Goal: Task Accomplishment & Management: Manage account settings

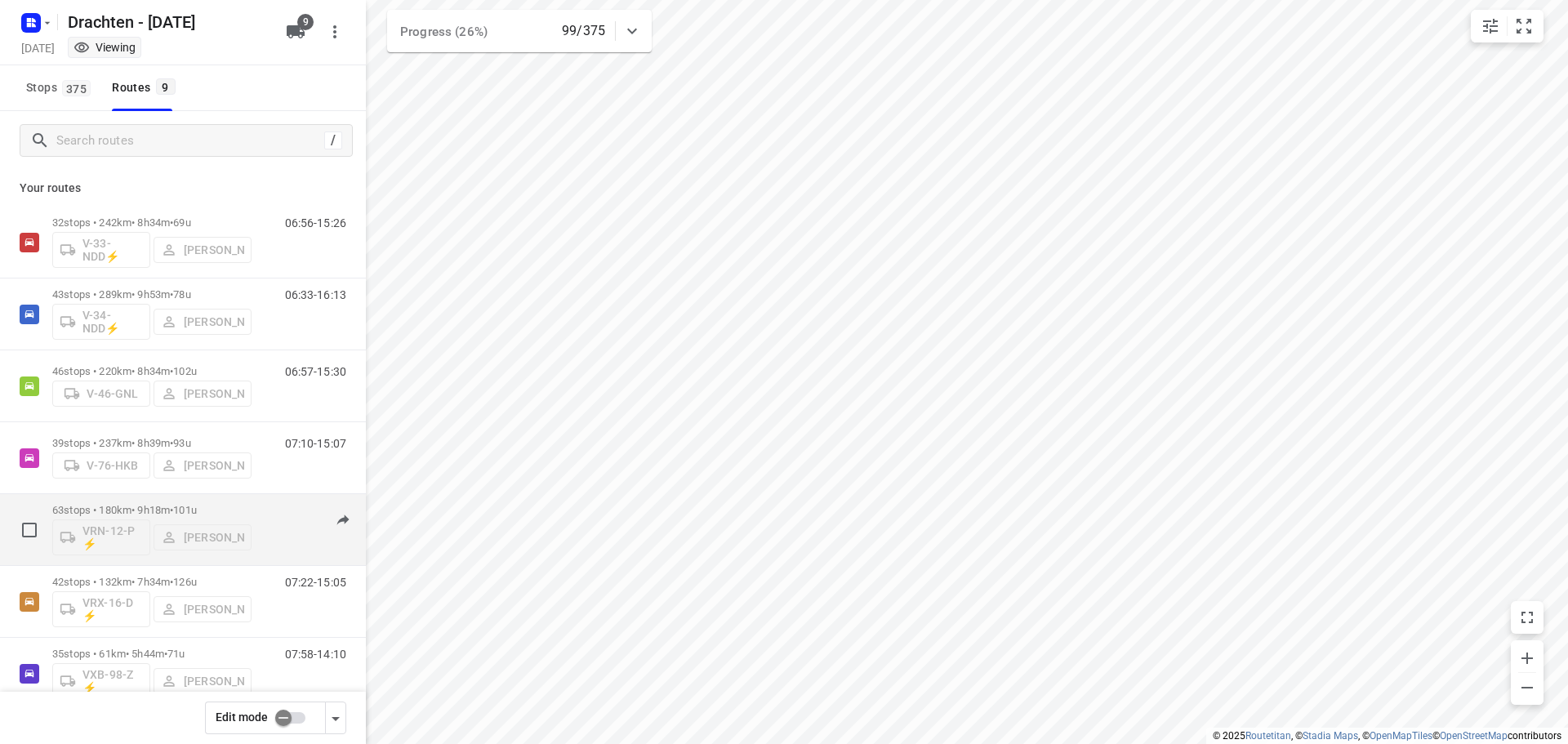
click at [173, 507] on span "•" at bounding box center [172, 510] width 4 height 13
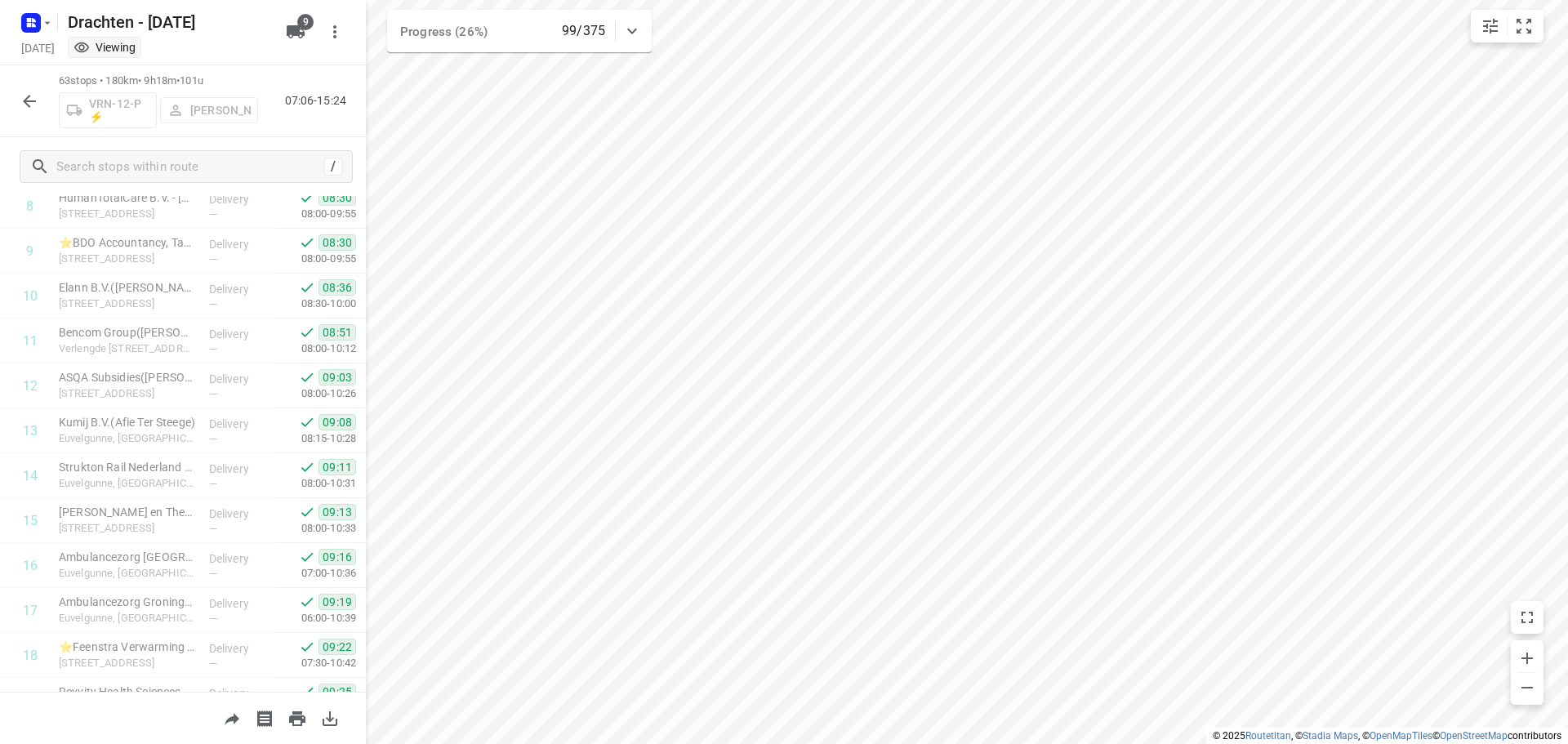
scroll to position [653, 0]
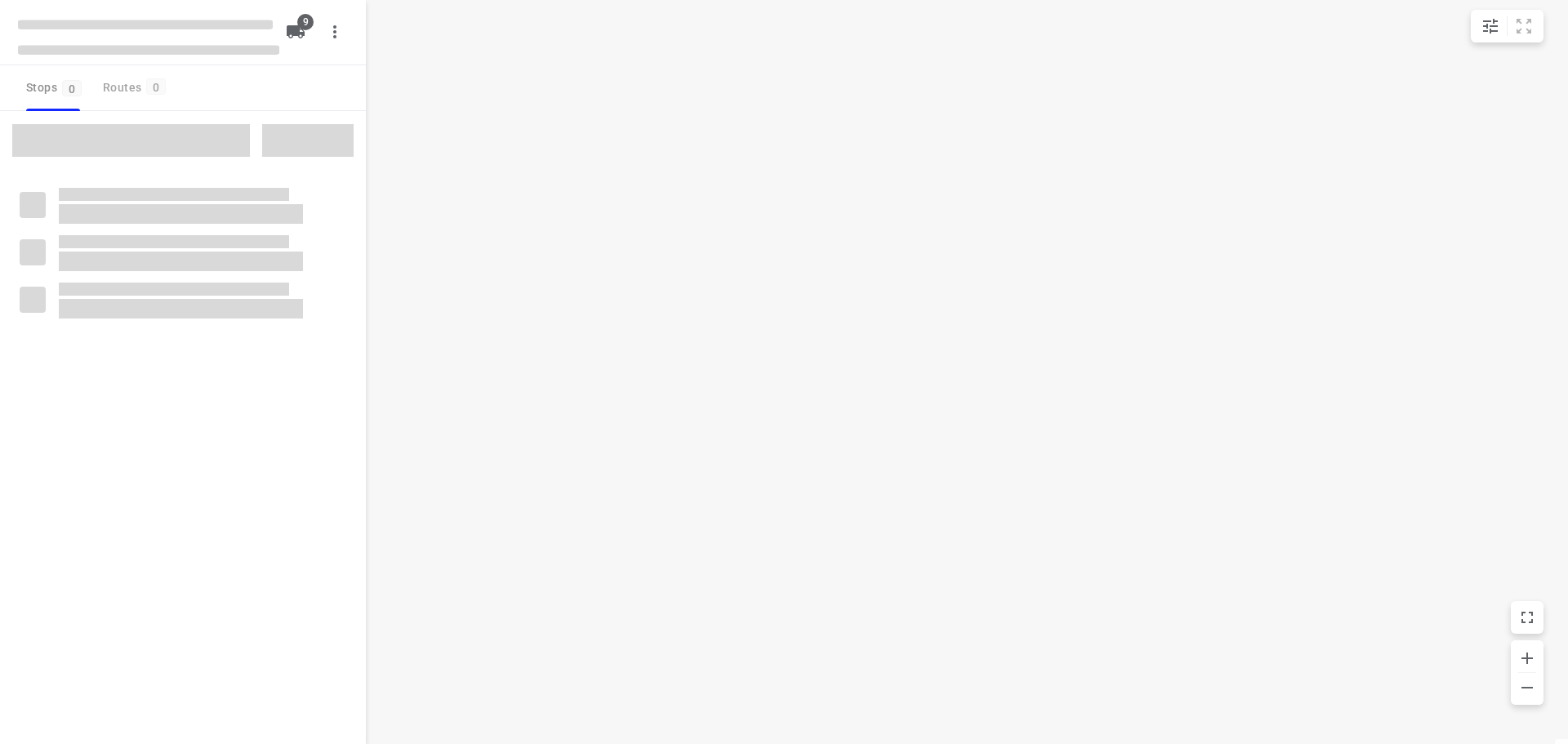
checkbox input "true"
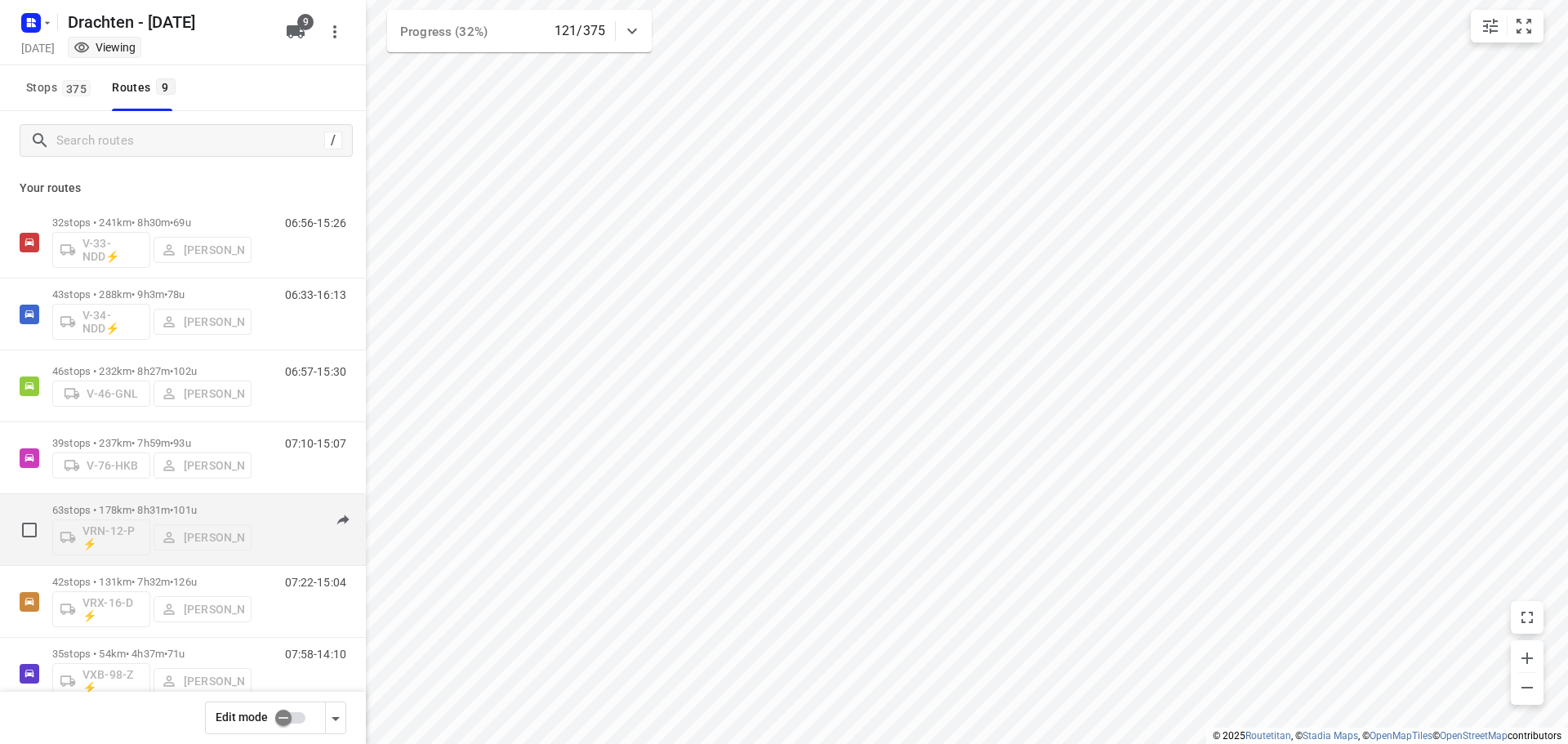
click at [174, 503] on div "63 stops • 178km • 8h31m • 101u VRN-12-P ⚡ Wilco Huisman" at bounding box center [152, 530] width 199 height 68
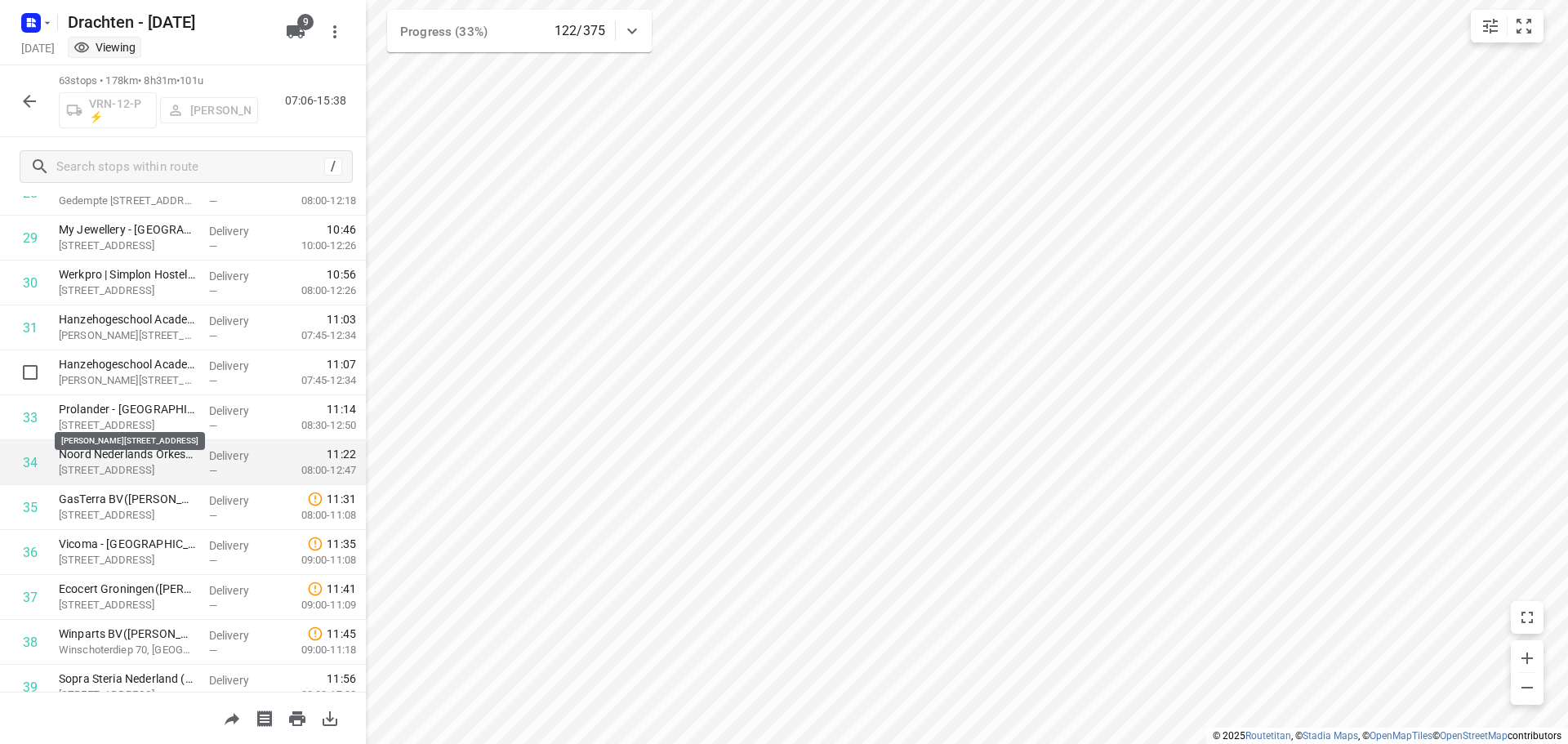
scroll to position [1389, 0]
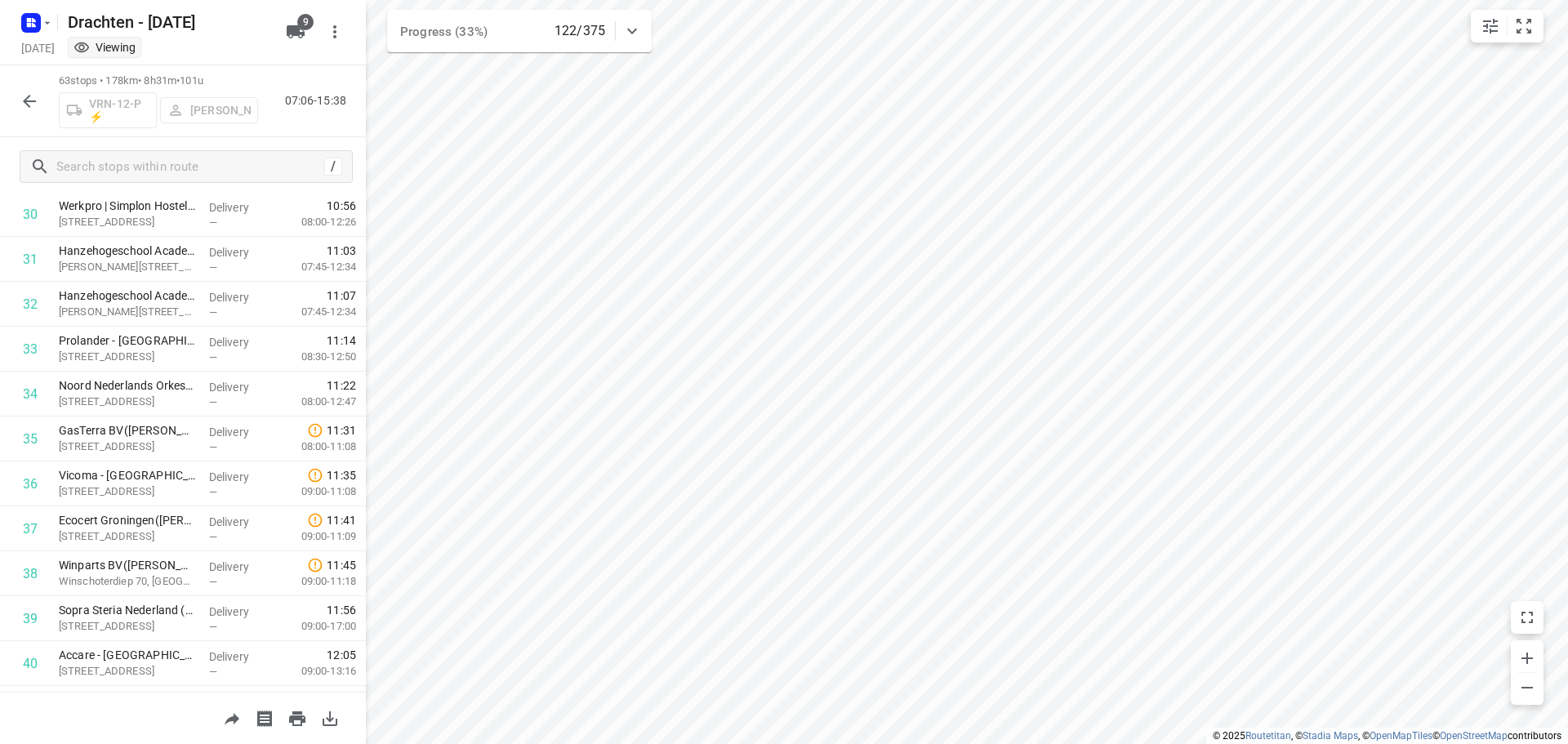
click at [27, 108] on icon "button" at bounding box center [30, 101] width 20 height 20
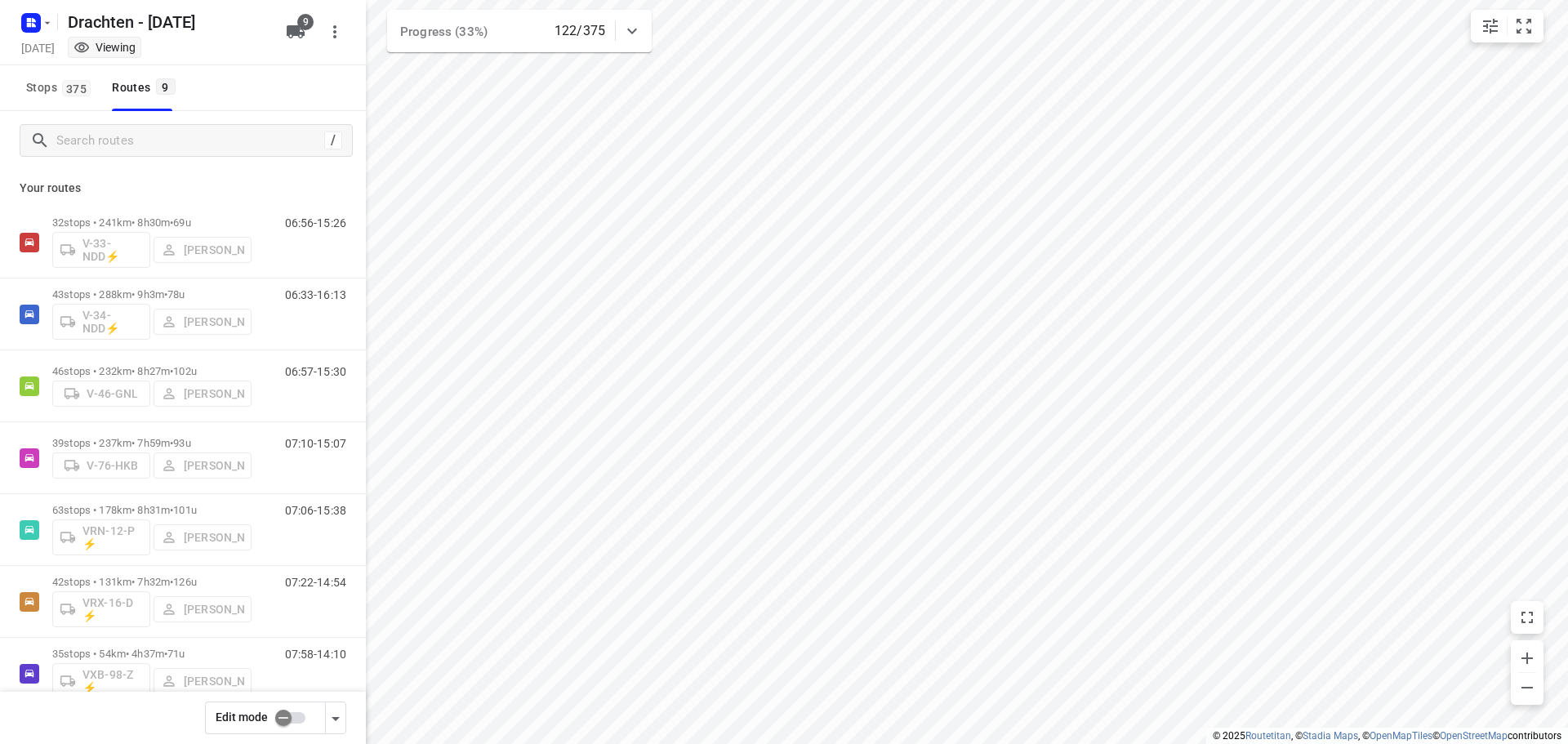
scroll to position [82, 0]
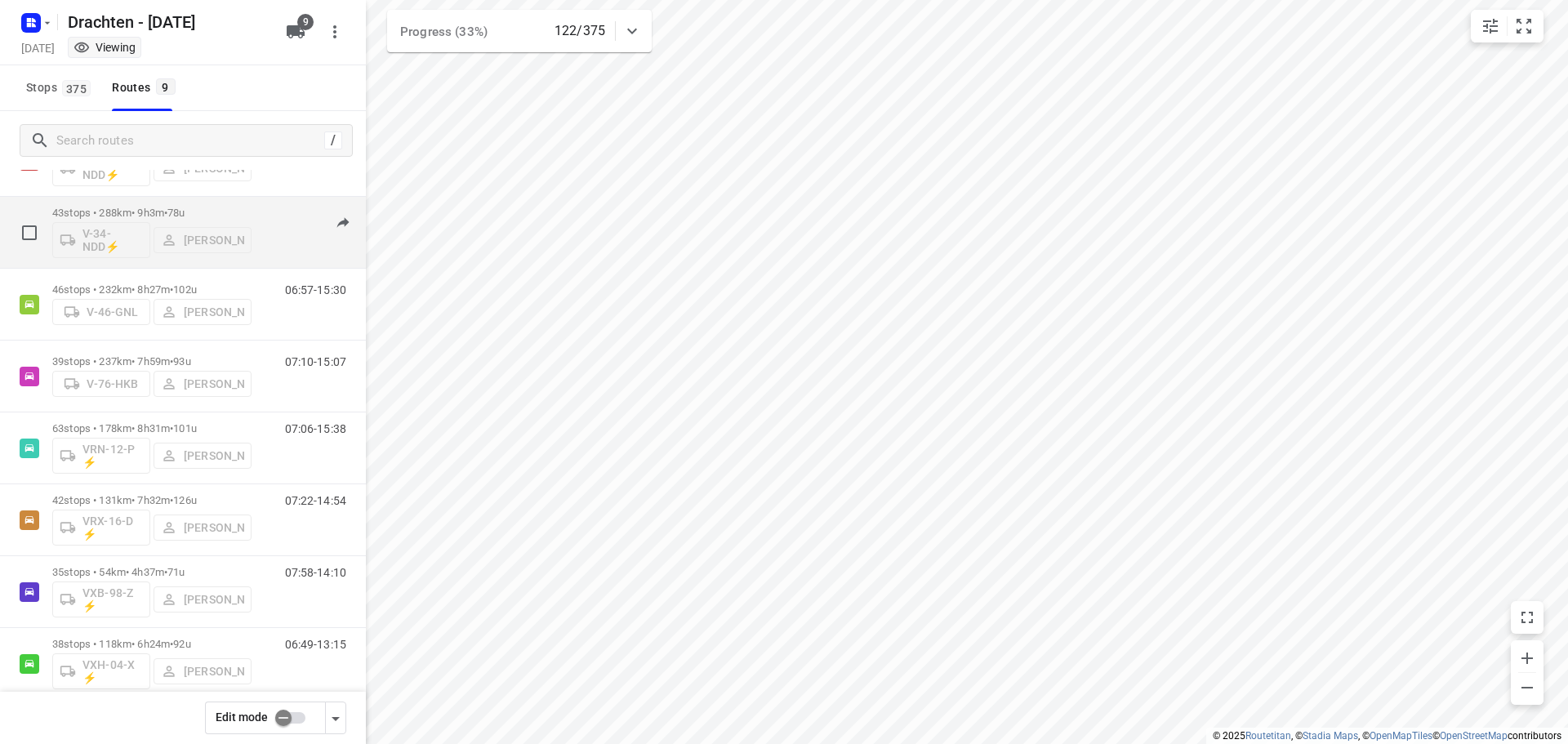
click at [185, 210] on span "78u" at bounding box center [176, 213] width 17 height 13
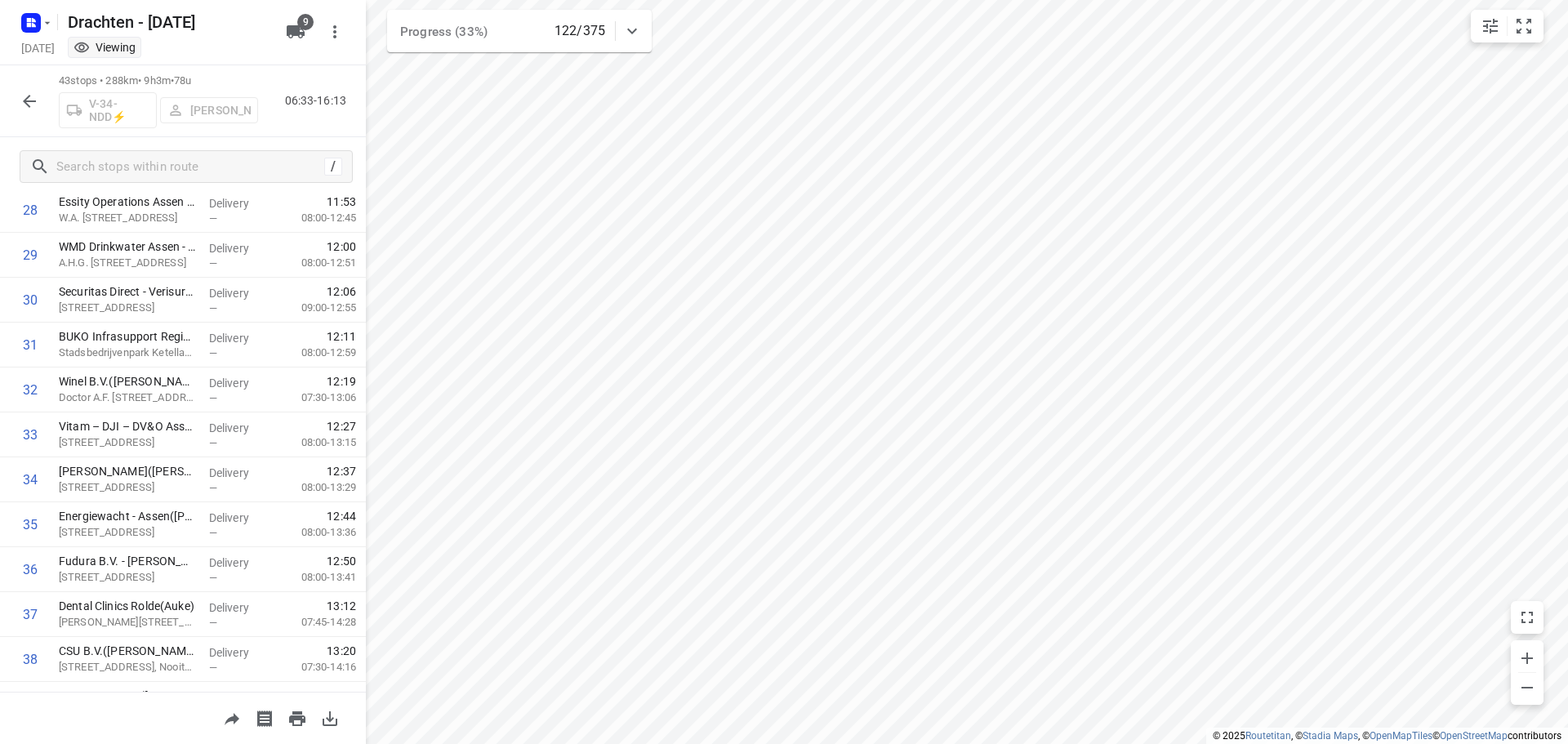
scroll to position [1562, 0]
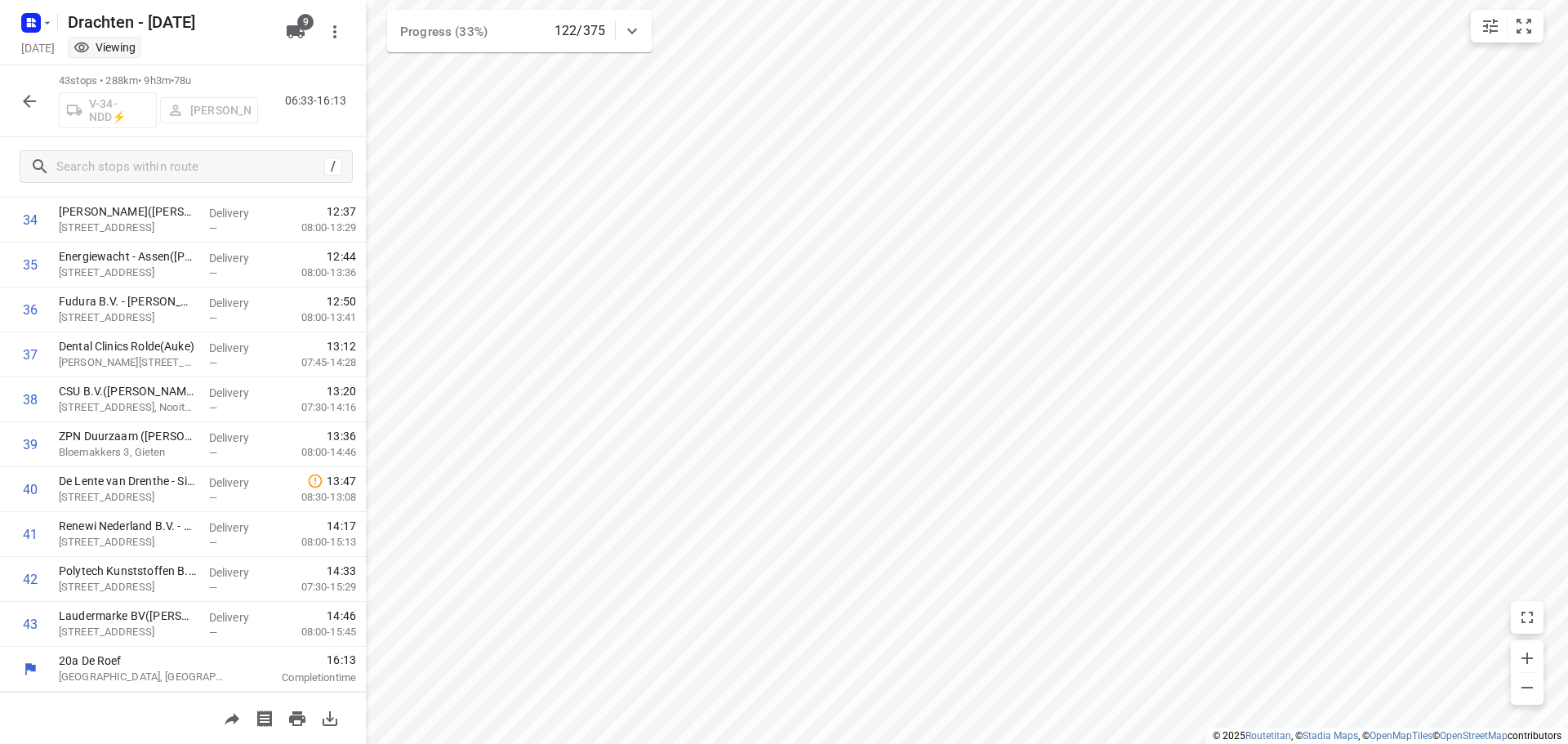
click at [32, 113] on button "button" at bounding box center [30, 101] width 32 height 32
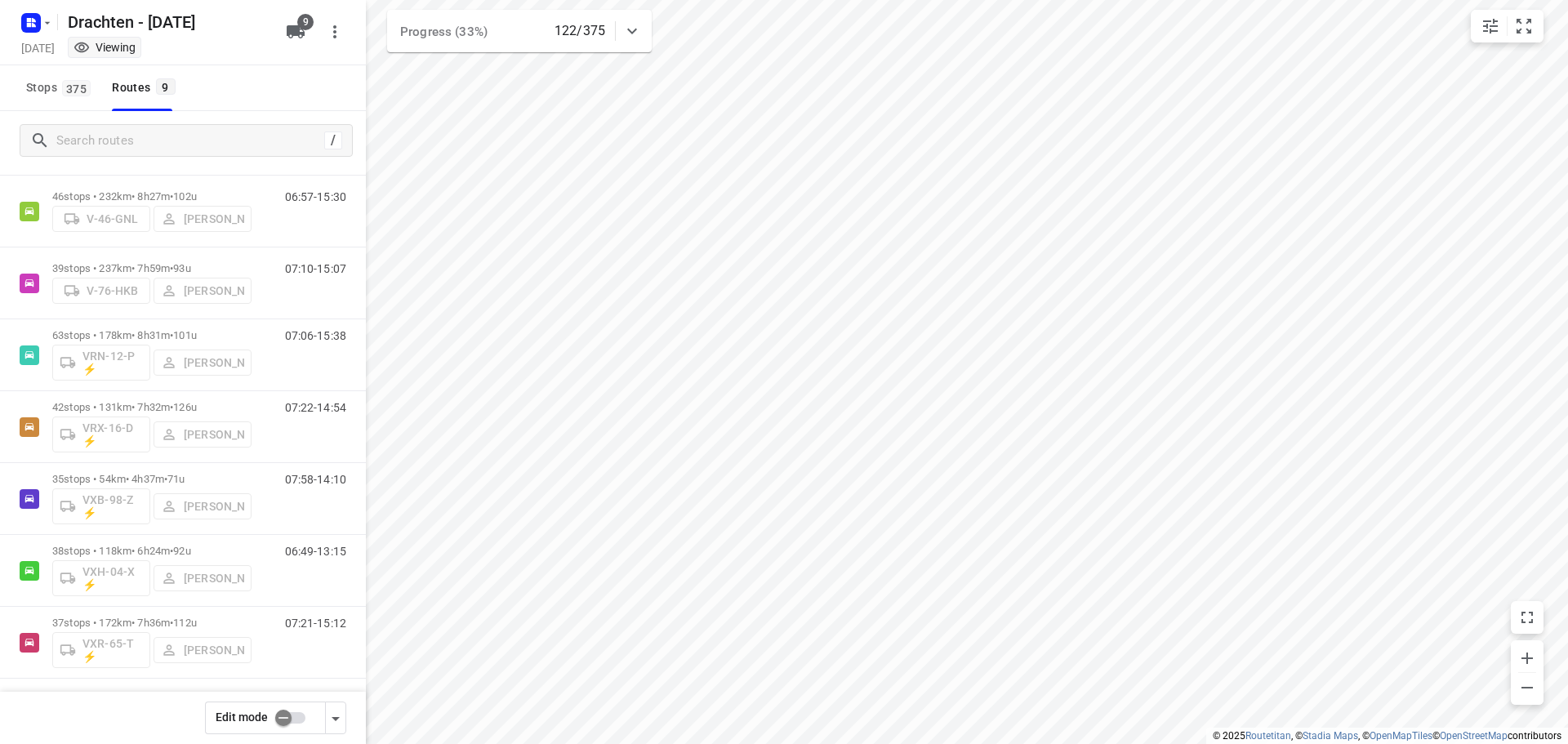
scroll to position [178, 0]
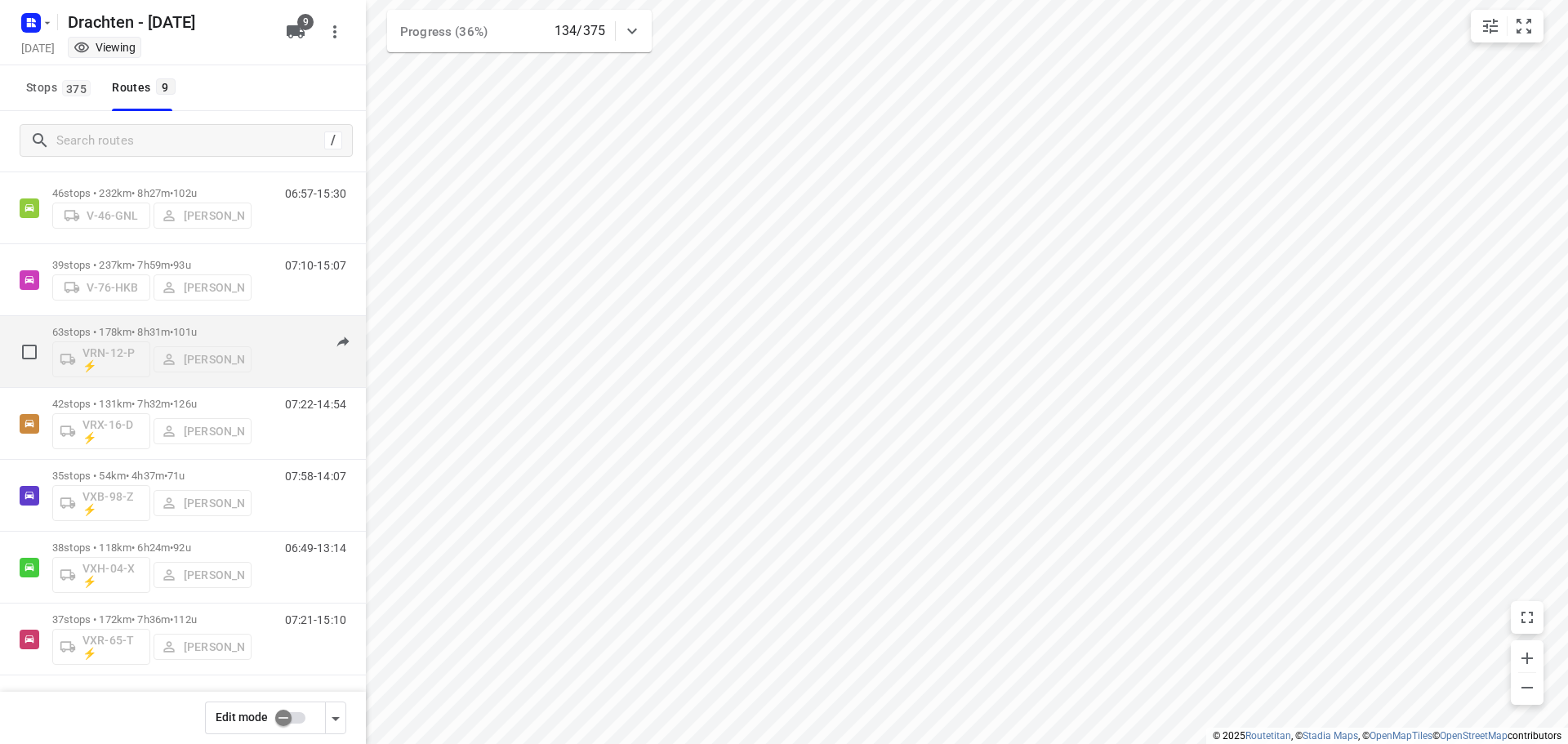
click at [207, 324] on div "63 stops • 178km • 8h31m • 101u VRN-12-P ⚡ Wilco Huisman" at bounding box center [152, 351] width 199 height 68
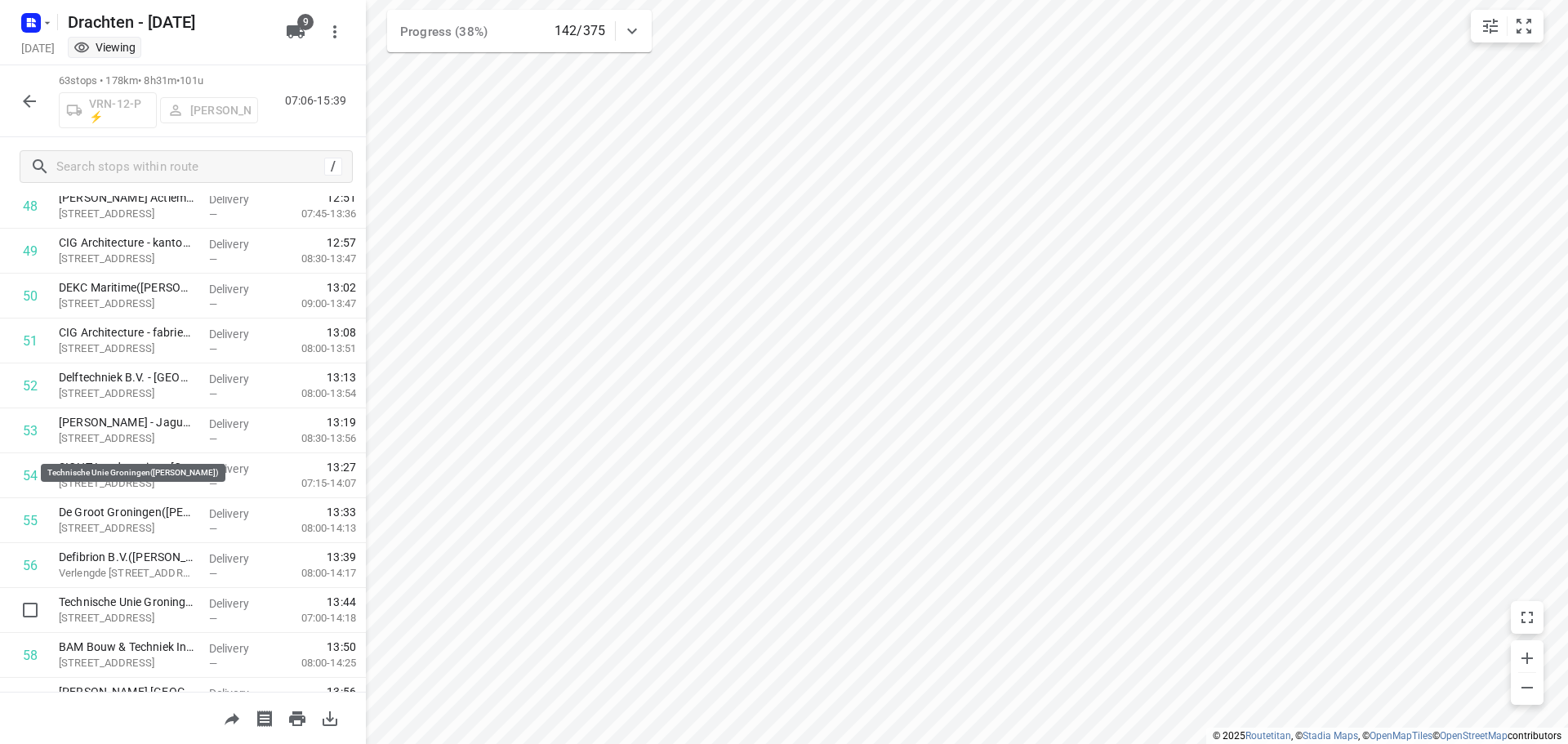
scroll to position [2461, 0]
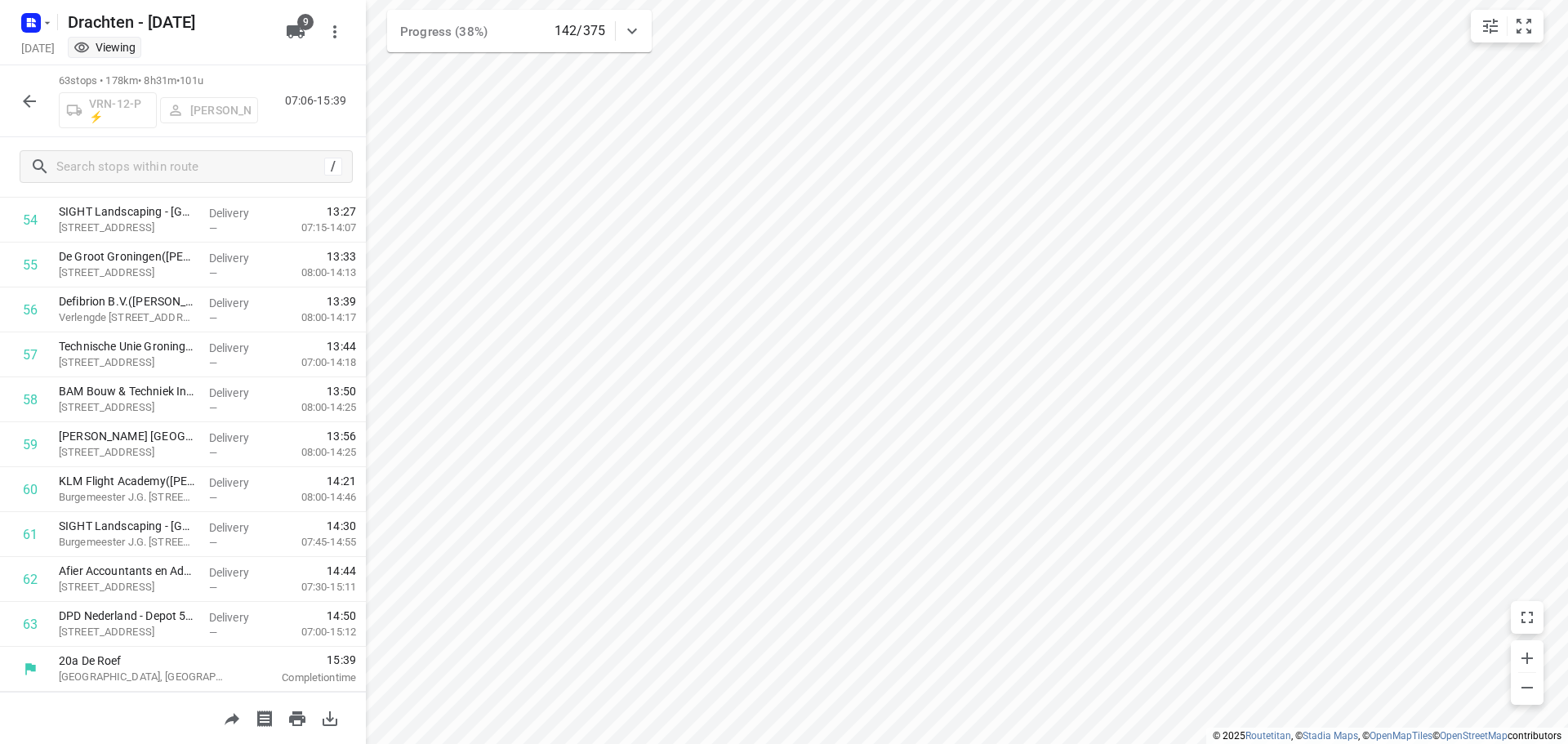
click at [41, 105] on button "button" at bounding box center [30, 101] width 32 height 32
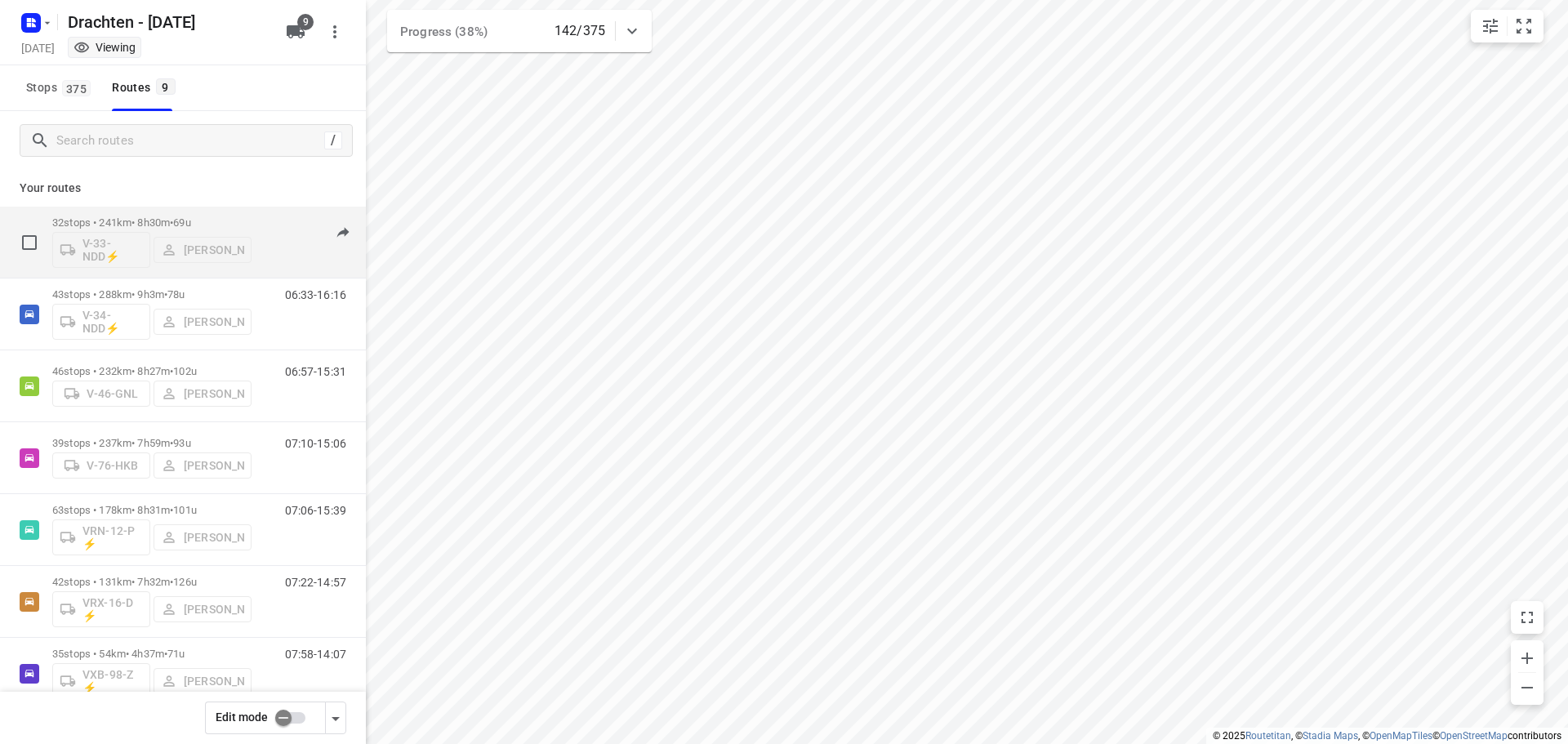
click at [135, 211] on div "32 stops • 241km • 8h30m • 69u V-33-NDD⚡ Kirsten Brouwer" at bounding box center [152, 242] width 199 height 68
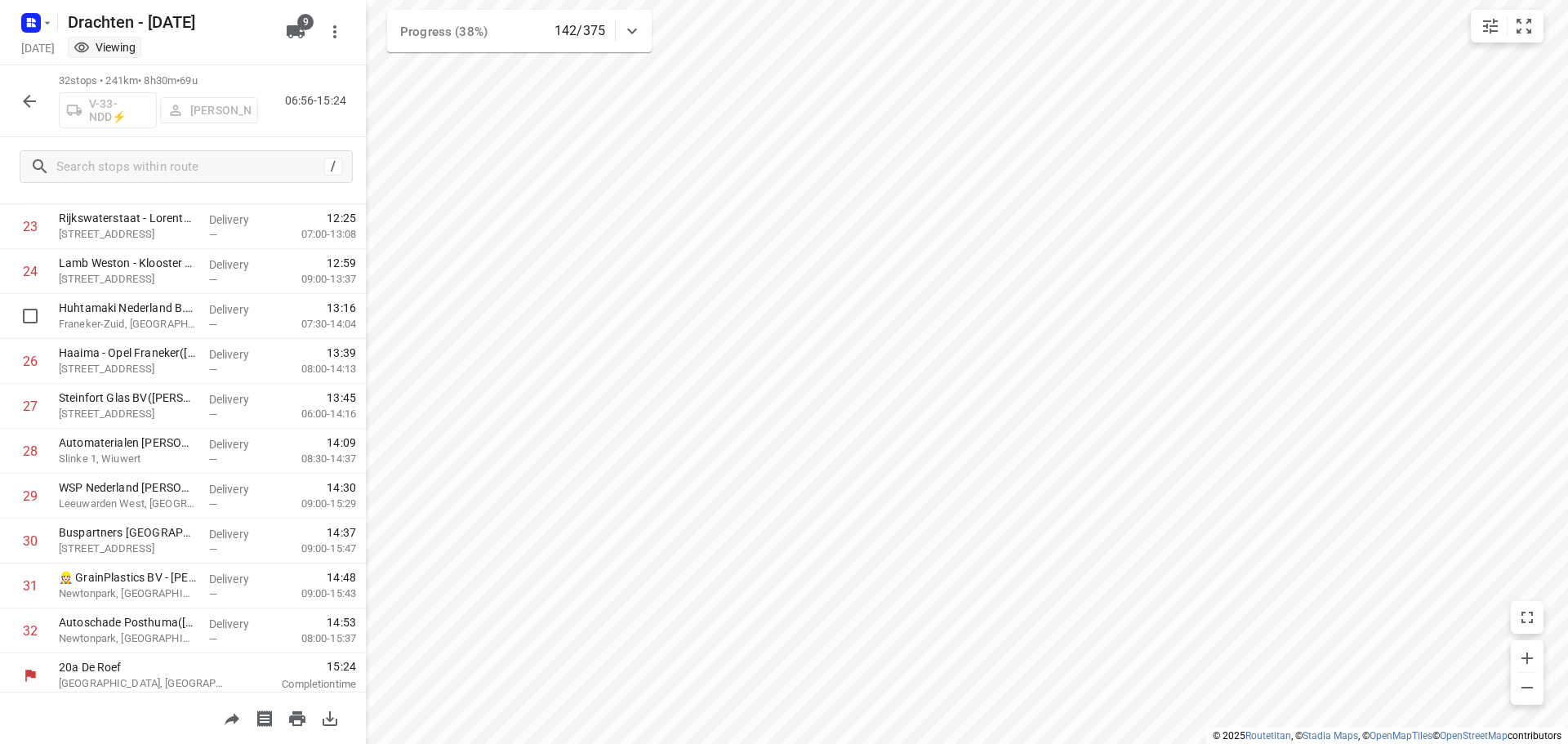
scroll to position [1068, 0]
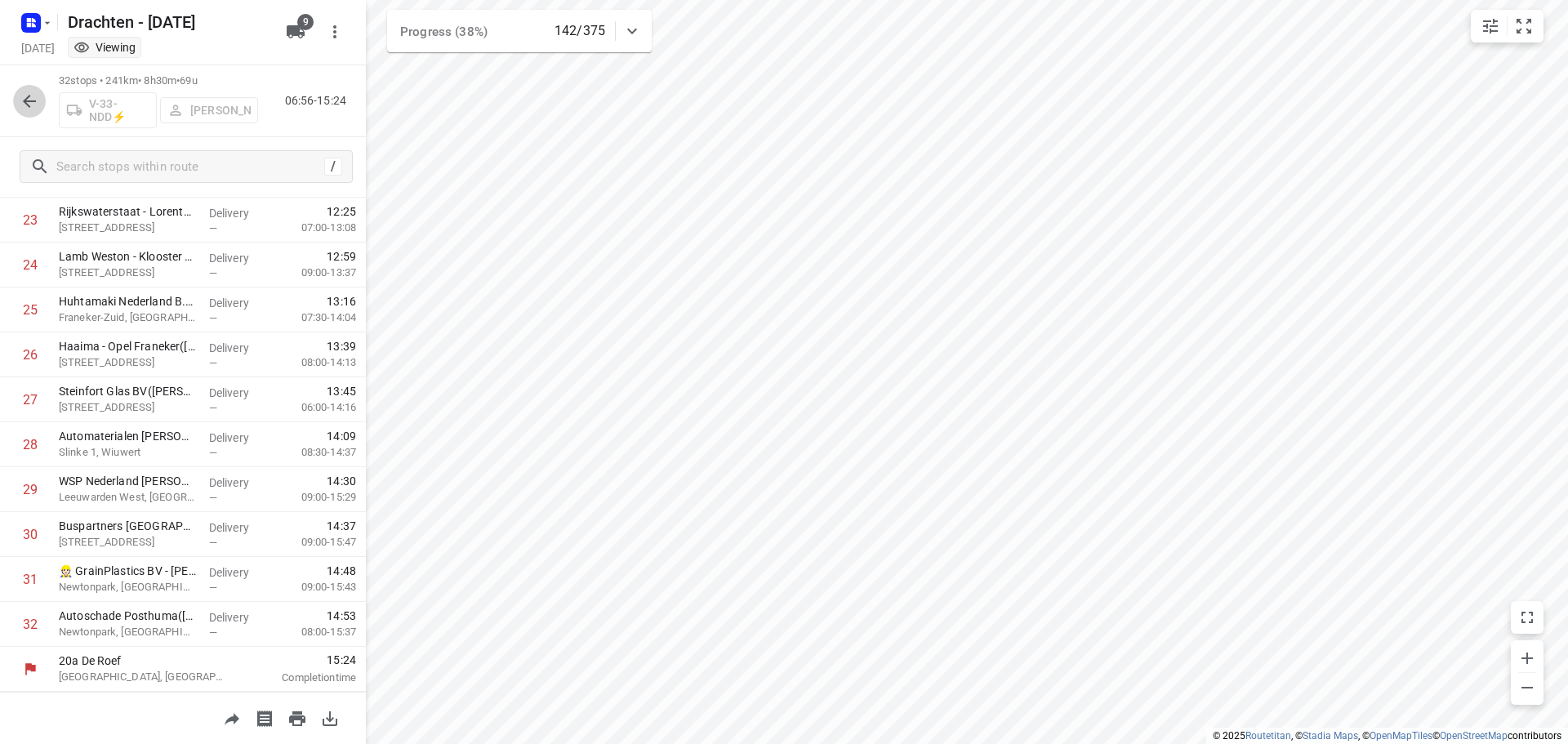
click at [32, 108] on icon "button" at bounding box center [30, 101] width 20 height 20
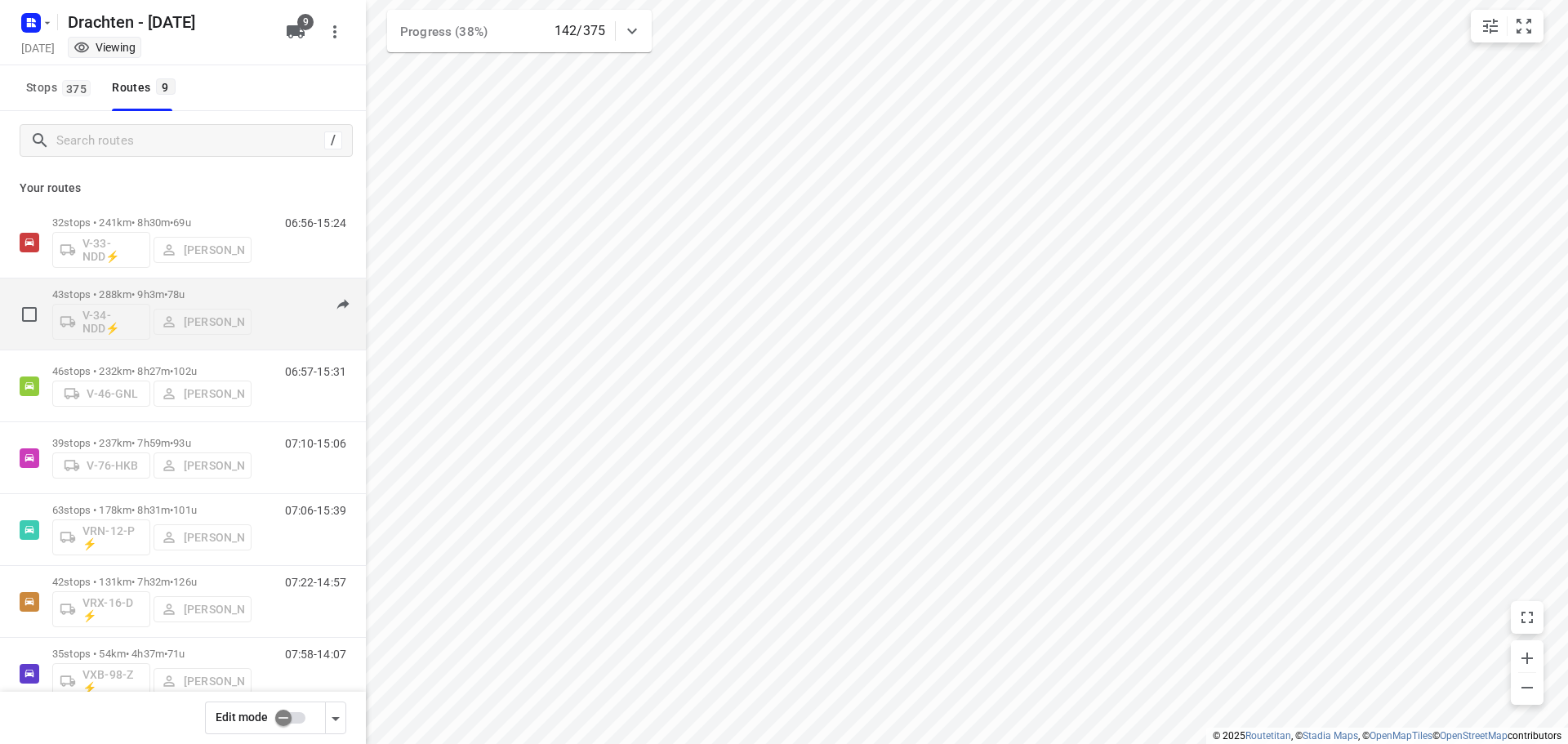
click at [152, 296] on p "43 stops • 288km • 9h3m • 78u" at bounding box center [152, 295] width 199 height 13
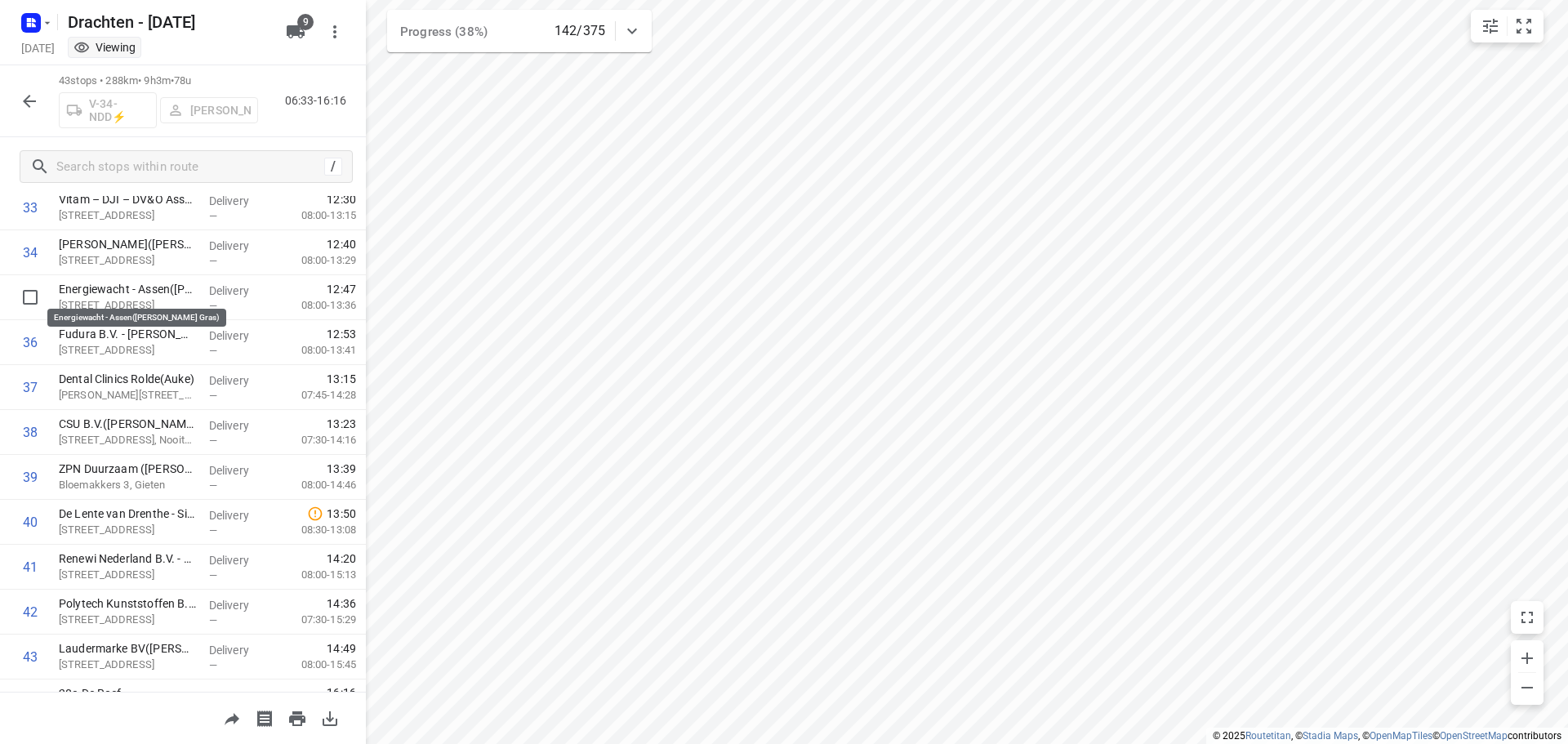
scroll to position [1562, 0]
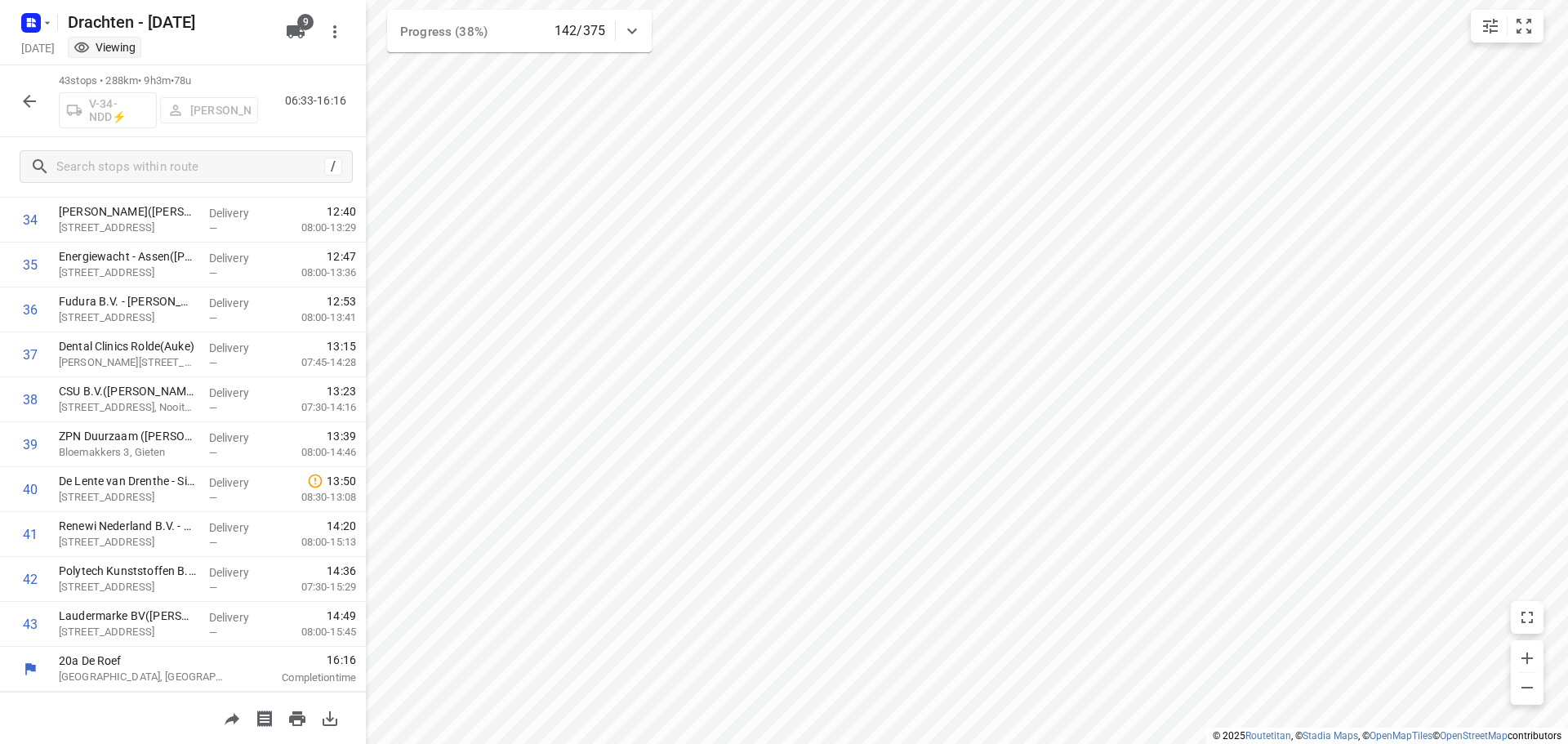
click at [38, 103] on icon "button" at bounding box center [30, 101] width 20 height 20
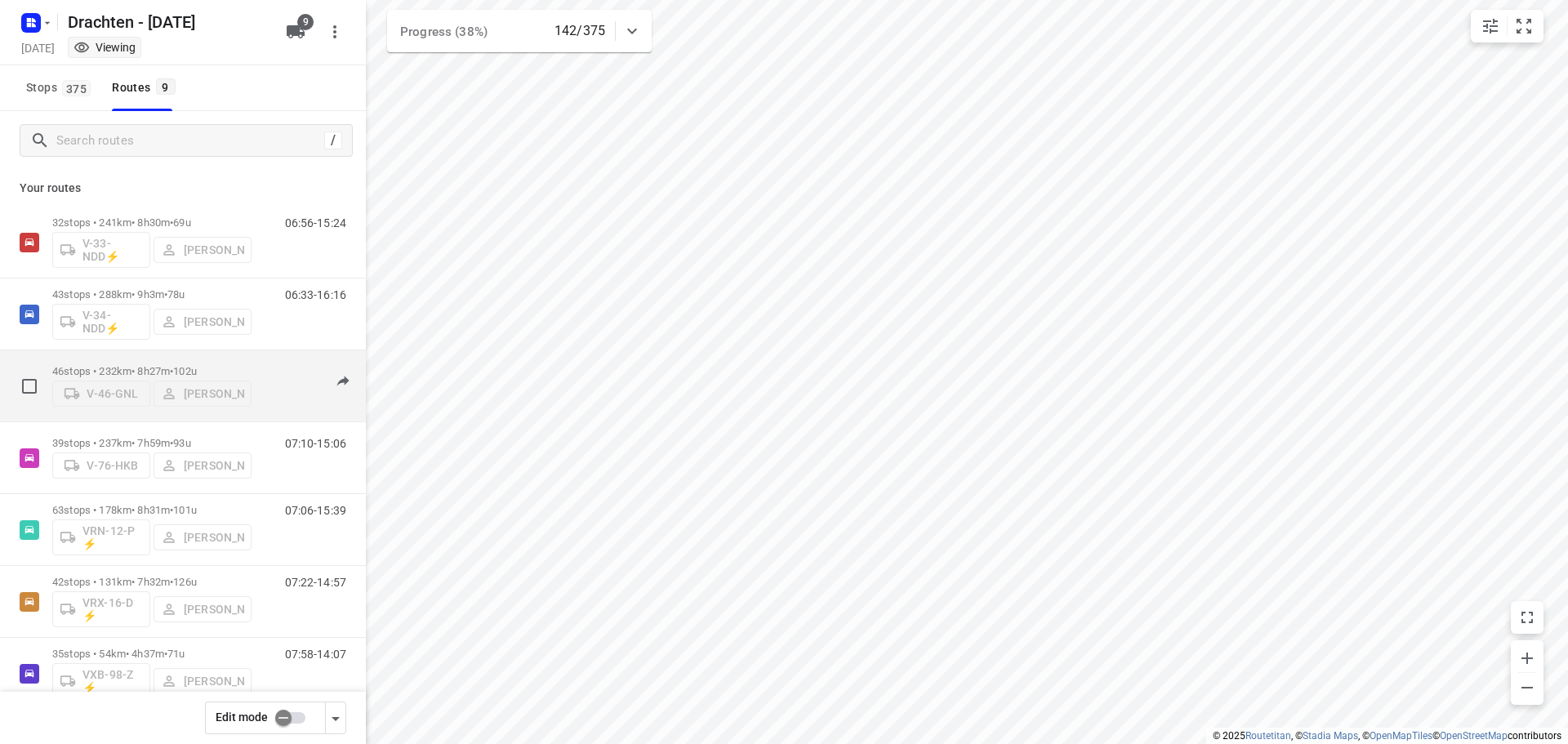
click at [216, 357] on div "46 stops • 232km • 8h27m • 102u V-46-GNL Benny van der Woude" at bounding box center [152, 385] width 199 height 58
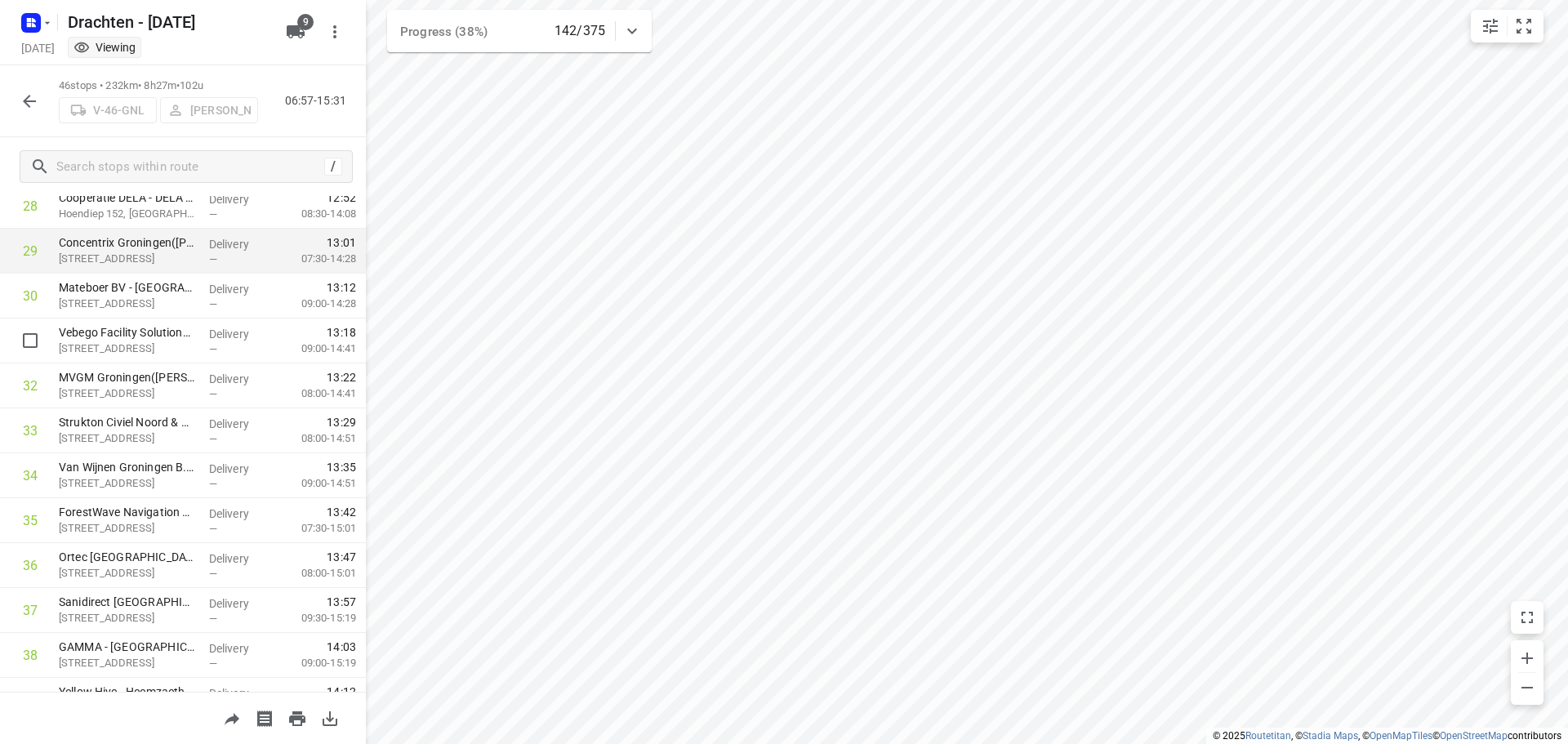
scroll to position [1697, 0]
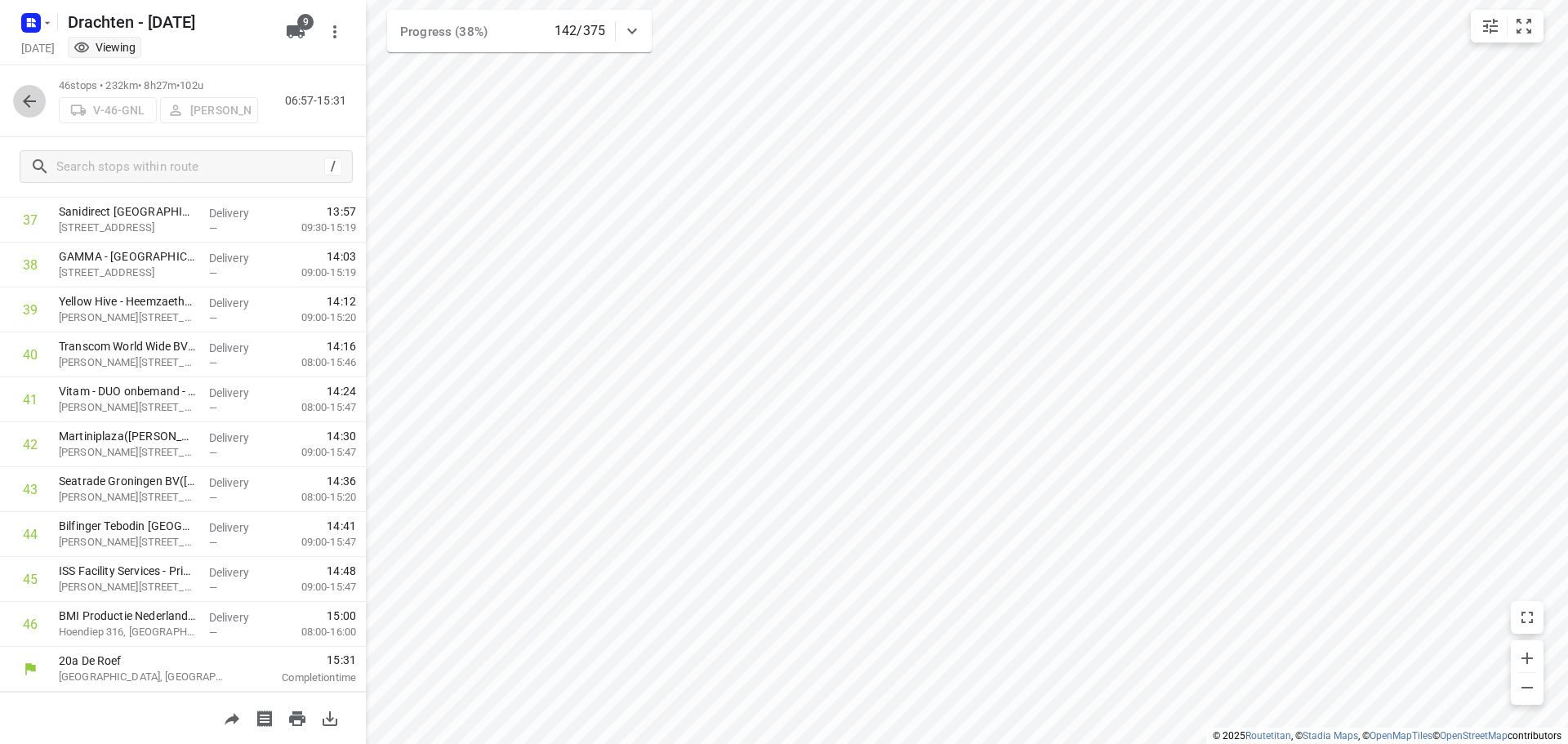
click at [34, 99] on icon "button" at bounding box center [30, 101] width 20 height 20
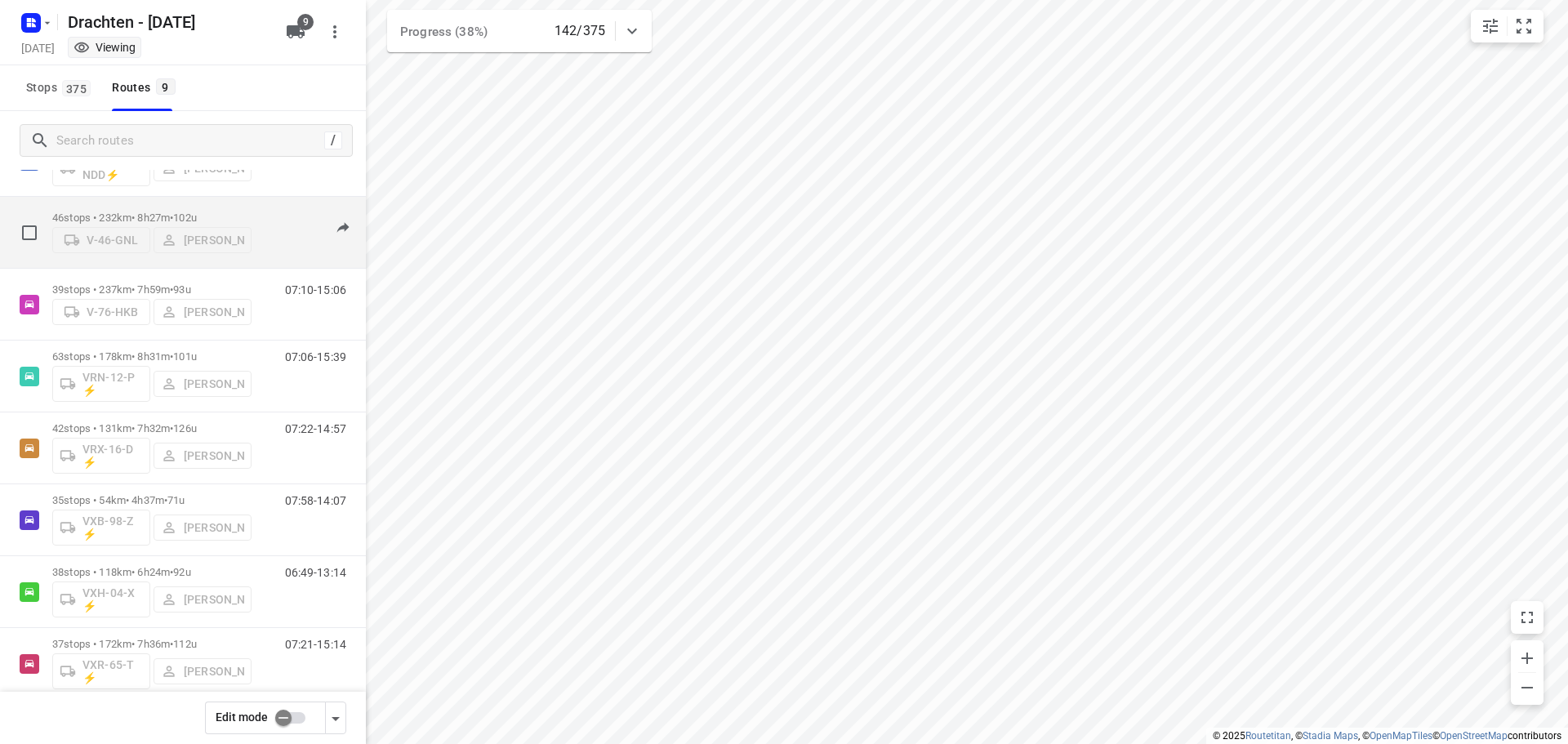
scroll to position [163, 0]
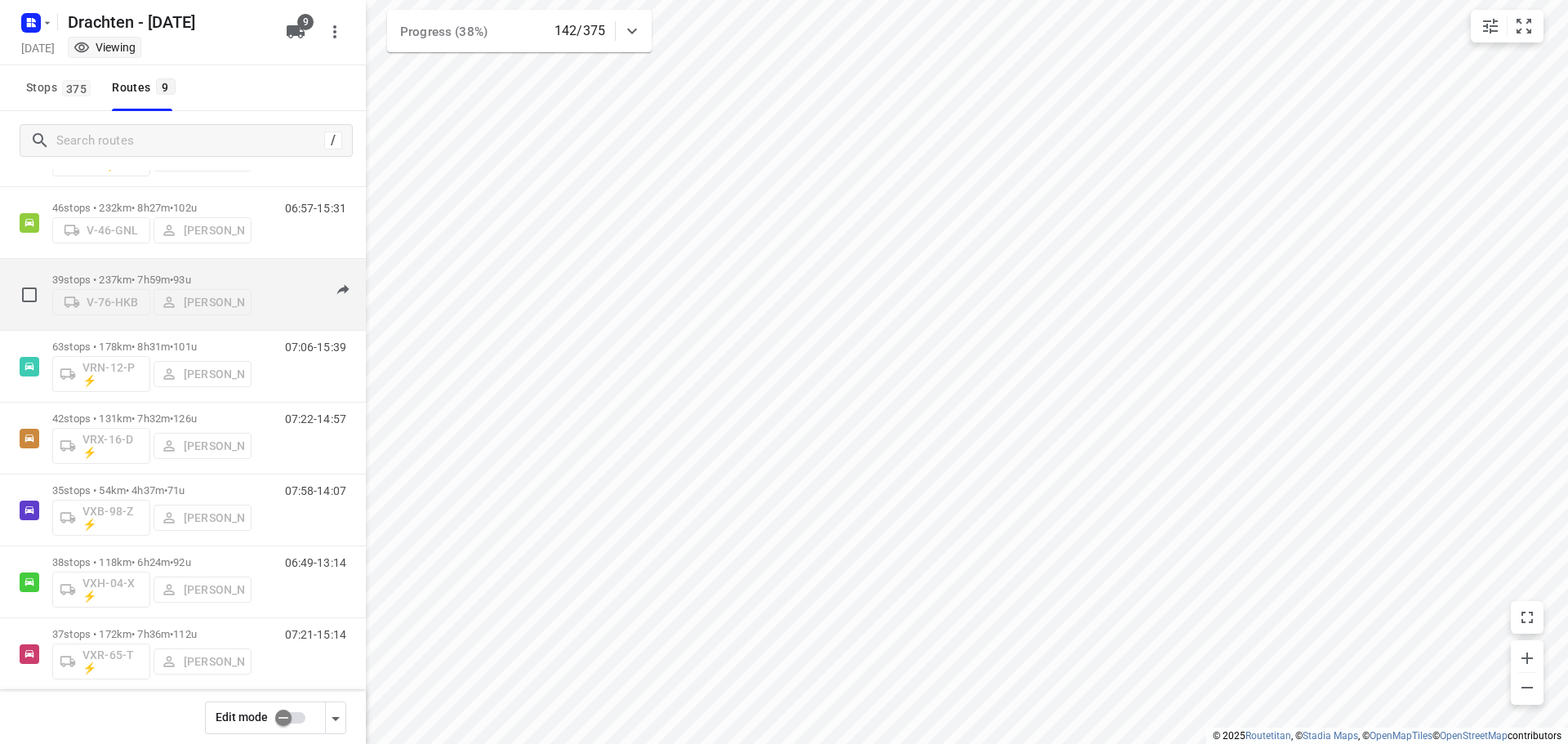
click at [172, 275] on p "39 stops • 237km • 7h59m • 93u" at bounding box center [152, 280] width 199 height 13
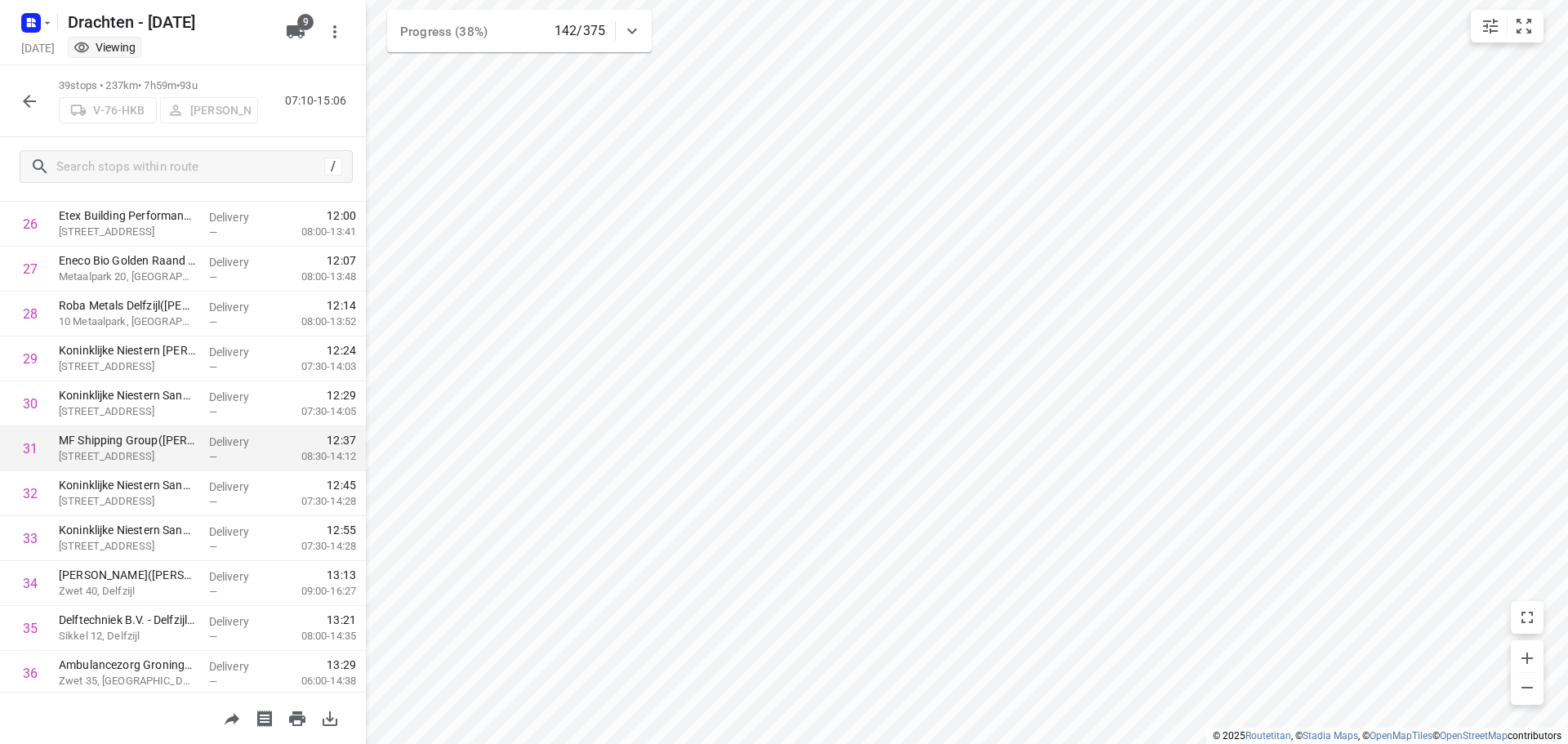
scroll to position [1383, 0]
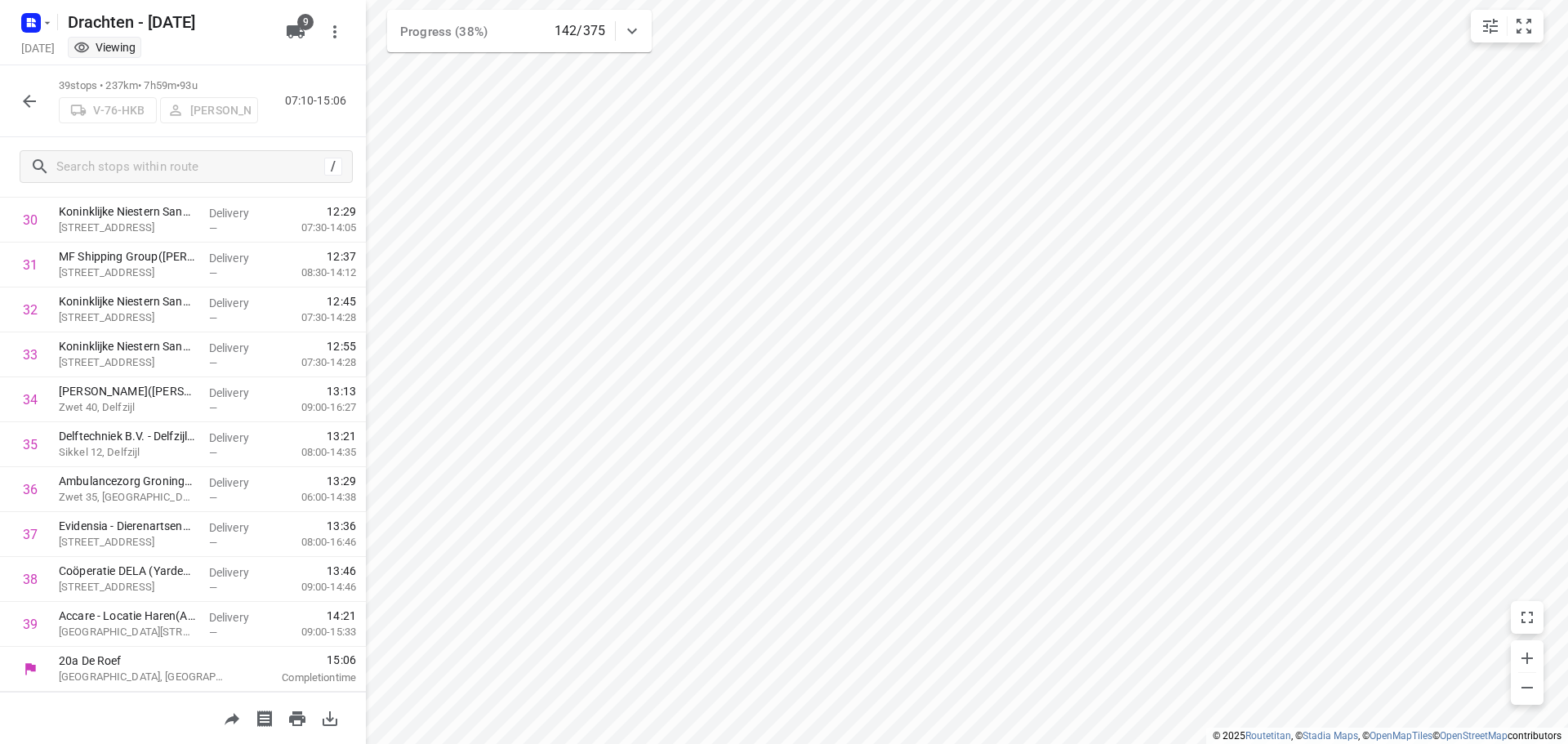
click at [38, 106] on icon "button" at bounding box center [30, 101] width 20 height 20
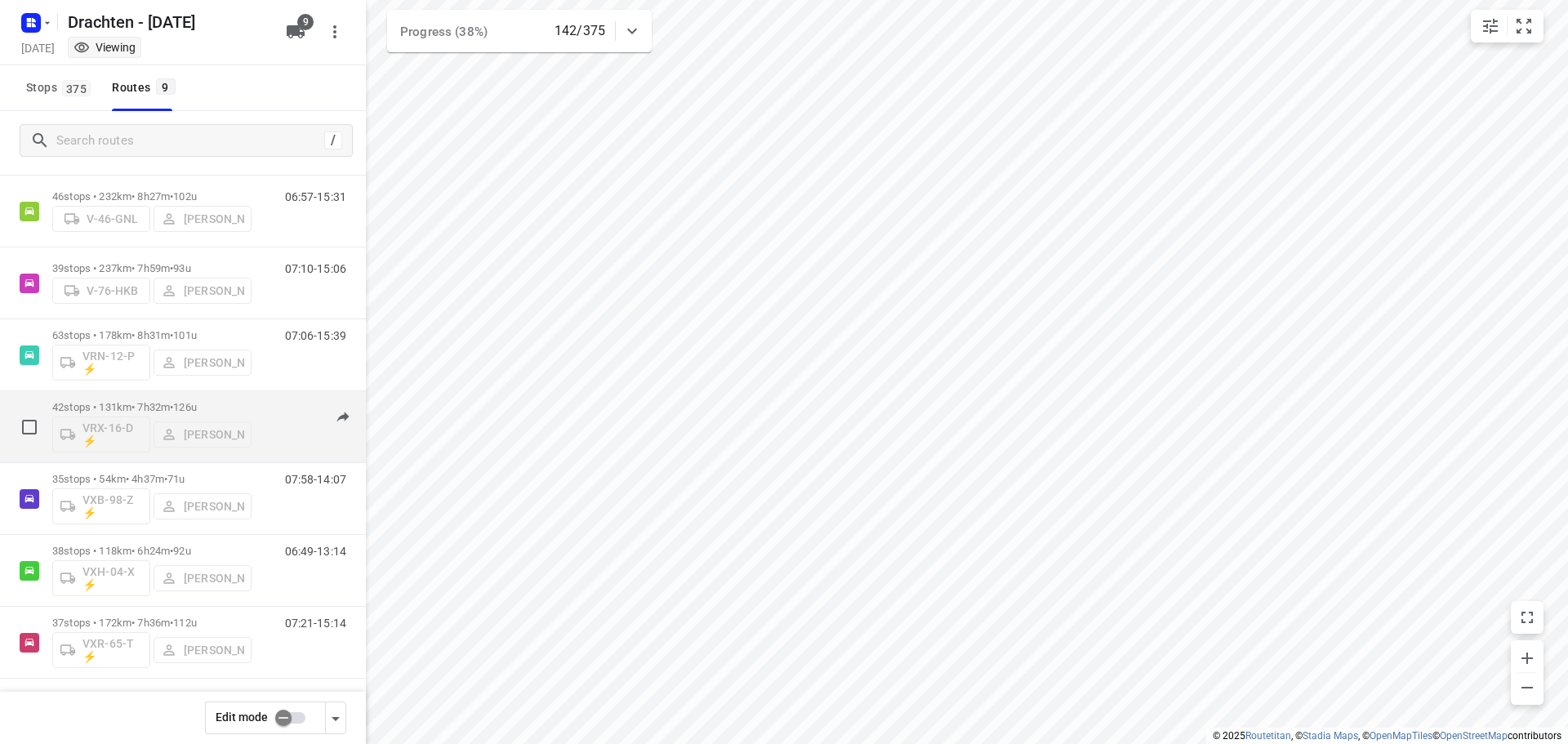
scroll to position [178, 0]
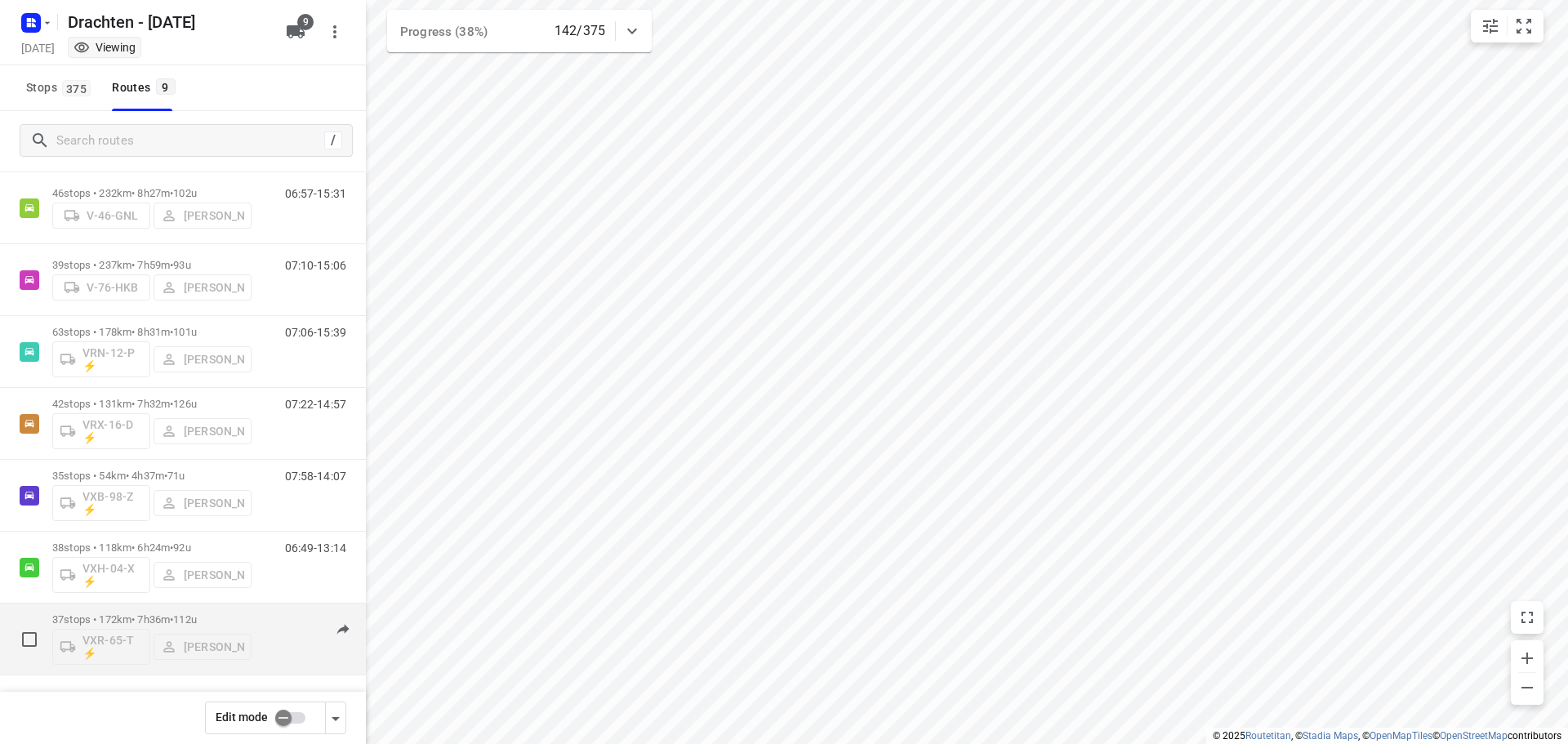
click at [125, 619] on p "37 stops • 172km • 7h36m • 112u" at bounding box center [152, 619] width 199 height 13
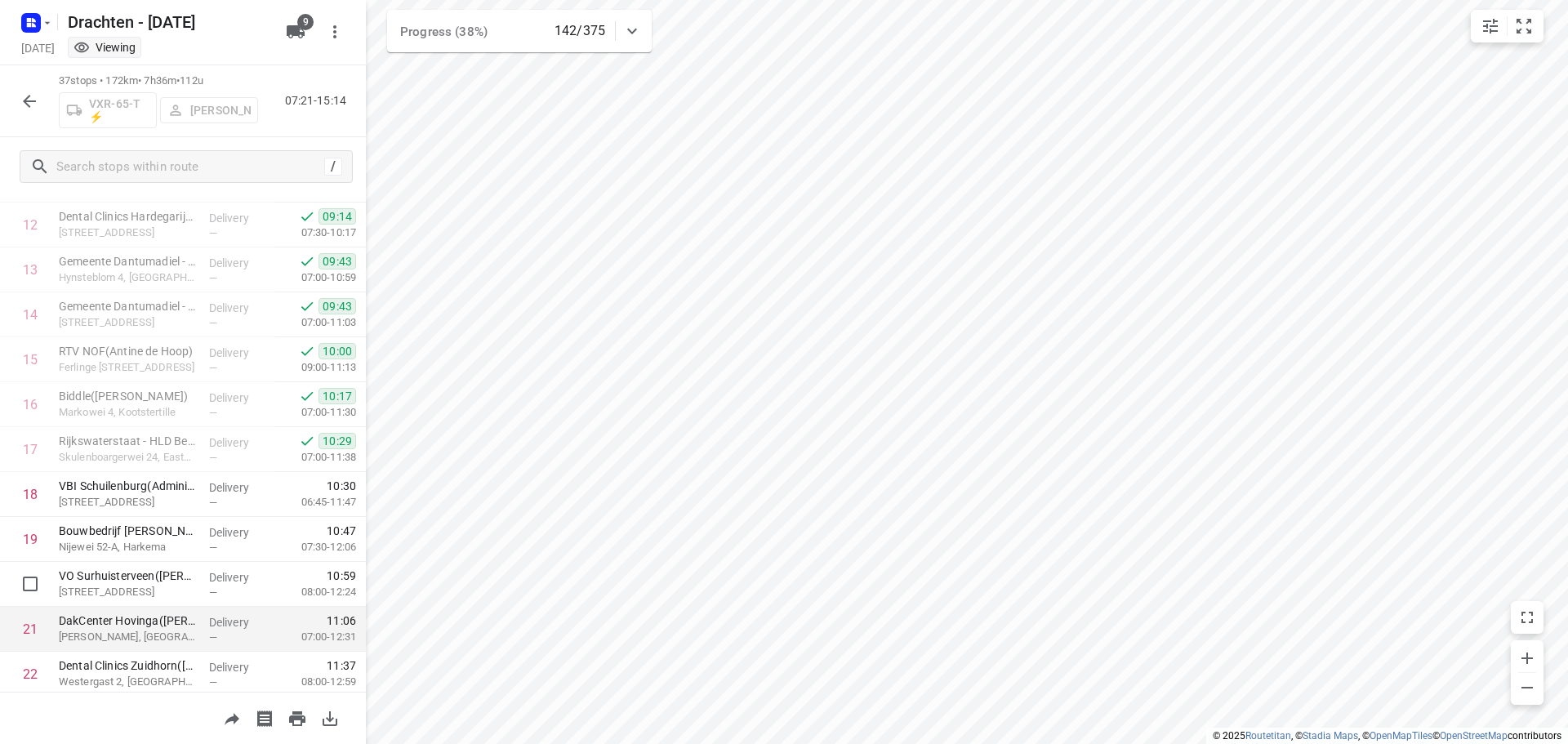
scroll to position [558, 0]
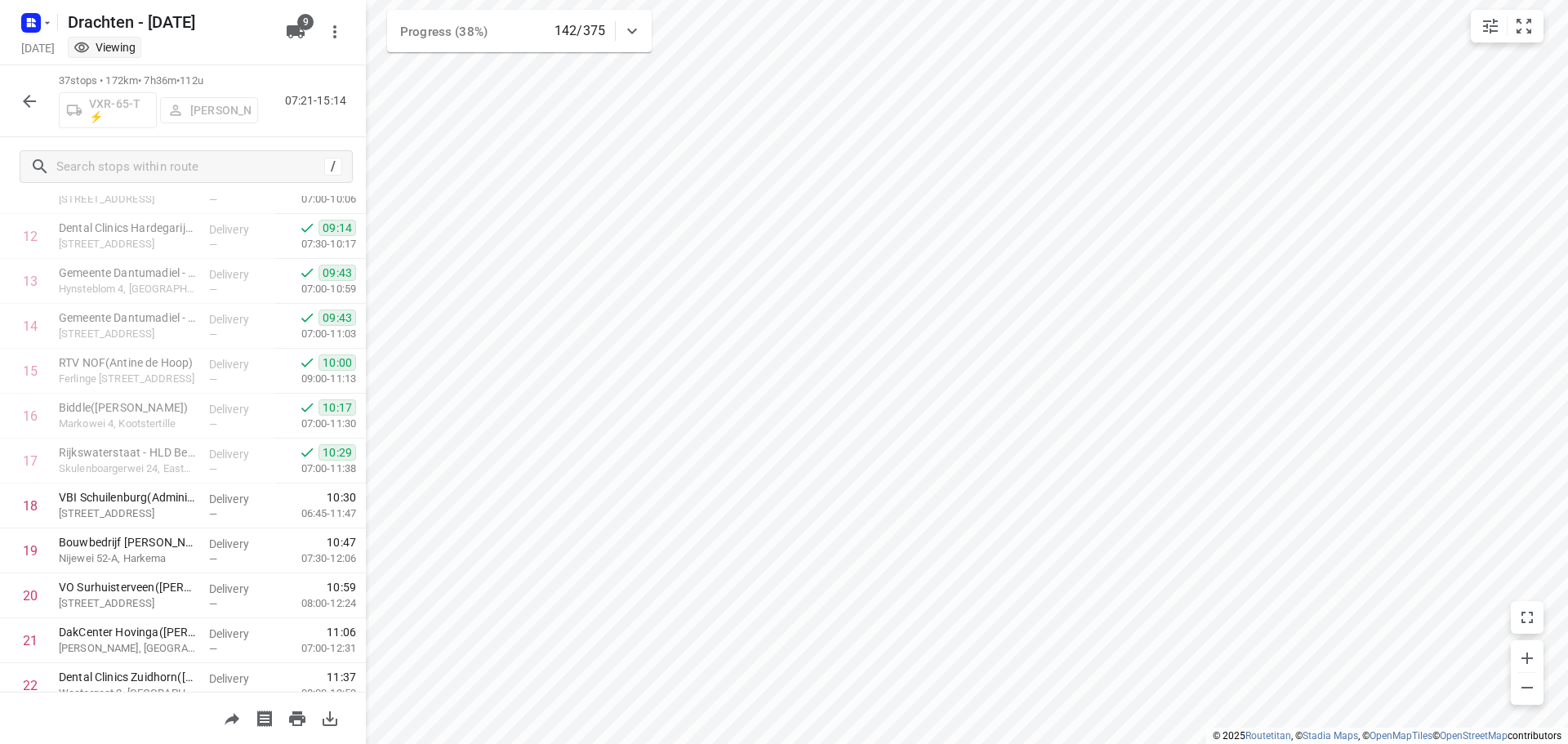
click at [26, 110] on icon "button" at bounding box center [30, 101] width 20 height 20
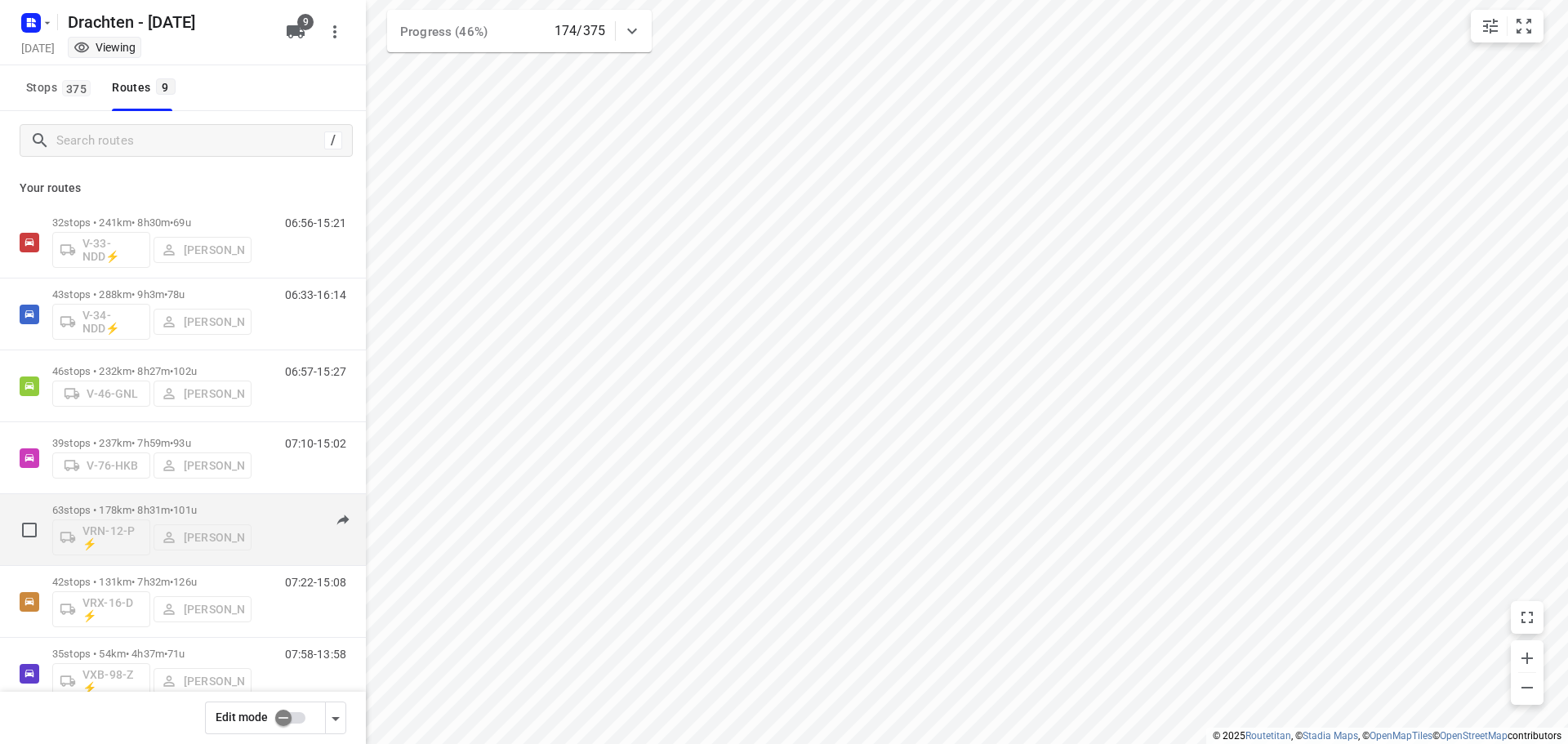
click at [171, 501] on div "63 stops • 178km • 8h31m • 101u VRN-12-P ⚡ Wilco Huisman" at bounding box center [152, 530] width 199 height 68
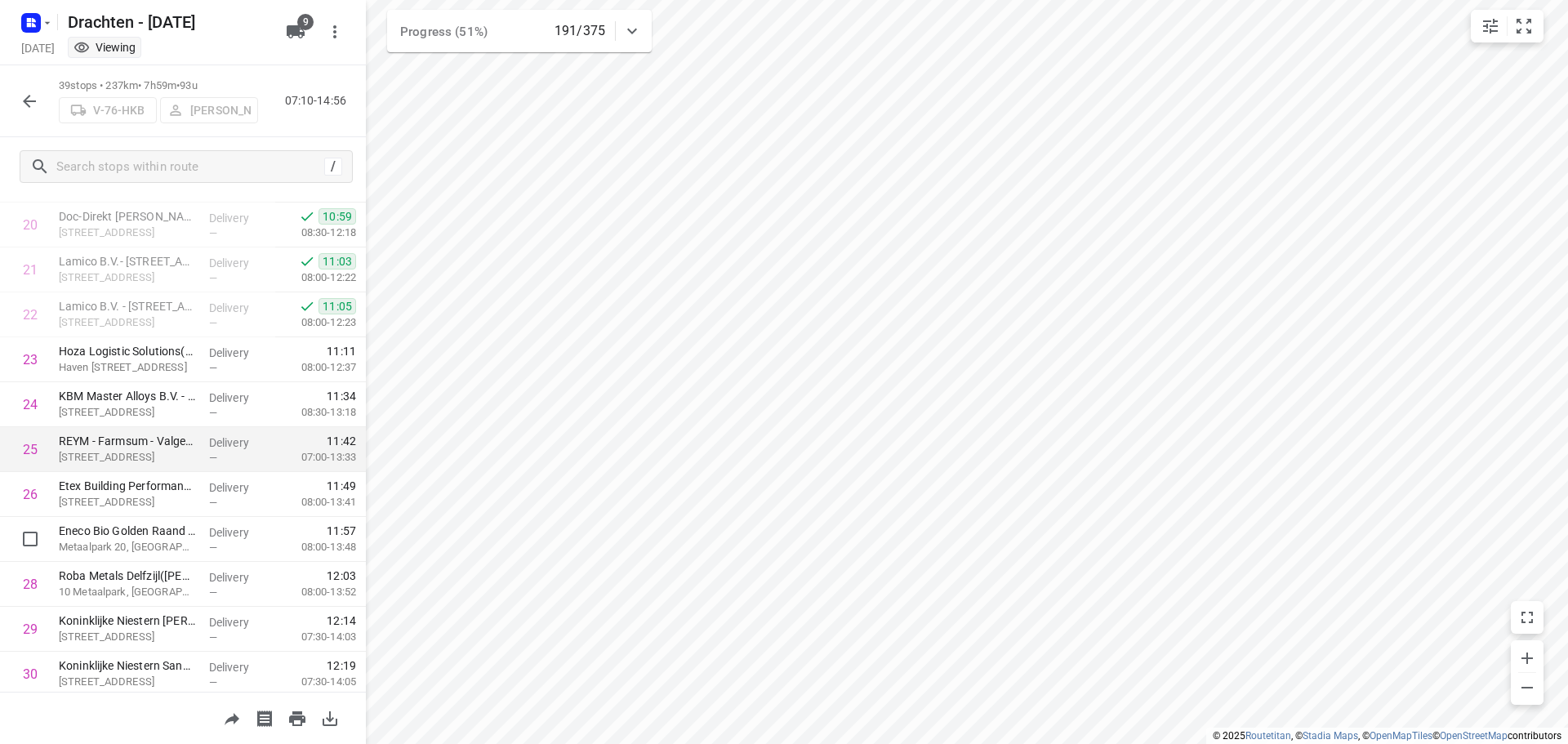
scroll to position [811, 0]
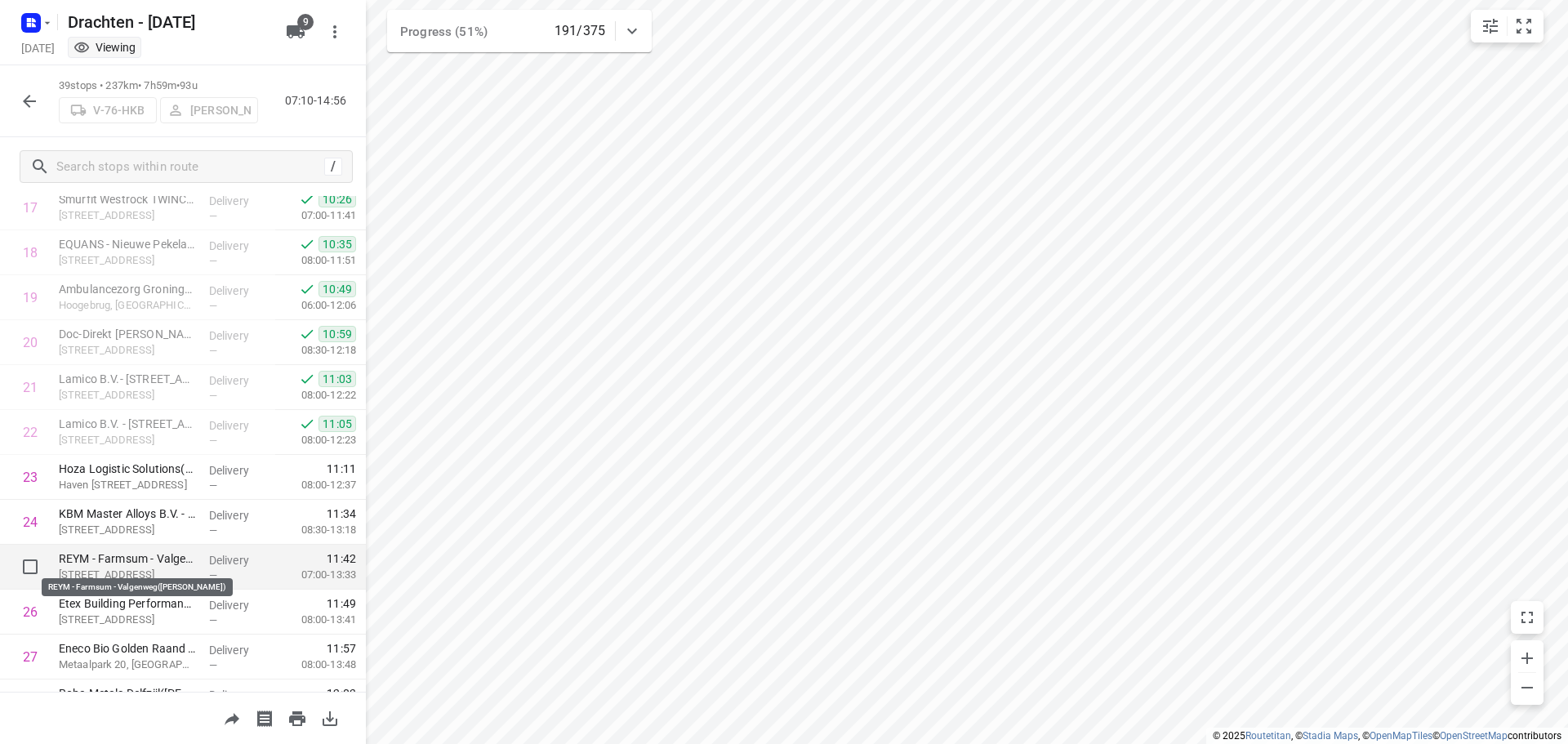
click at [117, 566] on p "REYM - Farmsum - Valgenweg(Wilma Vis)" at bounding box center [127, 558] width 137 height 16
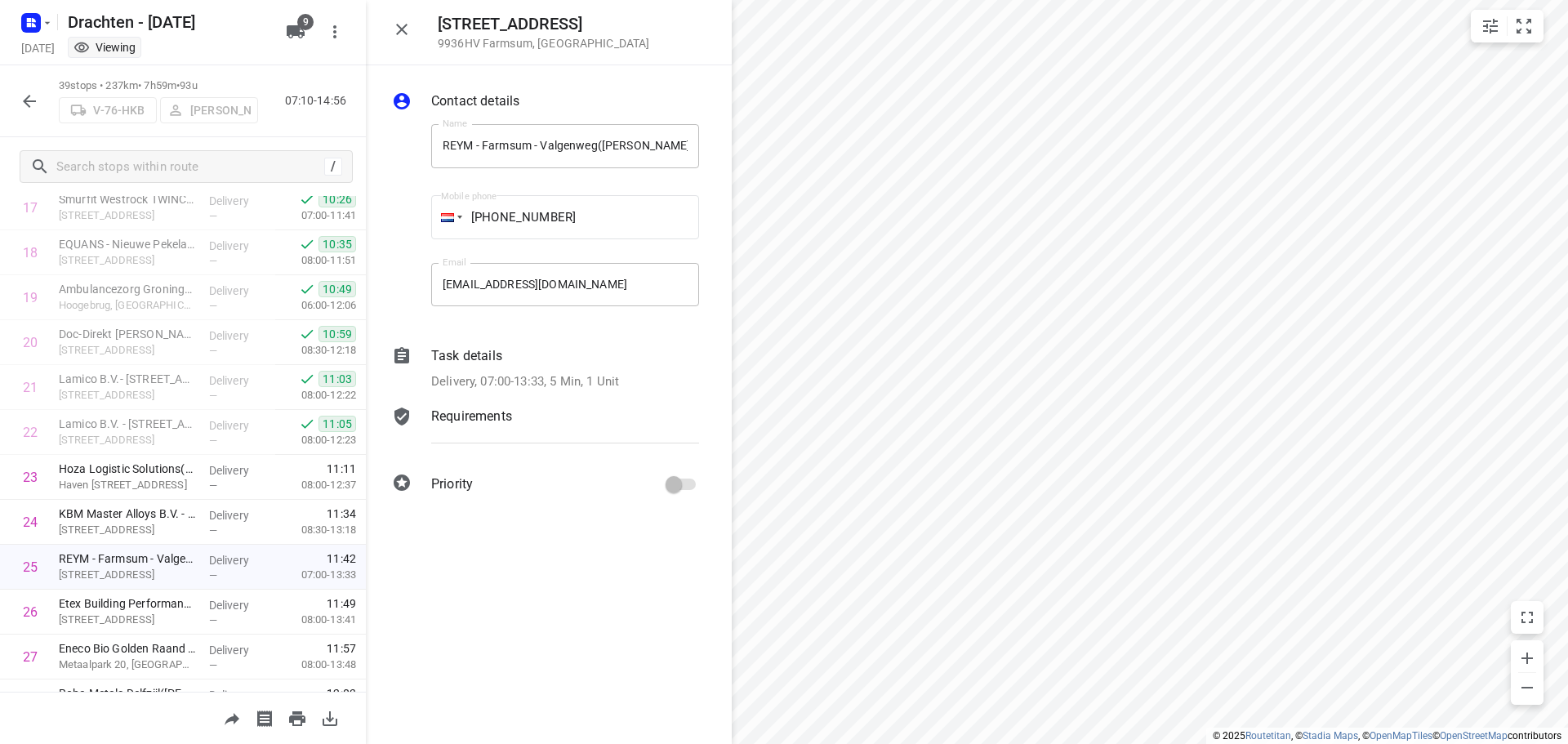
click at [477, 372] on p "Delivery, 07:00-13:33, 5 Min, 1 Unit" at bounding box center [525, 381] width 188 height 19
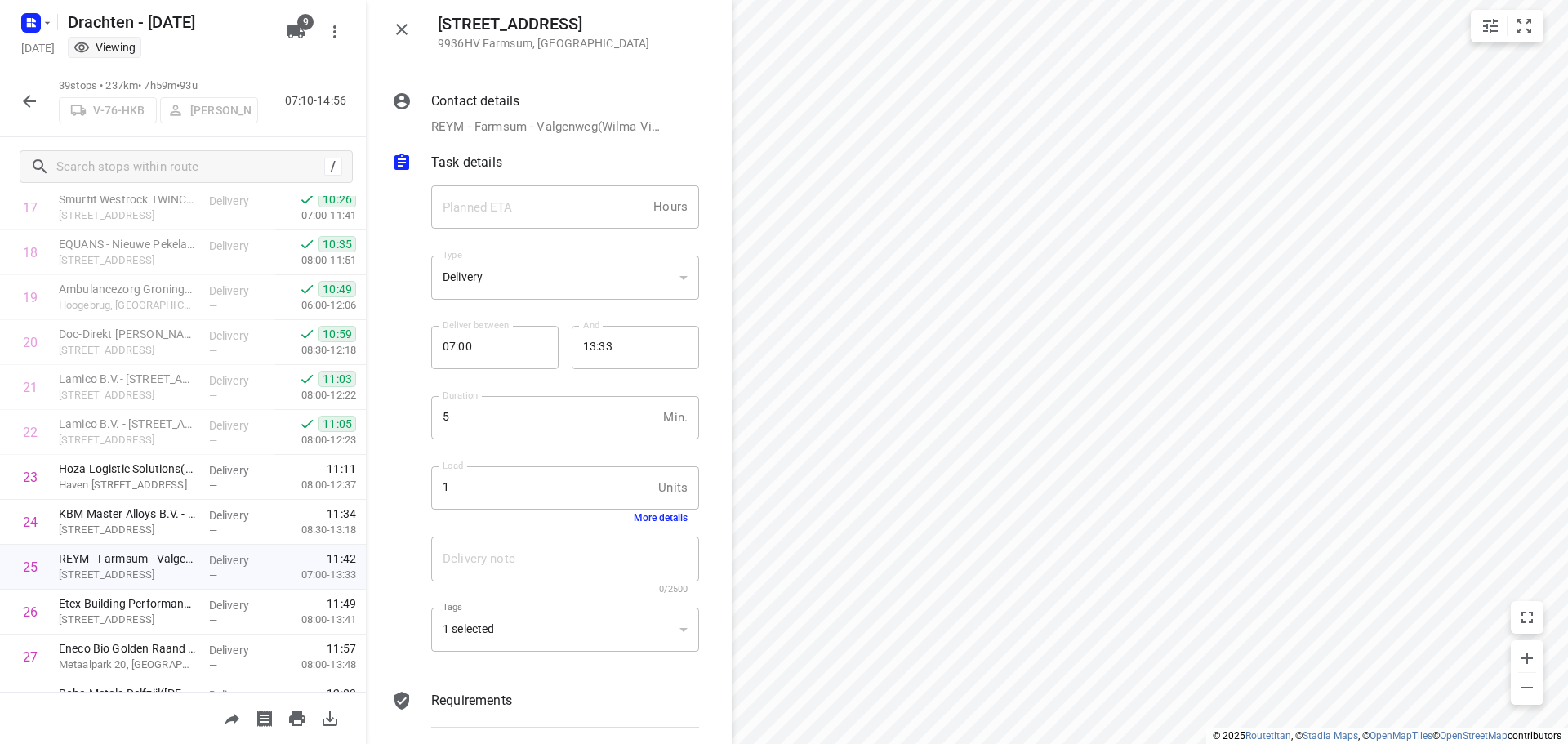
click at [666, 515] on button "More details" at bounding box center [661, 517] width 54 height 12
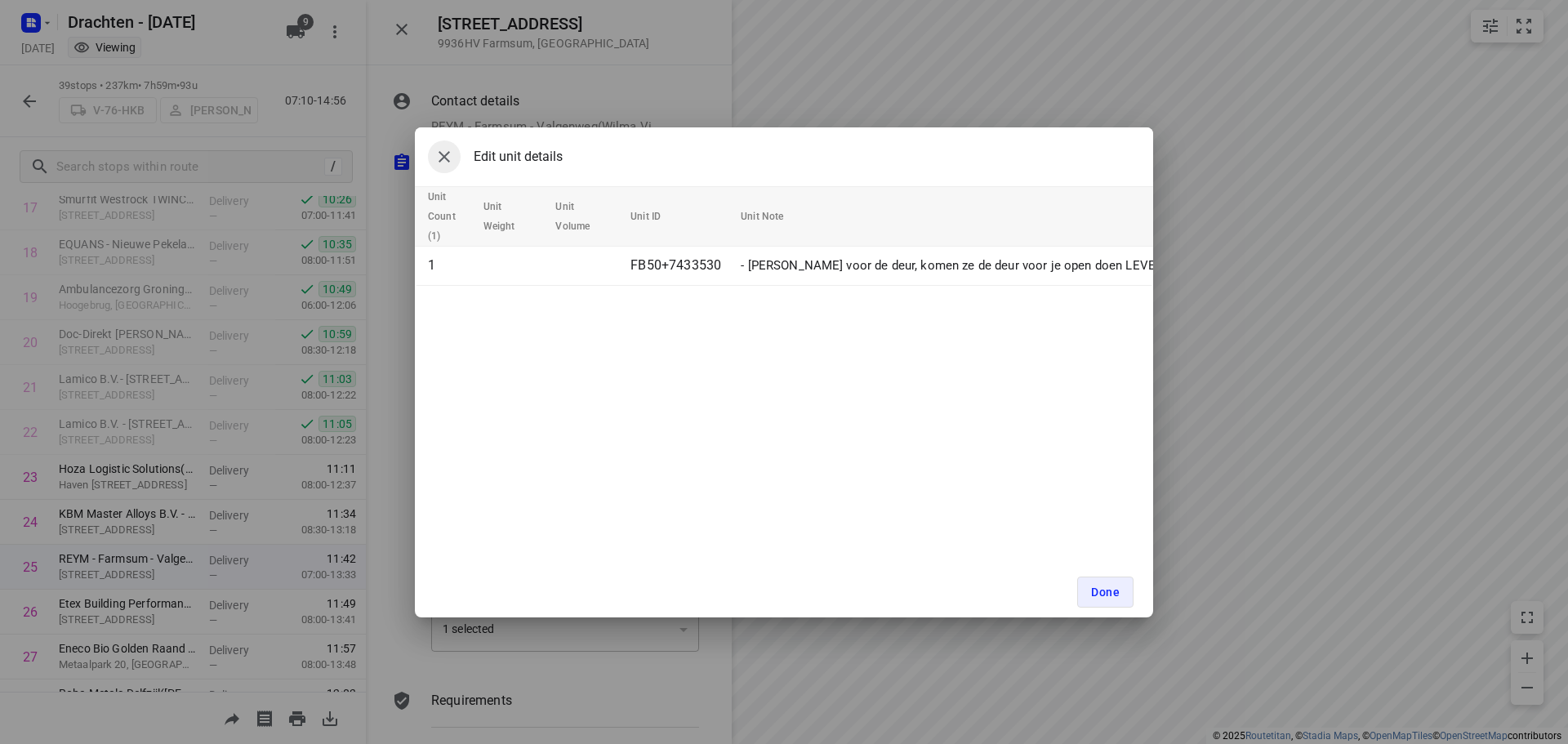
click at [445, 160] on icon "button" at bounding box center [445, 157] width 20 height 20
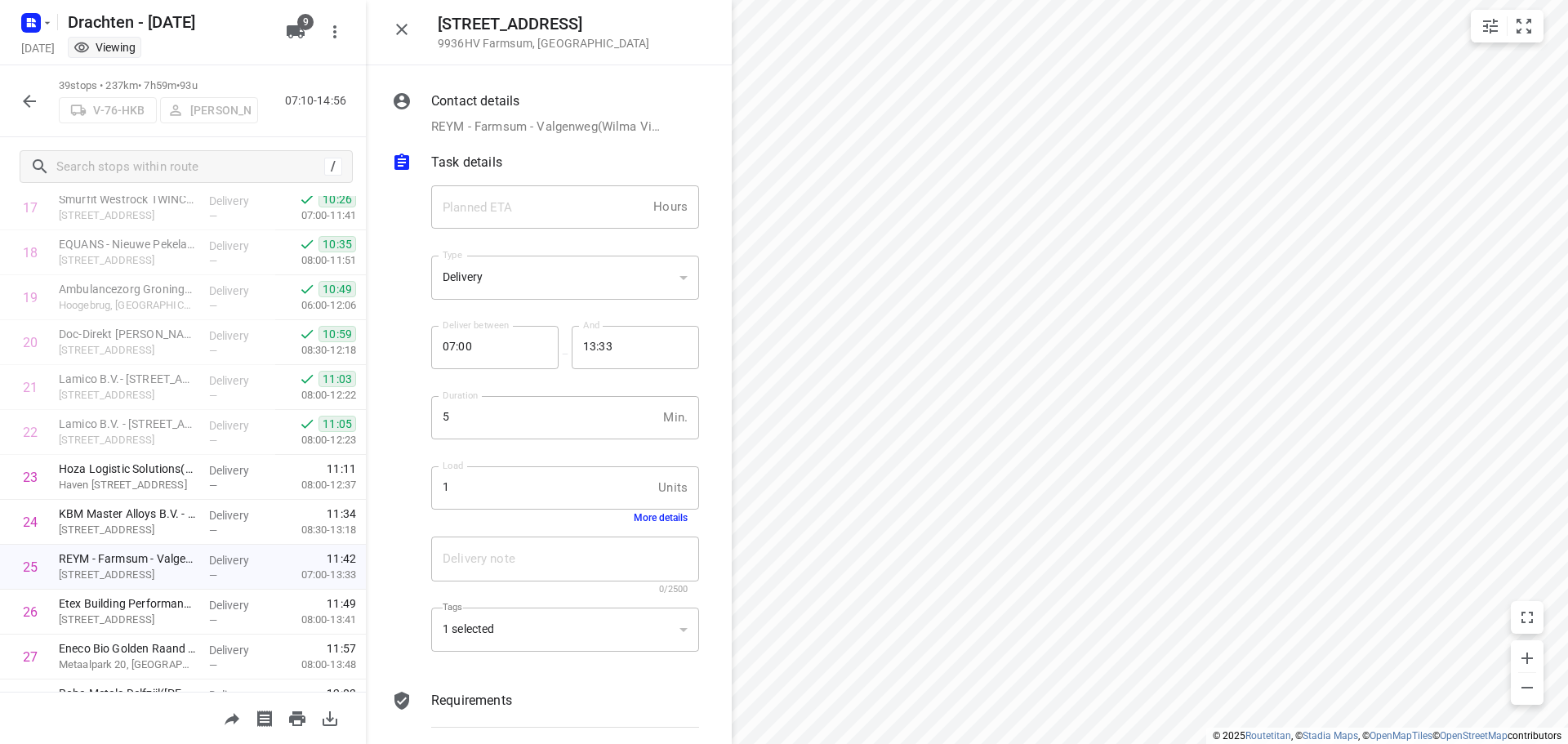
click at [404, 22] on icon "button" at bounding box center [402, 30] width 20 height 20
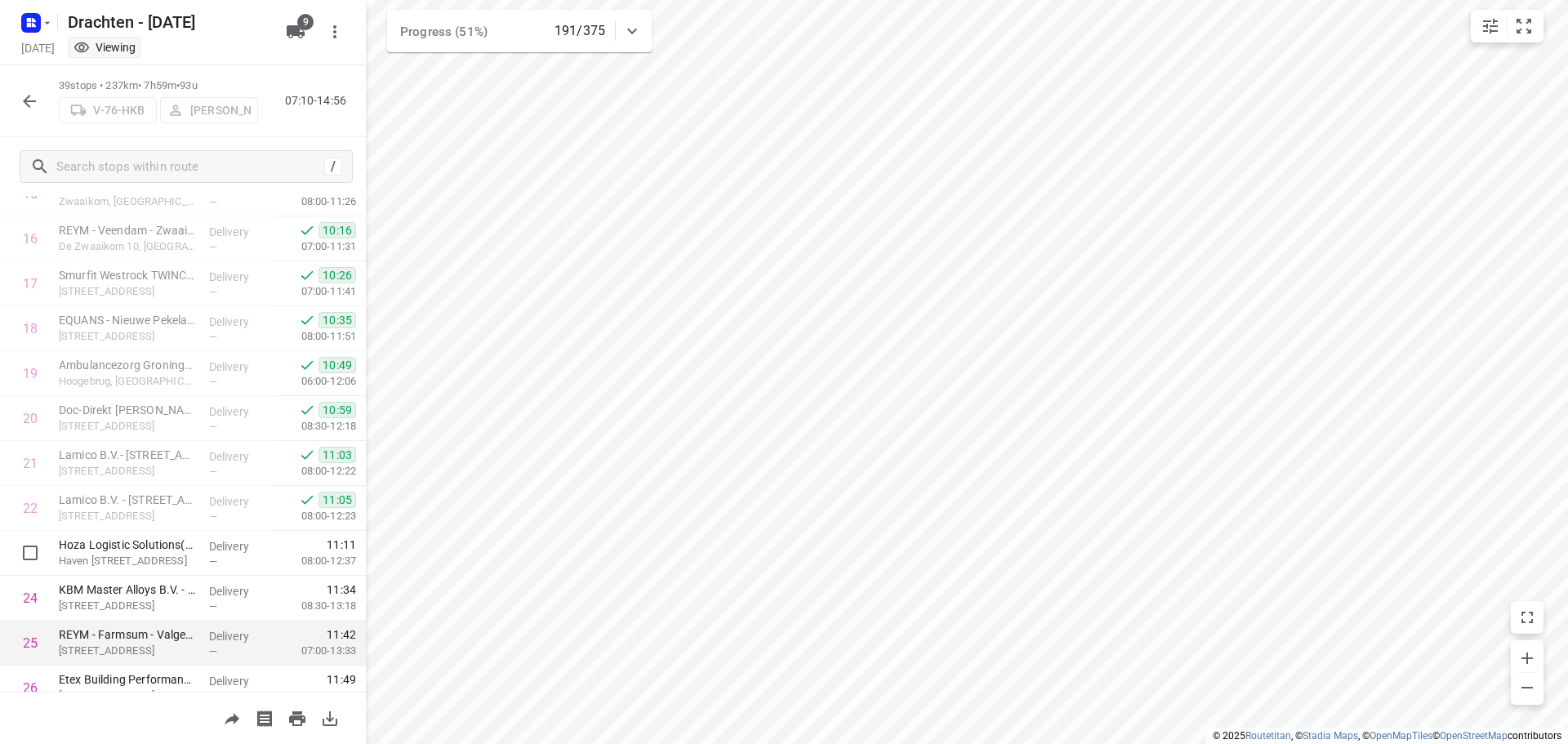
scroll to position [817, 0]
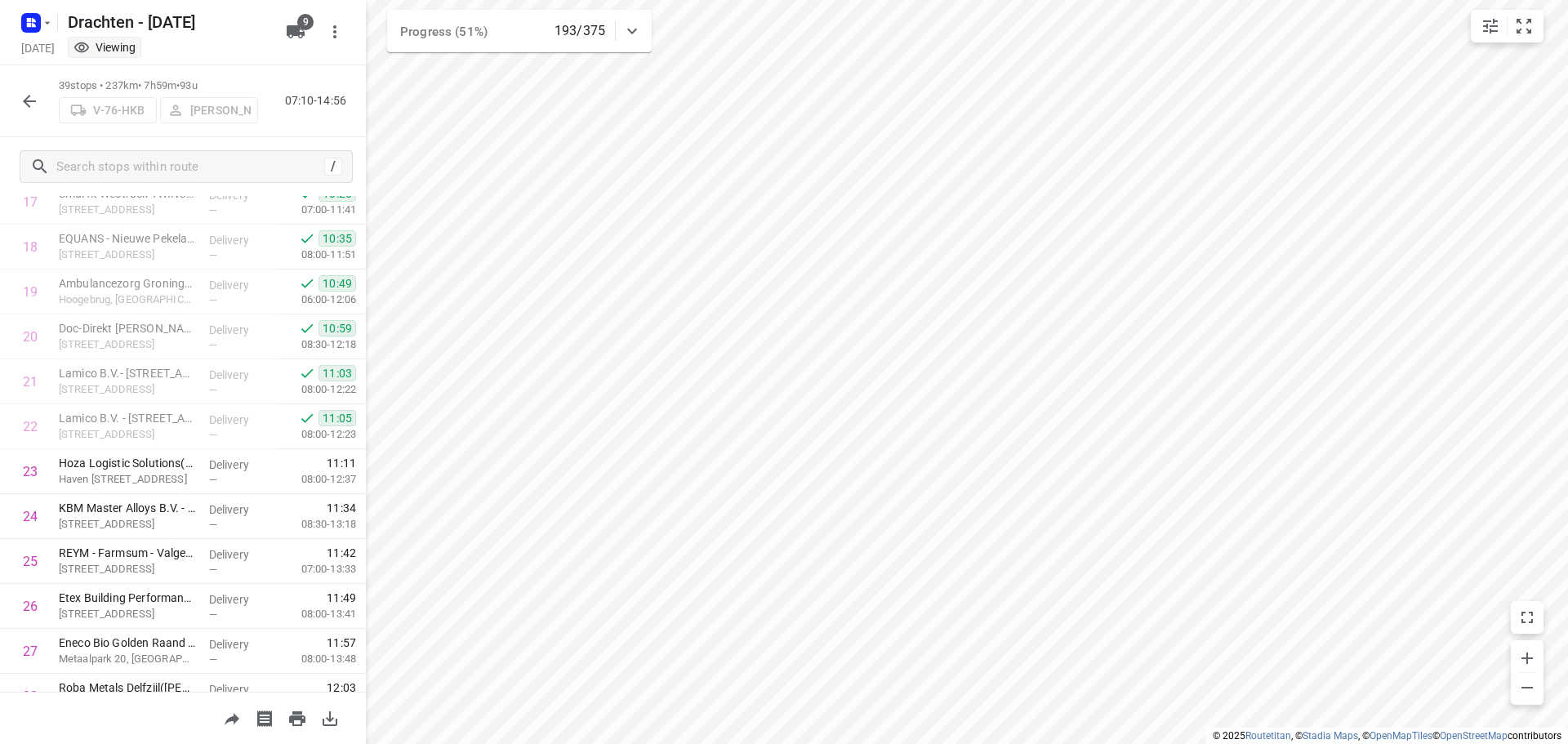
click at [21, 92] on button "button" at bounding box center [30, 101] width 32 height 32
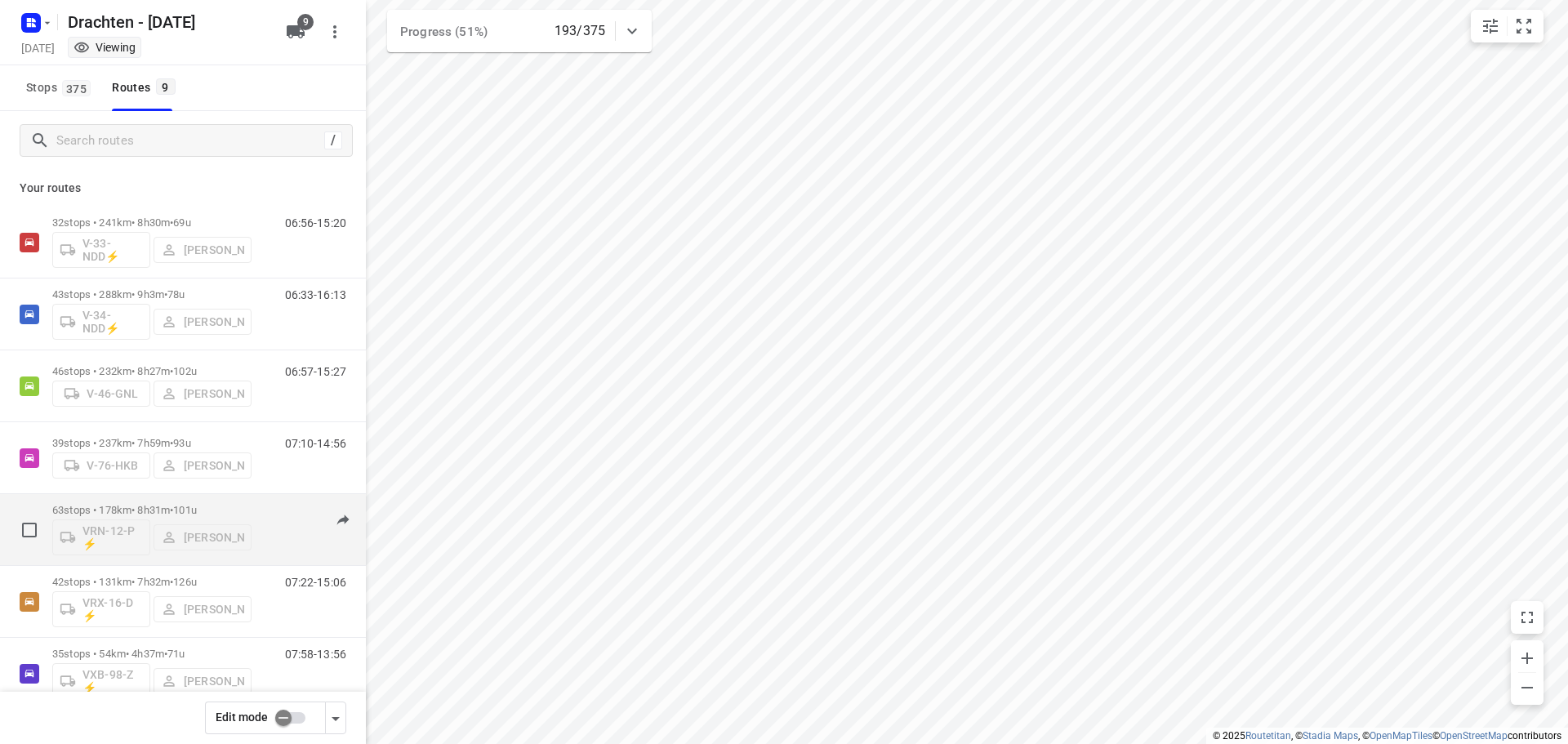
click at [176, 506] on p "63 stops • 178km • 8h31m • 101u" at bounding box center [152, 510] width 199 height 13
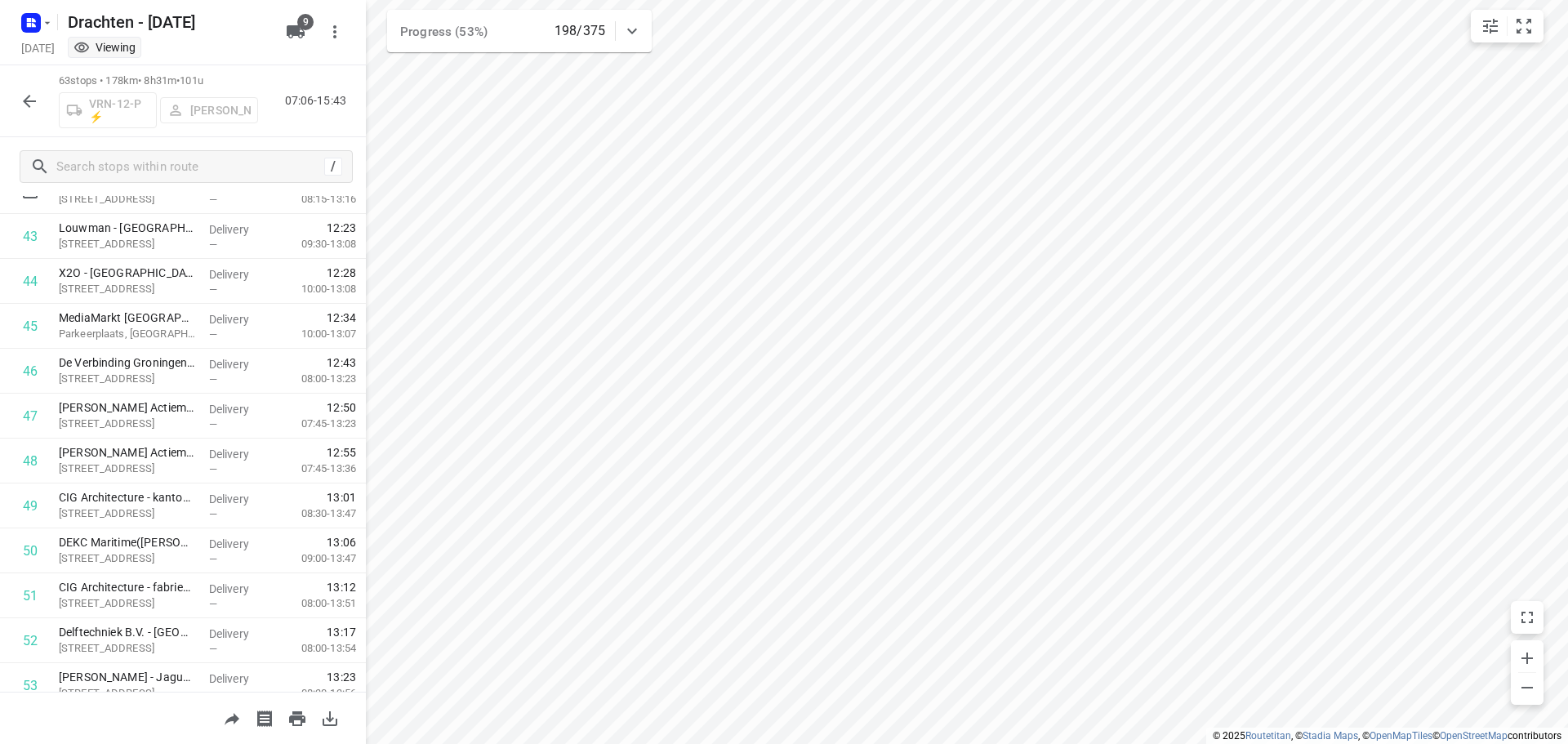
scroll to position [1960, 0]
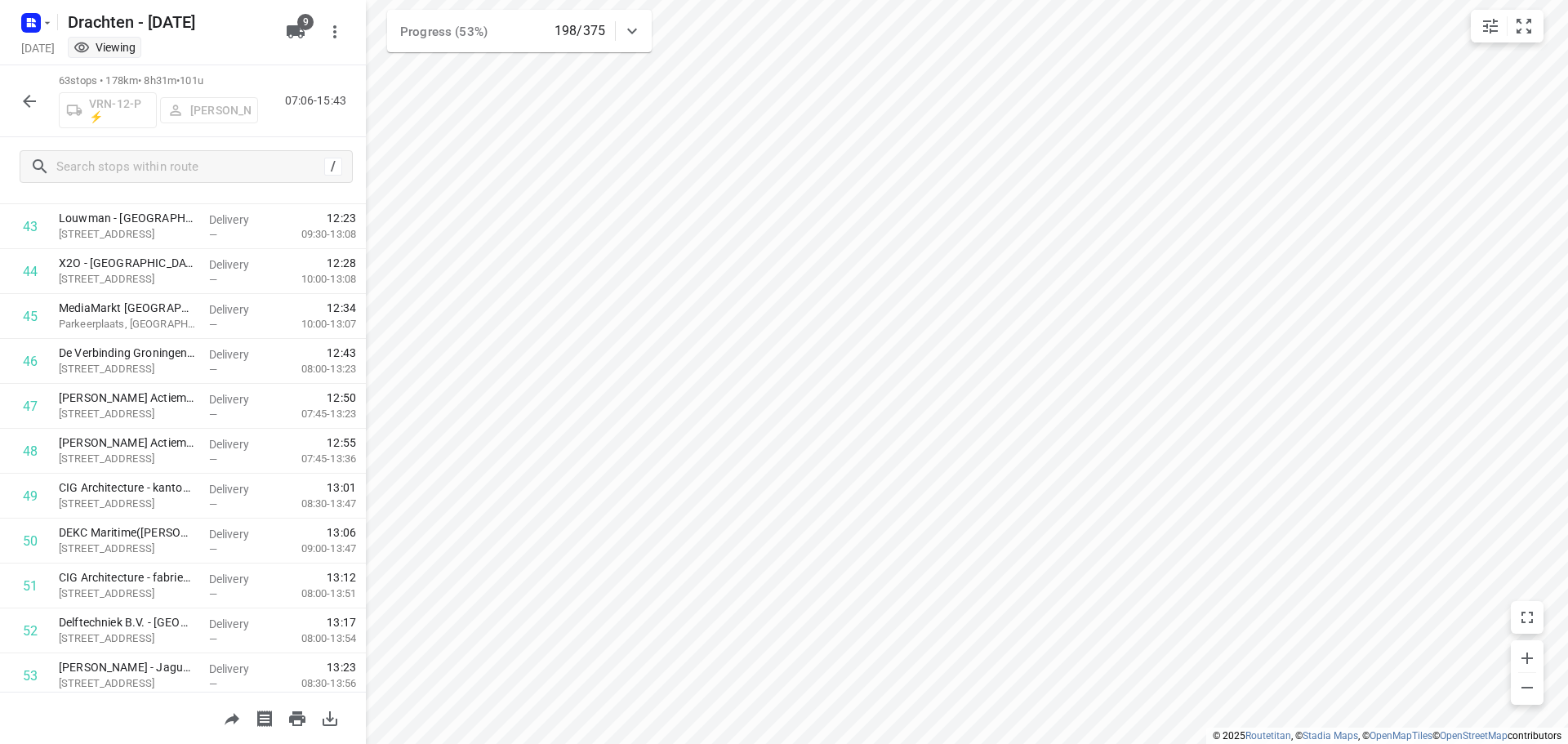
click at [32, 115] on button "button" at bounding box center [30, 101] width 32 height 32
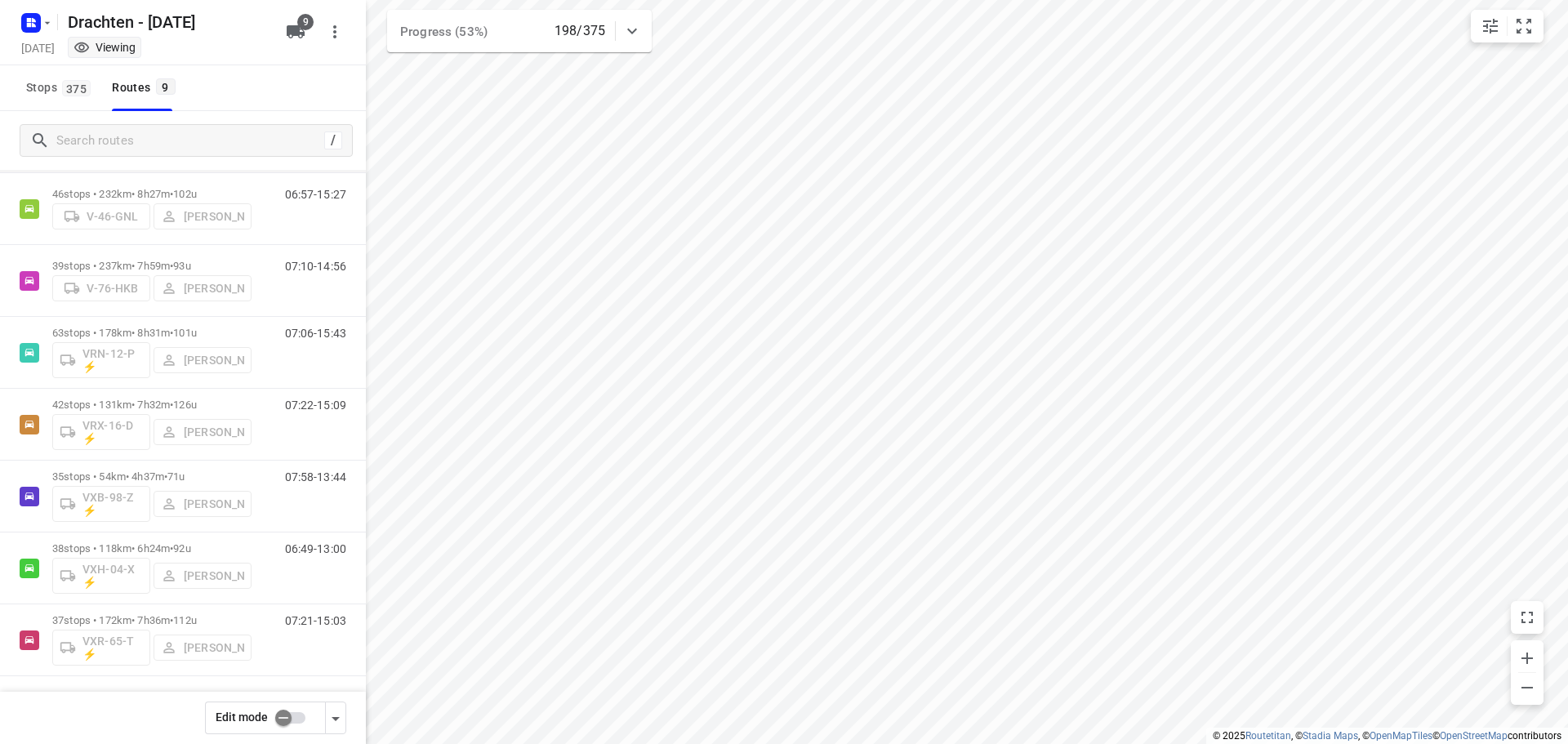
scroll to position [178, 0]
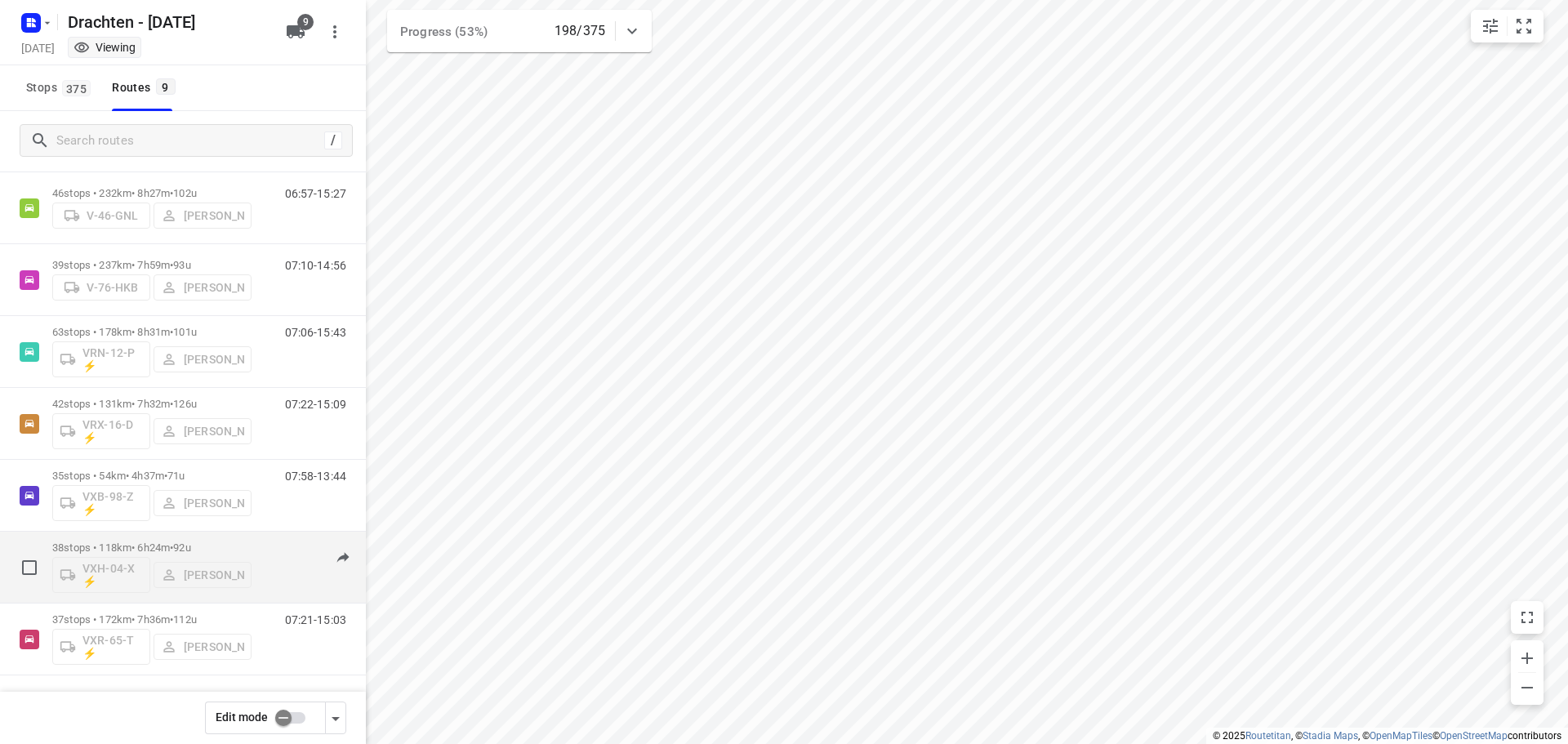
click at [190, 544] on span "92u" at bounding box center [181, 548] width 17 height 13
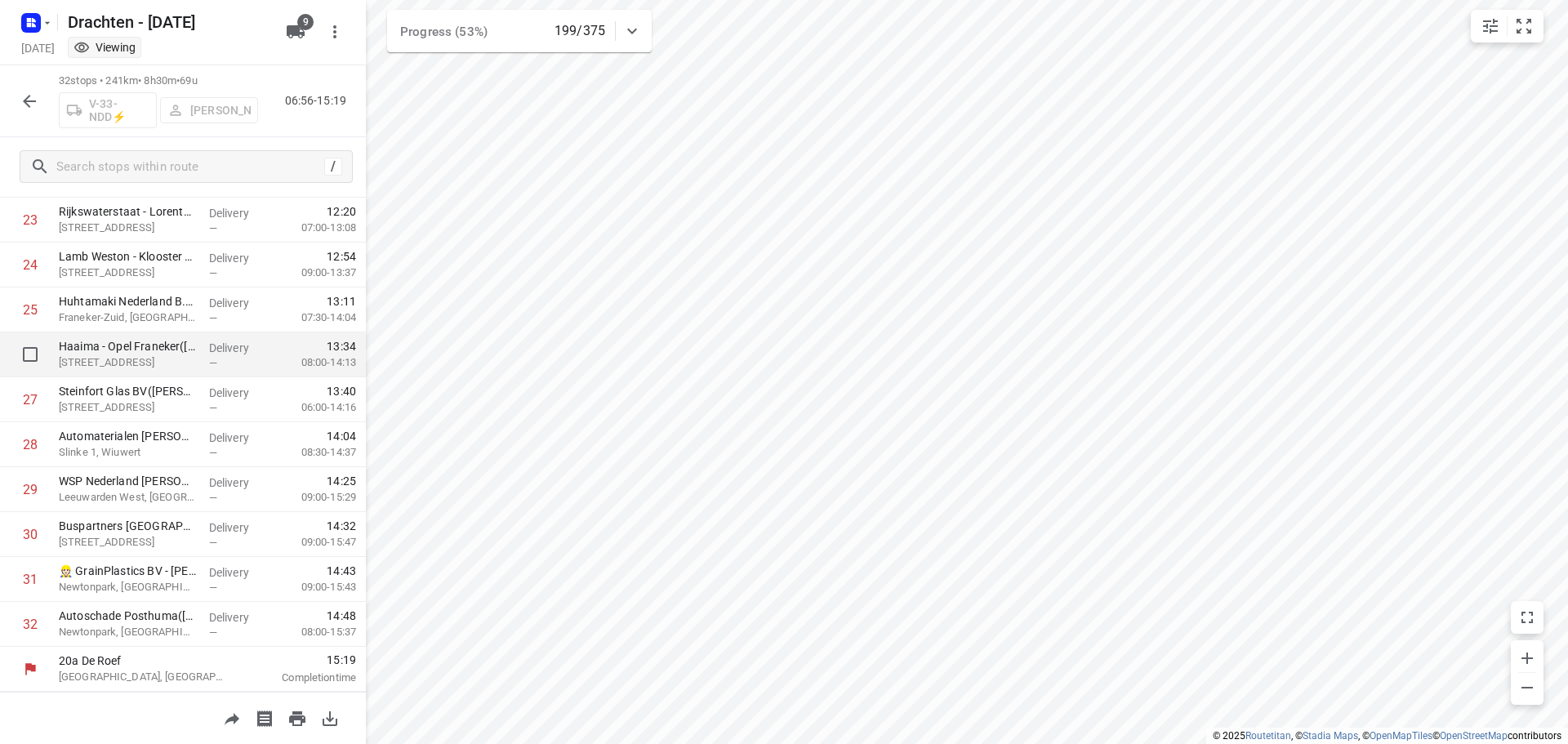
scroll to position [823, 0]
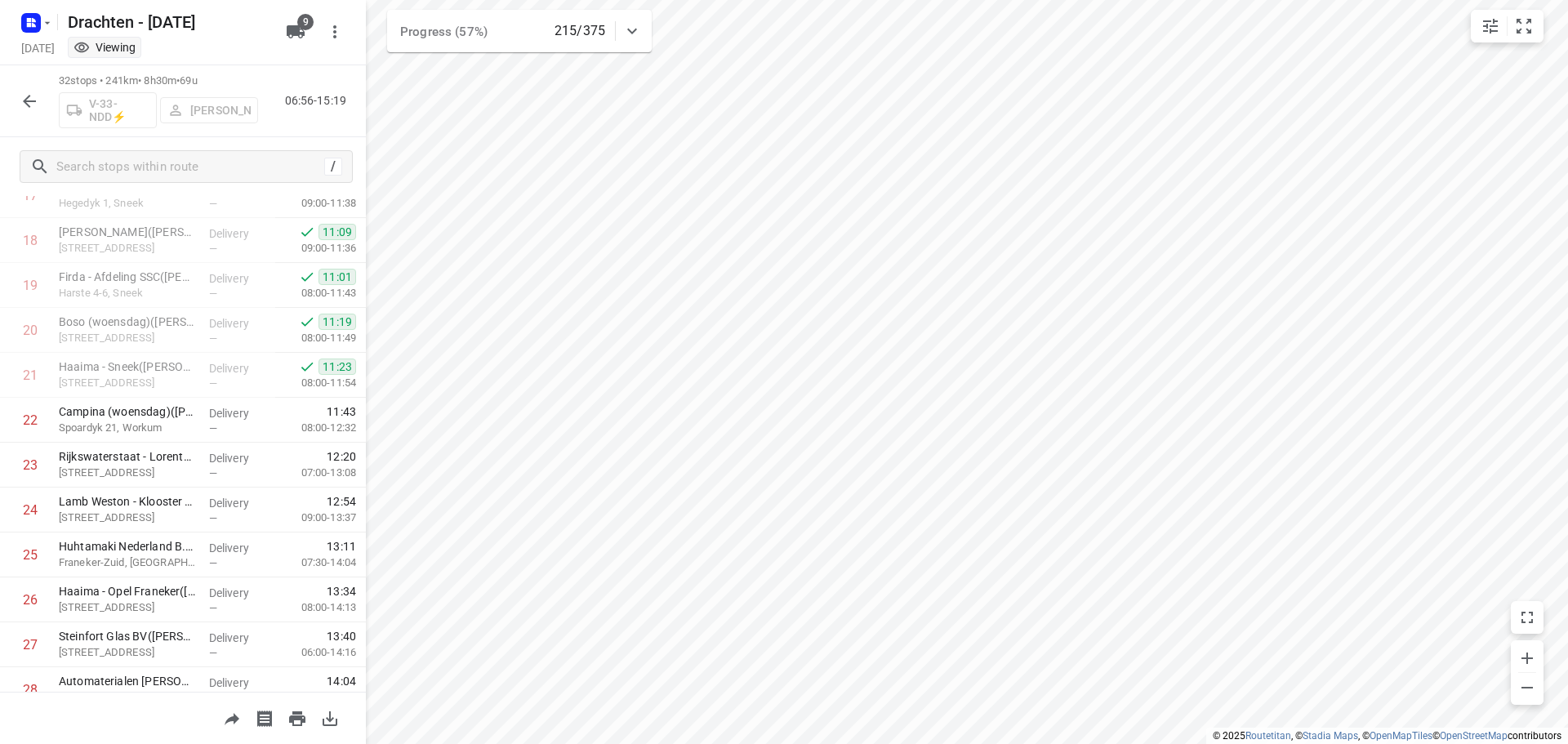
click at [36, 99] on icon "button" at bounding box center [30, 101] width 20 height 20
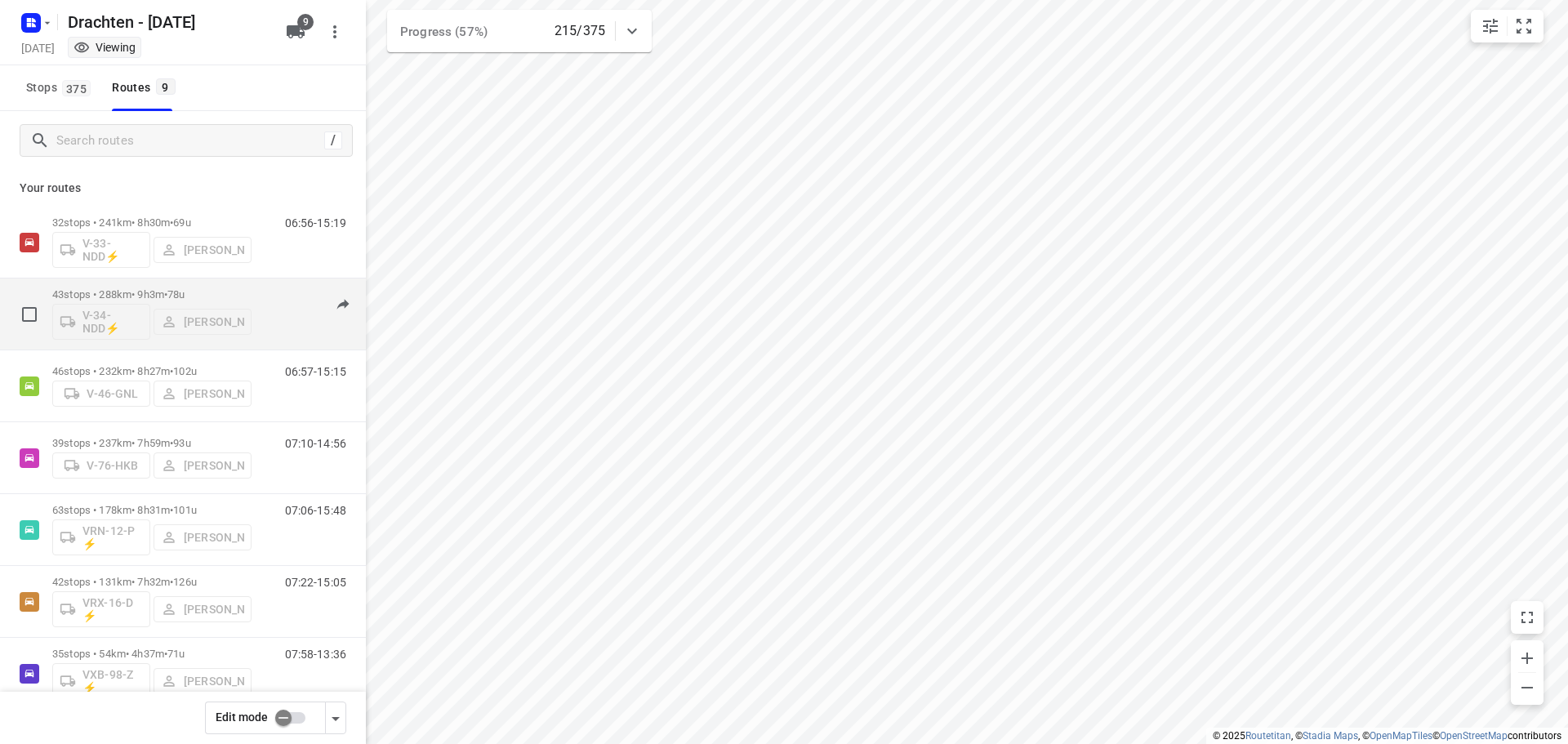
click at [185, 293] on span "78u" at bounding box center [176, 295] width 17 height 13
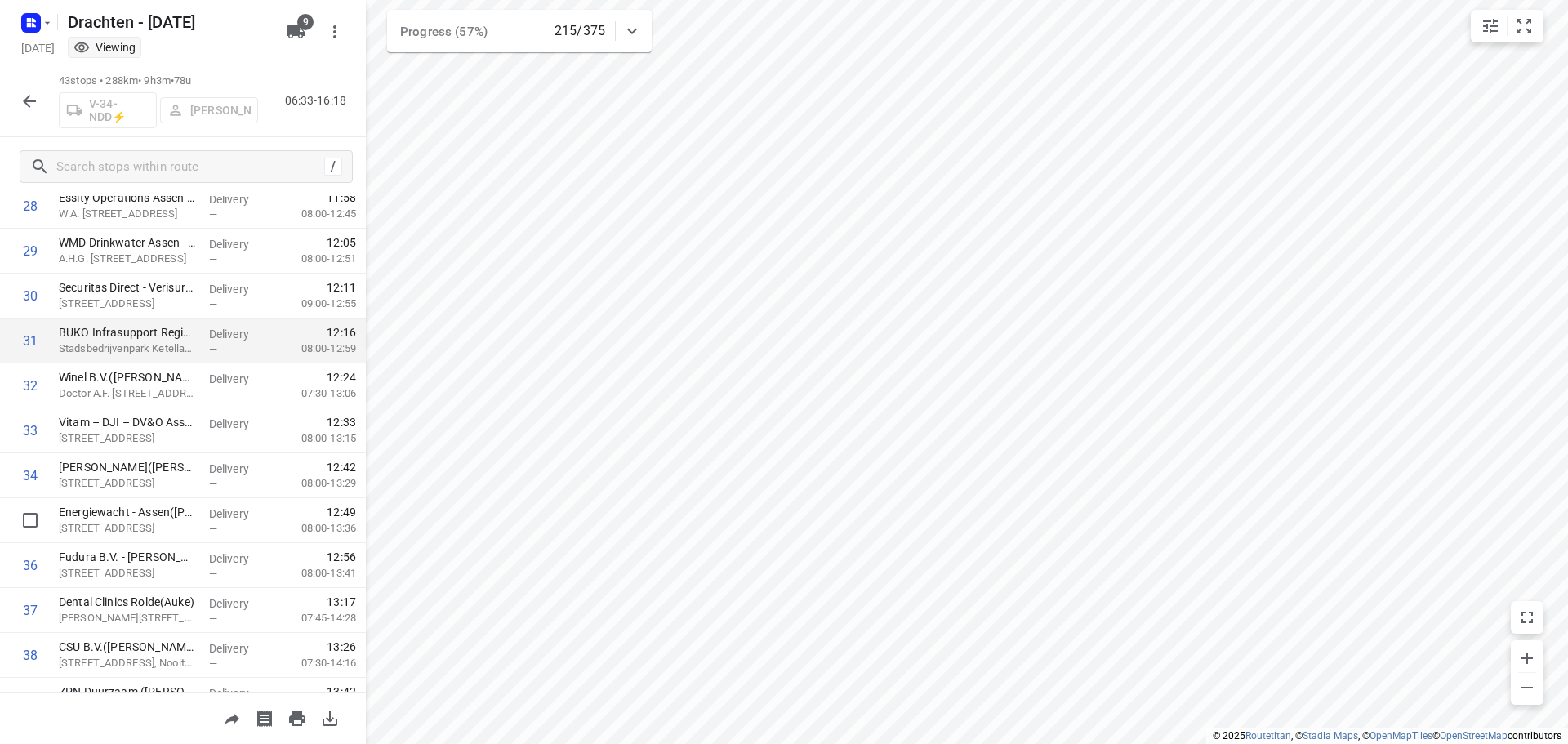
scroll to position [1562, 0]
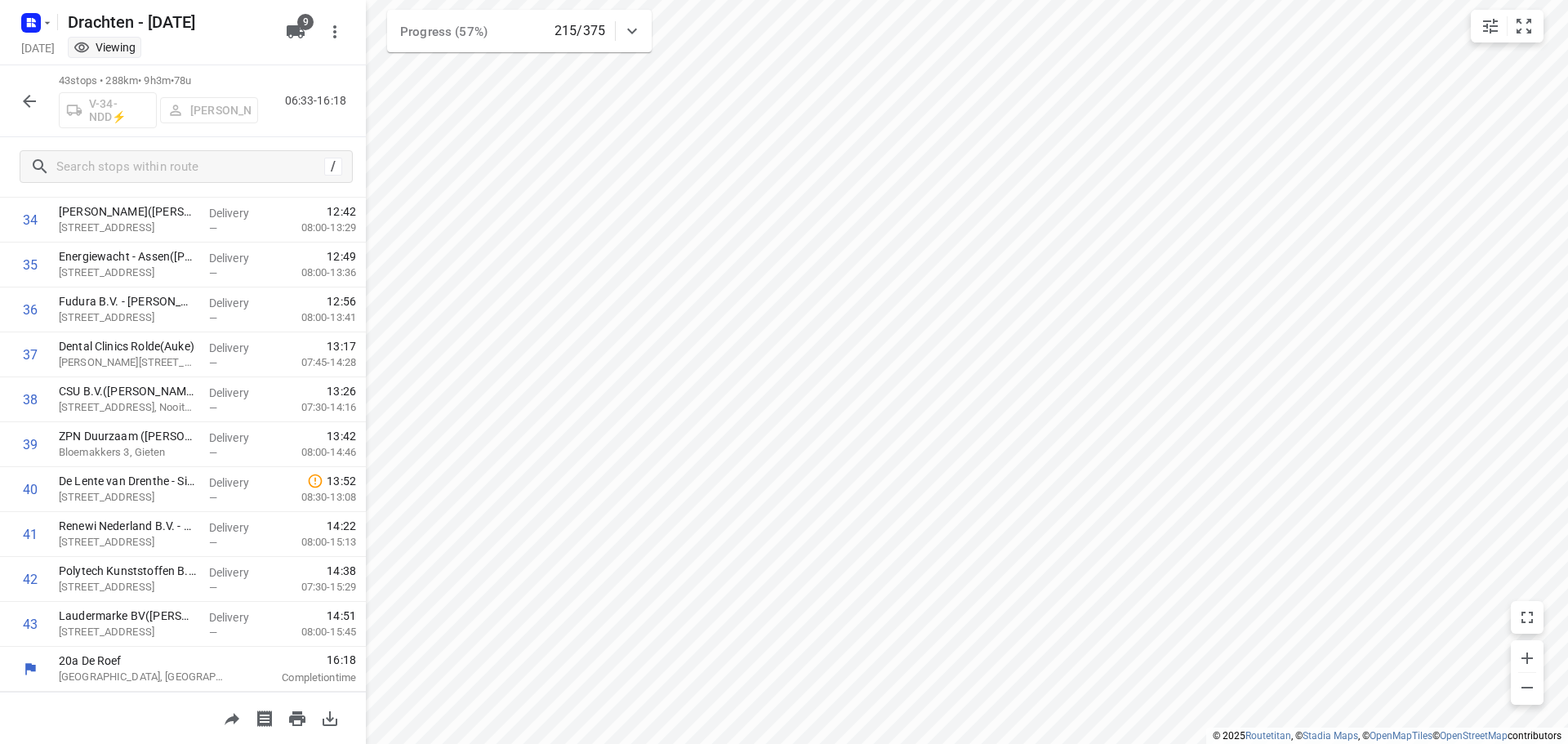
click at [37, 110] on icon "button" at bounding box center [30, 101] width 20 height 20
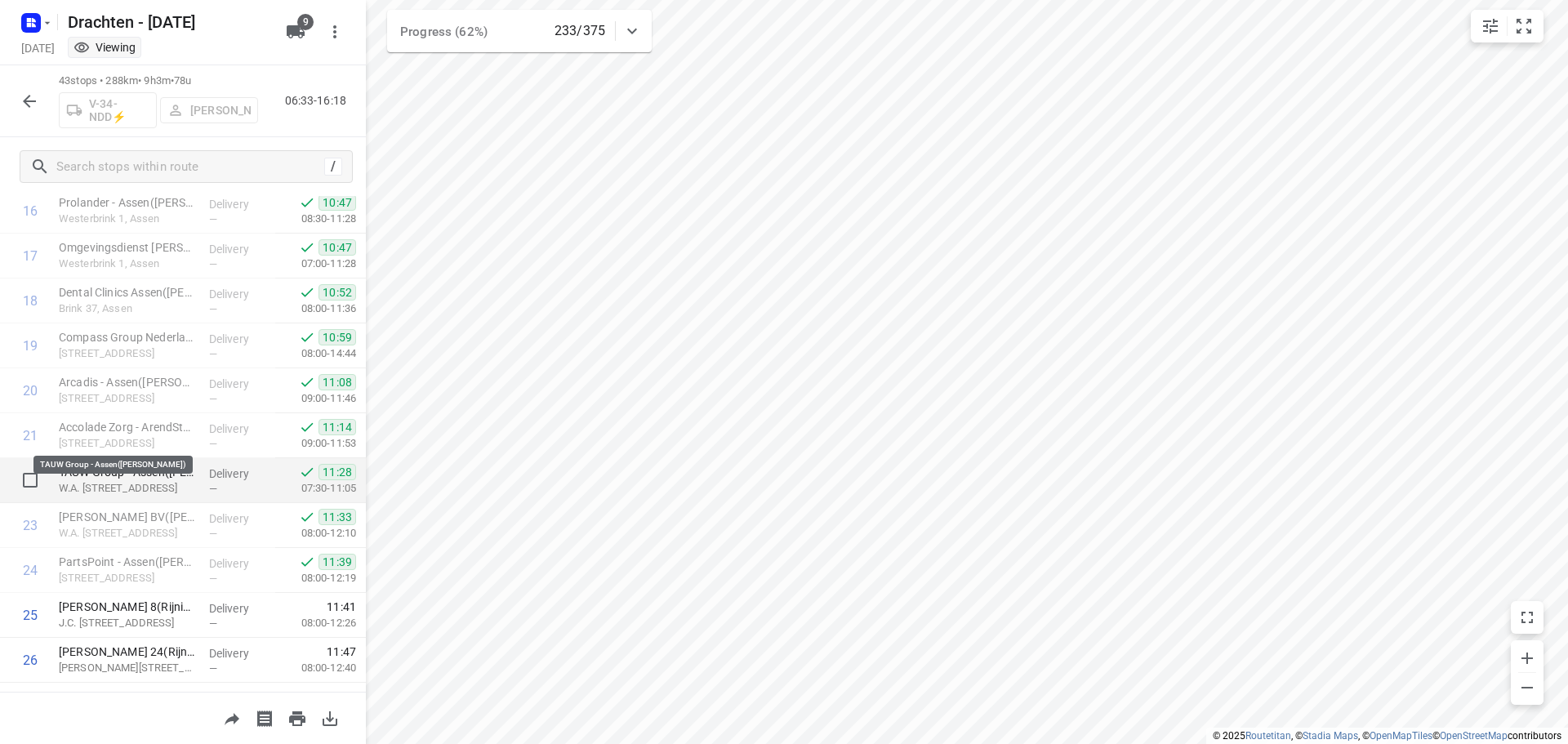
scroll to position [803, 0]
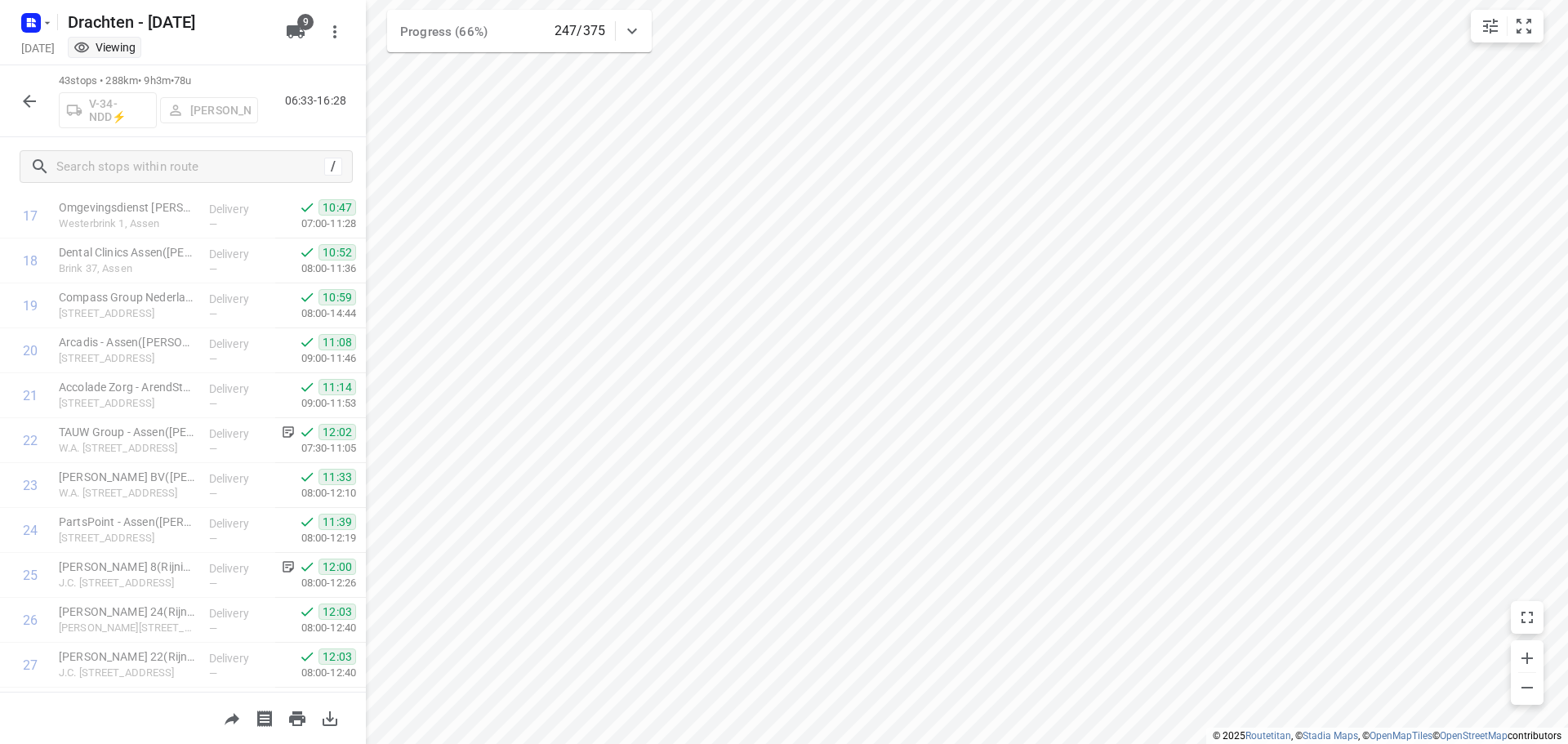
click at [25, 95] on icon "button" at bounding box center [30, 101] width 20 height 20
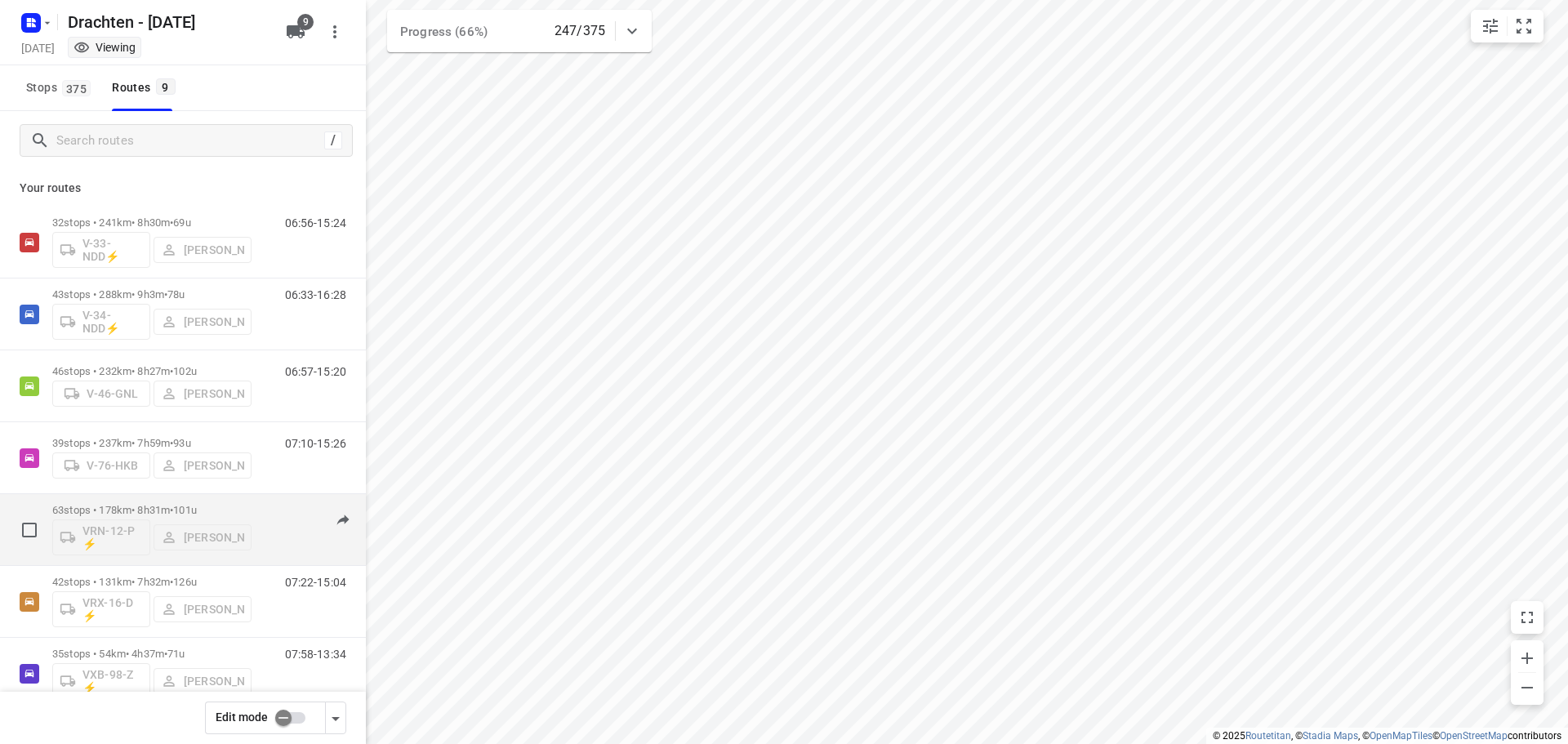
click at [115, 497] on div "63 stops • 178km • 8h31m • 101u VRN-12-P ⚡ Wilco Huisman" at bounding box center [152, 530] width 199 height 68
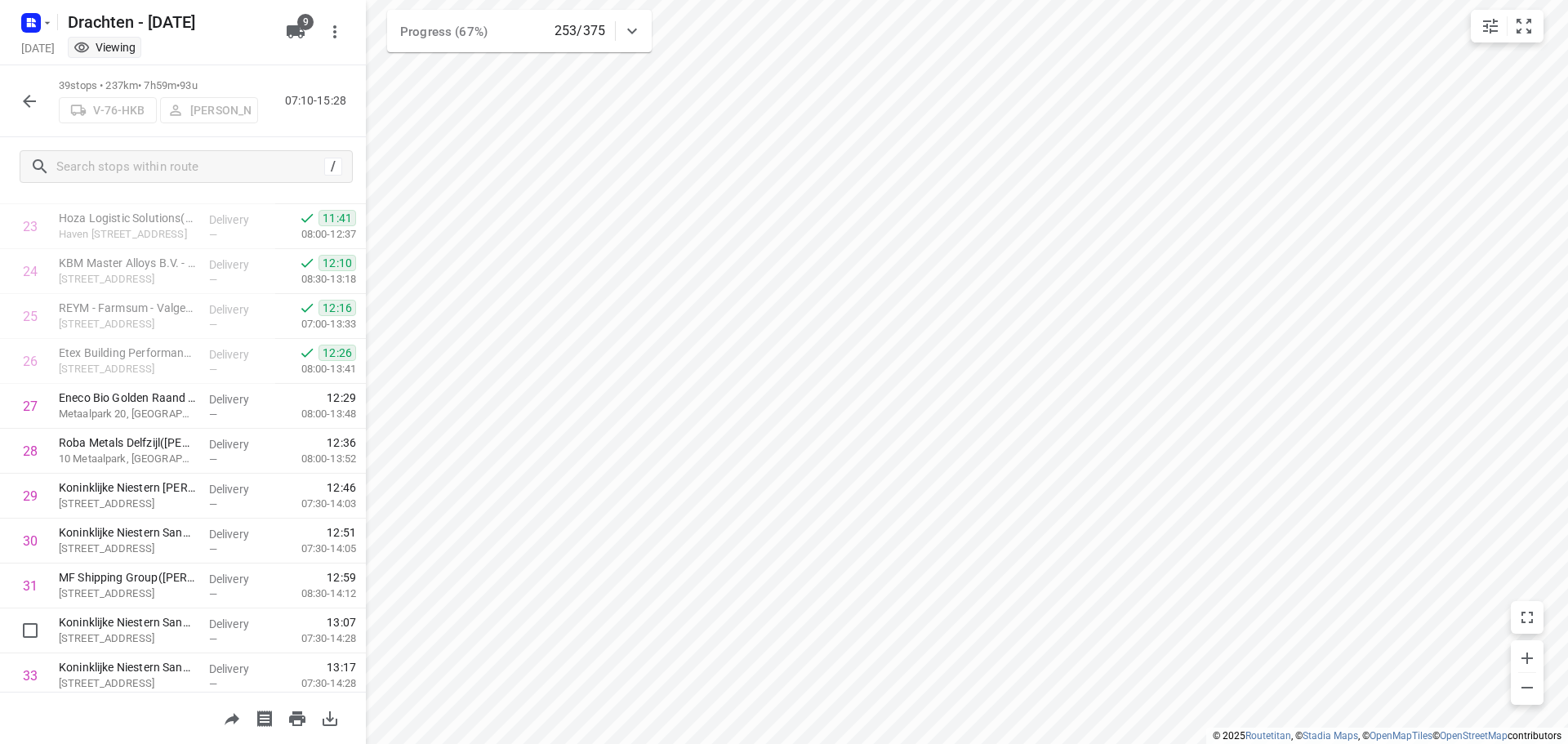
scroll to position [1056, 0]
click at [39, 111] on button "button" at bounding box center [30, 101] width 32 height 32
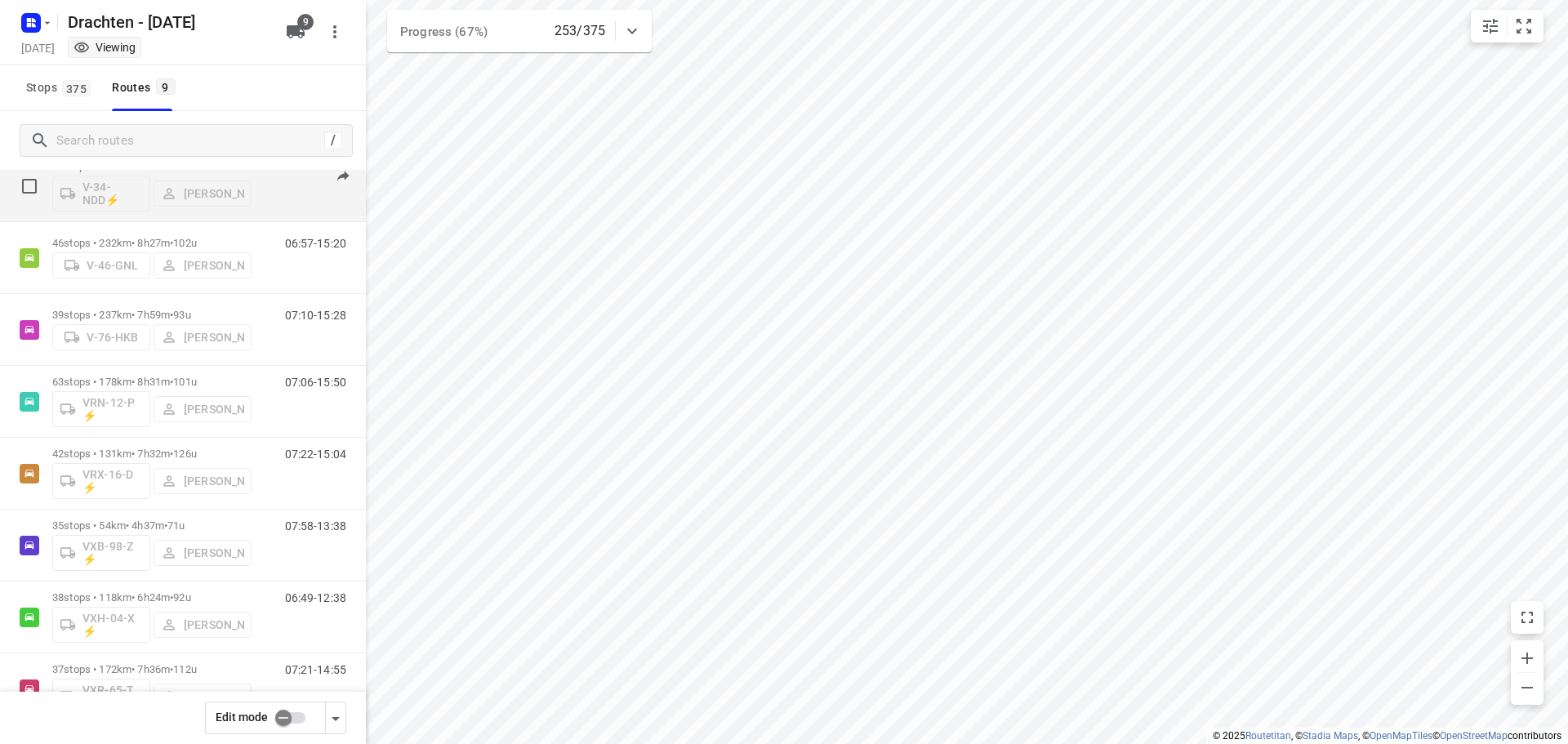
scroll to position [178, 0]
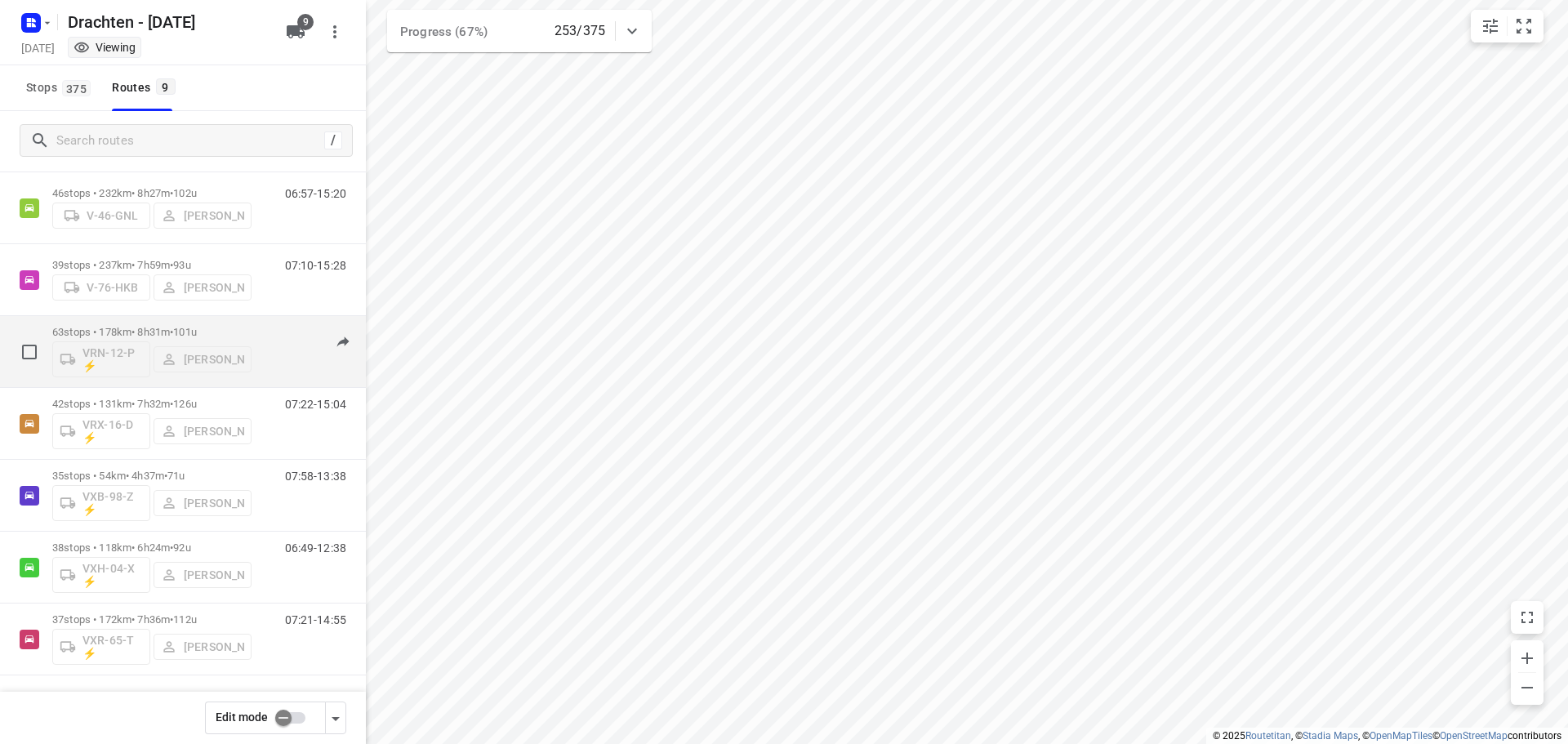
click at [156, 331] on p "63 stops • 178km • 8h31m • 101u" at bounding box center [152, 333] width 199 height 13
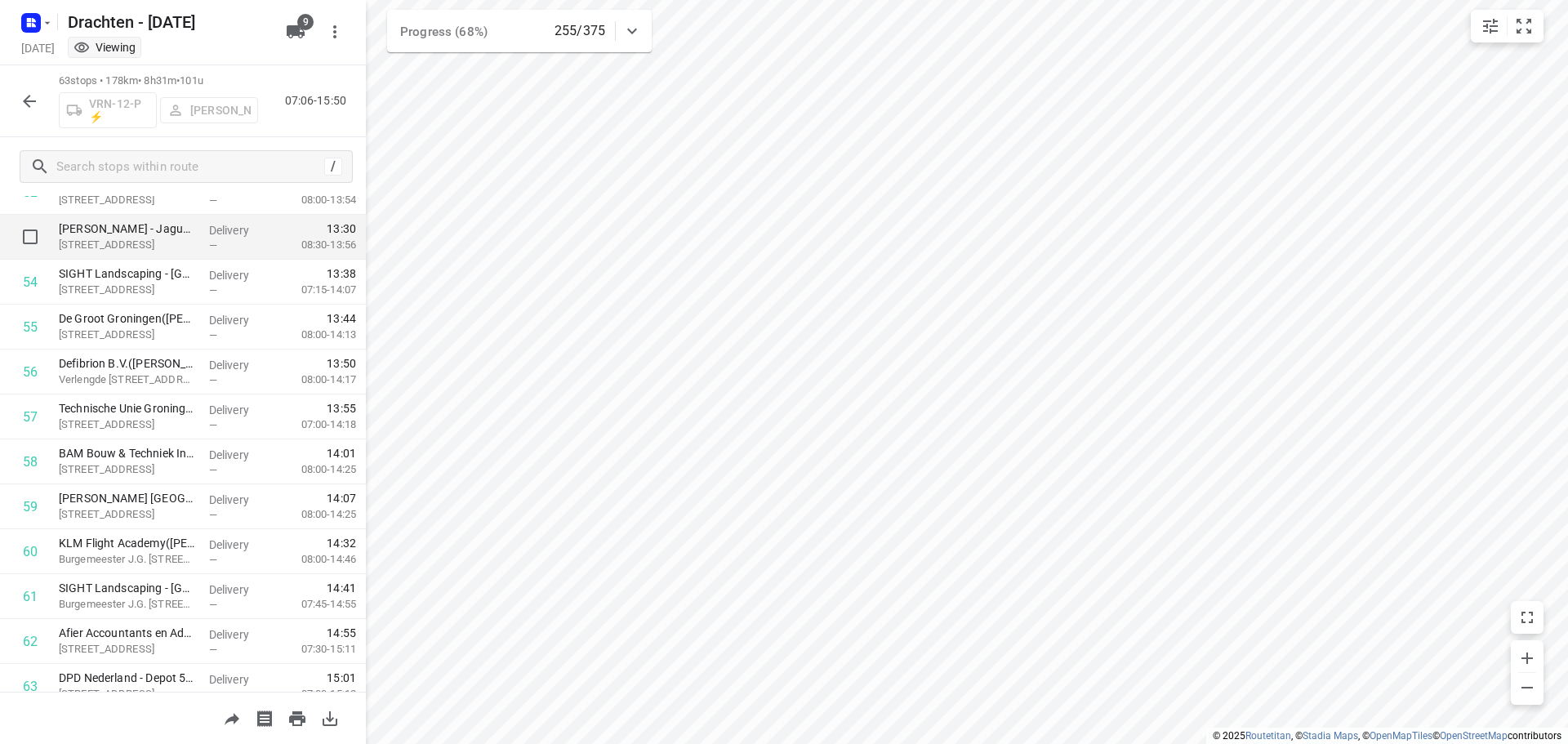
scroll to position [2461, 0]
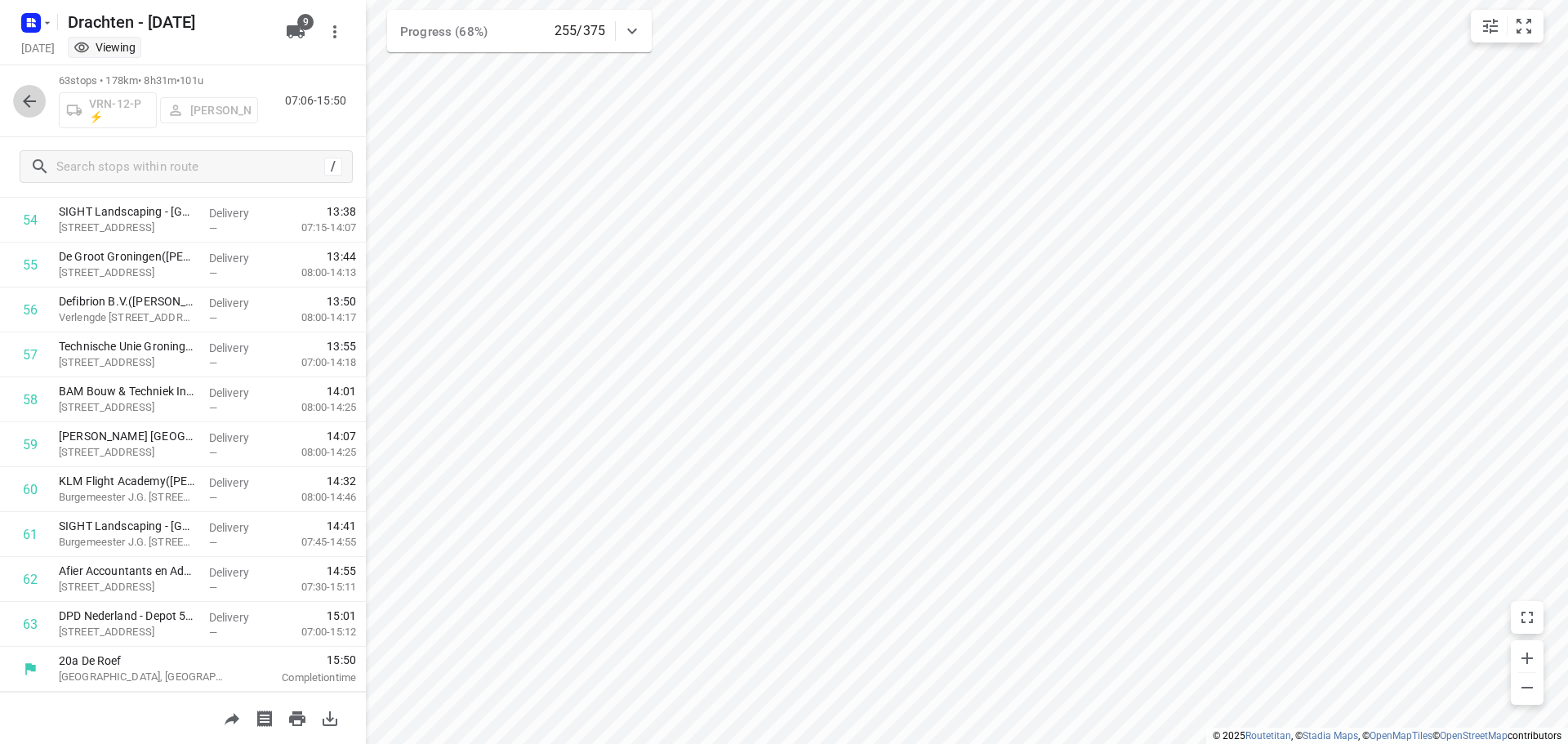
click at [35, 108] on icon "button" at bounding box center [30, 101] width 20 height 20
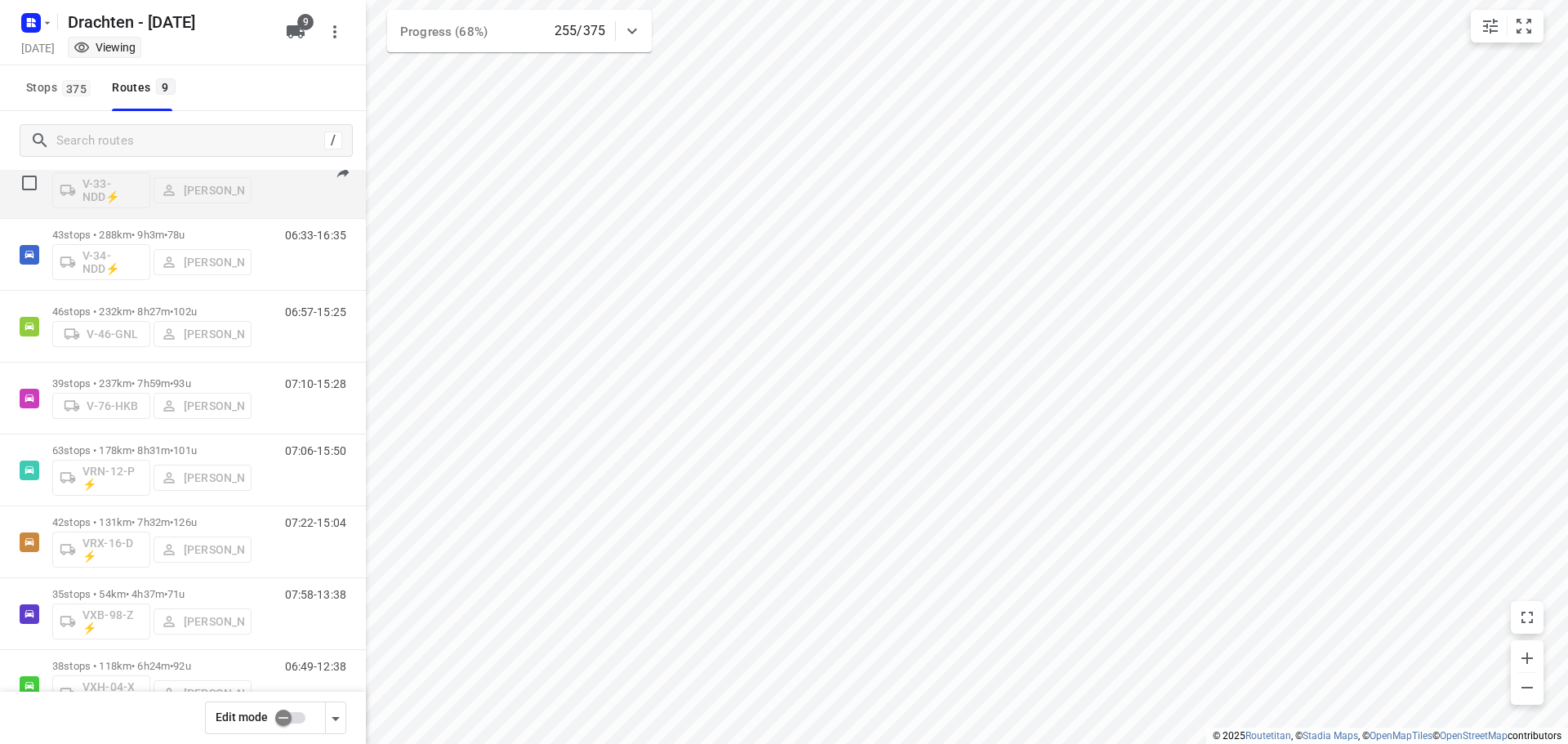
scroll to position [82, 0]
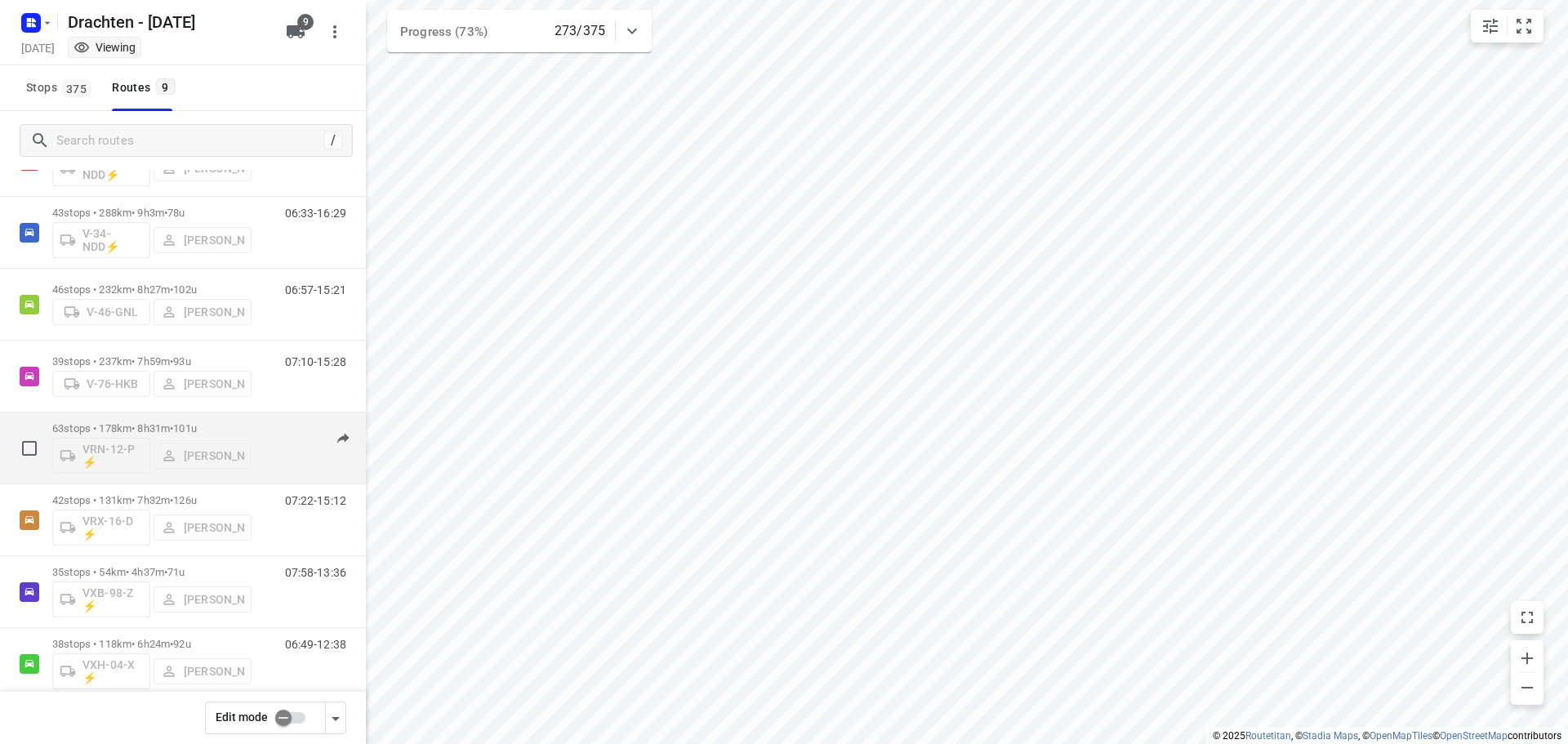
click at [120, 421] on div "63 stops • 178km • 8h31m • 101u VRN-12-P ⚡ Wilco Huisman" at bounding box center [152, 448] width 199 height 68
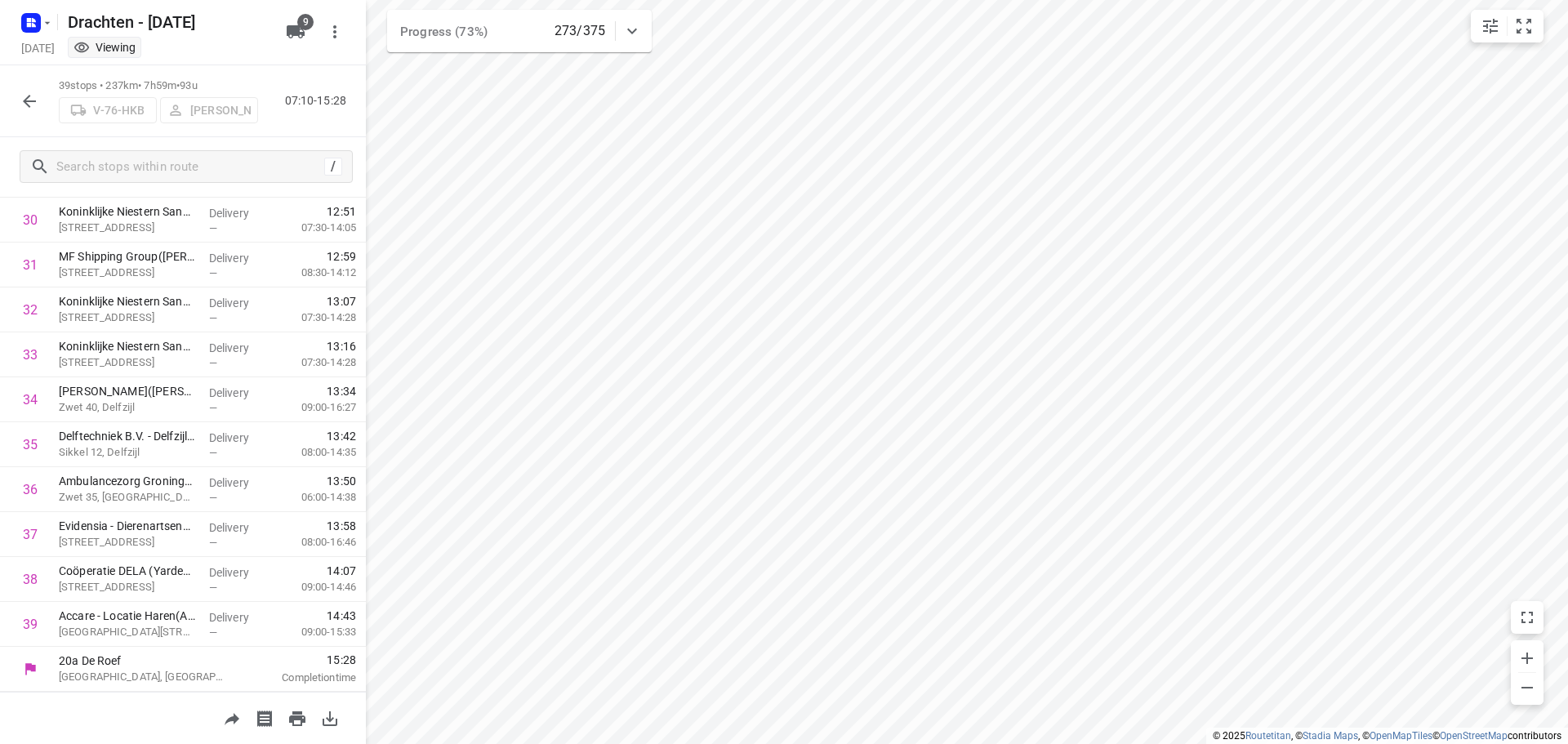
scroll to position [1383, 0]
click at [42, 102] on button "button" at bounding box center [30, 101] width 32 height 32
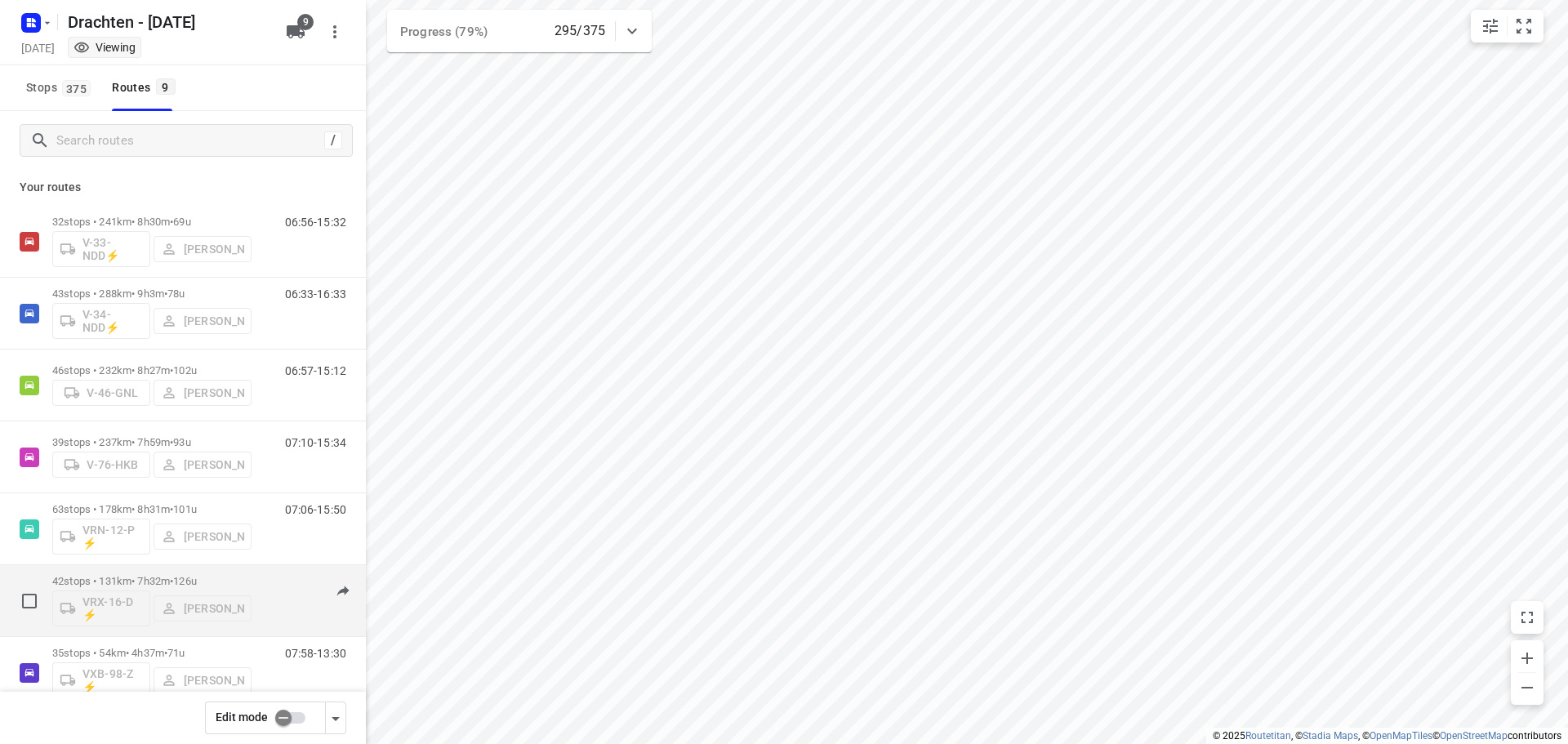
scroll to position [0, 0]
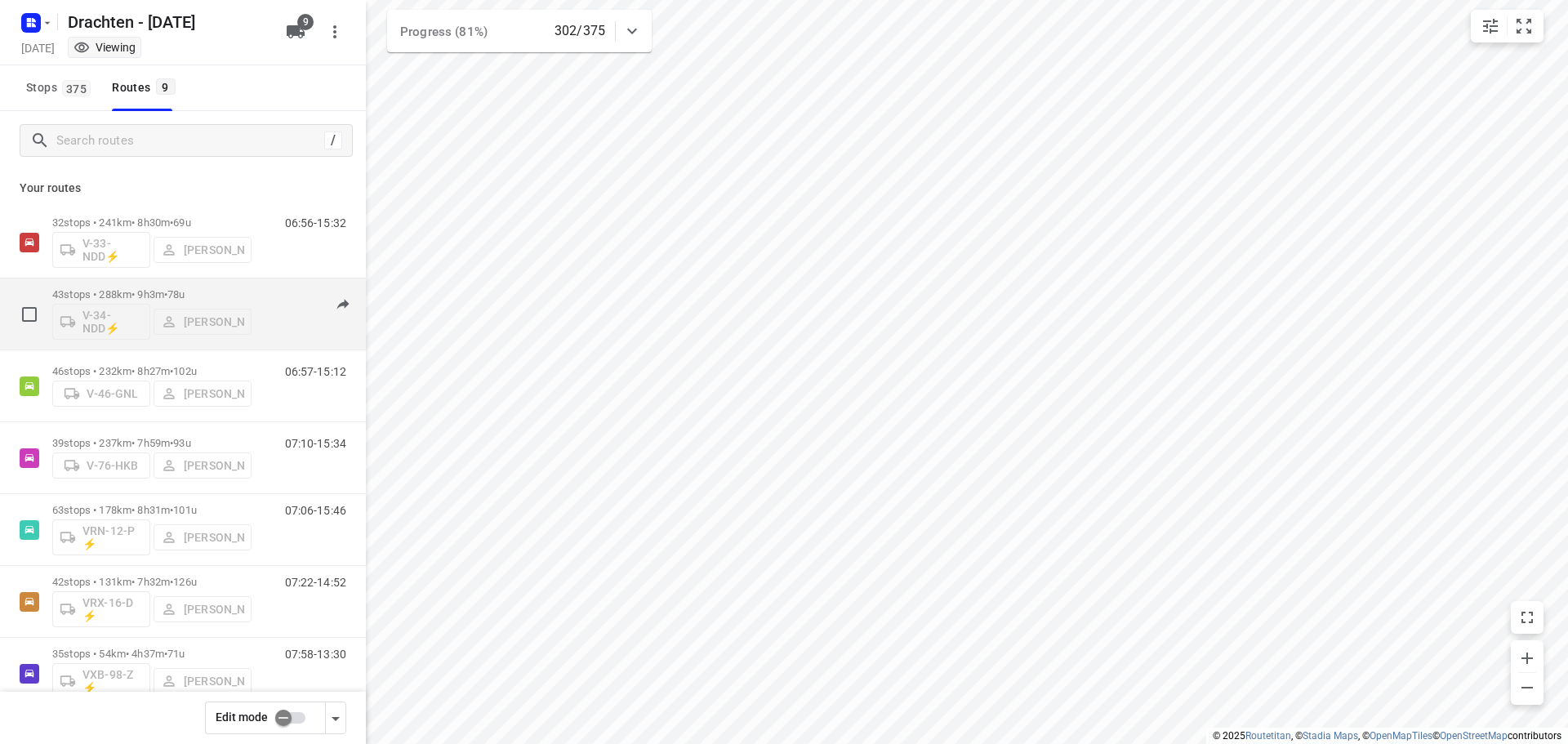
click at [185, 292] on span "78u" at bounding box center [176, 295] width 17 height 13
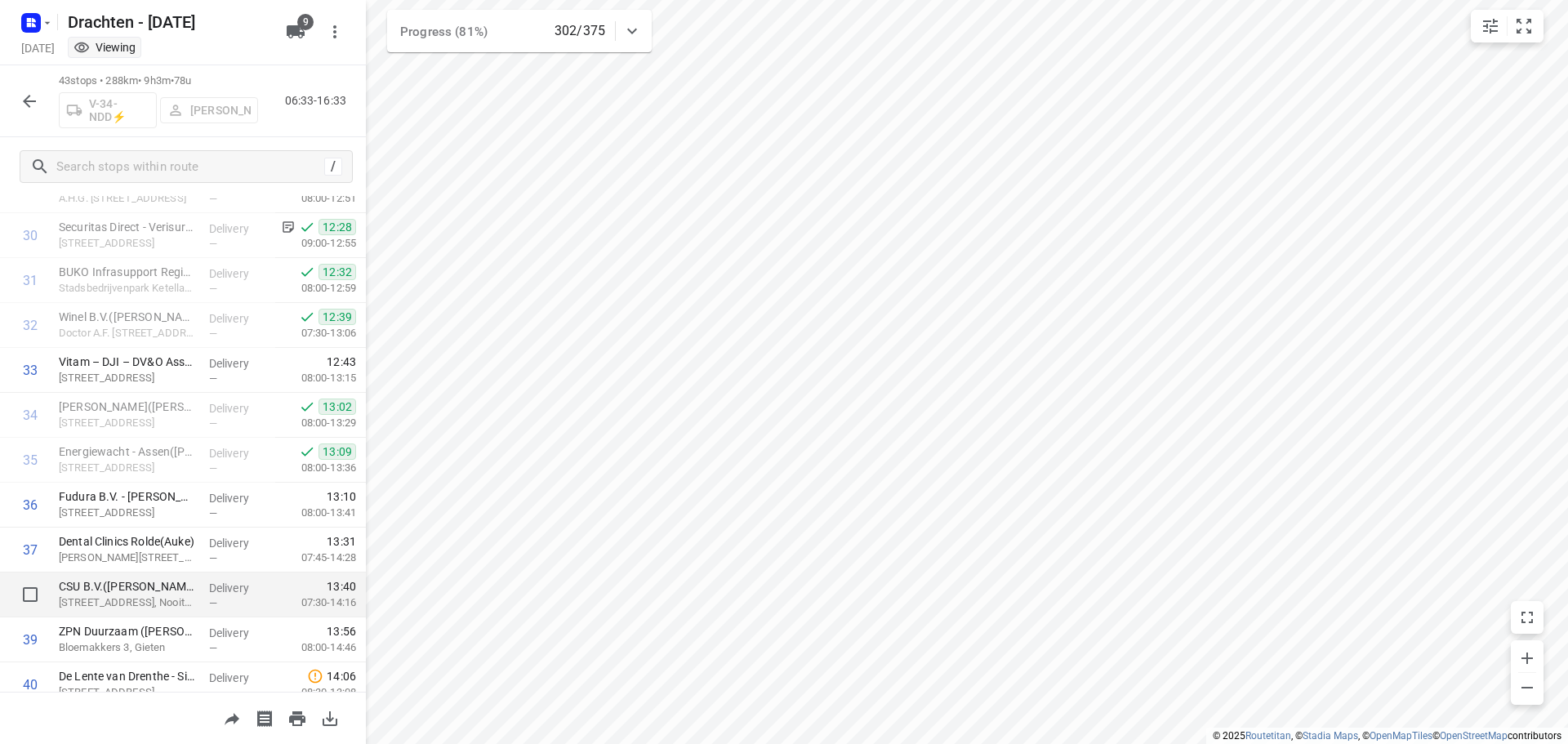
scroll to position [1318, 0]
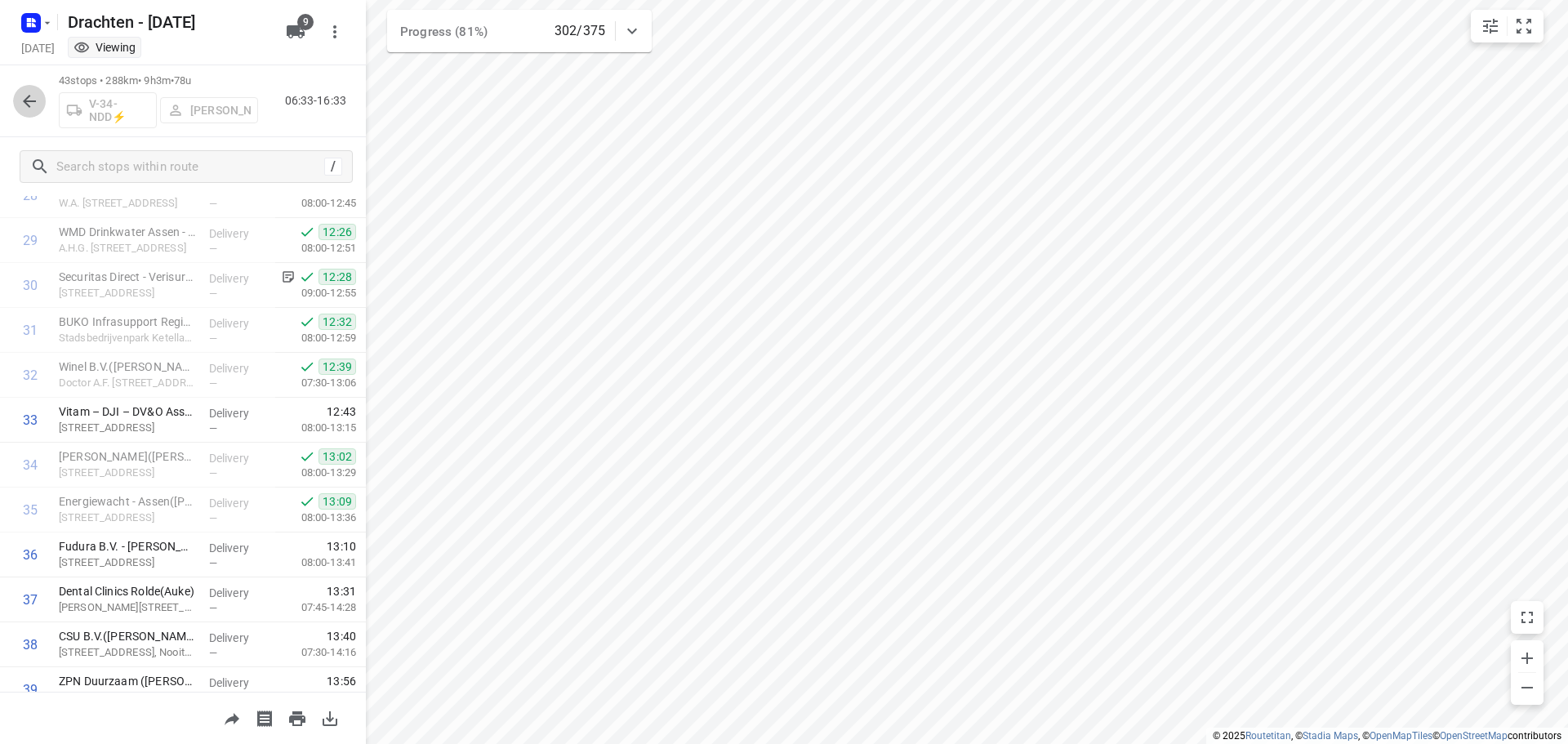
click at [22, 89] on button "button" at bounding box center [30, 101] width 32 height 32
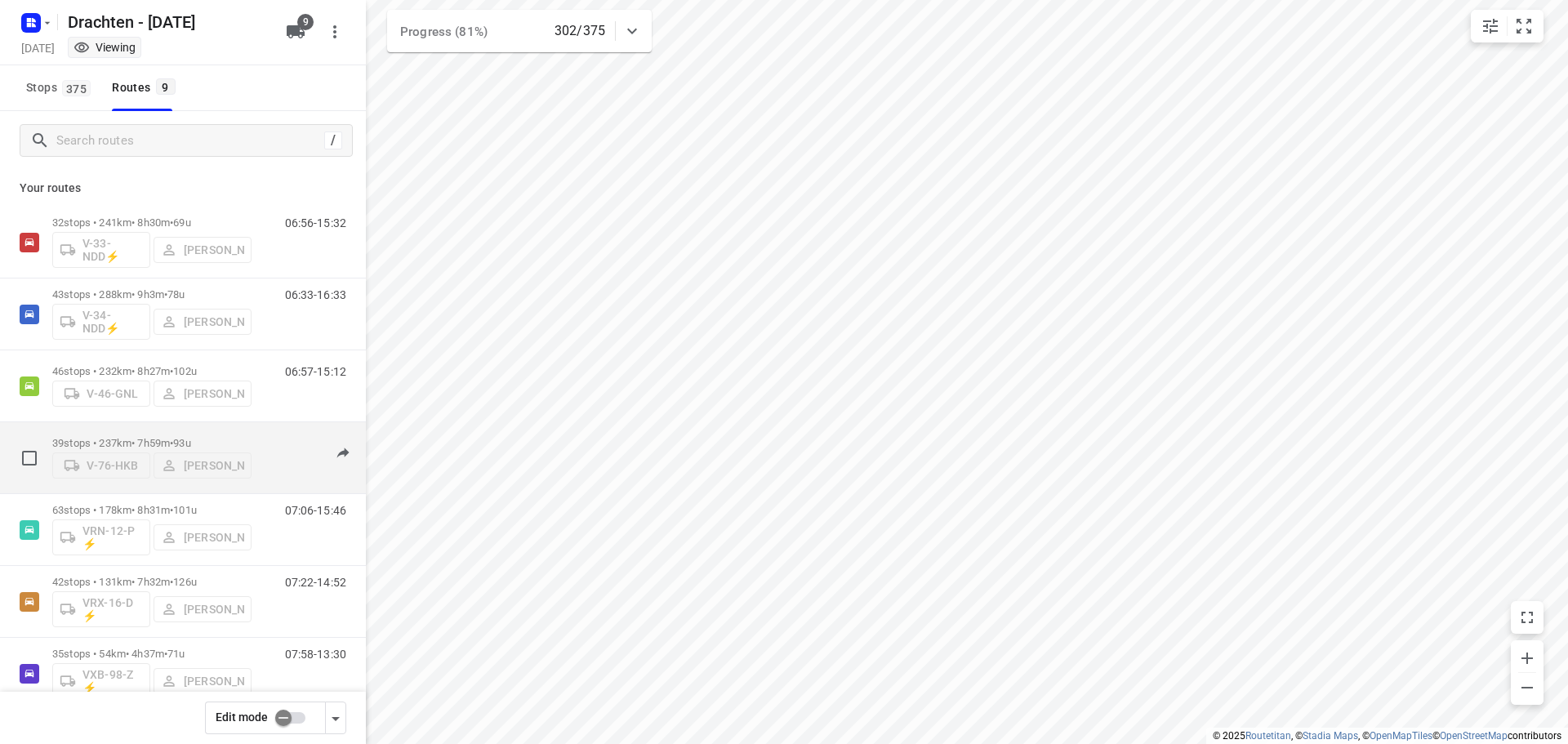
click at [172, 437] on p "39 stops • 237km • 7h59m • 93u" at bounding box center [152, 443] width 199 height 13
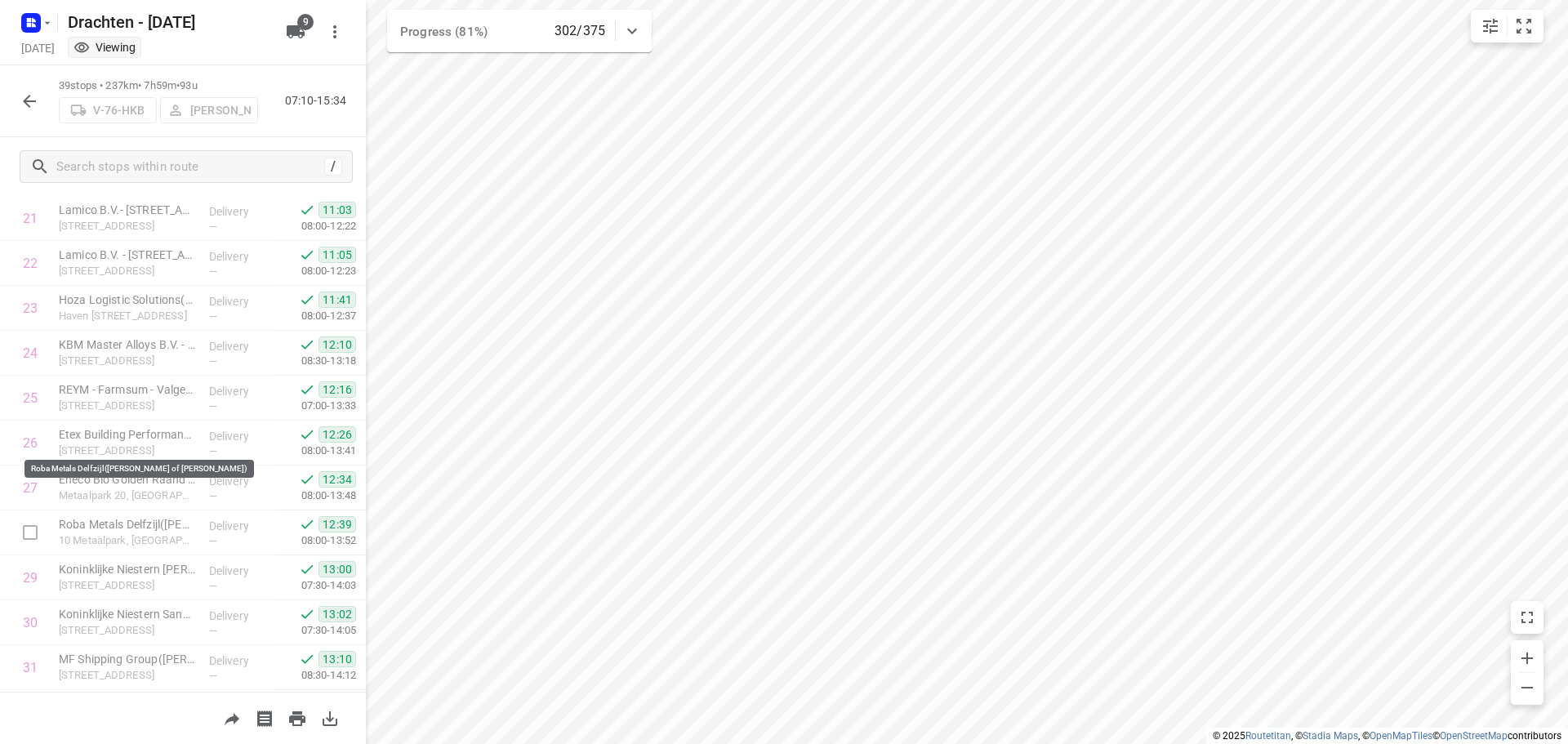
scroll to position [1383, 0]
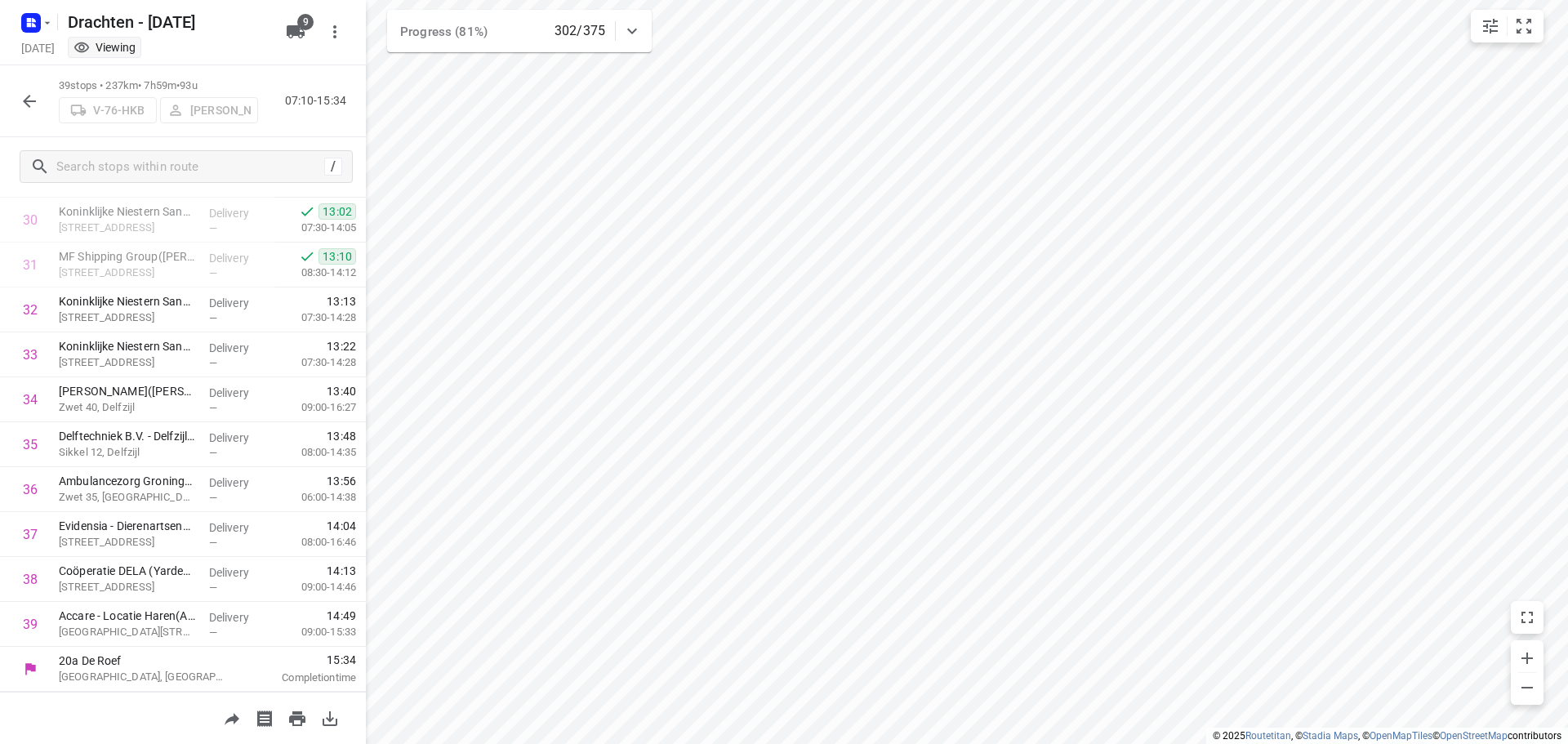
click at [26, 101] on icon "button" at bounding box center [30, 101] width 13 height 13
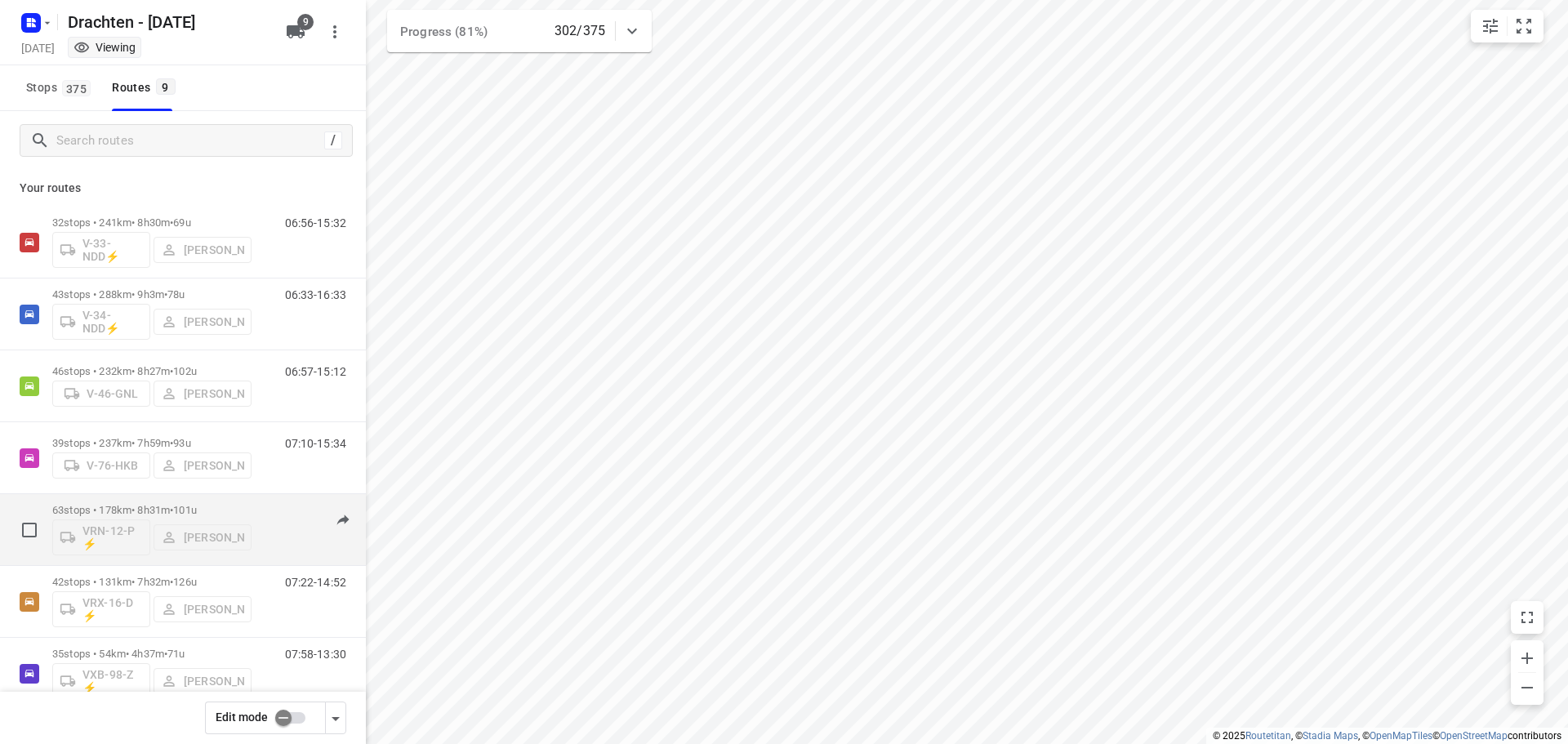
click at [160, 498] on div "63 stops • 178km • 8h31m • 101u VRN-12-P ⚡ Wilco Huisman" at bounding box center [152, 530] width 199 height 68
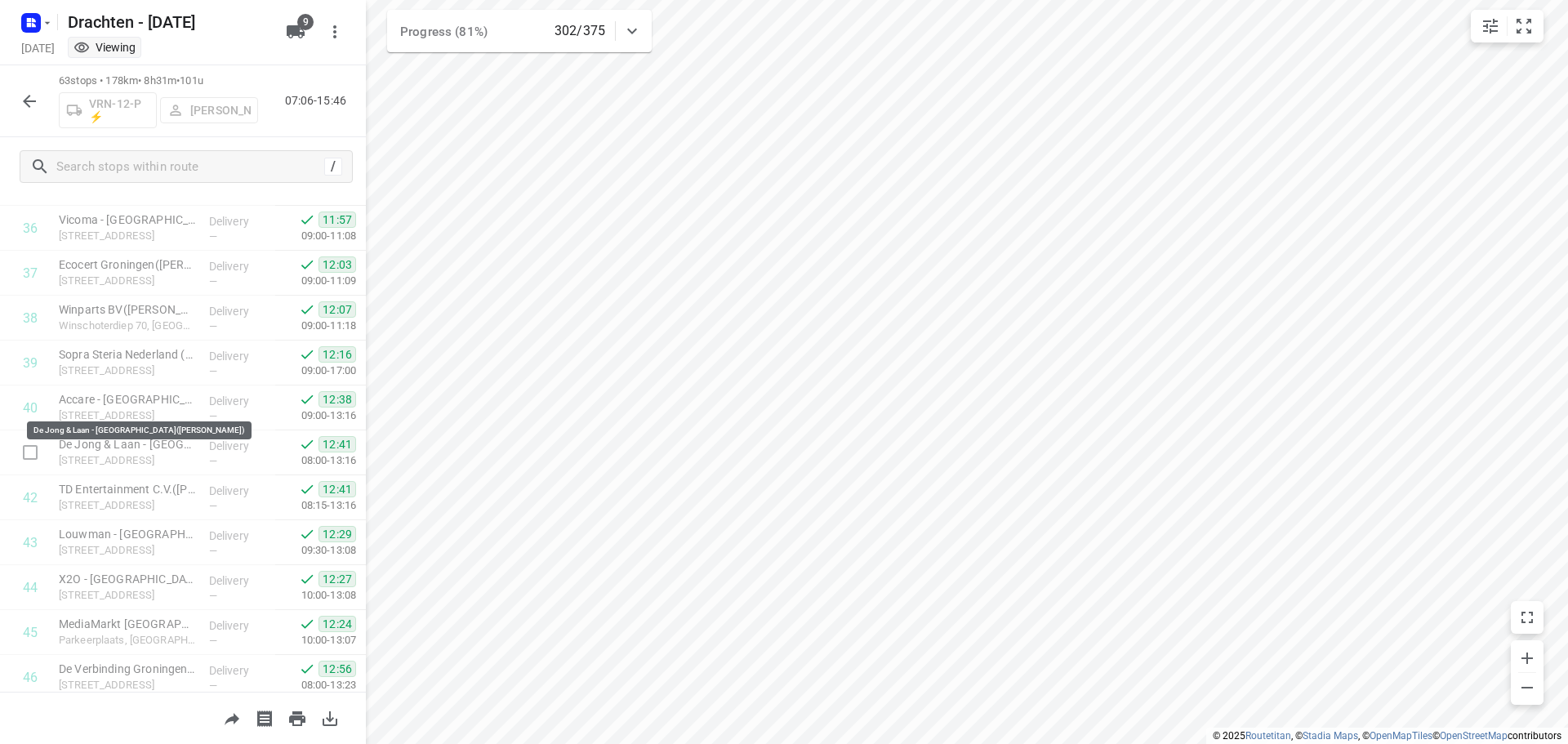
scroll to position [2053, 0]
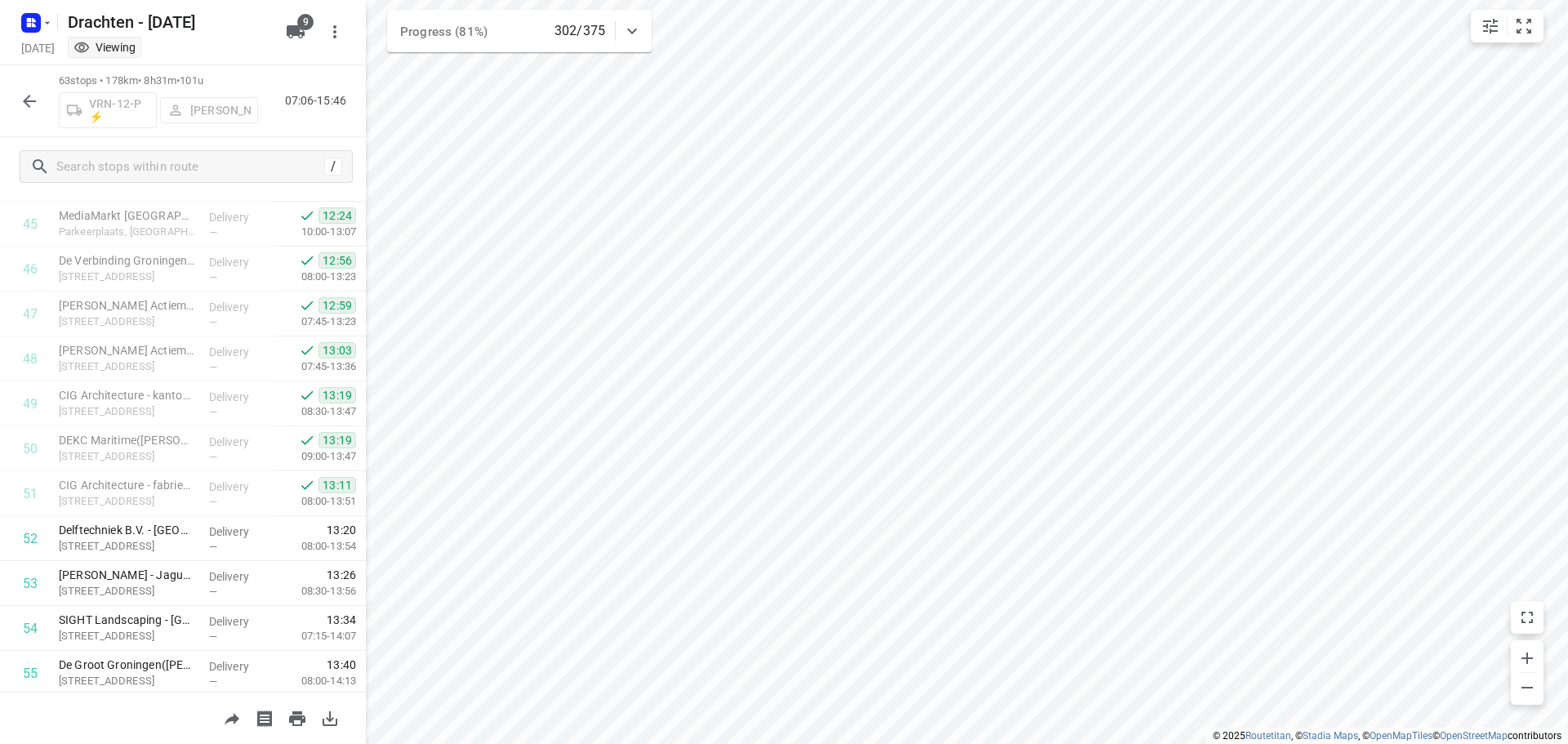
click at [45, 107] on div at bounding box center [30, 101] width 32 height 32
click at [39, 99] on icon "button" at bounding box center [30, 101] width 20 height 20
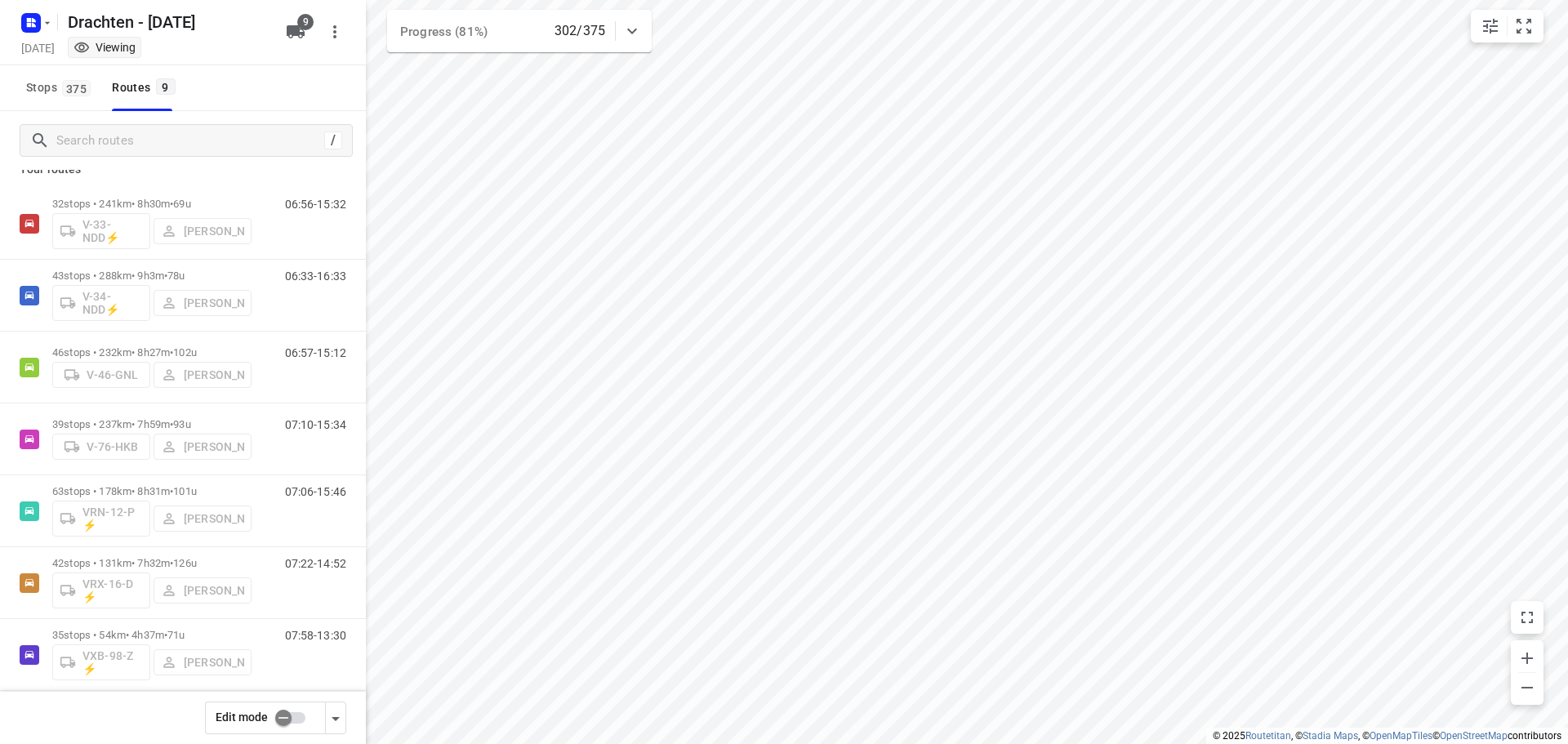
scroll to position [0, 0]
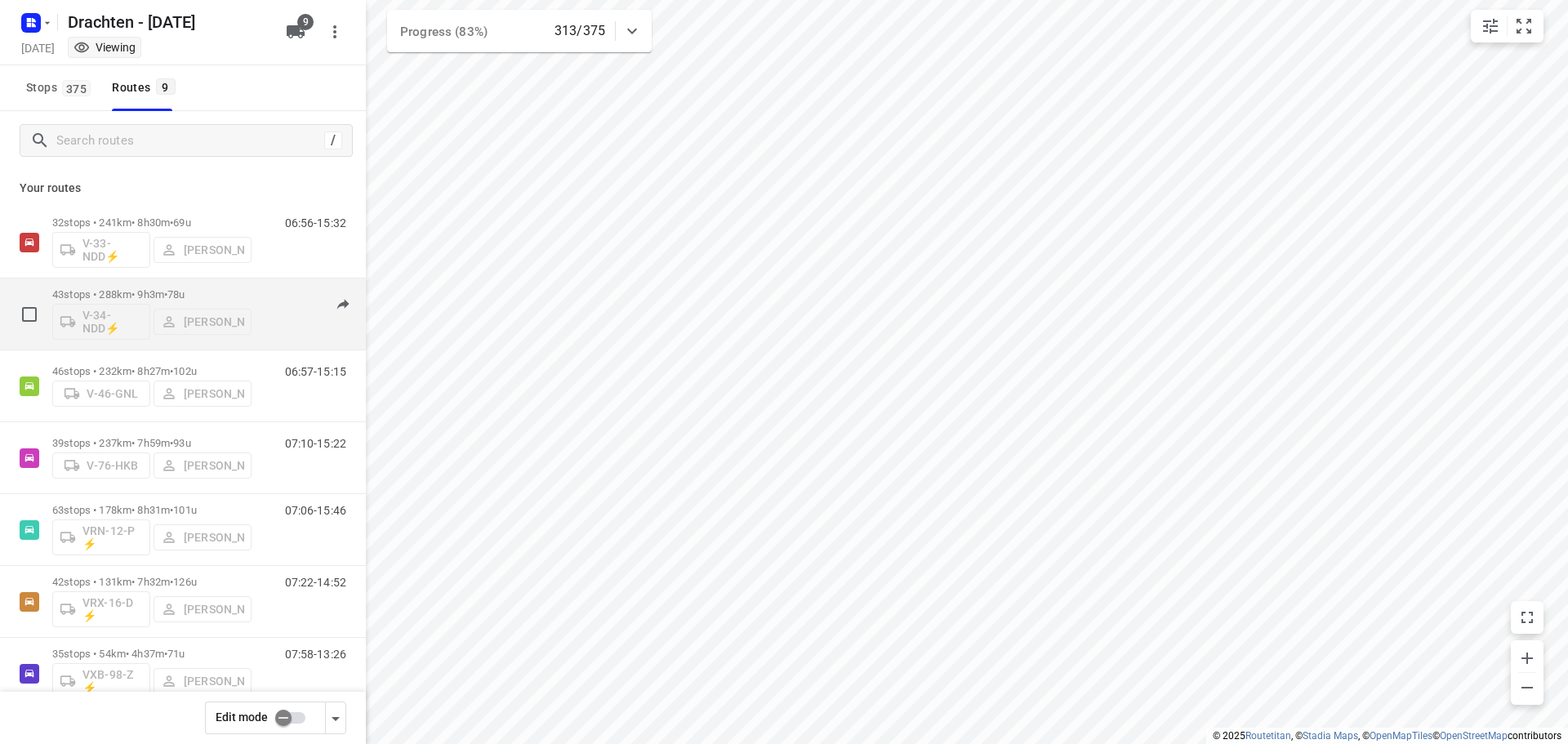
click at [186, 289] on div "43 stops • 288km • 9h3m • 78u V-34-NDD⚡ Dirk van den Berg" at bounding box center [152, 315] width 199 height 68
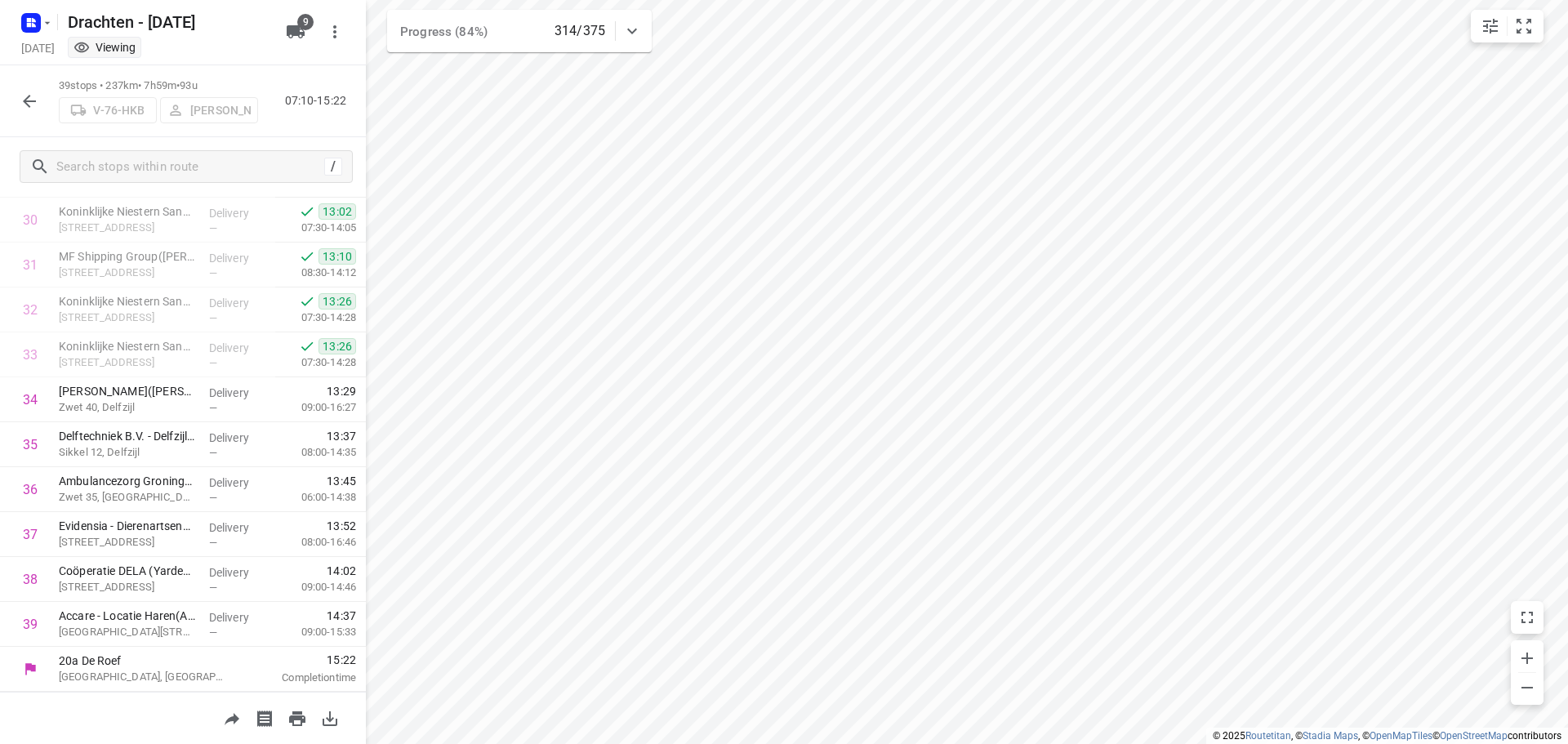
scroll to position [1383, 0]
click at [37, 106] on icon "button" at bounding box center [30, 101] width 20 height 20
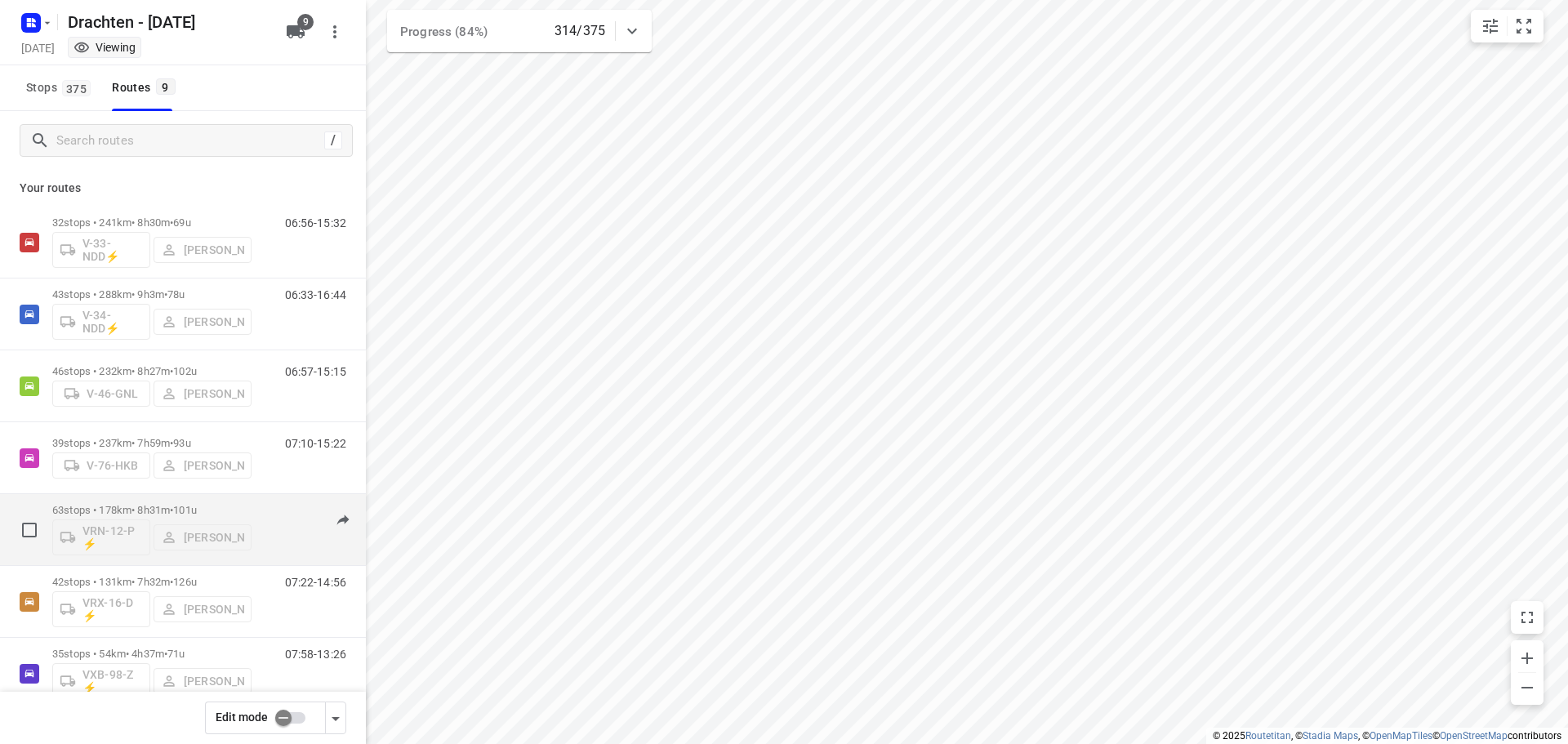
click at [178, 497] on div "63 stops • 178km • 8h31m • 101u VRN-12-P ⚡ Wilco Huisman" at bounding box center [152, 530] width 199 height 68
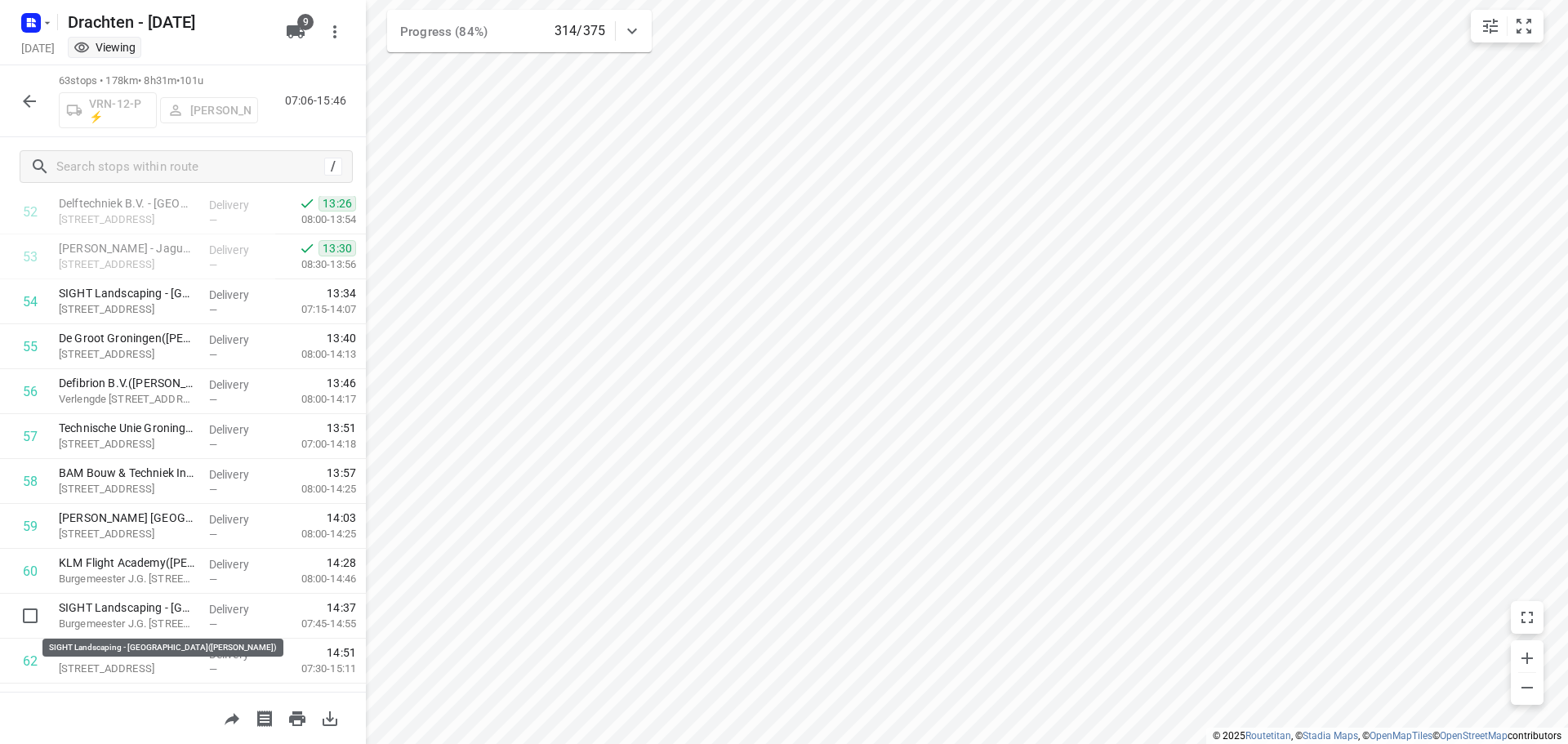
scroll to position [2297, 0]
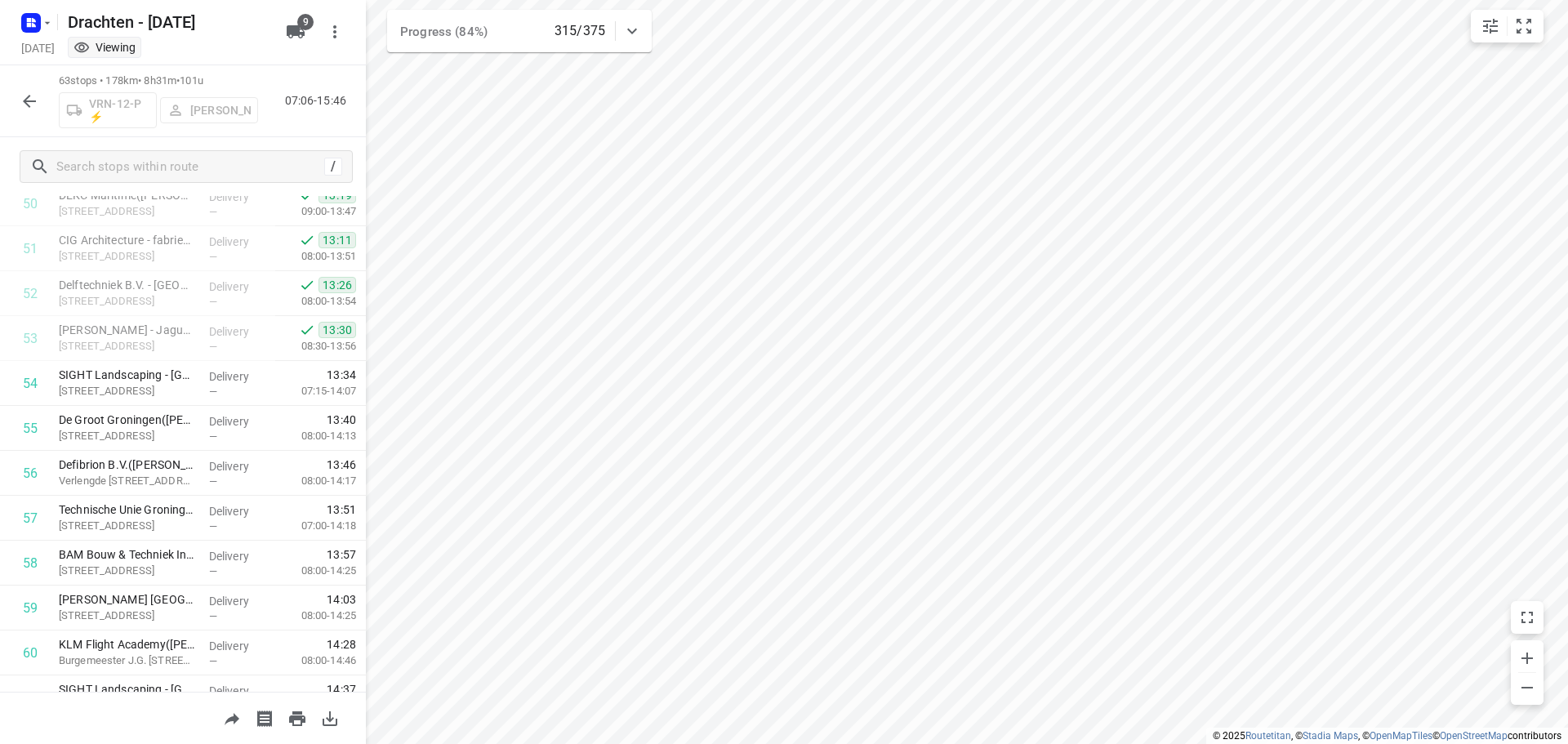
click at [33, 101] on icon "button" at bounding box center [30, 101] width 13 height 13
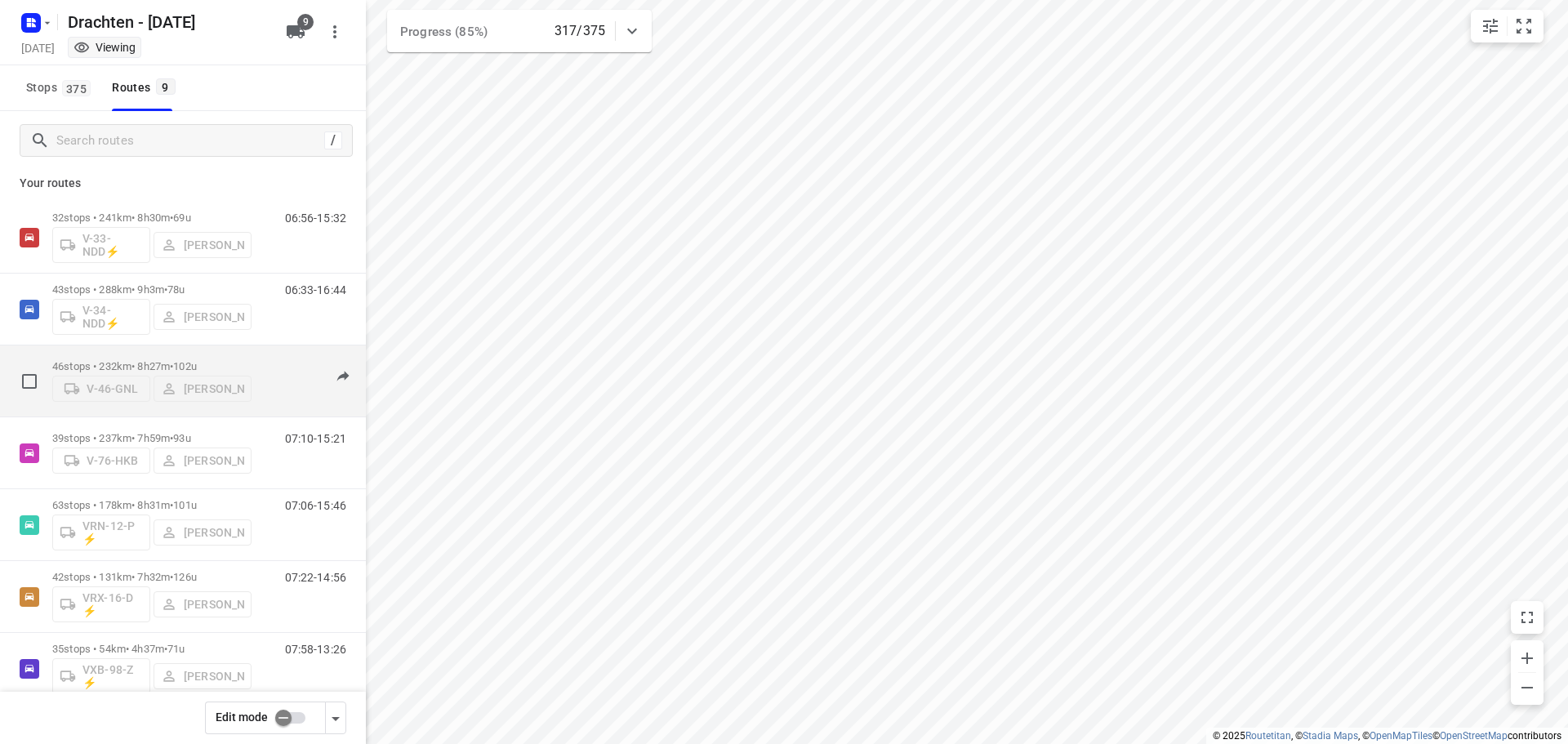
scroll to position [0, 0]
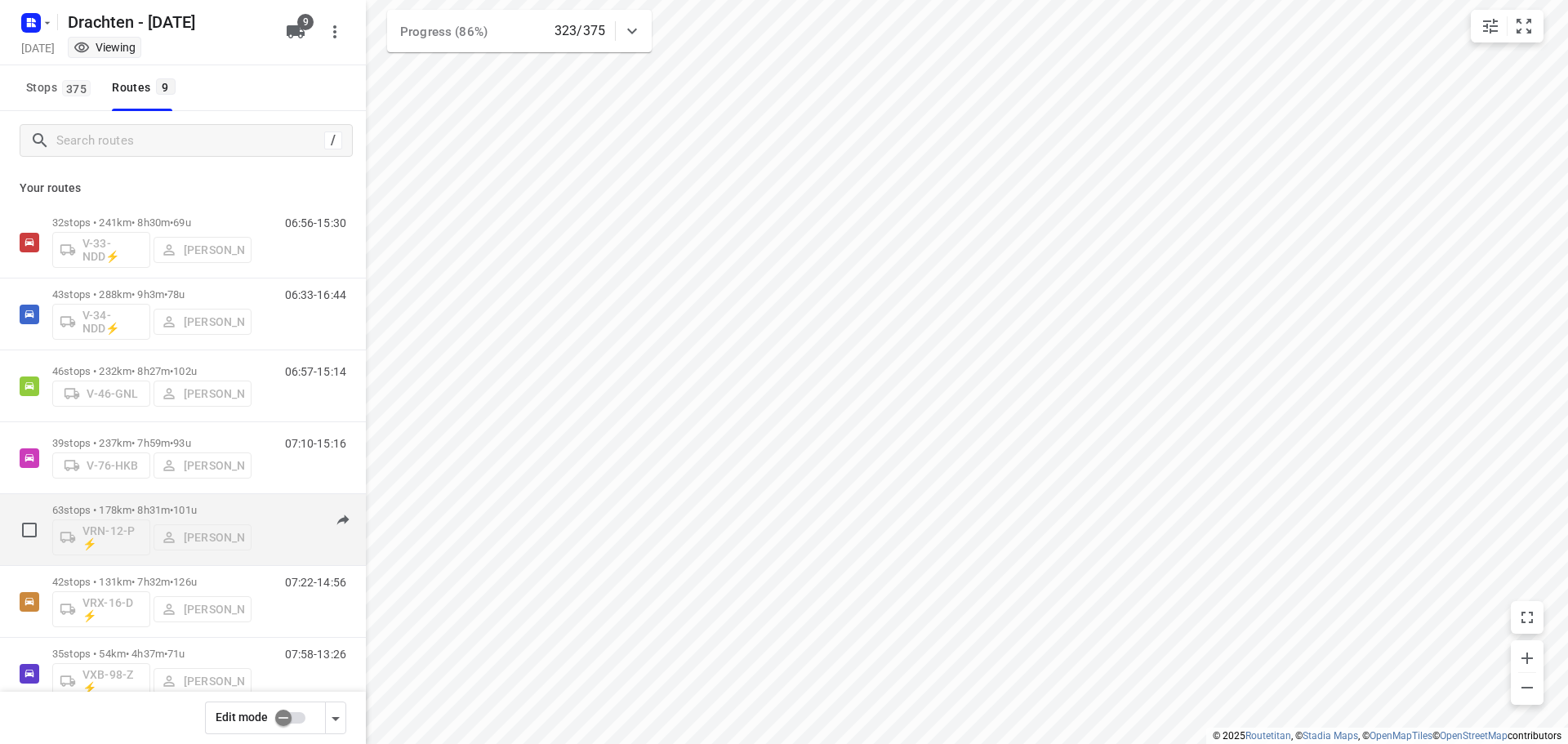
click at [173, 504] on span "•" at bounding box center [172, 510] width 4 height 13
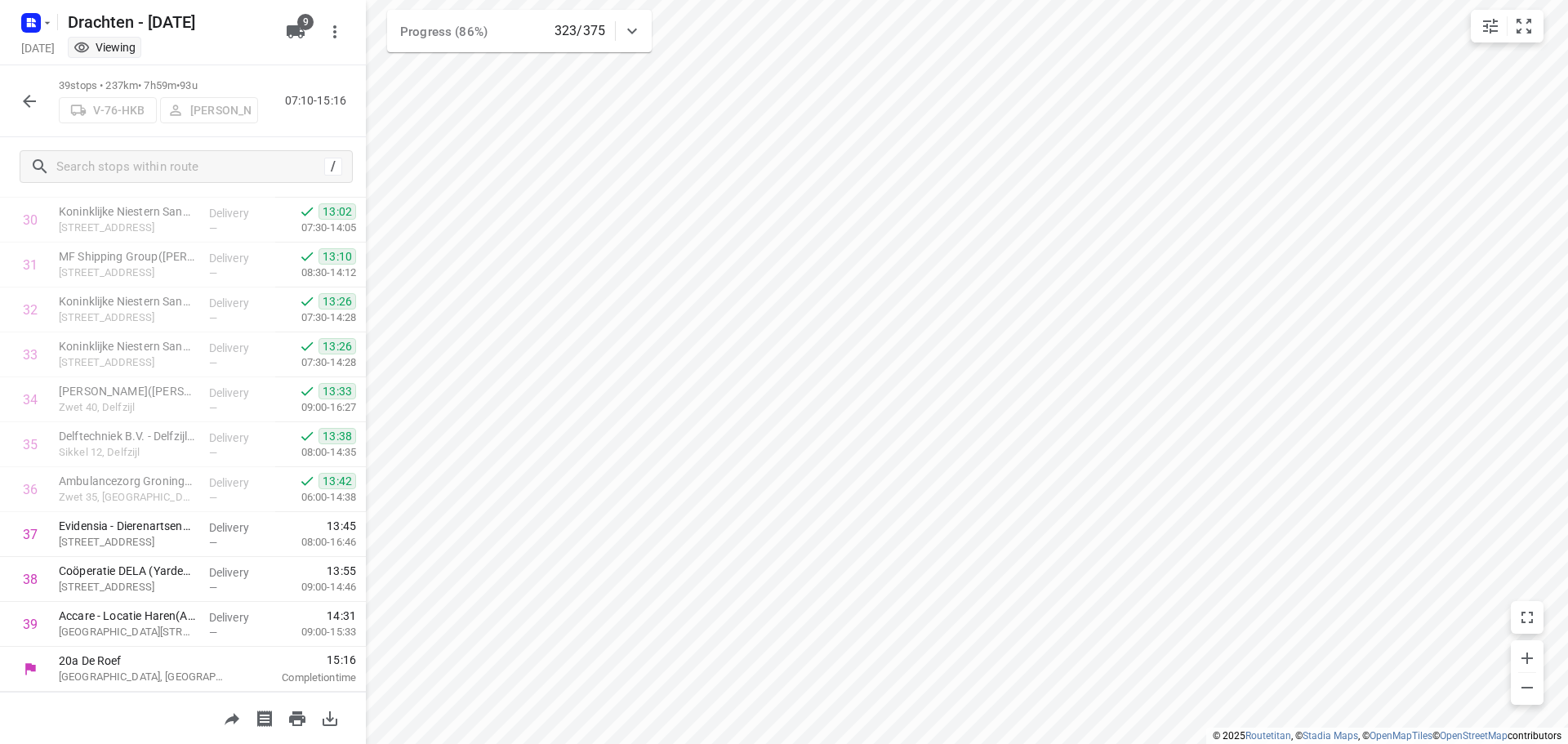
scroll to position [1383, 0]
click at [22, 103] on icon "button" at bounding box center [30, 101] width 20 height 20
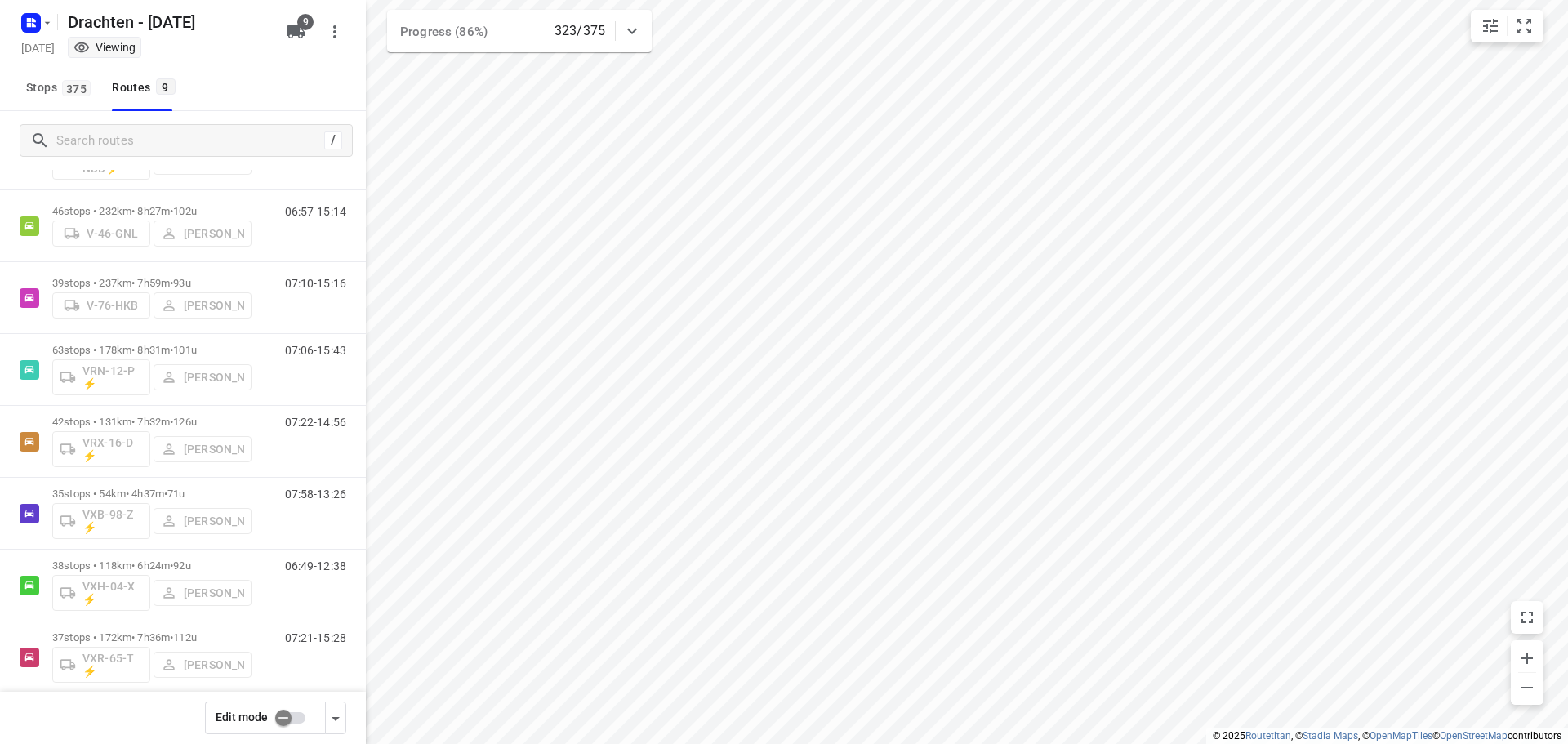
scroll to position [178, 0]
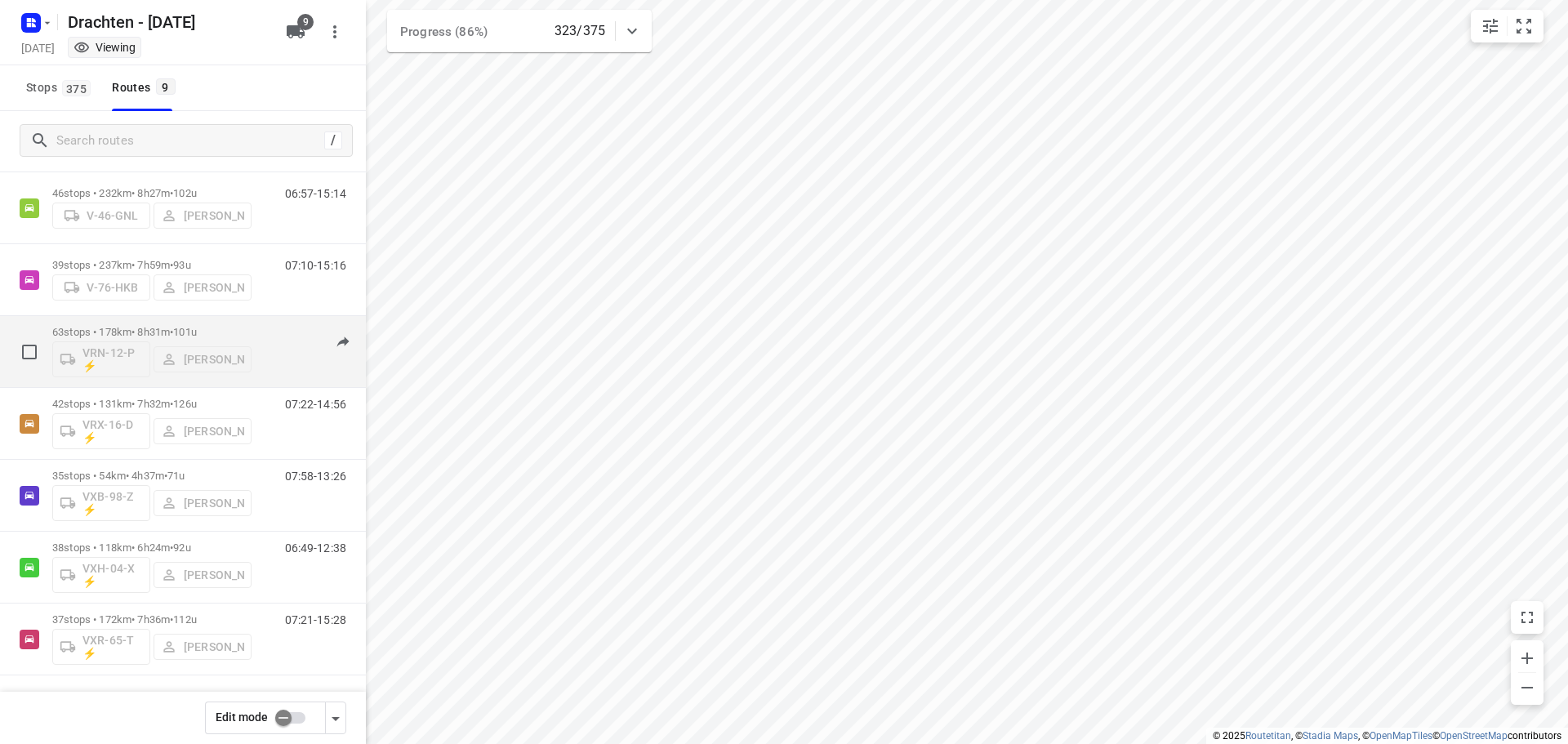
click at [167, 327] on p "63 stops • 178km • 8h31m • 101u" at bounding box center [152, 333] width 199 height 13
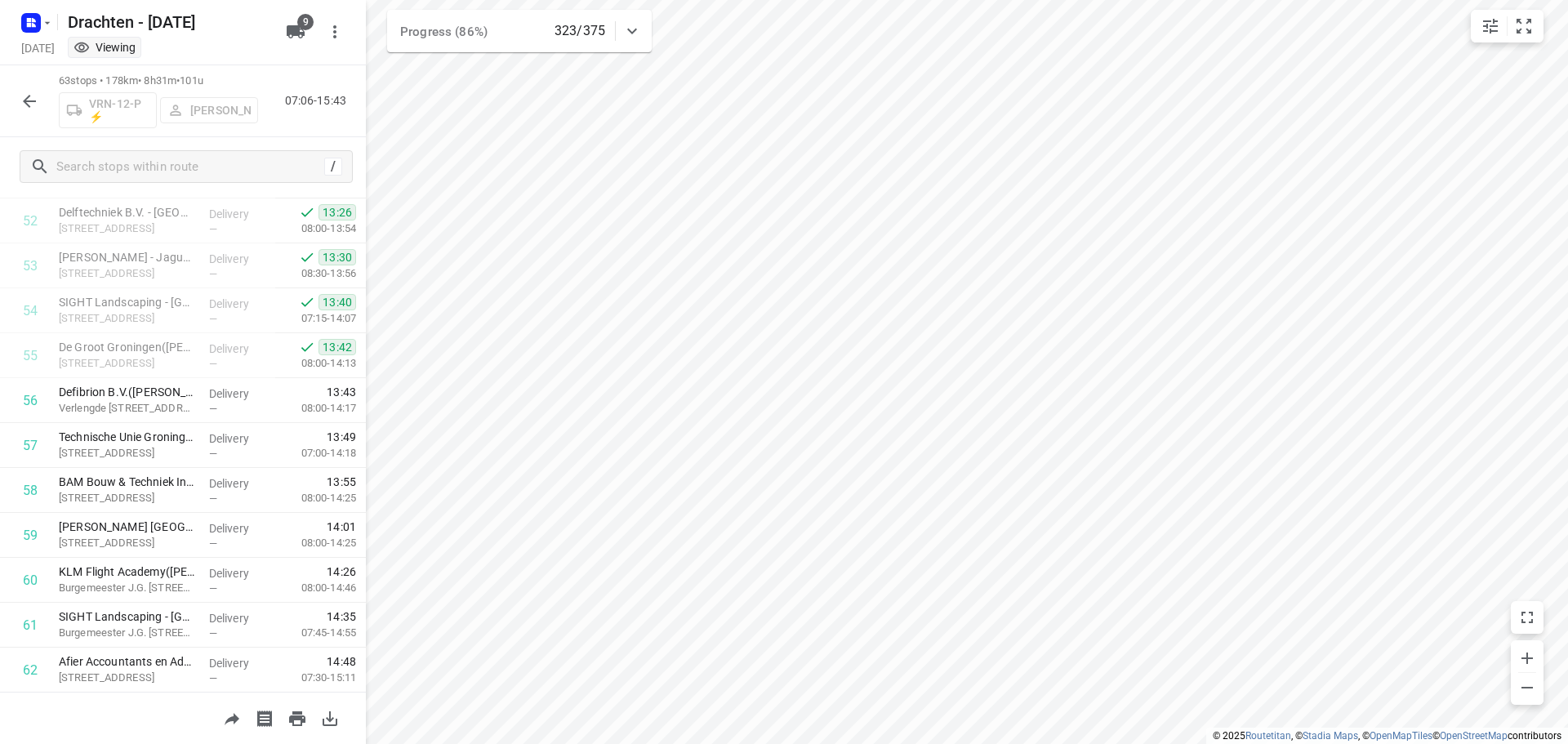
scroll to position [2461, 0]
click at [18, 108] on button "button" at bounding box center [30, 101] width 32 height 32
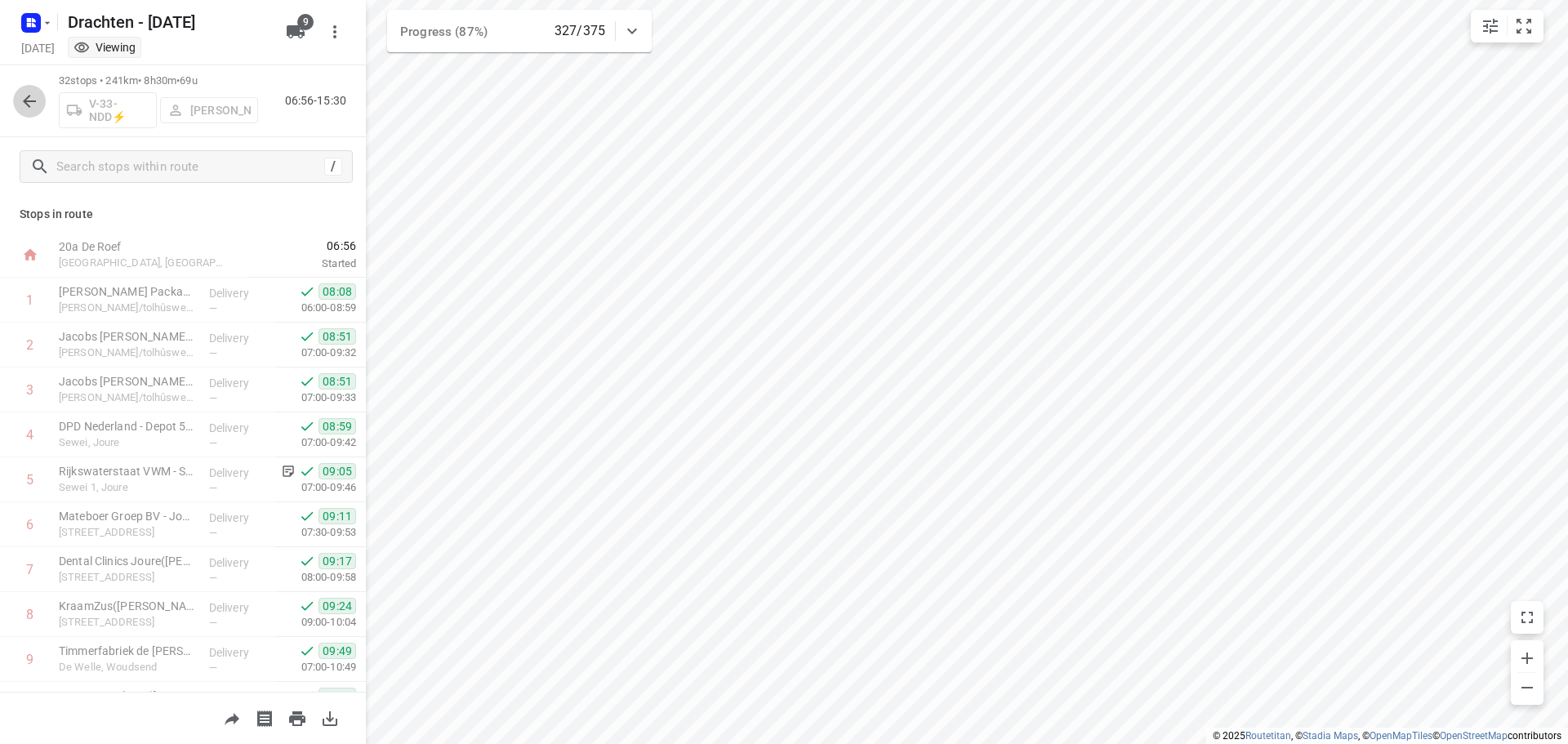
click at [28, 107] on icon "button" at bounding box center [30, 101] width 20 height 20
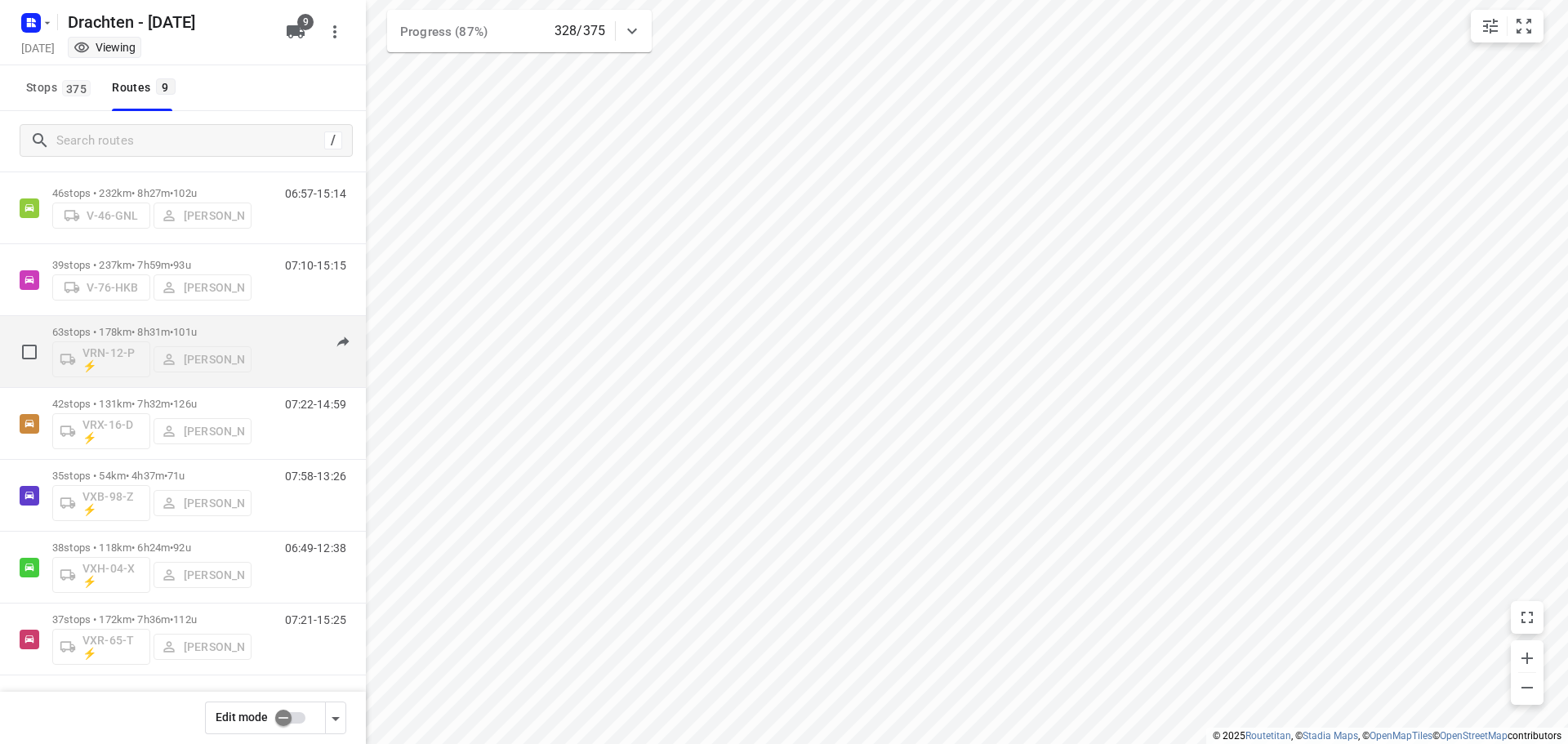
scroll to position [0, 0]
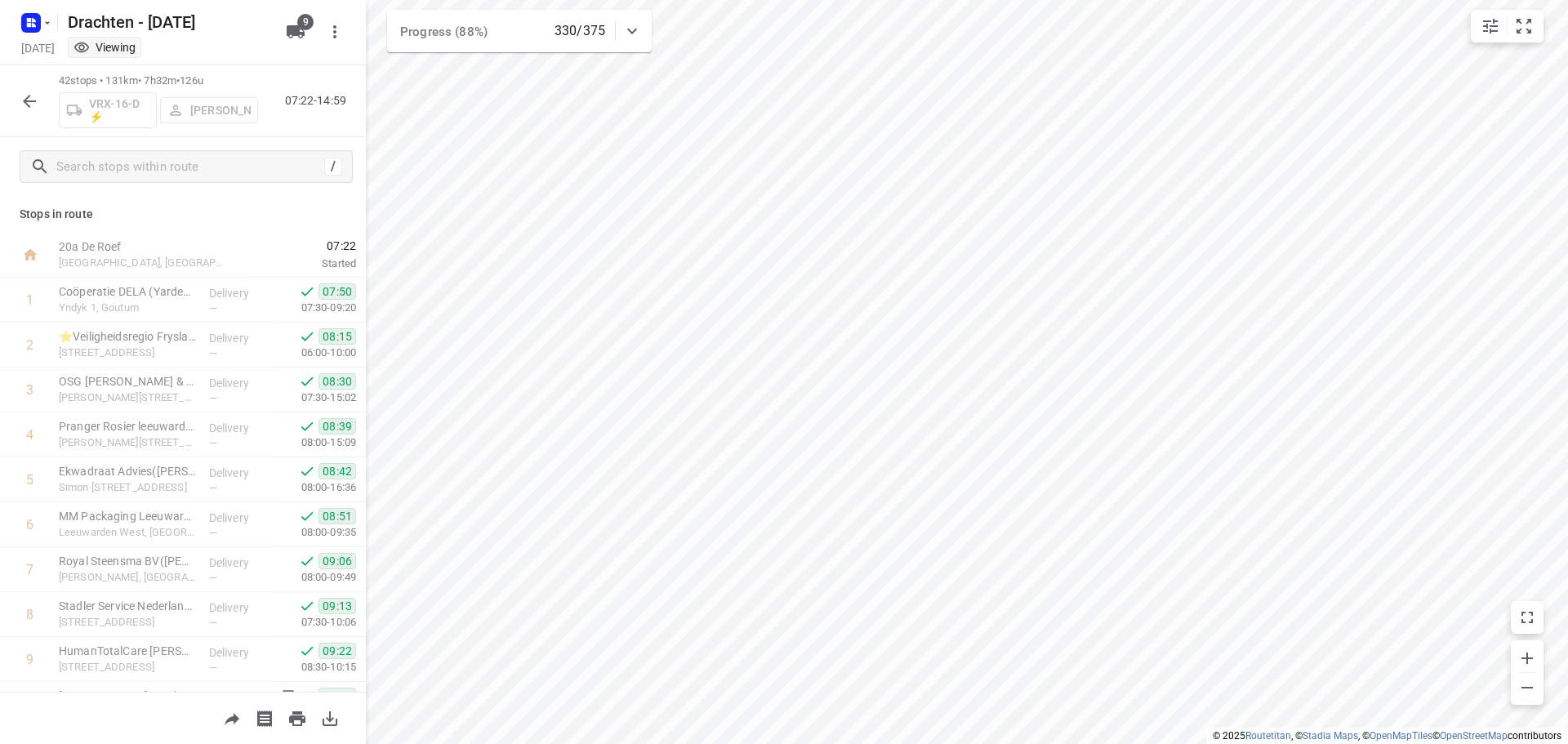
click at [21, 101] on icon "button" at bounding box center [30, 101] width 20 height 20
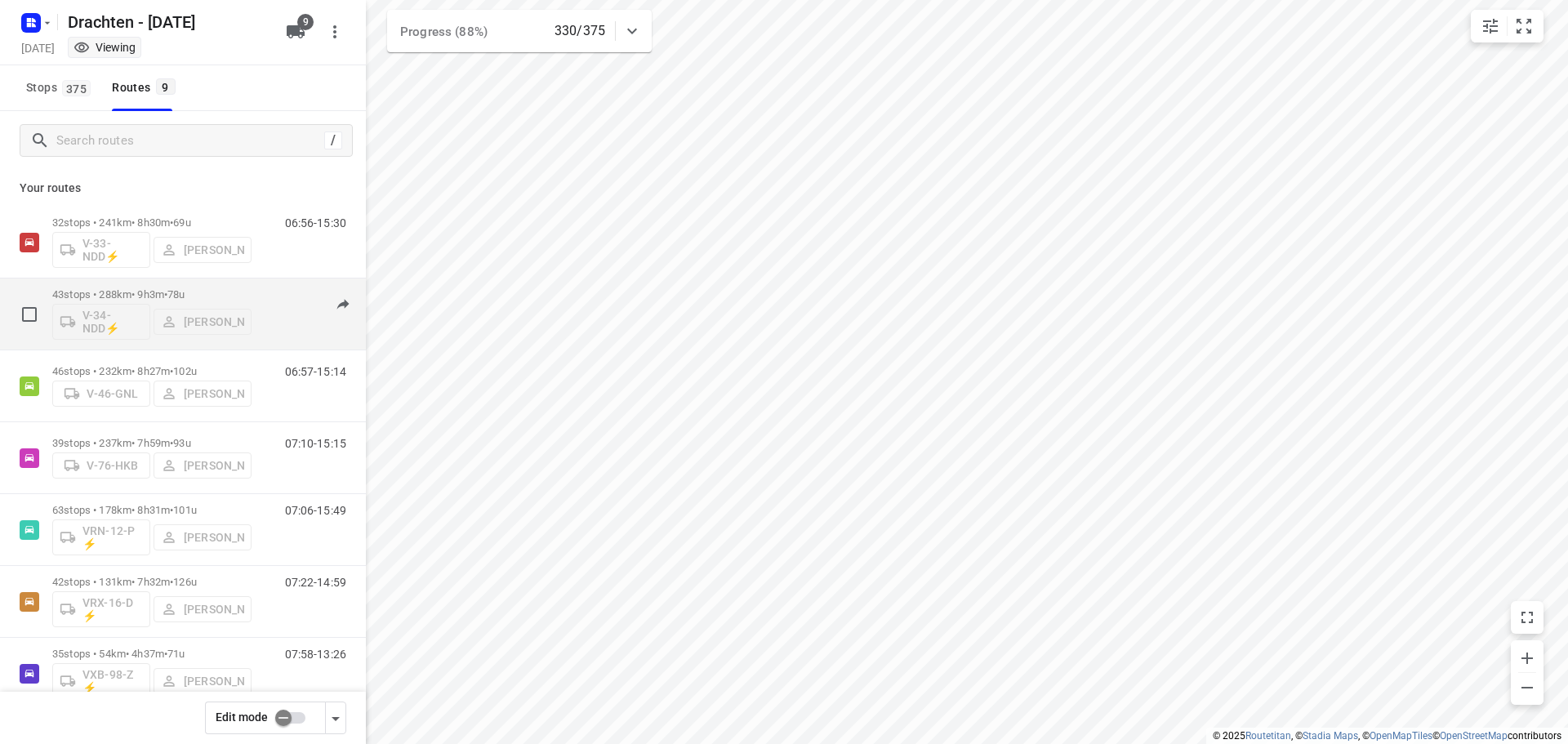
click at [117, 298] on p "43 stops • 288km • 9h3m • 78u" at bounding box center [152, 295] width 199 height 13
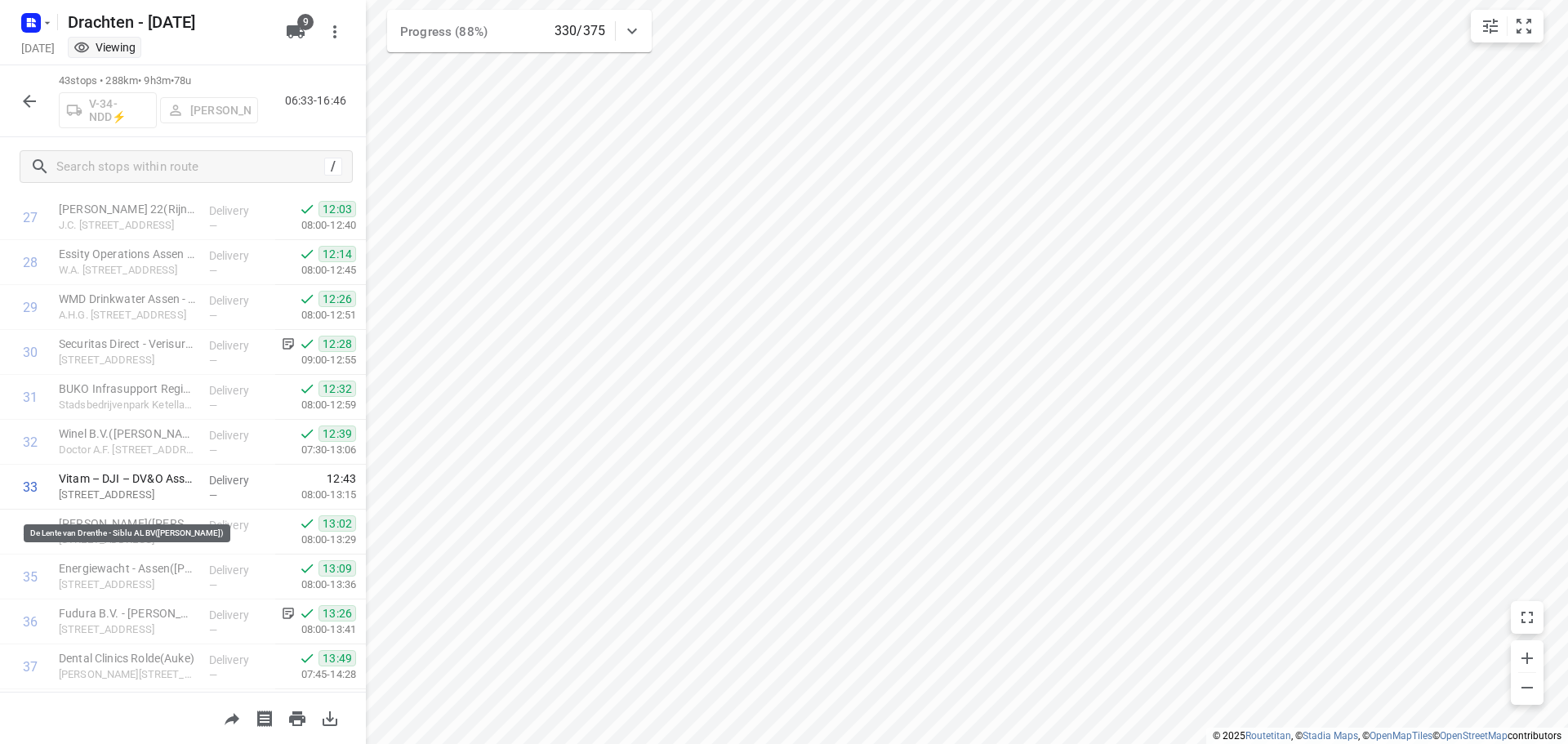
scroll to position [1562, 0]
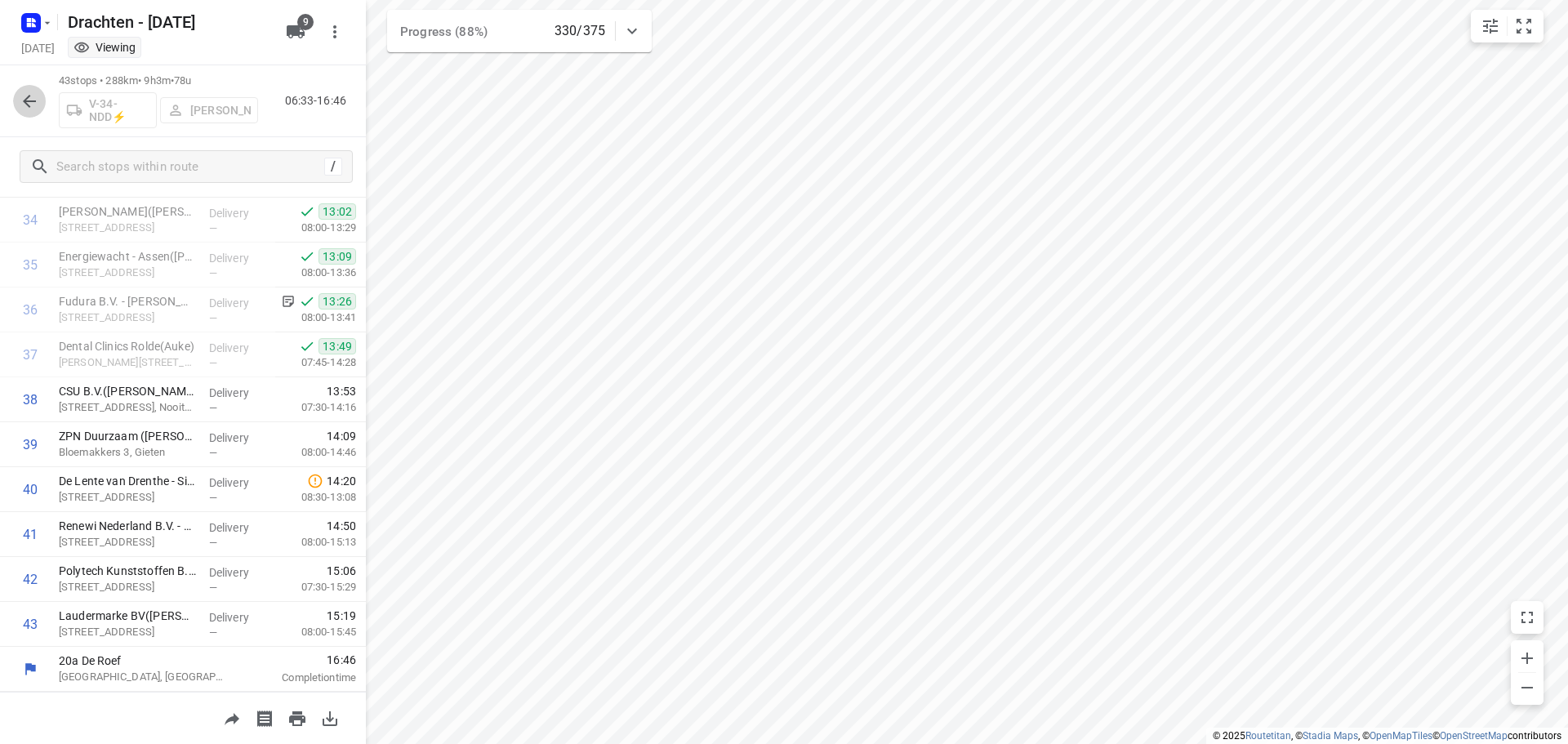
click at [33, 99] on icon "button" at bounding box center [30, 101] width 20 height 20
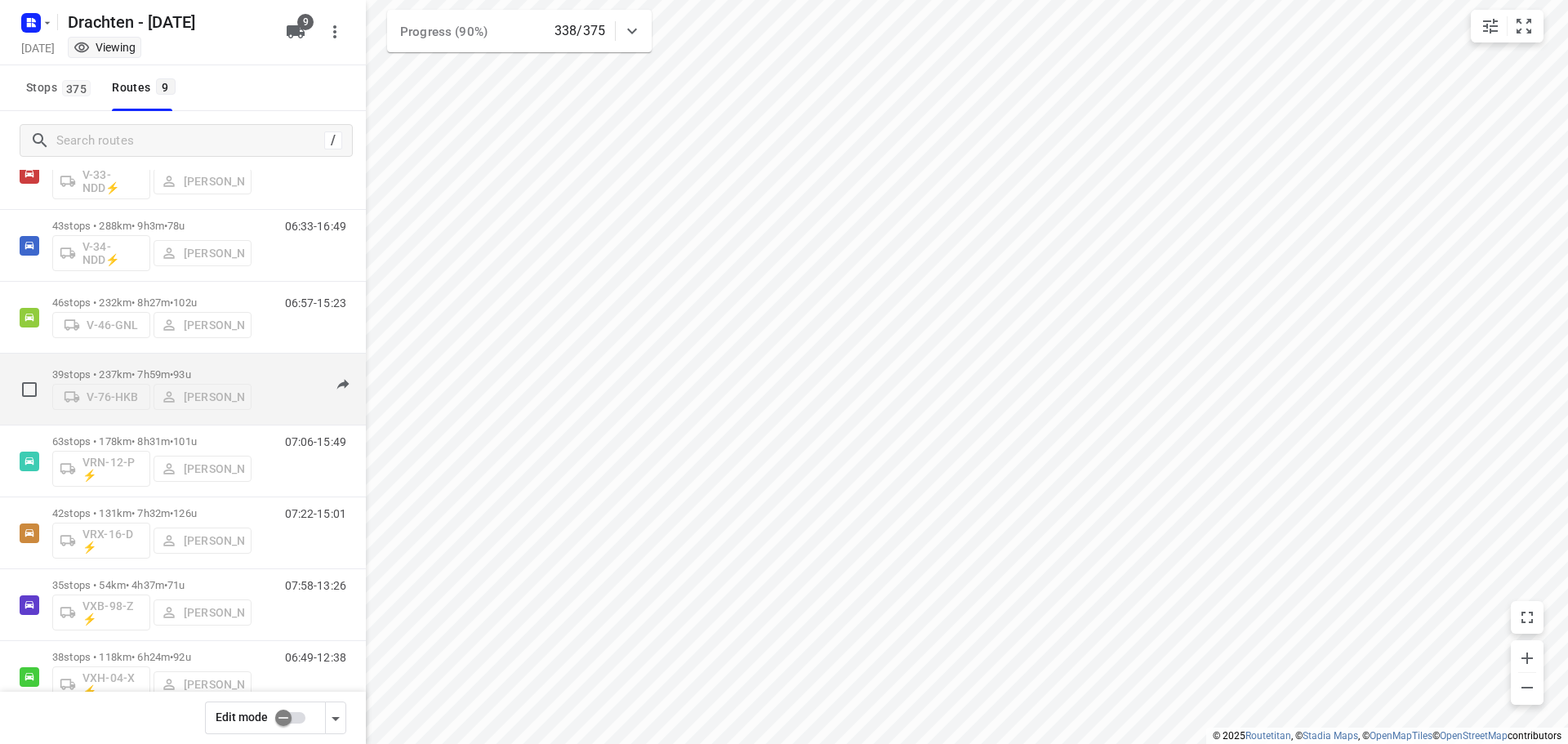
scroll to position [0, 0]
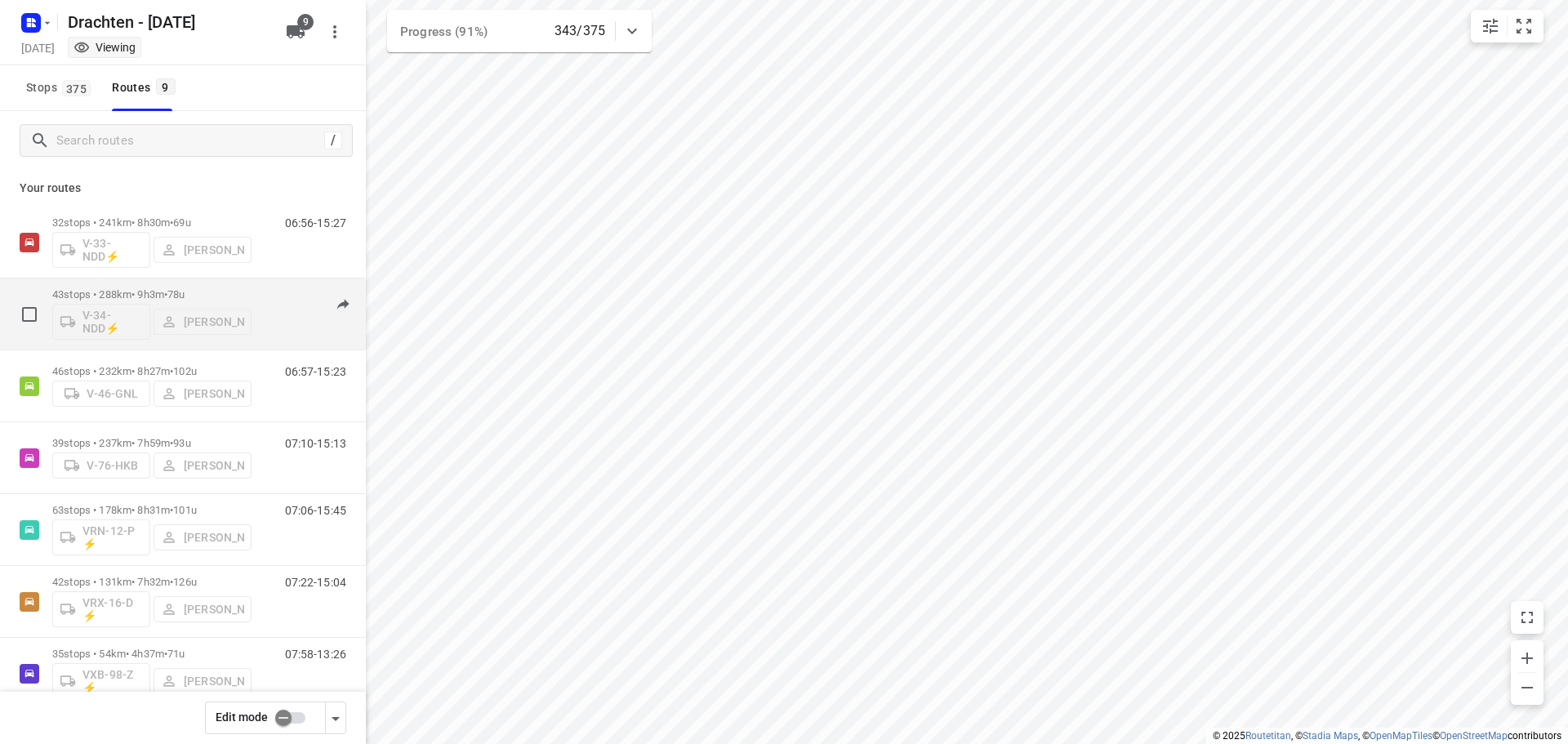
click at [146, 290] on p "43 stops • 288km • 9h3m • 78u" at bounding box center [152, 295] width 199 height 13
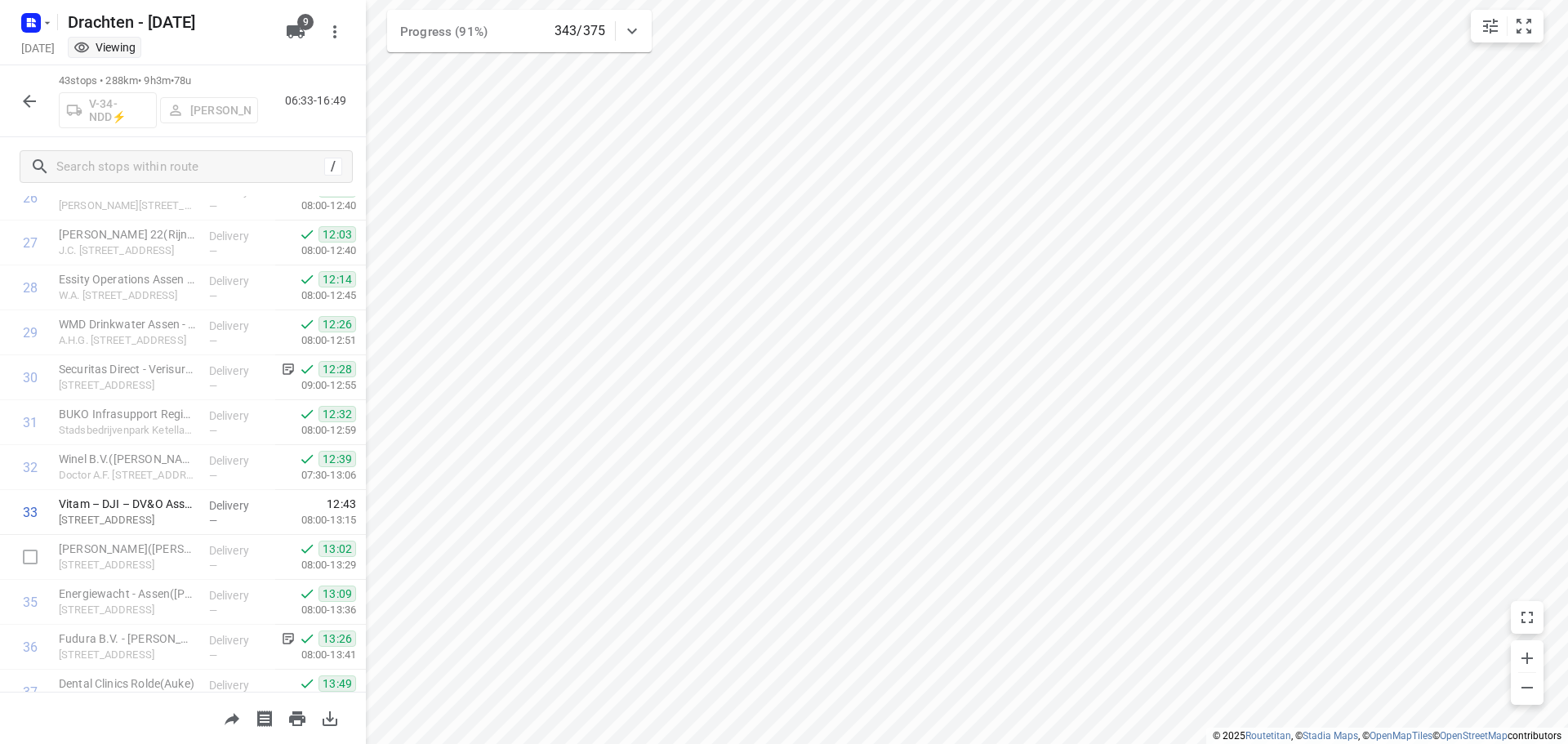
scroll to position [1562, 0]
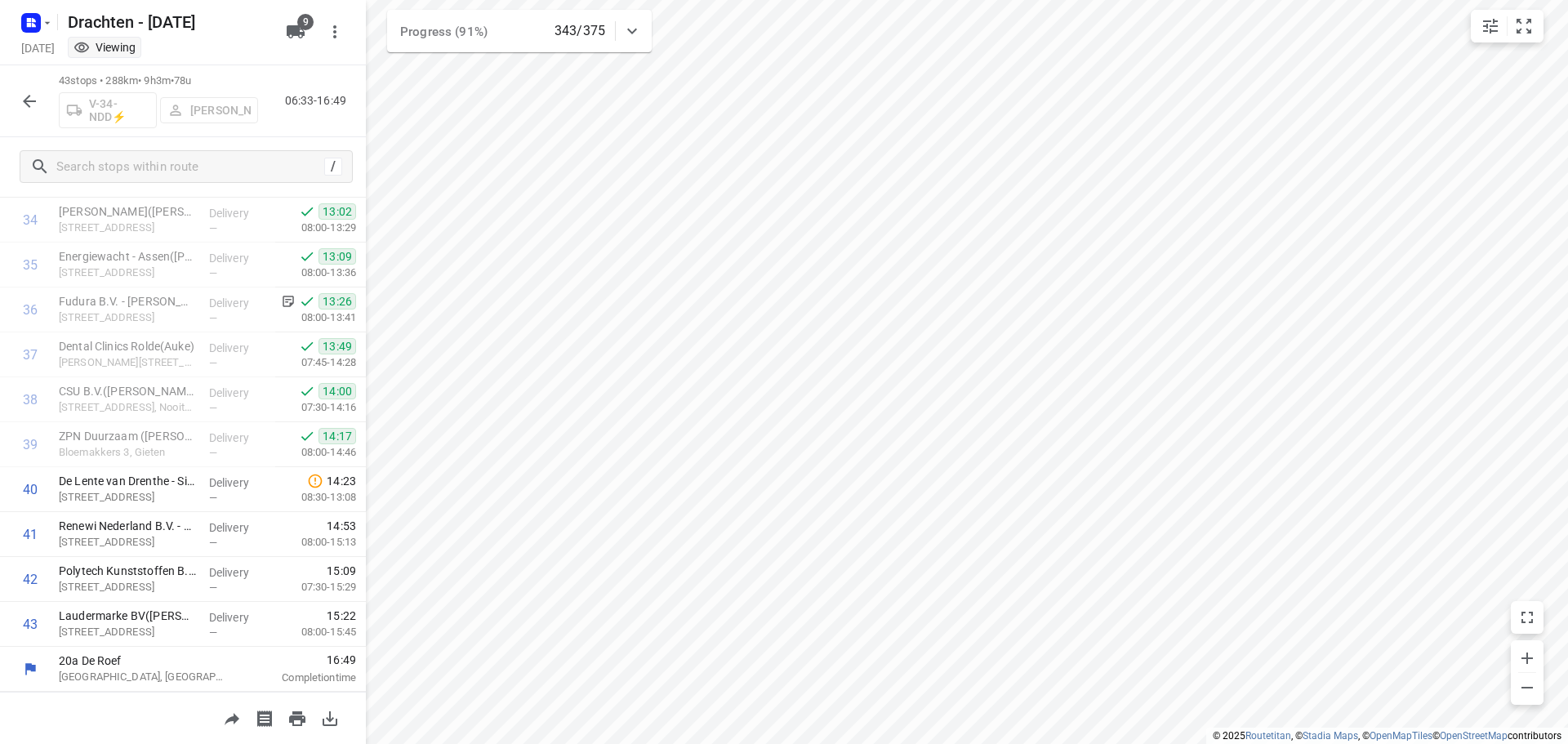
click at [30, 111] on button "button" at bounding box center [30, 101] width 32 height 32
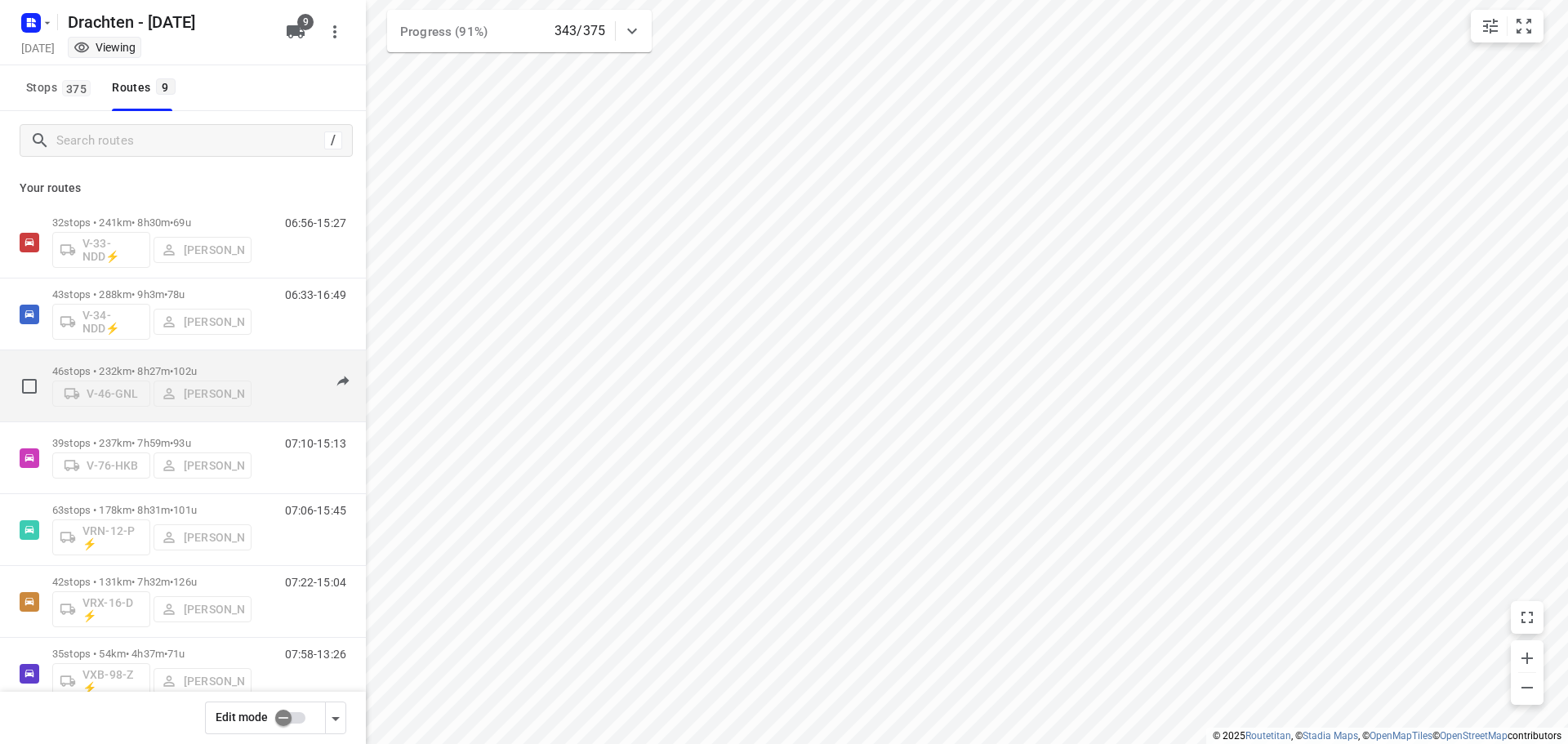
click at [158, 351] on div "46 stops • 232km • 8h27m • 102u V-46-GNL Benny van der Woude 06:57-15:23" at bounding box center [183, 386] width 366 height 72
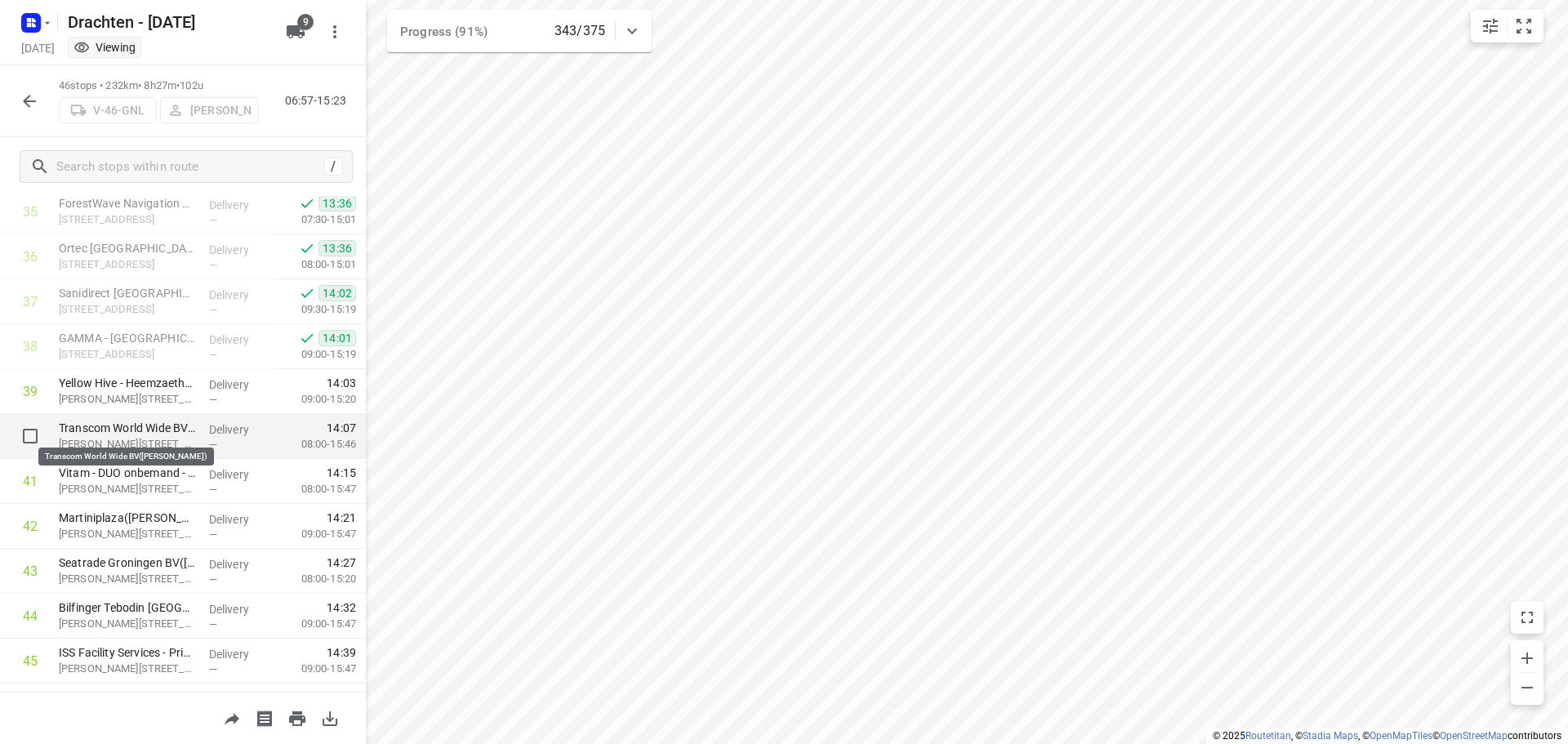
scroll to position [1697, 0]
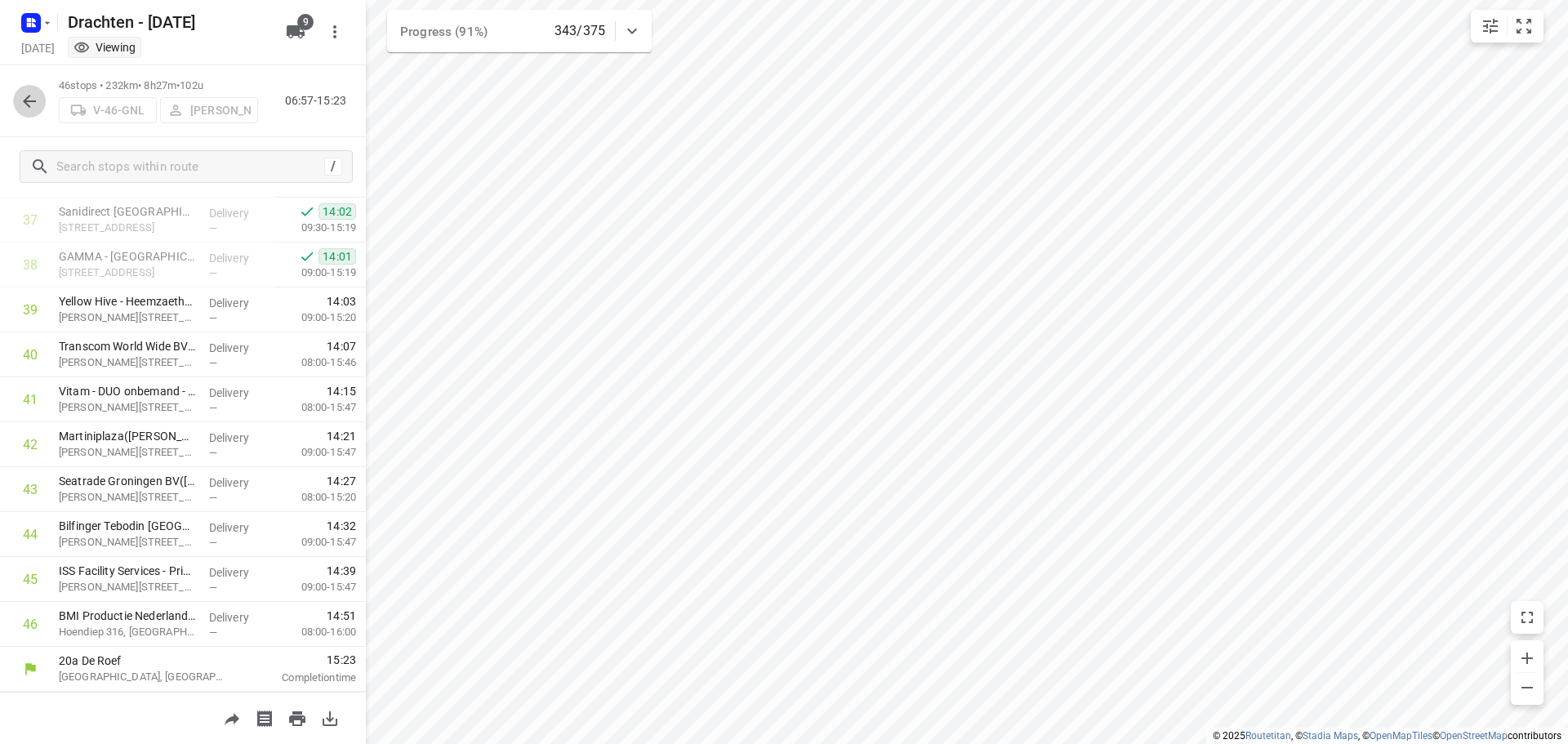
click at [34, 108] on icon "button" at bounding box center [30, 101] width 20 height 20
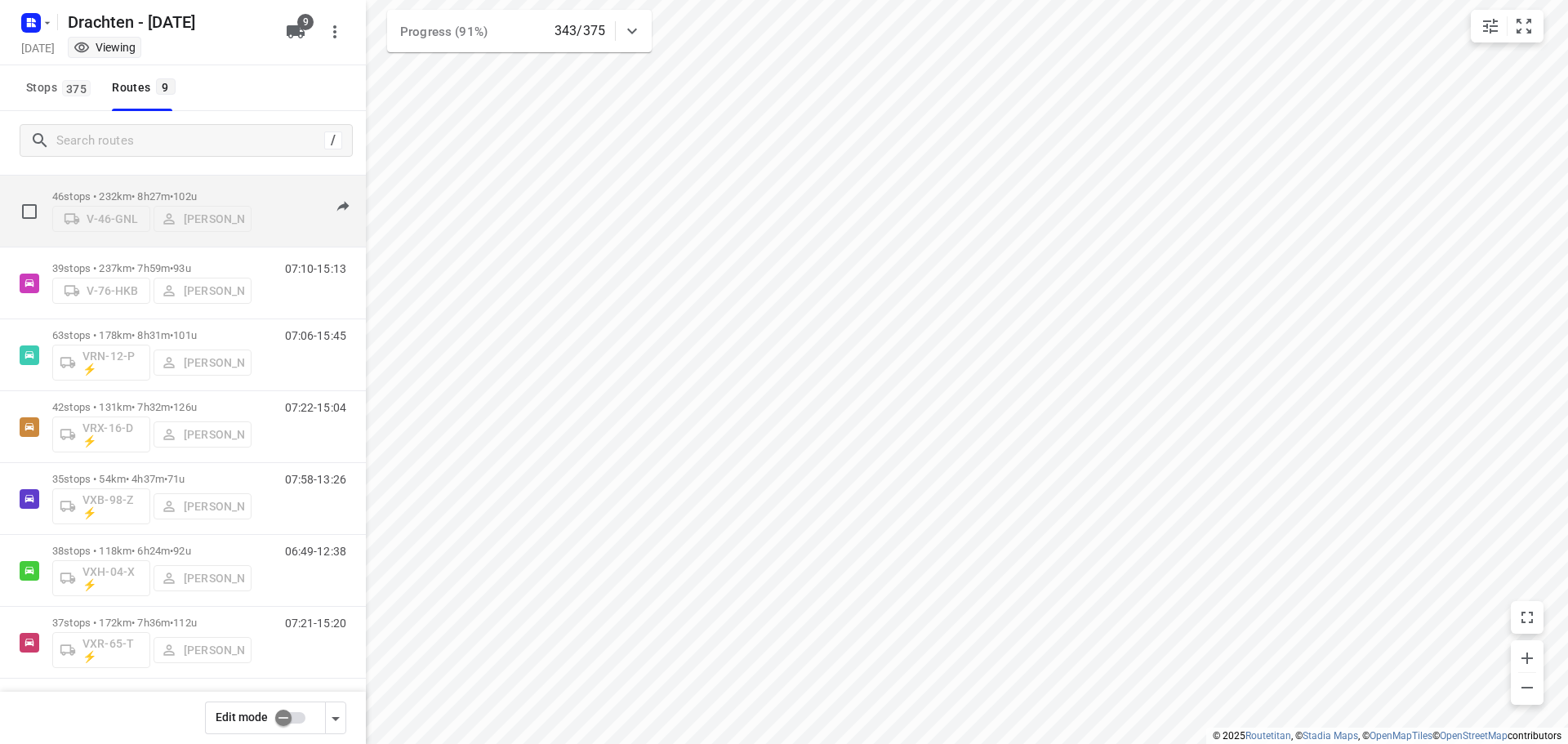
scroll to position [178, 0]
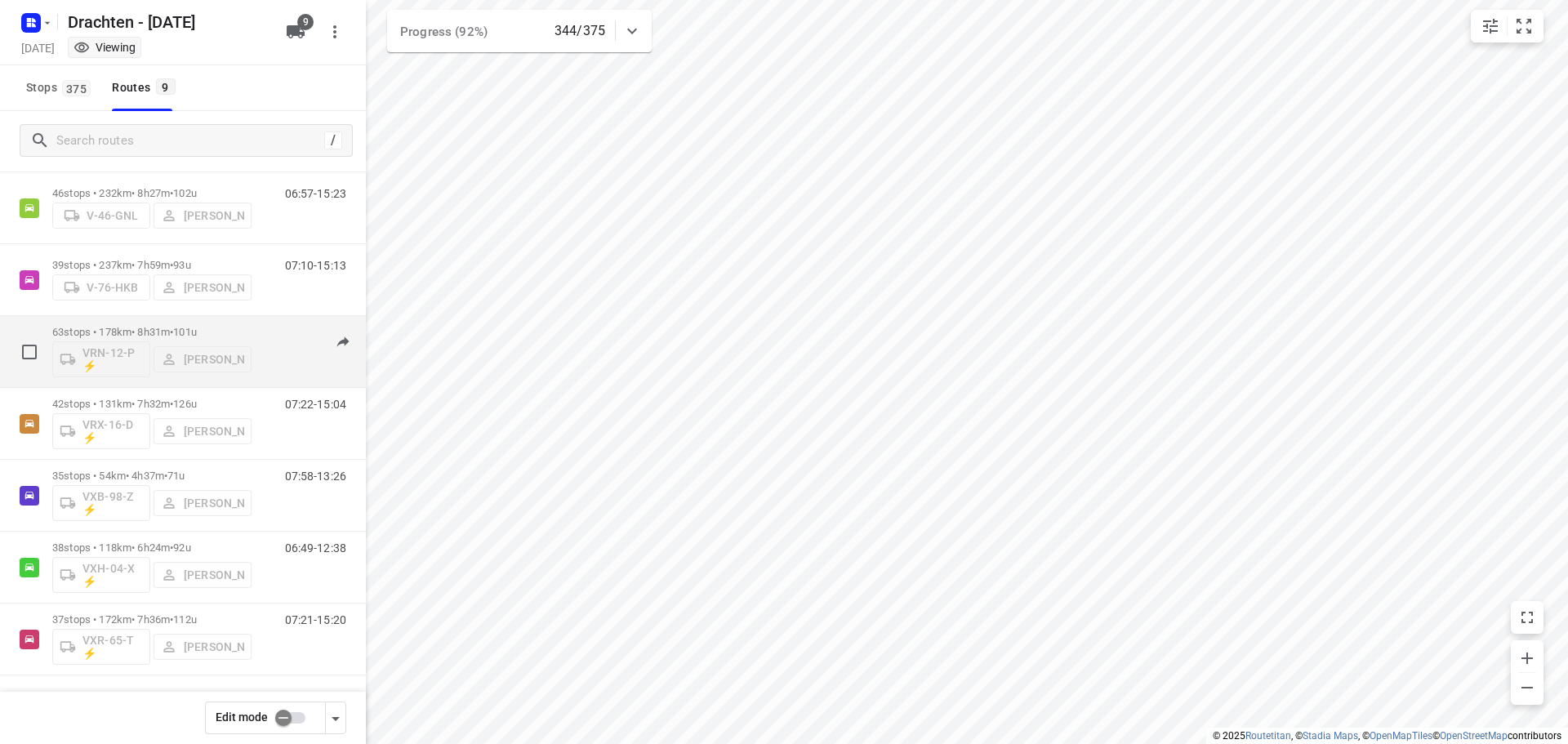
click at [200, 323] on div "63 stops • 178km • 8h31m • 101u VRN-12-P ⚡ Wilco Huisman" at bounding box center [152, 351] width 199 height 68
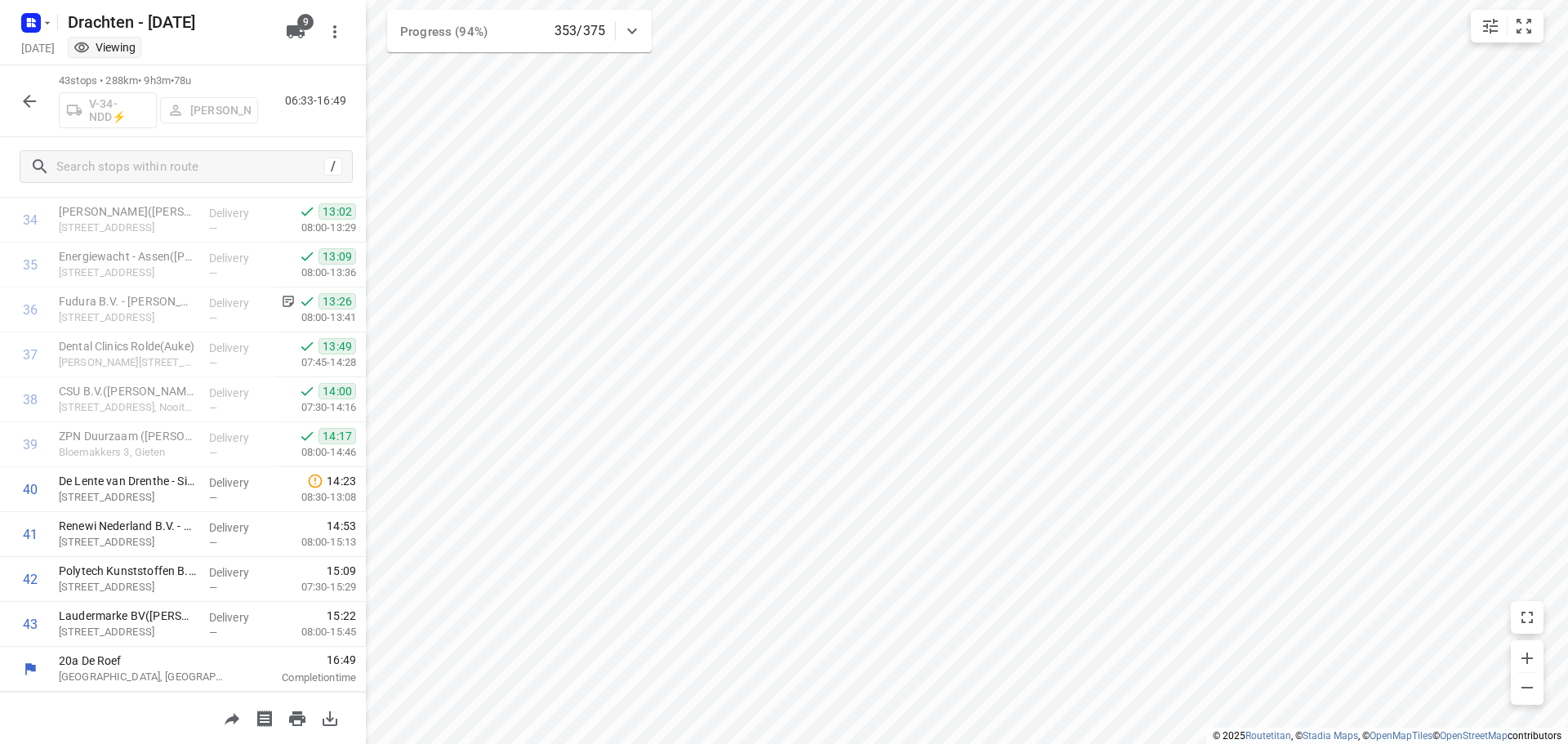
scroll to position [1562, 0]
click at [203, 494] on div "Delivery —" at bounding box center [239, 489] width 74 height 45
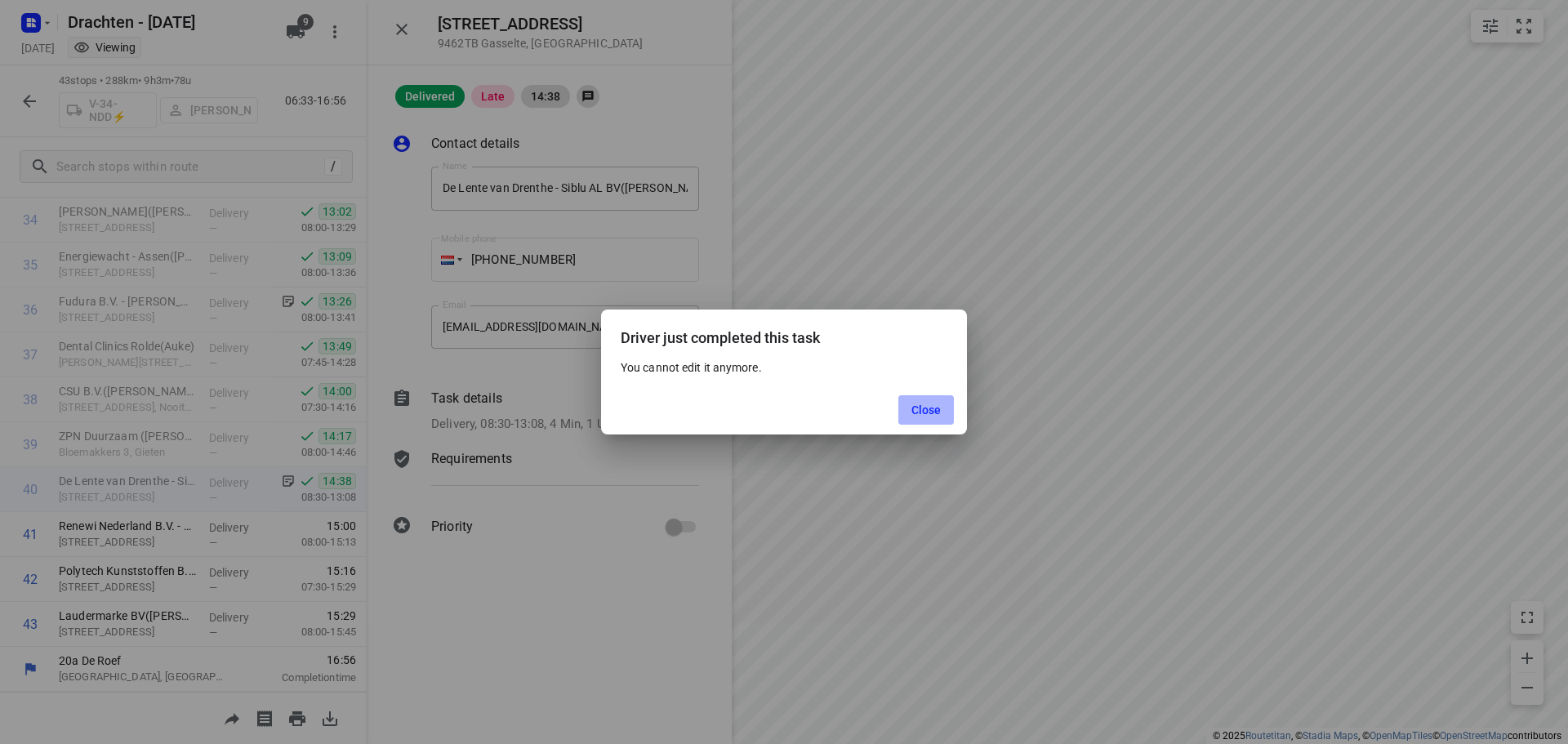
click at [936, 412] on span "Close" at bounding box center [927, 410] width 30 height 13
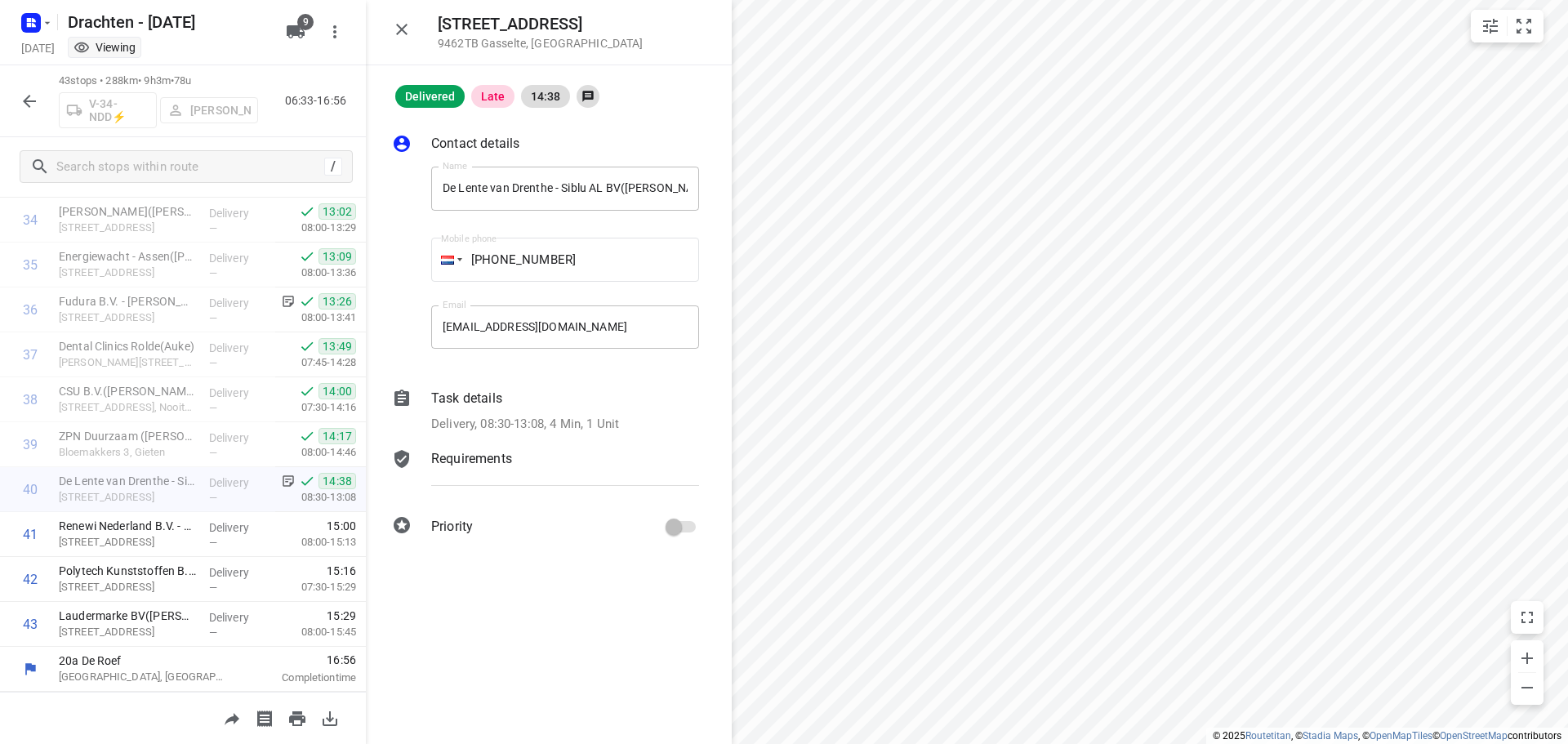
click at [27, 87] on button "button" at bounding box center [30, 101] width 32 height 32
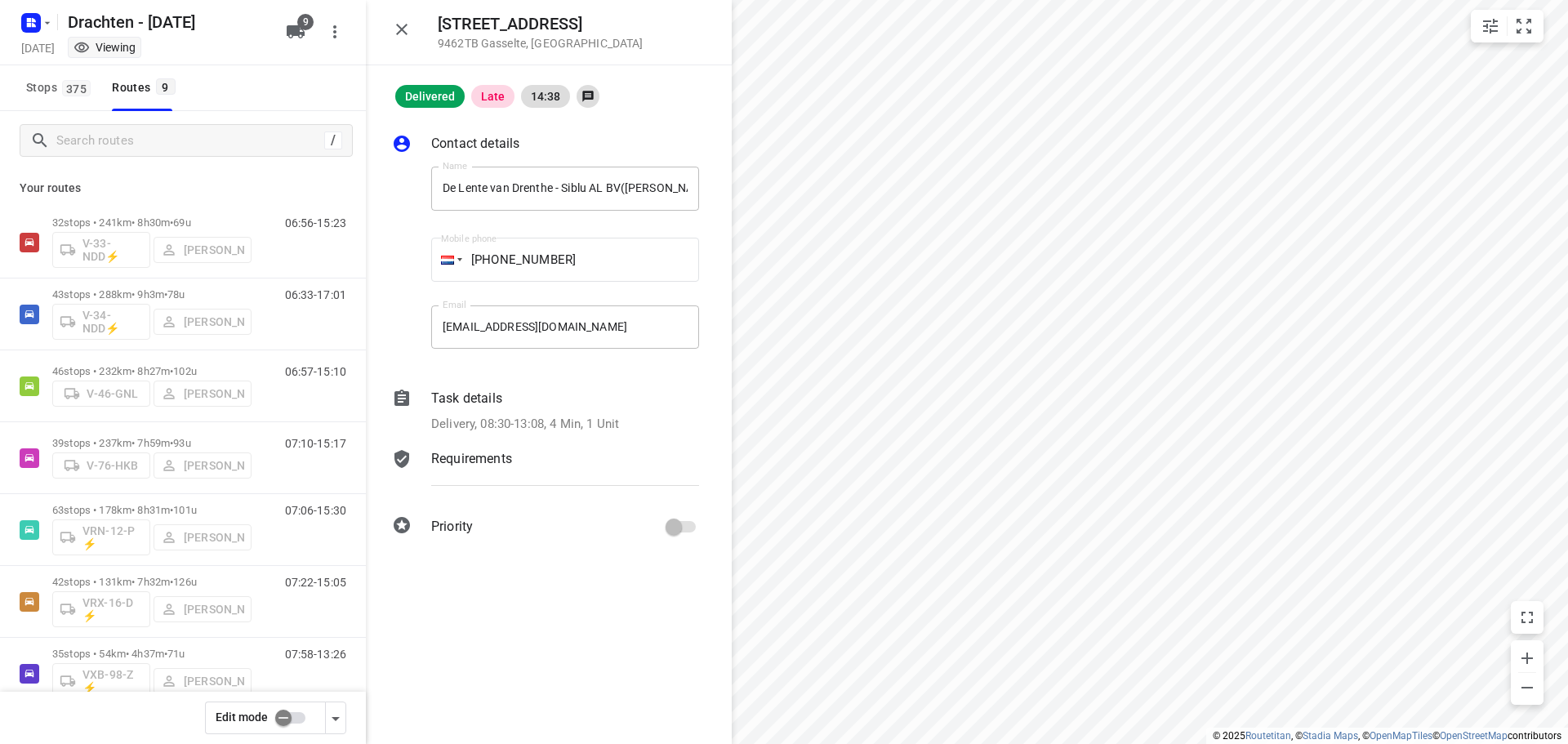
click at [397, 30] on icon "button" at bounding box center [402, 30] width 20 height 20
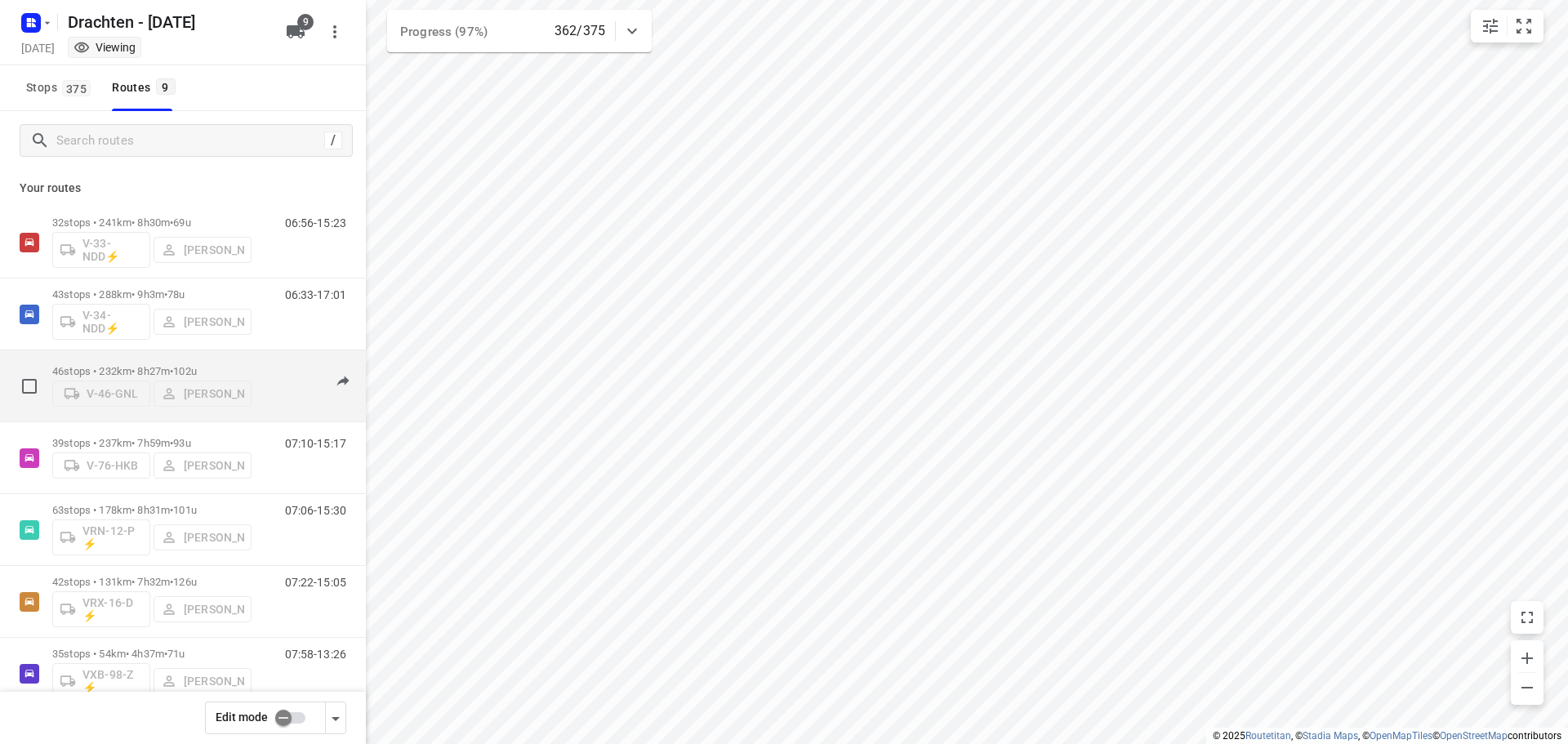
click at [126, 358] on div "46 stops • 232km • 8h27m • 102u V-46-GNL Benny van der Woude" at bounding box center [152, 385] width 199 height 58
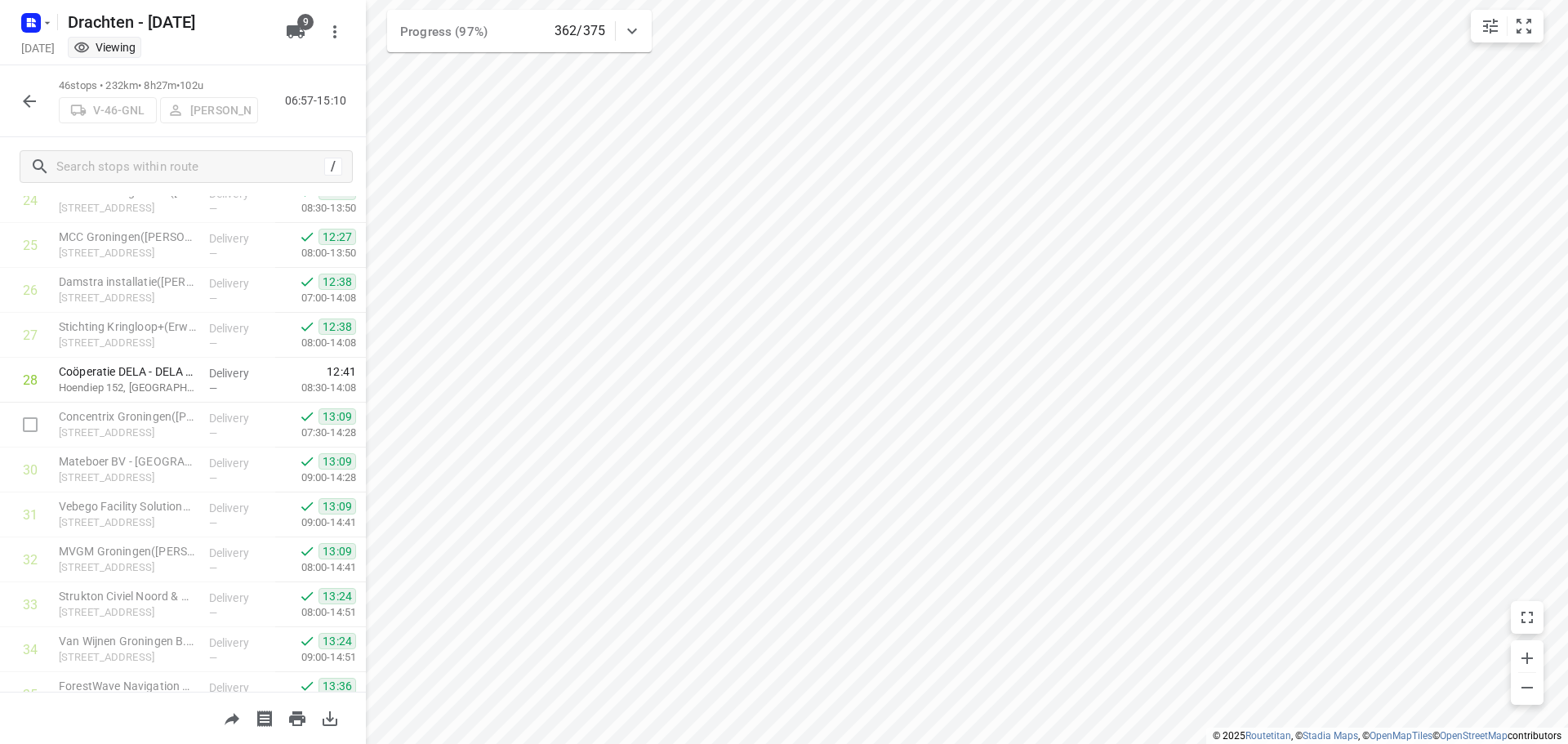
scroll to position [1043, 0]
click at [23, 101] on icon "button" at bounding box center [30, 101] width 13 height 13
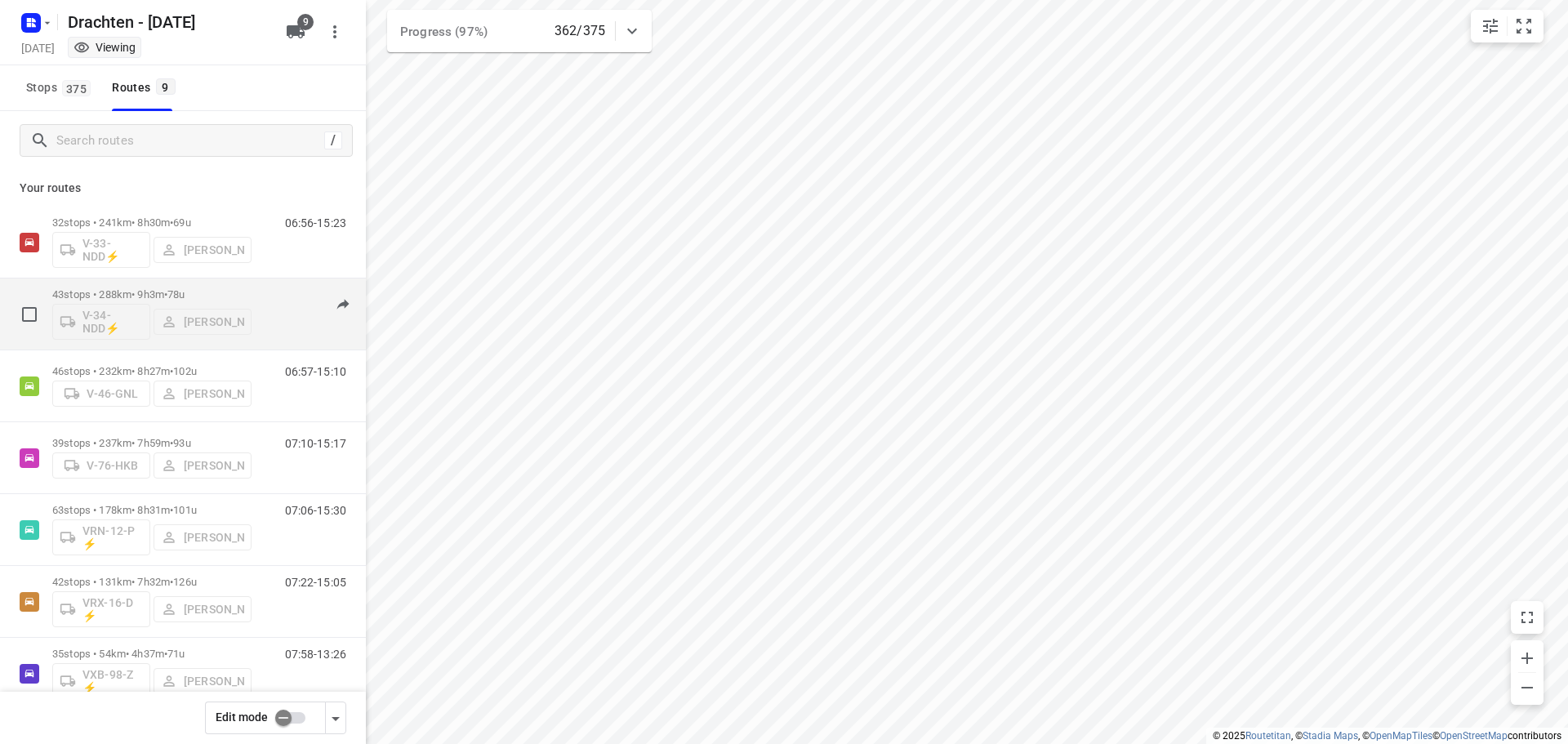
click at [118, 290] on p "43 stops • 288km • 9h3m • 78u" at bounding box center [152, 295] width 199 height 13
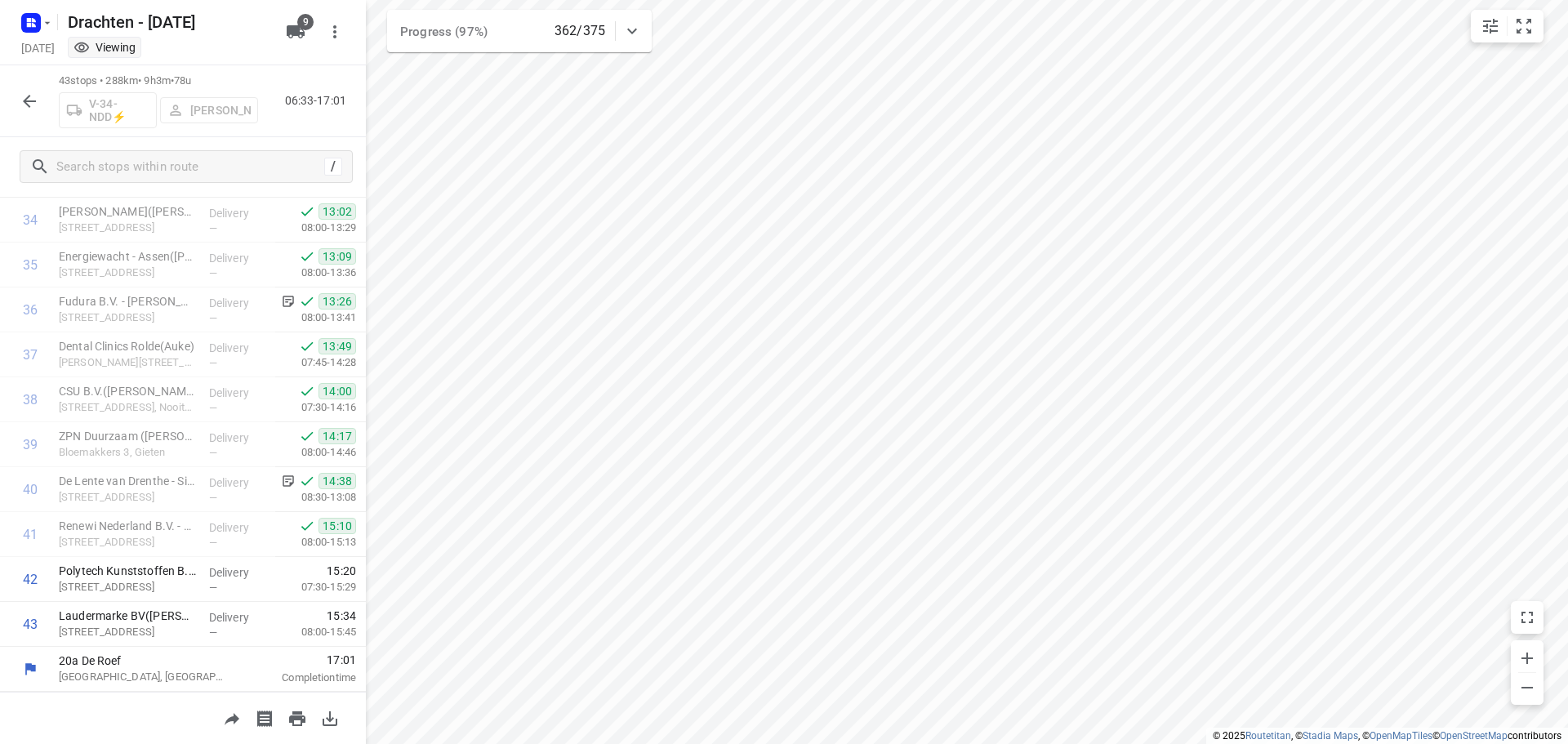
scroll to position [1383, 0]
click at [39, 106] on button "button" at bounding box center [30, 101] width 32 height 32
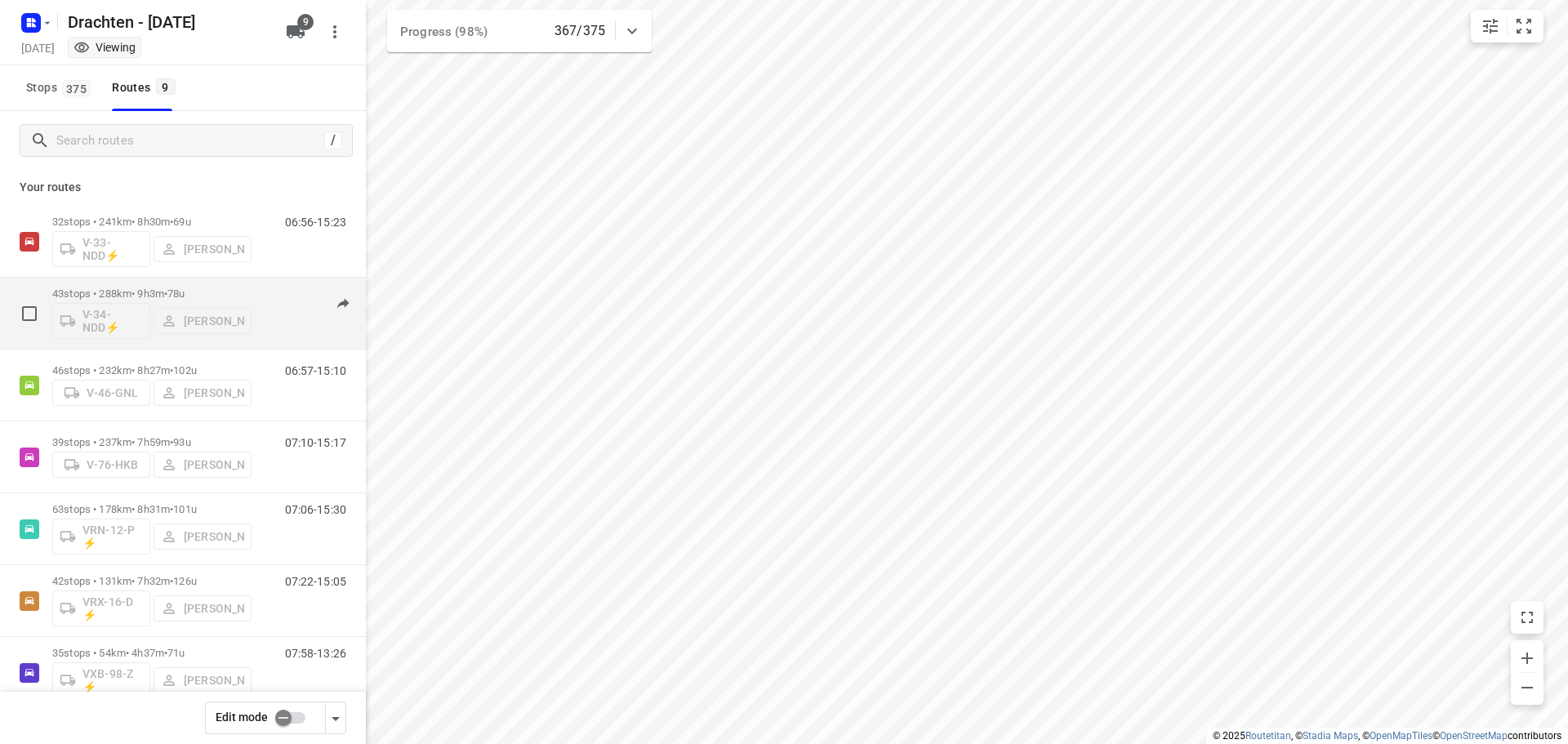
scroll to position [0, 0]
click at [185, 299] on span "78u" at bounding box center [176, 295] width 17 height 13
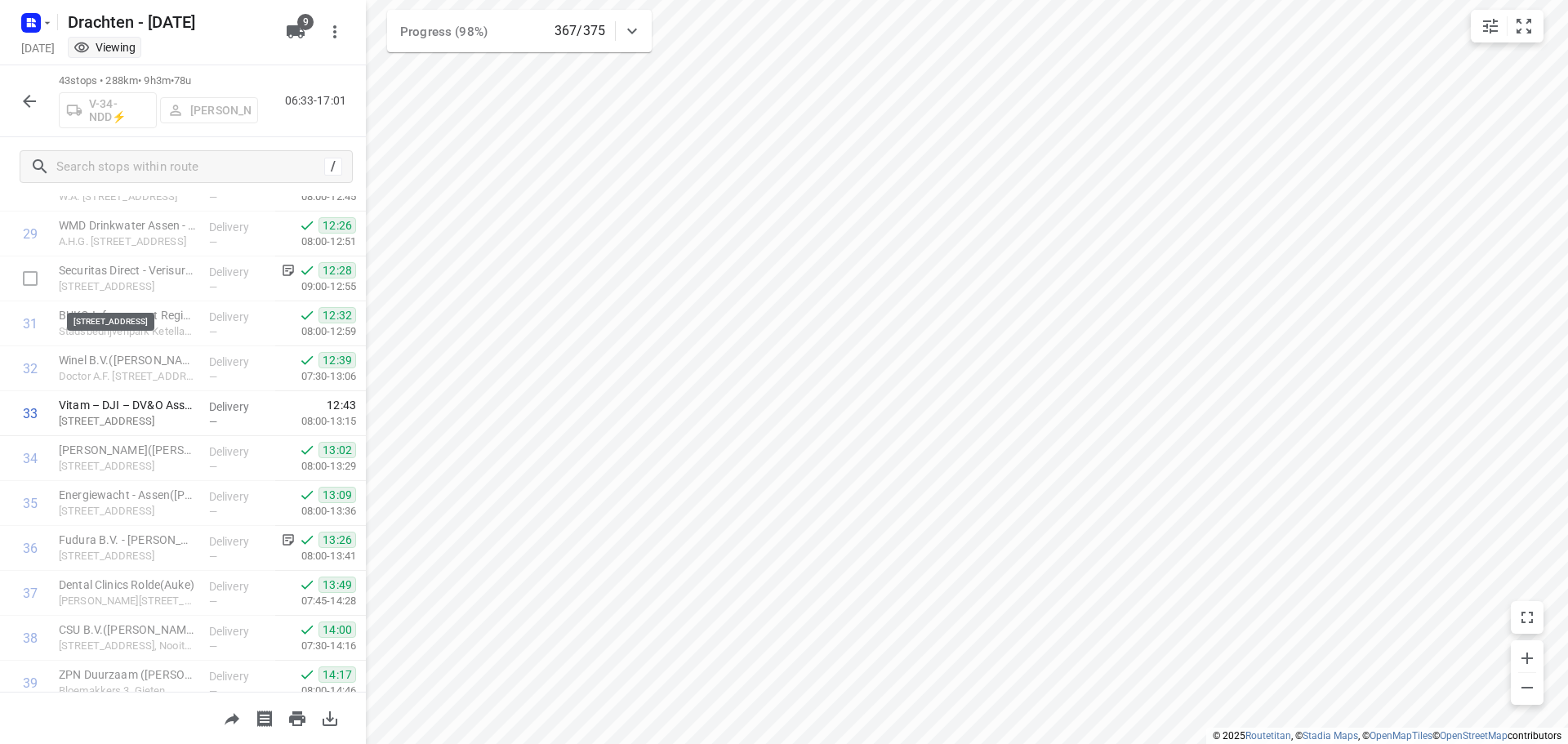
scroll to position [1318, 0]
click at [31, 95] on icon "button" at bounding box center [30, 101] width 20 height 20
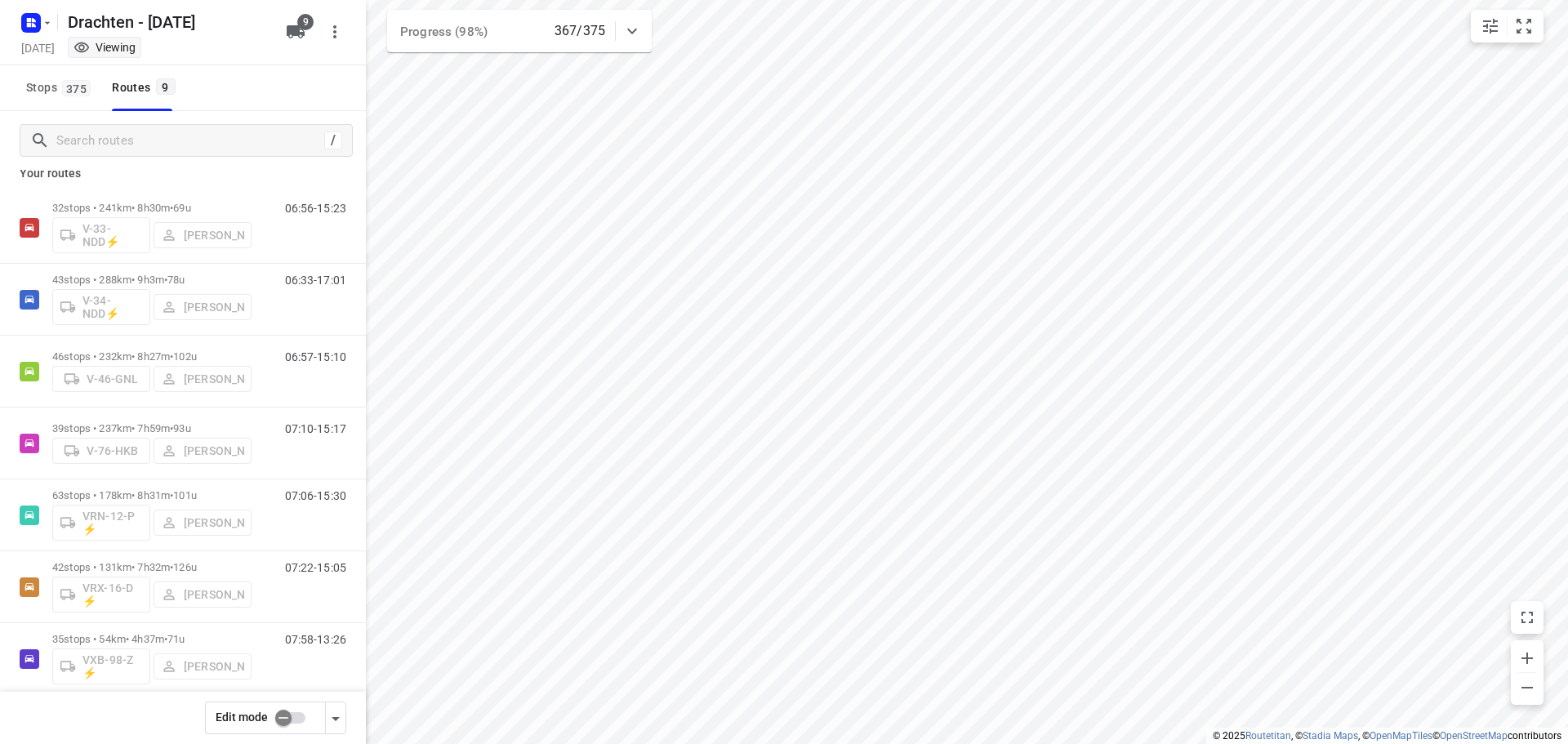
scroll to position [97, 0]
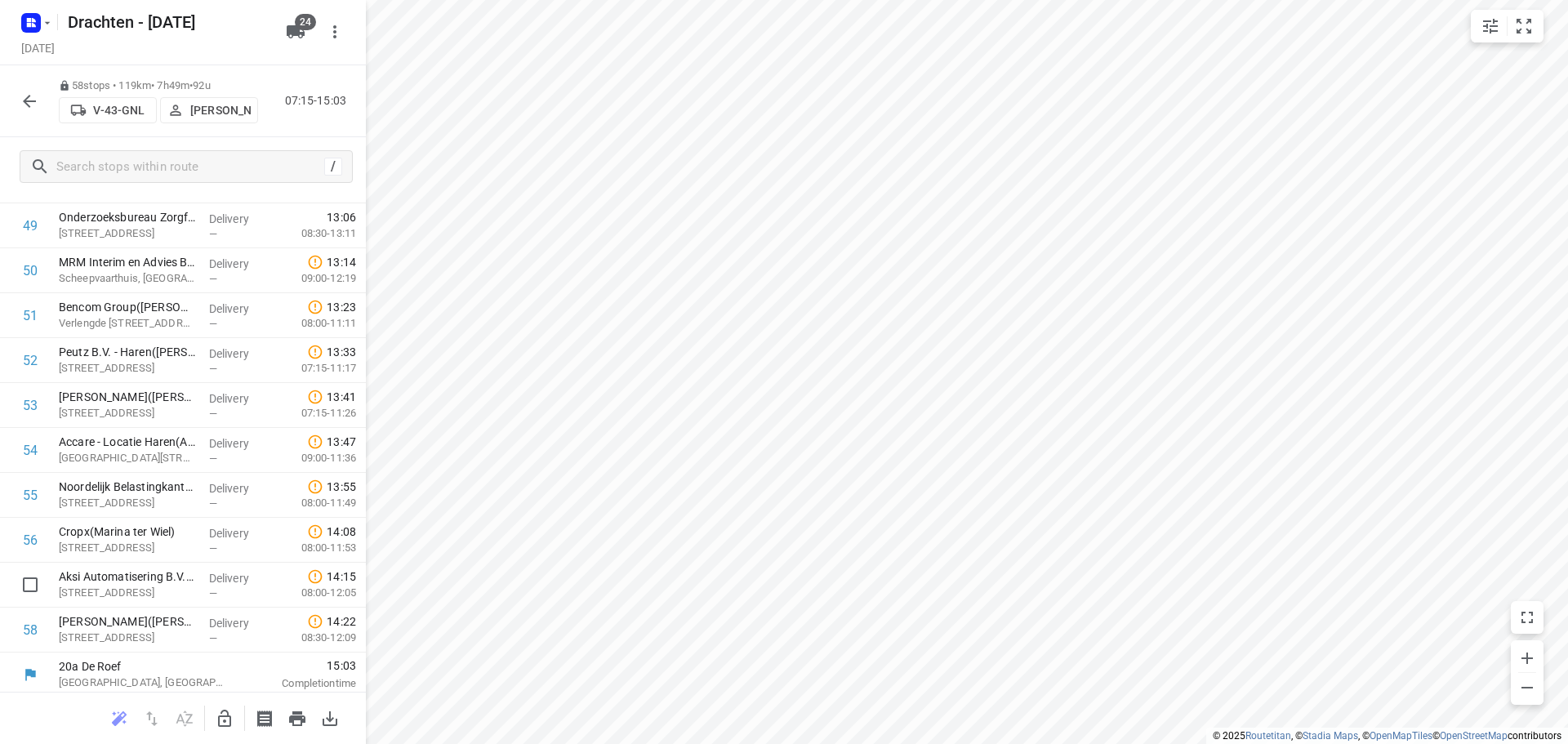
scroll to position [2236, 0]
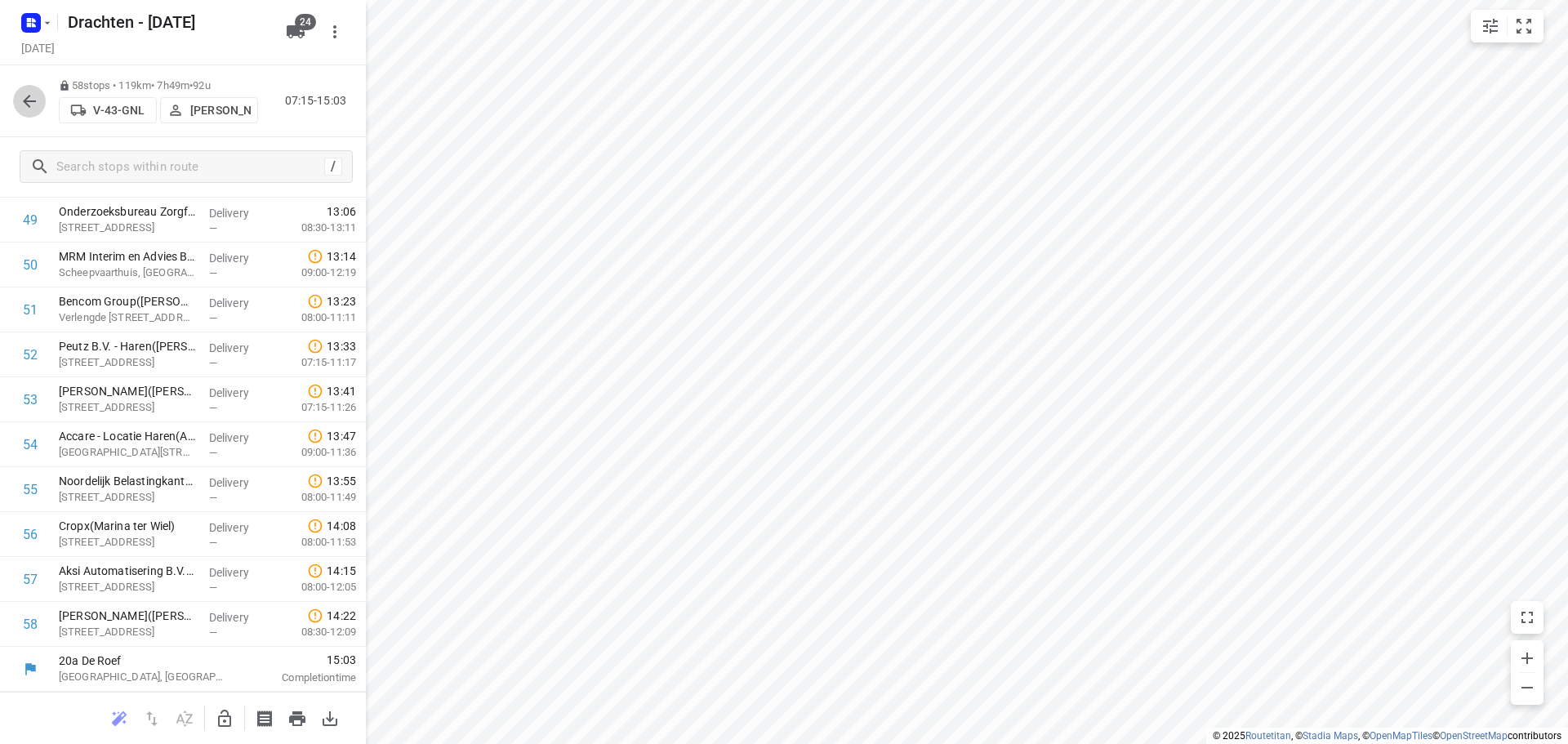
click at [36, 100] on icon "button" at bounding box center [30, 101] width 13 height 13
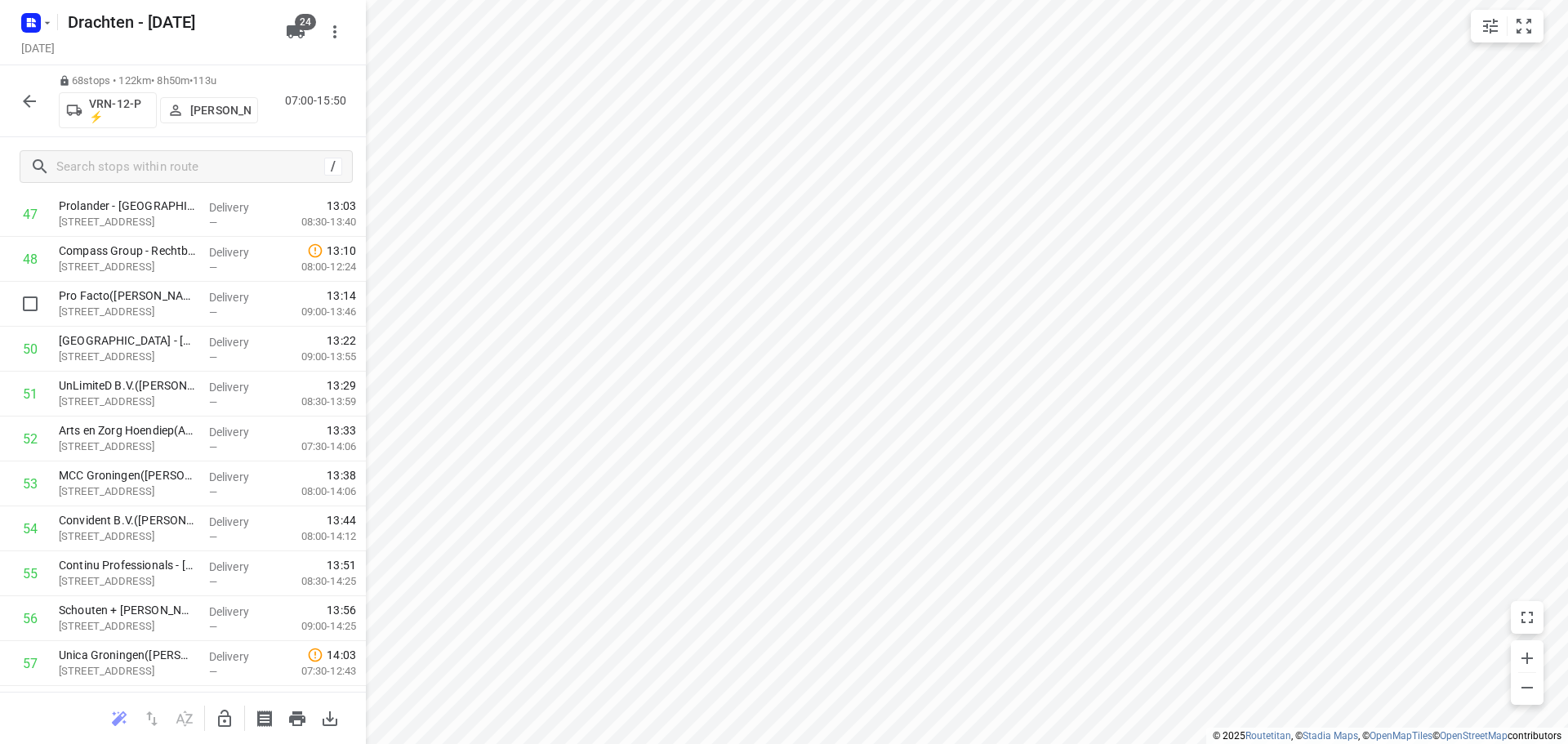
scroll to position [2205, 0]
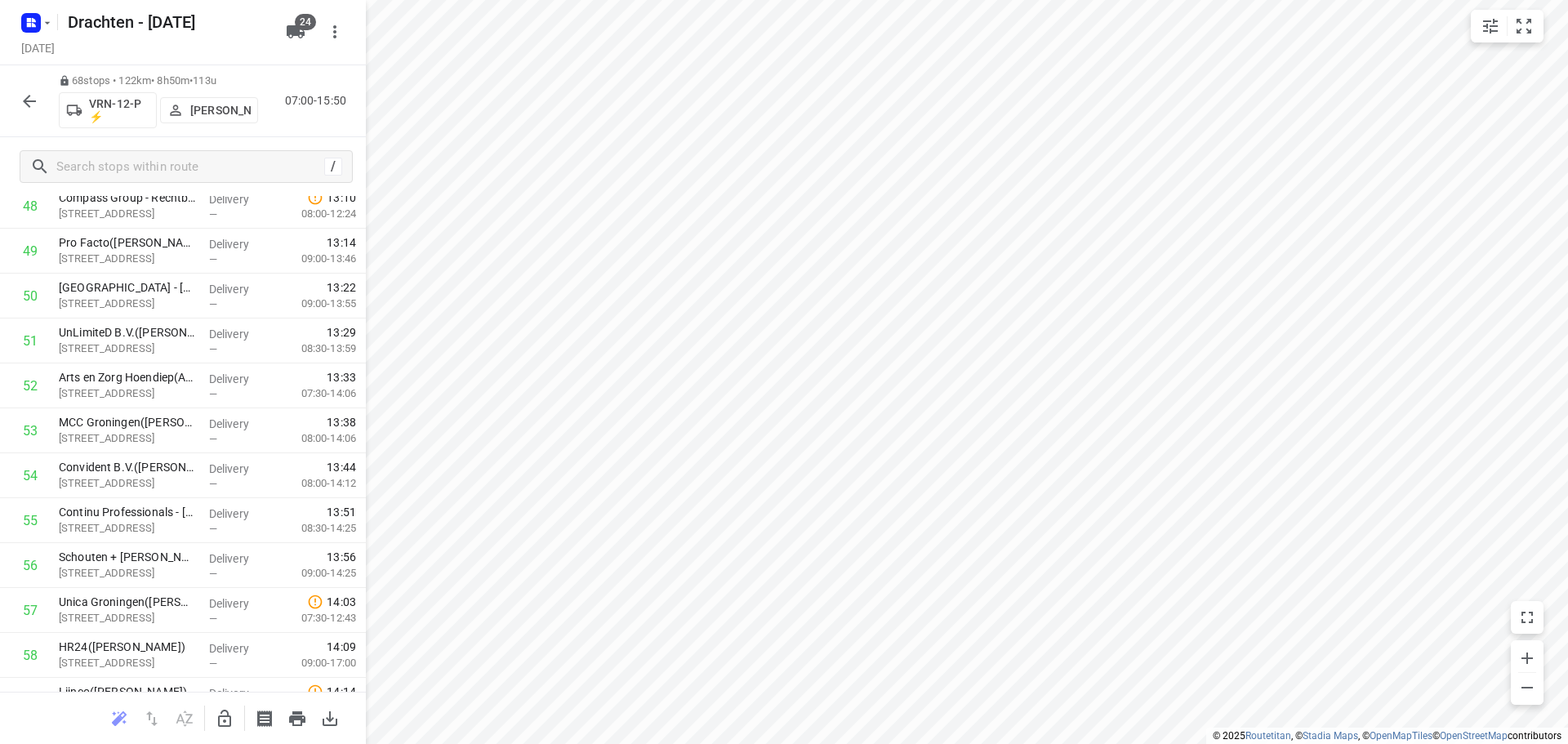
click at [34, 107] on icon "button" at bounding box center [30, 101] width 20 height 20
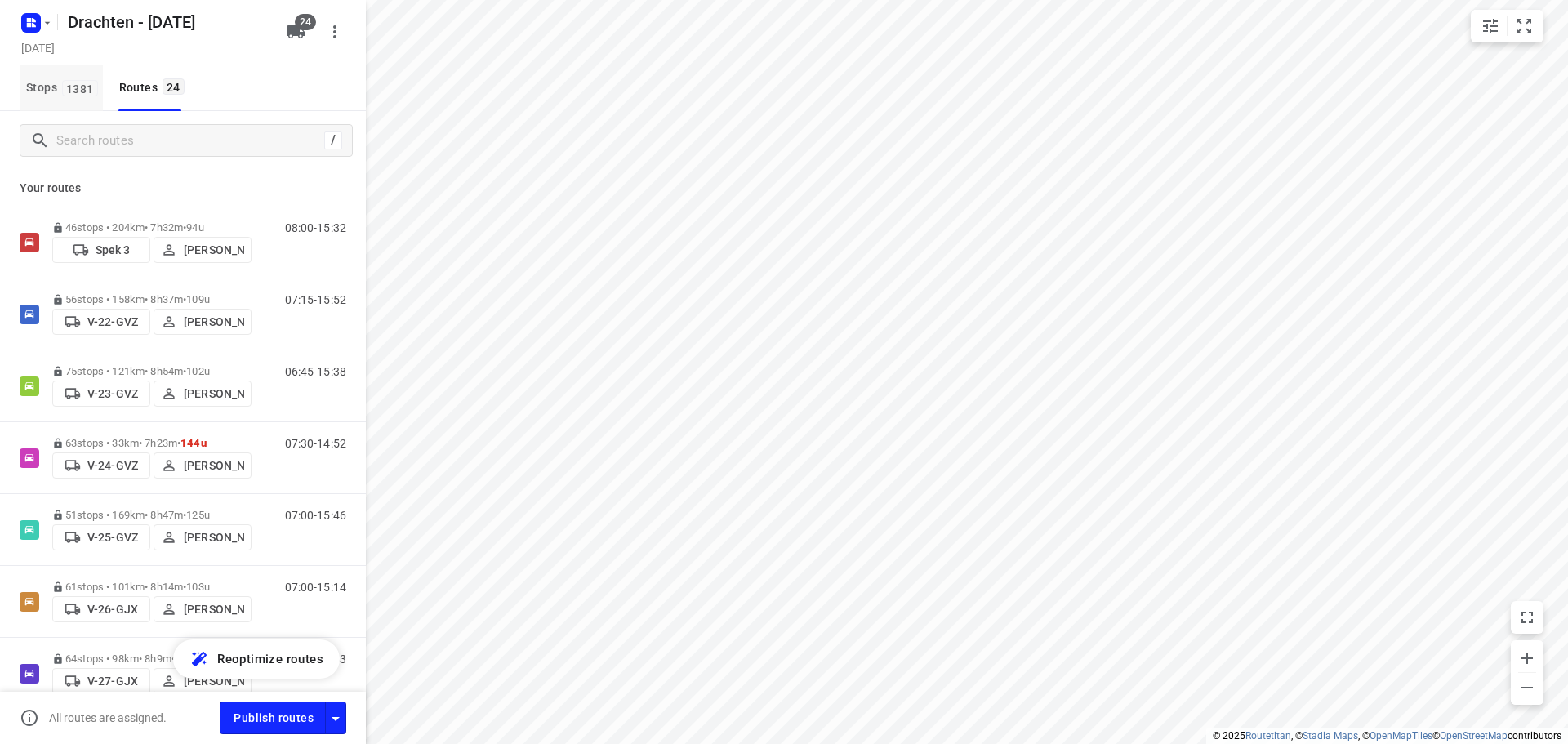
click at [63, 93] on span "1381" at bounding box center [80, 88] width 36 height 16
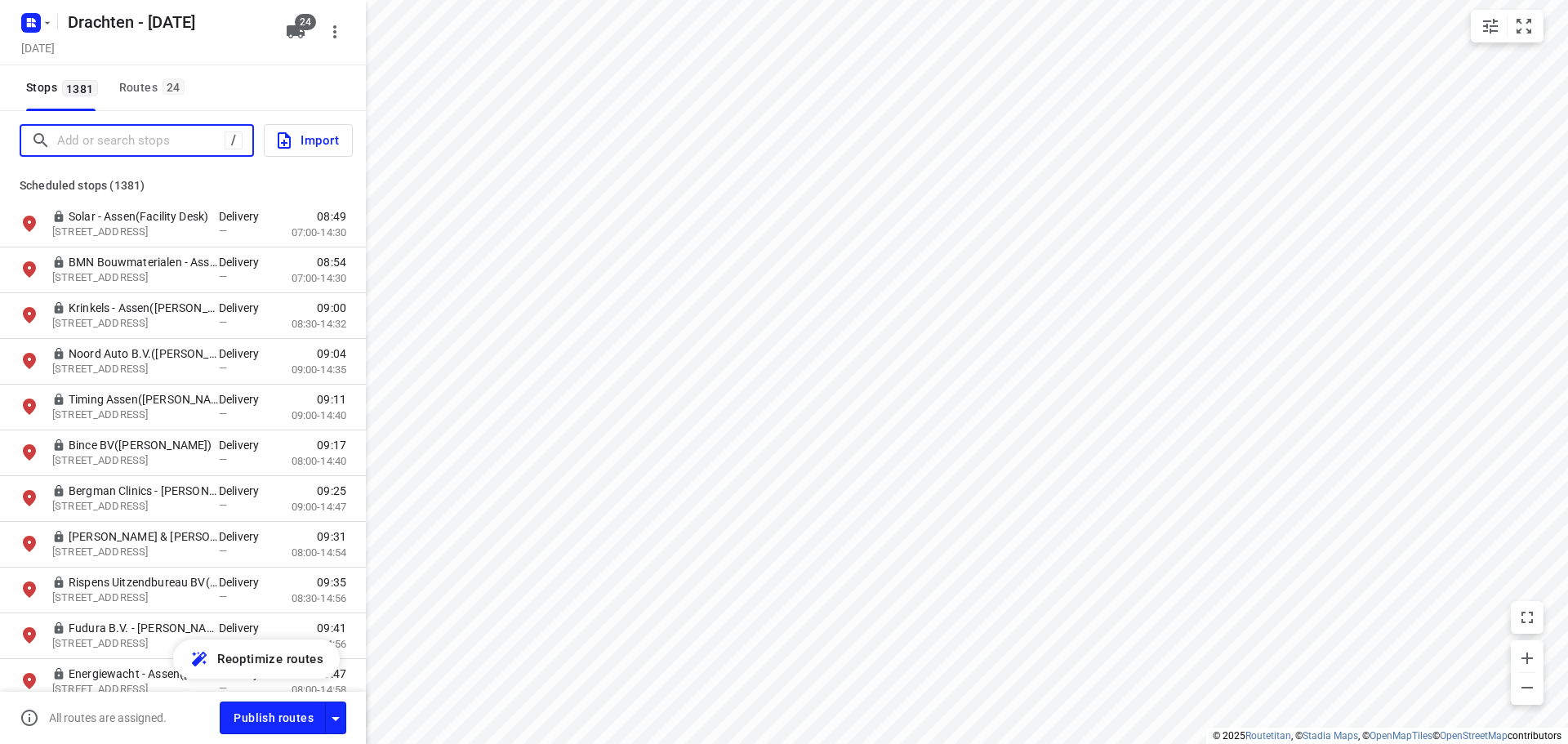
click at [106, 128] on input "Add or search stops" at bounding box center [141, 141] width 168 height 25
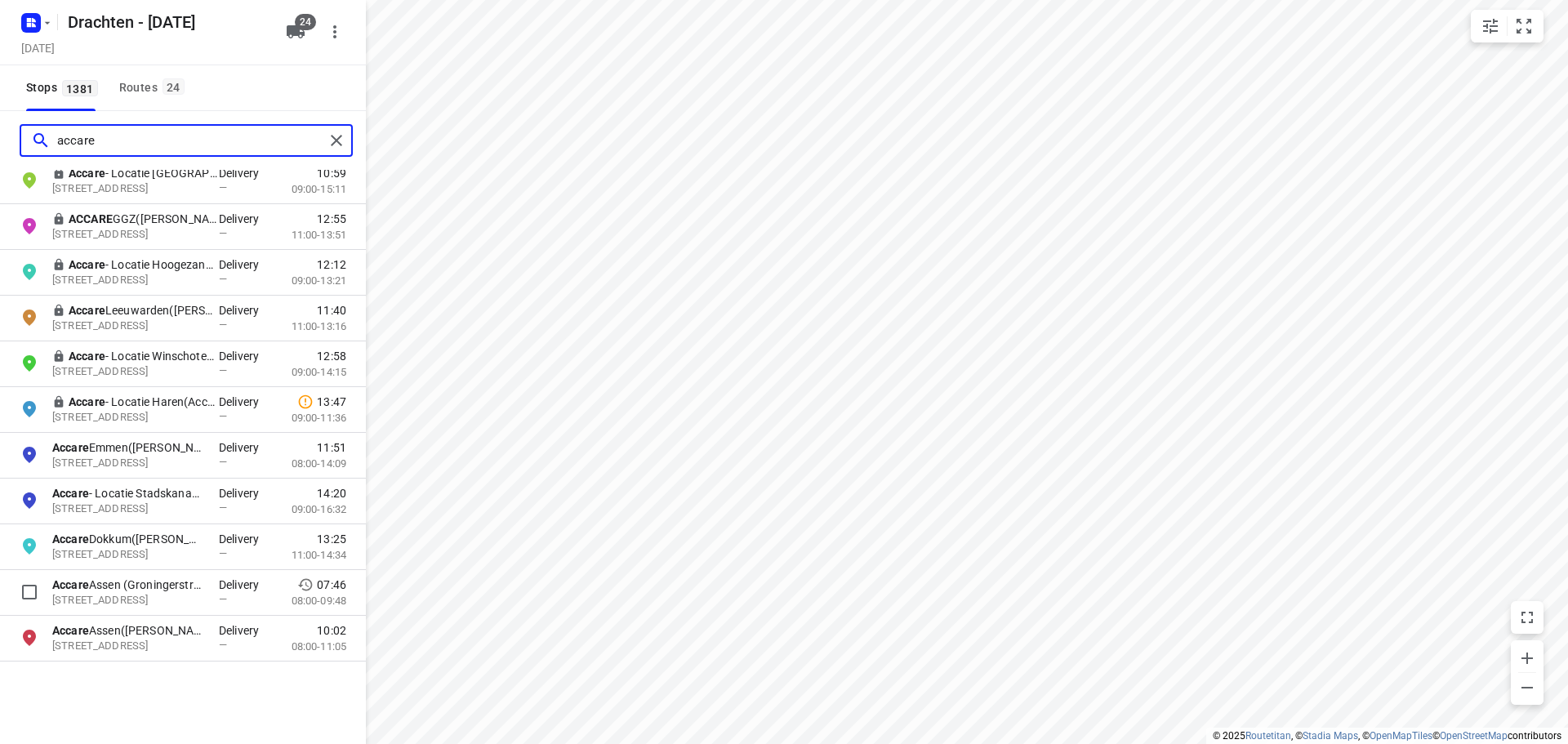
scroll to position [165, 0]
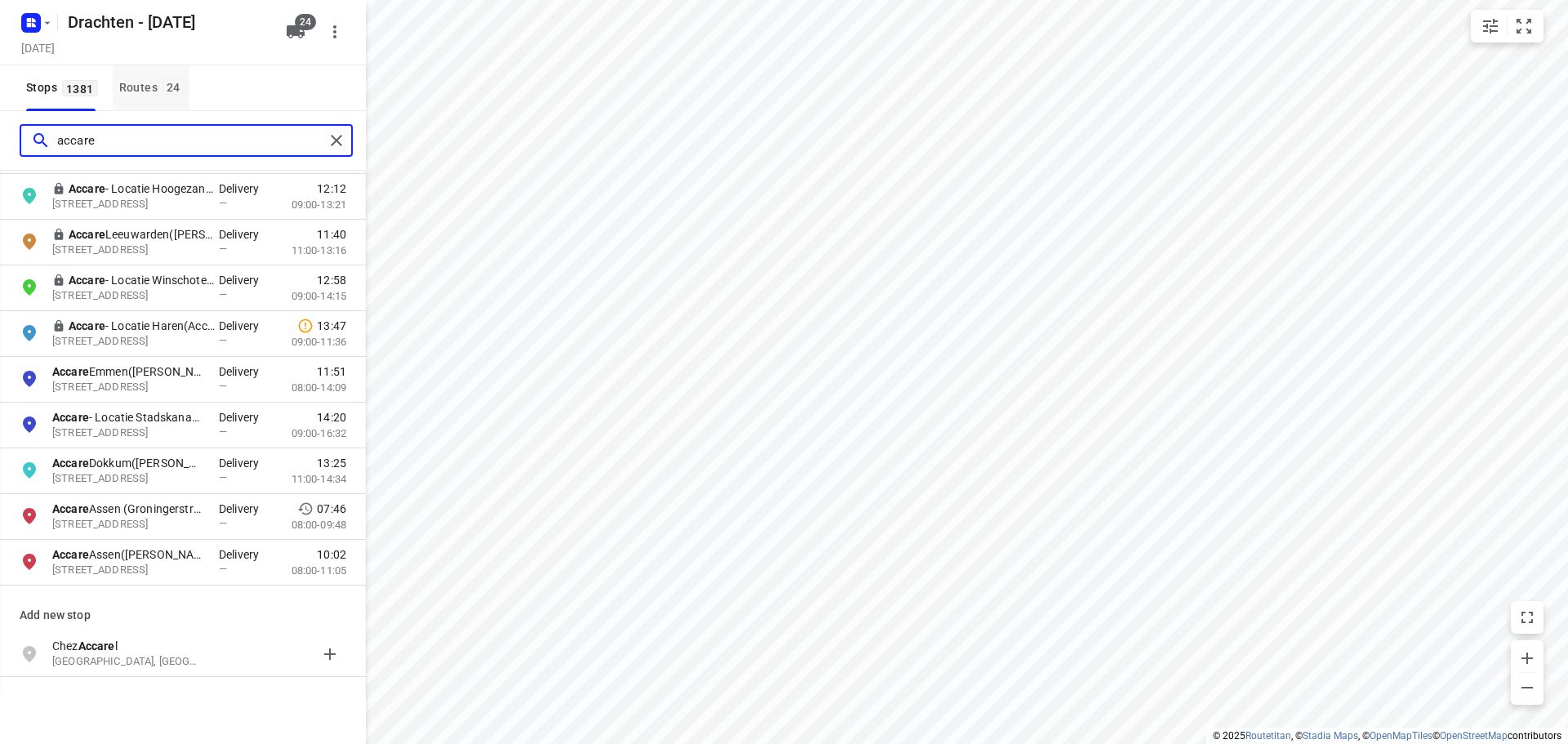
type input "accare"
click at [146, 77] on button "Routes 24" at bounding box center [152, 88] width 77 height 46
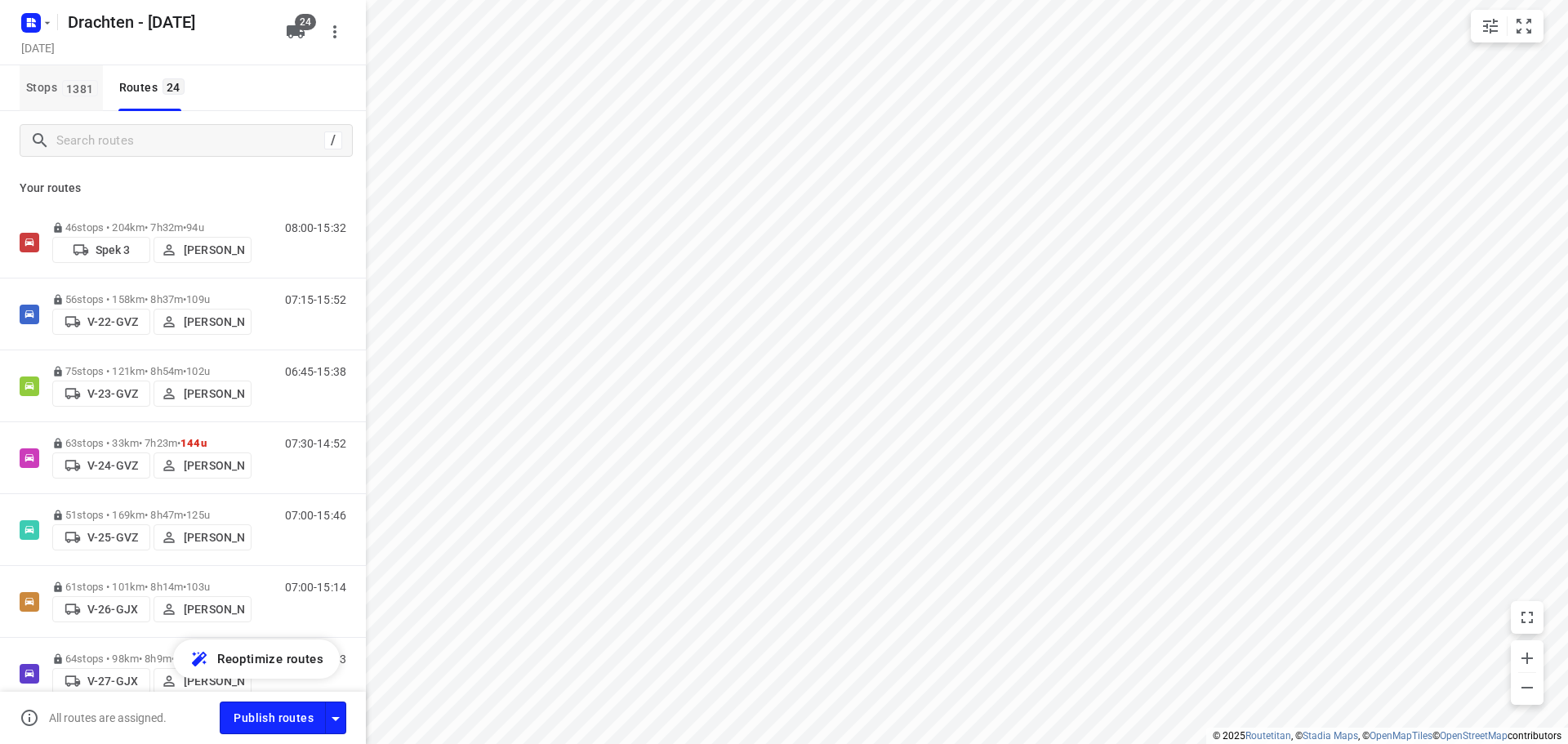
click at [35, 74] on button "Stops 1381" at bounding box center [61, 88] width 83 height 46
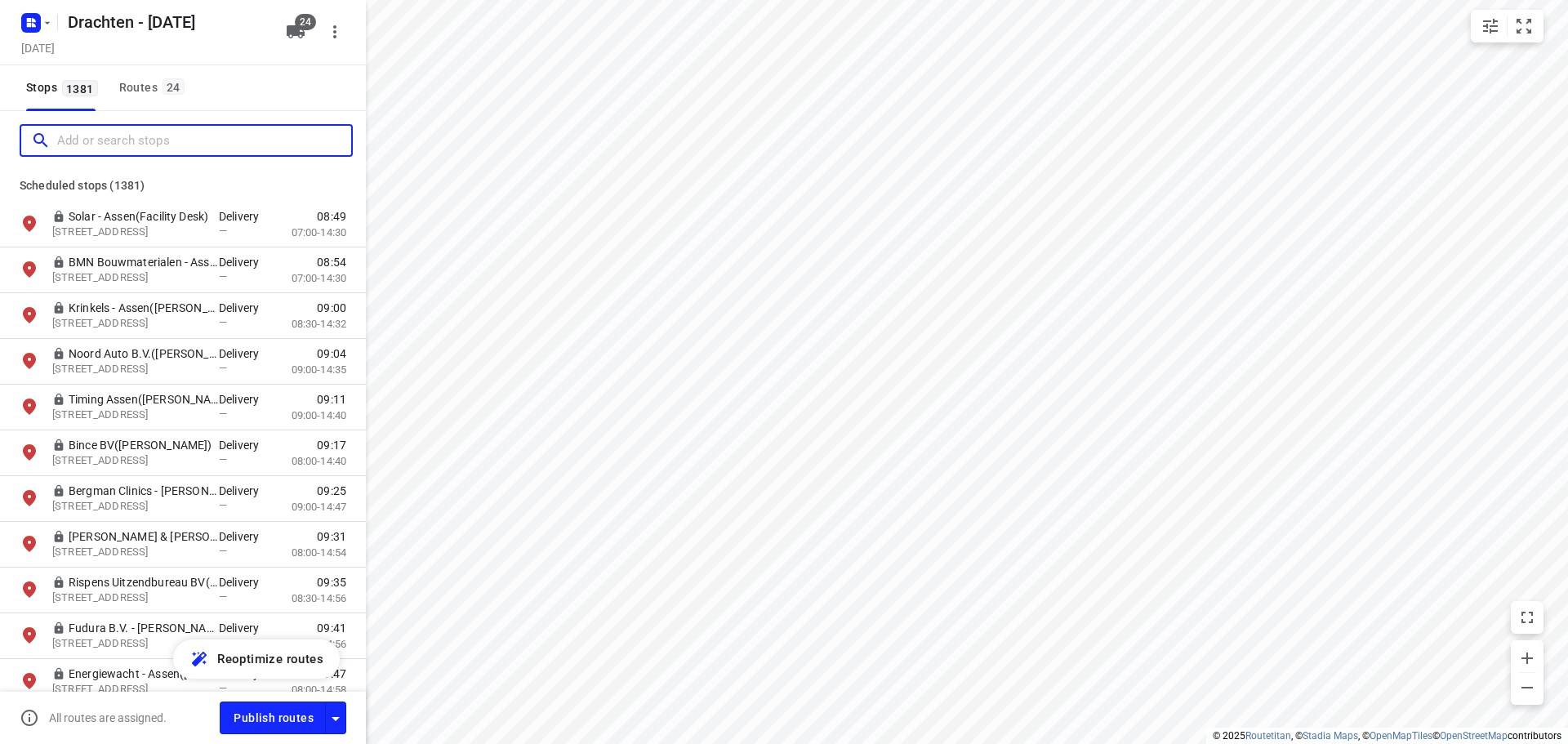
click at [81, 130] on input "Add or search stops" at bounding box center [204, 141] width 294 height 25
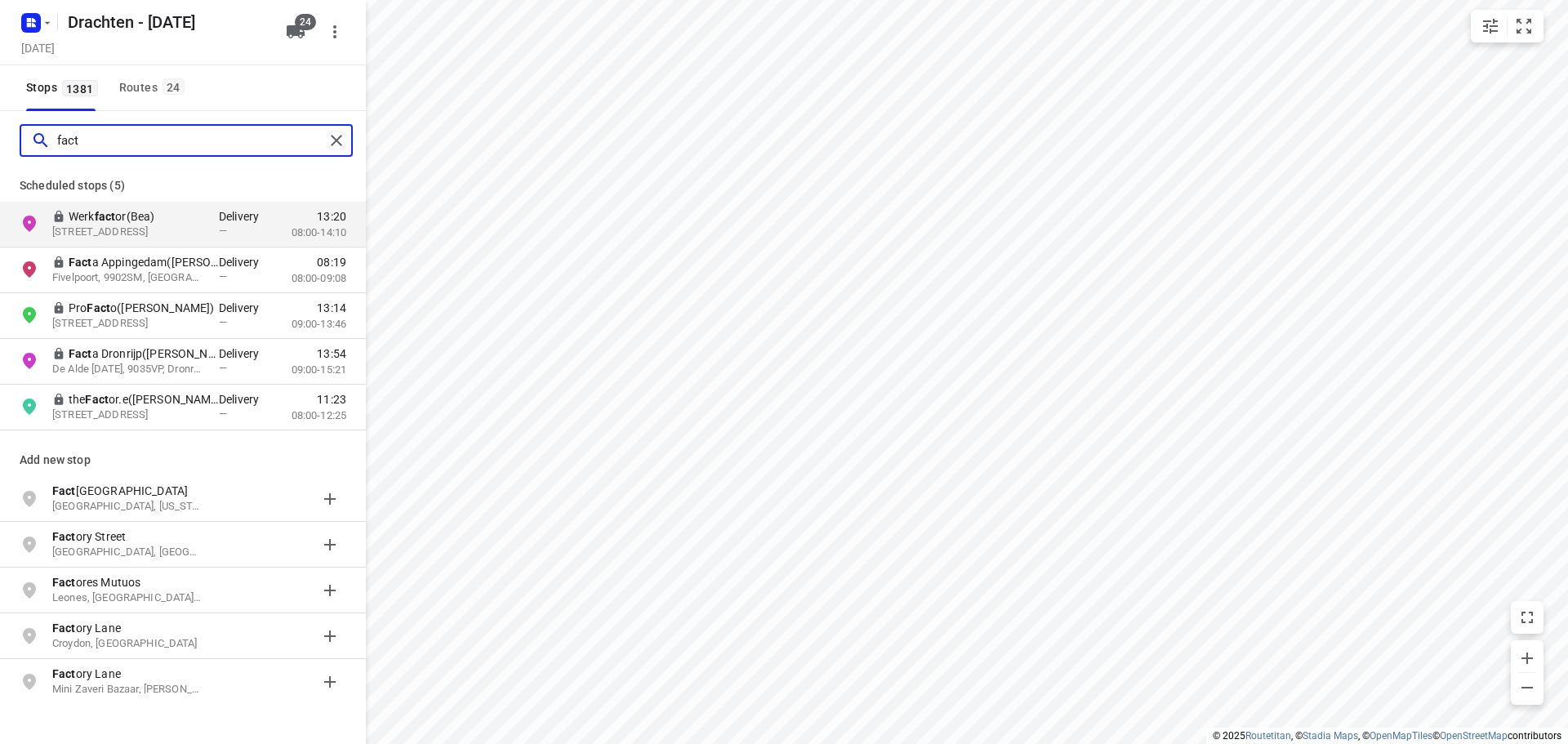
click at [119, 132] on input "fact" at bounding box center [191, 141] width 267 height 25
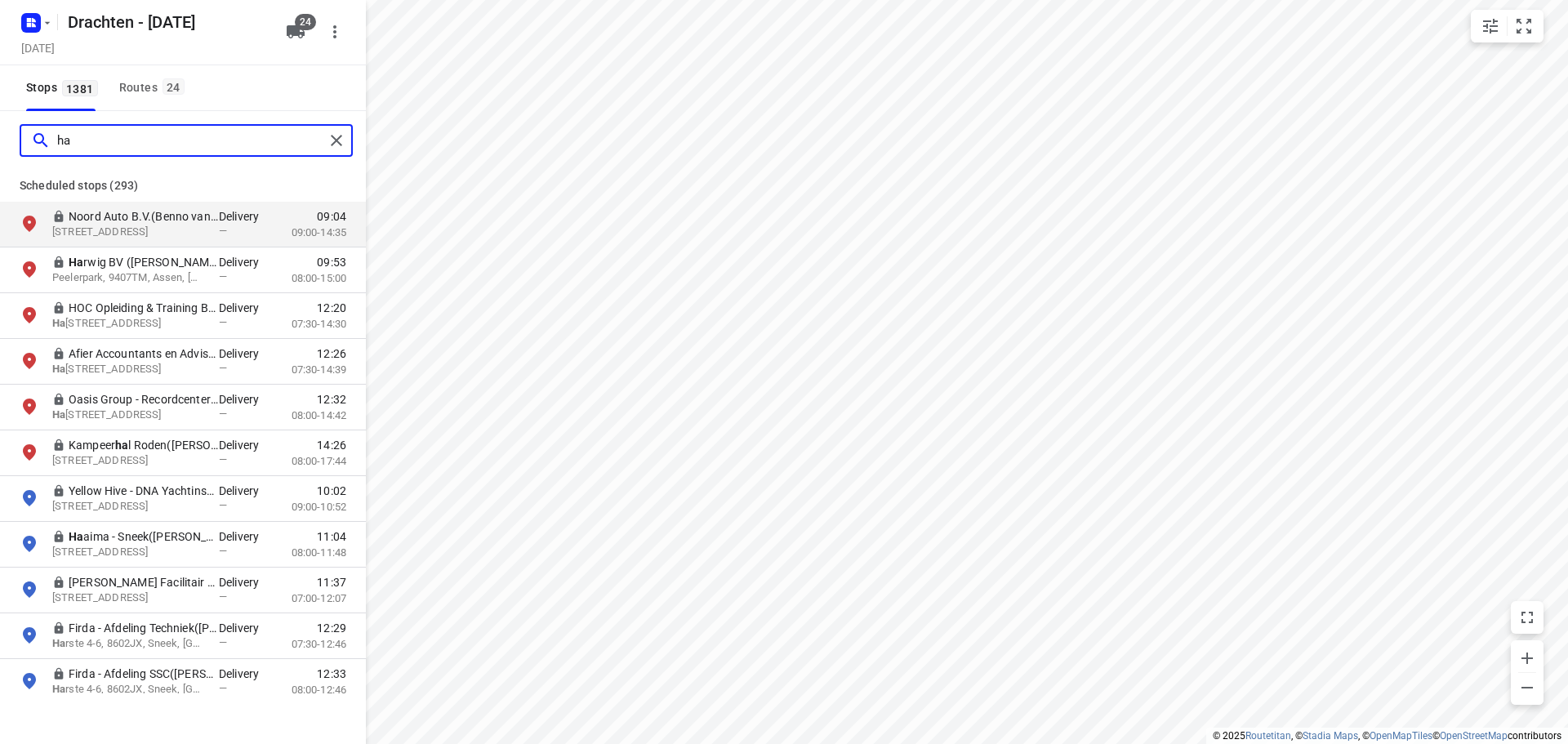
type input "h"
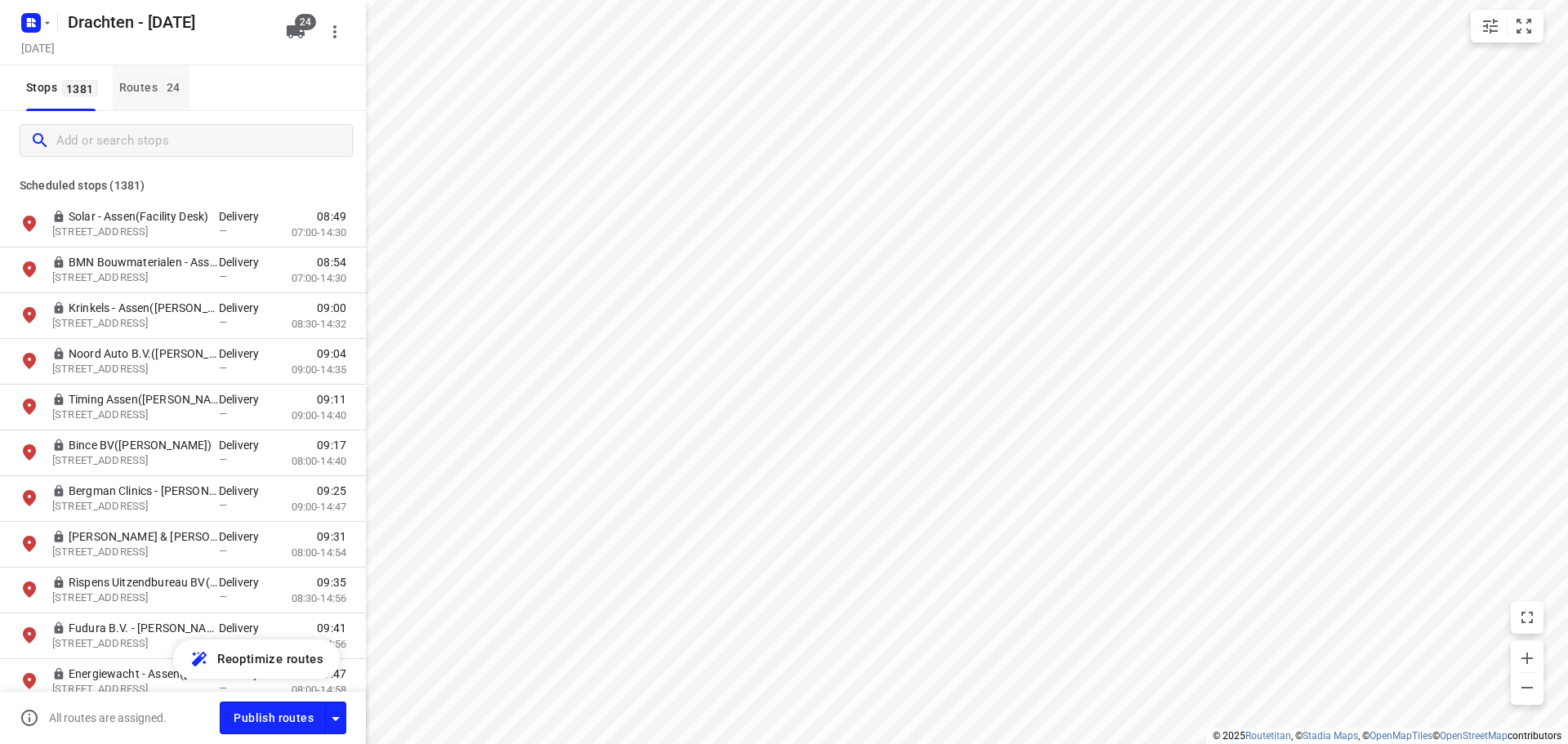
click at [151, 95] on div "Routes 24" at bounding box center [154, 88] width 70 height 21
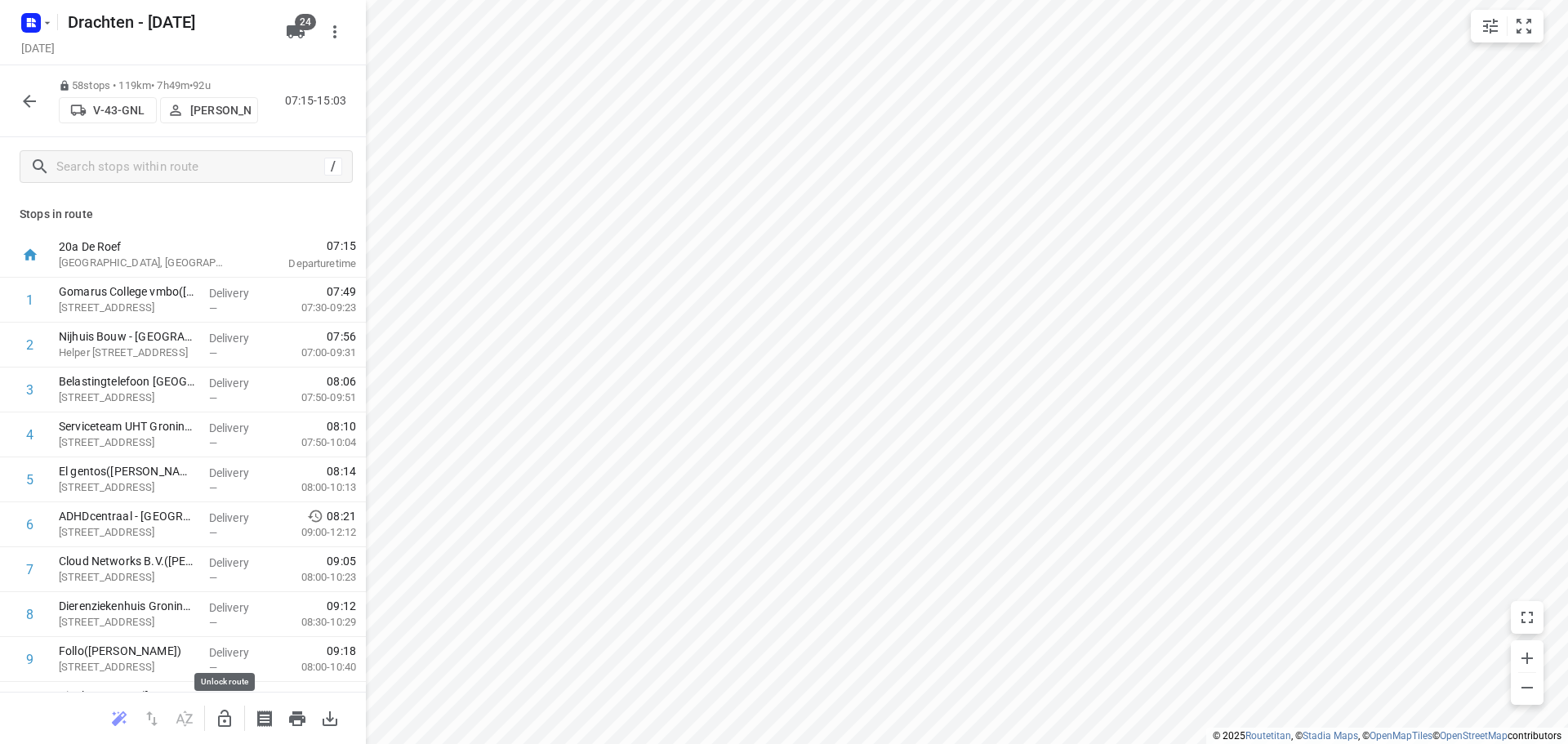
click at [221, 713] on icon "button" at bounding box center [224, 718] width 13 height 17
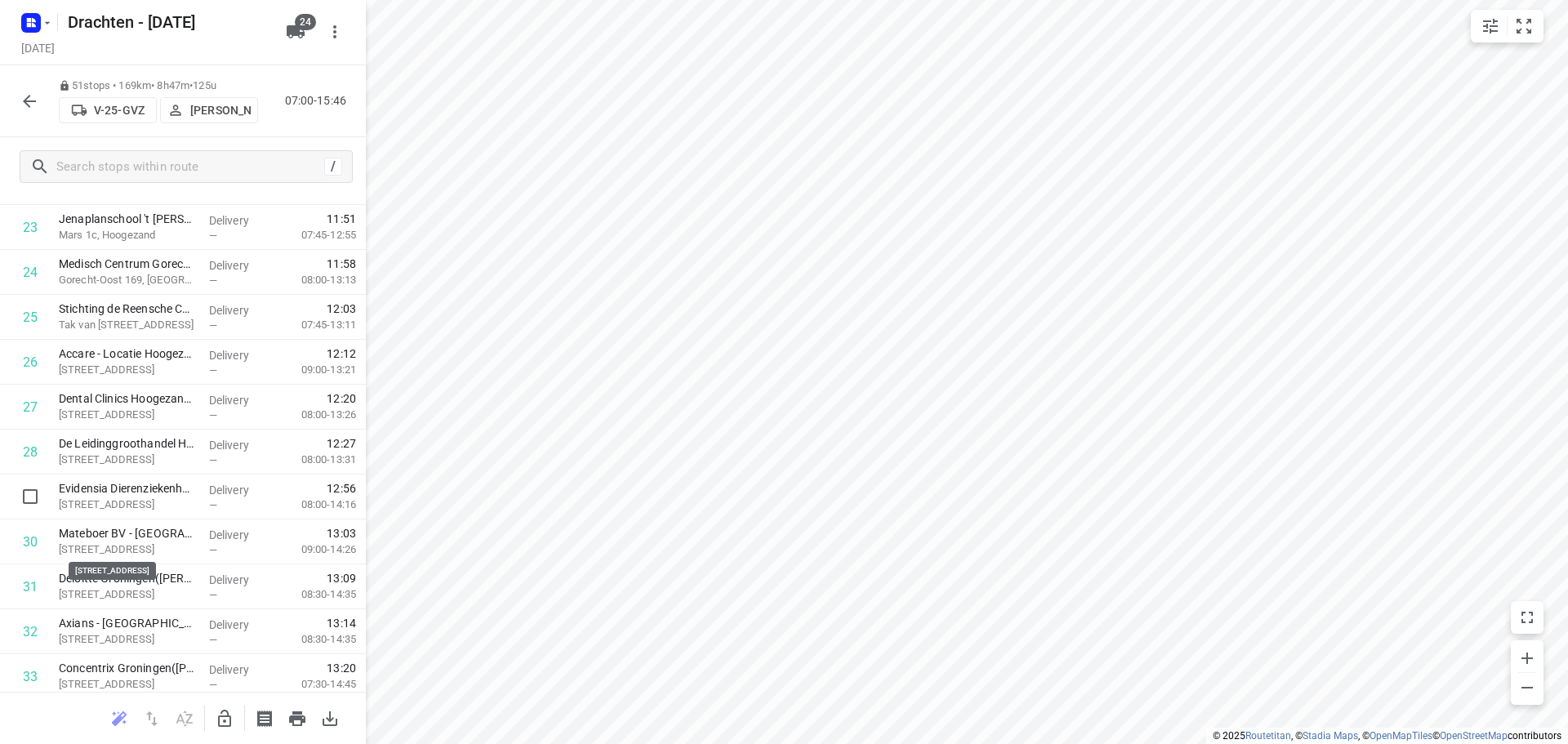
scroll to position [1024, 0]
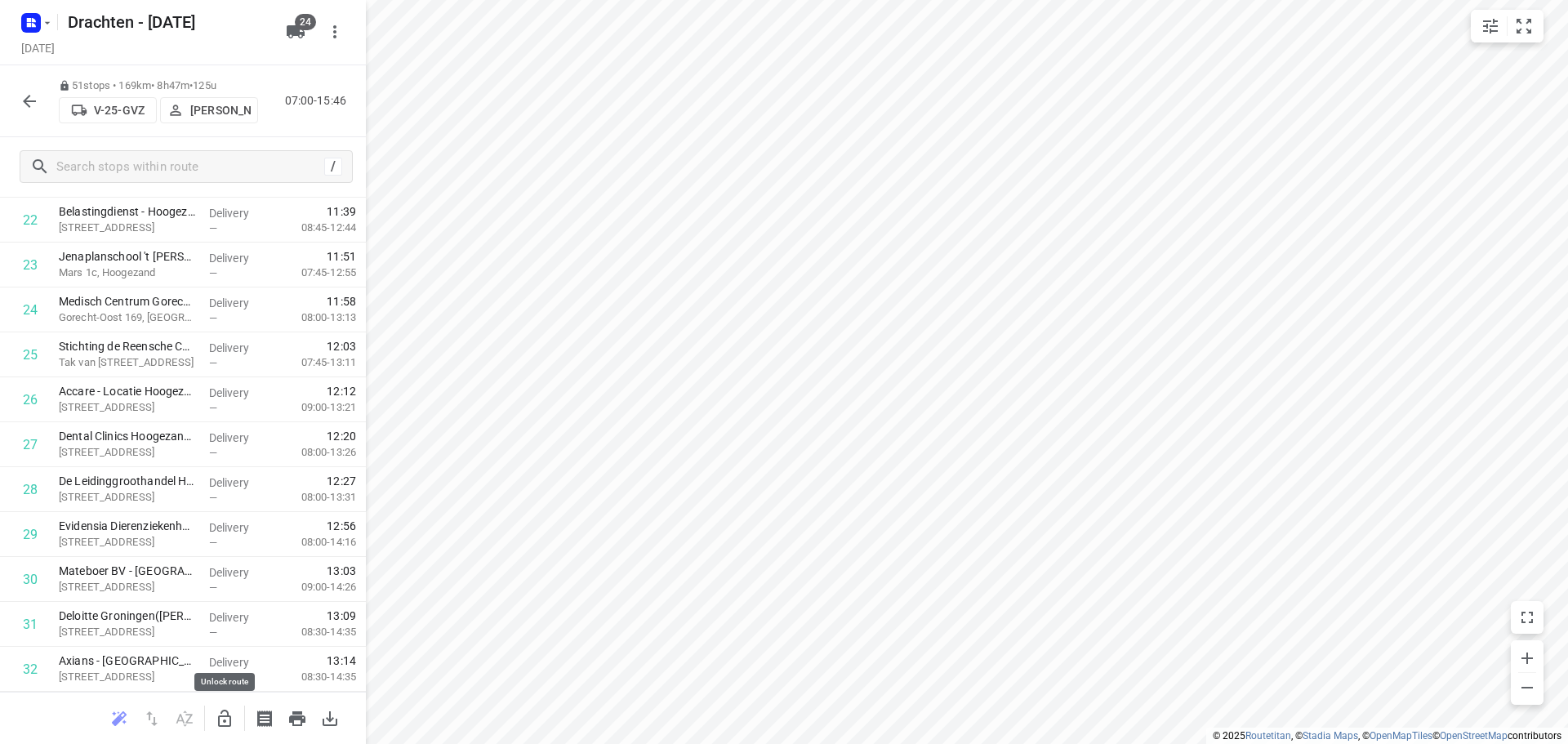
click at [225, 731] on button "button" at bounding box center [224, 719] width 32 height 32
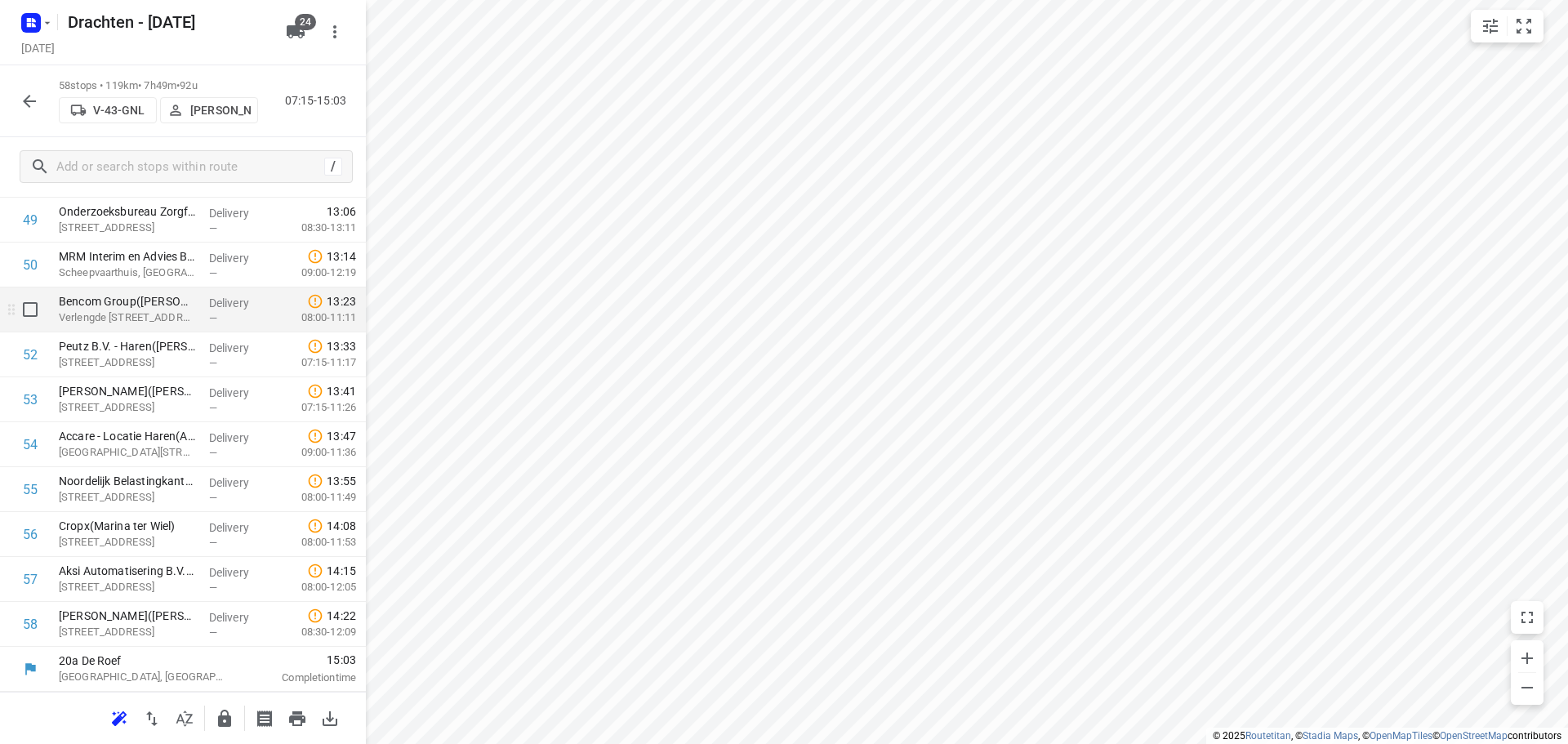
scroll to position [2154, 0]
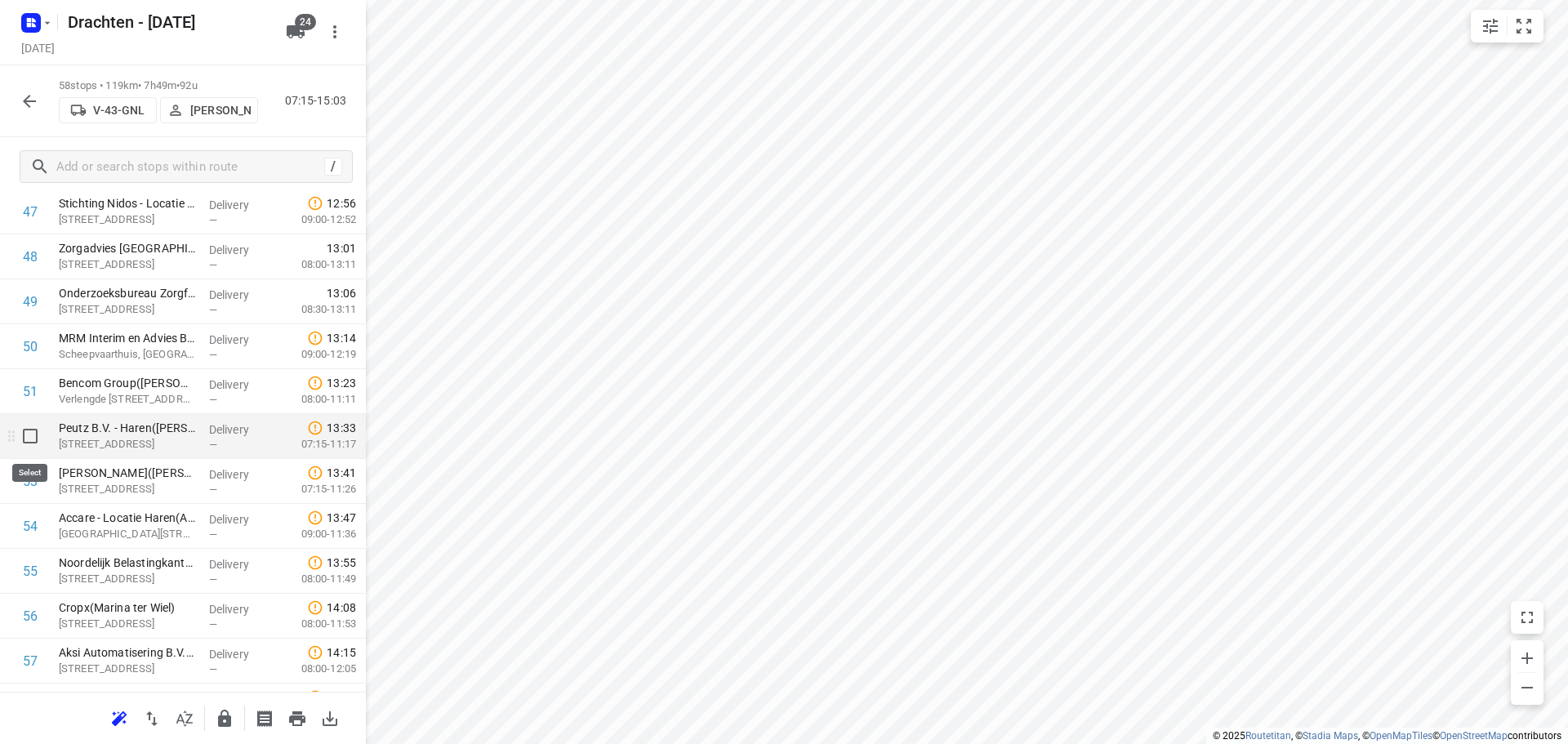
click at [28, 432] on input "checkbox" at bounding box center [30, 436] width 32 height 32
checkbox input "true"
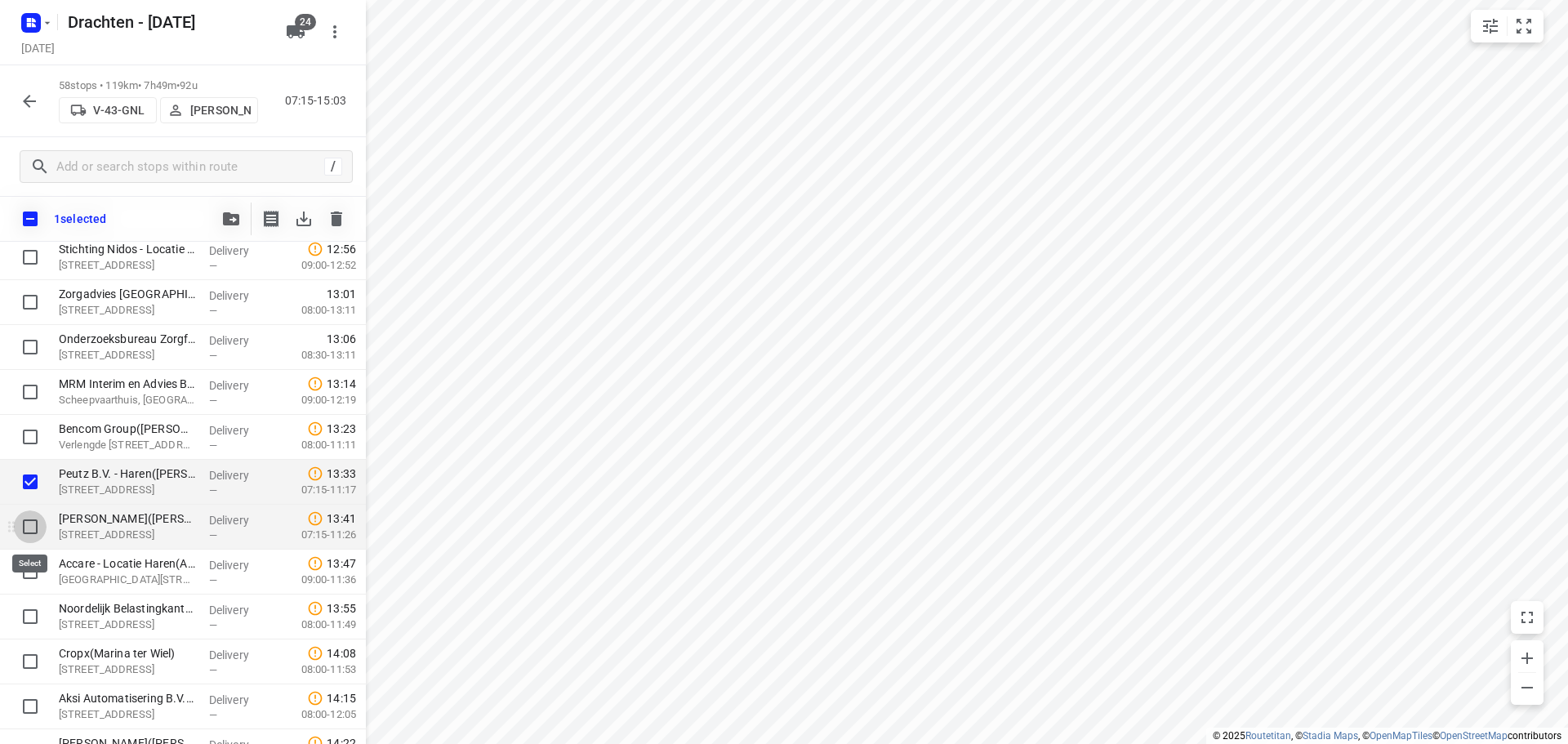
click at [28, 522] on input "checkbox" at bounding box center [30, 526] width 32 height 32
checkbox input "true"
click at [30, 568] on input "checkbox" at bounding box center [30, 572] width 32 height 32
checkbox input "true"
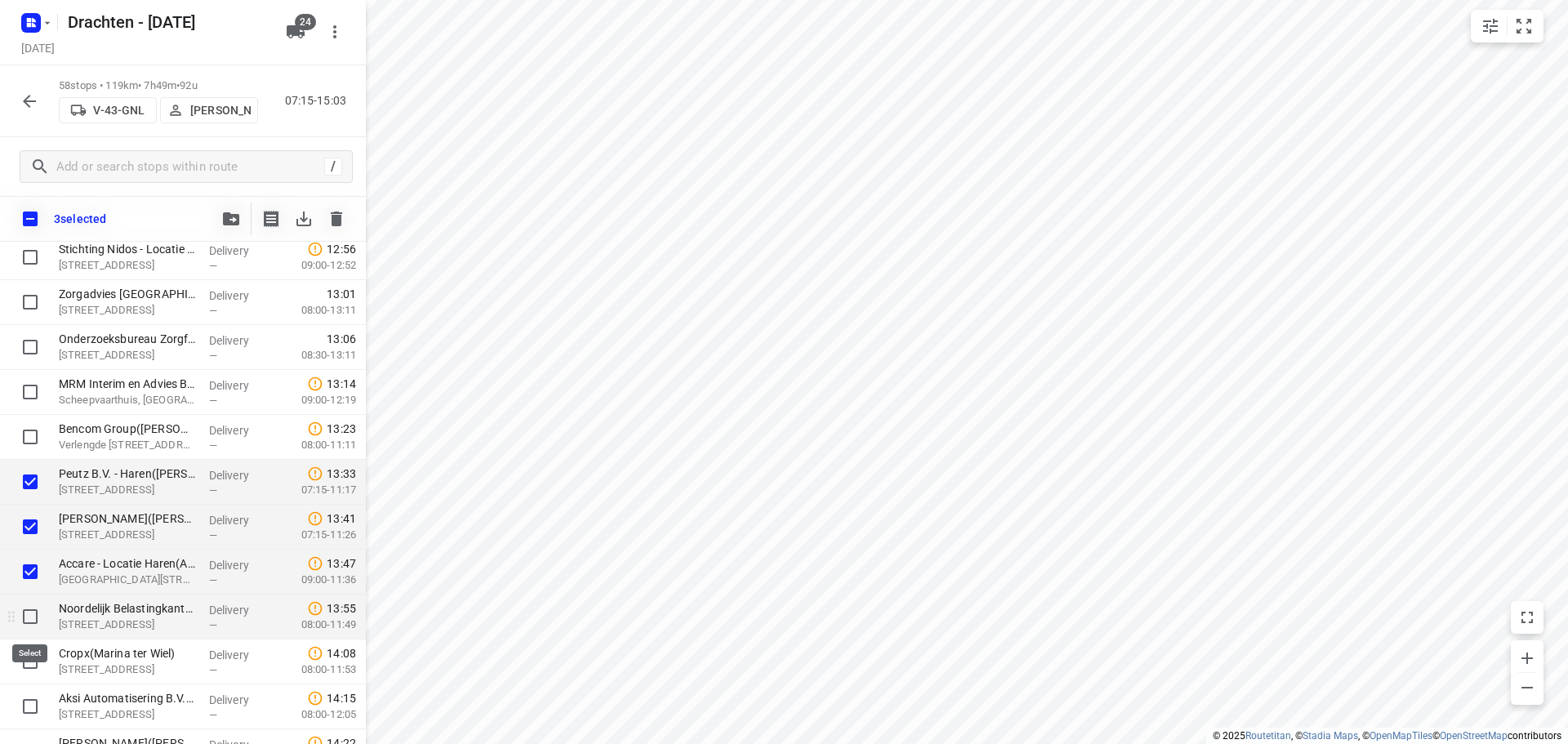
click at [36, 626] on input "checkbox" at bounding box center [30, 617] width 32 height 32
checkbox input "true"
click at [29, 663] on input "checkbox" at bounding box center [30, 662] width 32 height 32
checkbox input "true"
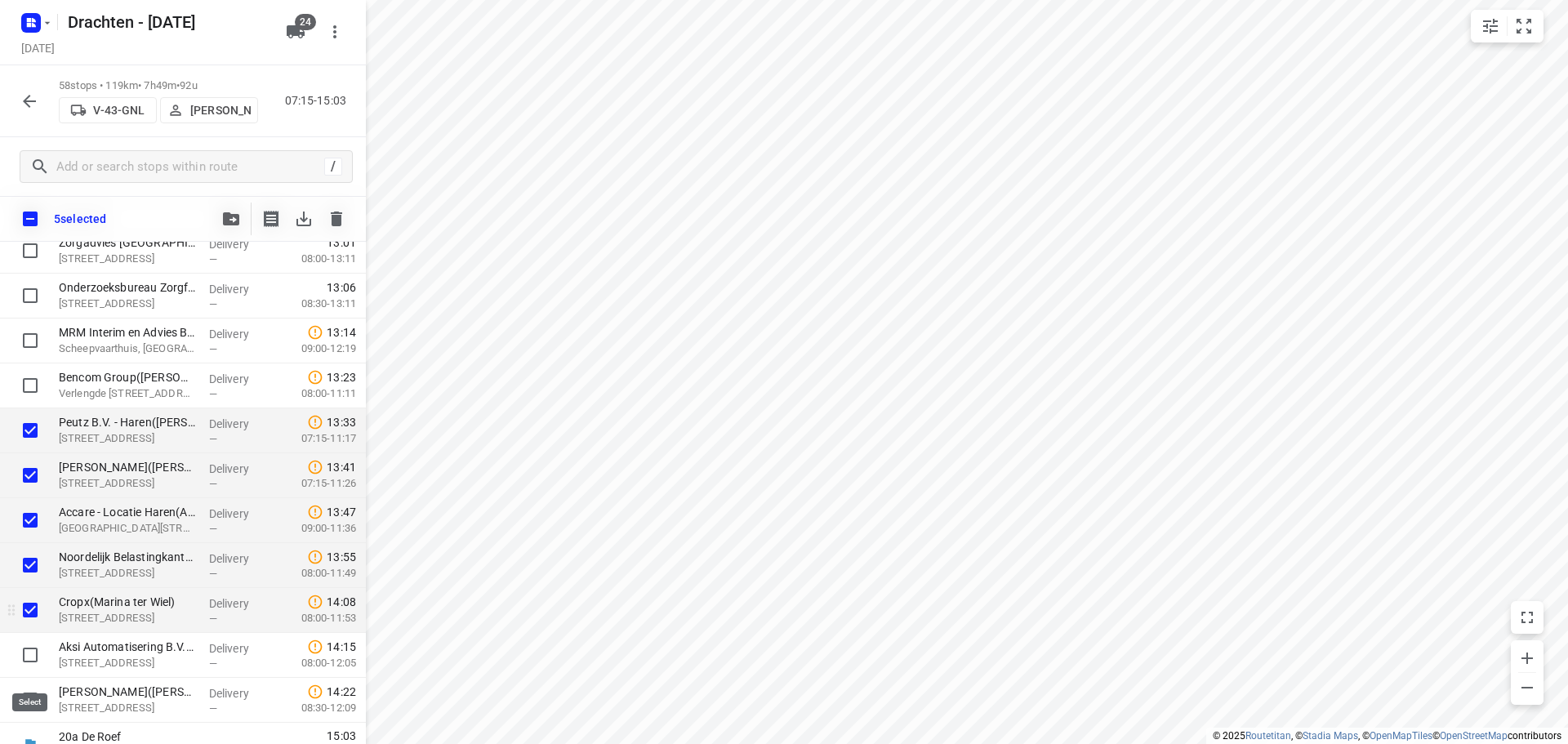
scroll to position [2229, 0]
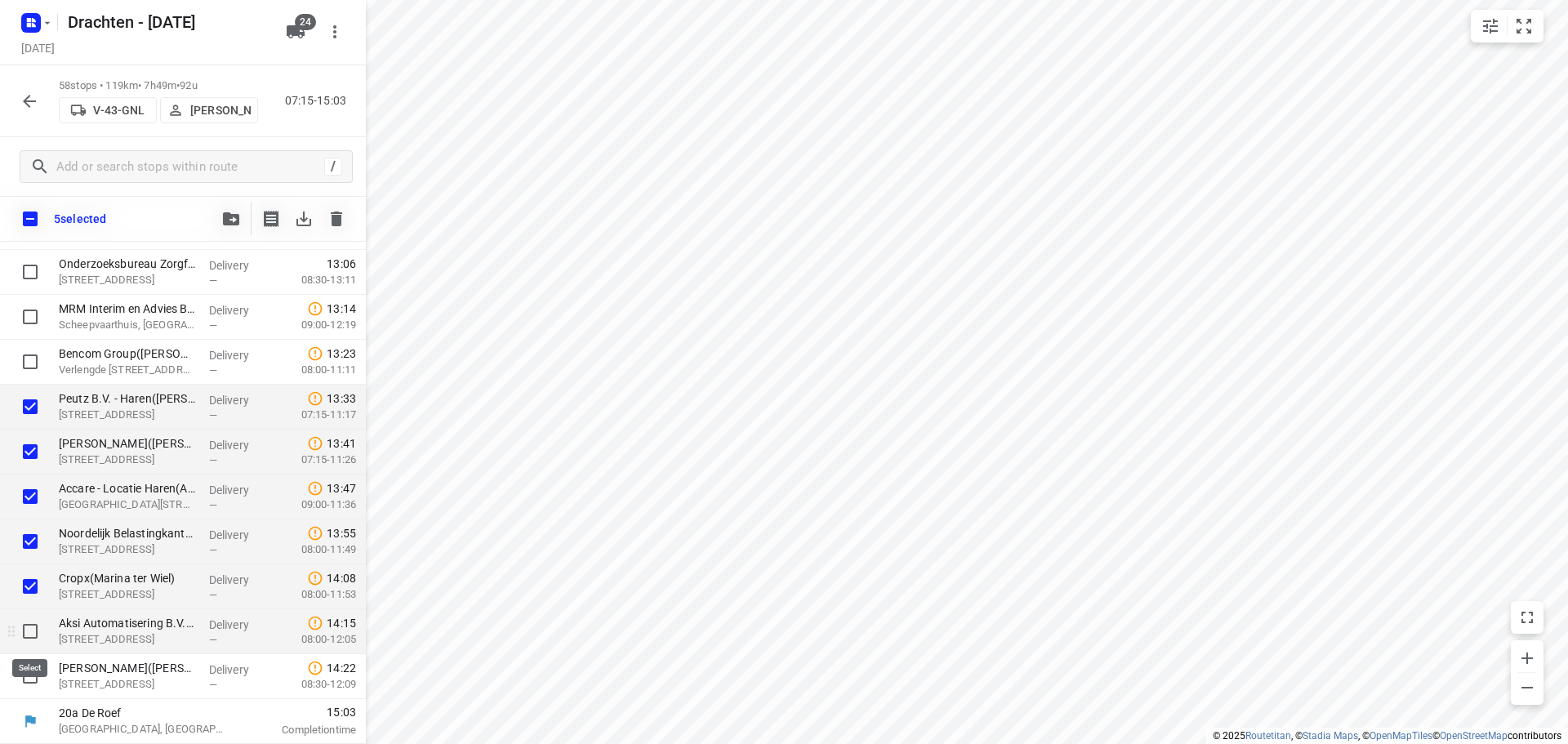
click at [31, 634] on input "checkbox" at bounding box center [30, 631] width 32 height 32
checkbox input "true"
click at [23, 681] on input "checkbox" at bounding box center [30, 676] width 32 height 32
checkbox input "true"
click at [238, 232] on button "button" at bounding box center [231, 219] width 32 height 32
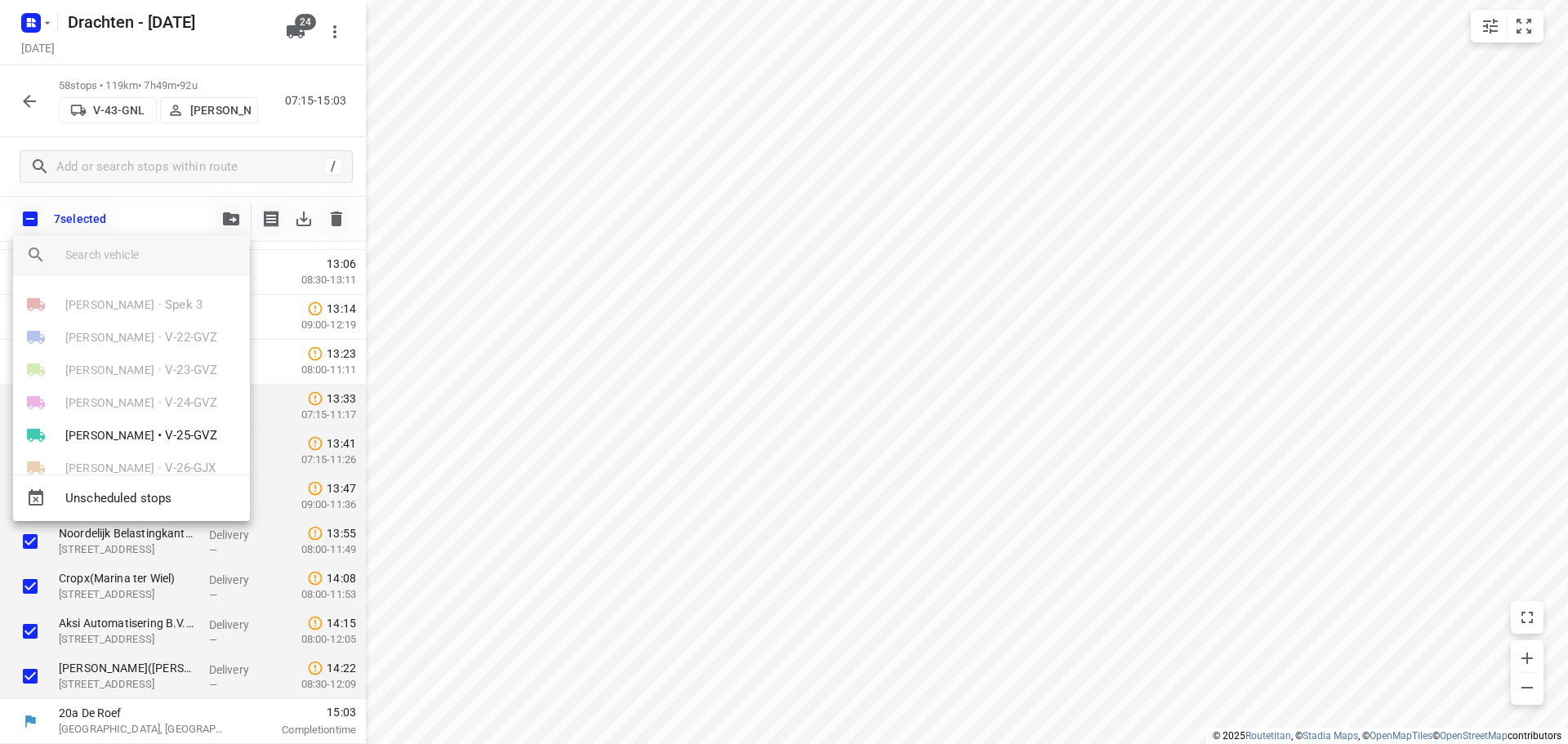
scroll to position [82, 0]
click at [165, 363] on span "V-25-GVZ" at bounding box center [191, 353] width 52 height 19
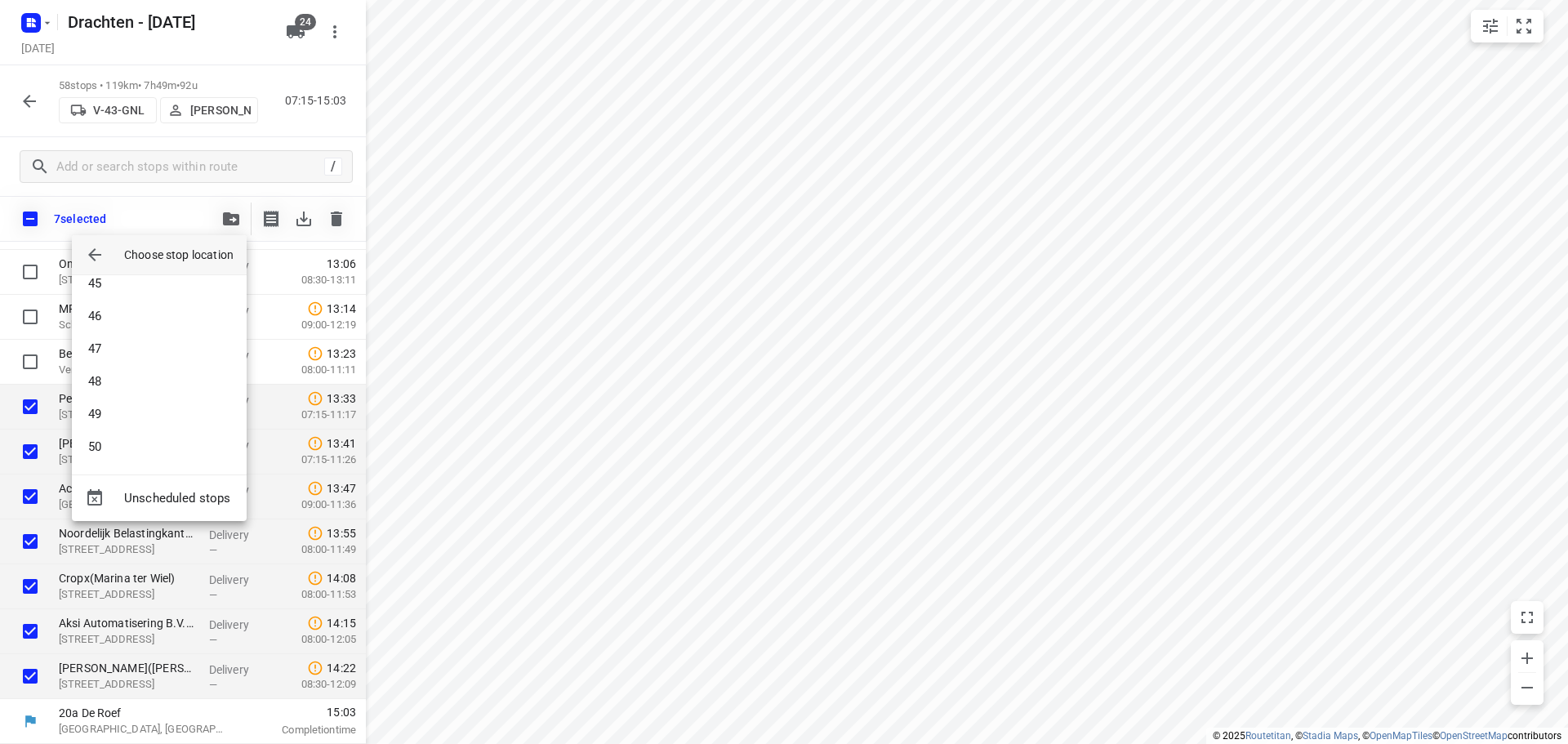
scroll to position [1486, 0]
click at [134, 386] on li "49" at bounding box center [159, 379] width 175 height 32
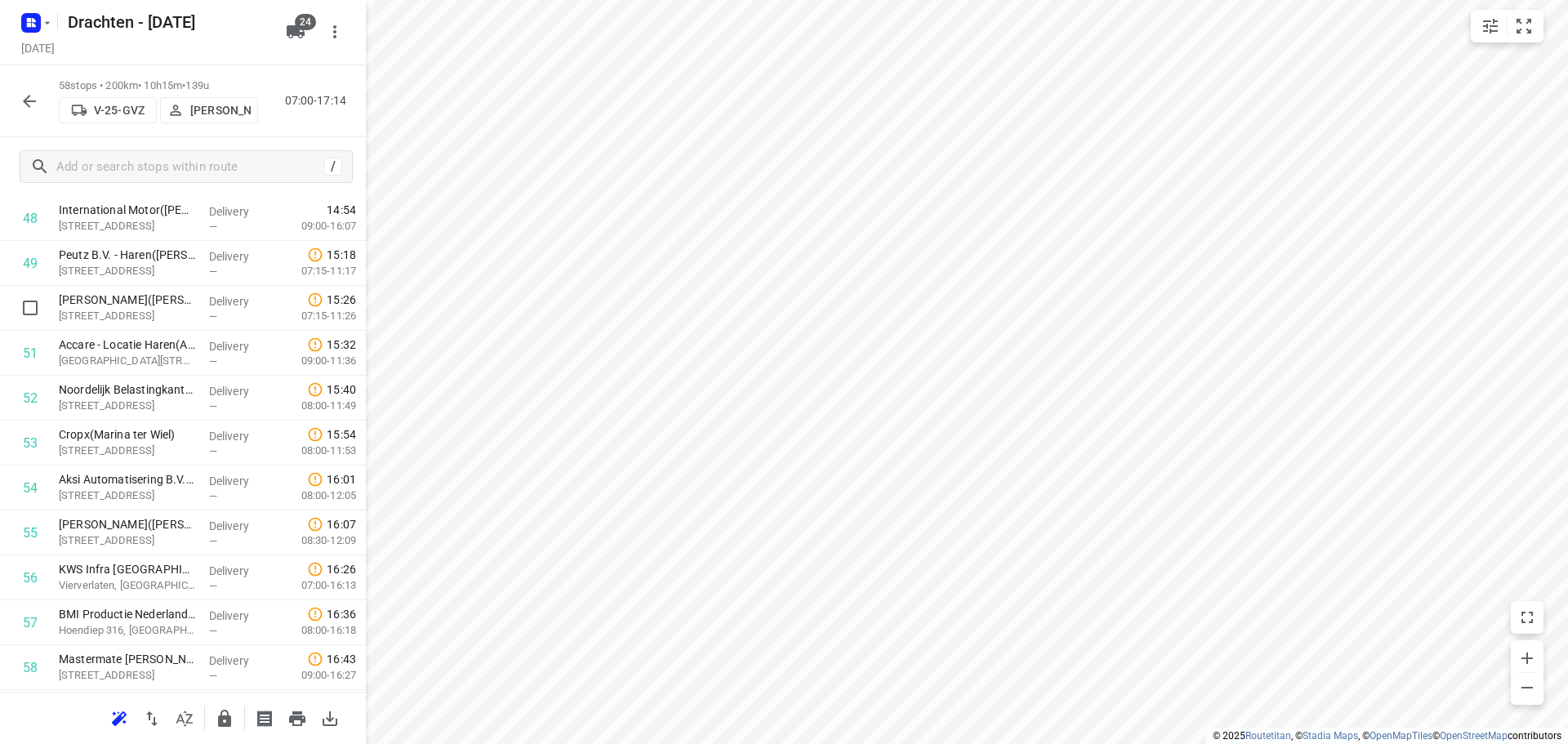
scroll to position [2236, 0]
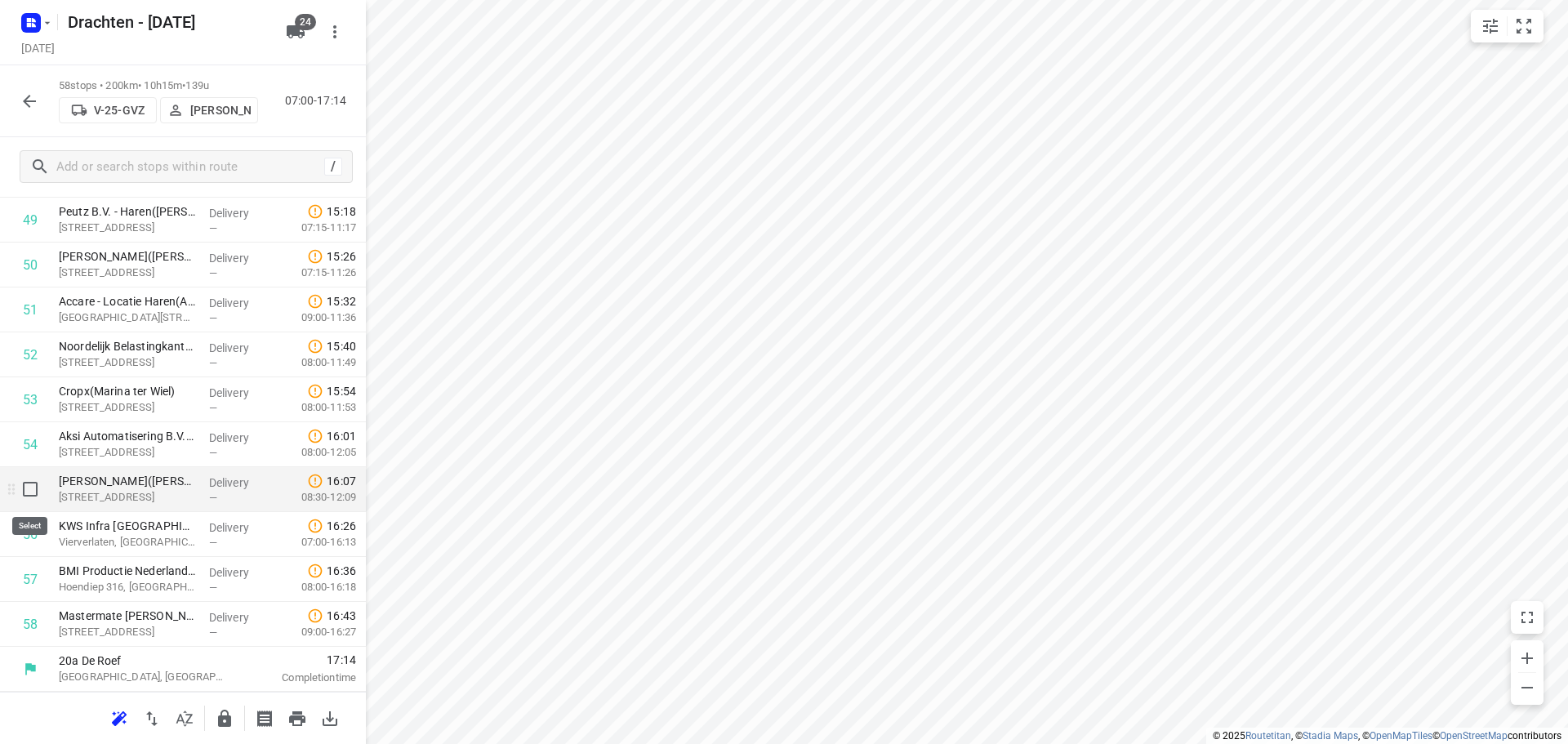
click at [27, 488] on input "checkbox" at bounding box center [30, 489] width 32 height 32
checkbox input "true"
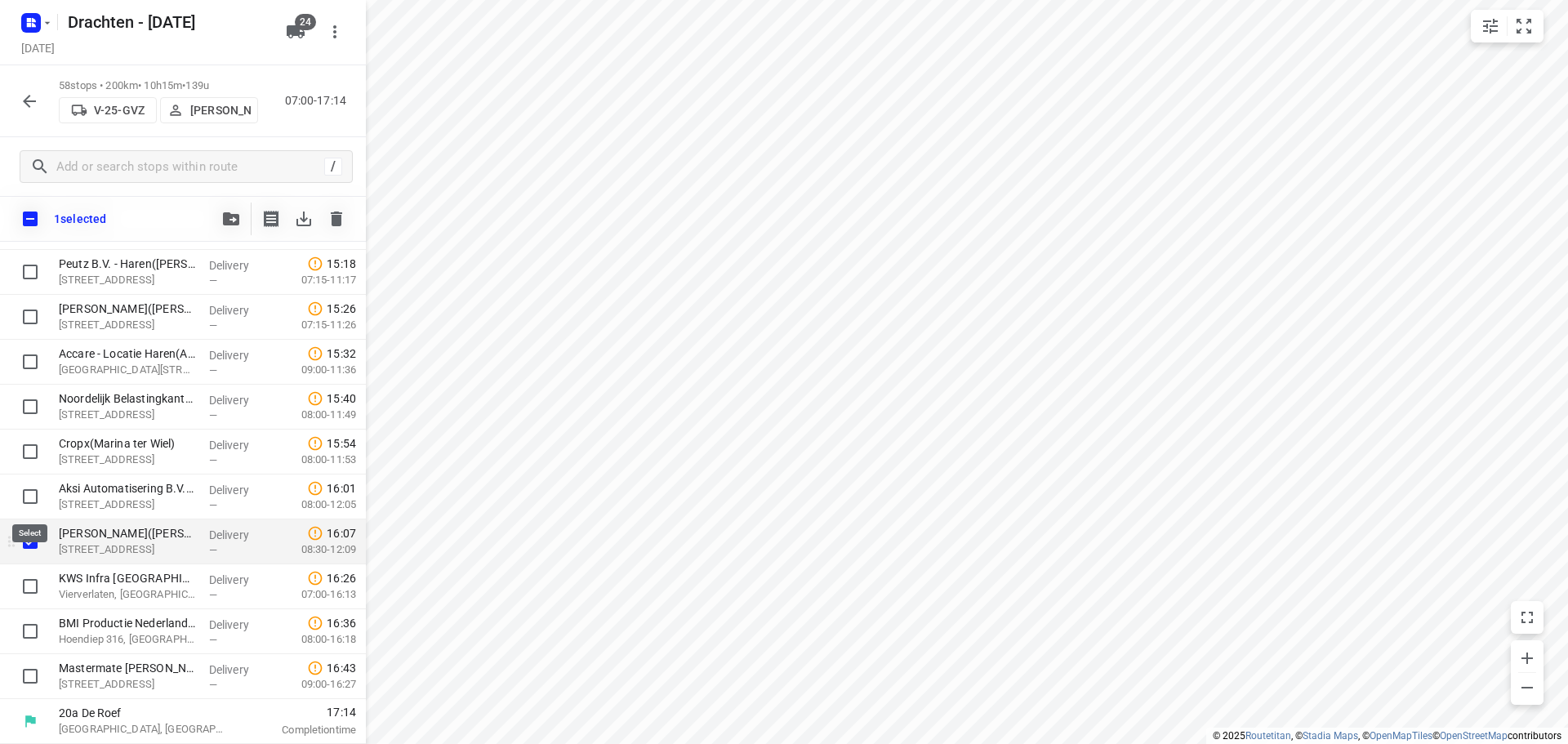
scroll to position [2229, 0]
click at [27, 488] on input "checkbox" at bounding box center [30, 497] width 32 height 32
checkbox input "true"
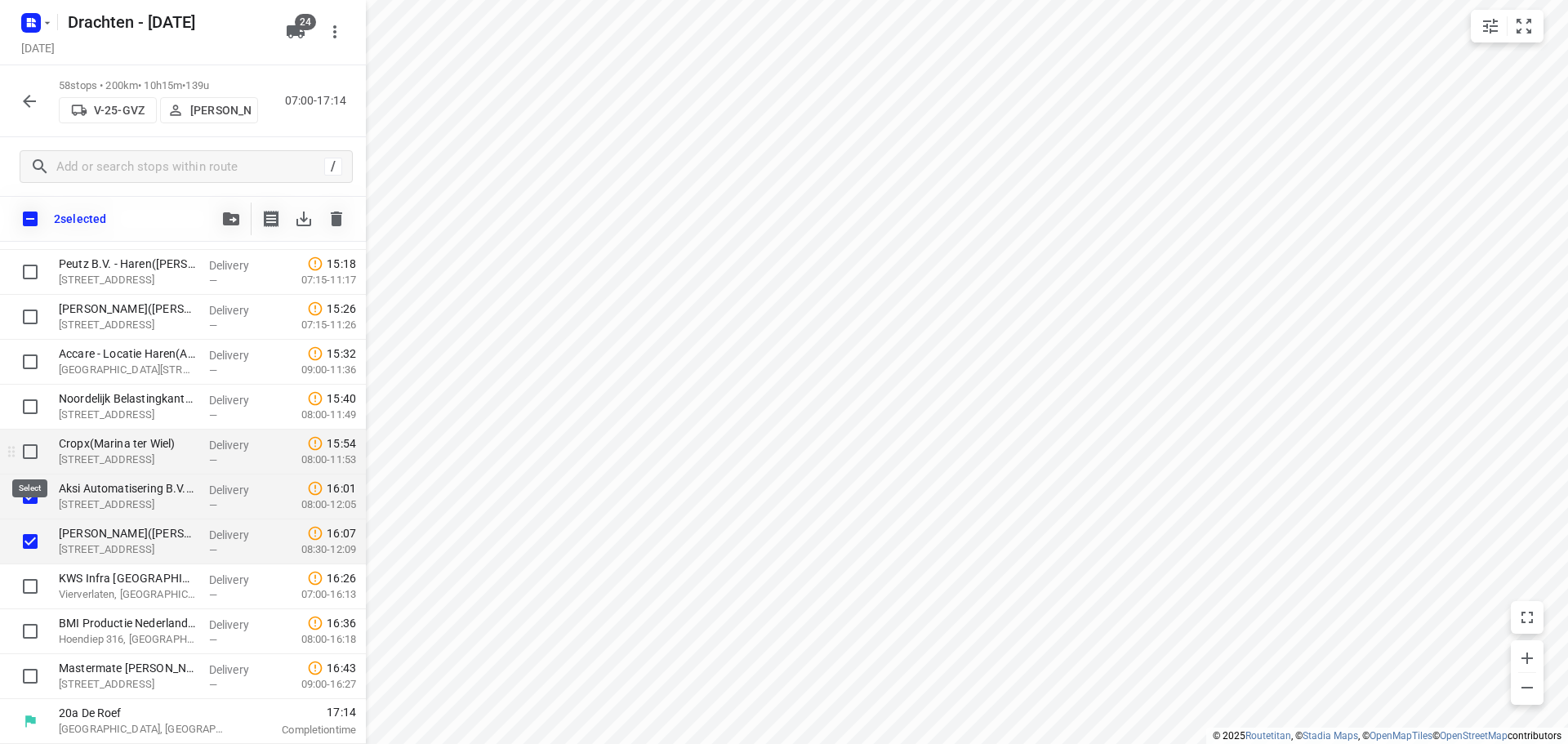
click at [33, 454] on input "checkbox" at bounding box center [30, 452] width 32 height 32
checkbox input "true"
click at [35, 409] on input "checkbox" at bounding box center [30, 407] width 32 height 32
checkbox input "true"
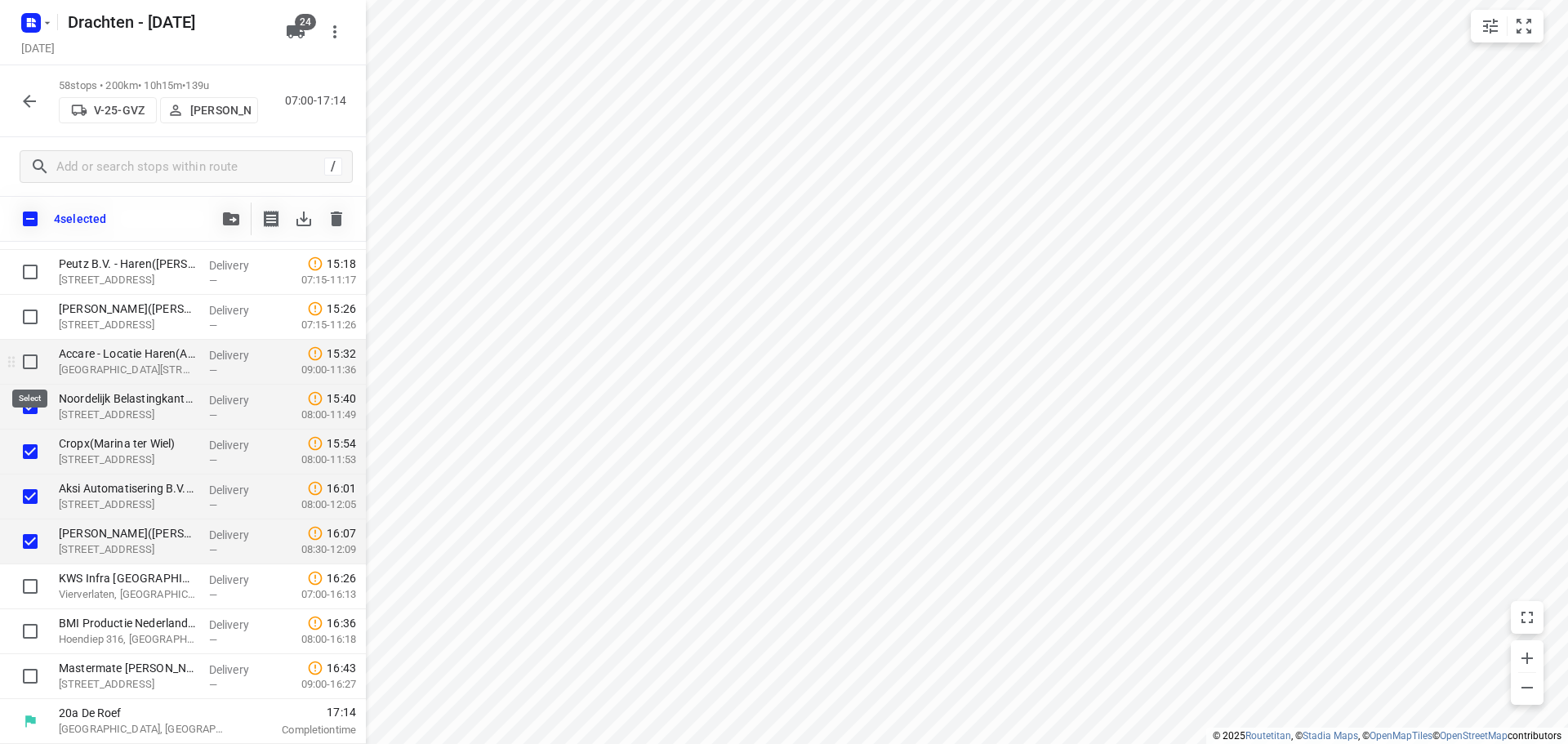
click at [22, 354] on input "checkbox" at bounding box center [30, 361] width 32 height 32
checkbox input "true"
click at [25, 317] on input "checkbox" at bounding box center [30, 316] width 32 height 32
checkbox input "true"
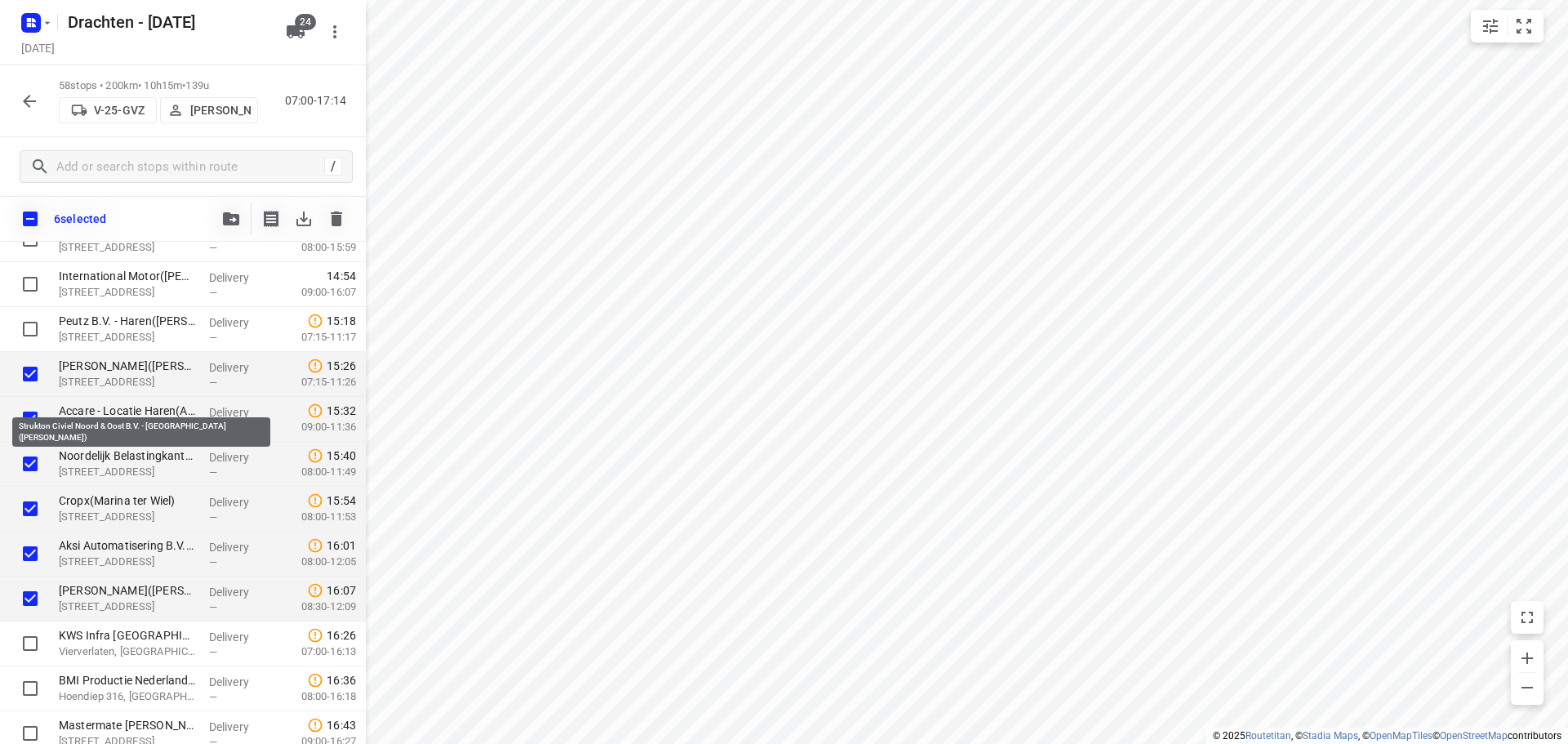
scroll to position [1903, 0]
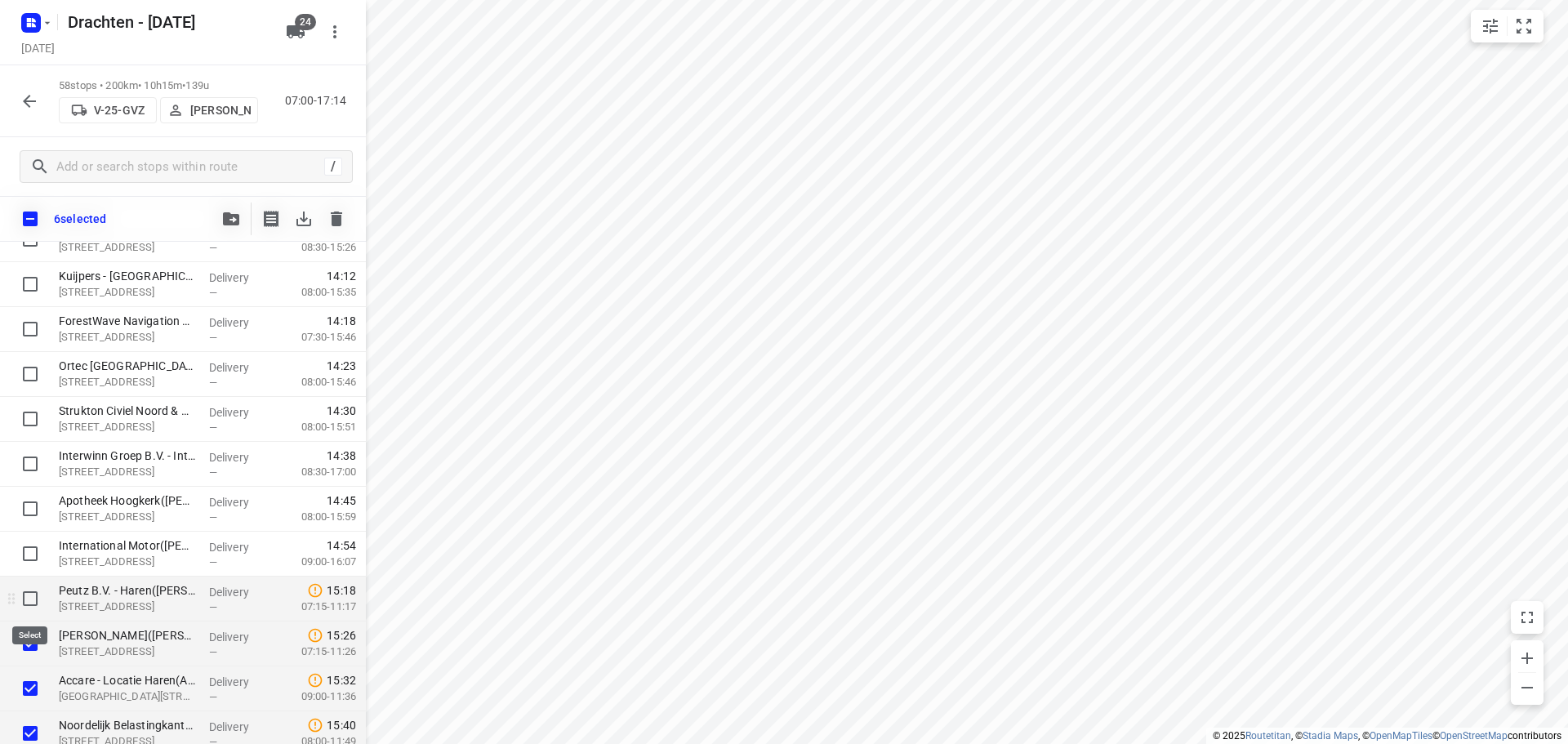
click at [32, 596] on input "checkbox" at bounding box center [30, 599] width 32 height 32
checkbox input "true"
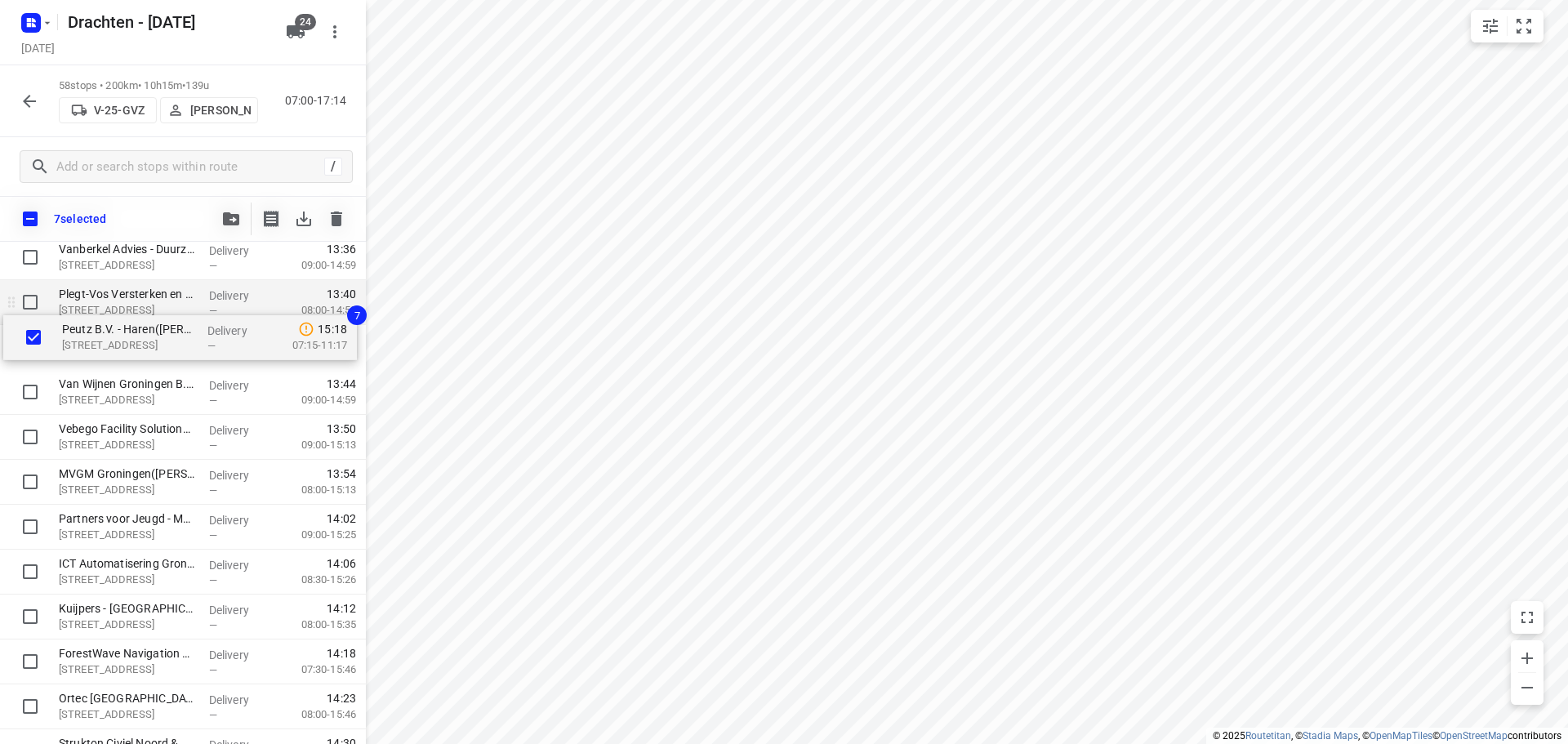
drag, startPoint x: 153, startPoint y: 602, endPoint x: 159, endPoint y: 331, distance: 271.1
click at [159, 333] on div "MCS Westerbroek(Attie van Kammen) Madepolderweg 3, Westerbroek Delivery — 07:47…" at bounding box center [183, 11] width 366 height 2605
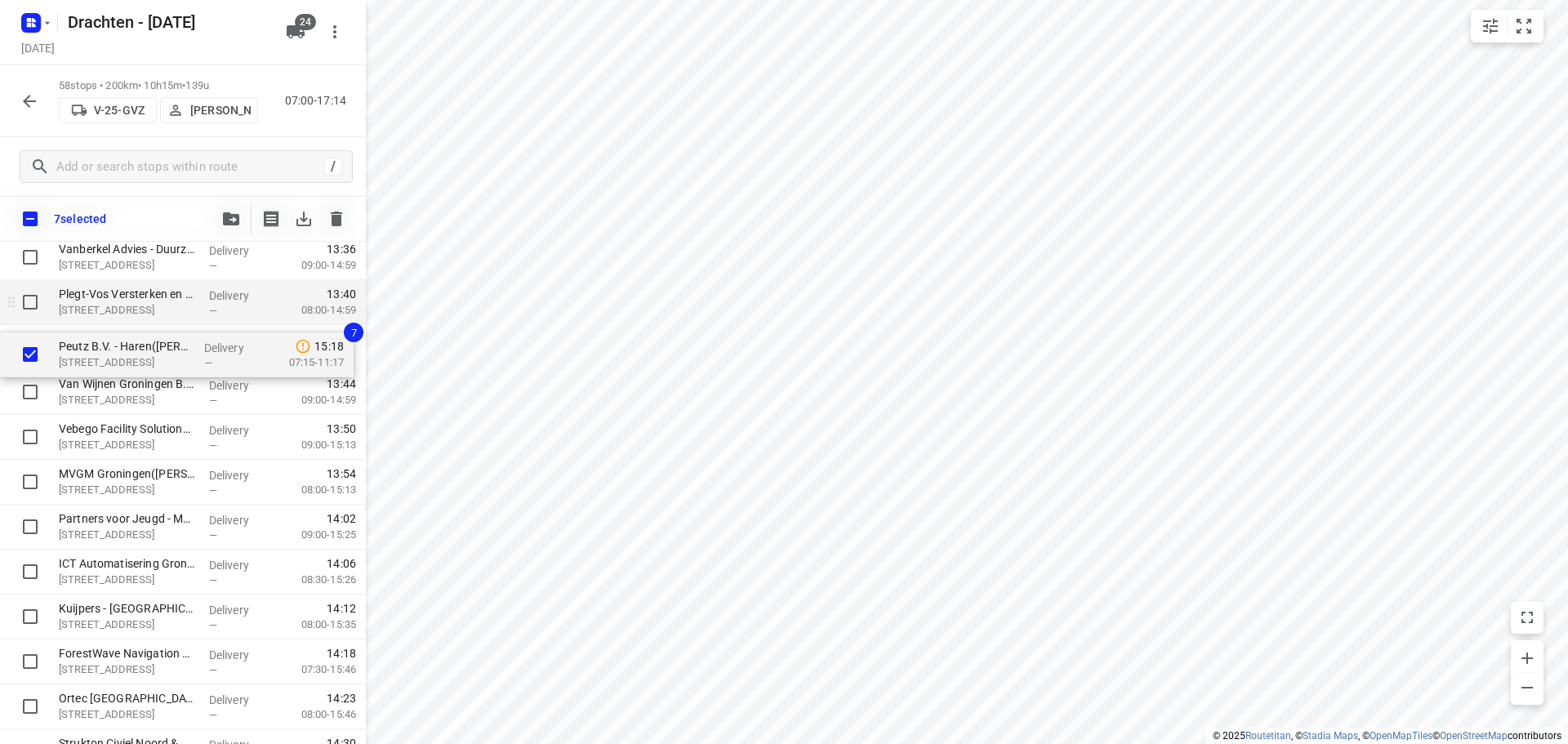
scroll to position [1608, 0]
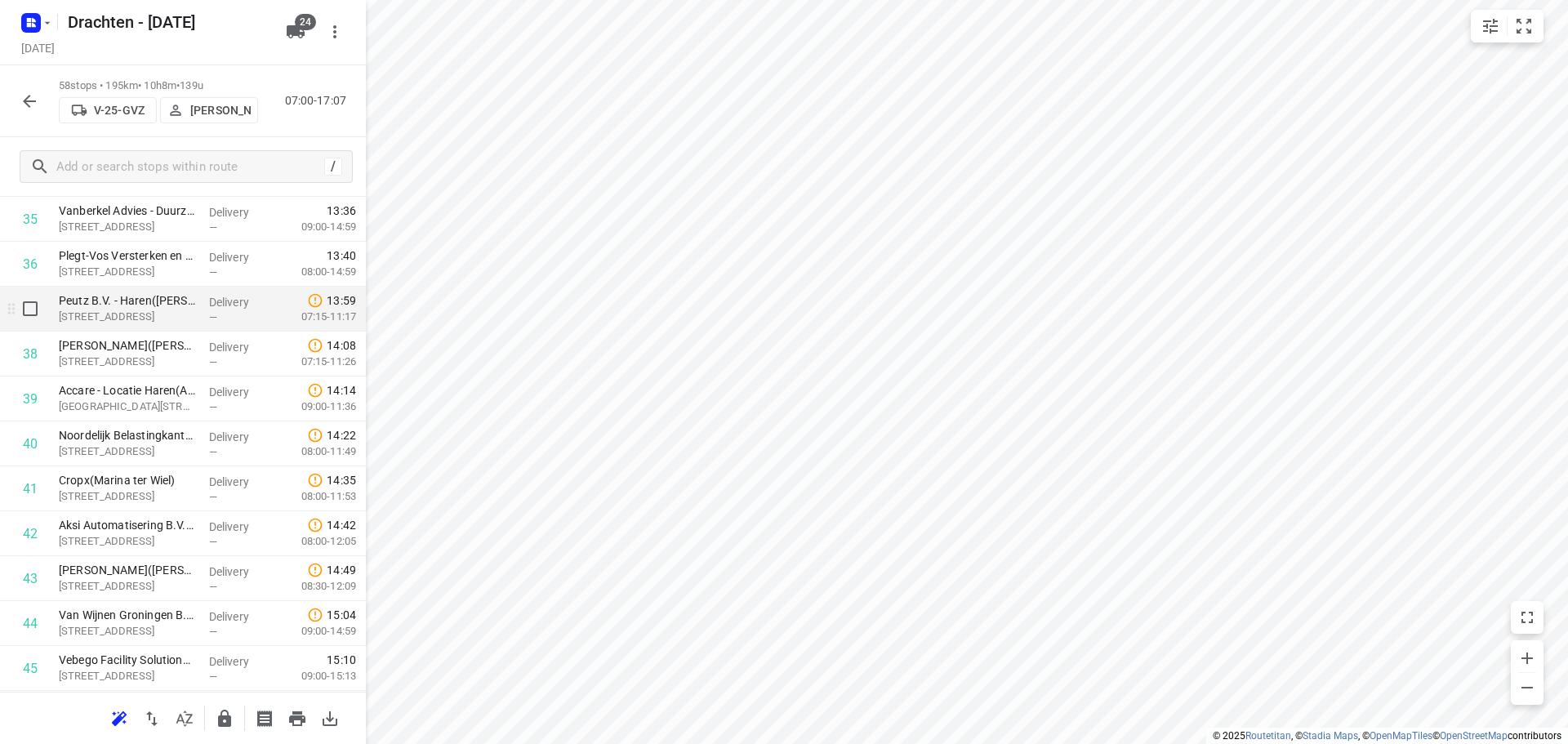
click at [29, 311] on input "checkbox" at bounding box center [30, 308] width 32 height 32
checkbox input "true"
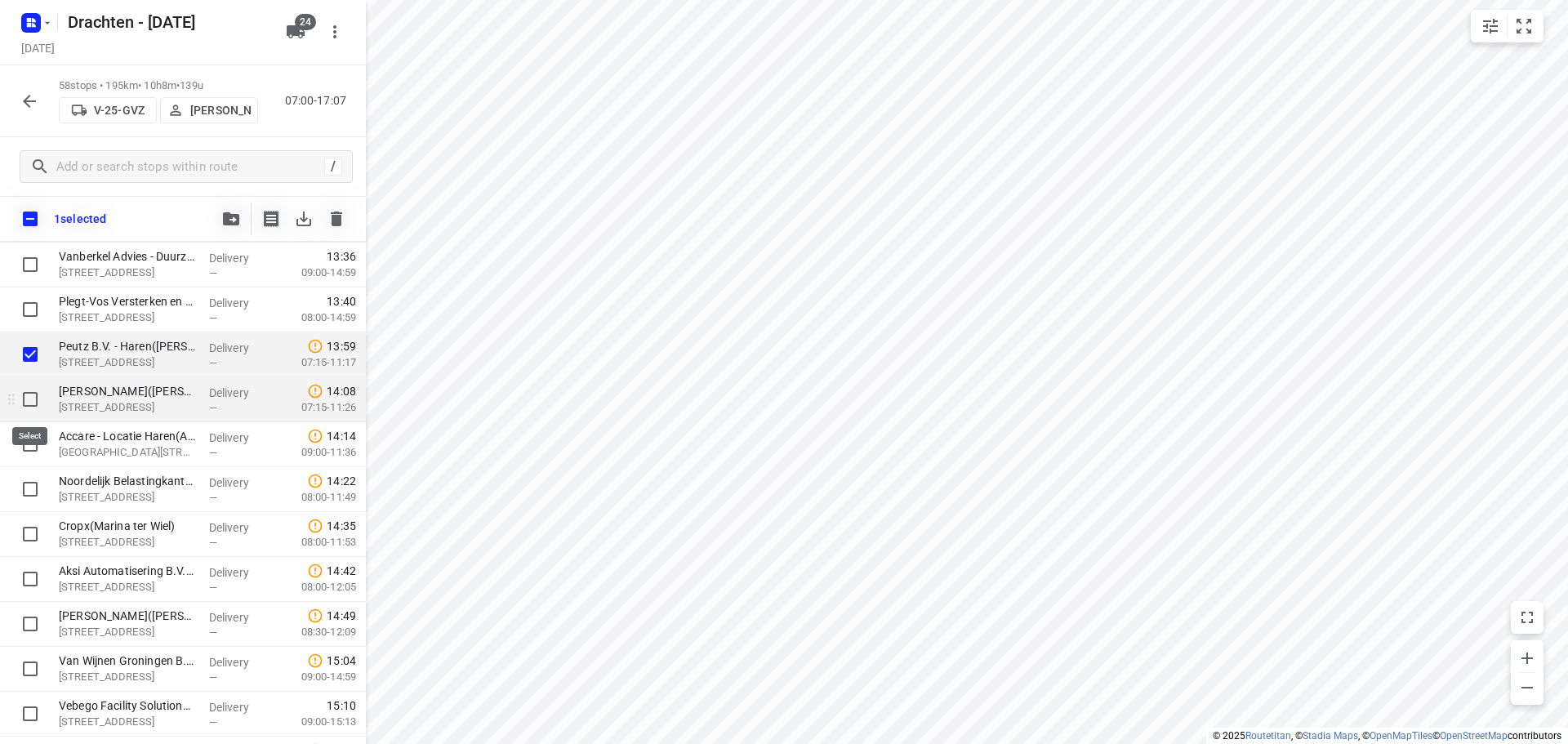
click at [40, 394] on input "checkbox" at bounding box center [30, 399] width 32 height 32
checkbox input "true"
click at [22, 441] on input "checkbox" at bounding box center [30, 444] width 32 height 32
checkbox input "true"
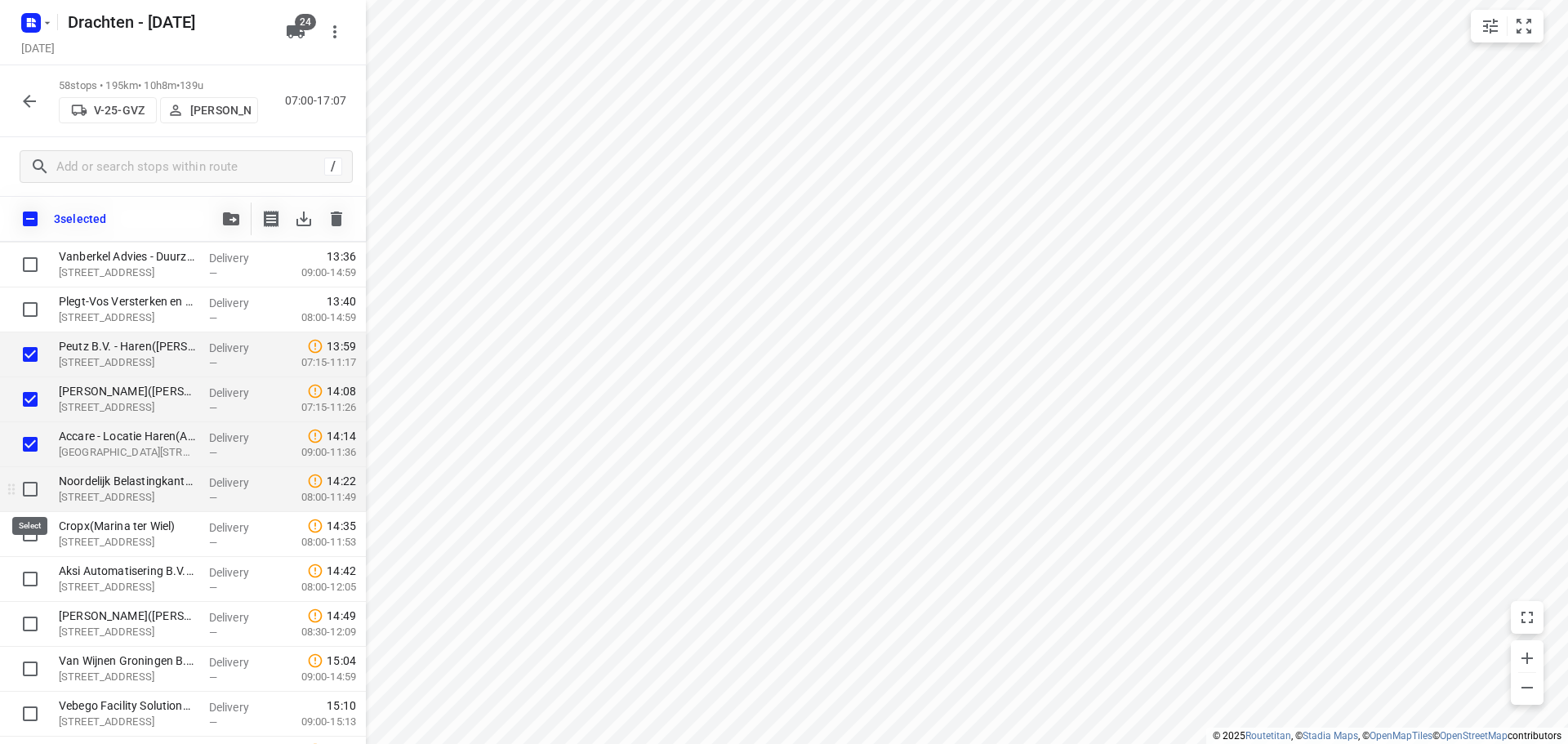
click at [30, 489] on input "checkbox" at bounding box center [30, 489] width 32 height 32
checkbox input "true"
click at [34, 546] on input "checkbox" at bounding box center [30, 534] width 32 height 32
checkbox input "true"
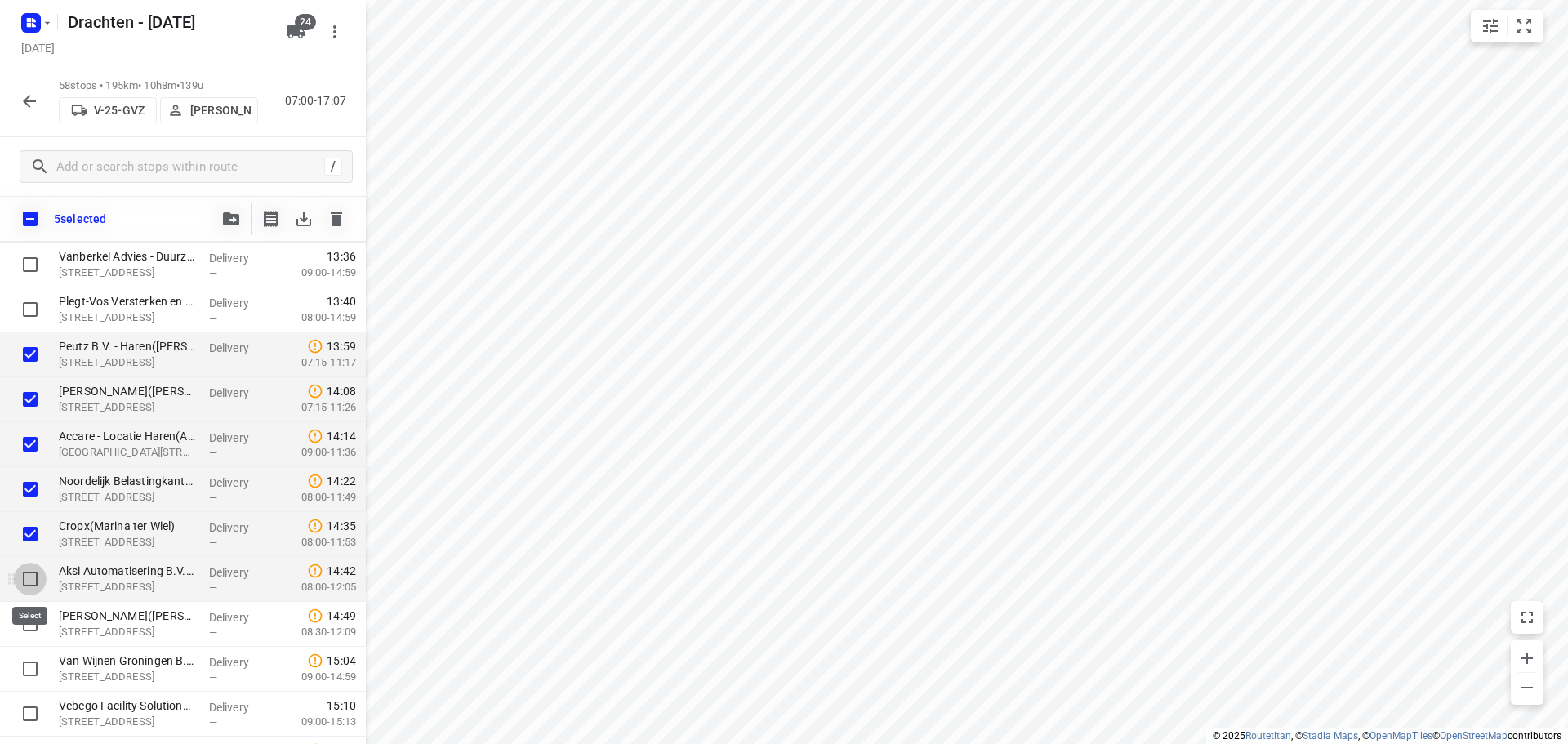
click at [35, 575] on input "checkbox" at bounding box center [30, 579] width 32 height 32
checkbox input "true"
click at [27, 623] on input "checkbox" at bounding box center [30, 624] width 32 height 32
checkbox input "true"
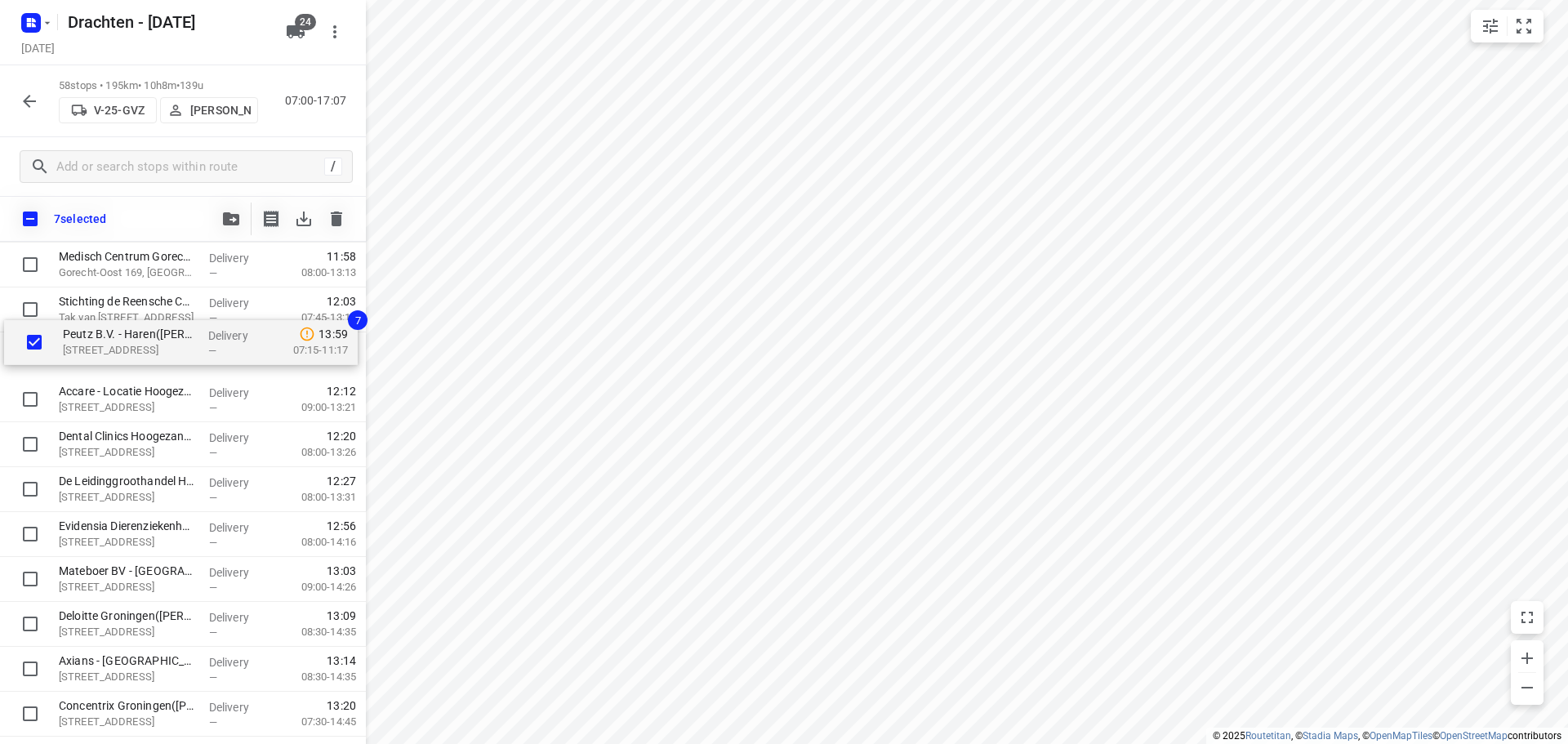
scroll to position [1111, 0]
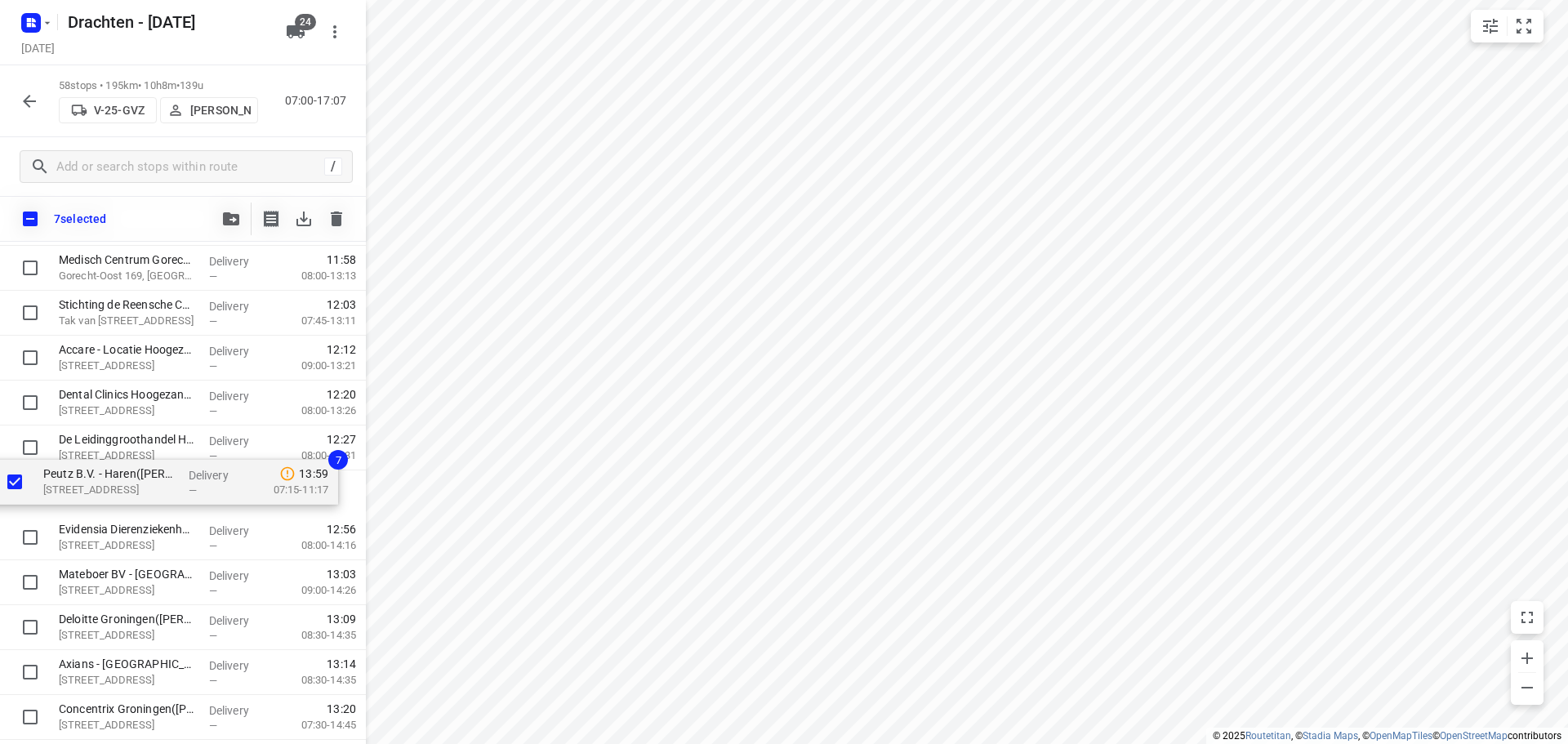
drag, startPoint x: 124, startPoint y: 441, endPoint x: 113, endPoint y: 482, distance: 42.4
click at [113, 482] on div "MCS Westerbroek(Attie van Kammen) Madepolderweg 3, Westerbroek Delivery — 07:47…" at bounding box center [183, 515] width 366 height 2605
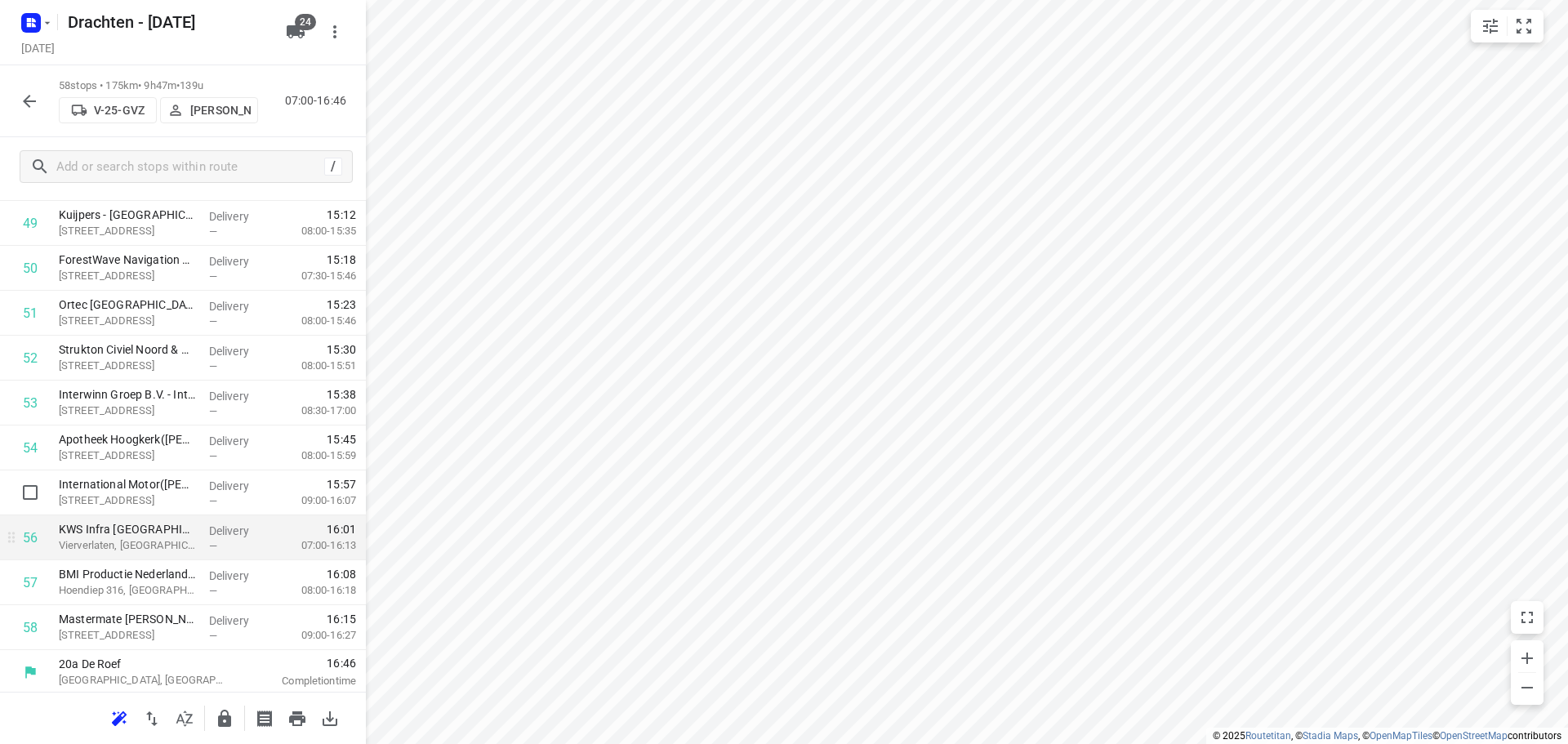
scroll to position [2236, 0]
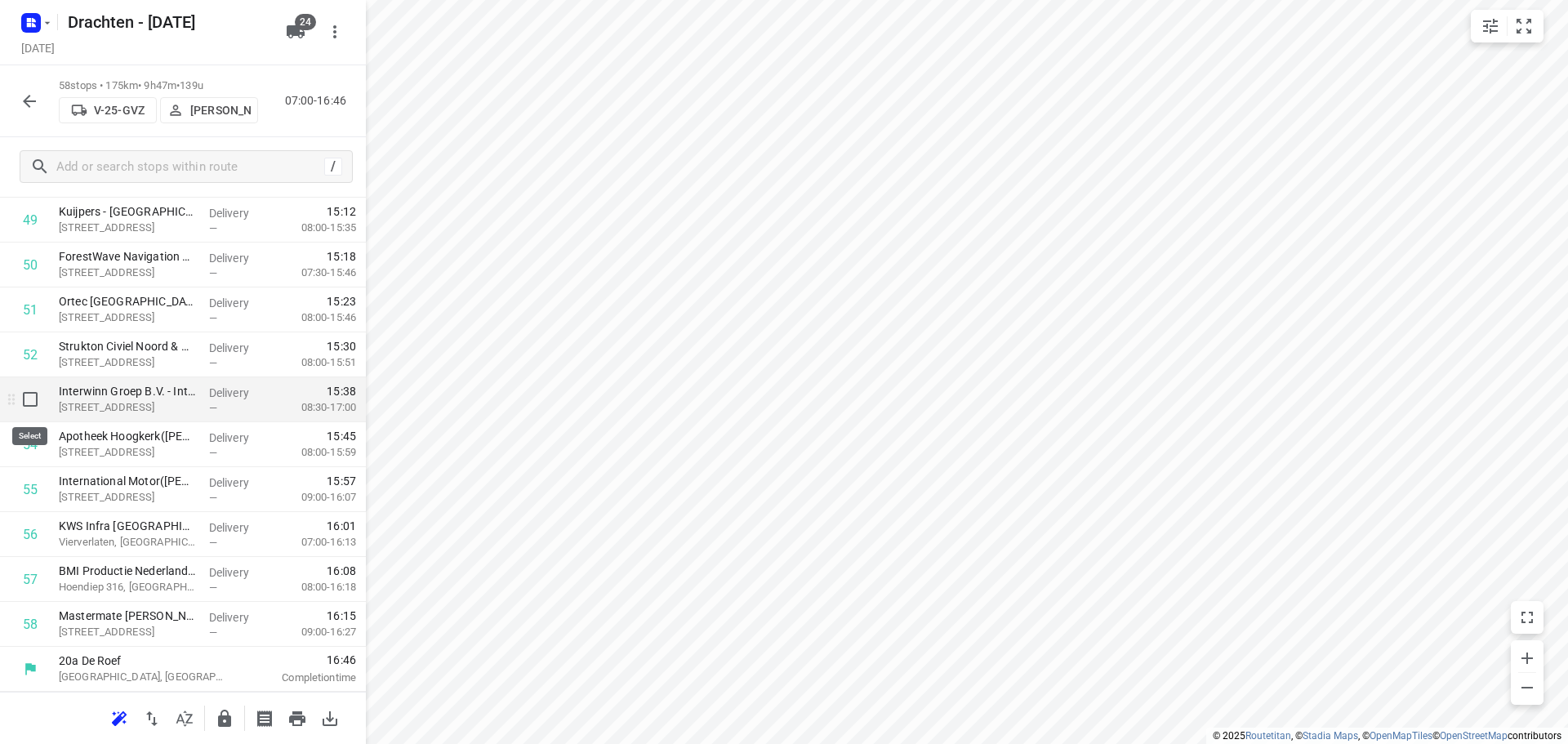
click at [26, 406] on input "checkbox" at bounding box center [30, 399] width 32 height 32
checkbox input "true"
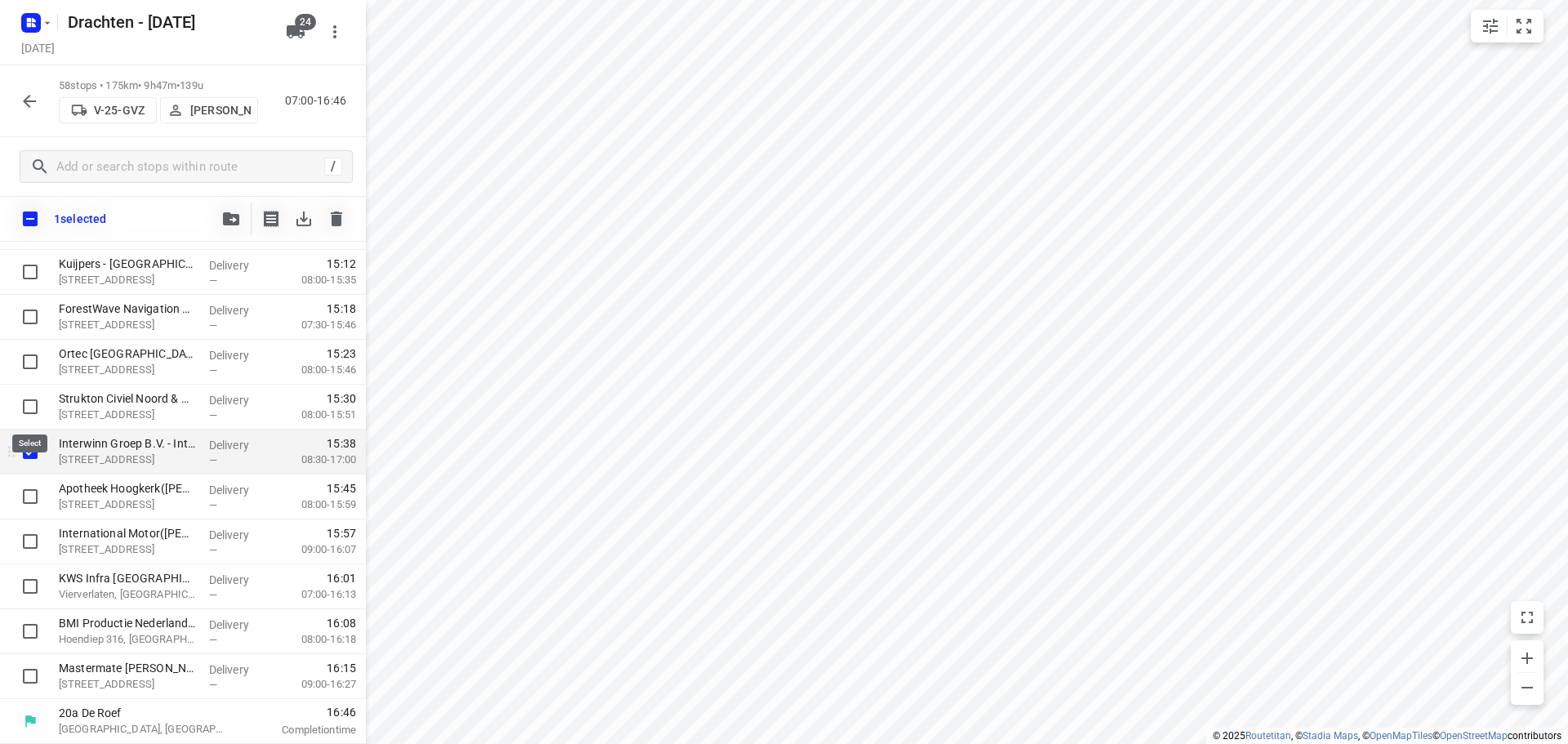
scroll to position [2229, 0]
click at [26, 496] on input "checkbox" at bounding box center [30, 497] width 32 height 32
checkbox input "true"
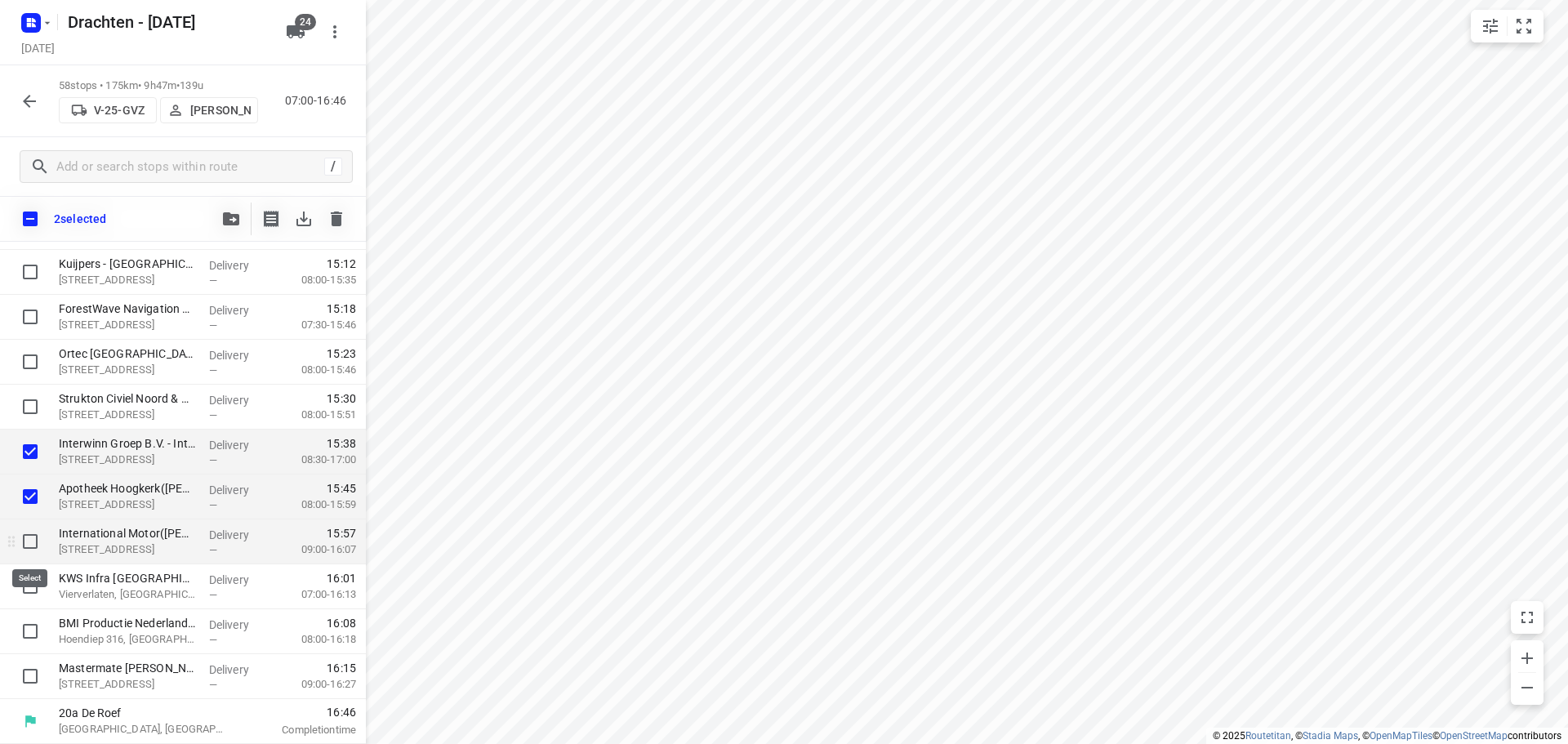
click at [30, 530] on input "checkbox" at bounding box center [30, 541] width 32 height 32
checkbox input "true"
click at [34, 588] on input "checkbox" at bounding box center [30, 586] width 32 height 32
checkbox input "true"
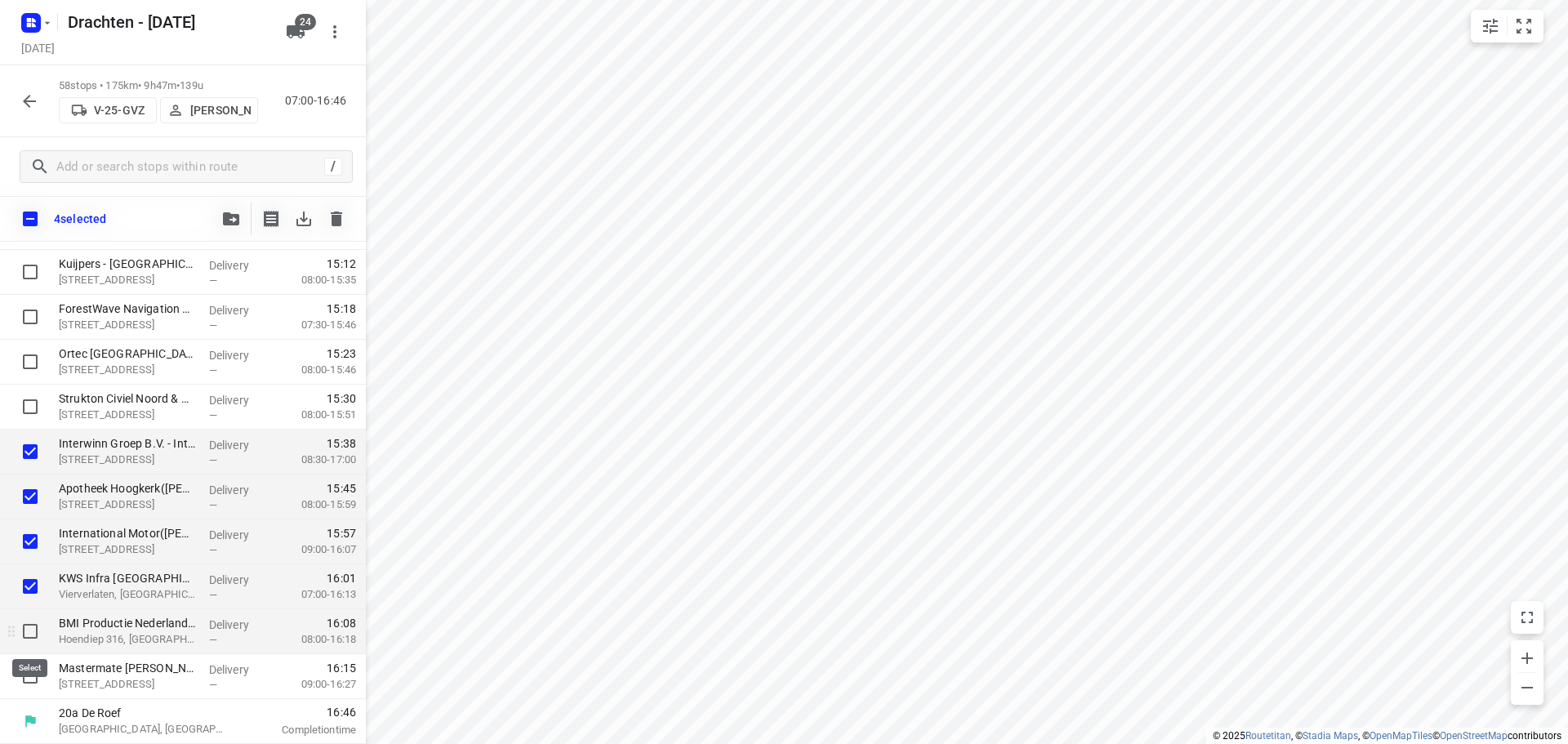
click at [32, 624] on input "checkbox" at bounding box center [30, 631] width 32 height 32
checkbox input "true"
click at [31, 679] on input "checkbox" at bounding box center [30, 676] width 32 height 32
checkbox input "true"
click at [231, 232] on button "button" at bounding box center [231, 219] width 32 height 32
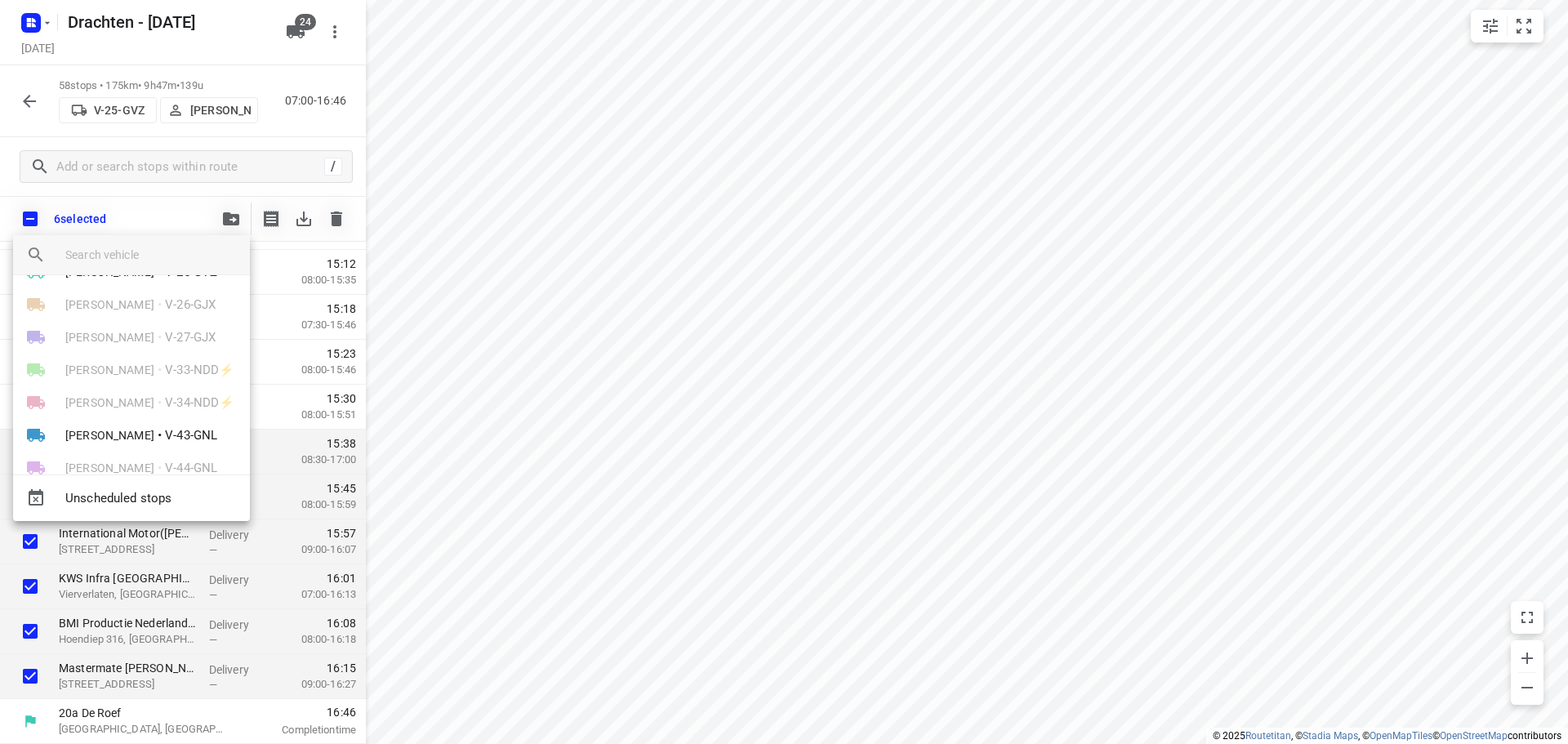
scroll to position [245, 0]
click at [160, 363] on li "Henk Hooijenga • V-43-GNL" at bounding box center [132, 353] width 237 height 32
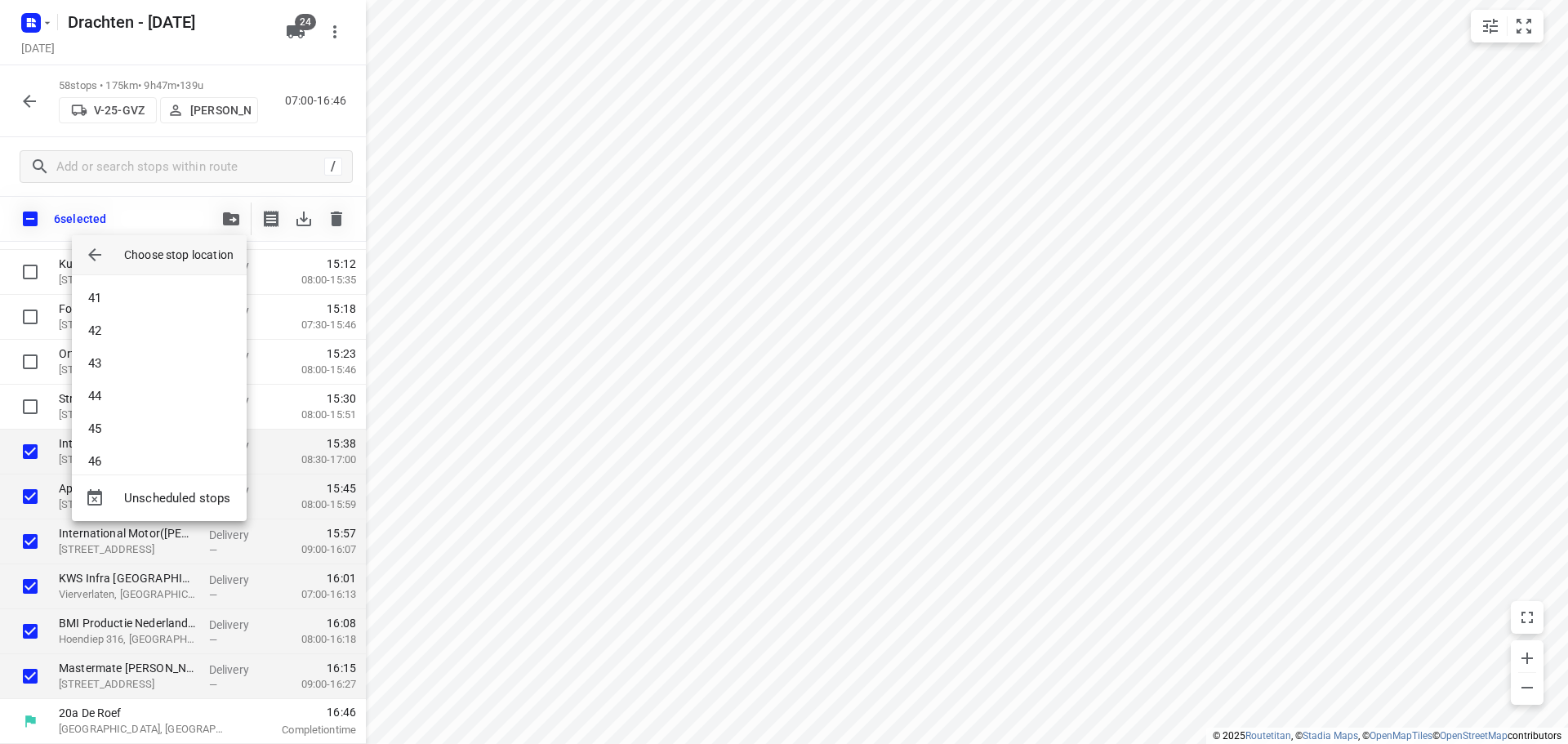
scroll to position [1454, 0]
click at [141, 447] on li "50" at bounding box center [159, 445] width 175 height 32
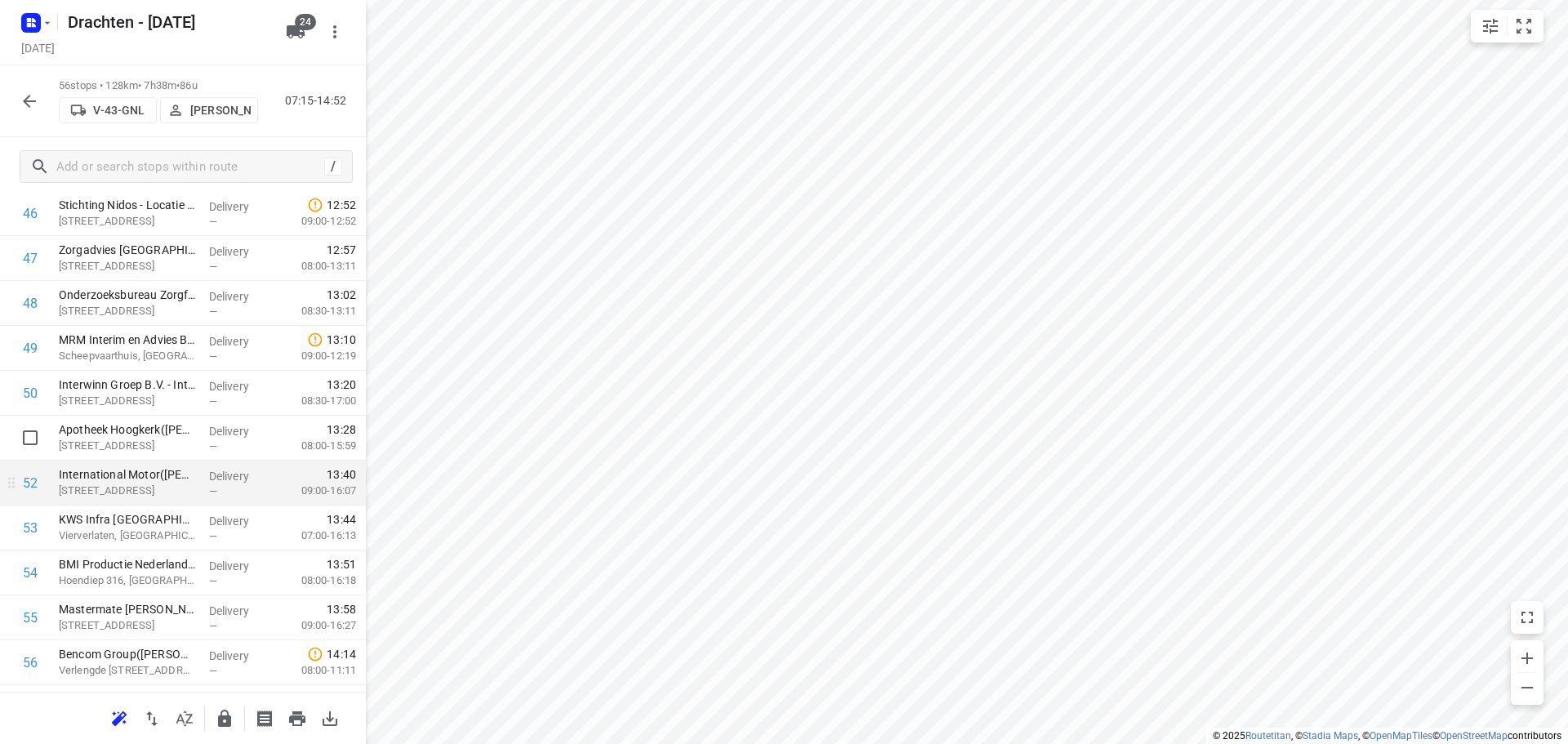
scroll to position [2146, 0]
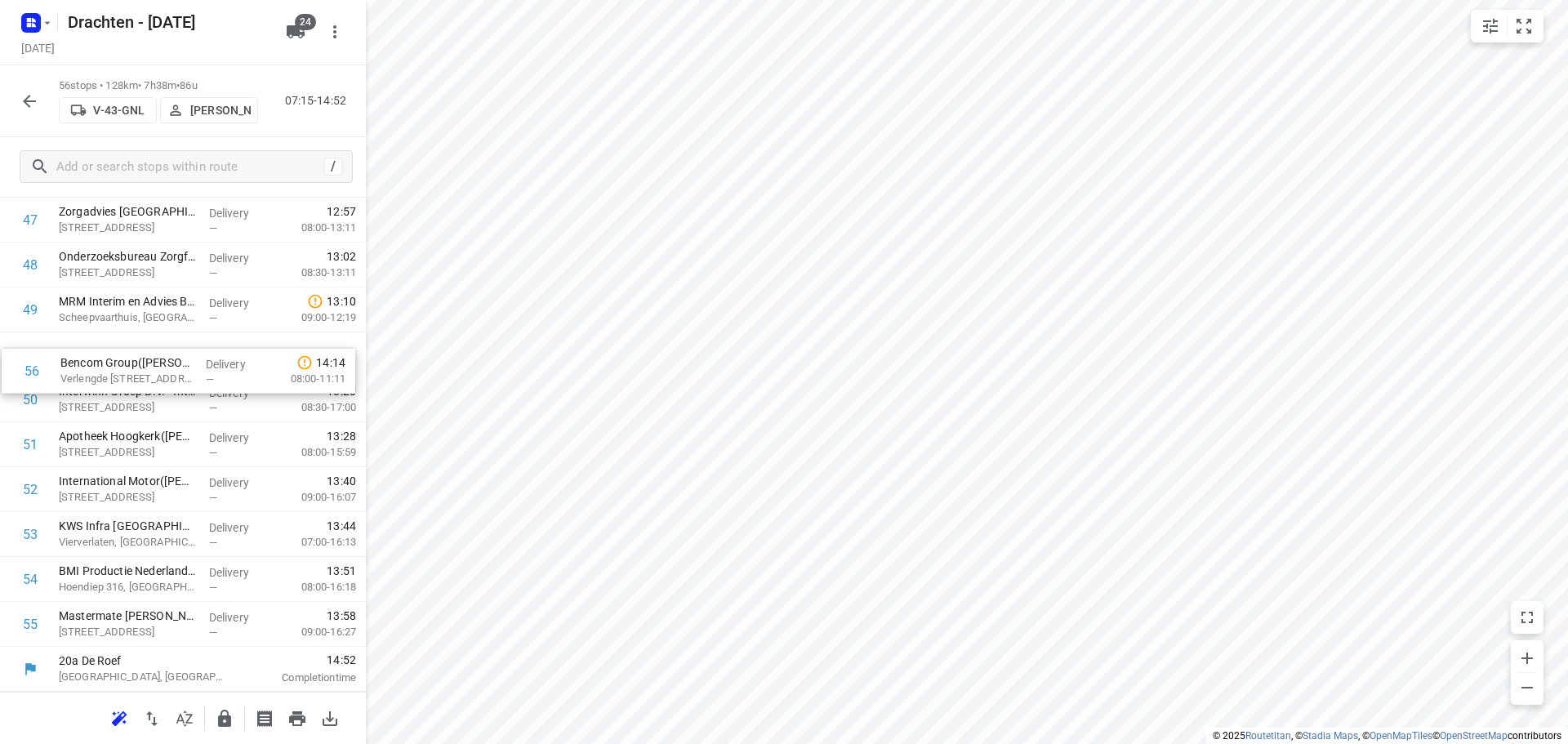
drag, startPoint x: 195, startPoint y: 632, endPoint x: 196, endPoint y: 375, distance: 257.0
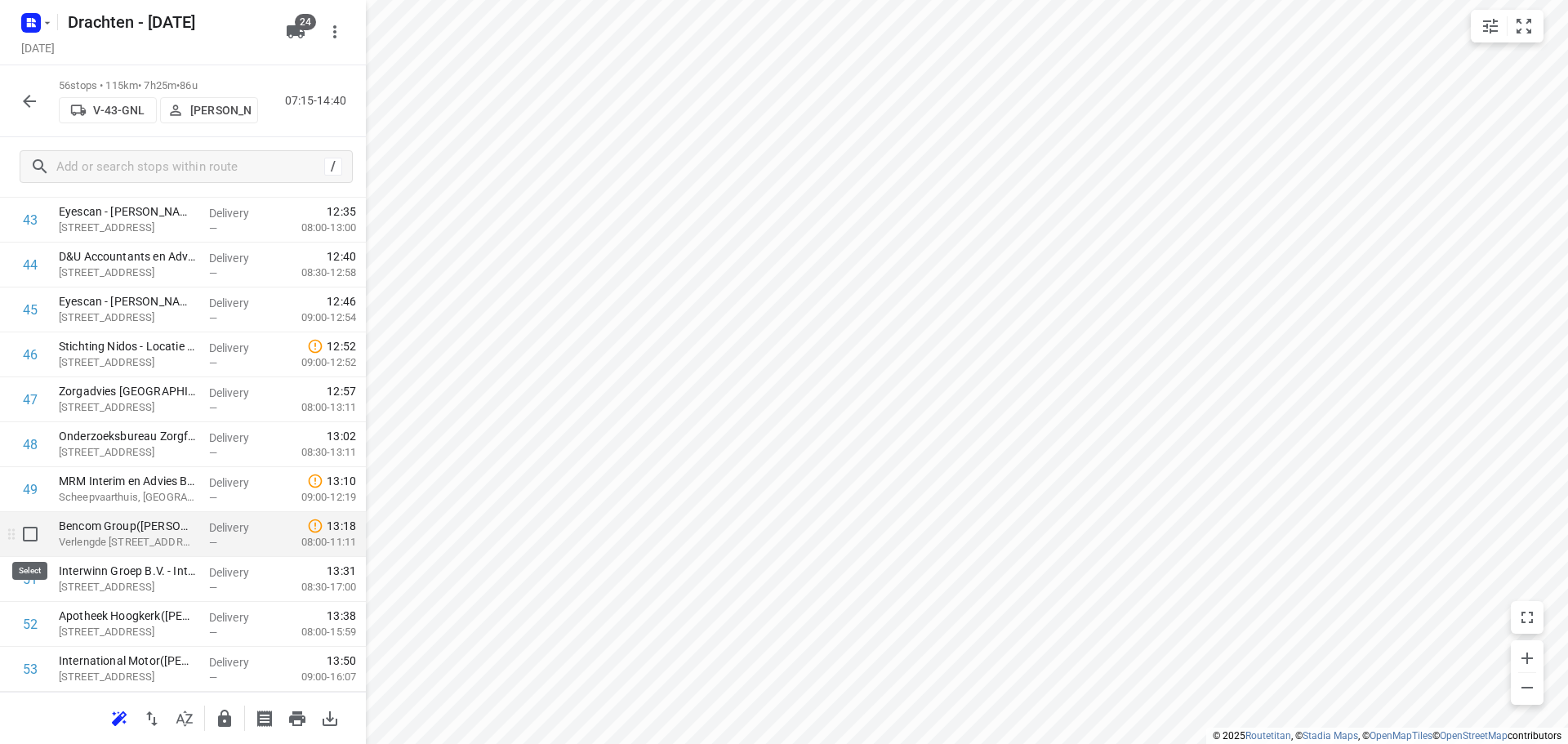
click at [35, 534] on input "checkbox" at bounding box center [30, 534] width 32 height 32
checkbox input "true"
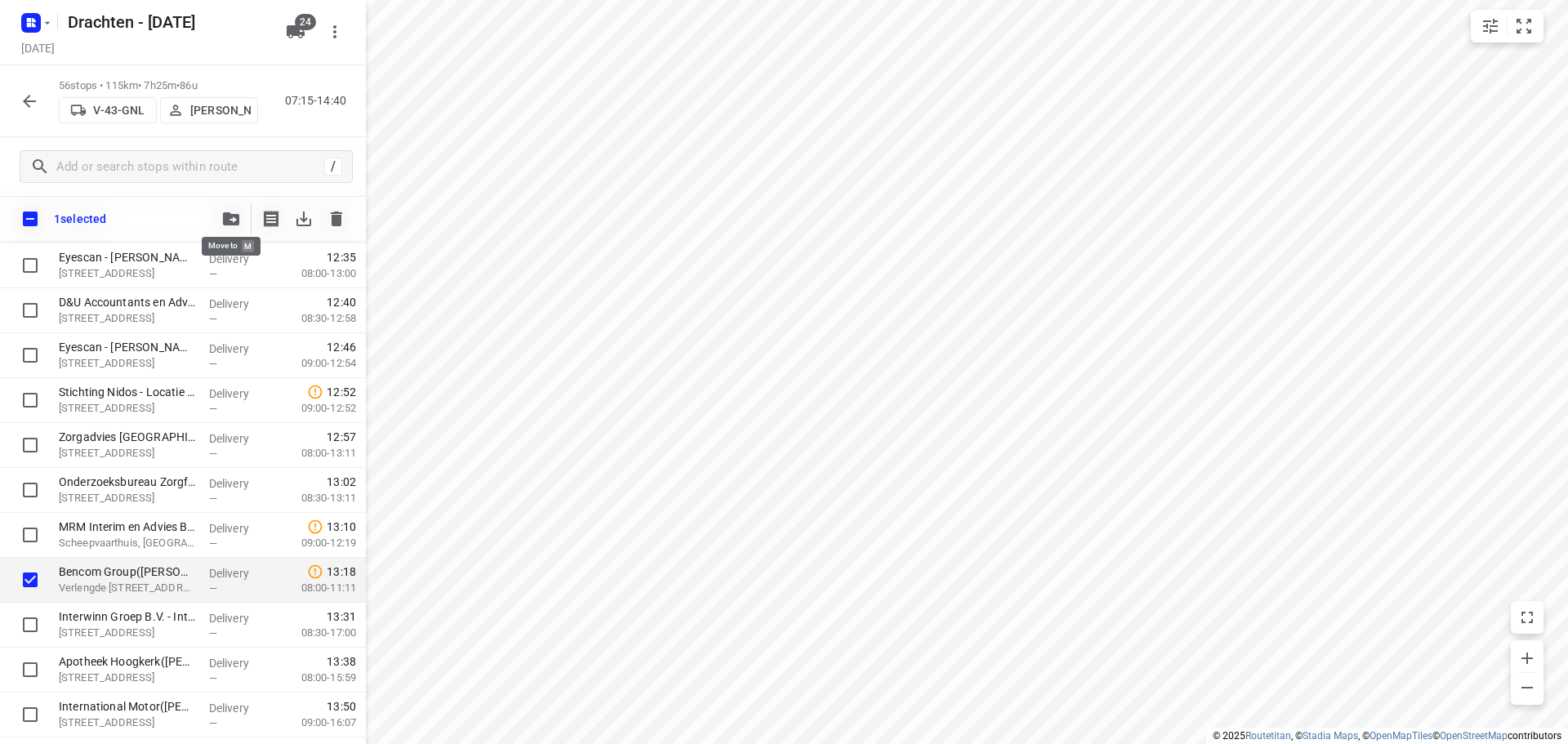
click at [231, 214] on icon "button" at bounding box center [231, 219] width 16 height 13
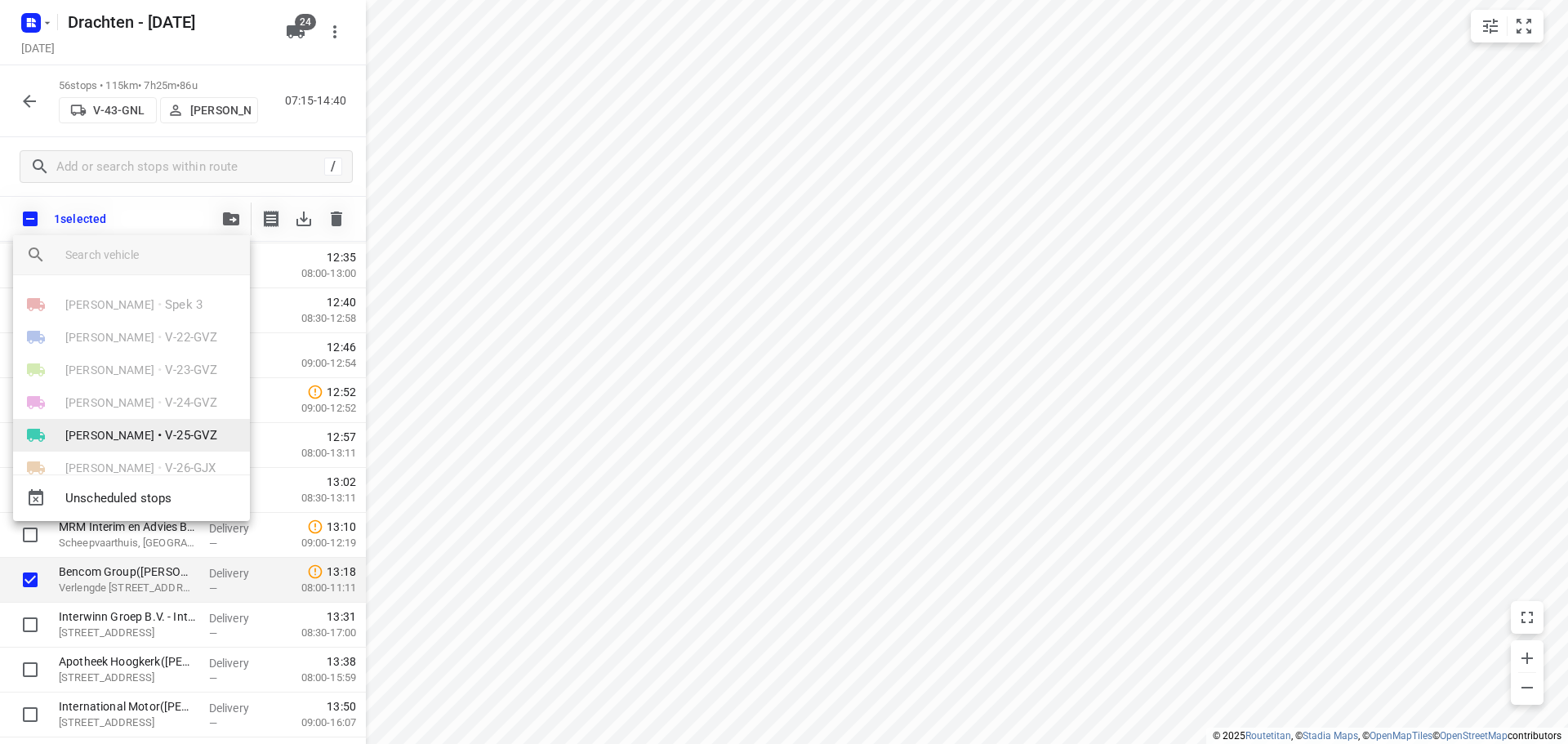
click at [135, 427] on li "Judith Wijma • V-25-GVZ" at bounding box center [132, 435] width 237 height 32
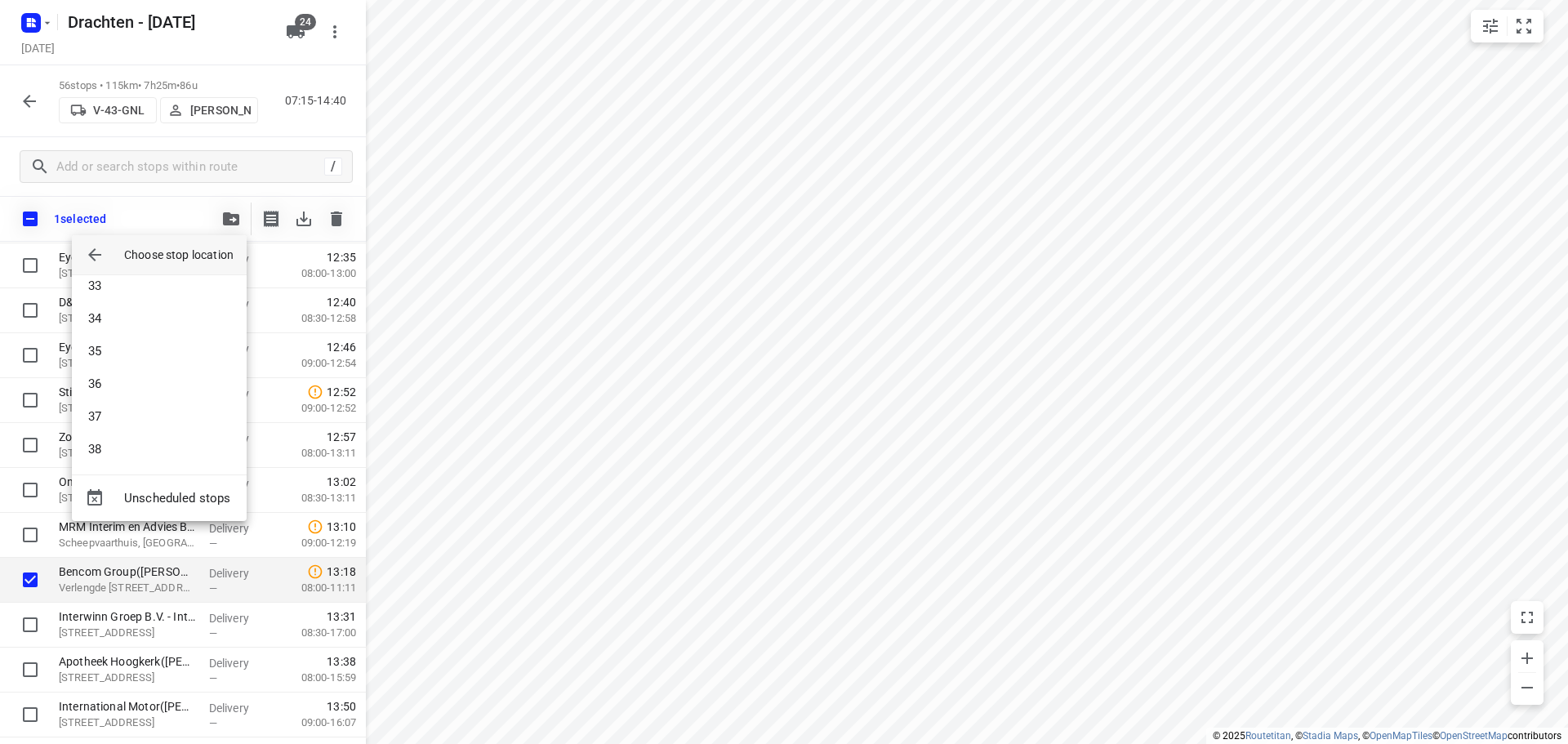
scroll to position [1061, 0]
click at [143, 382] on li "36" at bounding box center [159, 379] width 175 height 32
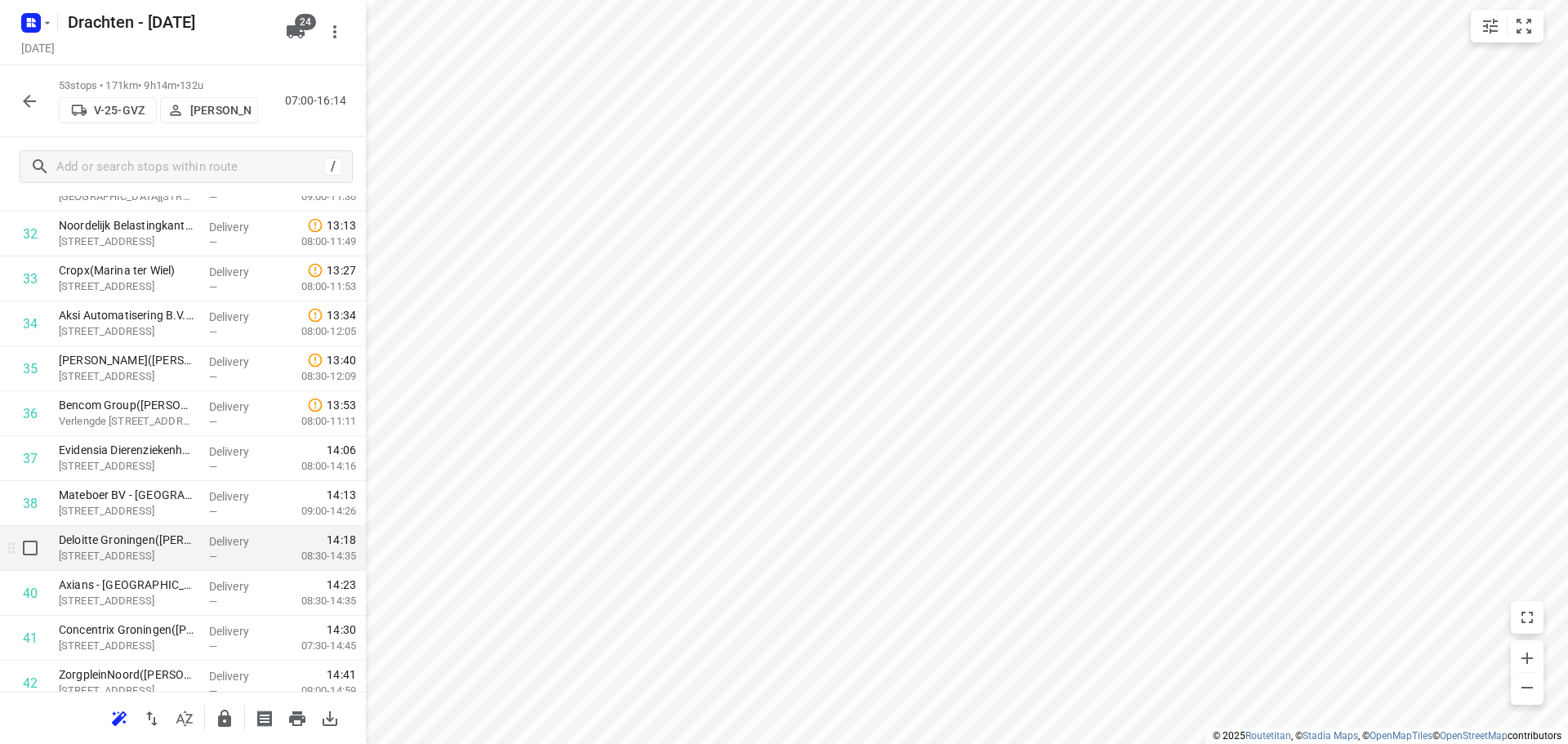
scroll to position [1440, 0]
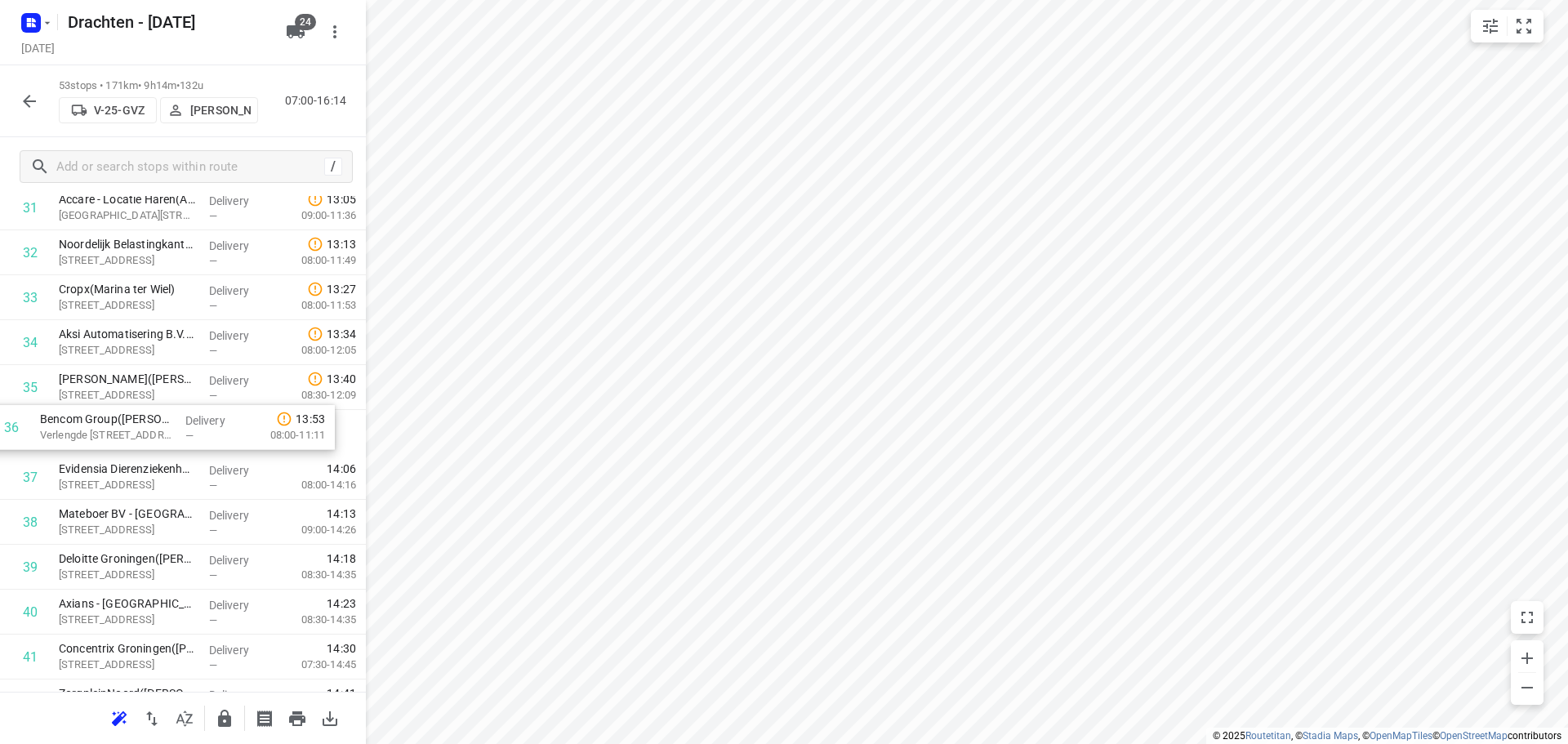
drag, startPoint x: 166, startPoint y: 446, endPoint x: 144, endPoint y: 436, distance: 24.2
click at [143, 435] on div "1 MCS Westerbroek(Attie van Kammen) Madepolderweg 3, Westerbroek Delivery — 07:…" at bounding box center [183, 28] width 366 height 2381
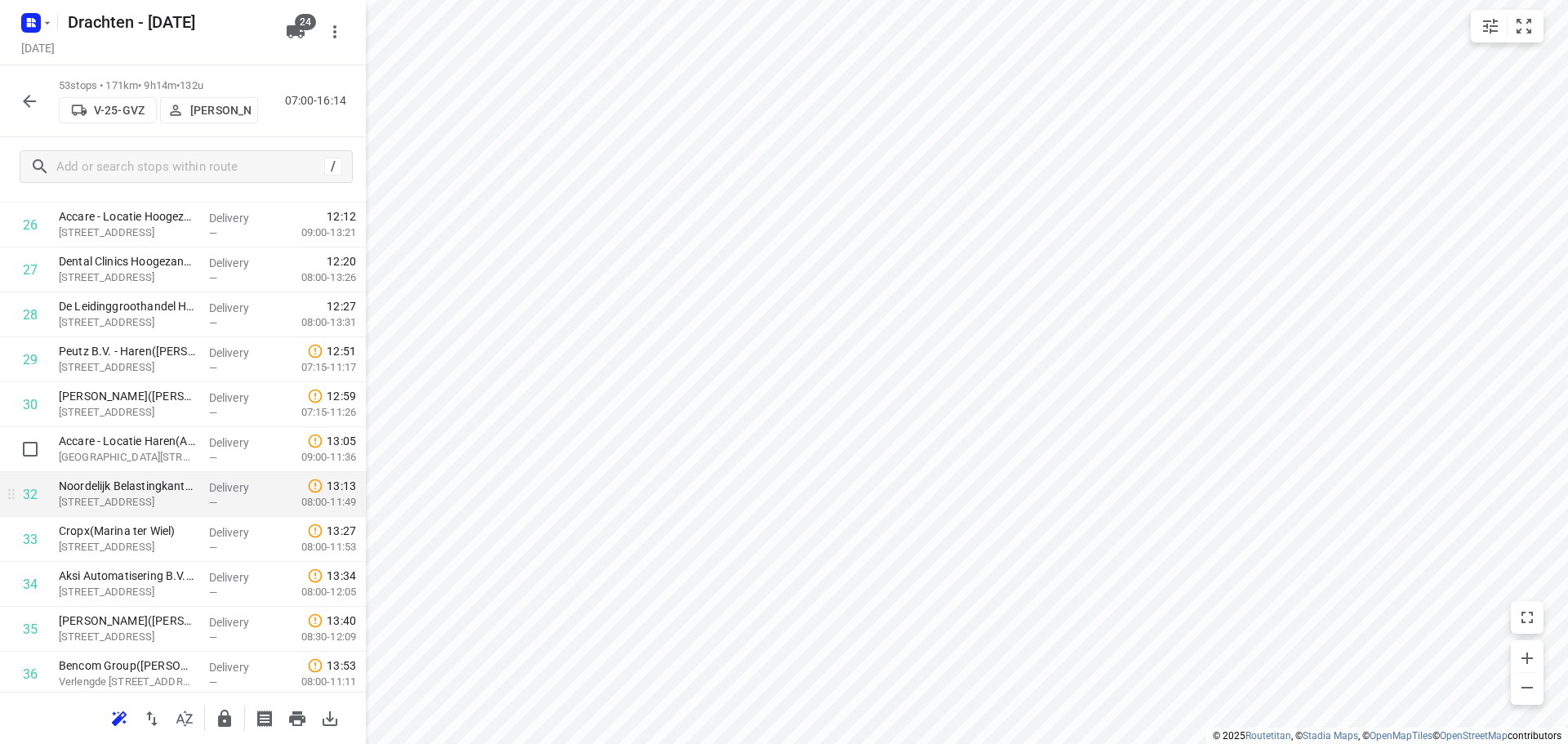
scroll to position [1195, 0]
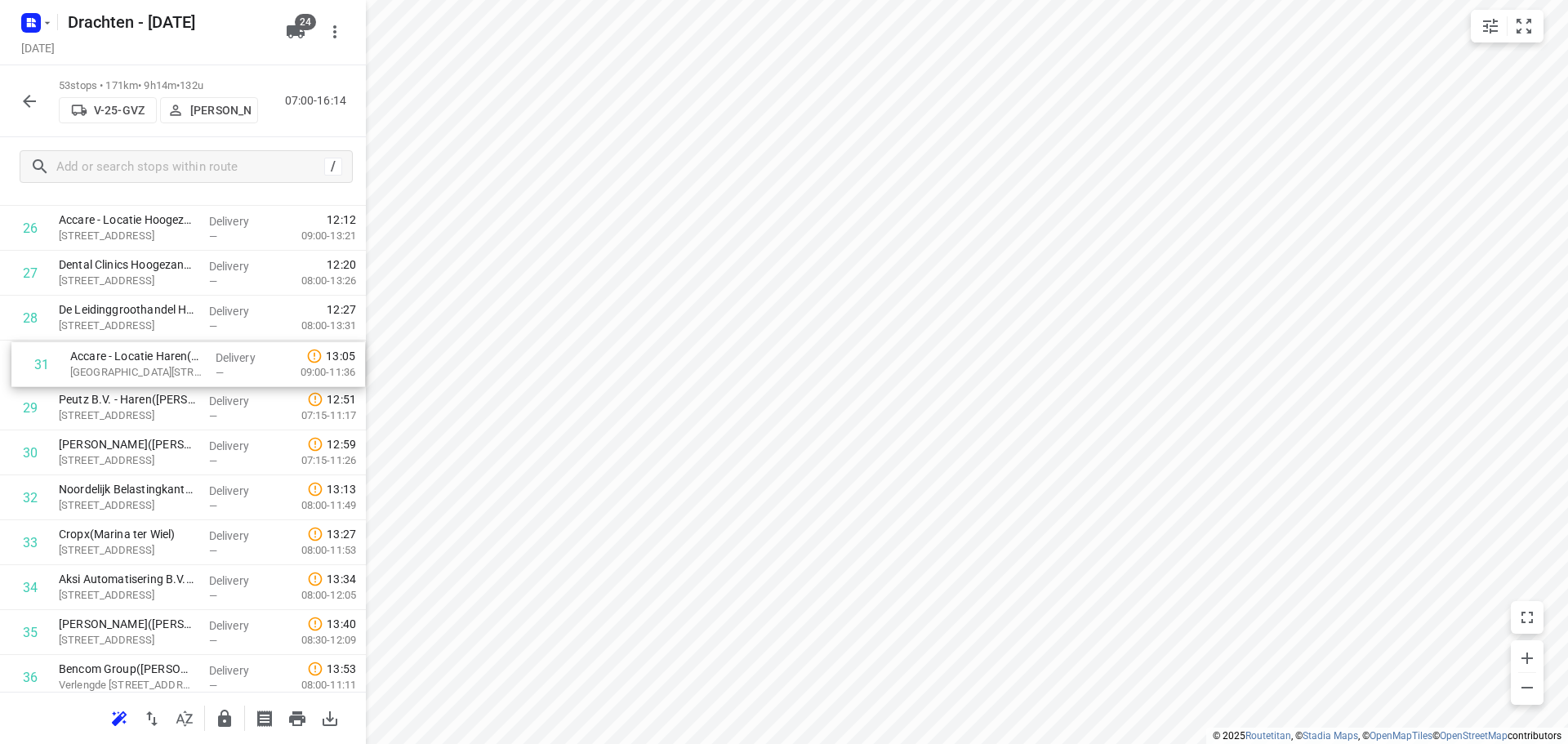
drag, startPoint x: 170, startPoint y: 450, endPoint x: 182, endPoint y: 354, distance: 96.7
click at [182, 354] on div "1 MCS Westerbroek(Attie van Kammen) Madepolderweg 3, Westerbroek Delivery — 07:…" at bounding box center [183, 273] width 366 height 2381
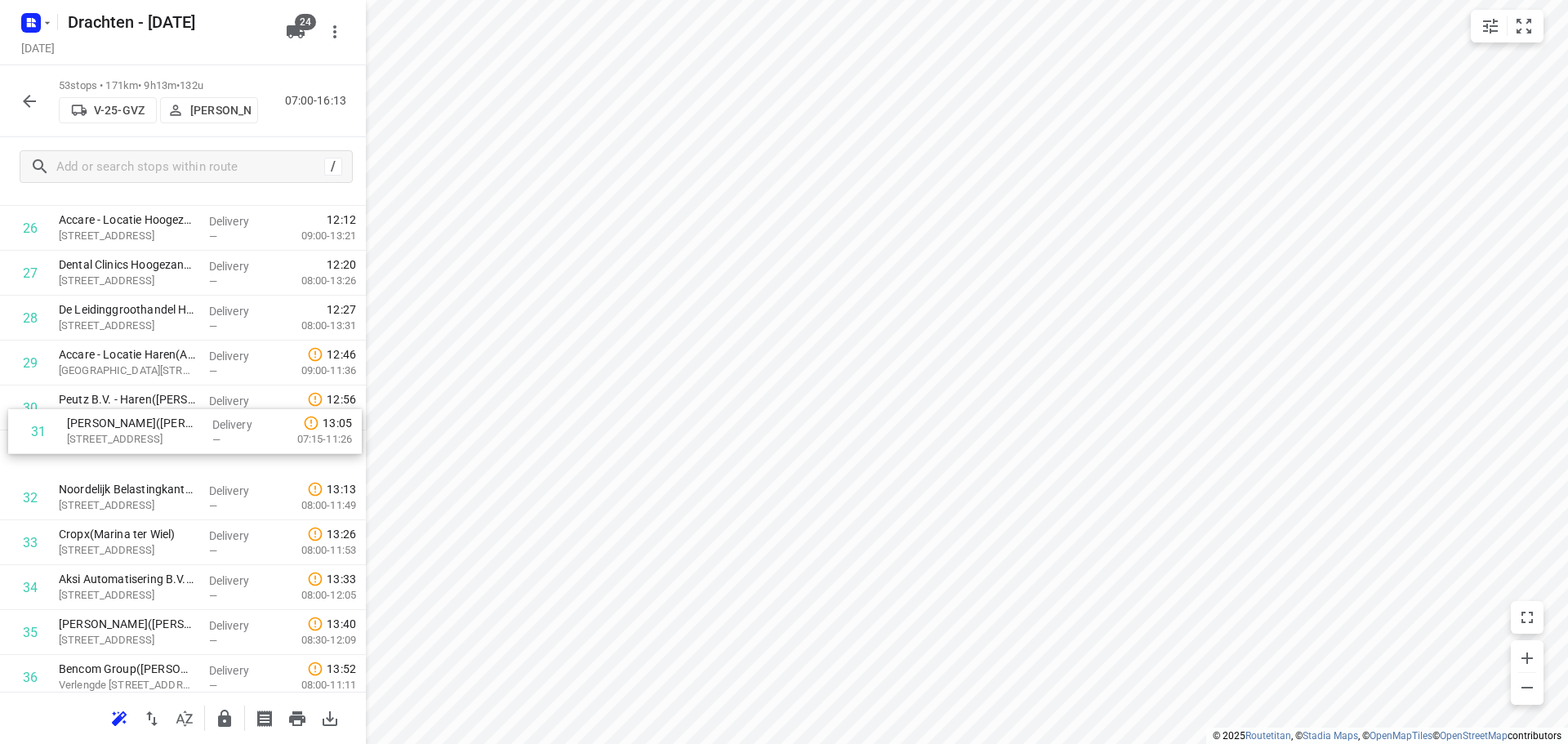
drag, startPoint x: 155, startPoint y: 460, endPoint x: 164, endPoint y: 421, distance: 40.0
click at [164, 421] on div "1 MCS Westerbroek(Attie van Kammen) Madepolderweg 3, Westerbroek Delivery — 07:…" at bounding box center [183, 273] width 366 height 2381
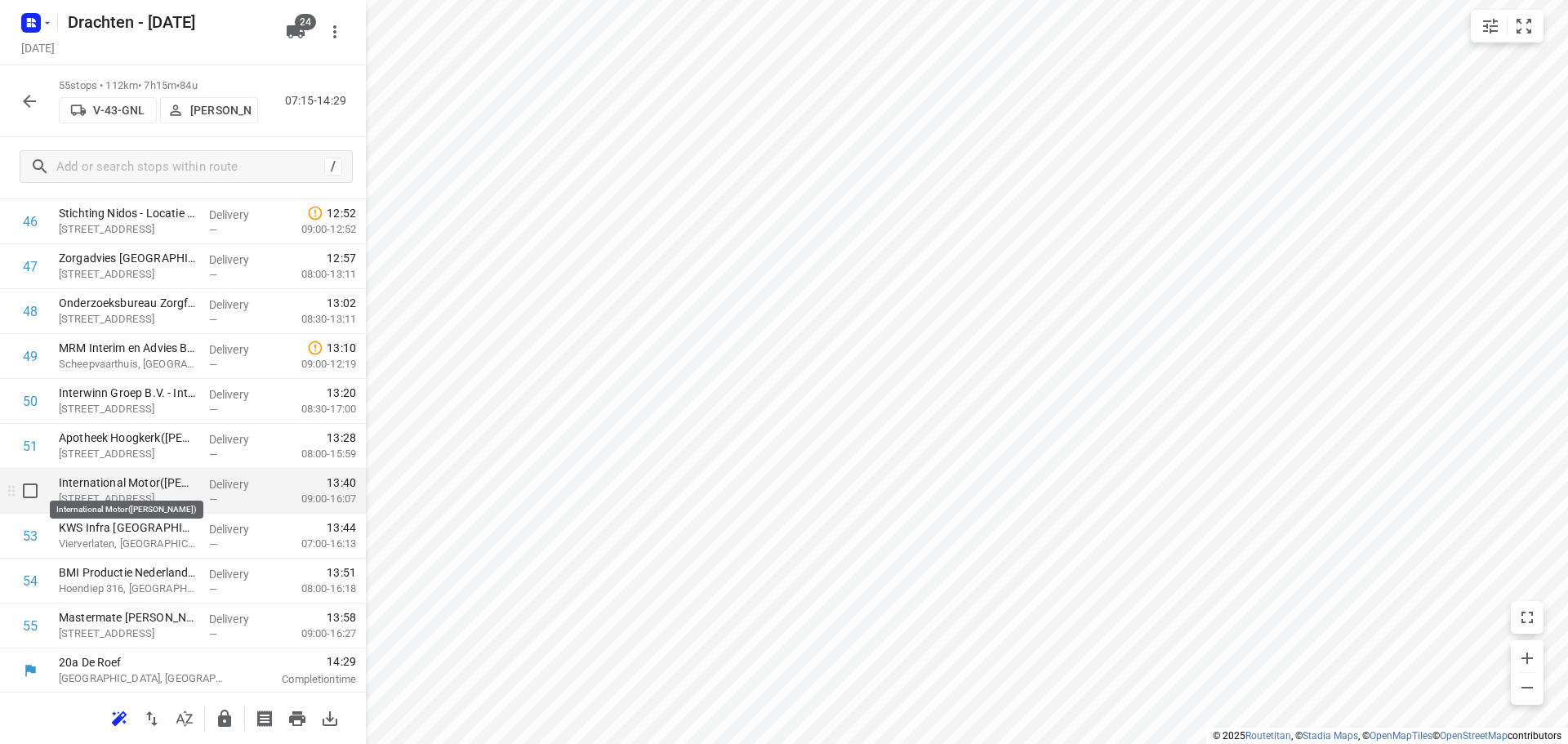
scroll to position [2101, 0]
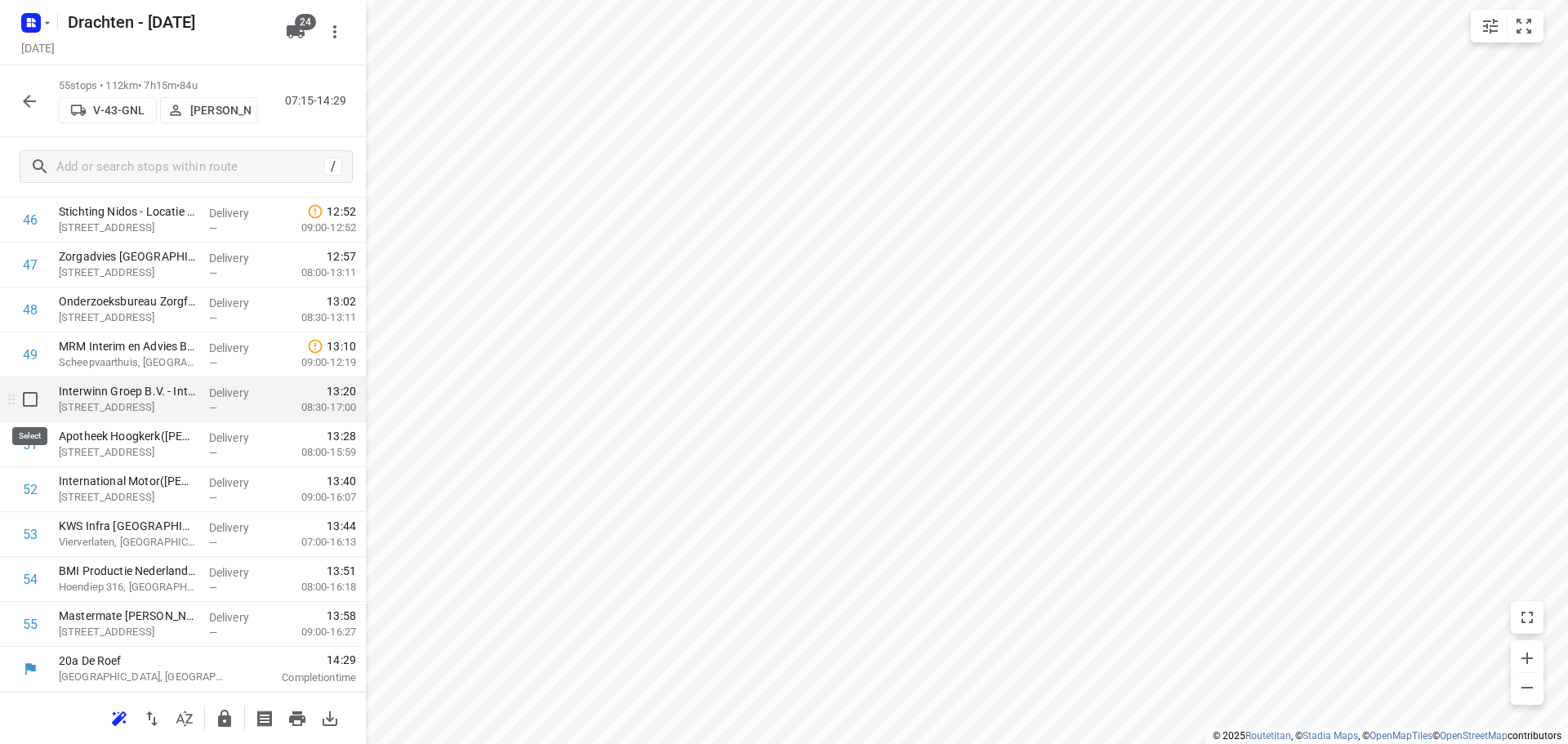
click at [39, 402] on input "checkbox" at bounding box center [30, 399] width 32 height 32
checkbox input "true"
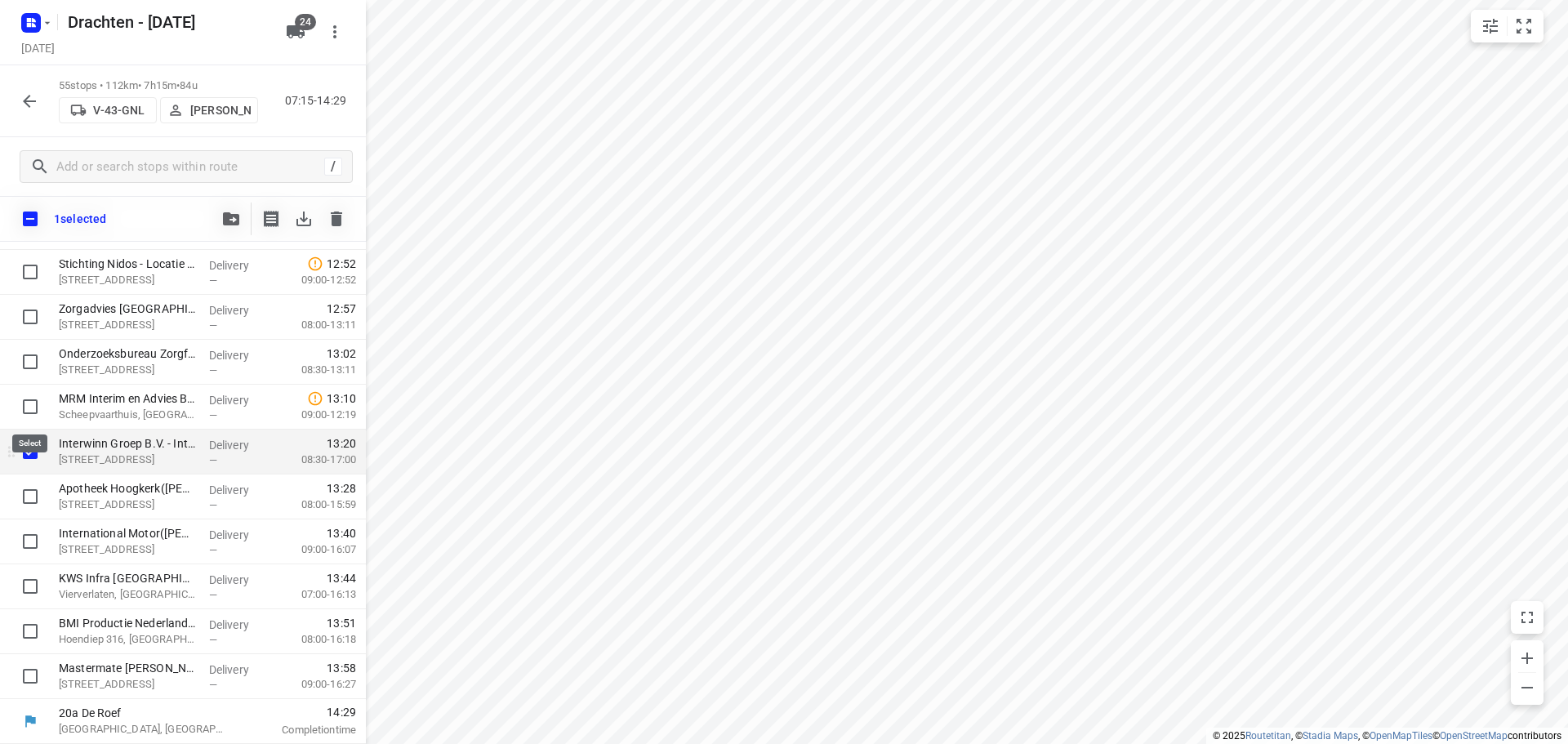
scroll to position [2095, 0]
click at [24, 500] on input "checkbox" at bounding box center [30, 497] width 32 height 32
checkbox input "true"
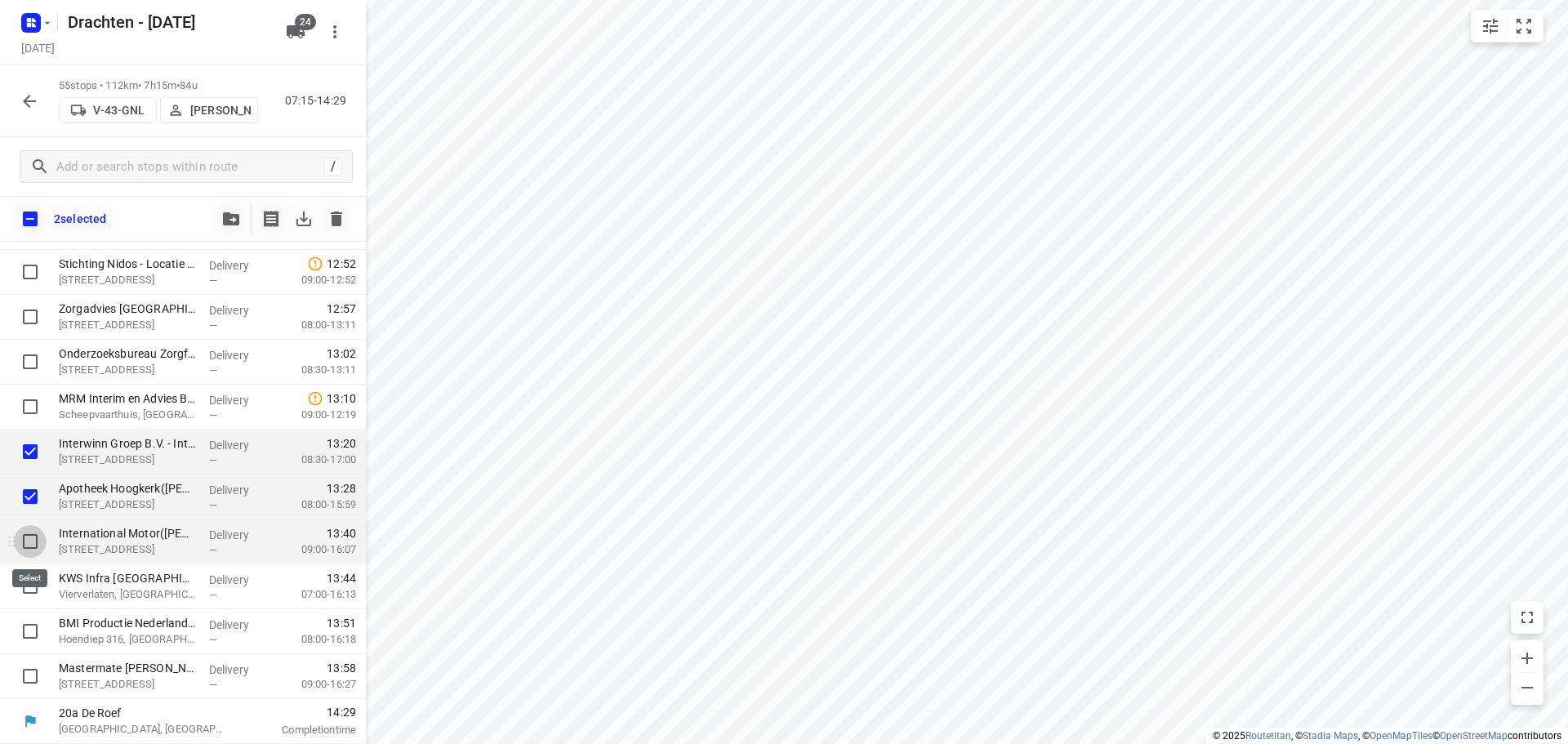
click at [22, 535] on input "checkbox" at bounding box center [30, 541] width 32 height 32
checkbox input "true"
click at [20, 589] on input "checkbox" at bounding box center [30, 586] width 32 height 32
checkbox input "true"
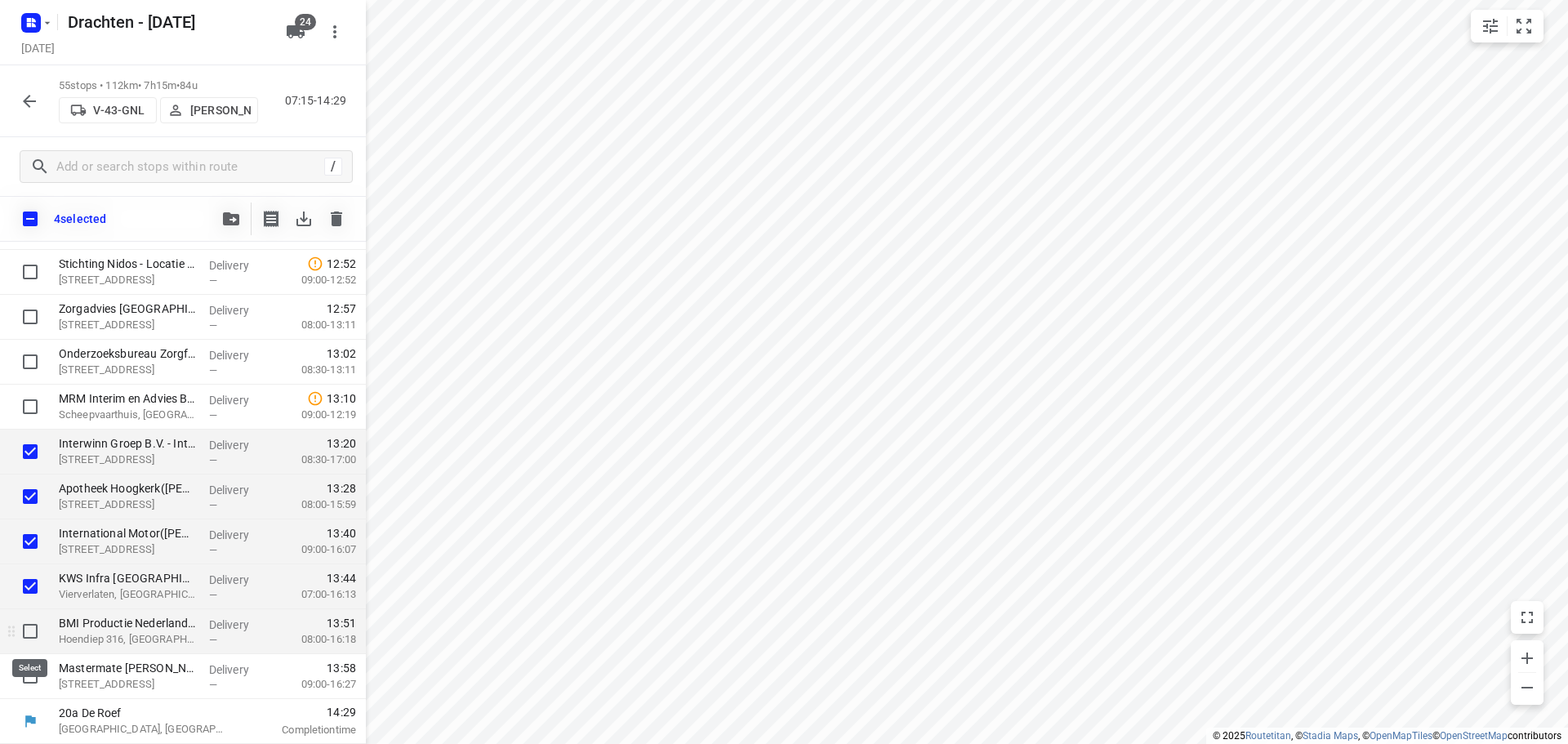
click at [23, 627] on input "checkbox" at bounding box center [30, 631] width 32 height 32
checkbox input "true"
click at [27, 672] on input "checkbox" at bounding box center [30, 676] width 32 height 32
checkbox input "true"
click at [231, 227] on button "button" at bounding box center [231, 219] width 32 height 32
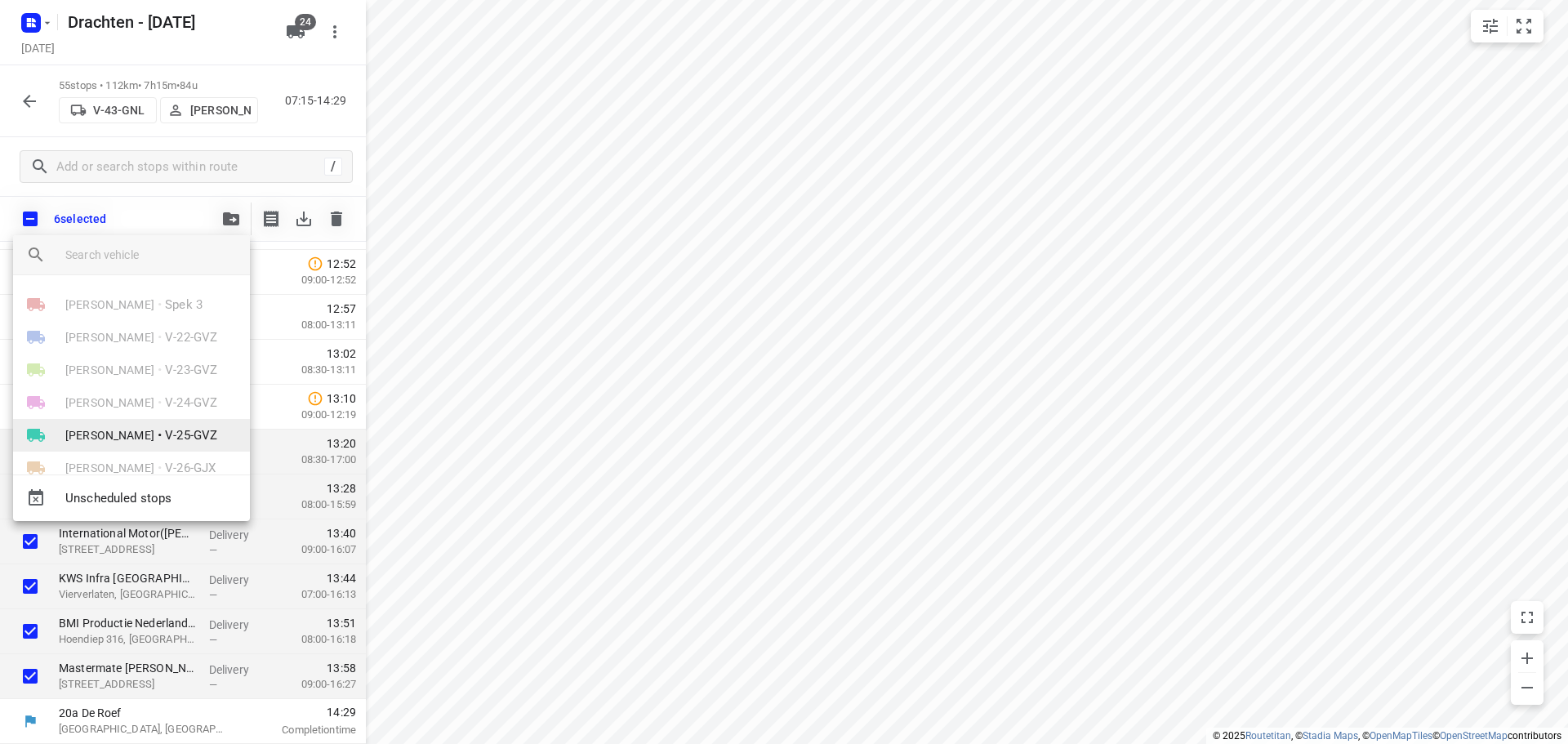
click at [165, 441] on span "V-25-GVZ" at bounding box center [191, 436] width 52 height 19
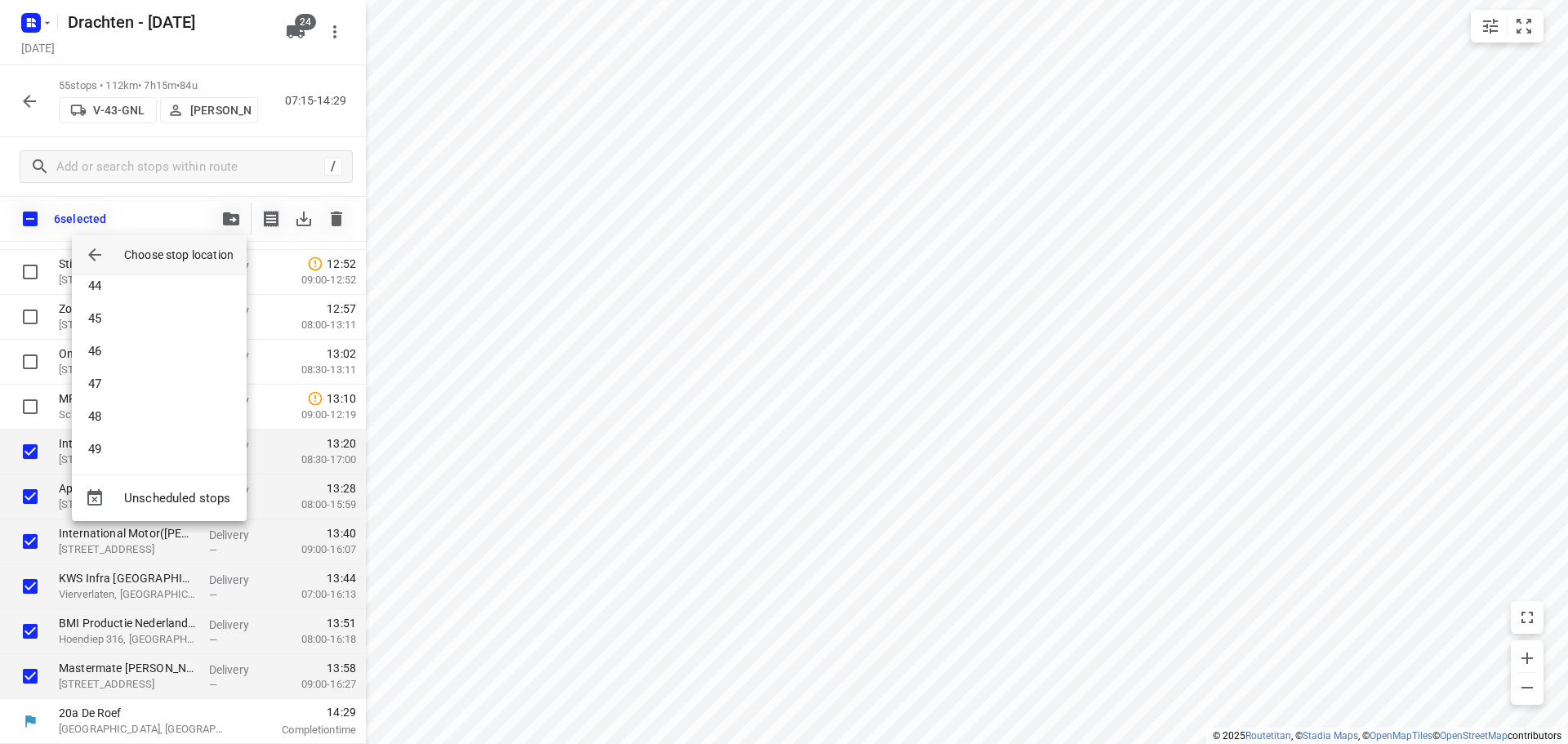
scroll to position [1552, 0]
click at [143, 441] on li "53" at bounding box center [159, 445] width 175 height 32
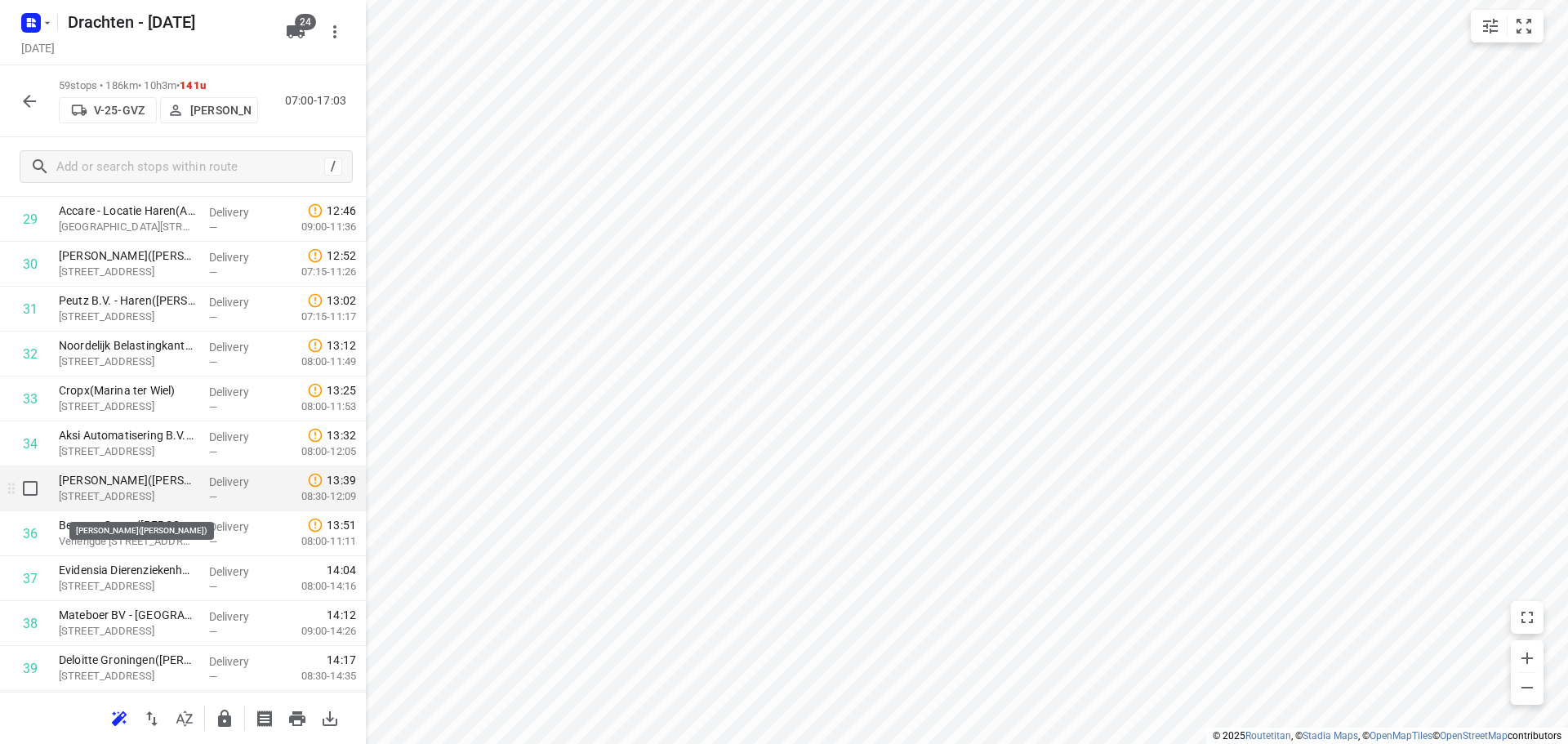
scroll to position [1342, 0]
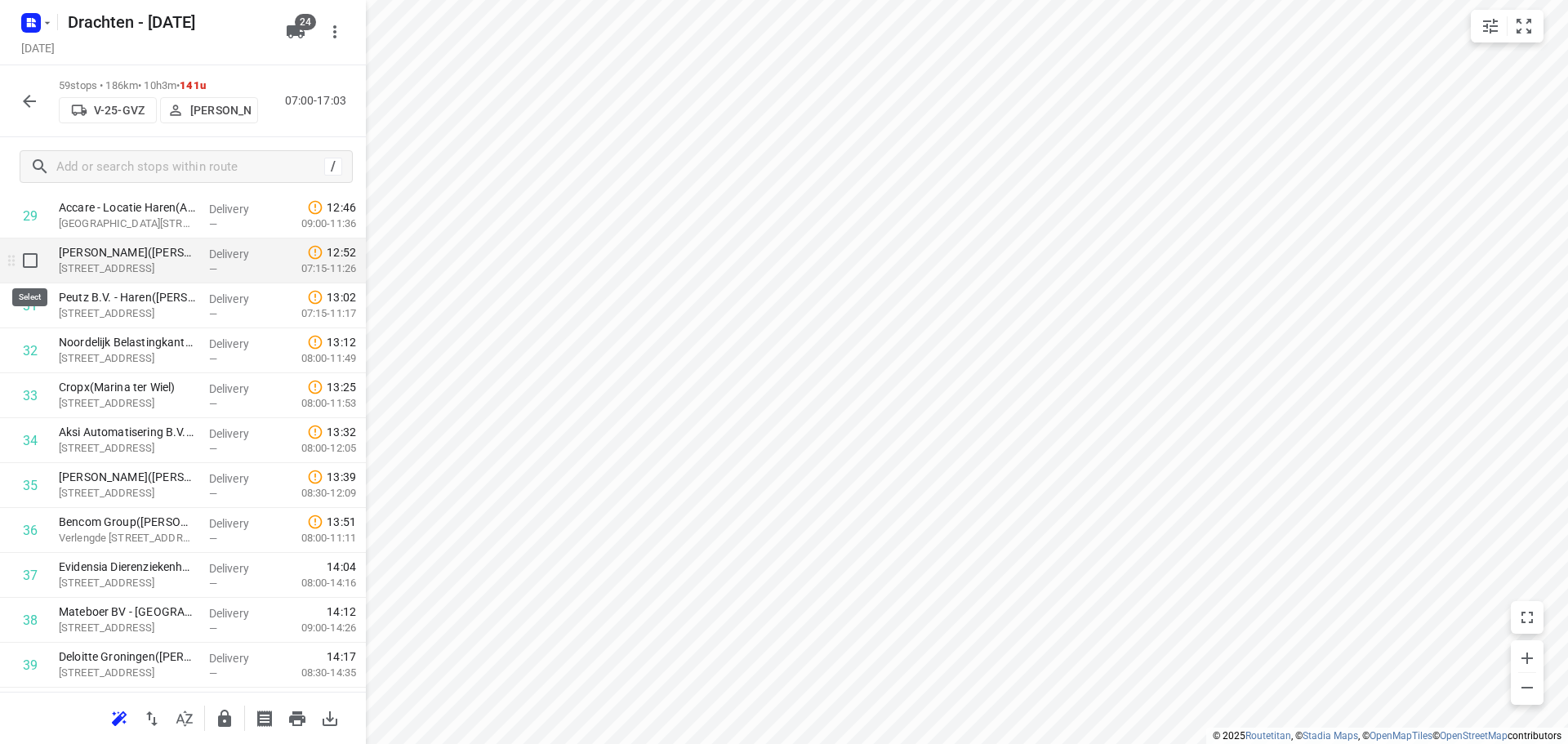
click at [37, 272] on input "checkbox" at bounding box center [30, 260] width 32 height 32
checkbox input "true"
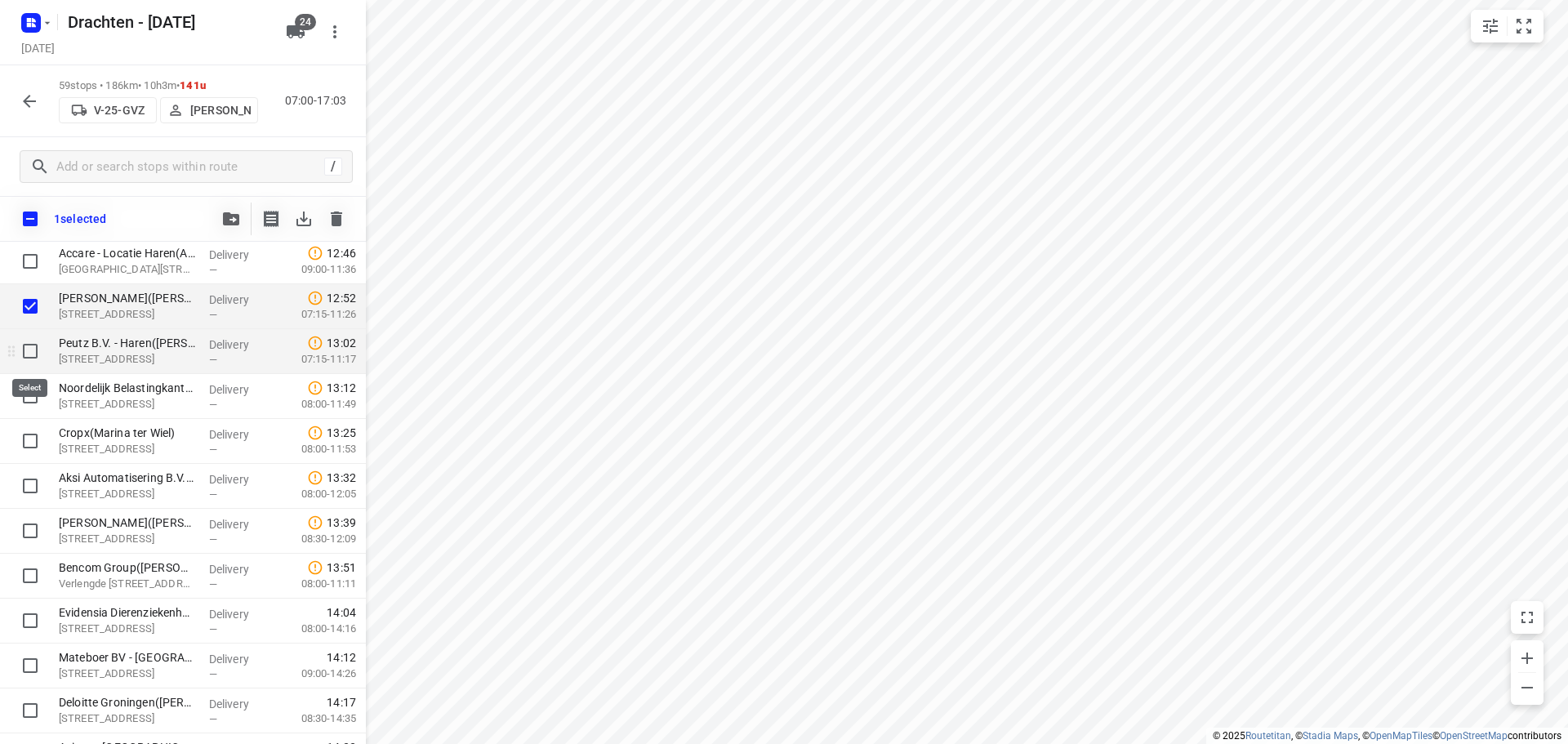
click at [29, 354] on input "checkbox" at bounding box center [30, 351] width 32 height 32
checkbox input "true"
click at [26, 393] on input "checkbox" at bounding box center [30, 396] width 32 height 32
checkbox input "true"
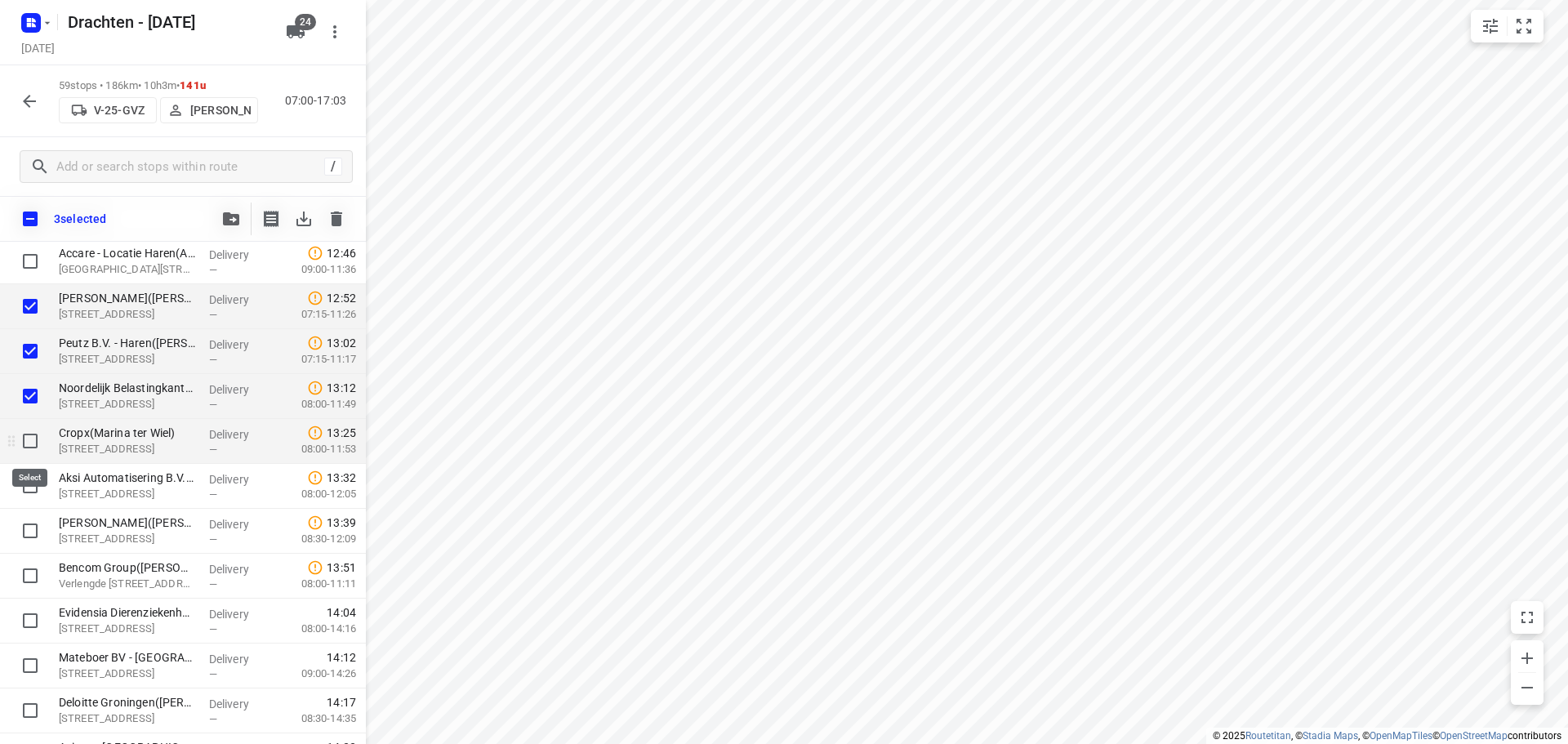
click at [32, 441] on input "checkbox" at bounding box center [30, 441] width 32 height 32
checkbox input "true"
click at [23, 484] on input "checkbox" at bounding box center [30, 486] width 32 height 32
checkbox input "true"
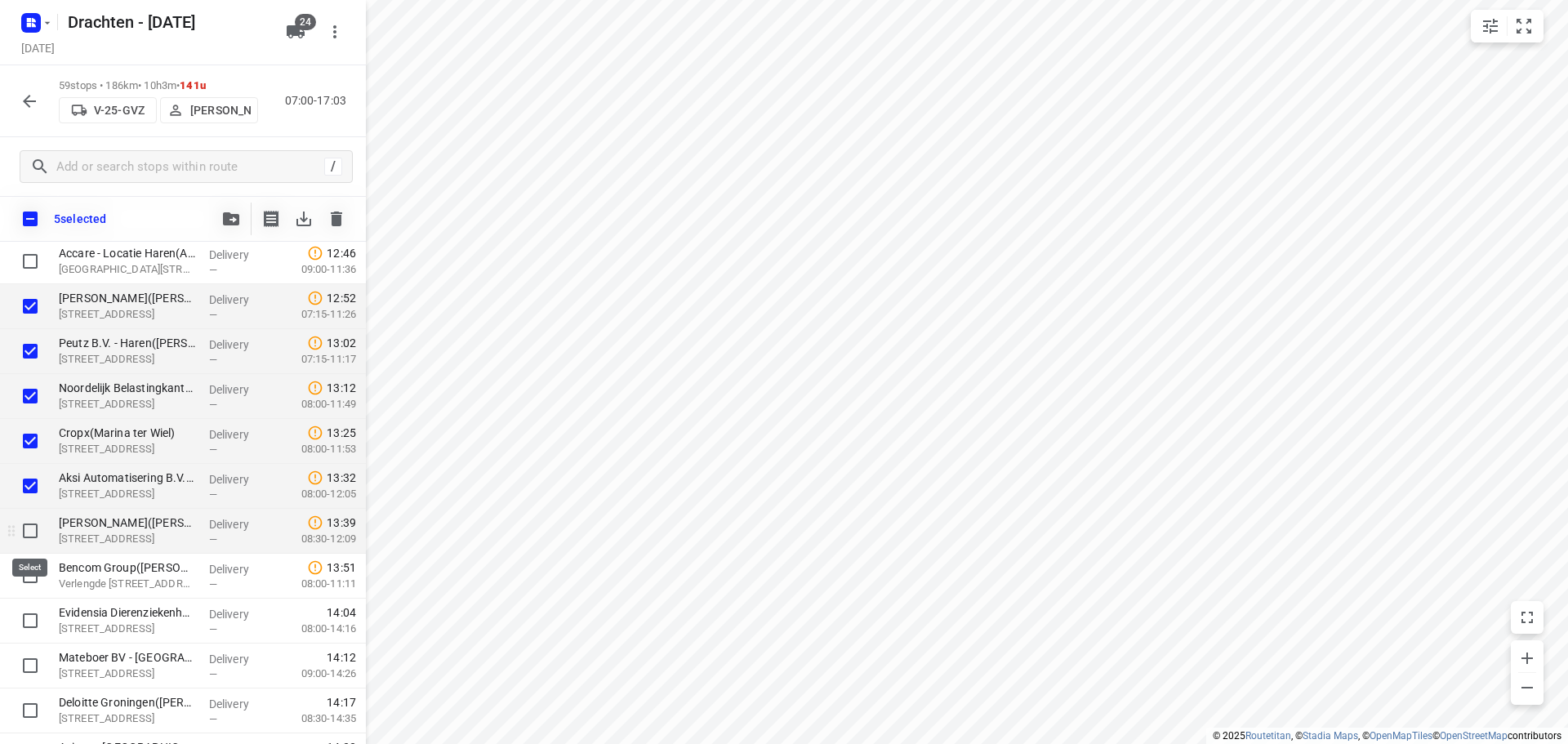
click at [26, 544] on input "checkbox" at bounding box center [30, 531] width 32 height 32
checkbox input "true"
click at [19, 575] on input "checkbox" at bounding box center [30, 575] width 32 height 32
checkbox input "true"
click at [234, 216] on icon "button" at bounding box center [231, 219] width 16 height 13
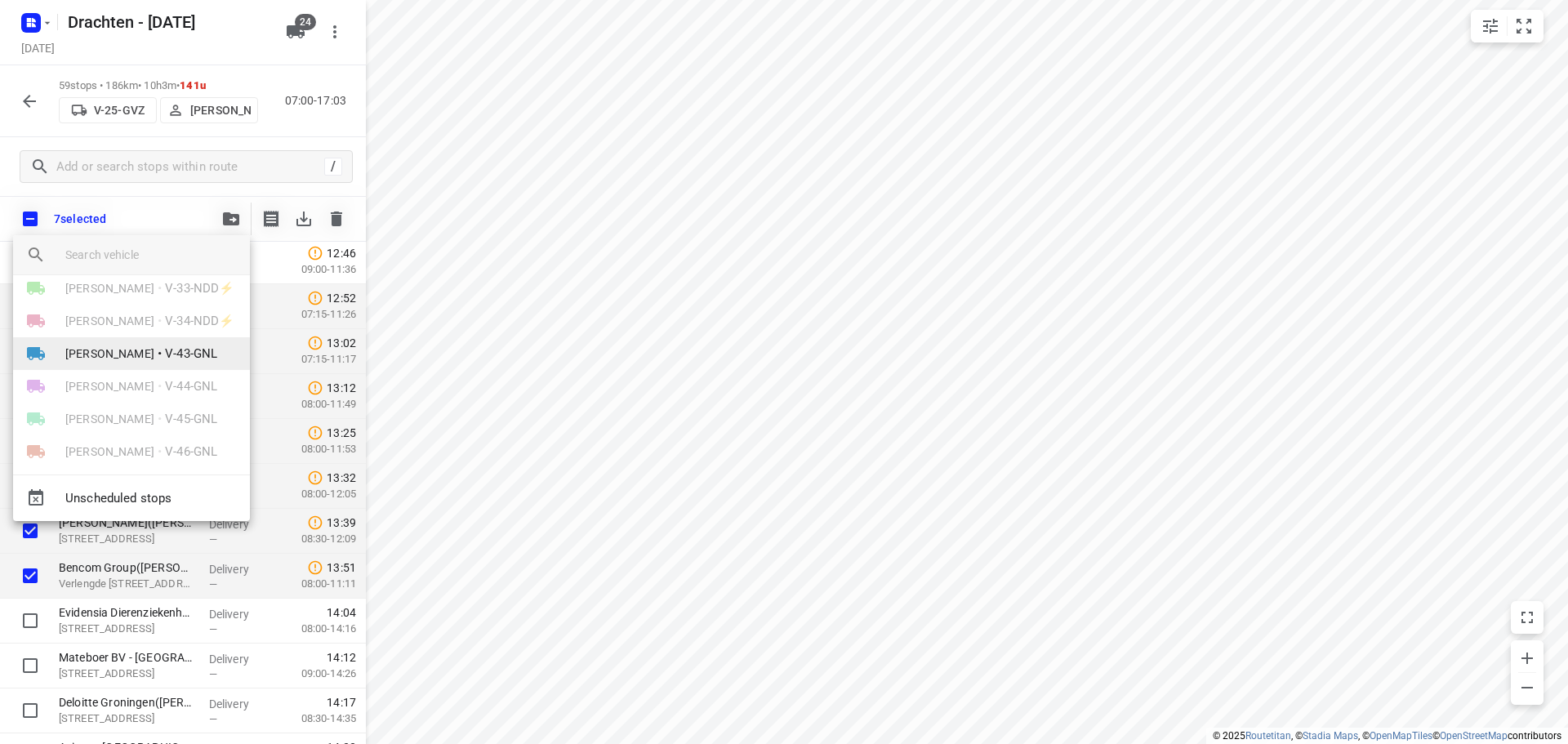
click at [174, 354] on span "V-43-GNL" at bounding box center [191, 353] width 52 height 19
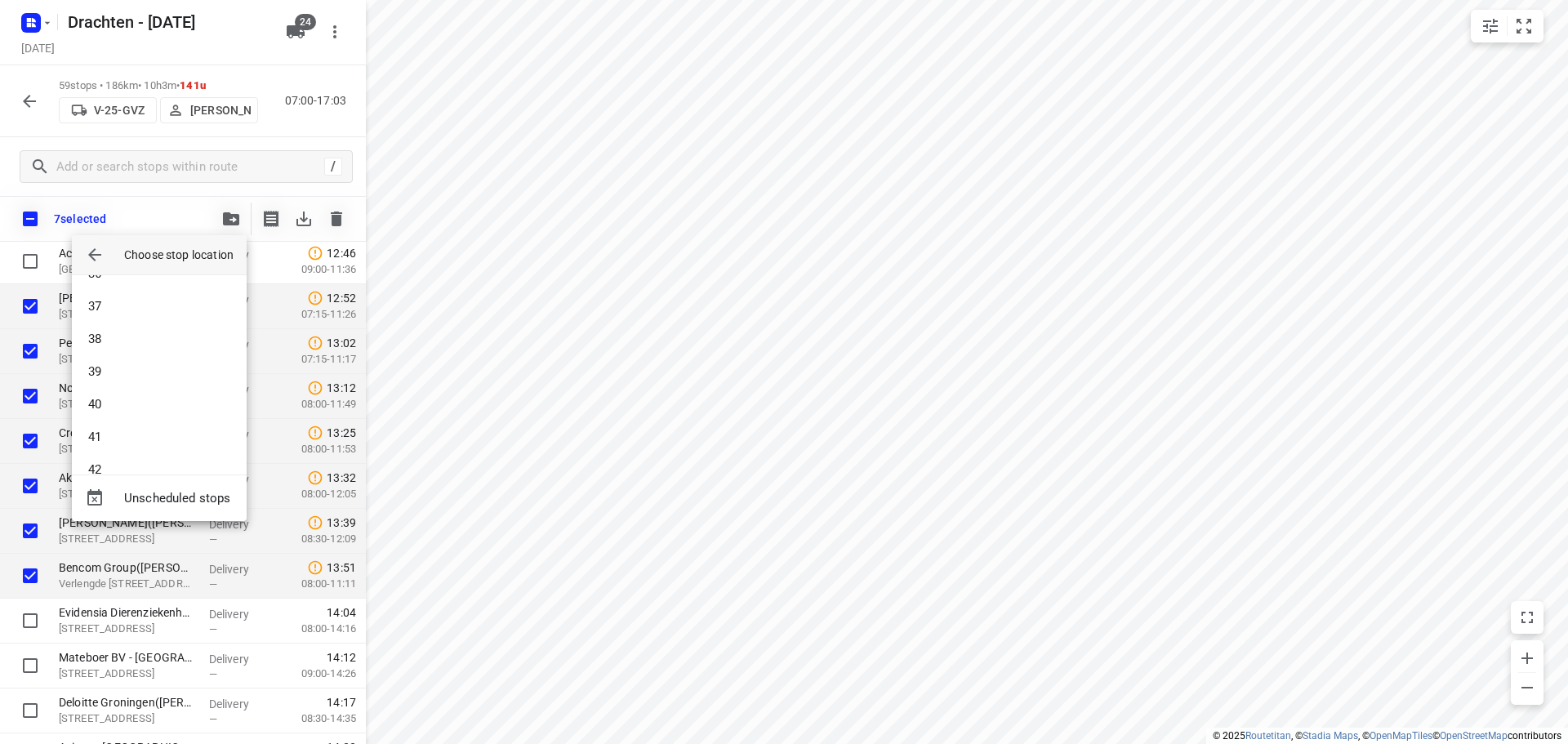
scroll to position [1421, 0]
click at [118, 438] on li "49" at bounding box center [159, 445] width 175 height 32
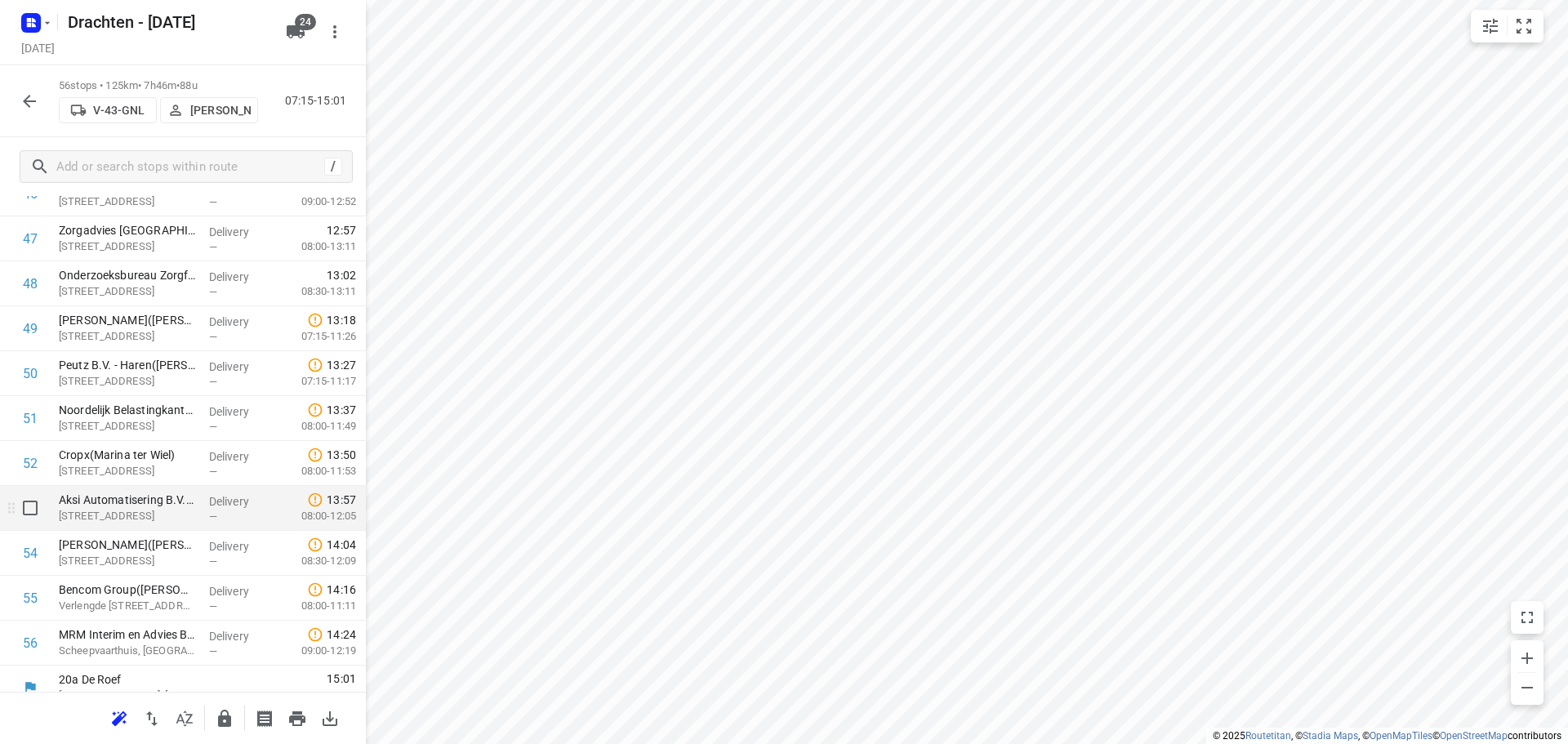
scroll to position [2146, 0]
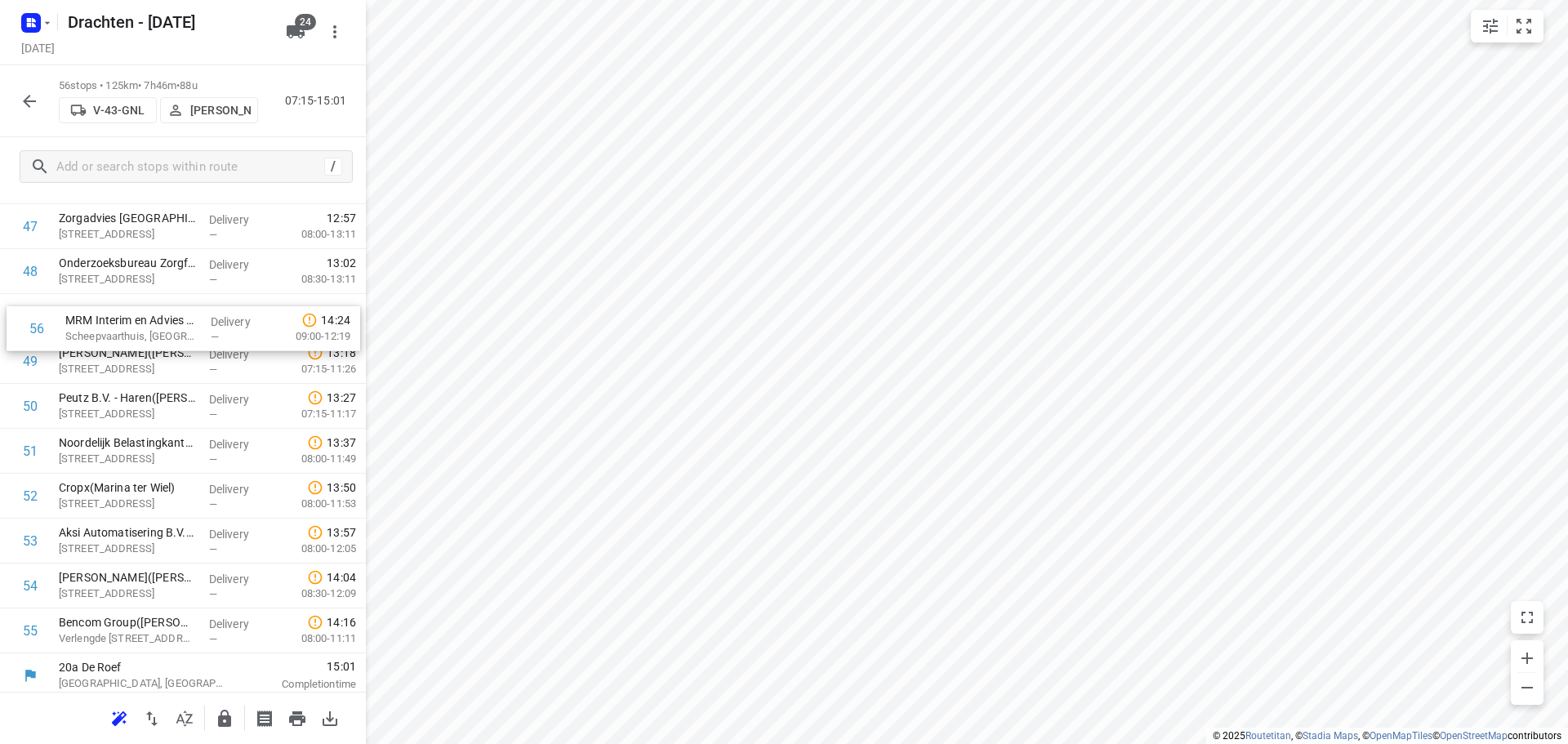
drag, startPoint x: 121, startPoint y: 629, endPoint x: 127, endPoint y: 316, distance: 313.1
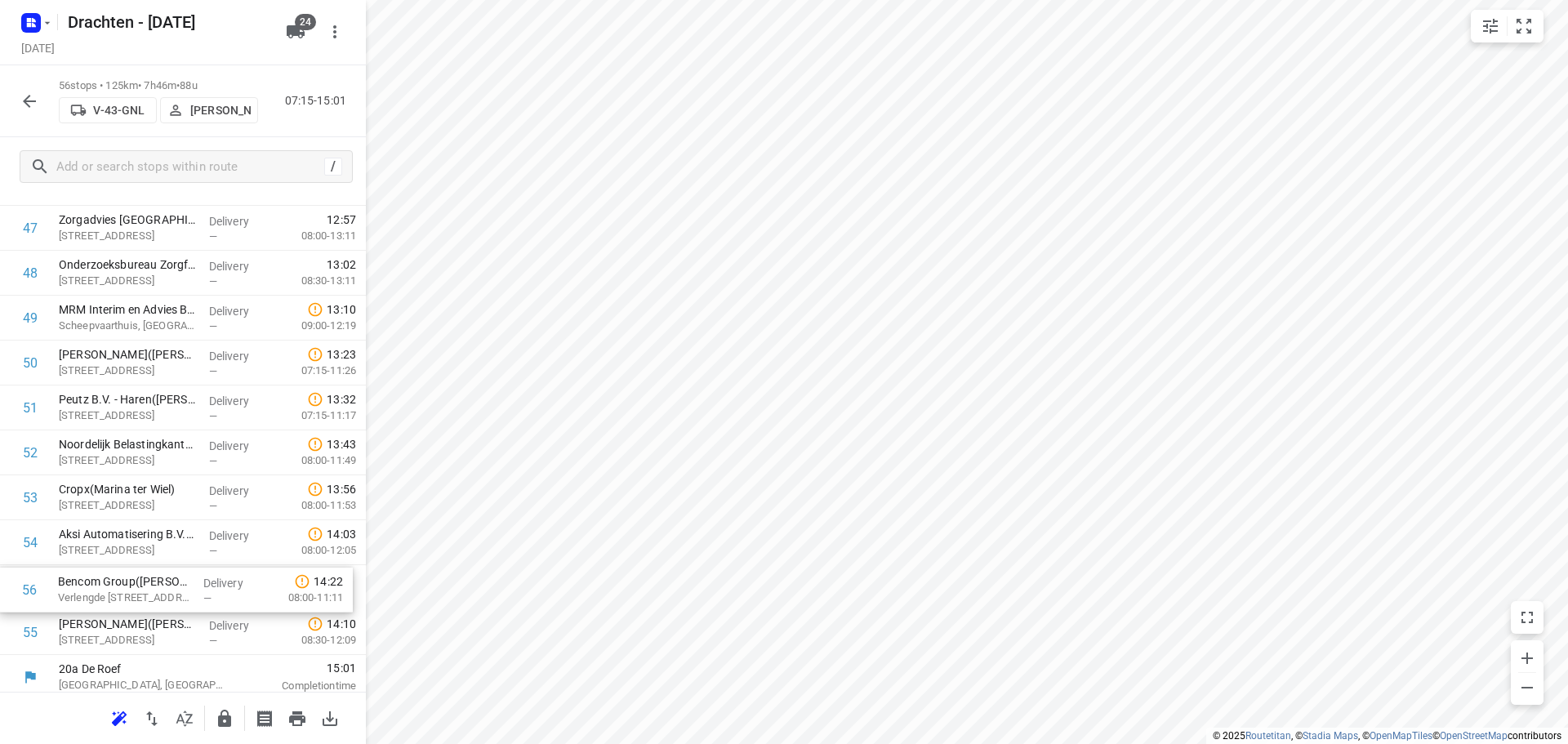
scroll to position [2142, 0]
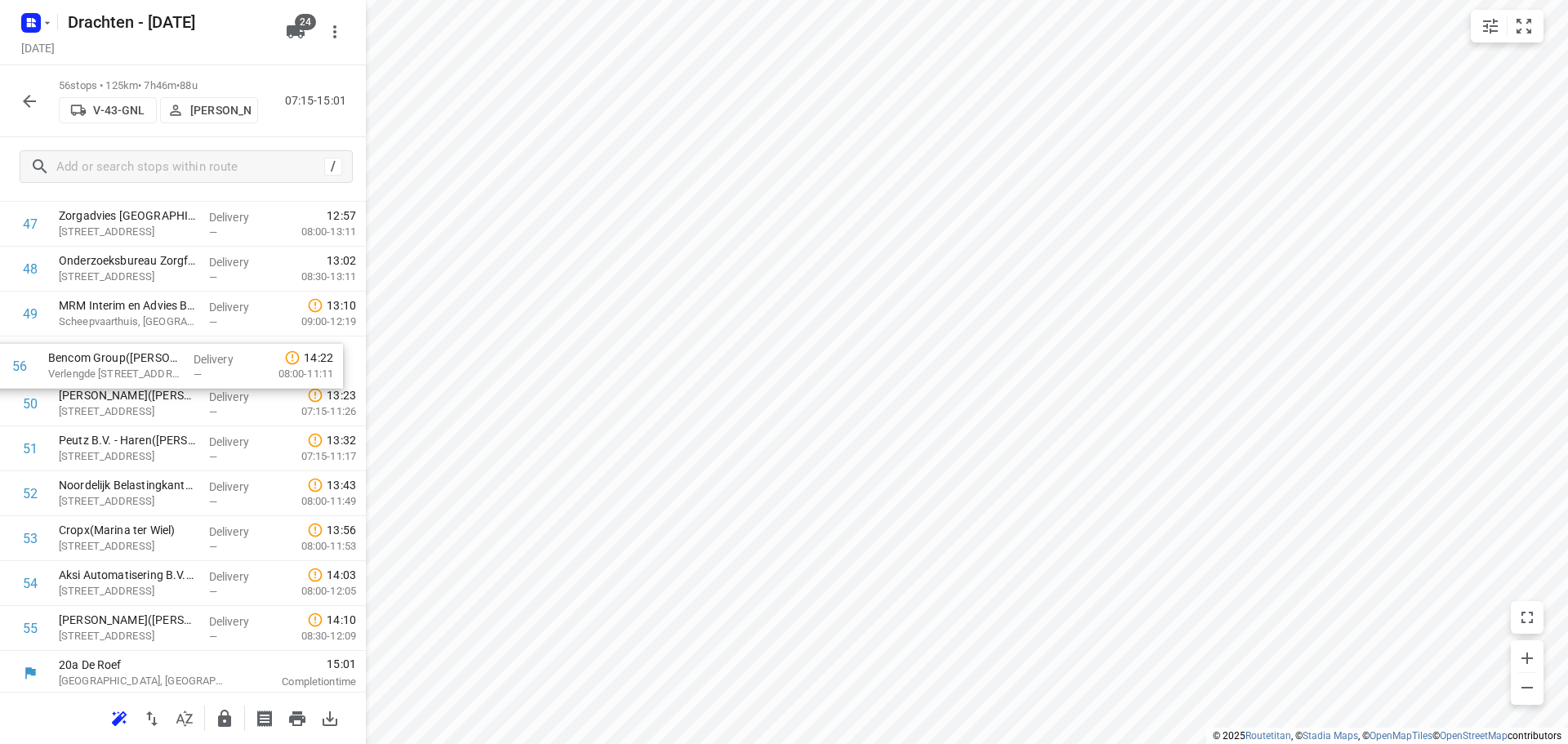
drag, startPoint x: 143, startPoint y: 634, endPoint x: 133, endPoint y: 354, distance: 280.2
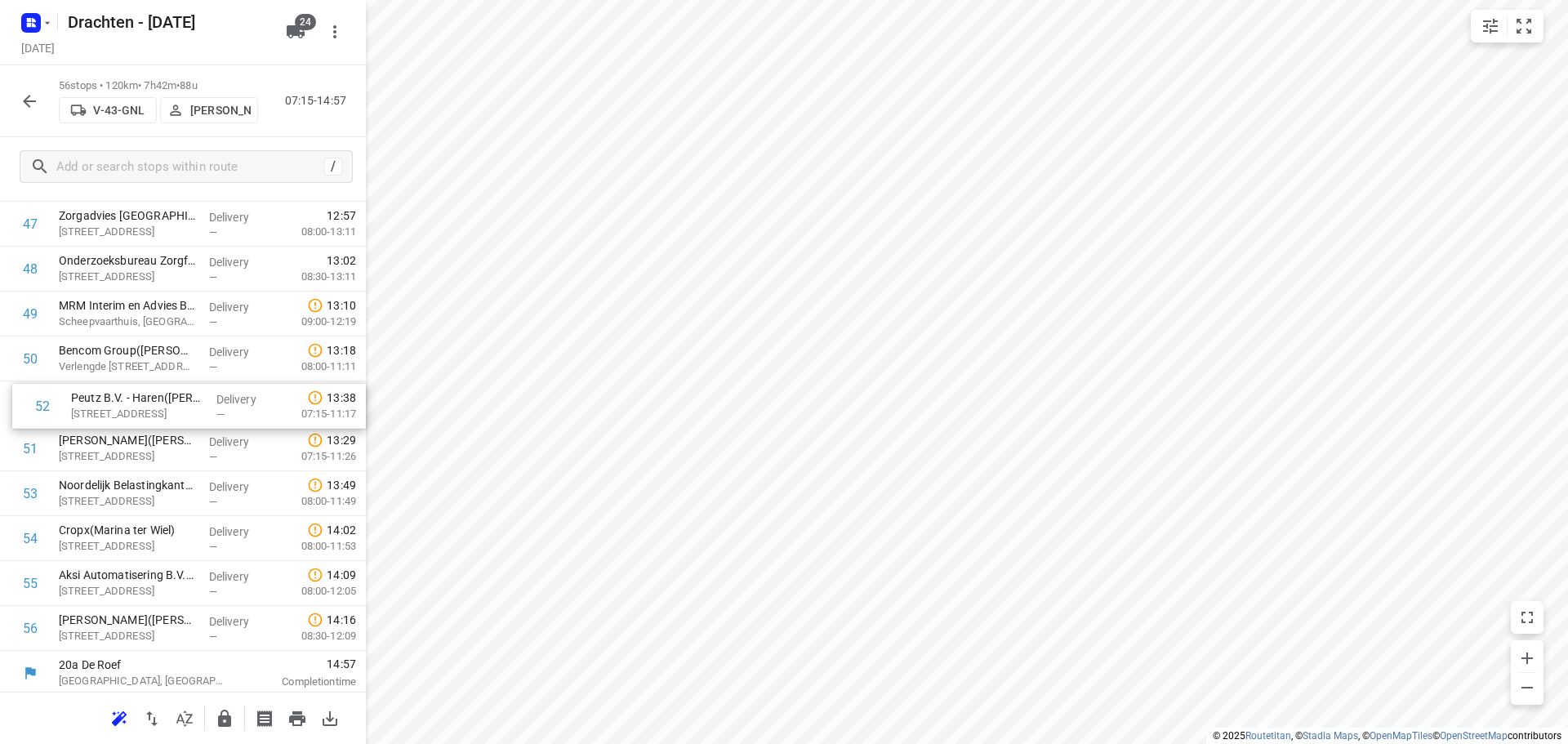
drag, startPoint x: 133, startPoint y: 456, endPoint x: 146, endPoint y: 408, distance: 49.7
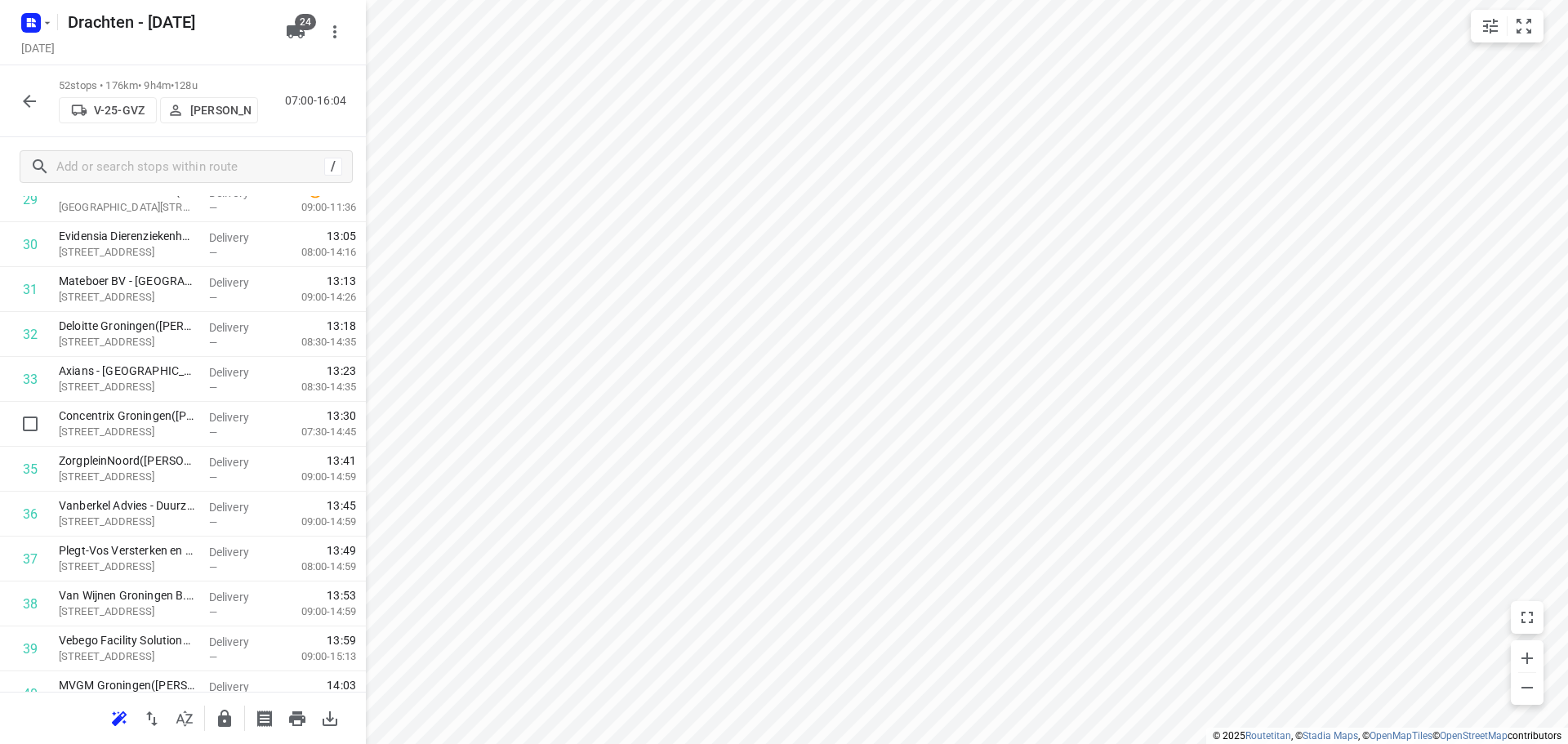
scroll to position [1232, 0]
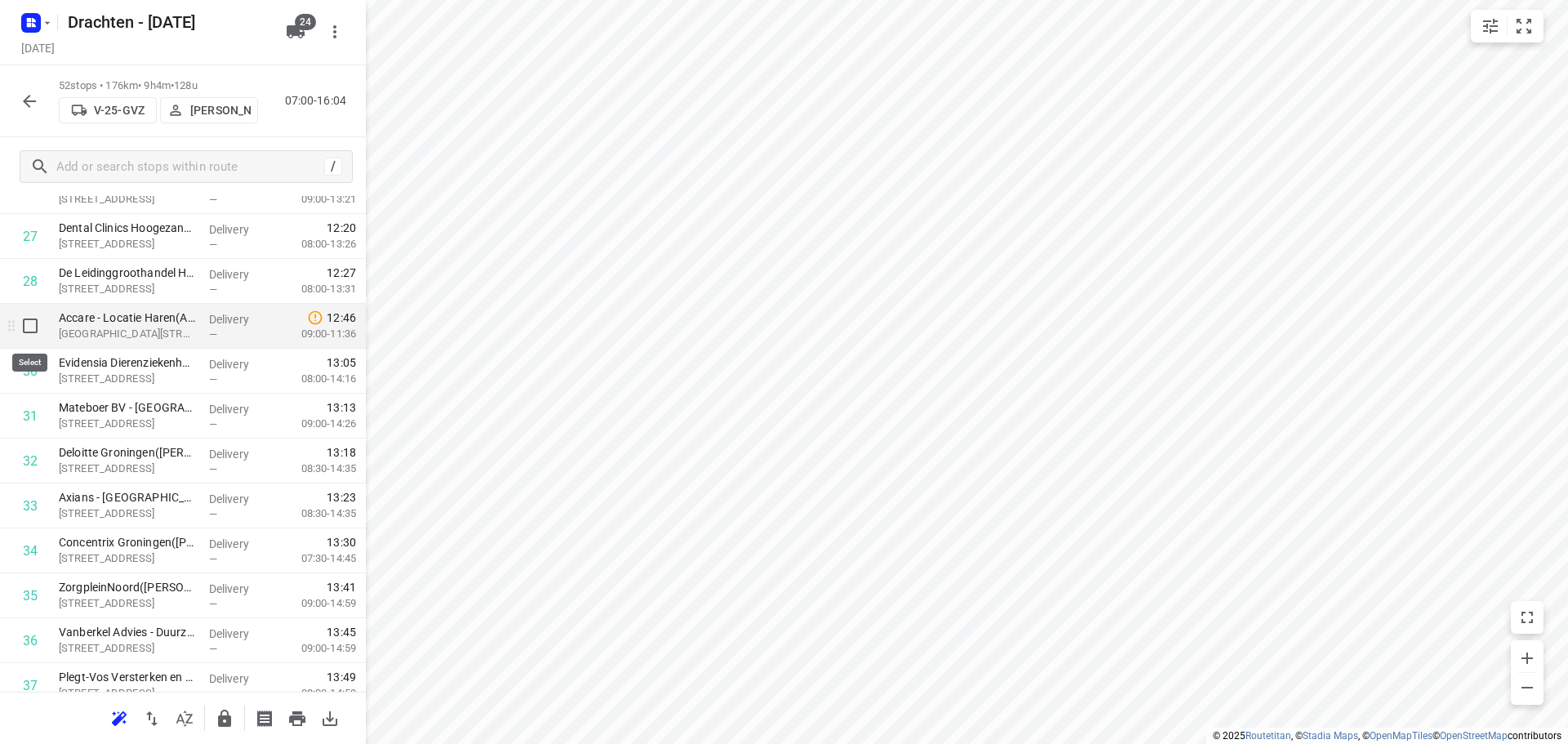
click at [28, 327] on input "checkbox" at bounding box center [30, 325] width 32 height 32
checkbox input "true"
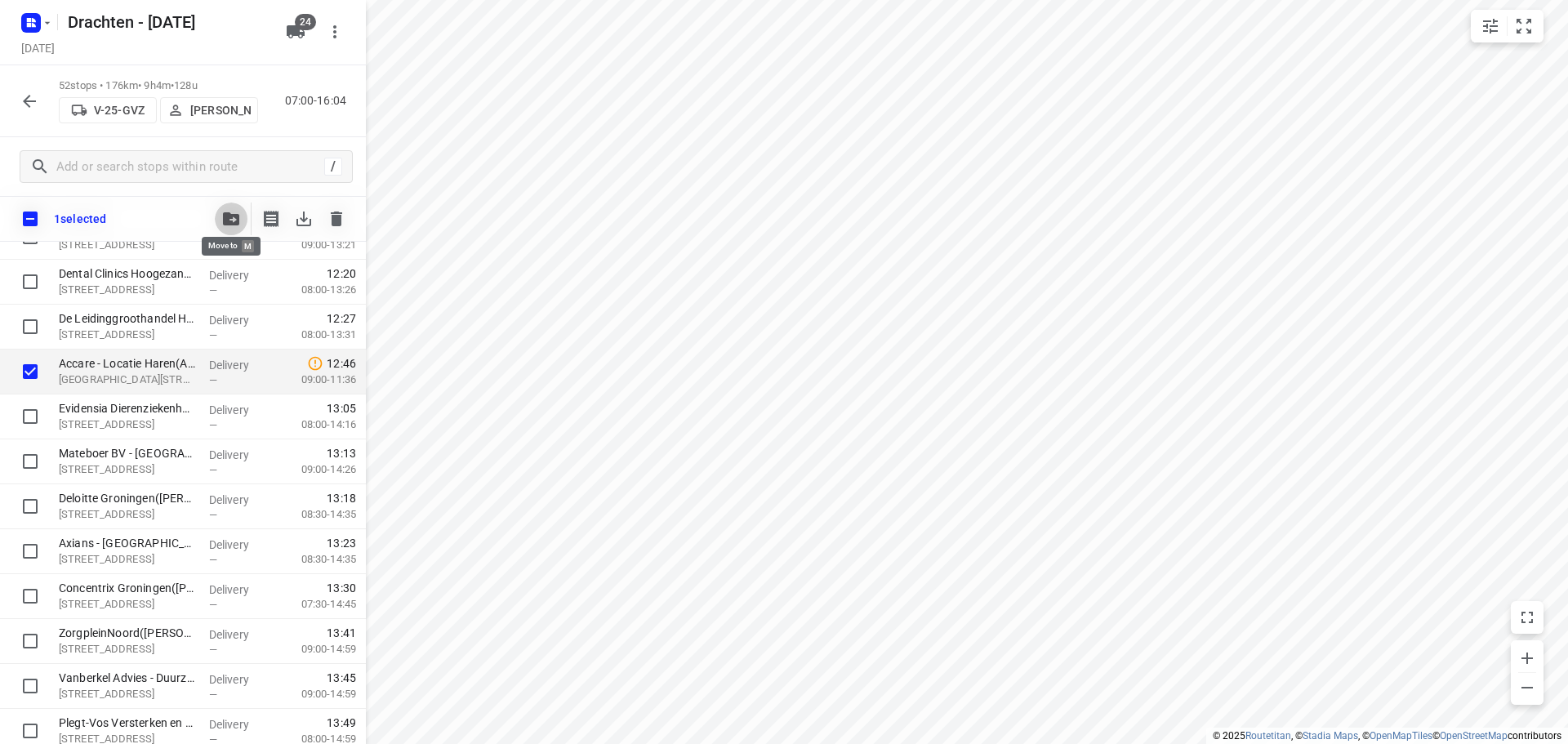
click at [227, 207] on button "button" at bounding box center [231, 219] width 32 height 32
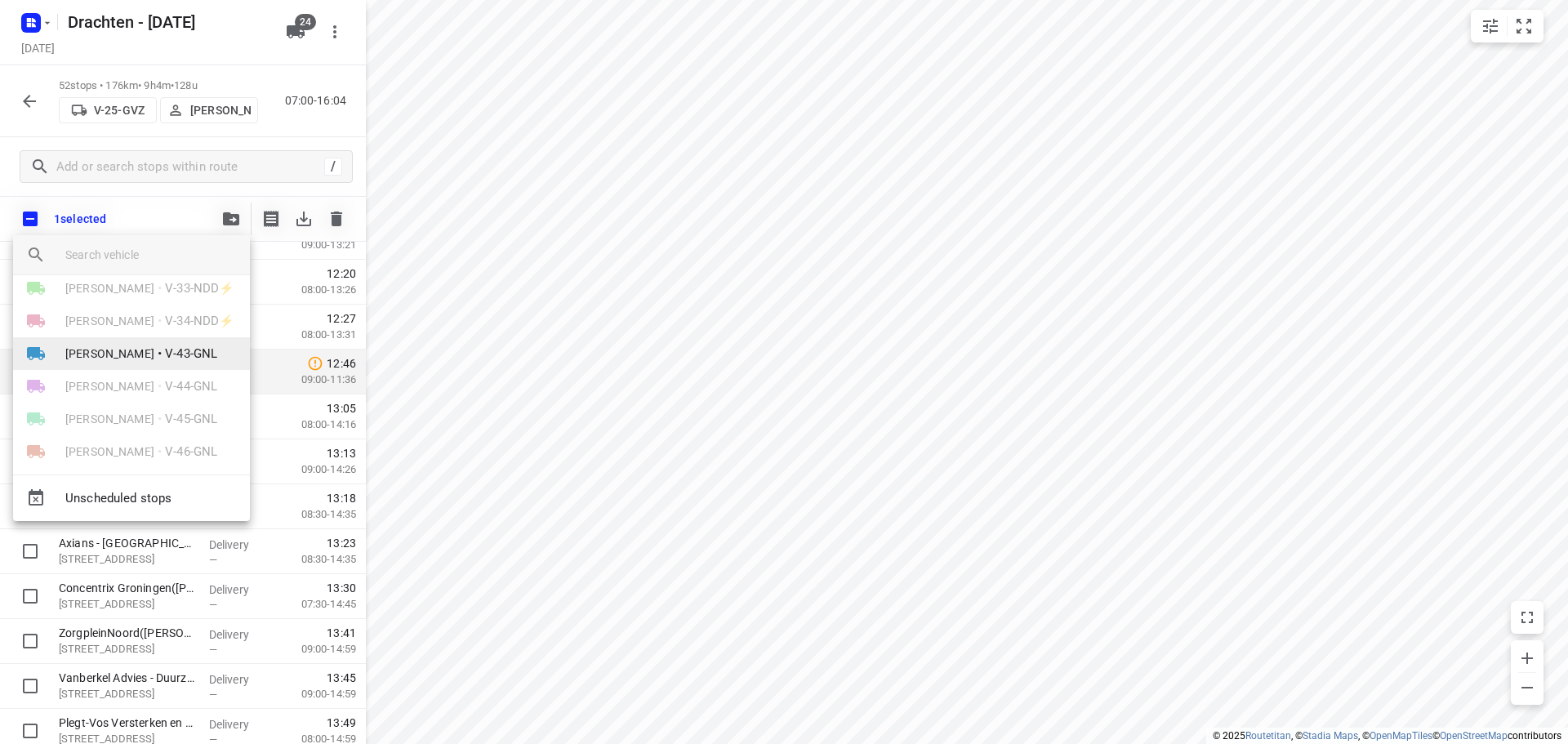
click at [168, 362] on span "V-43-GNL" at bounding box center [191, 353] width 52 height 19
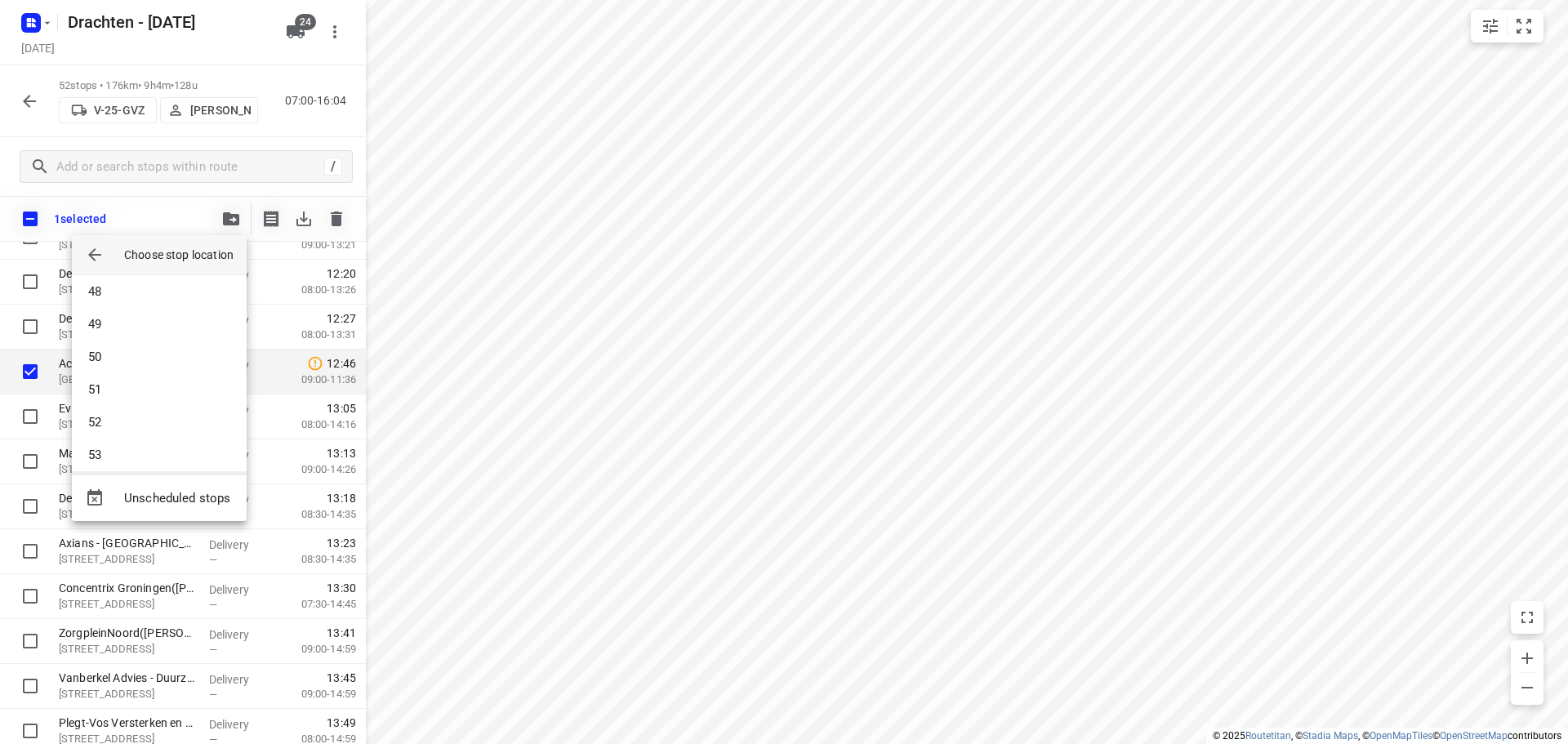
scroll to position [1649, 0]
click at [133, 413] on li "55" at bounding box center [159, 412] width 175 height 32
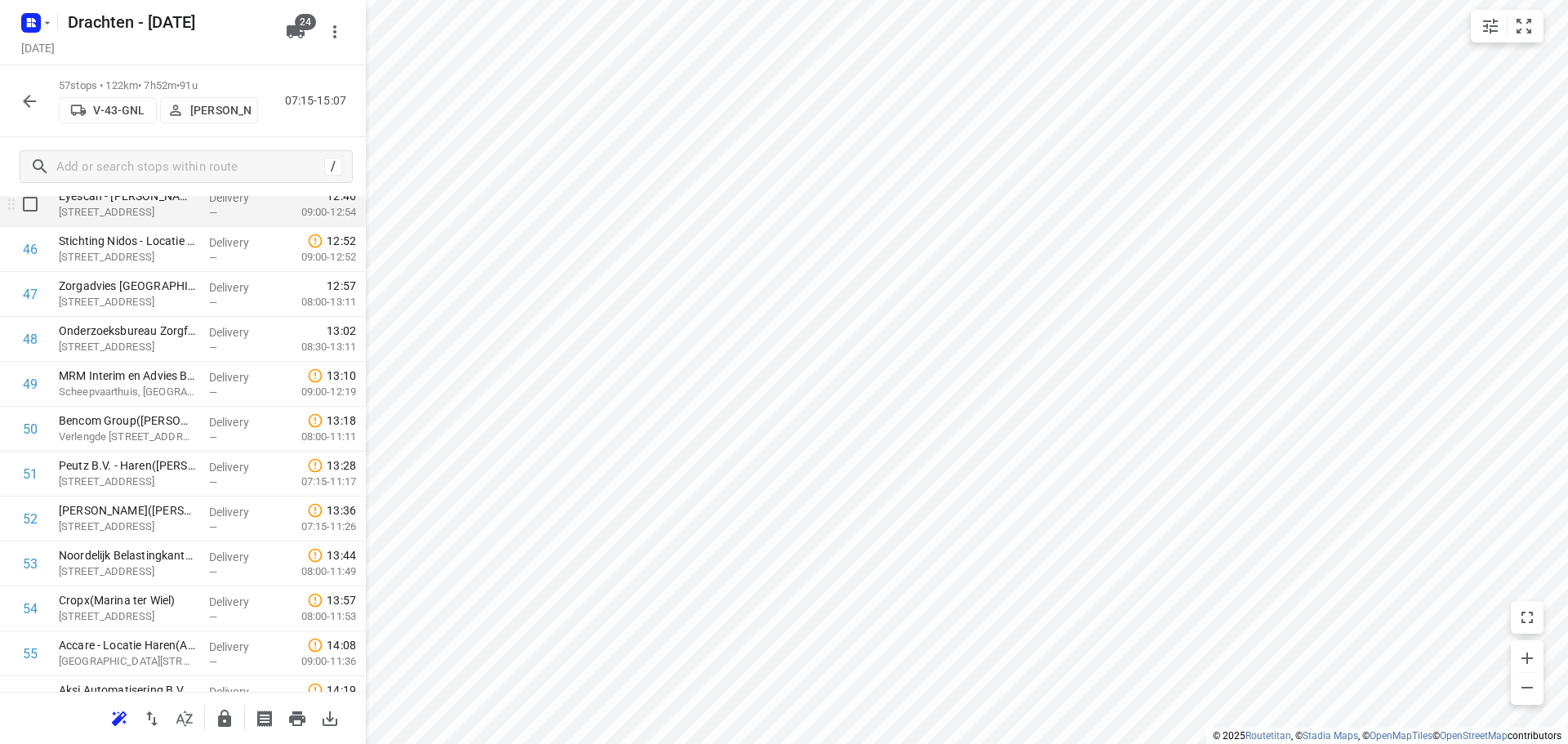
scroll to position [2191, 0]
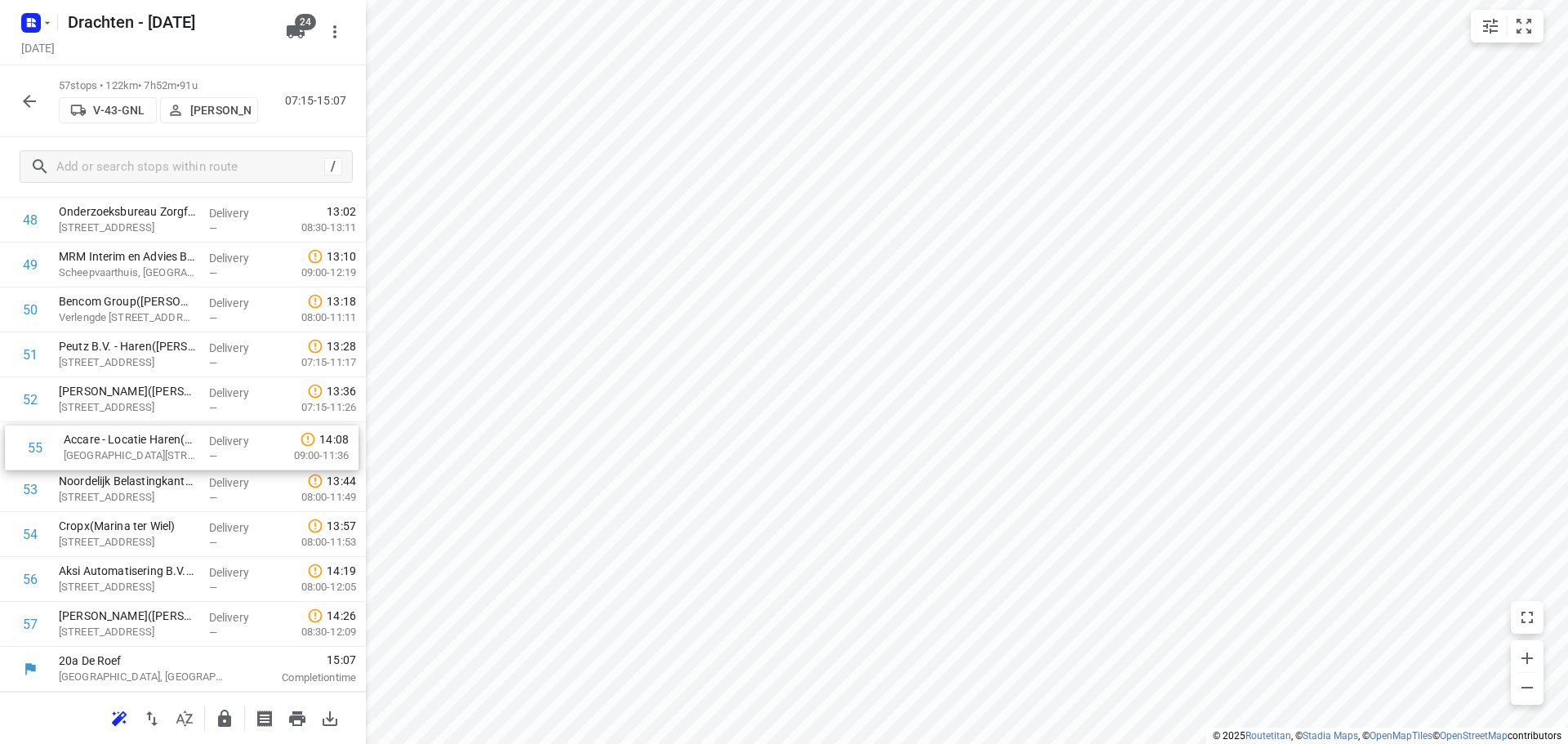
drag, startPoint x: 124, startPoint y: 542, endPoint x: 128, endPoint y: 452, distance: 90.1
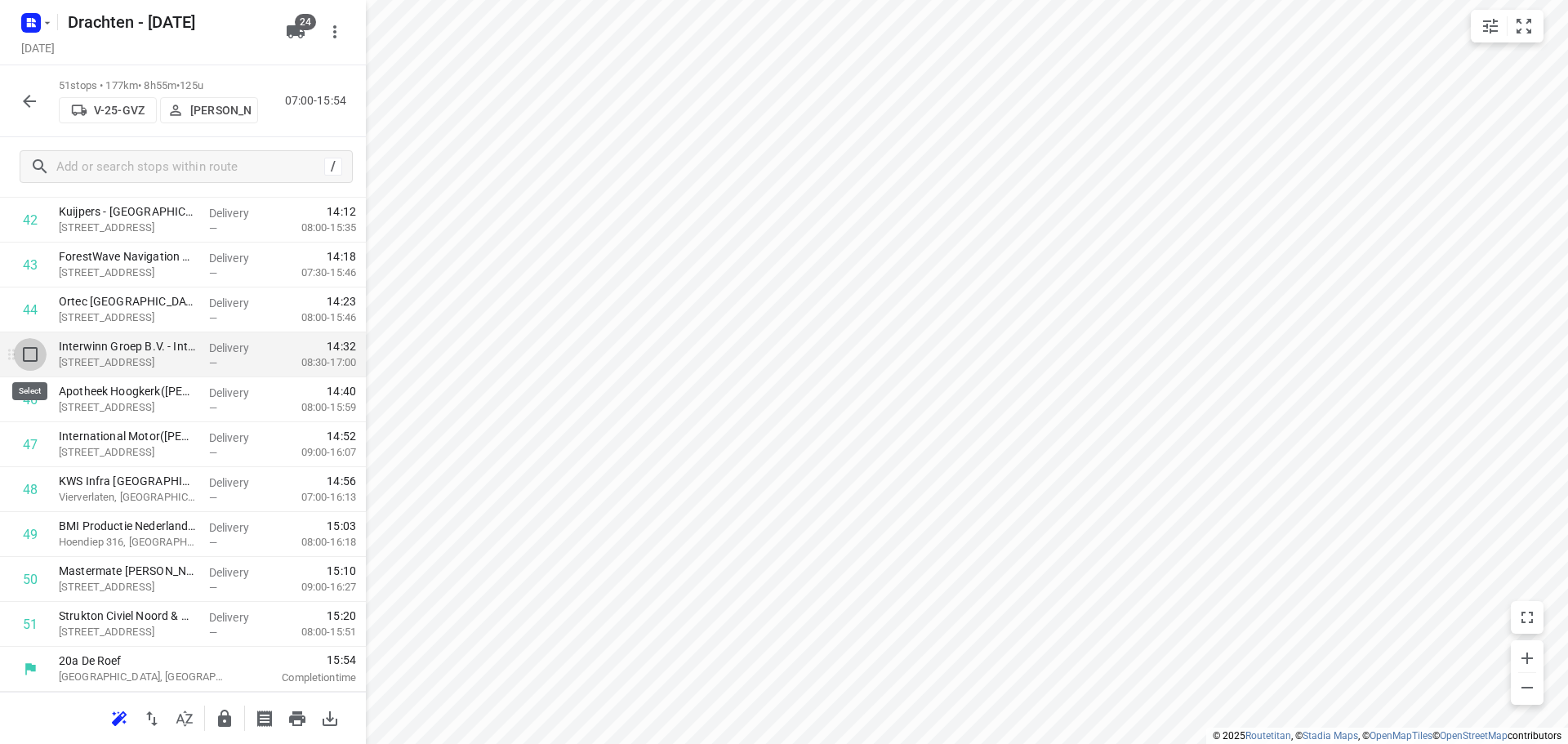
click at [29, 363] on input "checkbox" at bounding box center [30, 354] width 32 height 32
checkbox input "true"
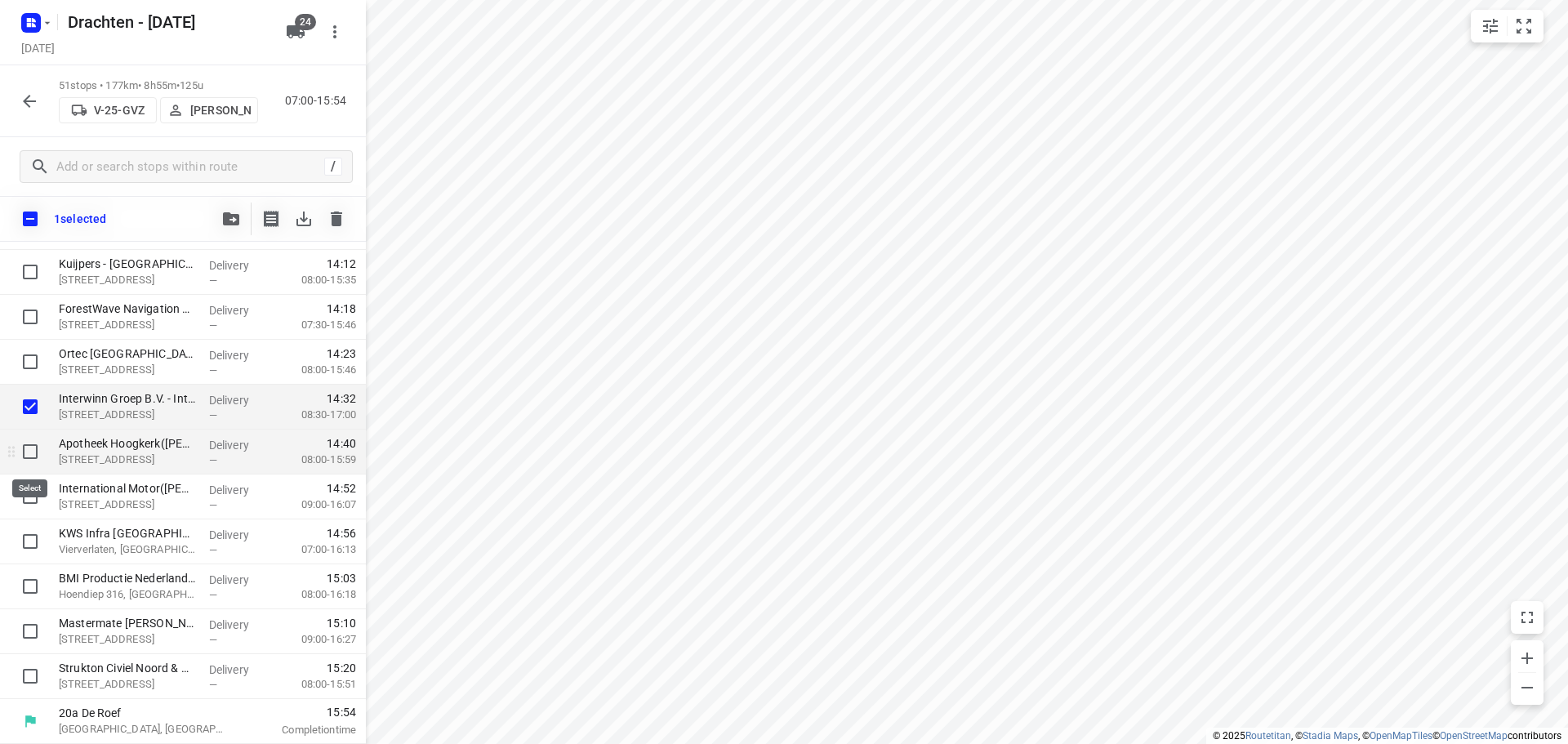
click at [25, 449] on input "checkbox" at bounding box center [30, 452] width 32 height 32
checkbox input "true"
click at [28, 495] on input "checkbox" at bounding box center [30, 497] width 32 height 32
checkbox input "true"
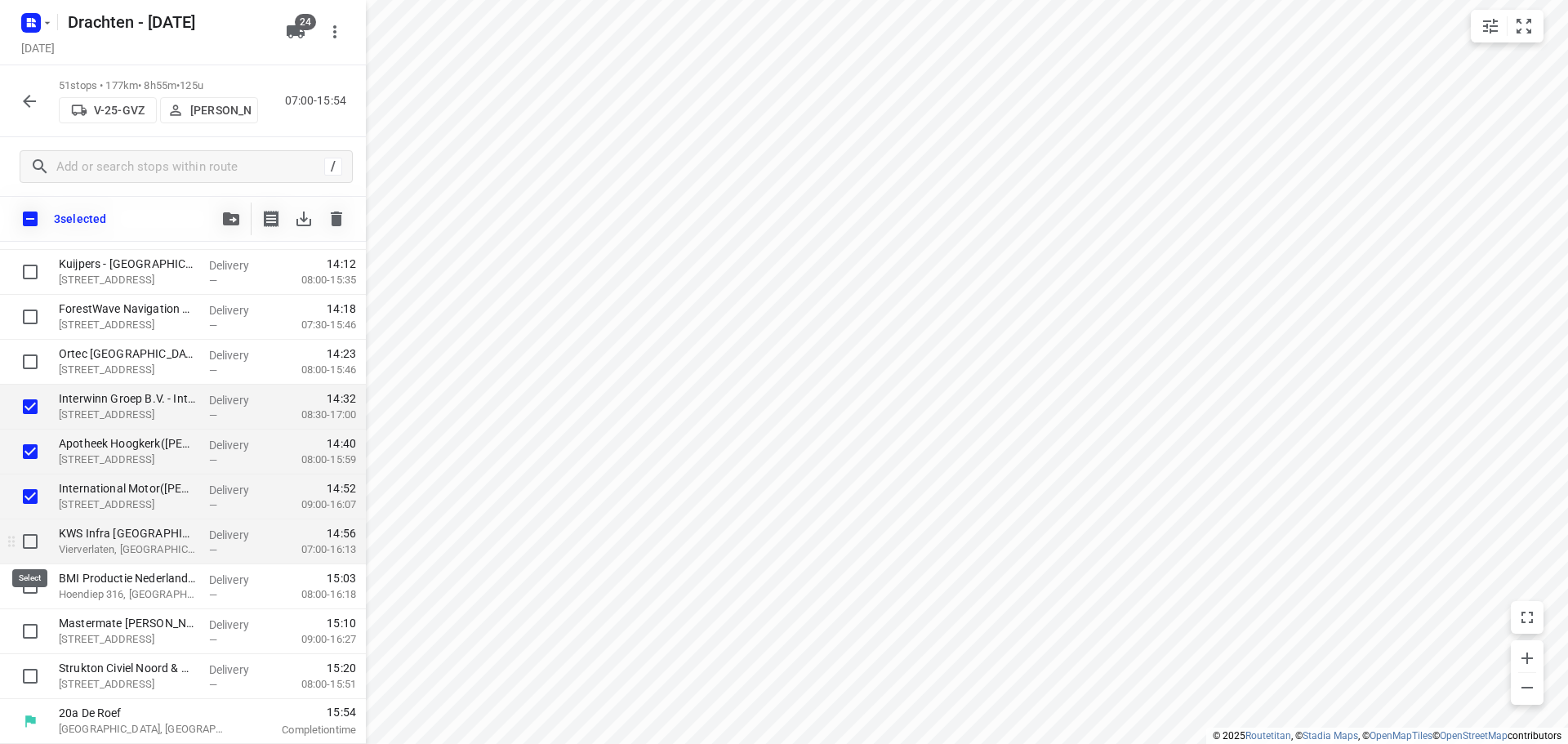
click at [41, 557] on input "checkbox" at bounding box center [30, 541] width 32 height 32
checkbox input "true"
click at [39, 584] on input "checkbox" at bounding box center [30, 586] width 32 height 32
checkbox input "true"
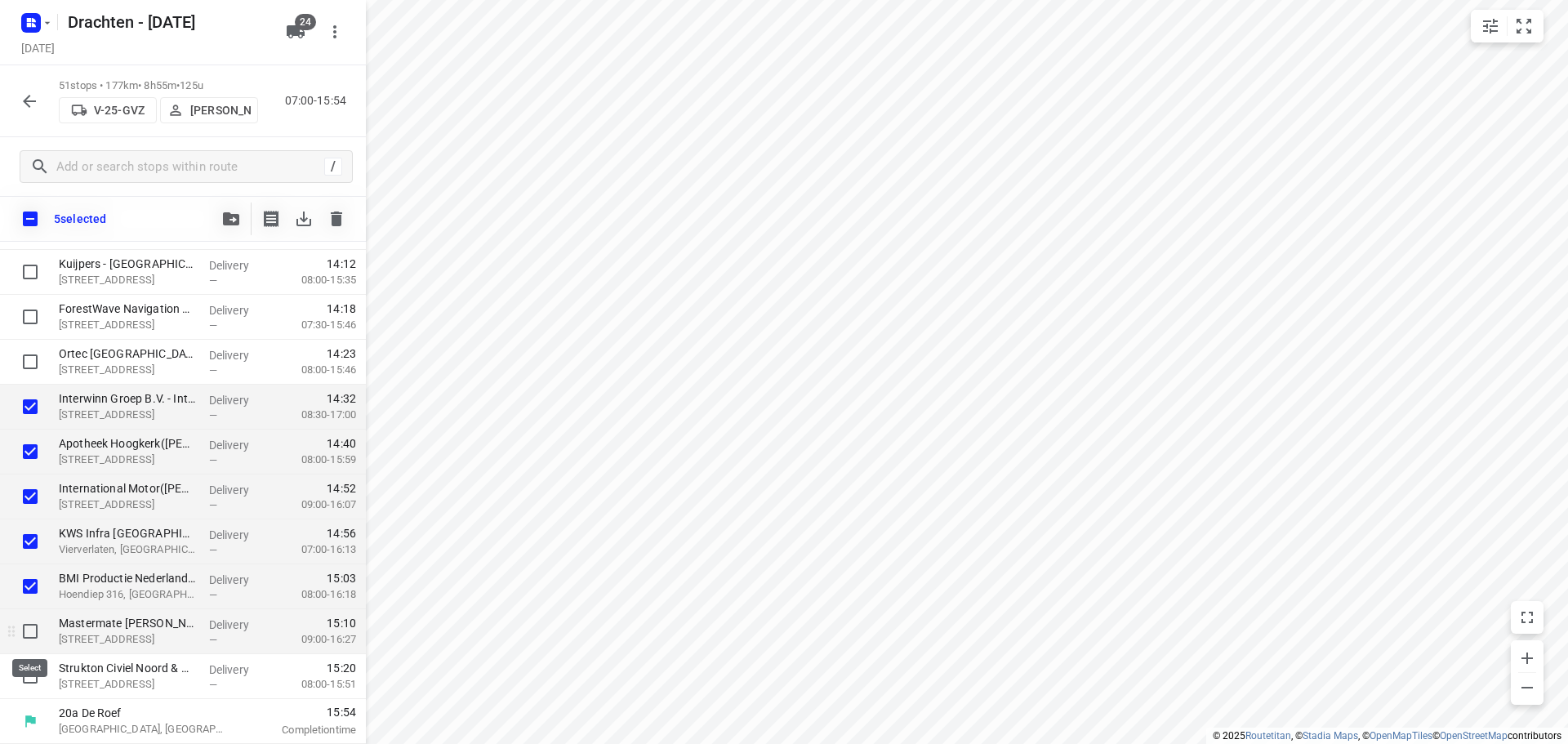
click at [34, 626] on input "checkbox" at bounding box center [30, 631] width 32 height 32
checkbox input "true"
click at [22, 668] on input "checkbox" at bounding box center [30, 676] width 32 height 32
checkbox input "true"
click at [234, 216] on icon "button" at bounding box center [231, 219] width 16 height 13
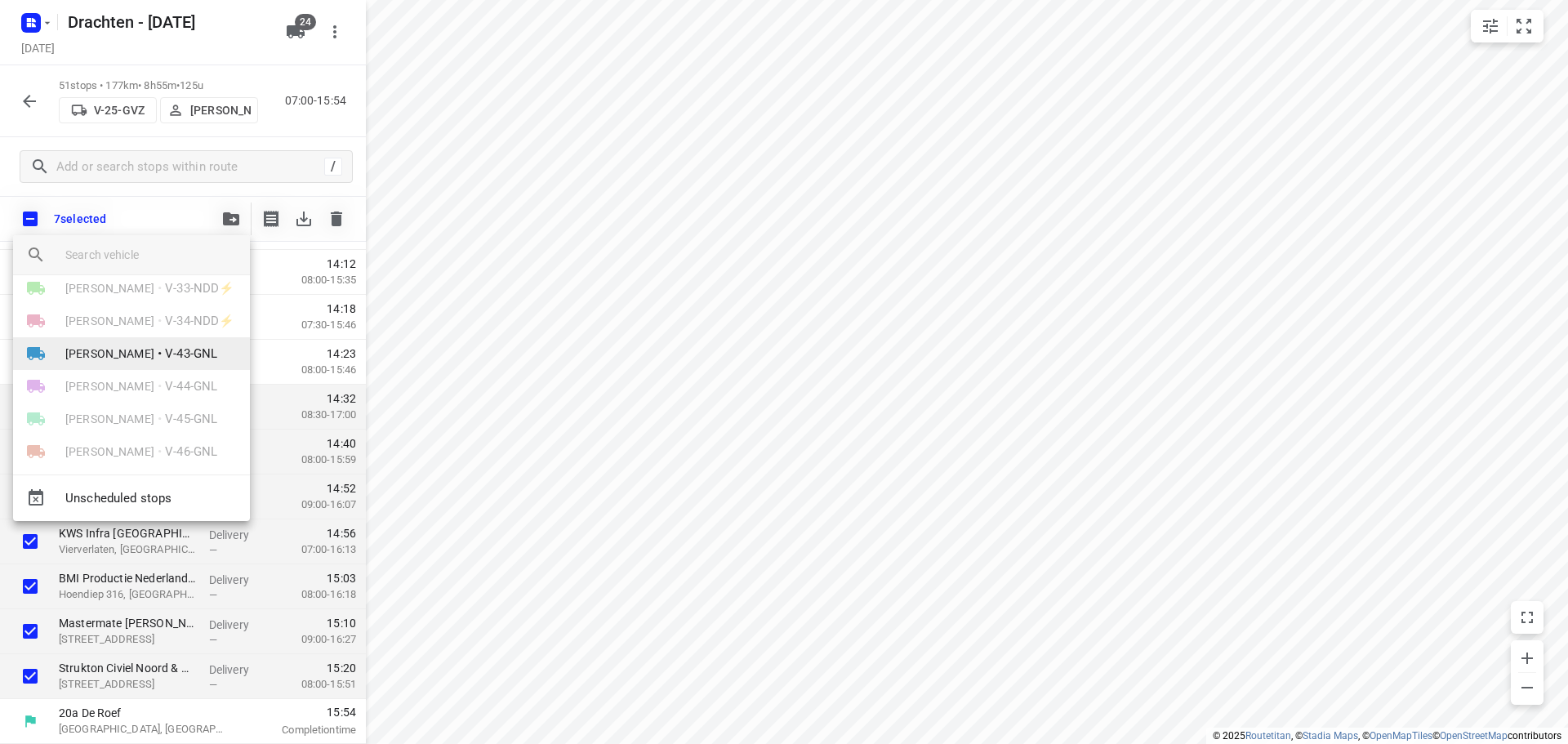
click at [179, 361] on span "V-43-GNL" at bounding box center [191, 353] width 52 height 19
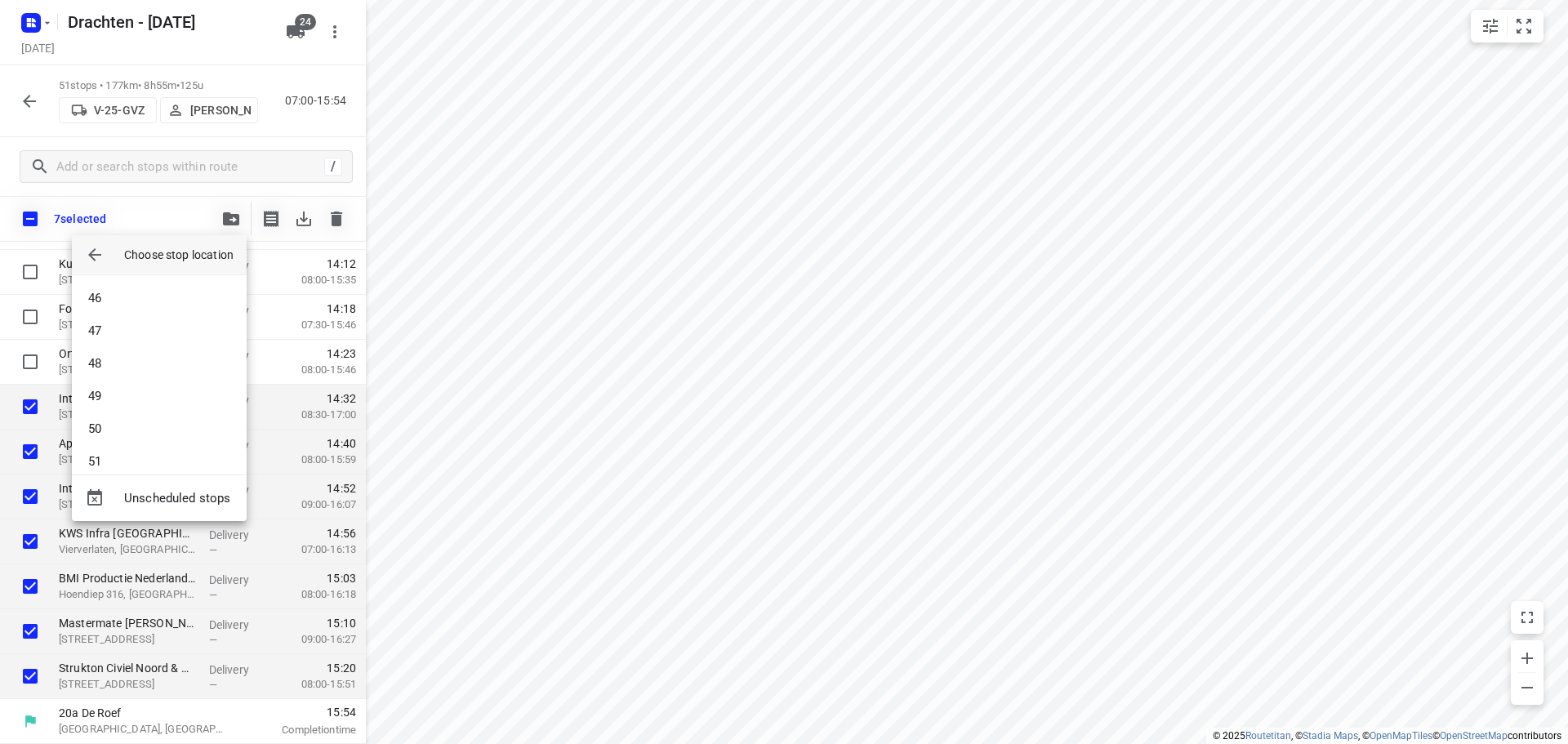
scroll to position [1683, 0]
click at [142, 451] on li "57" at bounding box center [159, 445] width 175 height 32
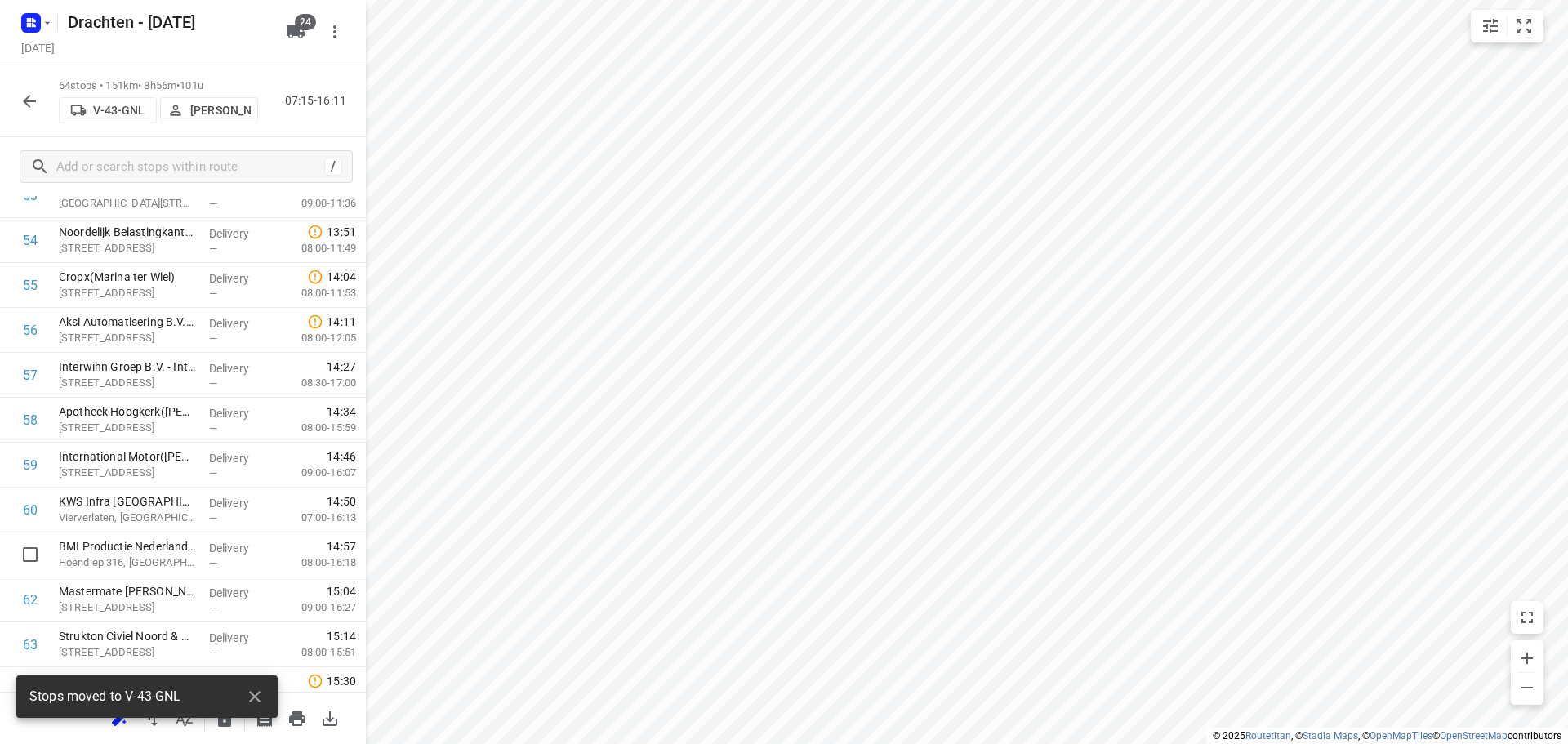
scroll to position [2505, 0]
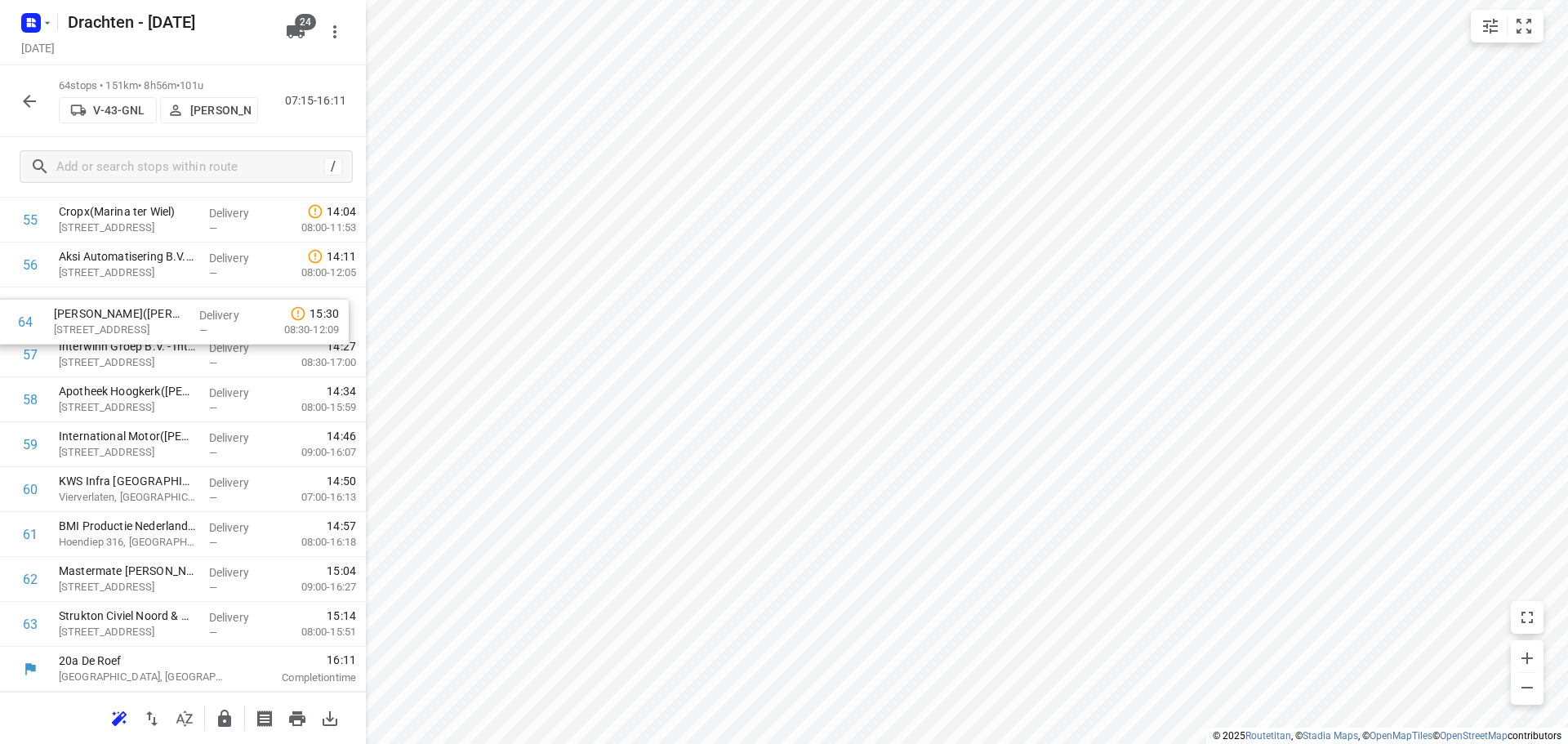
drag, startPoint x: 182, startPoint y: 637, endPoint x: 179, endPoint y: 326, distance: 311.0
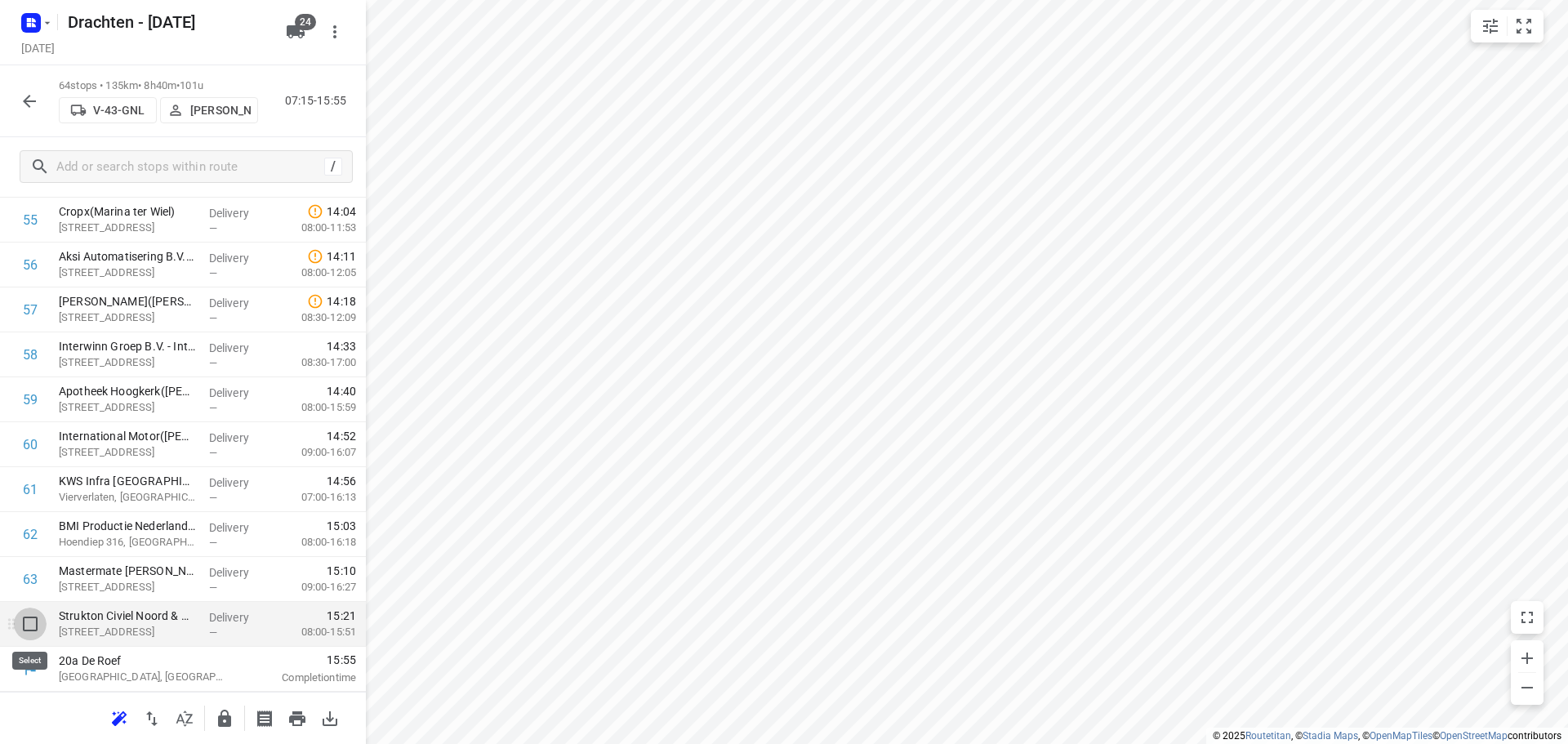
click at [36, 629] on input "checkbox" at bounding box center [30, 624] width 32 height 32
checkbox input "true"
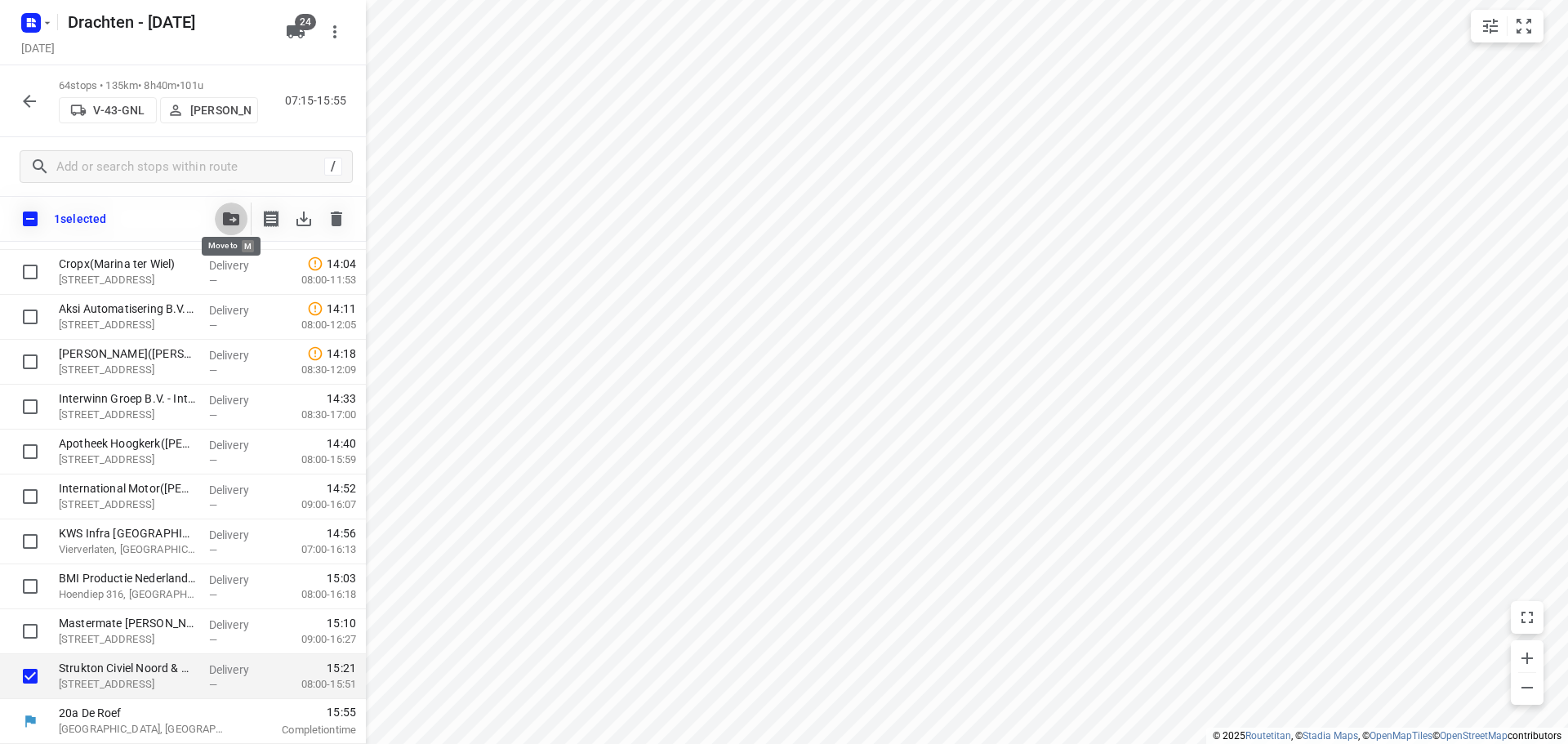
click at [227, 223] on icon "button" at bounding box center [231, 219] width 16 height 13
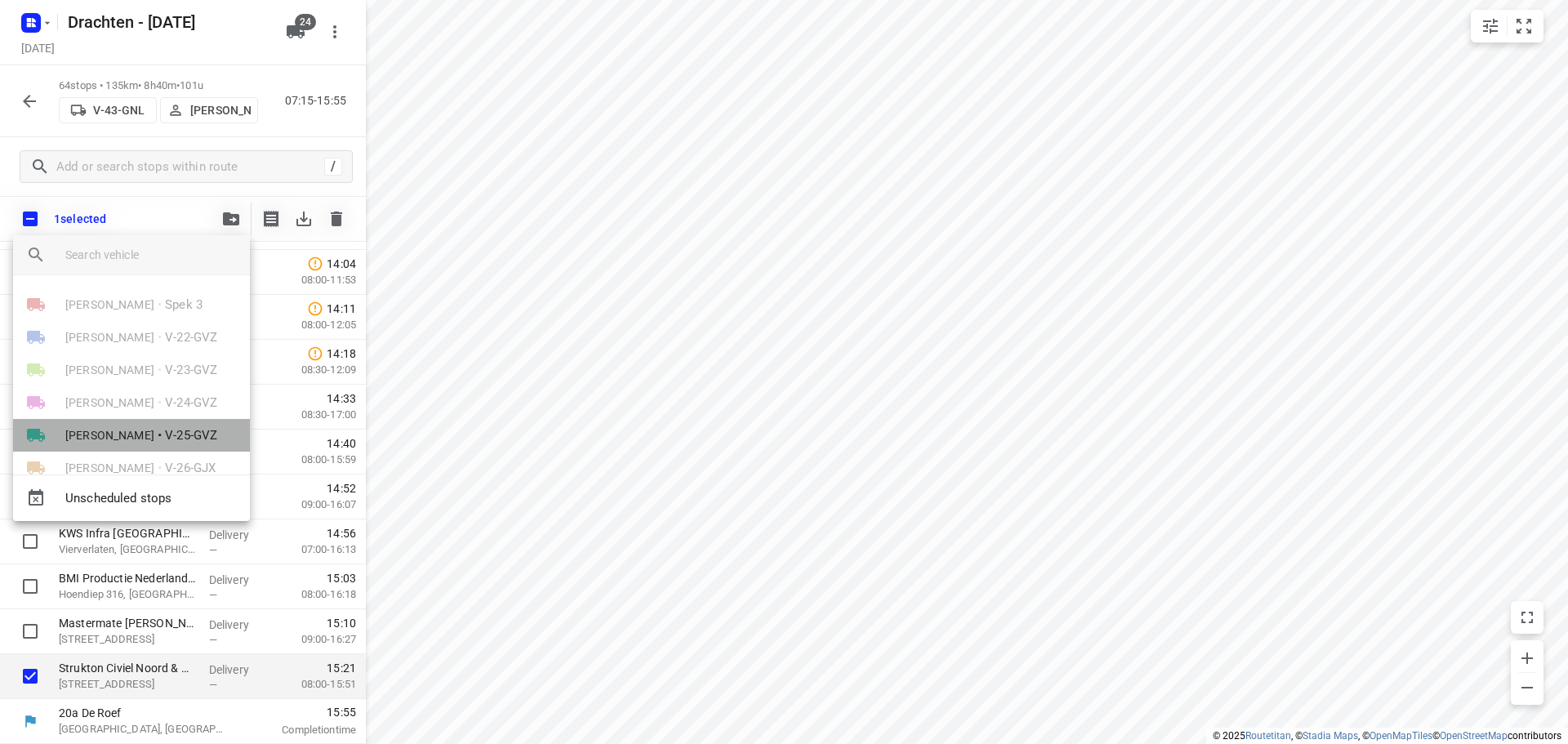
click at [124, 437] on span "[PERSON_NAME]" at bounding box center [109, 436] width 89 height 16
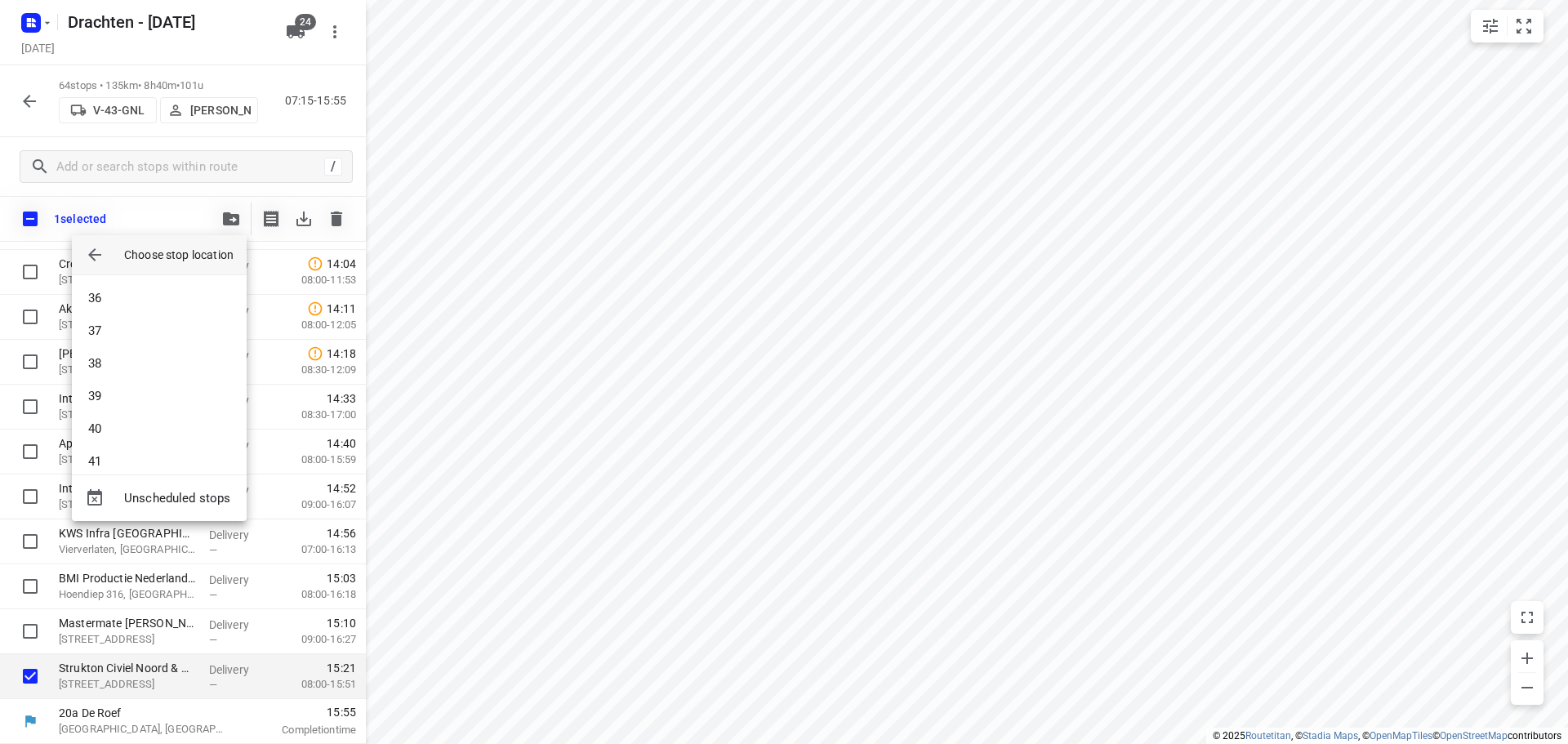
scroll to position [1225, 0]
click at [140, 377] on li "41" at bounding box center [159, 379] width 175 height 32
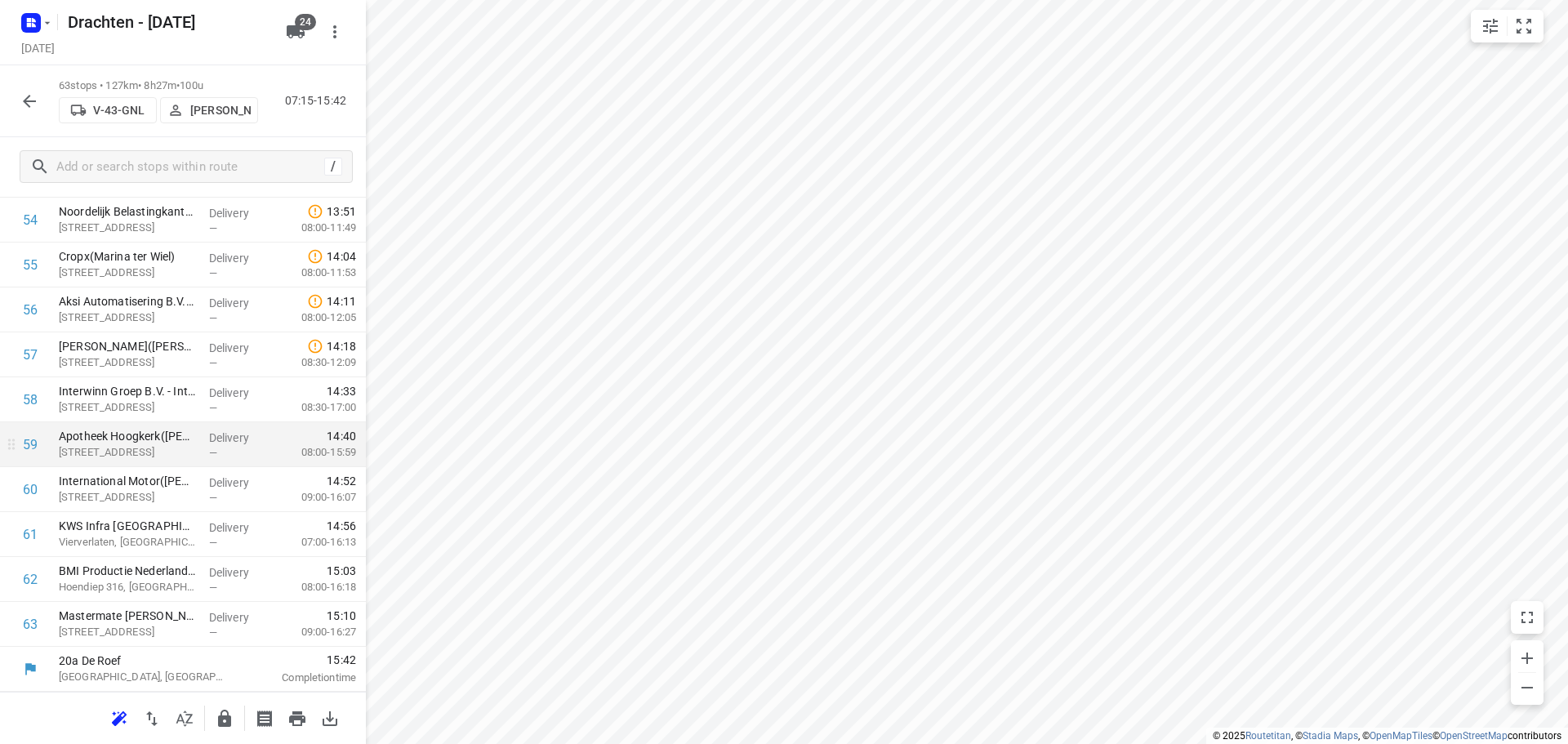
scroll to position [1652, 0]
drag, startPoint x: 134, startPoint y: 435, endPoint x: 140, endPoint y: 391, distance: 44.4
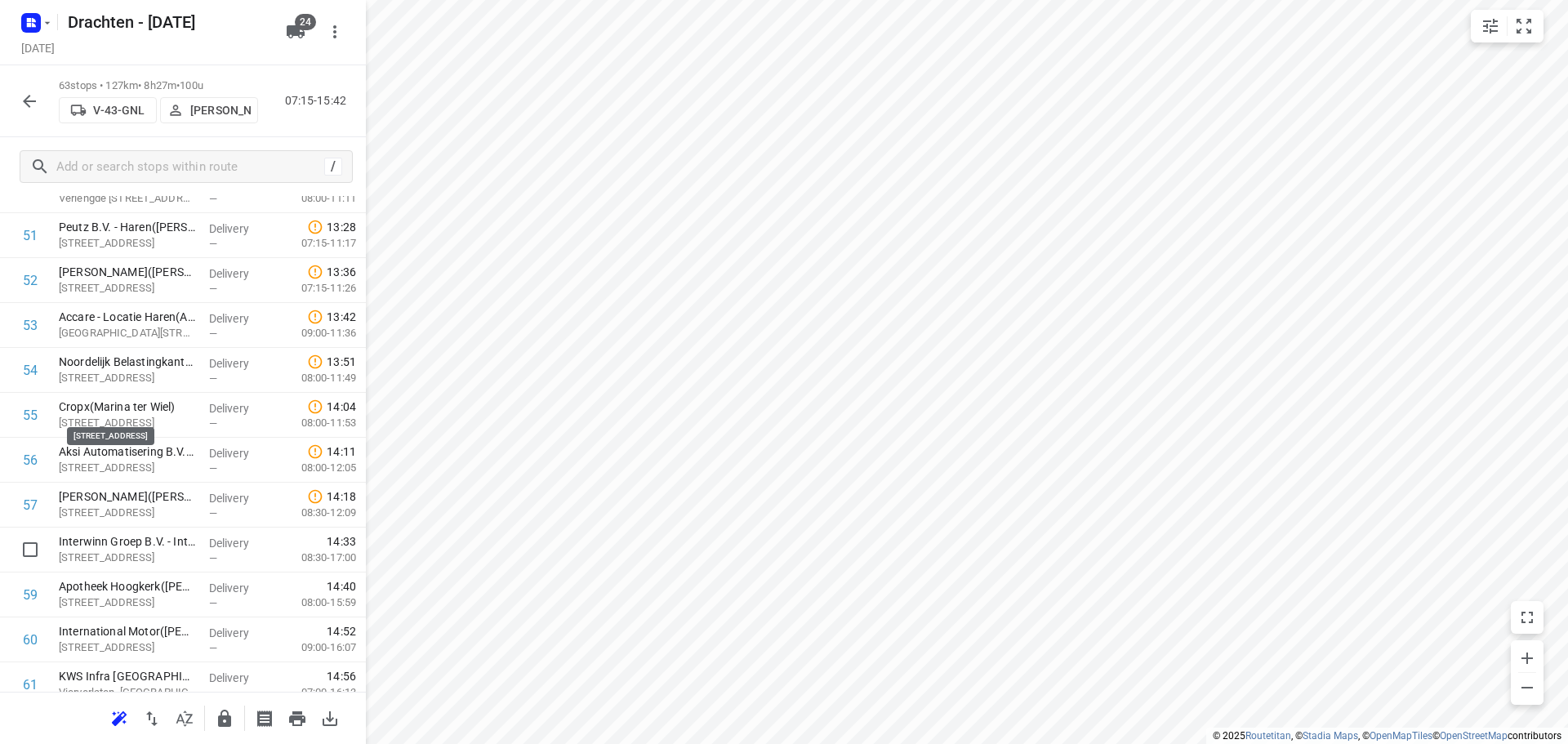
scroll to position [2461, 0]
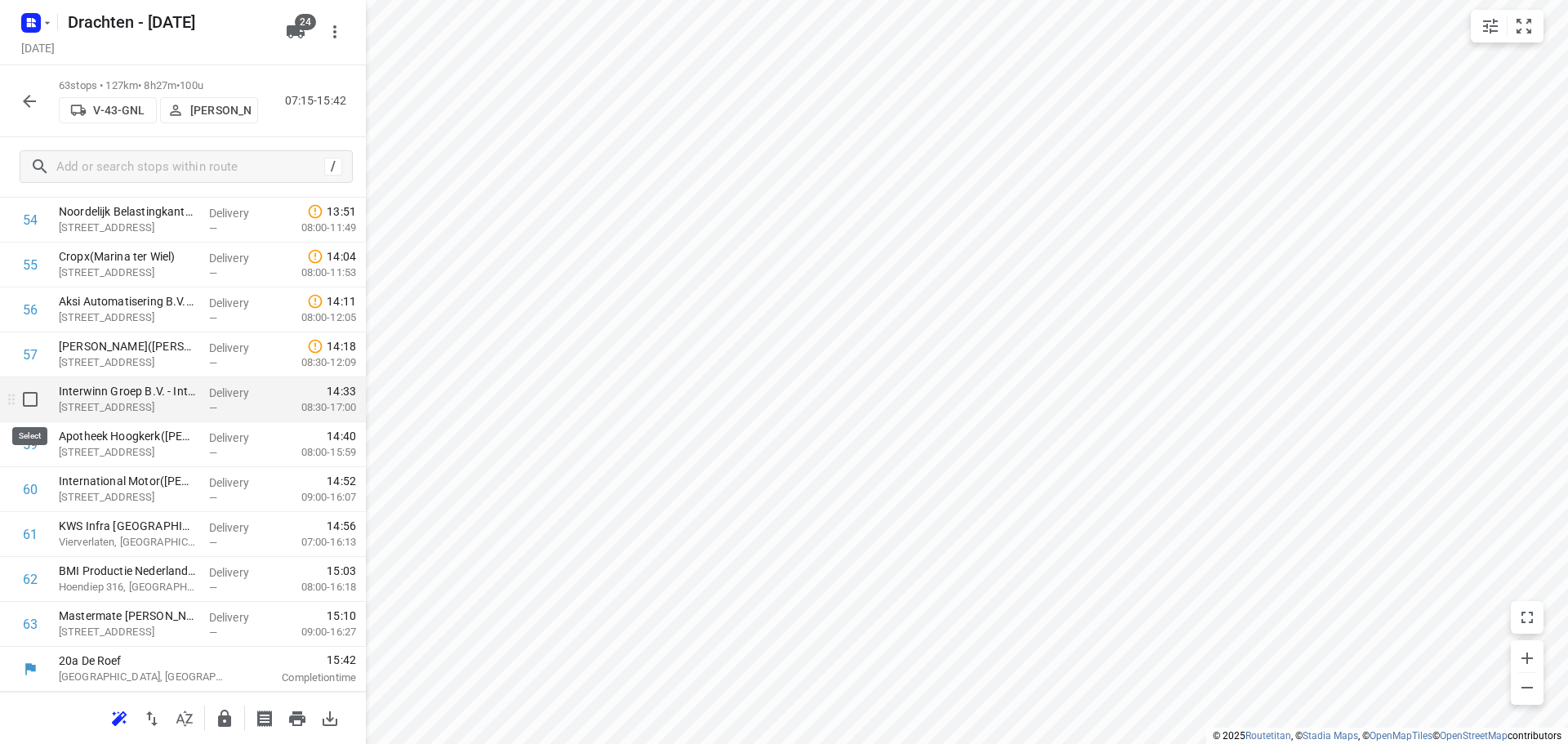
click at [44, 403] on input "checkbox" at bounding box center [30, 399] width 32 height 32
checkbox input "true"
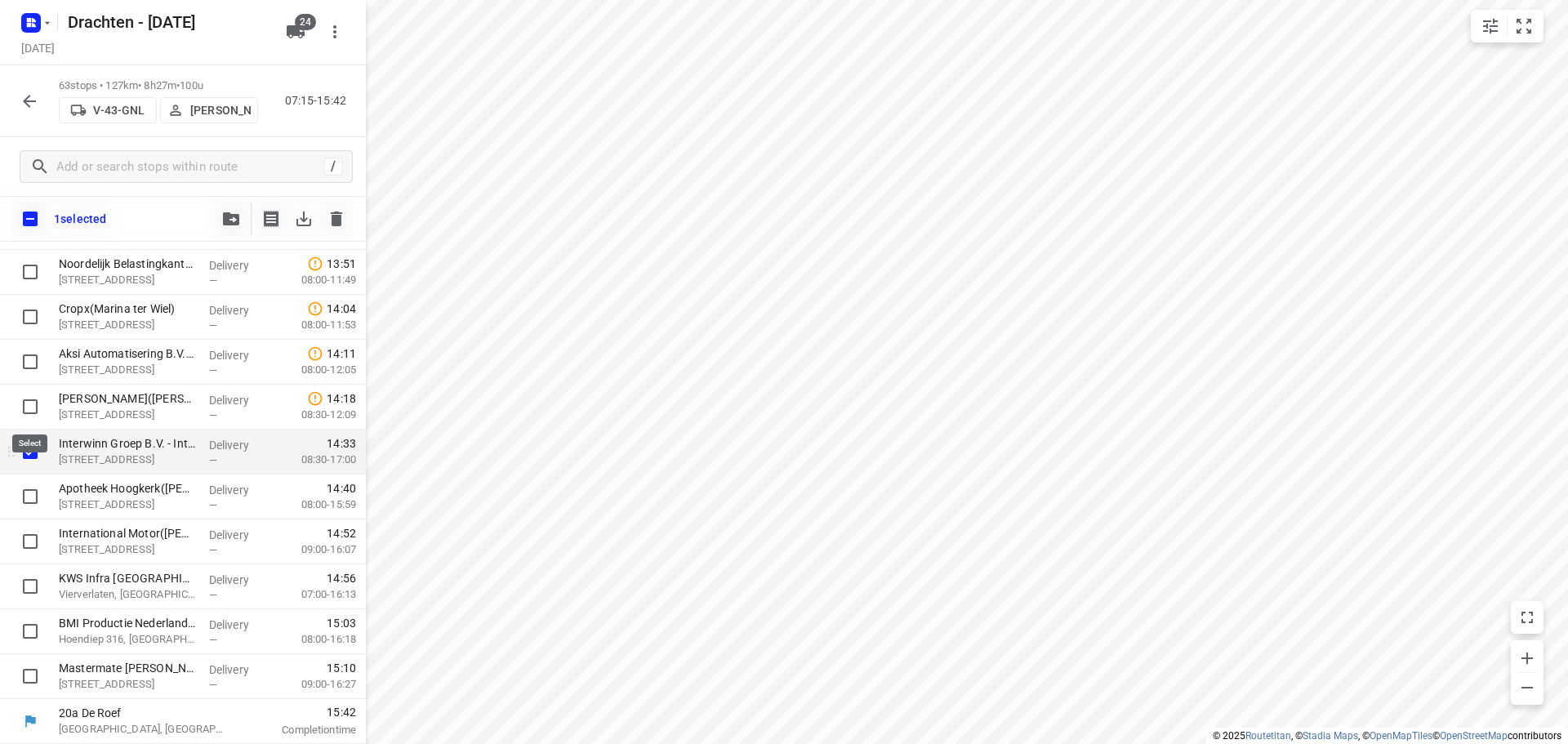
scroll to position [2454, 0]
click at [31, 492] on input "checkbox" at bounding box center [30, 497] width 32 height 32
checkbox input "true"
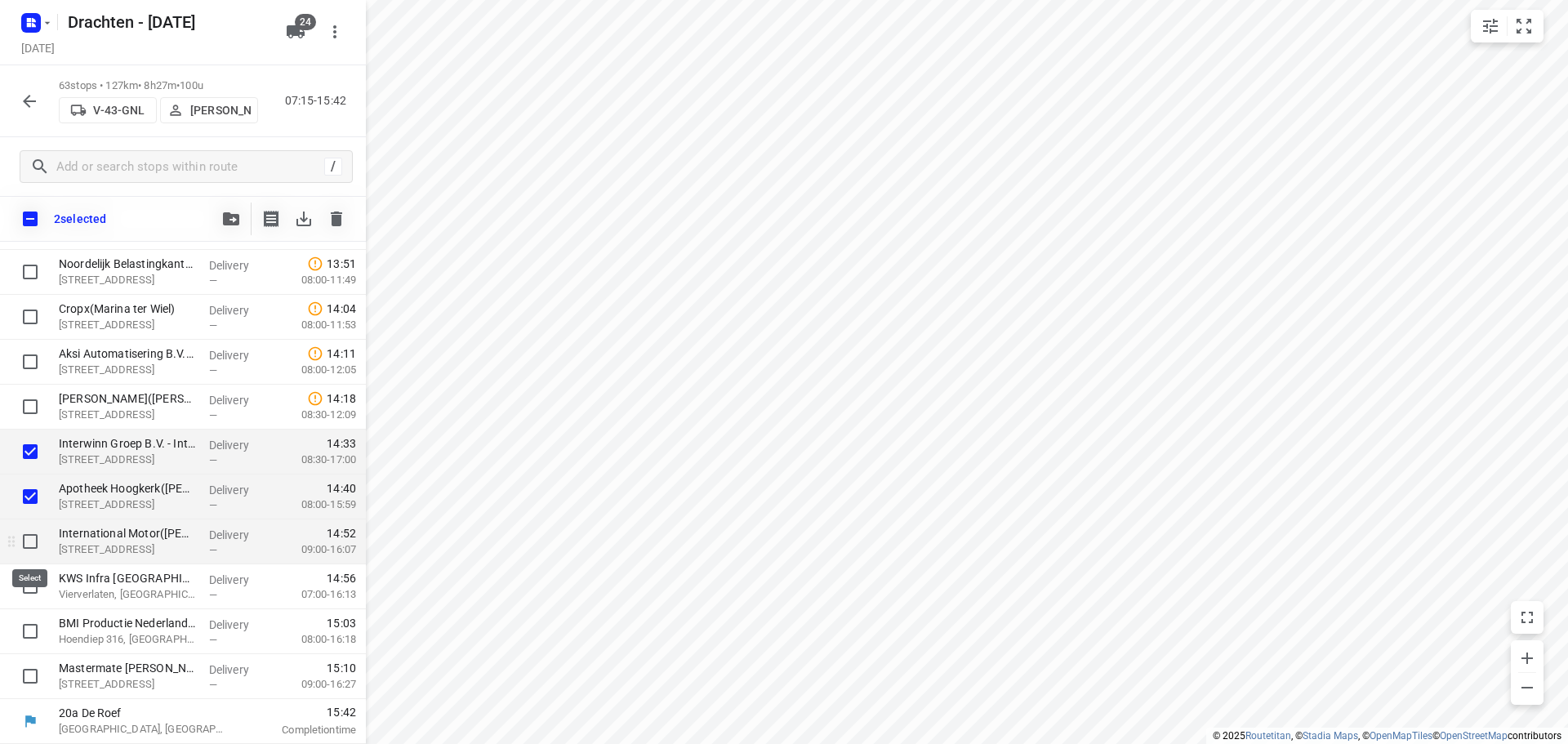
click at [32, 532] on input "checkbox" at bounding box center [30, 541] width 32 height 32
checkbox input "true"
click at [24, 584] on input "checkbox" at bounding box center [30, 586] width 32 height 32
checkbox input "true"
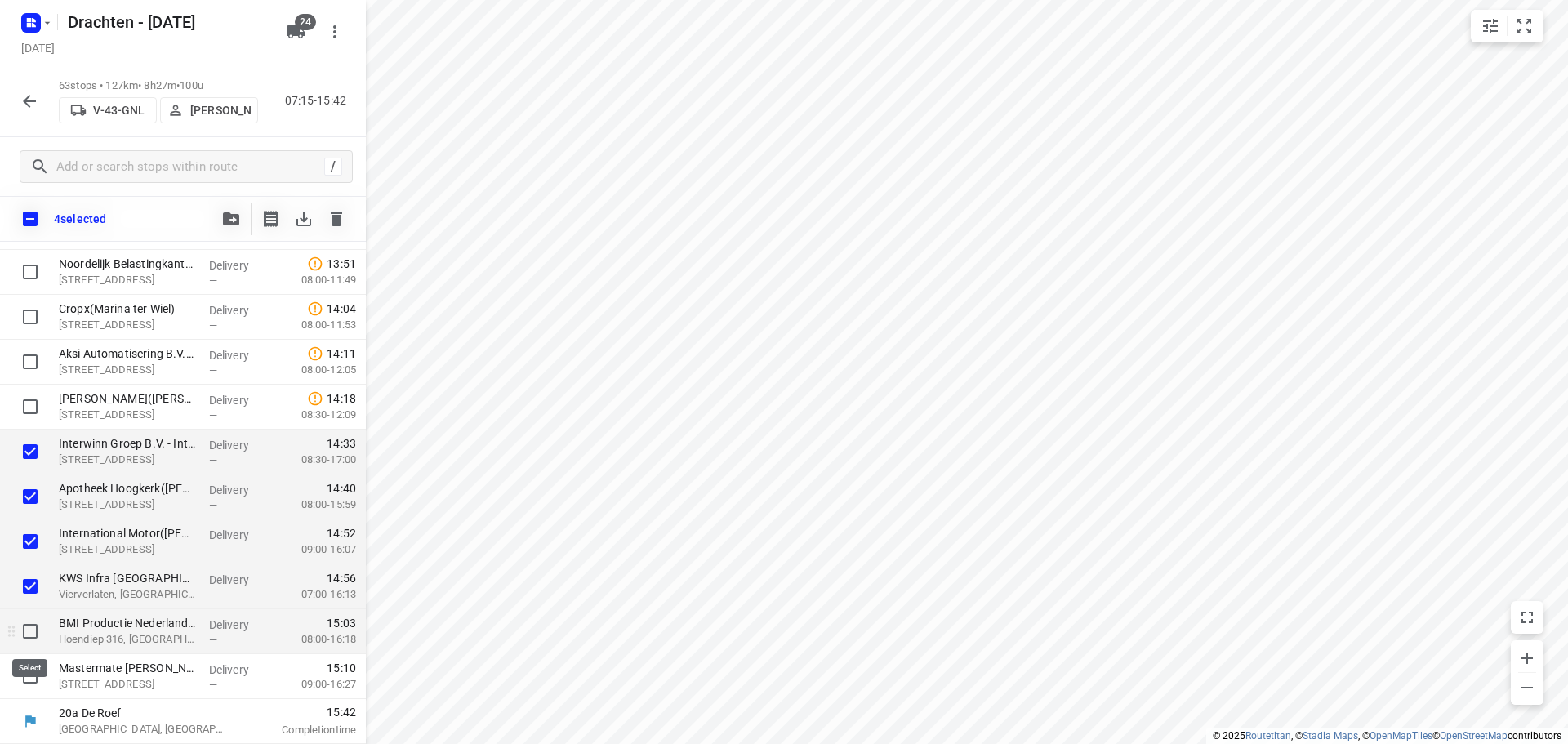
click at [39, 636] on input "checkbox" at bounding box center [30, 631] width 32 height 32
checkbox input "true"
click at [23, 675] on input "checkbox" at bounding box center [30, 676] width 32 height 32
checkbox input "true"
click at [221, 210] on button "button" at bounding box center [231, 219] width 32 height 32
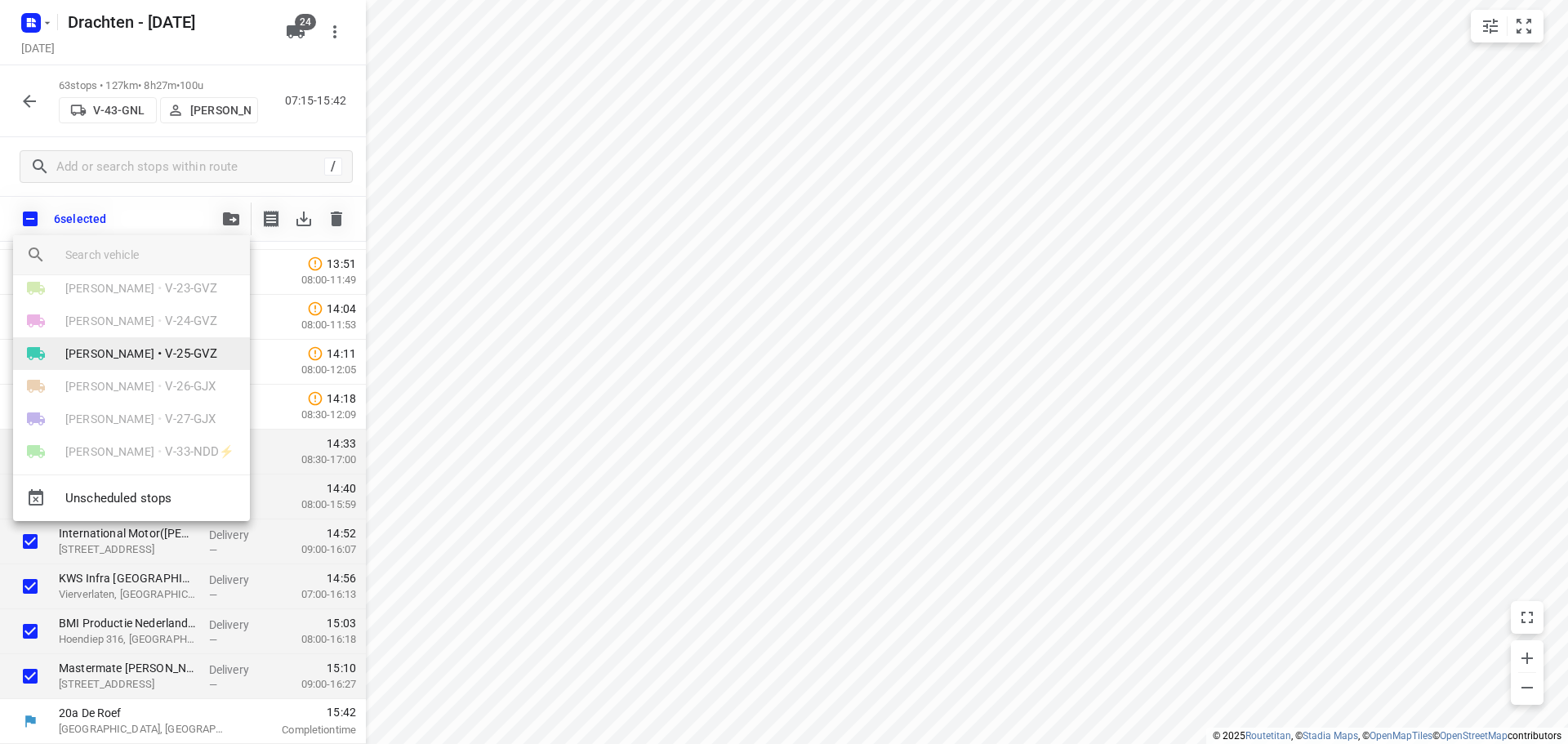
click at [178, 360] on span "V-25-GVZ" at bounding box center [191, 353] width 52 height 19
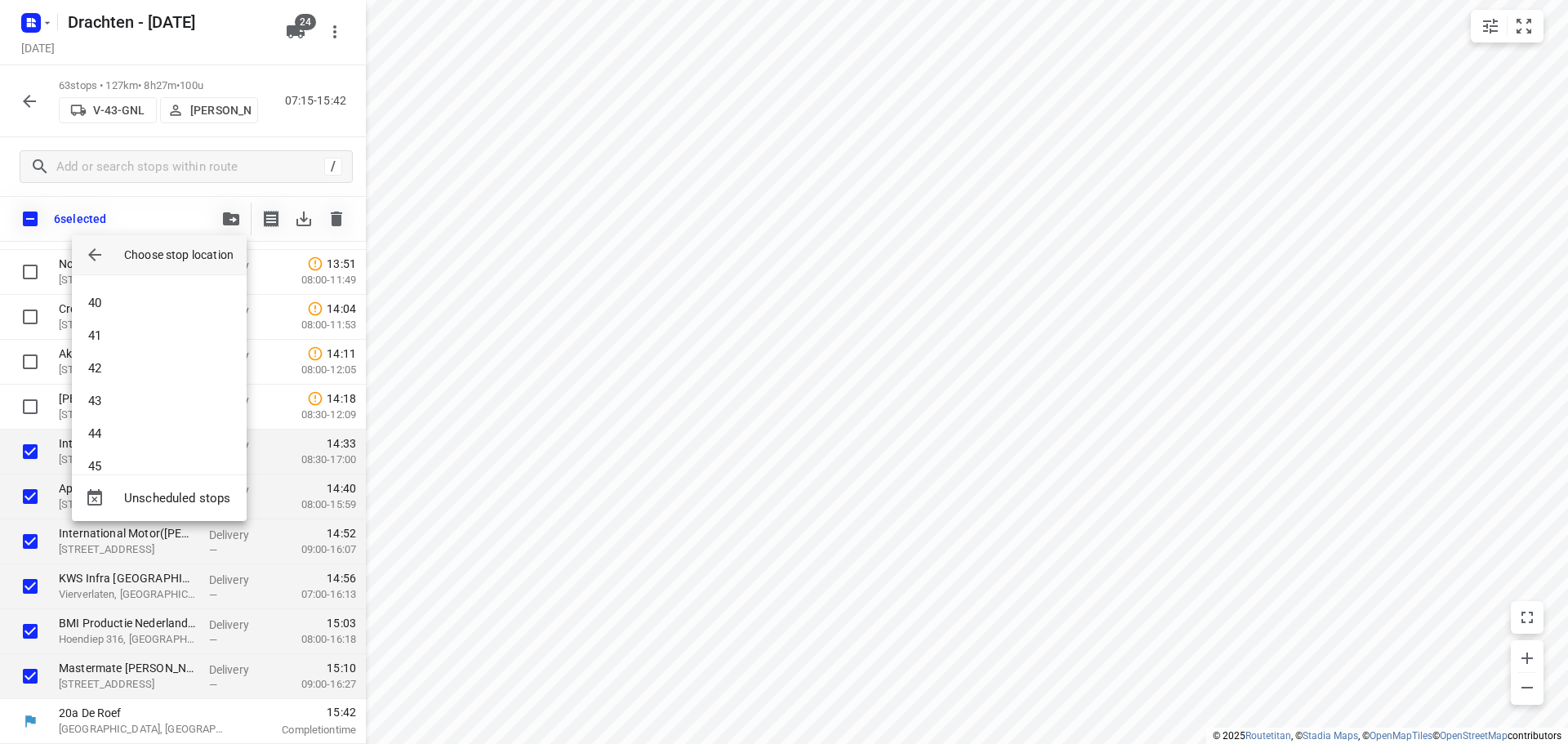
scroll to position [1291, 0]
click at [134, 454] on li "45" at bounding box center [159, 445] width 175 height 32
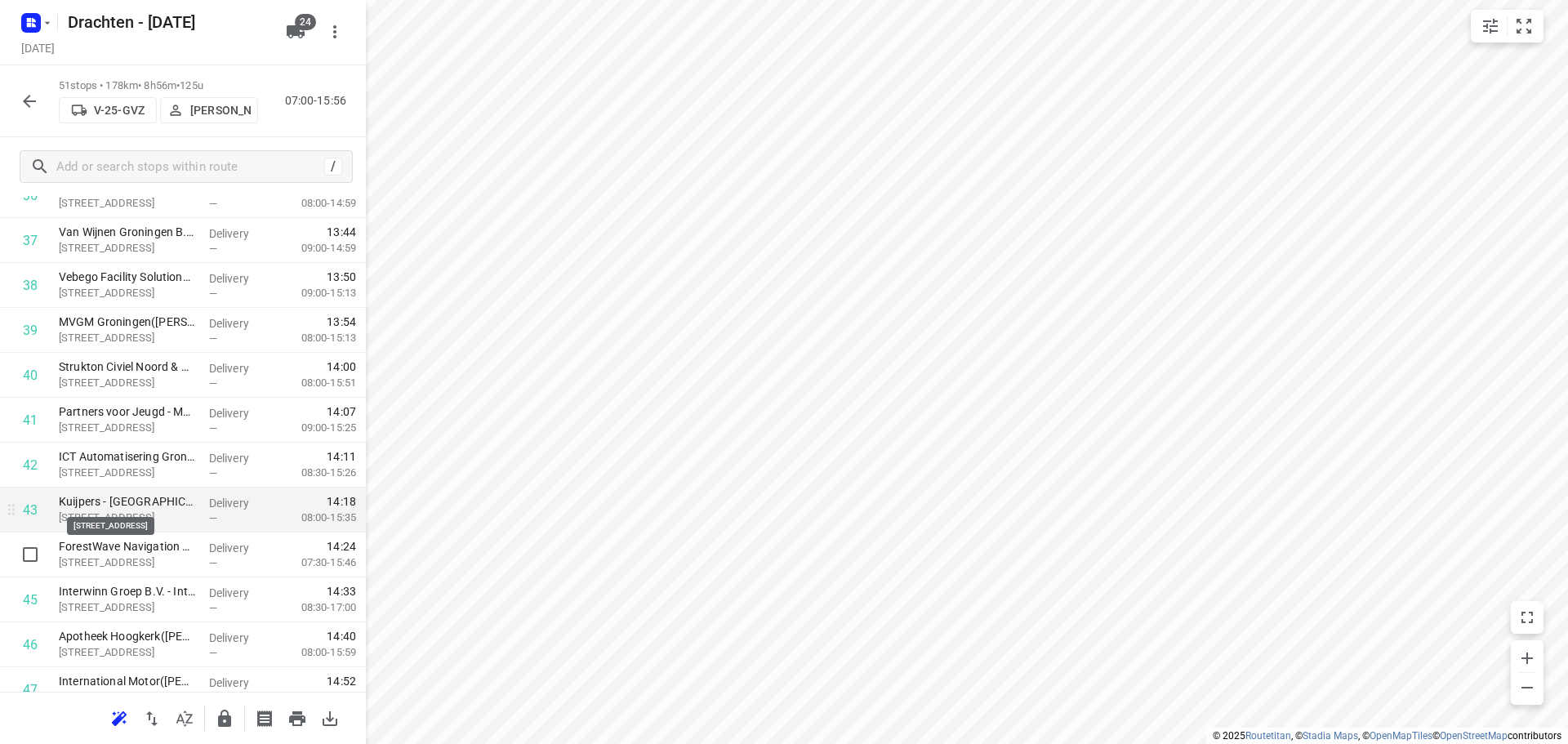
scroll to position [1922, 0]
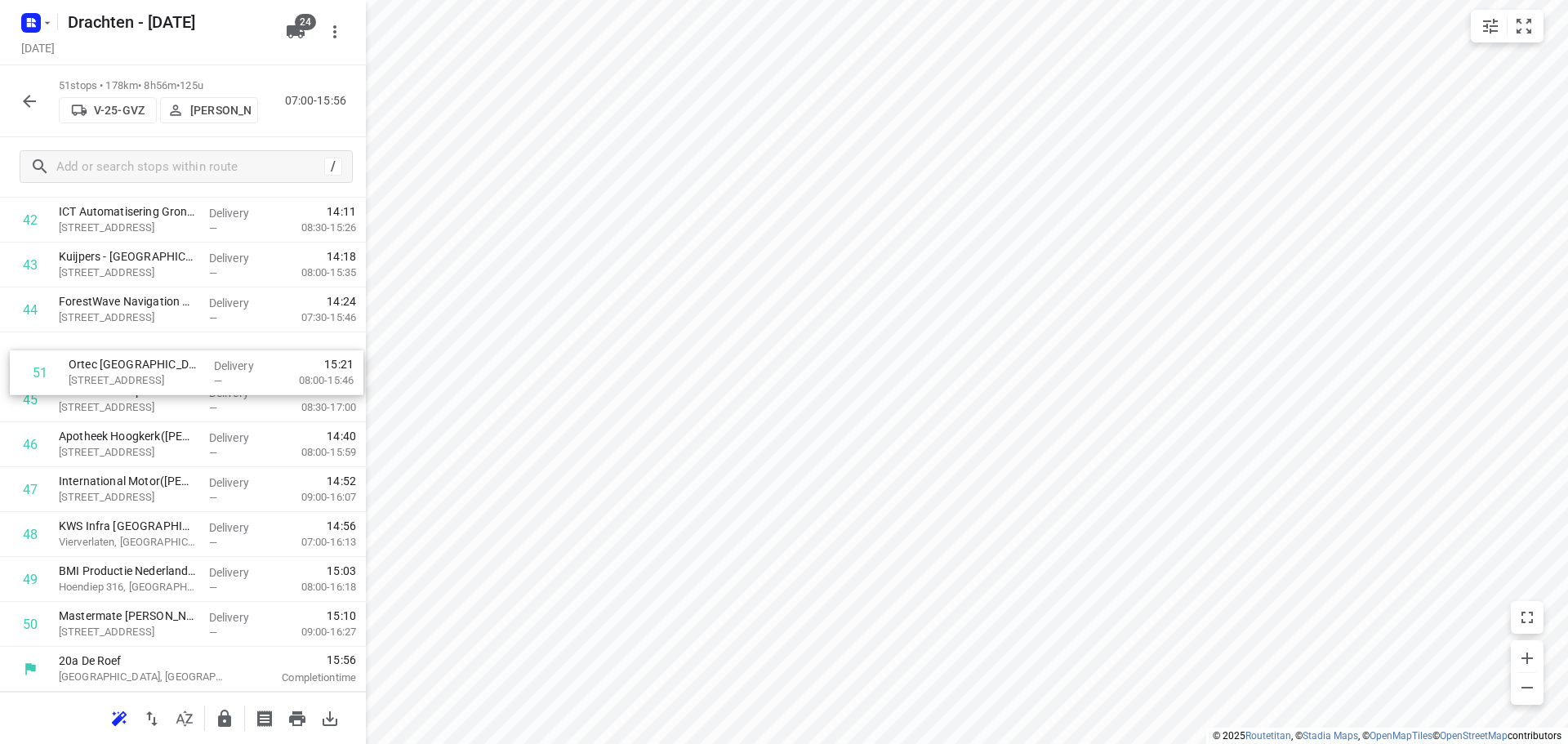
drag, startPoint x: 186, startPoint y: 630, endPoint x: 196, endPoint y: 373, distance: 257.2
click at [234, 719] on button "button" at bounding box center [224, 719] width 32 height 32
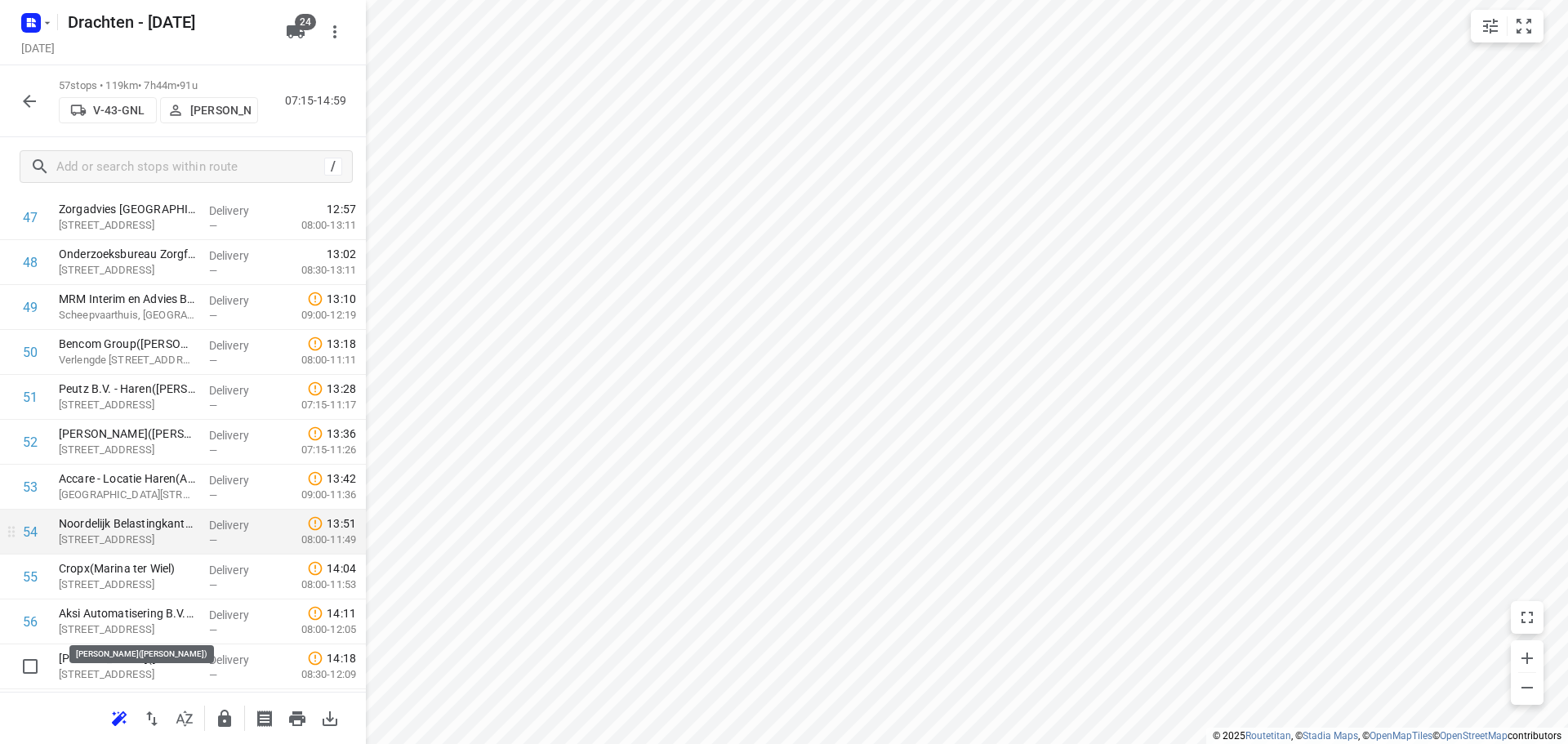
scroll to position [2191, 0]
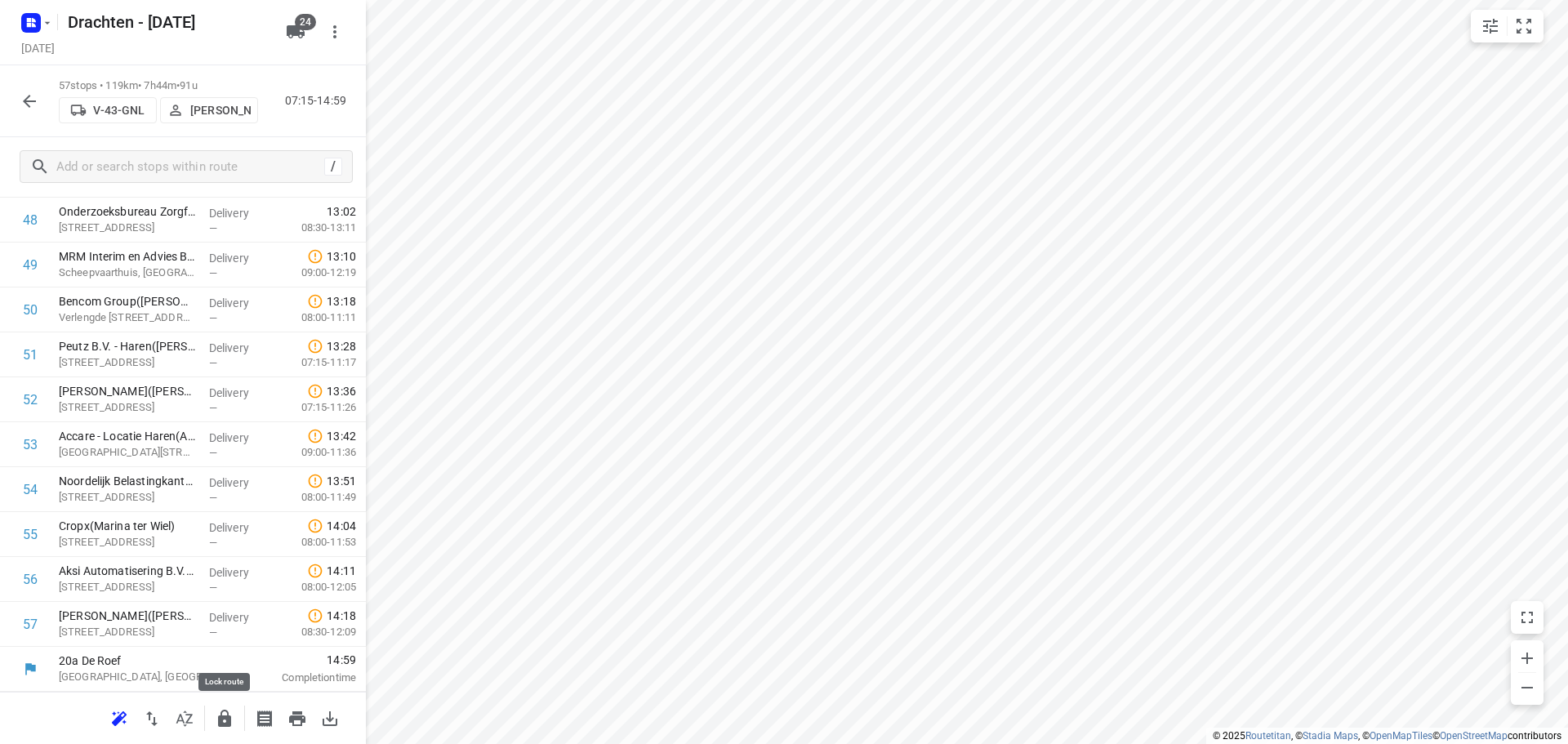
click at [223, 706] on button "button" at bounding box center [224, 719] width 32 height 32
click at [41, 106] on button "button" at bounding box center [30, 101] width 32 height 32
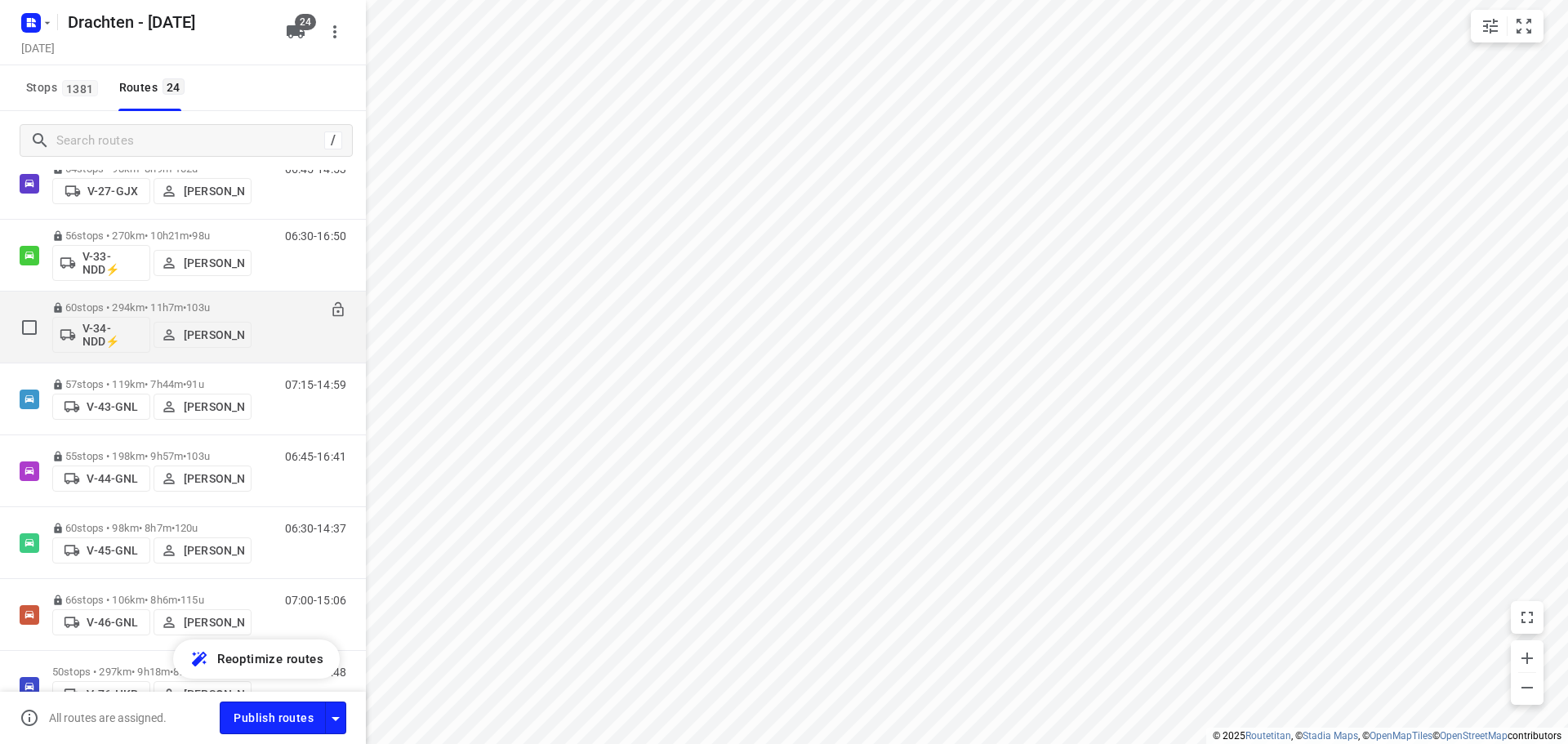
scroll to position [572, 0]
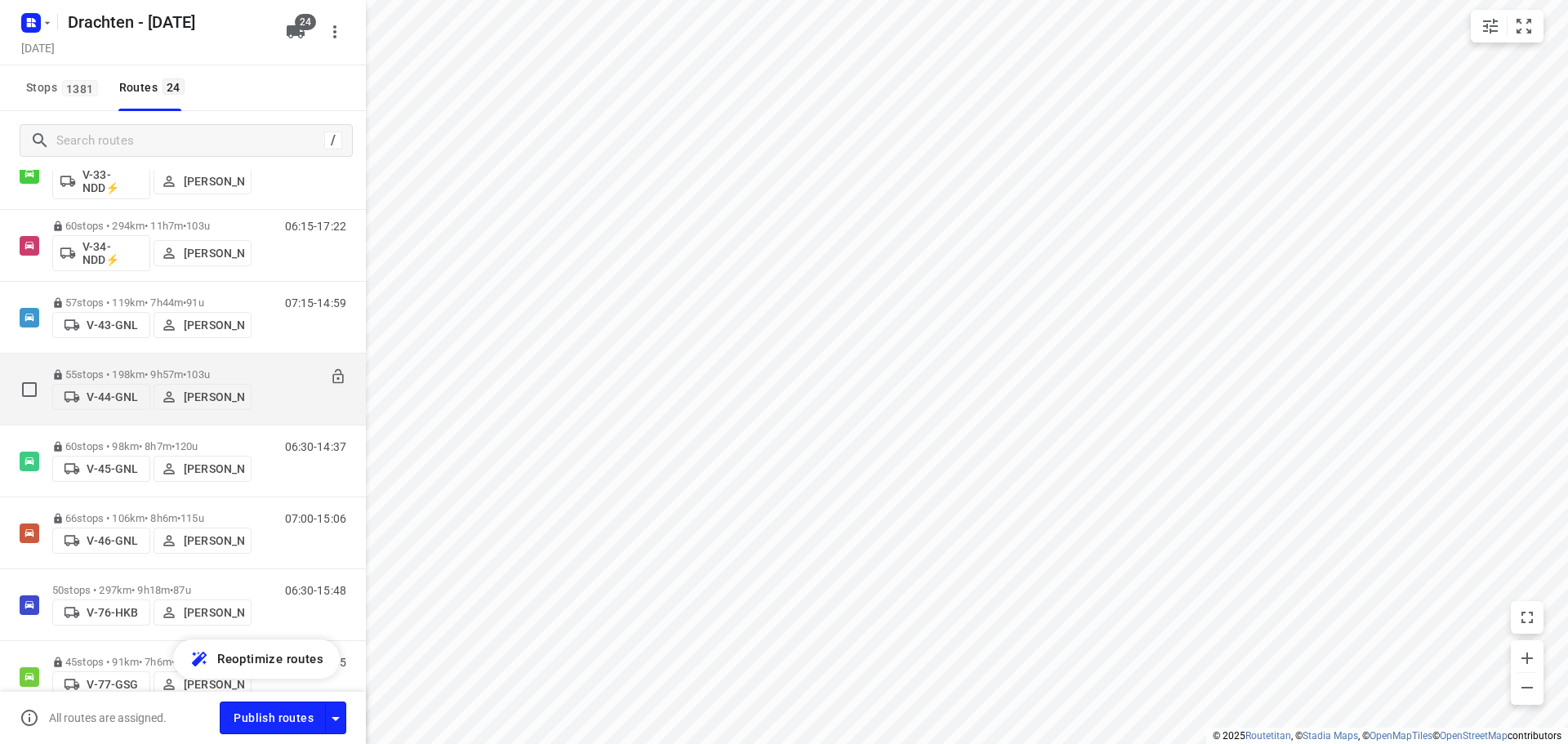
click at [197, 363] on div "55 stops • 198km • 9h57m • 103u V-44-GNL Kirsten Brouwer" at bounding box center [152, 389] width 199 height 58
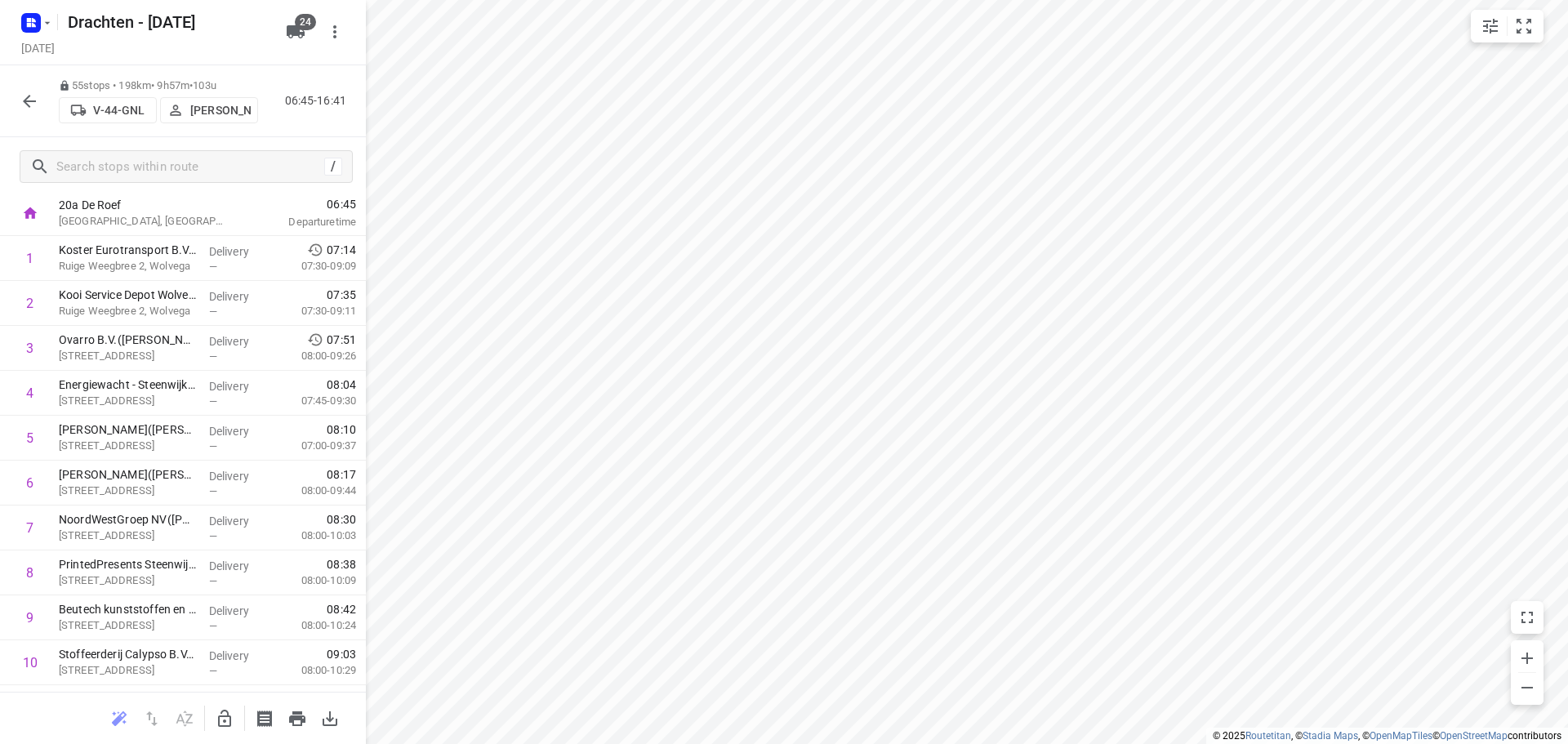
scroll to position [0, 0]
click at [27, 94] on icon "button" at bounding box center [30, 101] width 20 height 20
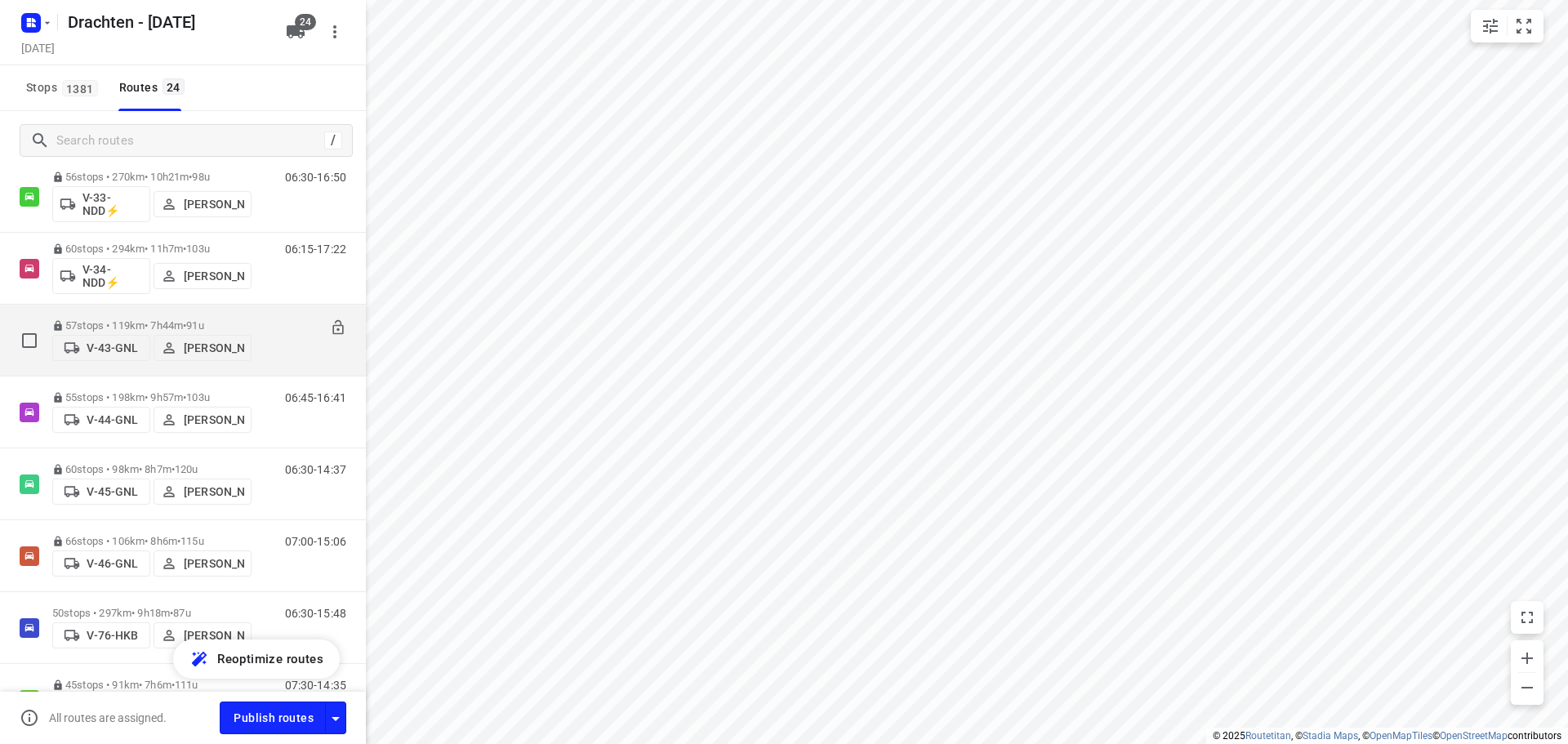
scroll to position [572, 0]
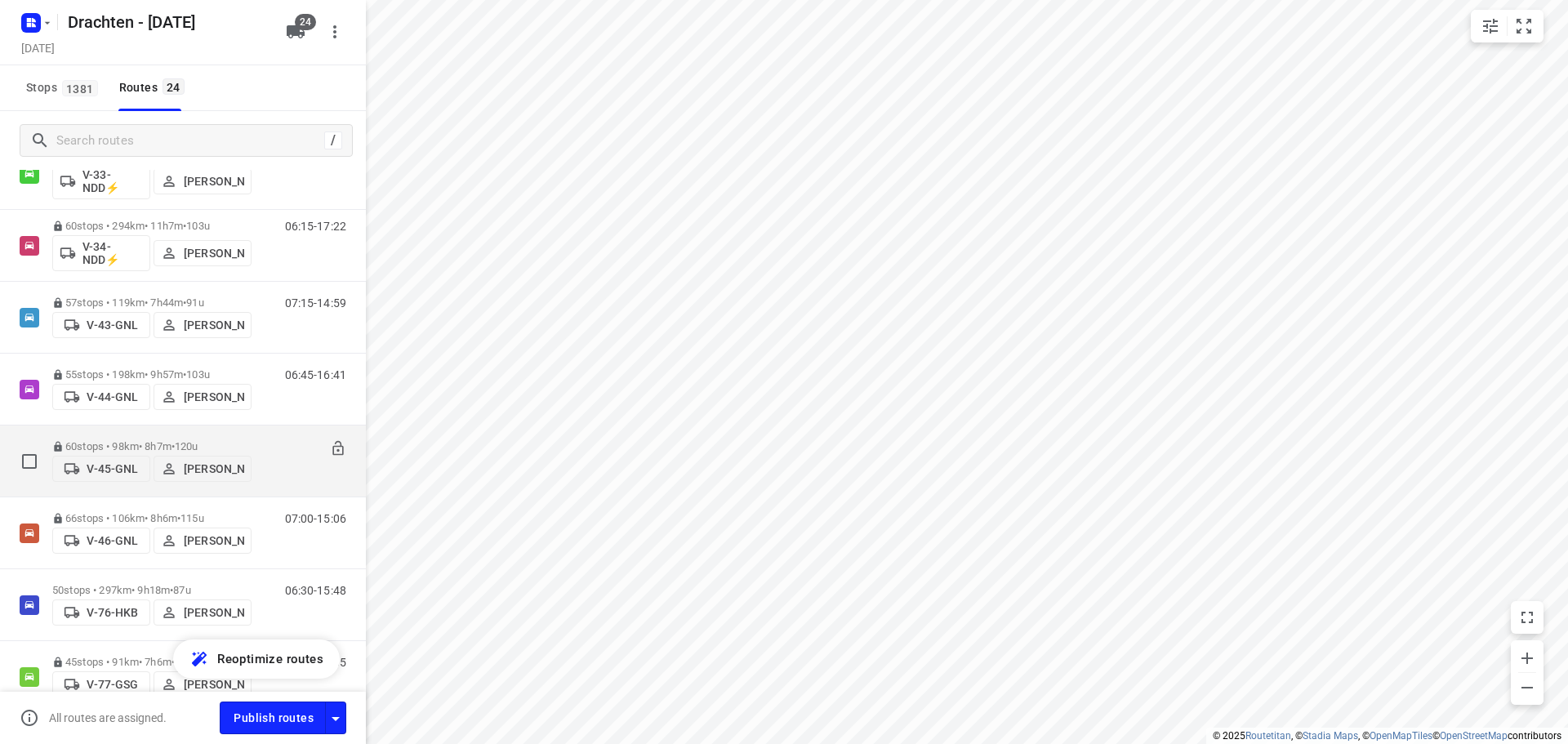
click at [187, 432] on div "60 stops • 98km • 8h7m • 120u V-45-GNL Sjouke Veenstra" at bounding box center [152, 461] width 199 height 58
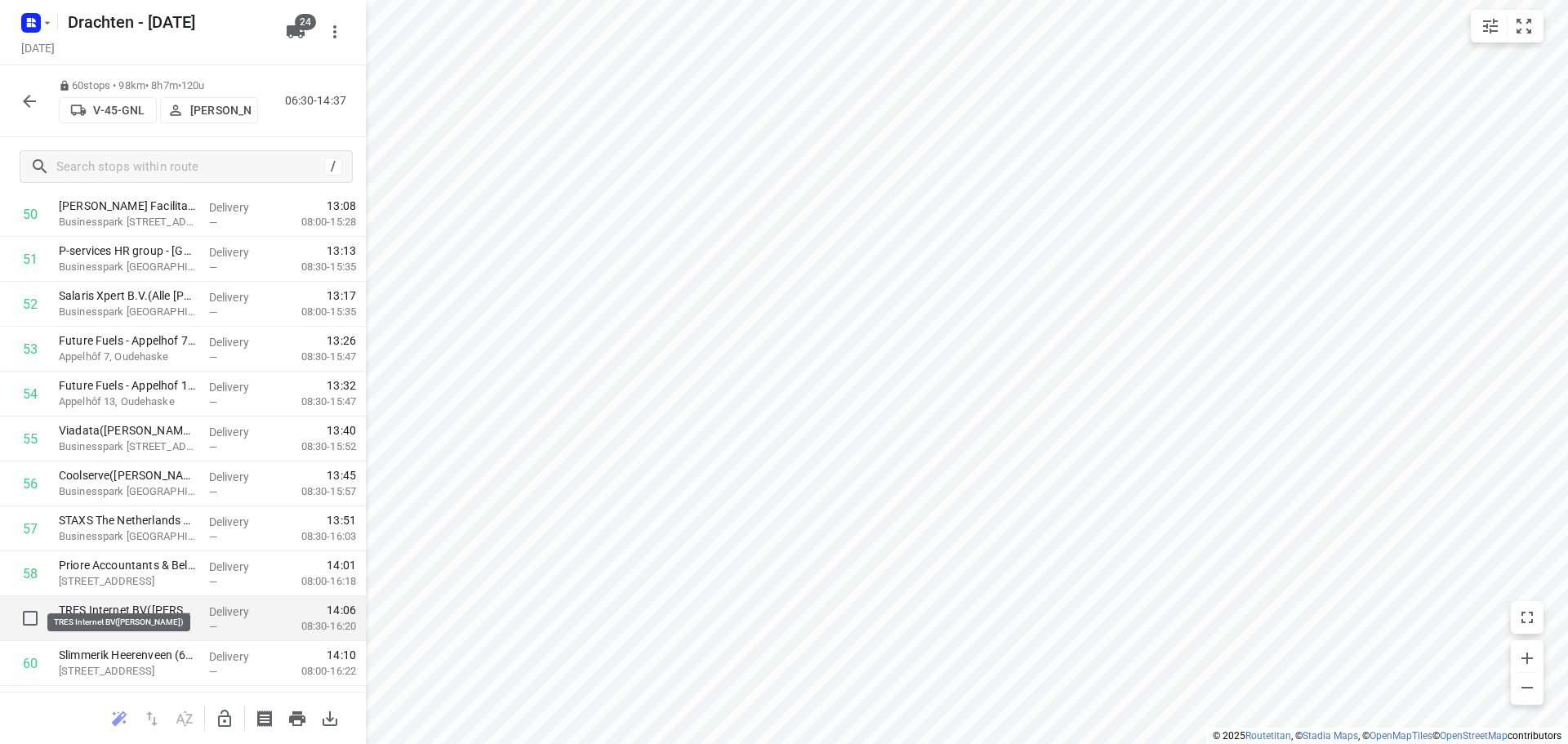
scroll to position [2326, 0]
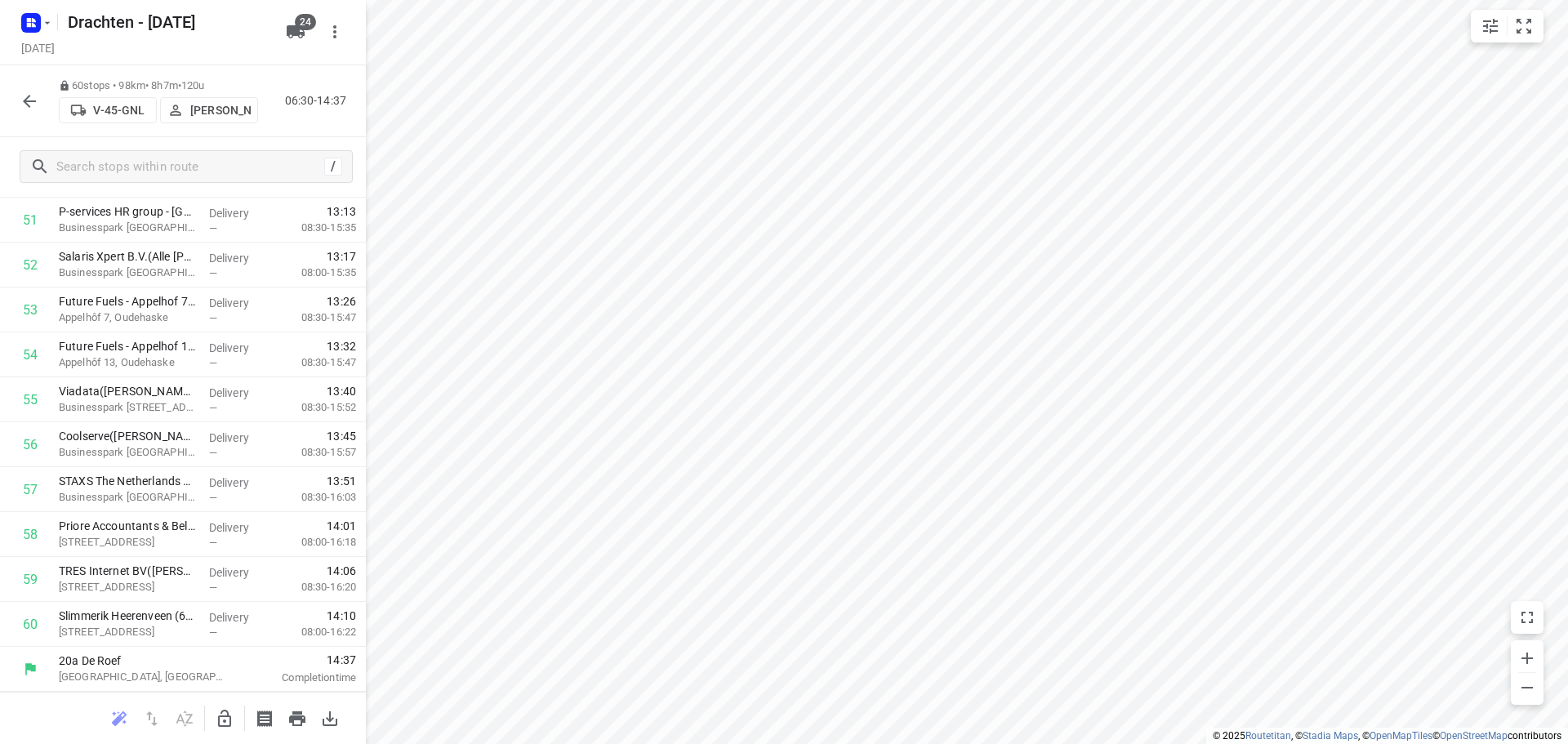
click at [24, 101] on icon "button" at bounding box center [30, 101] width 13 height 13
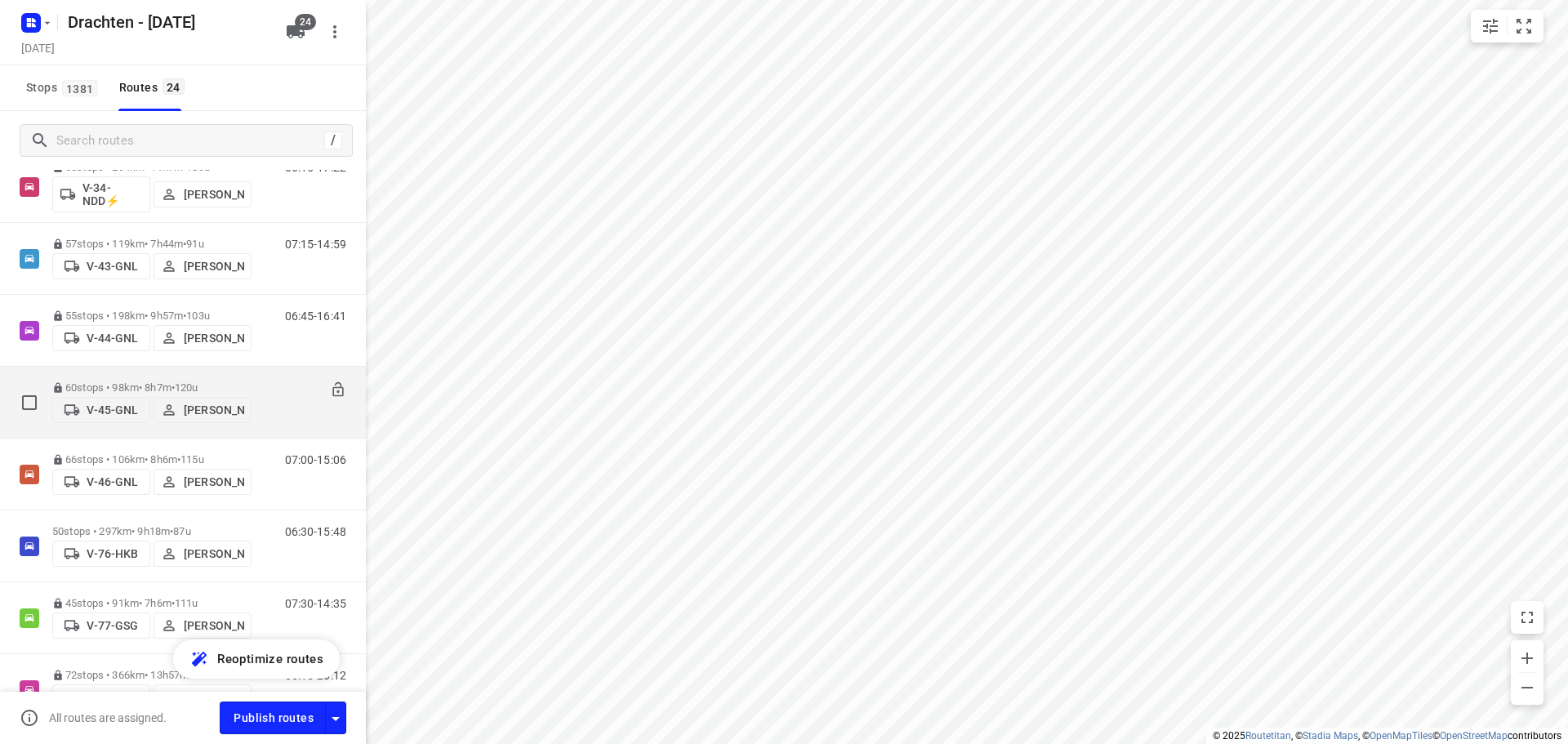
scroll to position [653, 0]
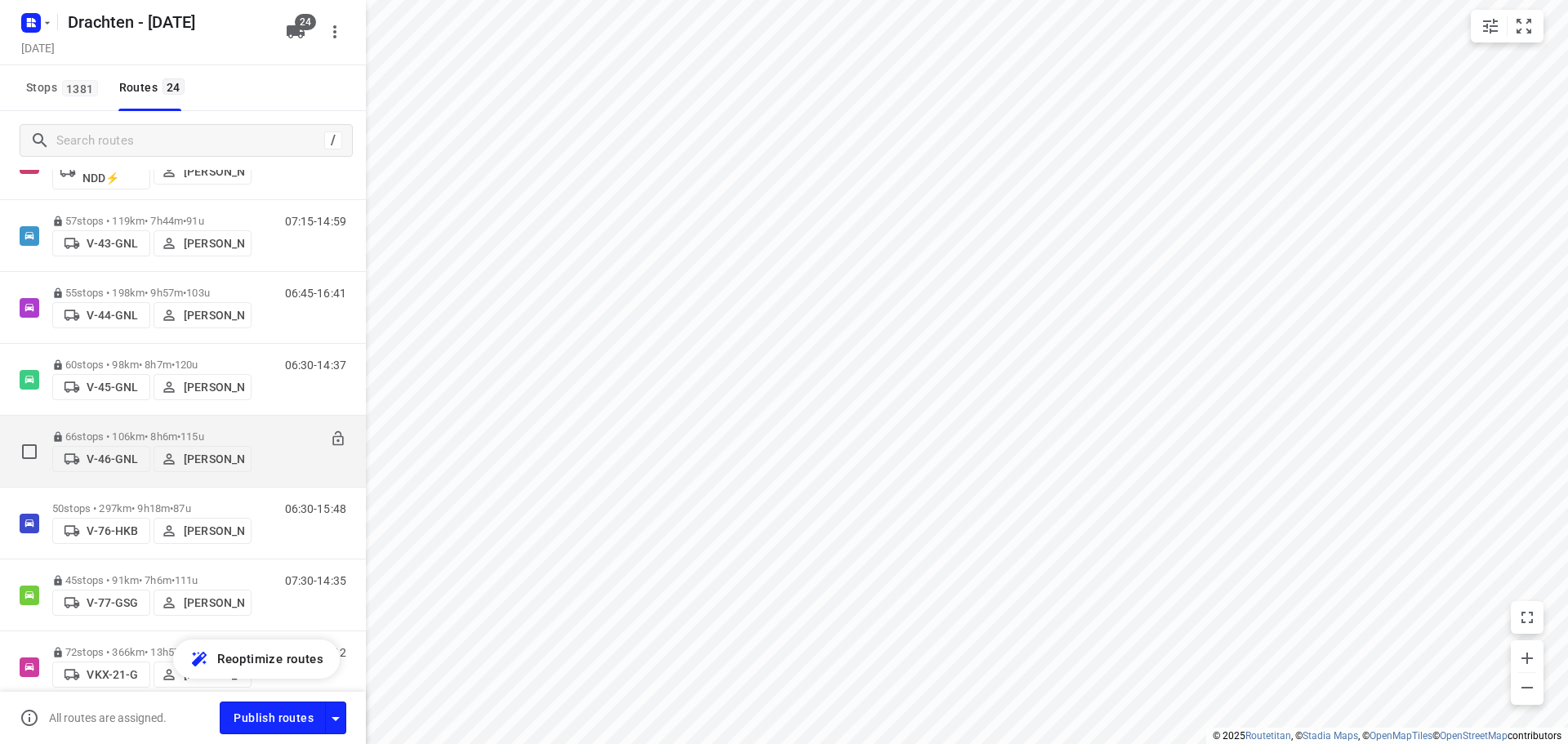
click at [204, 430] on span "115u" at bounding box center [192, 437] width 23 height 13
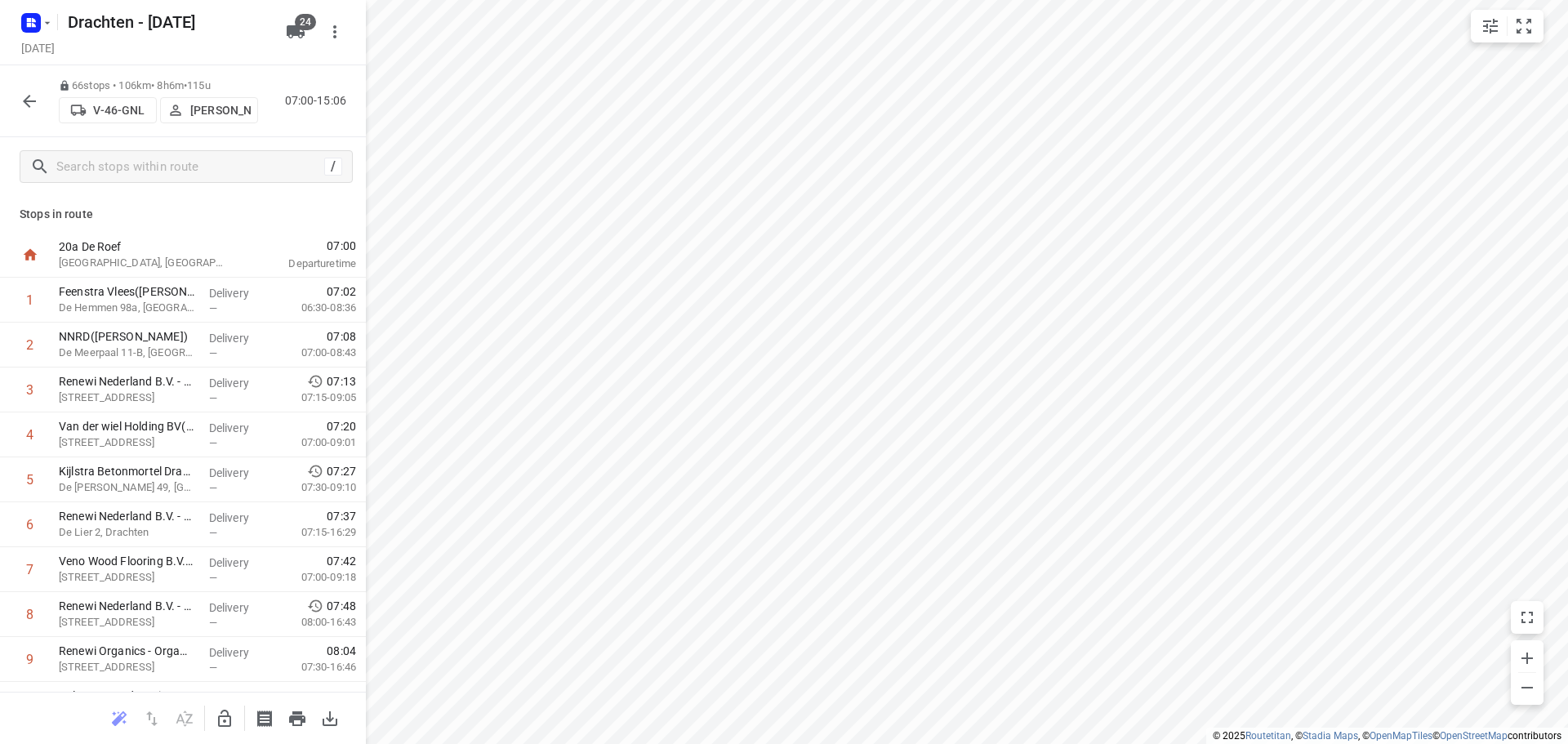
click at [599, 743] on html "i © 2025 Routetitan , © Stadia Maps , © OpenMapTiles © OpenStreetMap contributo…" at bounding box center [784, 372] width 1568 height 744
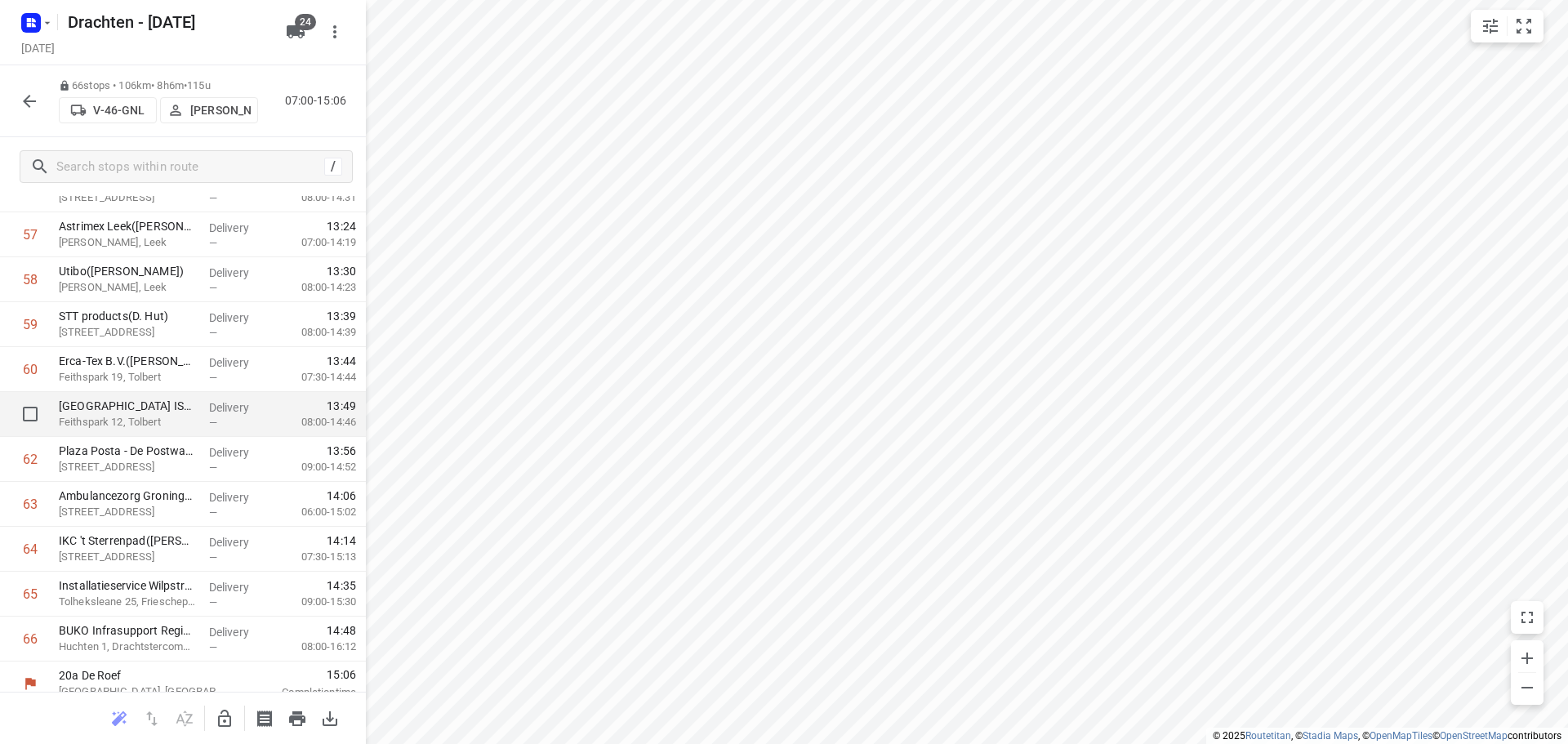
scroll to position [2595, 0]
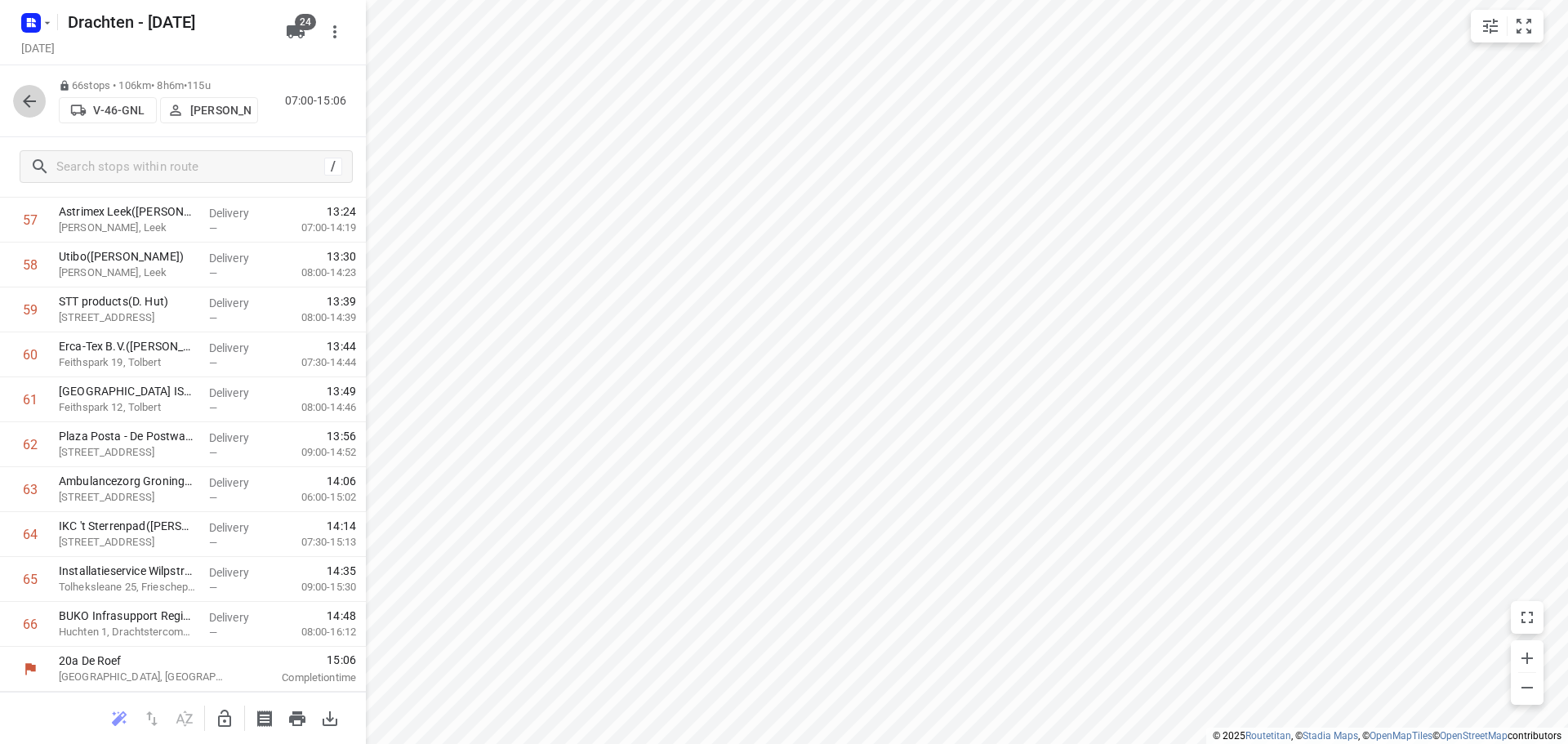
click at [35, 104] on icon "button" at bounding box center [30, 101] width 20 height 20
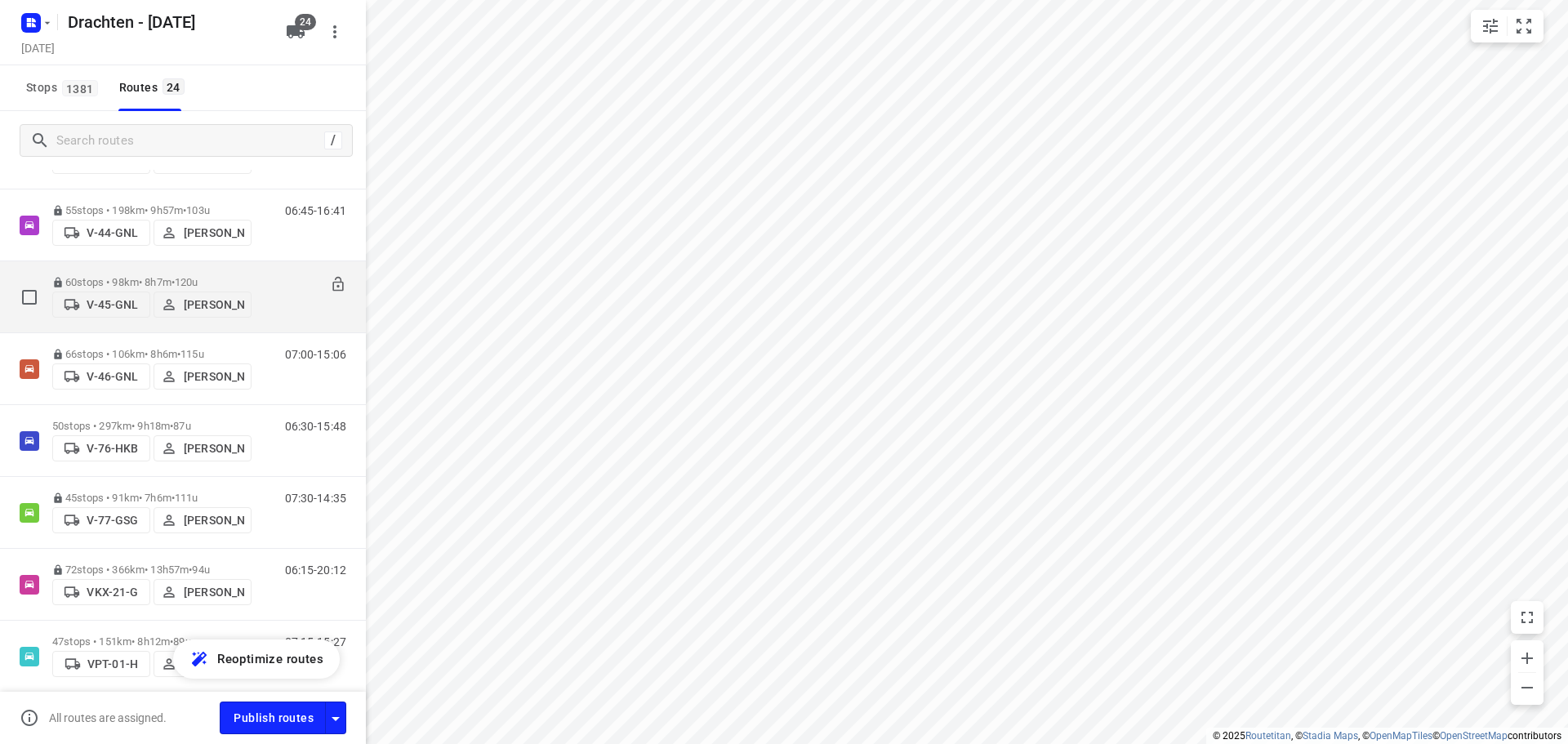
scroll to position [817, 0]
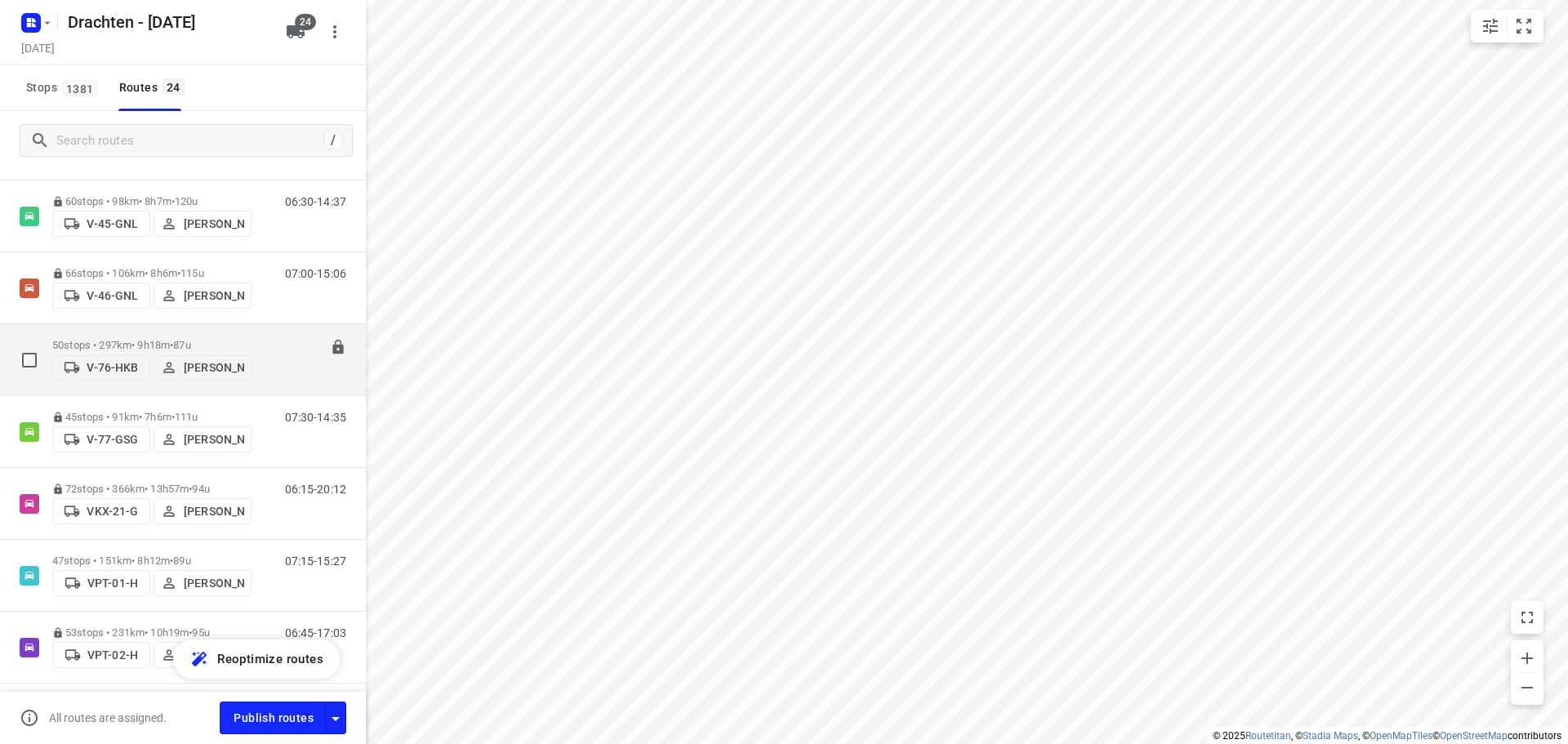
click at [190, 341] on span "87u" at bounding box center [181, 345] width 17 height 13
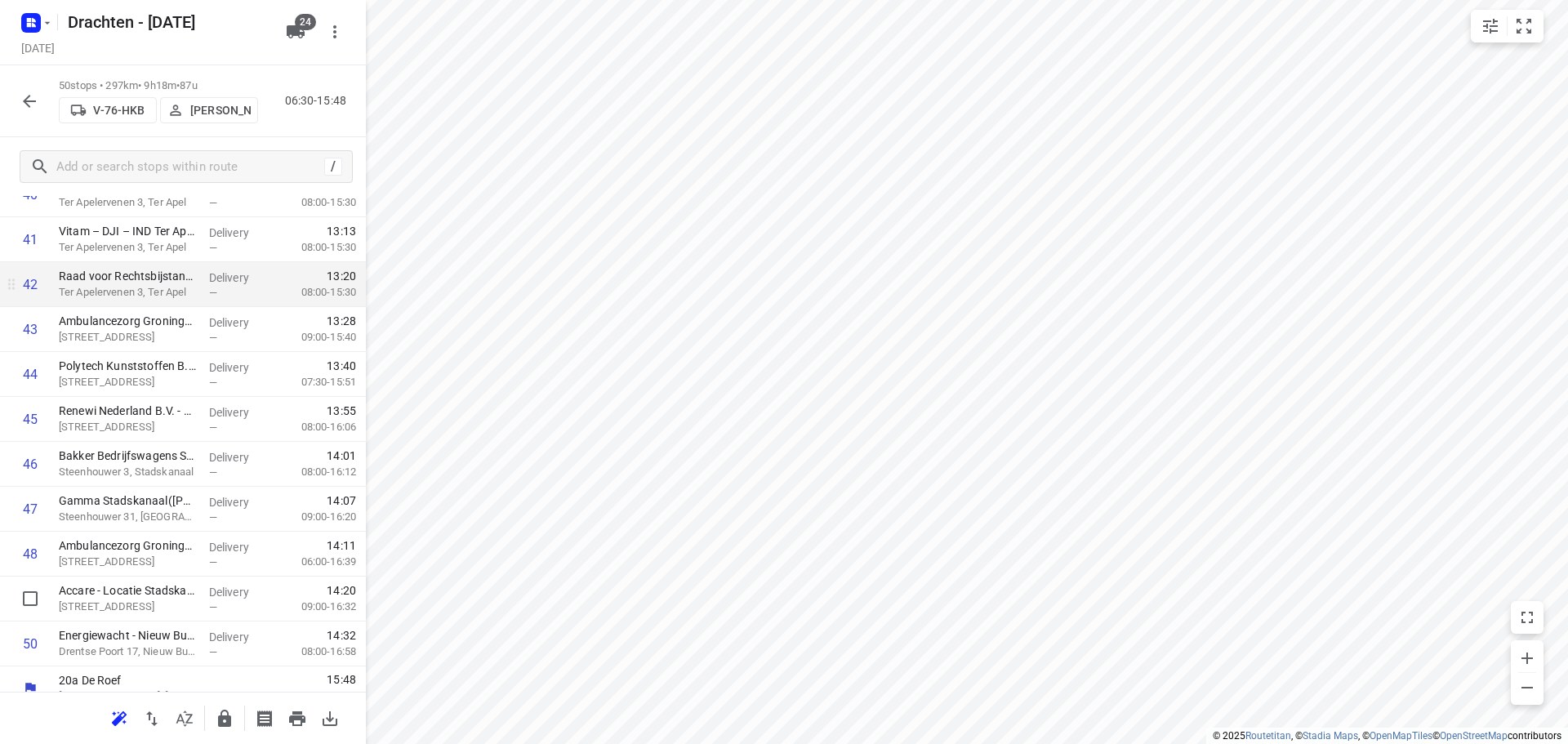
scroll to position [1877, 0]
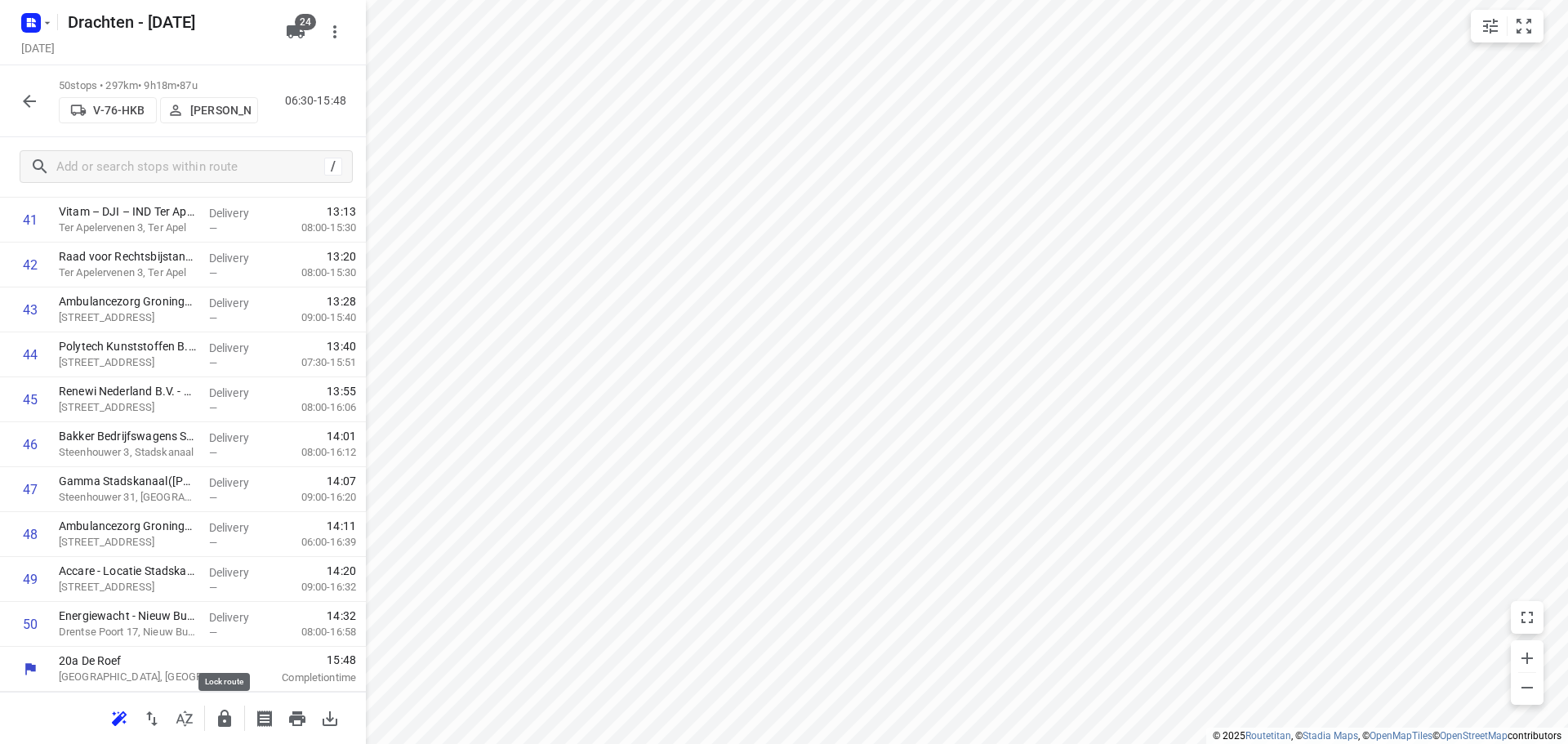
click at [222, 706] on button "button" at bounding box center [224, 719] width 32 height 32
click at [31, 99] on icon "button" at bounding box center [30, 101] width 20 height 20
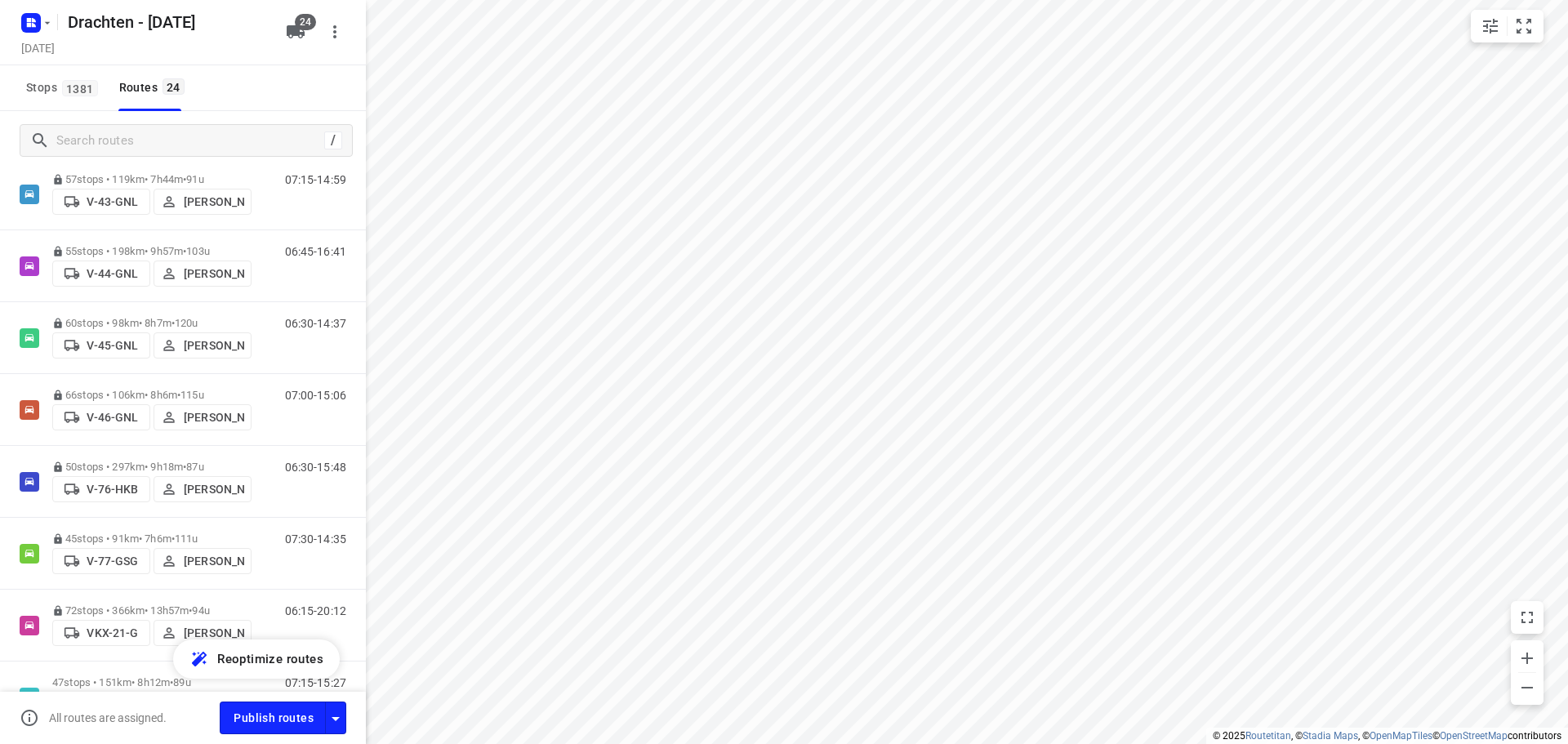
scroll to position [735, 0]
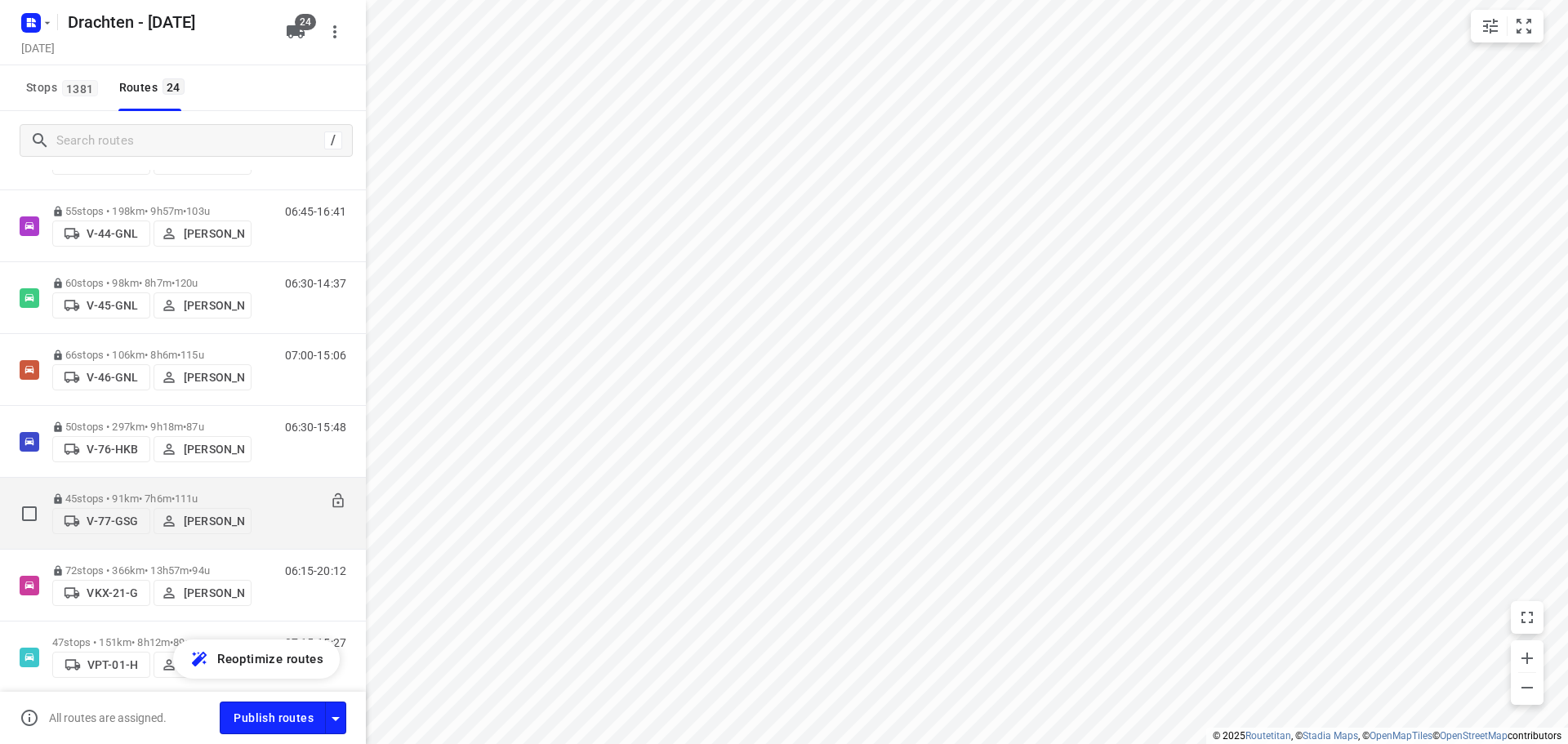
click at [152, 484] on div "45 stops • 91km • 7h6m • 111u V-77-GSG Harm Jongsma" at bounding box center [152, 513] width 199 height 58
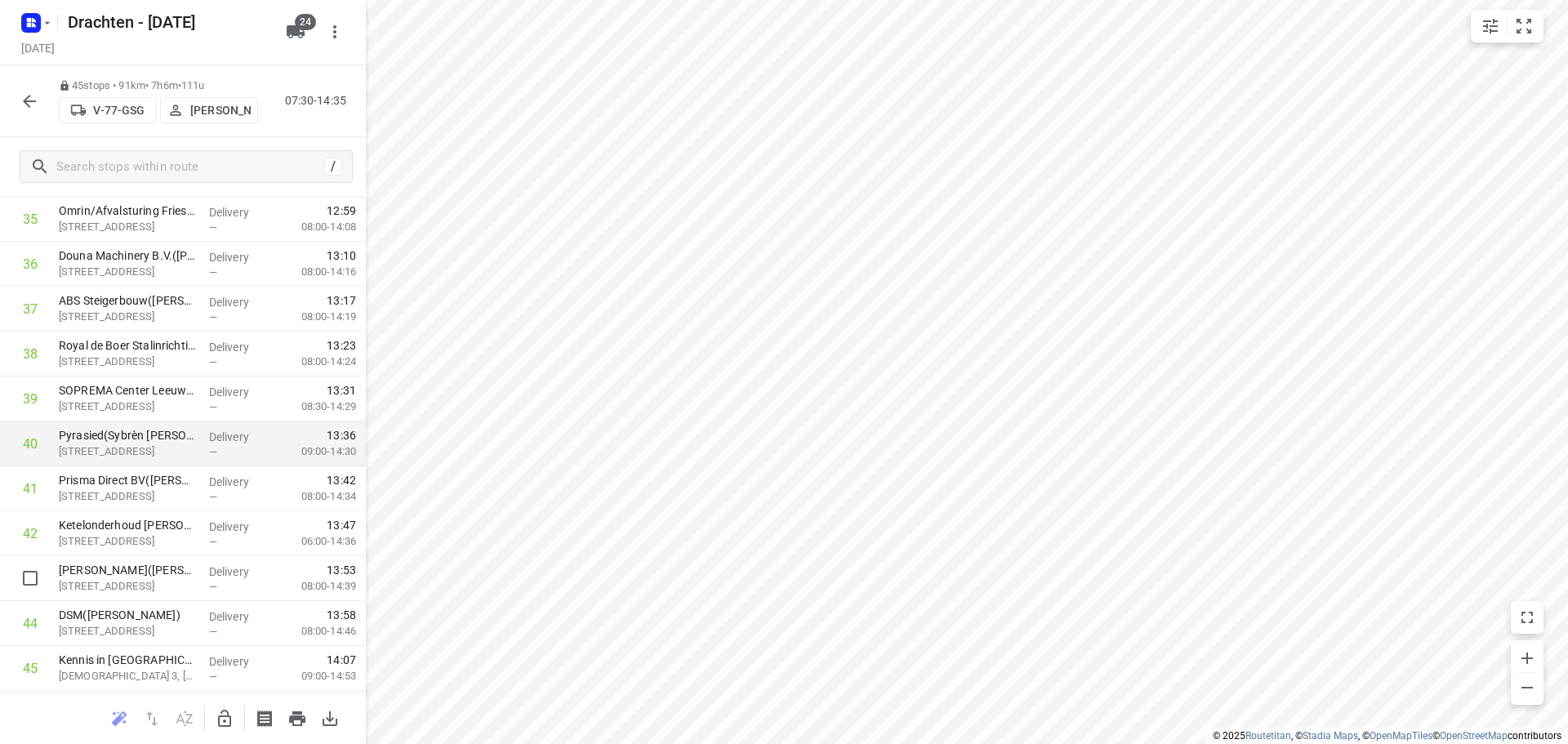
scroll to position [1652, 0]
click at [41, 100] on button "button" at bounding box center [30, 101] width 32 height 32
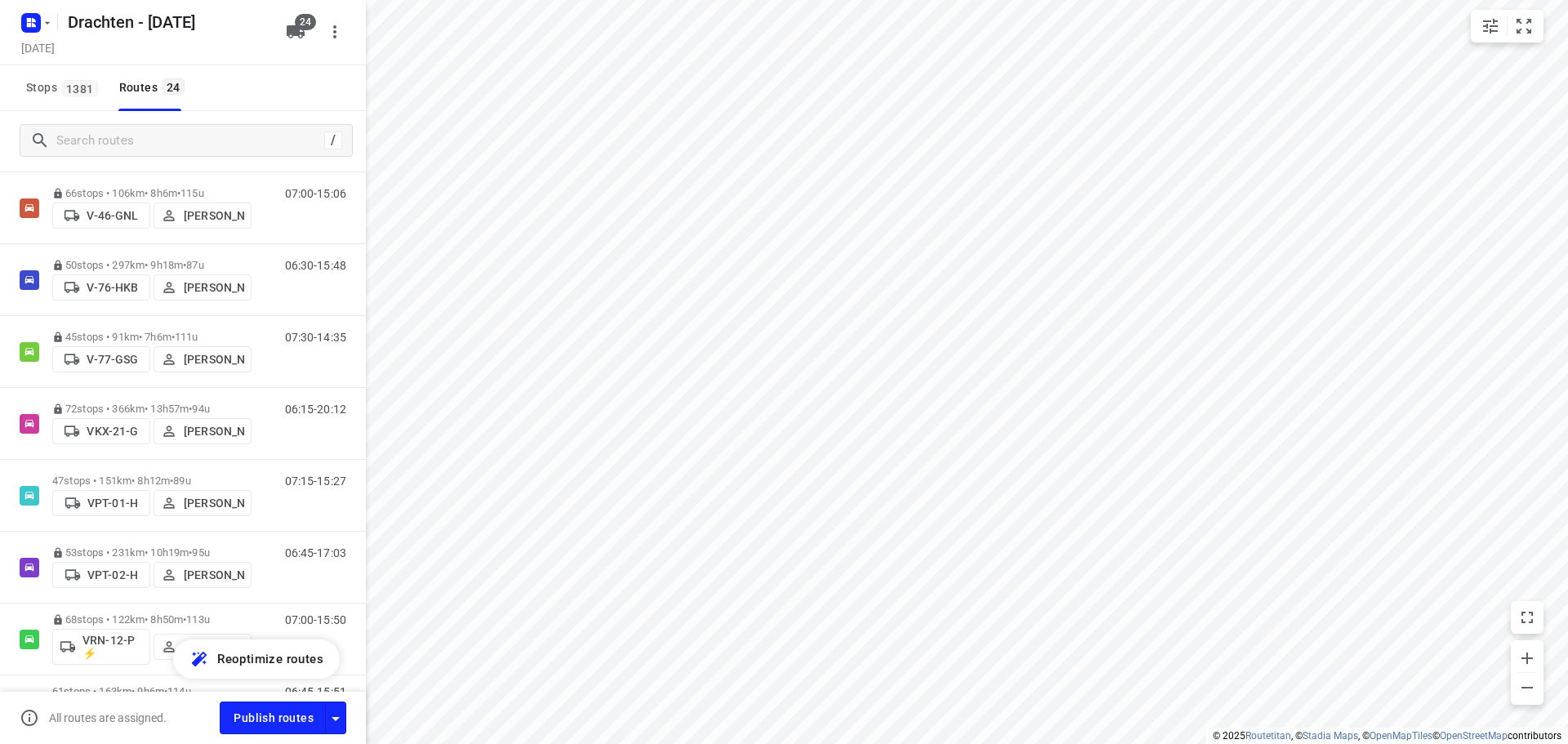
scroll to position [898, 0]
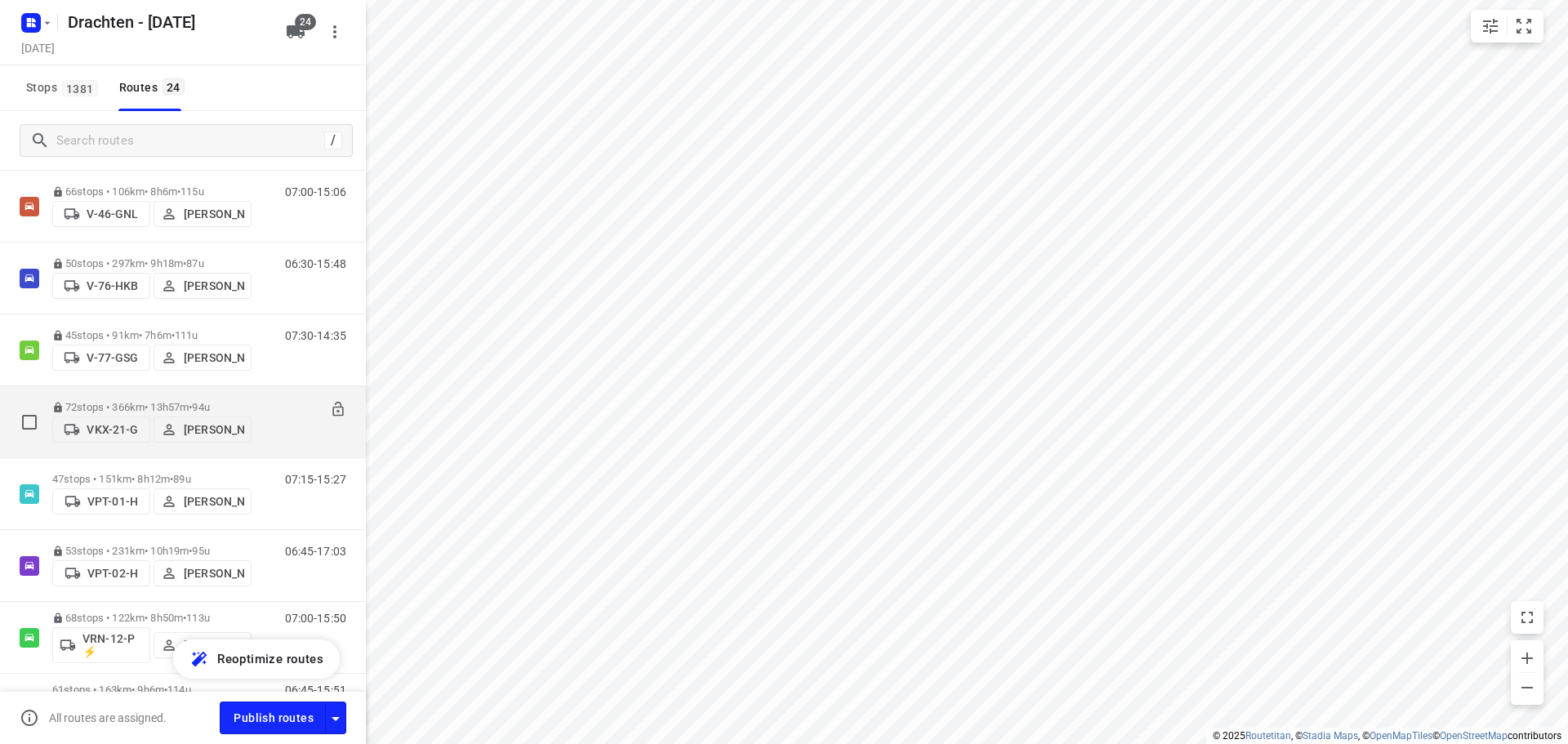
click at [159, 393] on div "72 stops • 366km • 13h57m • 94u VKX-21-G Paul de Jong" at bounding box center [152, 421] width 199 height 58
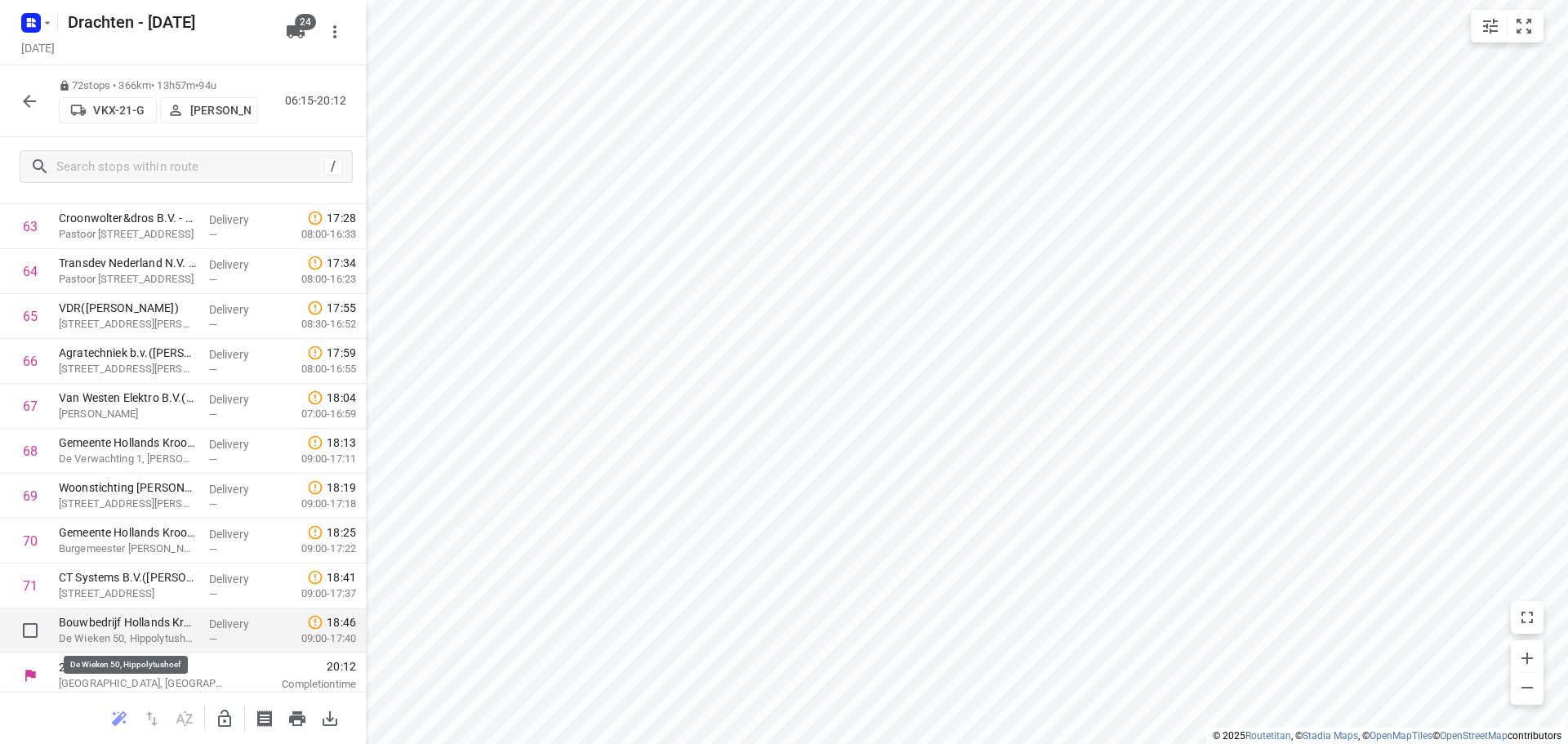
scroll to position [2865, 0]
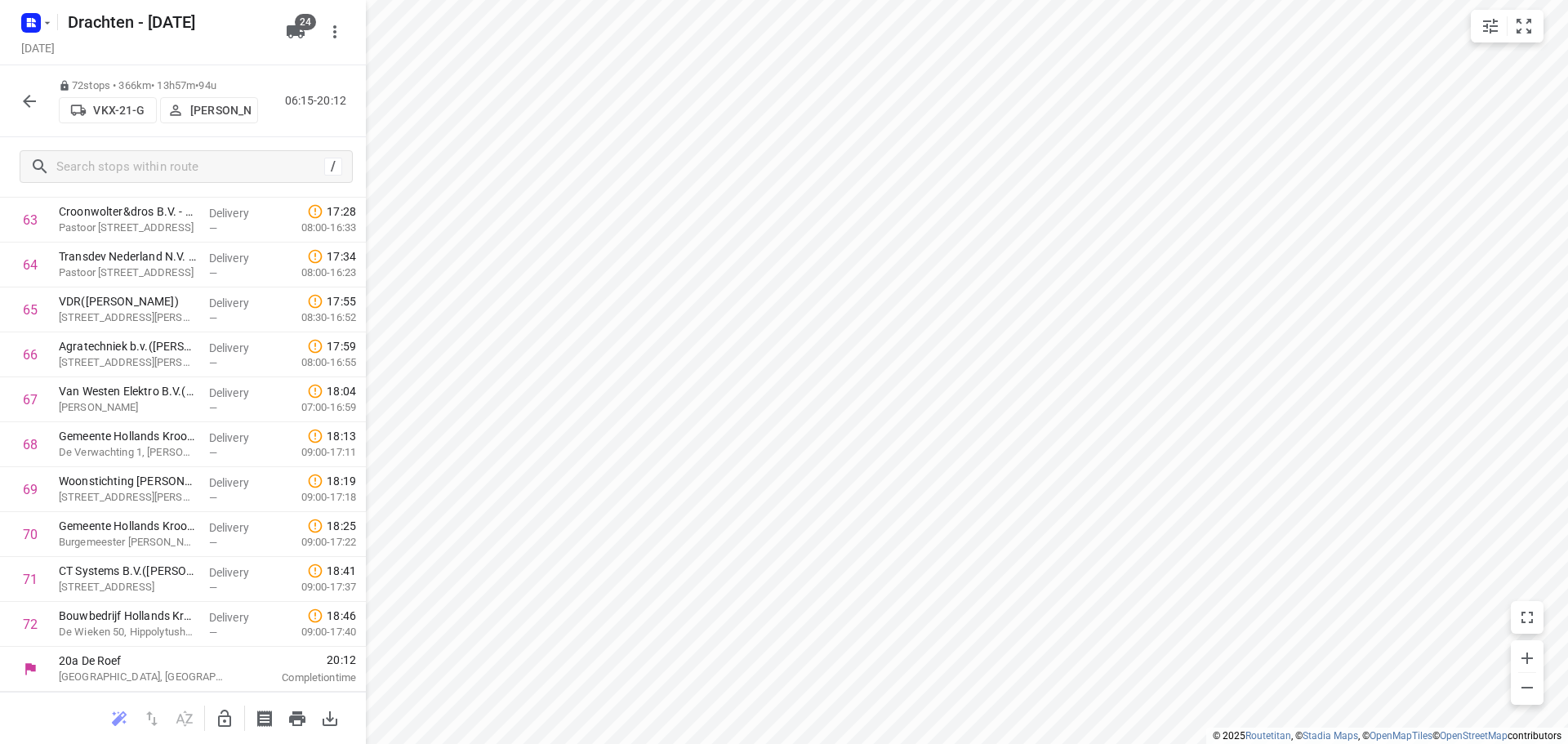
click at [42, 100] on button "button" at bounding box center [30, 101] width 32 height 32
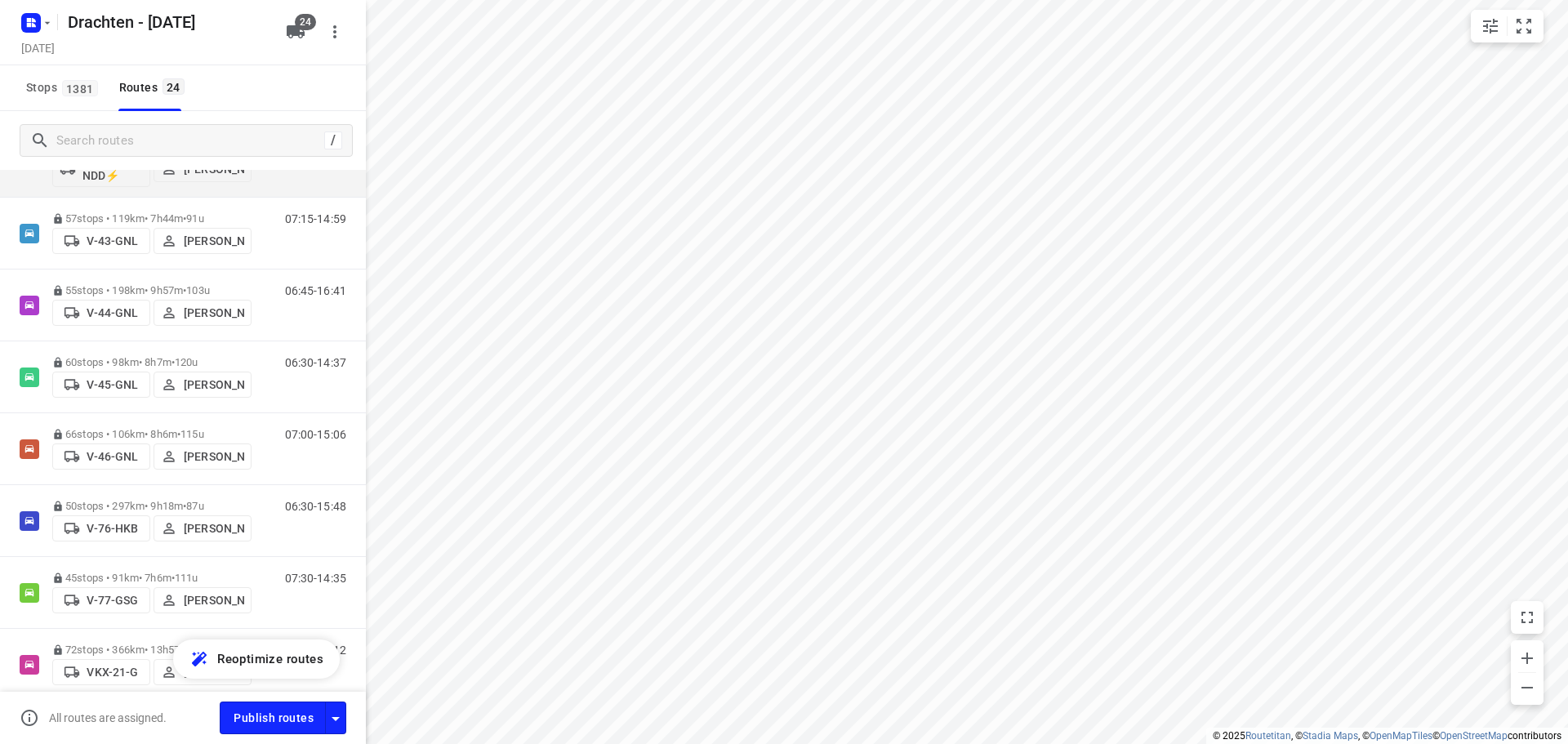
scroll to position [817, 0]
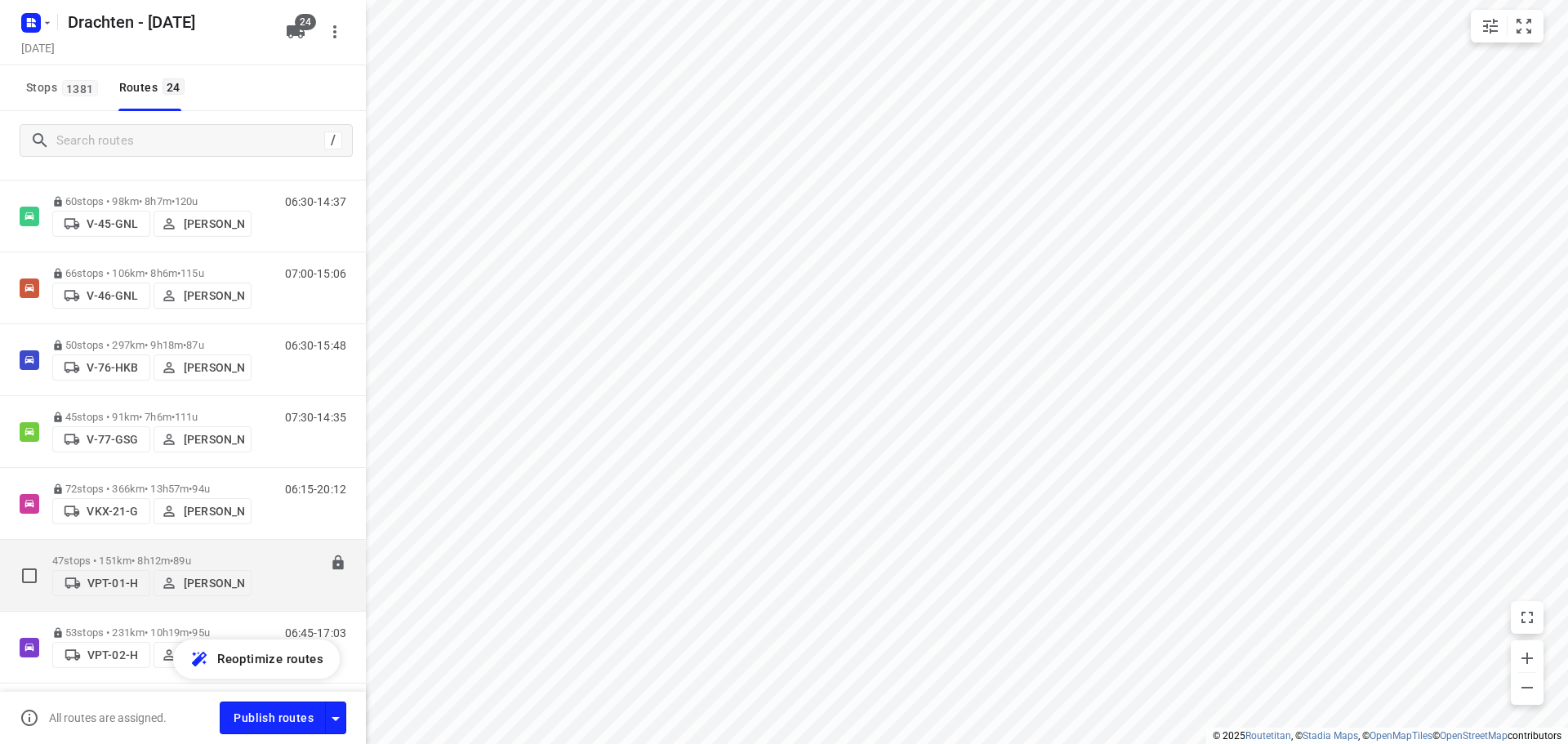
click at [121, 547] on div "47 stops • 151km • 8h12m • 89u VPT-01-H Piet Wijma" at bounding box center [152, 575] width 199 height 58
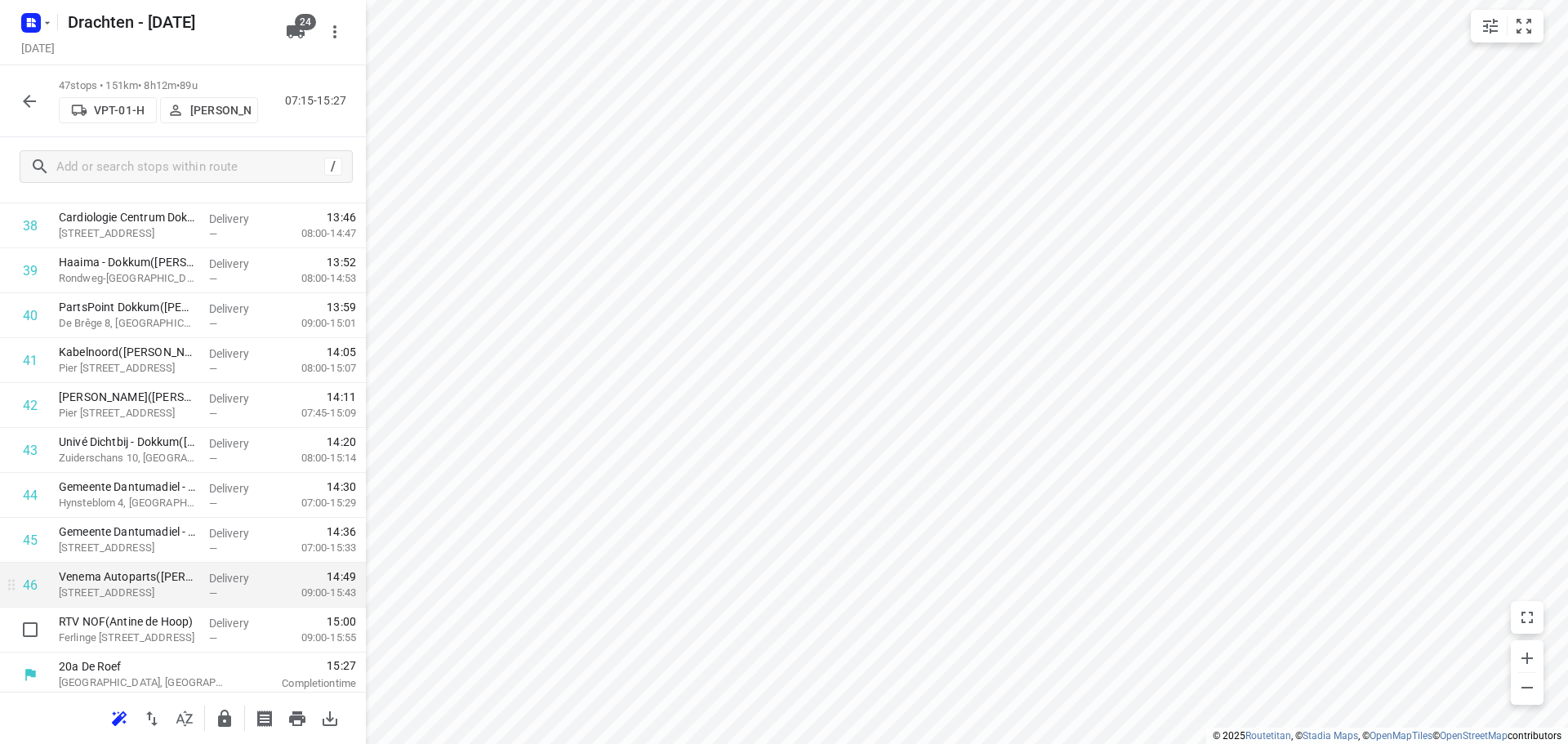
scroll to position [1742, 0]
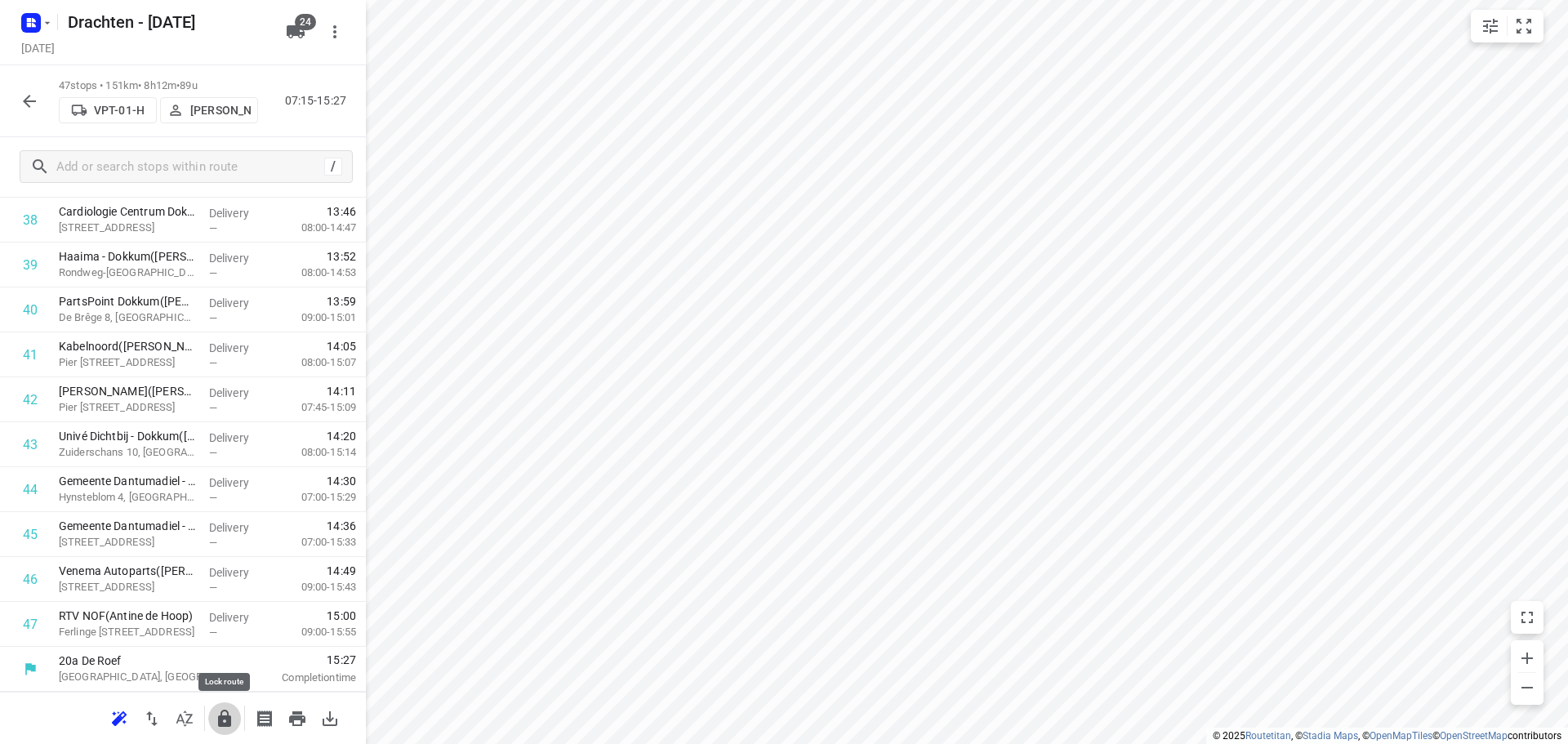
click at [224, 714] on icon "button" at bounding box center [225, 719] width 20 height 20
click at [30, 97] on icon "button" at bounding box center [30, 101] width 13 height 13
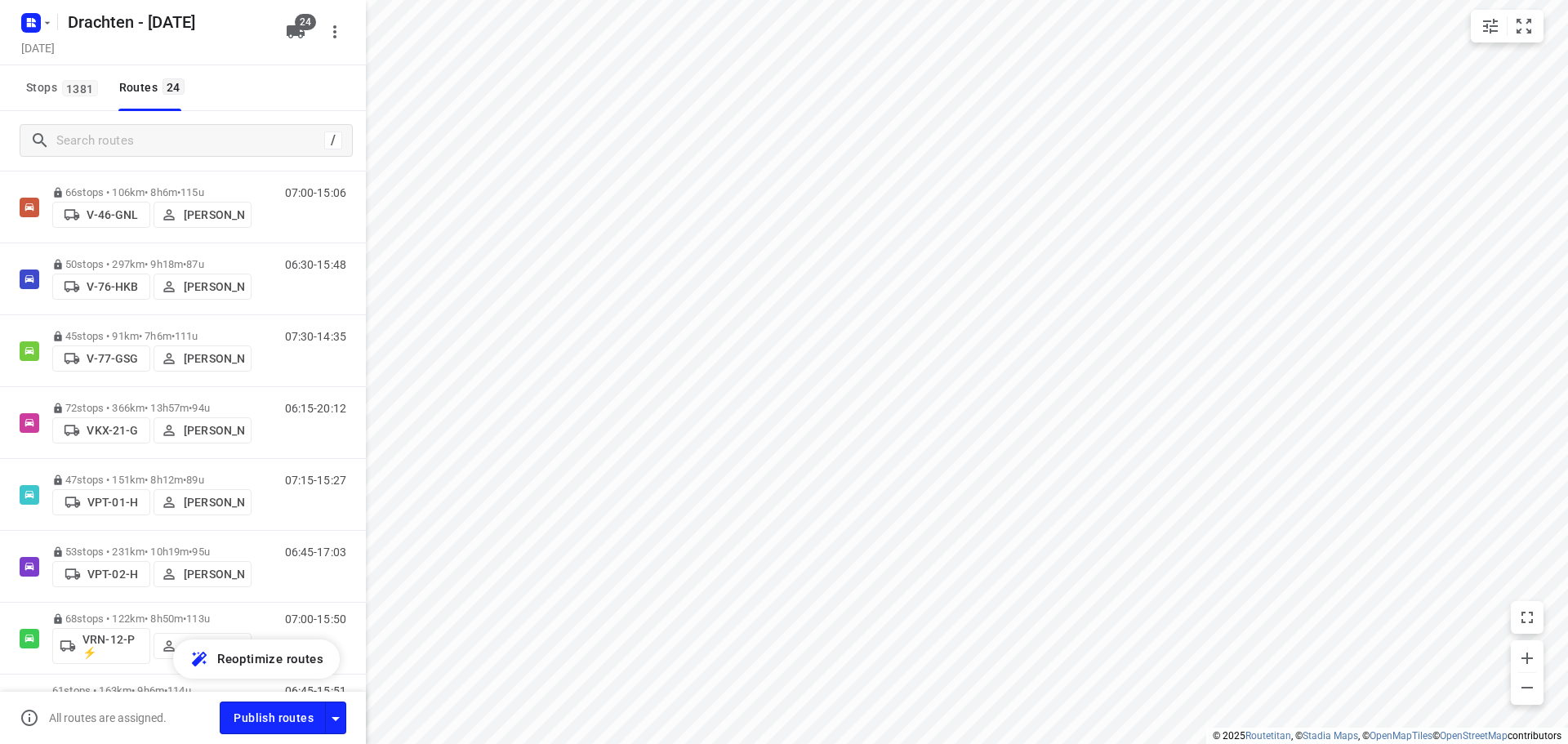
scroll to position [980, 0]
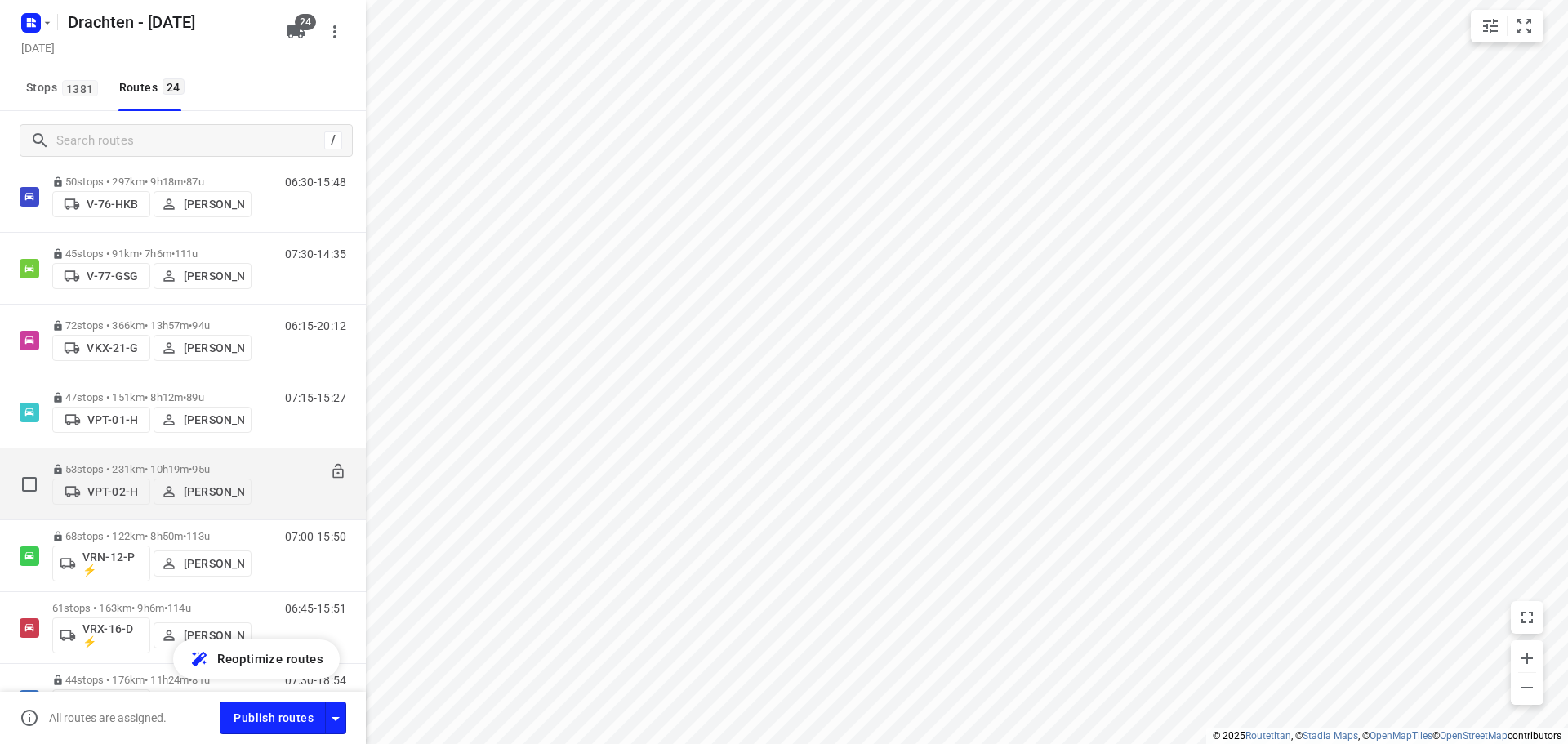
click at [126, 463] on p "53 stops • 231km • 10h19m • 95u" at bounding box center [152, 470] width 199 height 13
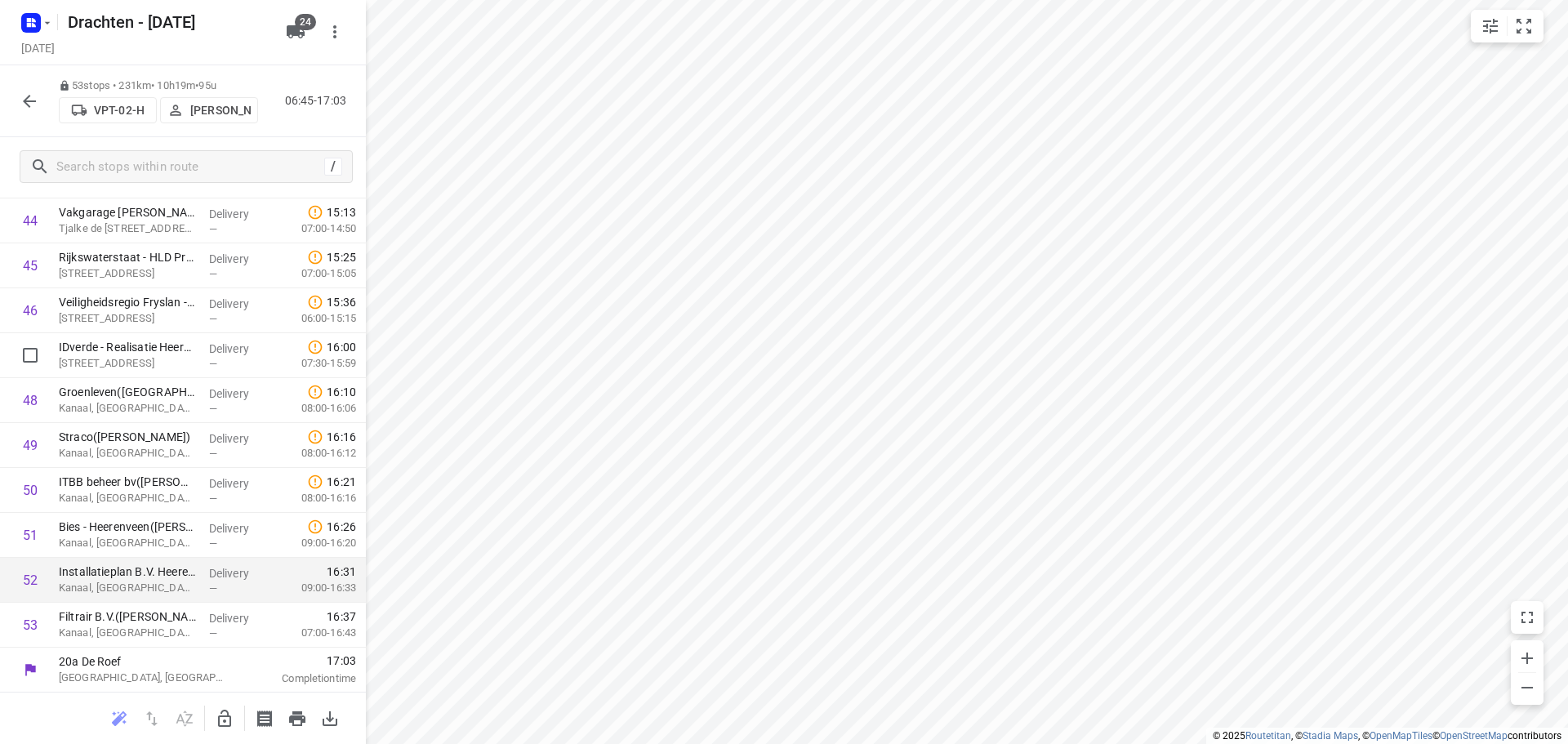
scroll to position [2011, 0]
click at [27, 103] on icon "button" at bounding box center [30, 101] width 13 height 13
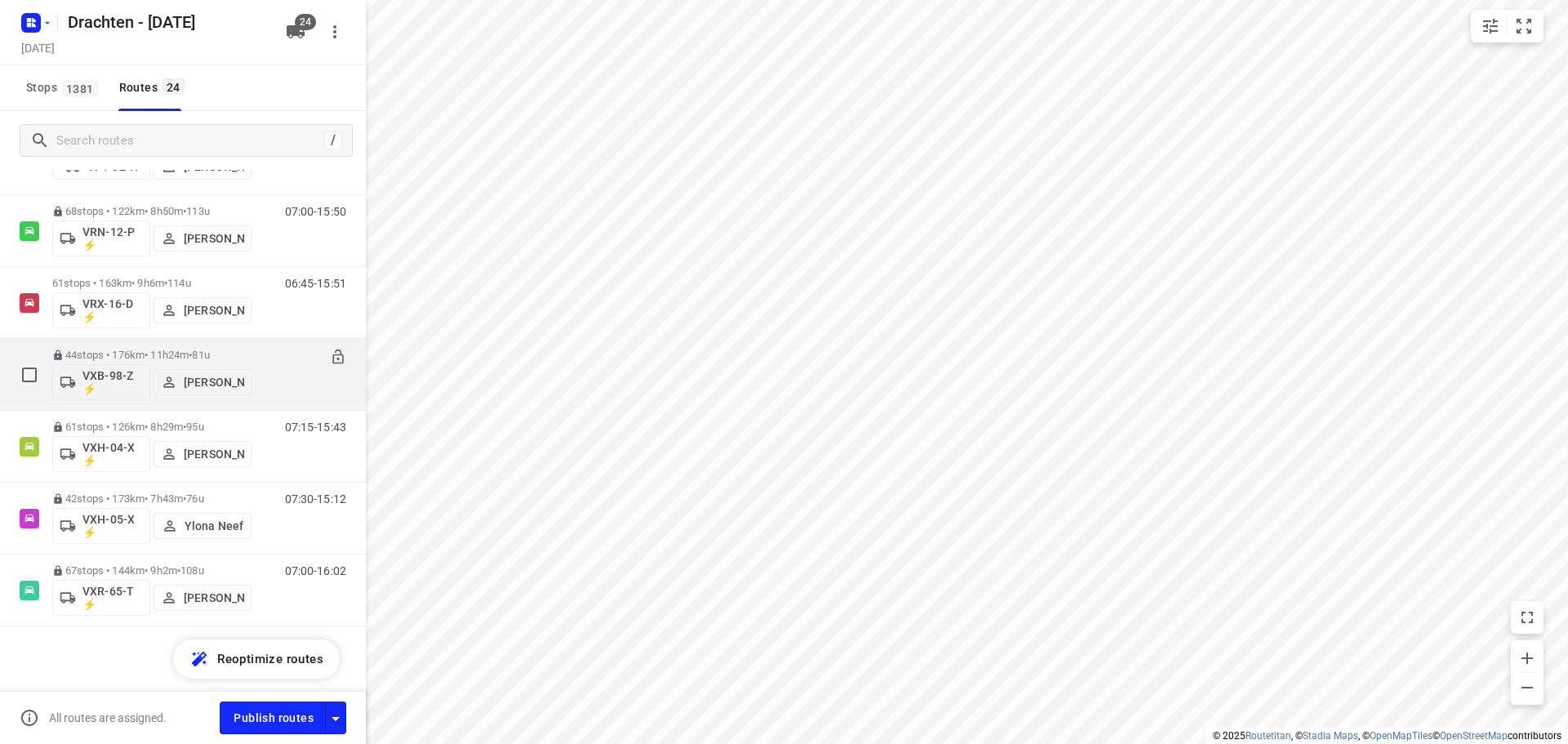
scroll to position [1224, 0]
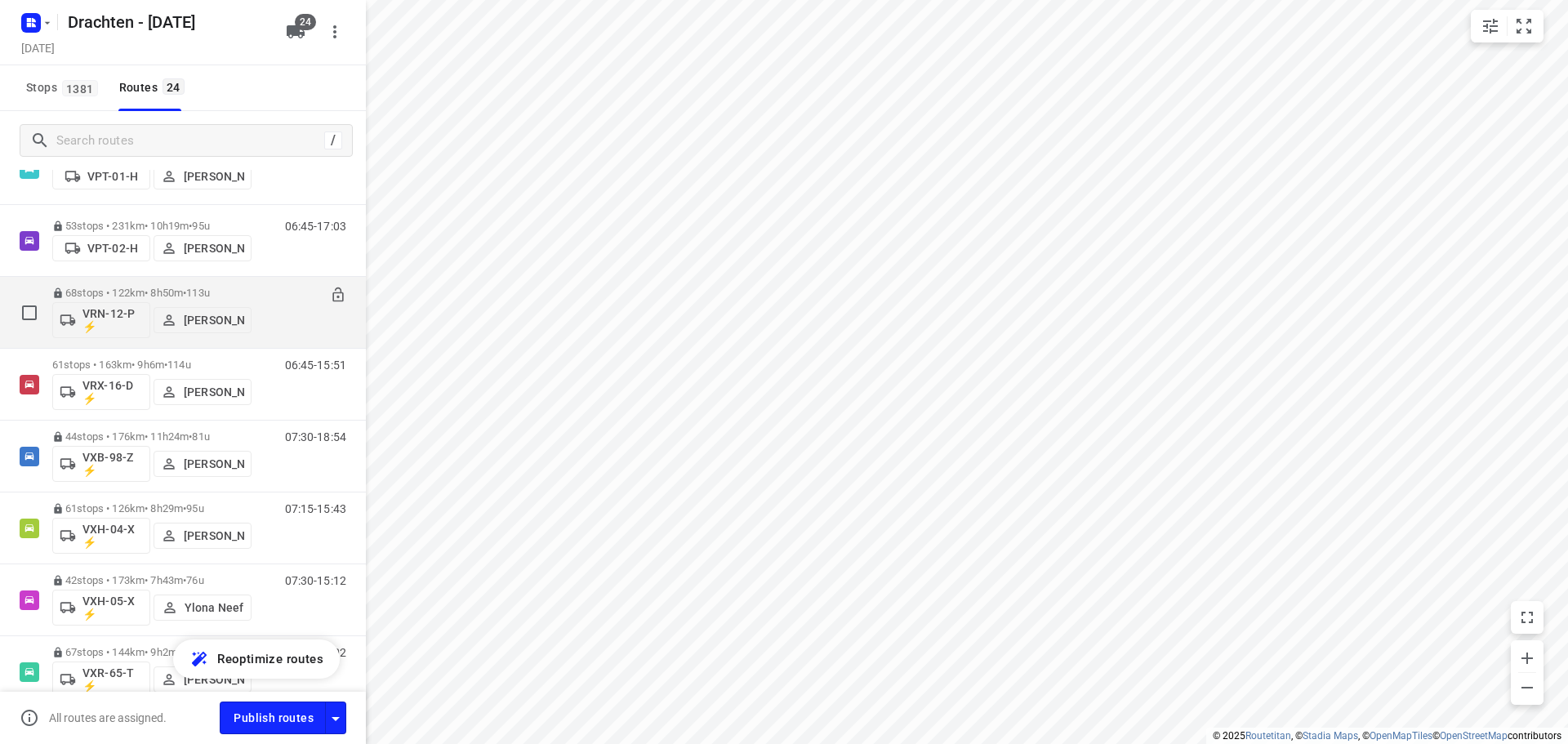
click at [186, 290] on span "•" at bounding box center [185, 293] width 4 height 13
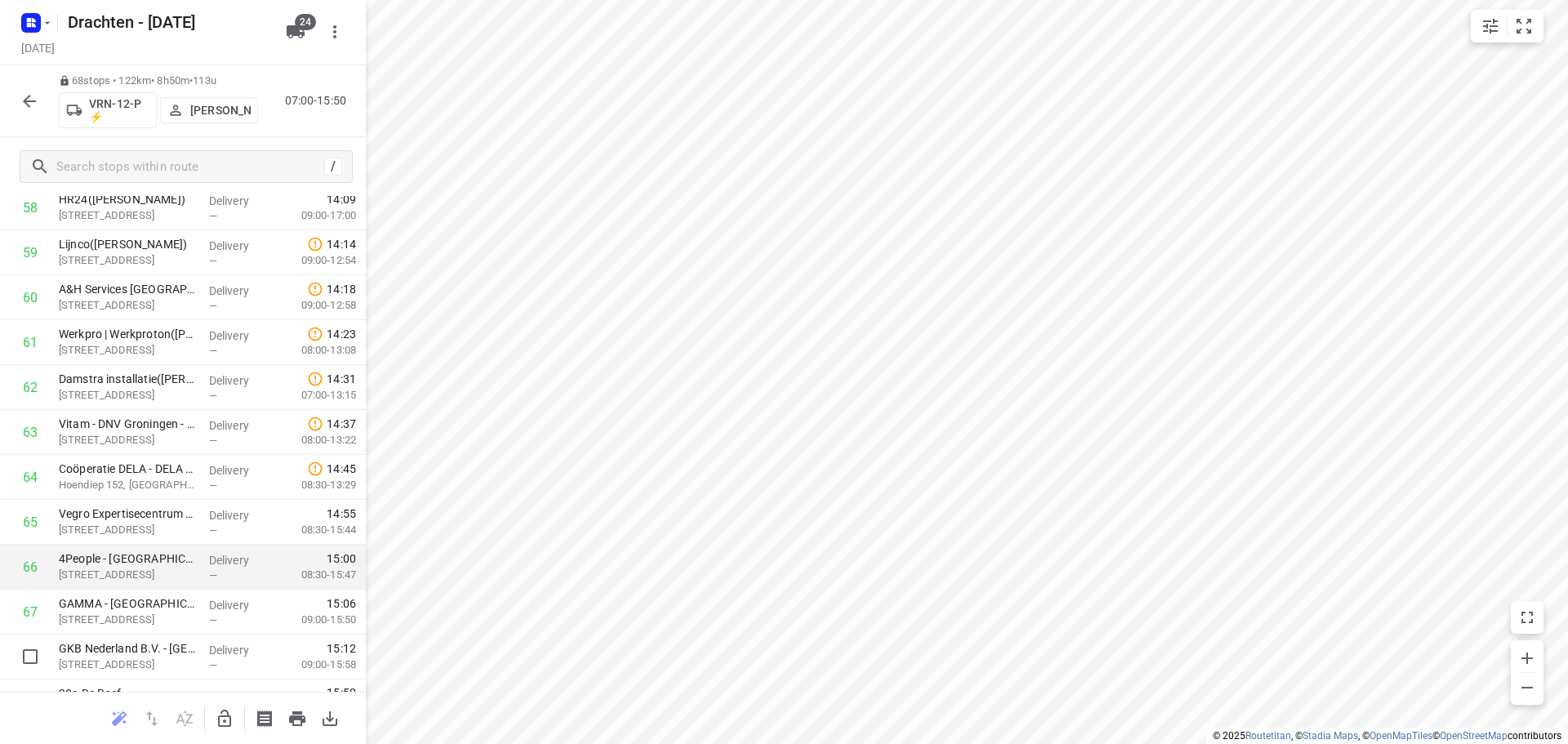
scroll to position [2686, 0]
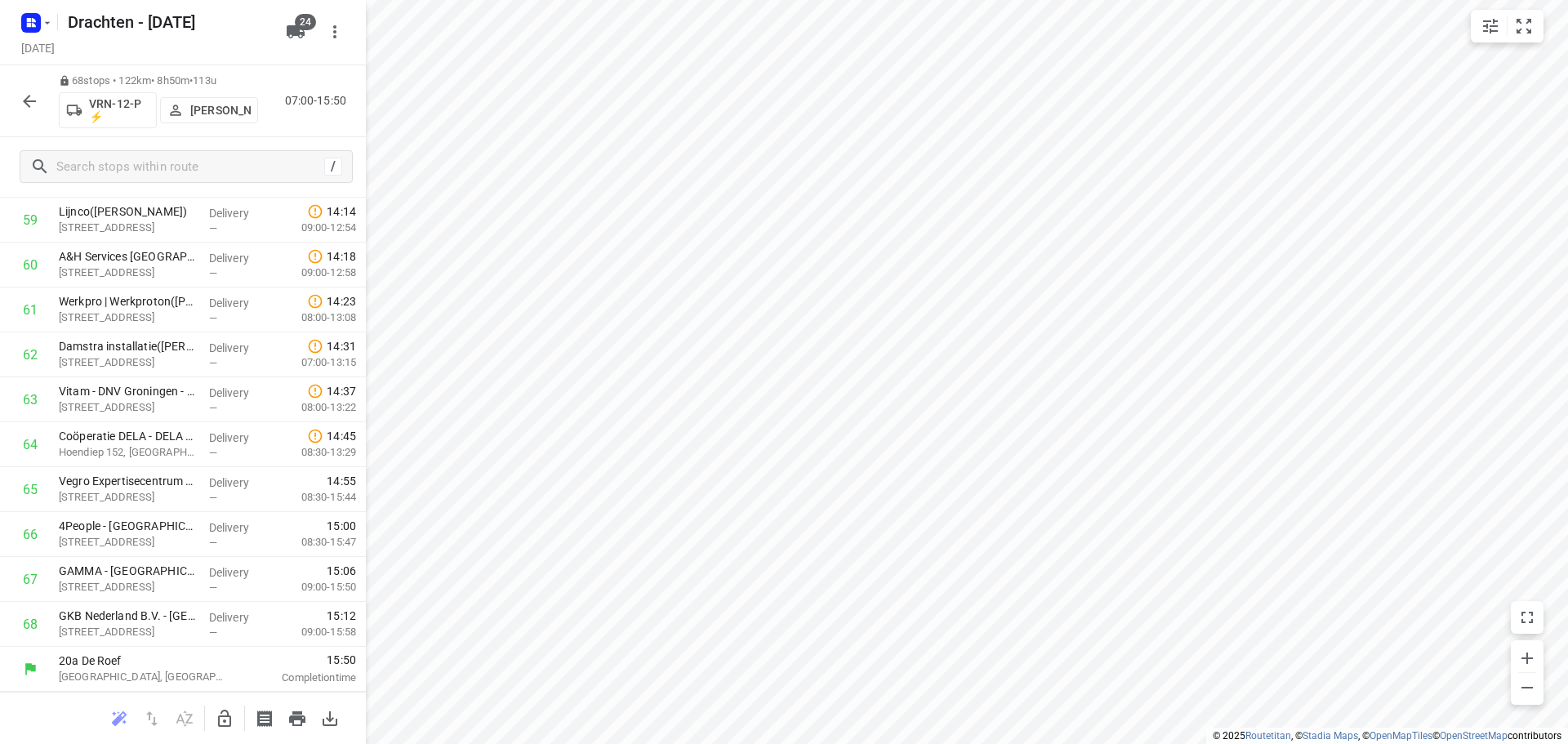
click at [30, 105] on icon "button" at bounding box center [30, 101] width 20 height 20
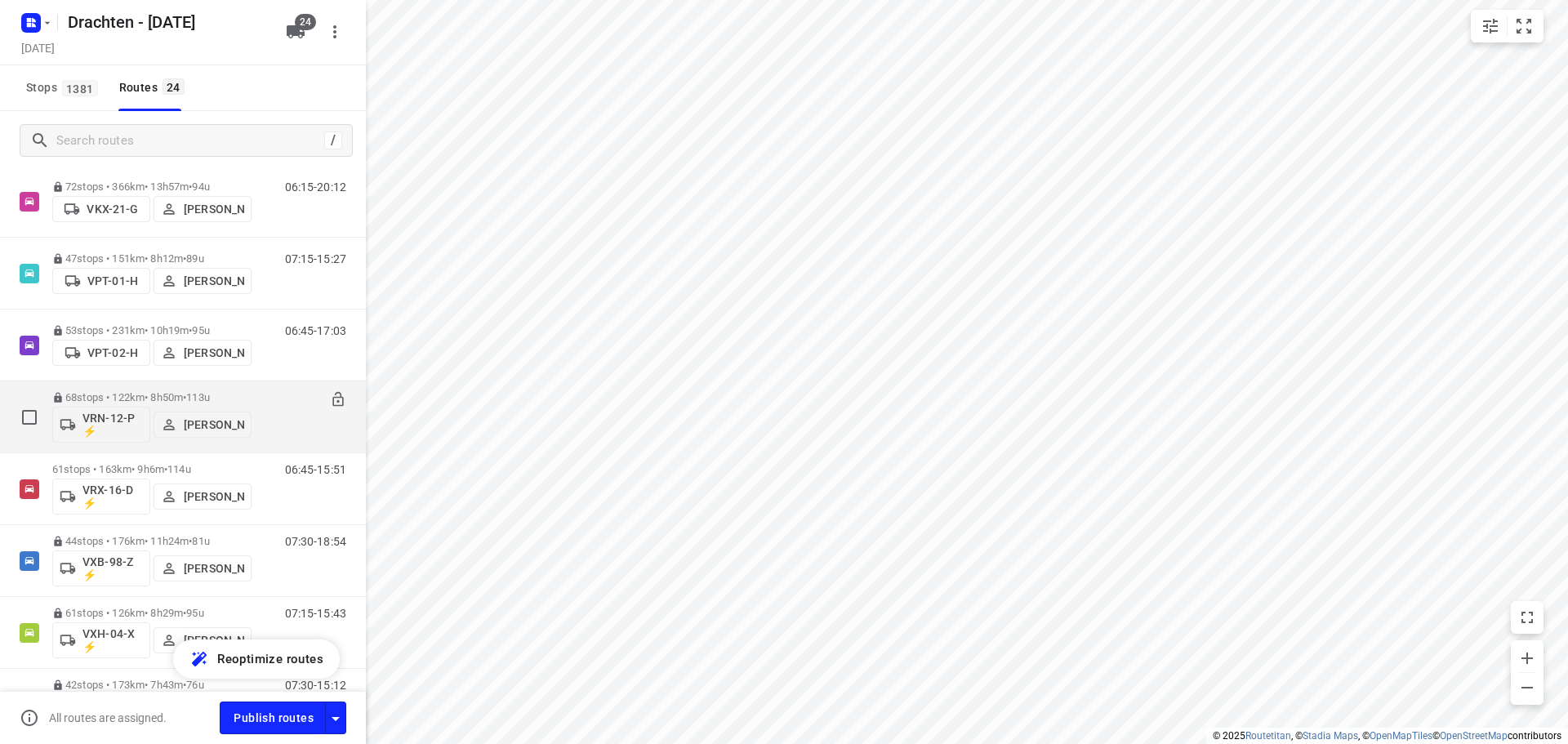
scroll to position [1144, 0]
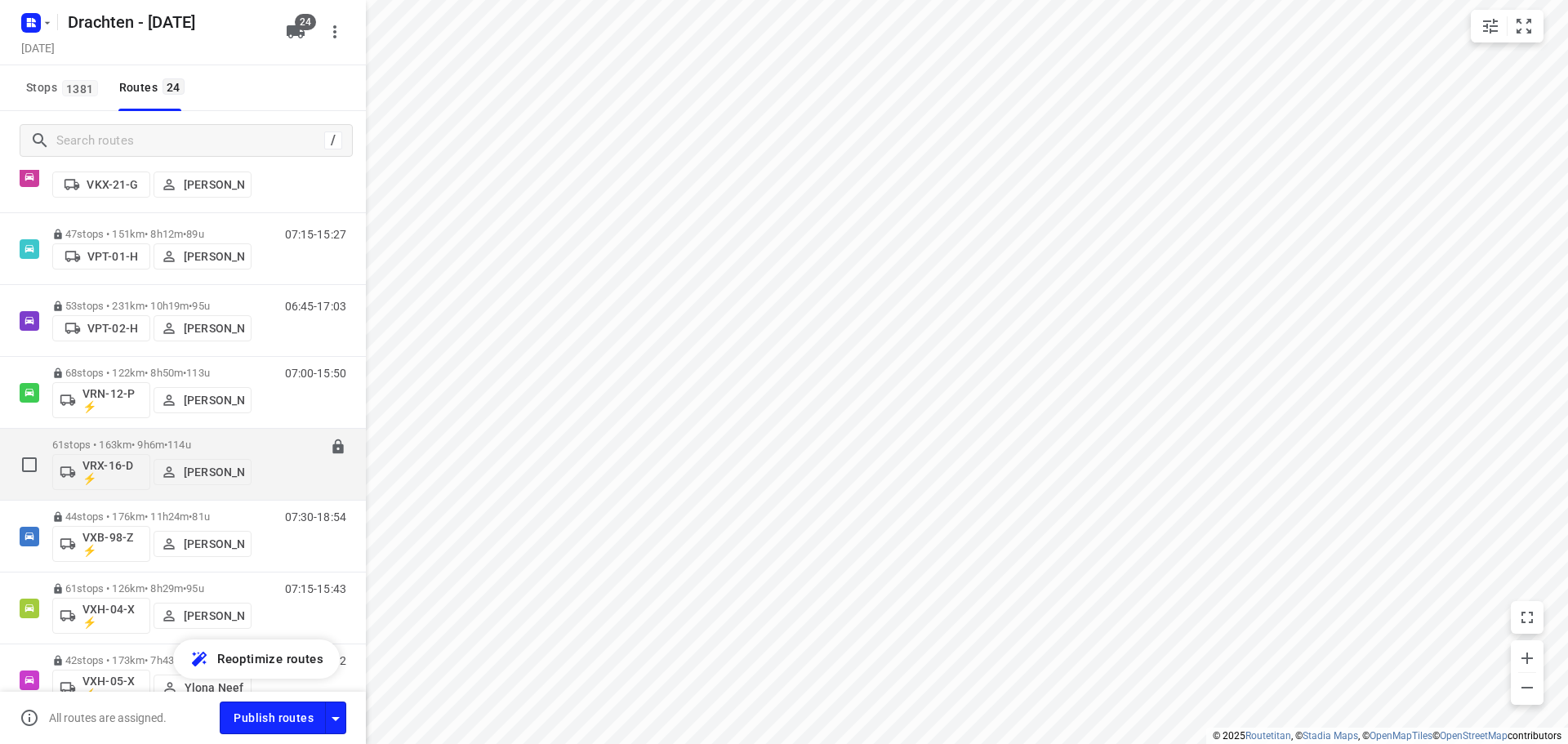
click at [169, 436] on div "61 stops • 163km • 9h6m • 114u VRX-16-D ⚡ Kevin Dijkstra" at bounding box center [152, 464] width 199 height 68
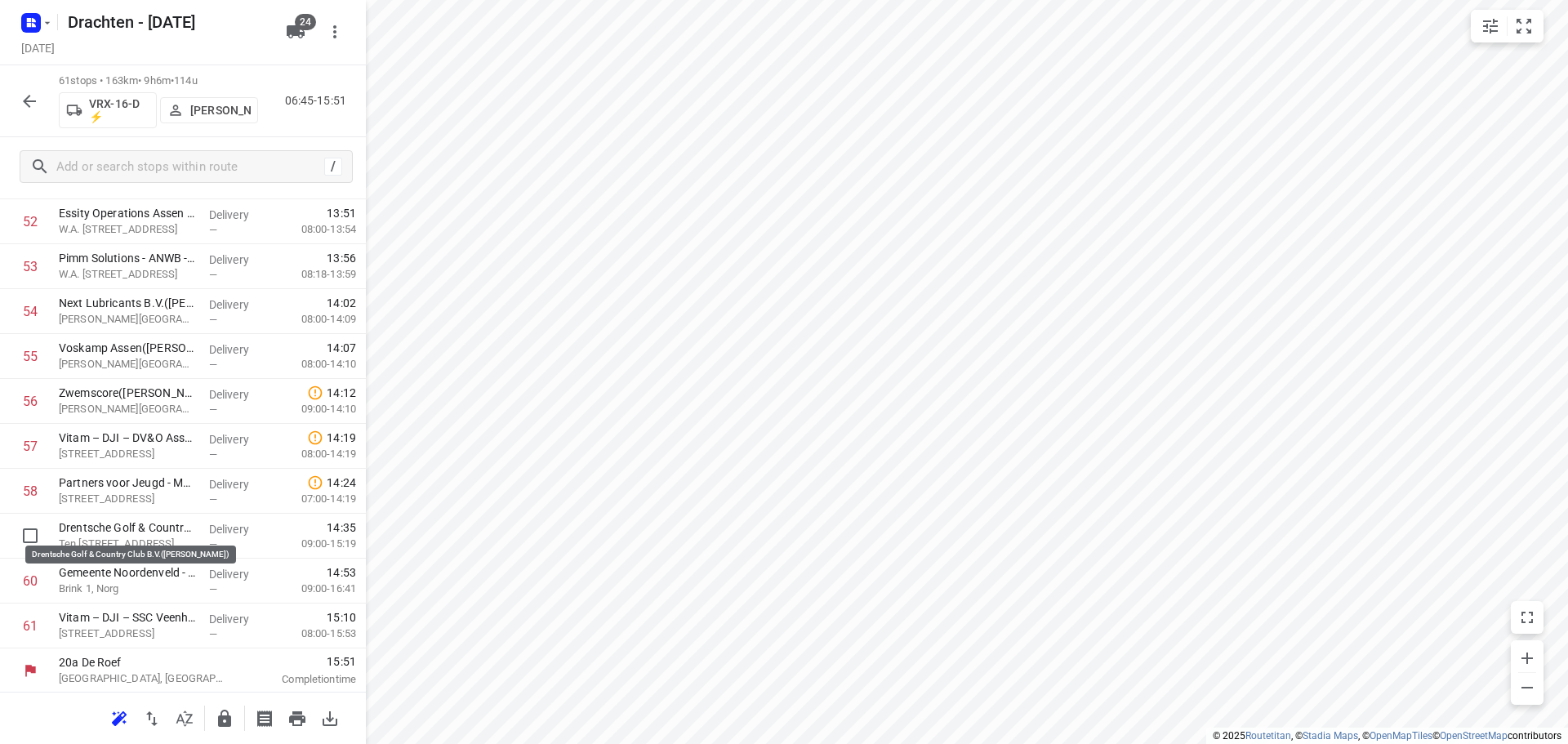
scroll to position [2371, 0]
click at [230, 712] on icon "button" at bounding box center [225, 719] width 20 height 20
click at [24, 97] on icon "button" at bounding box center [30, 101] width 20 height 20
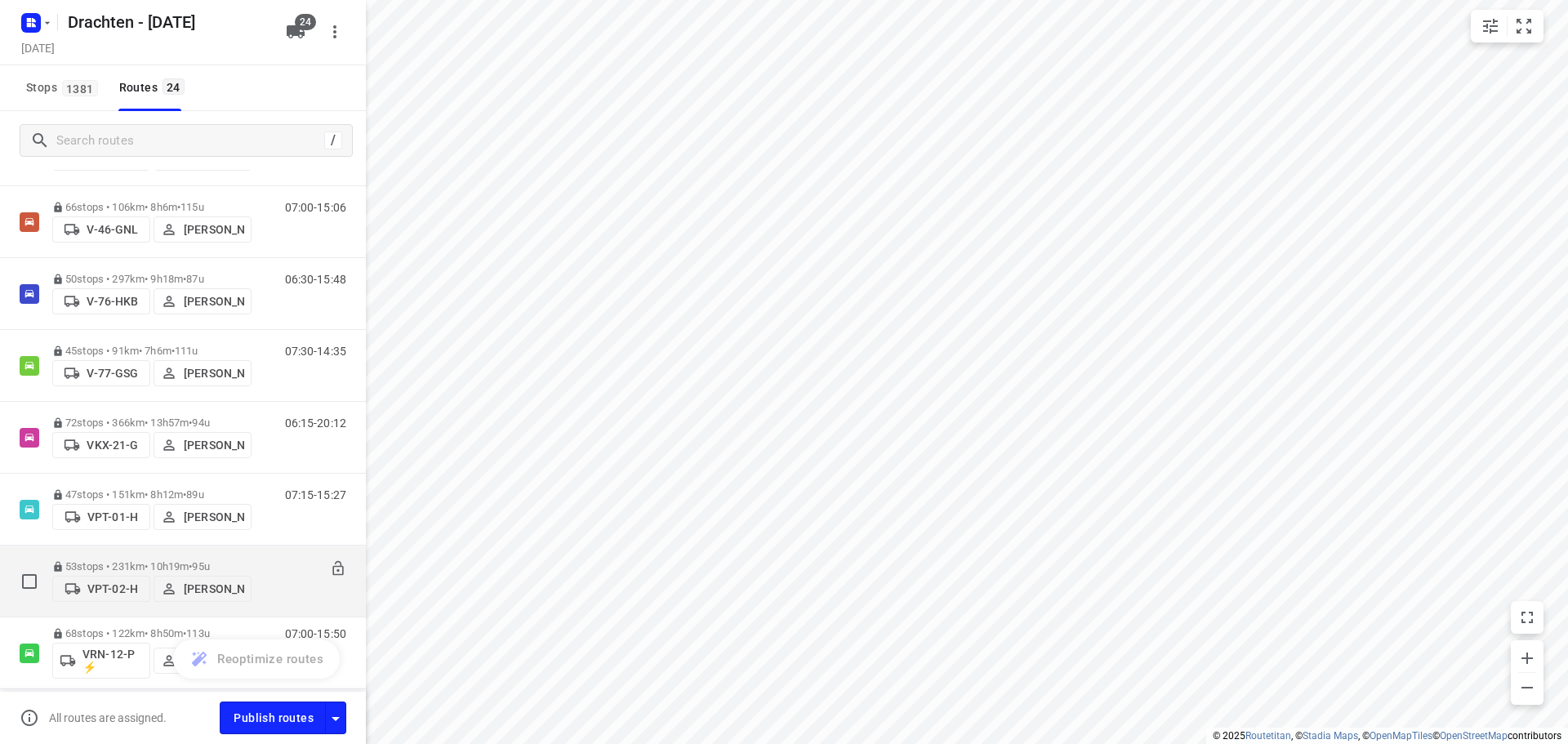
scroll to position [1305, 0]
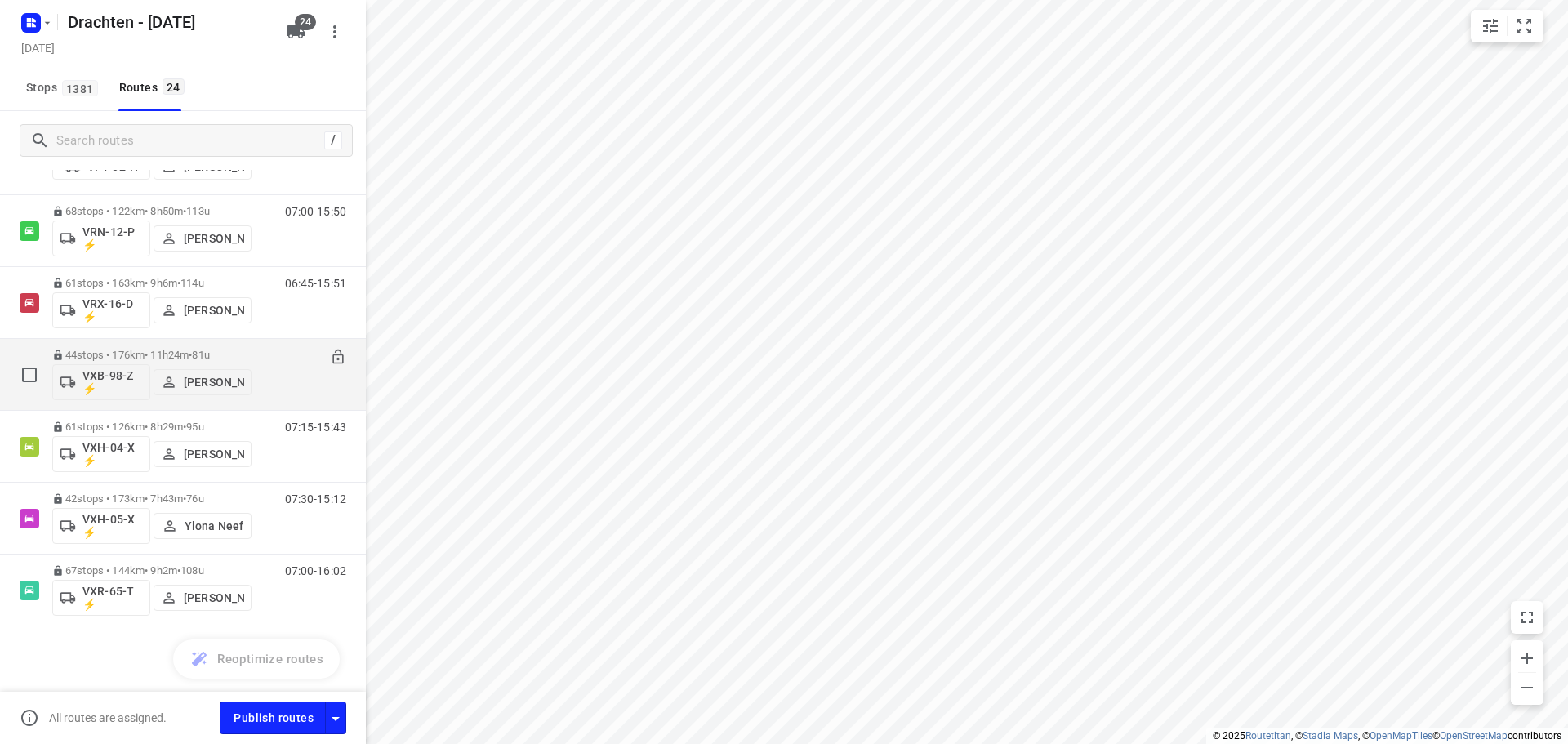
click at [212, 340] on div "44 stops • 176km • 11h24m • 81u VXB-98-Z ⚡ Pascal Bruinsma 07:30-18:54" at bounding box center [183, 375] width 366 height 72
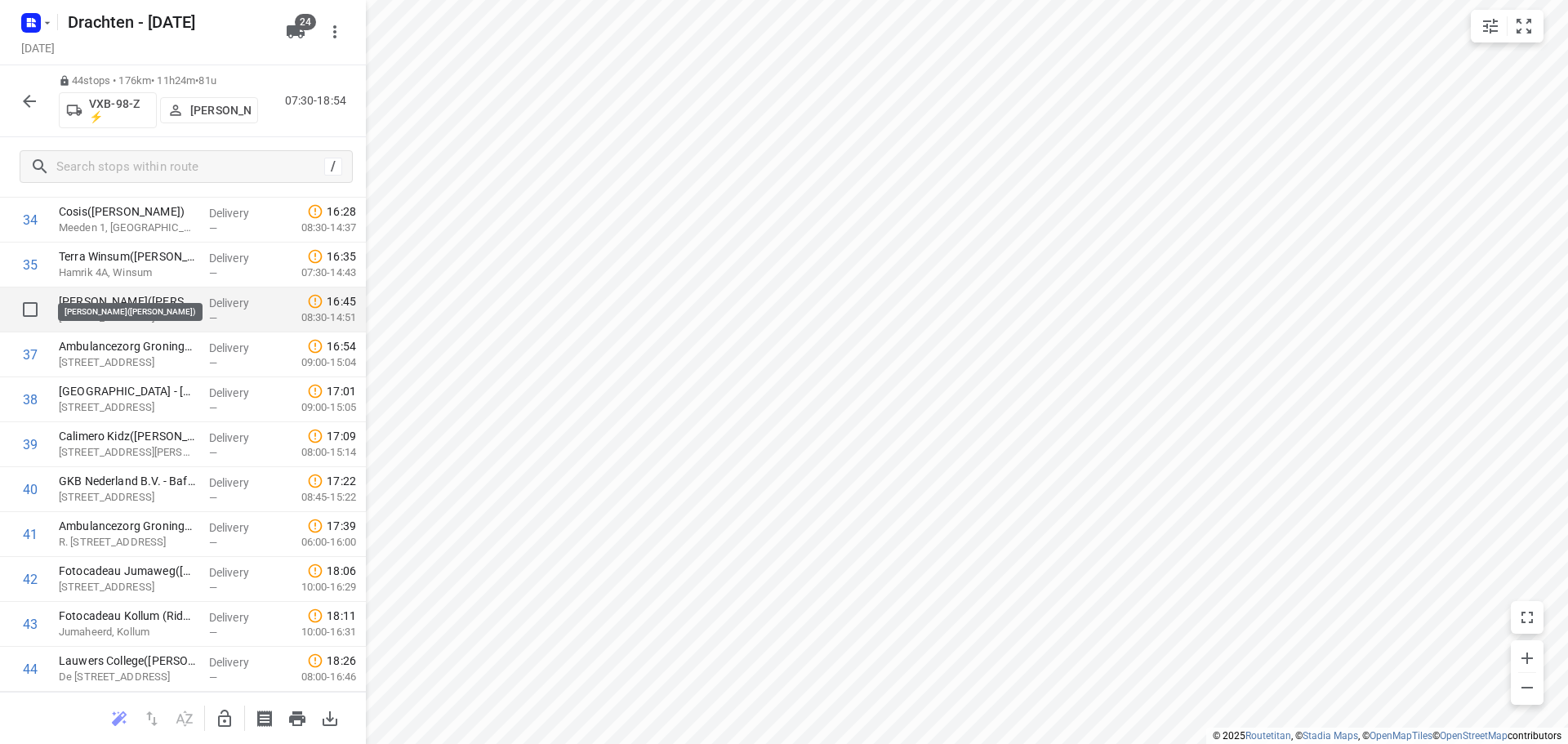
scroll to position [1607, 0]
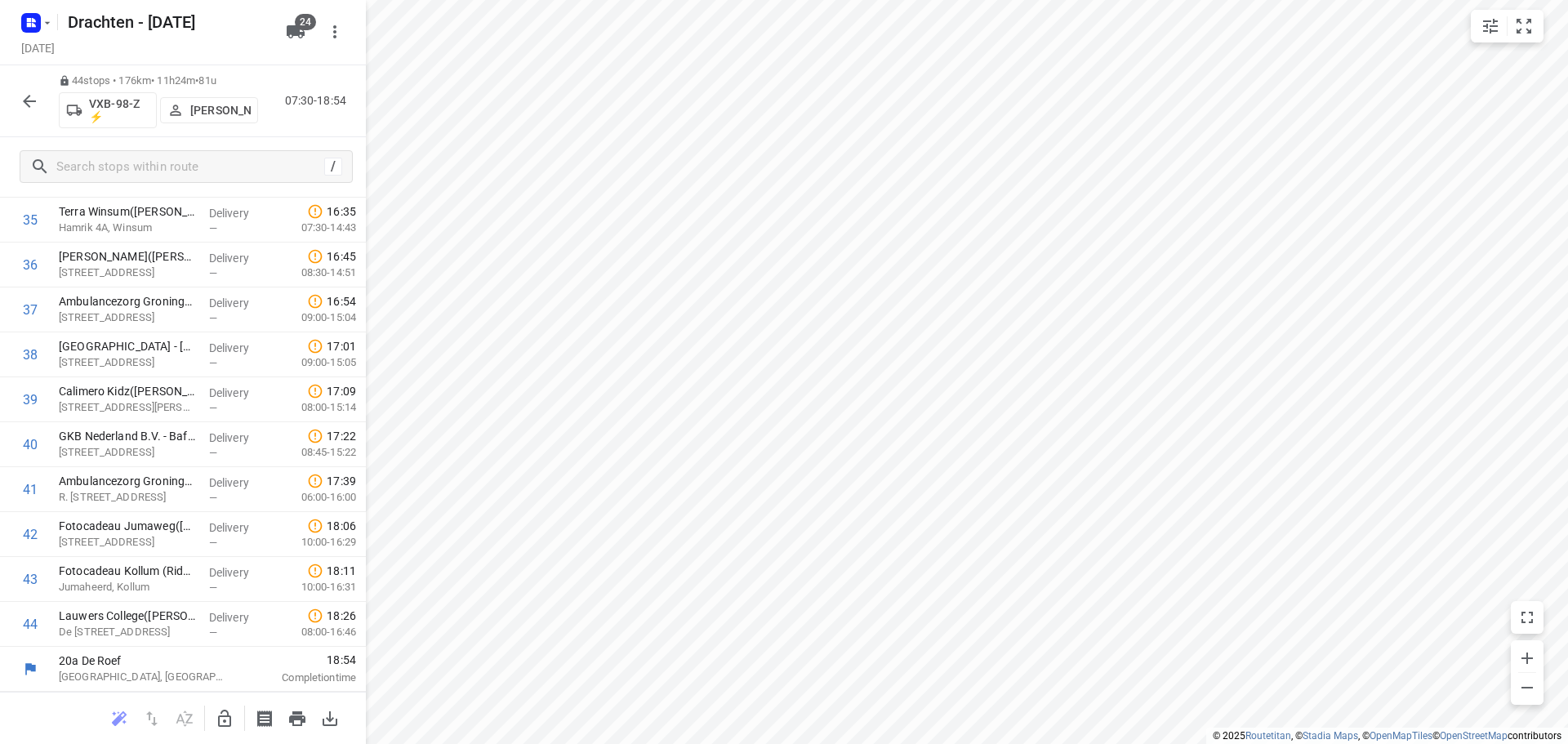
click at [36, 100] on icon "button" at bounding box center [30, 101] width 13 height 13
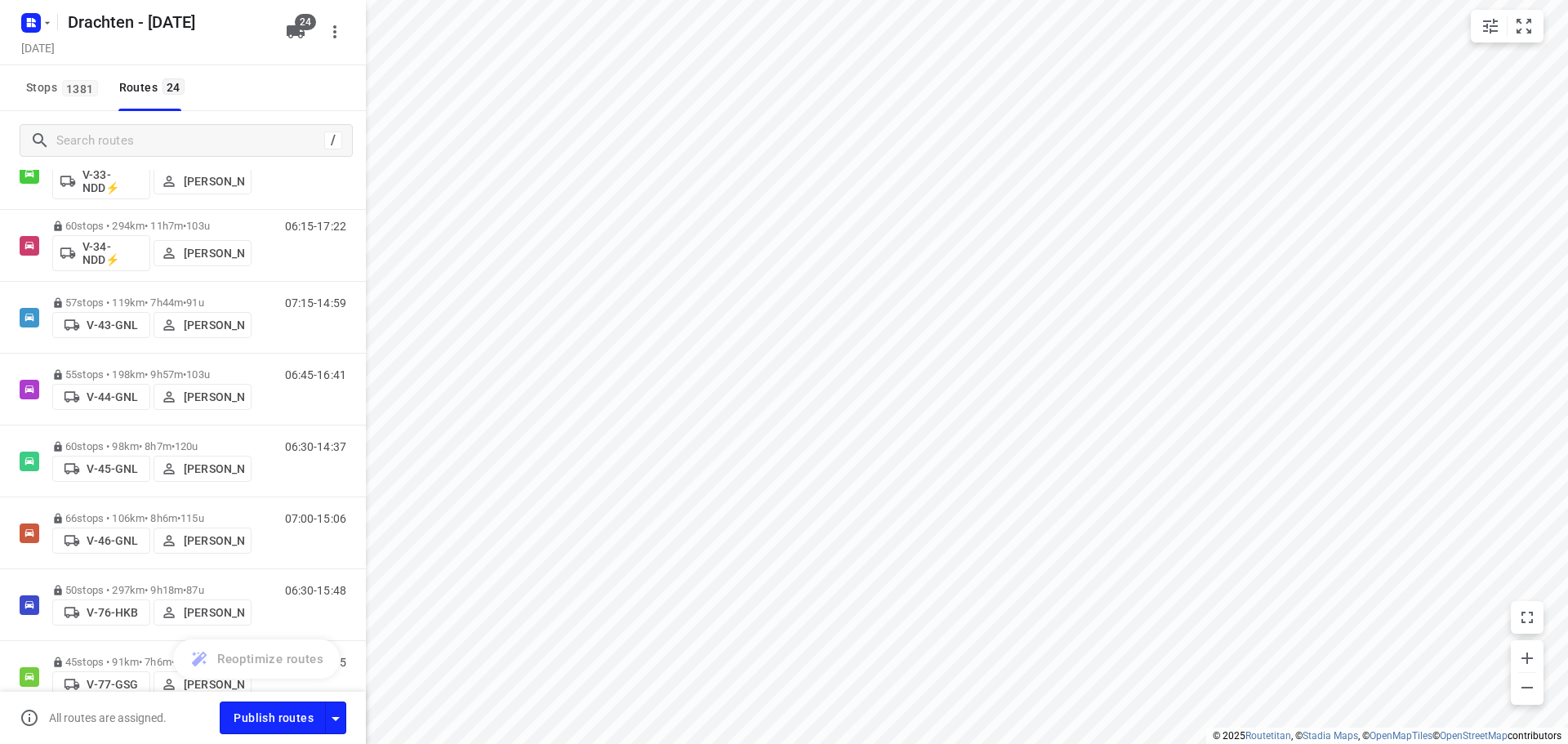
scroll to position [1225, 0]
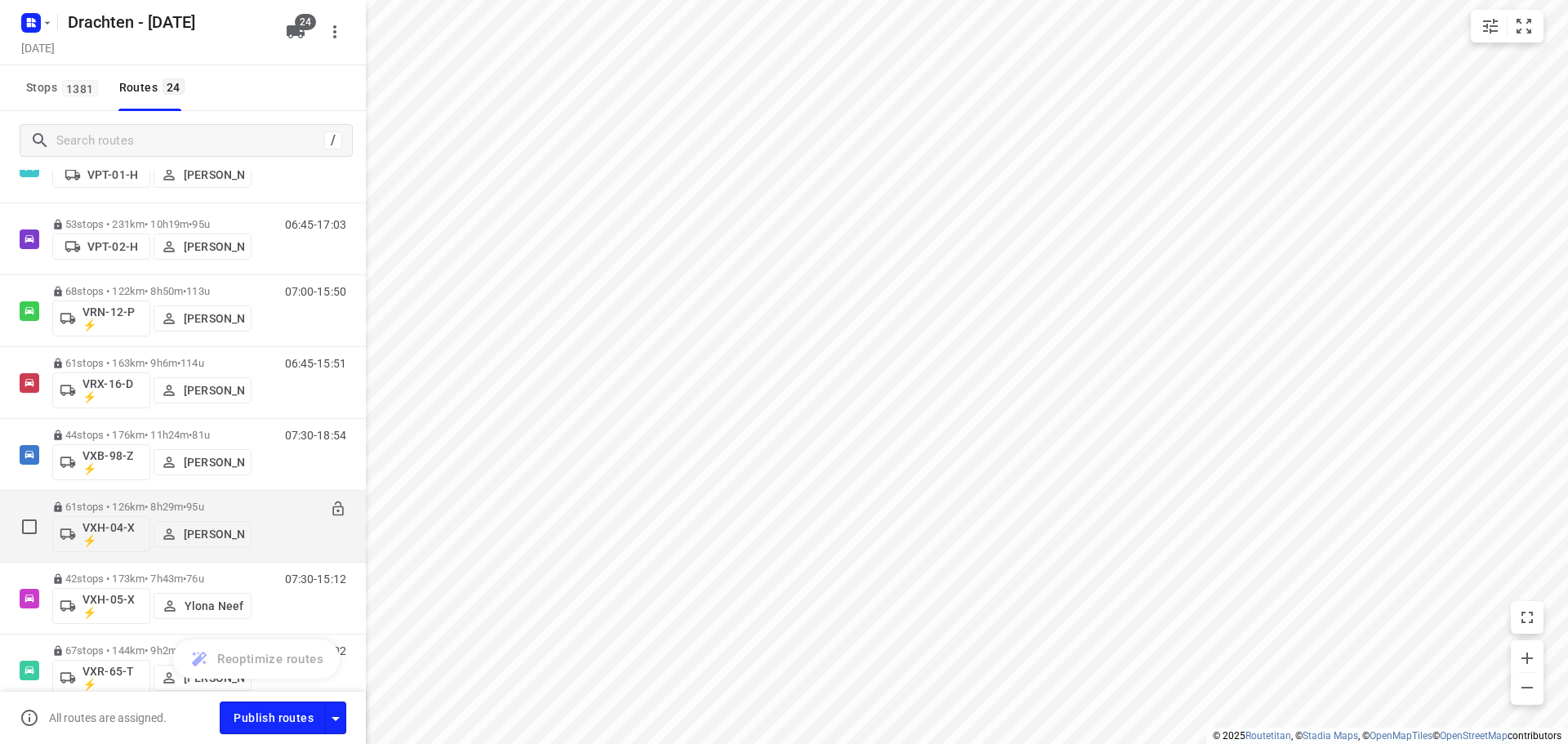
click at [174, 508] on p "61 stops • 126km • 8h29m • 95u" at bounding box center [152, 507] width 199 height 13
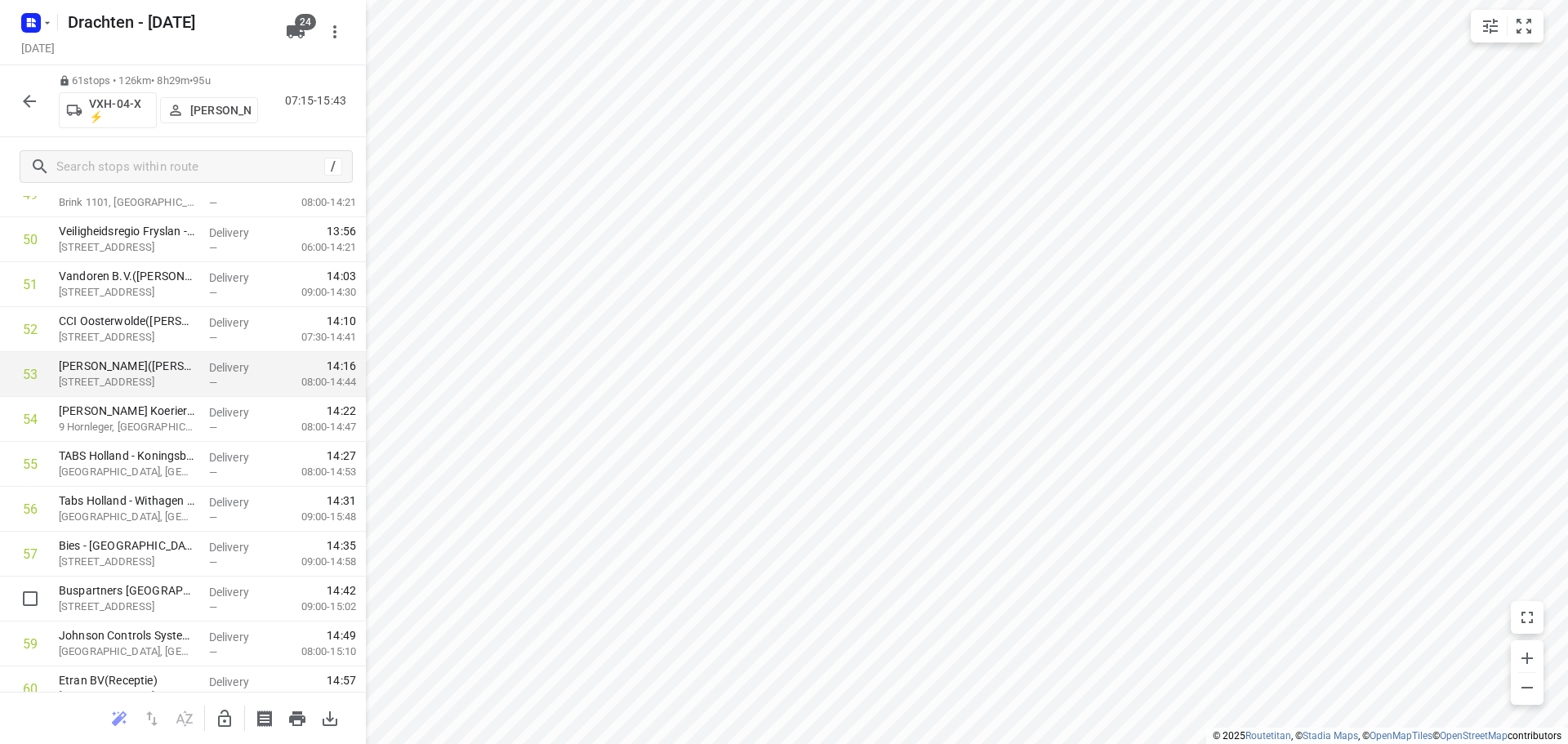
scroll to position [2368, 0]
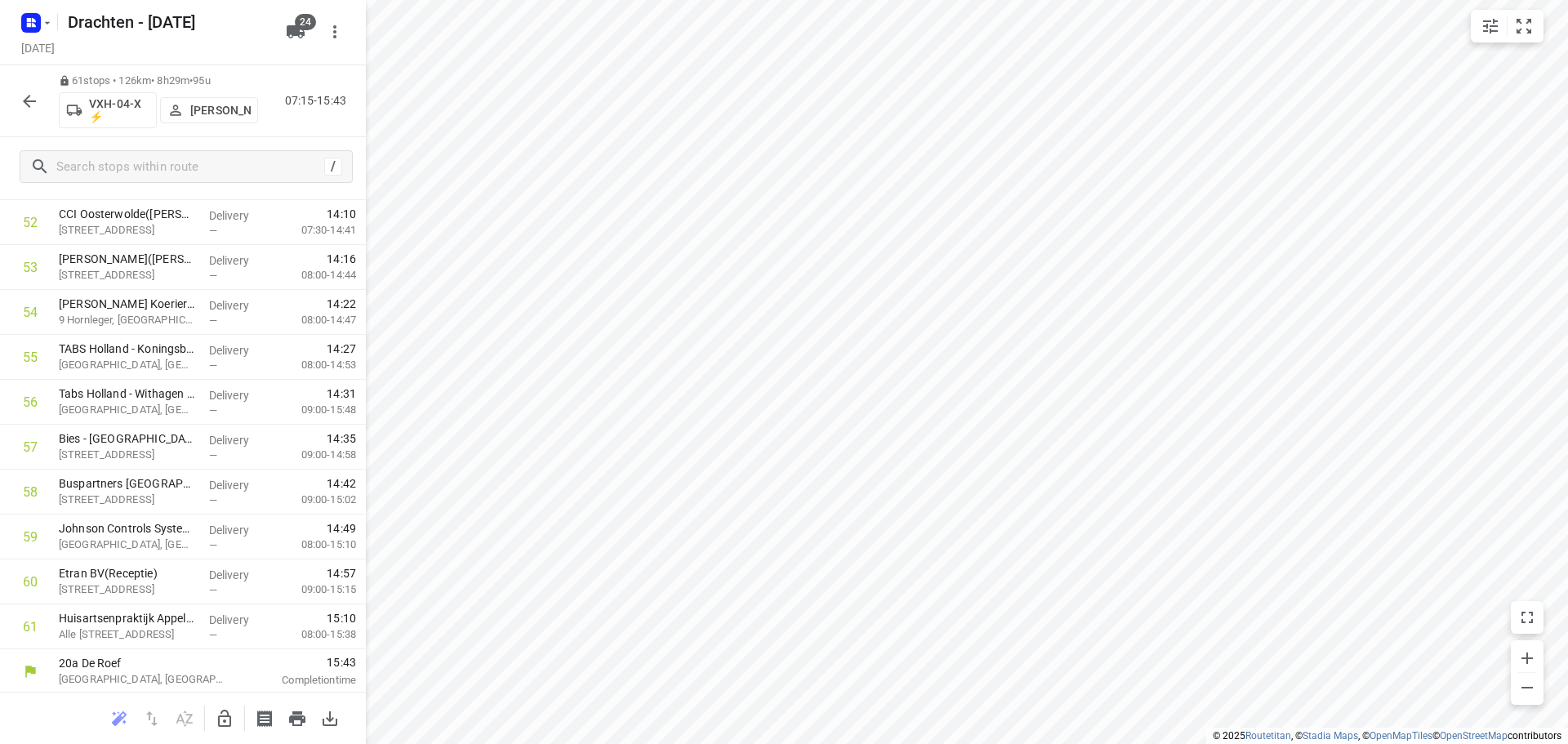
click at [23, 107] on icon "button" at bounding box center [30, 101] width 20 height 20
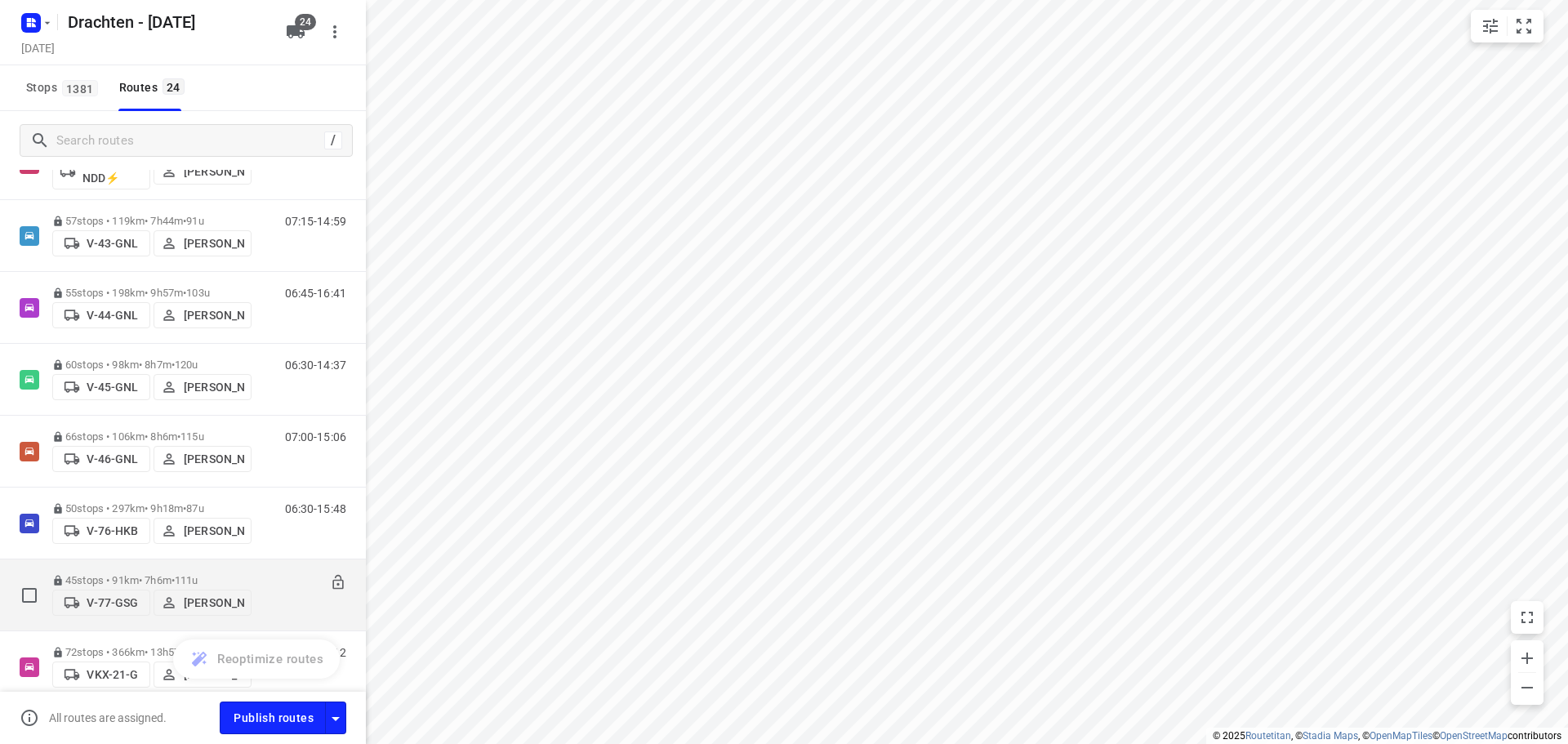
scroll to position [1305, 0]
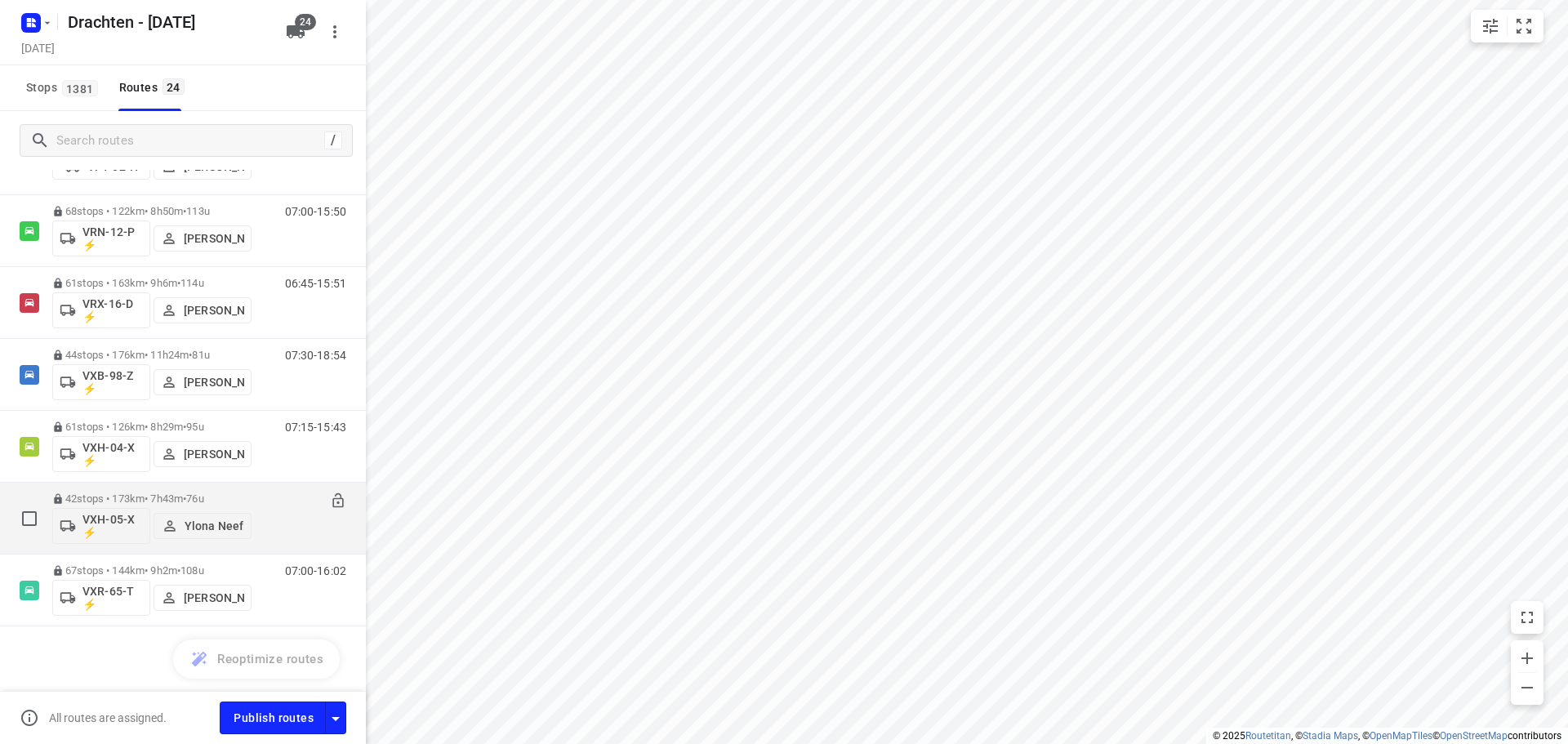
click at [204, 498] on span "76u" at bounding box center [195, 498] width 17 height 13
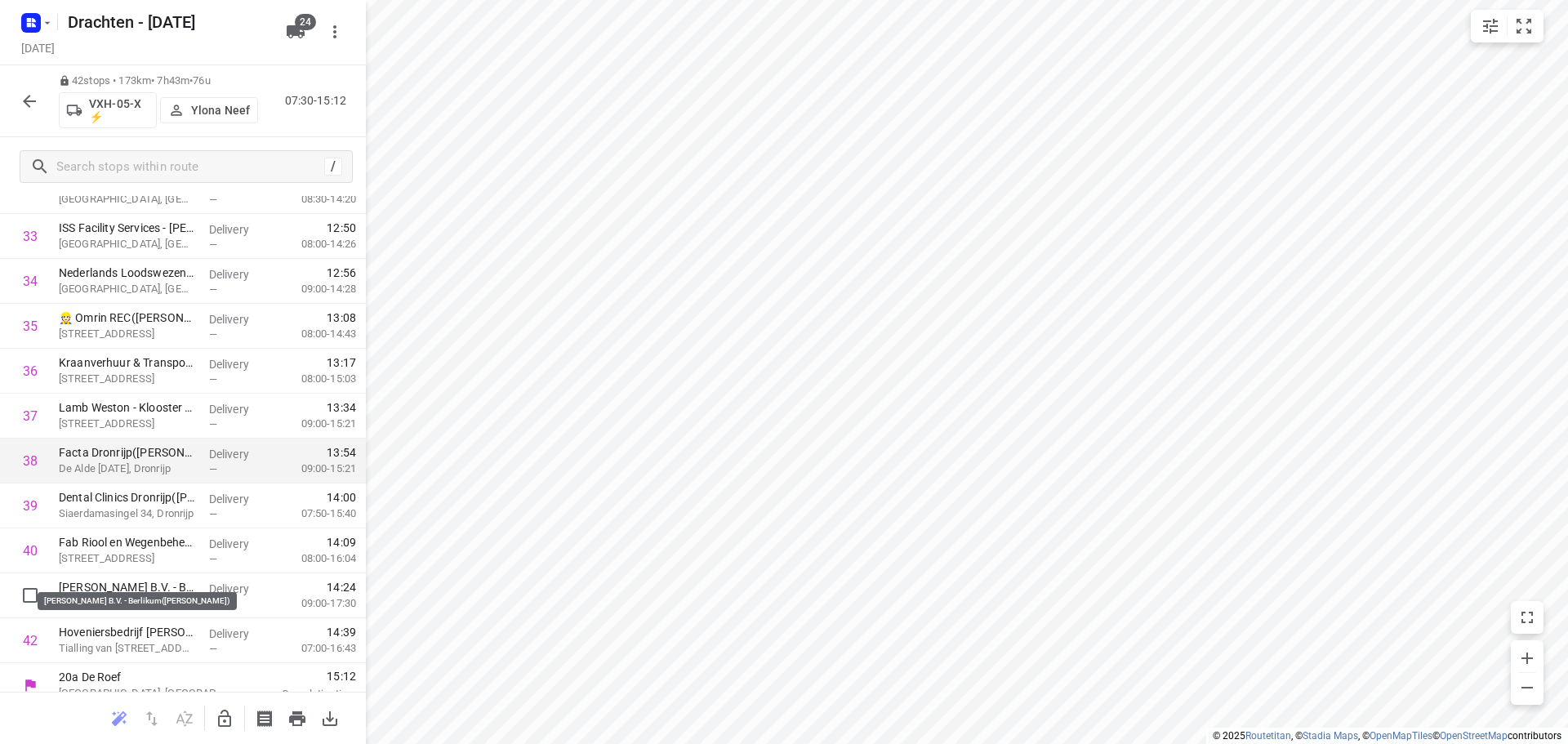
scroll to position [1518, 0]
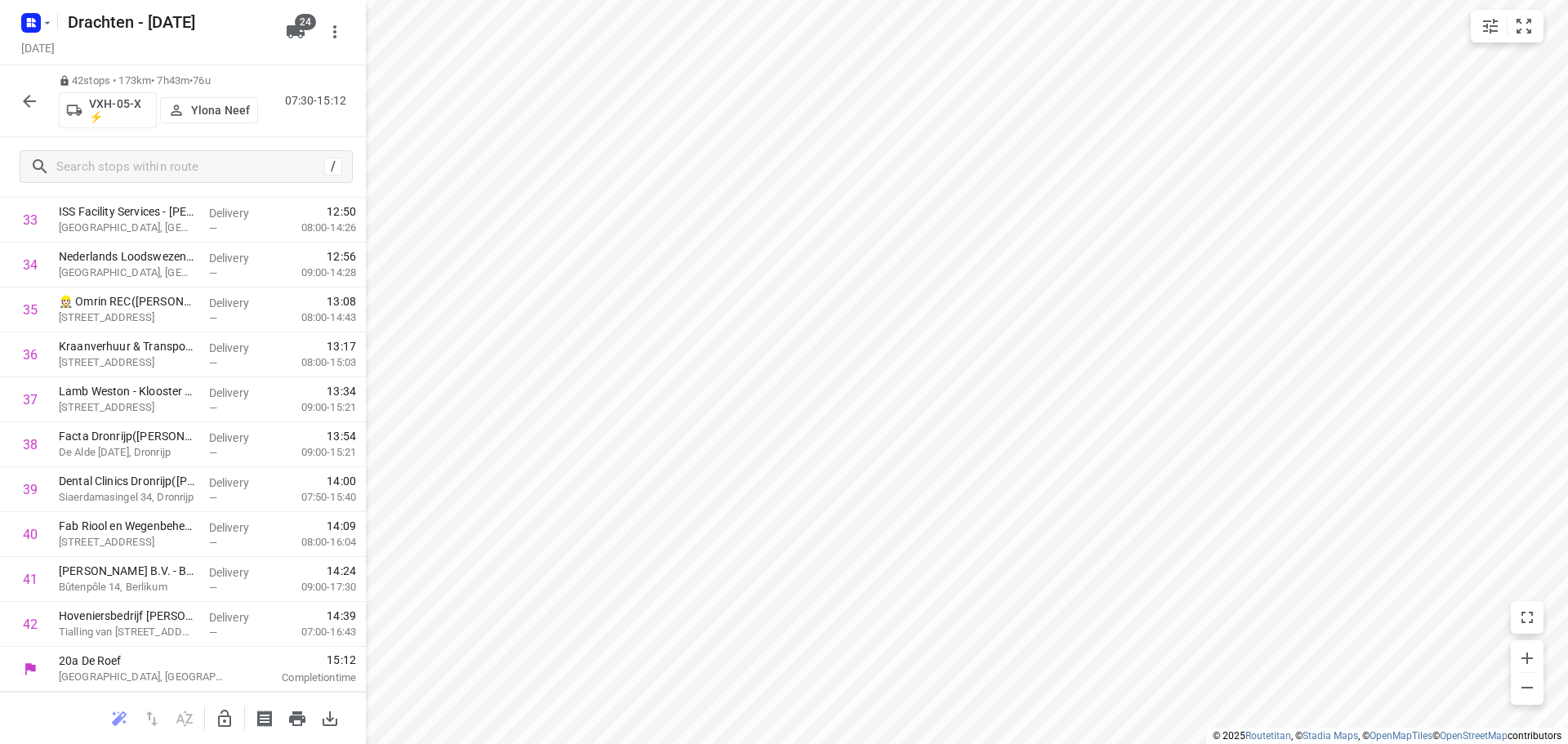
click at [22, 101] on icon "button" at bounding box center [30, 101] width 20 height 20
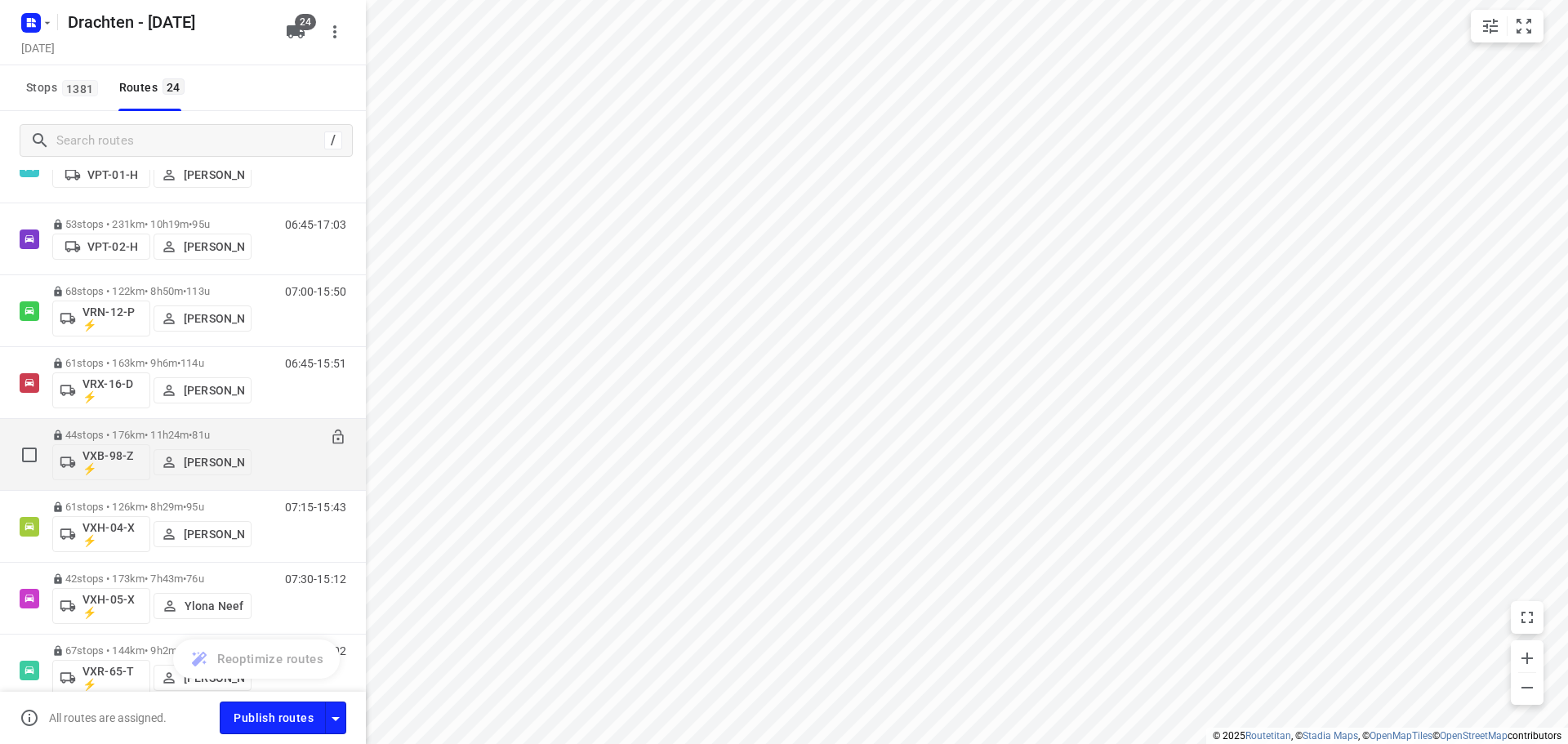
scroll to position [1305, 0]
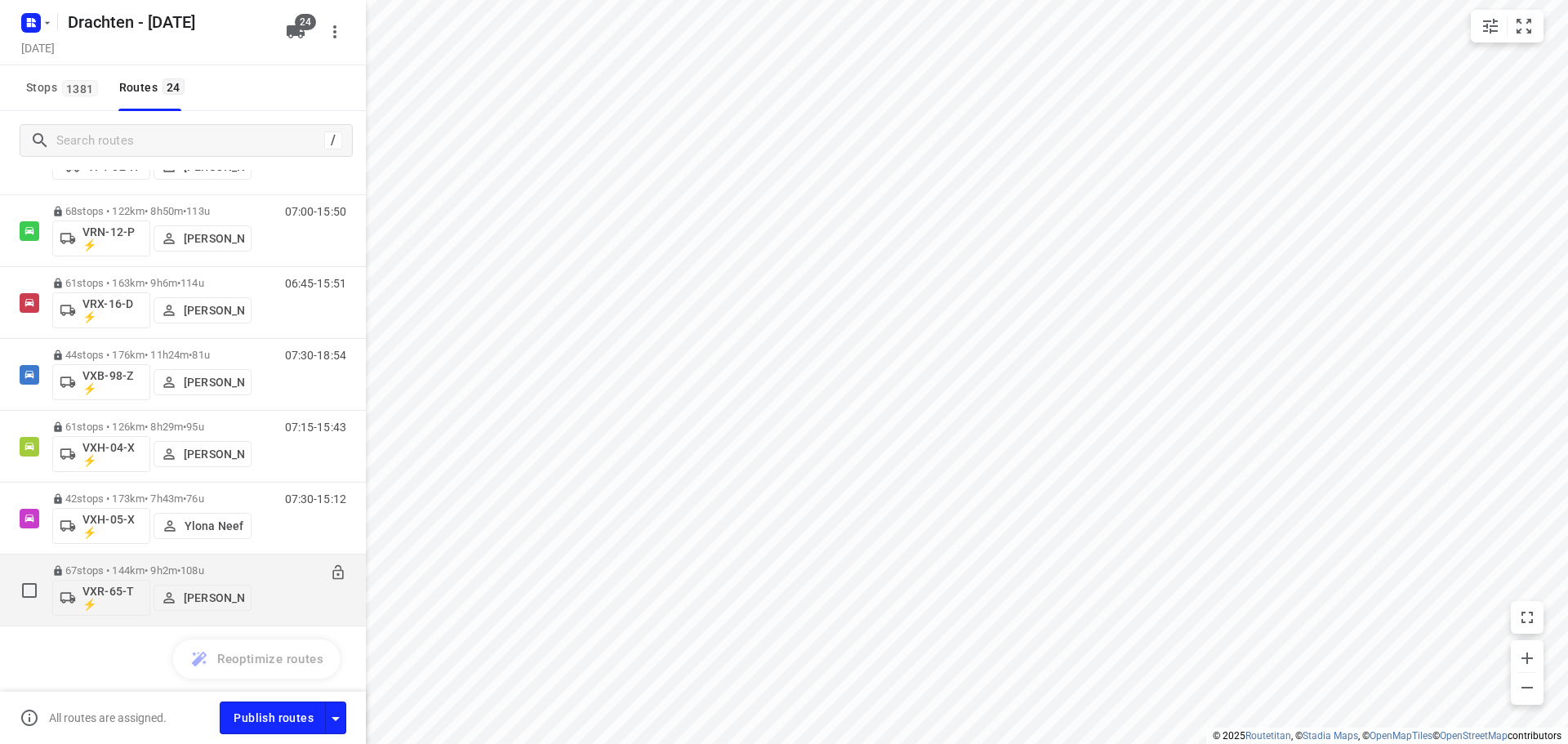
click at [176, 563] on div "67 stops • 144km • 9h2m • 108u VXR-65-T ⚡ Harry Van der Laan" at bounding box center [152, 590] width 199 height 68
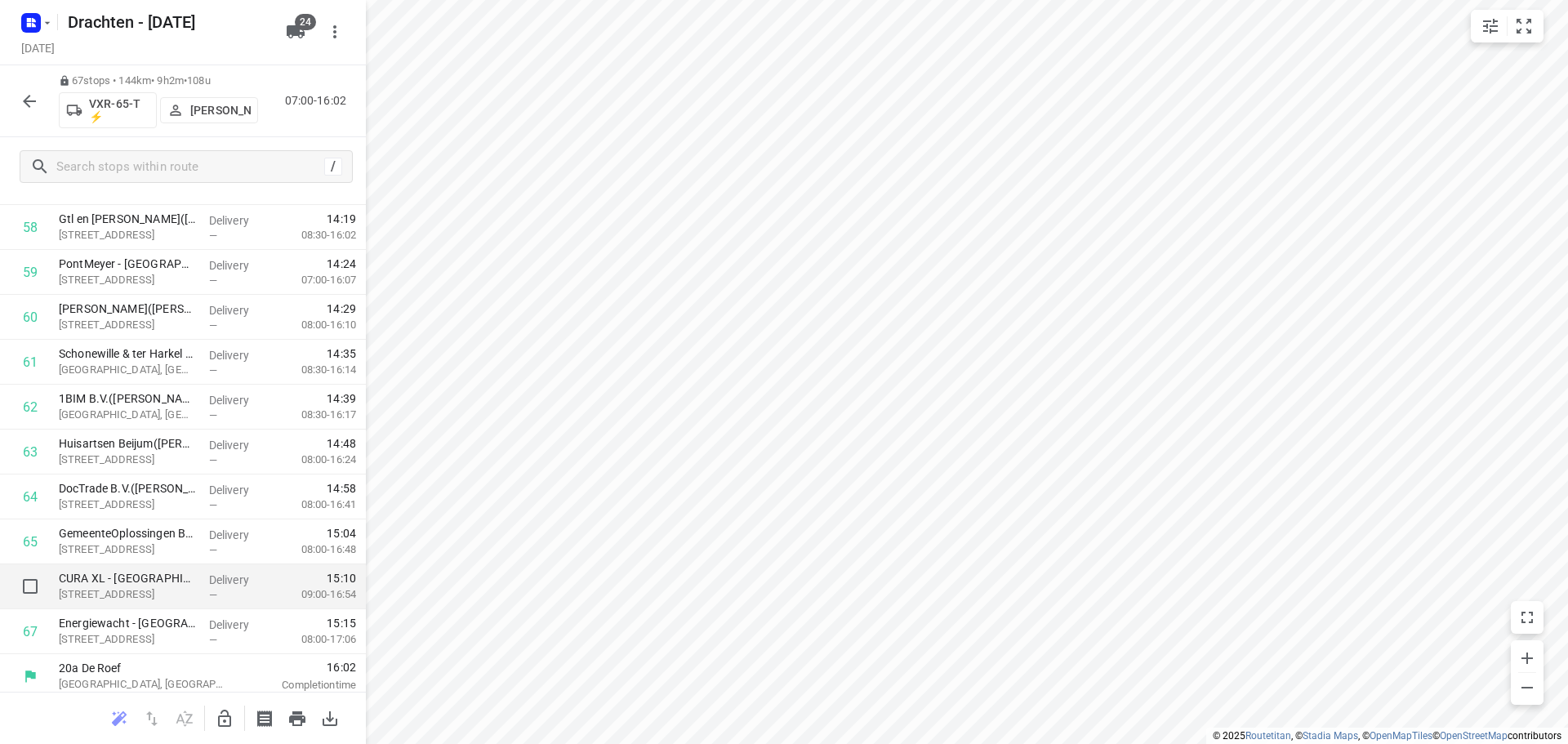
scroll to position [2641, 0]
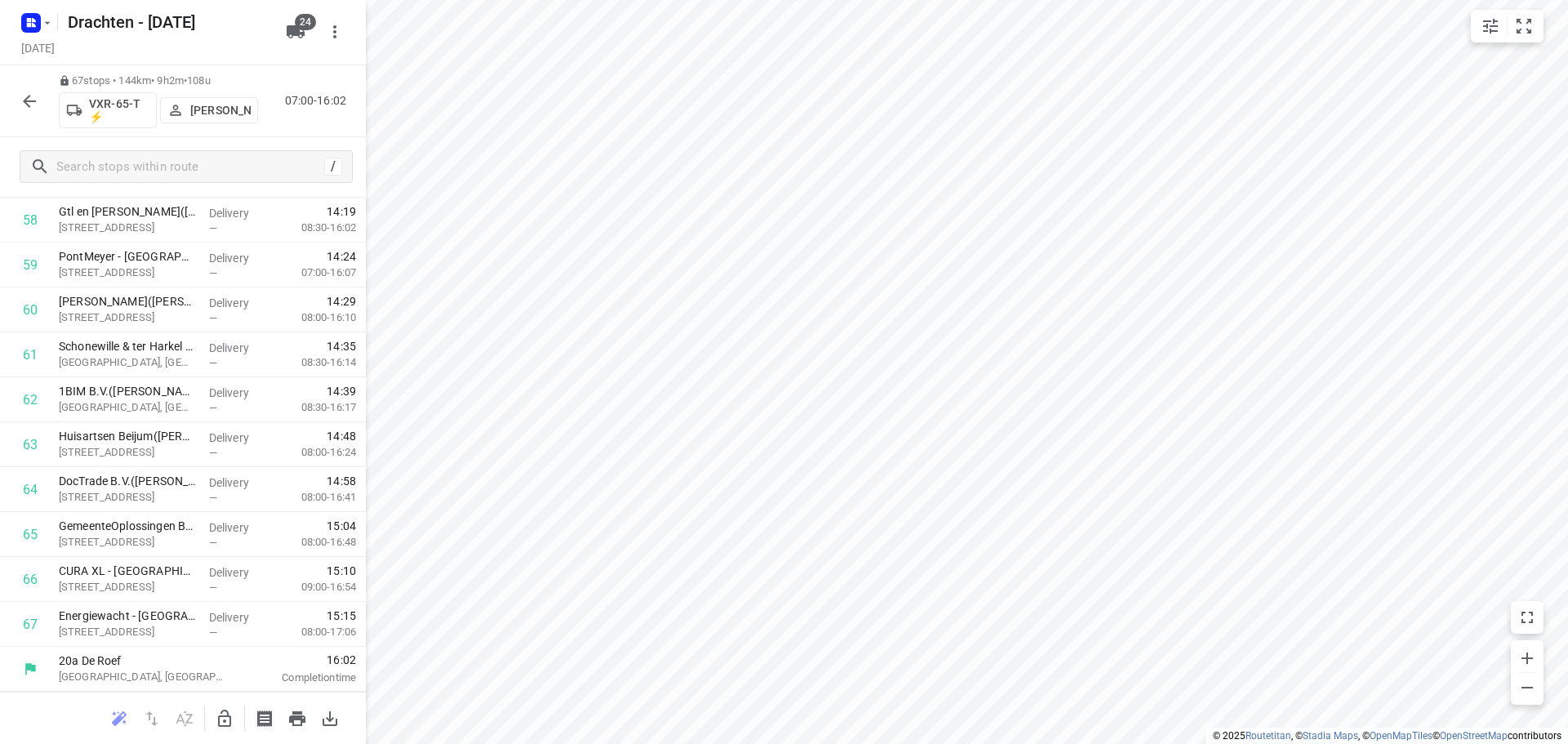
click at [32, 113] on button "button" at bounding box center [30, 101] width 32 height 32
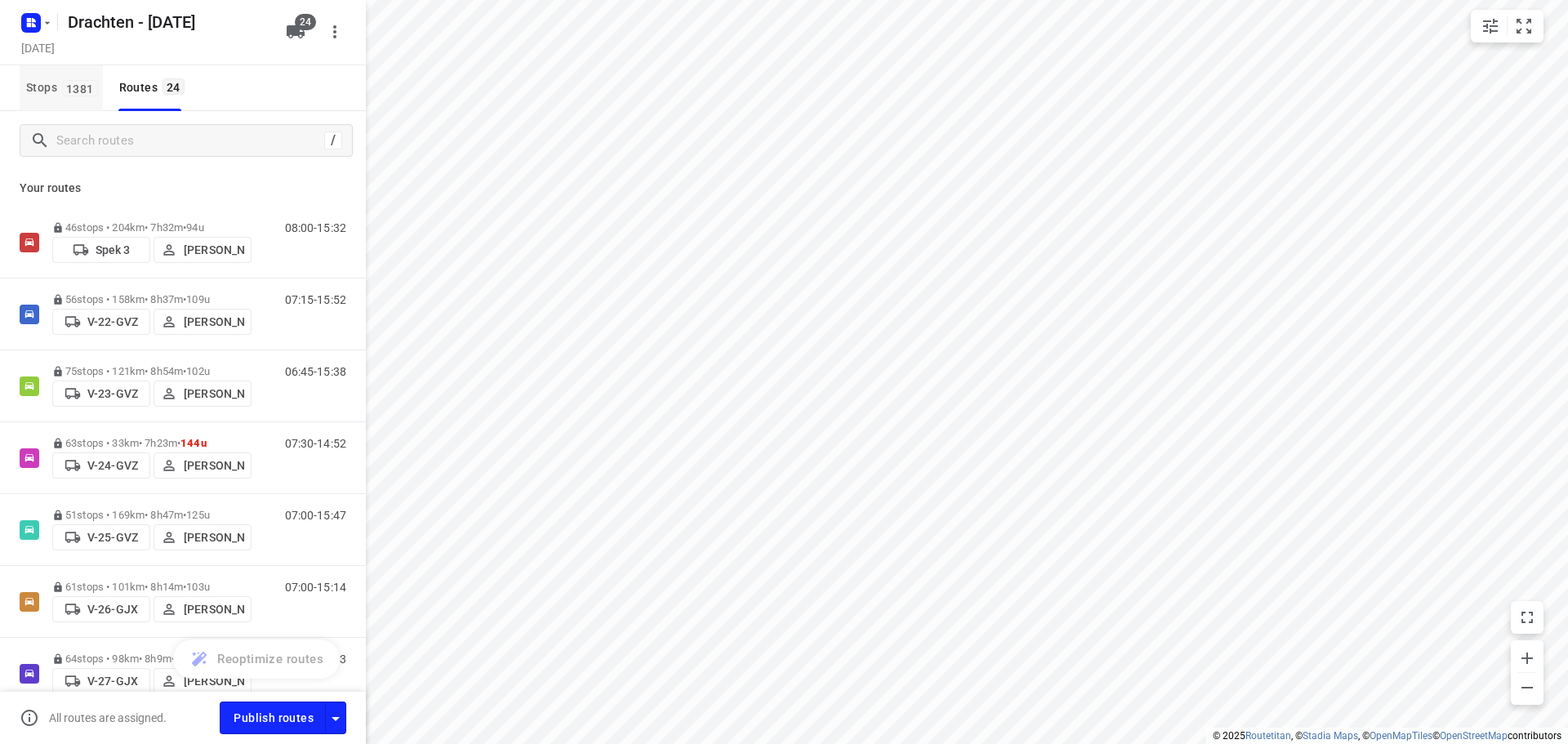
click at [62, 97] on span "Stops 1381" at bounding box center [65, 88] width 77 height 21
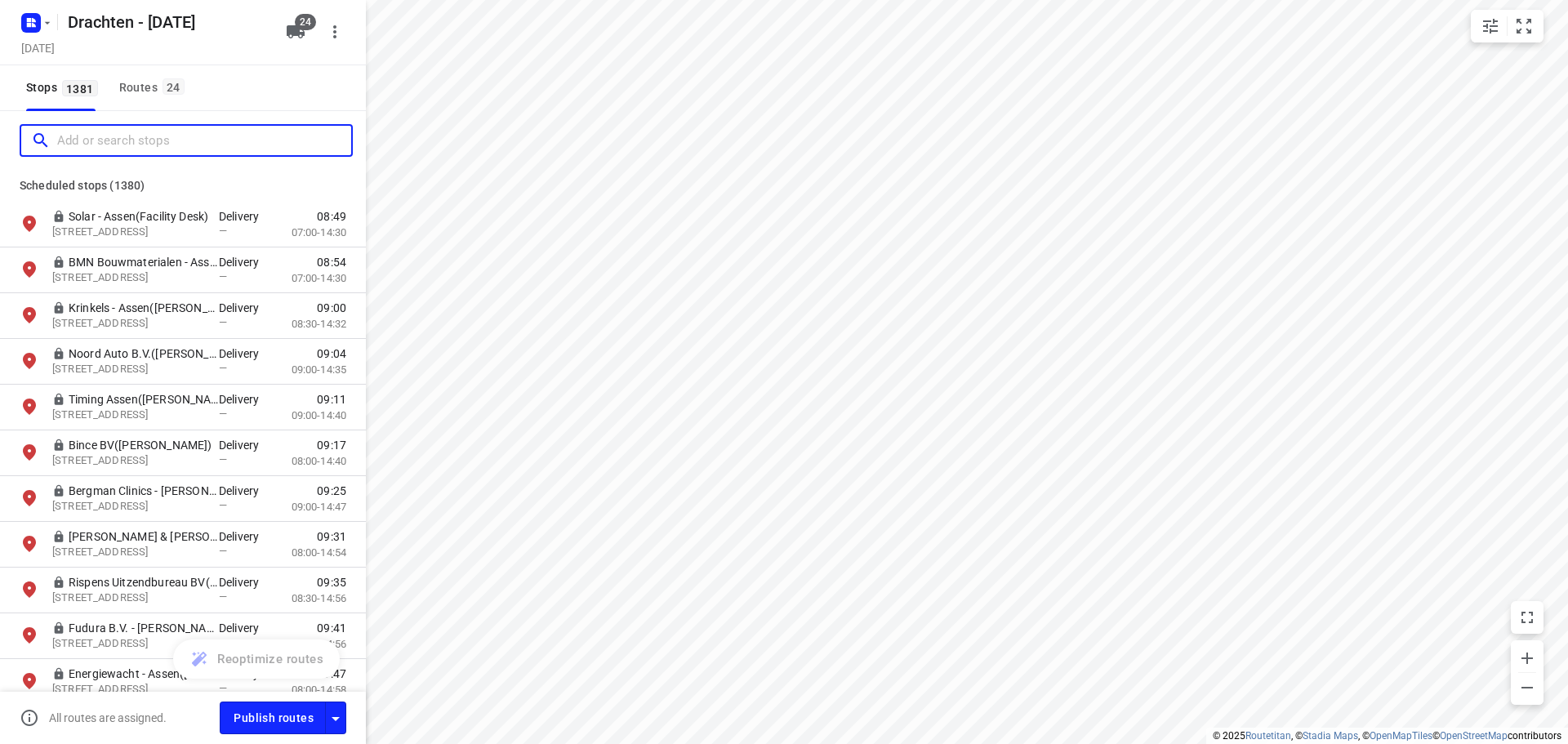
click at [113, 139] on input "Add or search stops" at bounding box center [204, 141] width 294 height 25
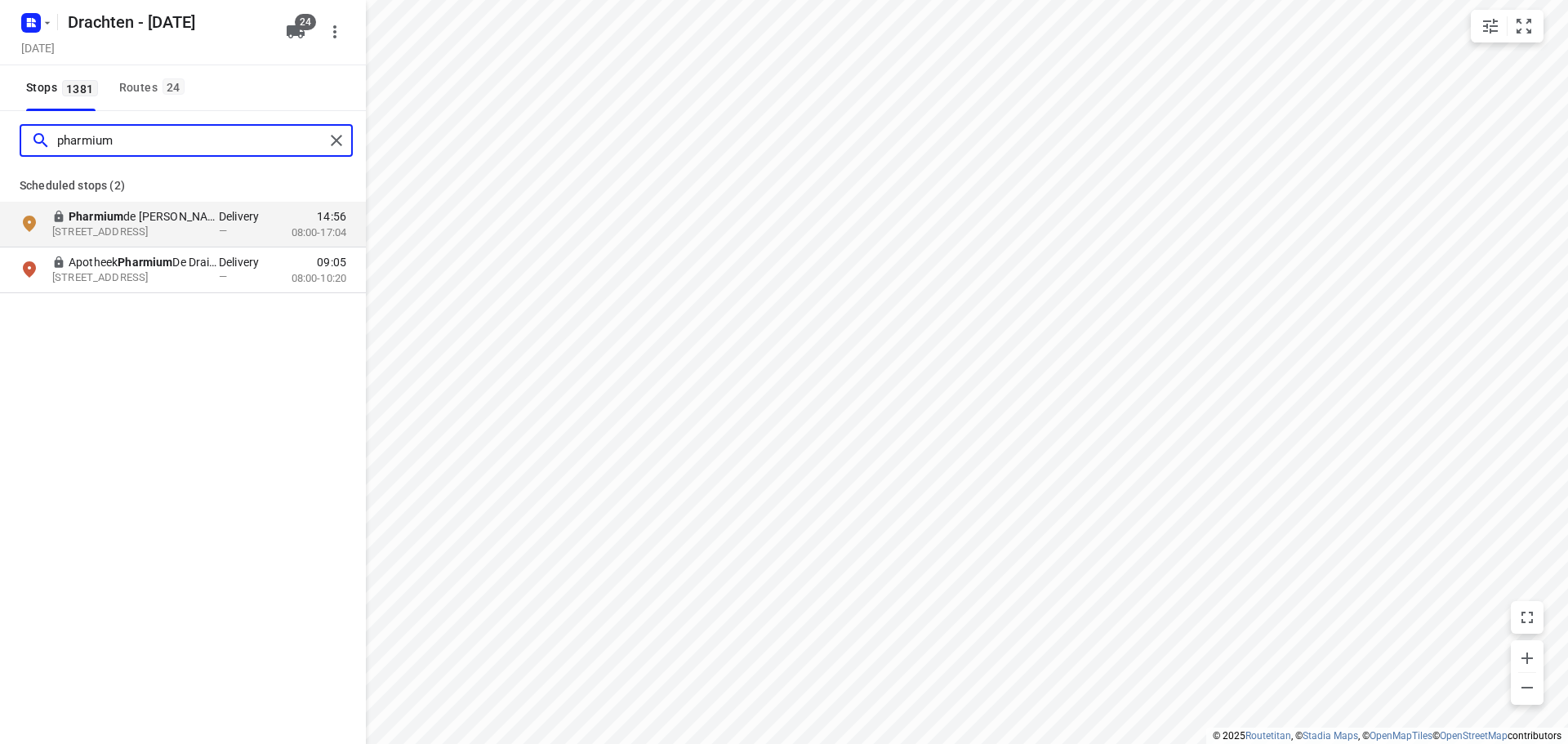
type input "pharmium"
click at [154, 87] on div "Routes 24" at bounding box center [154, 88] width 70 height 21
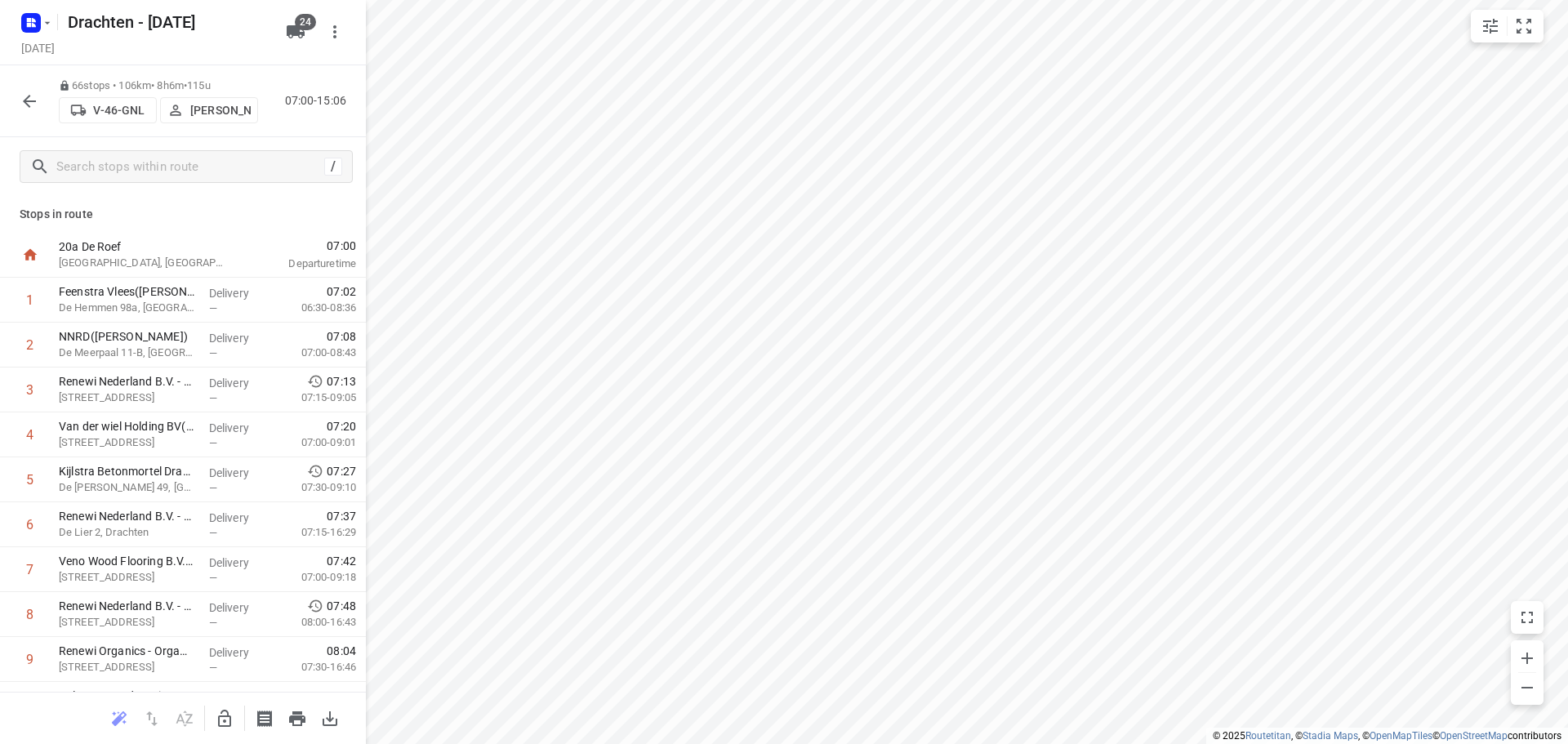
click at [224, 714] on icon "button" at bounding box center [225, 719] width 20 height 20
click at [225, 717] on icon "button" at bounding box center [225, 719] width 20 height 20
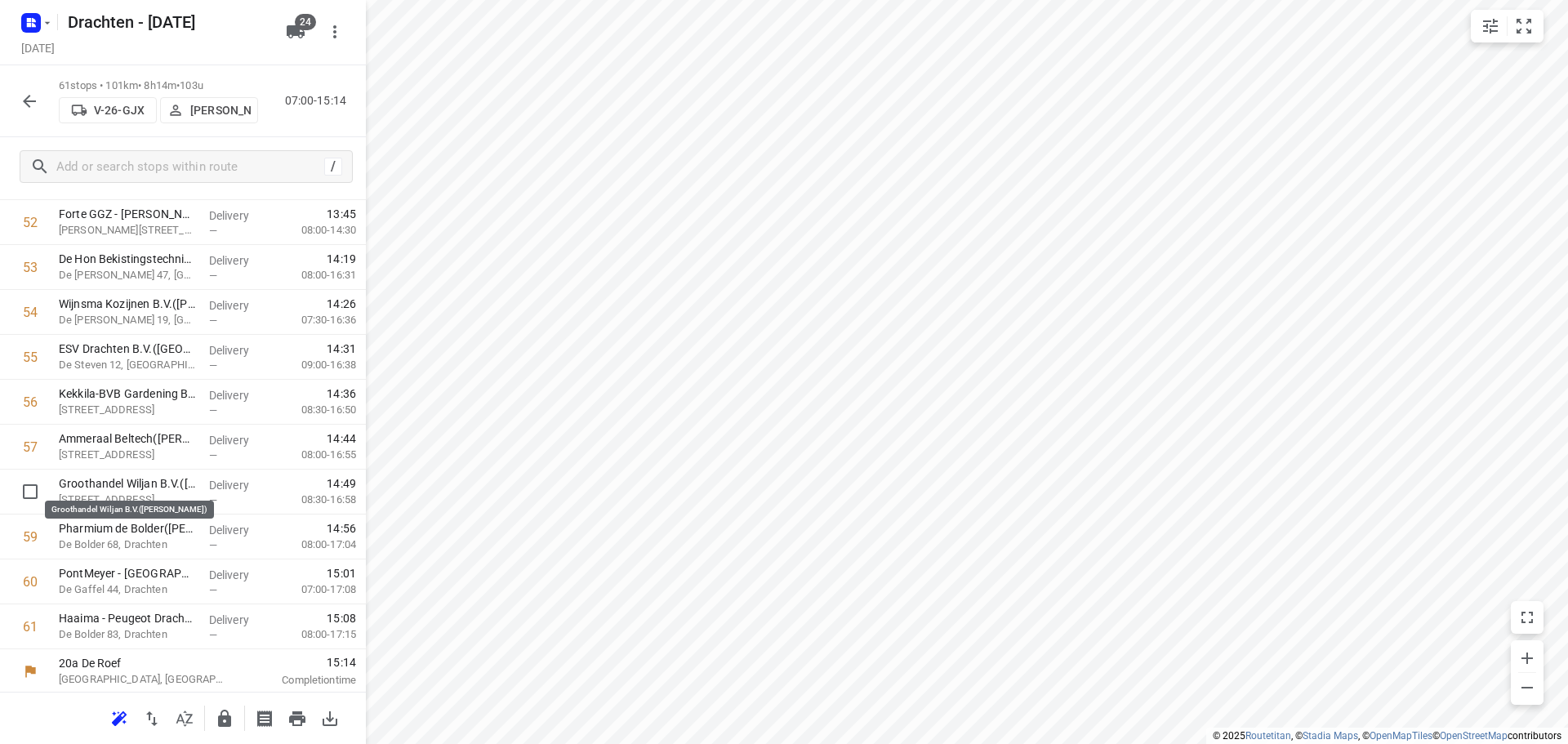
scroll to position [2371, 0]
click at [32, 538] on input "checkbox" at bounding box center [30, 534] width 32 height 32
checkbox input "true"
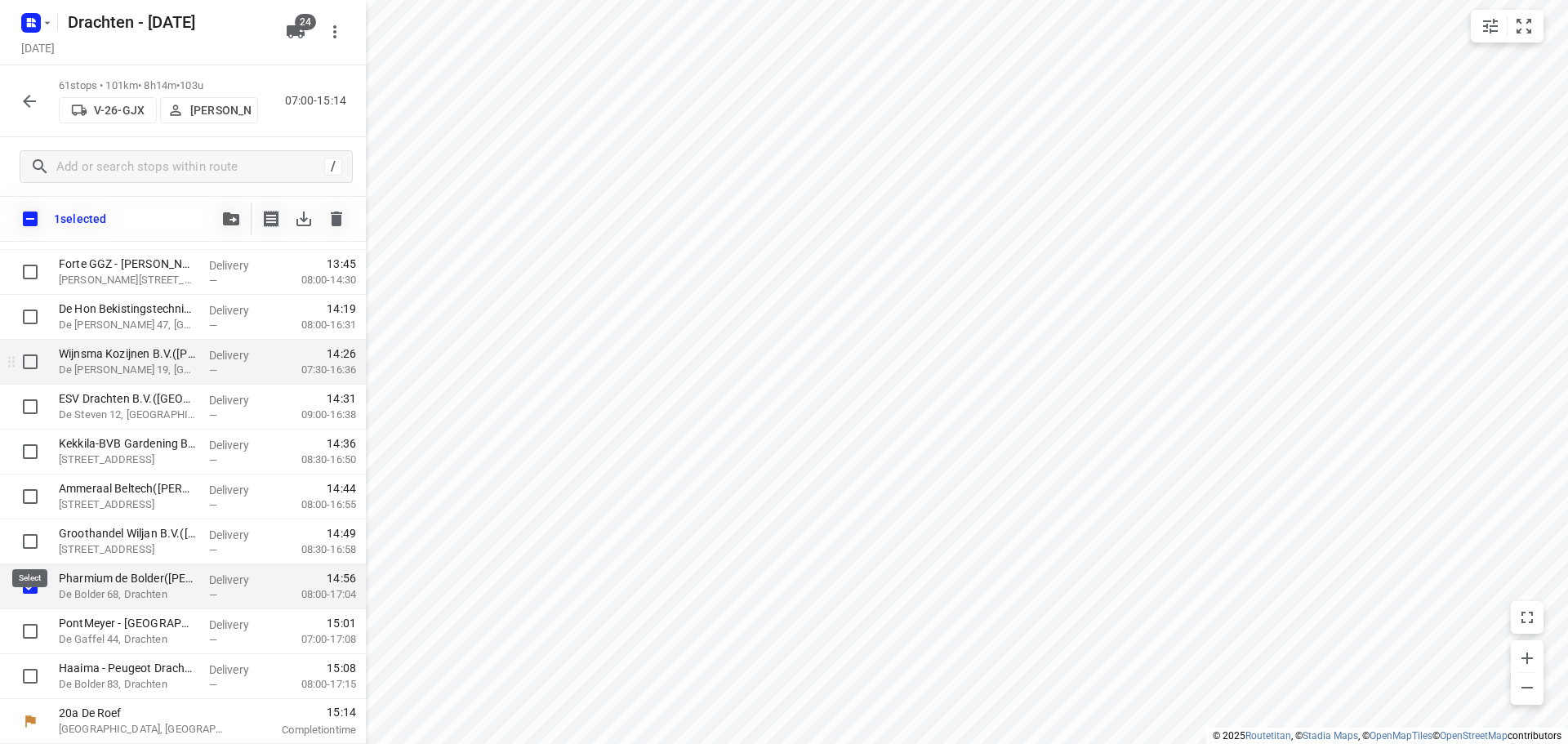
scroll to position [2365, 0]
click at [229, 227] on button "button" at bounding box center [231, 219] width 32 height 32
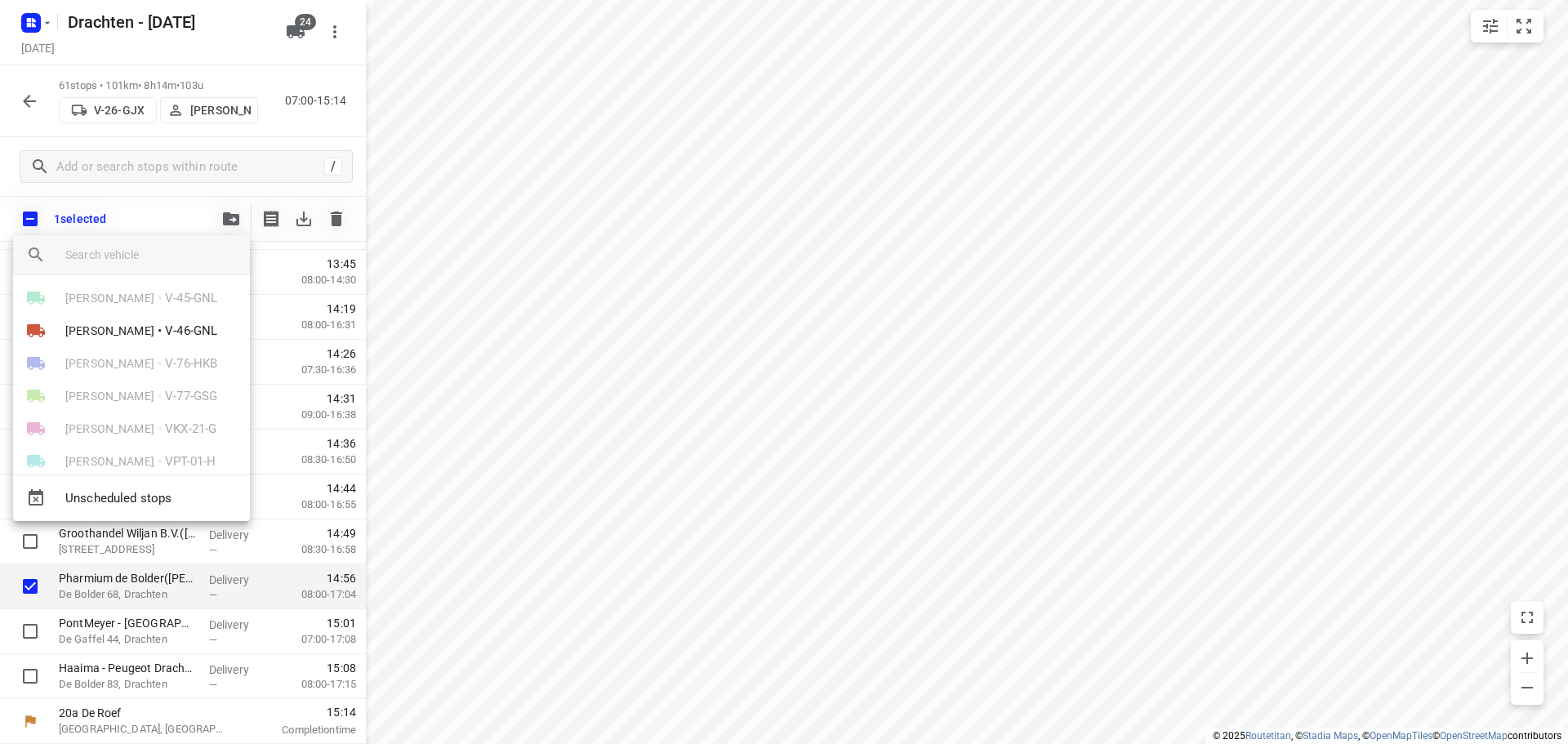
scroll to position [326, 0]
click at [165, 379] on span "V-46-GNL" at bounding box center [191, 370] width 52 height 19
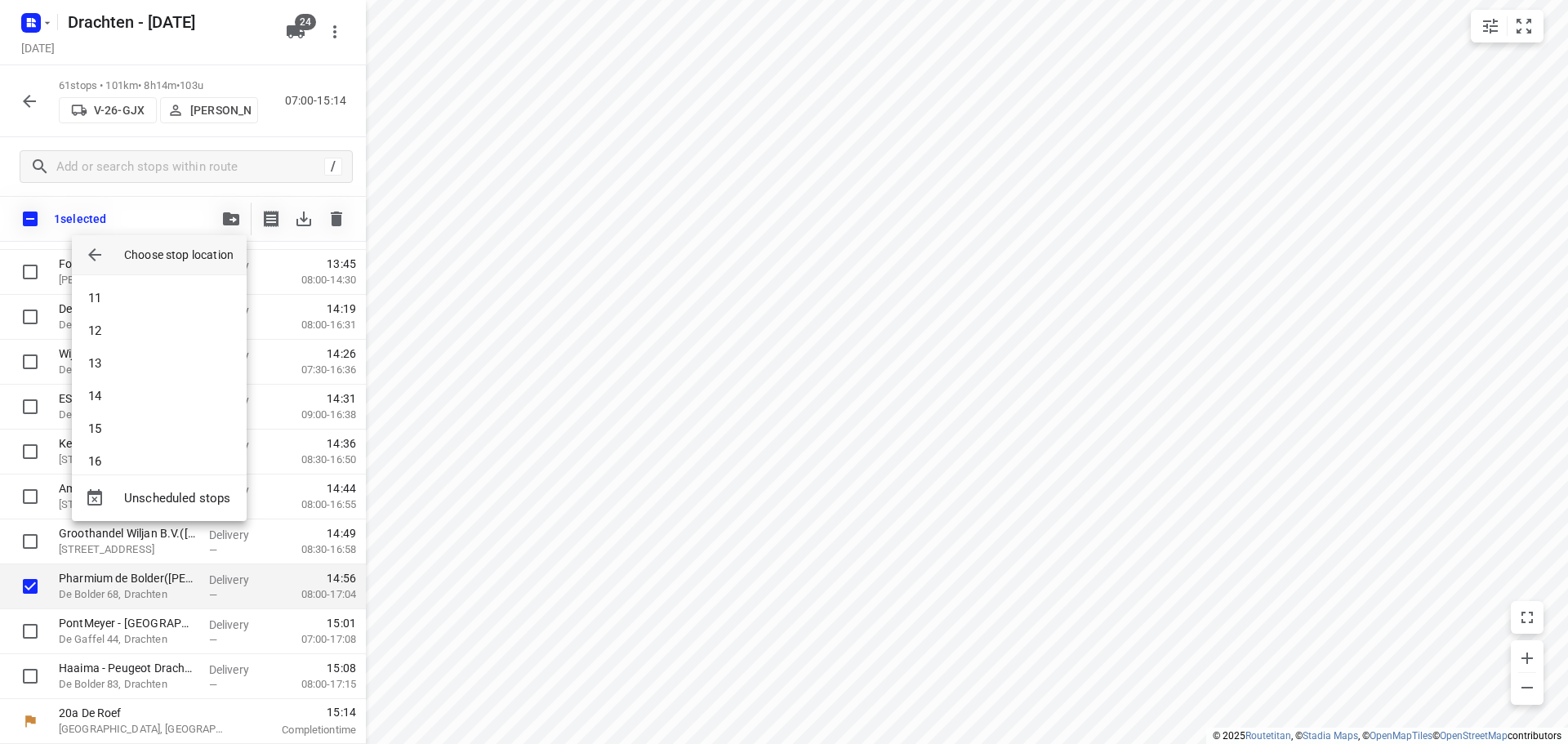
scroll to position [409, 0]
click at [127, 385] on li "16" at bounding box center [159, 379] width 175 height 32
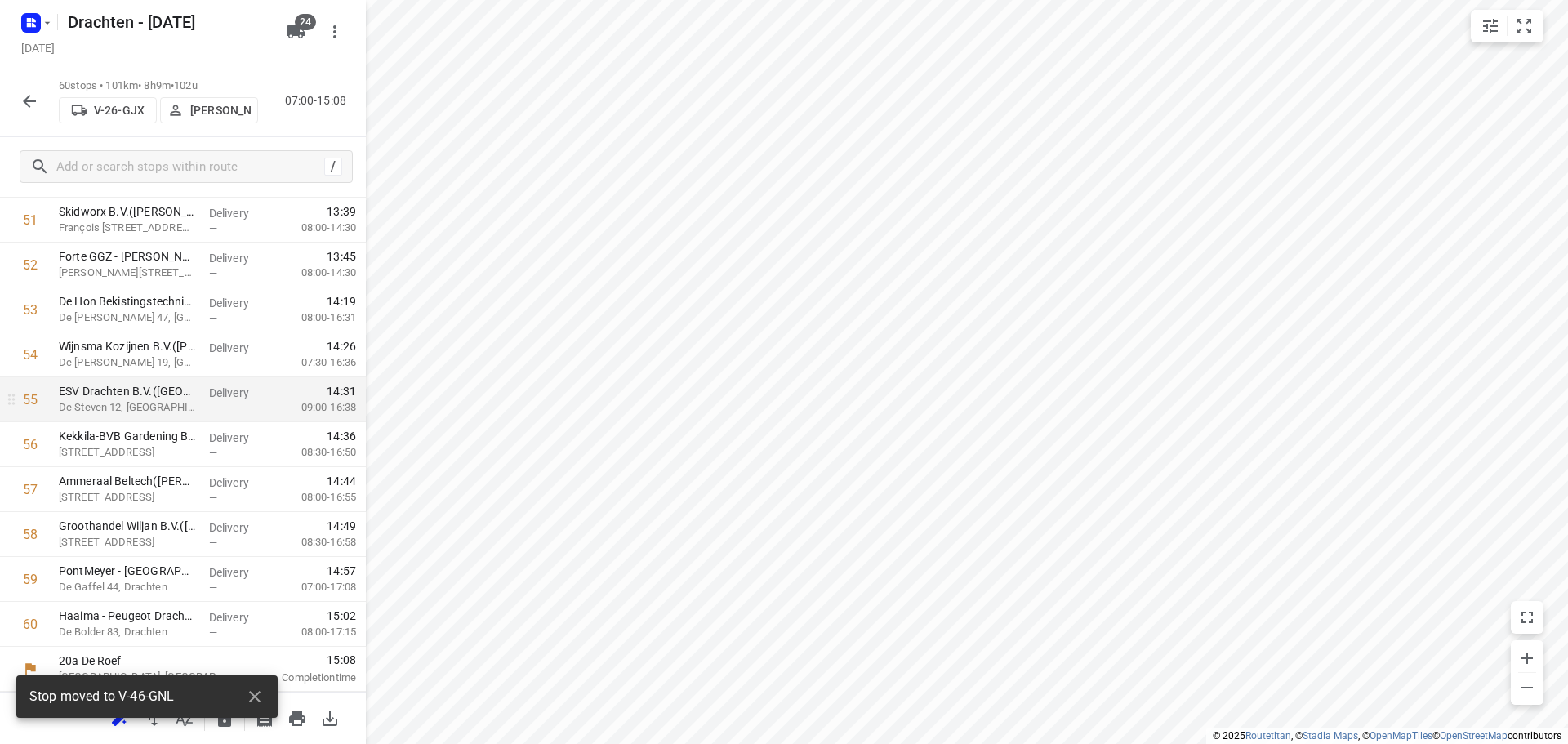
scroll to position [2326, 0]
click at [230, 727] on div "Stop moved to V-46-GNL" at bounding box center [147, 701] width 262 height 52
click at [246, 697] on icon "button" at bounding box center [255, 696] width 20 height 20
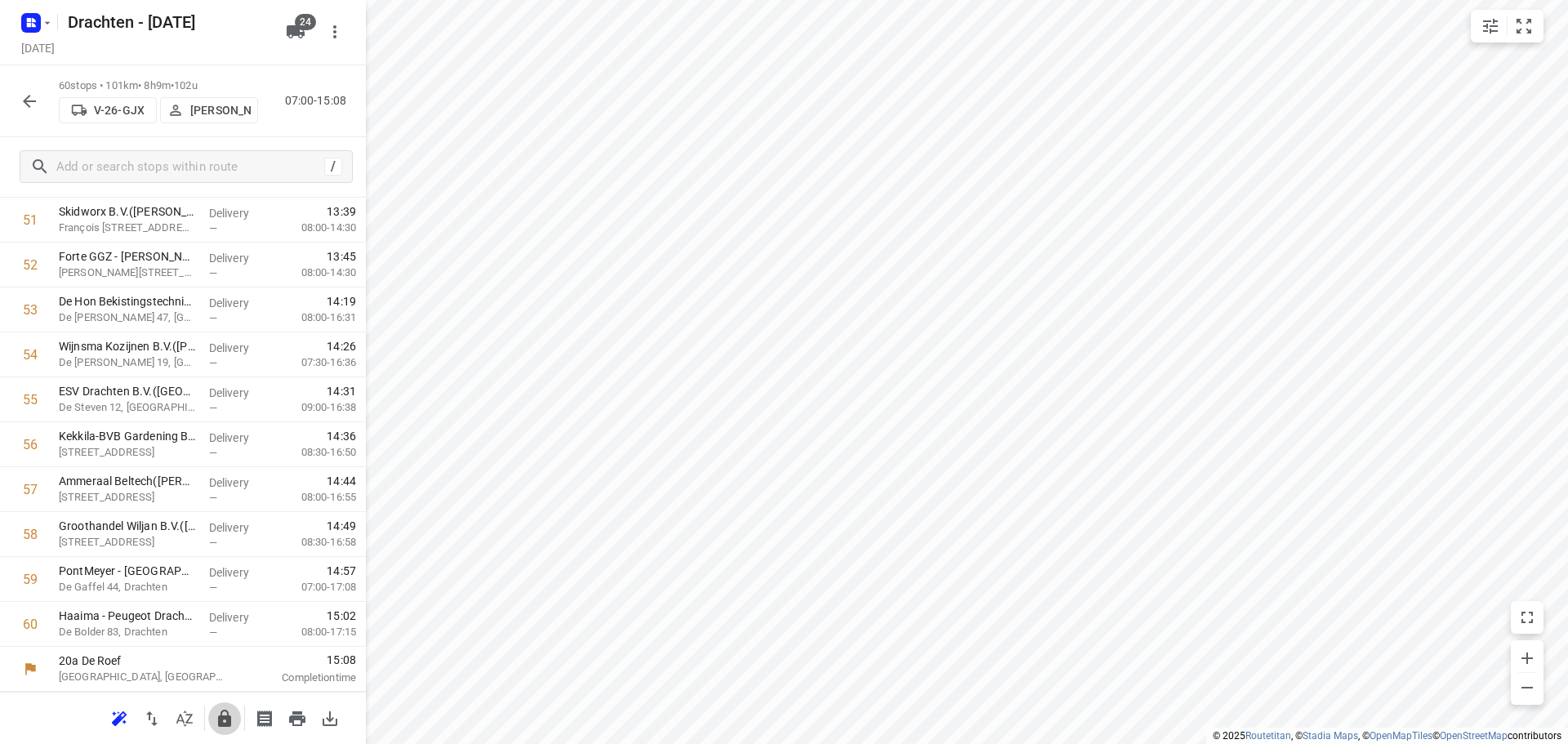
click at [224, 717] on icon "button" at bounding box center [224, 718] width 13 height 17
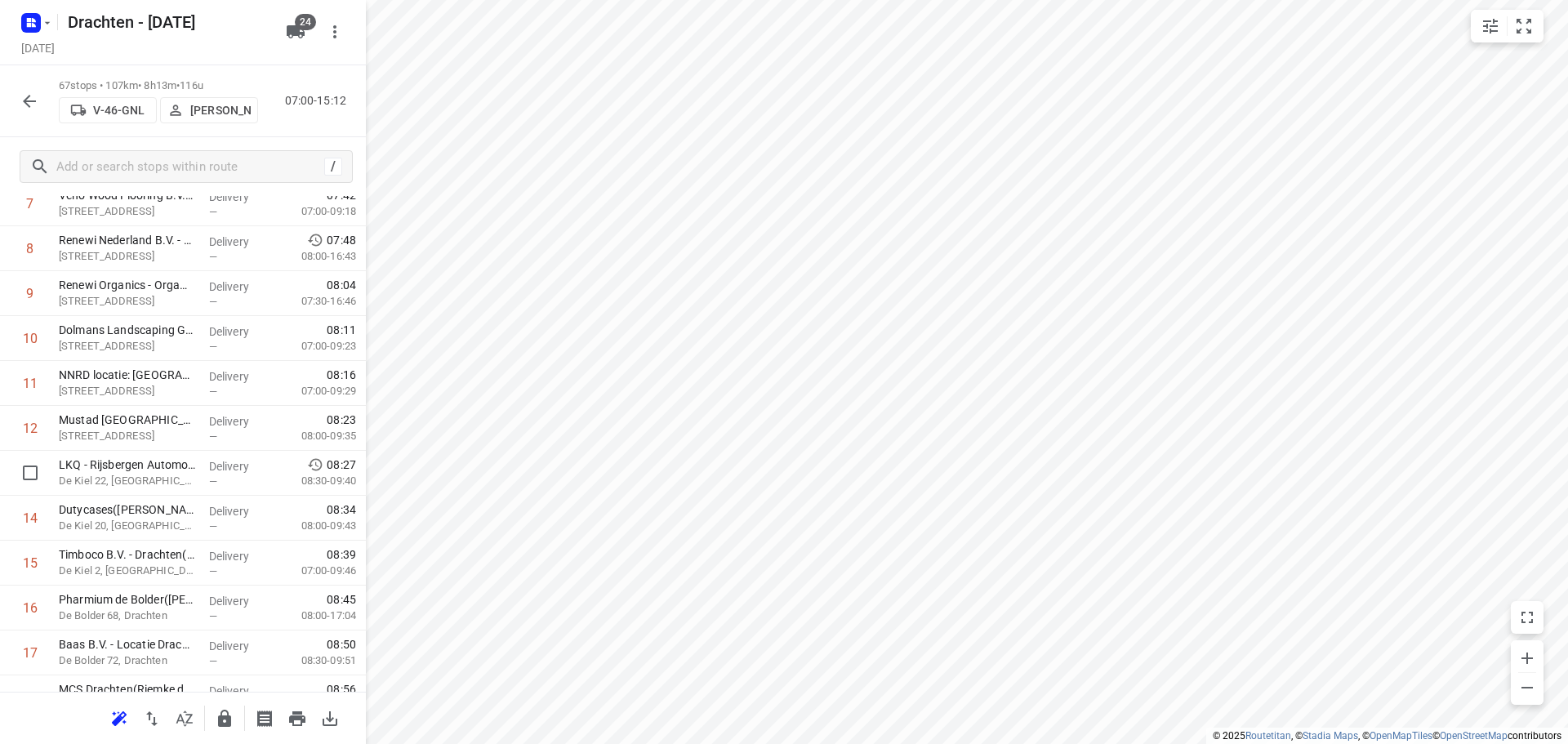
scroll to position [447, 0]
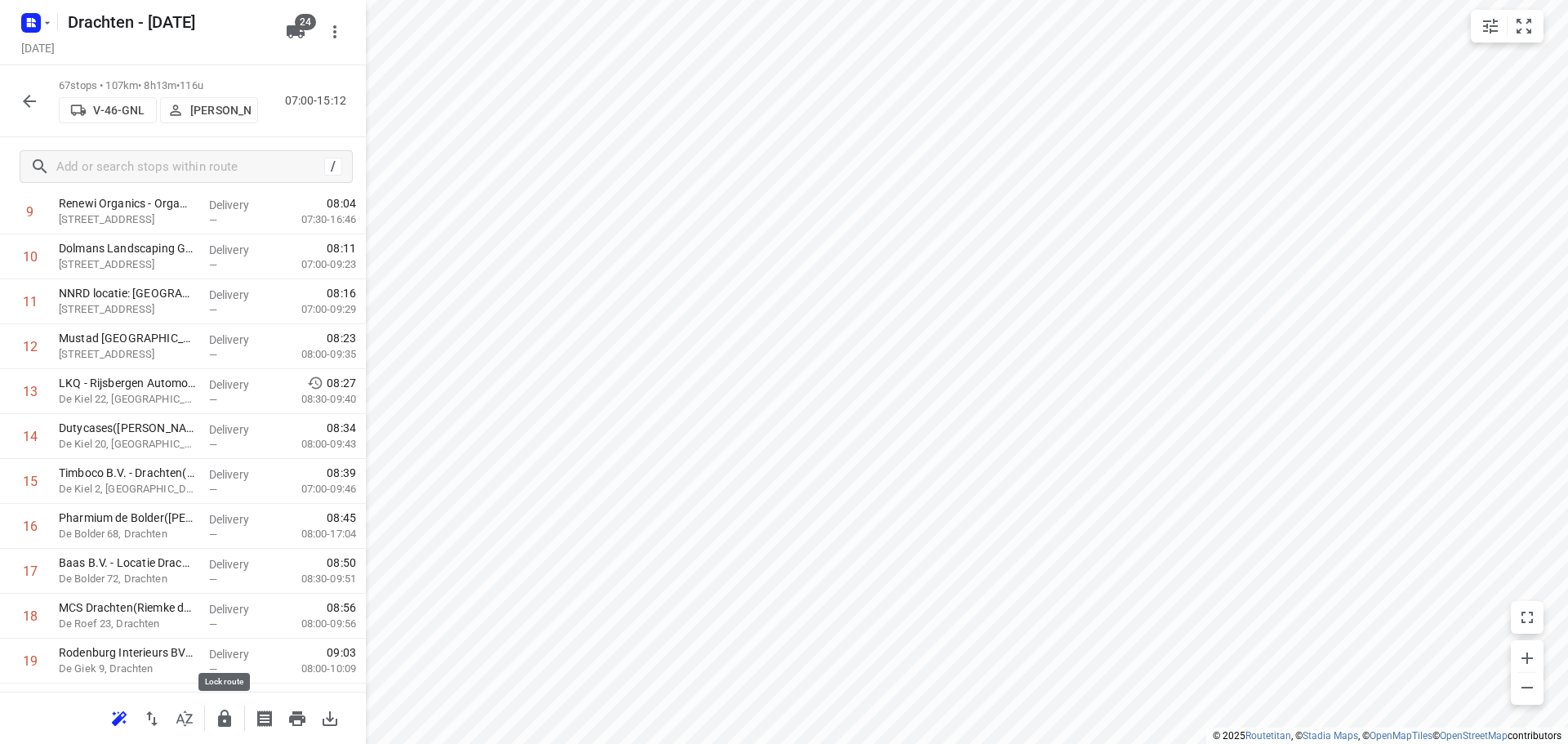
click at [223, 720] on icon "button" at bounding box center [224, 718] width 13 height 17
click at [41, 109] on button "button" at bounding box center [30, 101] width 32 height 32
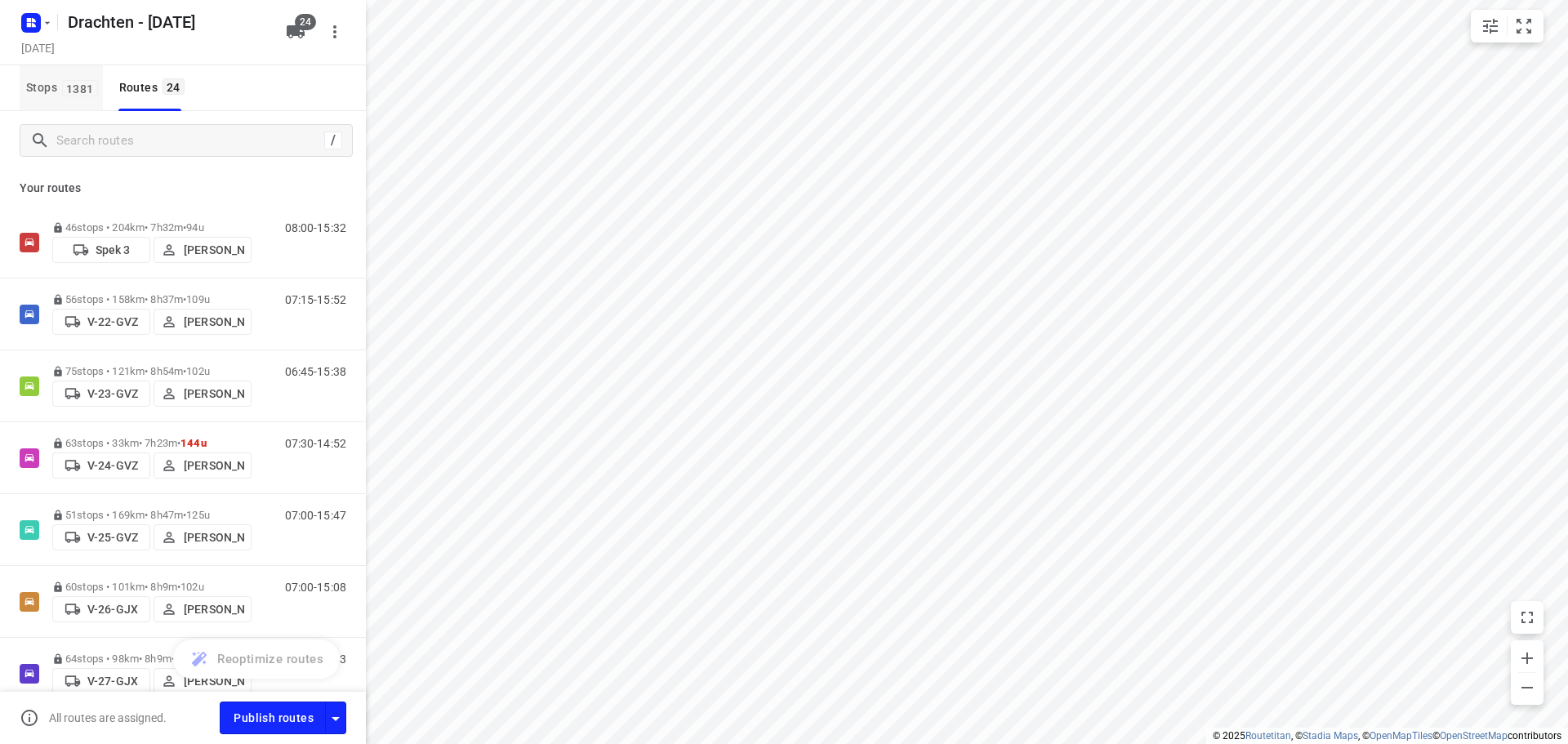
drag, startPoint x: 59, startPoint y: 97, endPoint x: 67, endPoint y: 99, distance: 8.2
click at [59, 97] on span "Stops 1381" at bounding box center [65, 88] width 77 height 21
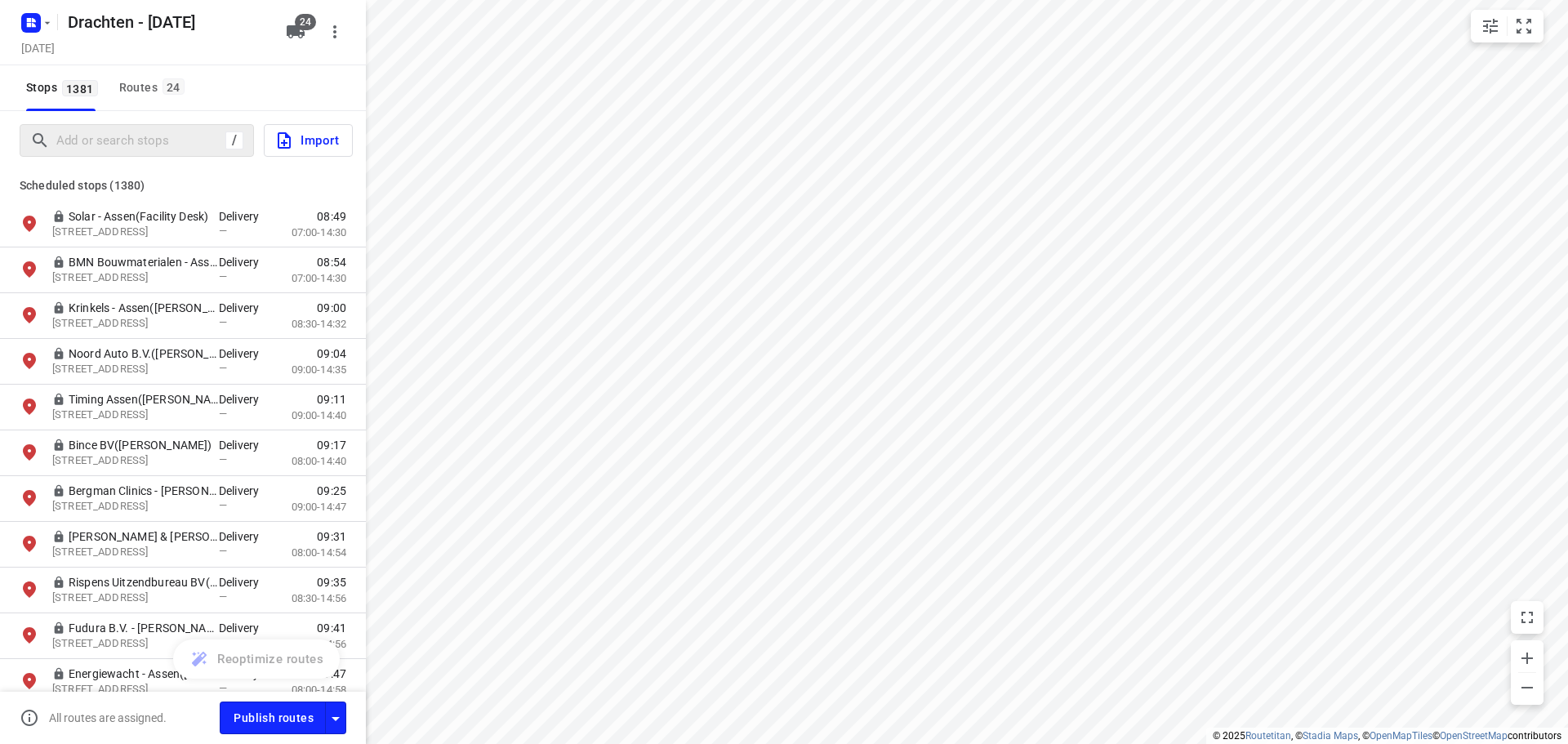
click at [128, 153] on div "/" at bounding box center [136, 140] width 234 height 32
click at [128, 155] on div "/" at bounding box center [136, 140] width 234 height 32
click at [133, 144] on input "Add or search stops" at bounding box center [138, 141] width 162 height 25
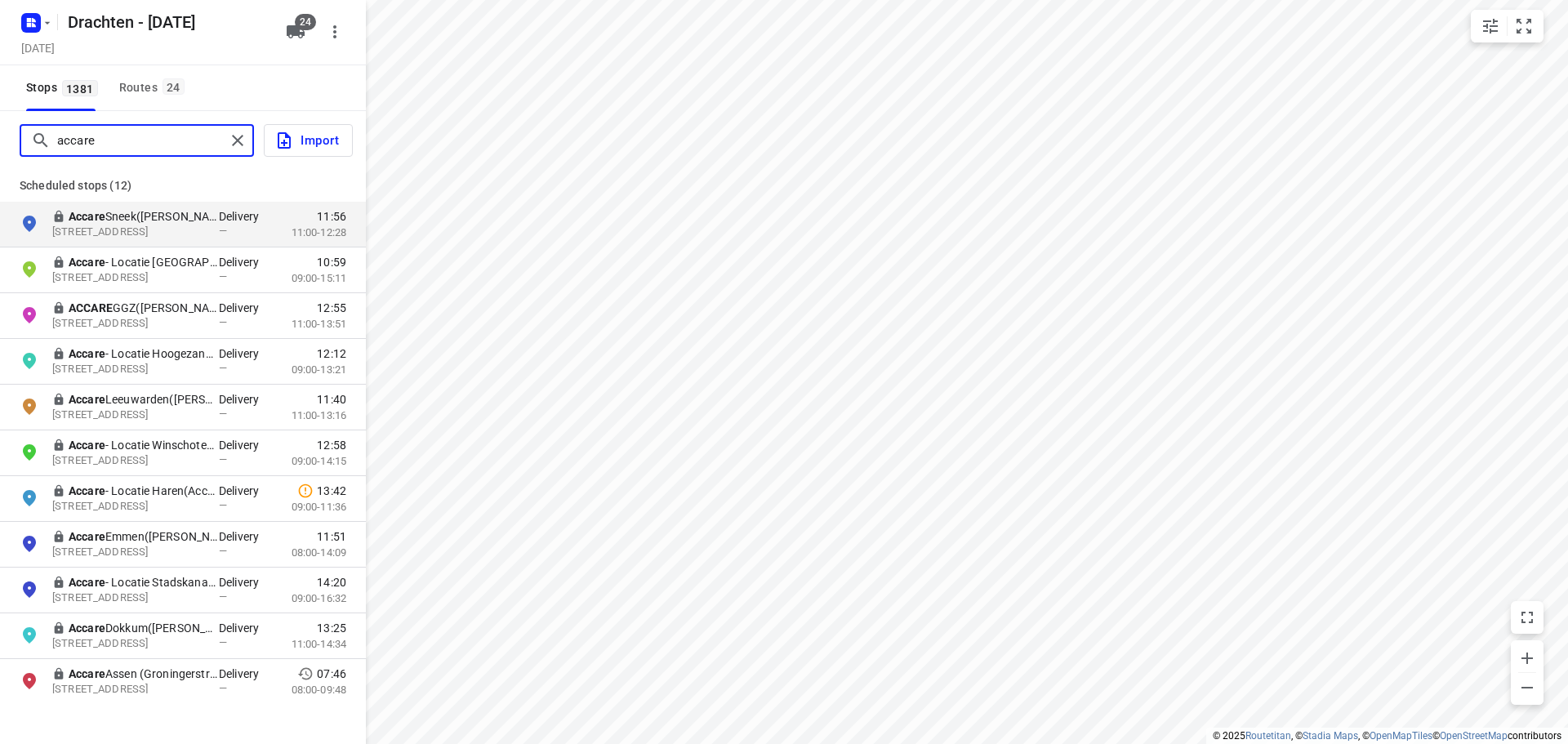
click at [145, 151] on input "accare" at bounding box center [142, 141] width 169 height 25
click at [145, 151] on input "accare" at bounding box center [191, 141] width 267 height 25
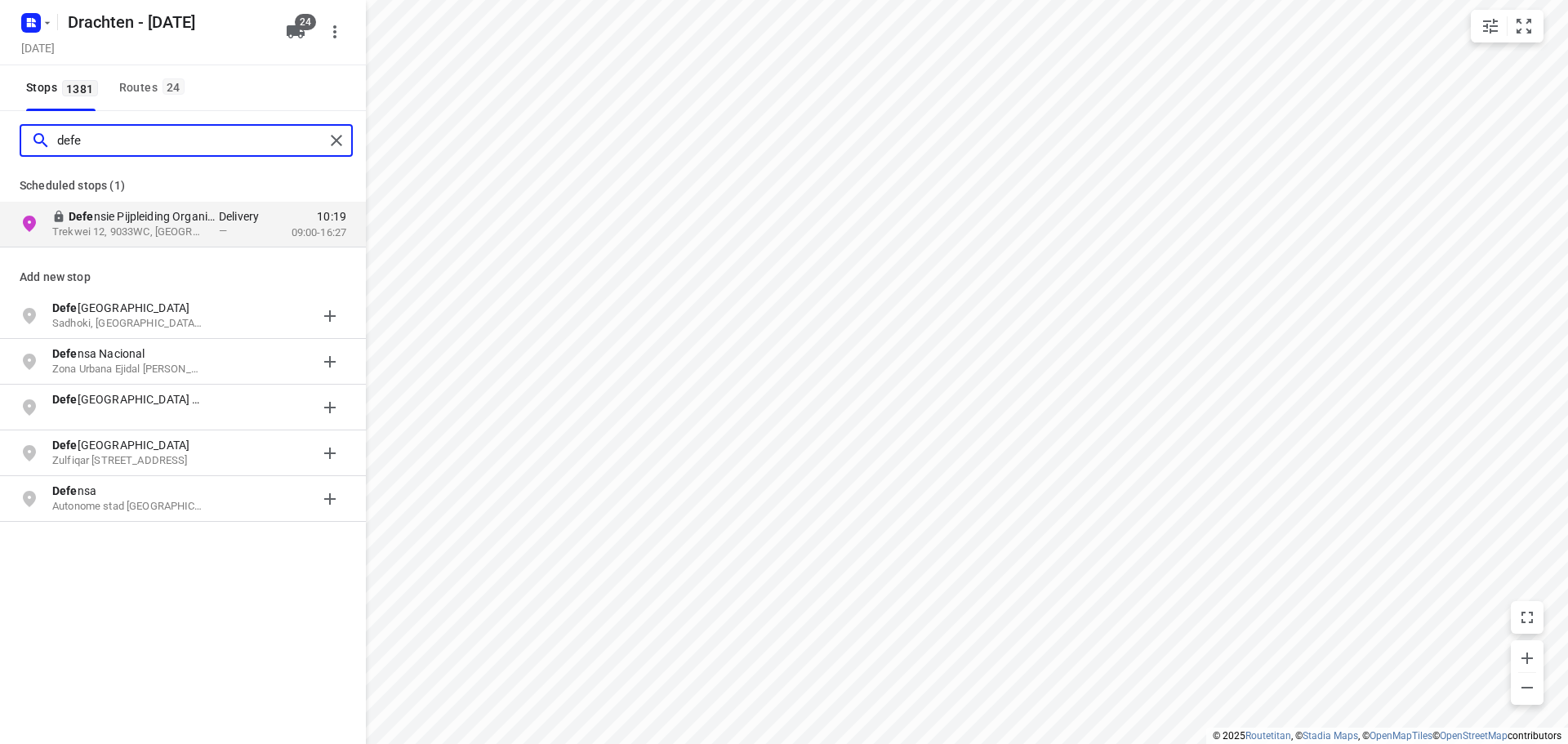
click at [145, 151] on input "defe" at bounding box center [191, 141] width 267 height 25
click at [145, 151] on input "steinf" at bounding box center [191, 141] width 267 height 25
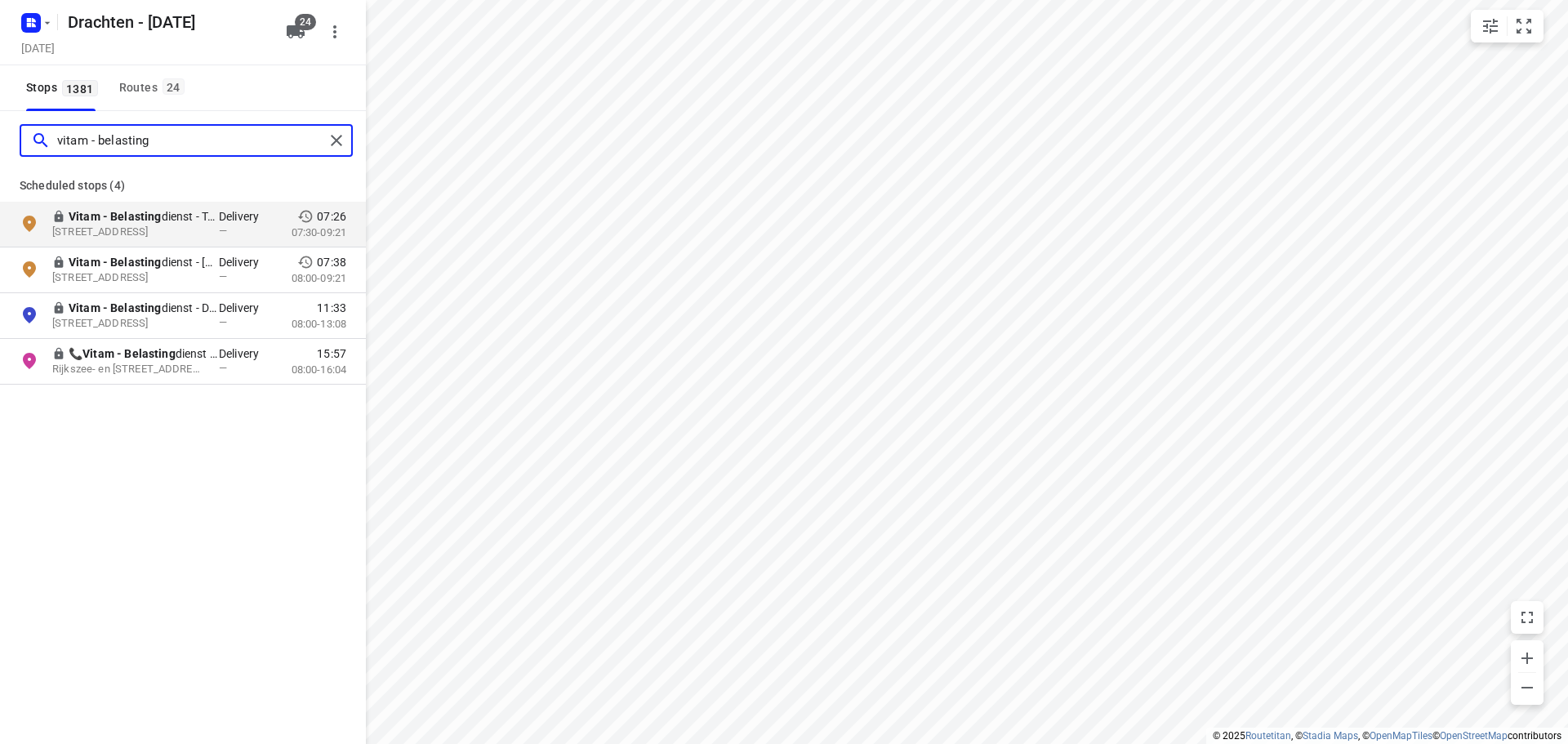
click at [146, 131] on input "vitam - belasting" at bounding box center [191, 141] width 267 height 25
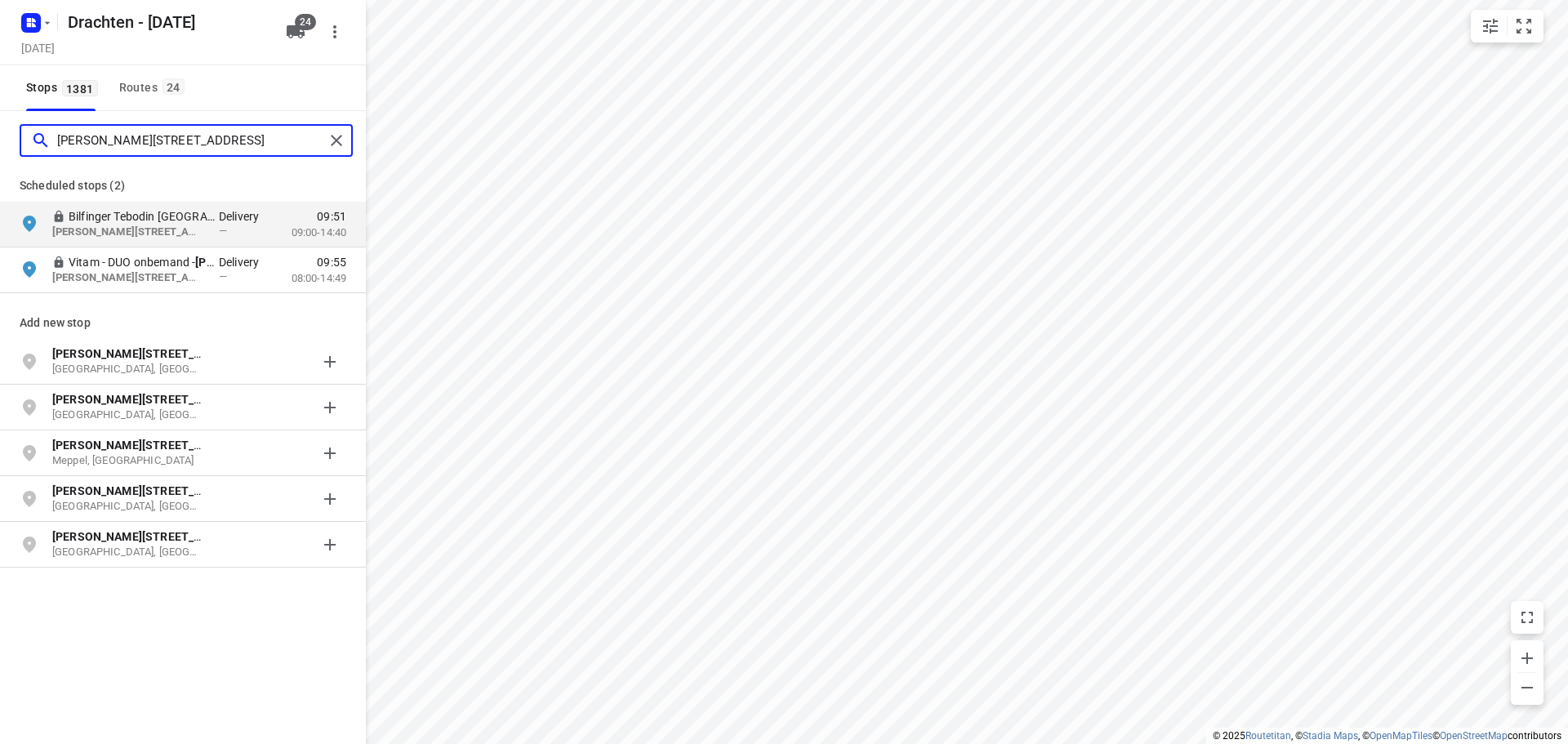
click at [144, 146] on input "leonard springerlaan 31" at bounding box center [191, 141] width 267 height 25
click at [186, 147] on input "leonard springerlaan 31" at bounding box center [142, 141] width 169 height 25
click at [186, 147] on input "leonard springerlaan 31" at bounding box center [191, 141] width 267 height 25
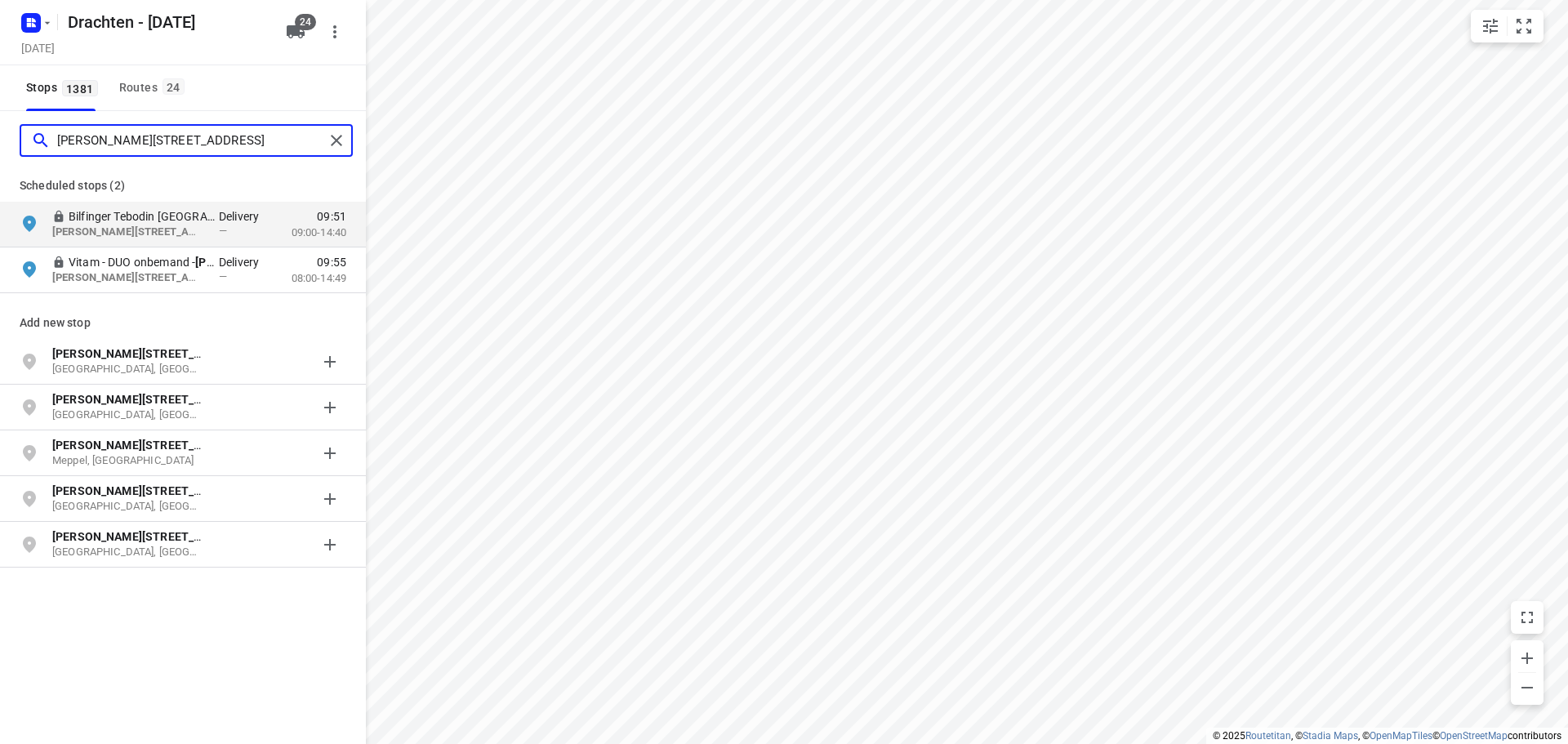
click at [186, 146] on input "leonard springerlaan 31" at bounding box center [191, 141] width 267 height 25
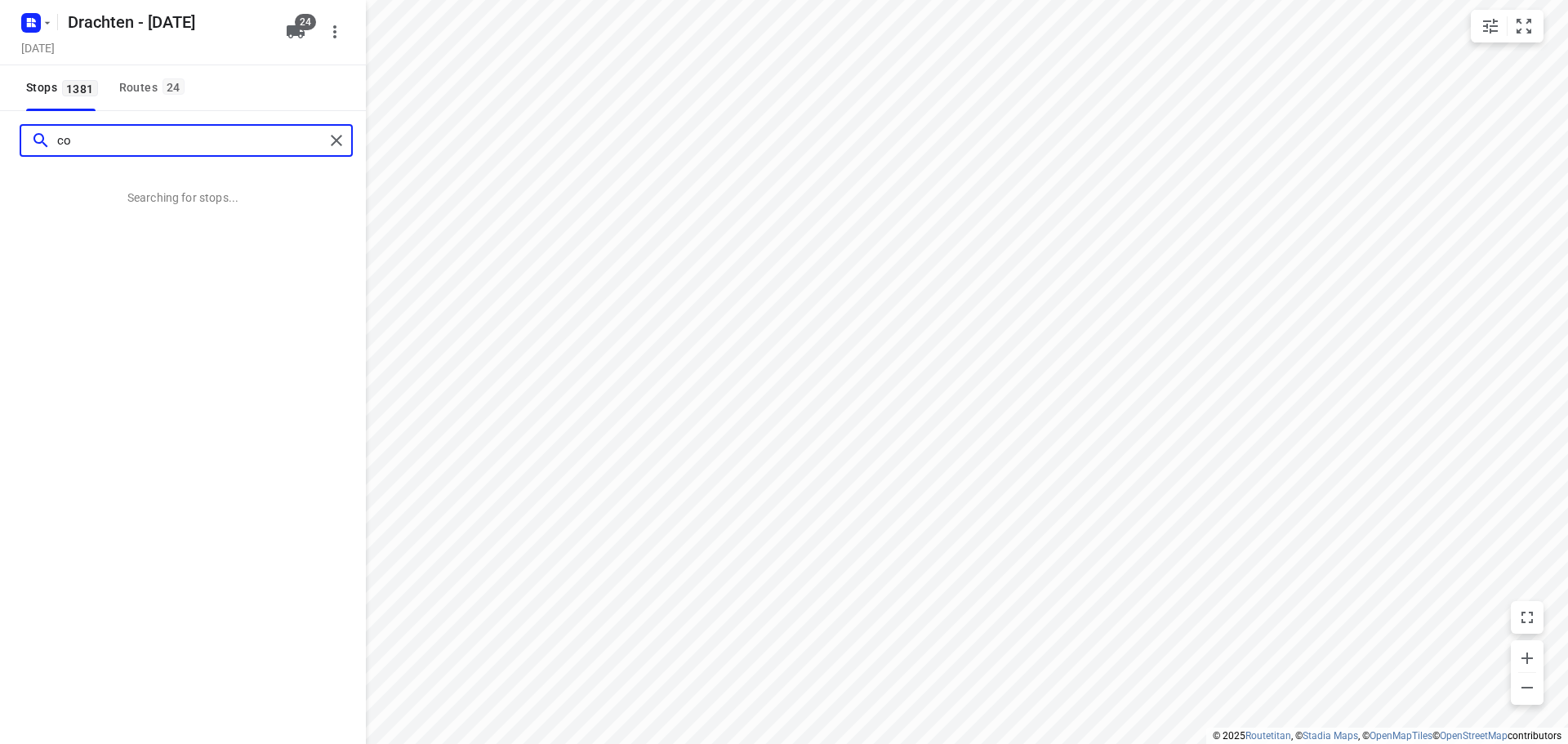
type input "c"
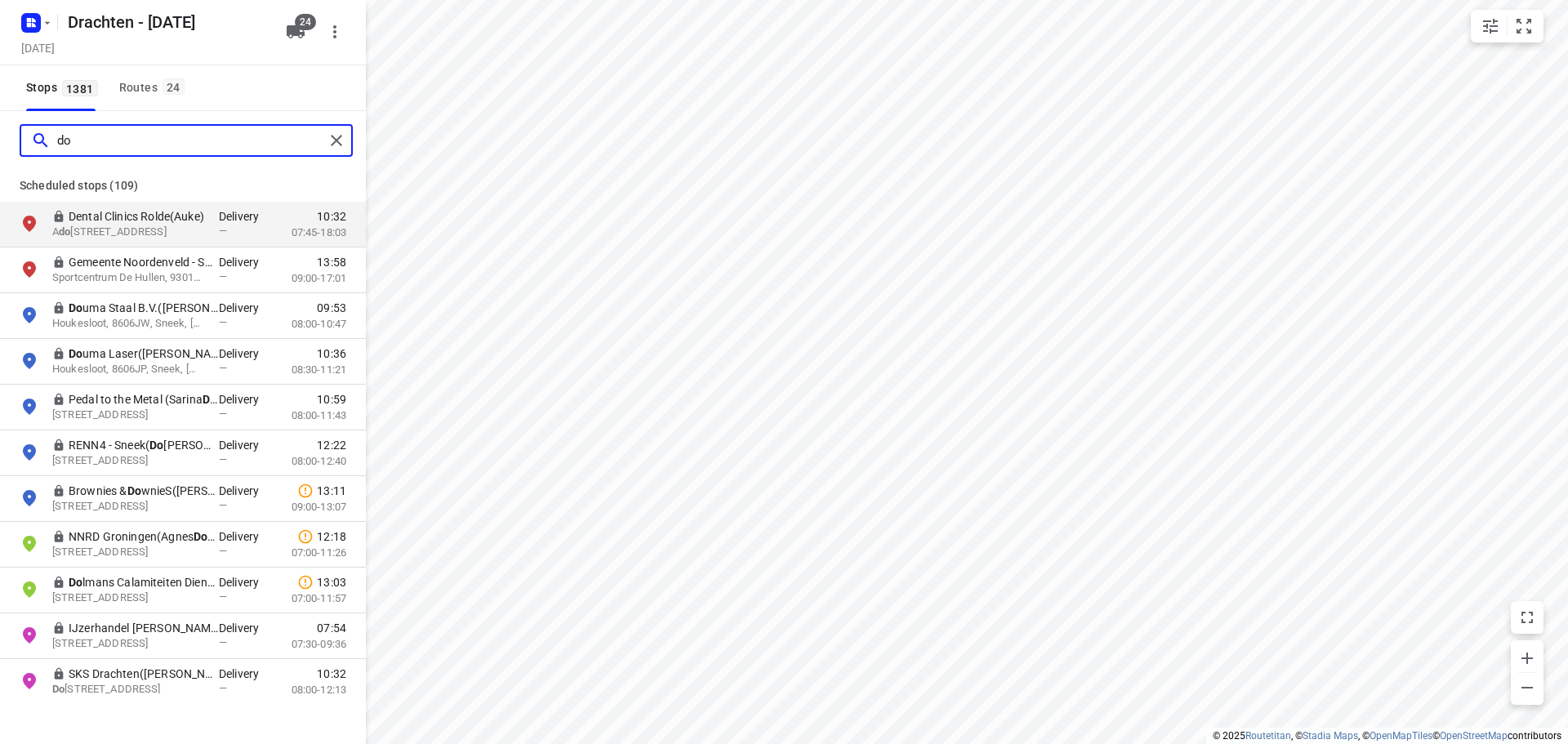
type input "d"
type input "s"
type input "b"
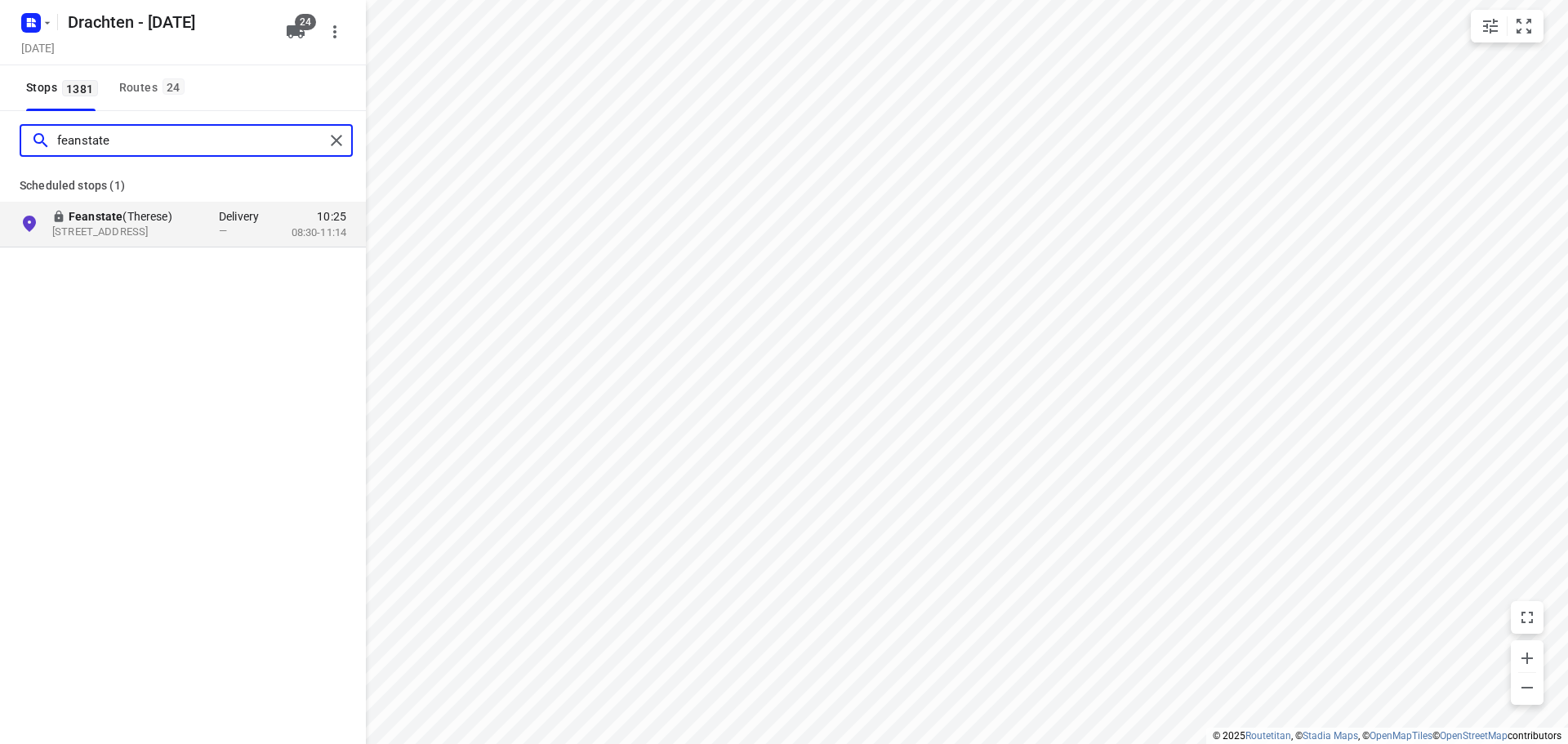
click at [124, 136] on input "feanstate" at bounding box center [191, 141] width 267 height 25
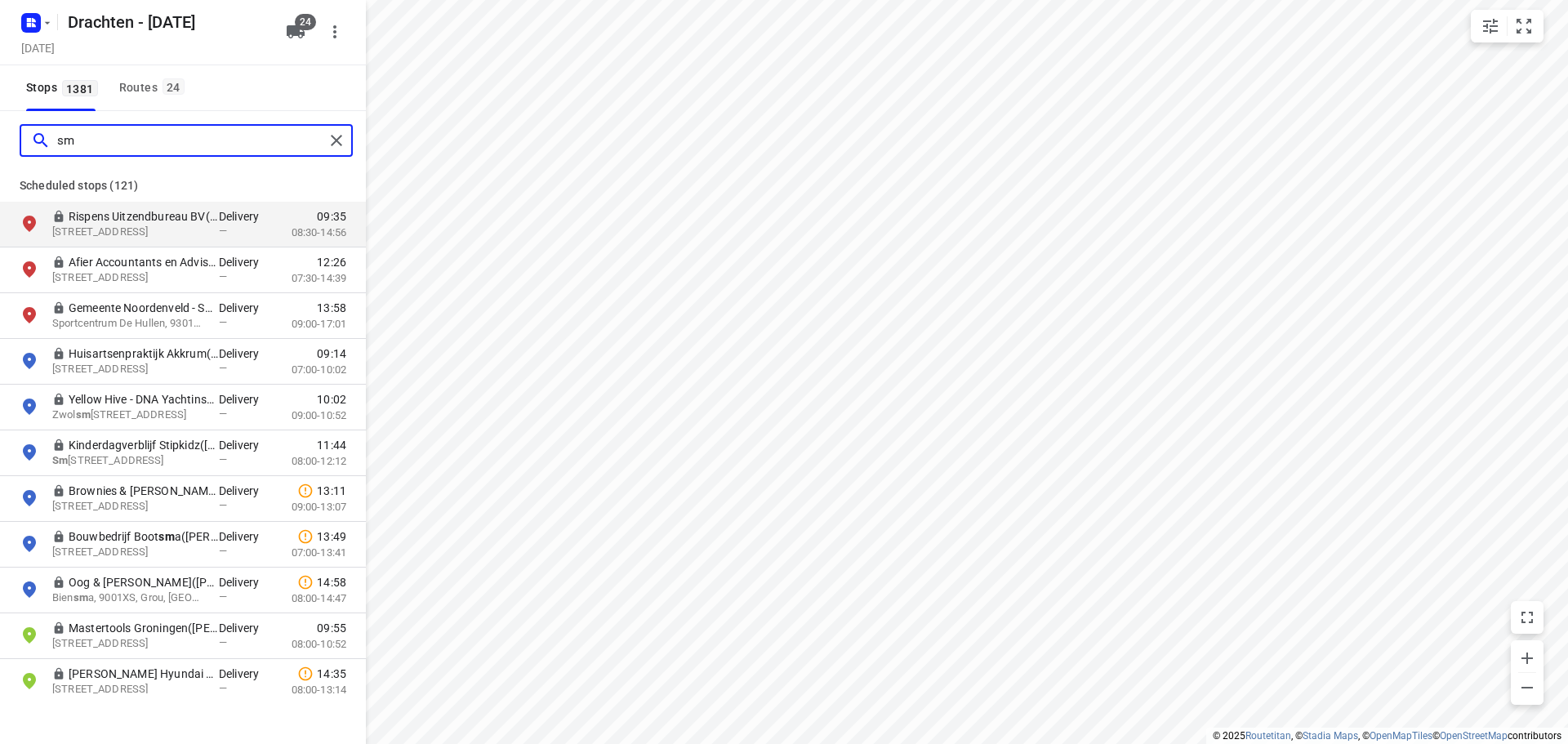
type input "s"
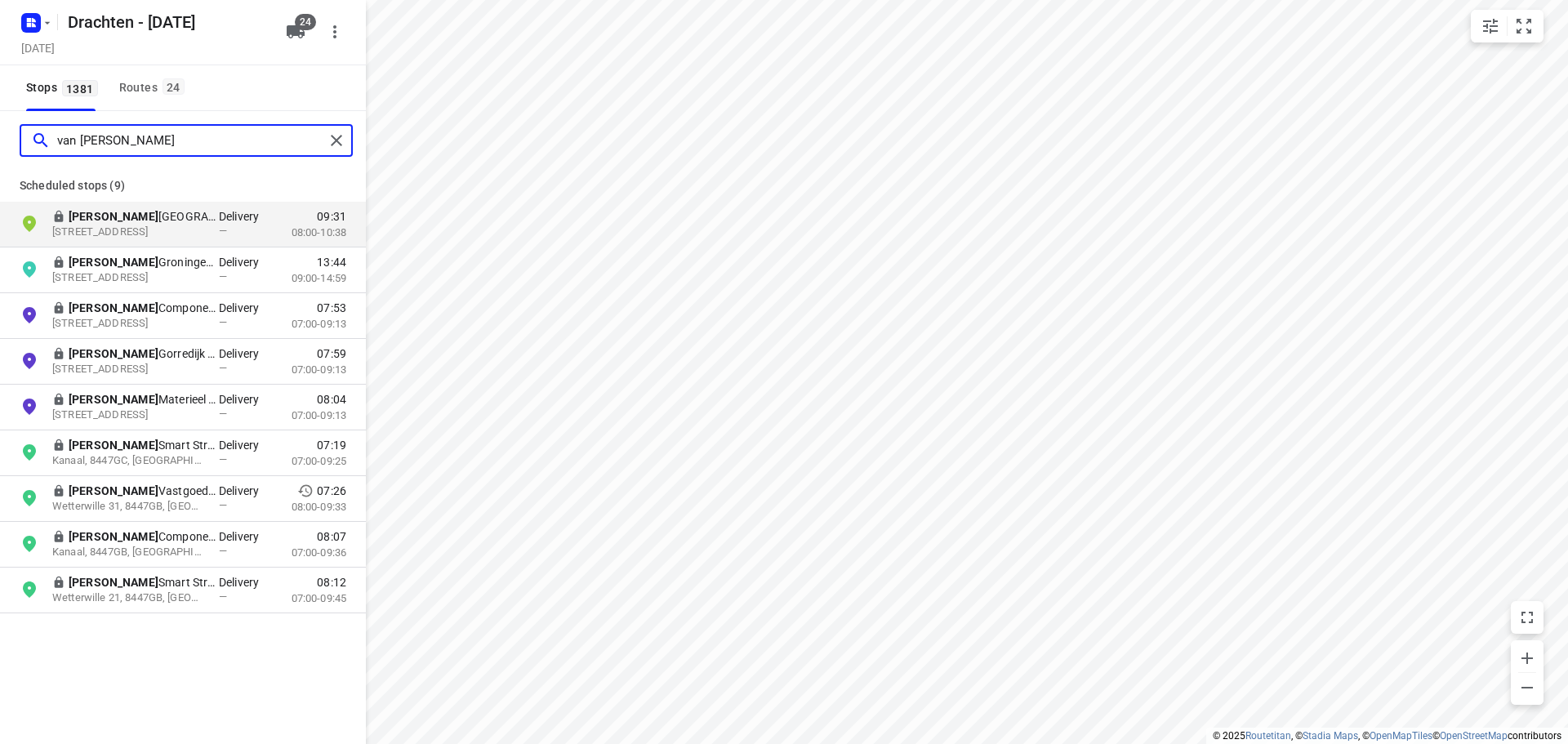
click at [217, 147] on input "van wijnen" at bounding box center [191, 141] width 267 height 25
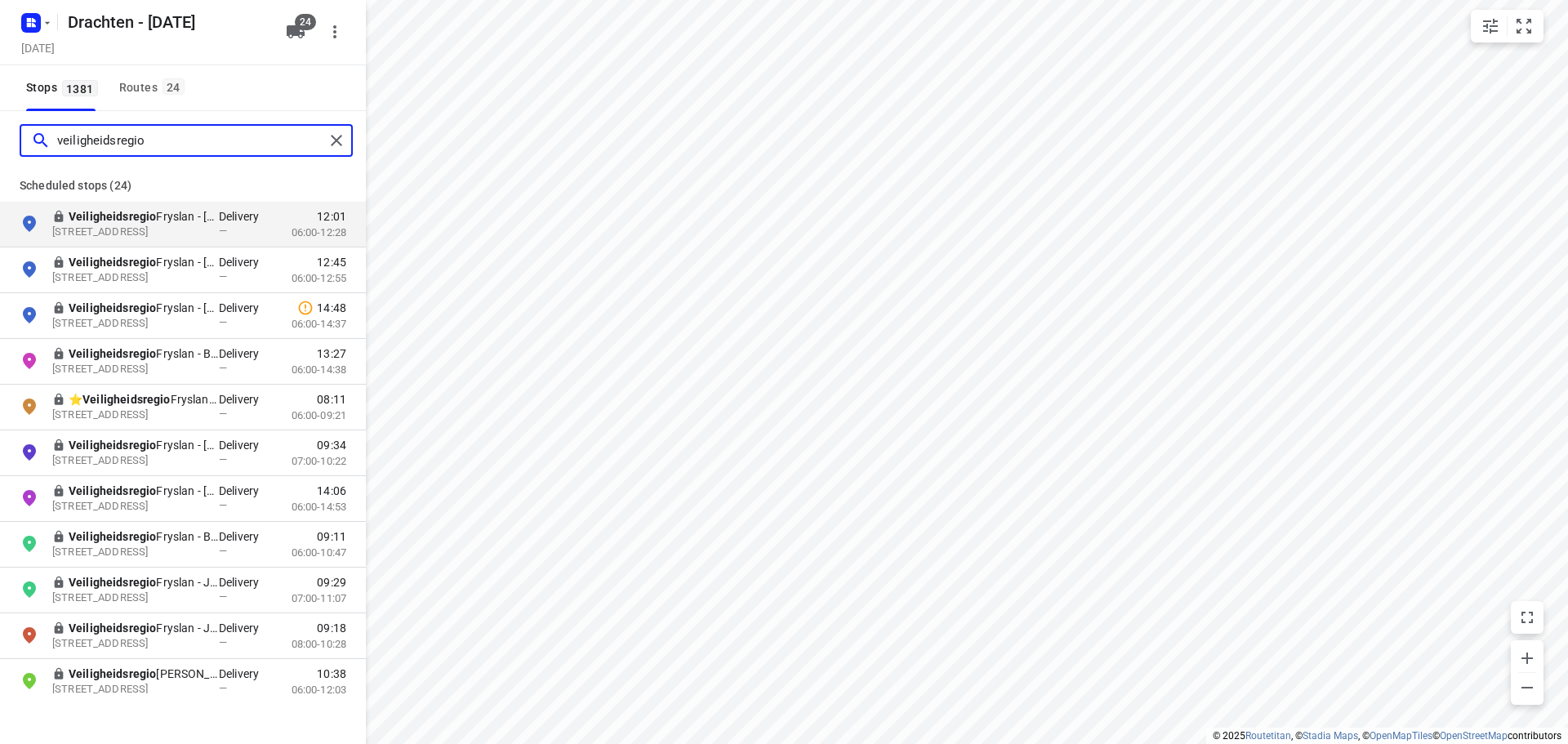
click at [153, 134] on input "veiligheidsregio" at bounding box center [191, 141] width 267 height 25
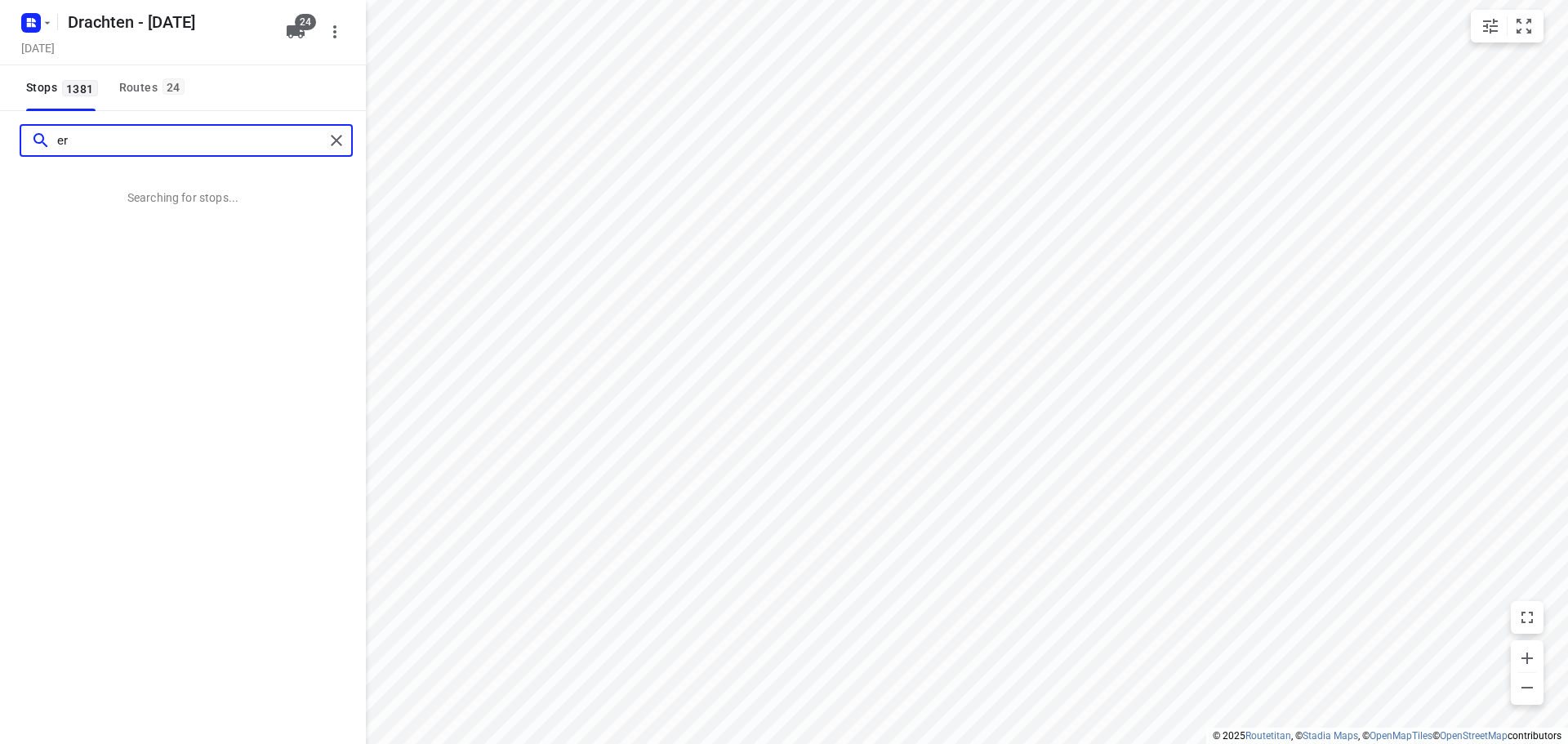
type input "e"
type input "b"
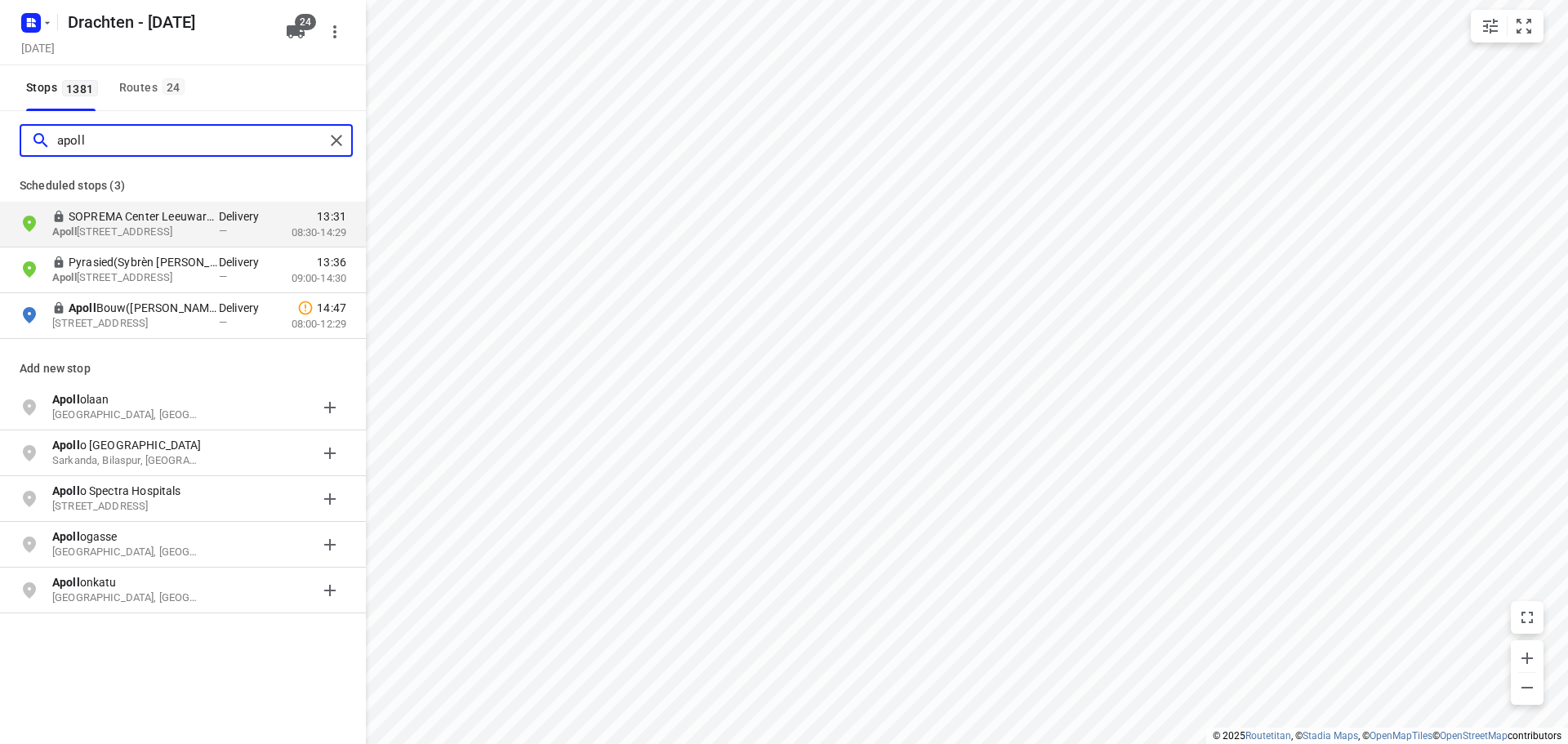
click at [91, 149] on input "apoll" at bounding box center [191, 141] width 267 height 25
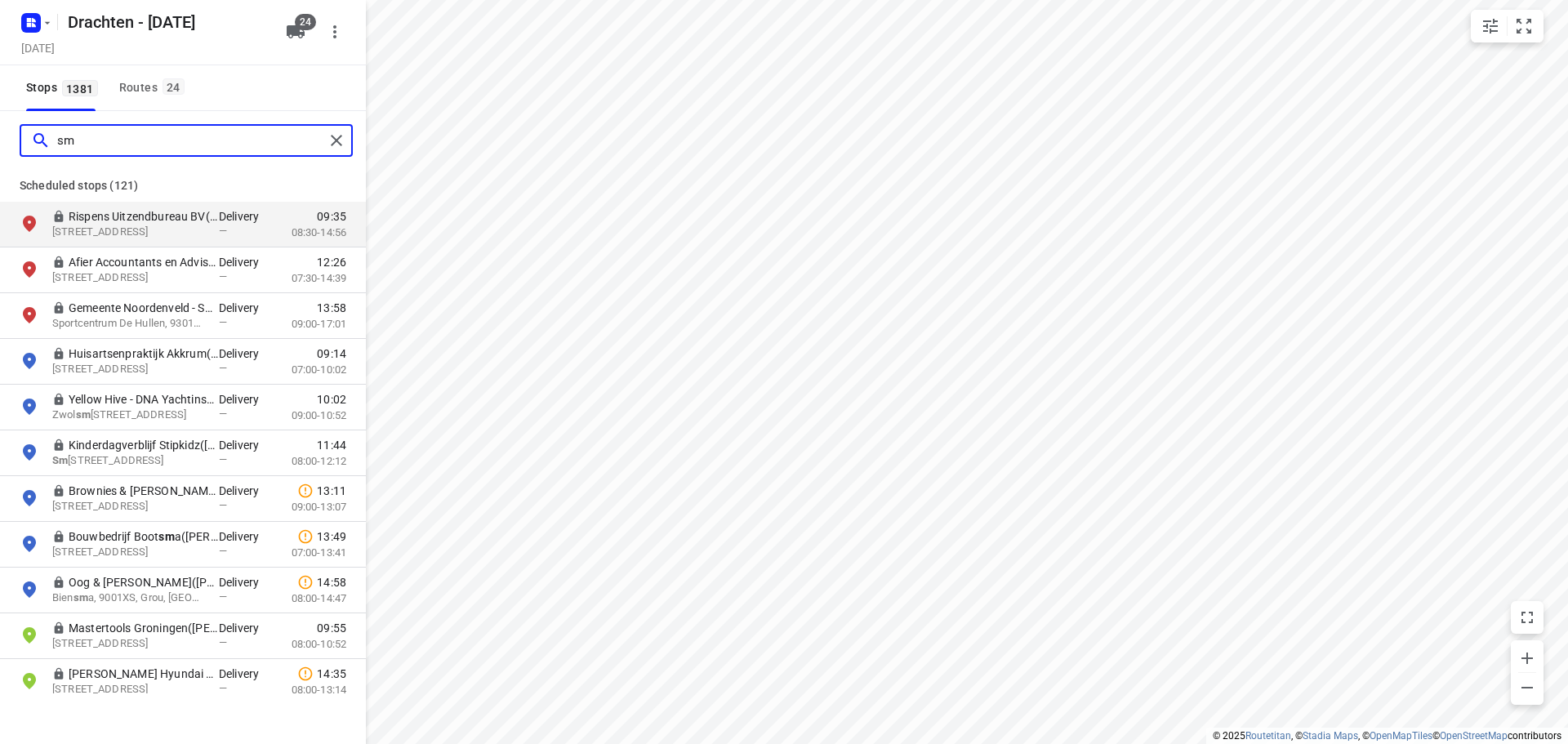
type input "s"
type input "d"
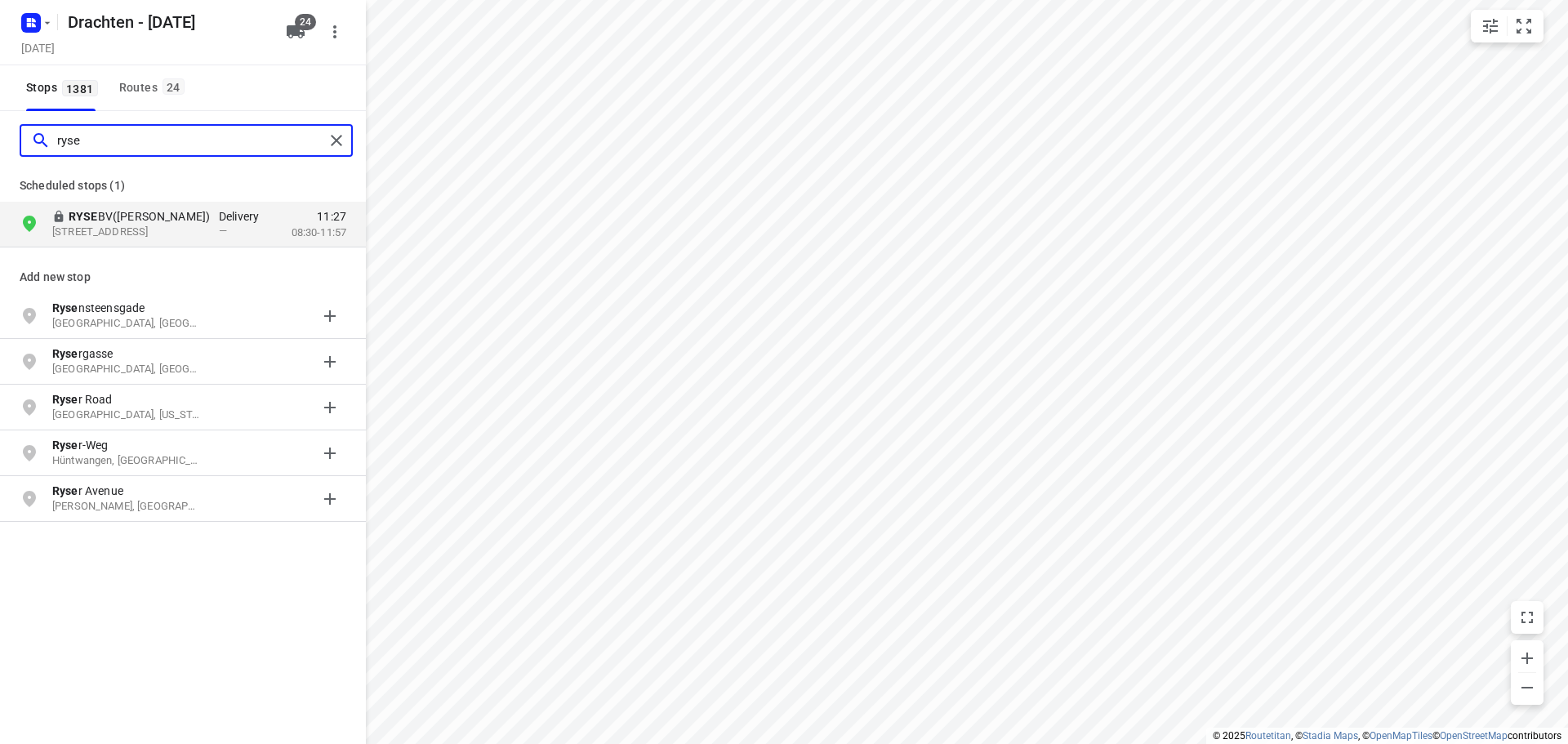
click at [140, 147] on input "ryse" at bounding box center [191, 141] width 267 height 25
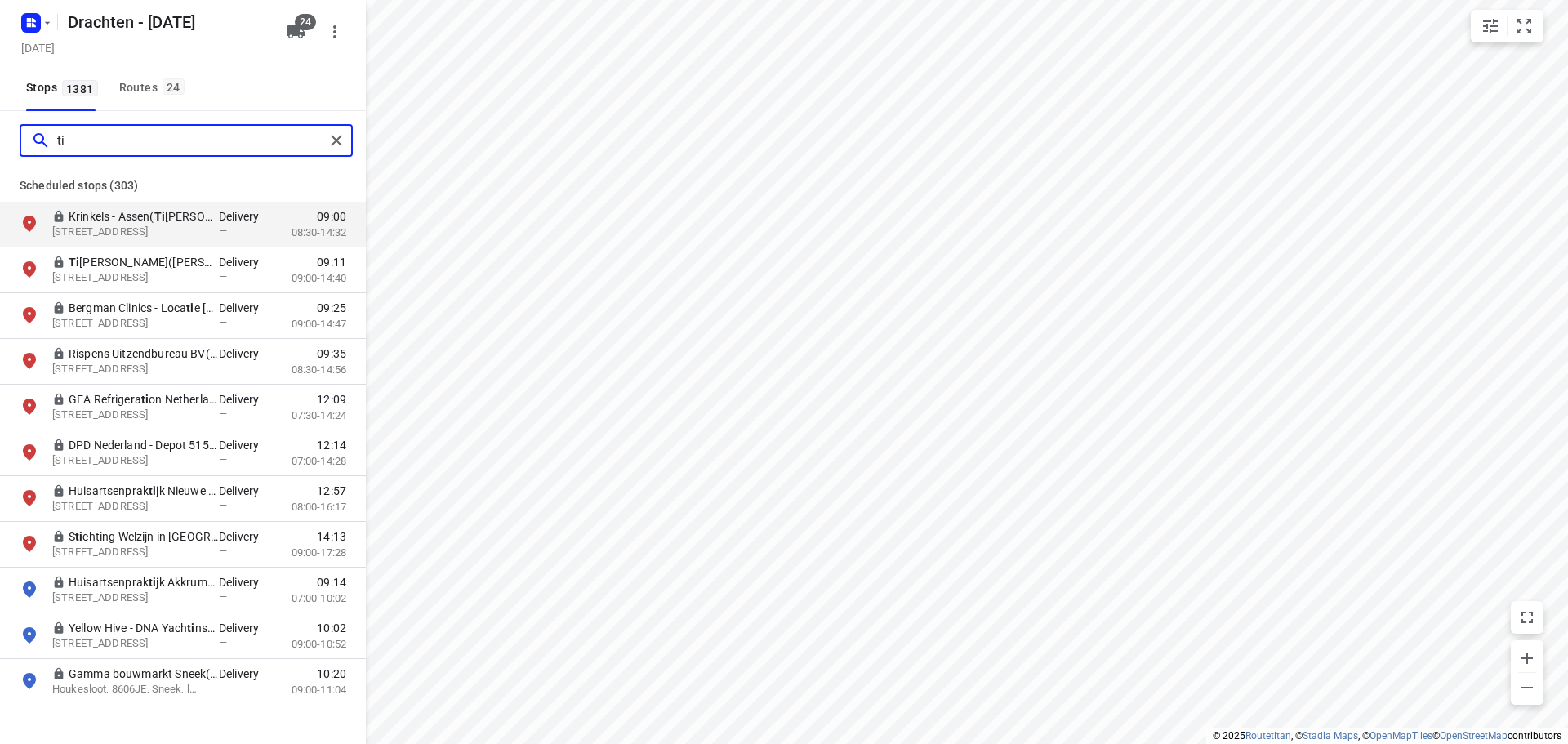
type input "t"
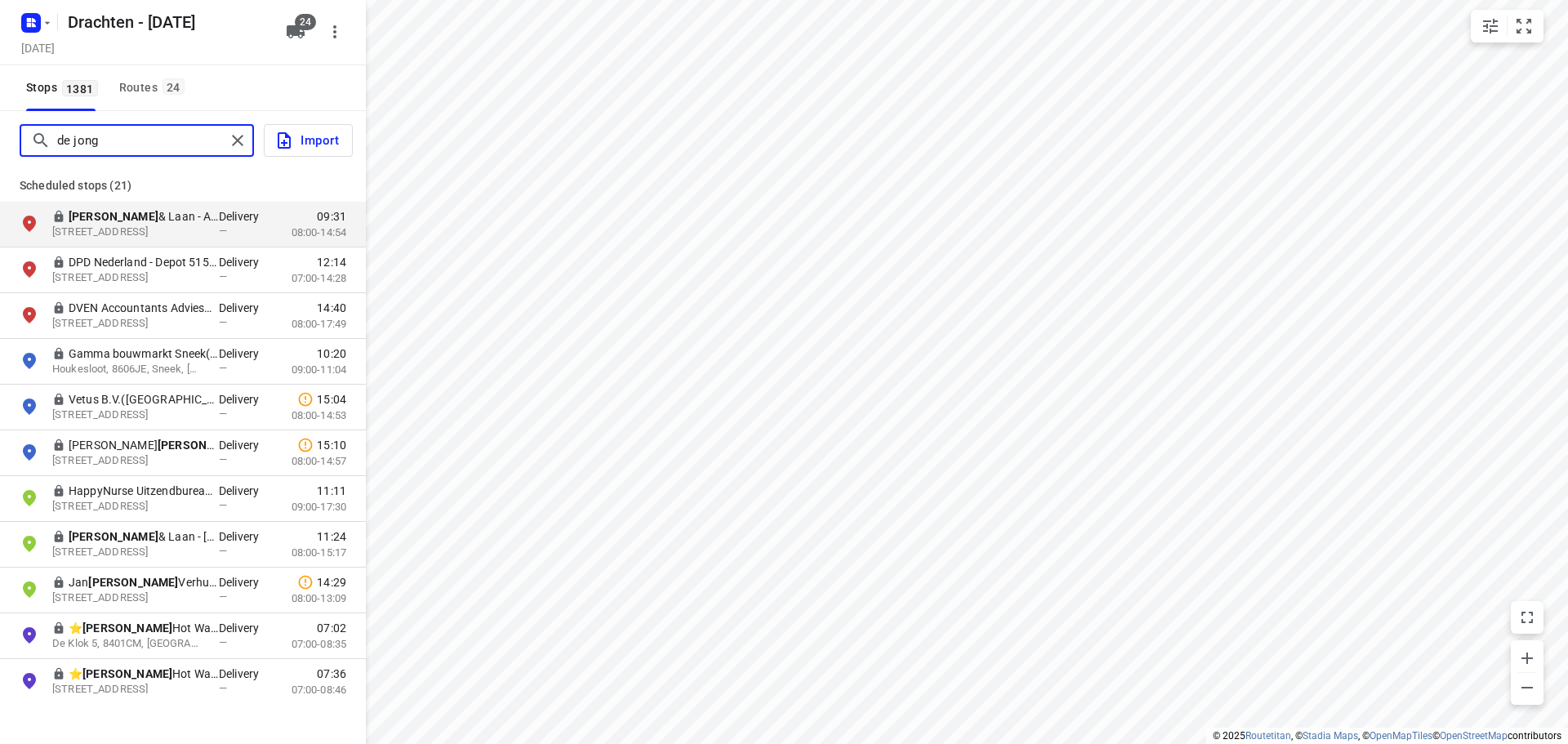
click at [109, 150] on input "de jong" at bounding box center [142, 141] width 169 height 25
click at [109, 149] on input "de jong" at bounding box center [191, 141] width 267 height 25
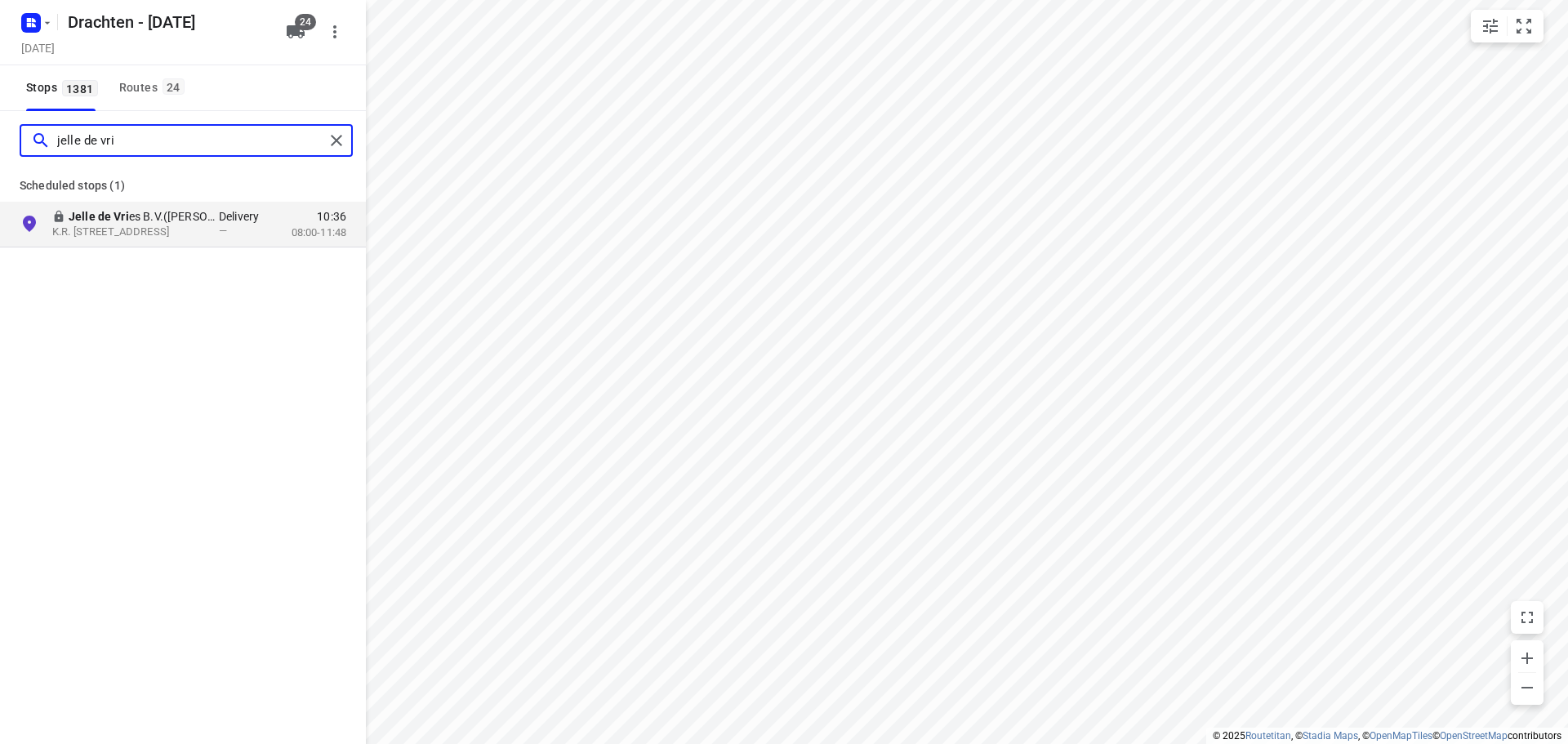
drag, startPoint x: 152, startPoint y: 148, endPoint x: 25, endPoint y: 158, distance: 127.4
click at [25, 158] on div "jelle de vri" at bounding box center [183, 141] width 366 height 59
type input "k"
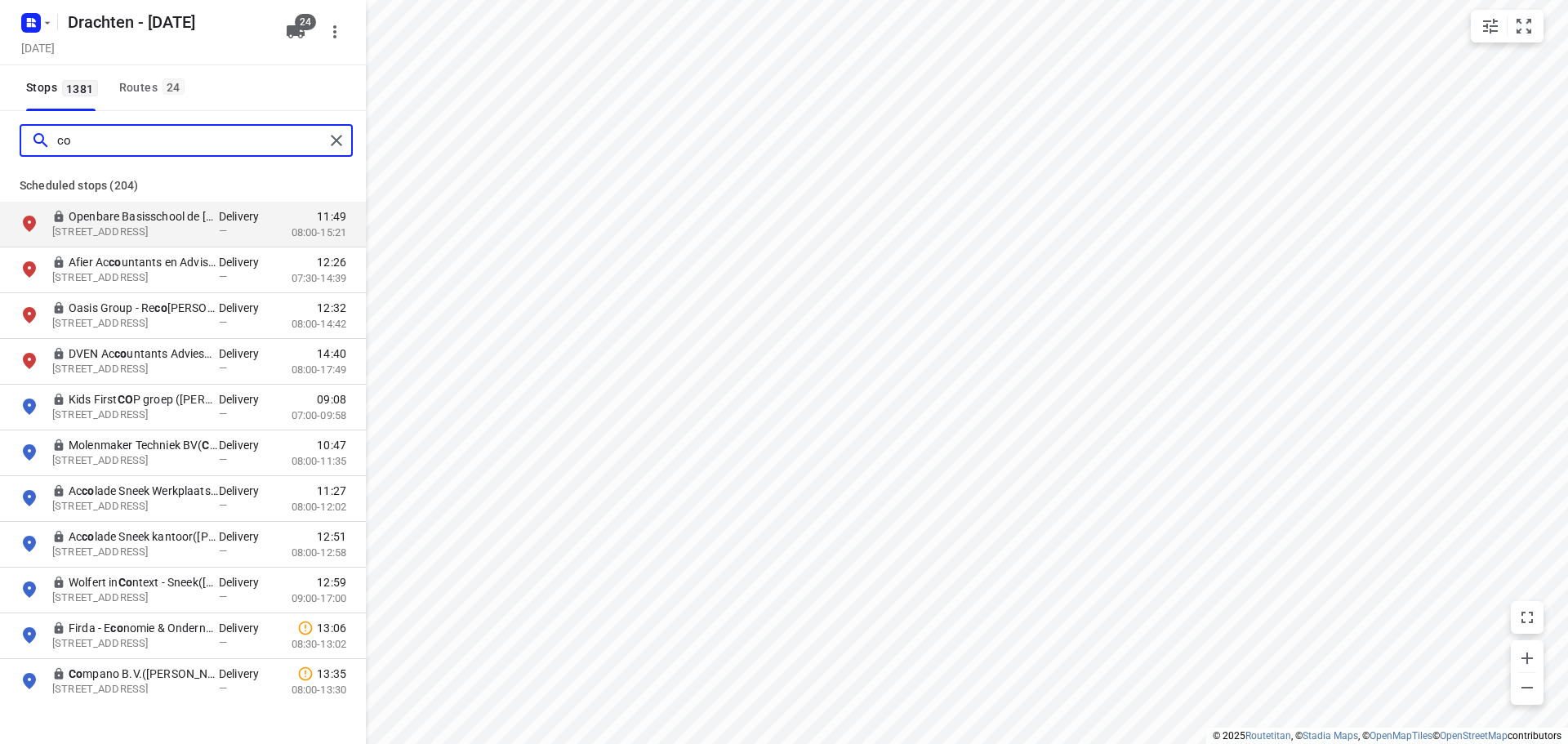
type input "c"
type input "k"
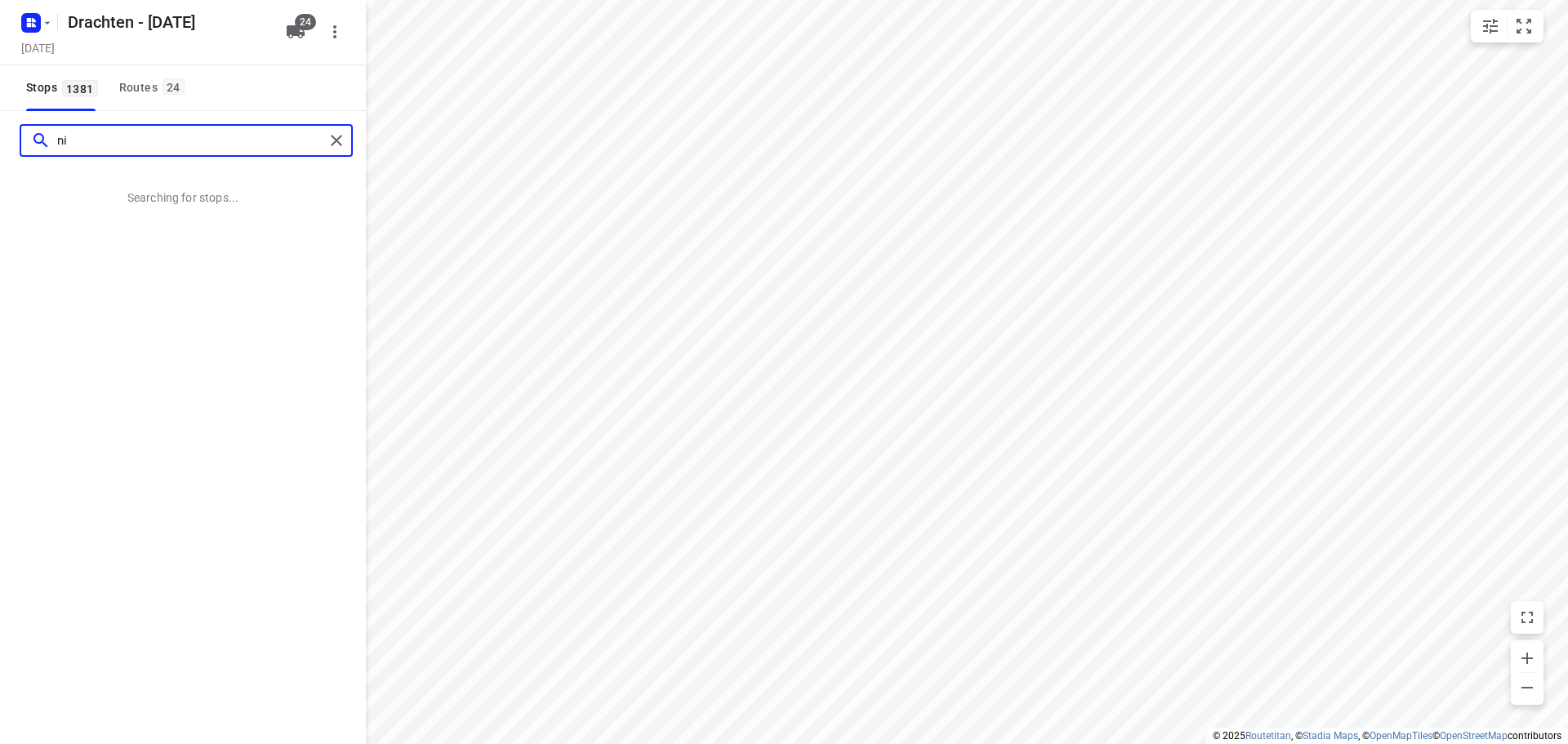
type input "n"
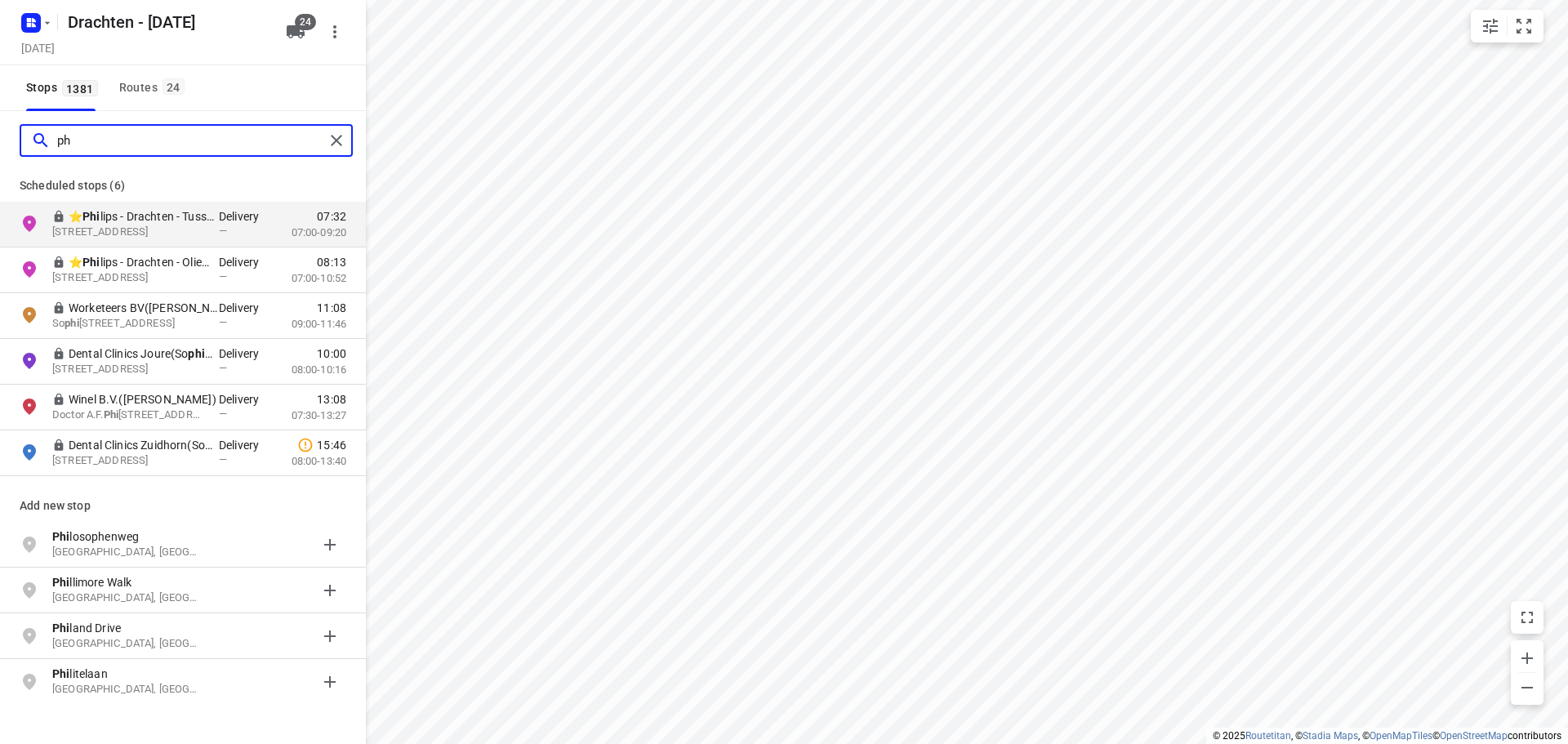
type input "p"
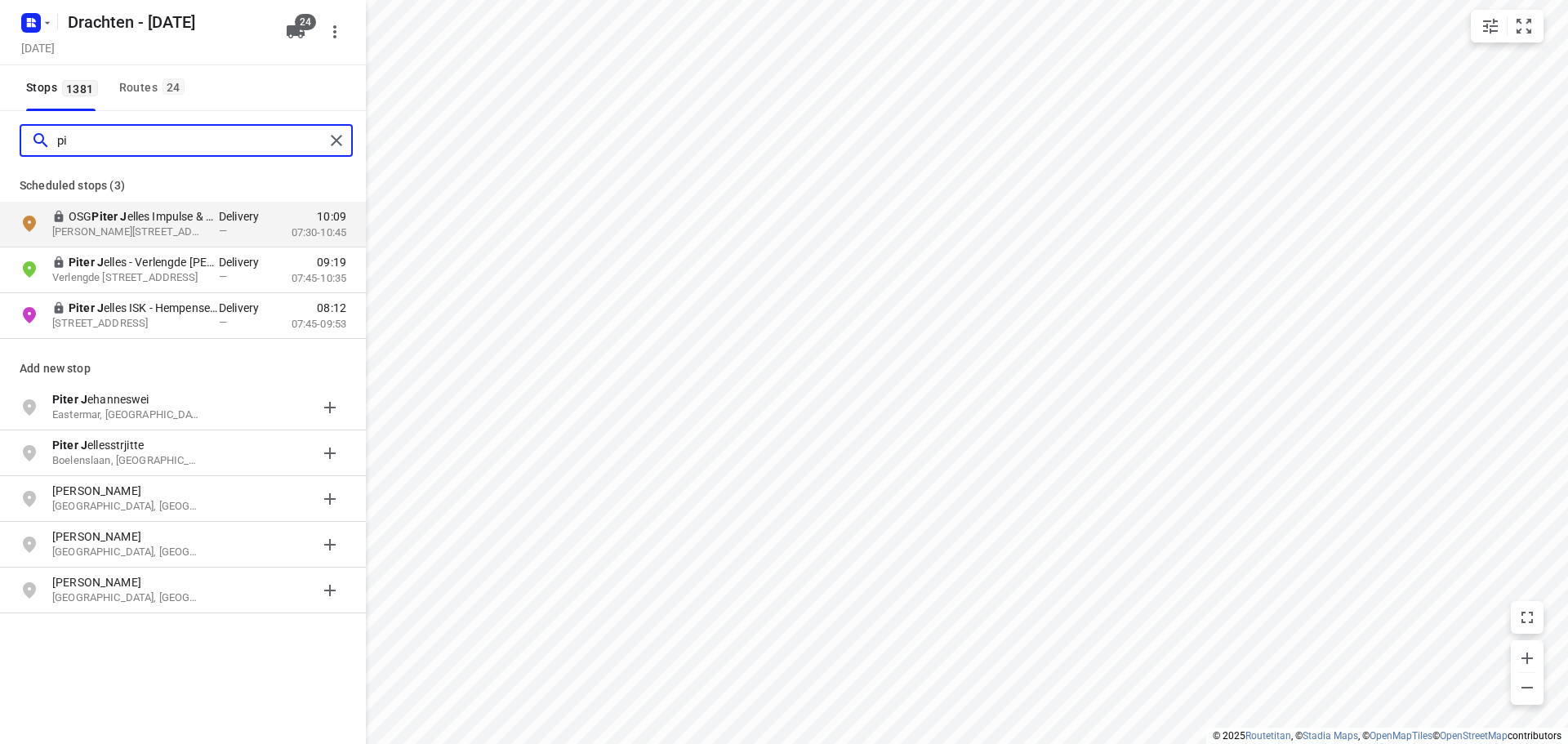
type input "p"
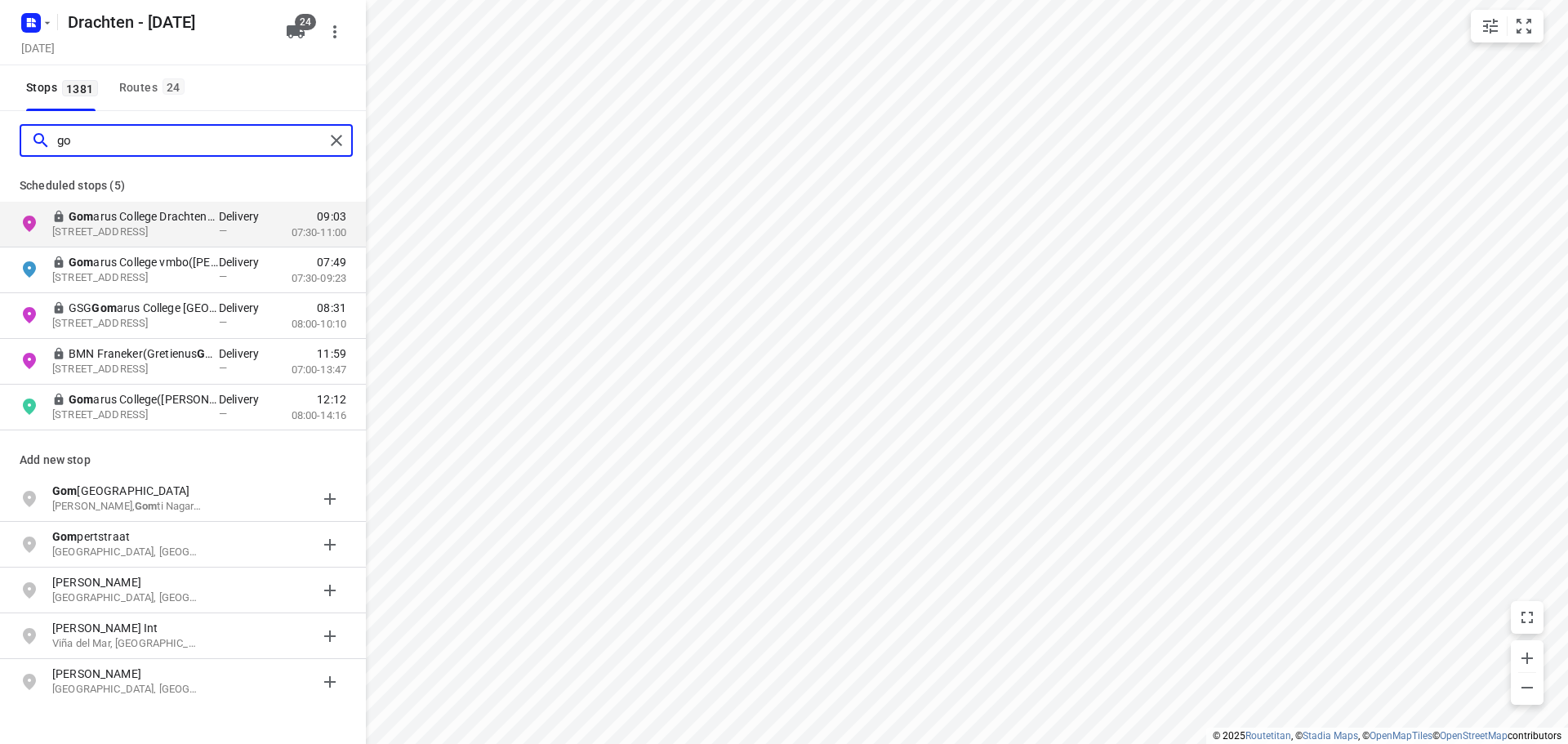
type input "g"
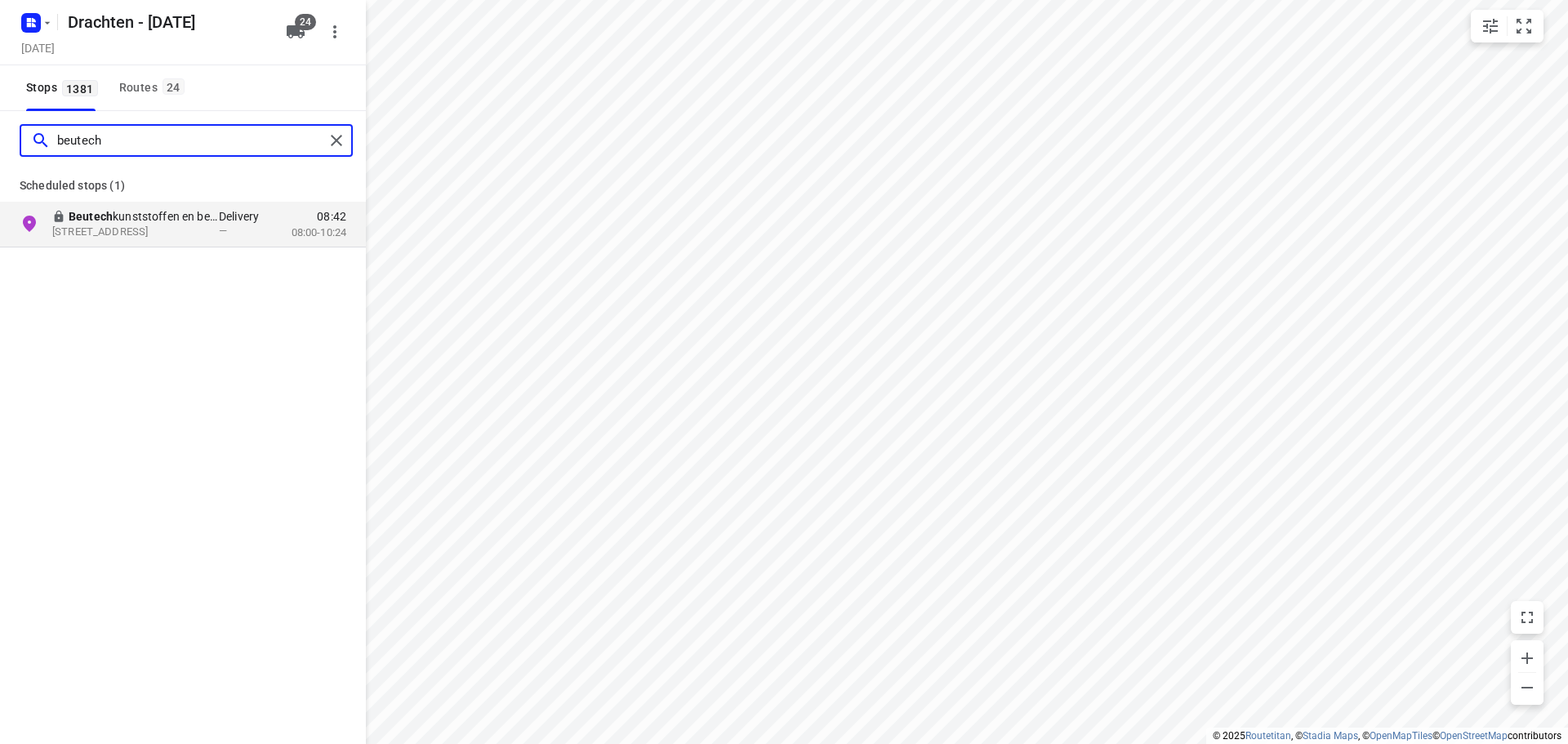
click at [97, 131] on input "beutech" at bounding box center [191, 141] width 267 height 25
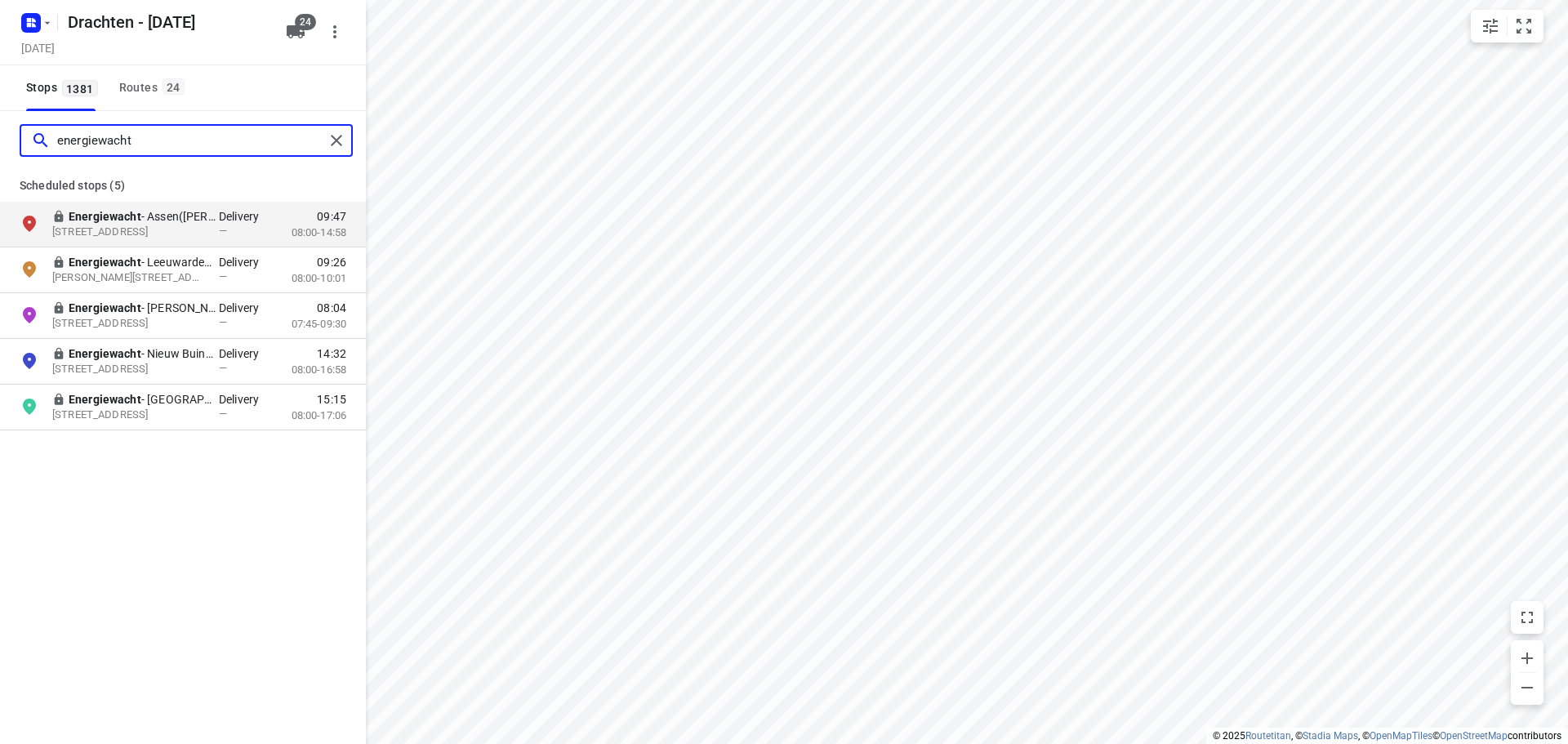
type input "energiewacht"
click at [351, 143] on div "energiewacht" at bounding box center [183, 141] width 366 height 59
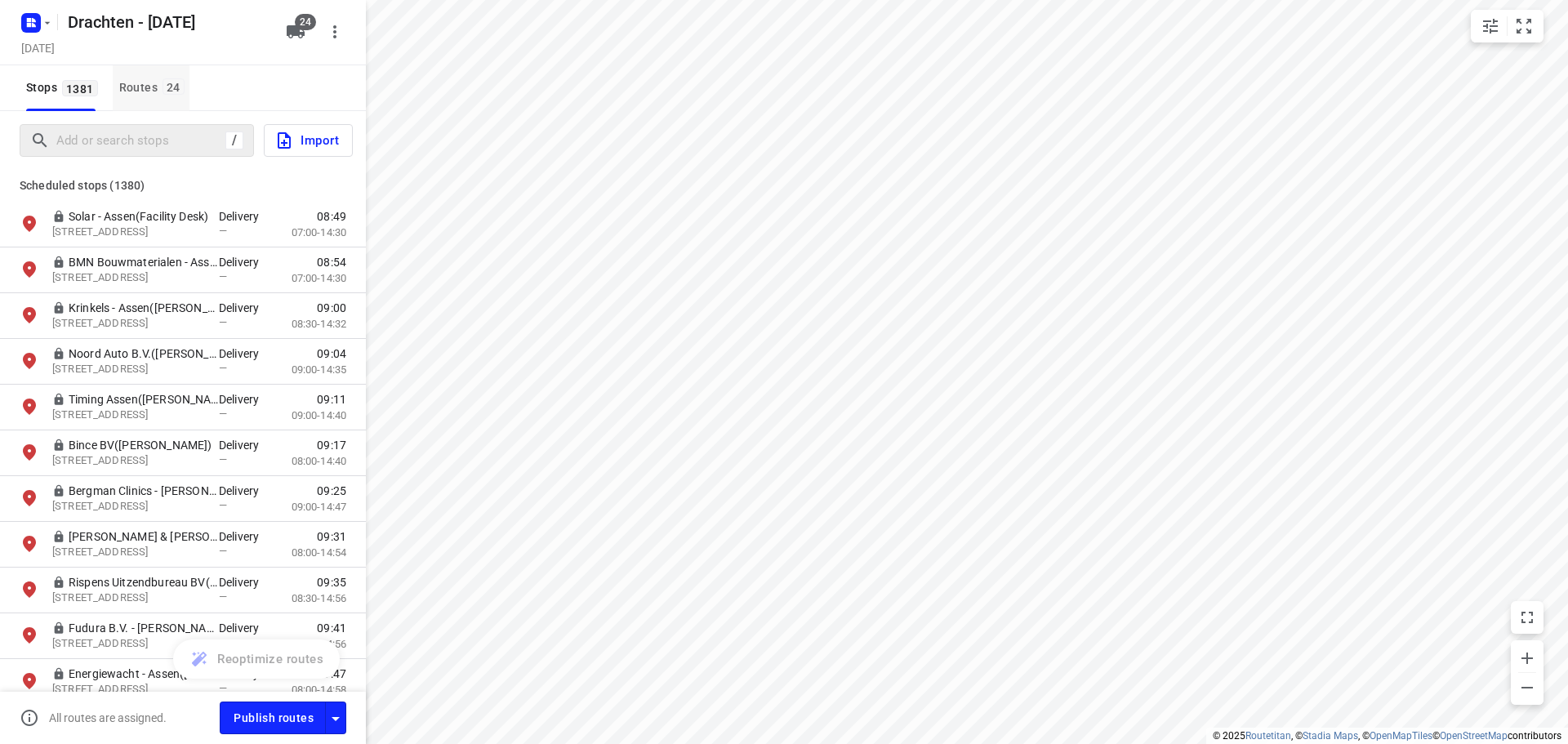
click at [172, 99] on button "Routes 24" at bounding box center [152, 88] width 77 height 46
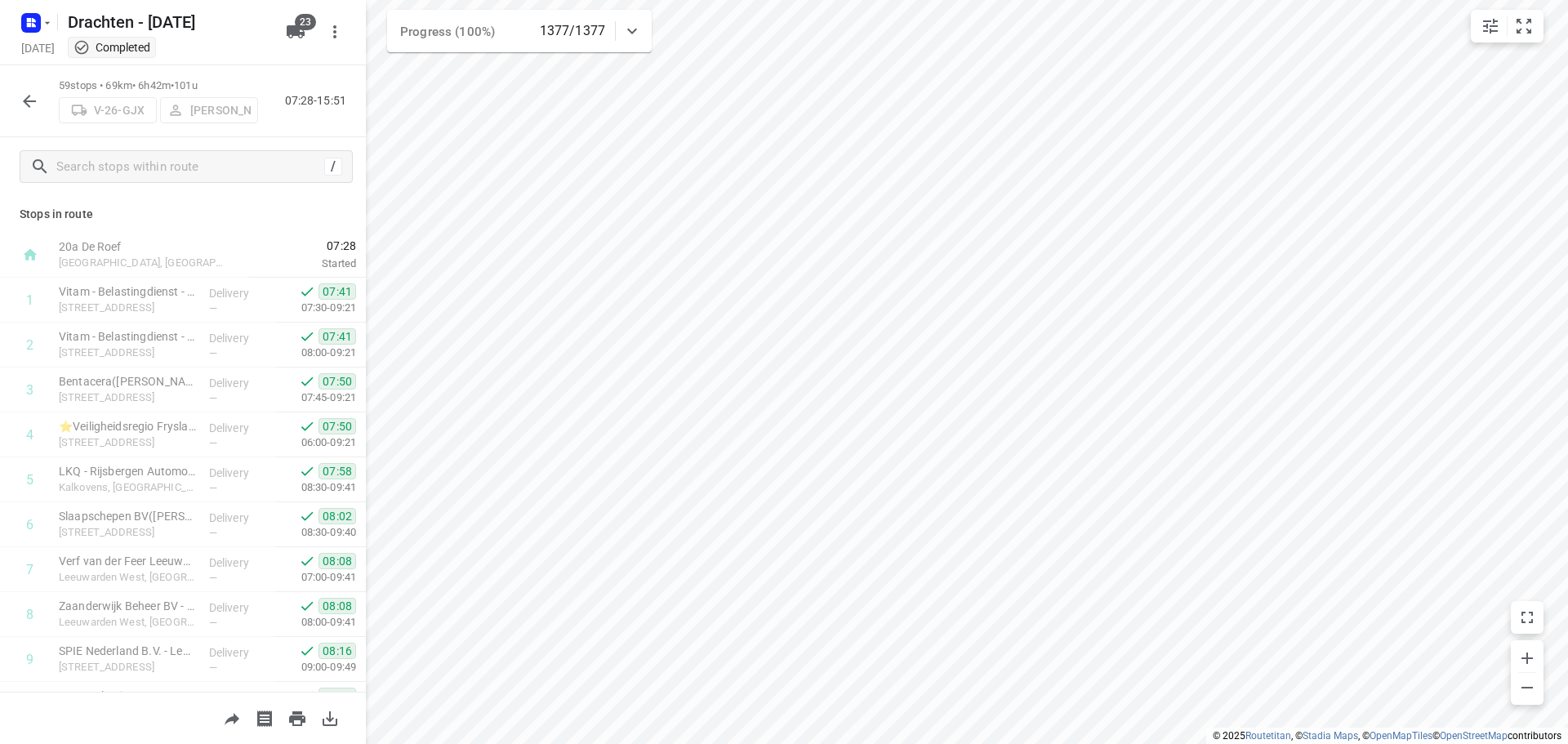
scroll to position [974, 0]
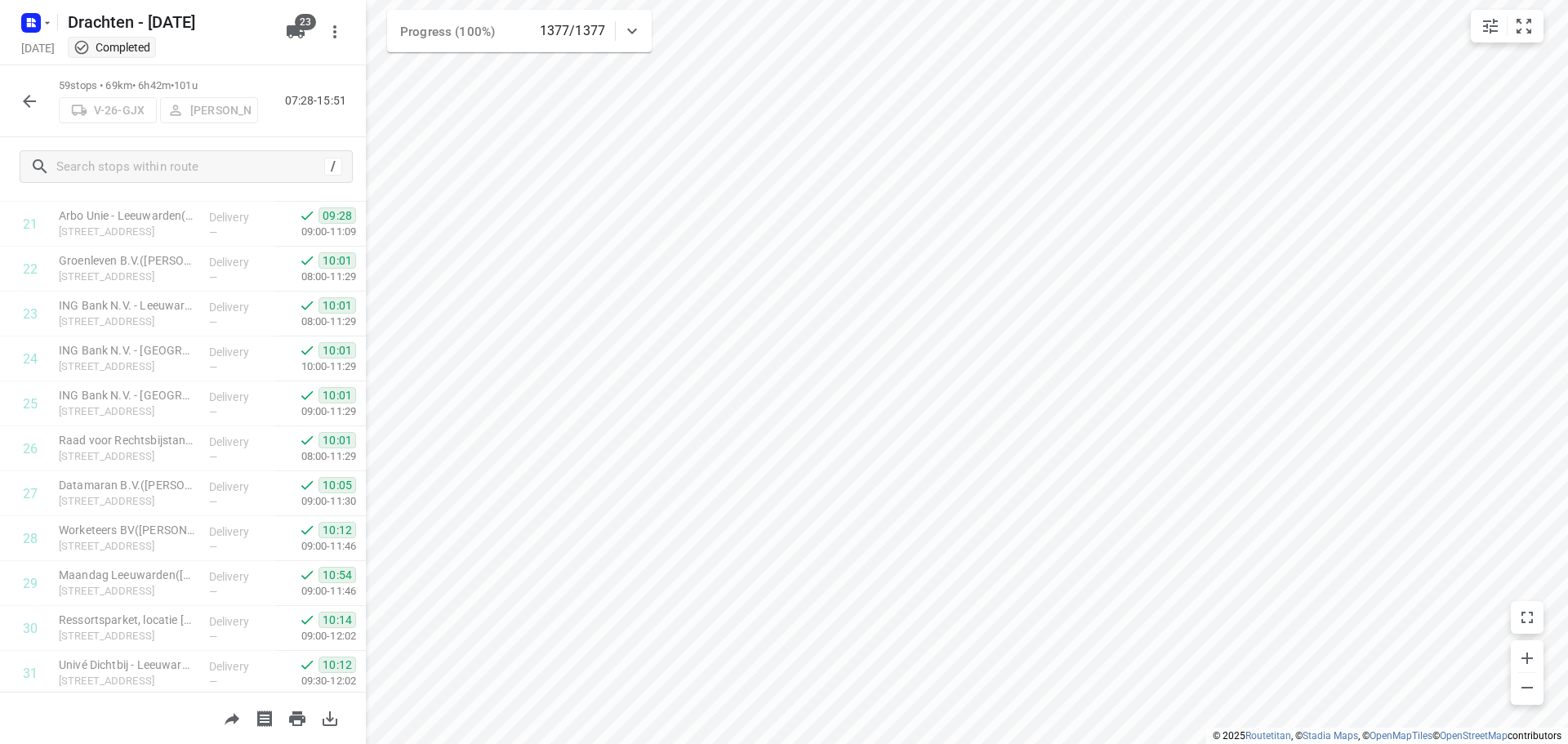
click at [18, 105] on button "button" at bounding box center [30, 101] width 32 height 32
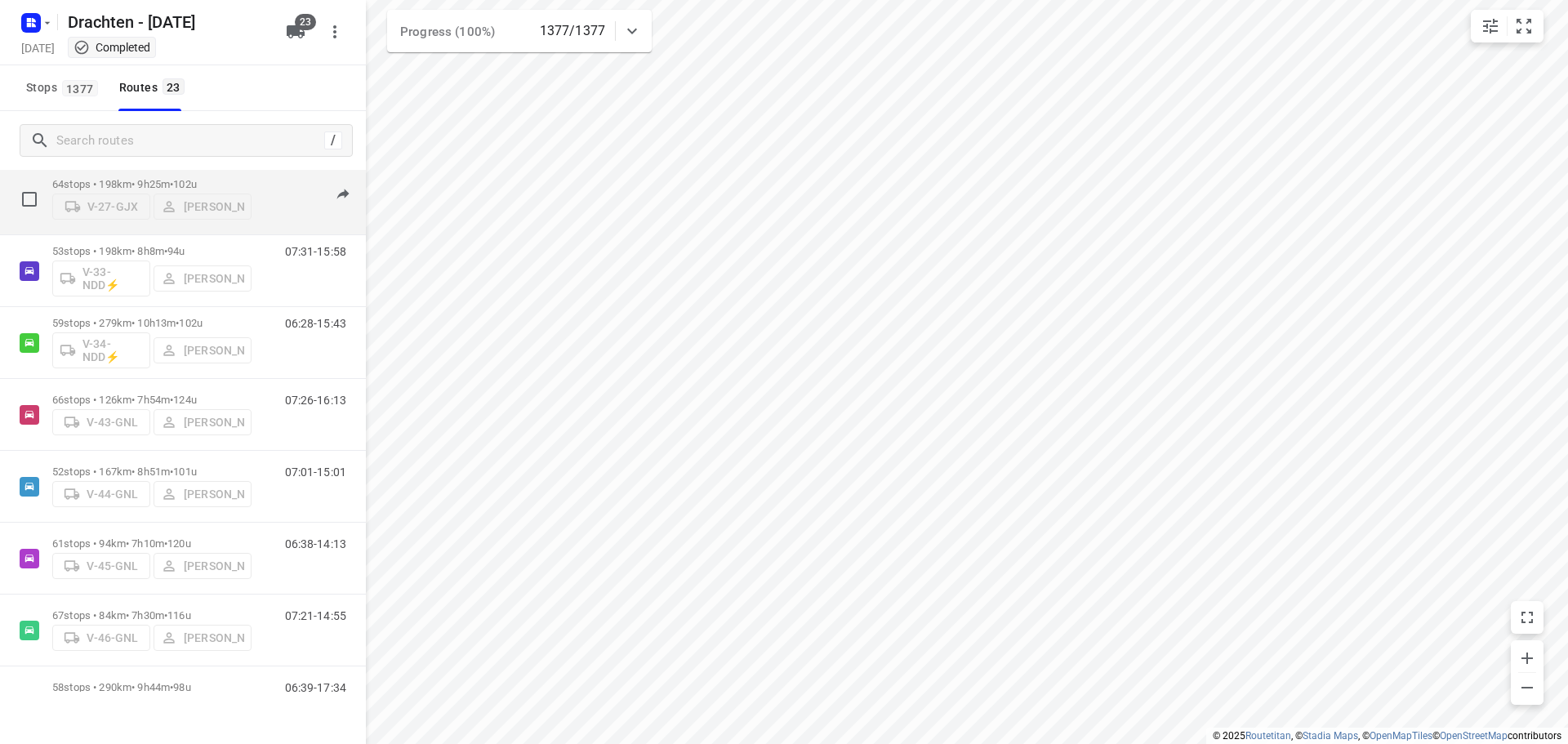
scroll to position [490, 0]
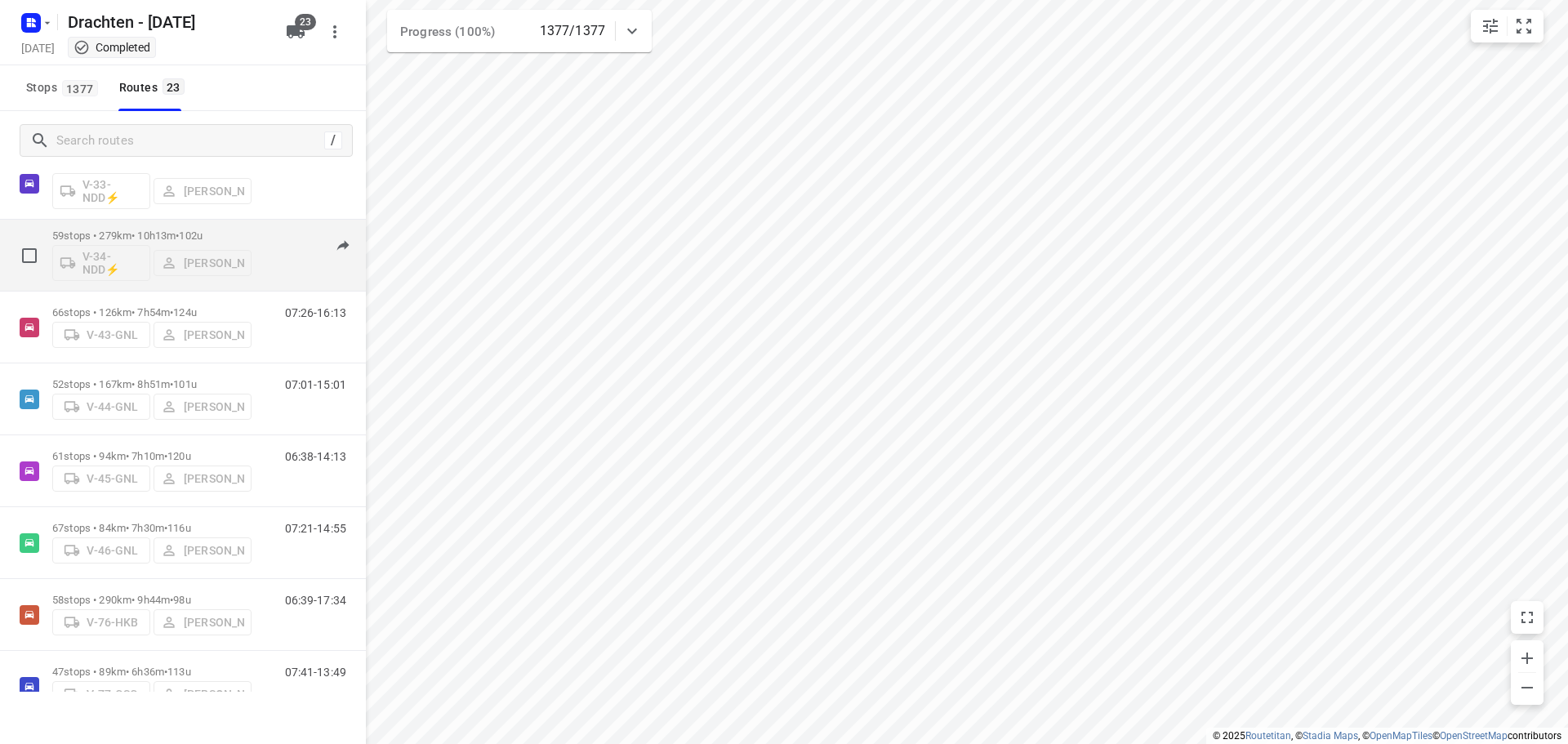
click at [179, 231] on span "•" at bounding box center [178, 236] width 4 height 13
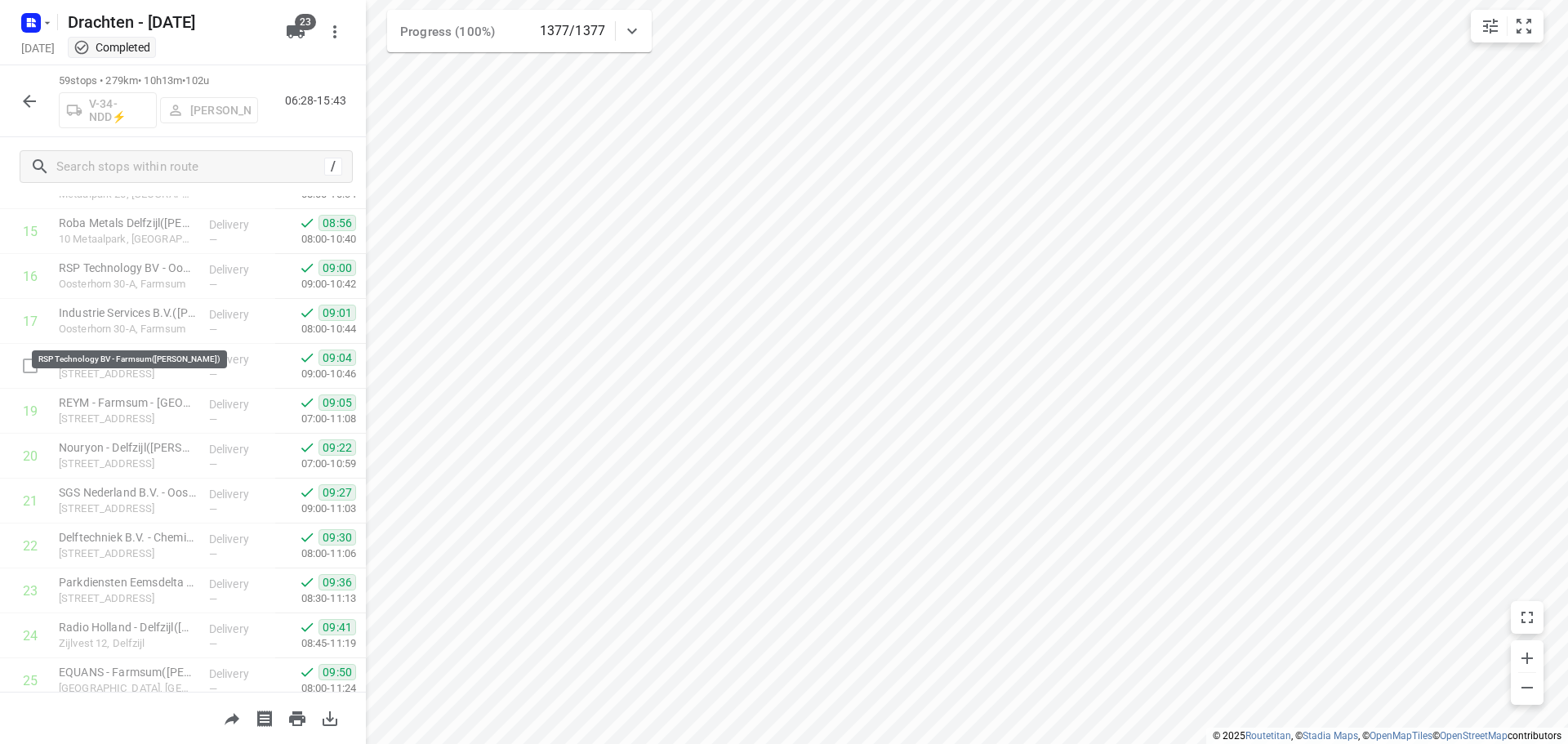
scroll to position [648, 0]
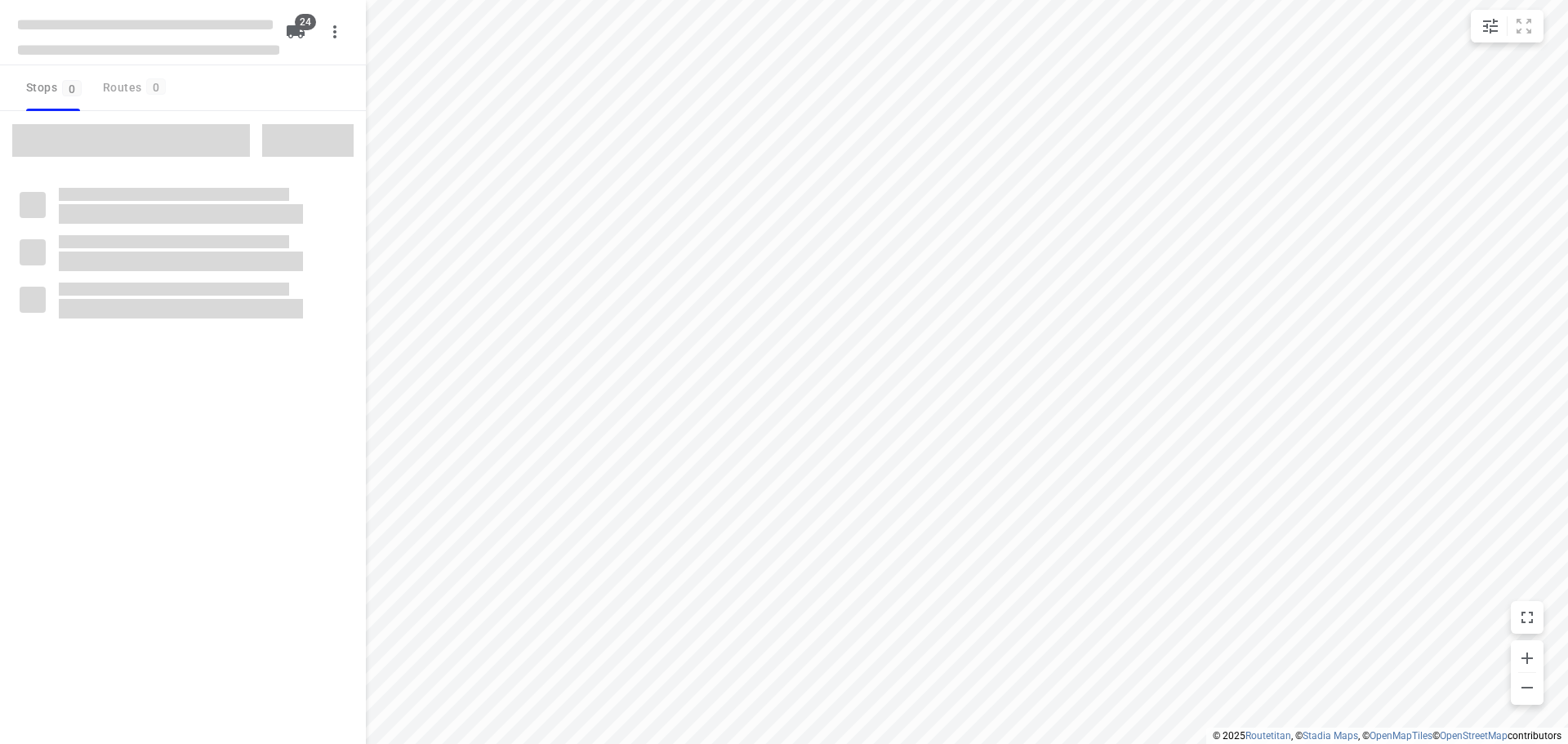
checkbox input "true"
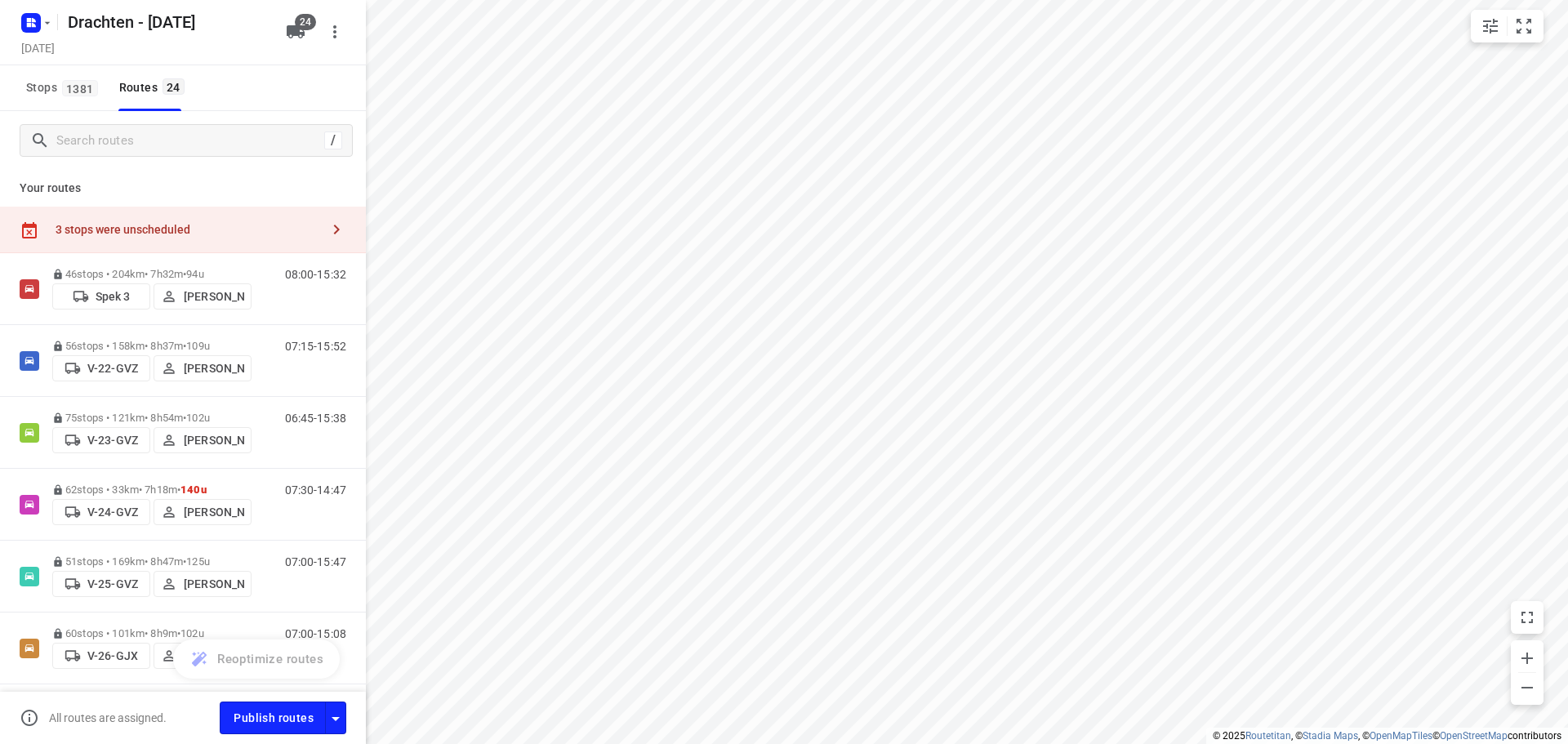
click at [183, 220] on div "3 stops were unscheduled" at bounding box center [183, 230] width 366 height 47
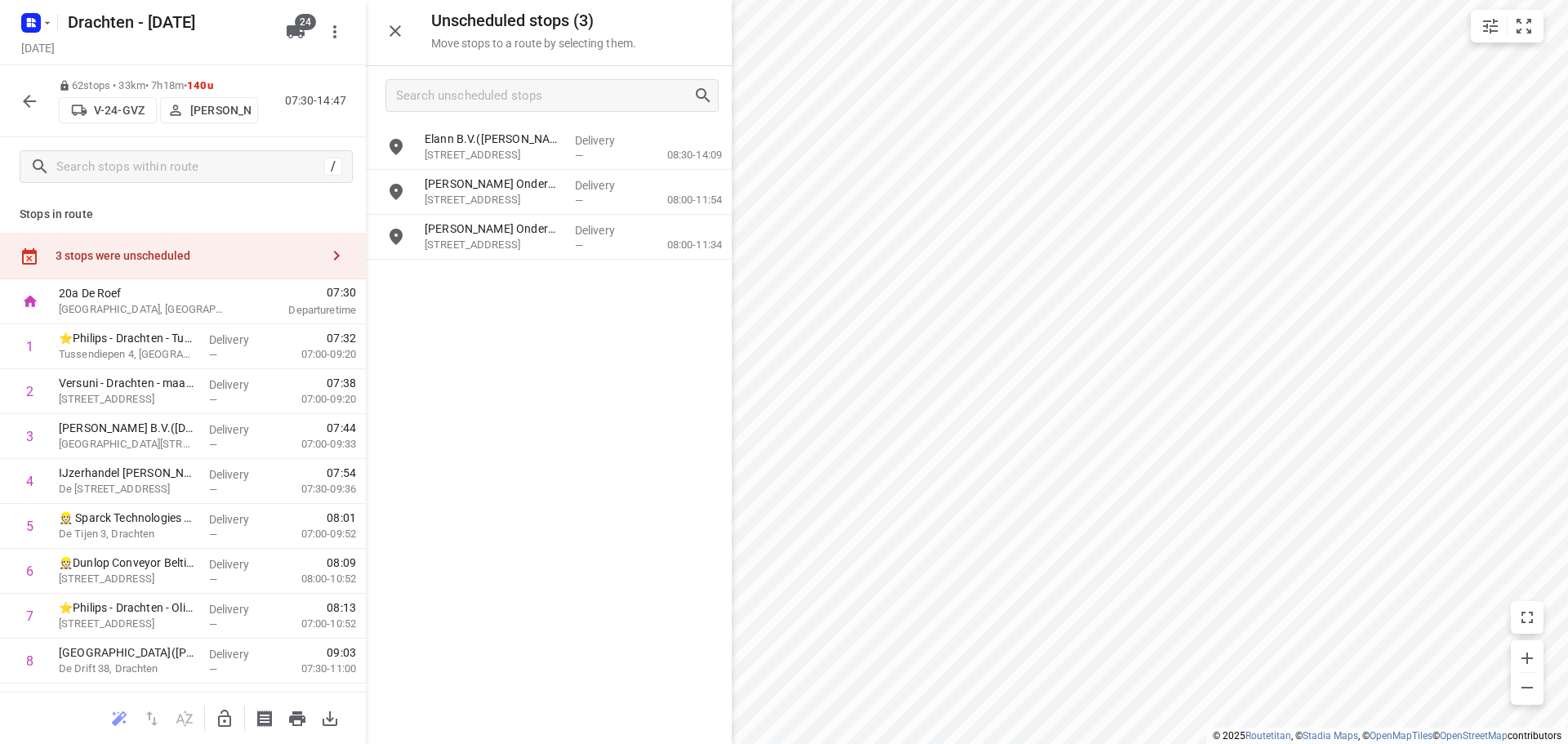
click at [230, 722] on icon "button" at bounding box center [224, 718] width 13 height 17
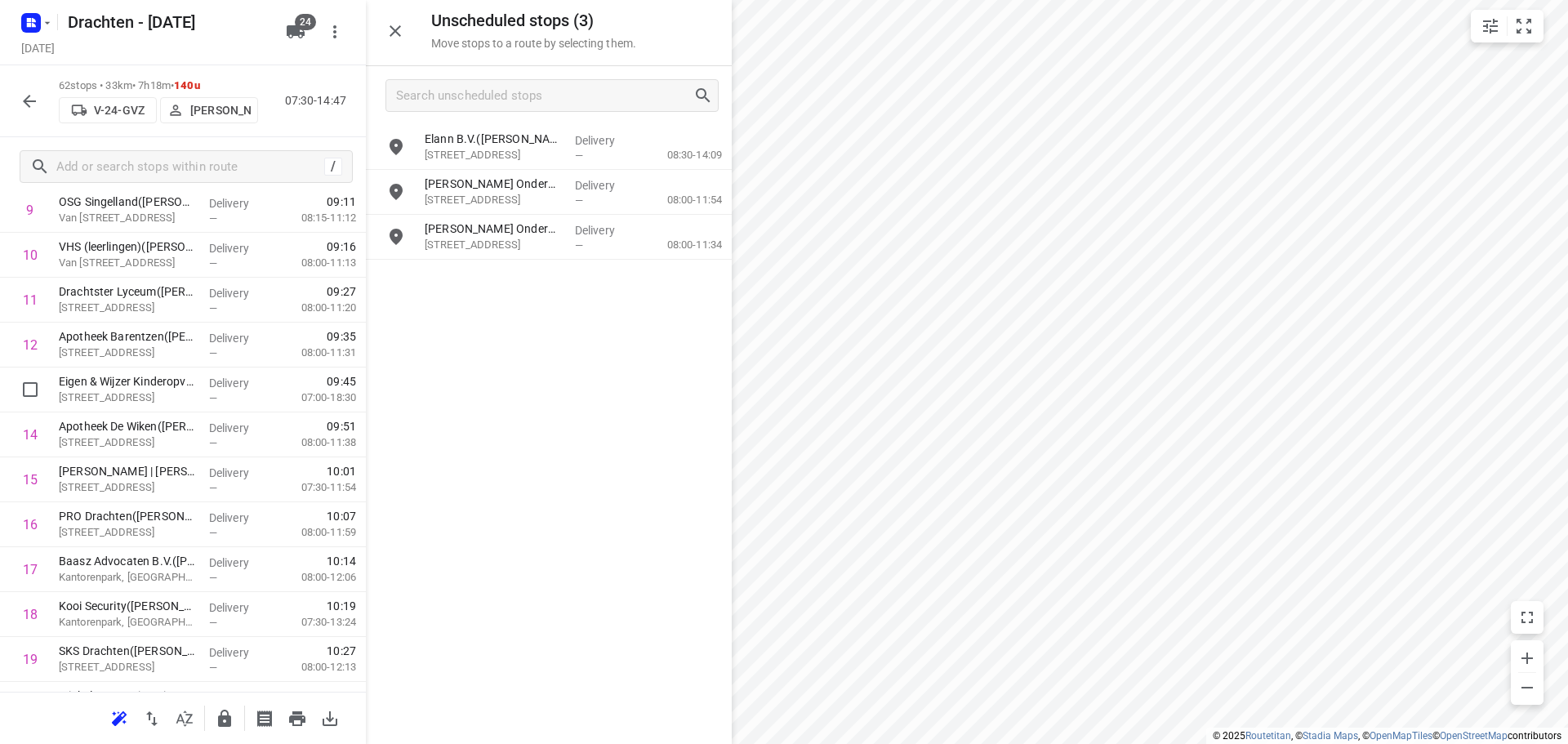
scroll to position [490, 0]
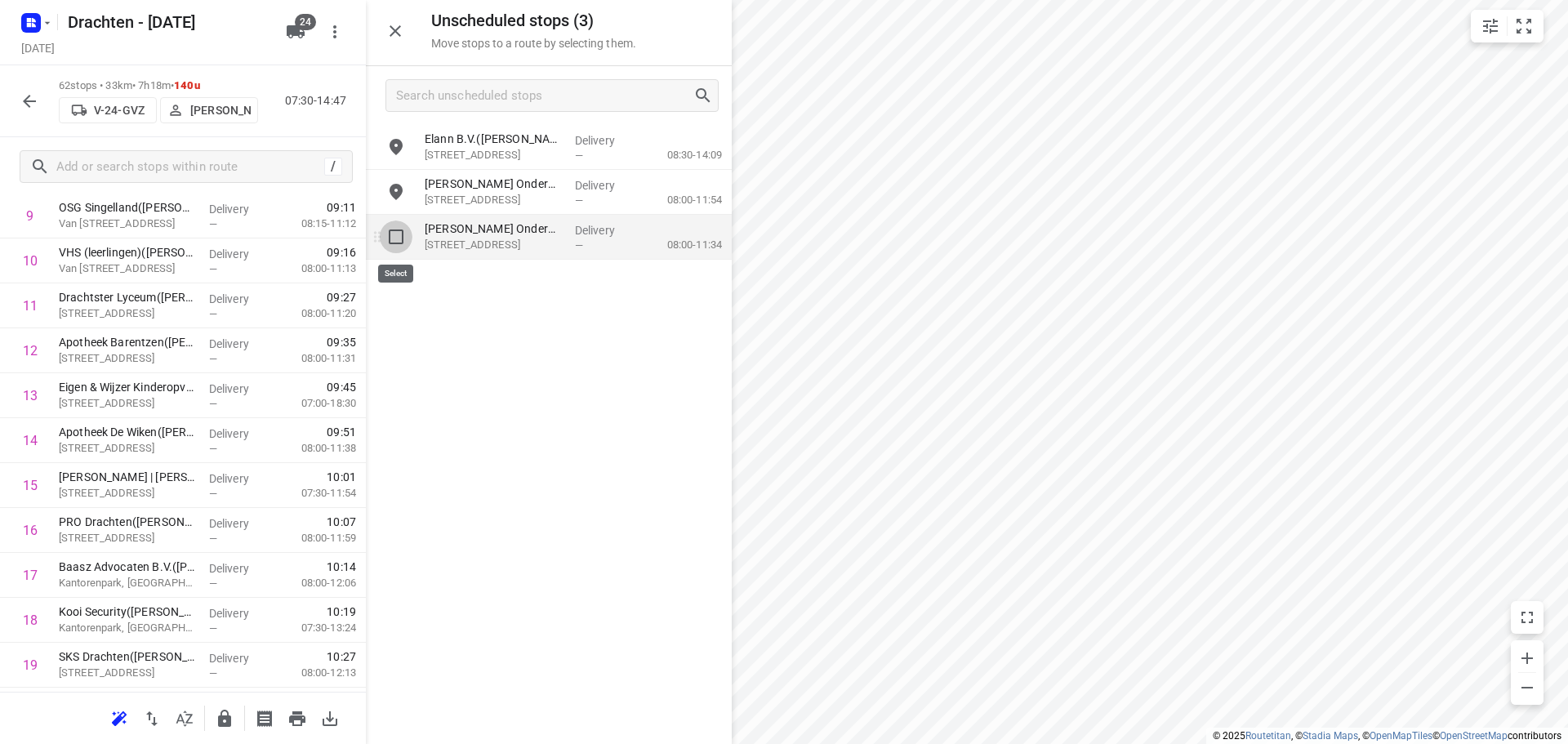
click at [404, 238] on input "grid" at bounding box center [396, 237] width 32 height 32
checkbox input "true"
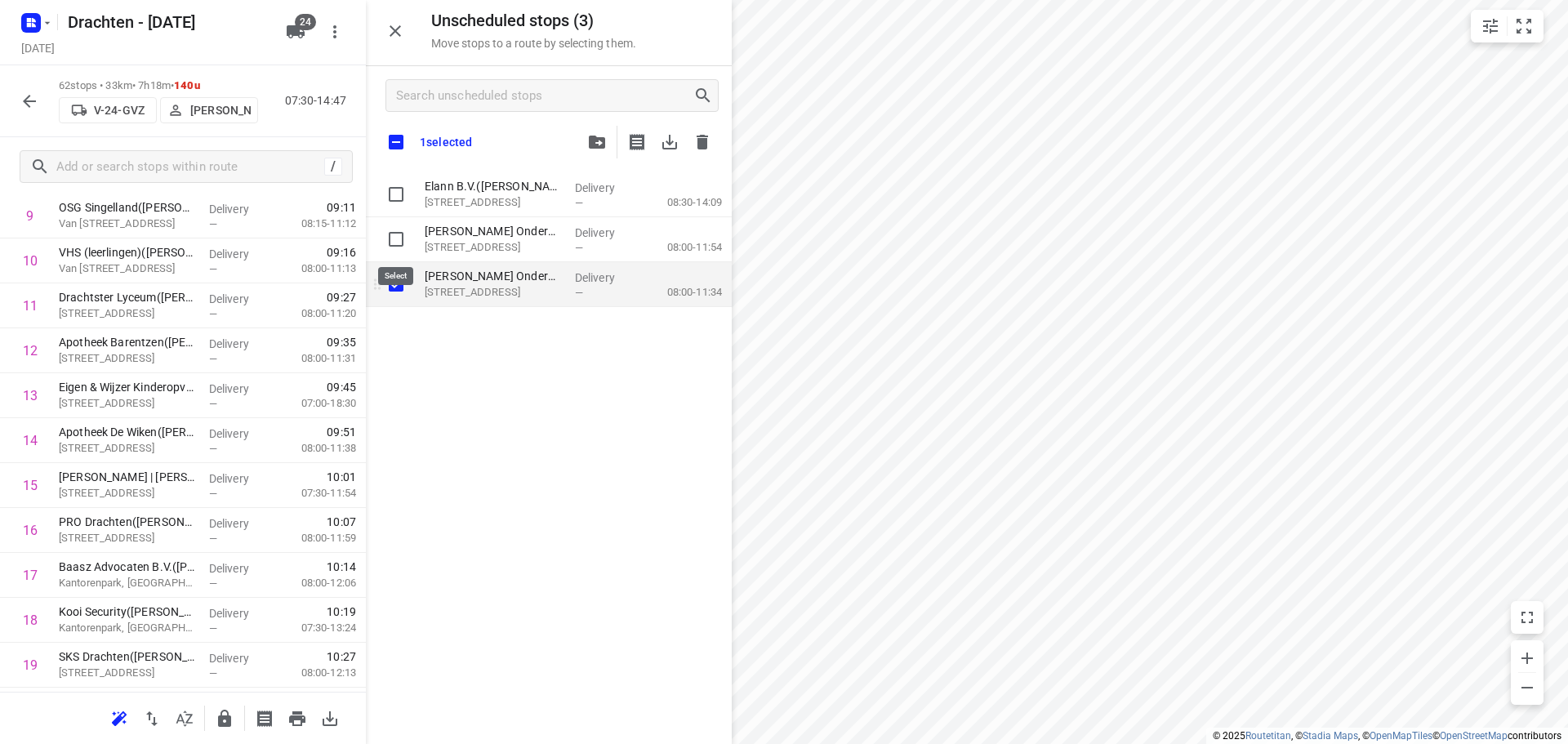
click at [404, 238] on input "grid" at bounding box center [396, 239] width 32 height 32
checkbox input "true"
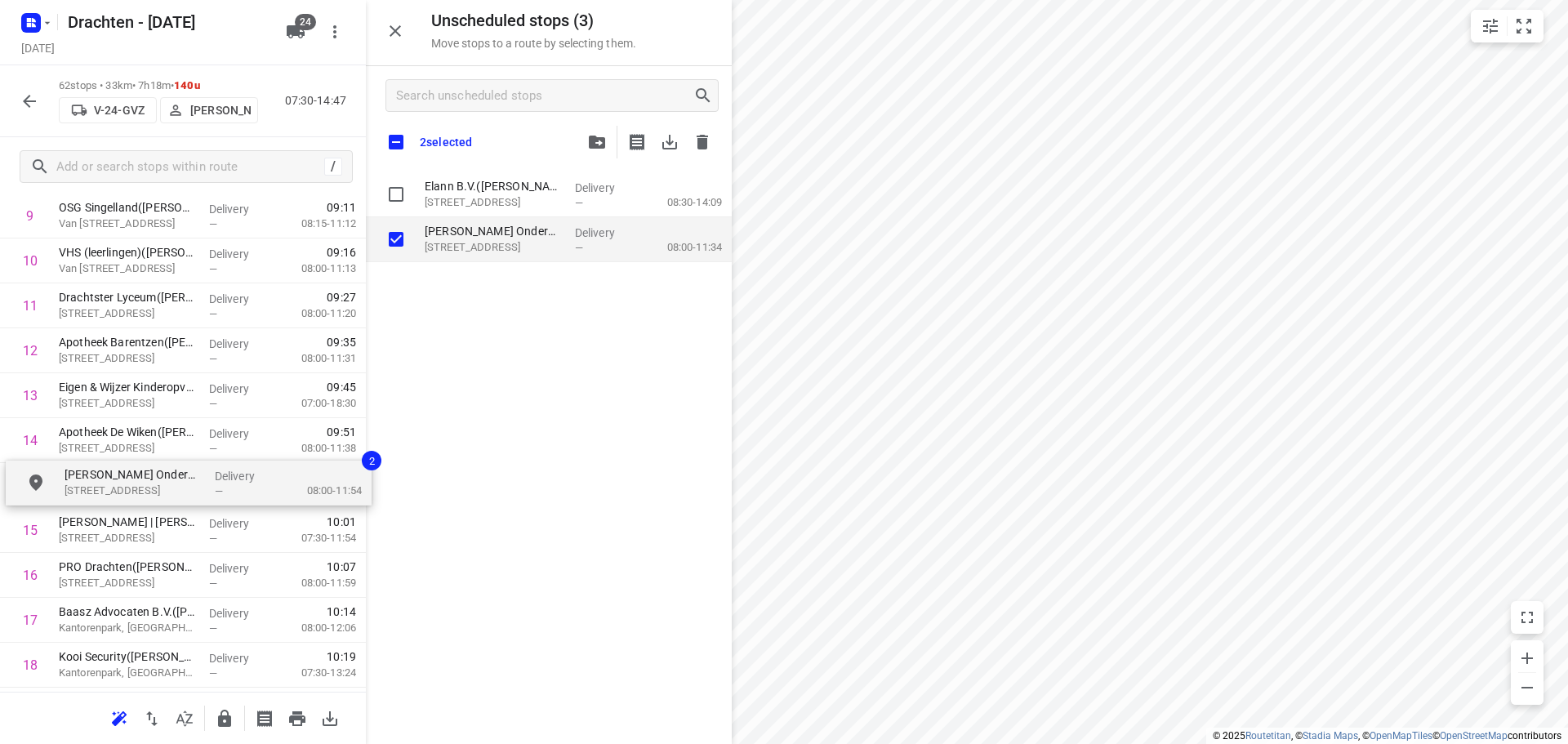
drag, startPoint x: 467, startPoint y: 238, endPoint x: 102, endPoint y: 491, distance: 444.1
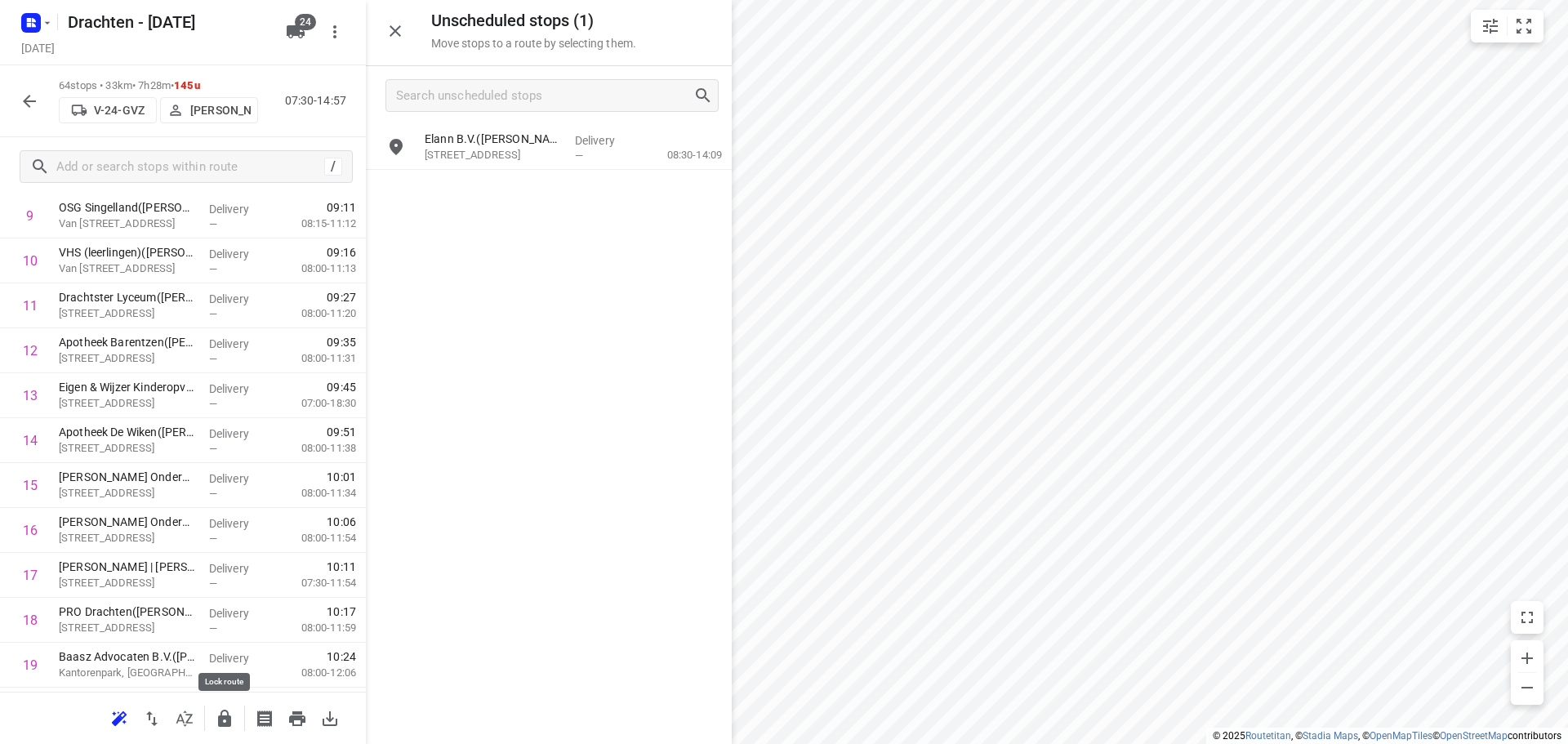
click at [219, 720] on icon "button" at bounding box center [224, 718] width 13 height 17
click at [215, 714] on icon "button" at bounding box center [225, 719] width 20 height 20
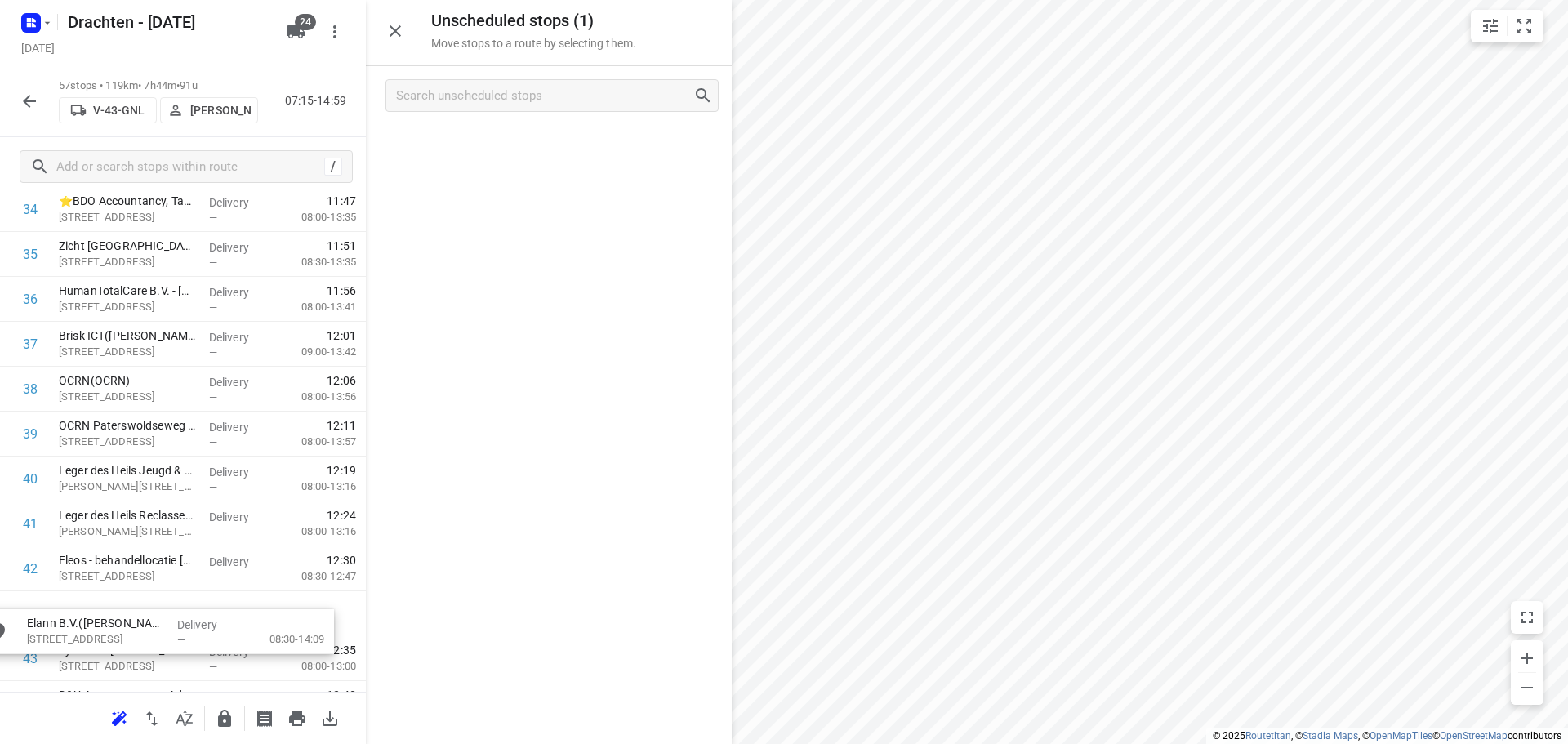
scroll to position [1620, 0]
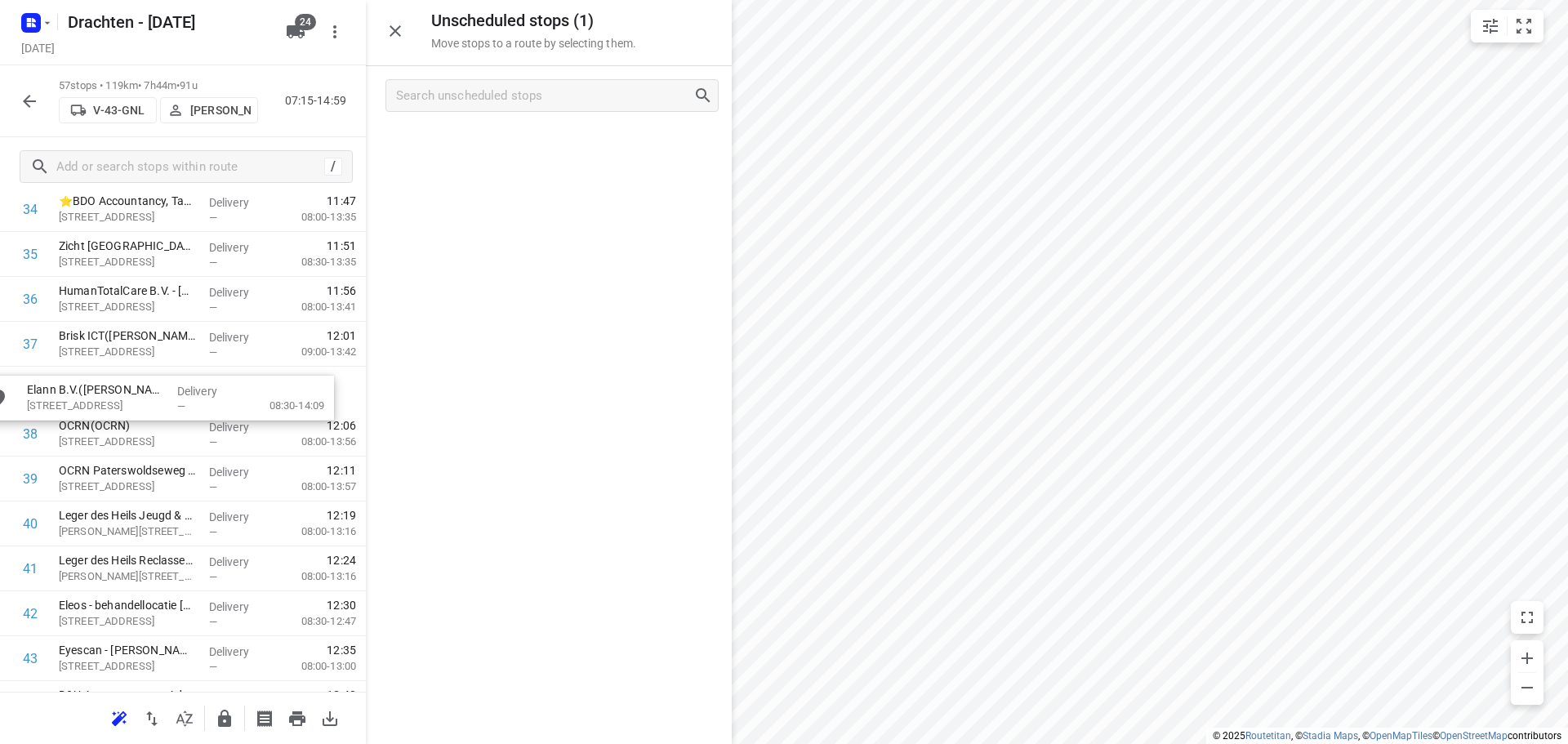
drag, startPoint x: 550, startPoint y: 151, endPoint x: 150, endPoint y: 407, distance: 474.9
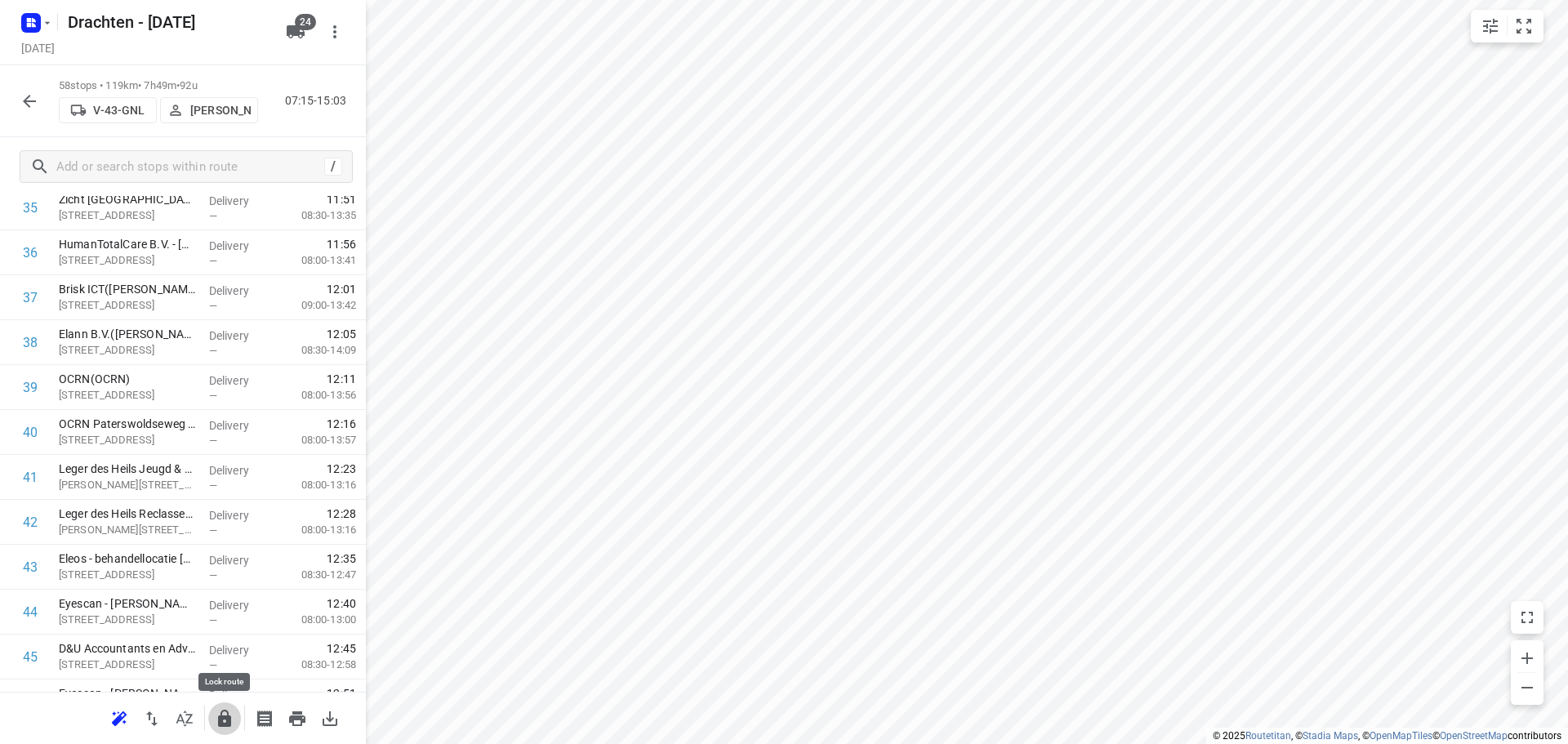
click at [216, 714] on icon "button" at bounding box center [225, 719] width 20 height 20
click at [51, 25] on icon "button" at bounding box center [48, 22] width 13 height 13
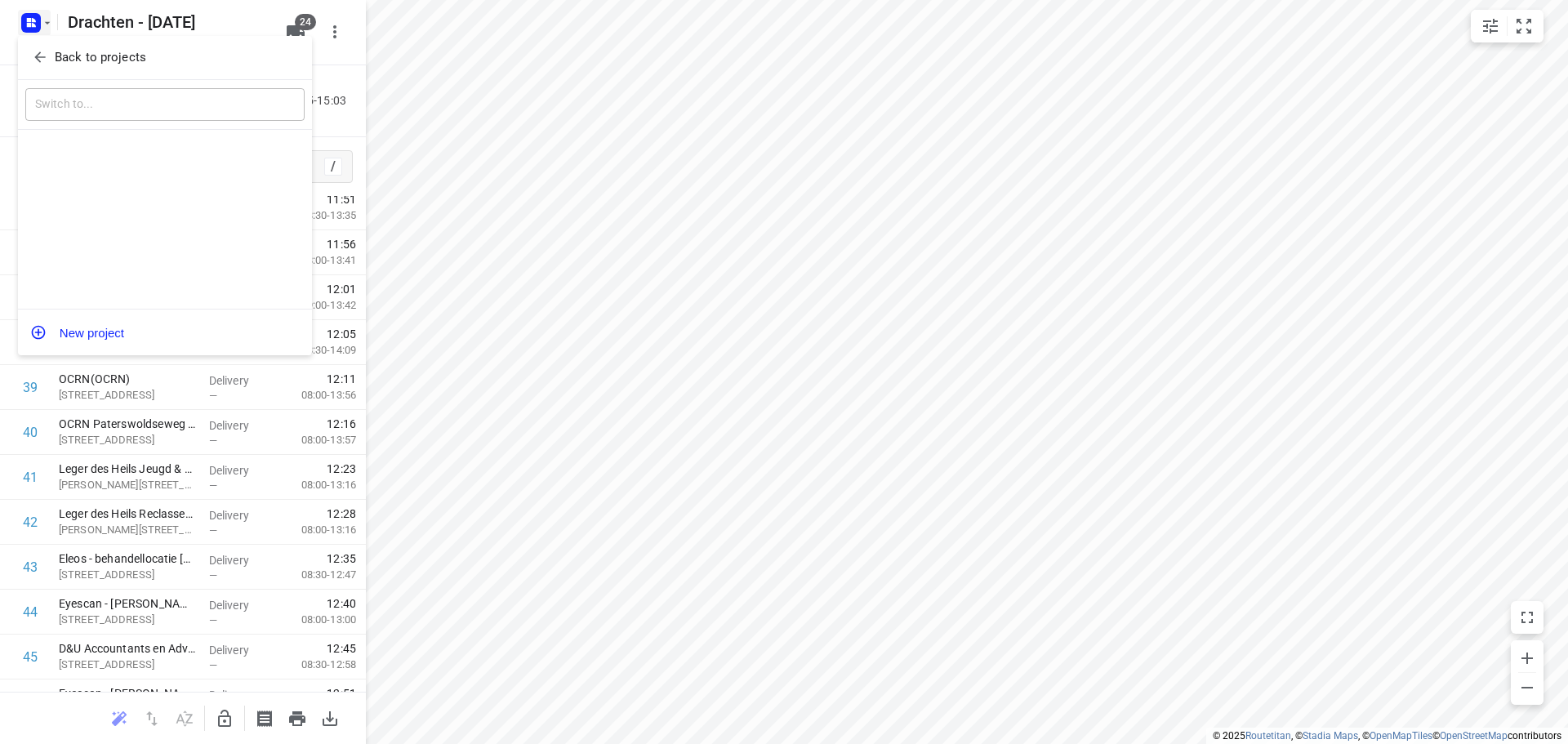
click at [96, 44] on button "Back to projects" at bounding box center [165, 57] width 280 height 27
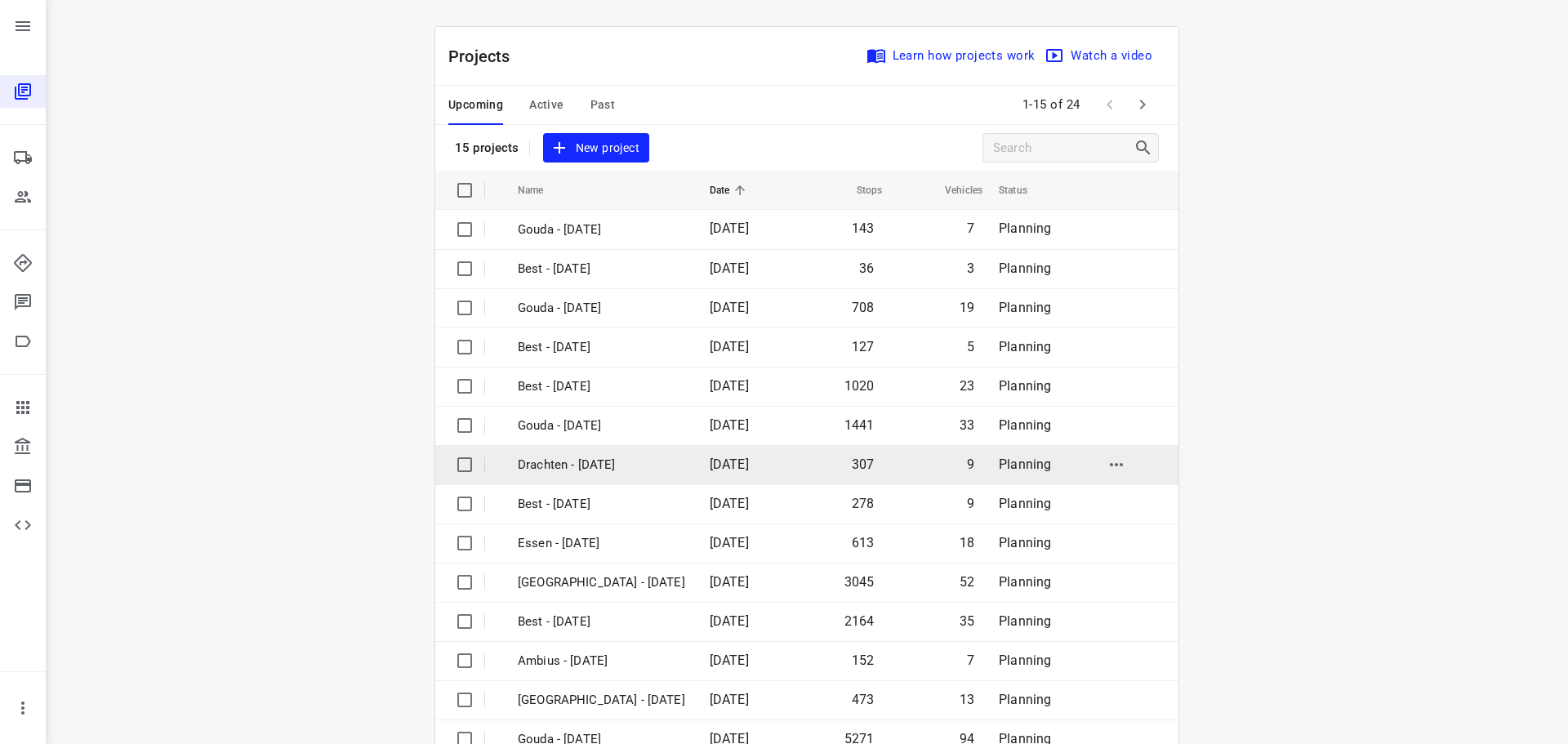
click at [596, 464] on p "Drachten - [DATE]" at bounding box center [602, 464] width 168 height 19
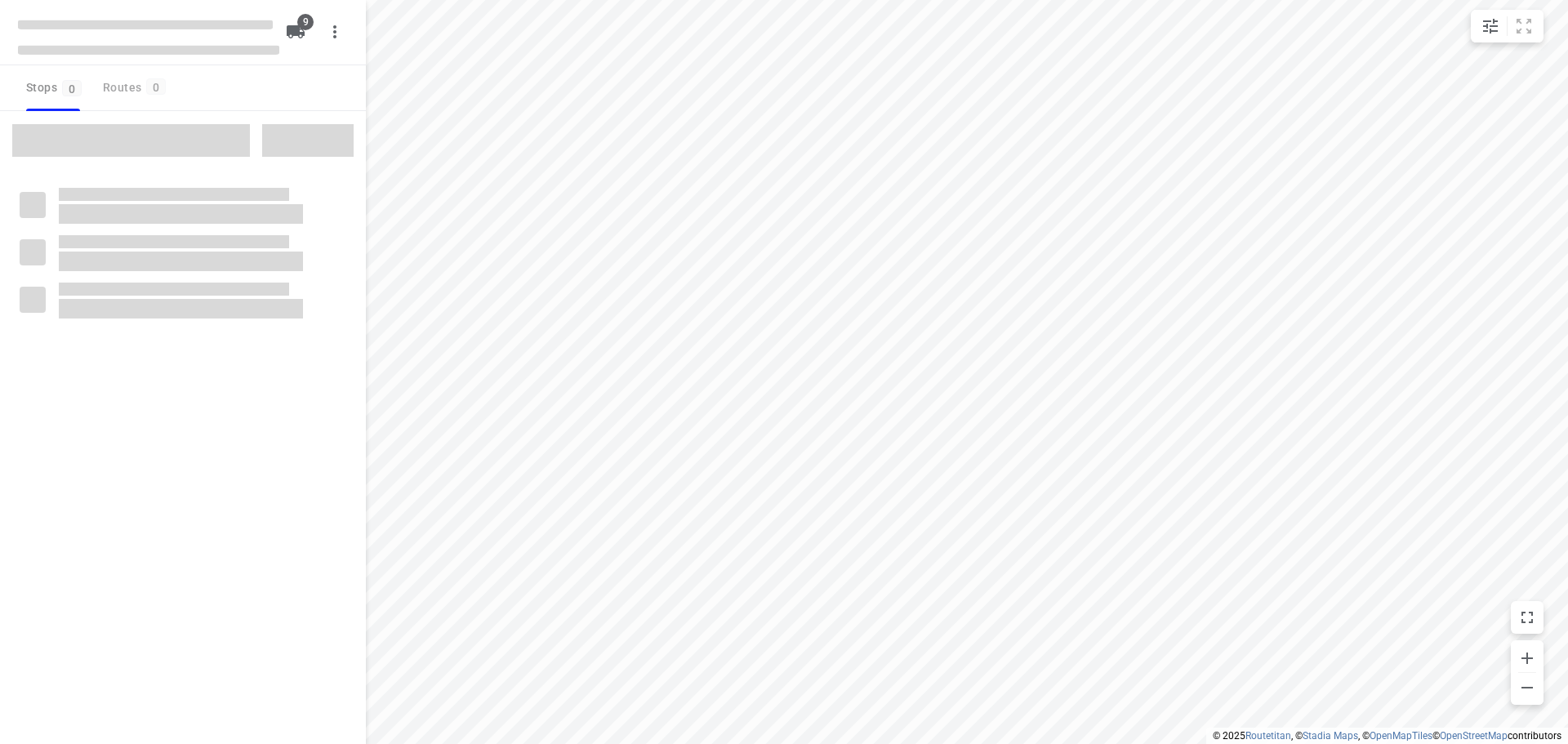
checkbox input "true"
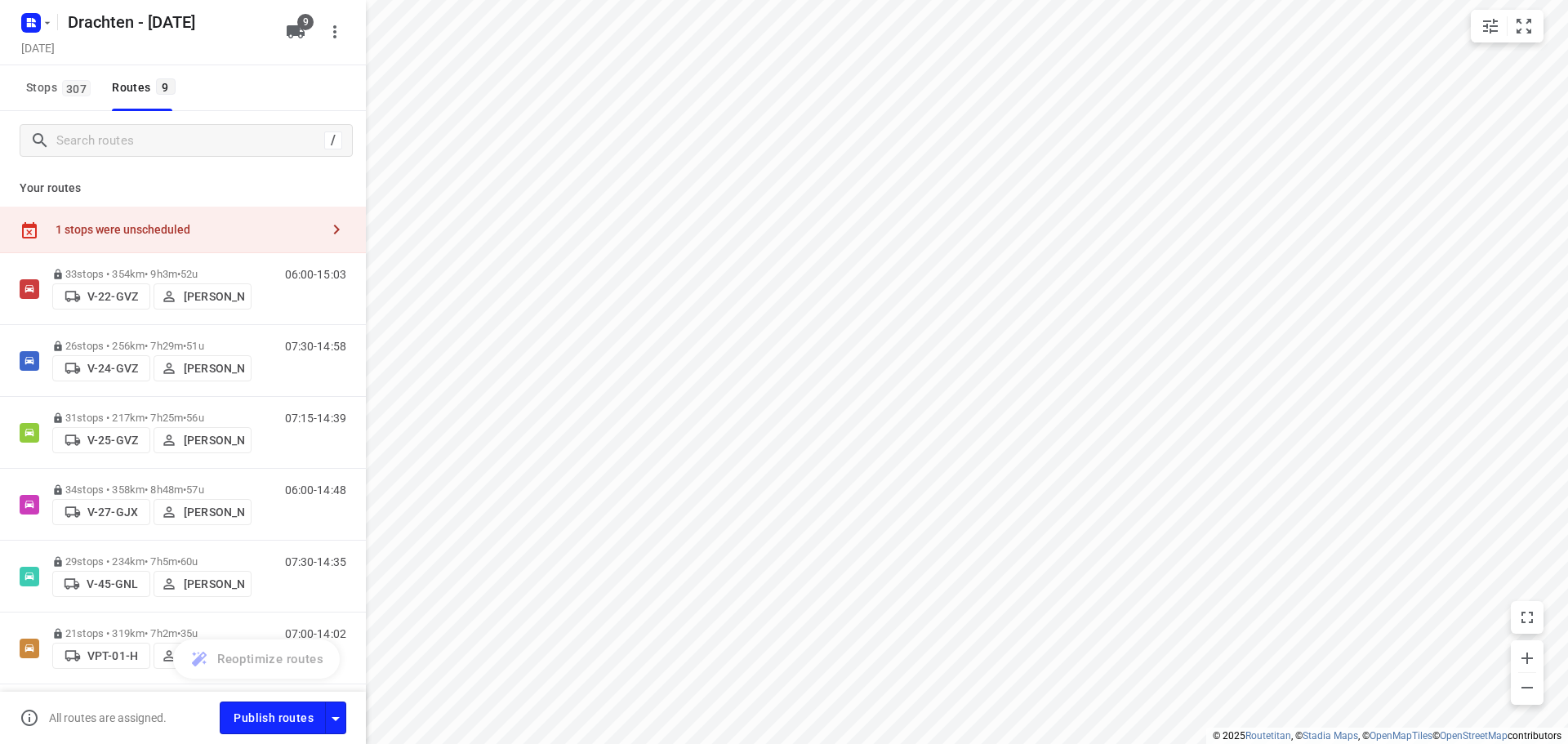
click at [295, 225] on div "1 stops were unscheduled" at bounding box center [187, 229] width 264 height 13
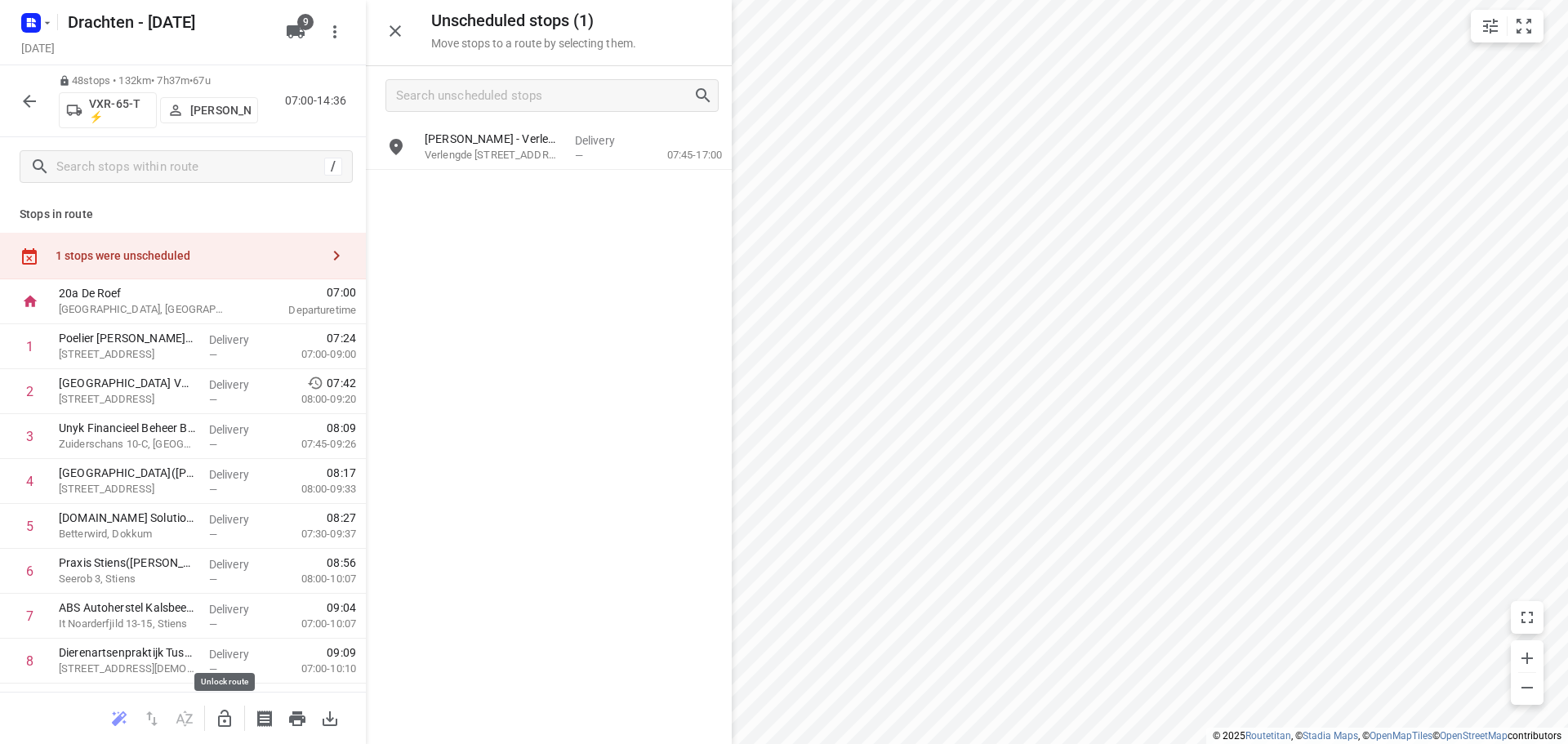
click at [216, 716] on icon "button" at bounding box center [225, 719] width 20 height 20
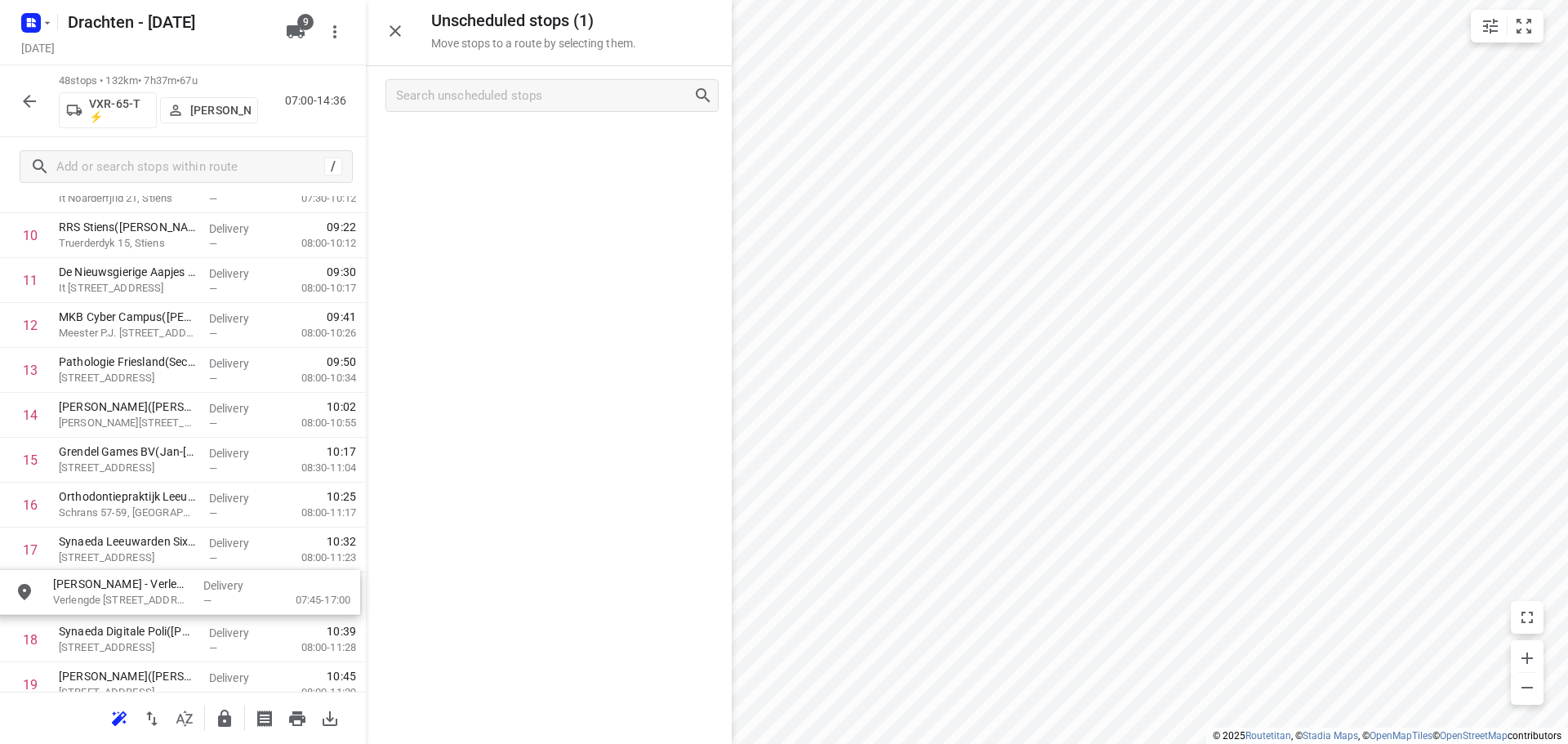
scroll to position [516, 0]
drag, startPoint x: 532, startPoint y: 157, endPoint x: 168, endPoint y: 556, distance: 540.1
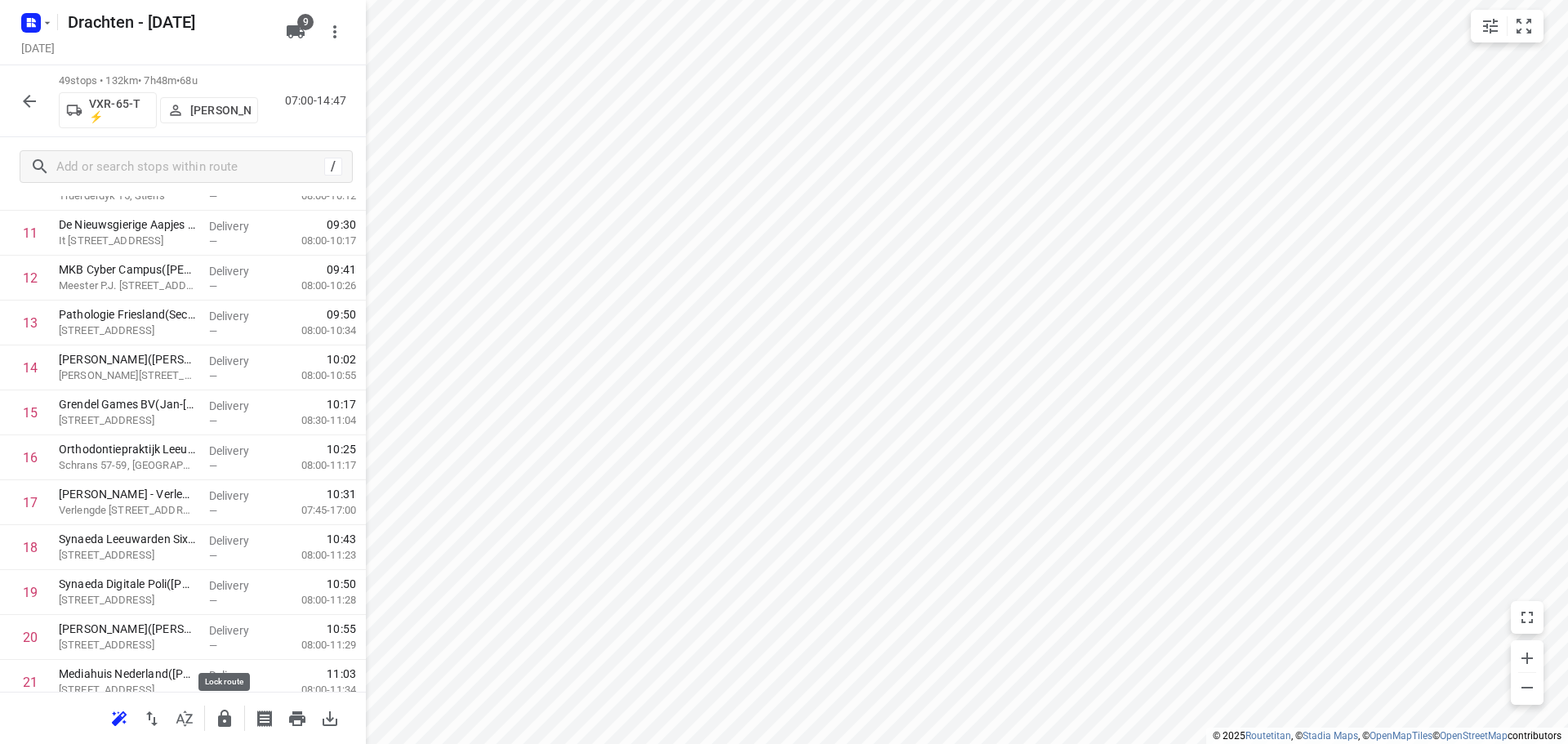
click at [232, 725] on icon "button" at bounding box center [225, 719] width 20 height 20
click at [40, 104] on button "button" at bounding box center [30, 101] width 32 height 32
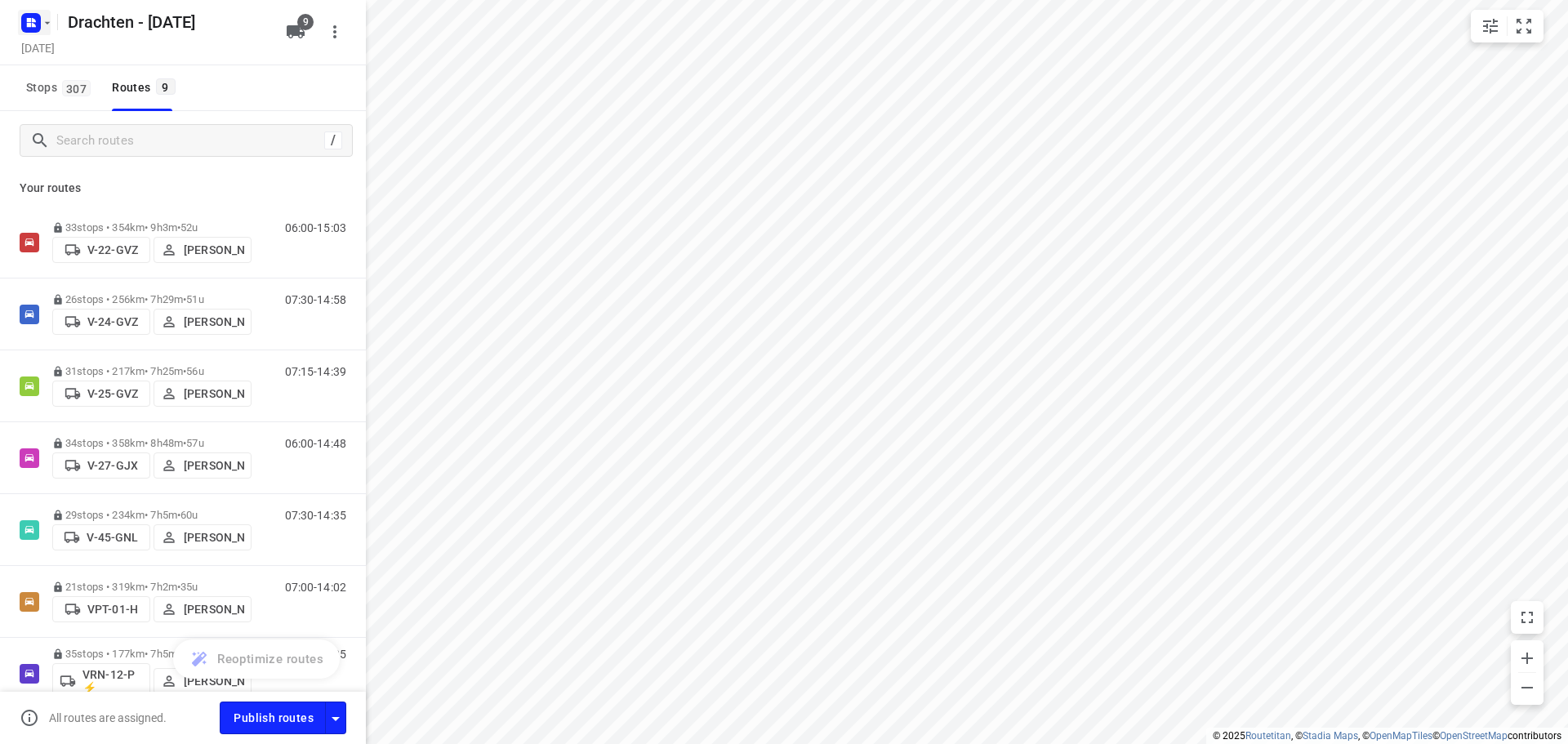
click at [44, 30] on button "button" at bounding box center [34, 22] width 32 height 26
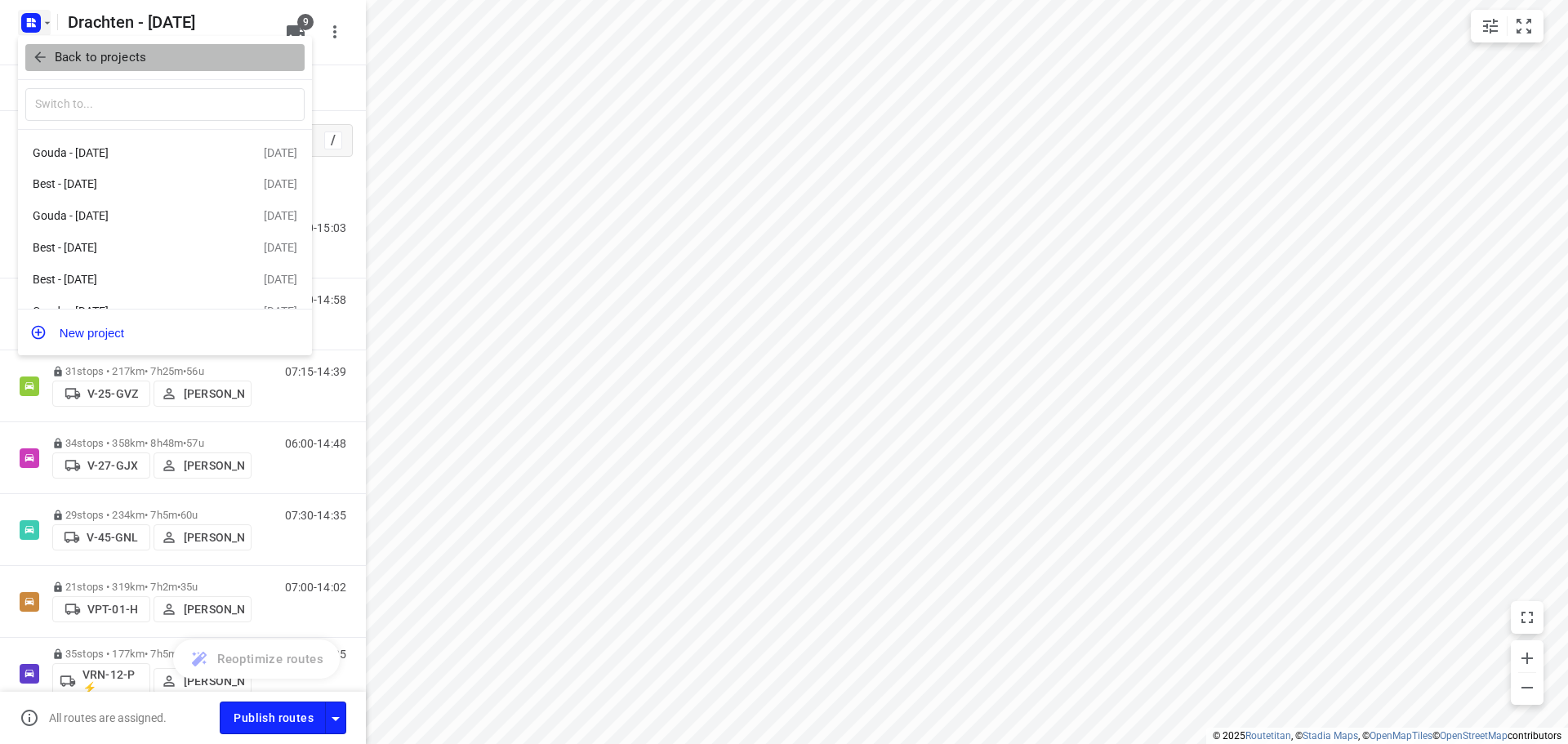
click at [97, 52] on p "Back to projects" at bounding box center [100, 57] width 91 height 19
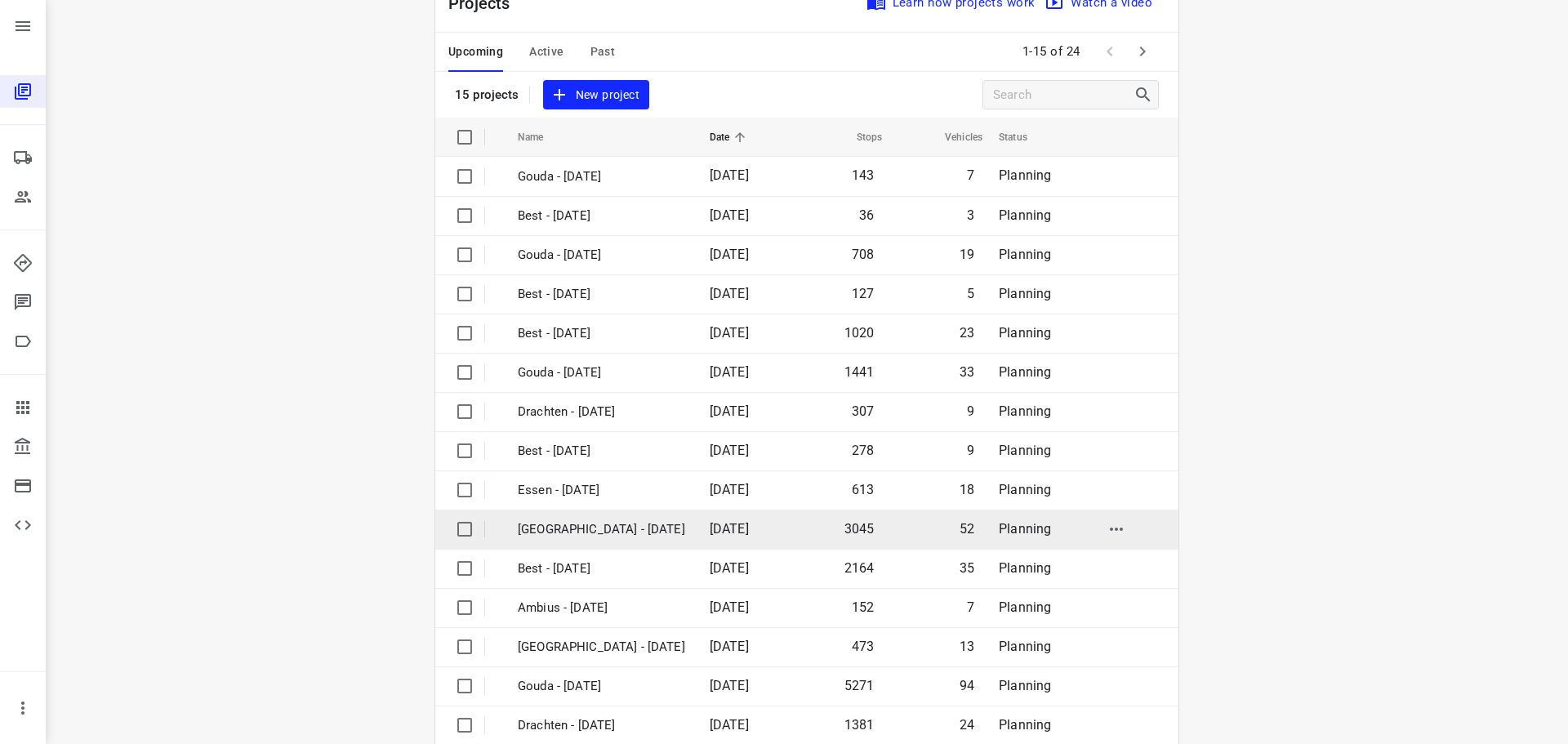
scroll to position [82, 0]
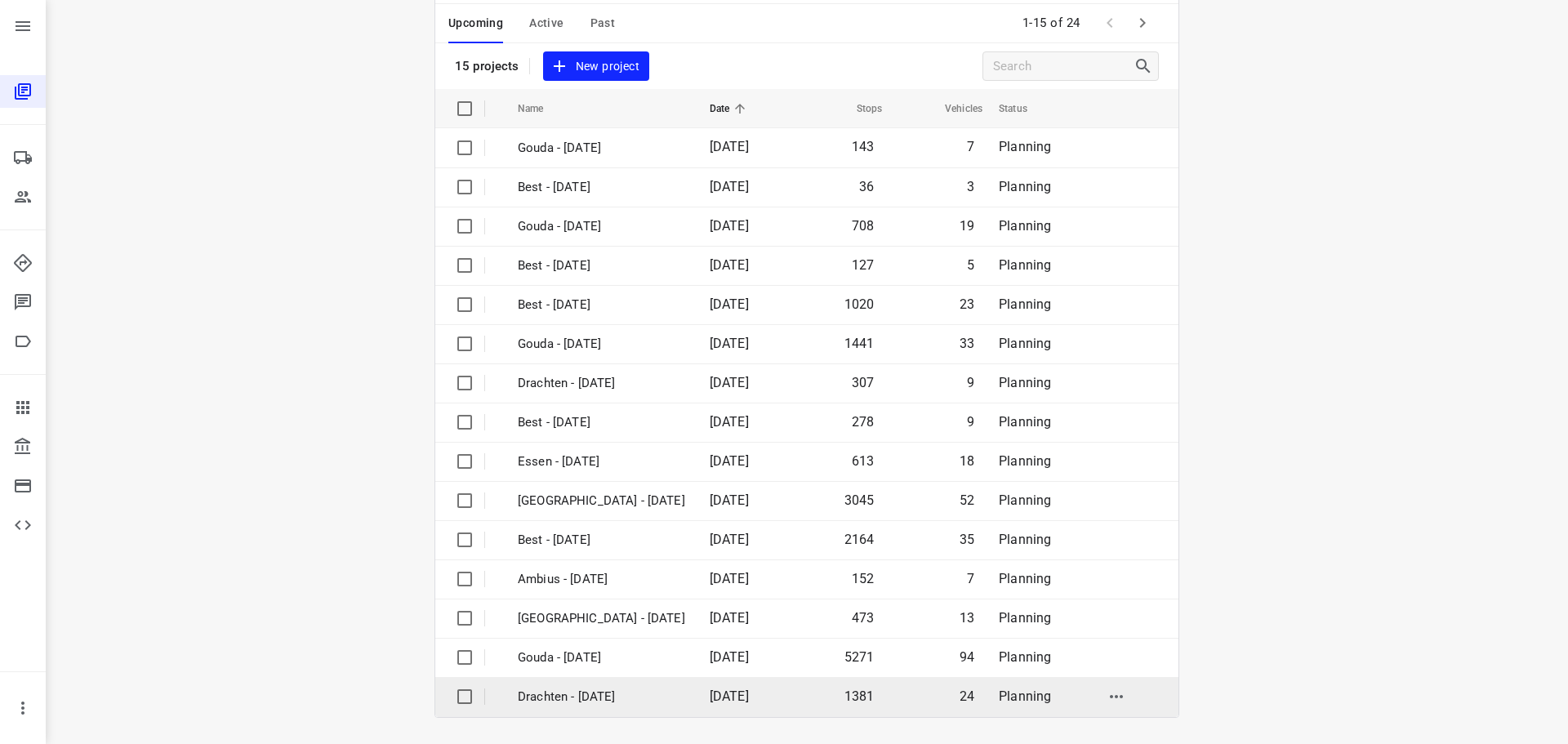
click at [590, 692] on p "Drachten - [DATE]" at bounding box center [602, 696] width 168 height 19
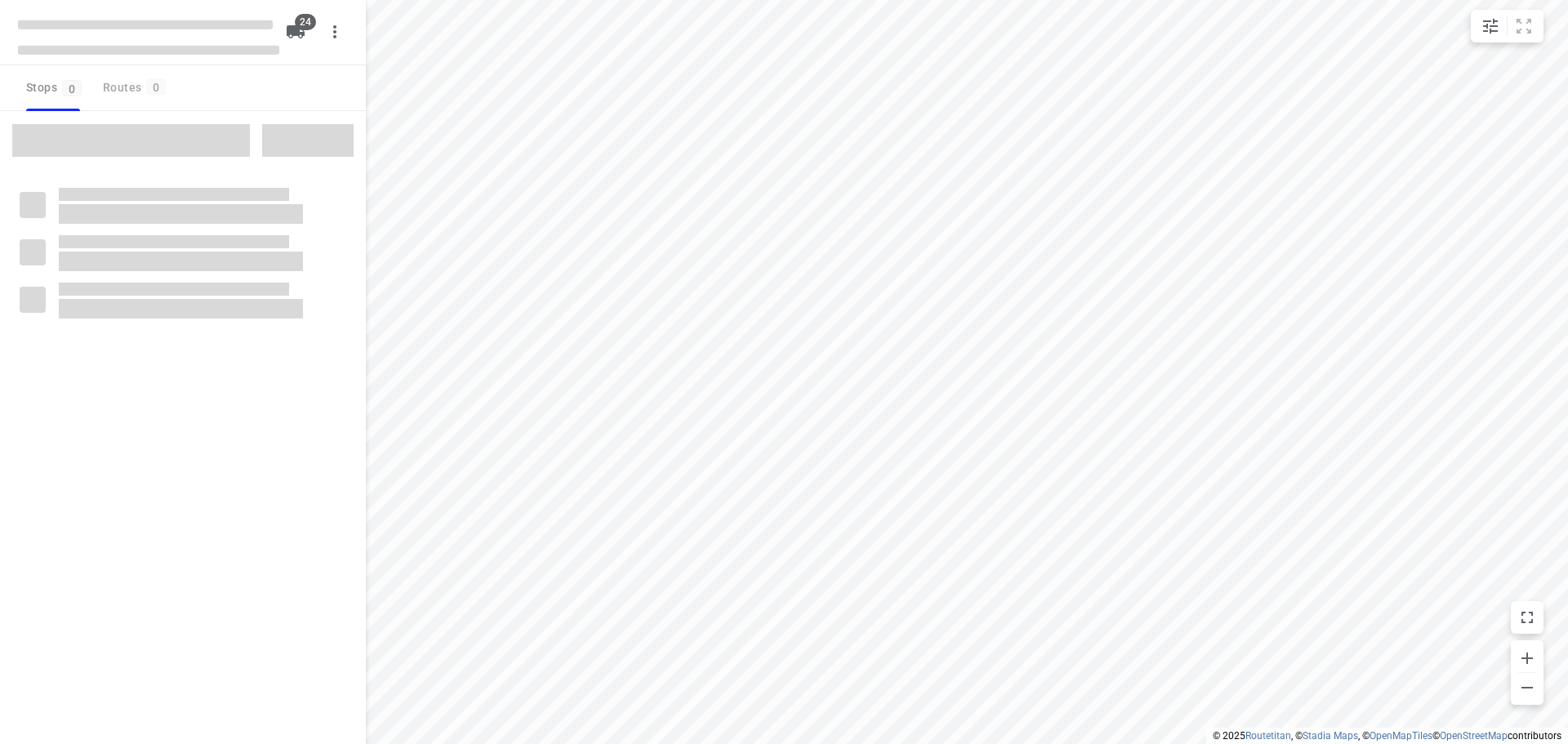
checkbox input "true"
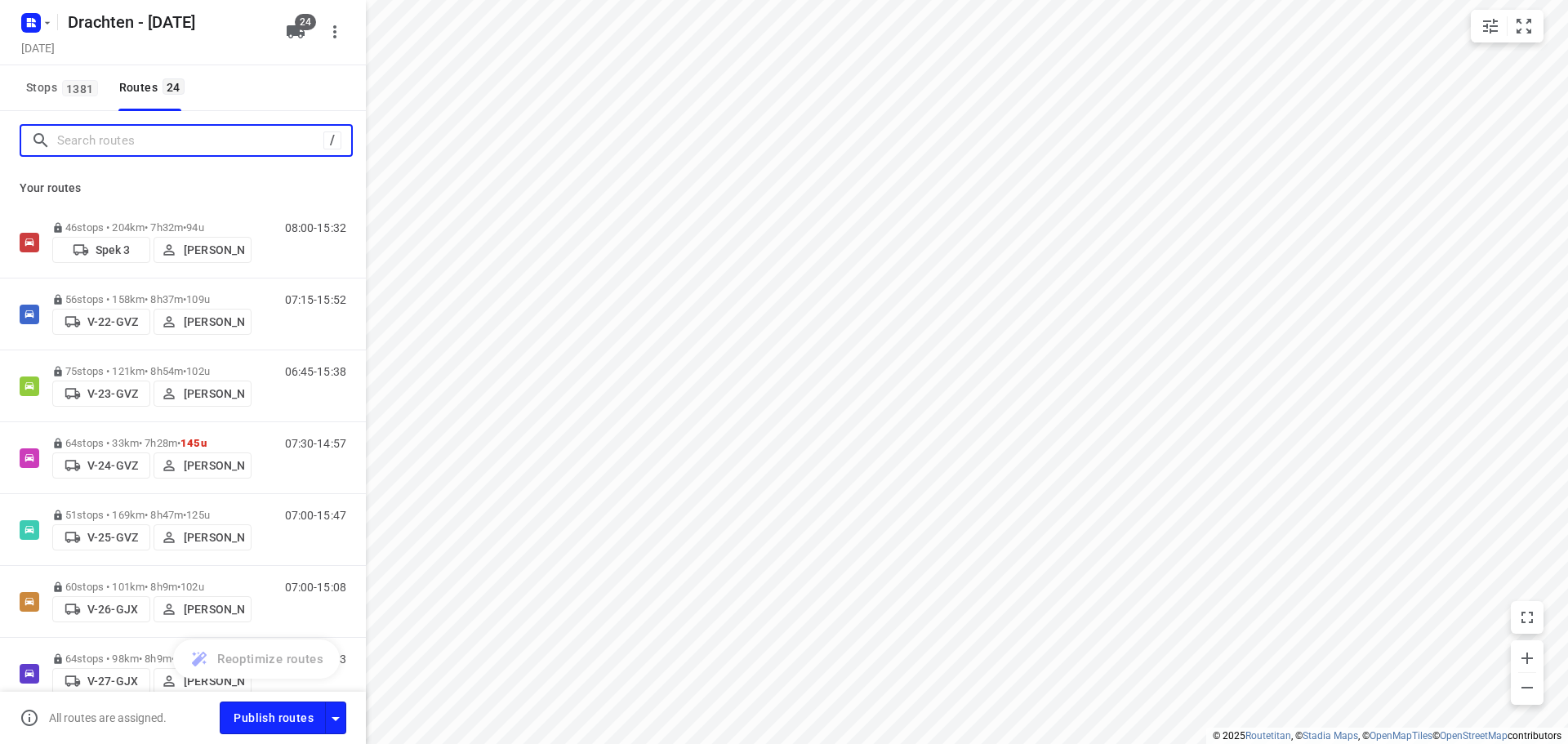
click at [79, 132] on input "Search routes" at bounding box center [190, 141] width 266 height 25
click at [69, 83] on span "1381" at bounding box center [80, 88] width 36 height 16
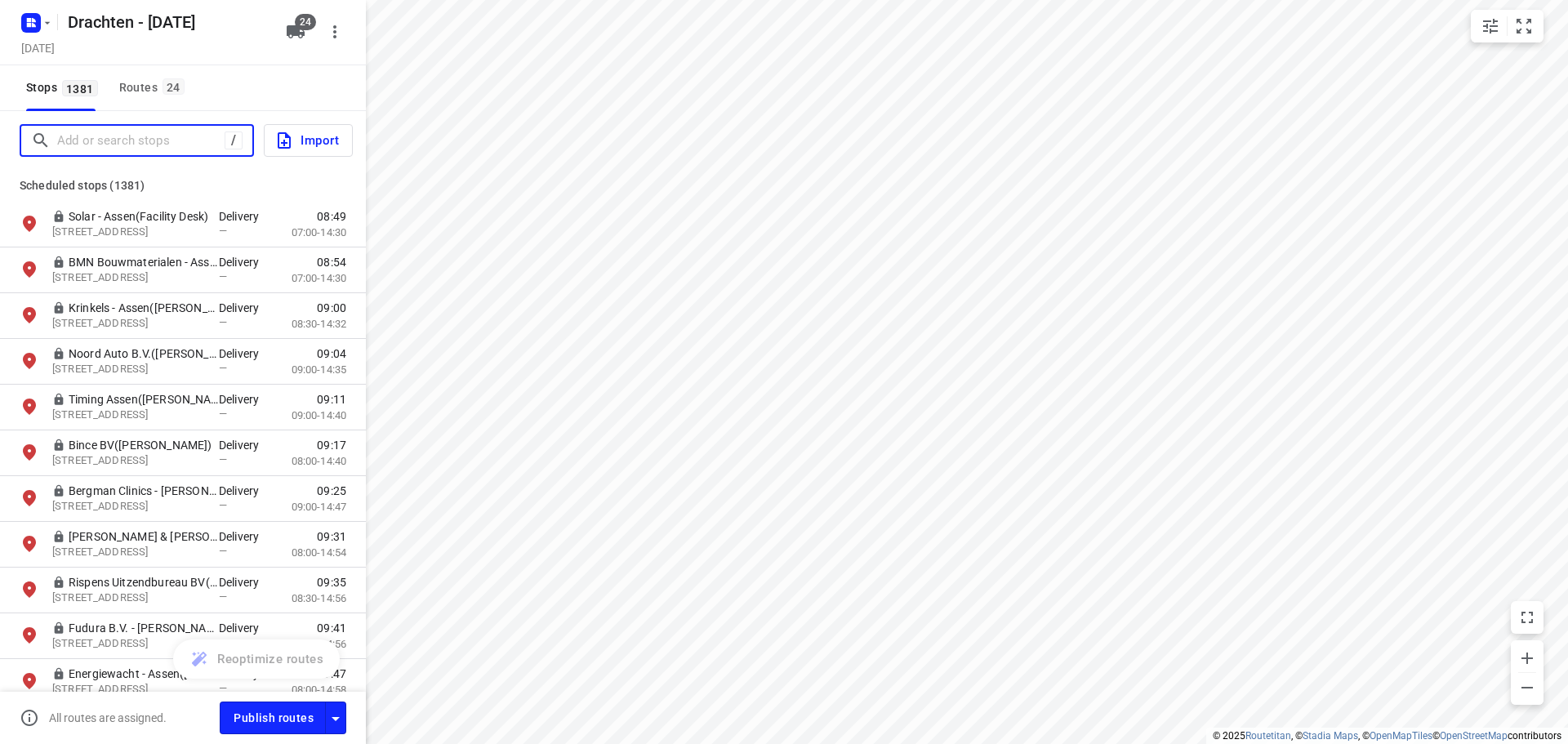
click at [79, 143] on input "Add or search stops" at bounding box center [141, 141] width 168 height 25
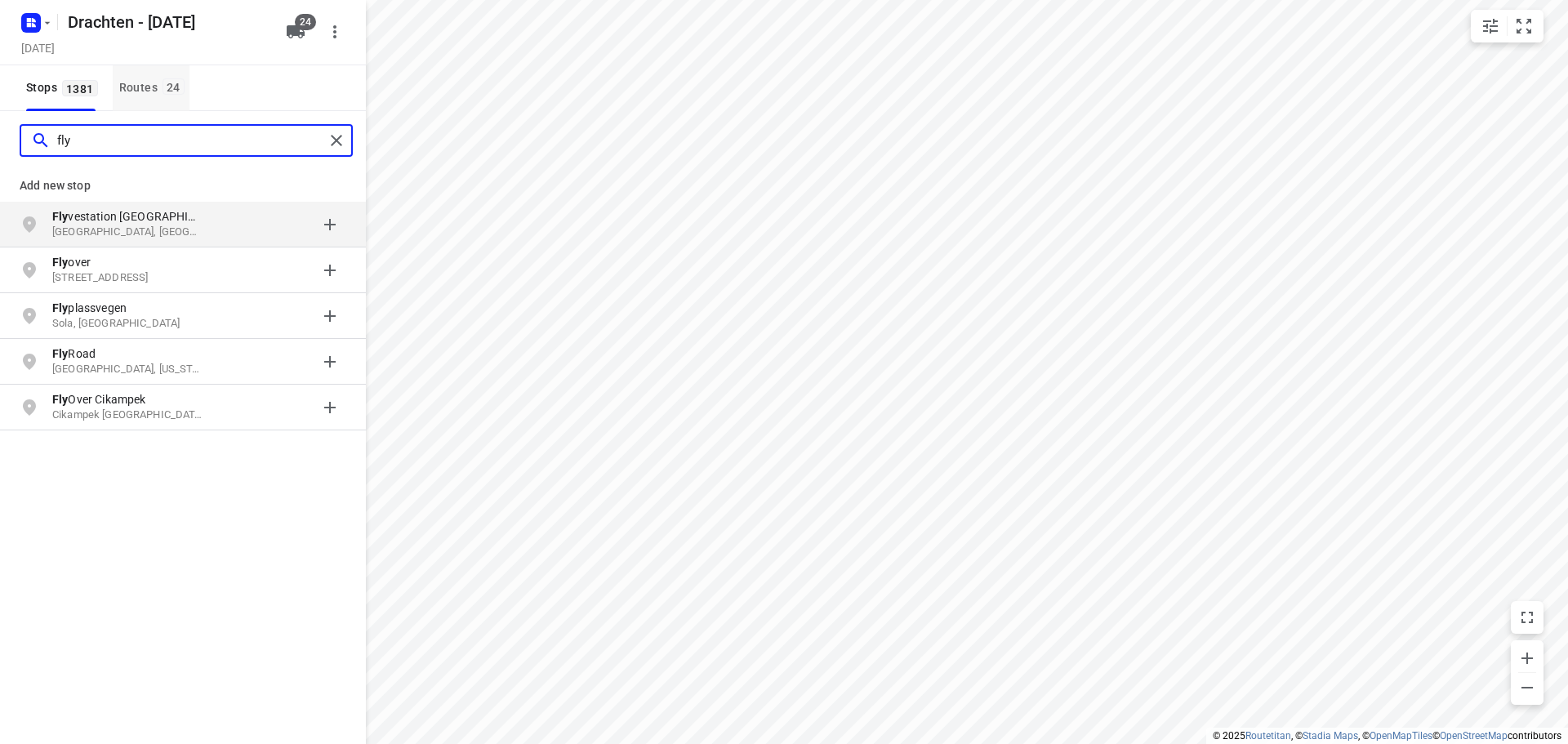
type input "fly"
click at [156, 87] on div "Routes 24" at bounding box center [154, 88] width 70 height 21
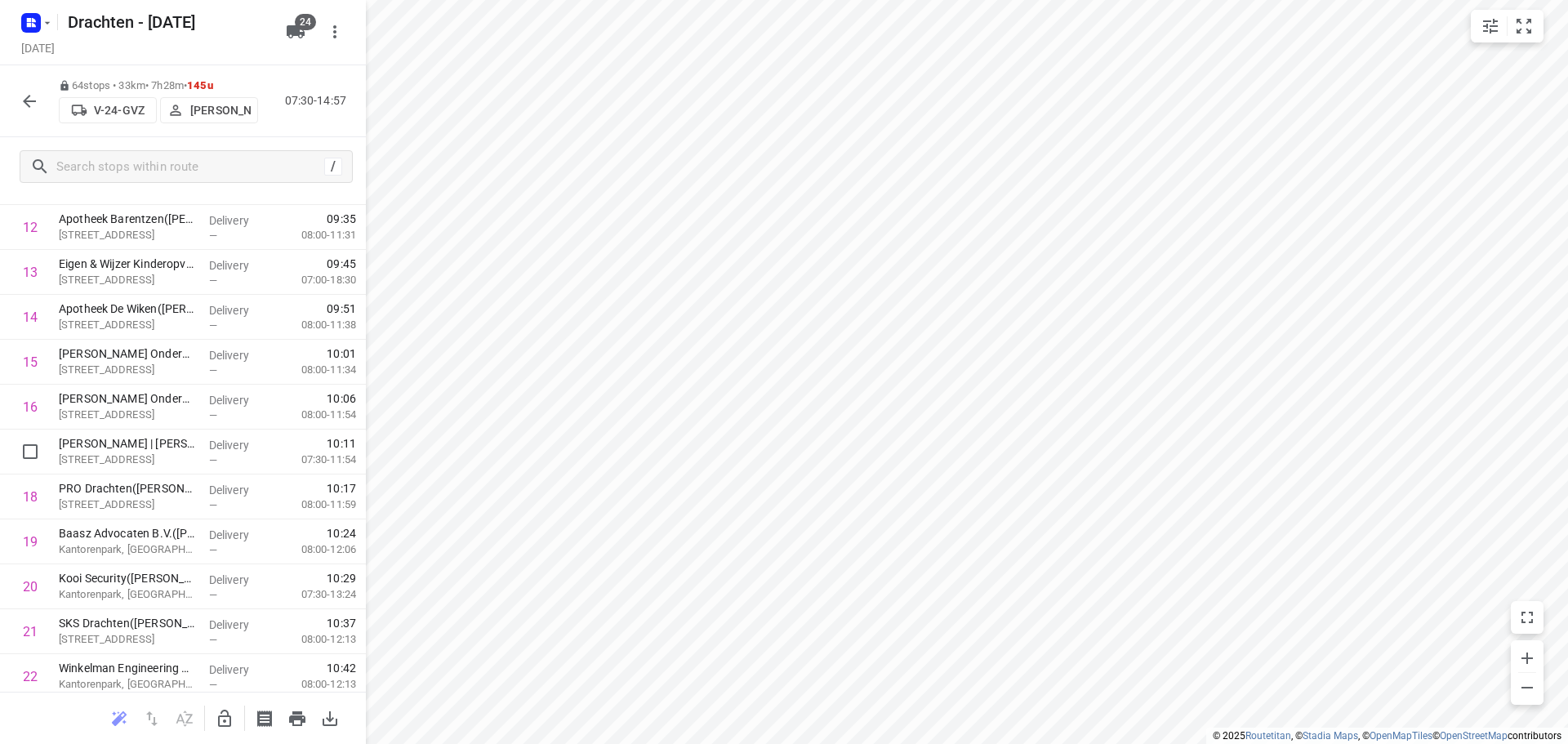
scroll to position [366, 0]
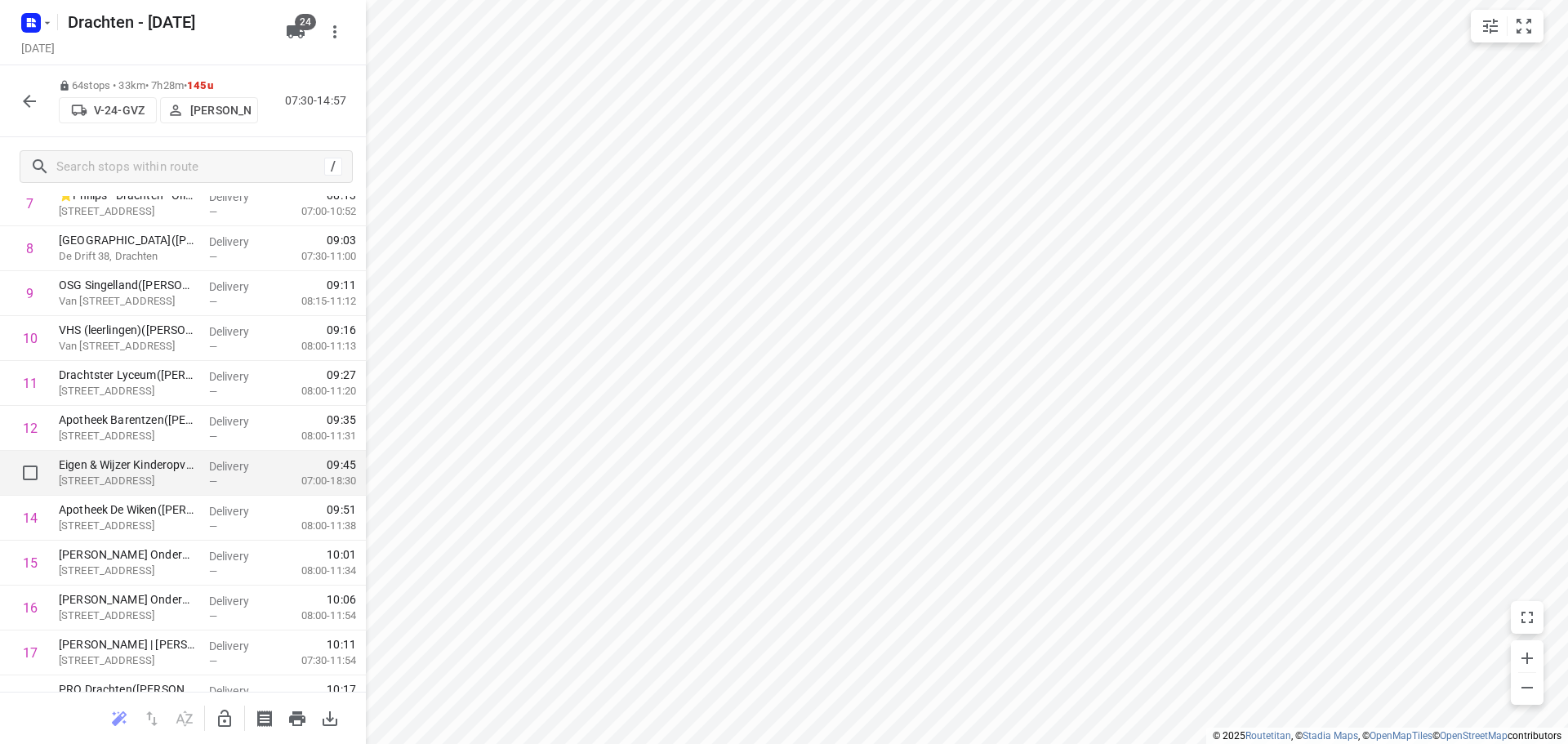
click at [131, 479] on p "Dwarswyk 346, Drachten" at bounding box center [127, 481] width 137 height 16
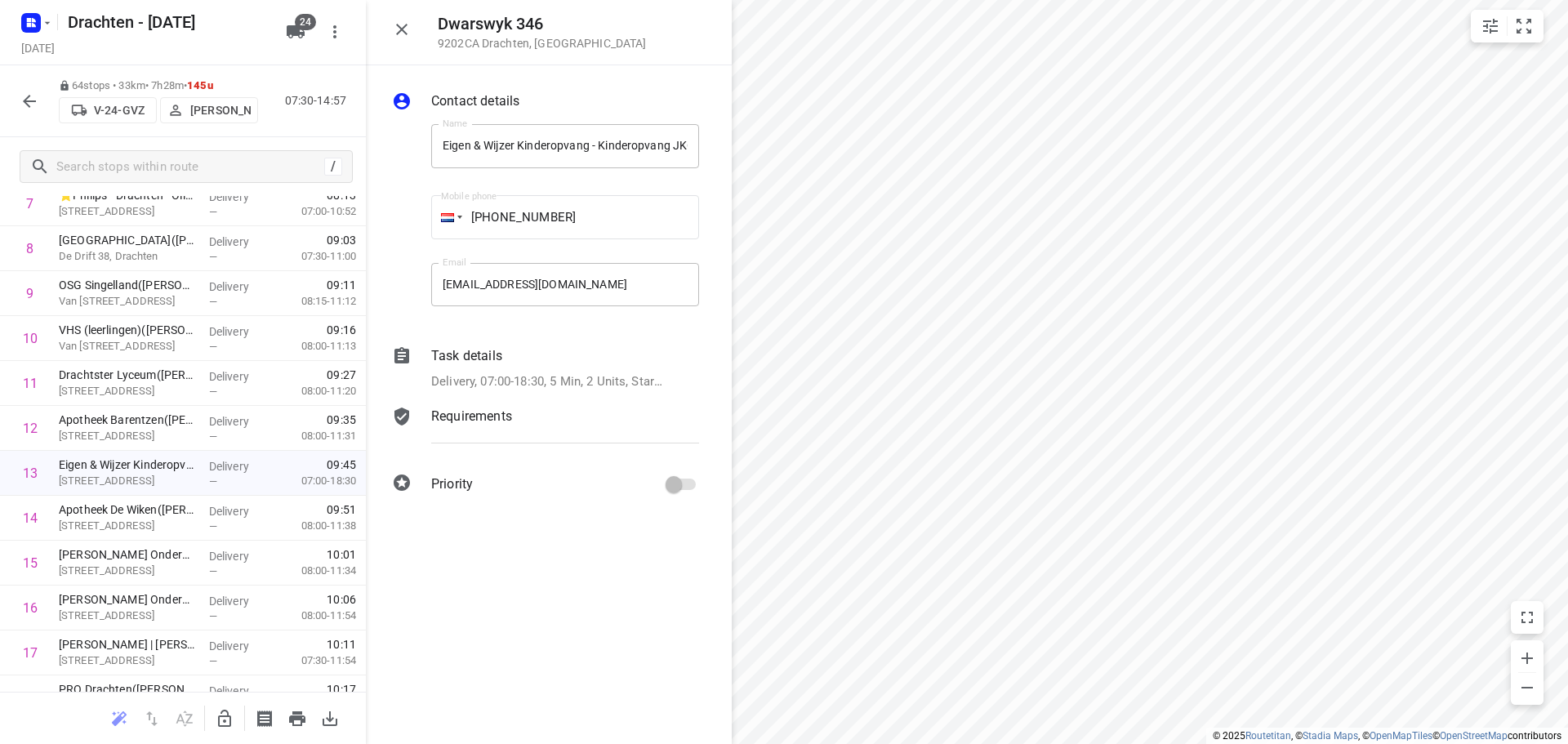
click at [523, 368] on div "Task details Delivery, 07:00-18:30, 5 Min, 2 Units, Startdatum: maandag 13 okto…" at bounding box center [565, 368] width 274 height 51
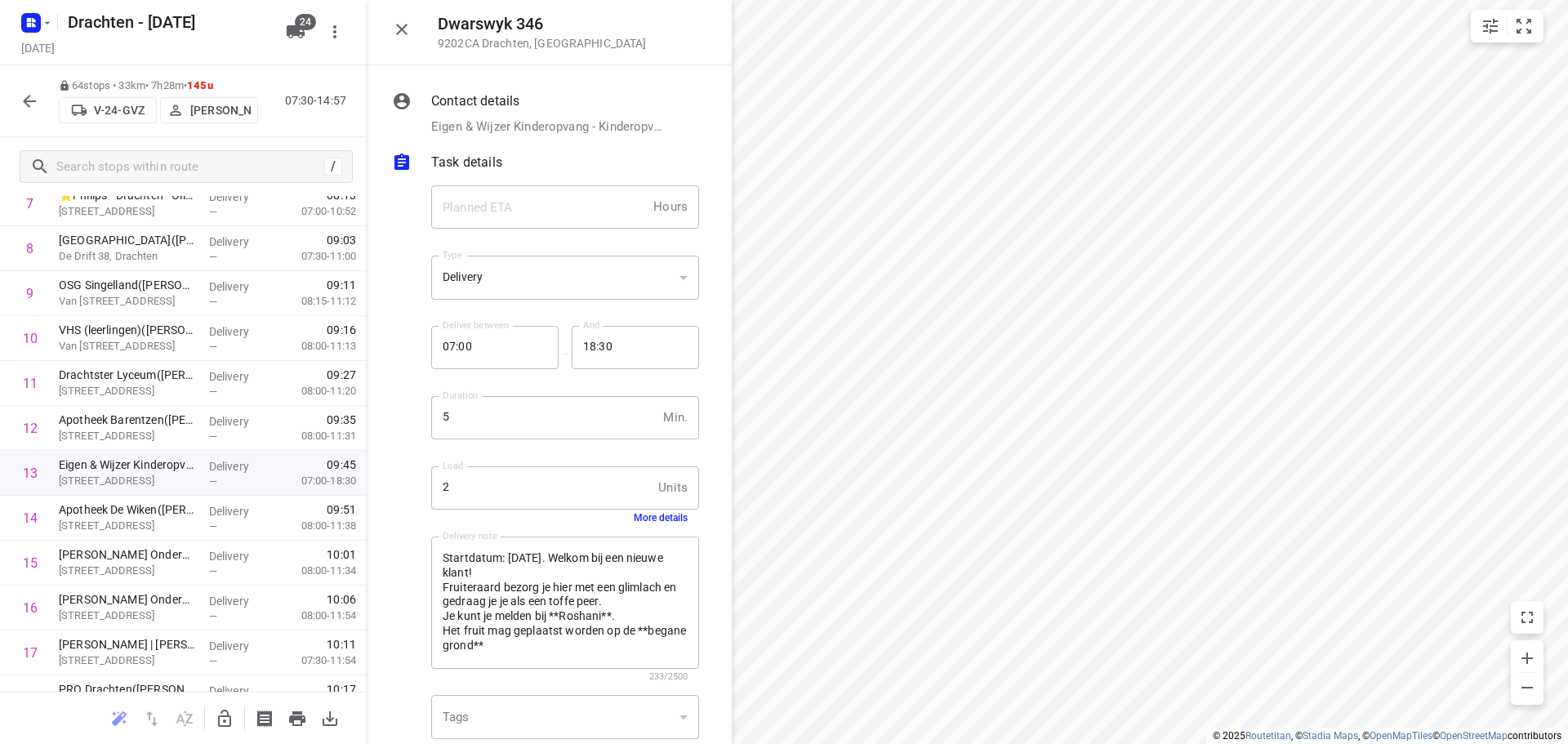
click at [652, 514] on button "More details" at bounding box center [661, 517] width 54 height 12
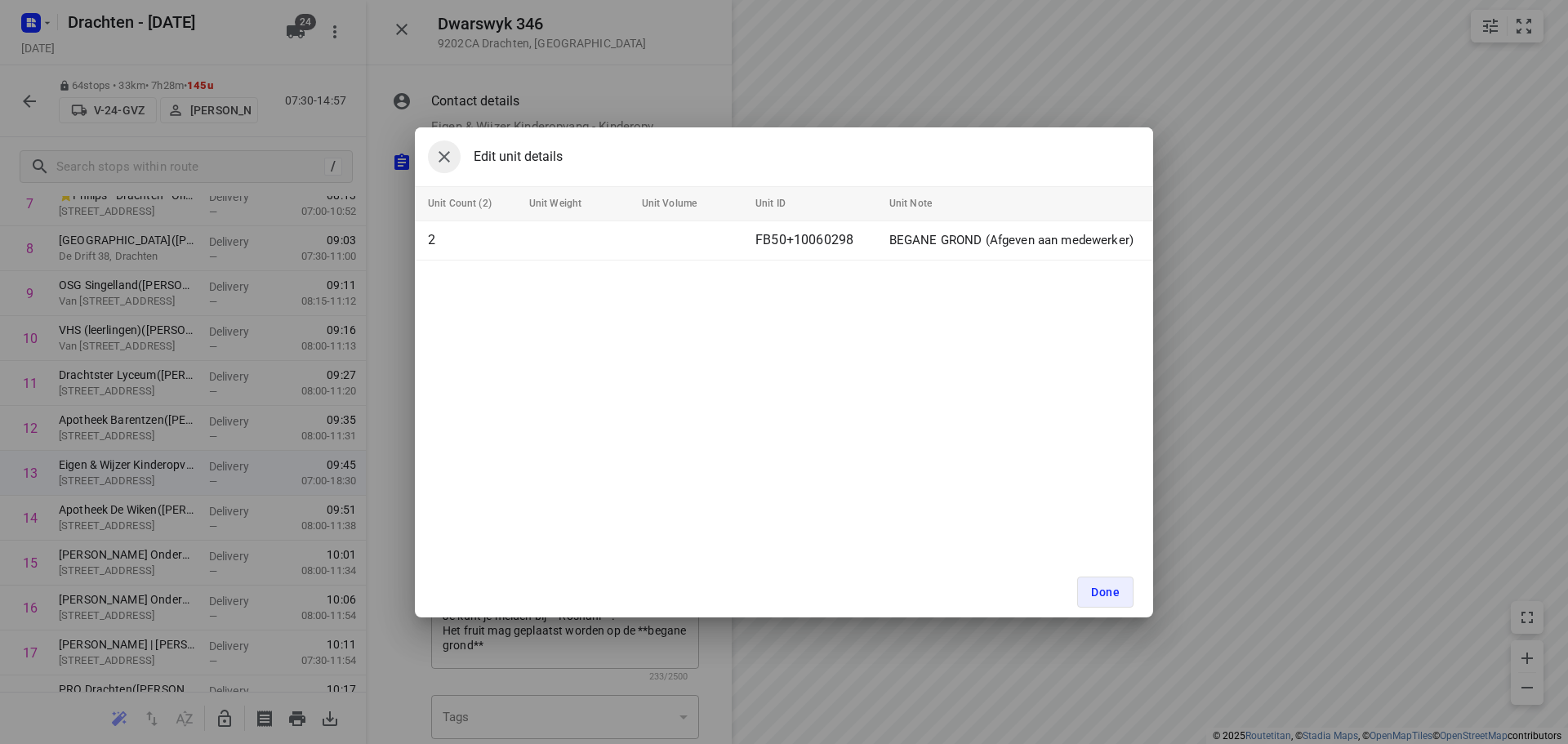
click at [437, 155] on icon "button" at bounding box center [445, 157] width 20 height 20
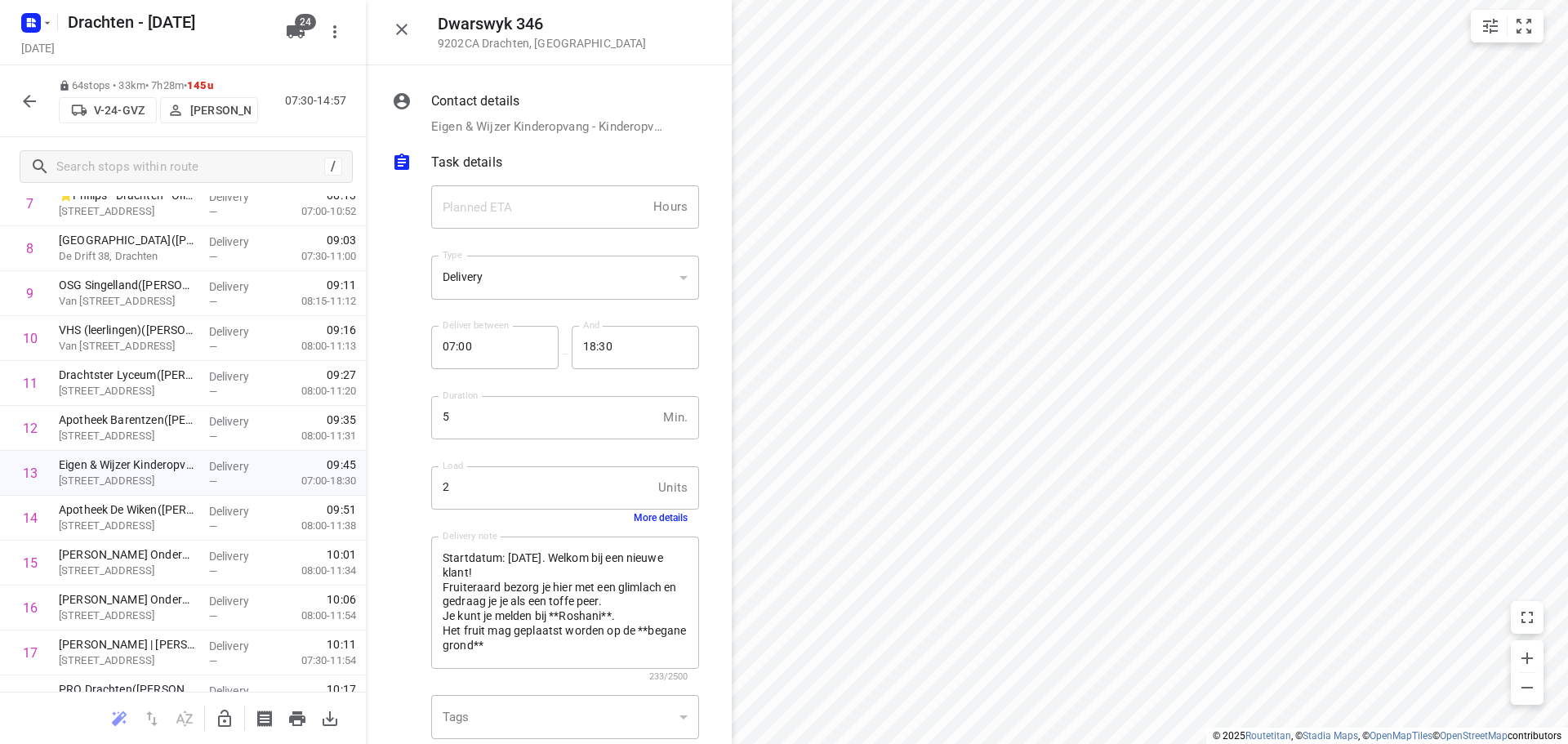
click at [406, 31] on icon "button" at bounding box center [402, 30] width 20 height 20
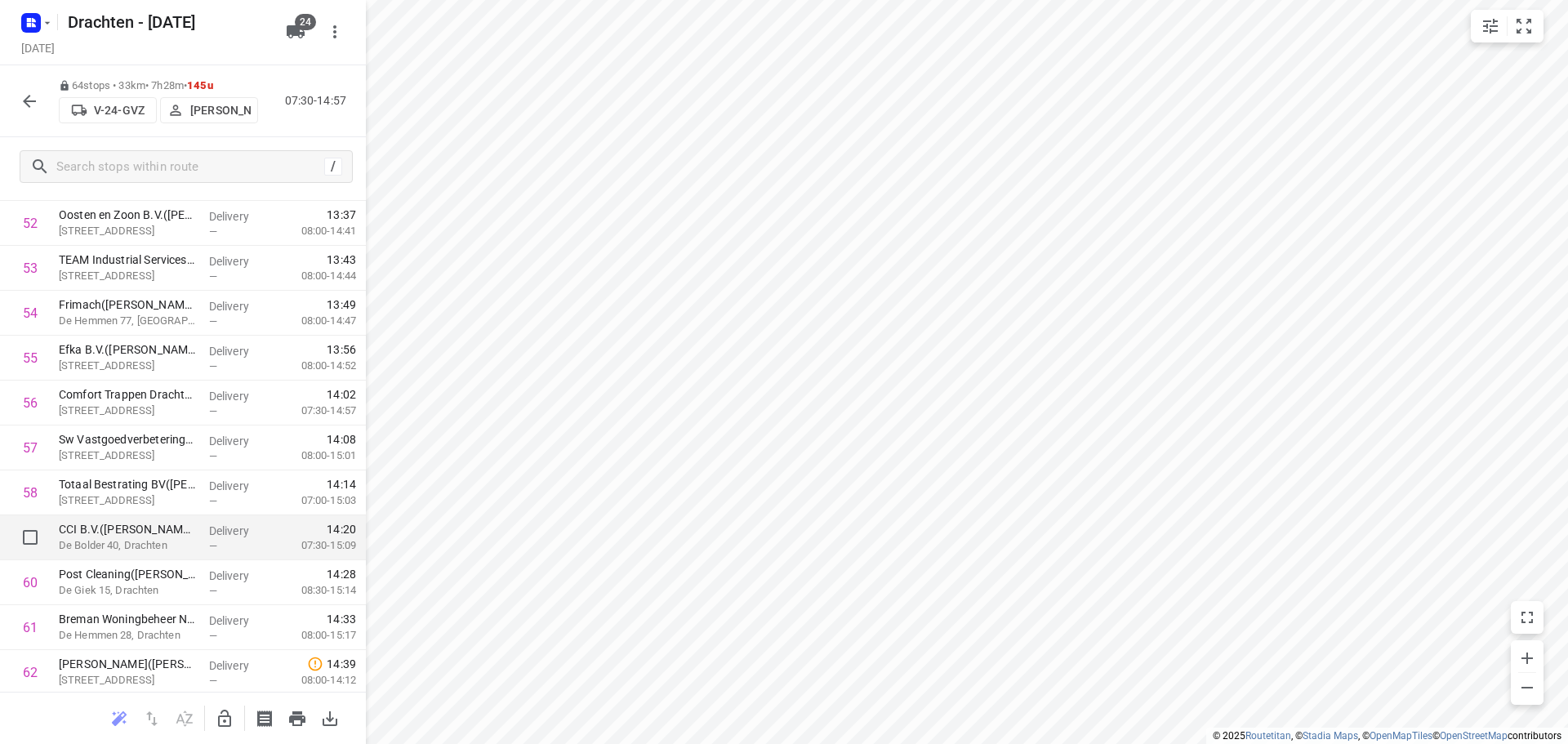
scroll to position [2368, 0]
click at [41, 21] on icon "button" at bounding box center [48, 22] width 13 height 13
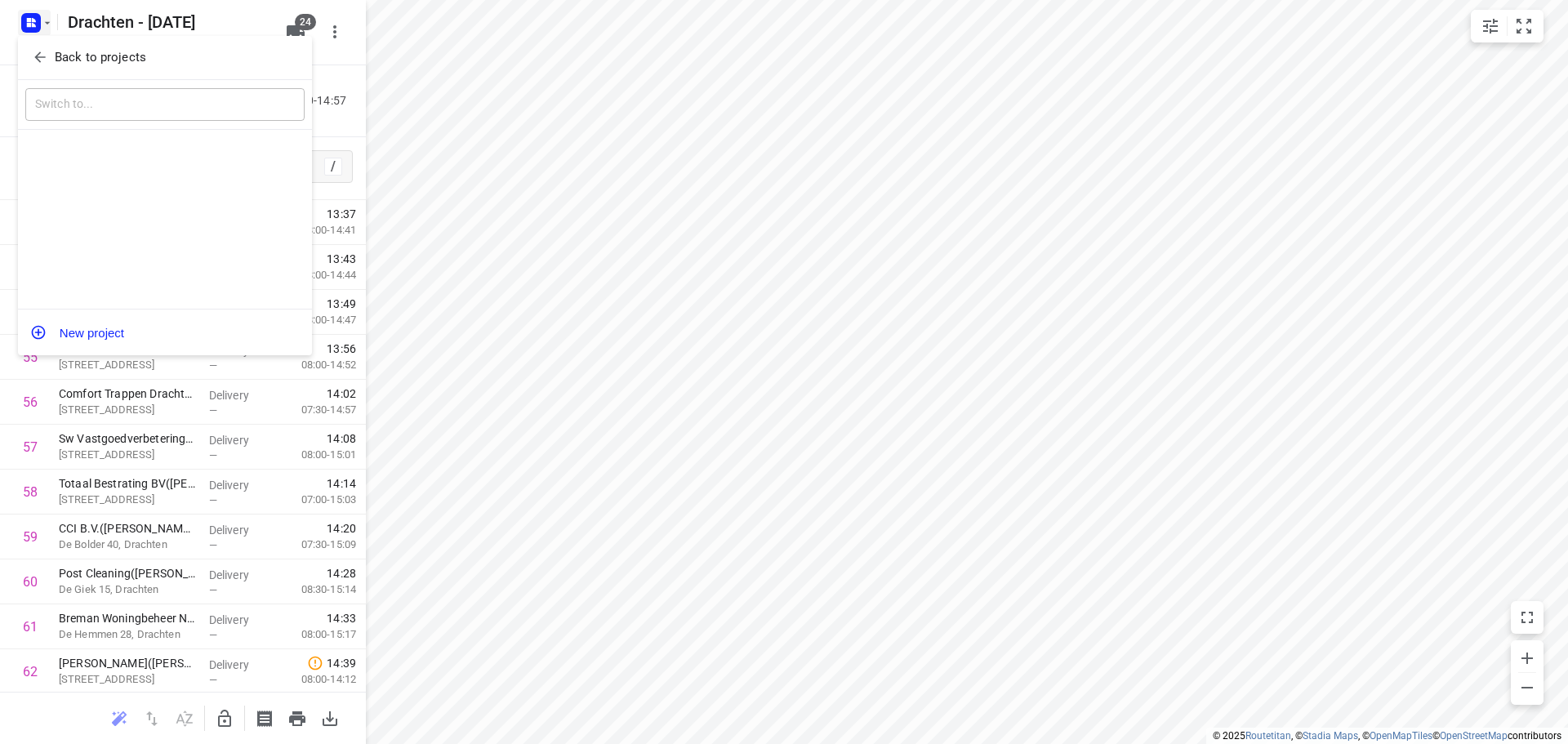
click at [101, 48] on button "Back to projects" at bounding box center [165, 57] width 280 height 27
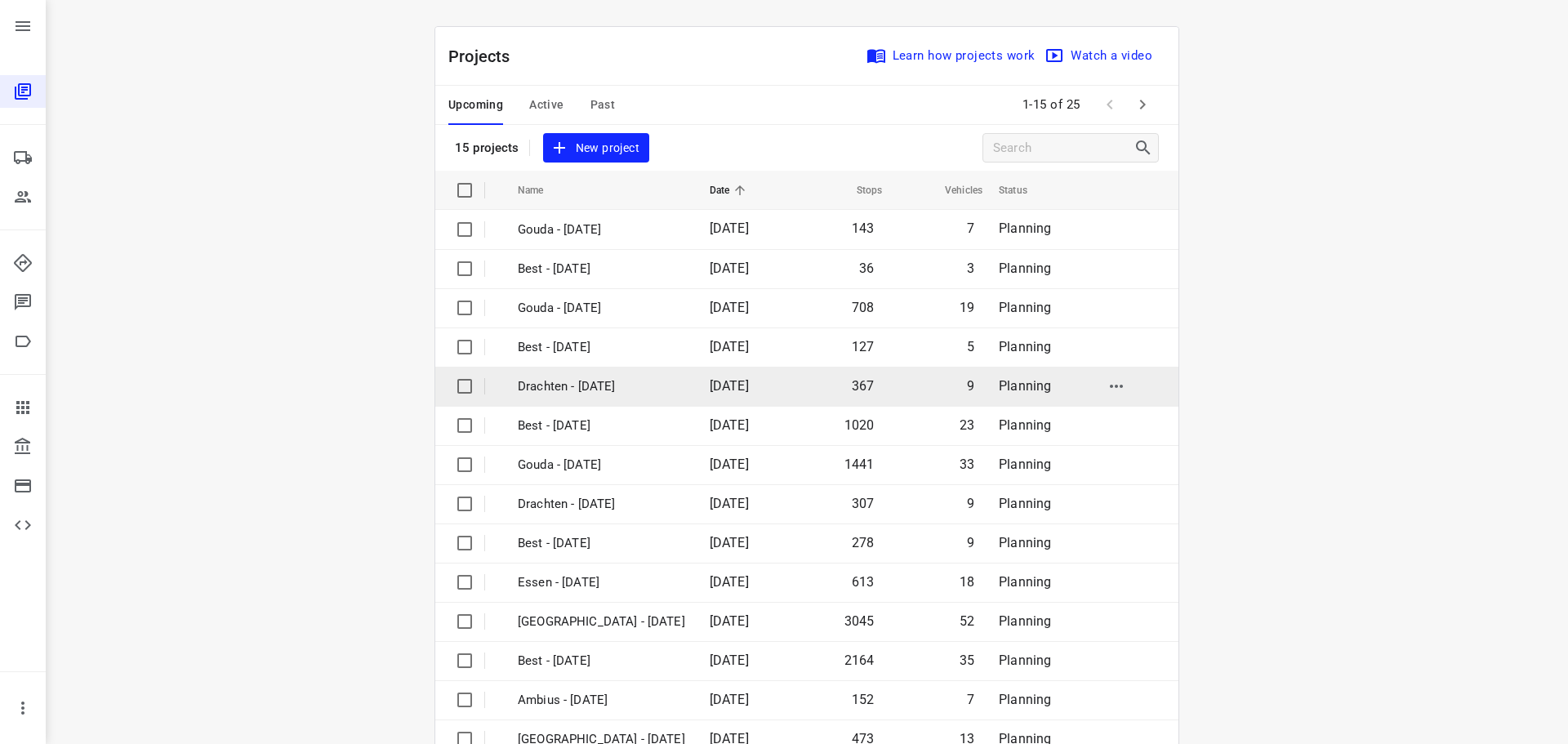
click at [620, 394] on p "Drachten - [DATE]" at bounding box center [602, 386] width 168 height 19
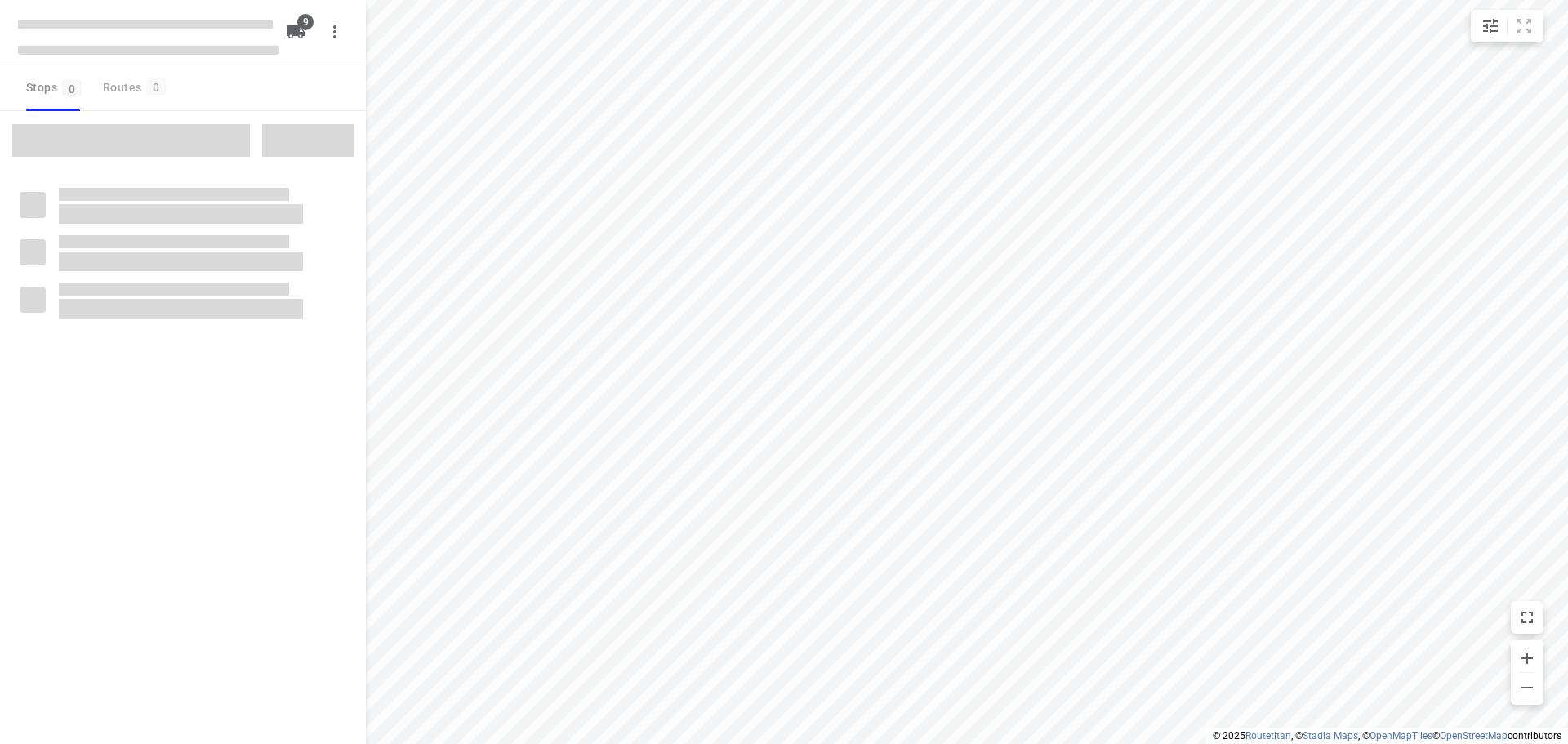
checkbox input "true"
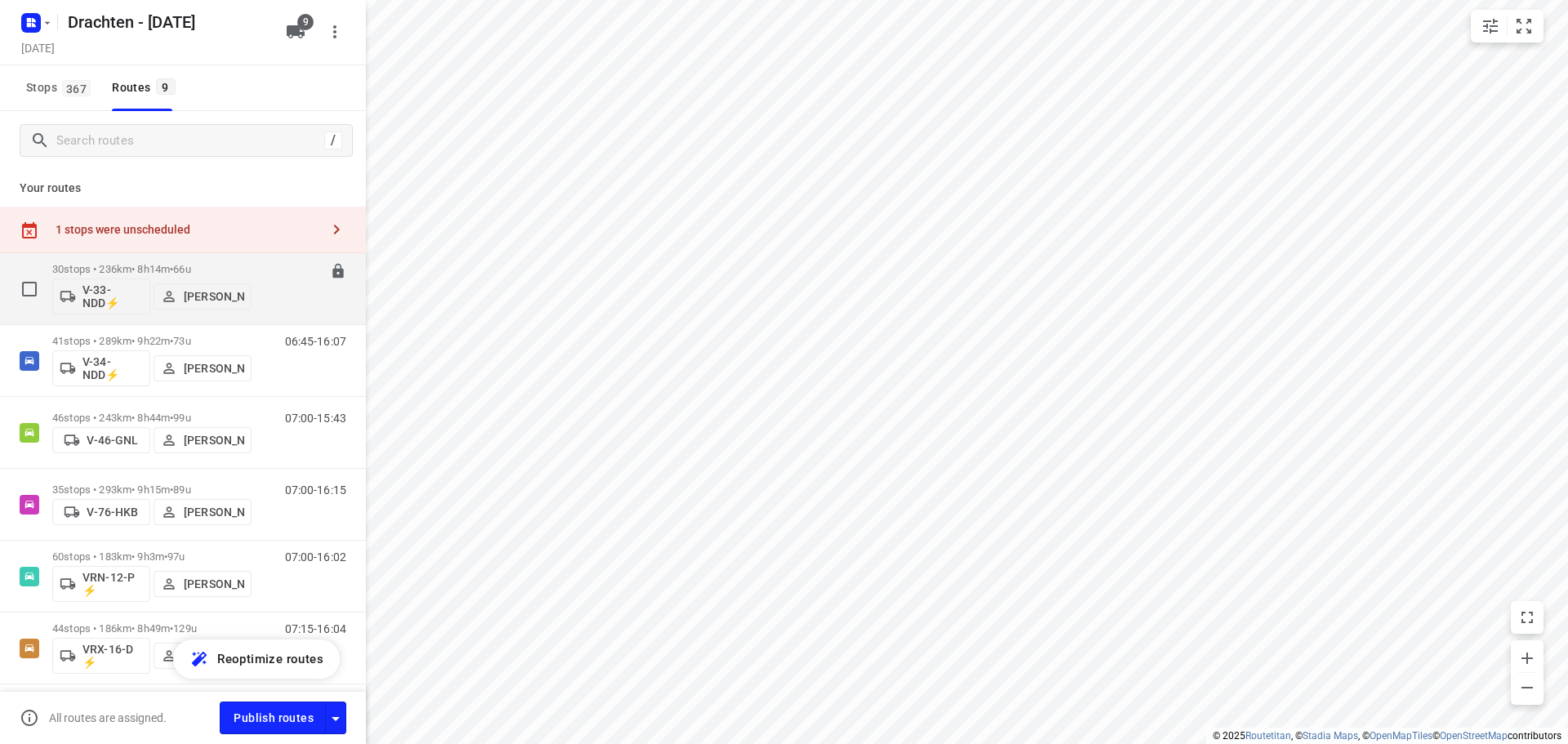
click at [221, 270] on p "30 stops • 236km • 8h14m • 66u" at bounding box center [152, 269] width 199 height 13
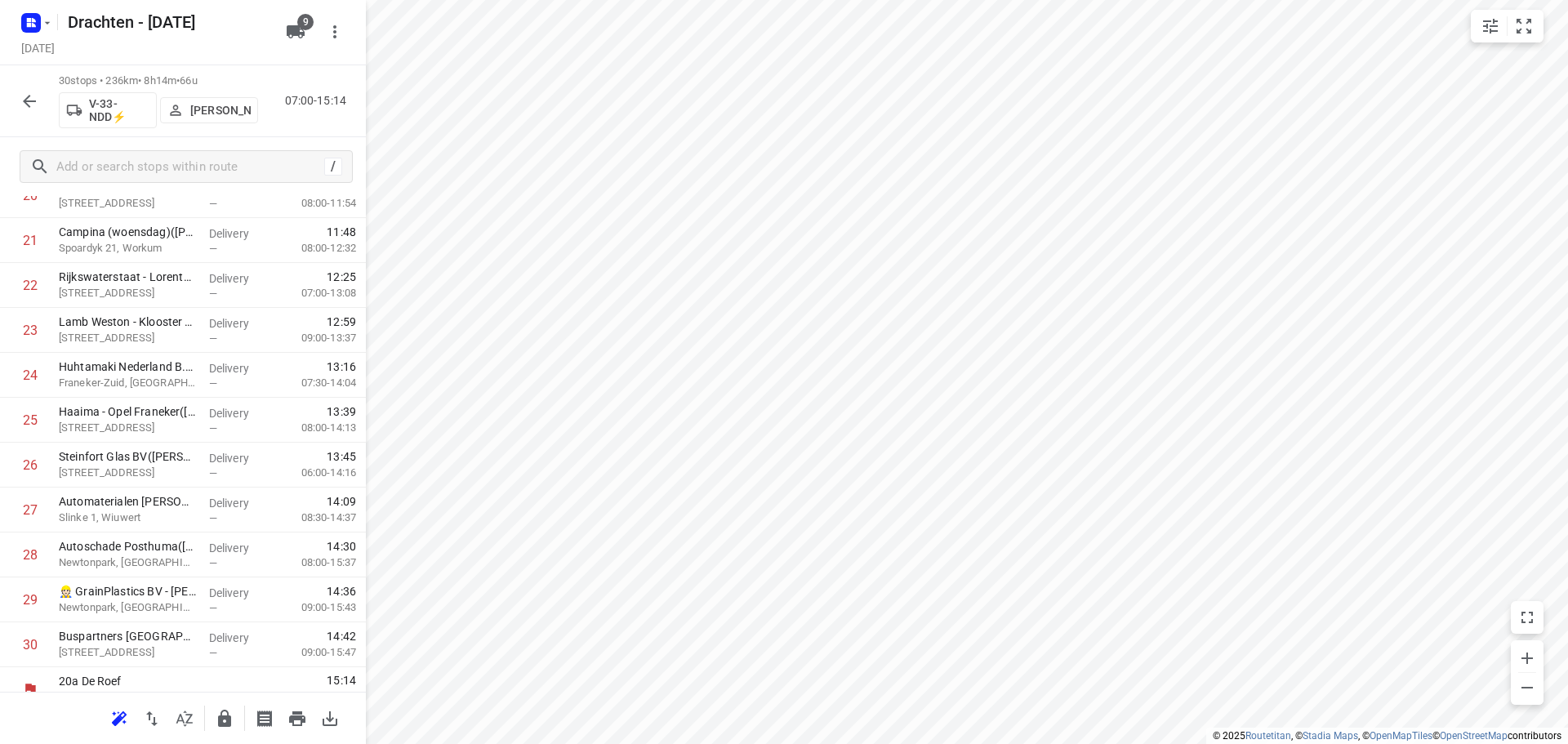
scroll to position [1025, 0]
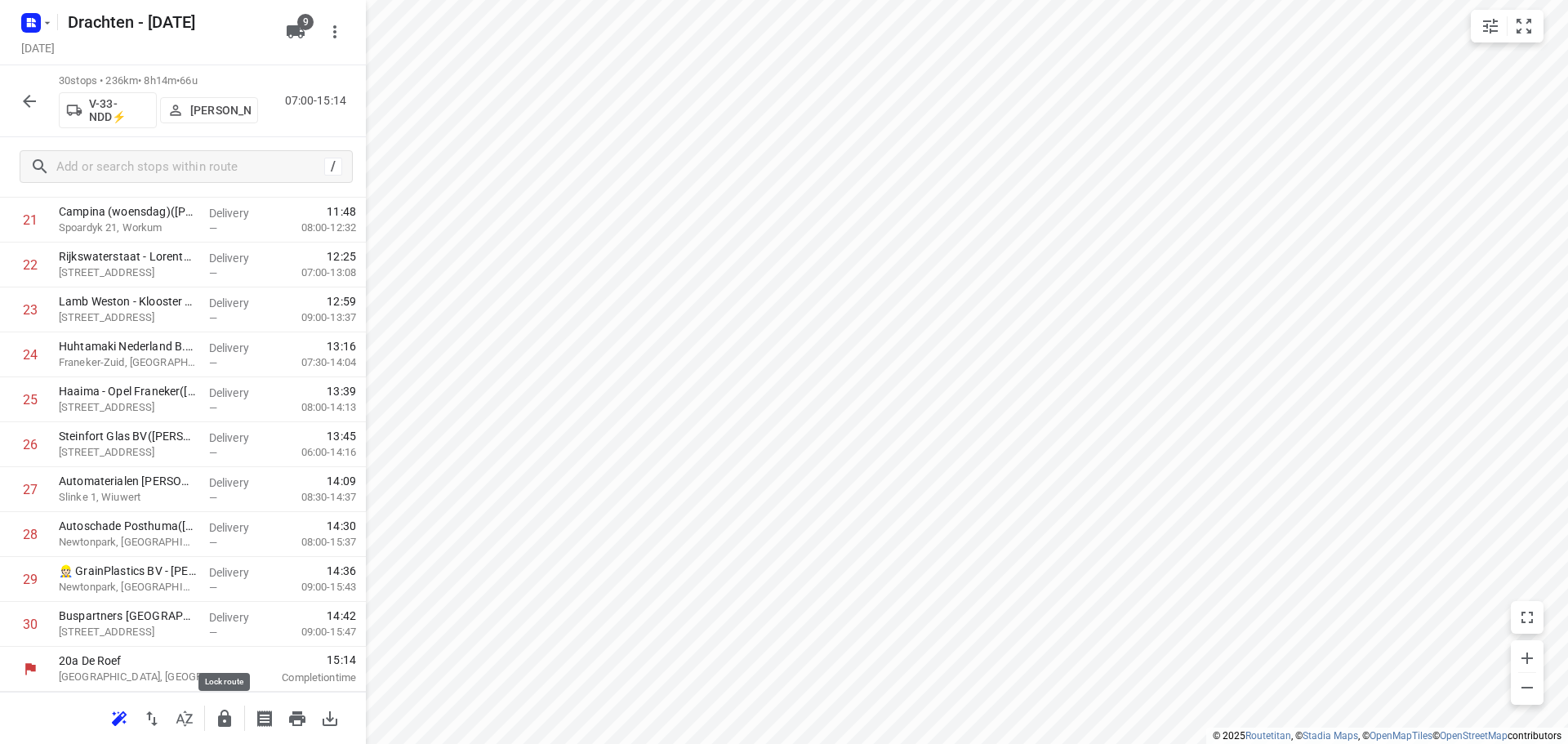
click at [217, 721] on icon "button" at bounding box center [225, 719] width 20 height 20
click at [24, 112] on button "button" at bounding box center [30, 101] width 32 height 32
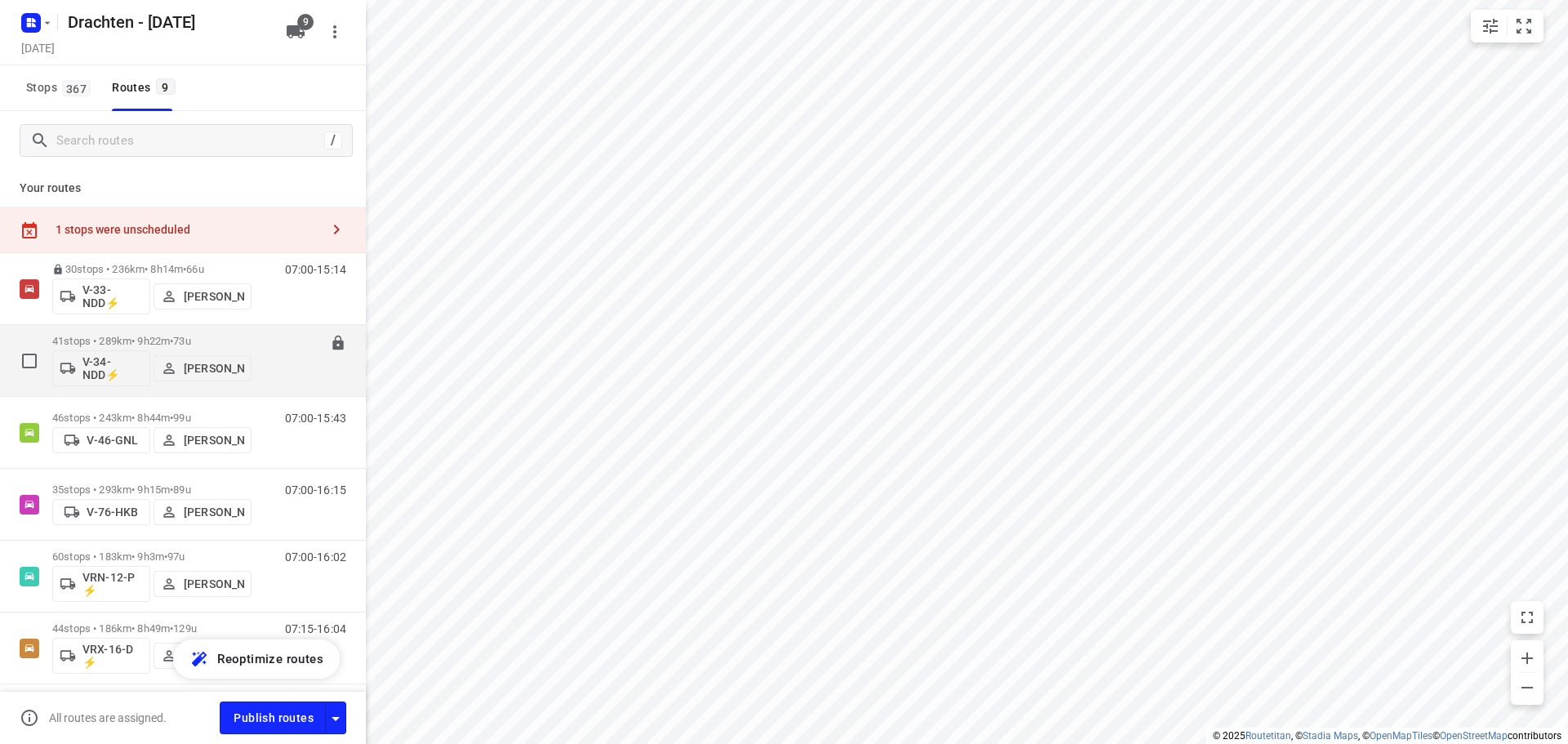
click at [217, 327] on div "41 stops • 289km • 9h22m • 73u V-34-NDD⚡ Dirk van den Berg" at bounding box center [152, 360] width 199 height 68
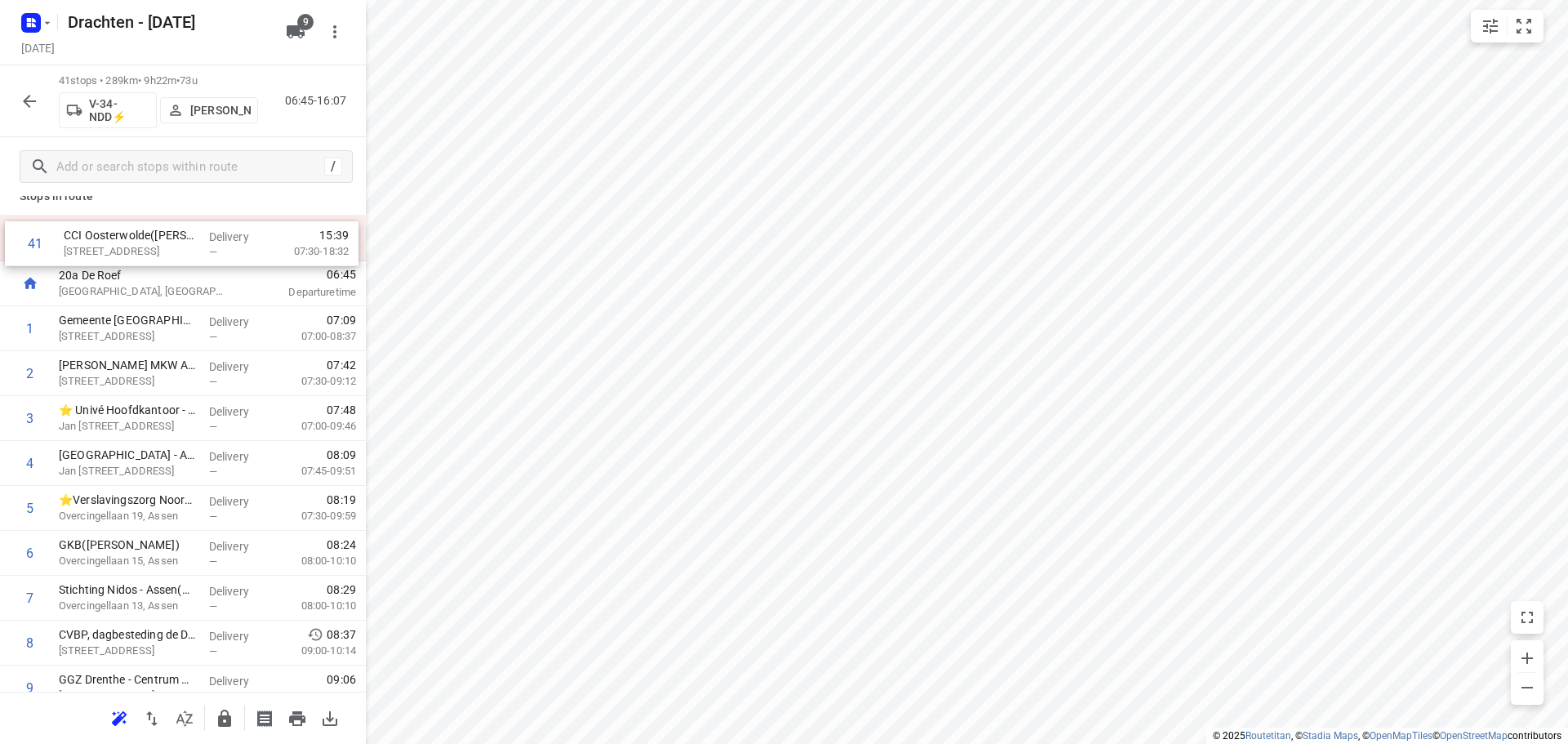
scroll to position [0, 0]
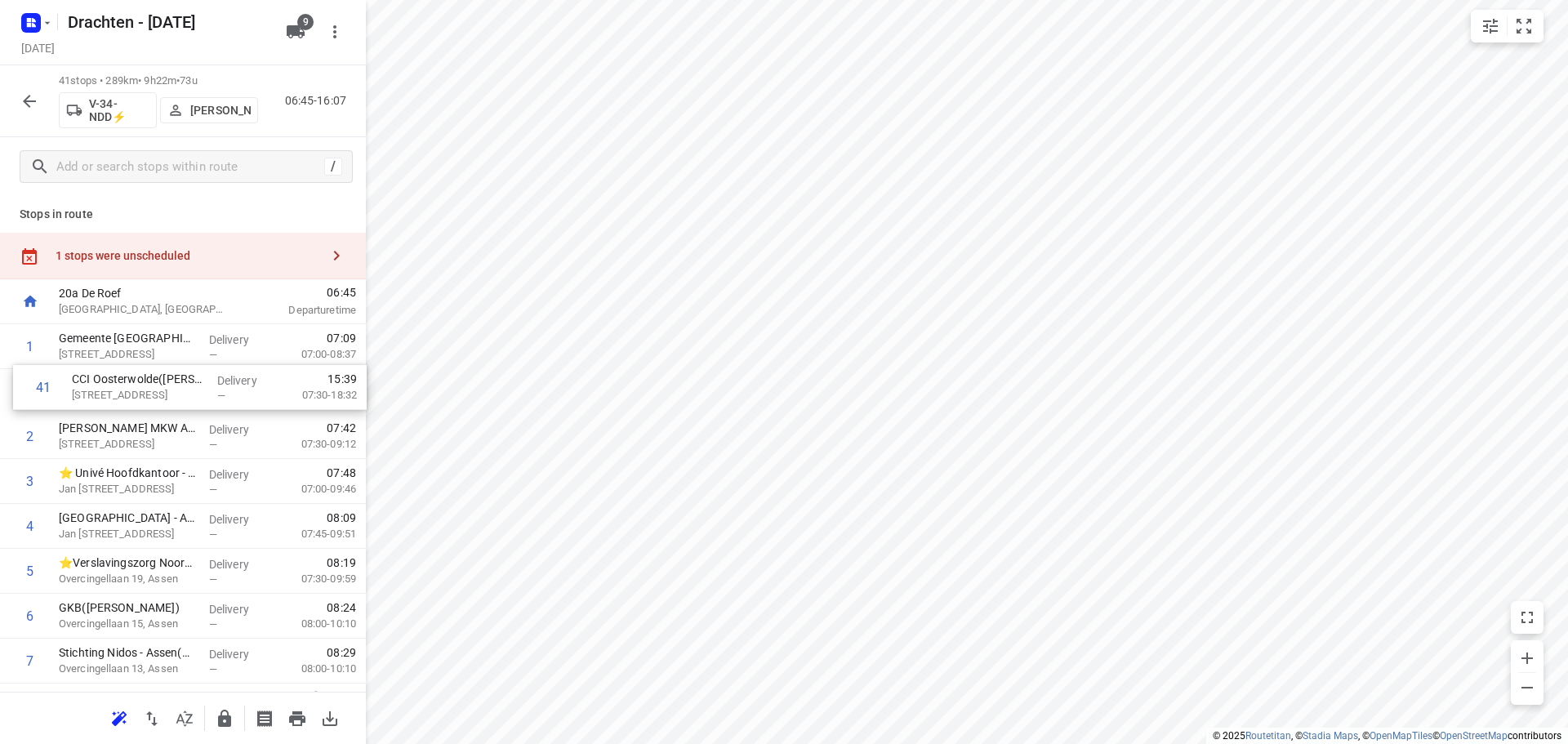
drag, startPoint x: 126, startPoint y: 627, endPoint x: 143, endPoint y: 385, distance: 242.6
drag, startPoint x: 142, startPoint y: 638, endPoint x: 143, endPoint y: 438, distance: 200.0
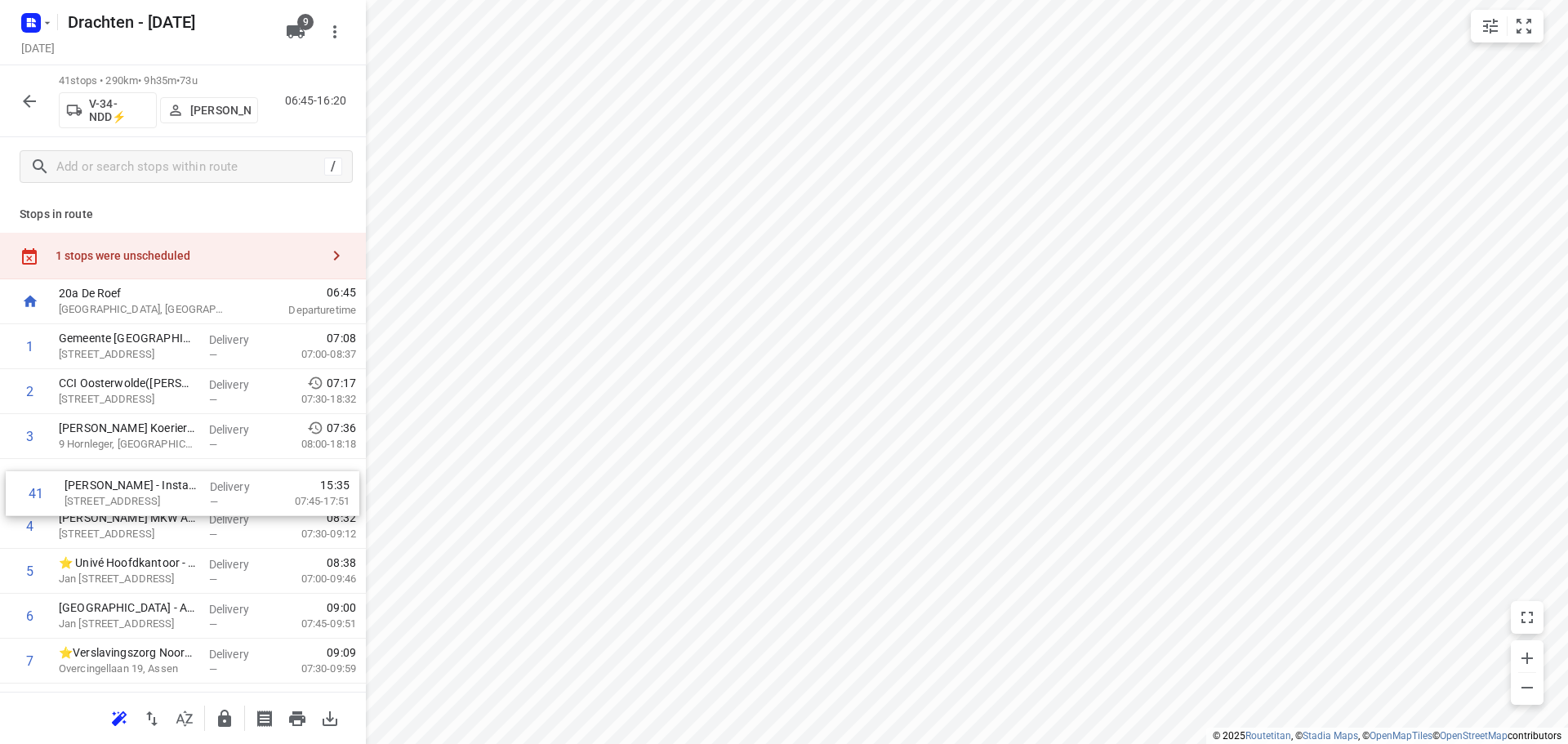
drag, startPoint x: 172, startPoint y: 636, endPoint x: 179, endPoint y: 501, distance: 135.2
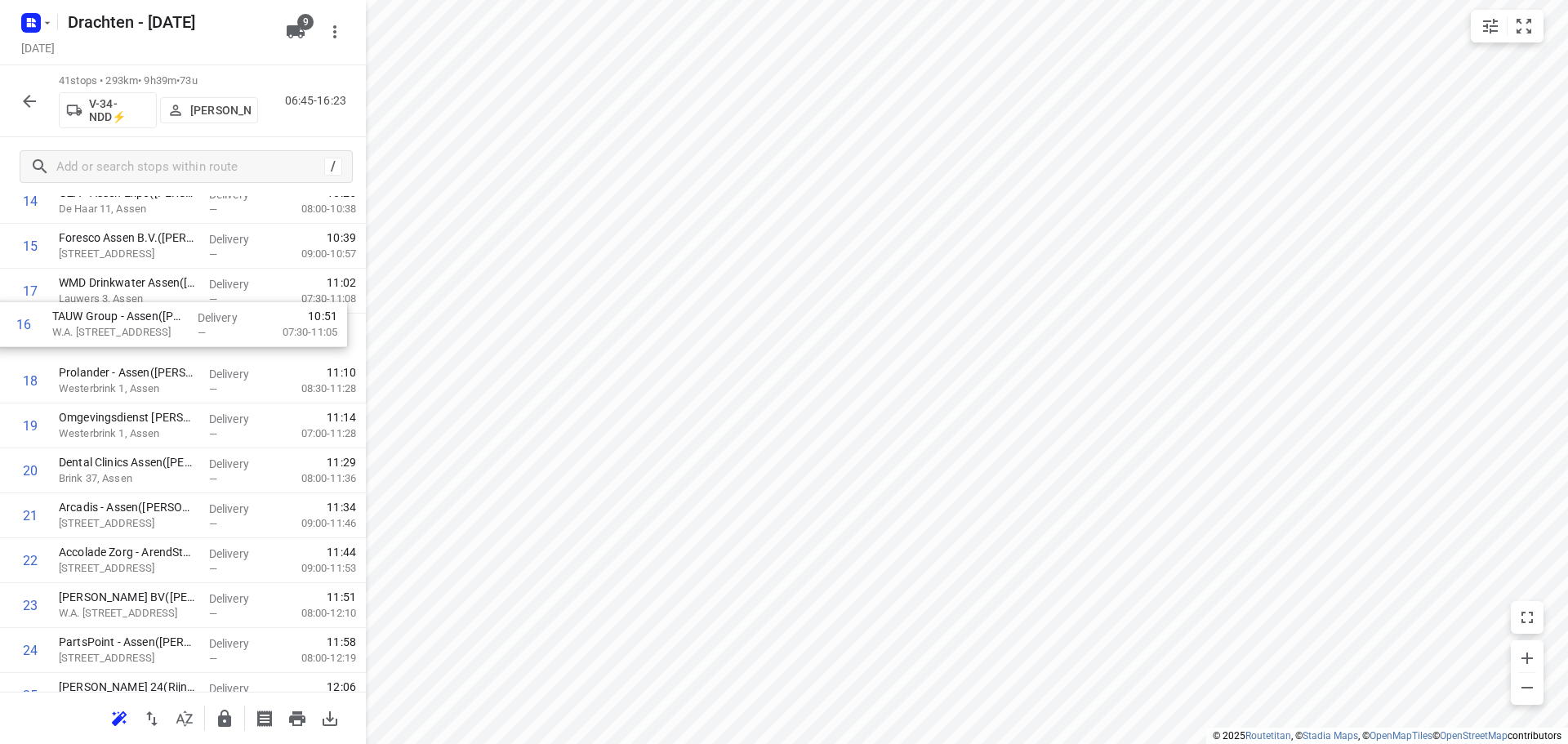
scroll to position [730, 0]
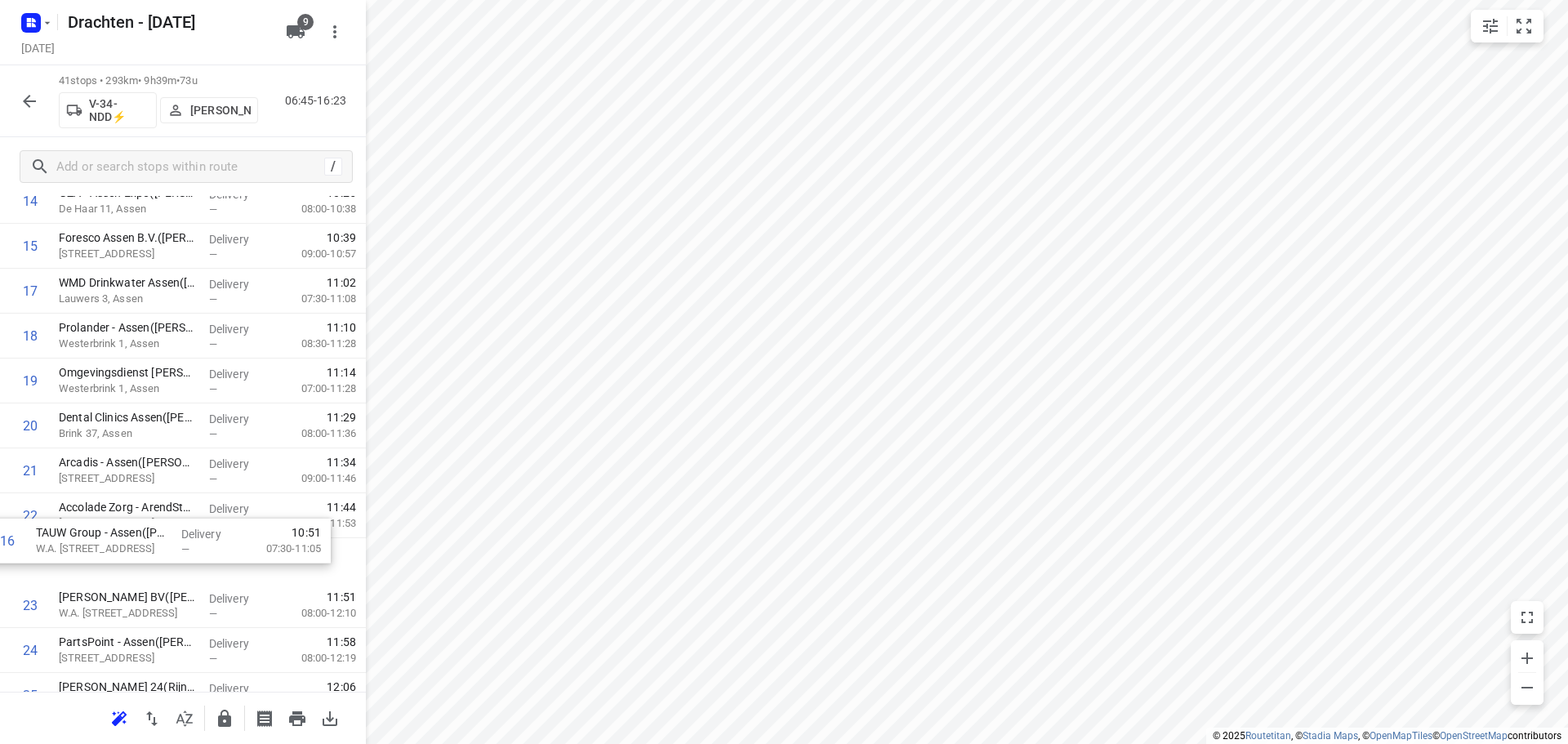
drag, startPoint x: 177, startPoint y: 295, endPoint x: 152, endPoint y: 558, distance: 264.2
click at [152, 558] on div "1 Gemeente Ooststellingwerf - Gemeentehuis(Peter Zuidema) 't Oost 11, Oosterwol…" at bounding box center [183, 515] width 366 height 1842
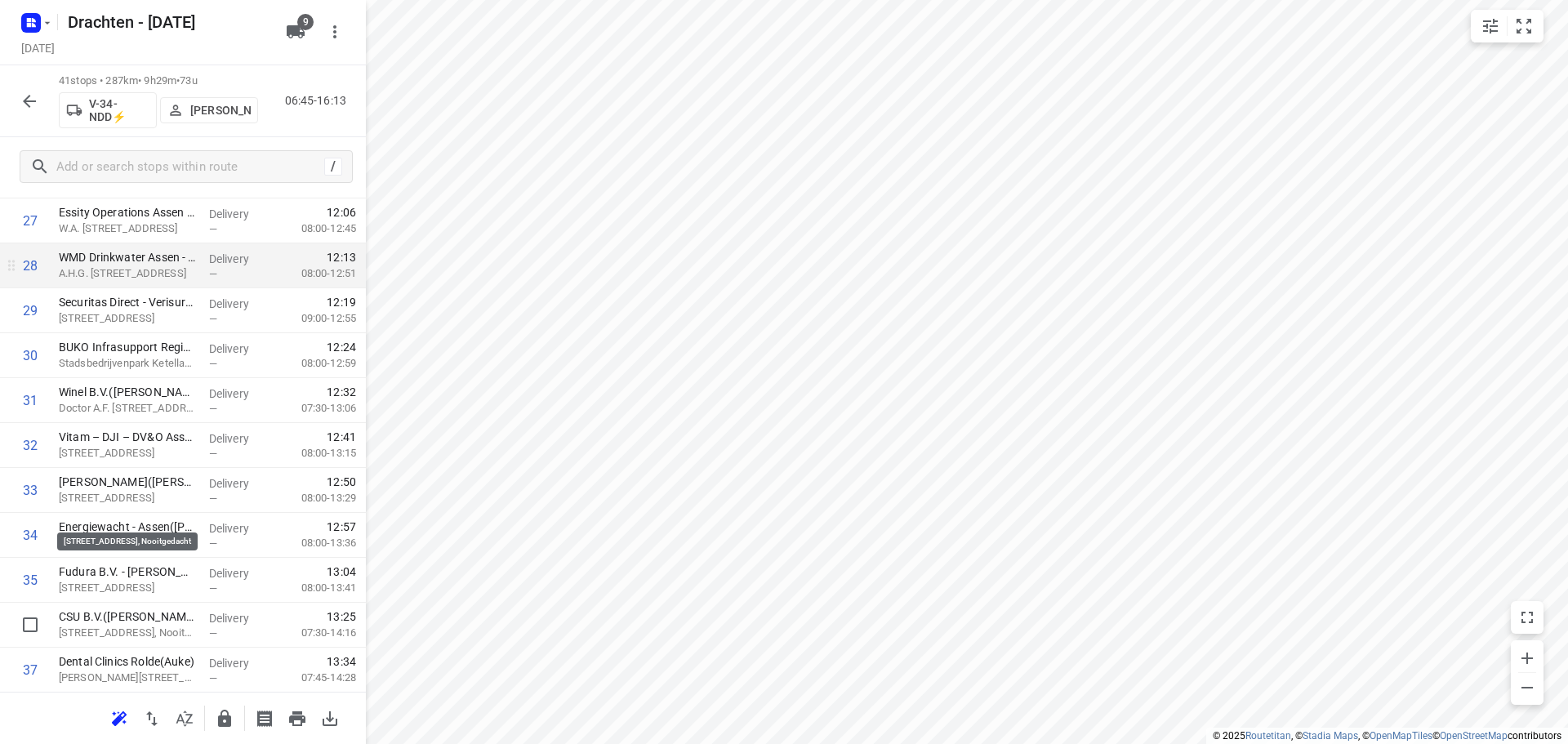
scroll to position [1519, 0]
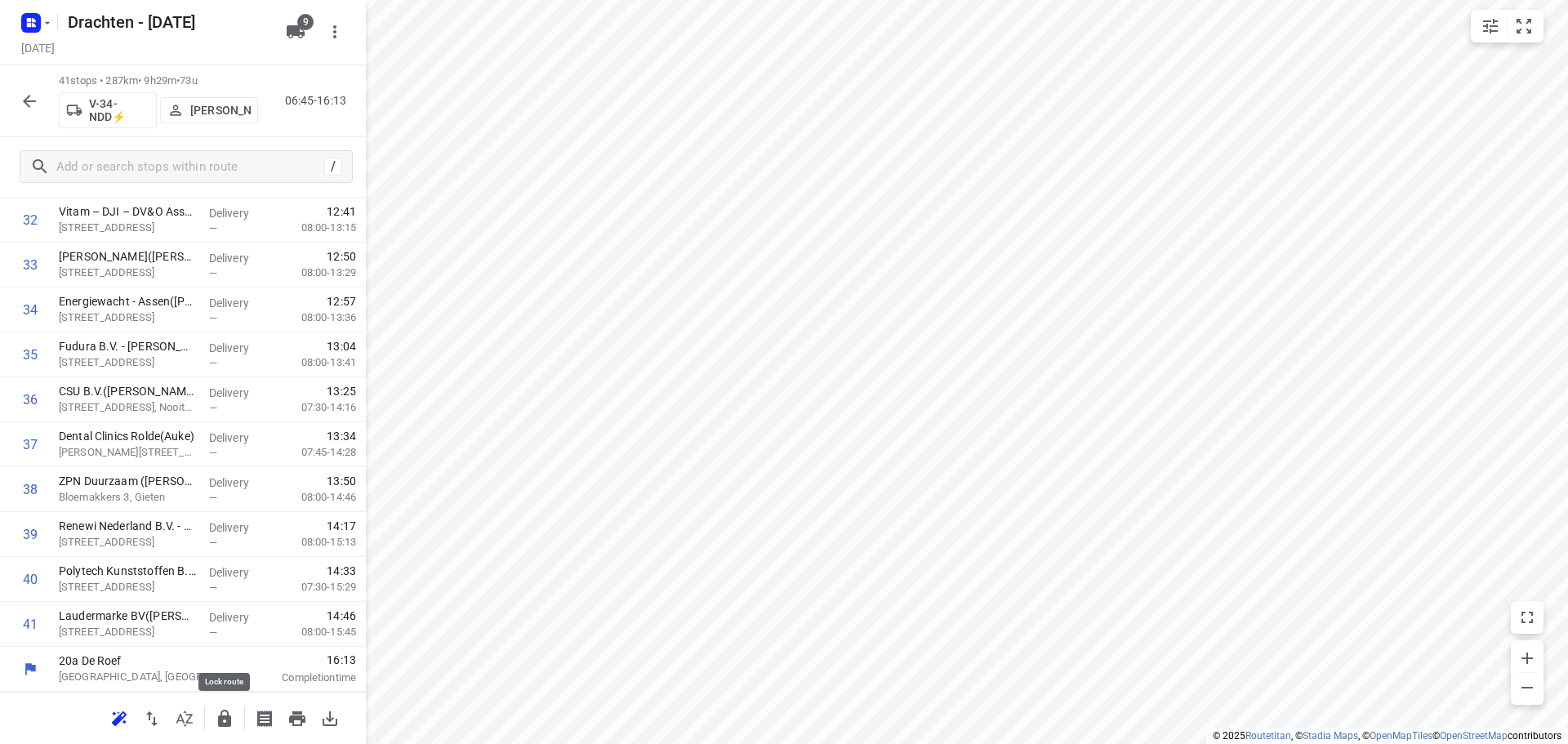
click at [226, 711] on icon "button" at bounding box center [224, 718] width 13 height 17
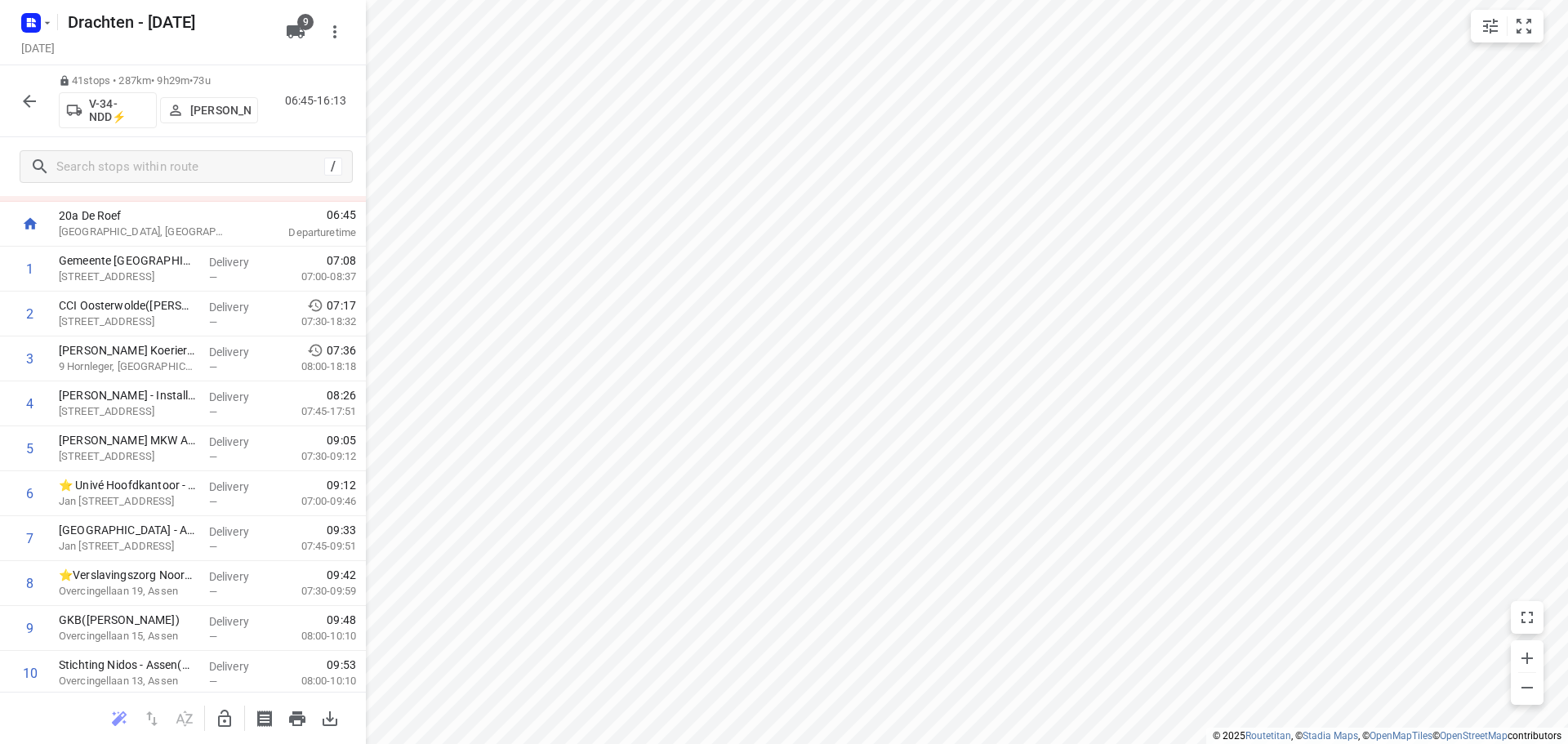
scroll to position [0, 0]
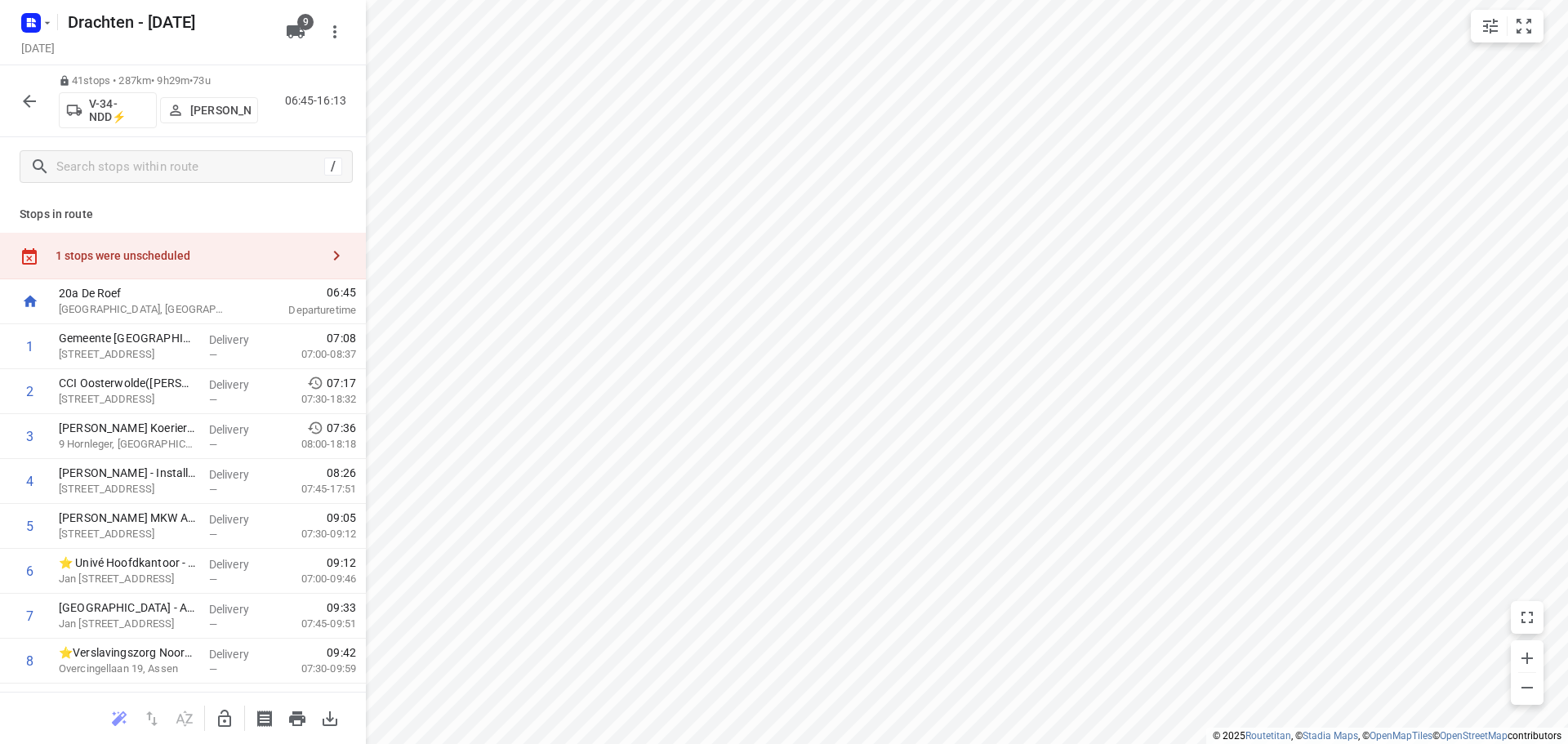
click at [19, 106] on button "button" at bounding box center [30, 101] width 32 height 32
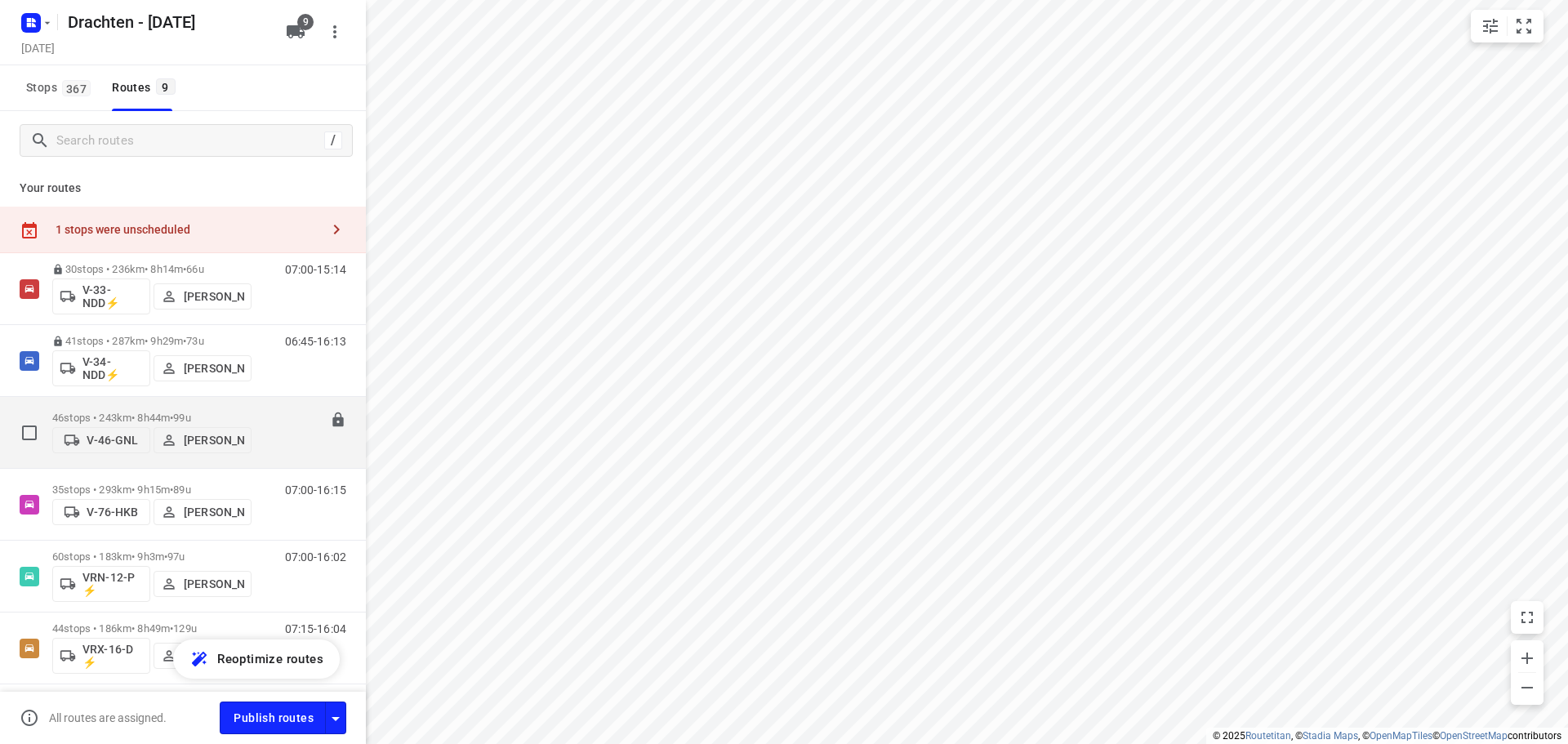
click at [173, 411] on span "•" at bounding box center [172, 418] width 4 height 13
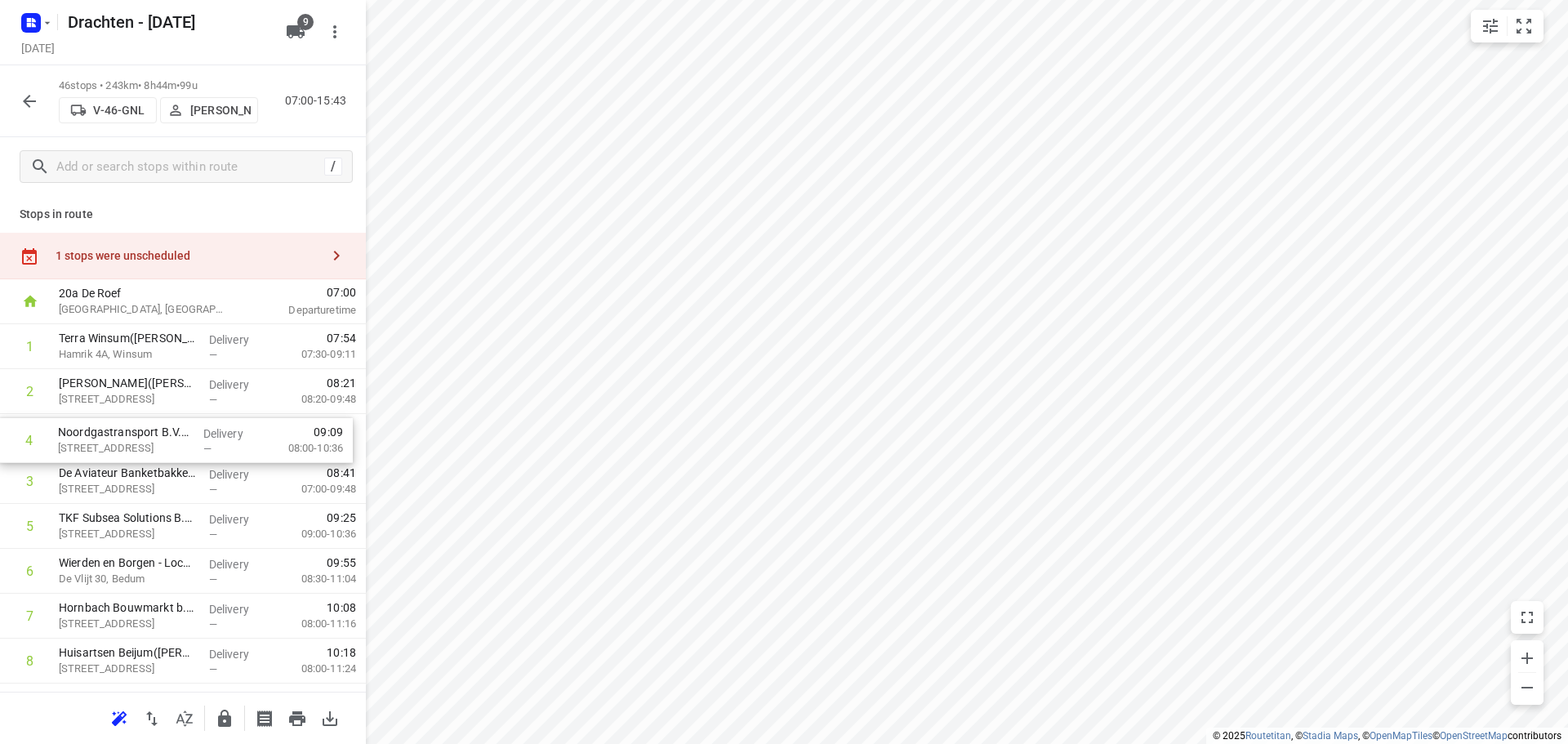
drag, startPoint x: 187, startPoint y: 479, endPoint x: 186, endPoint y: 432, distance: 47.0
drag, startPoint x: 178, startPoint y: 493, endPoint x: 170, endPoint y: 532, distance: 39.8
drag, startPoint x: 170, startPoint y: 434, endPoint x: 169, endPoint y: 482, distance: 48.0
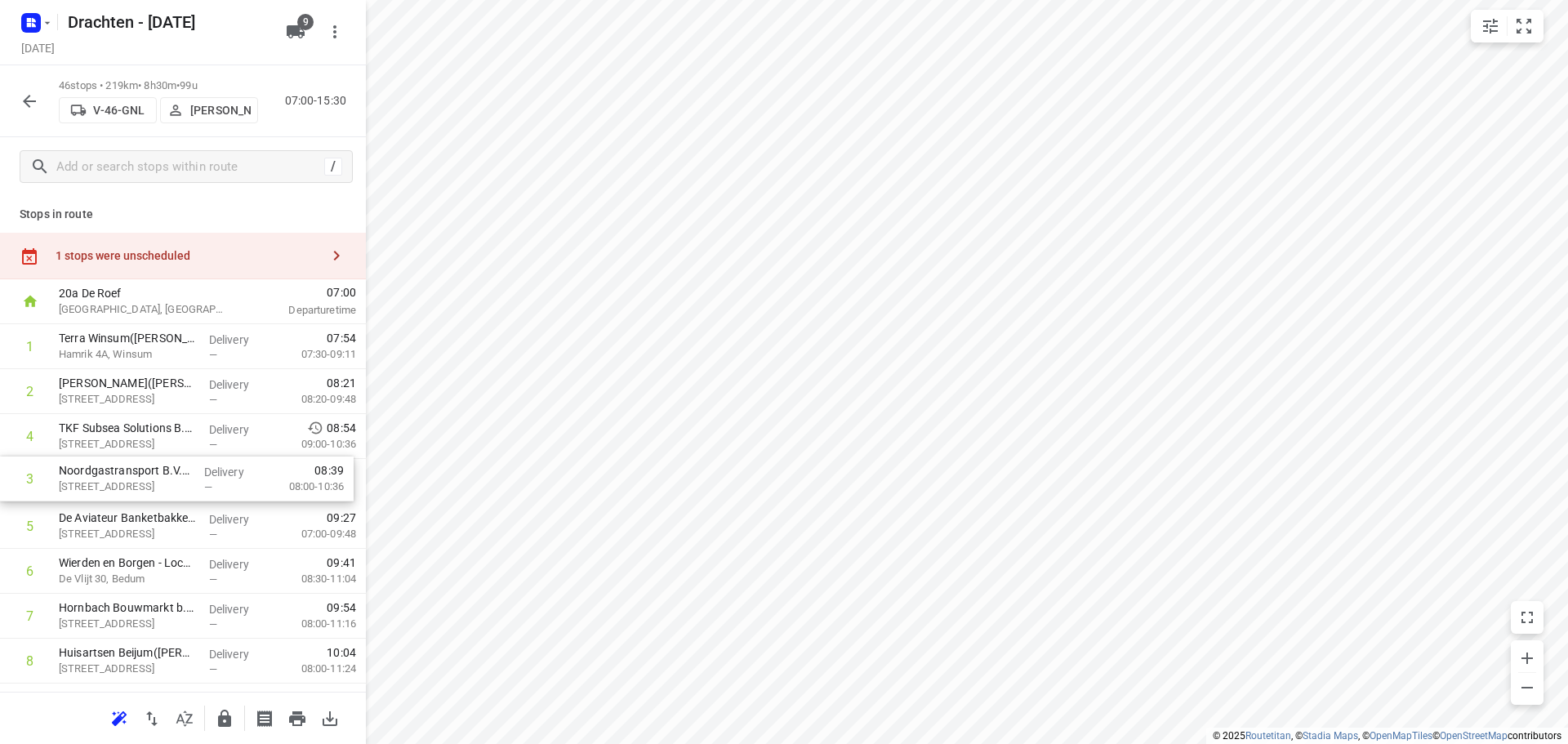
drag, startPoint x: 170, startPoint y: 524, endPoint x: 165, endPoint y: 395, distance: 129.1
drag, startPoint x: 164, startPoint y: 522, endPoint x: 176, endPoint y: 487, distance: 37.0
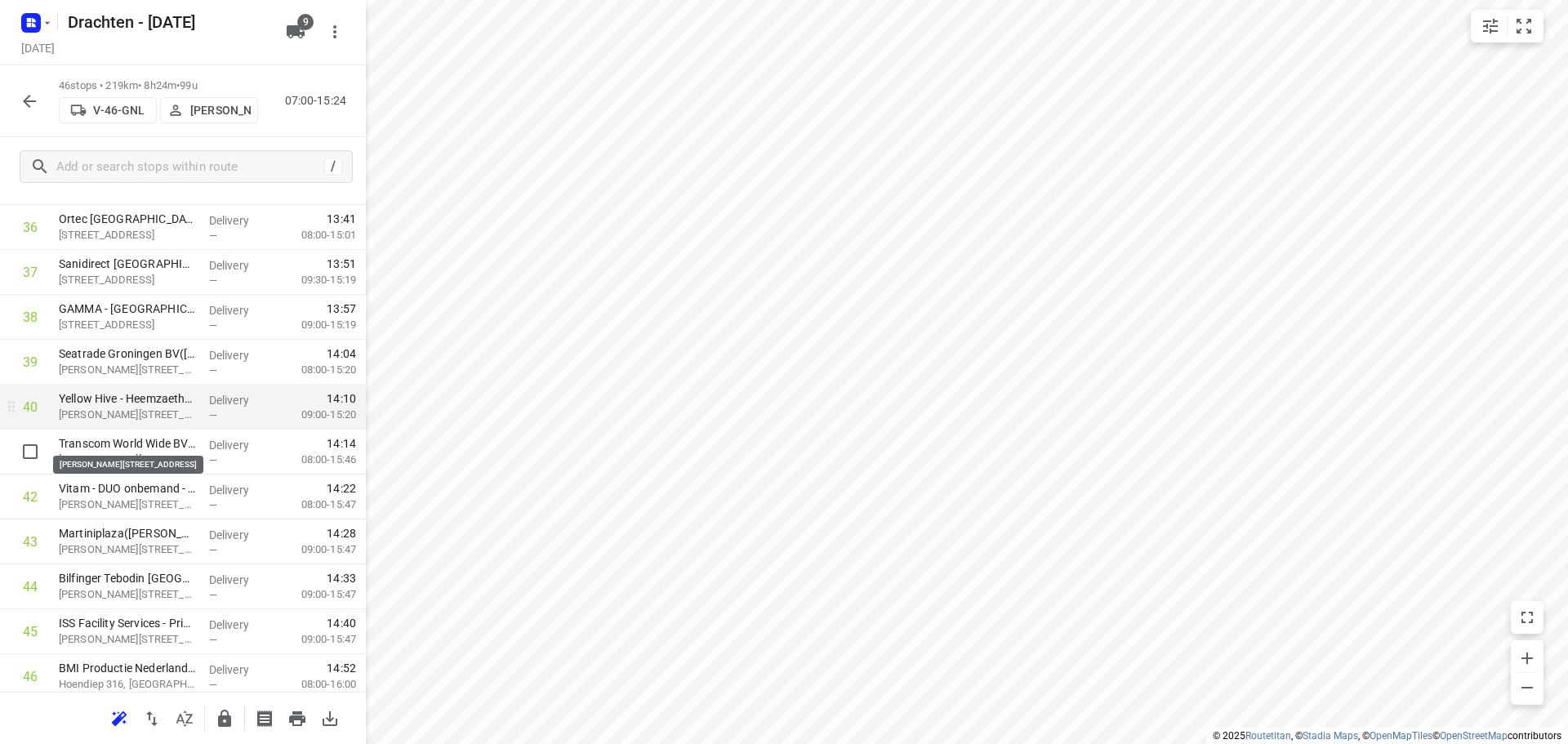
scroll to position [1715, 0]
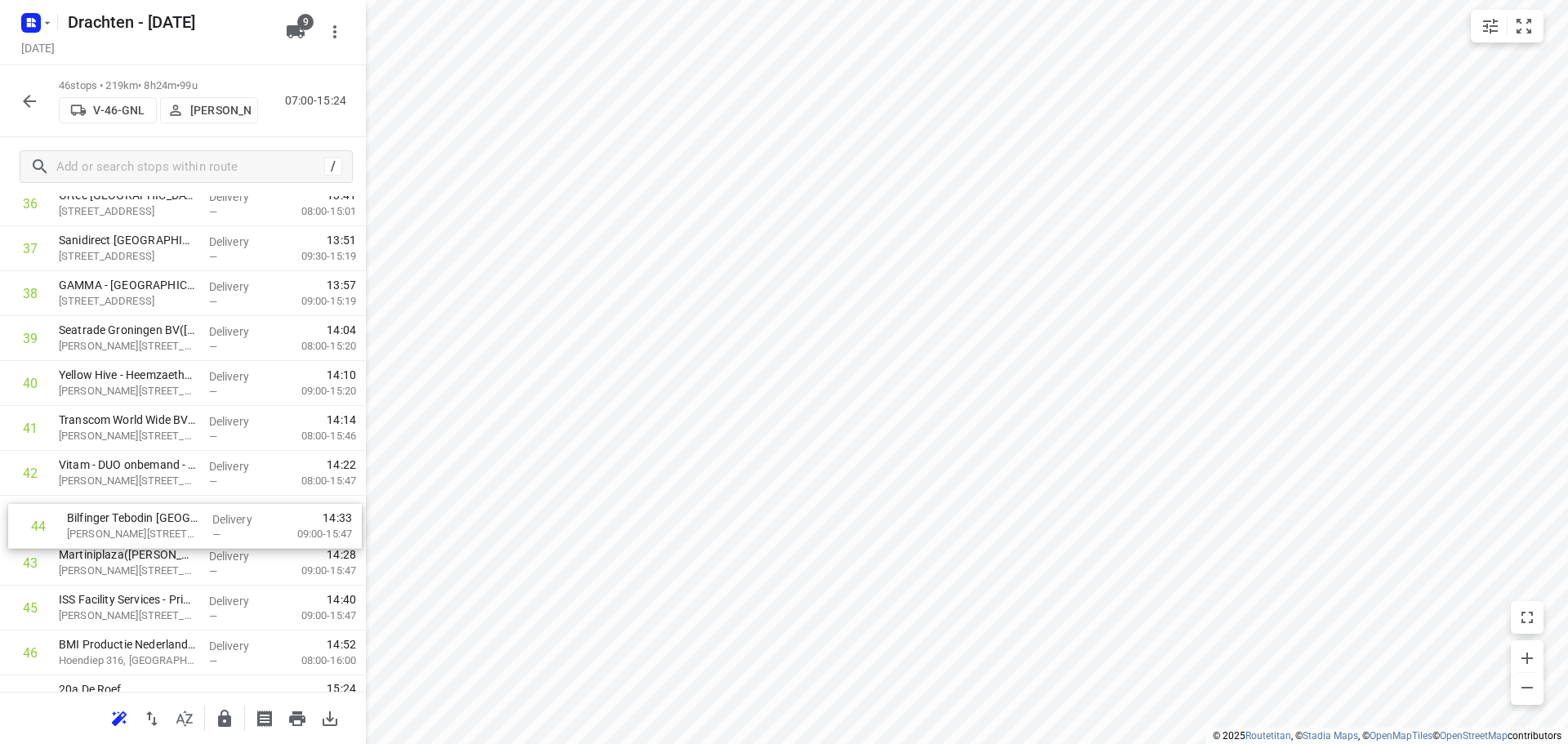
drag, startPoint x: 169, startPoint y: 565, endPoint x: 179, endPoint y: 524, distance: 42.2
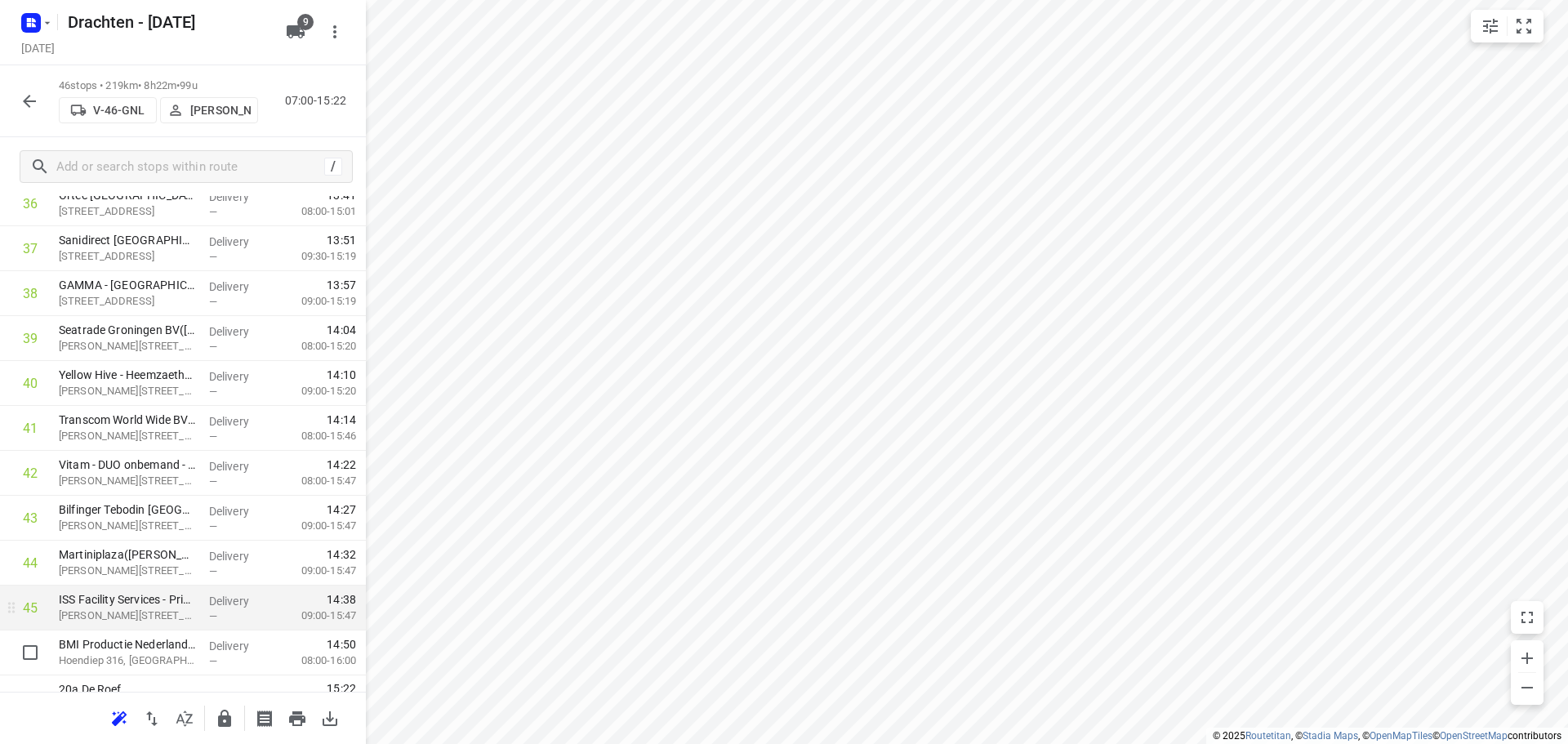
scroll to position [1743, 0]
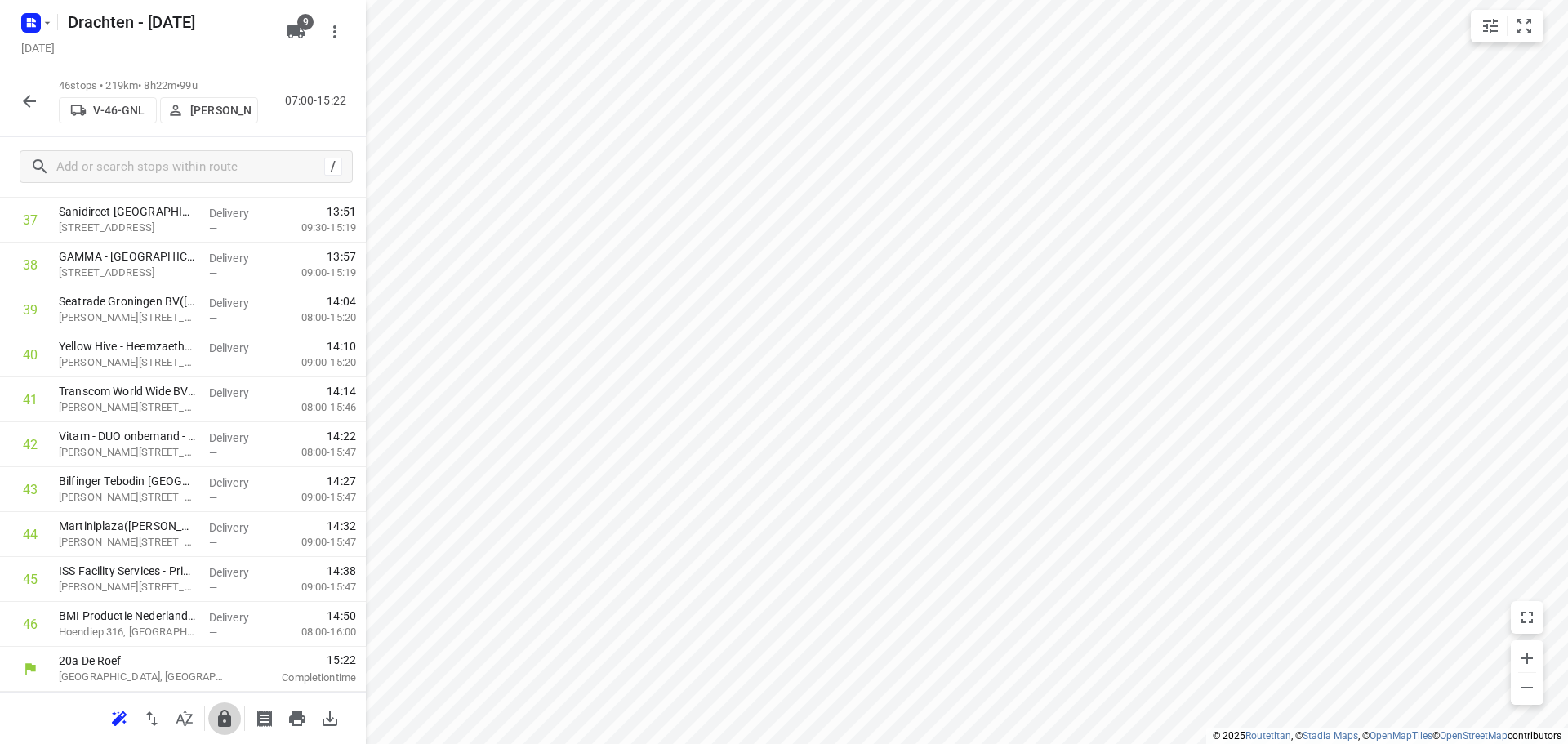
click at [229, 714] on icon "button" at bounding box center [224, 718] width 13 height 17
click at [38, 107] on icon "button" at bounding box center [30, 101] width 20 height 20
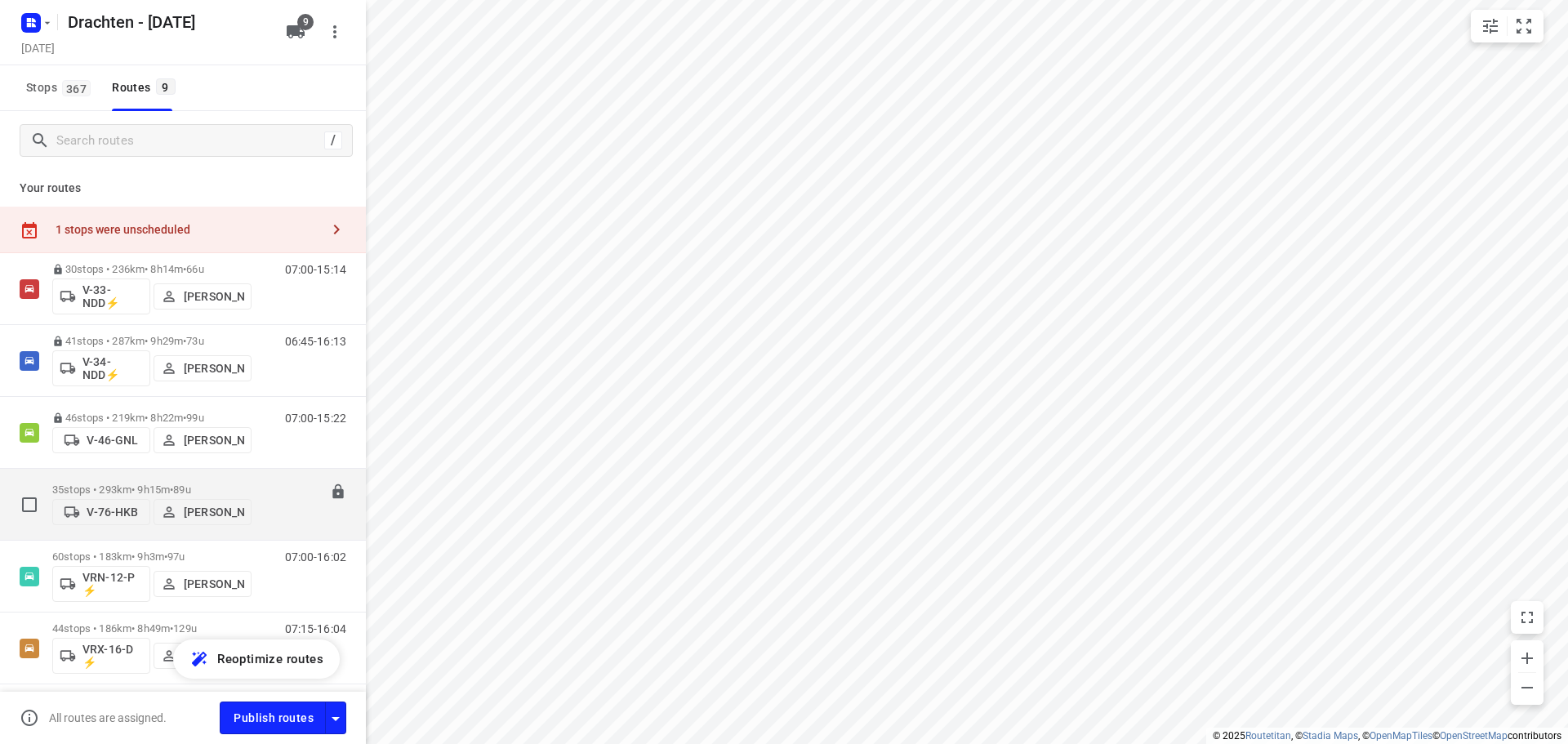
click at [152, 483] on p "35 stops • 293km • 9h15m • 89u" at bounding box center [152, 489] width 199 height 13
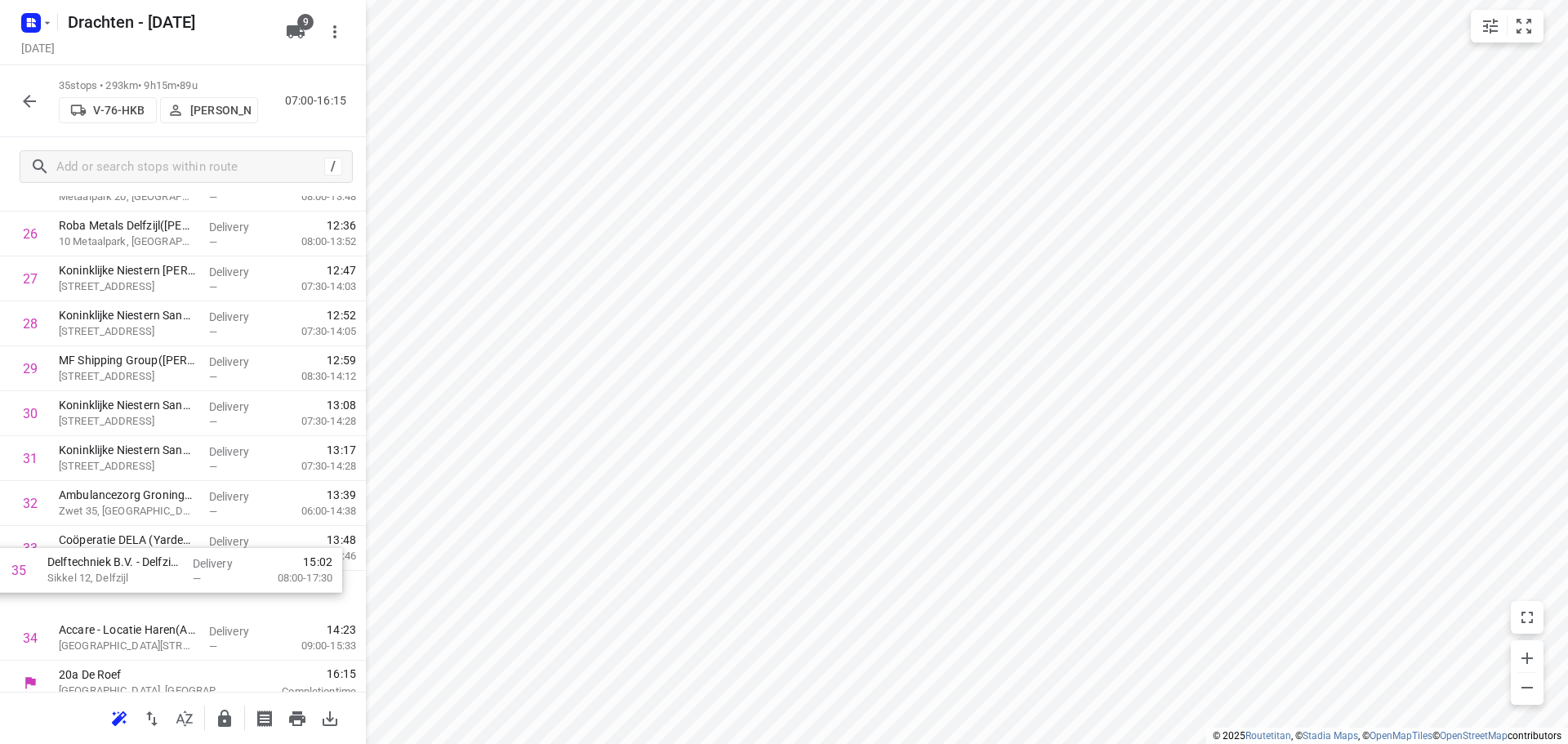
scroll to position [1239, 0]
drag, startPoint x: 187, startPoint y: 659, endPoint x: 197, endPoint y: 505, distance: 154.3
click at [221, 715] on icon "button" at bounding box center [224, 718] width 13 height 17
click at [41, 97] on button "button" at bounding box center [30, 101] width 32 height 32
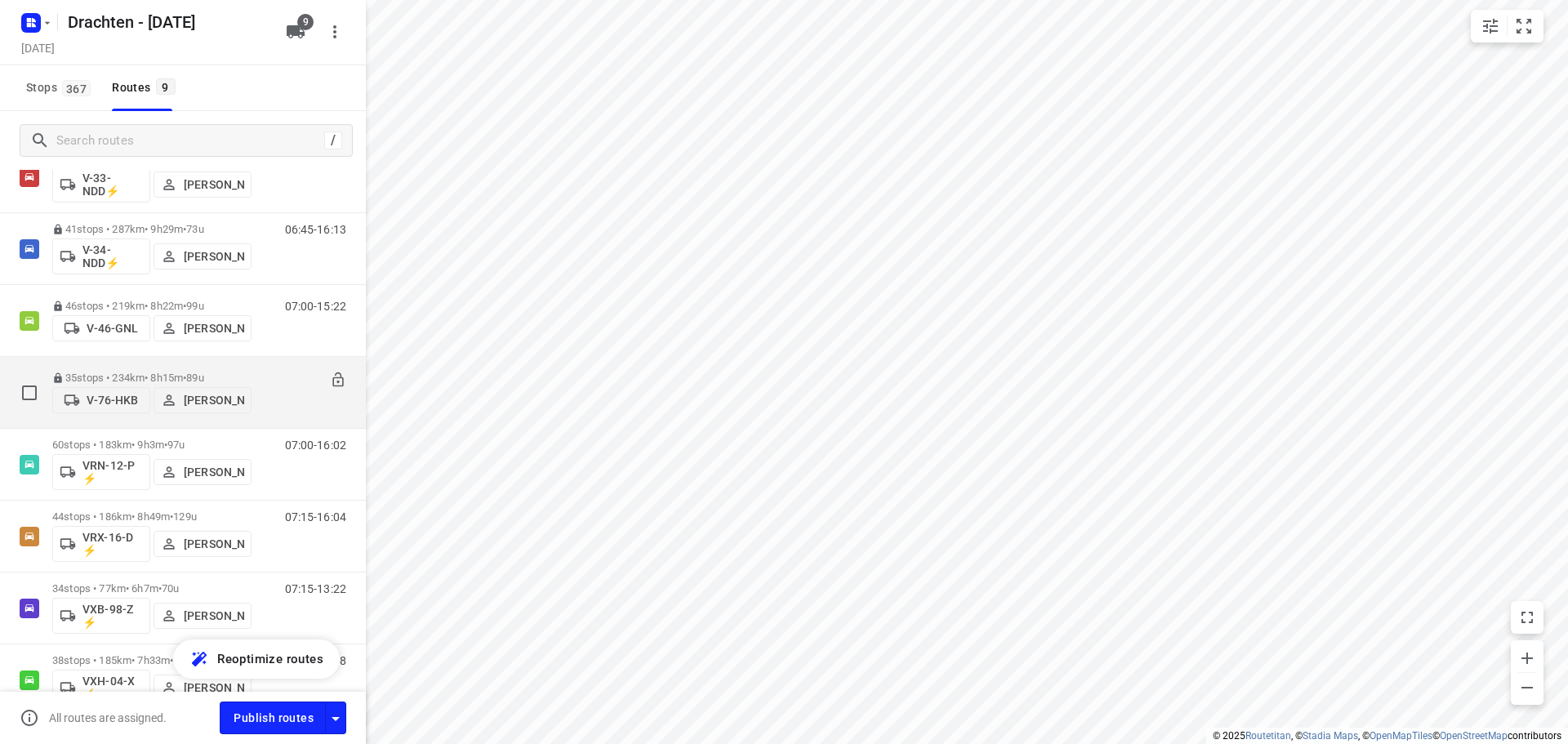
scroll to position [163, 0]
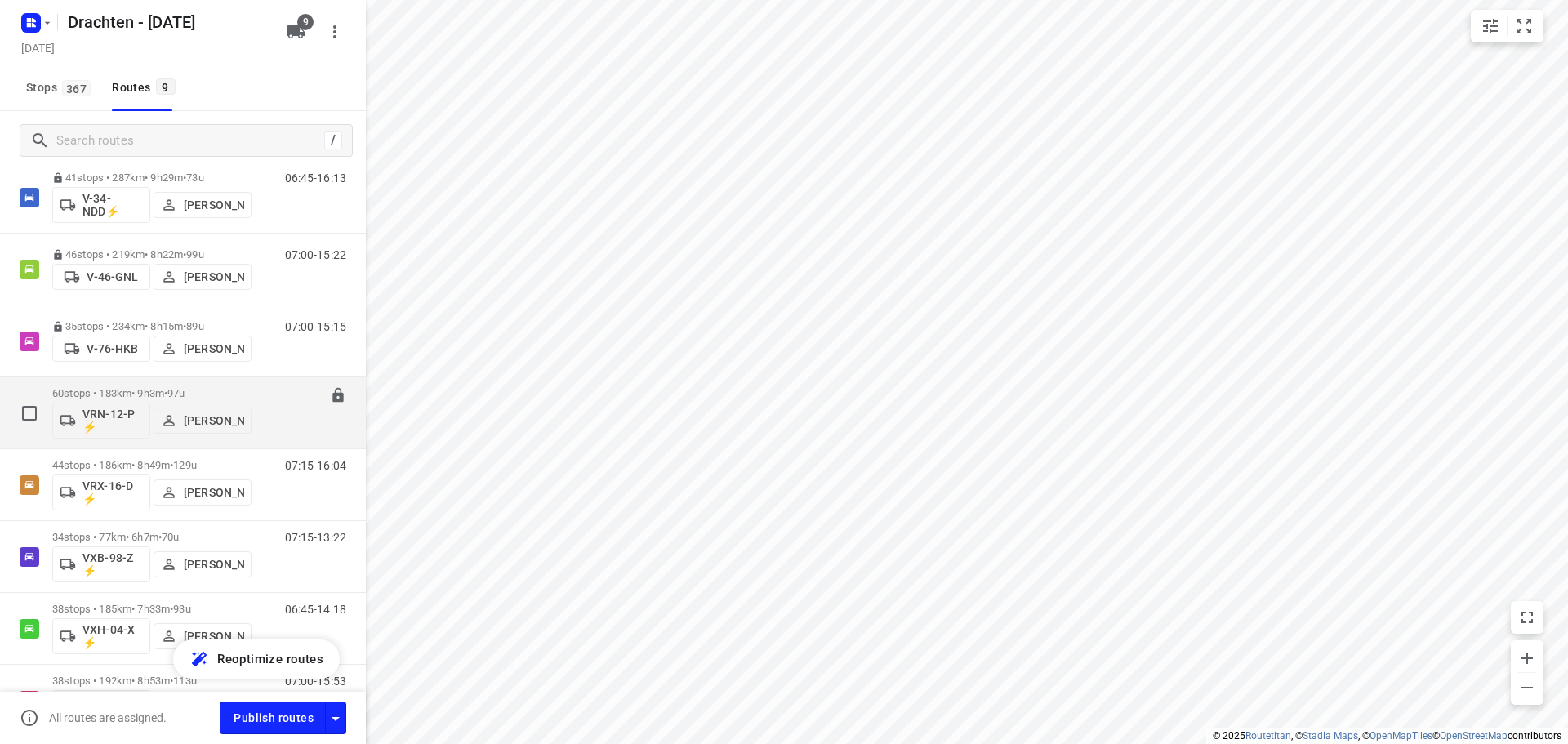
click at [184, 386] on div "60 stops • 183km • 9h3m • 97u VRN-12-P ⚡ Wilco Huisman" at bounding box center [152, 413] width 199 height 68
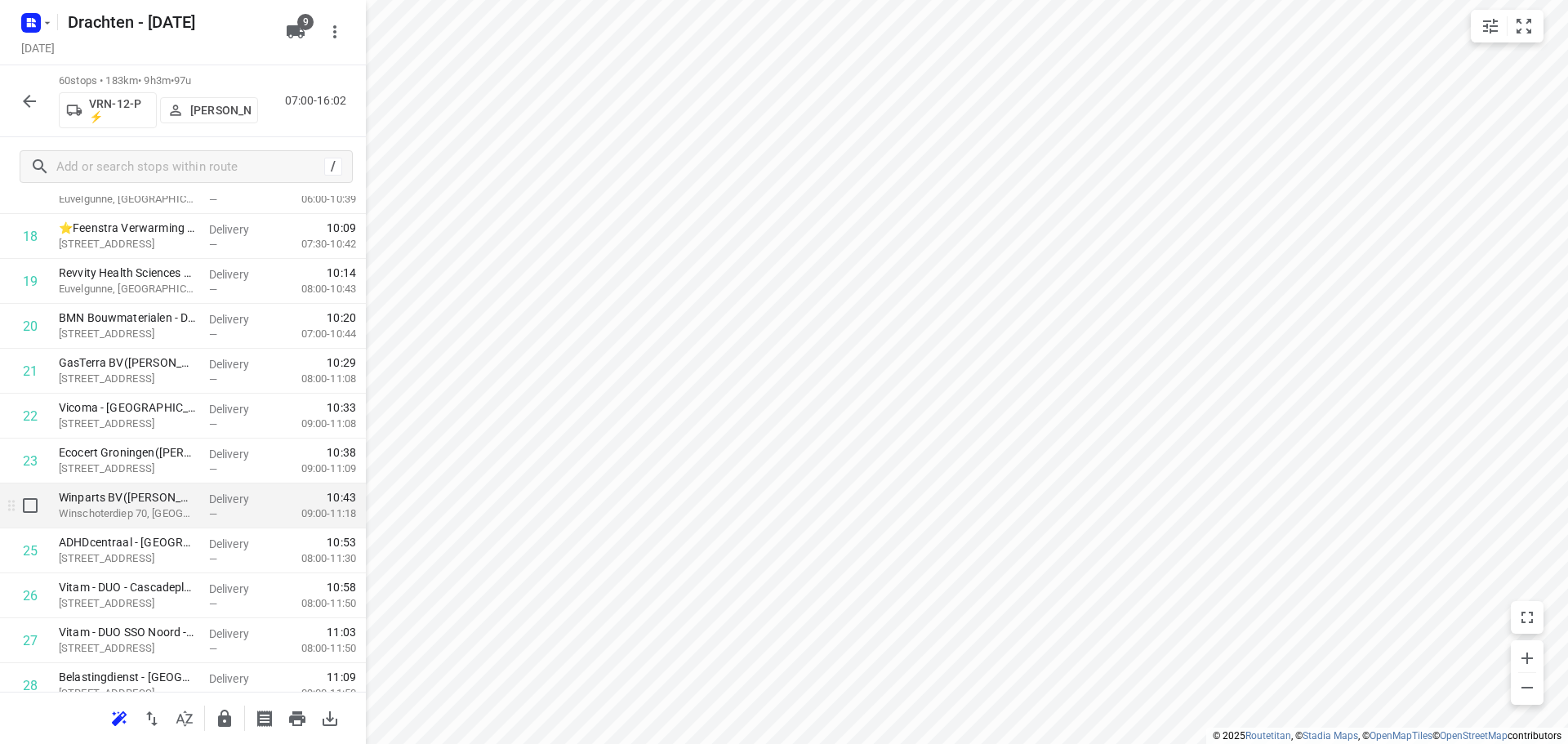
scroll to position [898, 0]
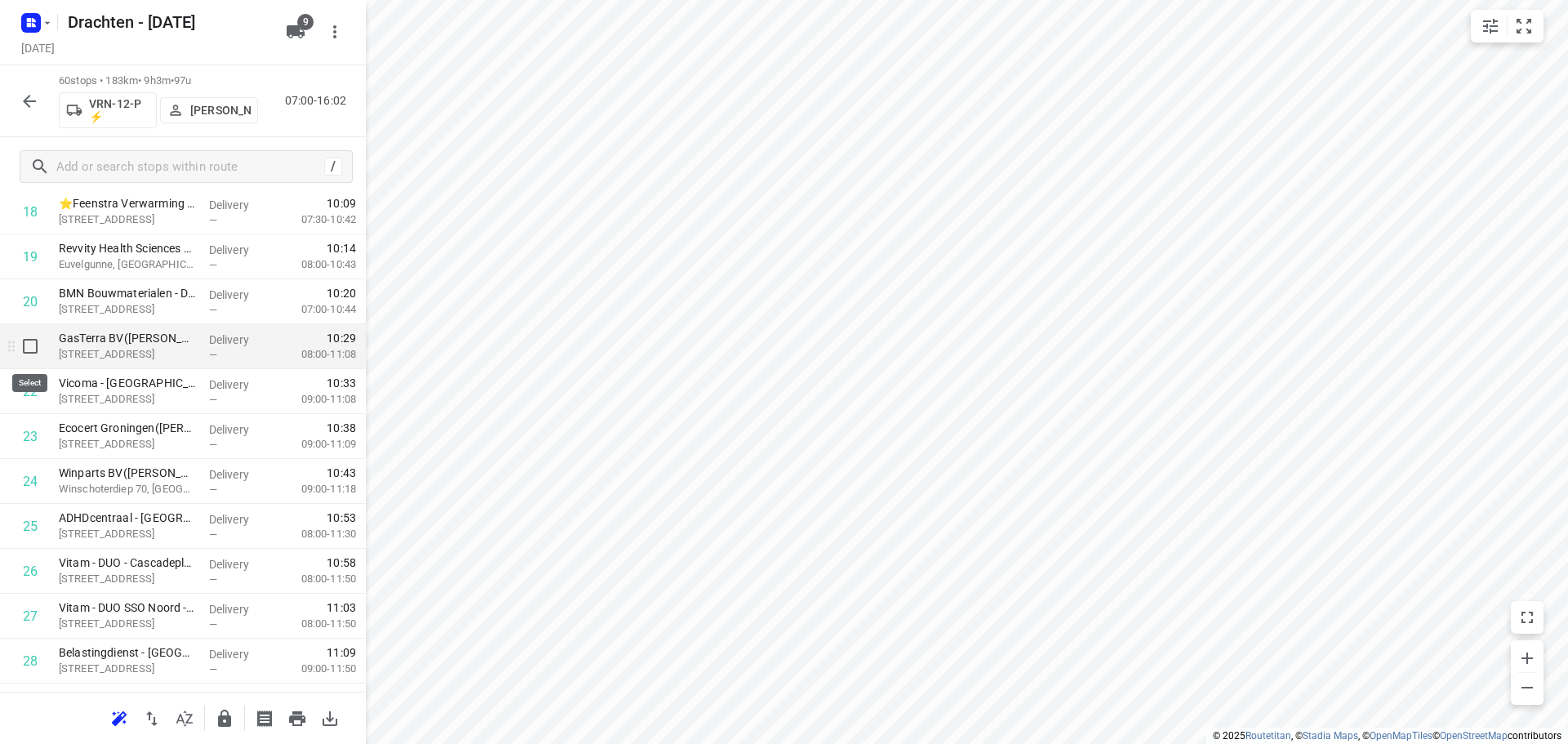
click at [23, 341] on input "checkbox" at bounding box center [30, 346] width 32 height 32
checkbox input "true"
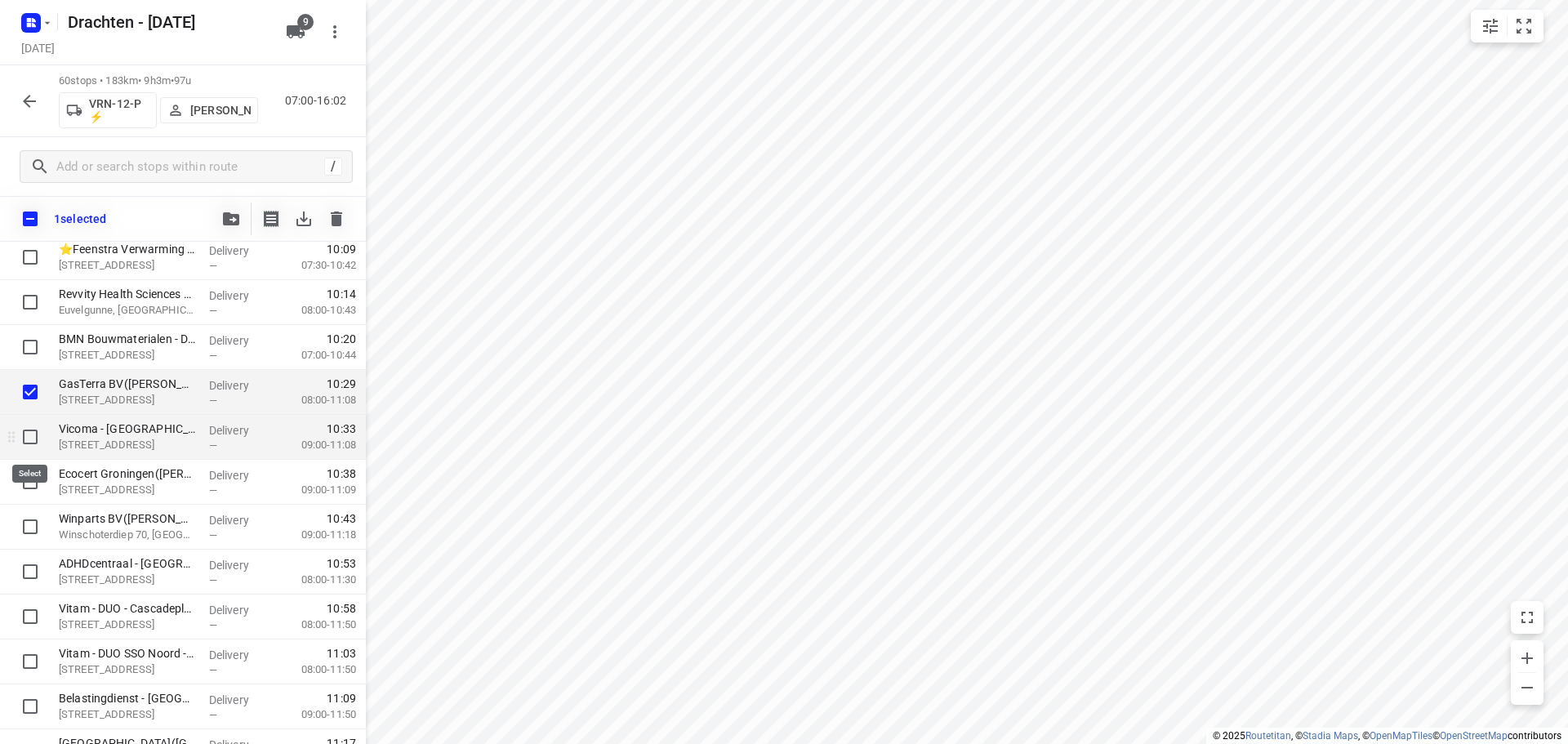
click at [40, 437] on input "checkbox" at bounding box center [30, 437] width 32 height 32
checkbox input "true"
click at [32, 489] on input "checkbox" at bounding box center [30, 481] width 32 height 32
checkbox input "true"
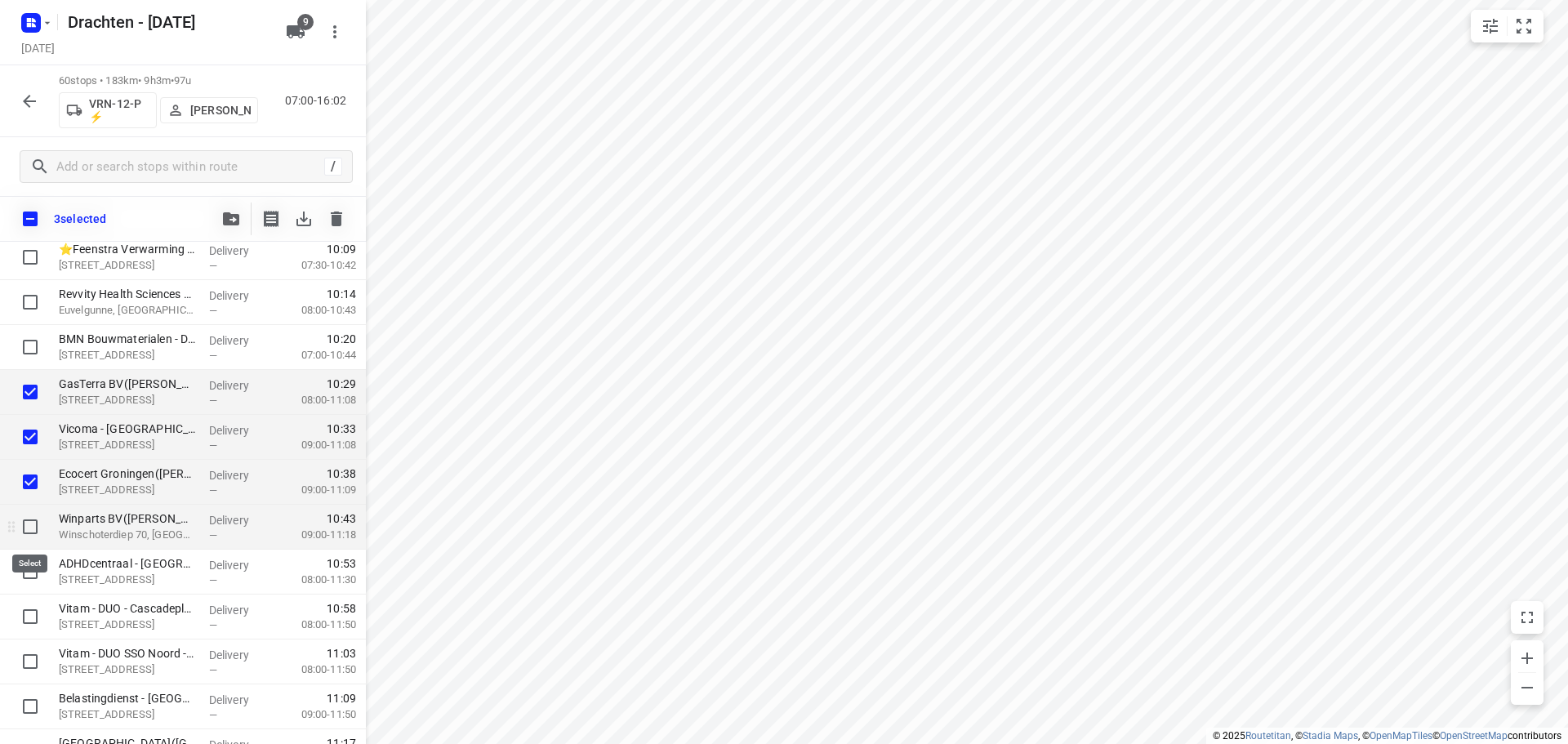
click at [39, 538] on input "checkbox" at bounding box center [30, 526] width 32 height 32
checkbox input "true"
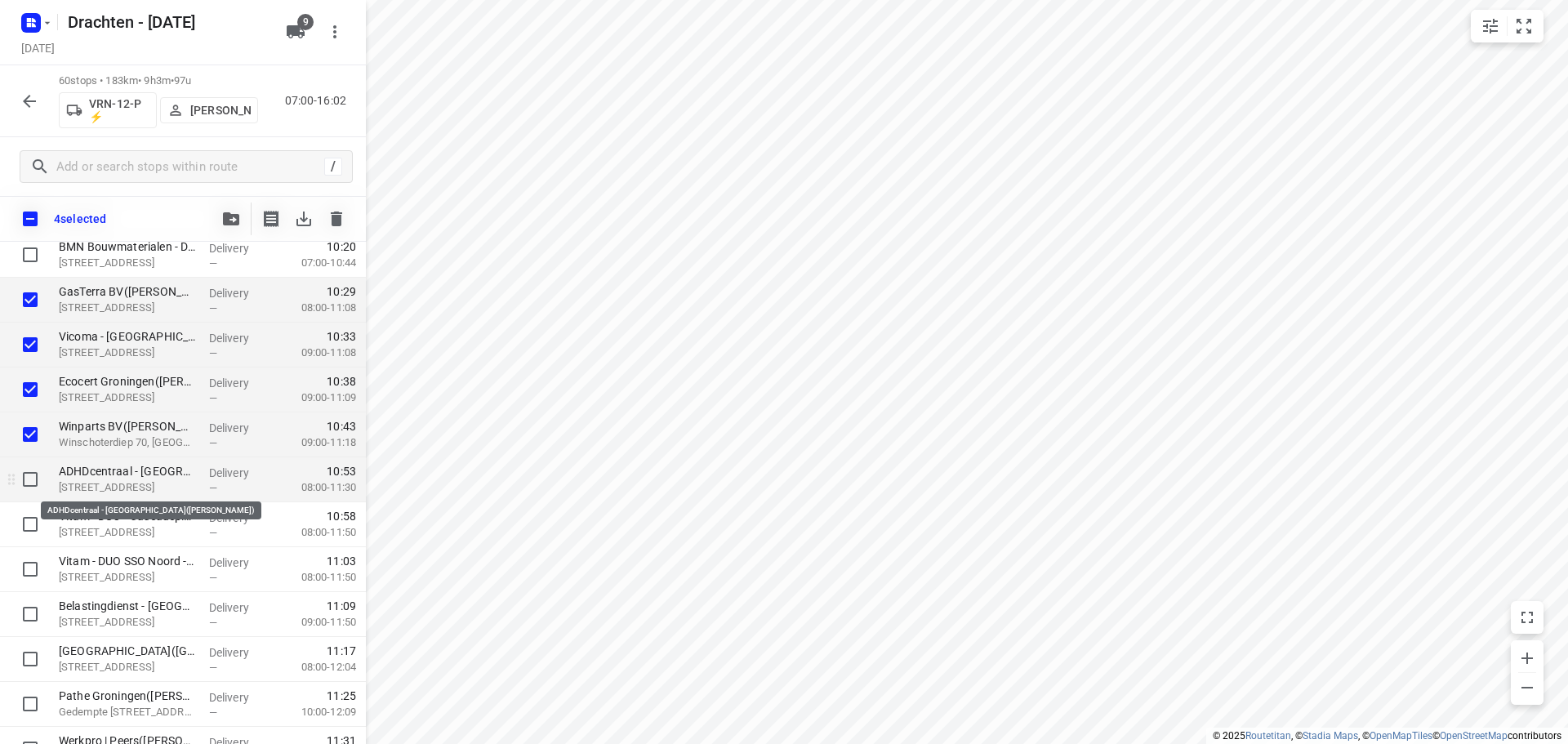
scroll to position [1061, 0]
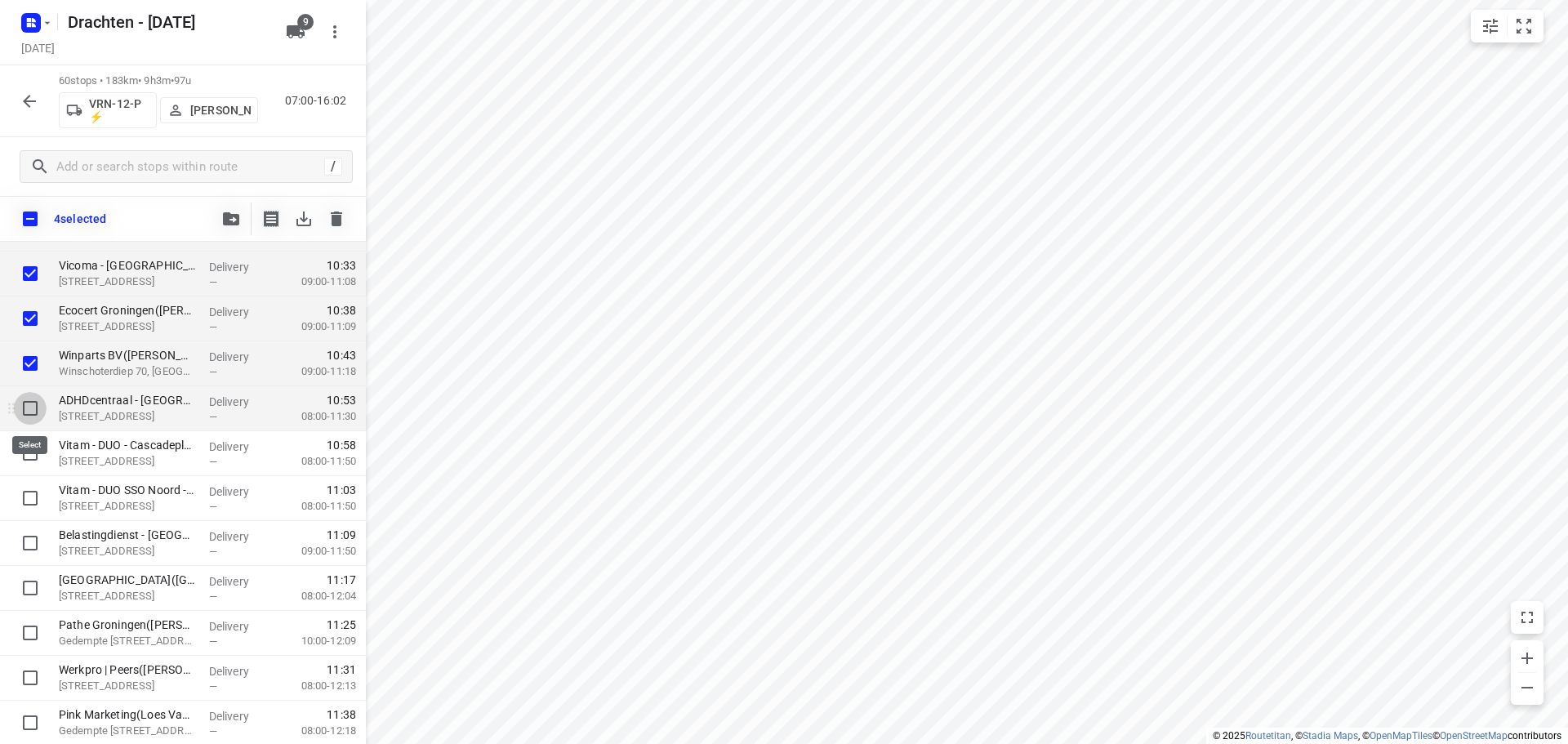
click at [29, 402] on input "checkbox" at bounding box center [30, 408] width 32 height 32
click at [31, 407] on input "checkbox" at bounding box center [30, 408] width 32 height 32
checkbox input "false"
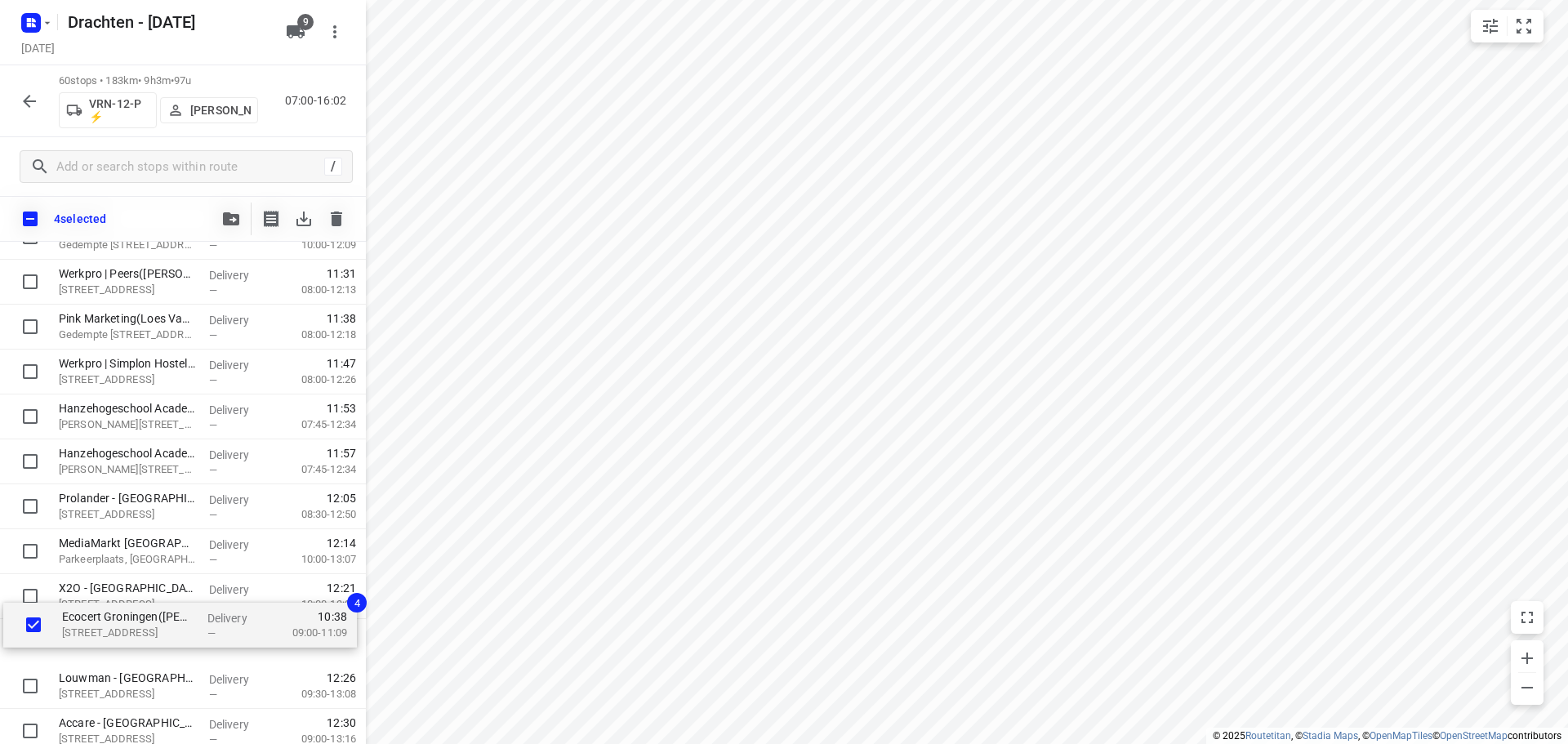
scroll to position [1423, 0]
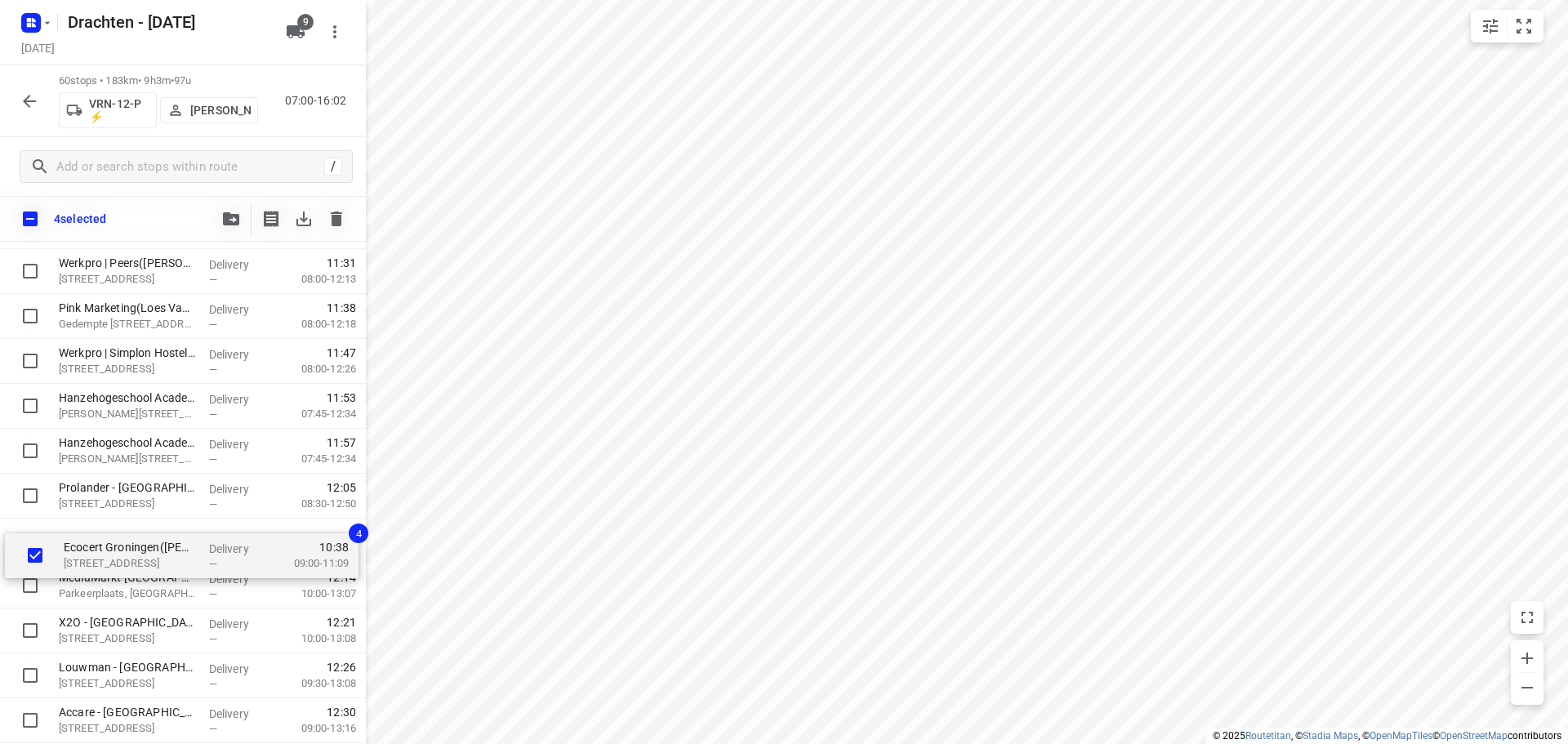
drag, startPoint x: 201, startPoint y: 315, endPoint x: 209, endPoint y: 554, distance: 239.1
click at [209, 554] on div "Gomarus College vmbo(Eritia Weening) Vondelpad 2, Groningen Delivery — 07:34 07…" at bounding box center [183, 294] width 366 height 2695
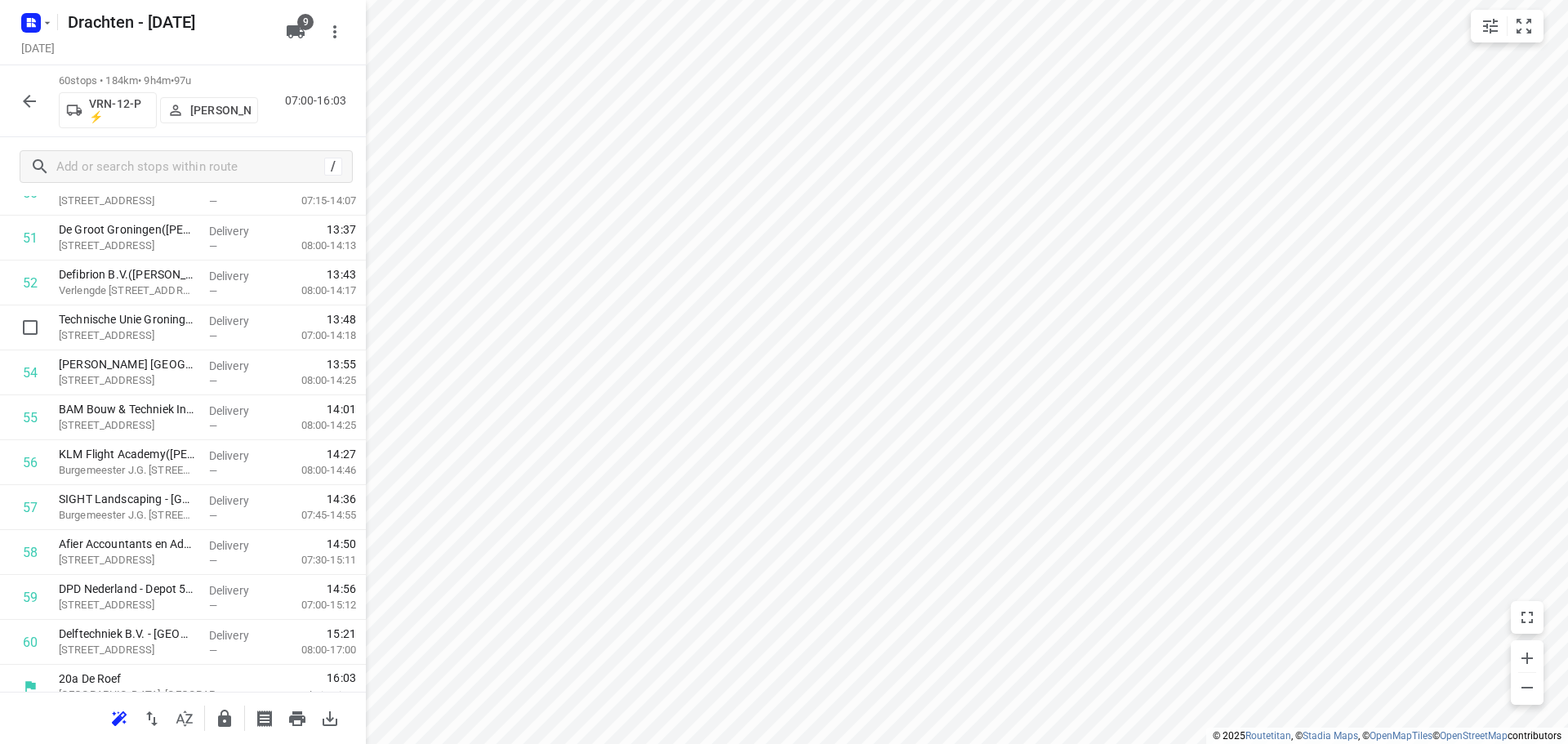
scroll to position [2373, 0]
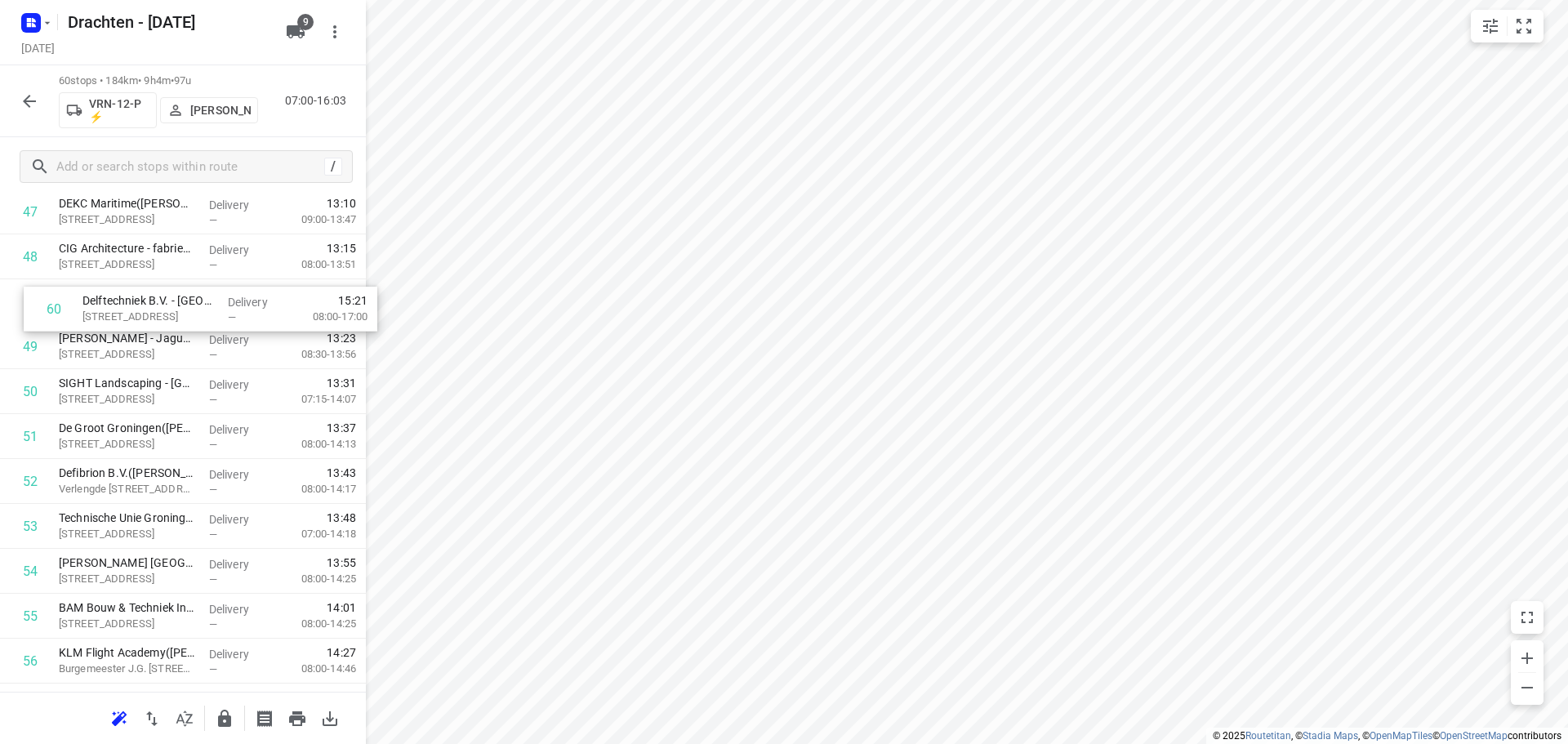
drag, startPoint x: 144, startPoint y: 639, endPoint x: 169, endPoint y: 316, distance: 324.0
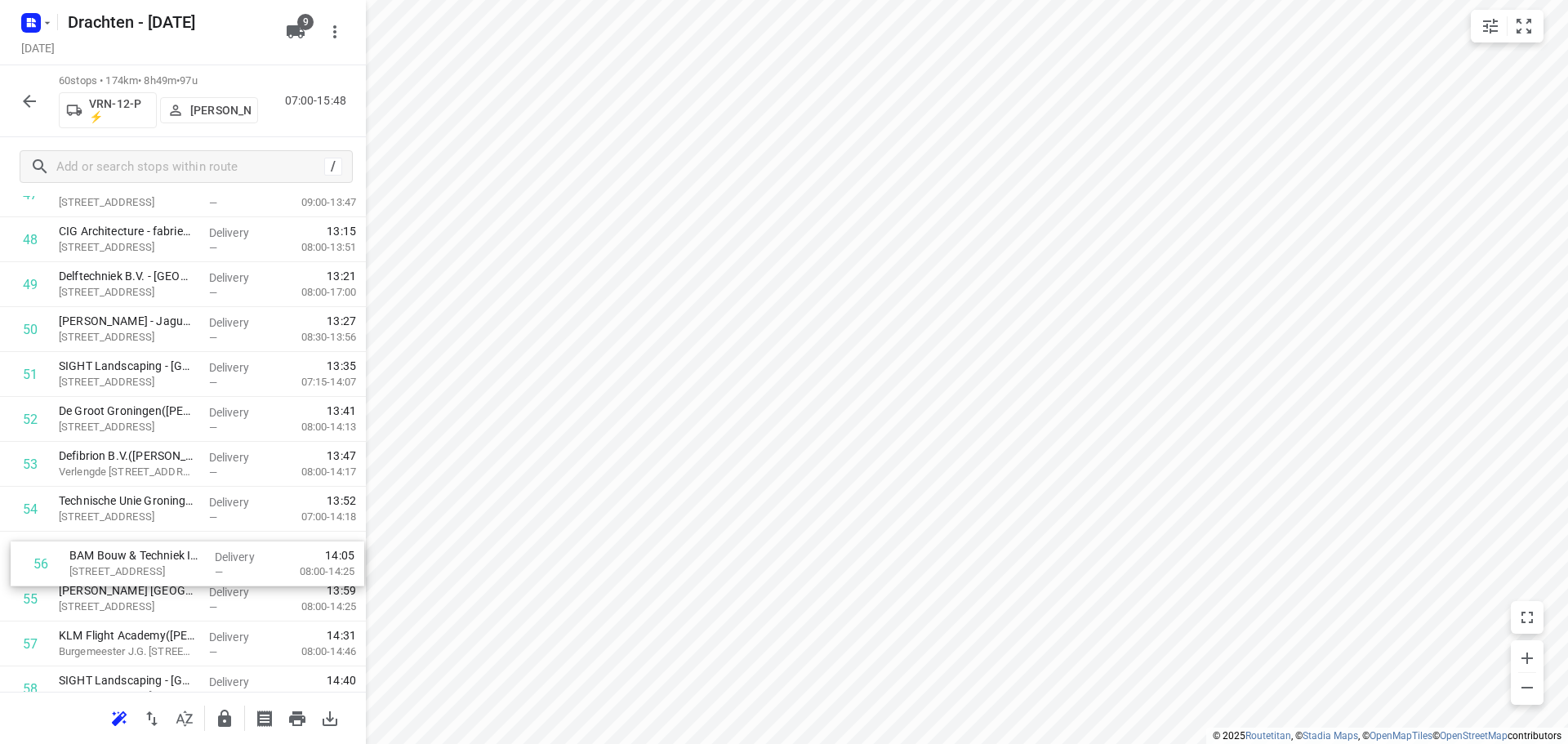
scroll to position [2219, 0]
drag, startPoint x: 115, startPoint y: 623, endPoint x: 128, endPoint y: 558, distance: 66.3
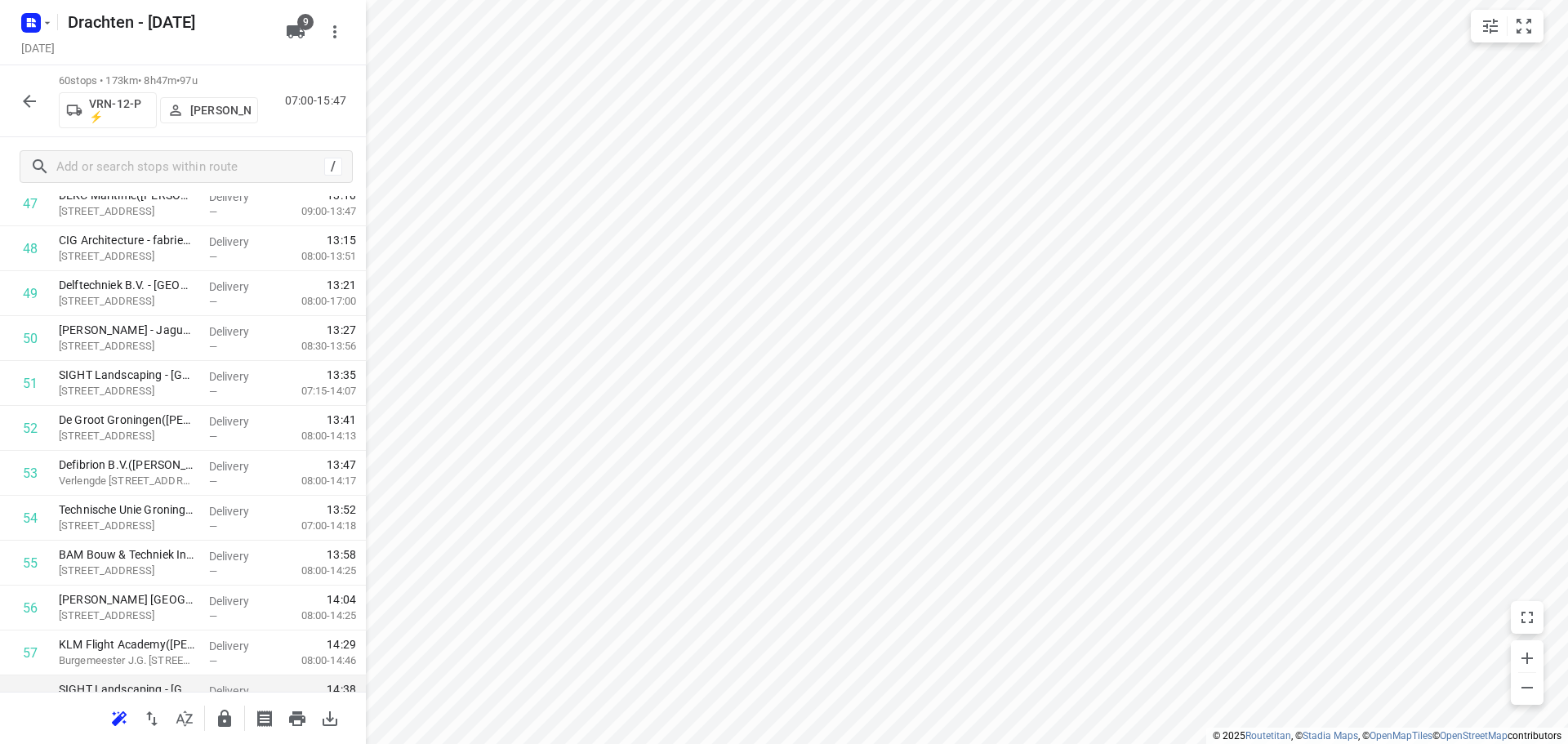
scroll to position [2373, 0]
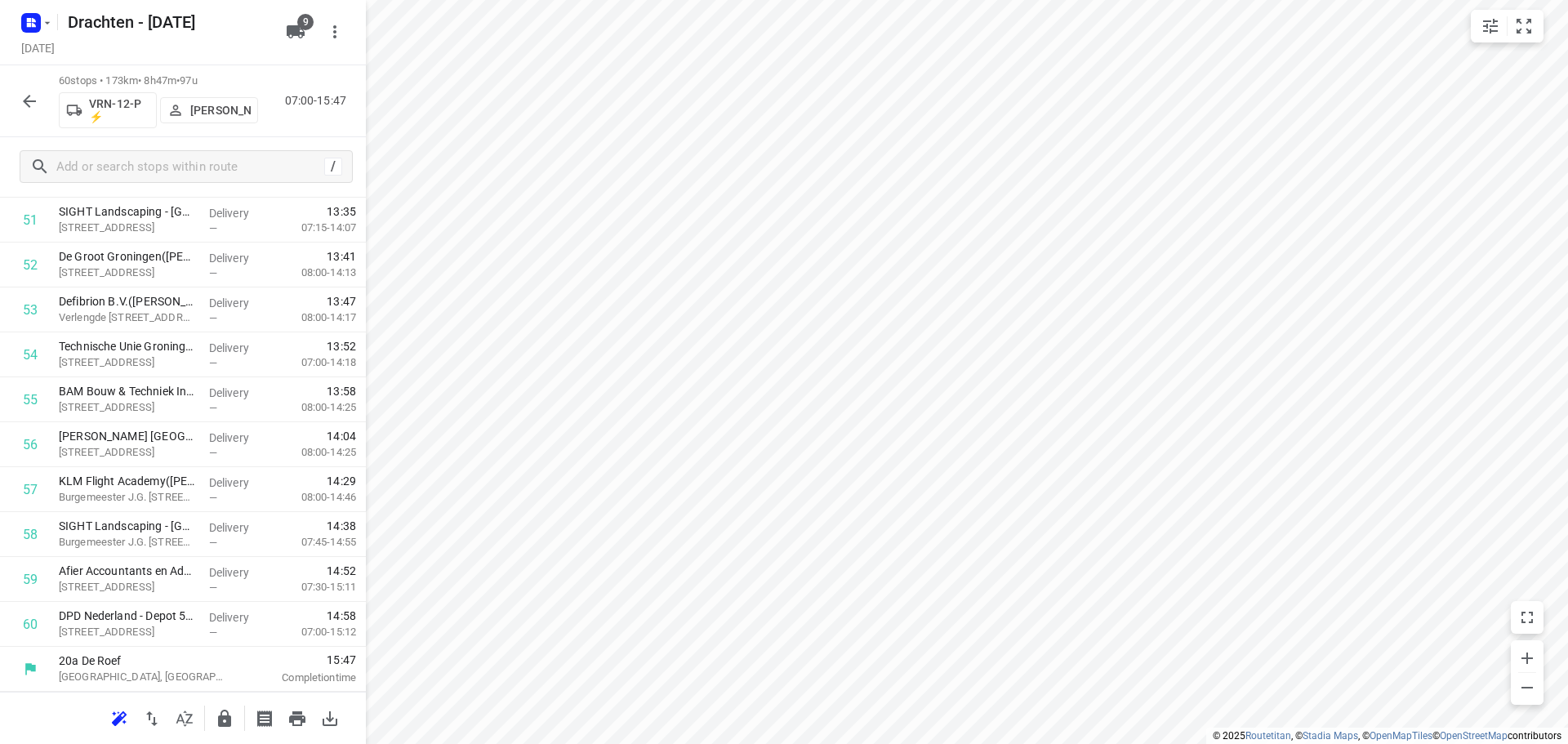
click at [221, 715] on icon "button" at bounding box center [224, 718] width 13 height 17
click at [30, 94] on icon "button" at bounding box center [30, 101] width 20 height 20
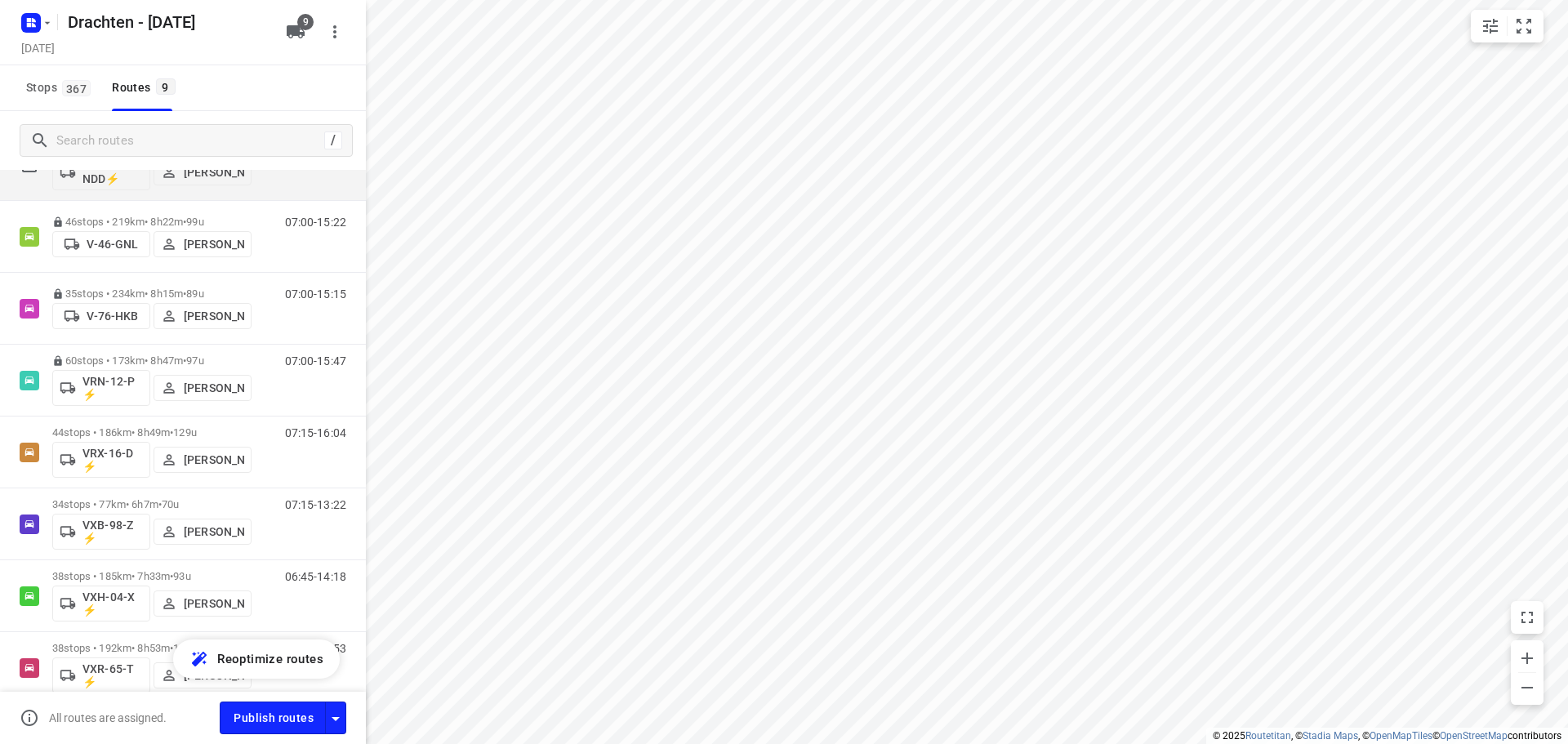
scroll to position [245, 0]
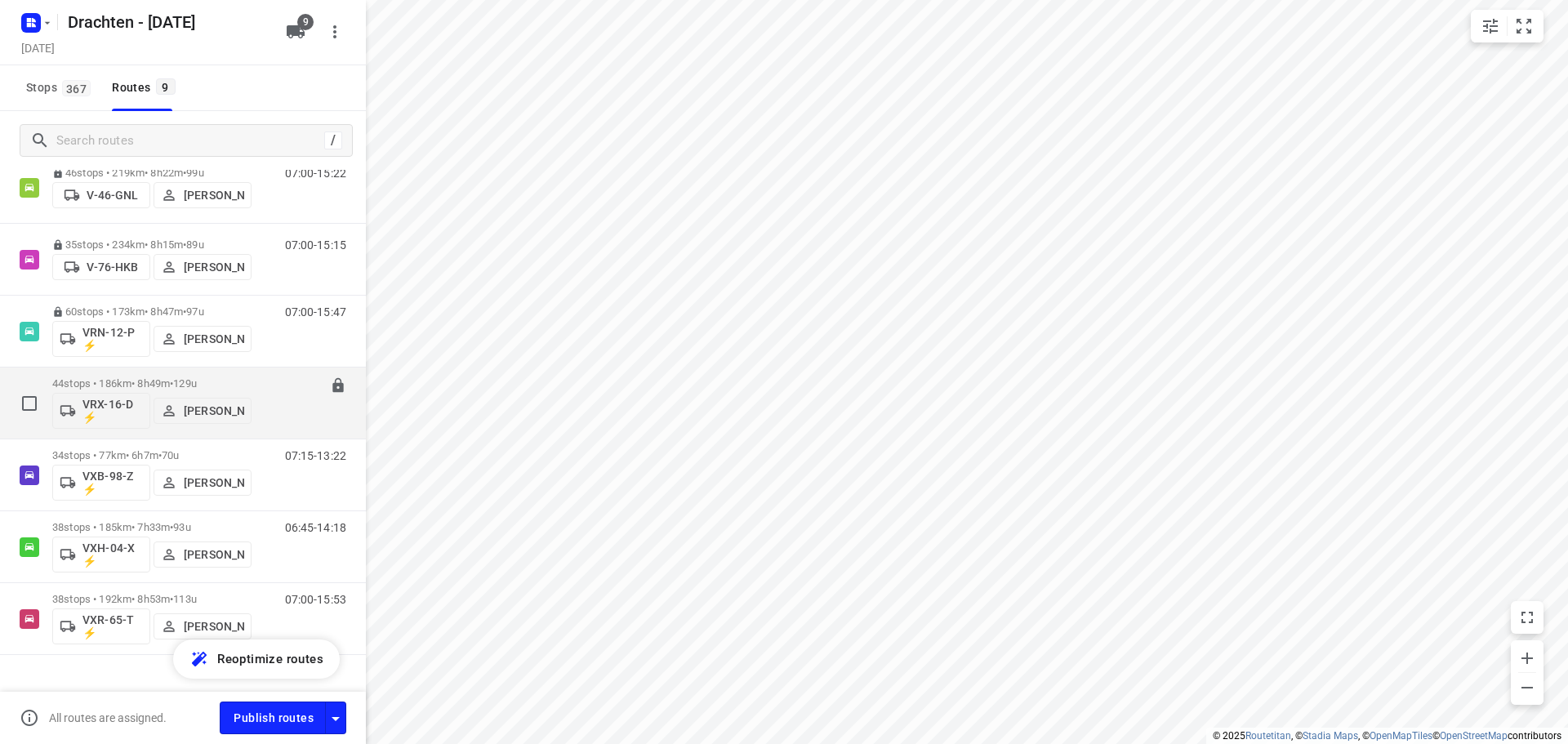
click at [197, 377] on span "129u" at bounding box center [185, 384] width 23 height 13
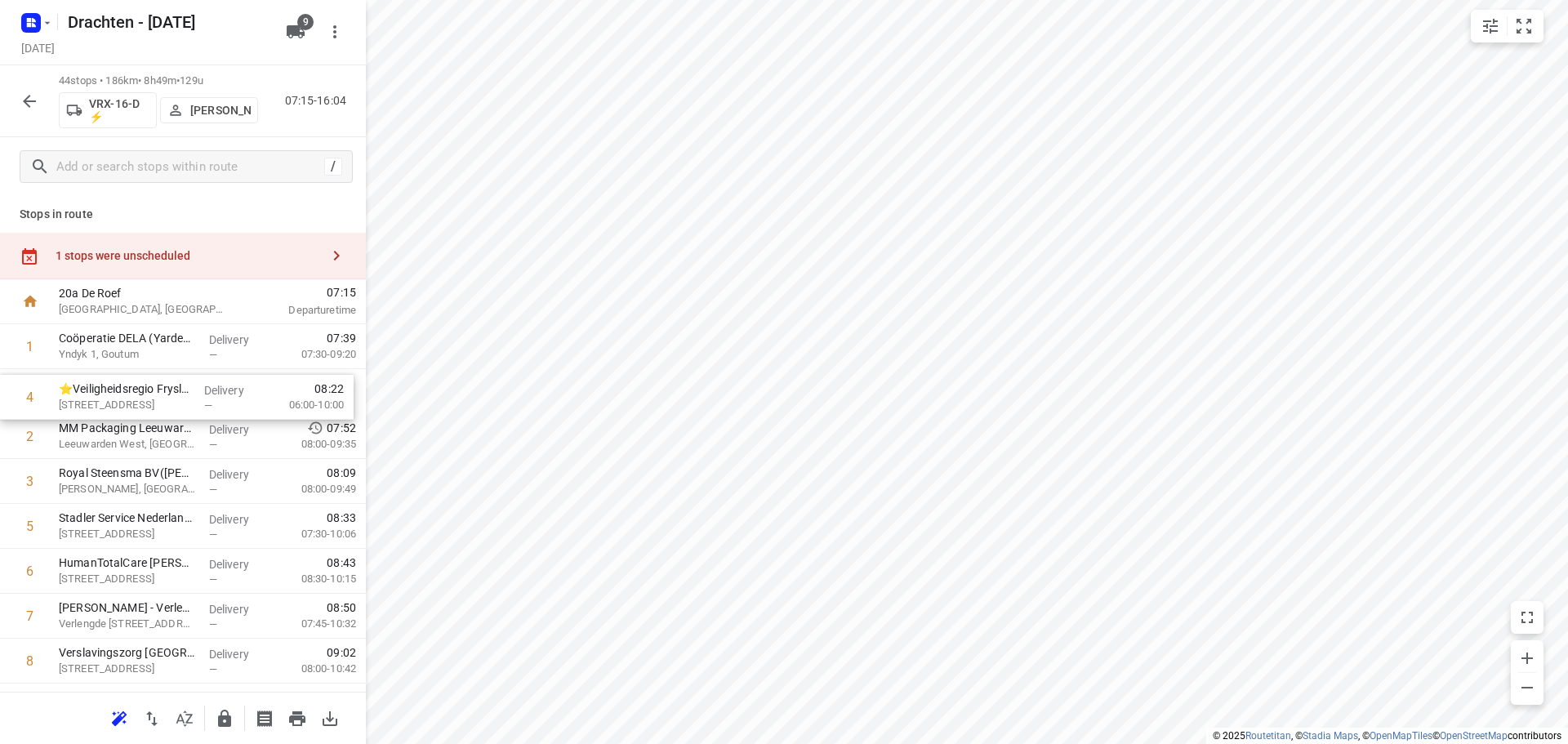
drag, startPoint x: 217, startPoint y: 476, endPoint x: 216, endPoint y: 382, distance: 94.0
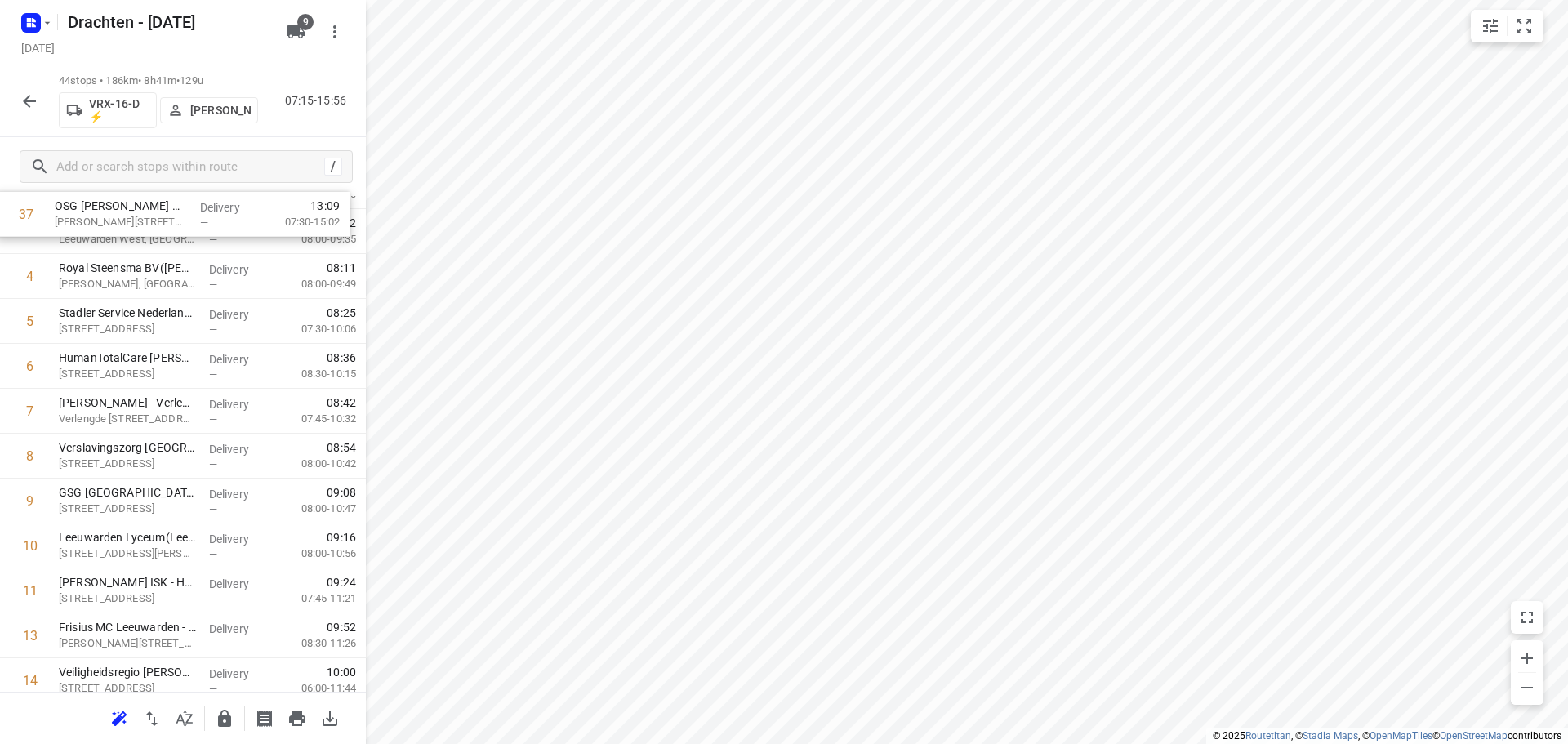
scroll to position [0, 0]
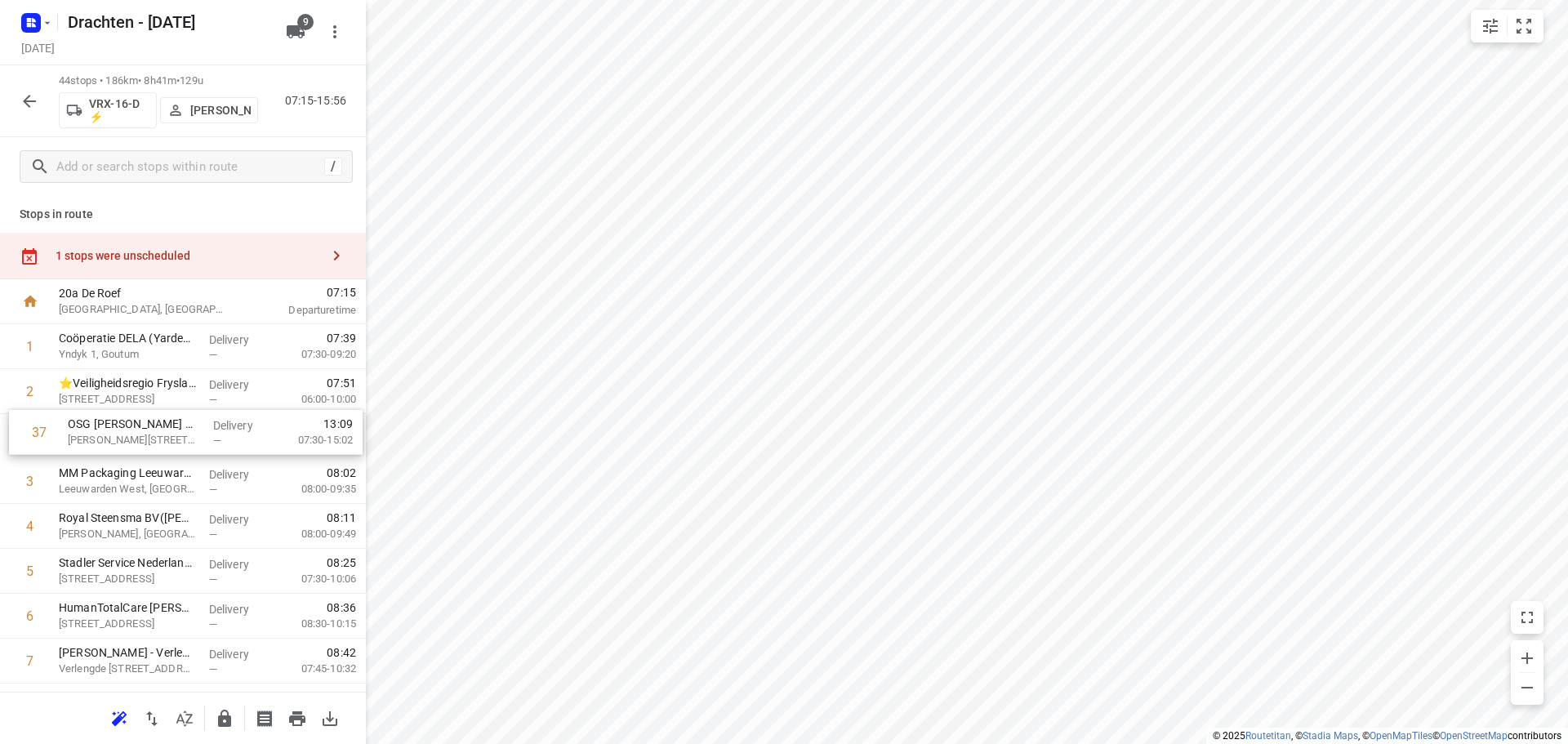
drag, startPoint x: 174, startPoint y: 325, endPoint x: 183, endPoint y: 439, distance: 114.4
drag, startPoint x: 140, startPoint y: 365, endPoint x: 141, endPoint y: 483, distance: 118.0
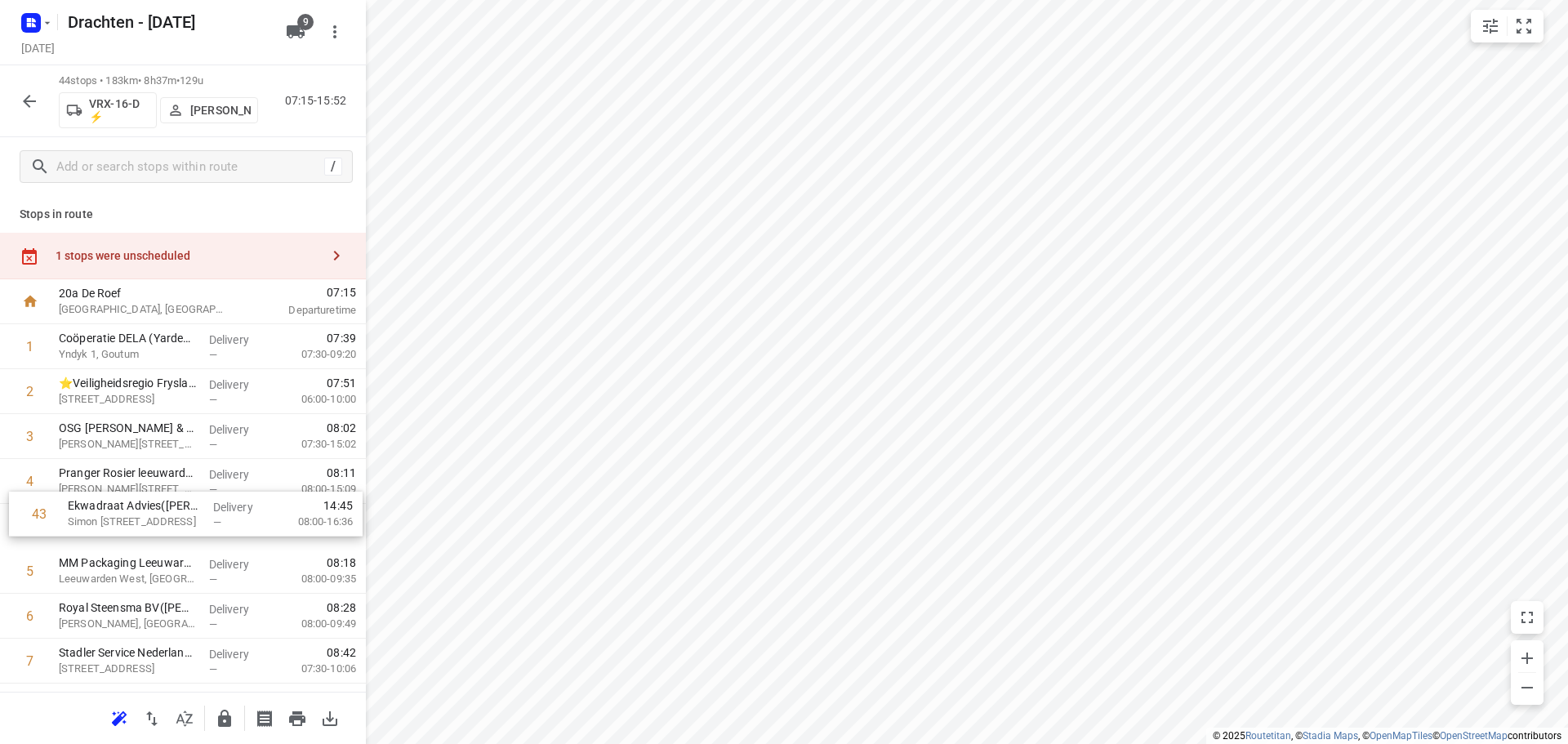
drag, startPoint x: 157, startPoint y: 579, endPoint x: 160, endPoint y: 508, distance: 71.1
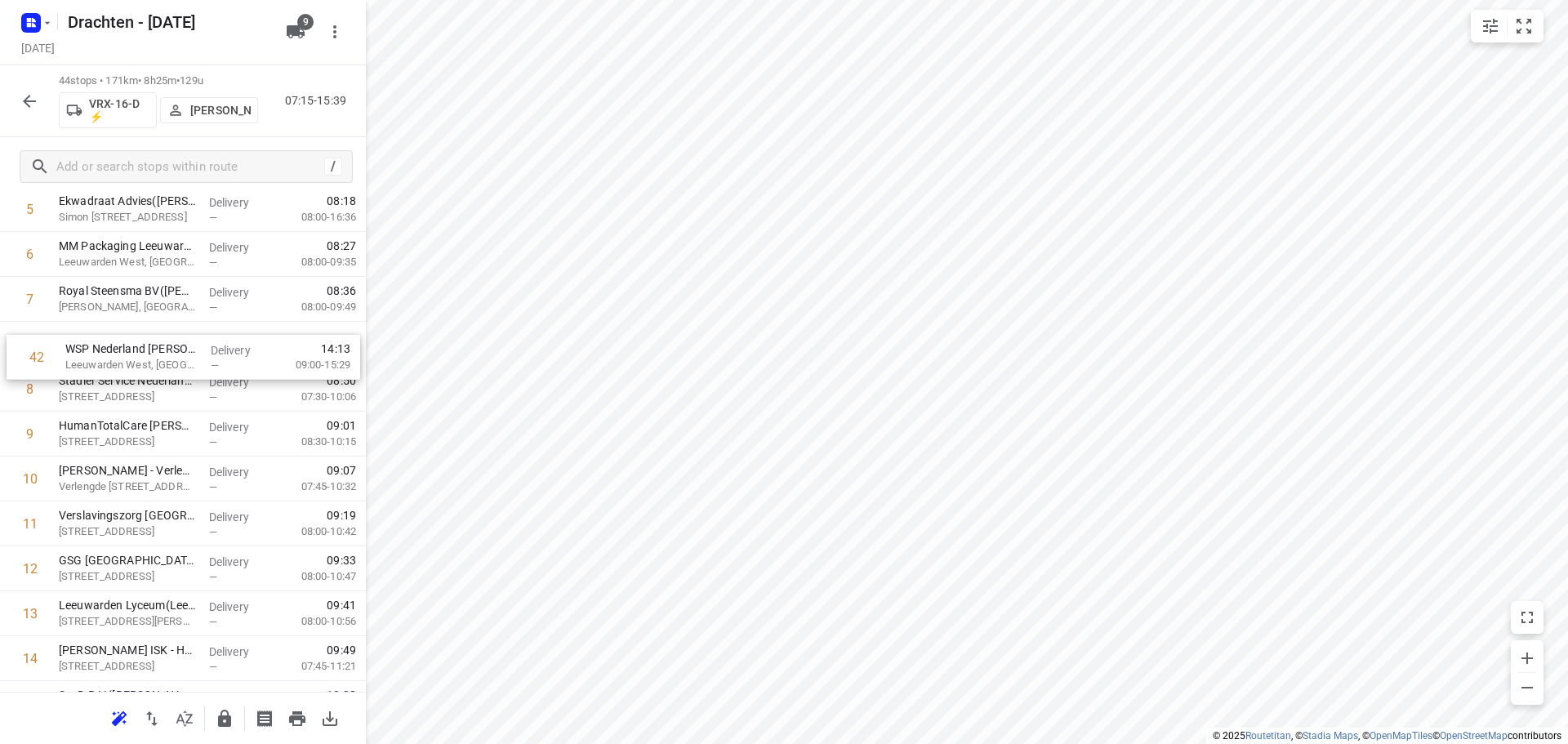
scroll to position [316, 0]
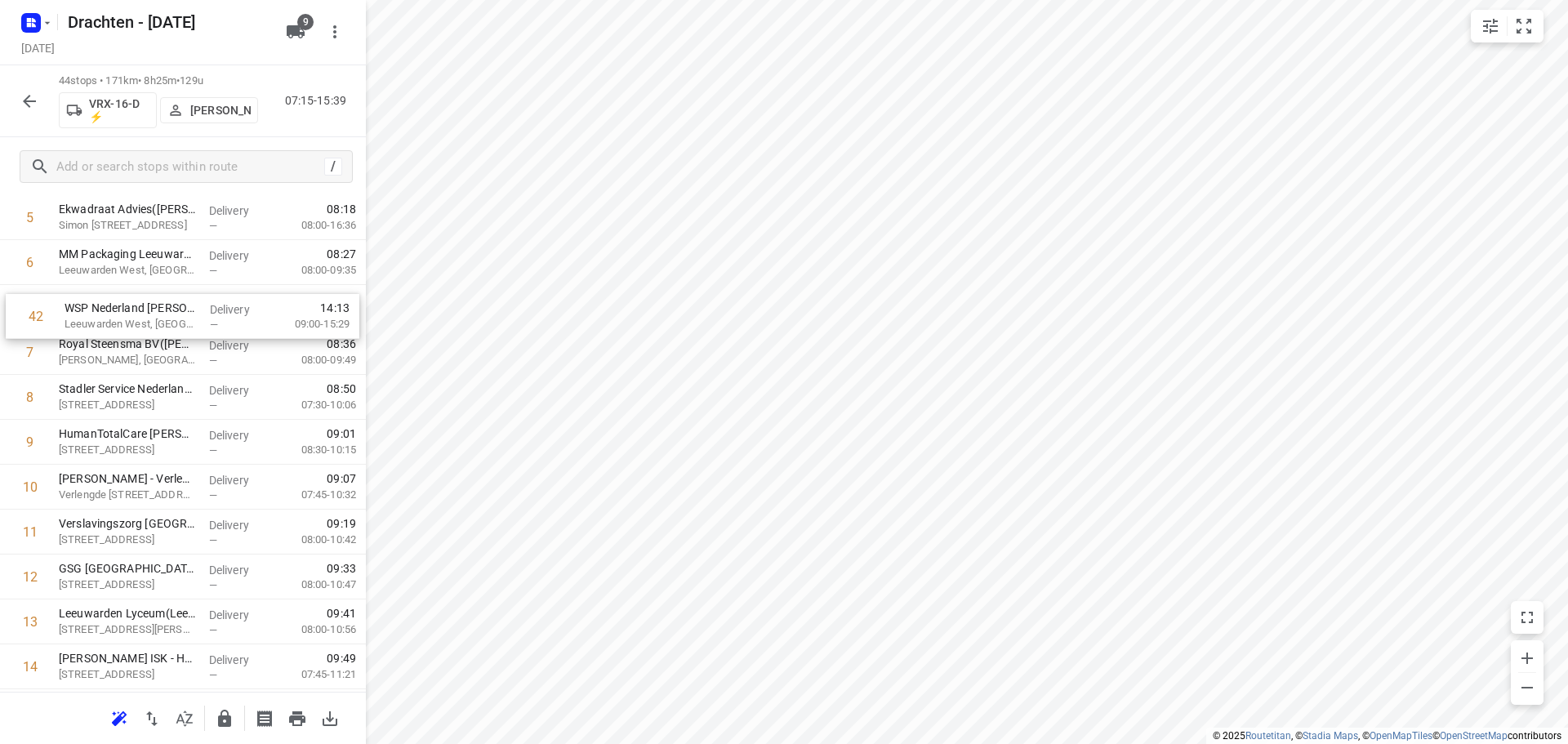
drag, startPoint x: 166, startPoint y: 538, endPoint x: 171, endPoint y: 313, distance: 225.1
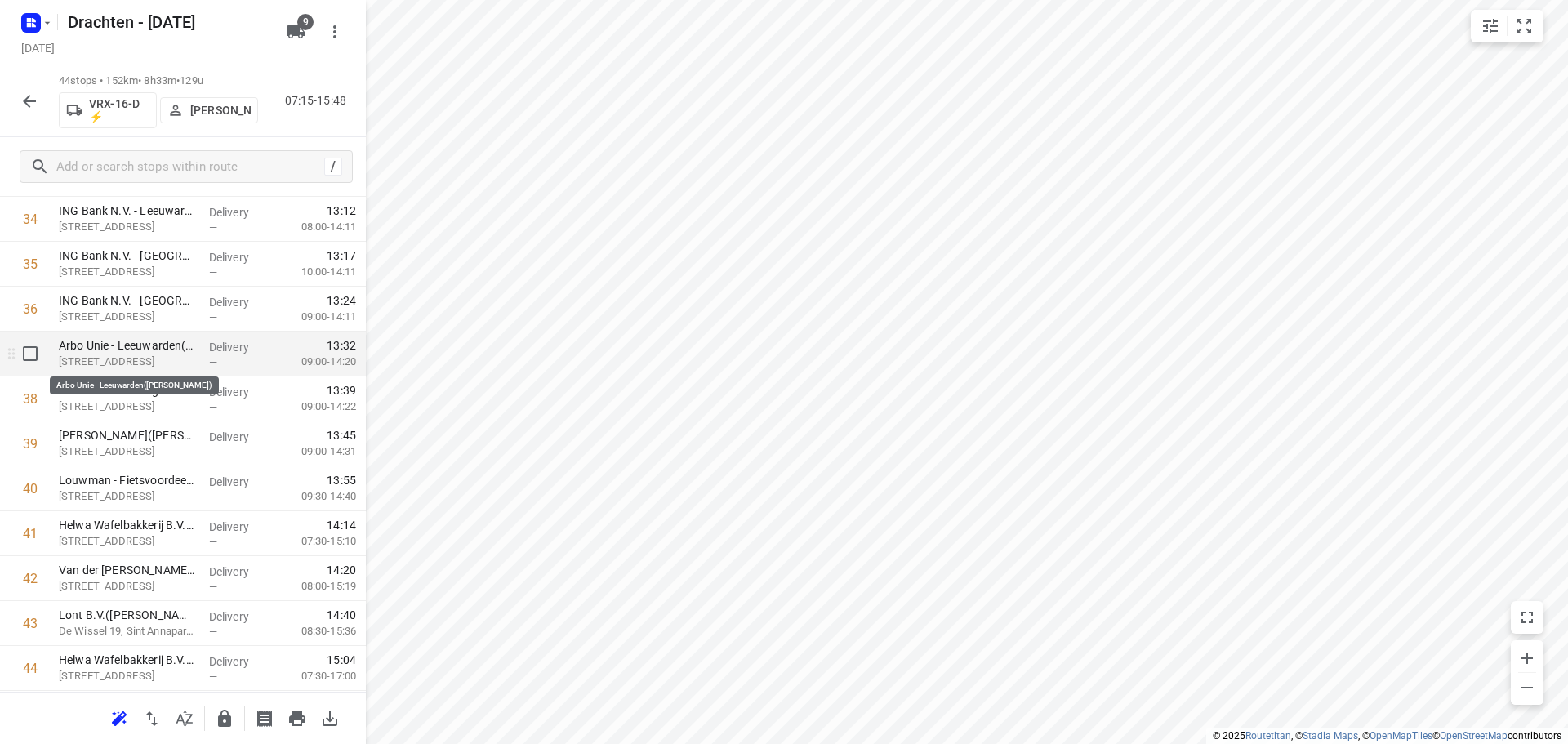
scroll to position [1654, 0]
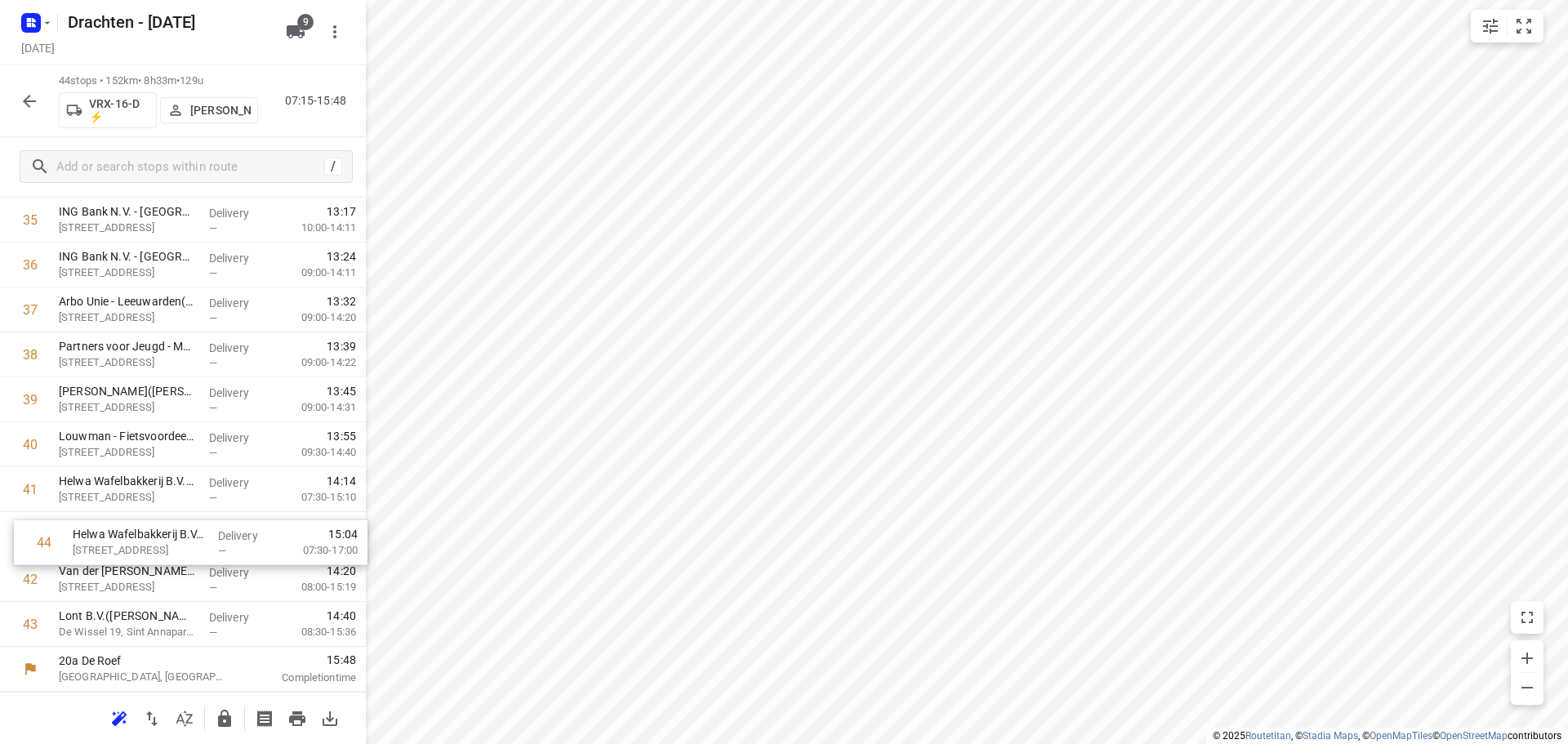
drag, startPoint x: 189, startPoint y: 634, endPoint x: 207, endPoint y: 544, distance: 91.8
click at [232, 717] on icon "button" at bounding box center [225, 719] width 20 height 20
click at [31, 97] on icon "button" at bounding box center [30, 101] width 20 height 20
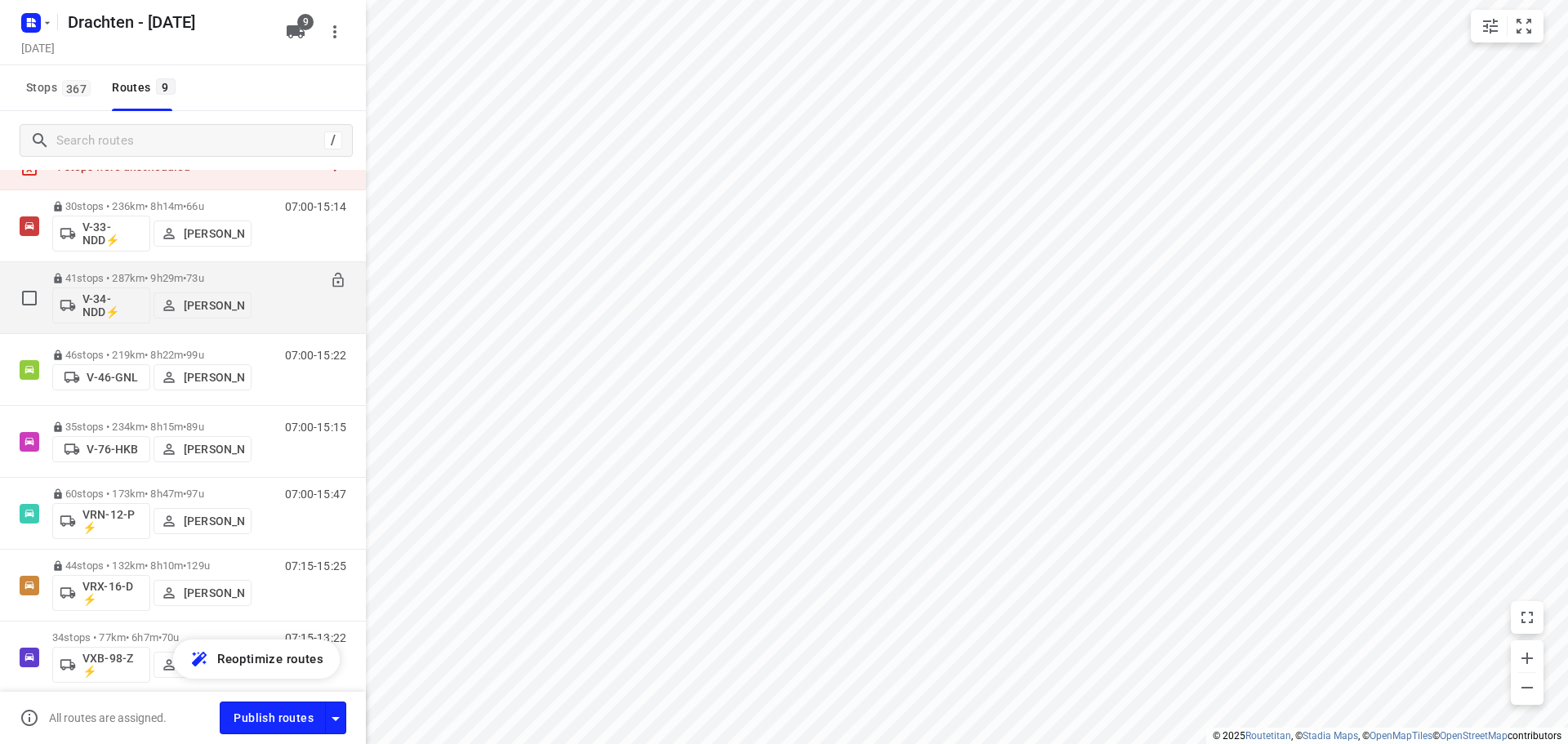
scroll to position [273, 0]
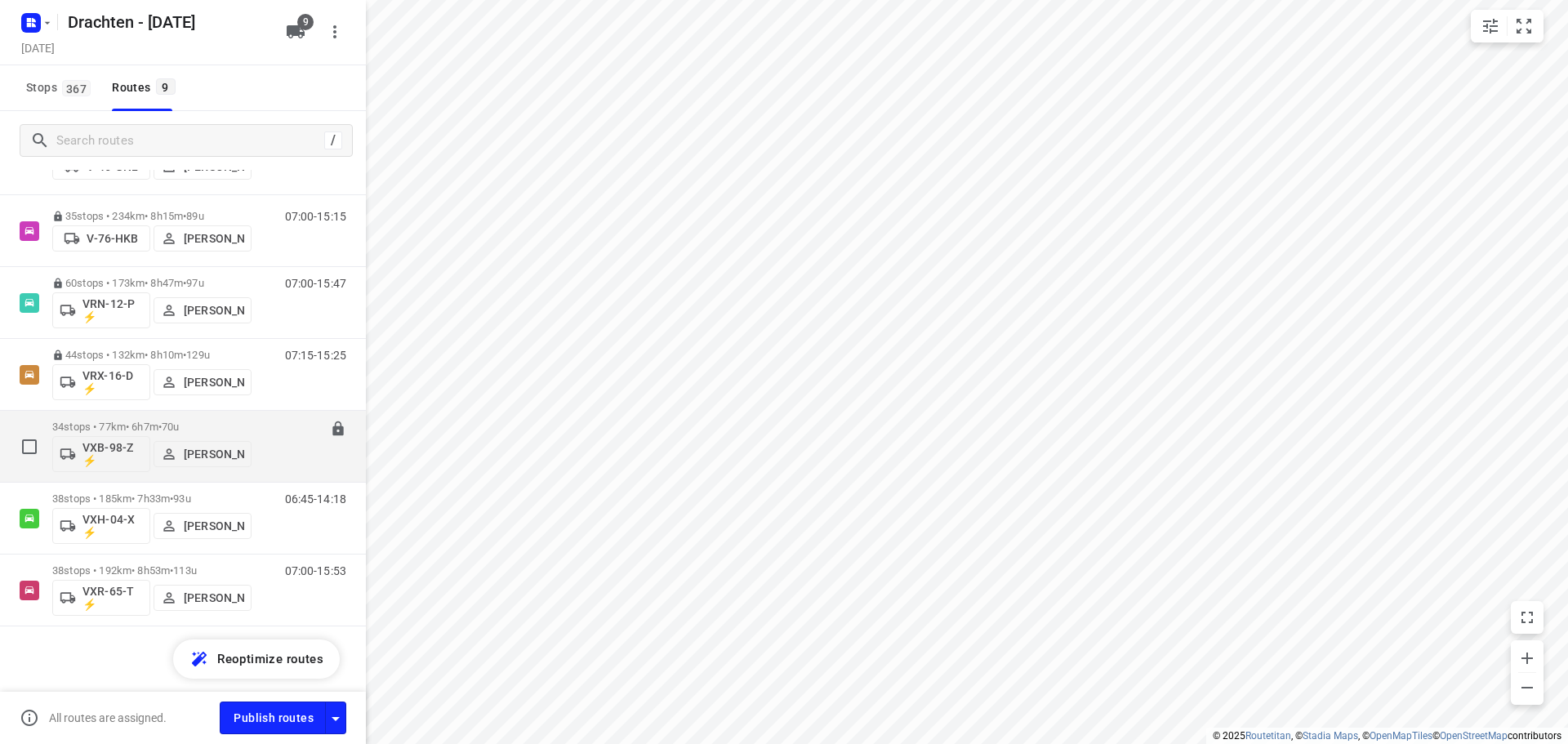
click at [206, 420] on p "34 stops • 77km • 6h7m • 70u" at bounding box center [152, 427] width 199 height 13
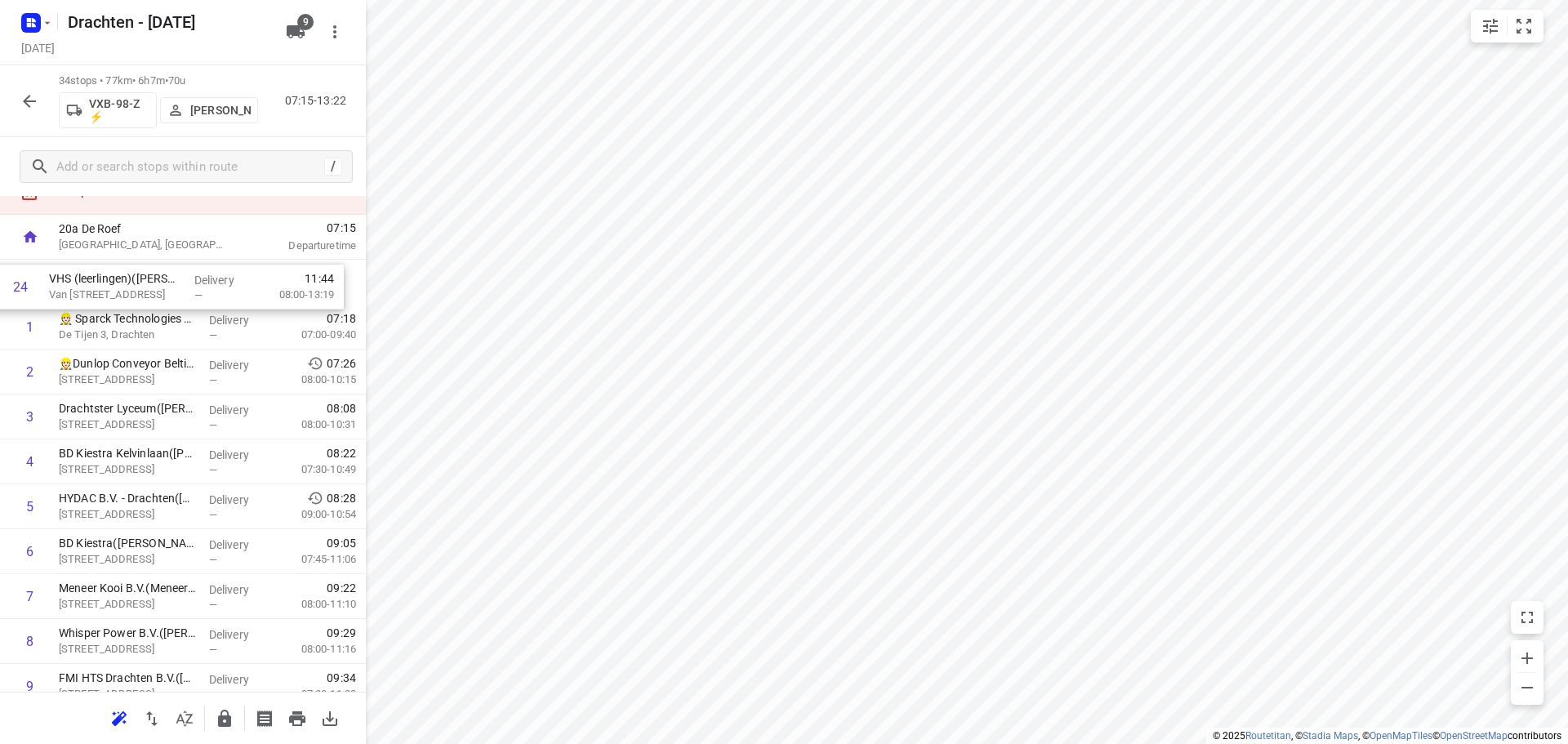
scroll to position [62, 0]
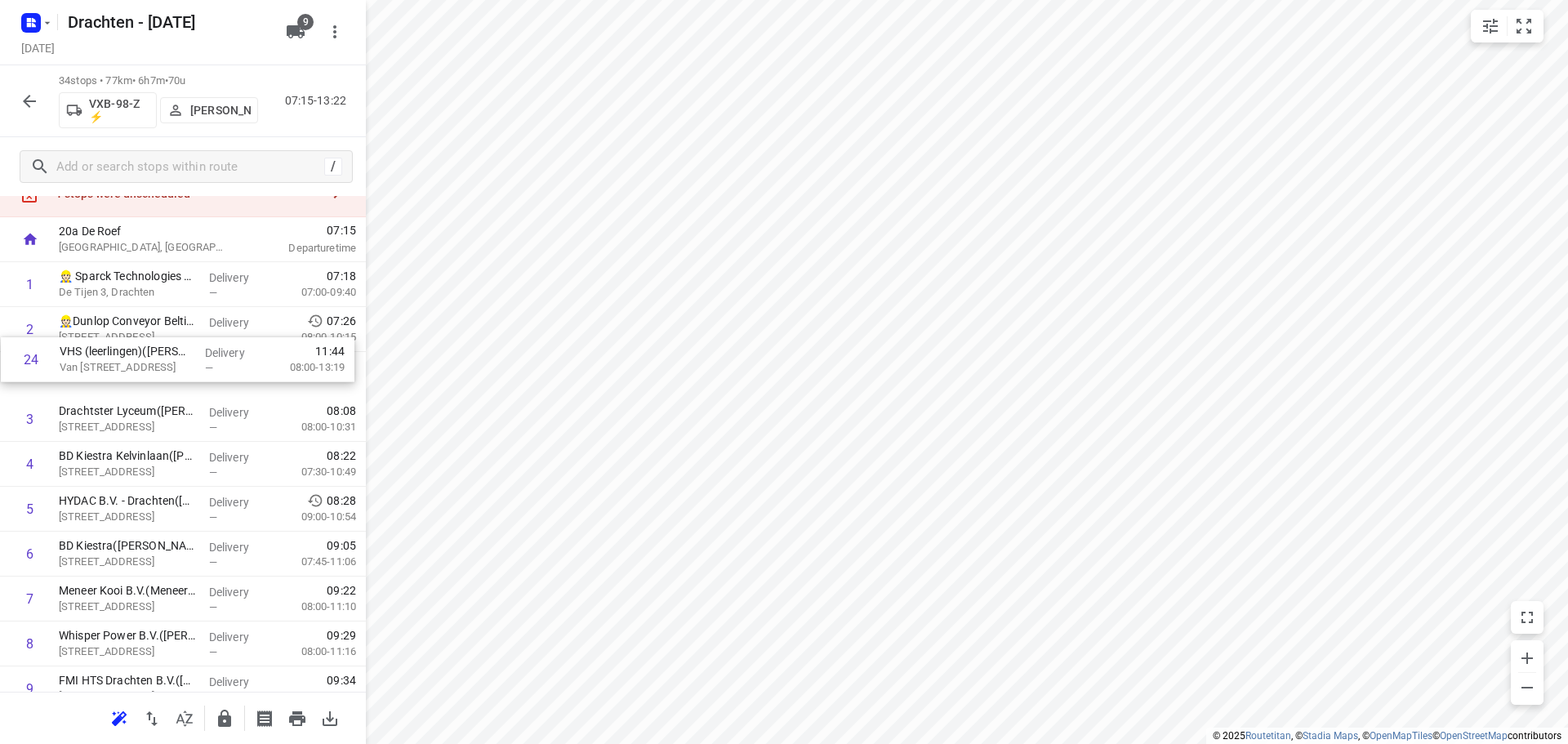
drag, startPoint x: 162, startPoint y: 638, endPoint x: 158, endPoint y: 351, distance: 287.0
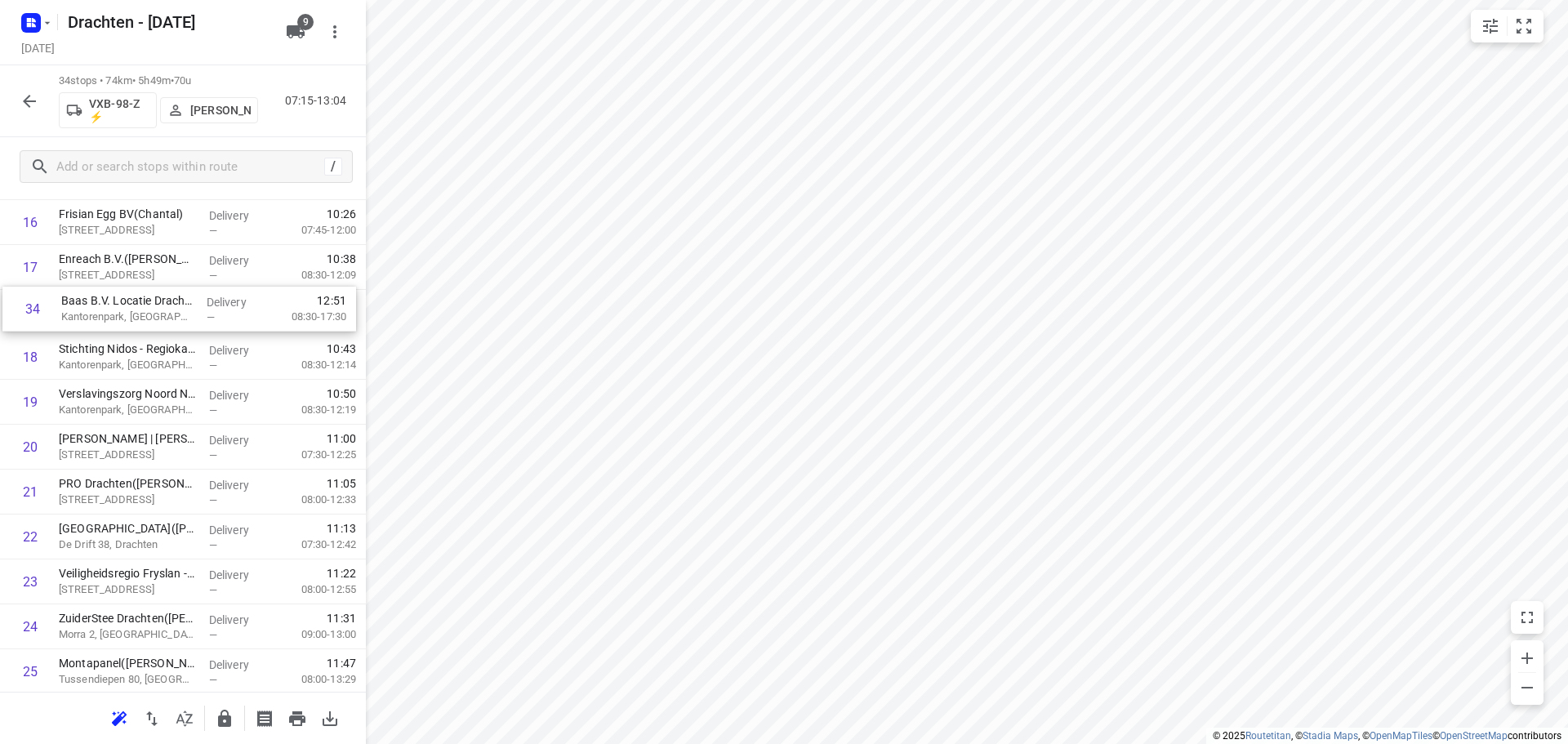
scroll to position [796, 0]
drag, startPoint x: 194, startPoint y: 642, endPoint x: 186, endPoint y: 363, distance: 279.1
click at [186, 363] on div "1 👷🏻 Sparck Technologies BV(Sparck Technologies BV) De Tijen 3, Drachten Delive…" at bounding box center [183, 291] width 366 height 1527
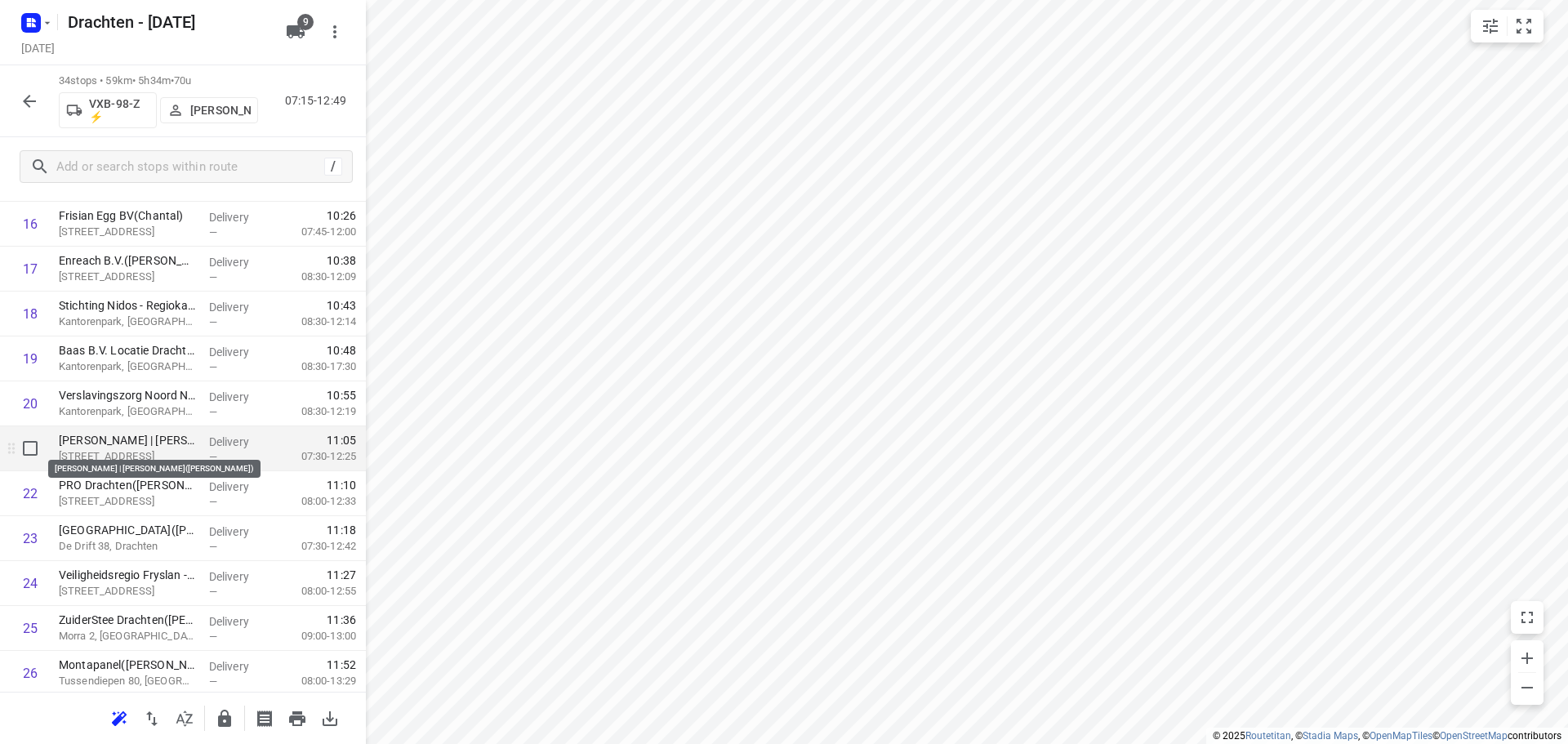
scroll to position [1205, 0]
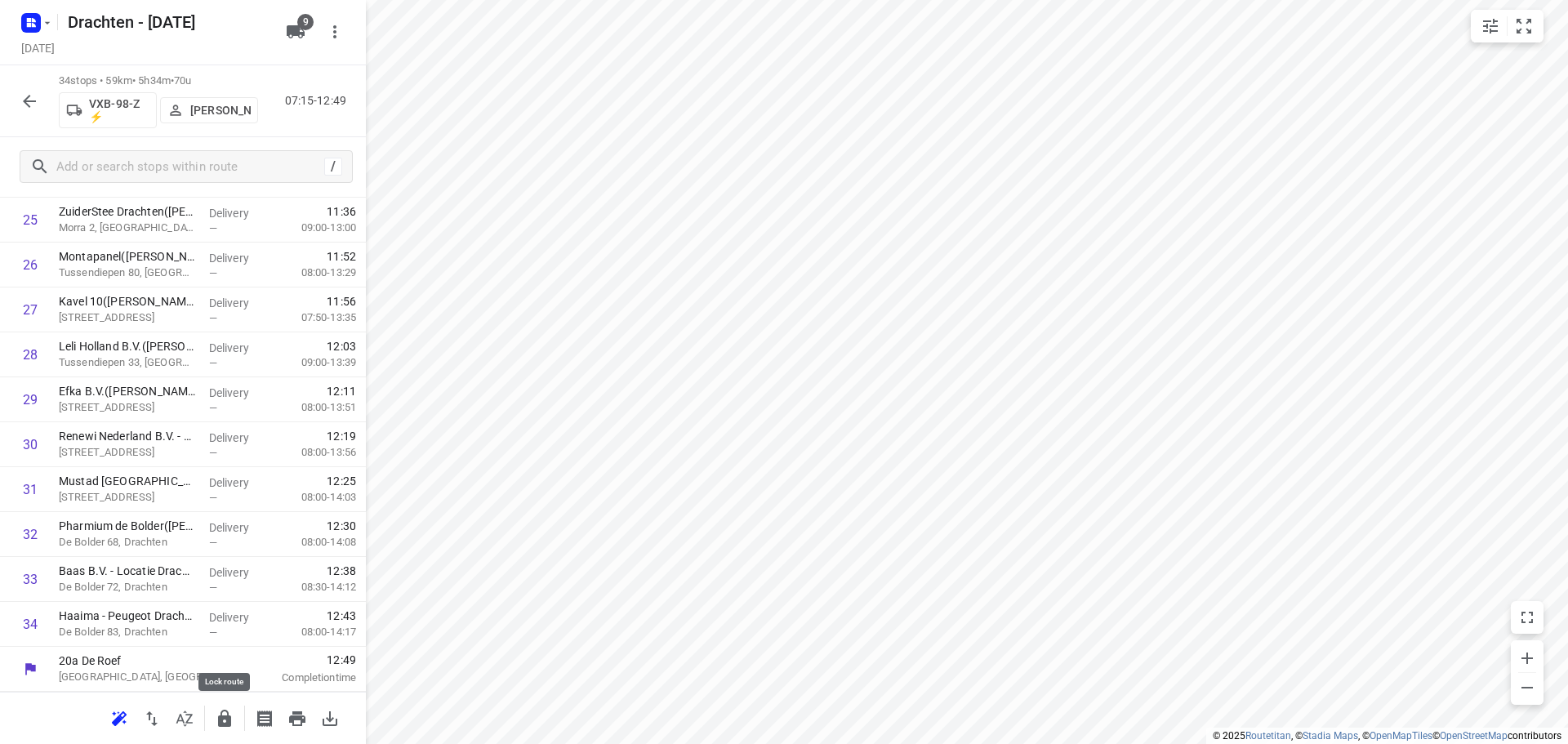
click at [226, 709] on icon "button" at bounding box center [225, 719] width 20 height 20
click at [19, 114] on button "button" at bounding box center [30, 101] width 32 height 32
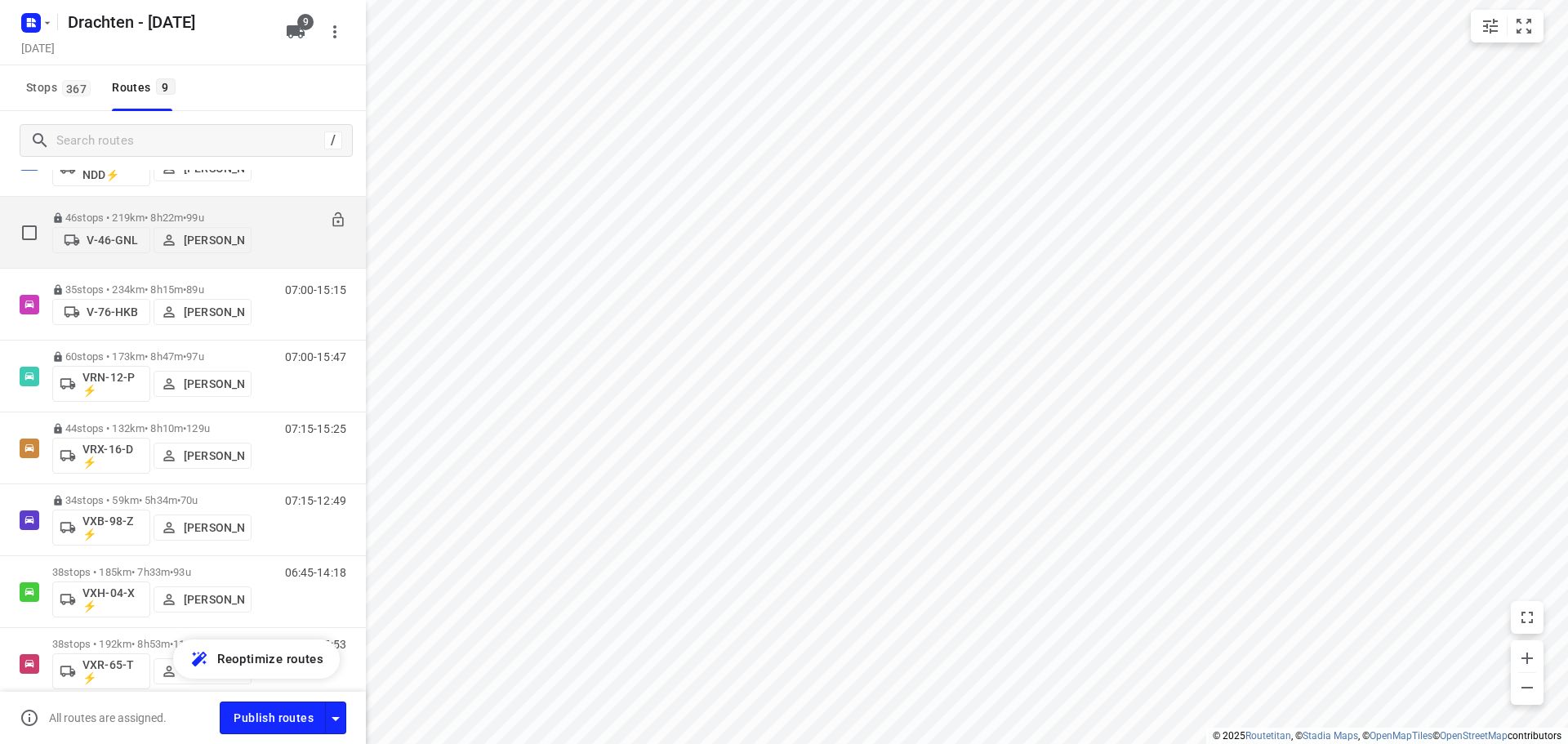
scroll to position [273, 0]
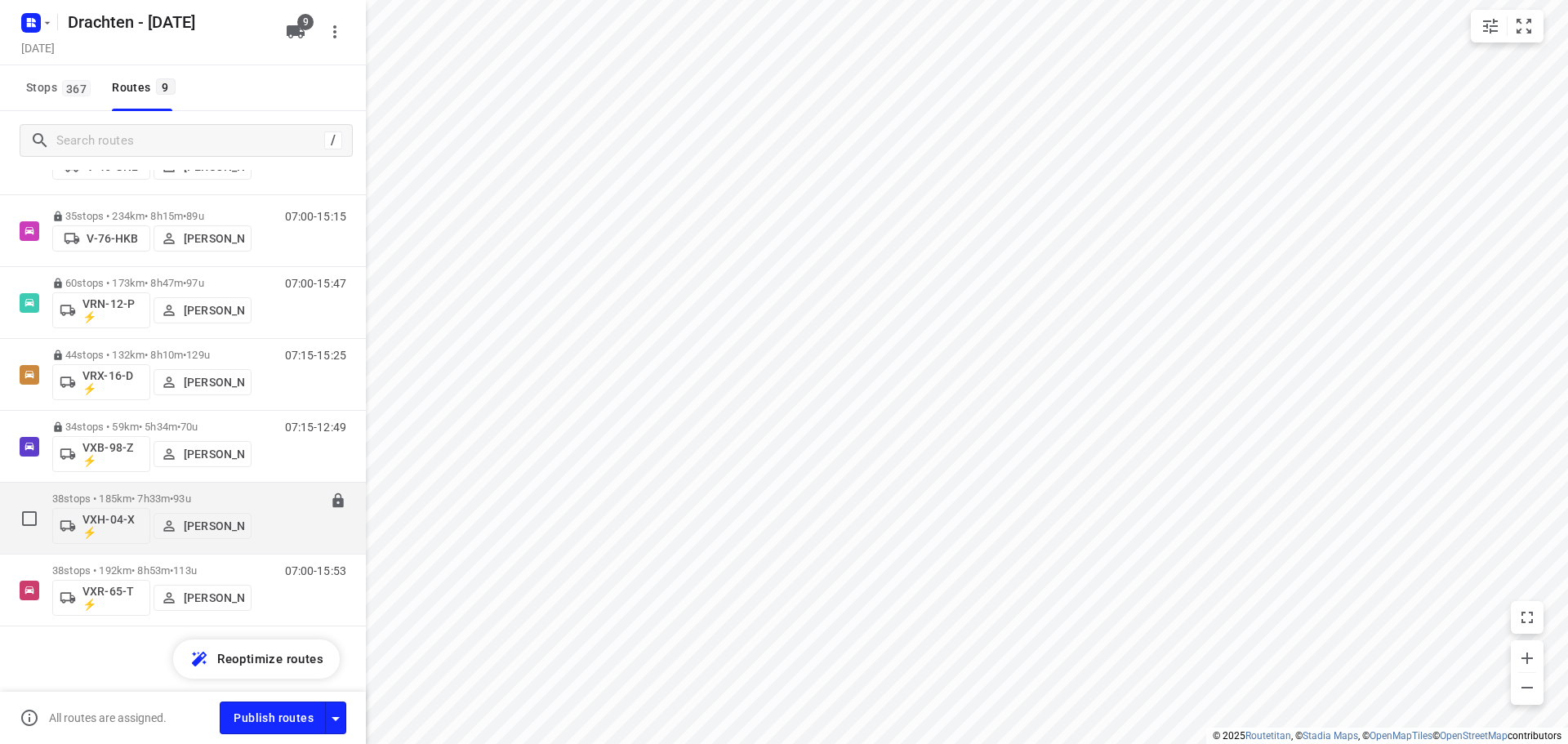
click at [190, 492] on span "93u" at bounding box center [181, 498] width 17 height 13
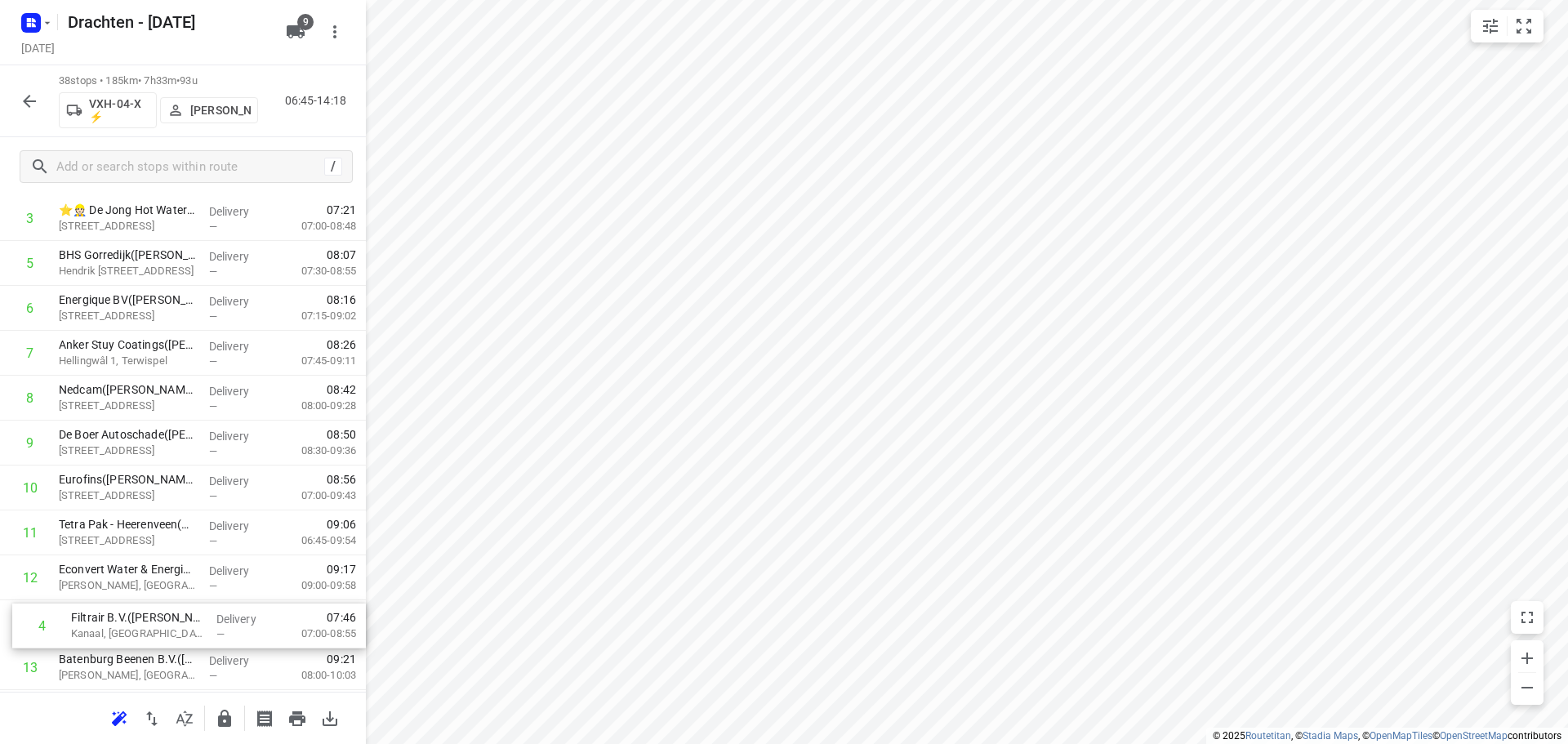
drag, startPoint x: 182, startPoint y: 490, endPoint x: 195, endPoint y: 638, distance: 148.6
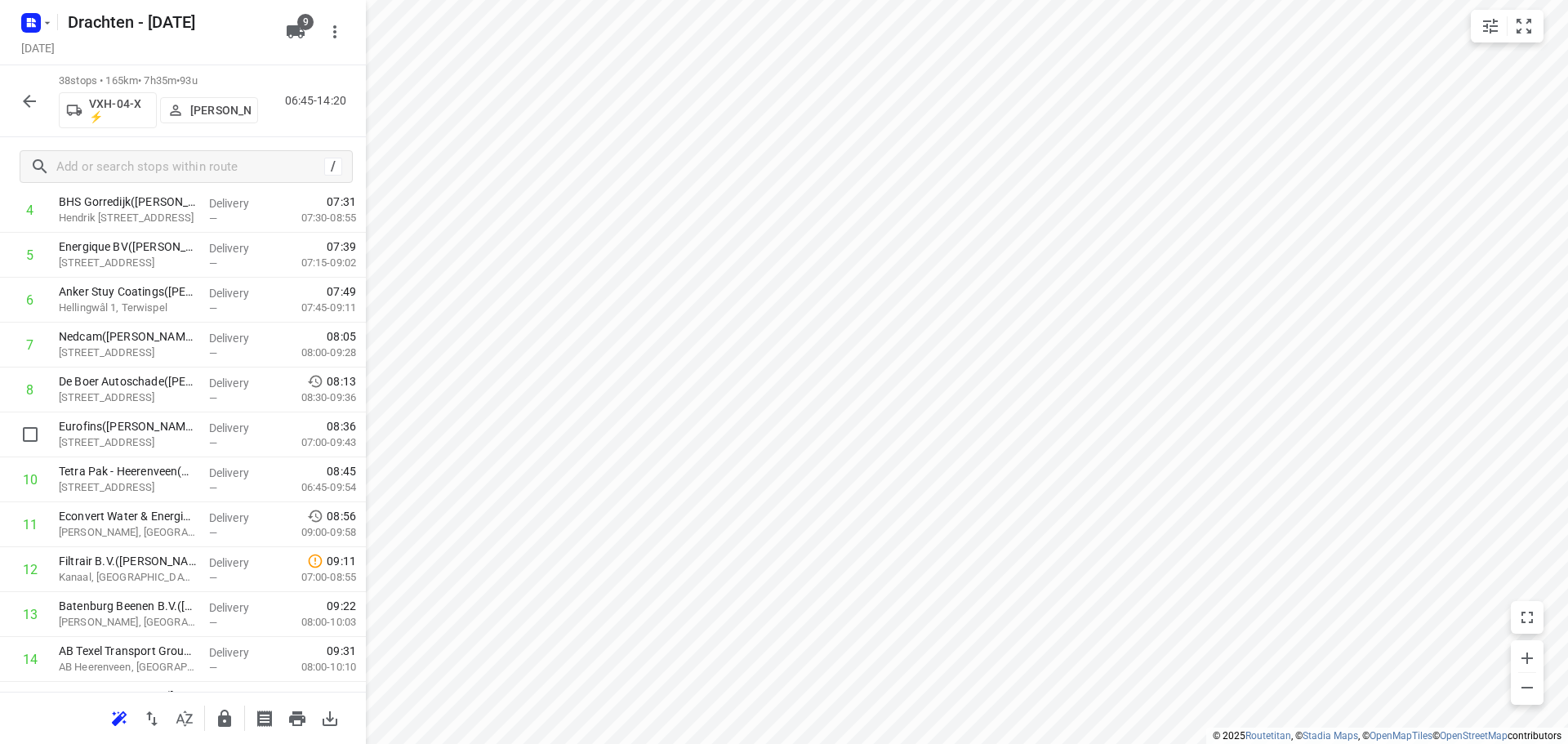
scroll to position [326, 0]
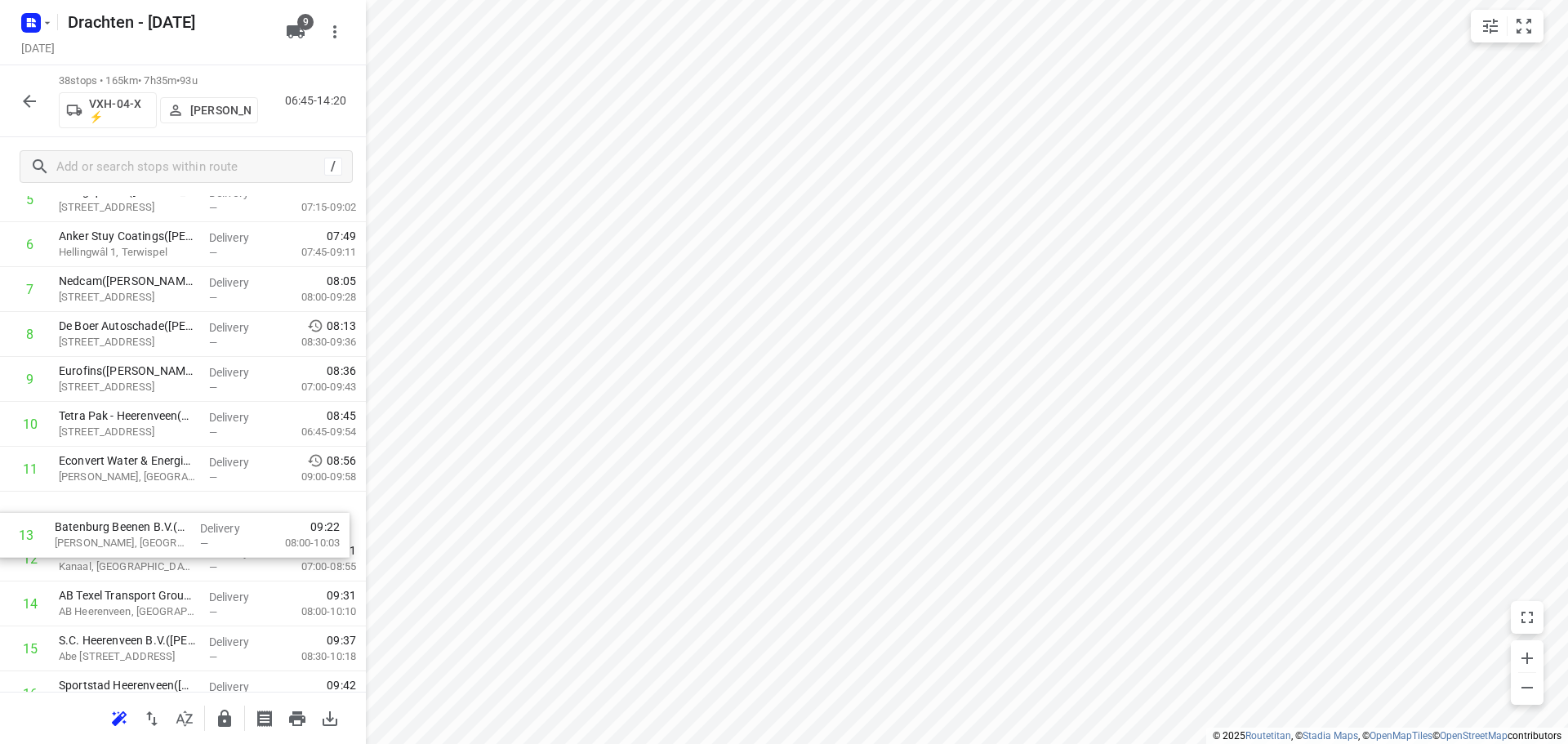
drag, startPoint x: 178, startPoint y: 552, endPoint x: 175, endPoint y: 510, distance: 42.1
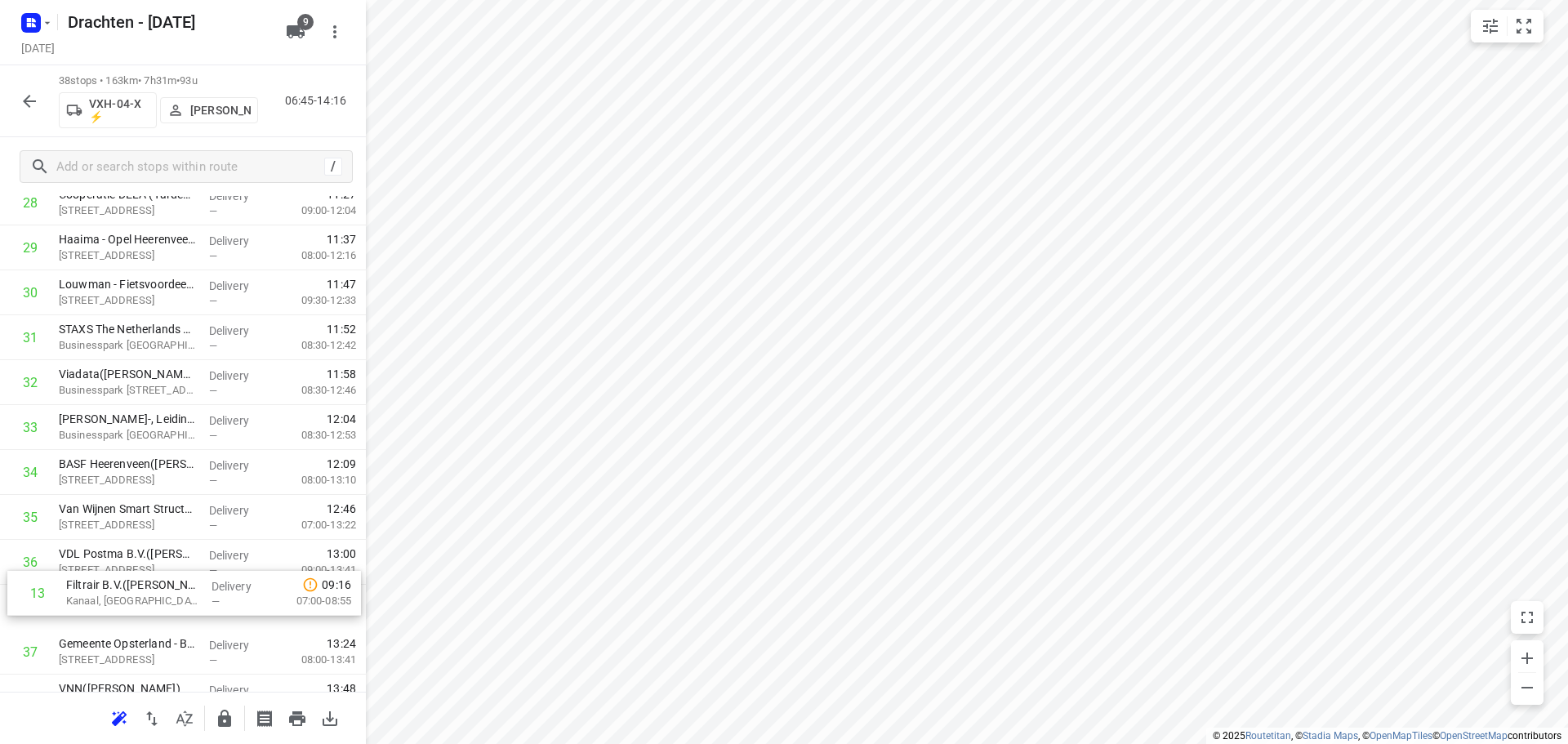
scroll to position [1330, 0]
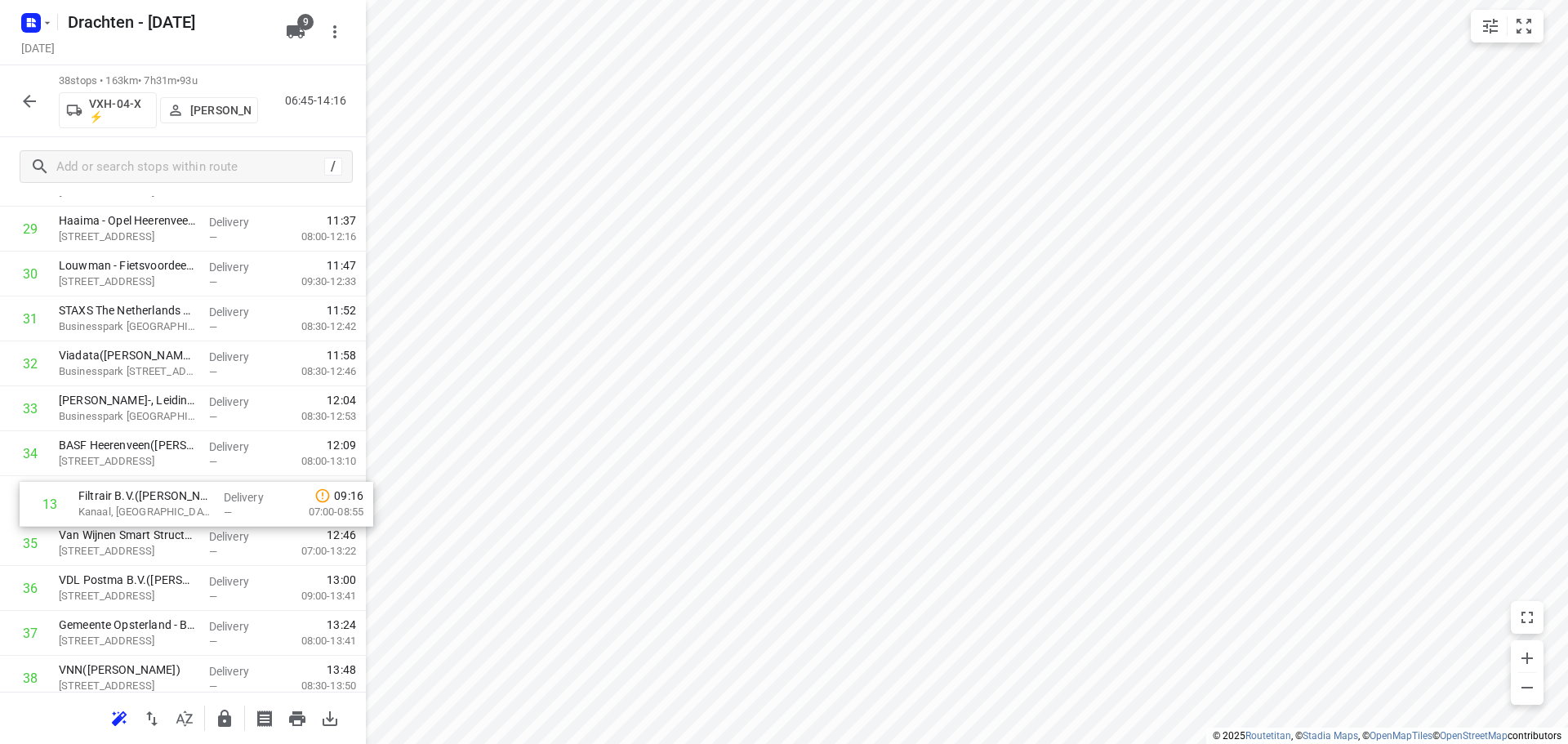
drag, startPoint x: 185, startPoint y: 400, endPoint x: 204, endPoint y: 499, distance: 100.8
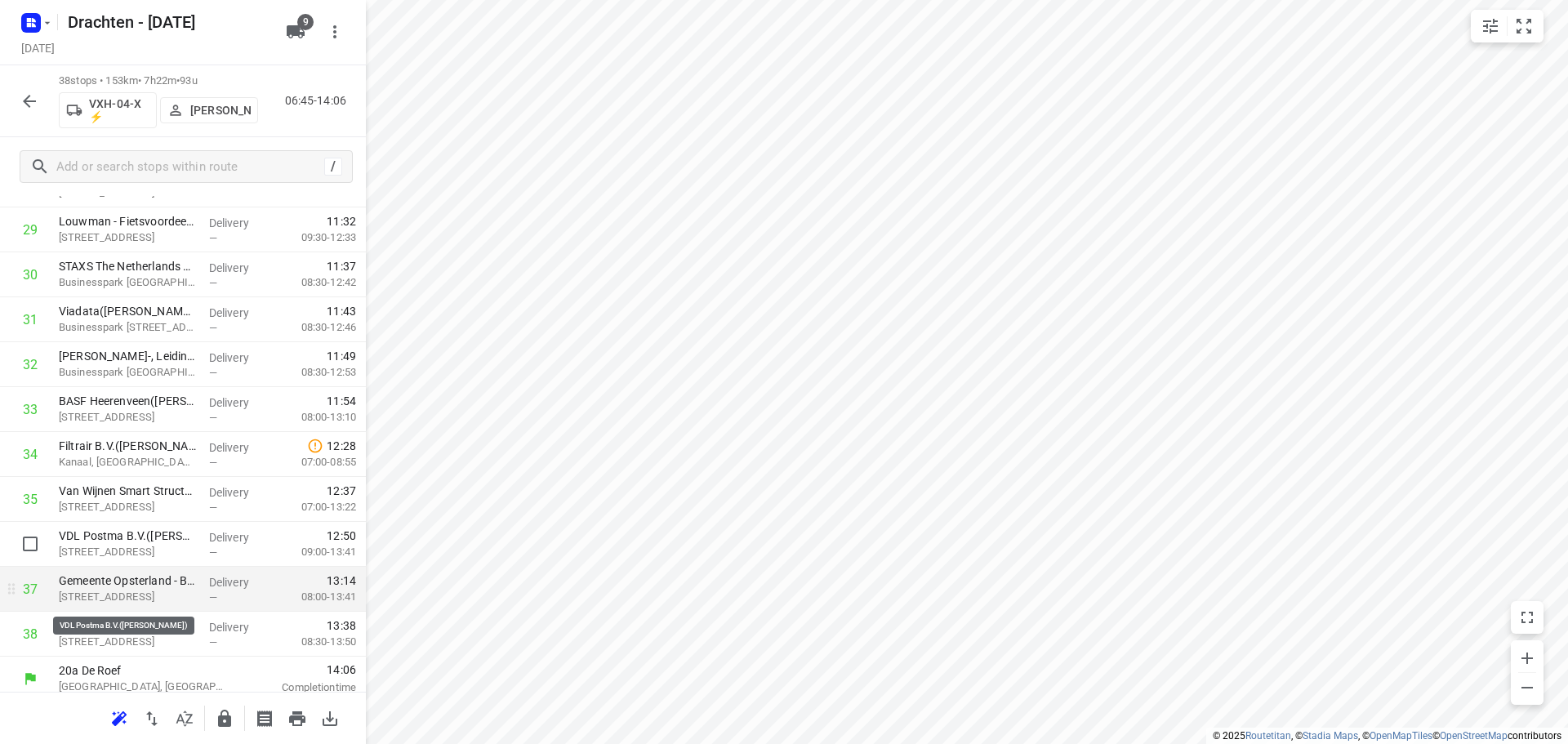
scroll to position [1384, 0]
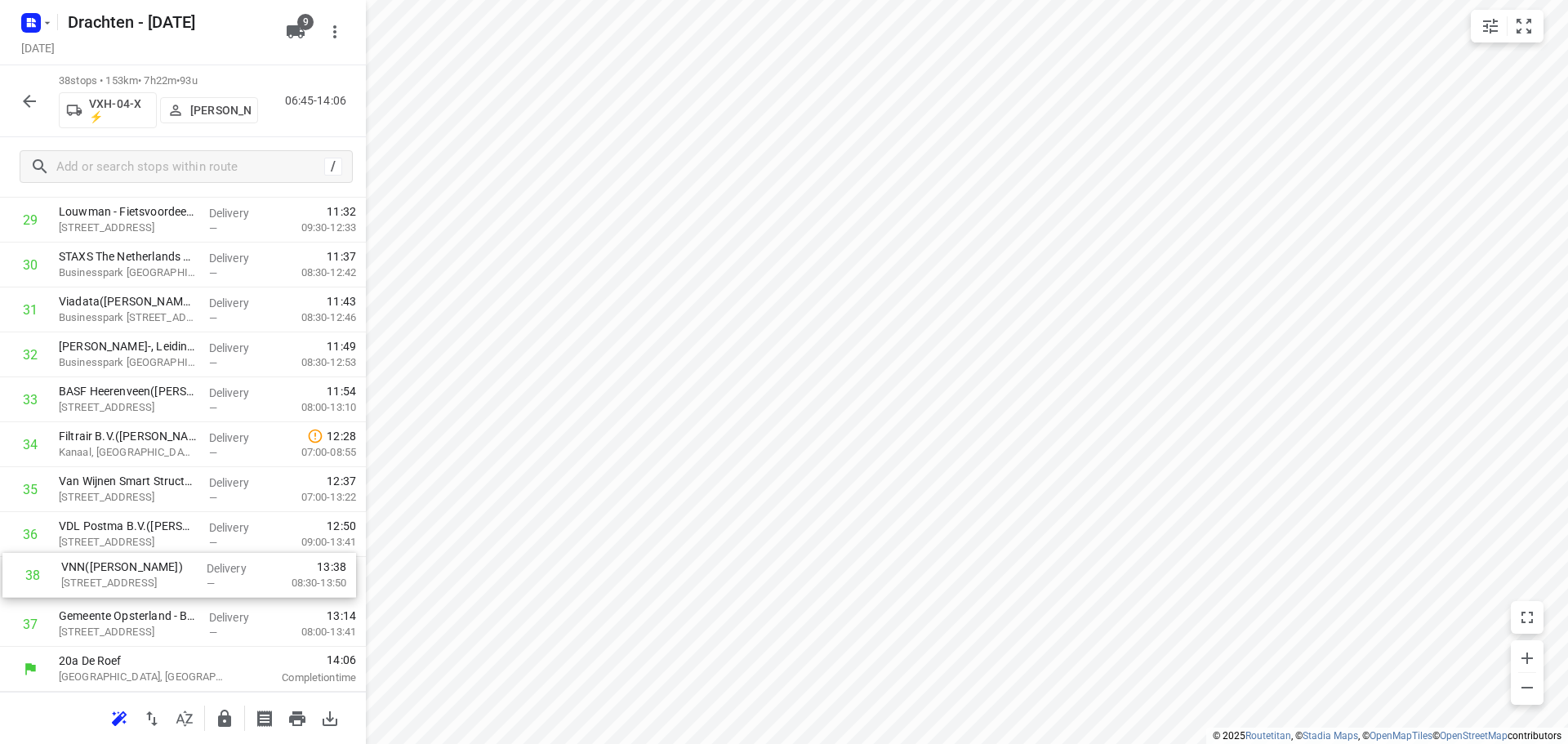
drag, startPoint x: 170, startPoint y: 627, endPoint x: 172, endPoint y: 574, distance: 53.0
click at [234, 726] on icon "button" at bounding box center [225, 719] width 20 height 20
click at [42, 105] on button "button" at bounding box center [30, 101] width 32 height 32
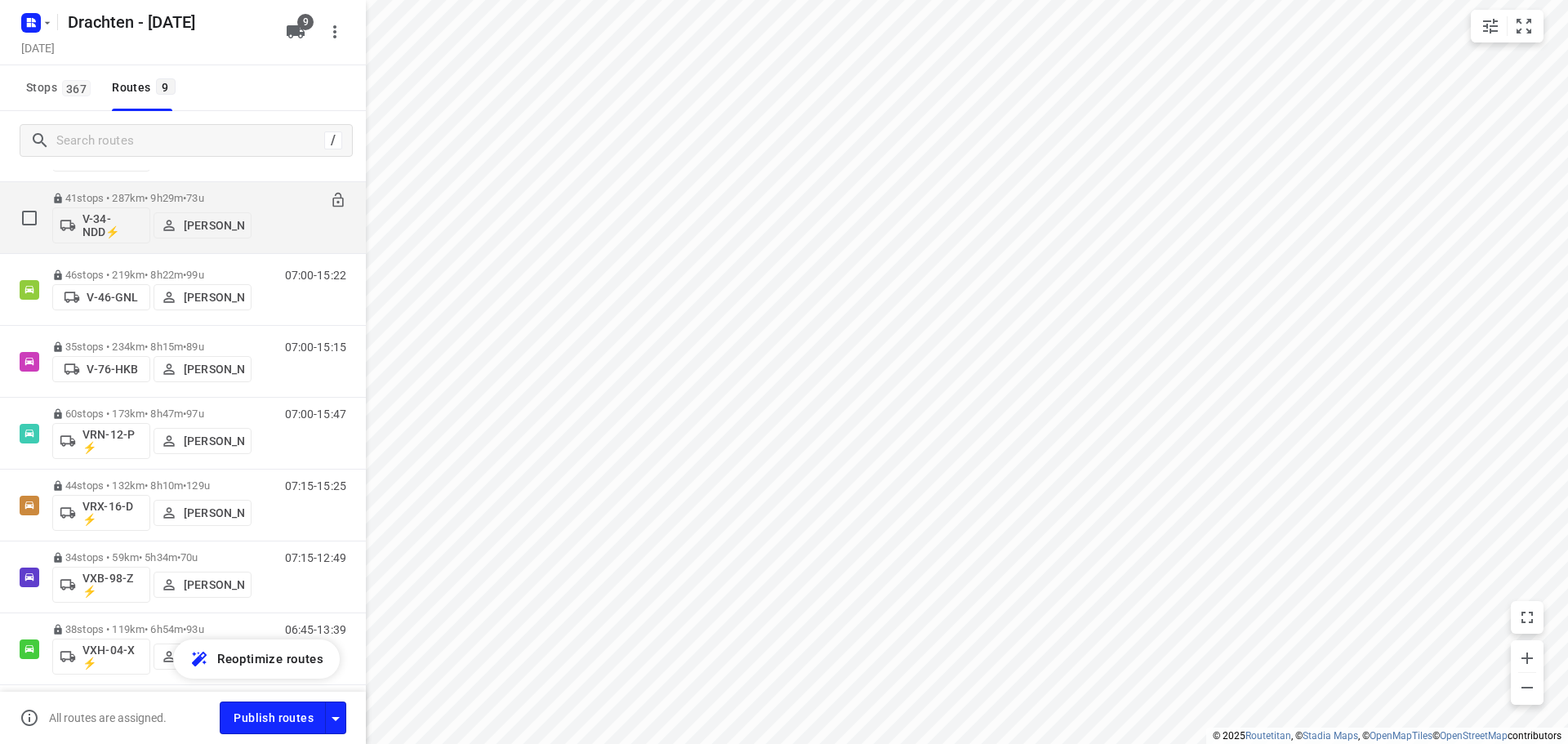
scroll to position [273, 0]
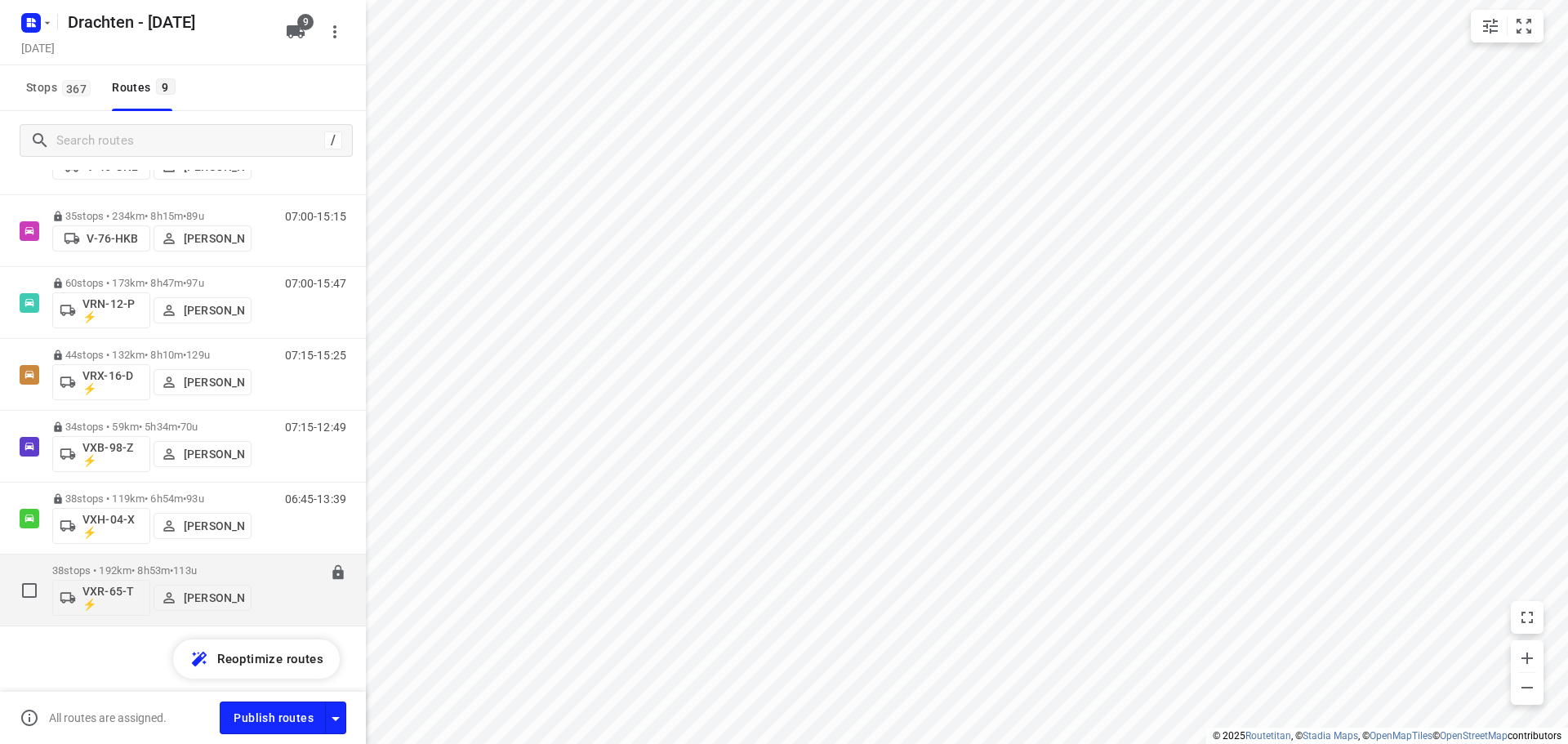
click at [173, 569] on span "•" at bounding box center [172, 571] width 4 height 13
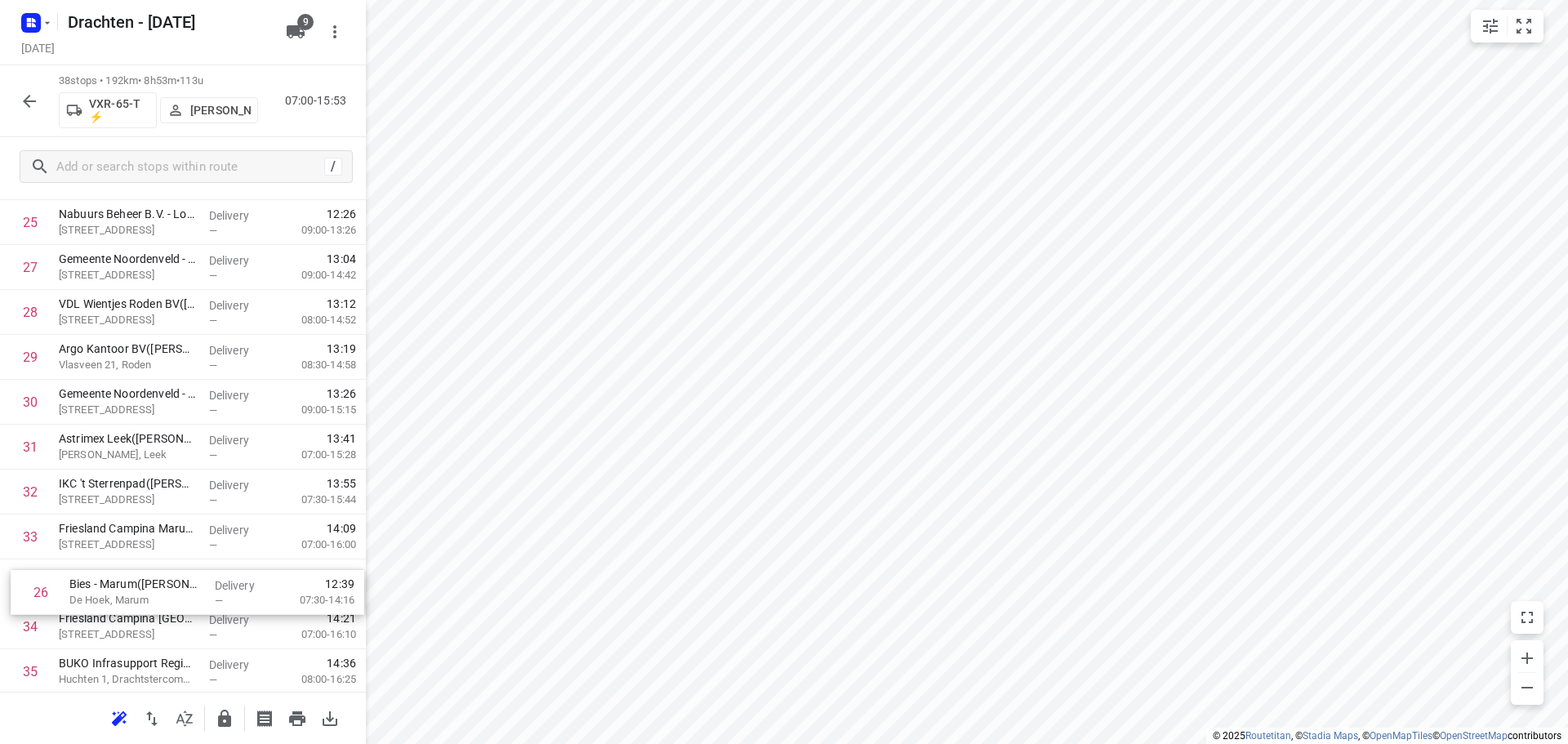
scroll to position [1207, 0]
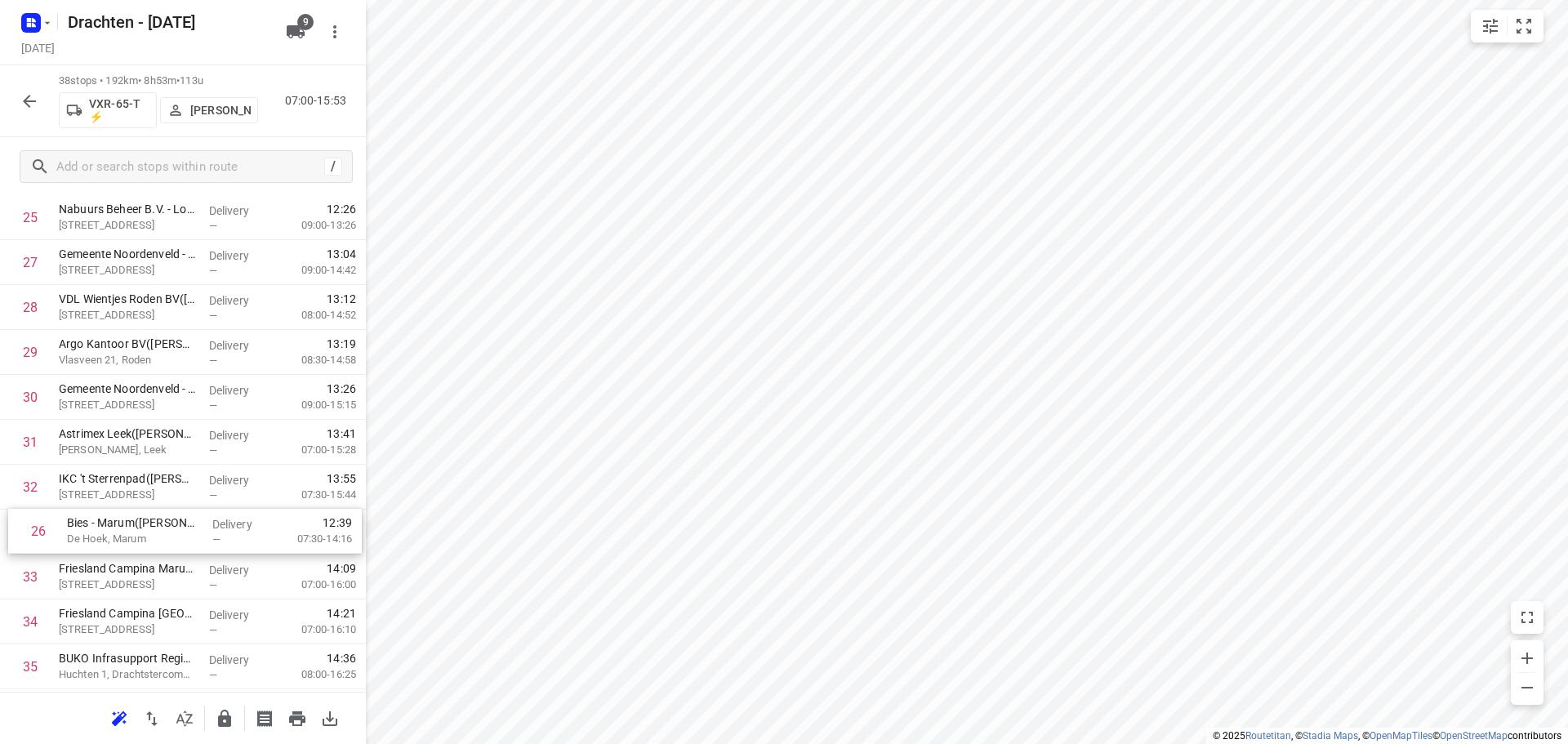
drag, startPoint x: 160, startPoint y: 493, endPoint x: 172, endPoint y: 533, distance: 41.8
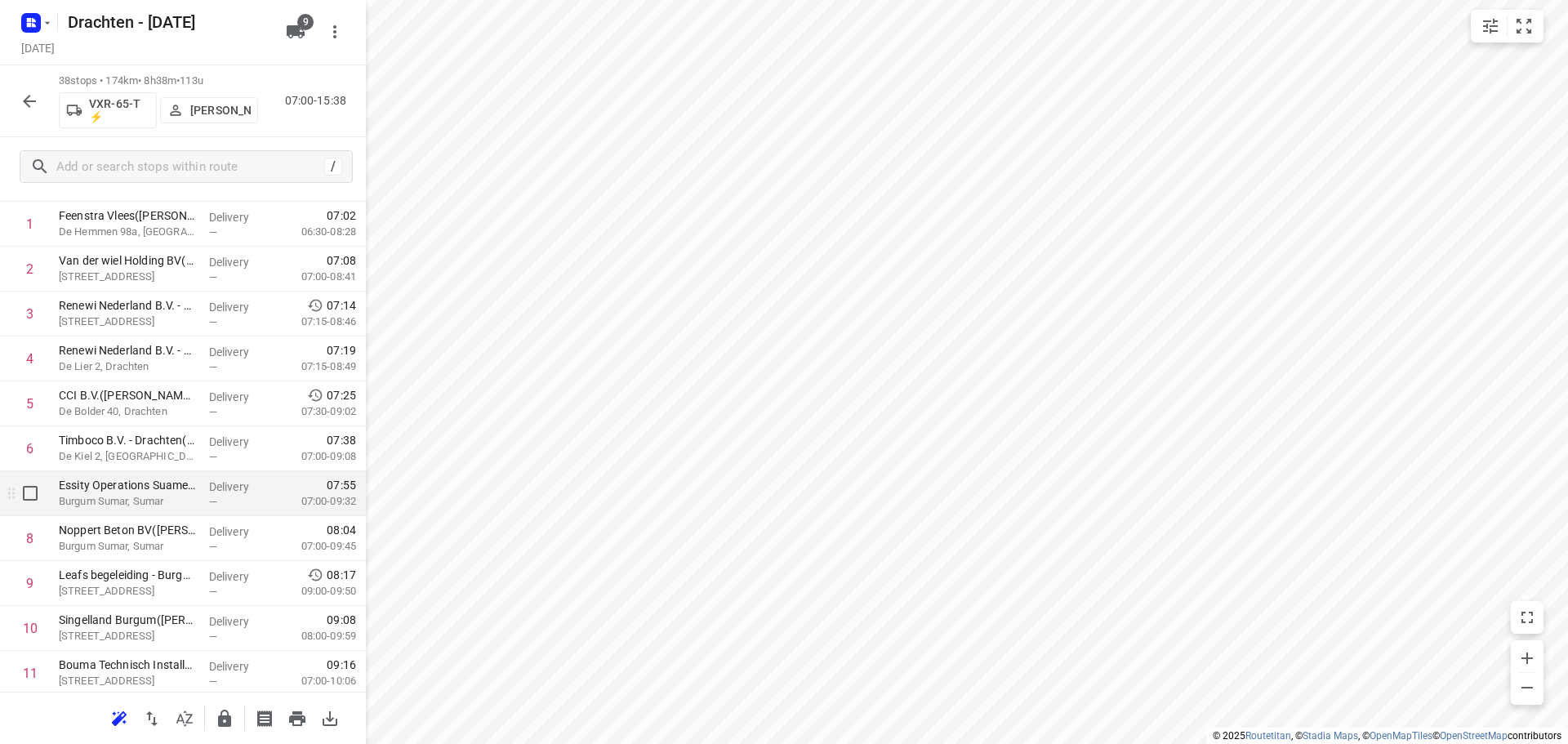
scroll to position [0, 0]
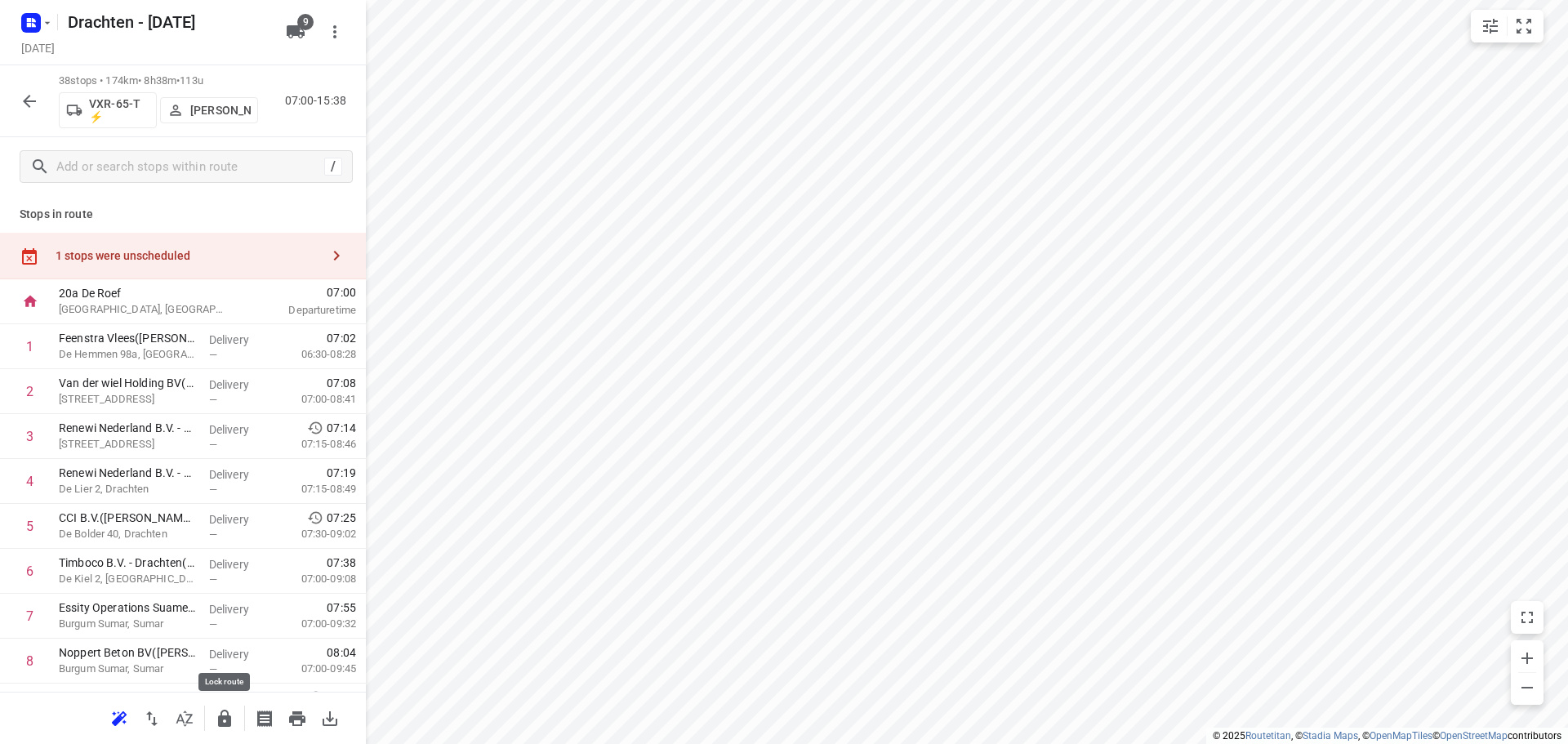
click at [221, 722] on icon "button" at bounding box center [224, 718] width 13 height 17
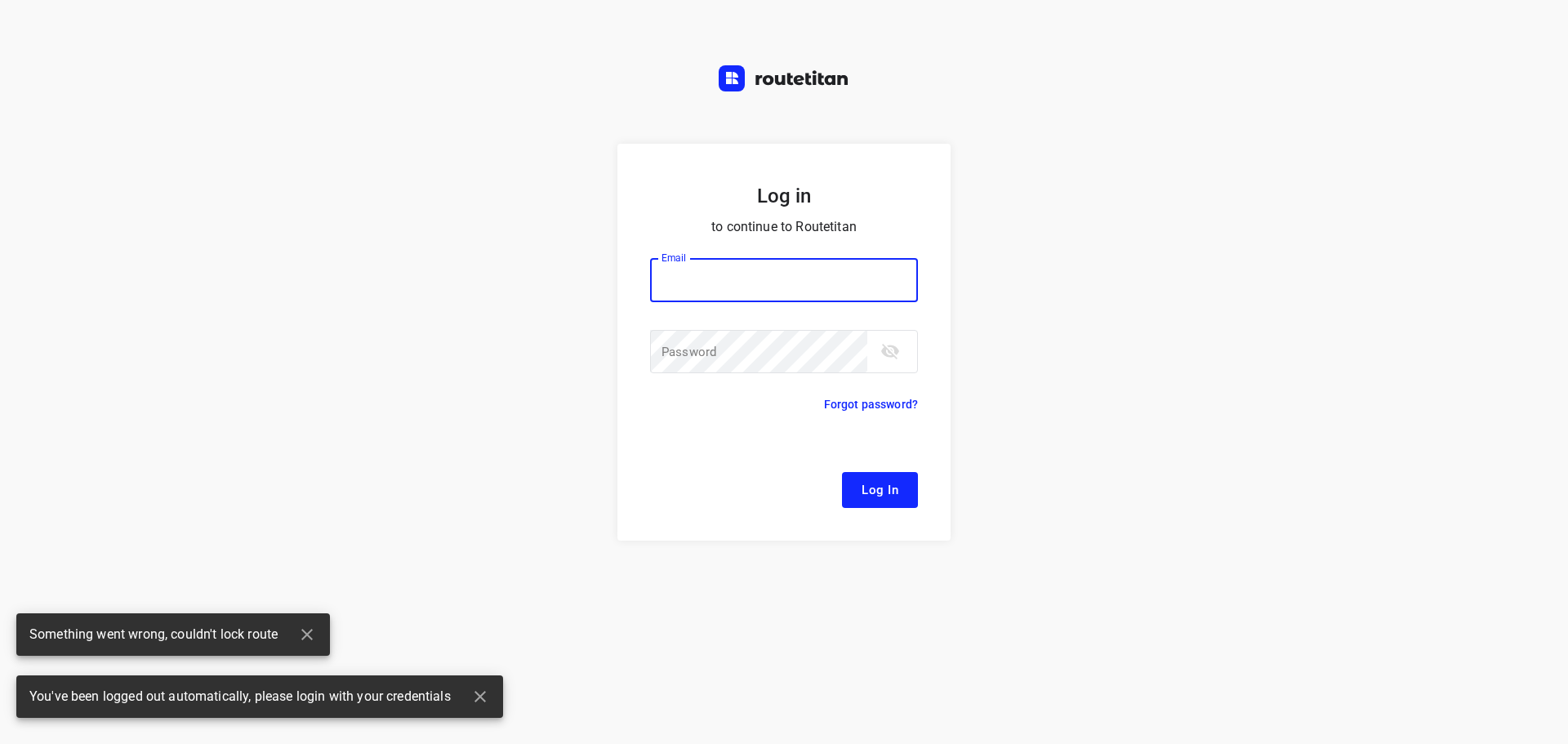
click at [749, 277] on input "email" at bounding box center [784, 280] width 268 height 44
type input "remco@fruitopjewerk.nl"
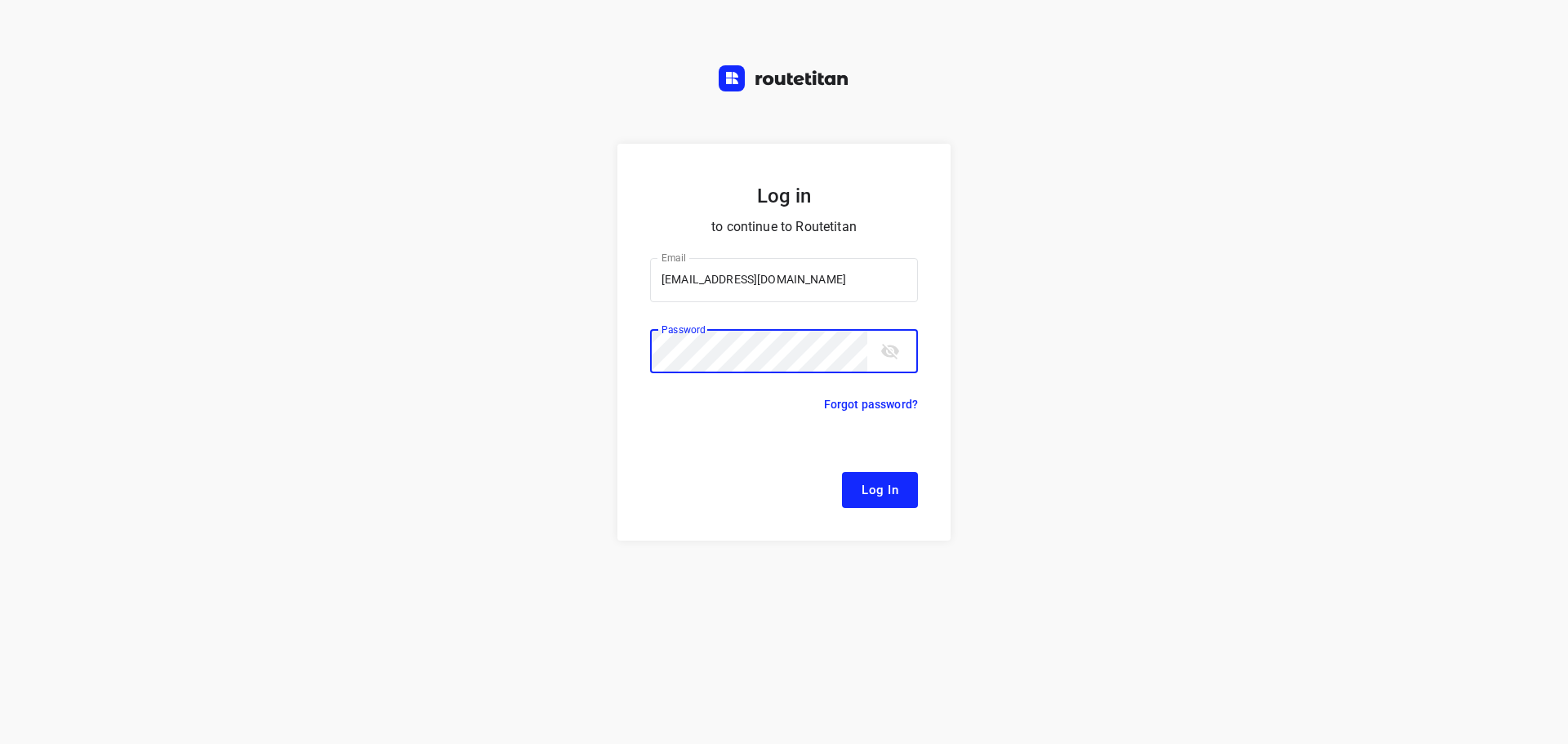
click at [842, 472] on button "Log In" at bounding box center [879, 490] width 76 height 36
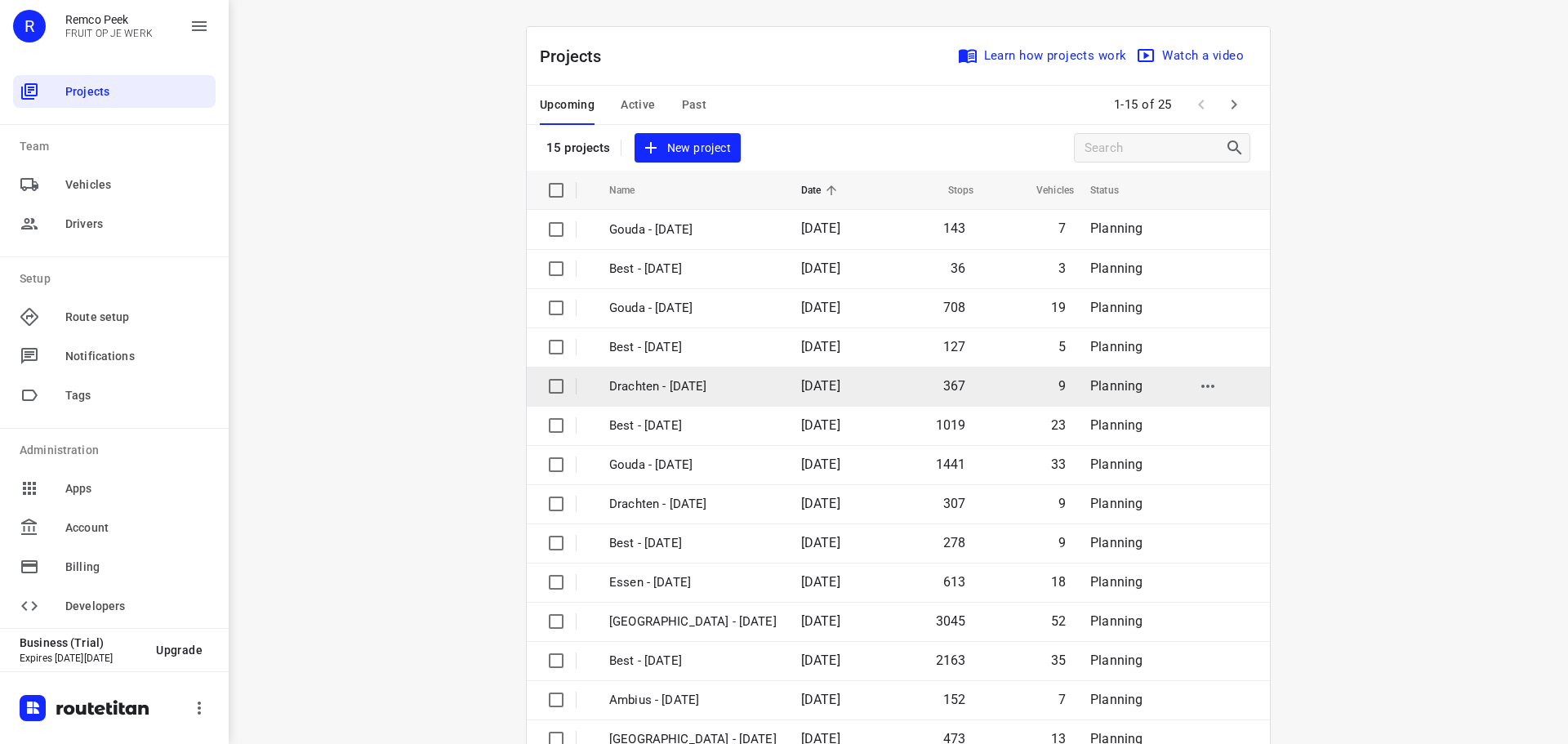
click at [689, 383] on p "Drachten - [DATE]" at bounding box center [693, 386] width 168 height 19
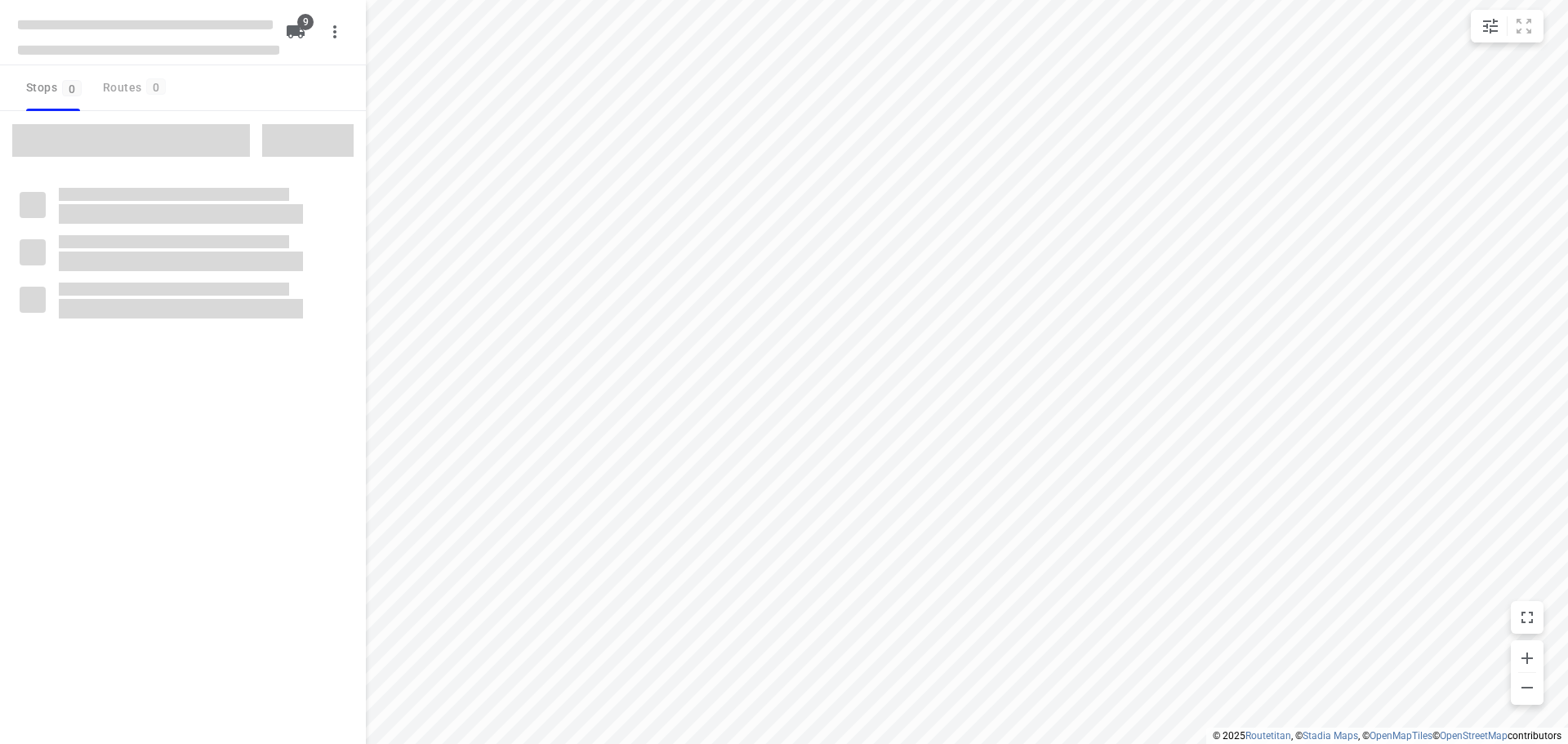
checkbox input "true"
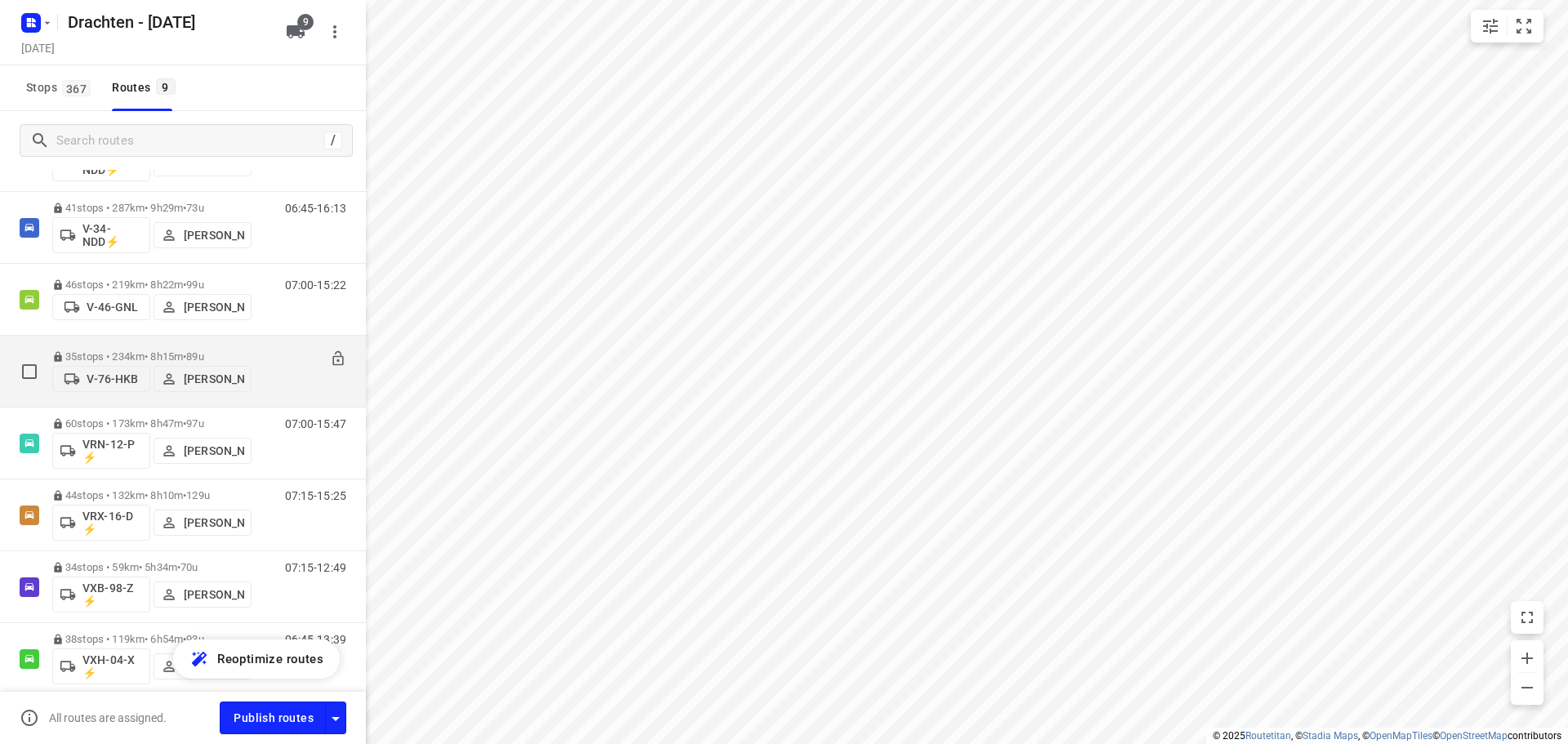
scroll to position [273, 0]
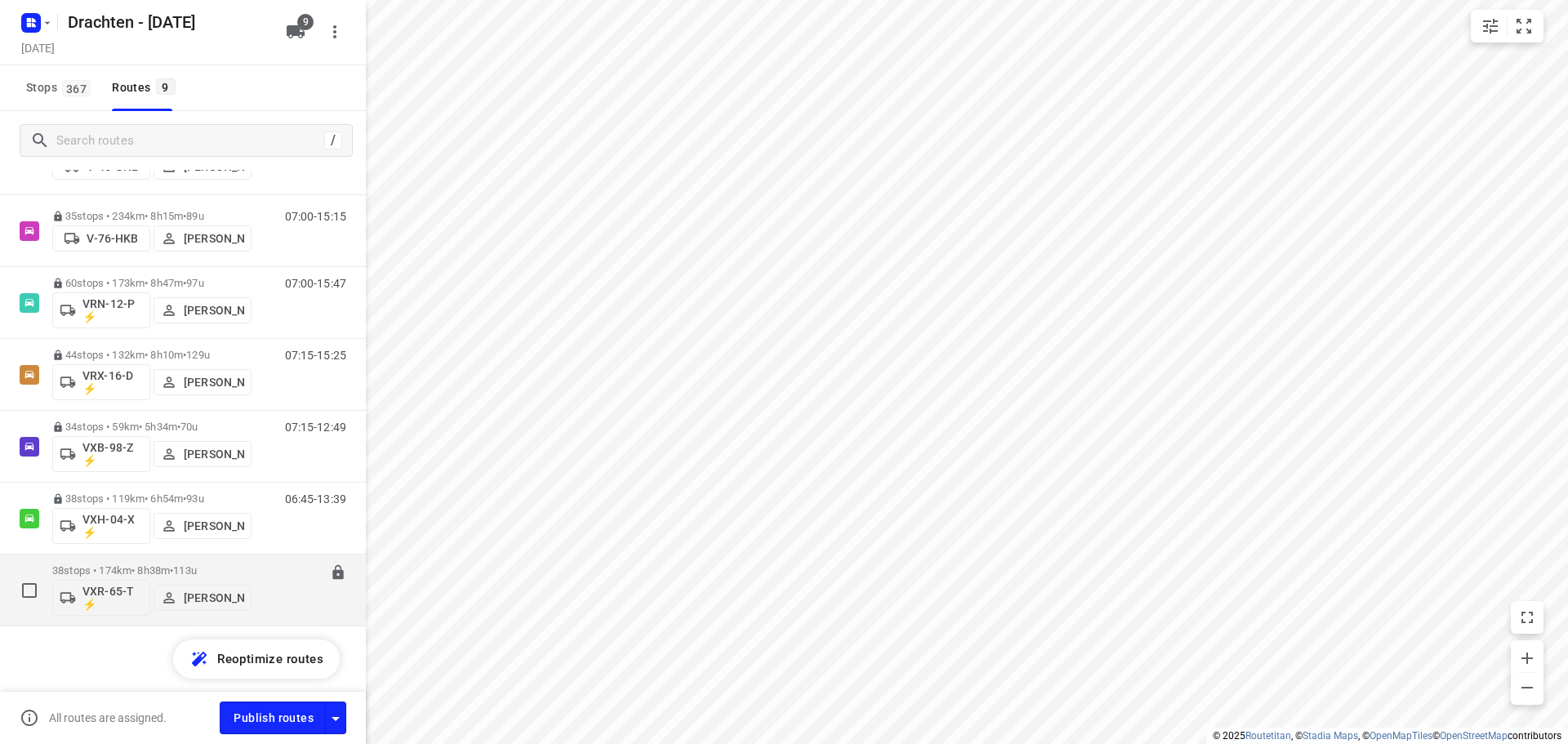
click at [174, 561] on div "38 stops • 174km • 8h38m • 113u VXR-65-T ⚡ Harm Jongsma" at bounding box center [152, 590] width 199 height 68
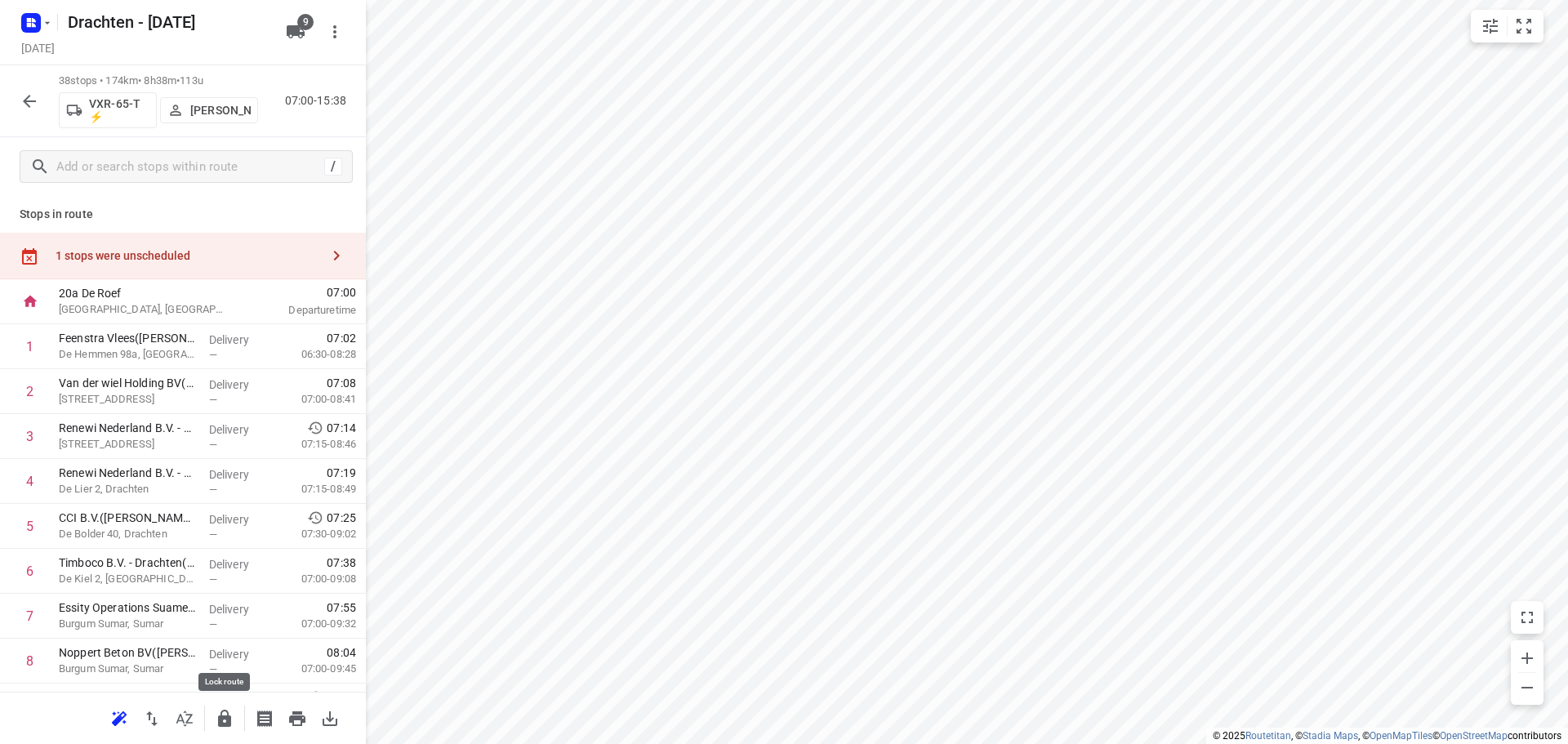
click at [221, 723] on icon "button" at bounding box center [224, 718] width 13 height 17
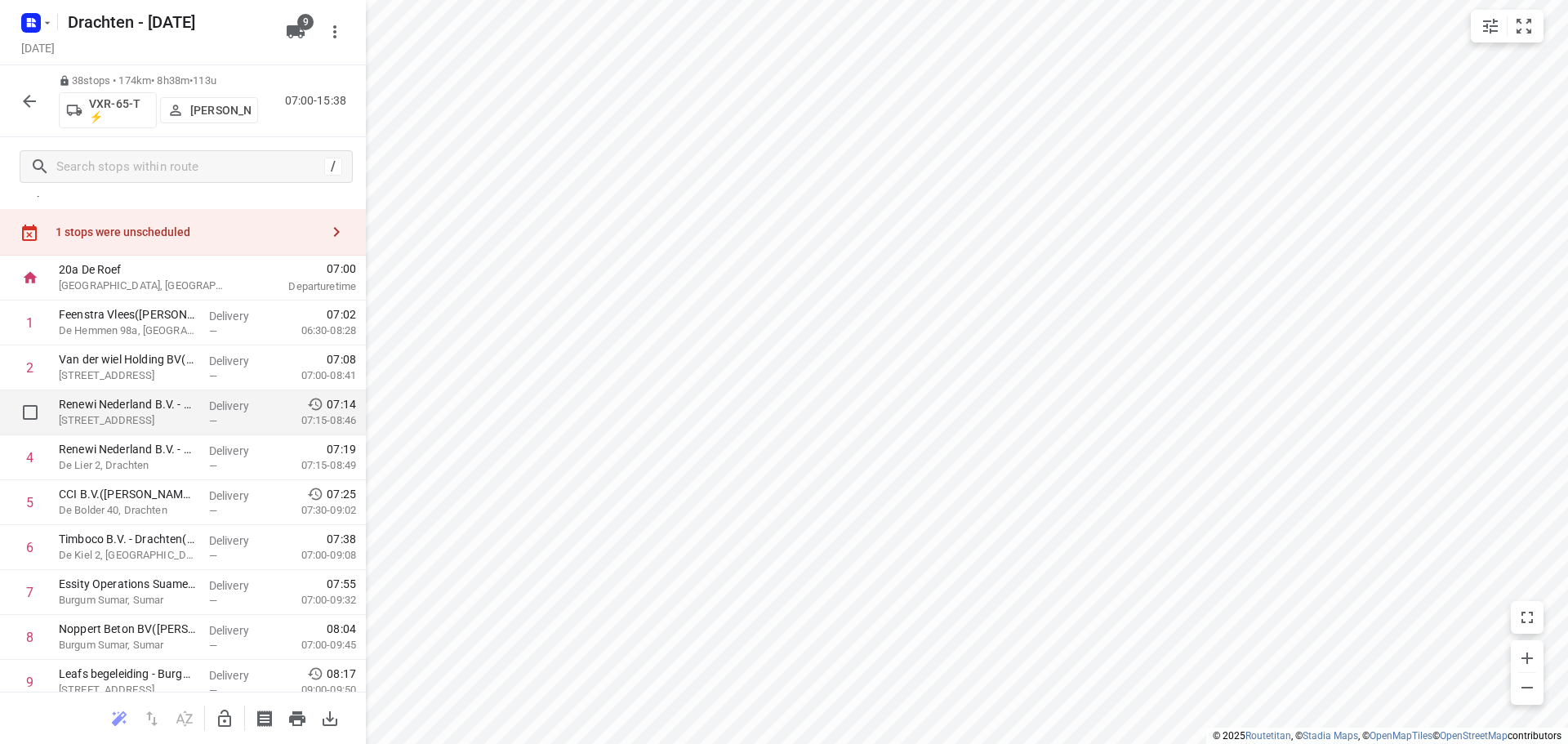
scroll to position [0, 0]
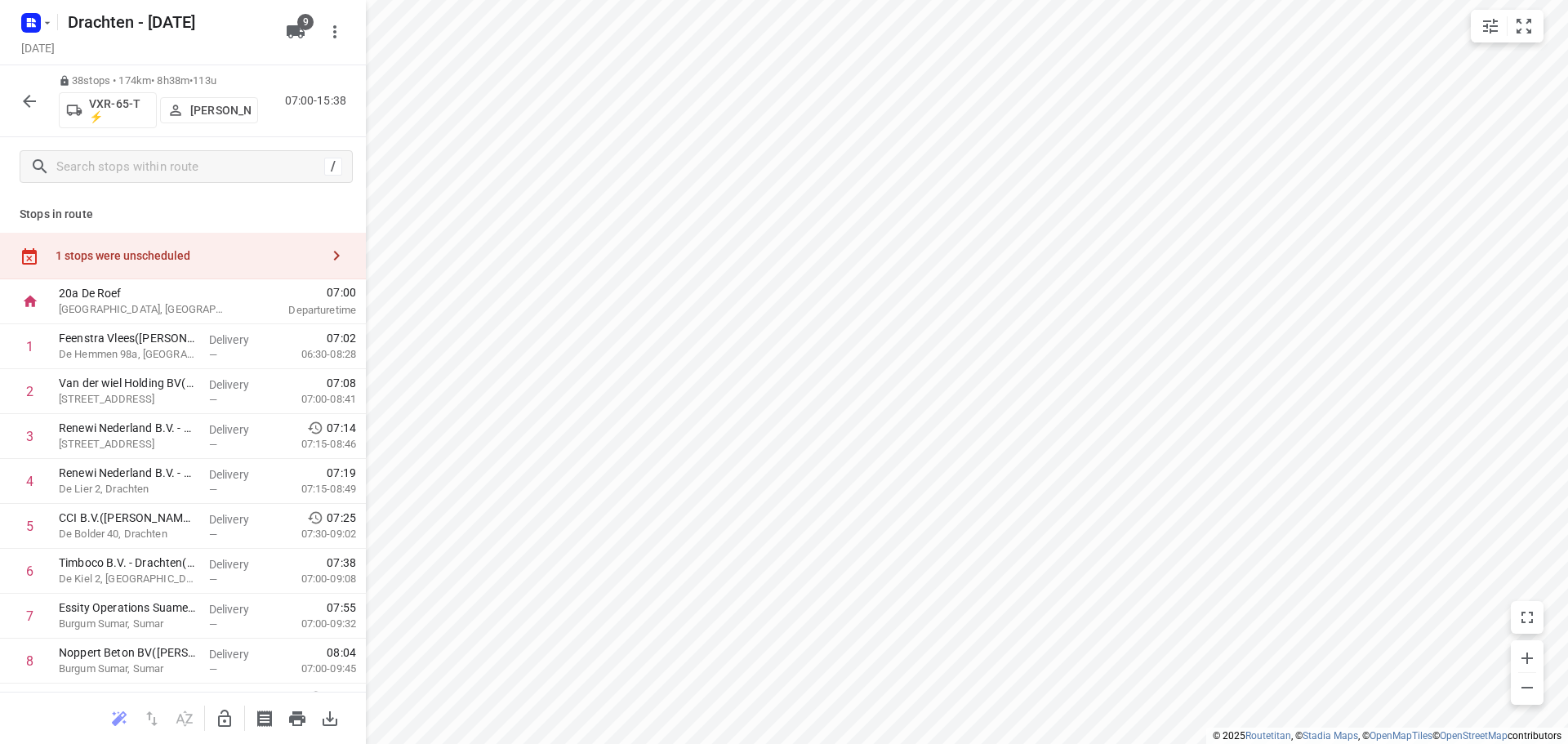
click at [31, 101] on icon "button" at bounding box center [30, 101] width 13 height 13
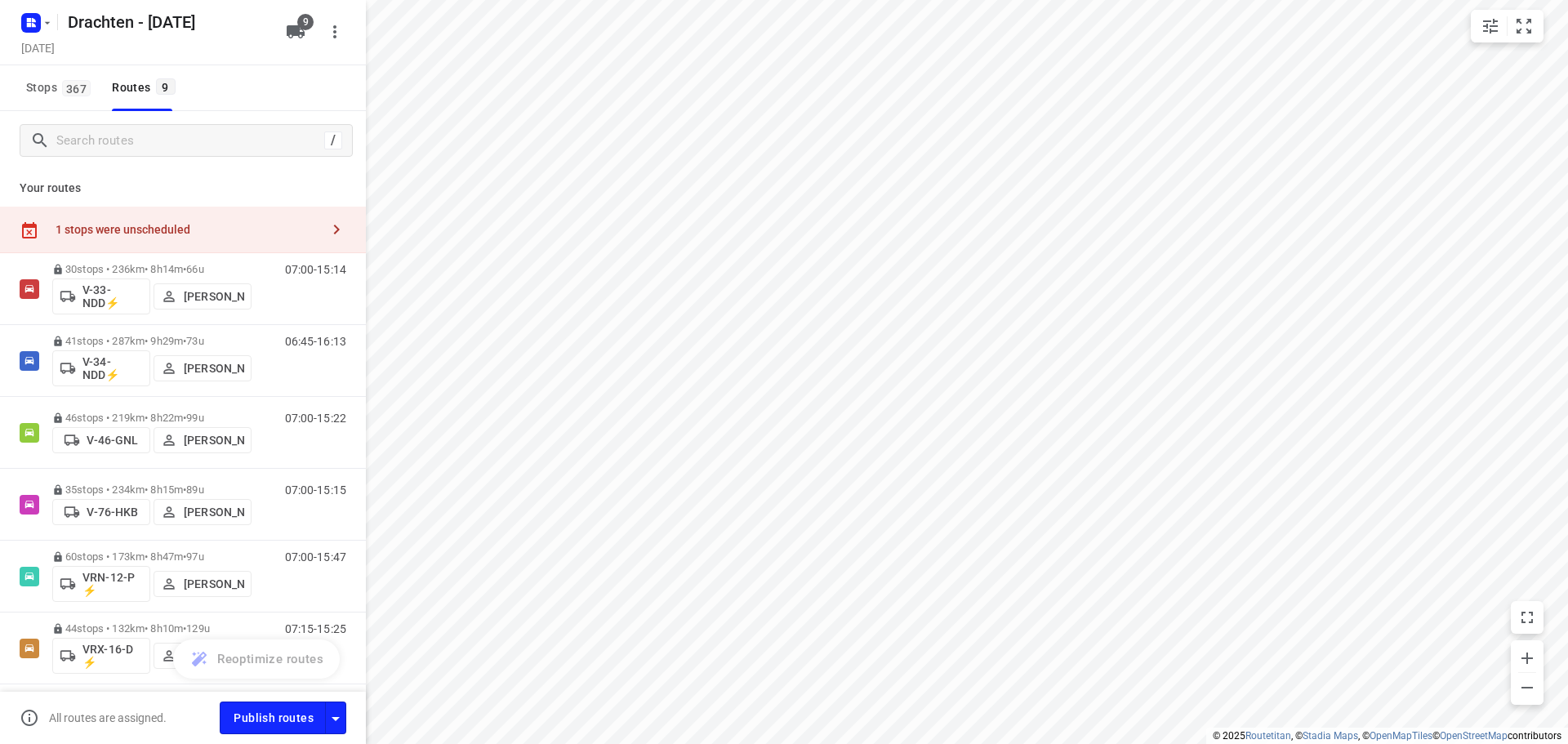
click at [212, 225] on div "1 stops were unscheduled" at bounding box center [187, 229] width 264 height 13
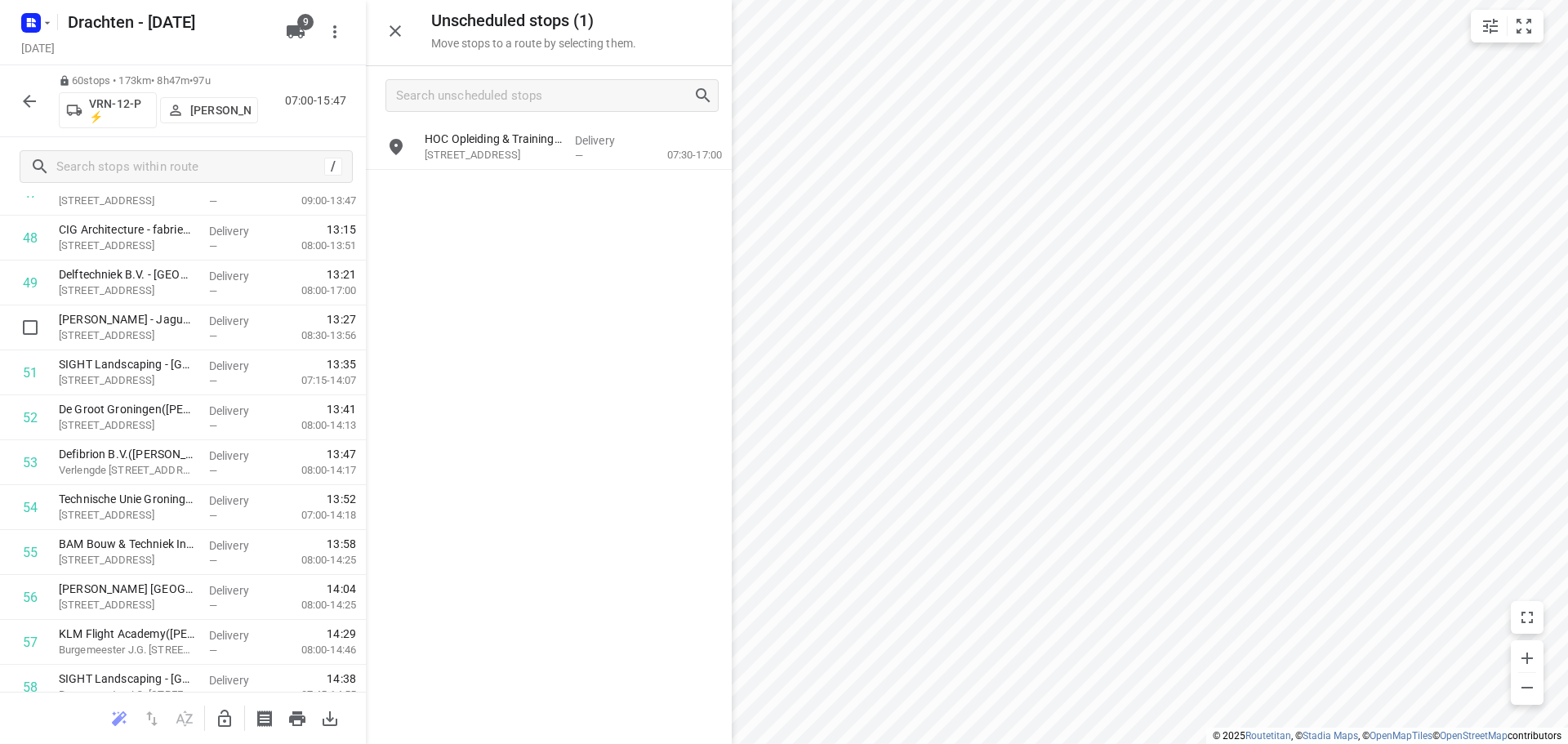
scroll to position [2373, 0]
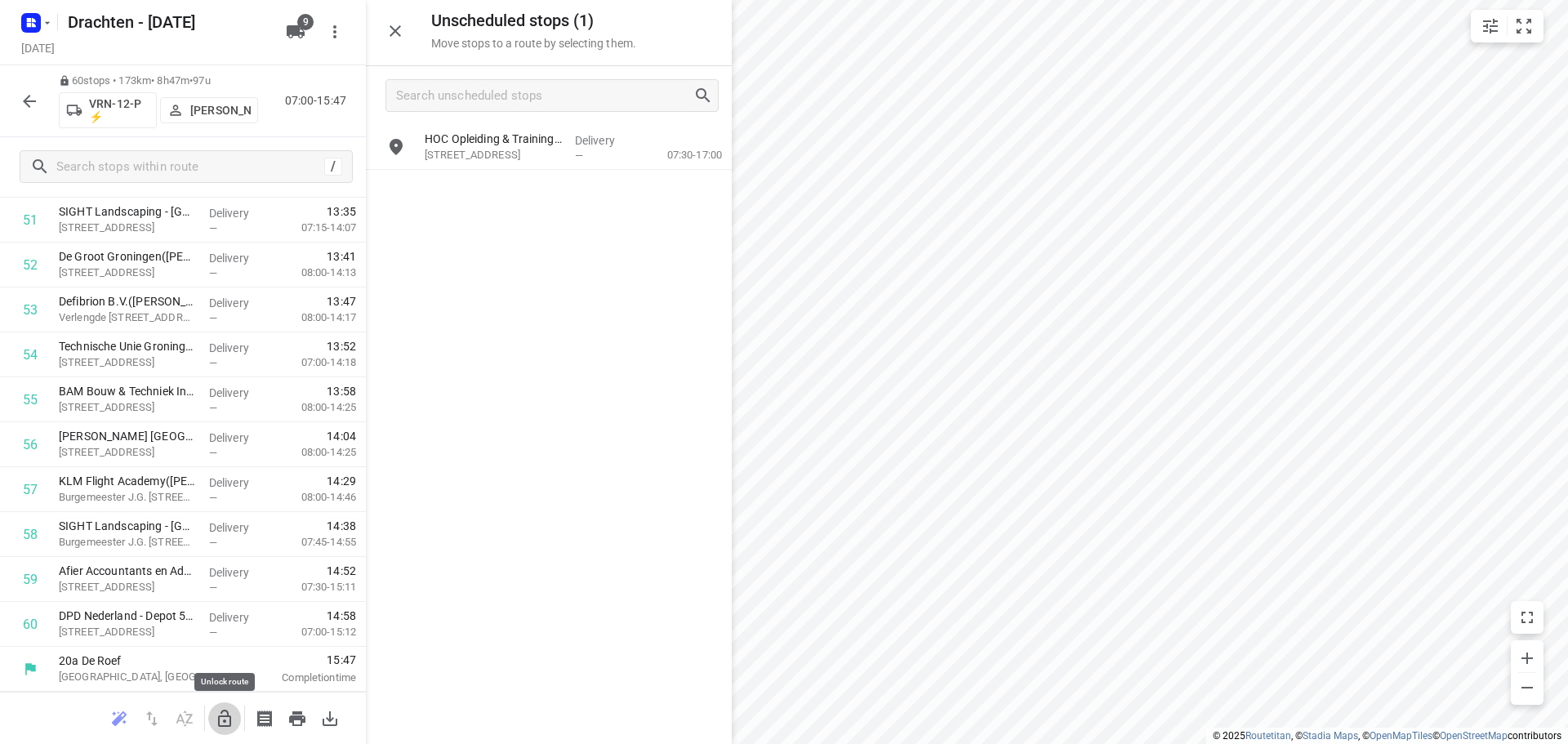
click at [215, 707] on button "button" at bounding box center [224, 719] width 32 height 32
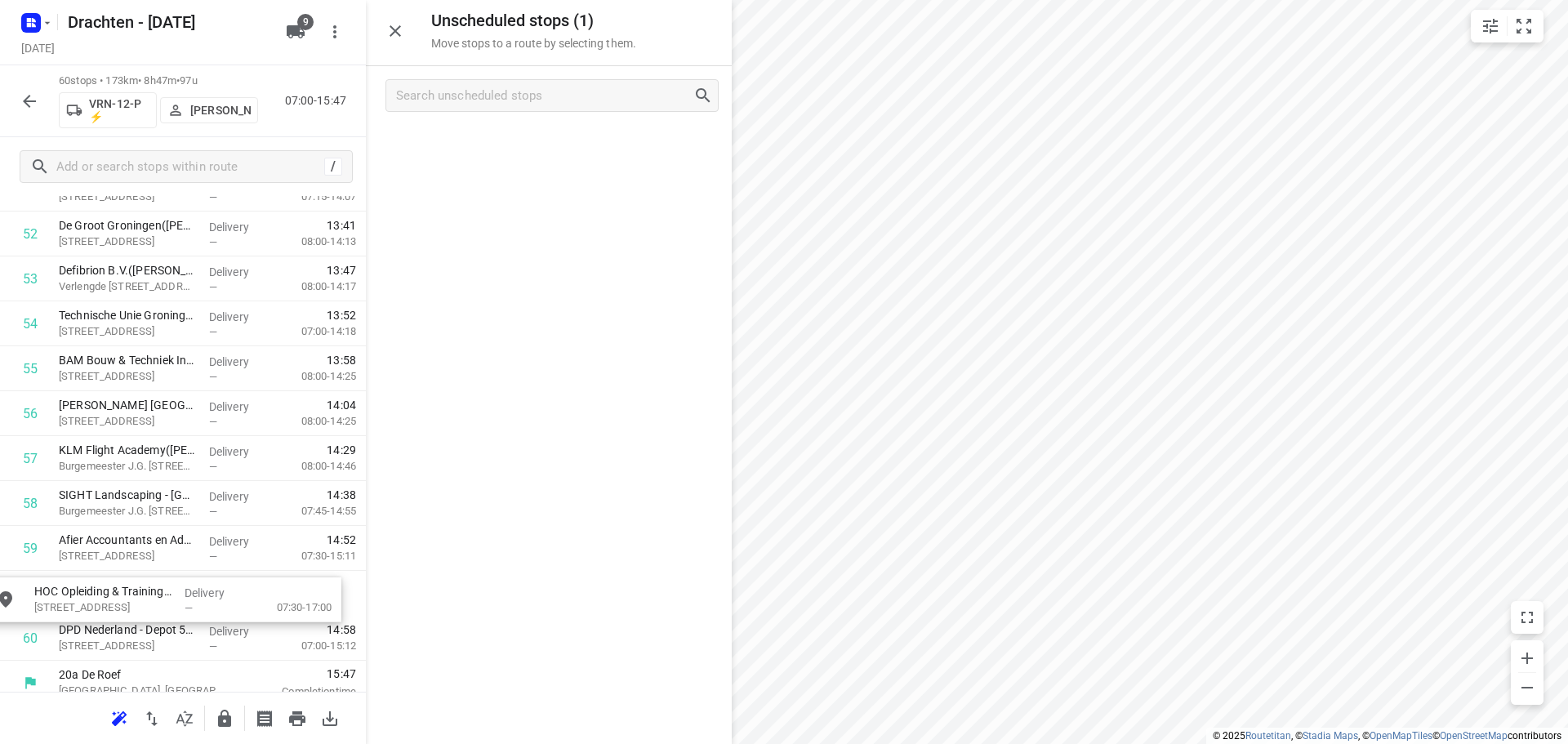
drag, startPoint x: 553, startPoint y: 158, endPoint x: 164, endPoint y: 615, distance: 600.1
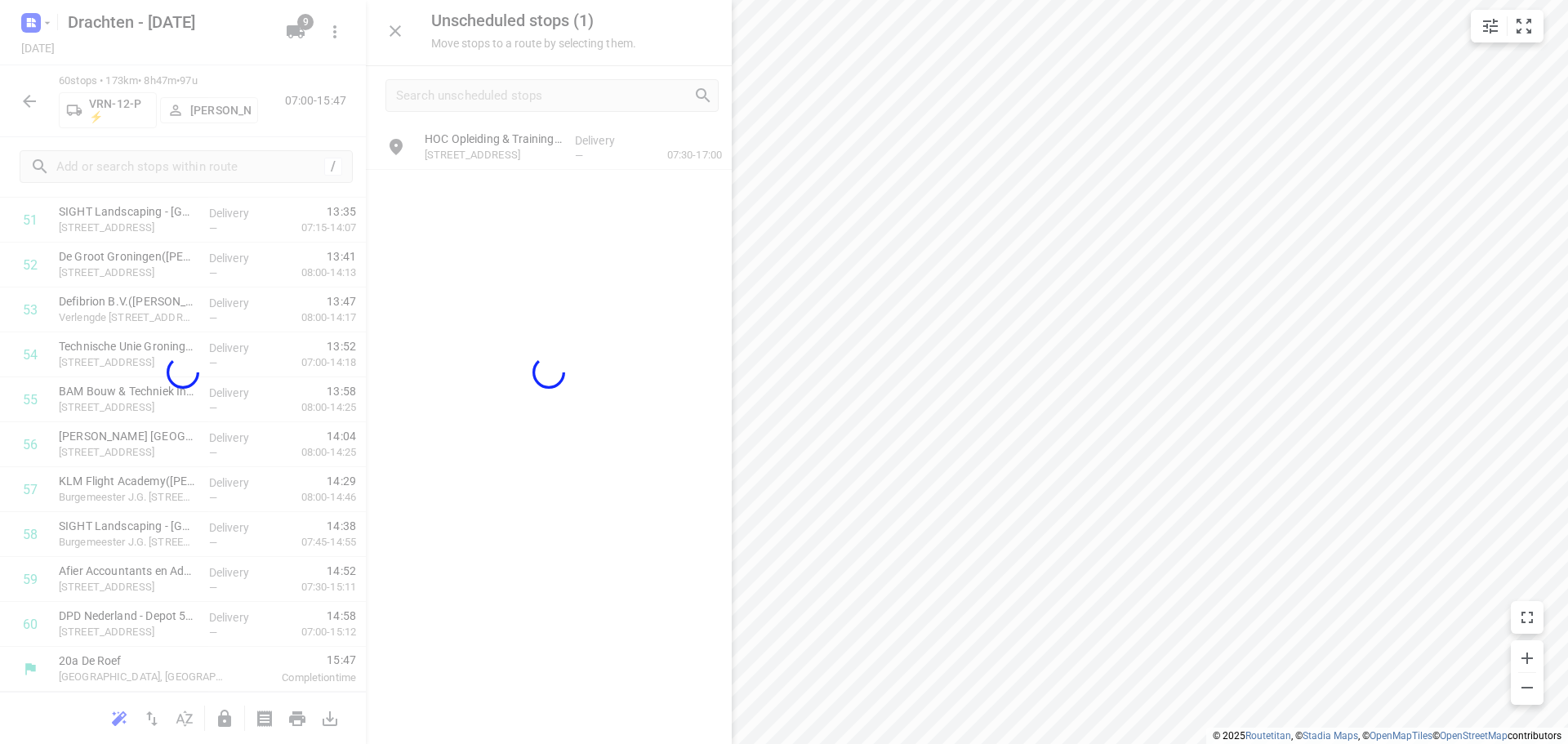
scroll to position [2371, 0]
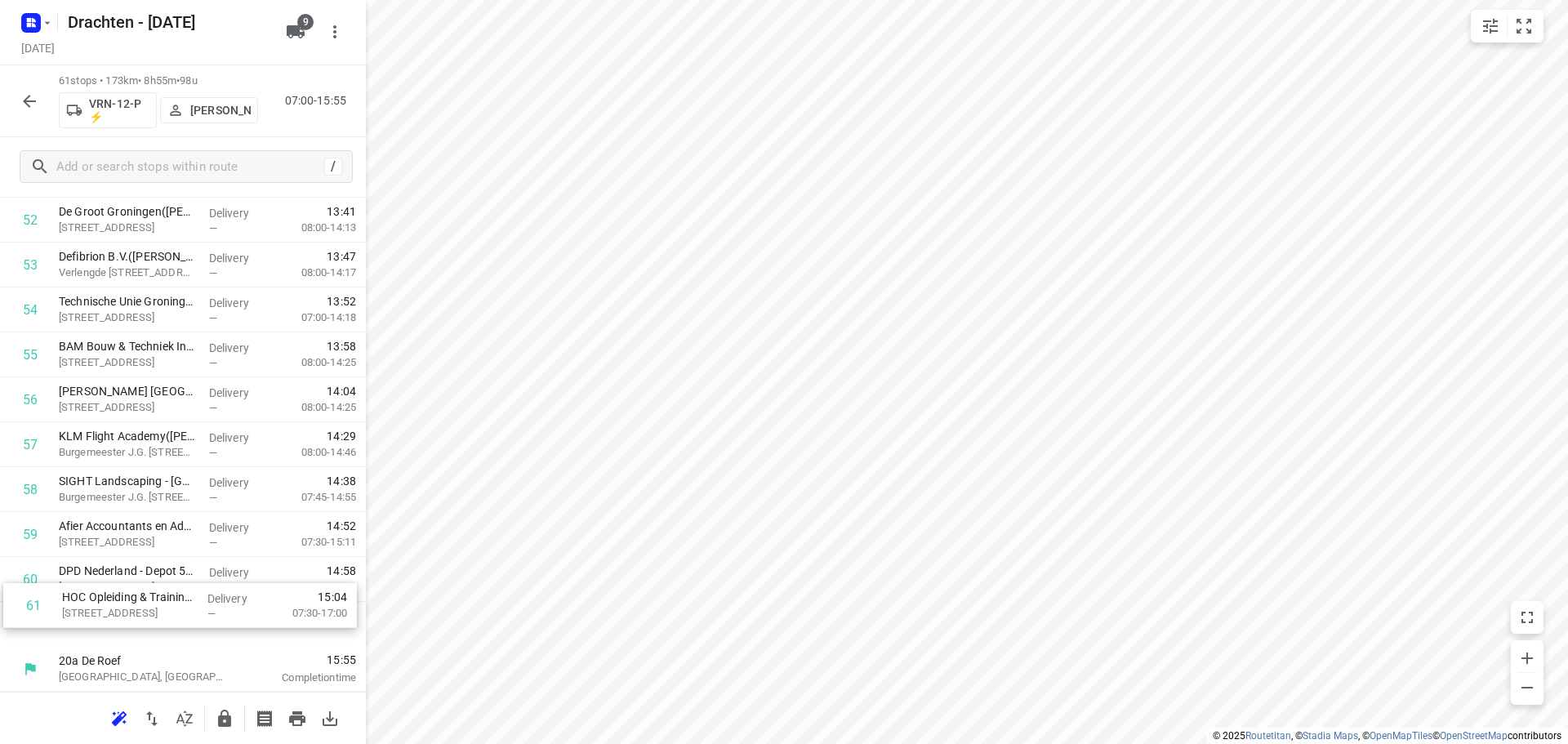
drag, startPoint x: 134, startPoint y: 634, endPoint x: 134, endPoint y: 593, distance: 41.0
click at [227, 716] on icon "button" at bounding box center [224, 718] width 13 height 17
click at [16, 115] on div at bounding box center [30, 101] width 32 height 32
click at [20, 108] on icon "button" at bounding box center [30, 101] width 20 height 20
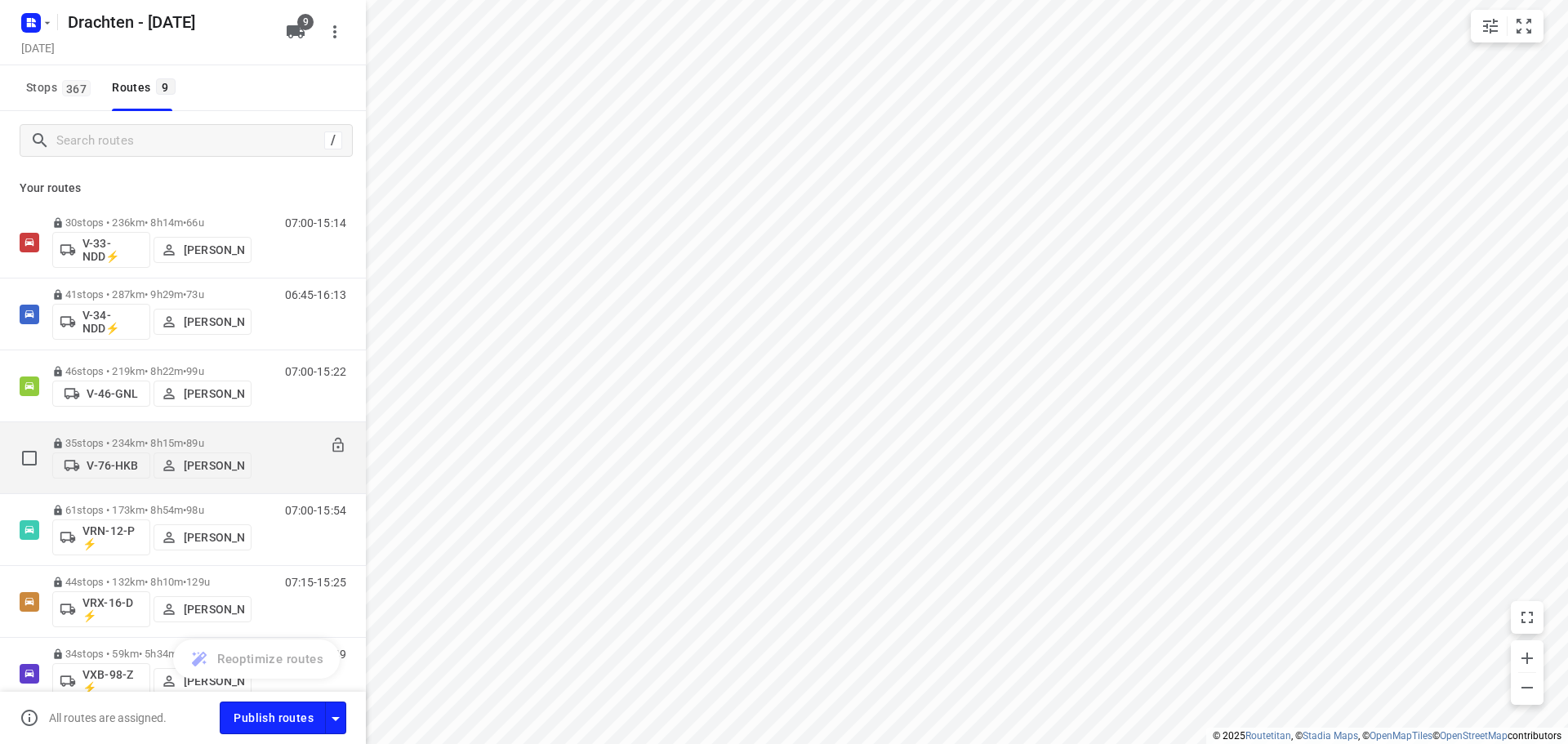
click at [201, 428] on div "35 stops • 234km • 8h15m • 89u V-76-HKB Jos Kaspers" at bounding box center [152, 457] width 199 height 58
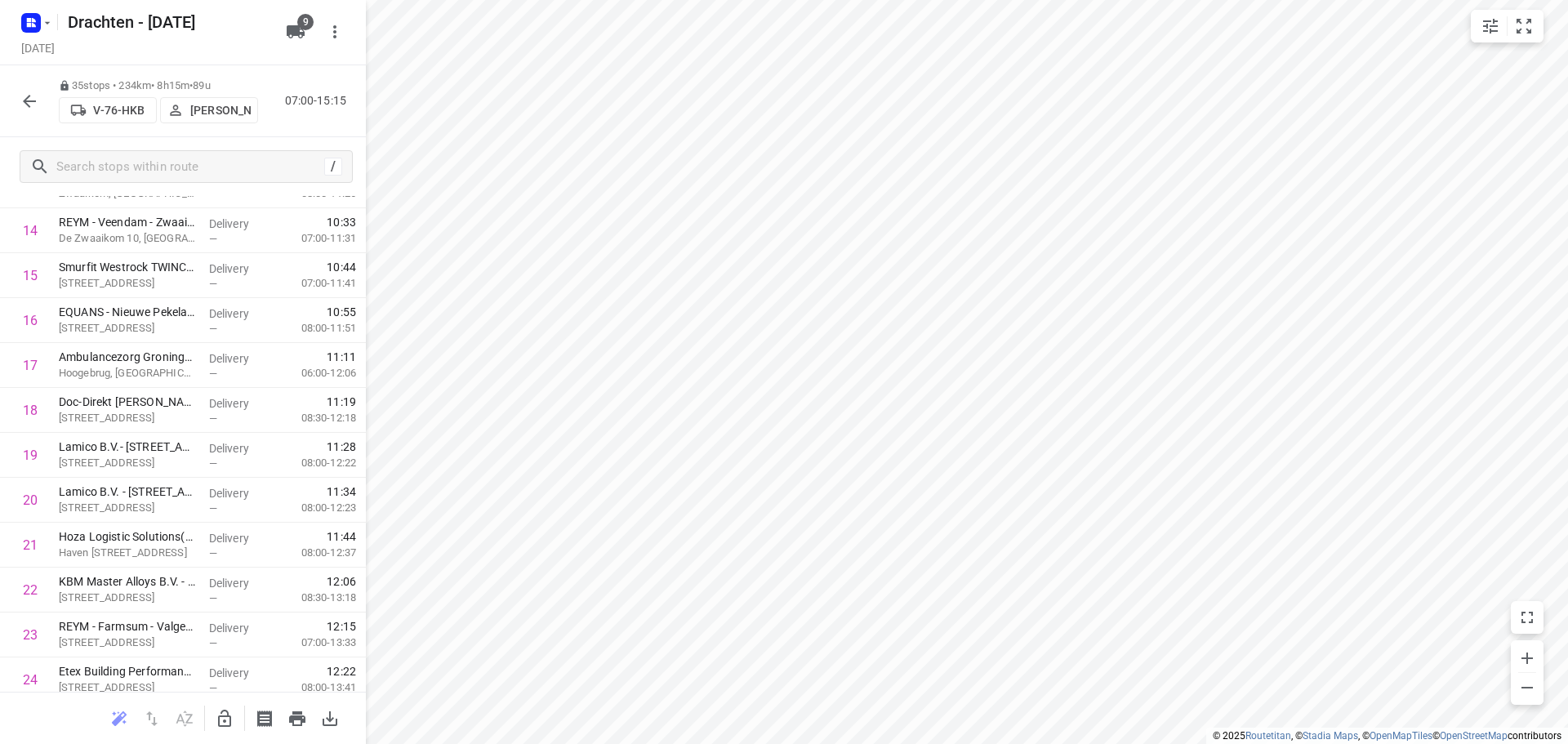
scroll to position [1203, 0]
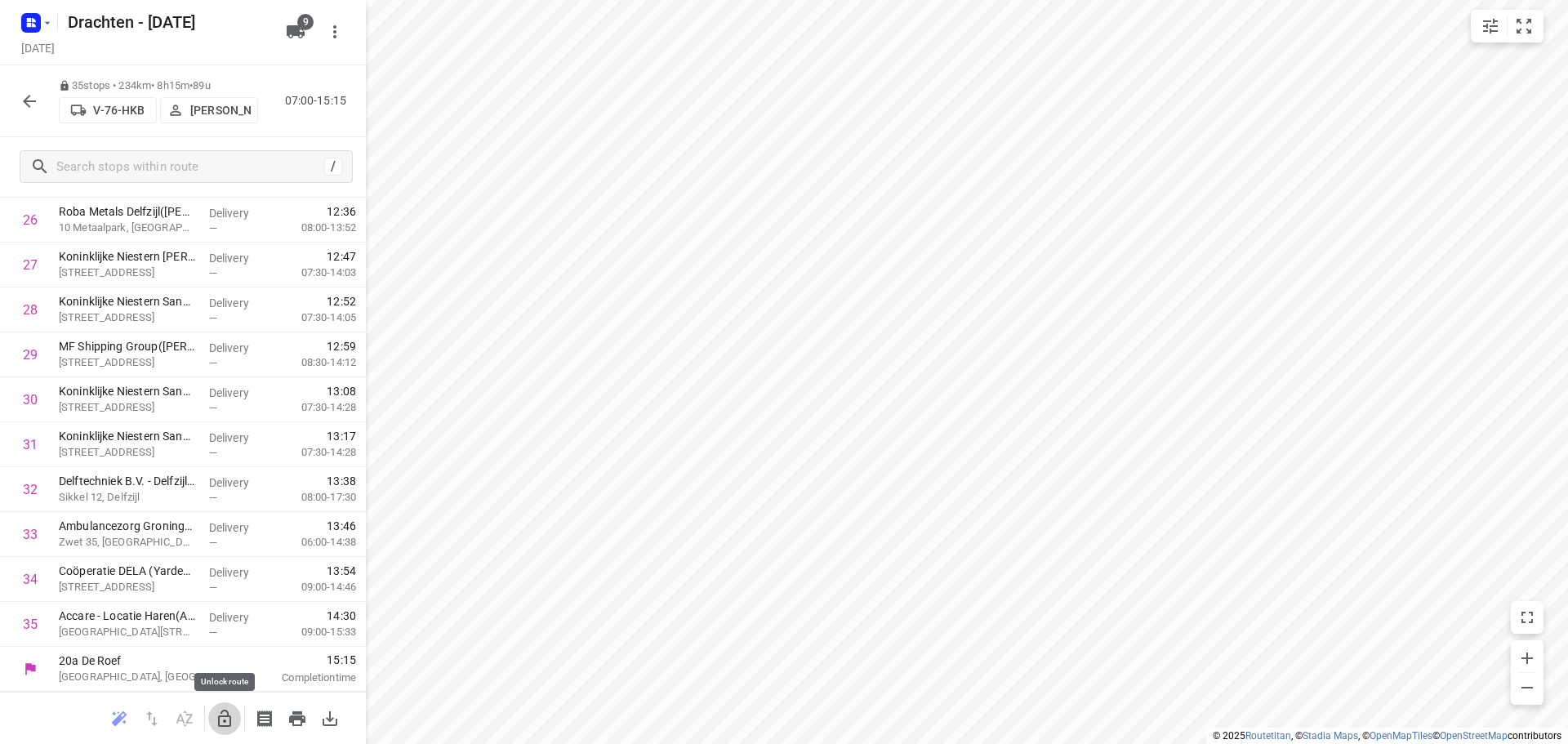
click at [229, 723] on icon "button" at bounding box center [225, 719] width 20 height 20
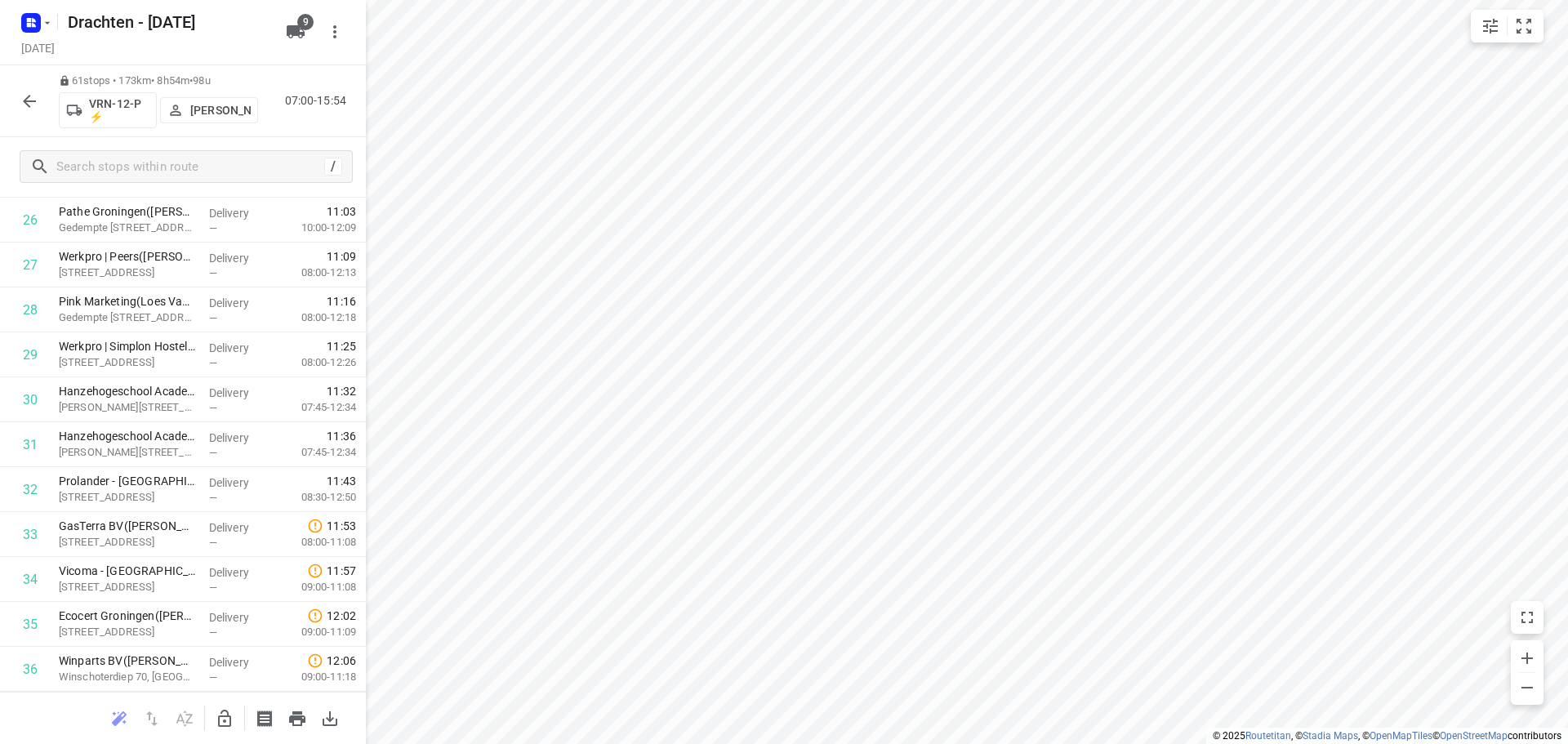
click at [228, 713] on icon "button" at bounding box center [224, 718] width 13 height 17
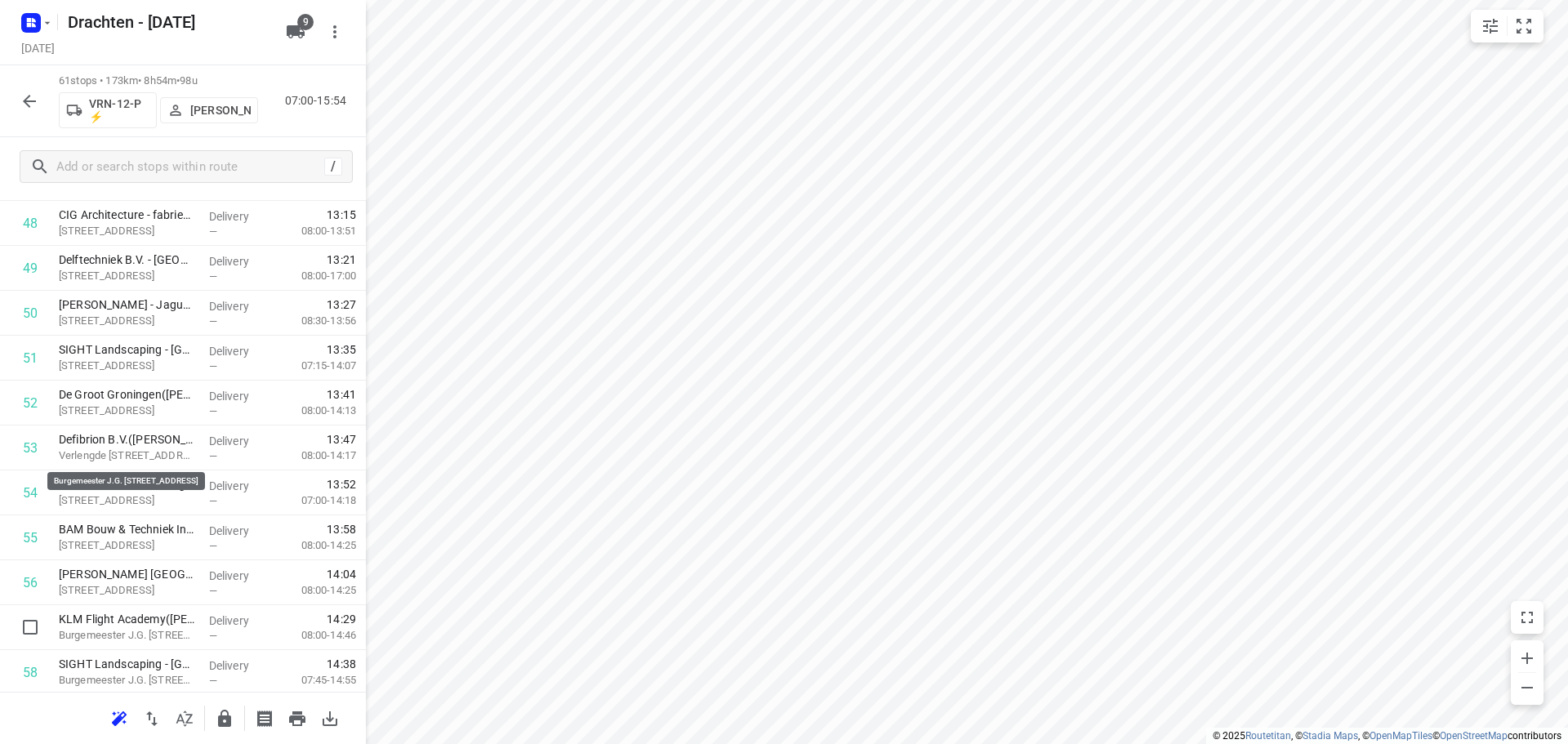
scroll to position [2371, 0]
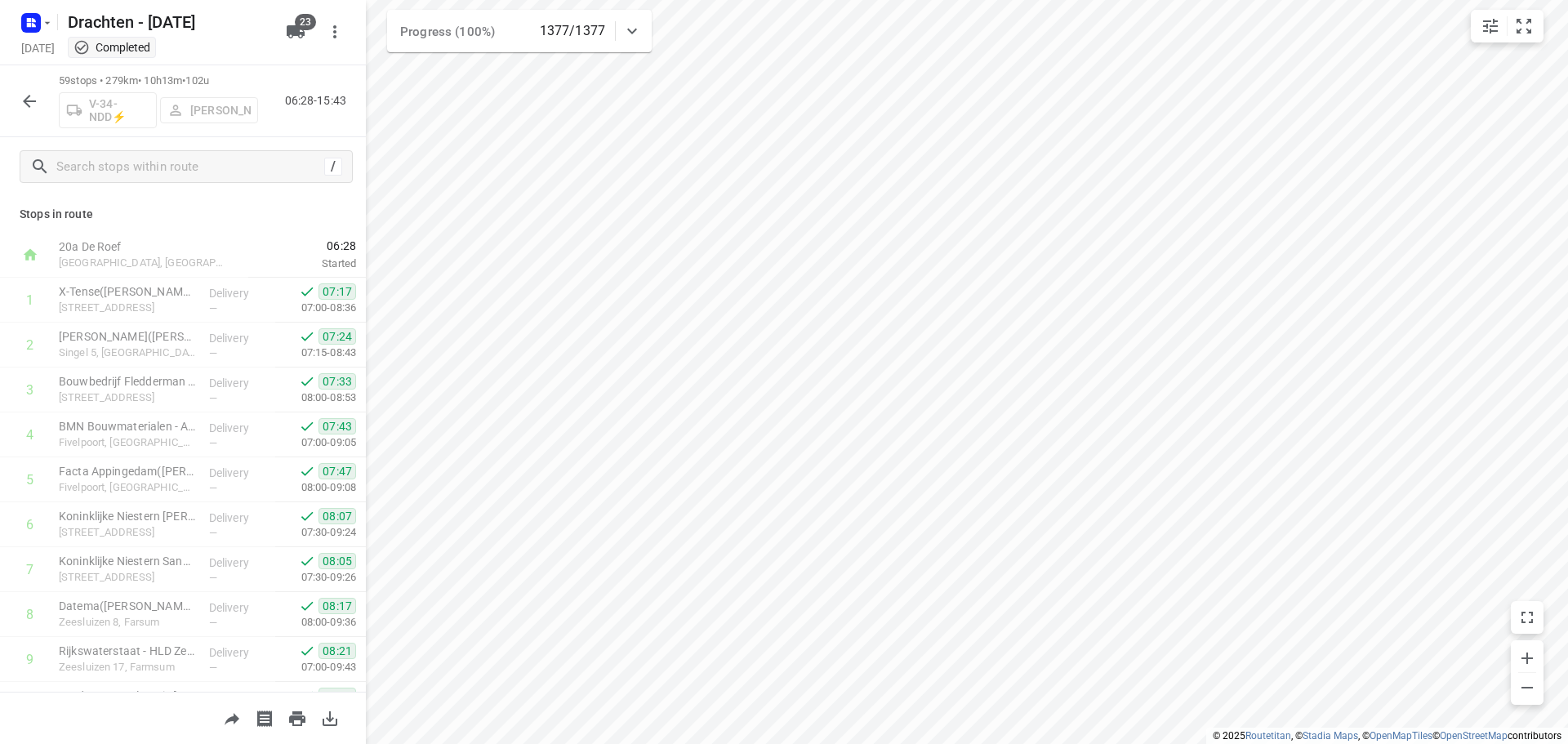
scroll to position [648, 0]
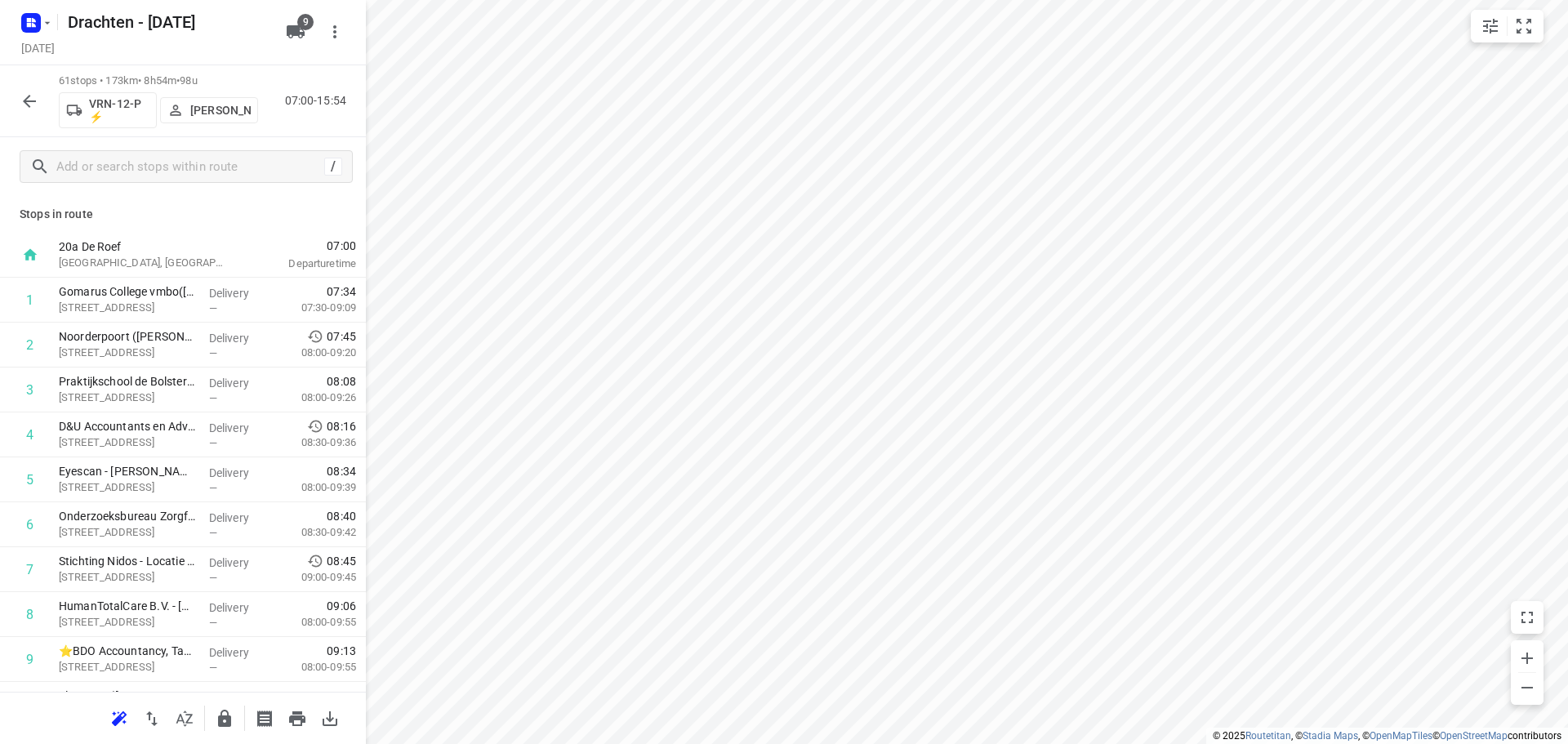
scroll to position [2371, 0]
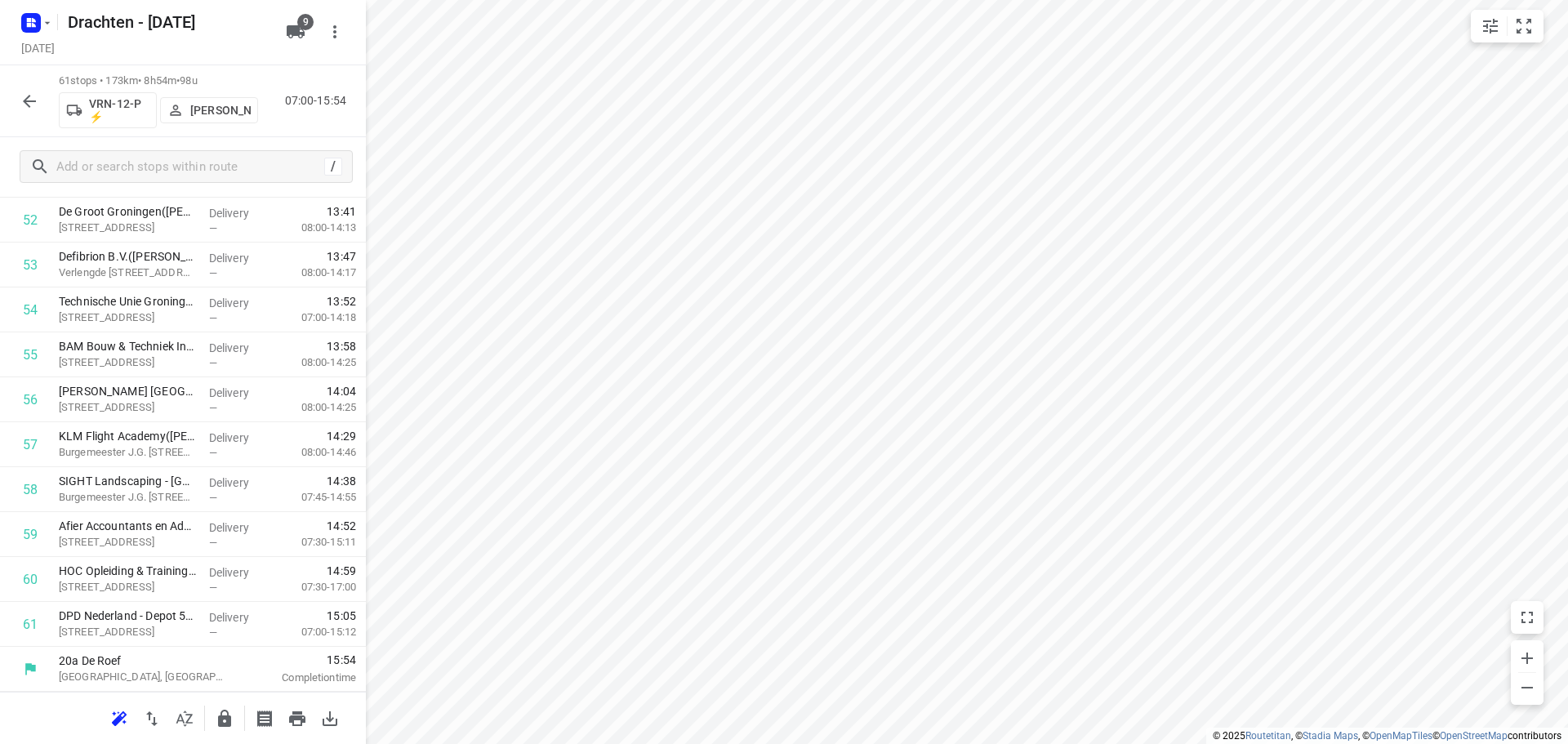
click at [34, 107] on icon "button" at bounding box center [30, 101] width 20 height 20
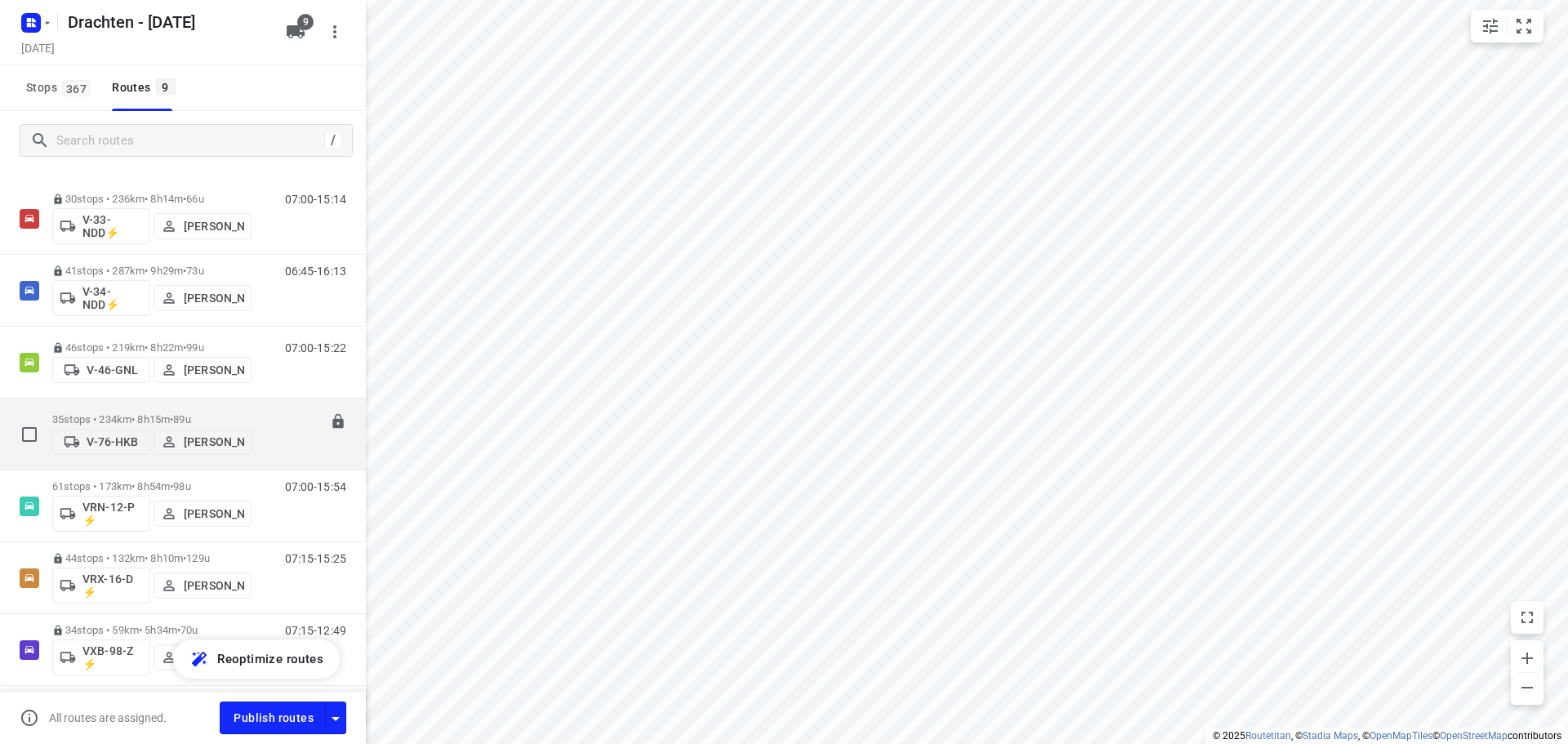
scroll to position [0, 0]
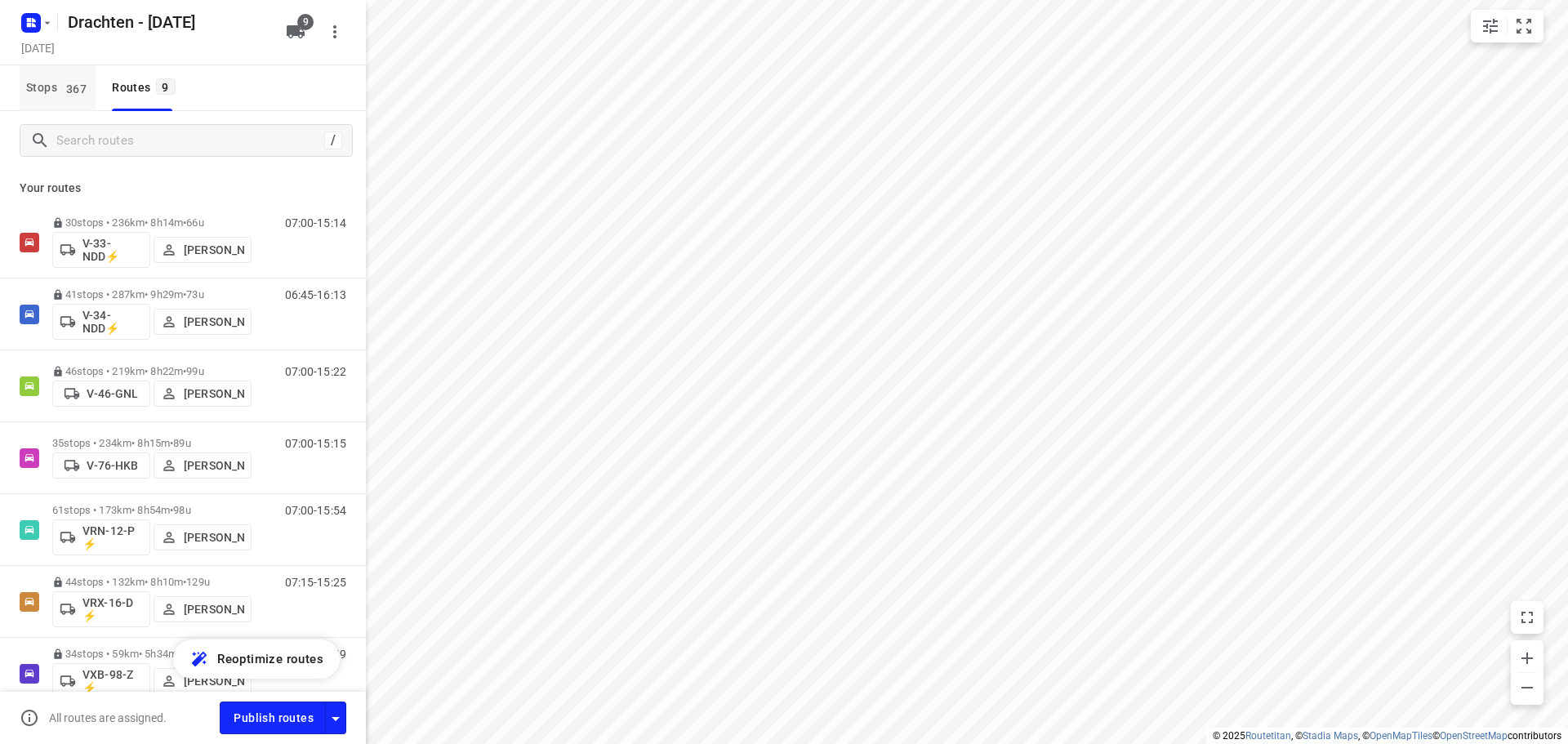
click at [69, 83] on span "367" at bounding box center [76, 88] width 29 height 16
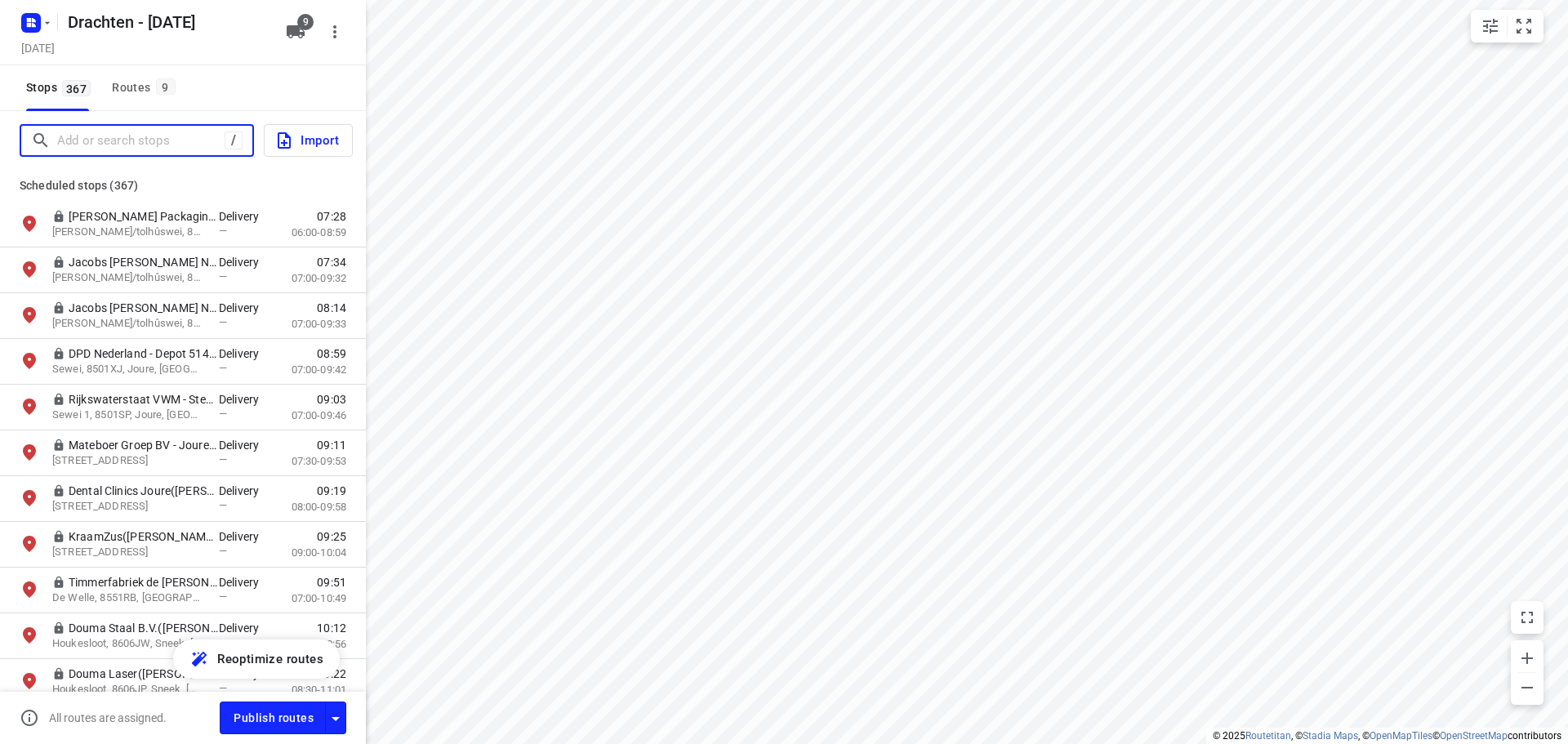
click at [108, 136] on input "Add or search stops" at bounding box center [141, 141] width 168 height 25
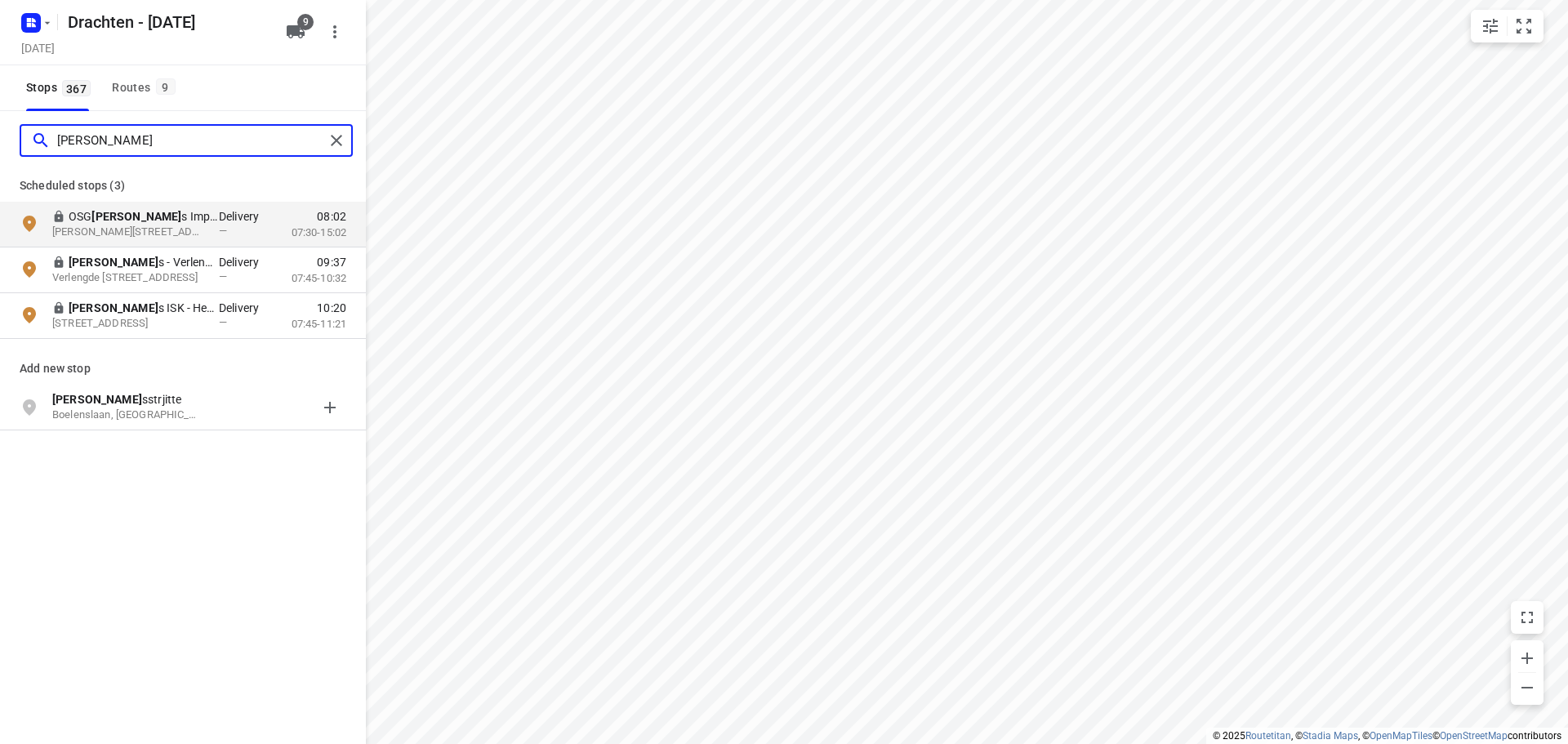
click at [108, 137] on input "[PERSON_NAME]" at bounding box center [191, 141] width 267 height 25
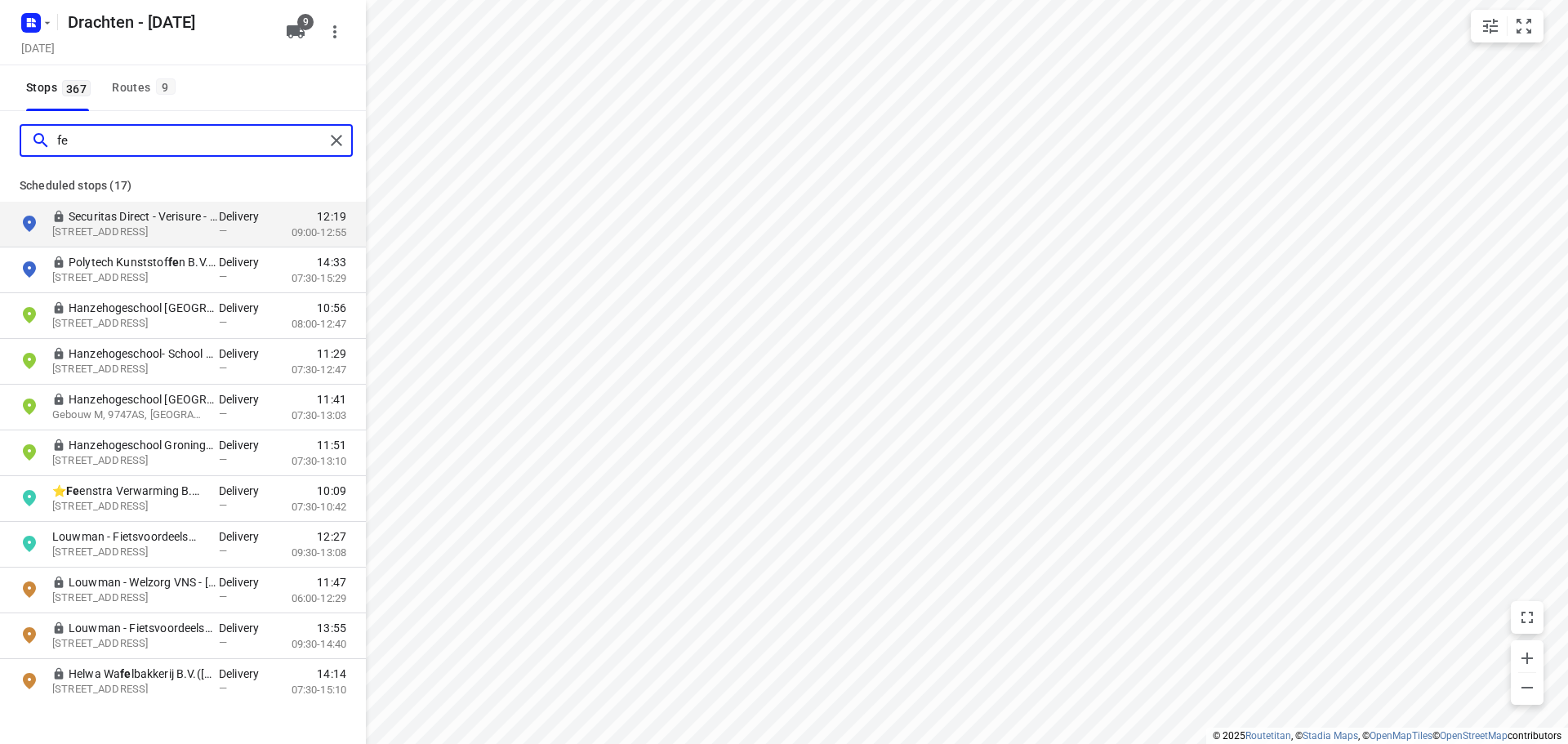
type input "f"
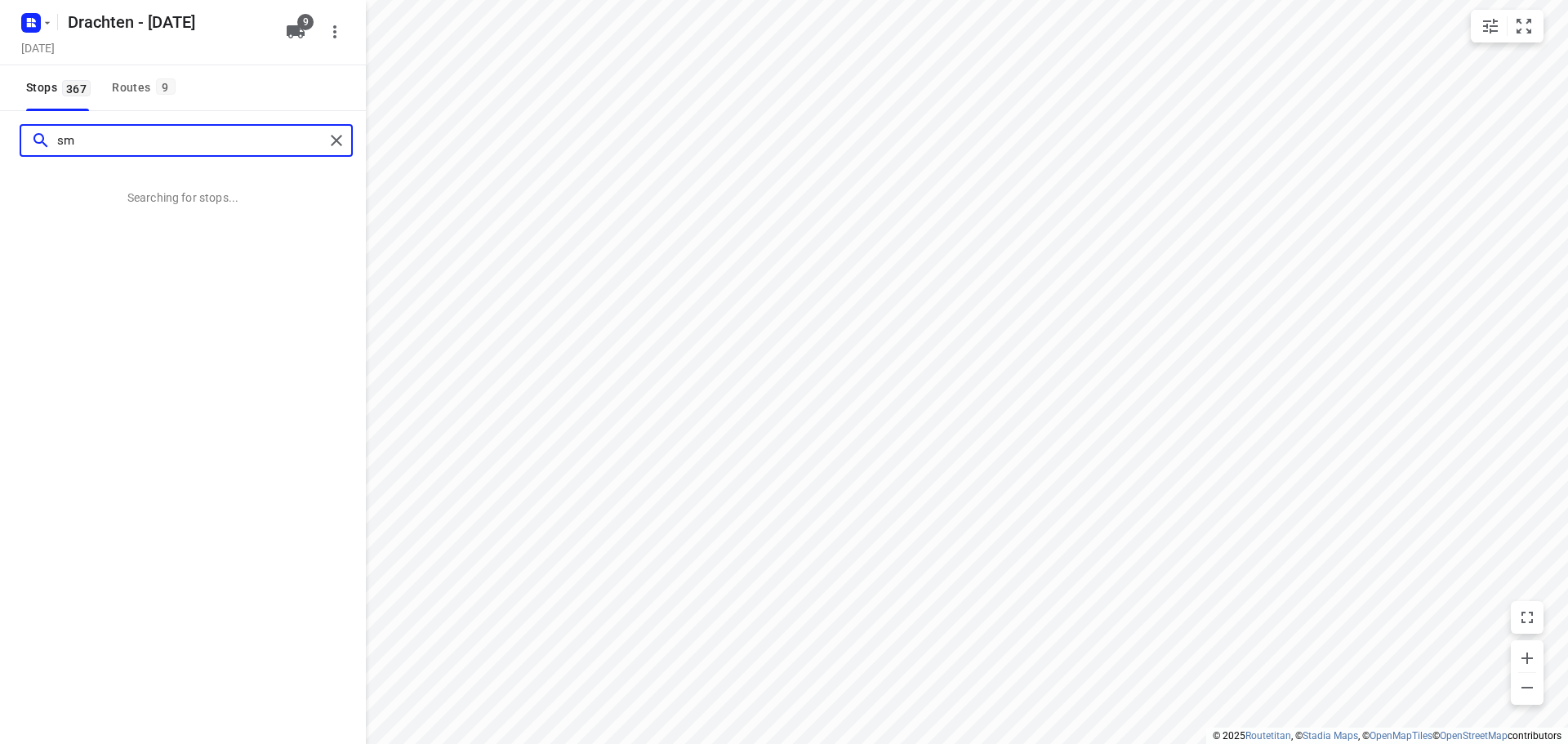
type input "s"
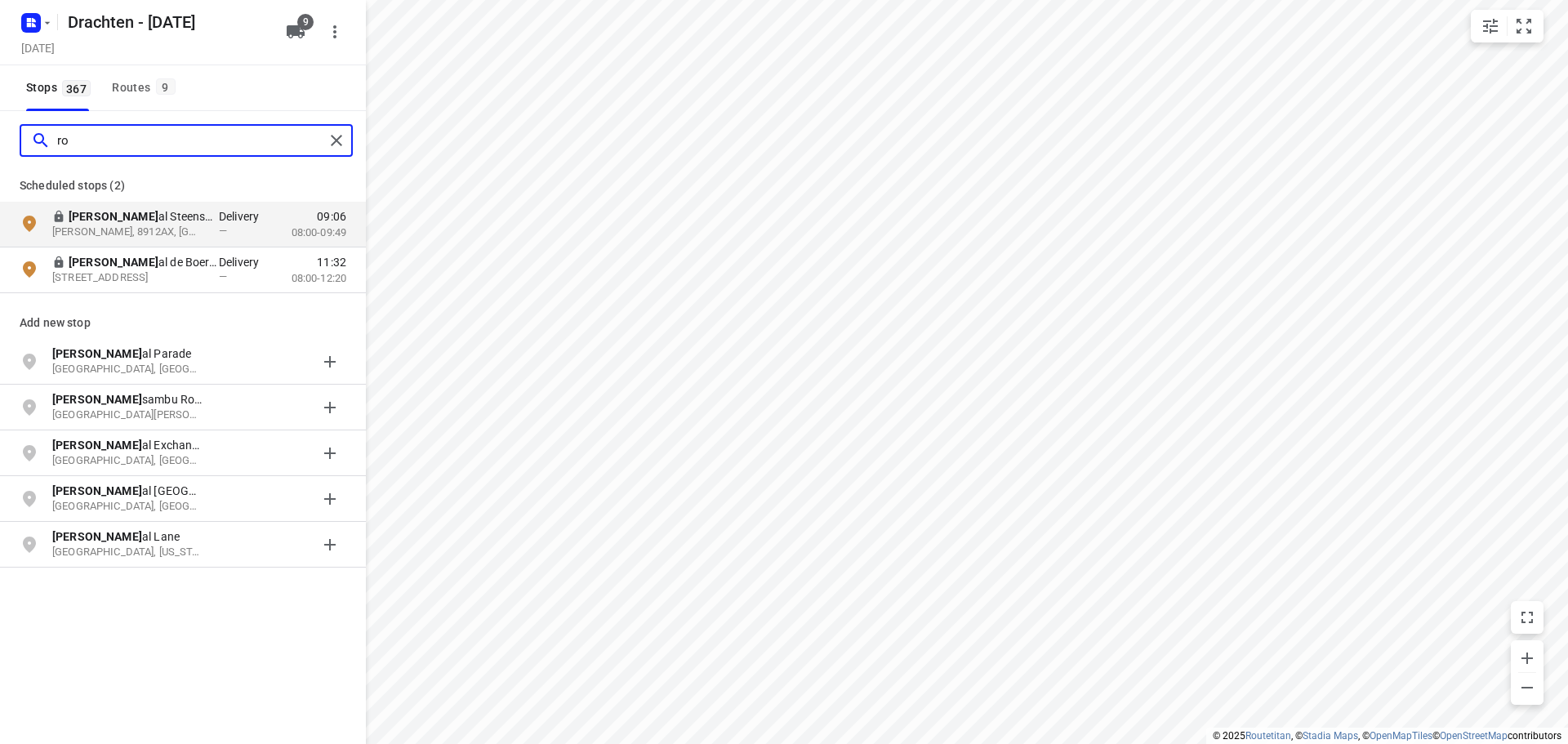
type input "r"
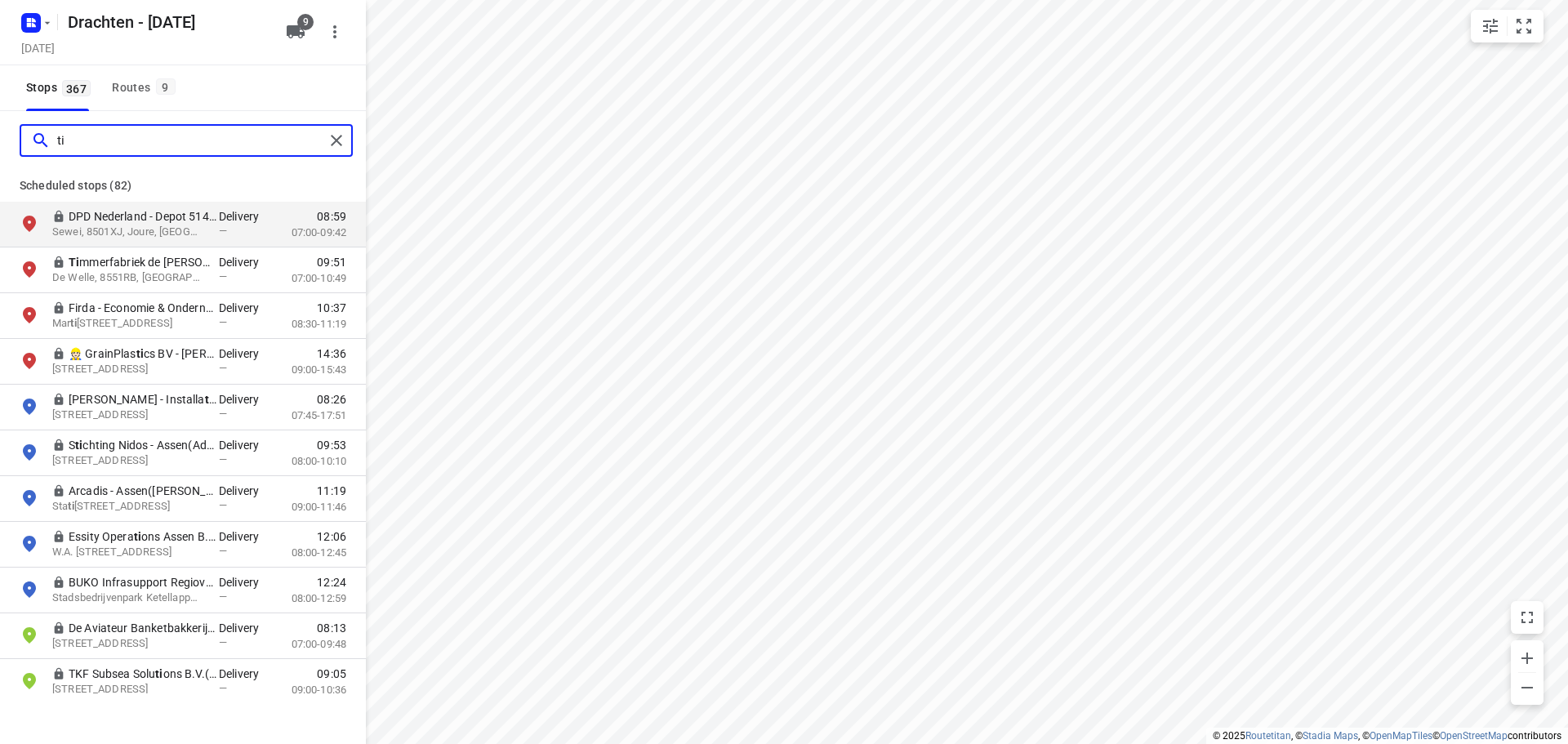
type input "t"
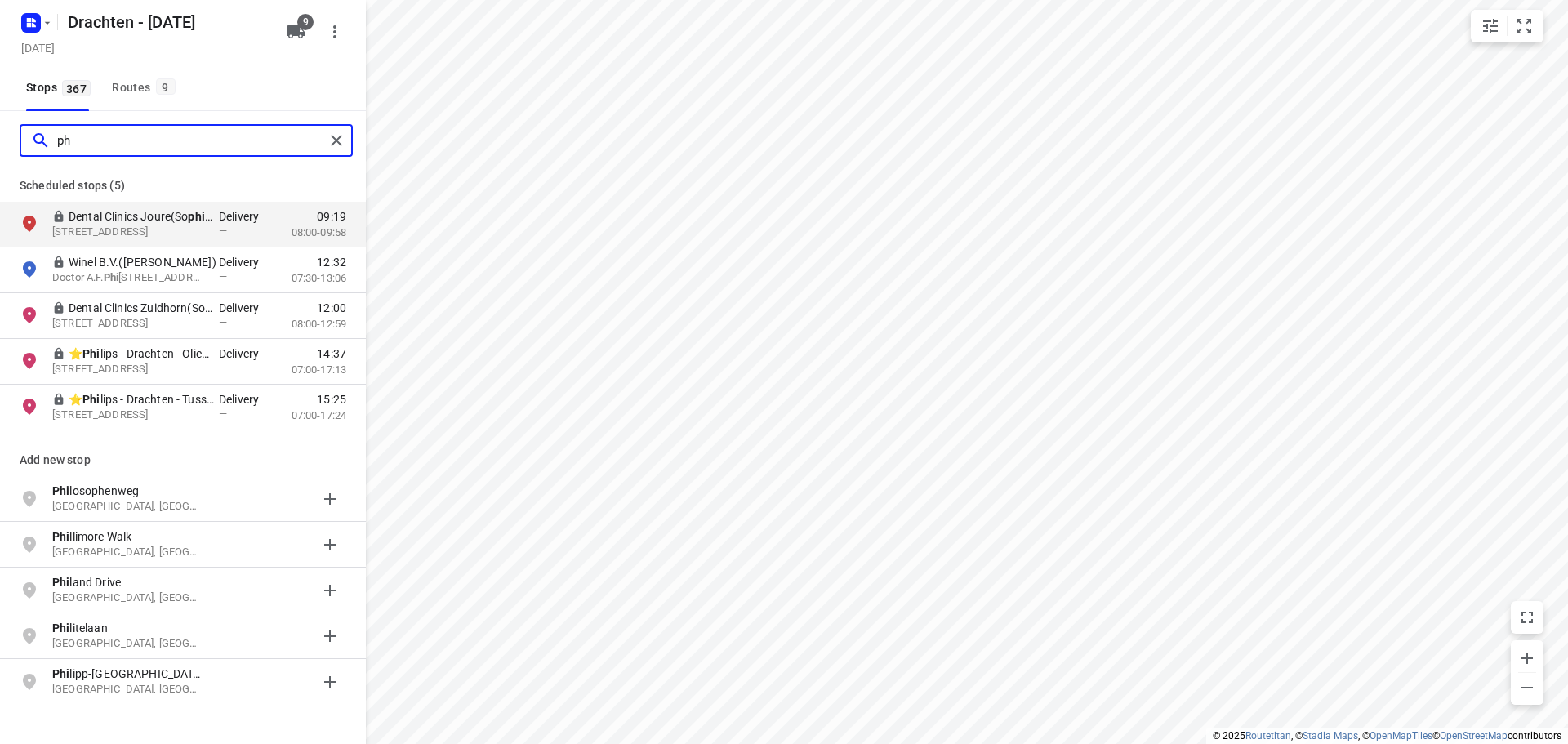
type input "p"
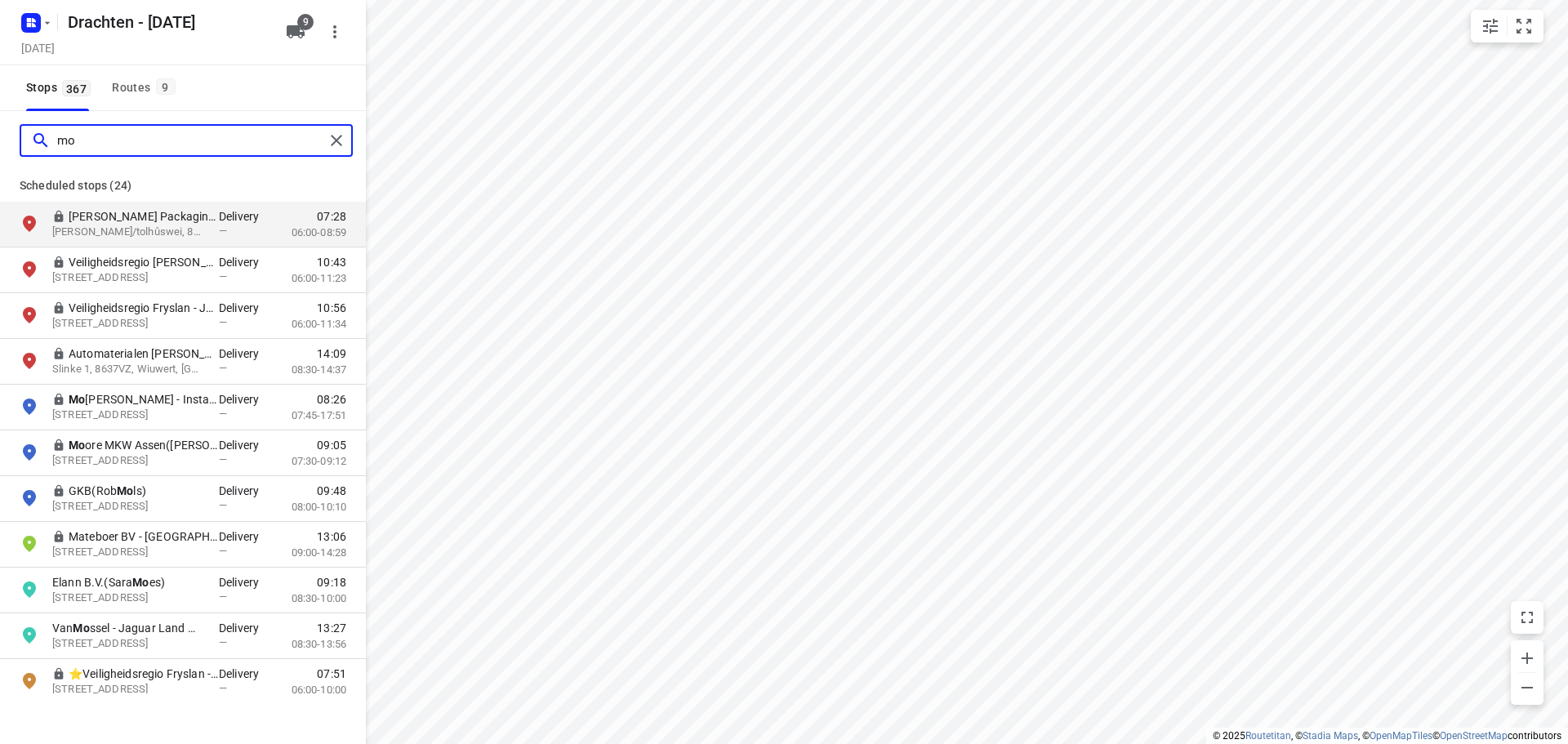
type input "m"
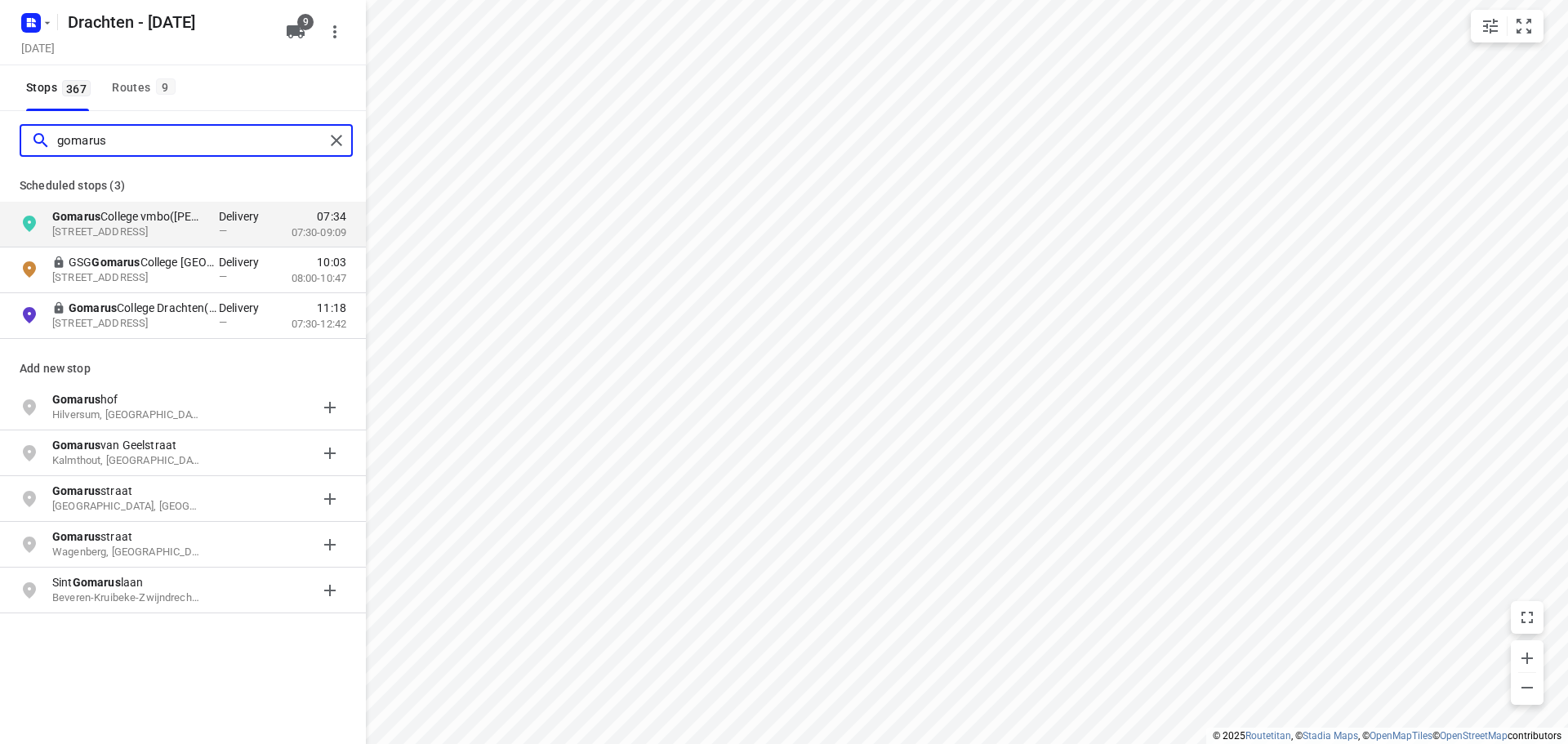
click at [126, 142] on input "gomarus" at bounding box center [191, 141] width 267 height 25
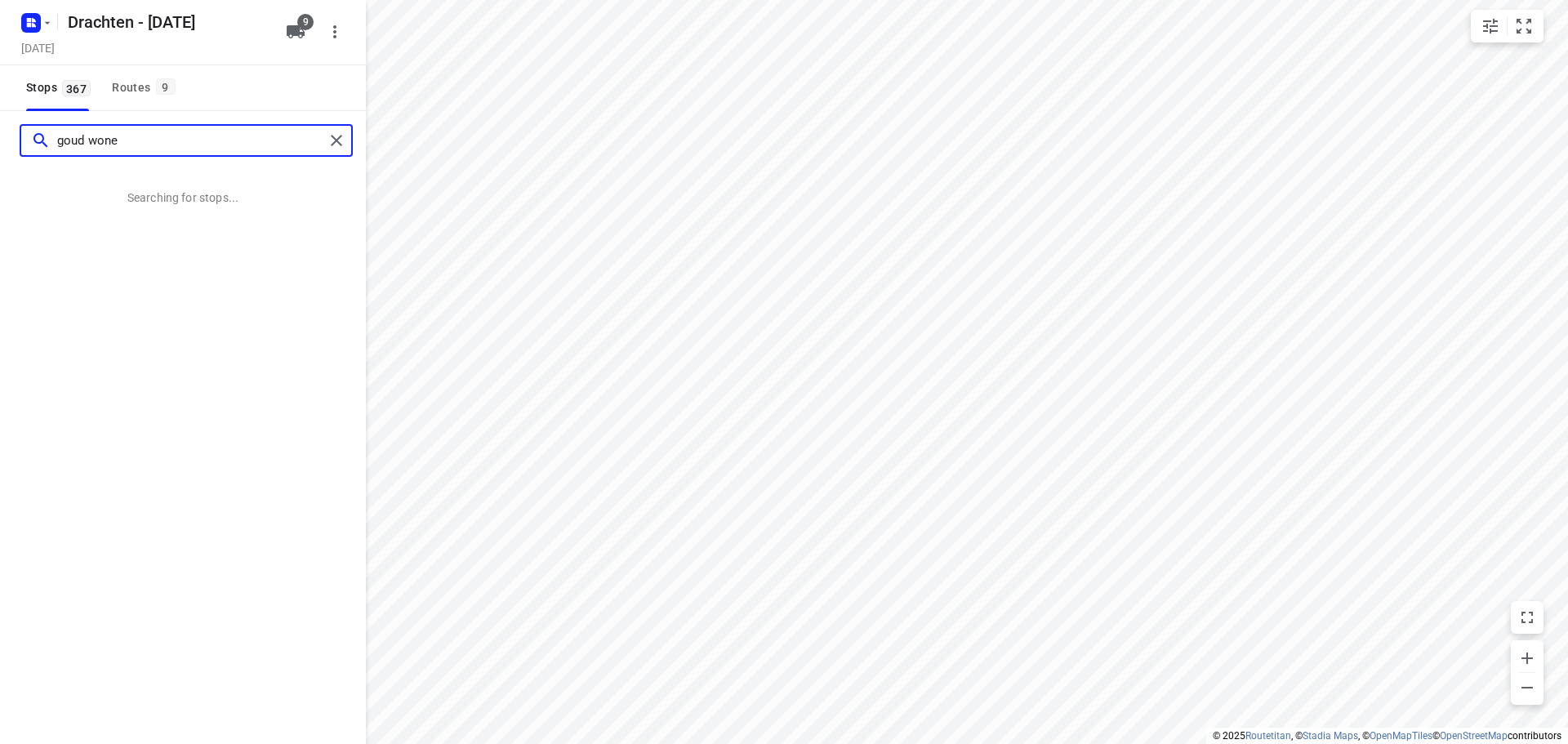
type input "goud wonen"
click at [126, 142] on input "goud wonen" at bounding box center [191, 141] width 267 height 25
click at [127, 143] on input "goud wonen" at bounding box center [191, 141] width 267 height 25
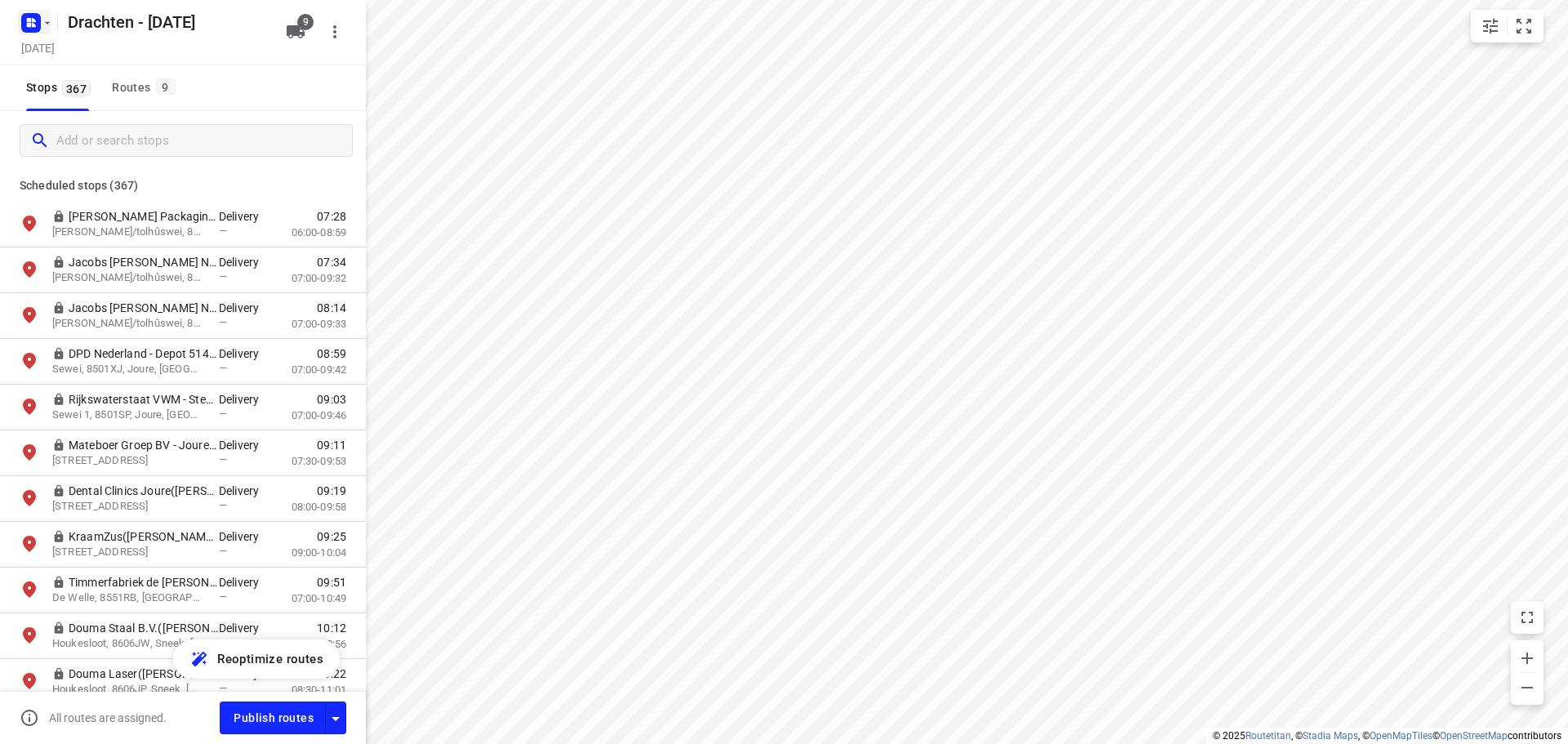
click at [24, 13] on rect "button" at bounding box center [31, 23] width 20 height 20
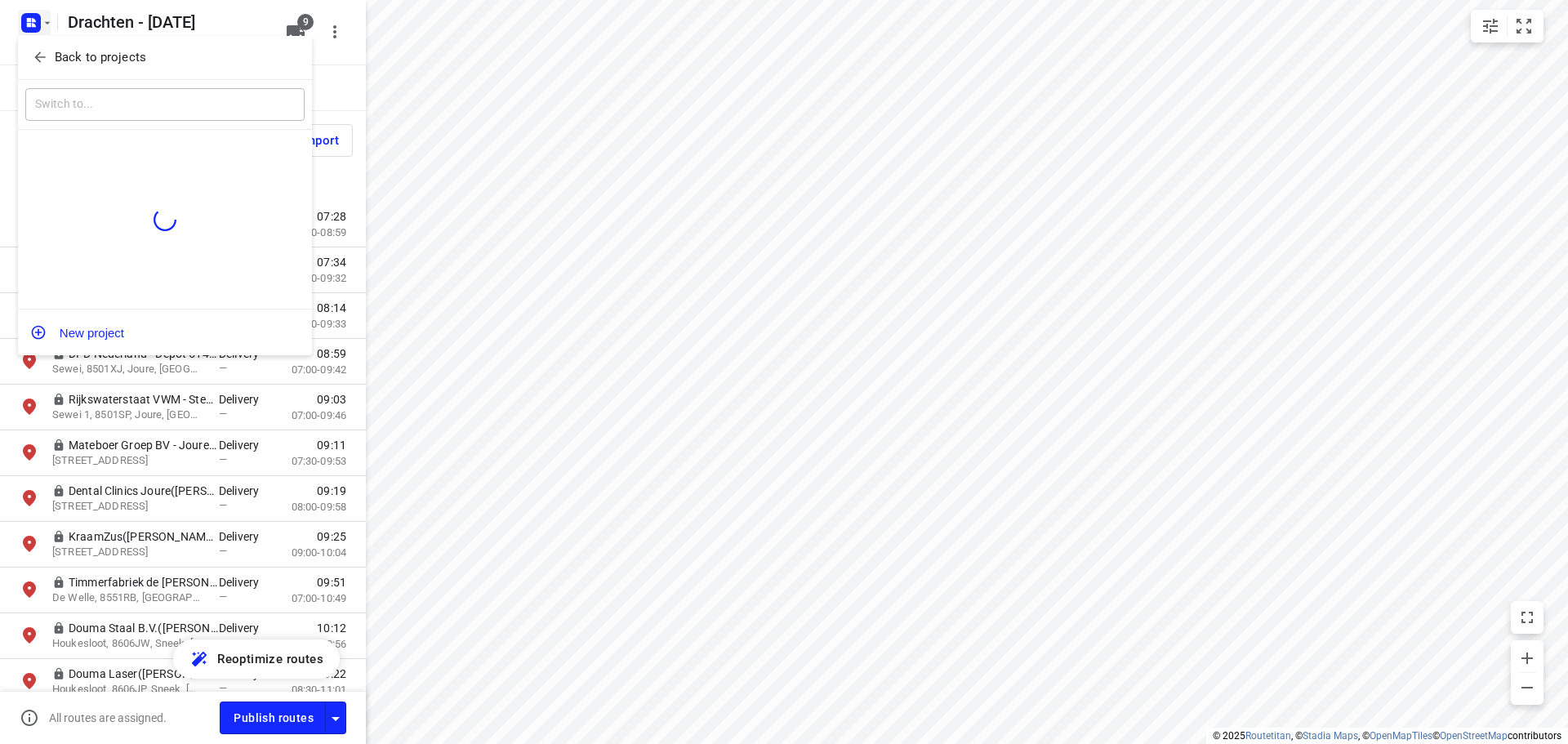
click at [89, 52] on p "Back to projects" at bounding box center [100, 57] width 91 height 19
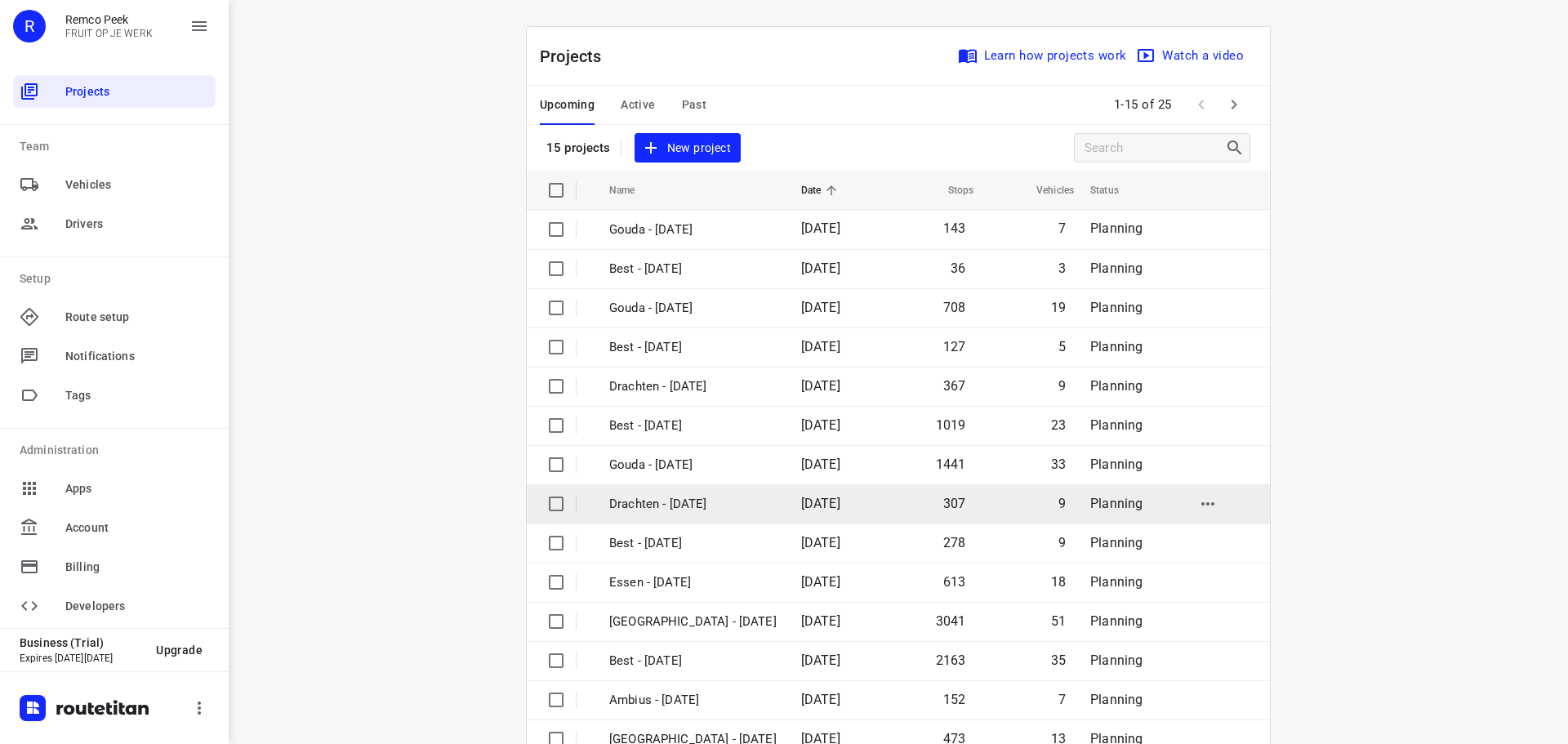
click at [675, 500] on p "Drachten - [DATE]" at bounding box center [693, 504] width 168 height 19
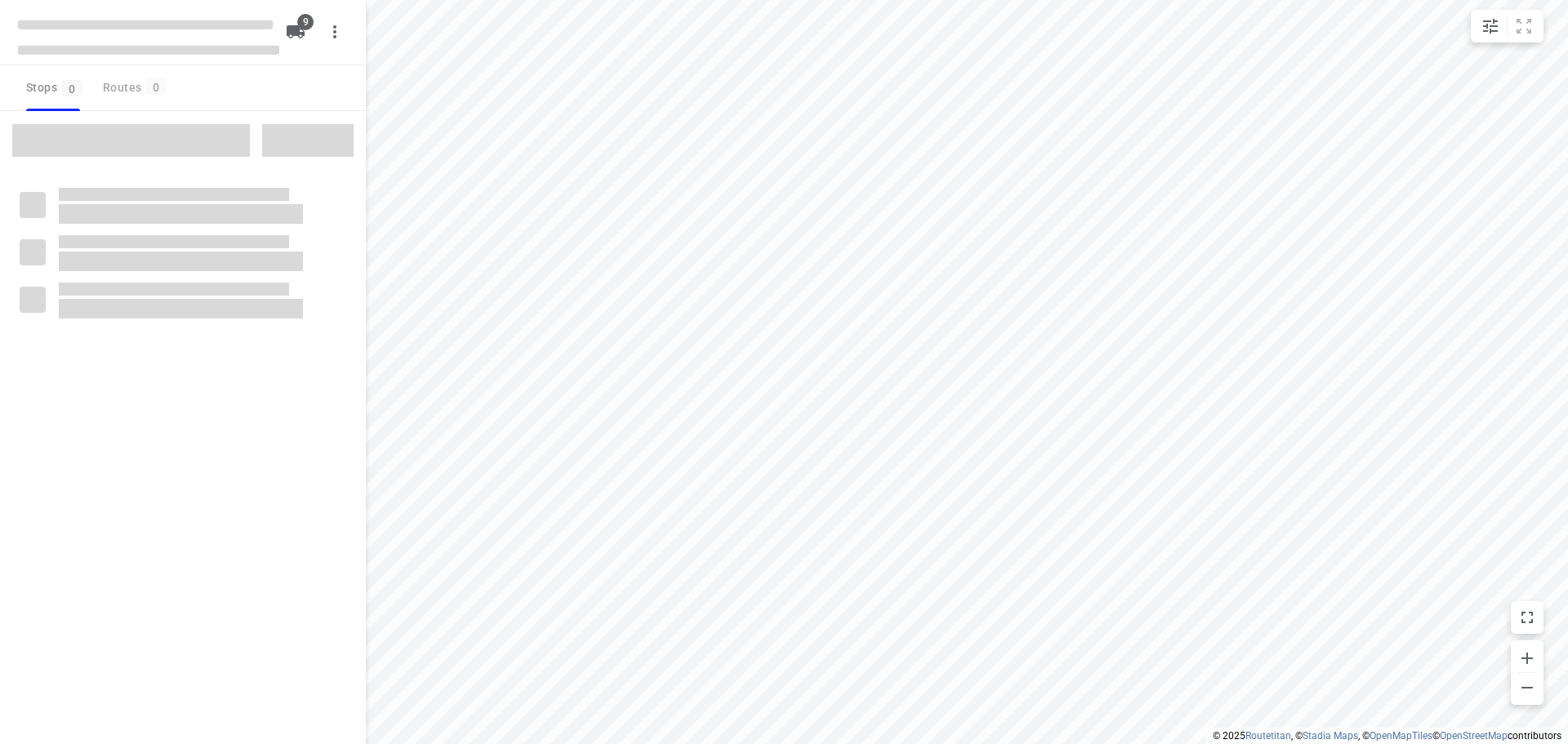
checkbox input "true"
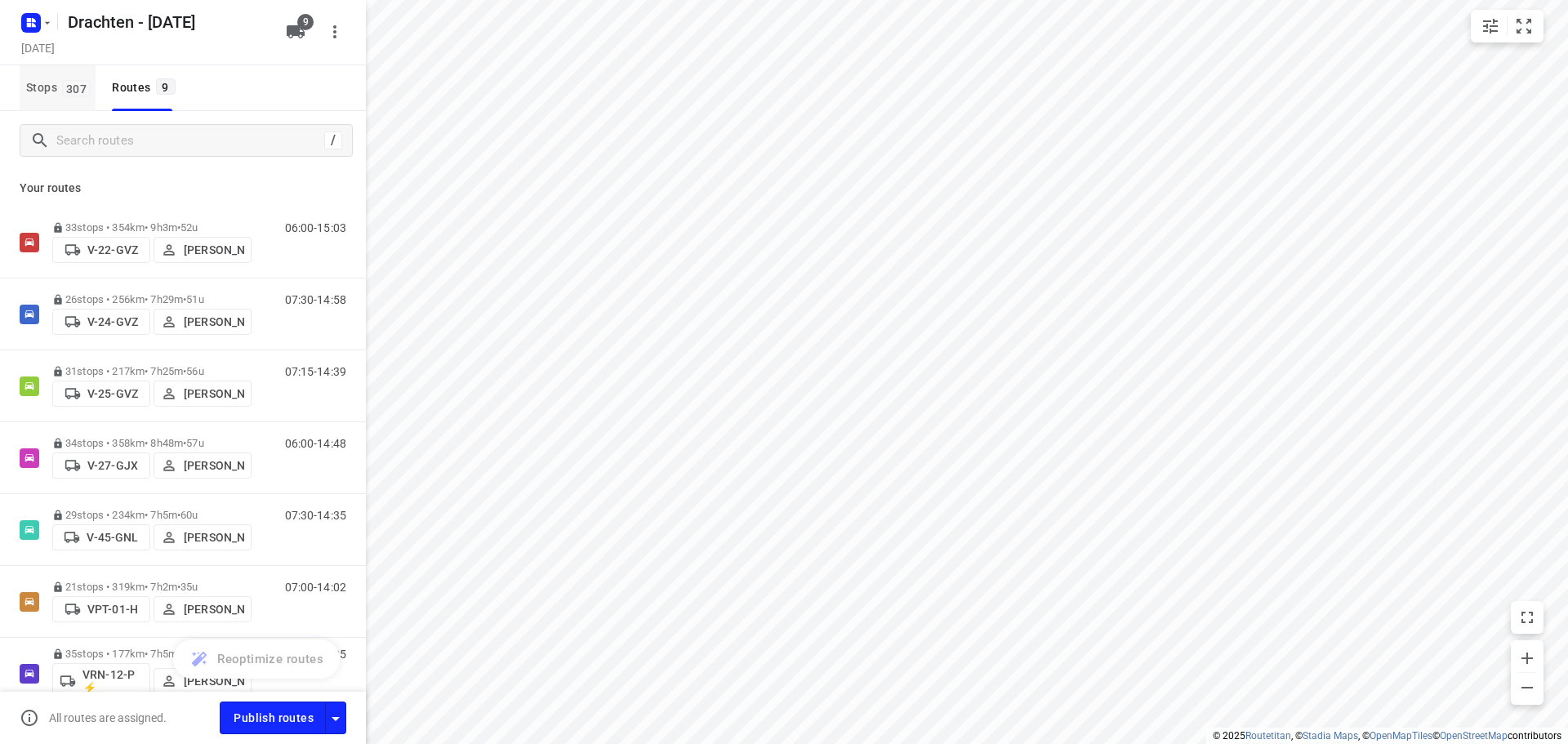
click at [41, 84] on span "Stops 307" at bounding box center [60, 88] width 69 height 21
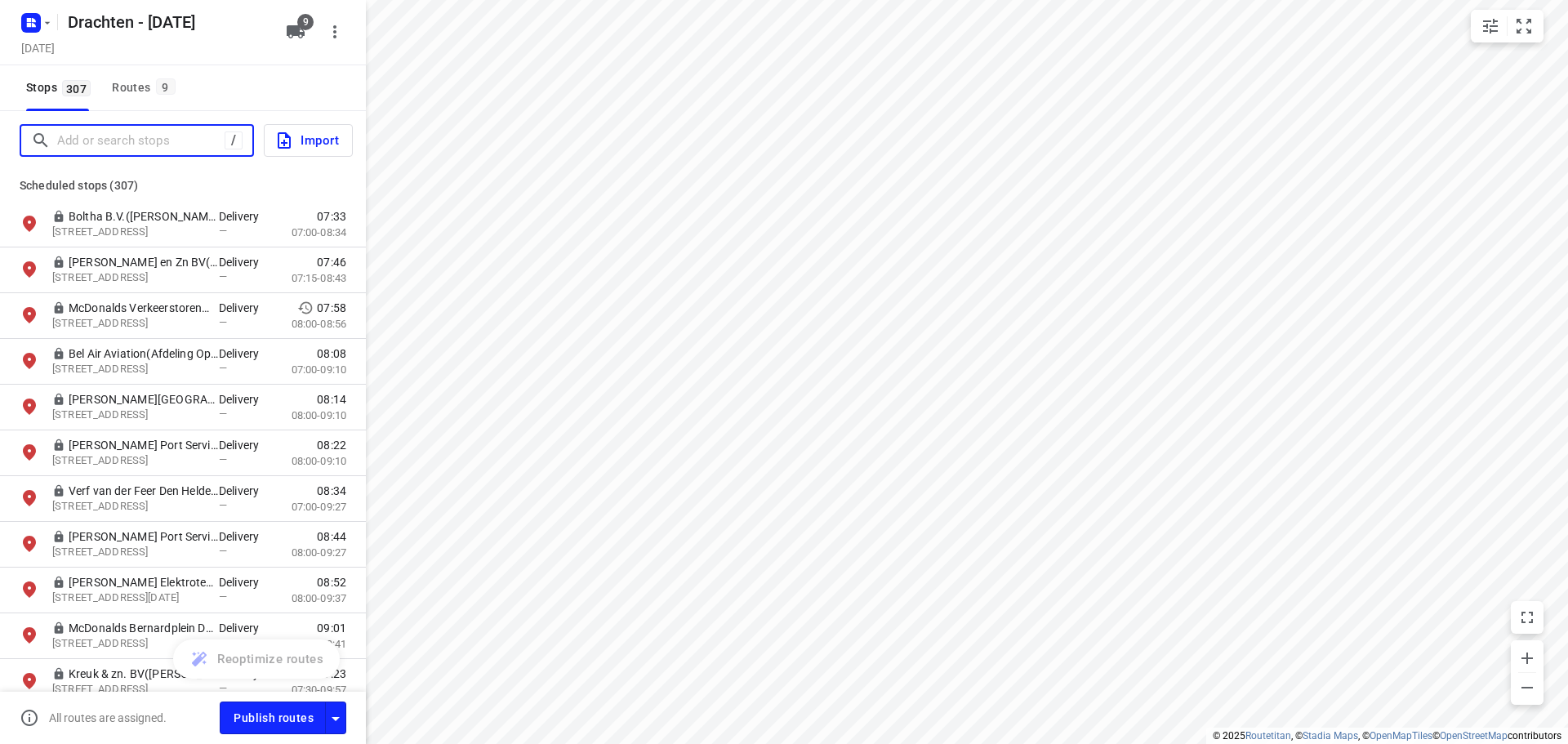
click at [57, 133] on input "Add or search stops" at bounding box center [141, 141] width 168 height 25
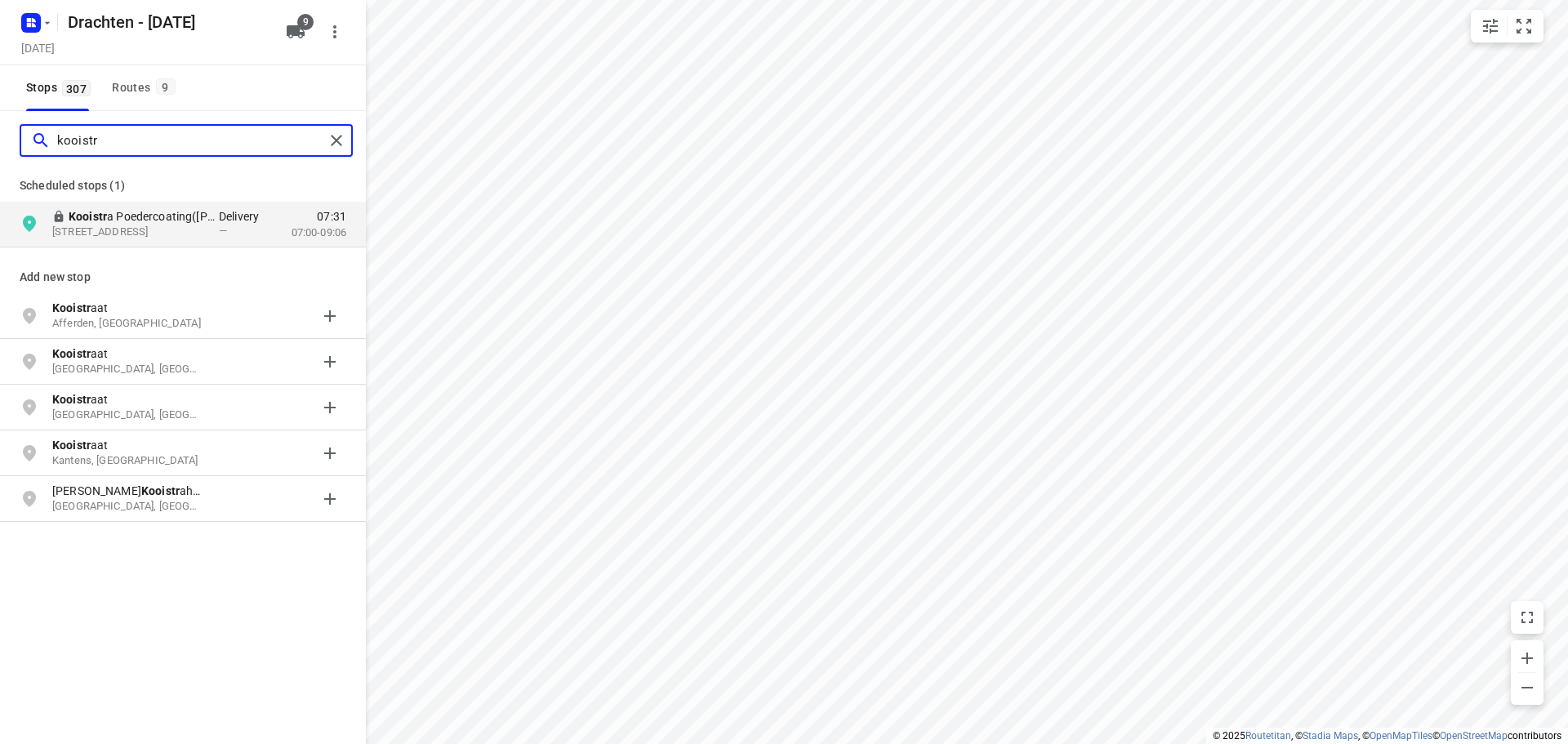
click at [57, 133] on input "kooistr" at bounding box center [191, 141] width 267 height 25
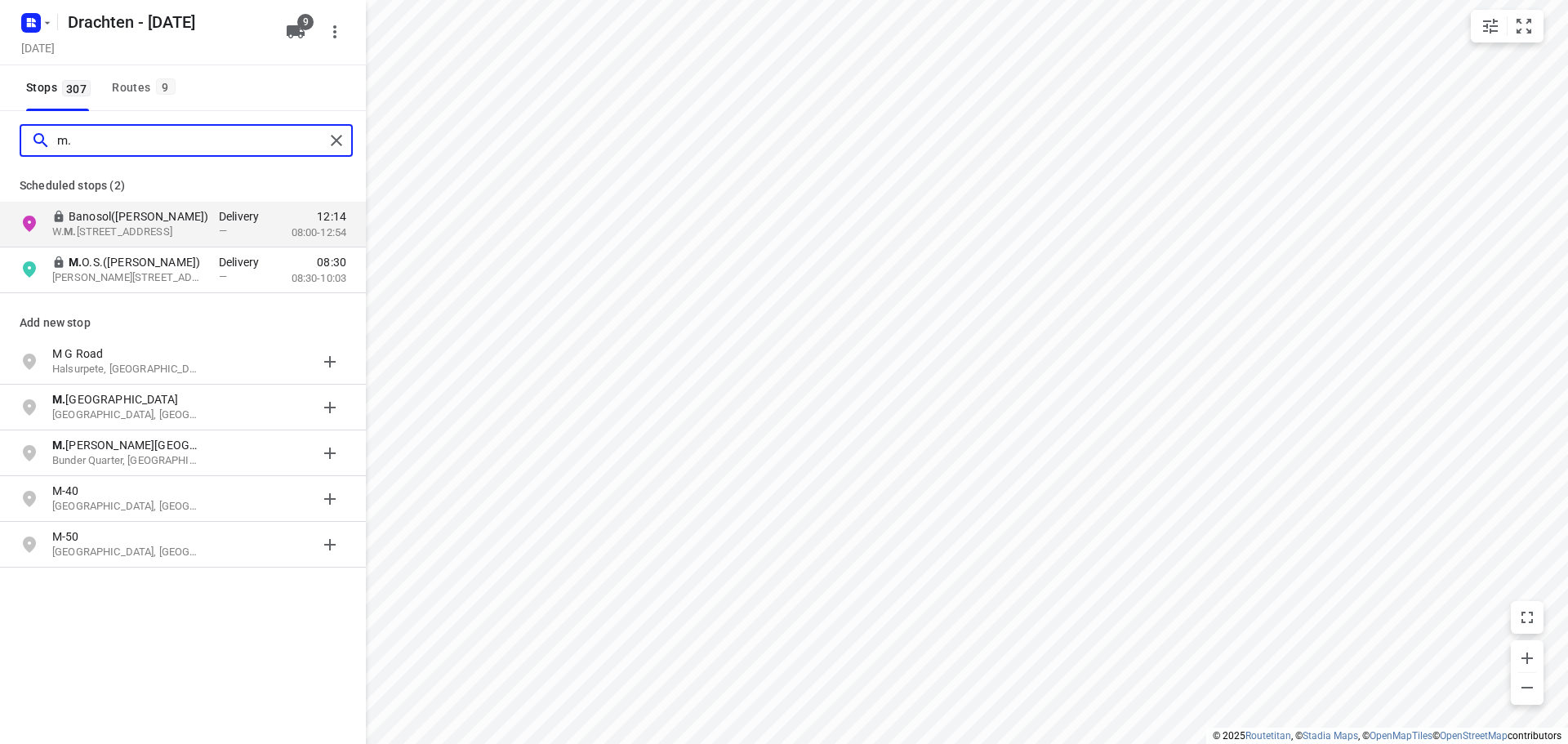
type input "m"
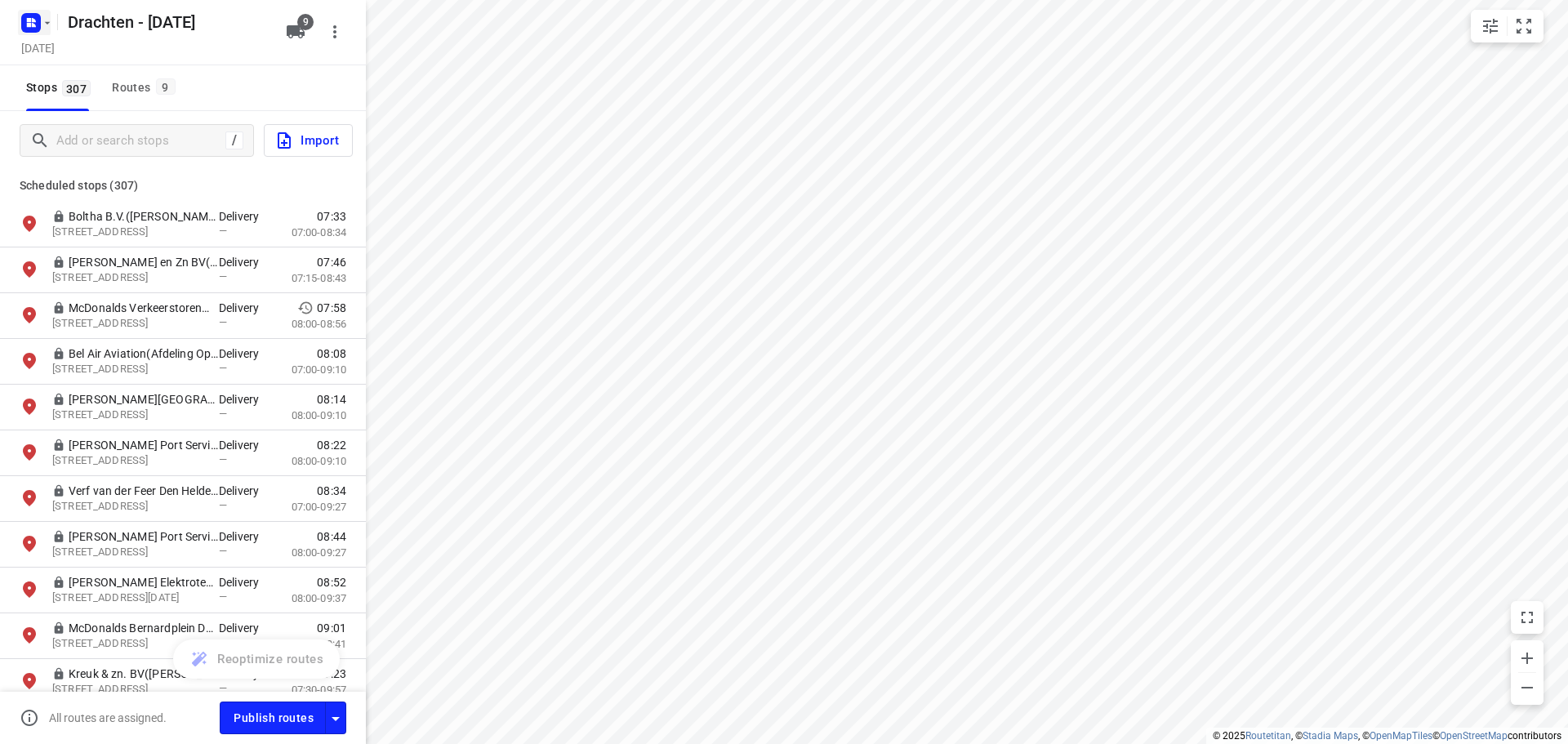
click at [39, 18] on rect "button" at bounding box center [31, 23] width 20 height 20
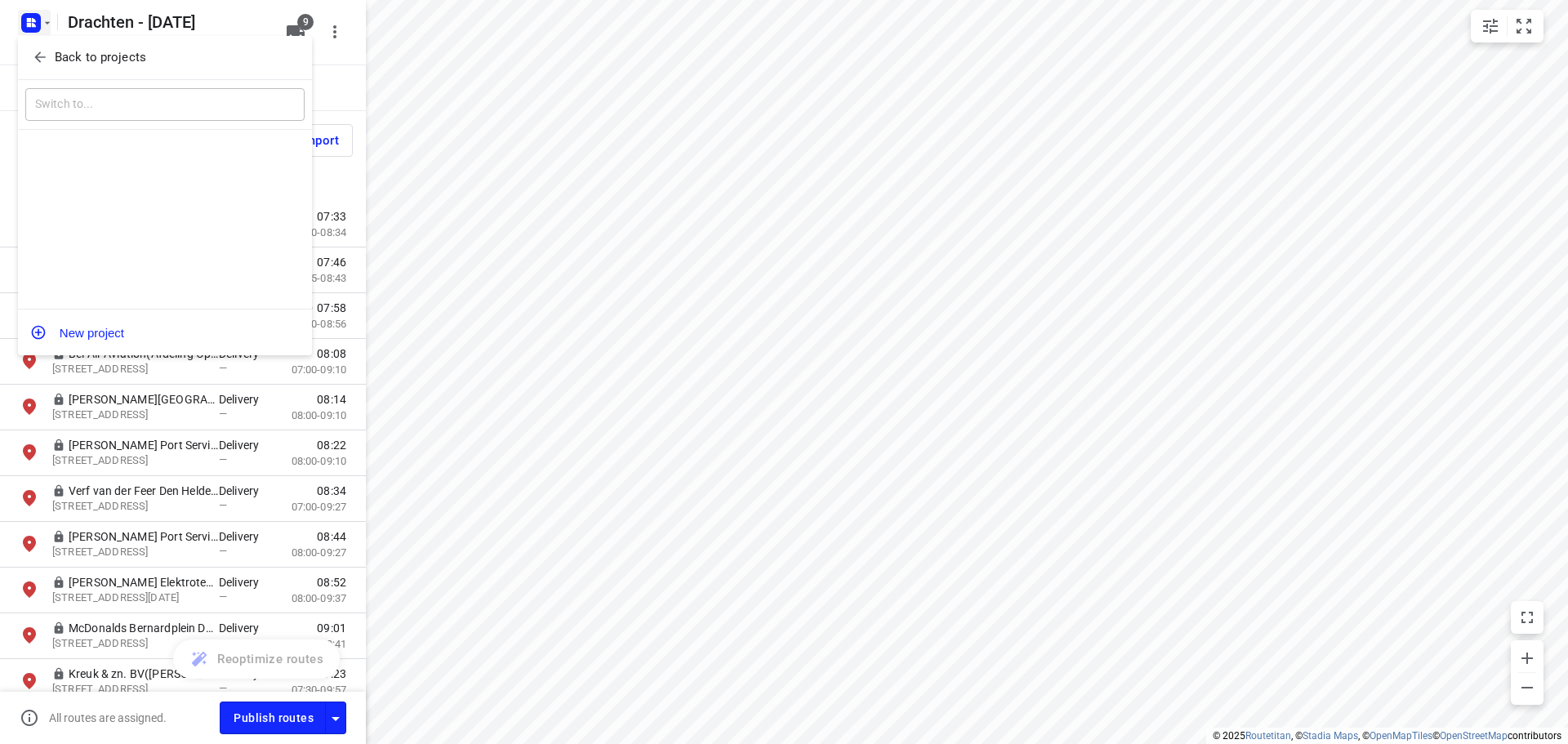
click at [100, 60] on p "Back to projects" at bounding box center [100, 57] width 91 height 19
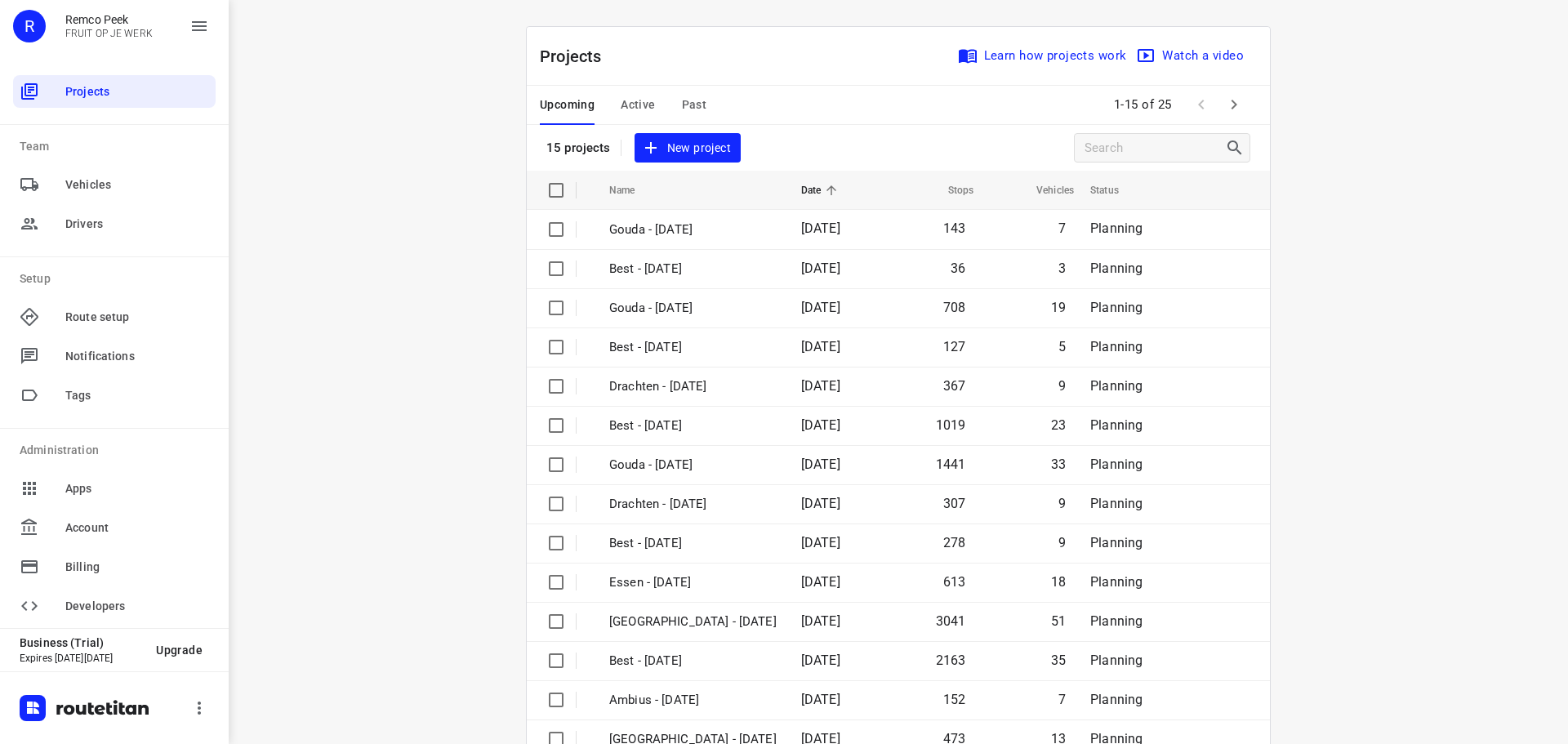
click at [1226, 117] on button "button" at bounding box center [1234, 104] width 32 height 32
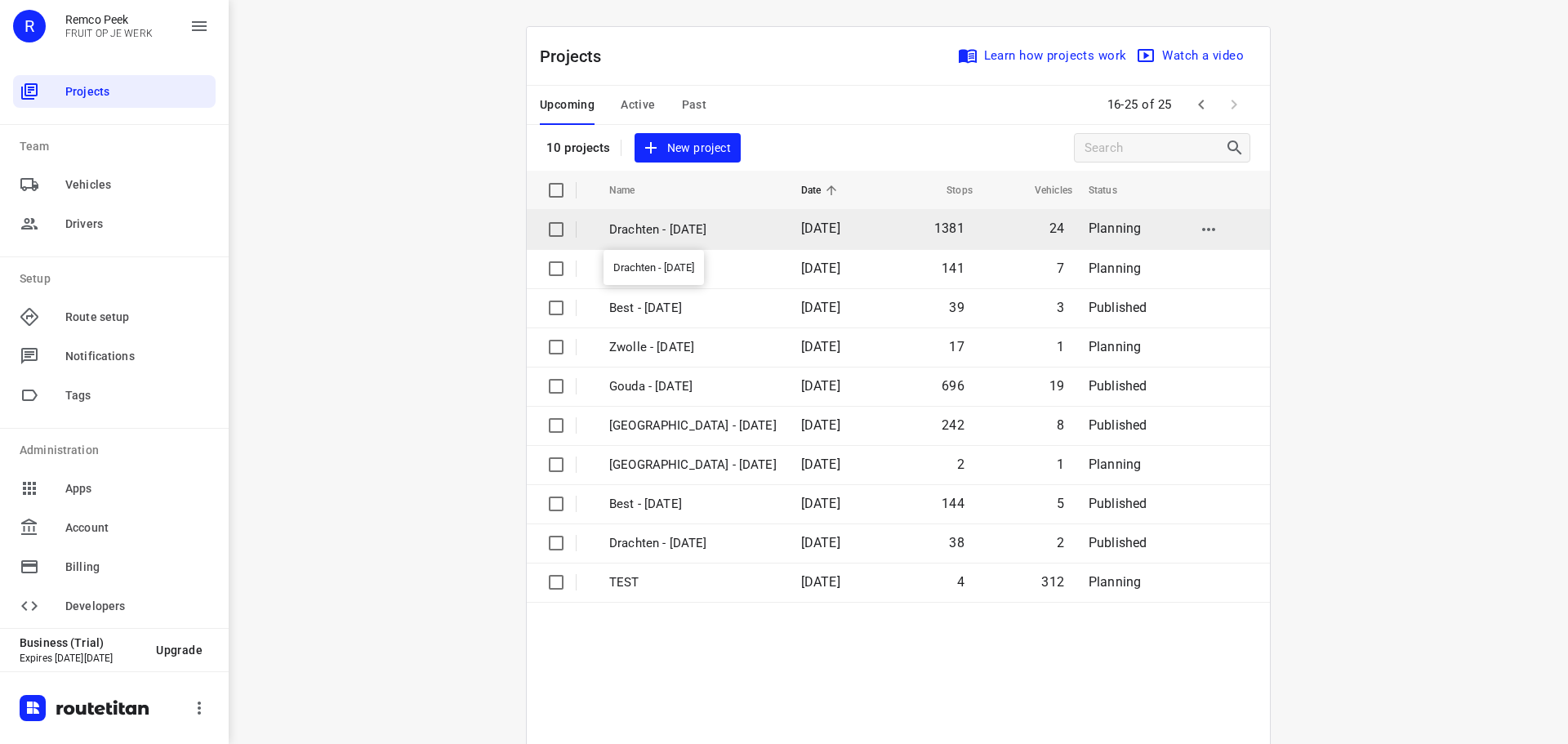
click at [693, 231] on p "Drachten - [DATE]" at bounding box center [693, 229] width 168 height 19
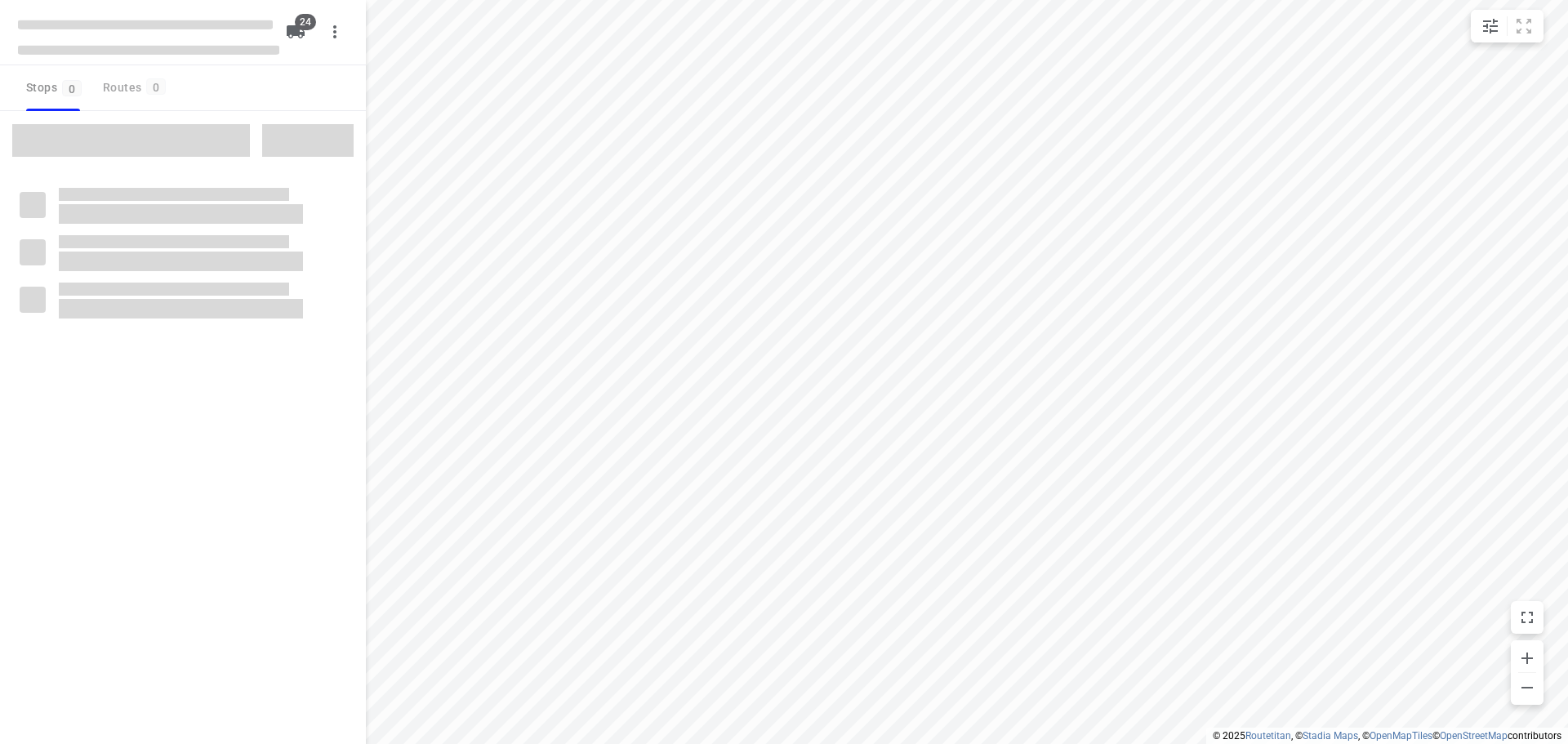
checkbox input "true"
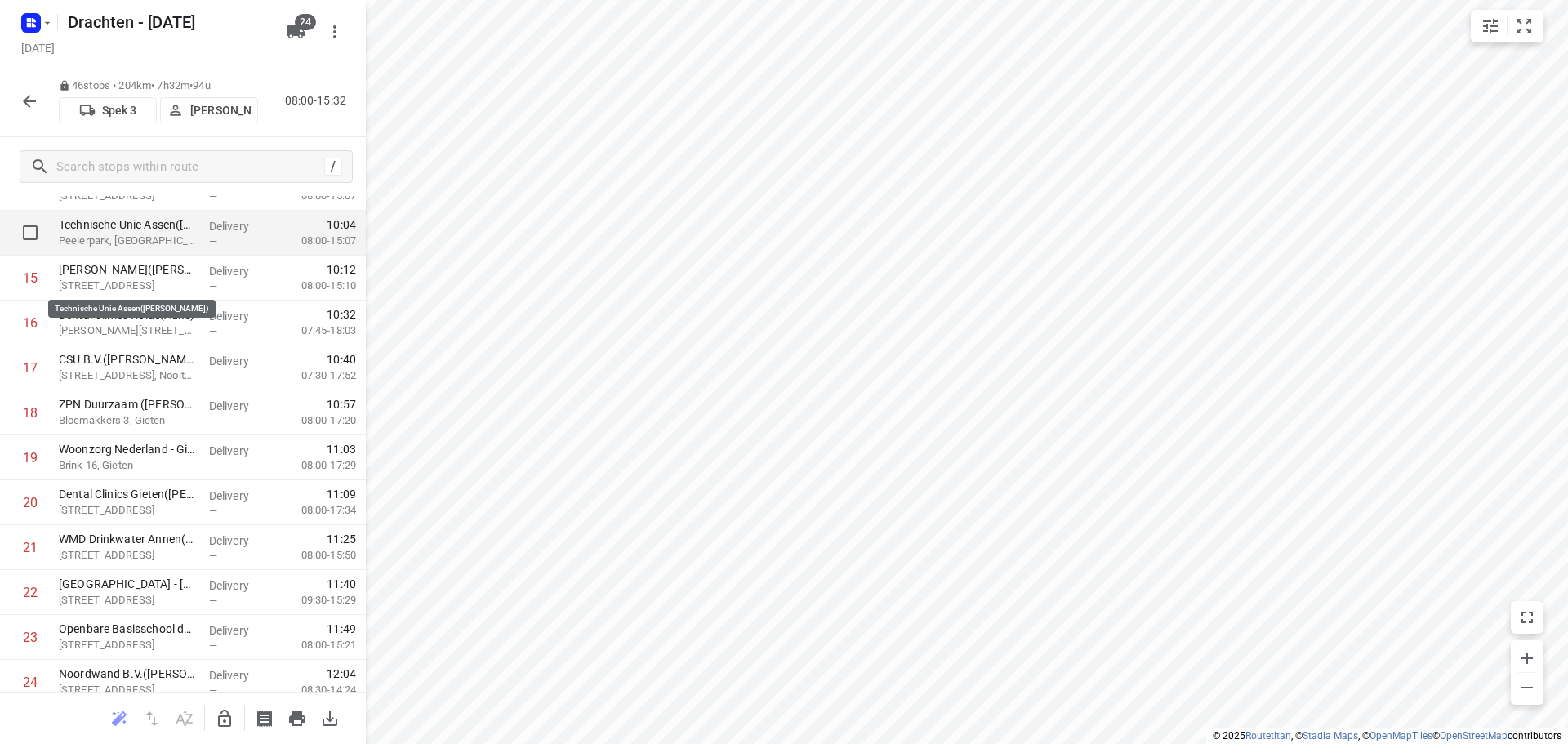
scroll to position [653, 0]
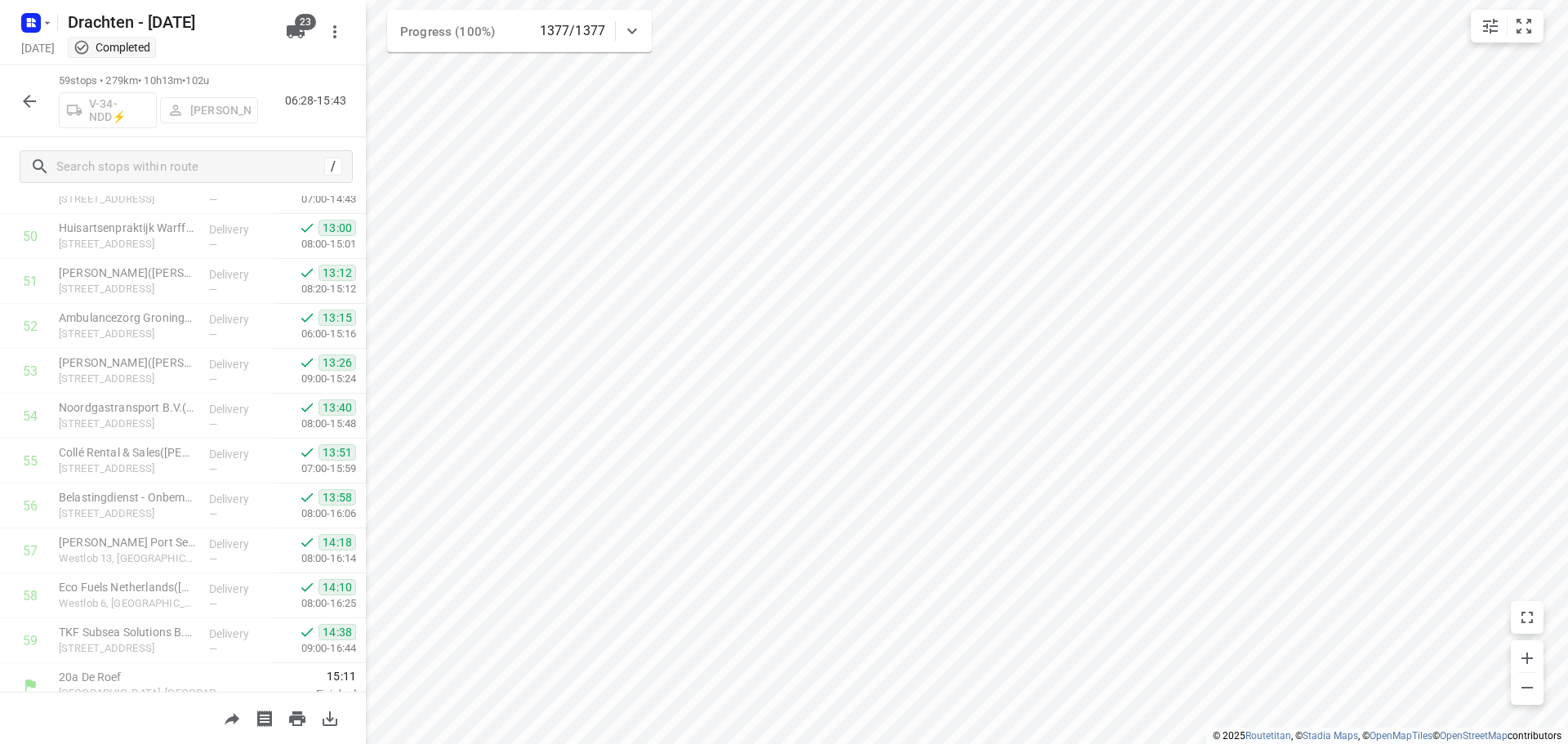
scroll to position [2281, 0]
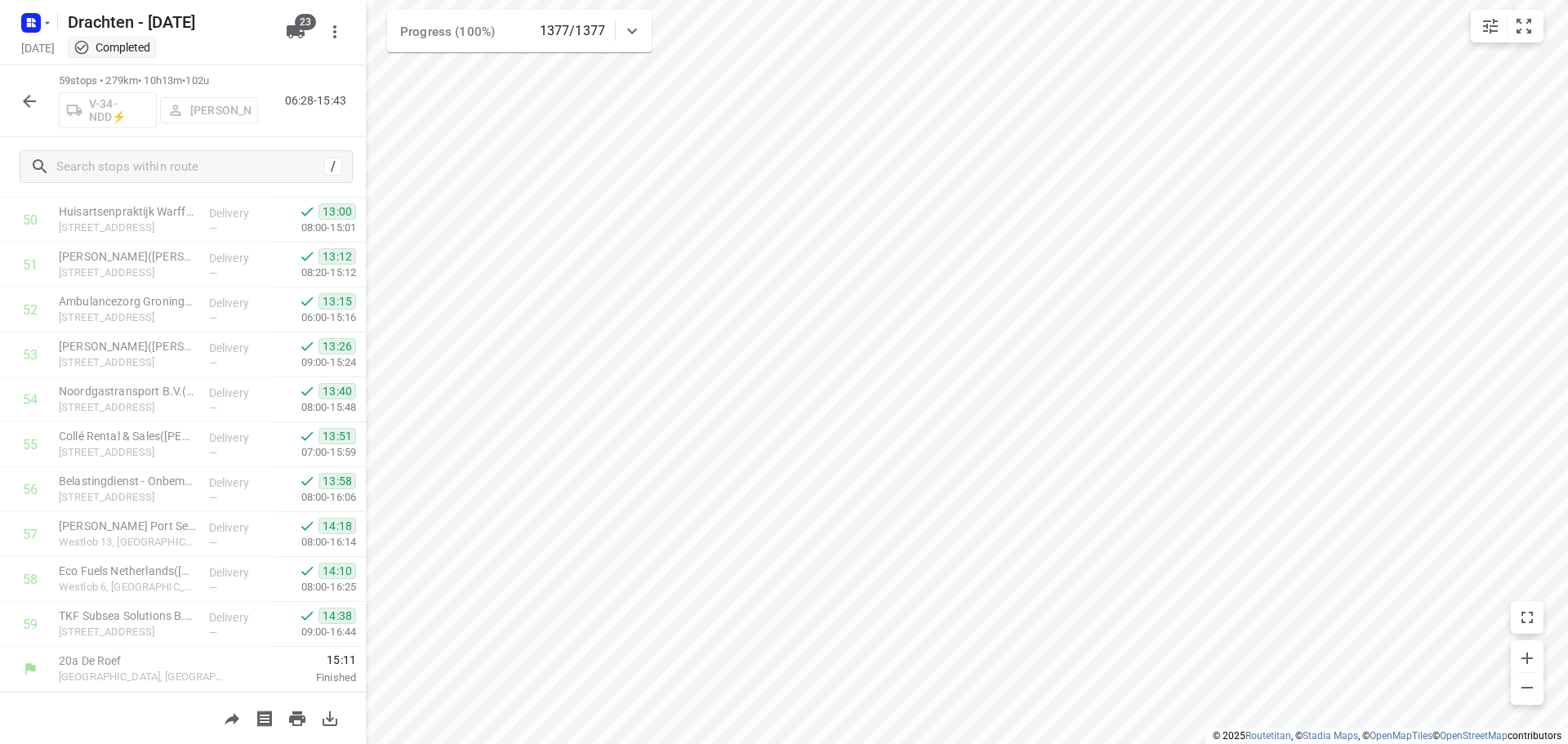
click at [34, 105] on icon "button" at bounding box center [30, 101] width 20 height 20
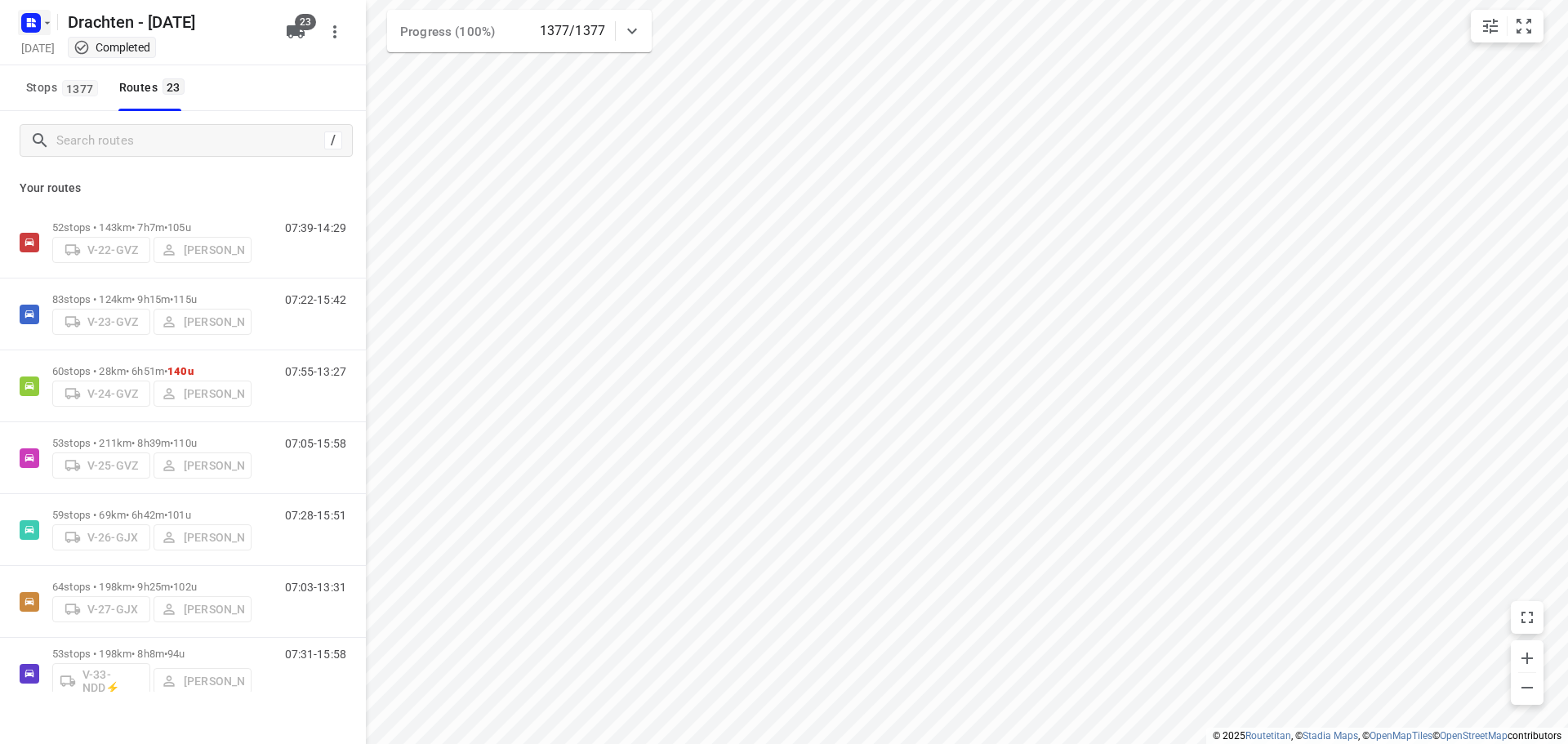
click at [41, 28] on icon "button" at bounding box center [48, 22] width 13 height 13
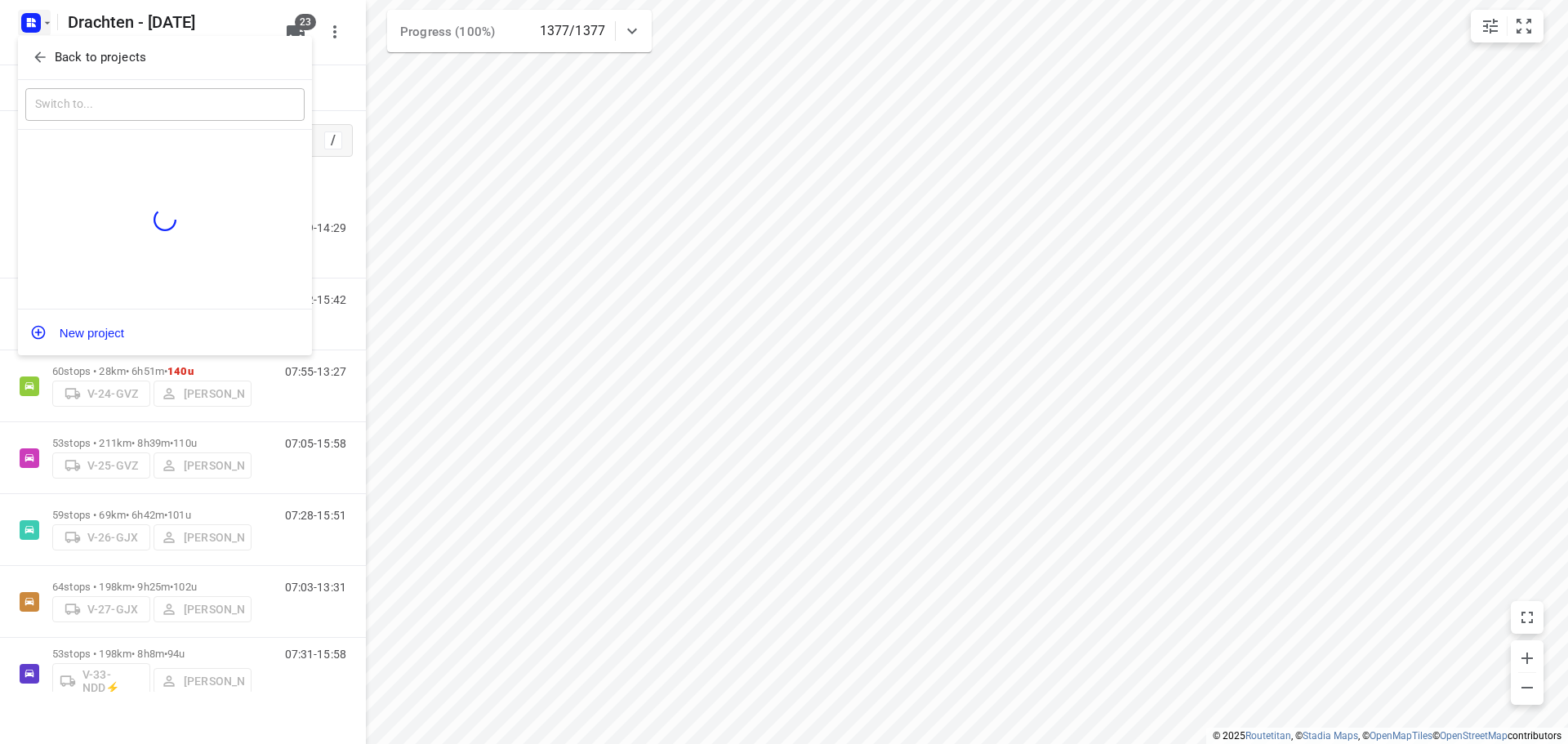
click at [94, 63] on p "Back to projects" at bounding box center [100, 57] width 91 height 19
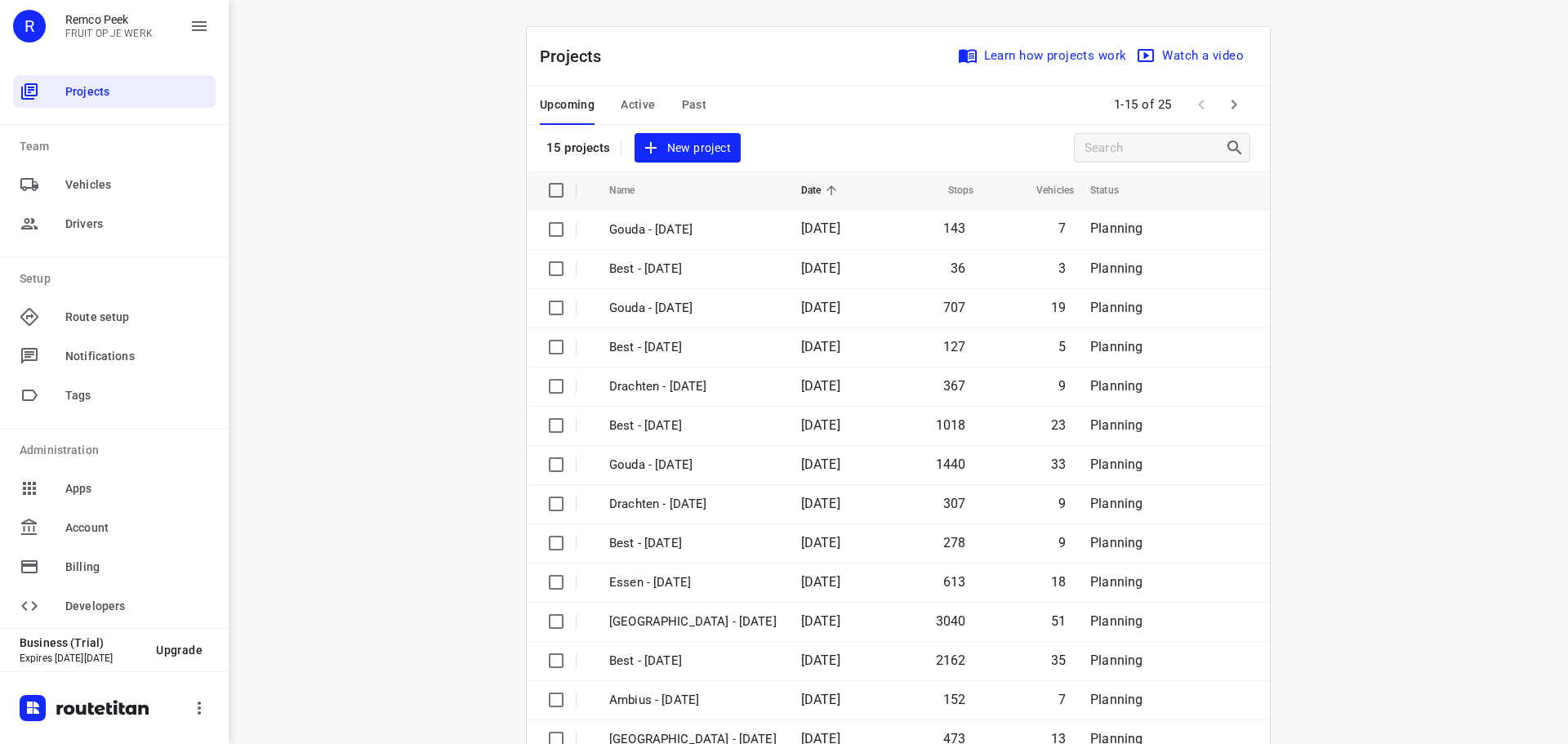
click at [1226, 111] on icon "button" at bounding box center [1234, 105] width 20 height 20
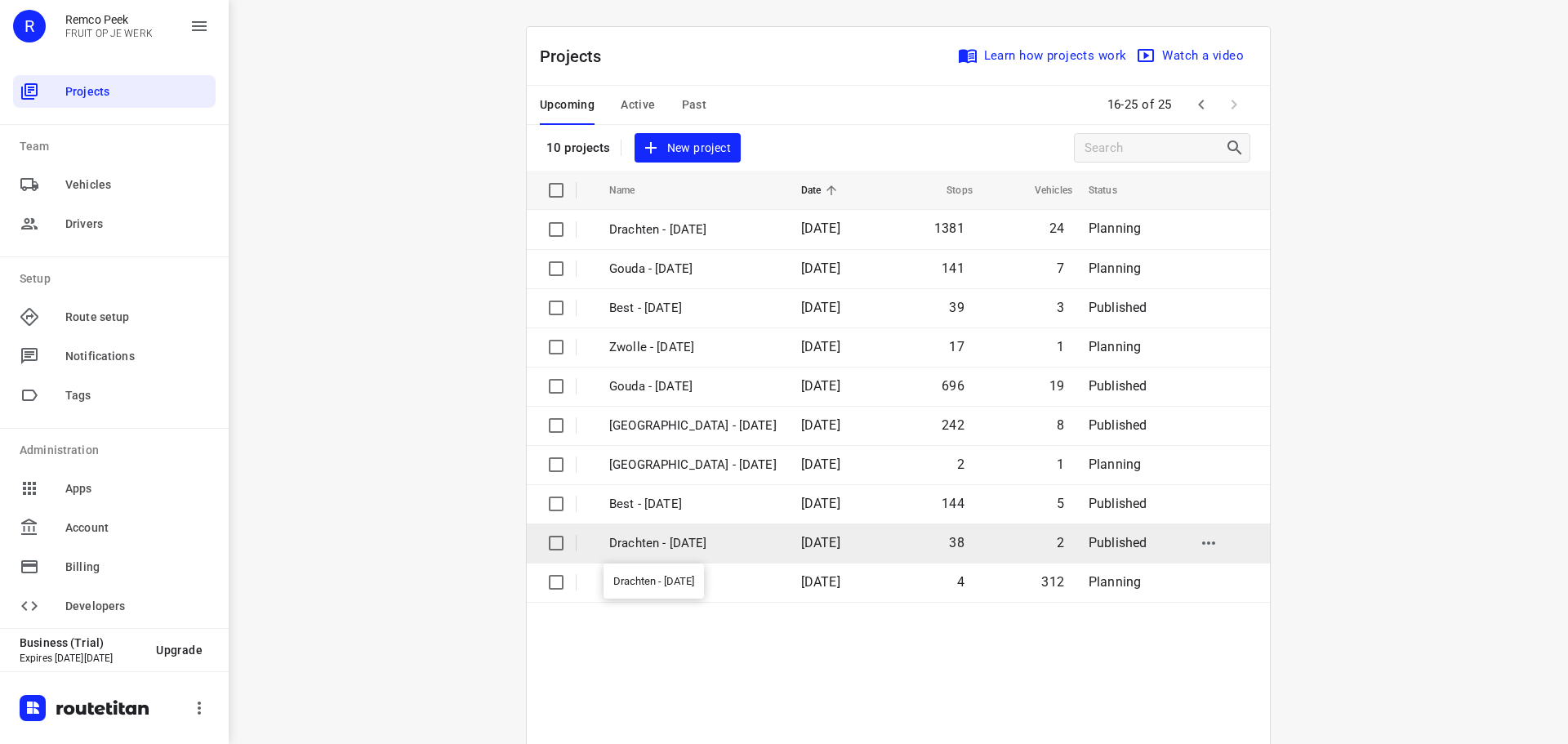
click at [652, 547] on p "Drachten - [DATE]" at bounding box center [693, 543] width 168 height 19
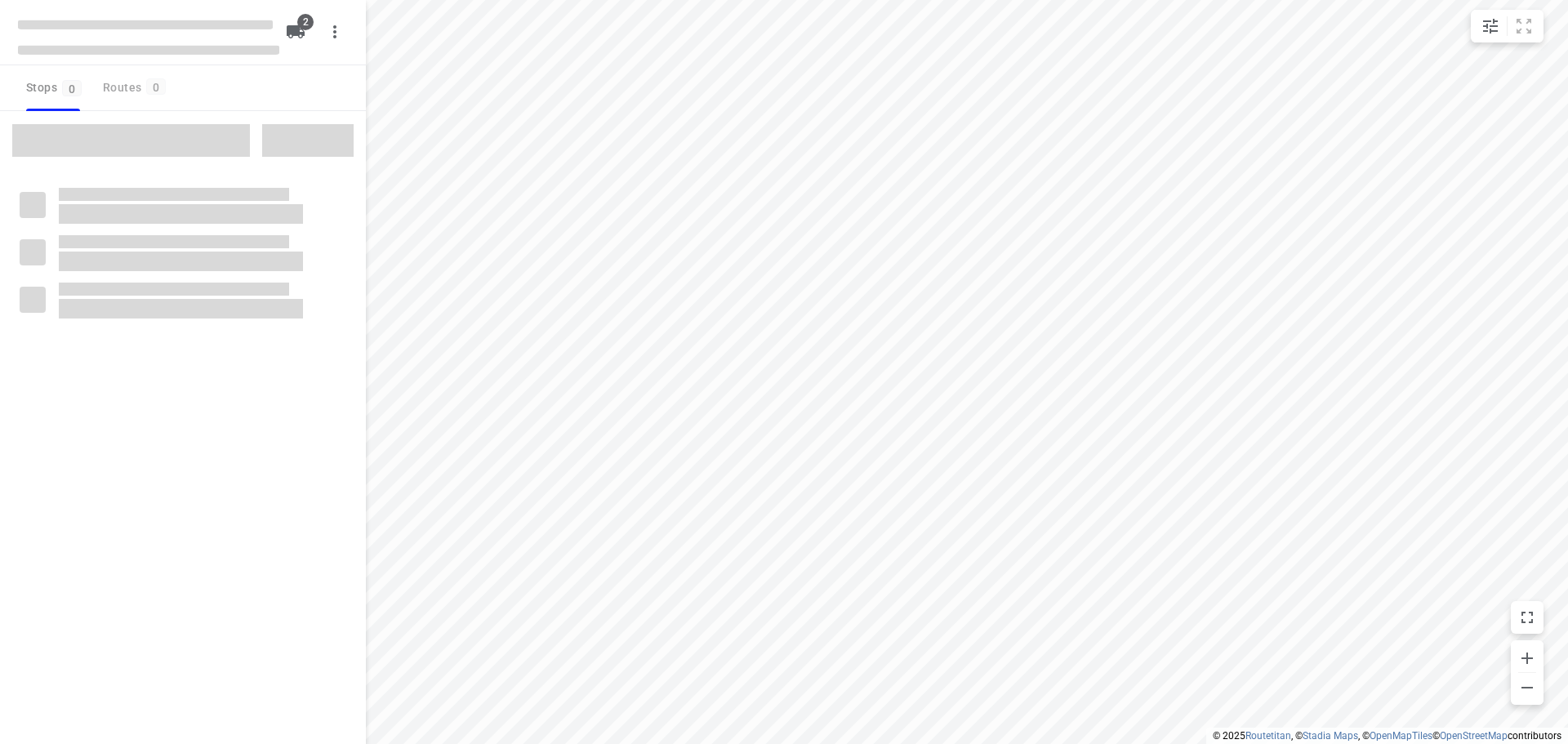
checkbox input "true"
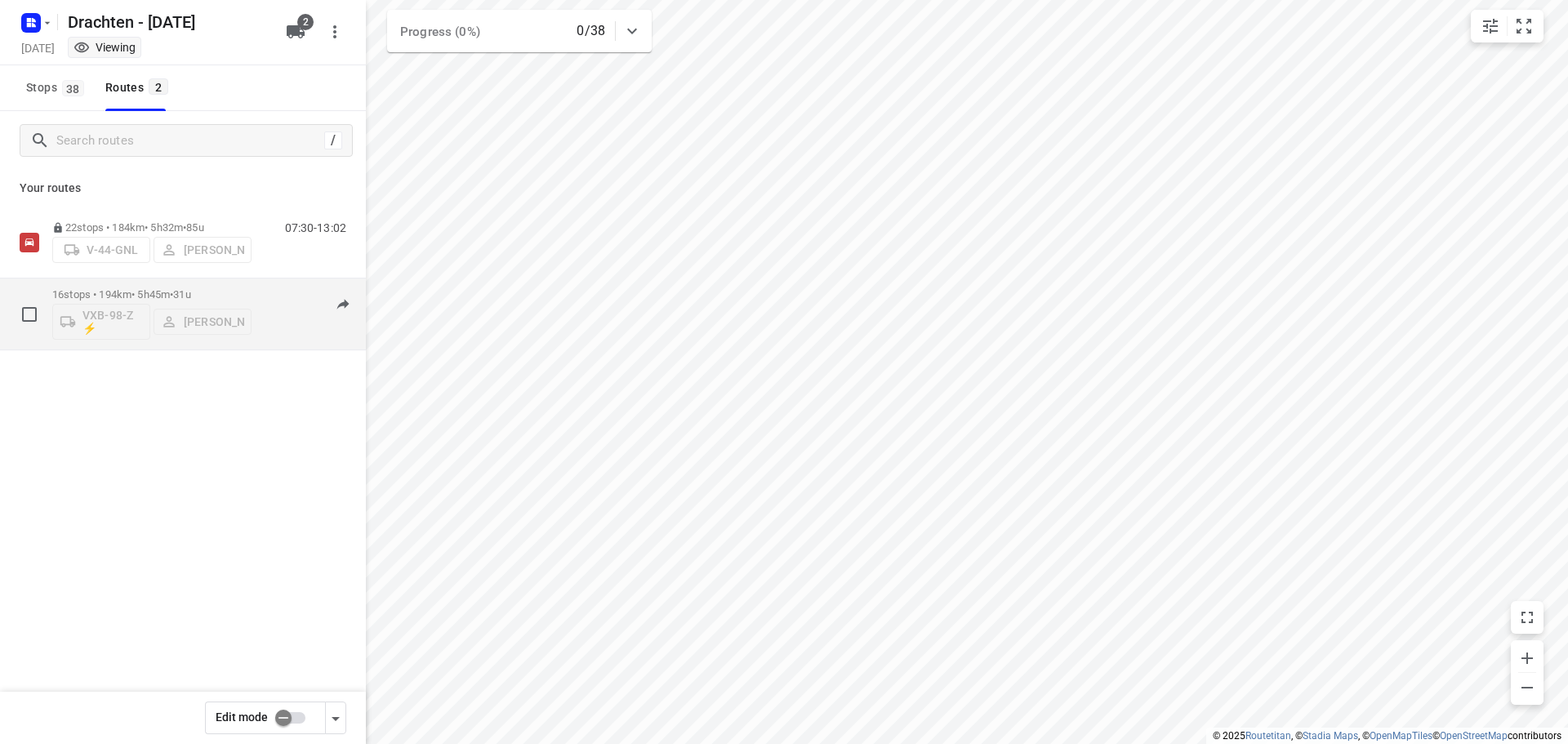
click at [143, 298] on p "16 stops • 194km • 5h45m • 31u" at bounding box center [152, 295] width 199 height 13
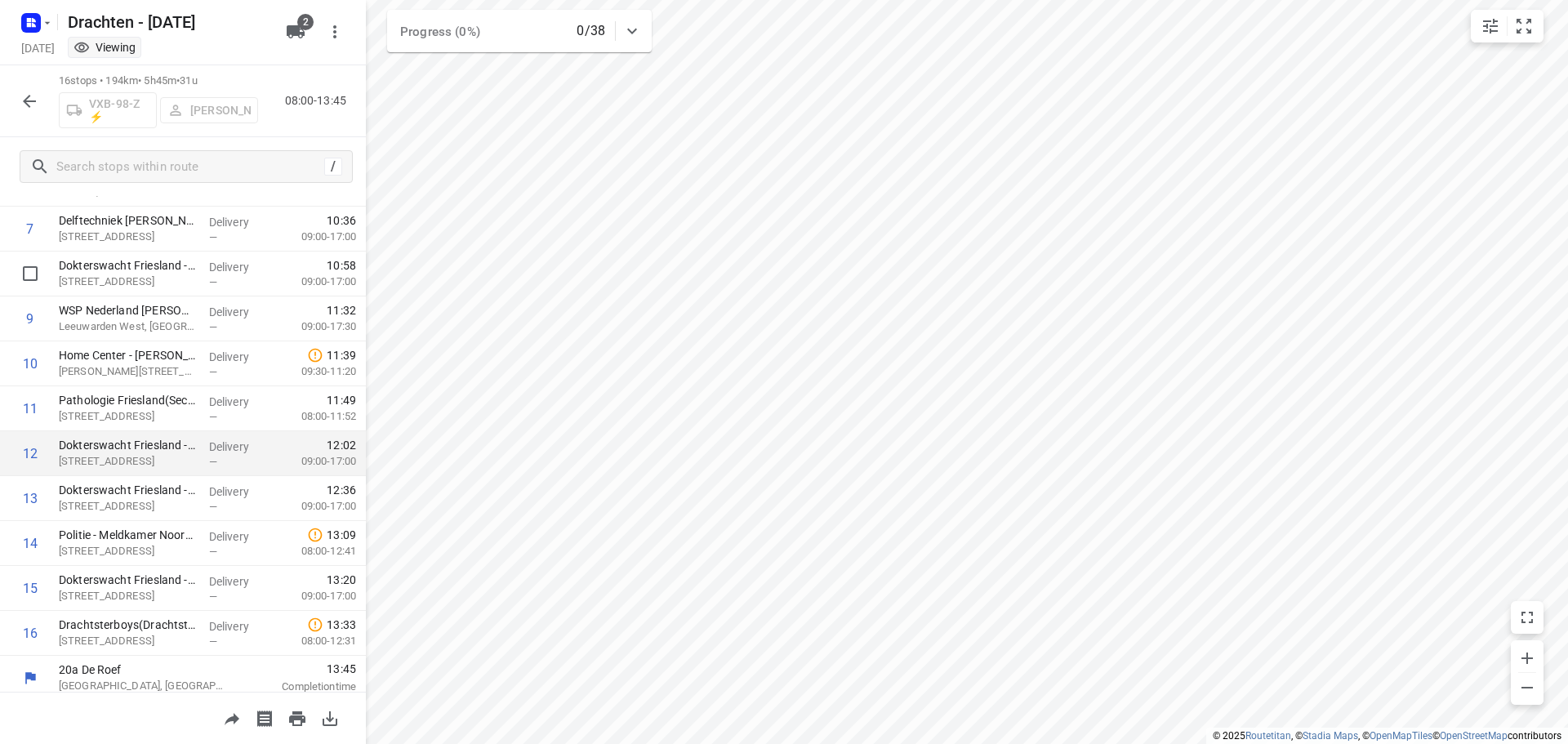
scroll to position [350, 0]
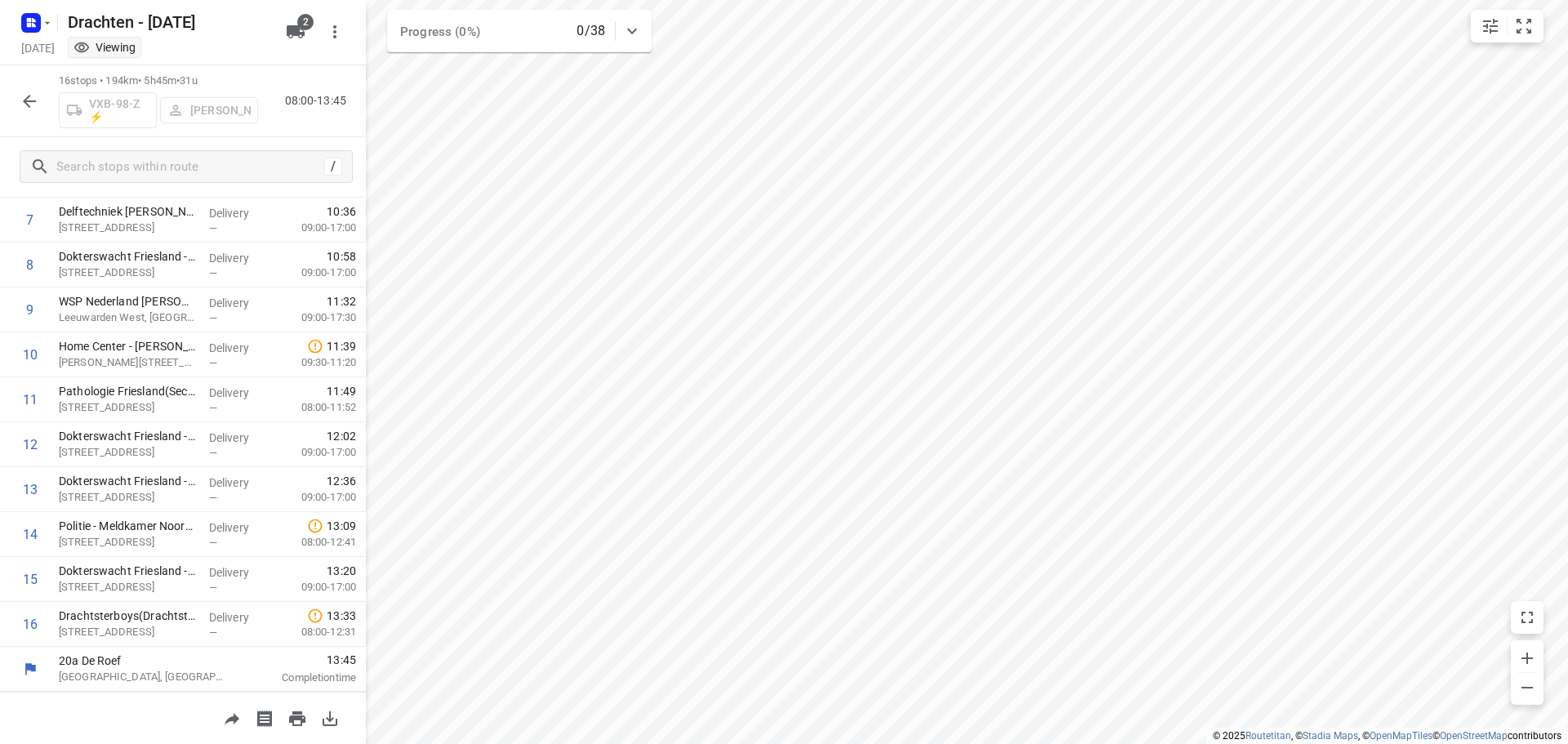
click at [39, 100] on button "button" at bounding box center [30, 101] width 32 height 32
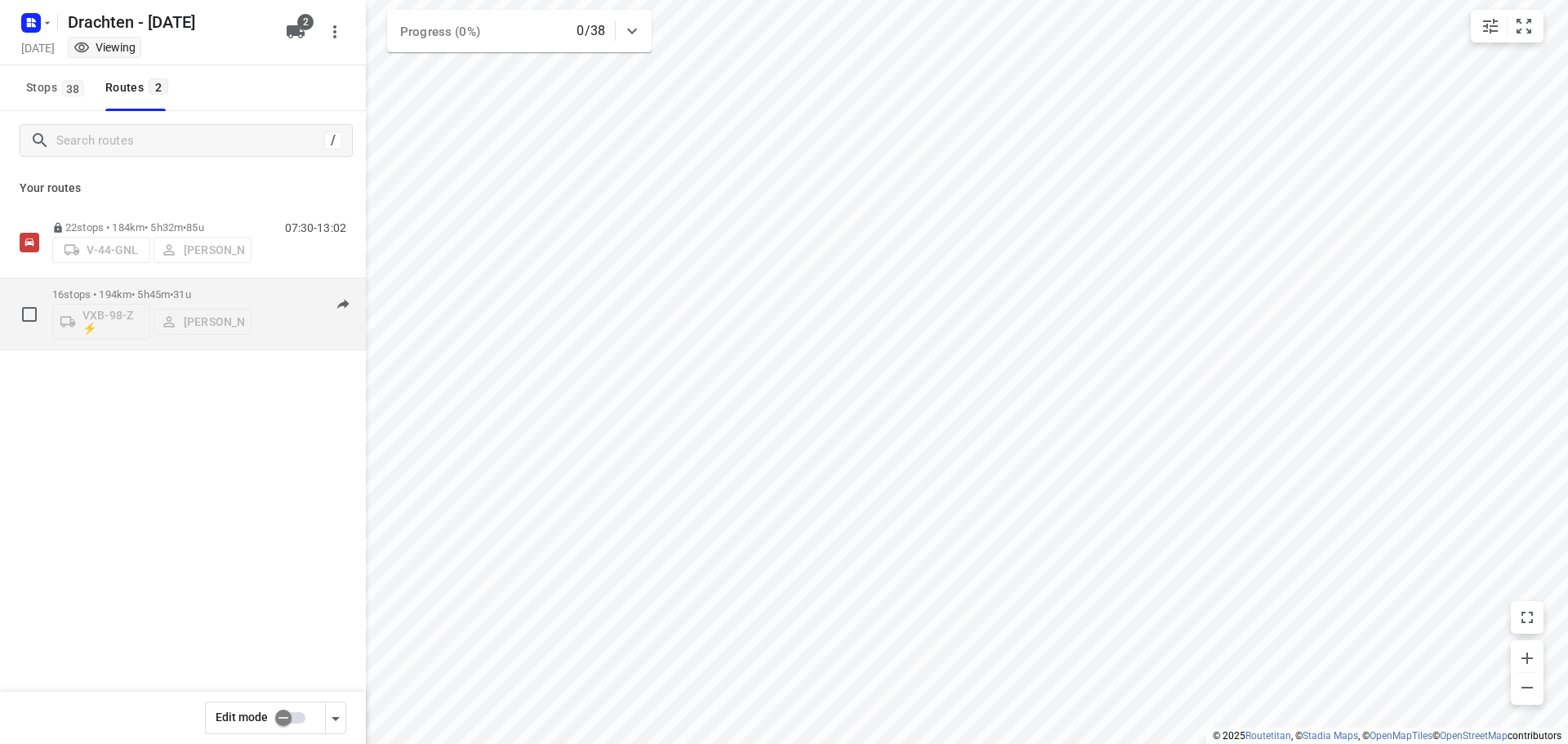
click at [190, 291] on span "31u" at bounding box center [181, 295] width 17 height 13
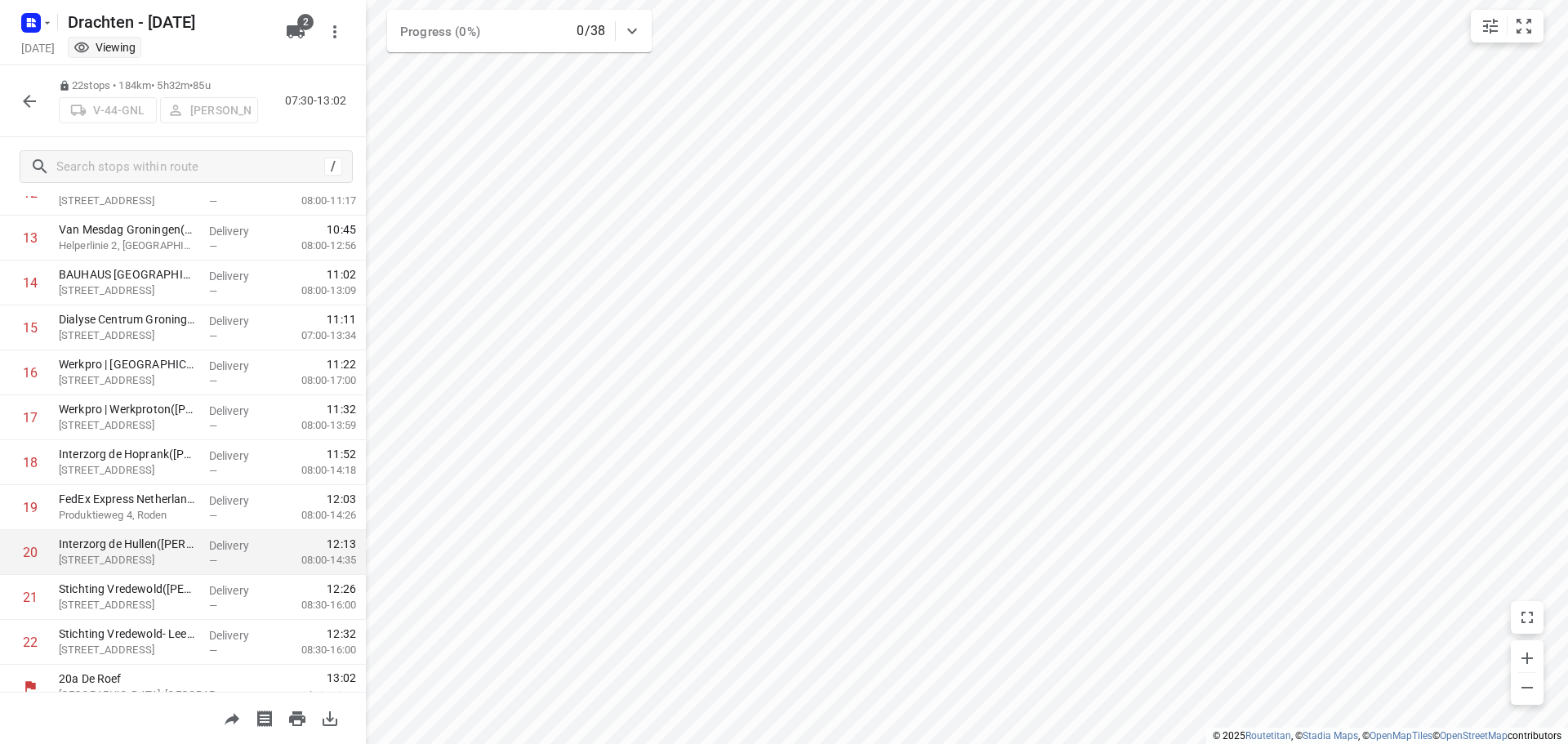
scroll to position [619, 0]
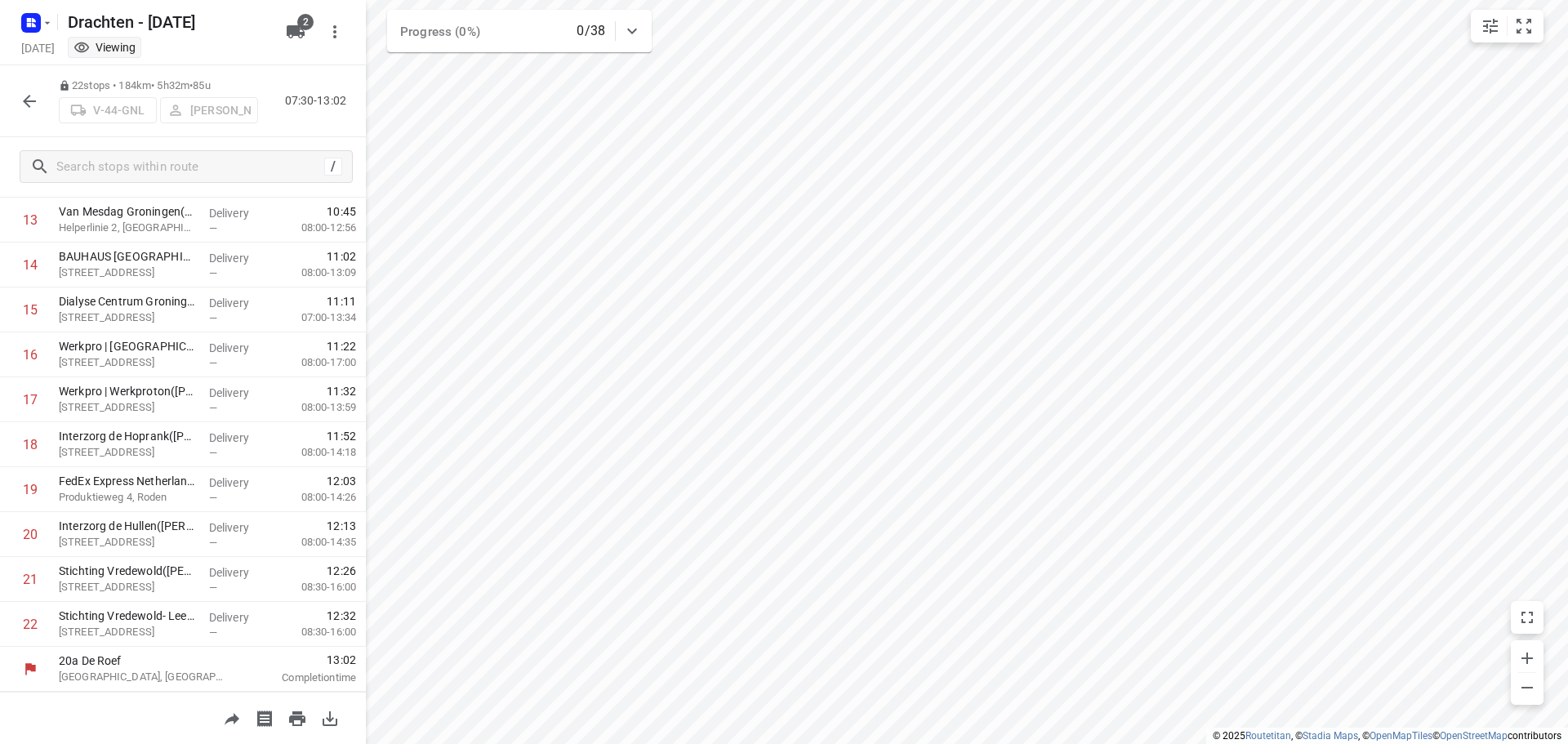
click at [40, 112] on button "button" at bounding box center [30, 101] width 32 height 32
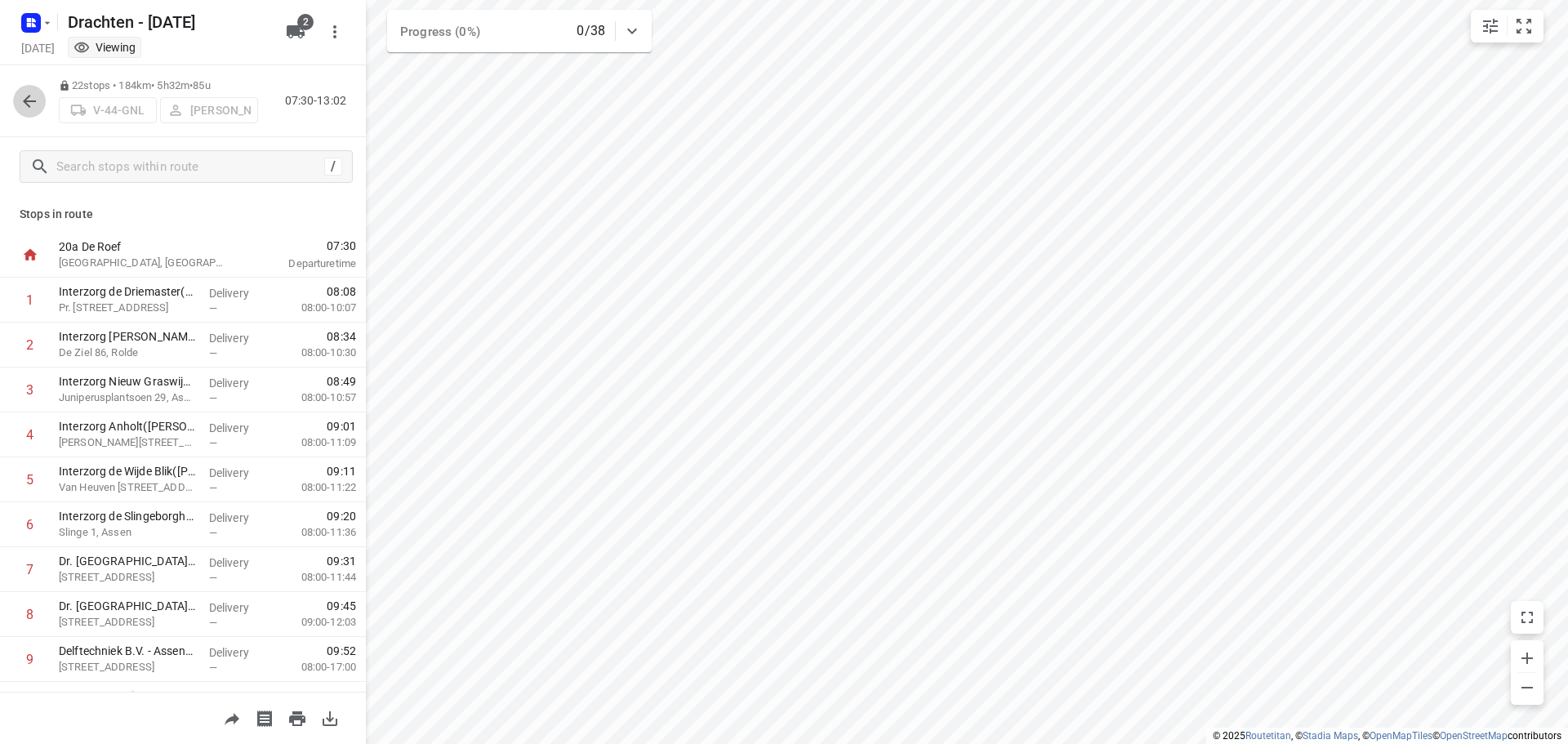
click at [35, 107] on icon "button" at bounding box center [30, 101] width 20 height 20
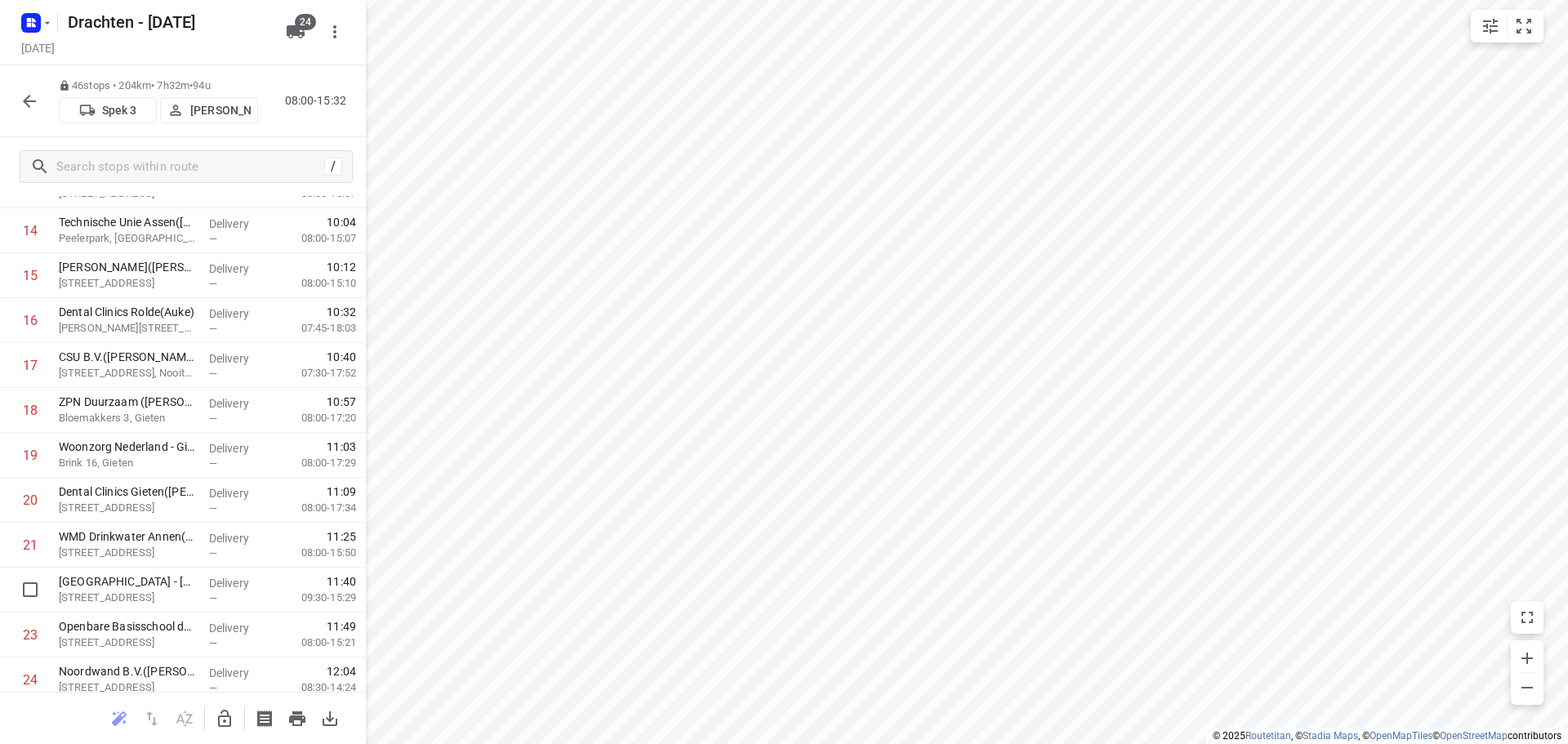
click at [41, 109] on button "button" at bounding box center [30, 101] width 32 height 32
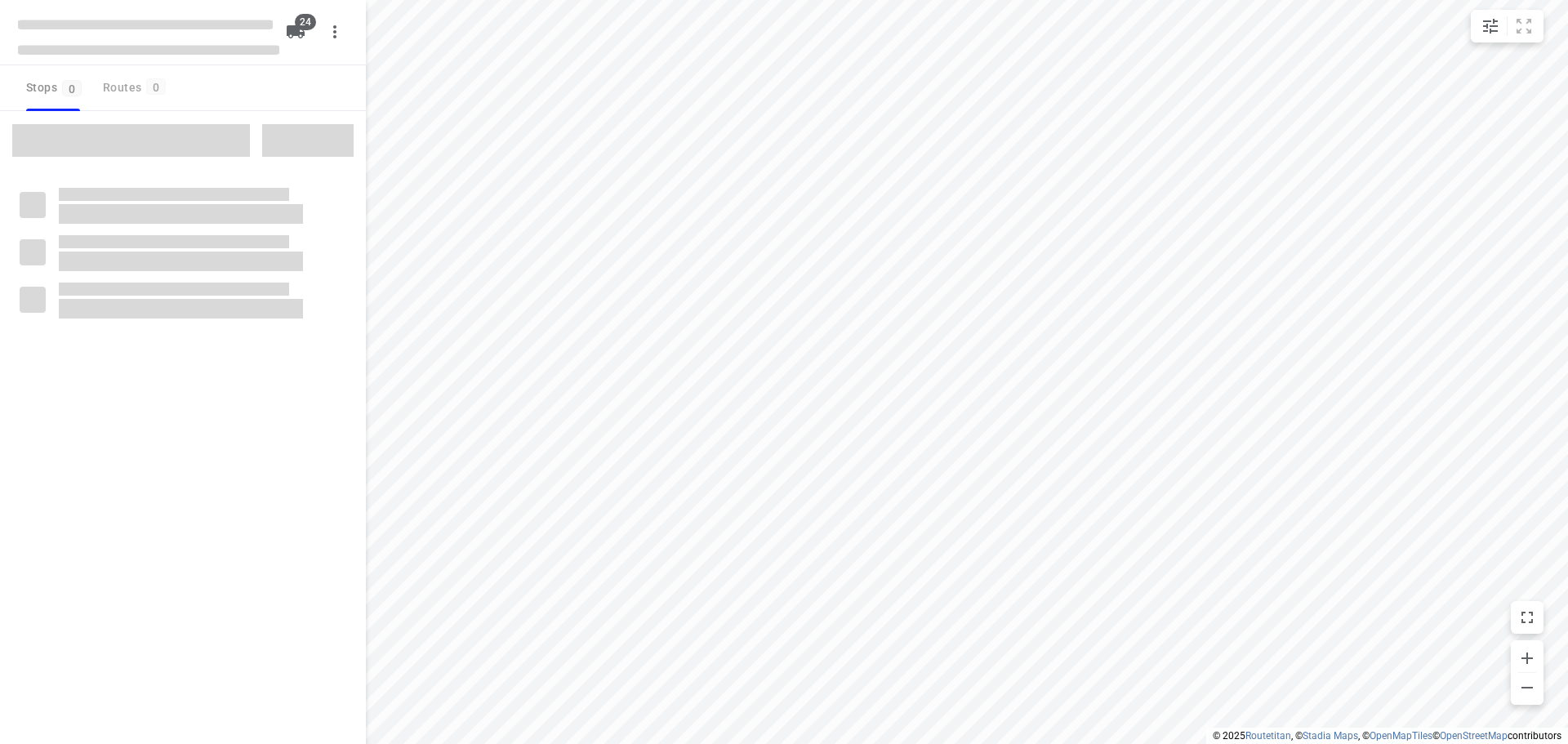
checkbox input "true"
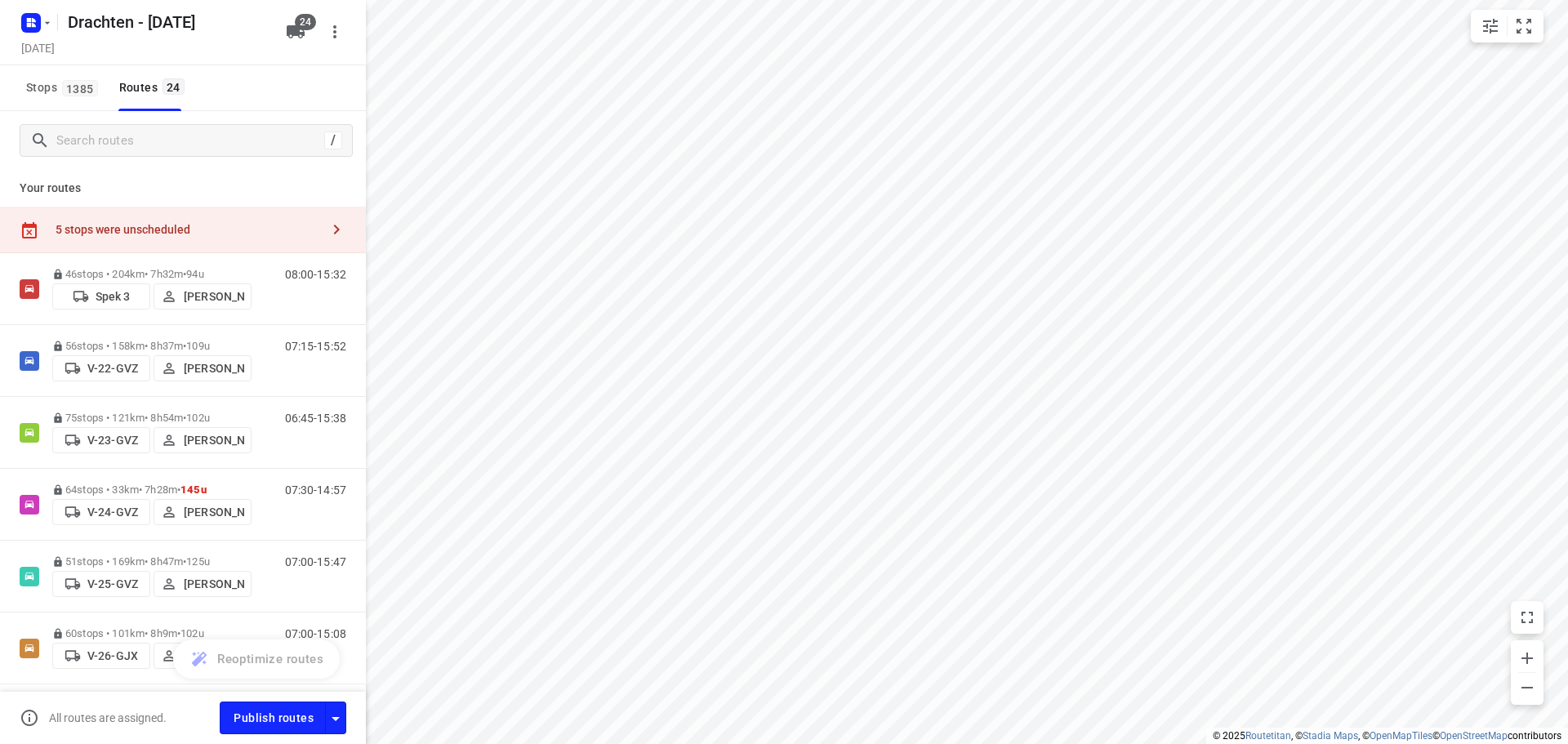
click at [207, 225] on div "5 stops were unscheduled" at bounding box center [187, 229] width 264 height 13
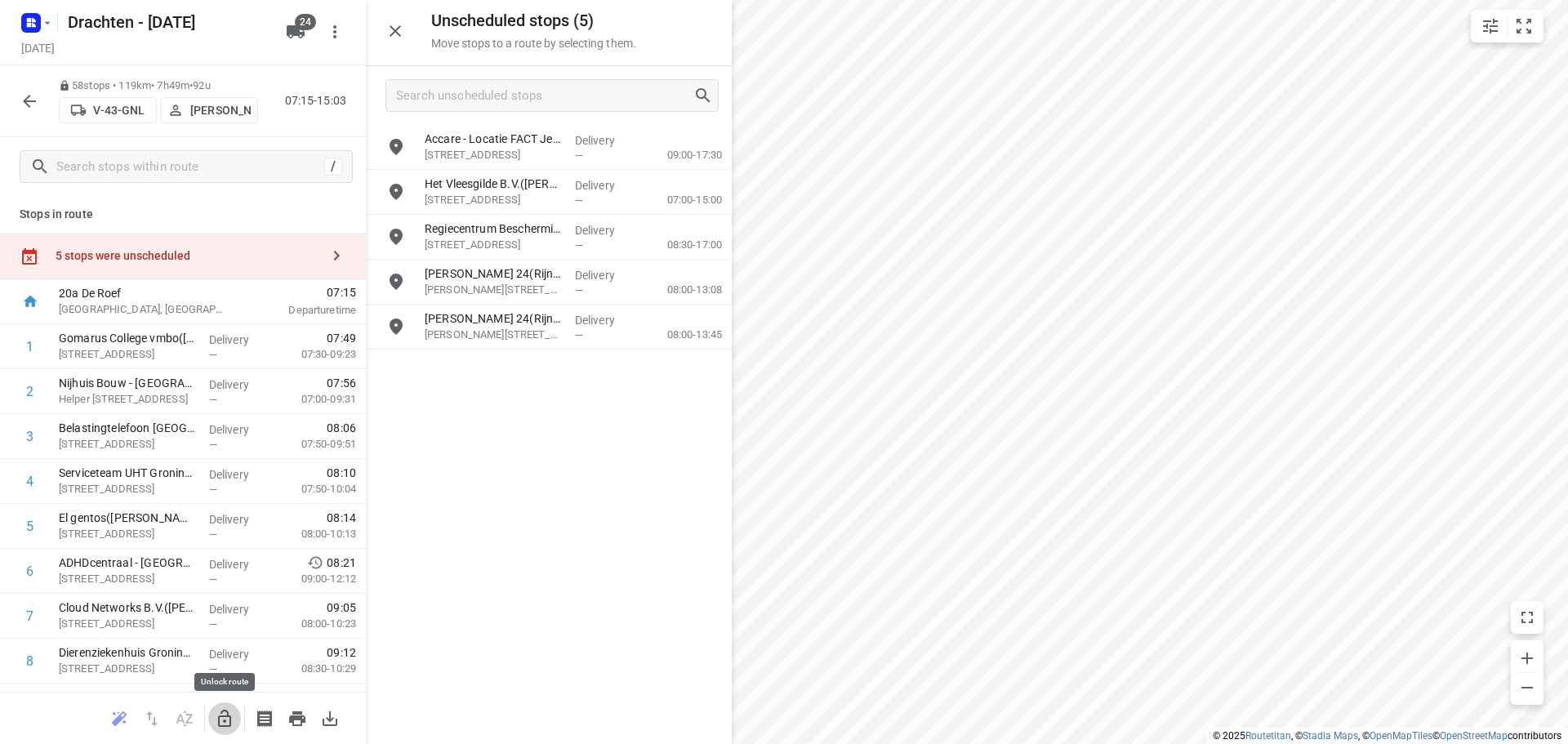
click at [224, 721] on icon "button" at bounding box center [224, 718] width 13 height 17
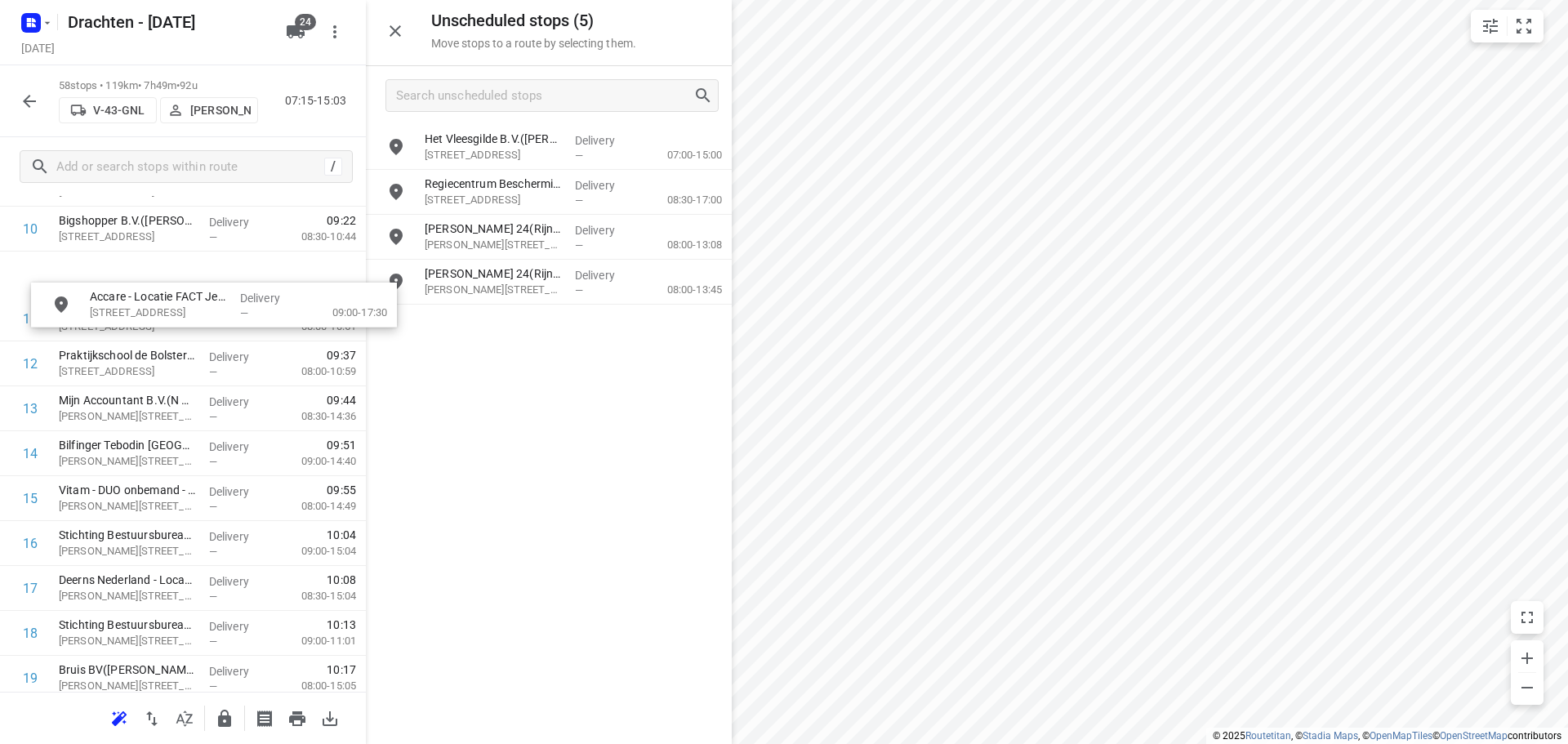
scroll to position [499, 0]
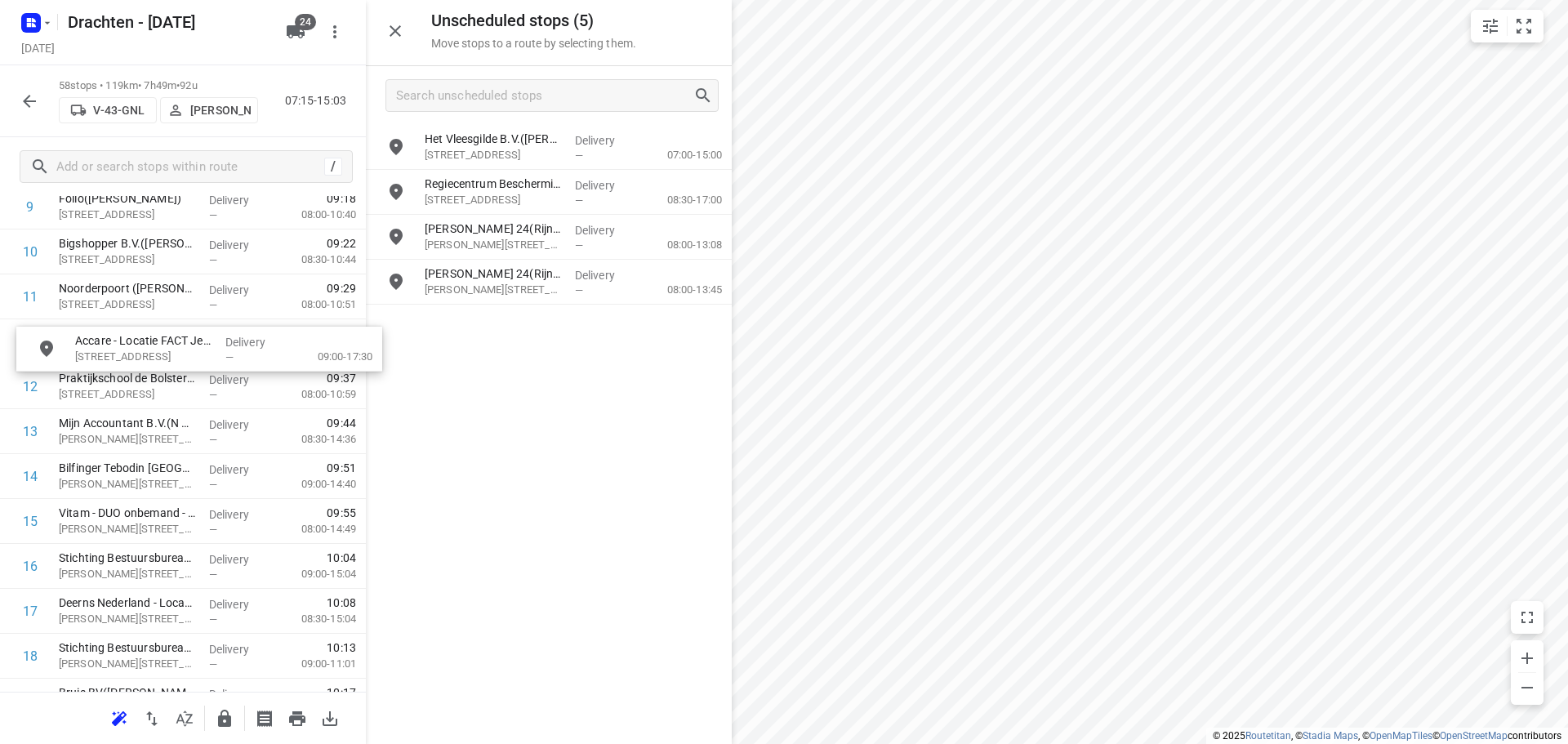
drag, startPoint x: 556, startPoint y: 156, endPoint x: 201, endPoint y: 359, distance: 408.9
click at [232, 719] on icon "button" at bounding box center [225, 719] width 20 height 20
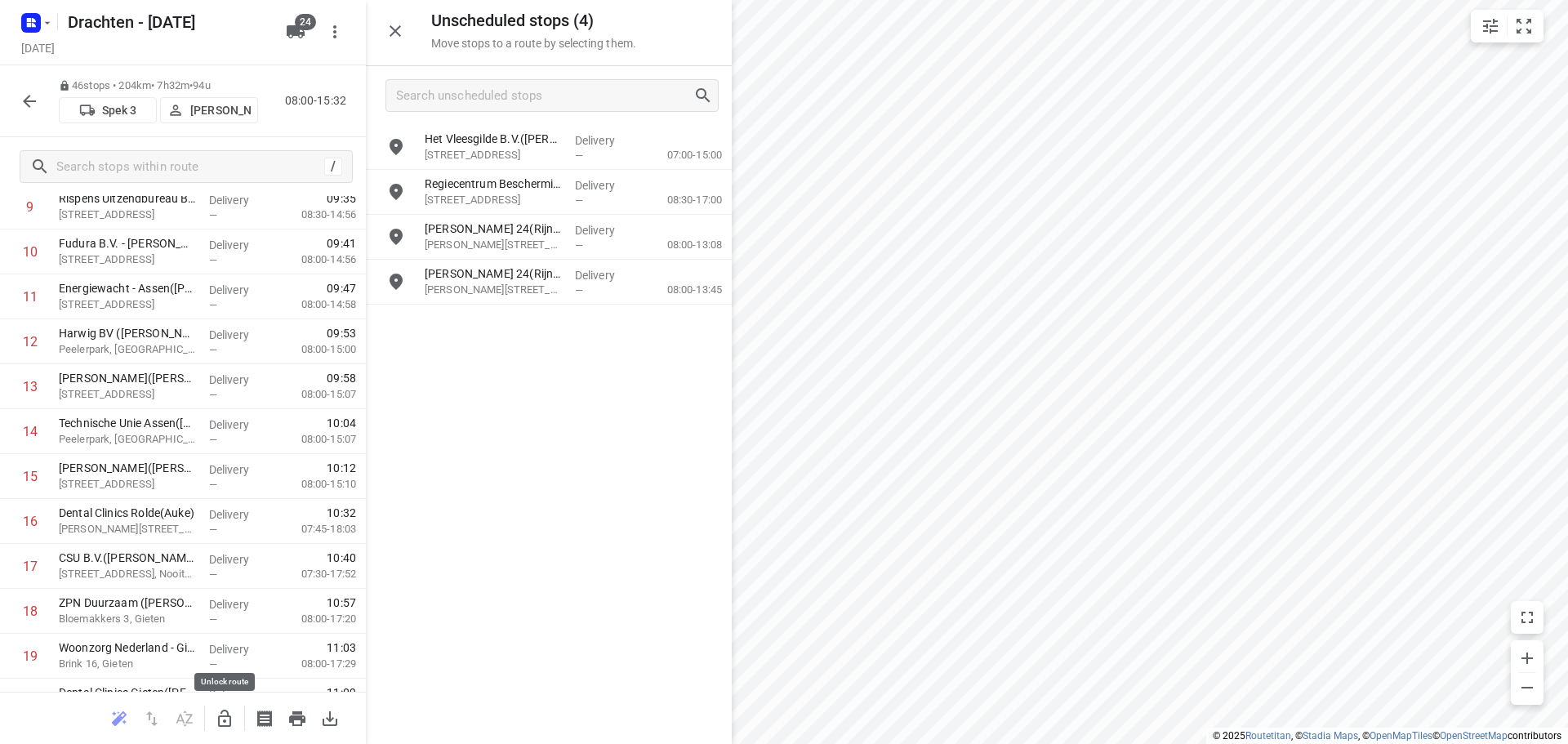
click at [215, 710] on icon "button" at bounding box center [225, 719] width 20 height 20
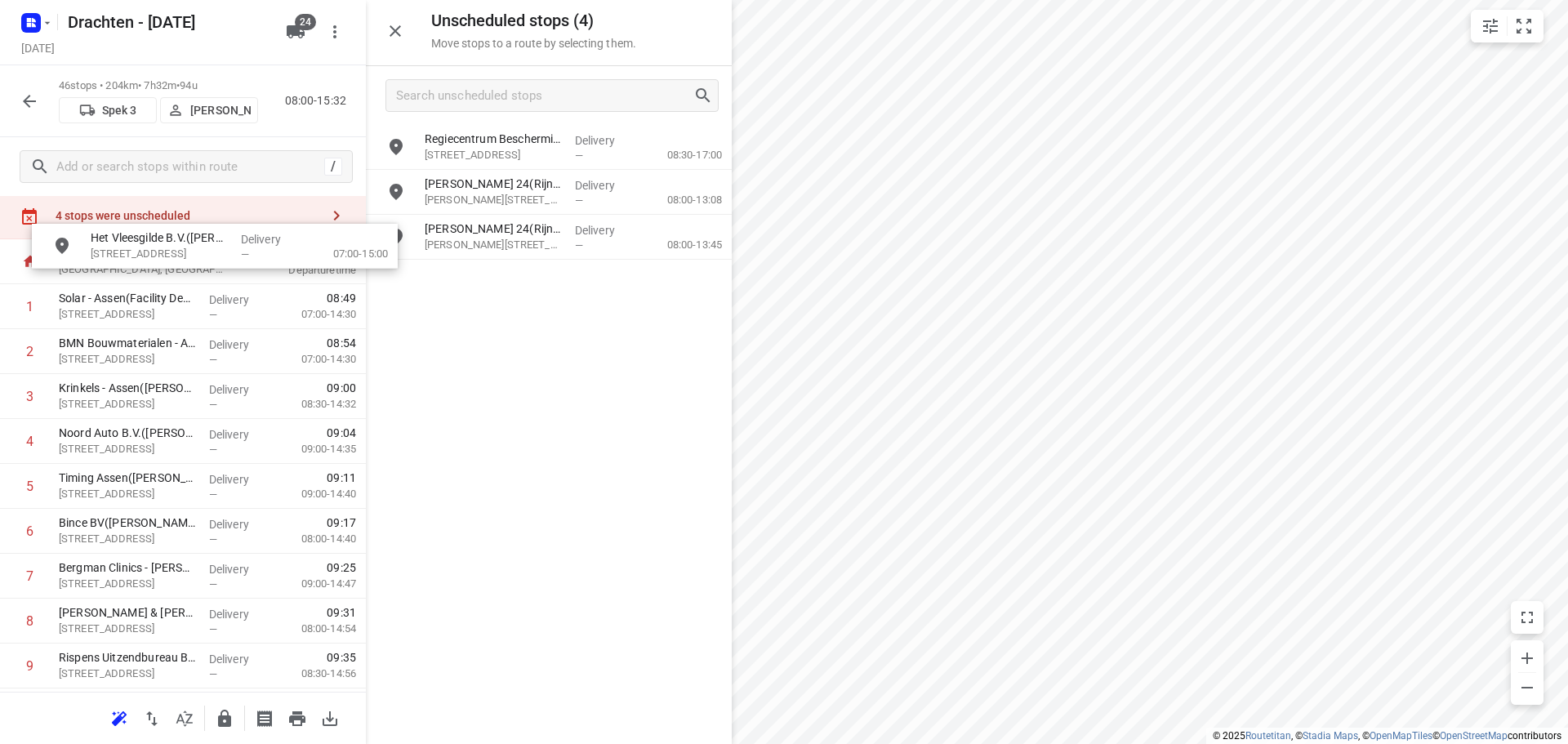
scroll to position [0, 0]
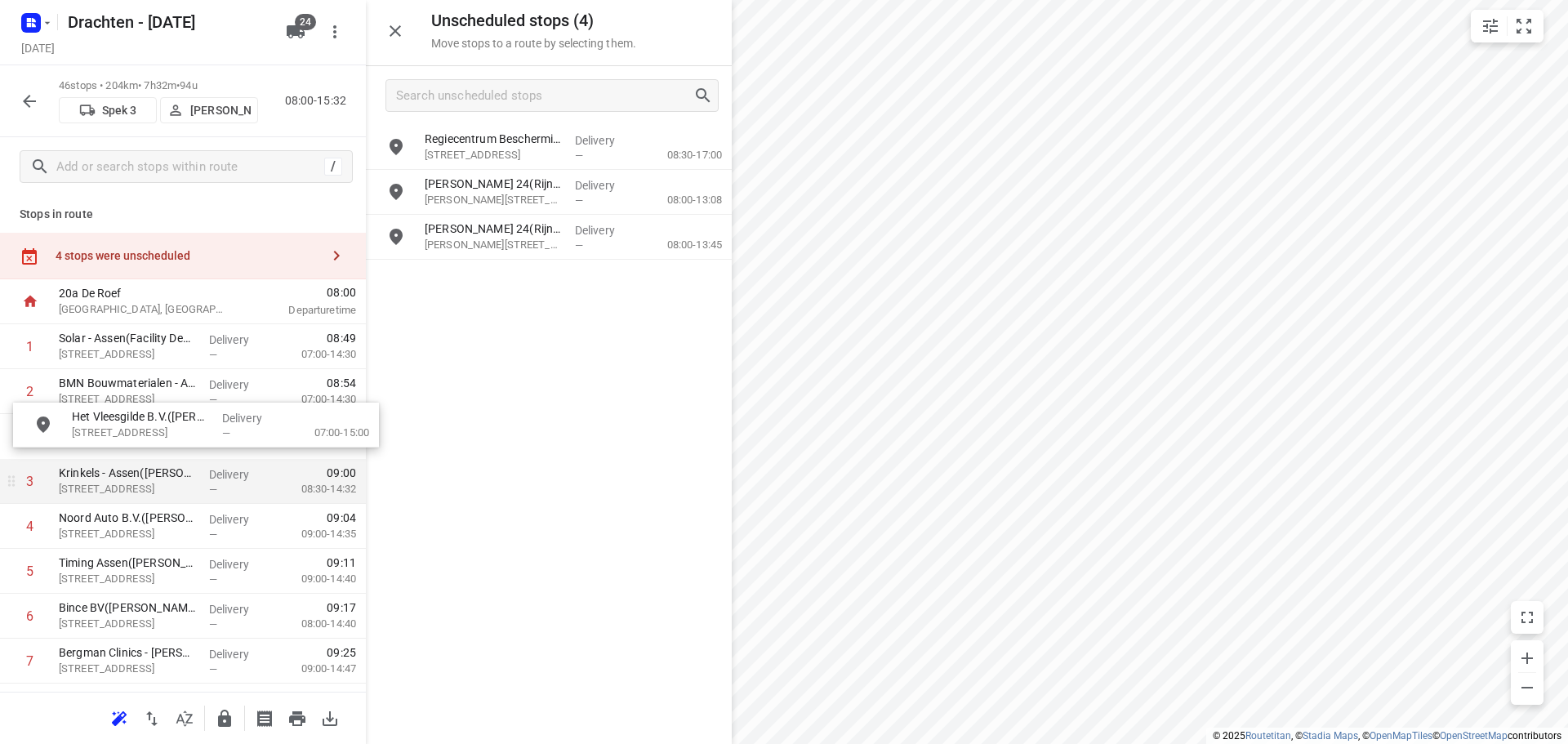
drag, startPoint x: 511, startPoint y: 166, endPoint x: 144, endPoint y: 460, distance: 470.2
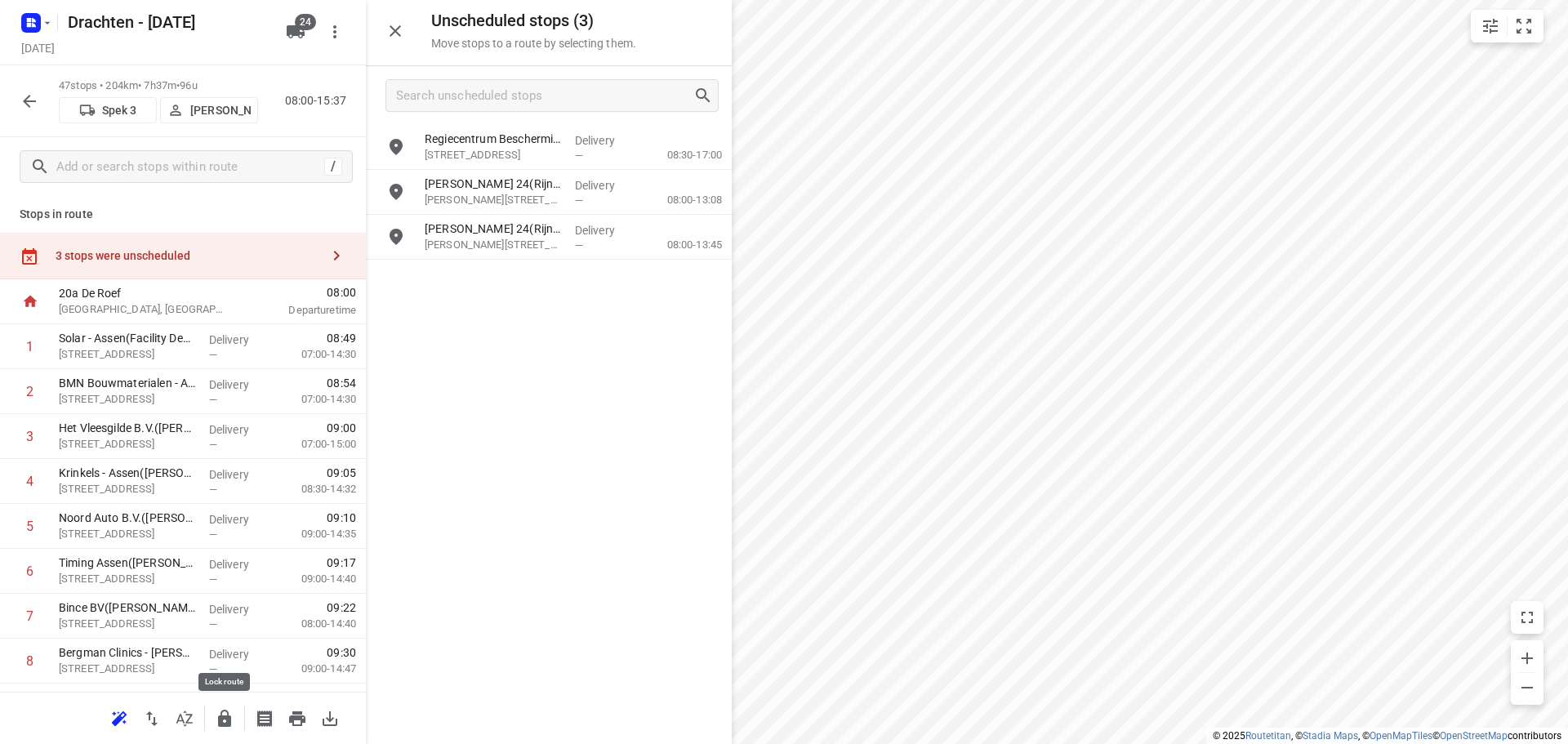
click at [236, 716] on button "button" at bounding box center [224, 719] width 32 height 32
click at [225, 718] on icon "button" at bounding box center [225, 719] width 20 height 20
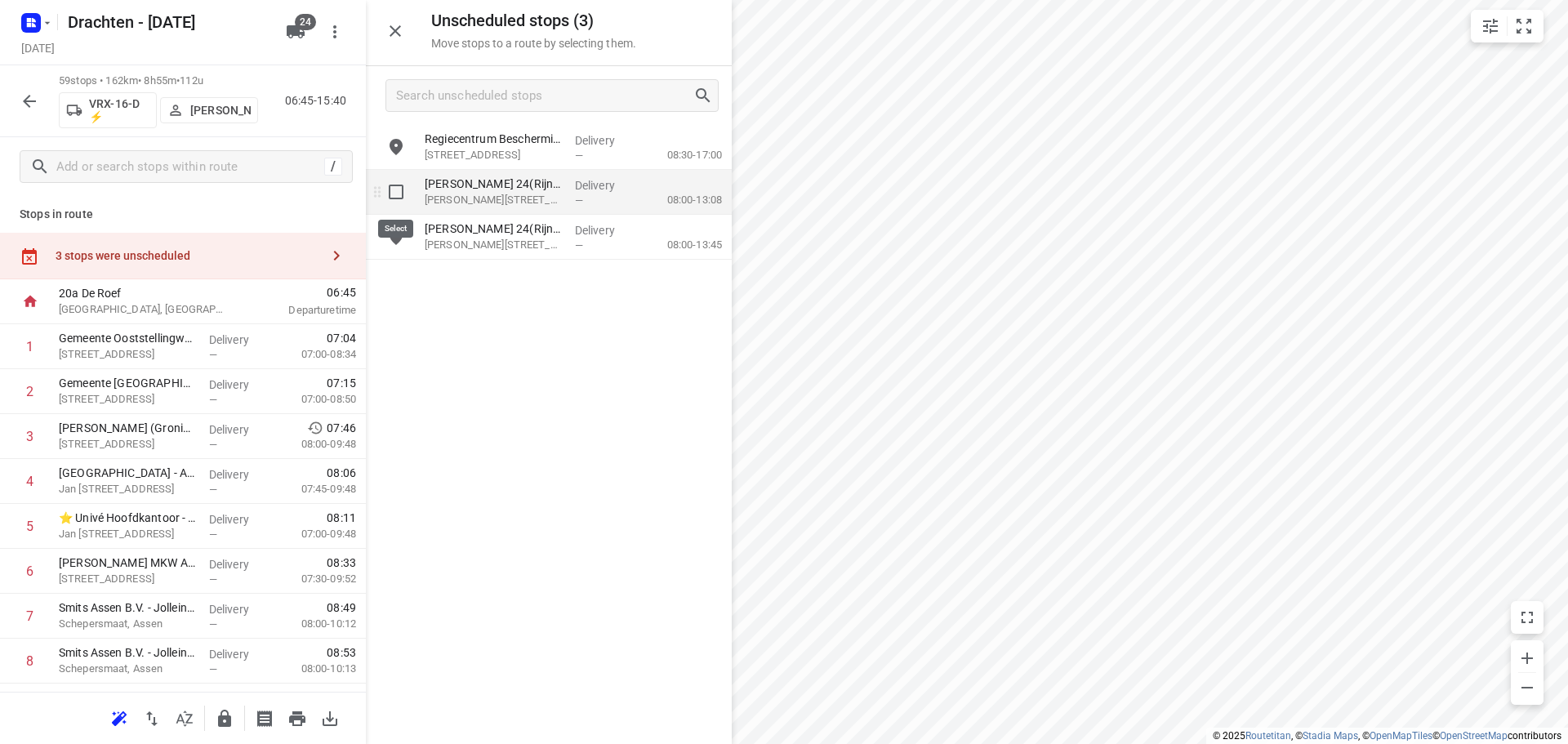
click at [411, 199] on input "grid" at bounding box center [396, 192] width 32 height 32
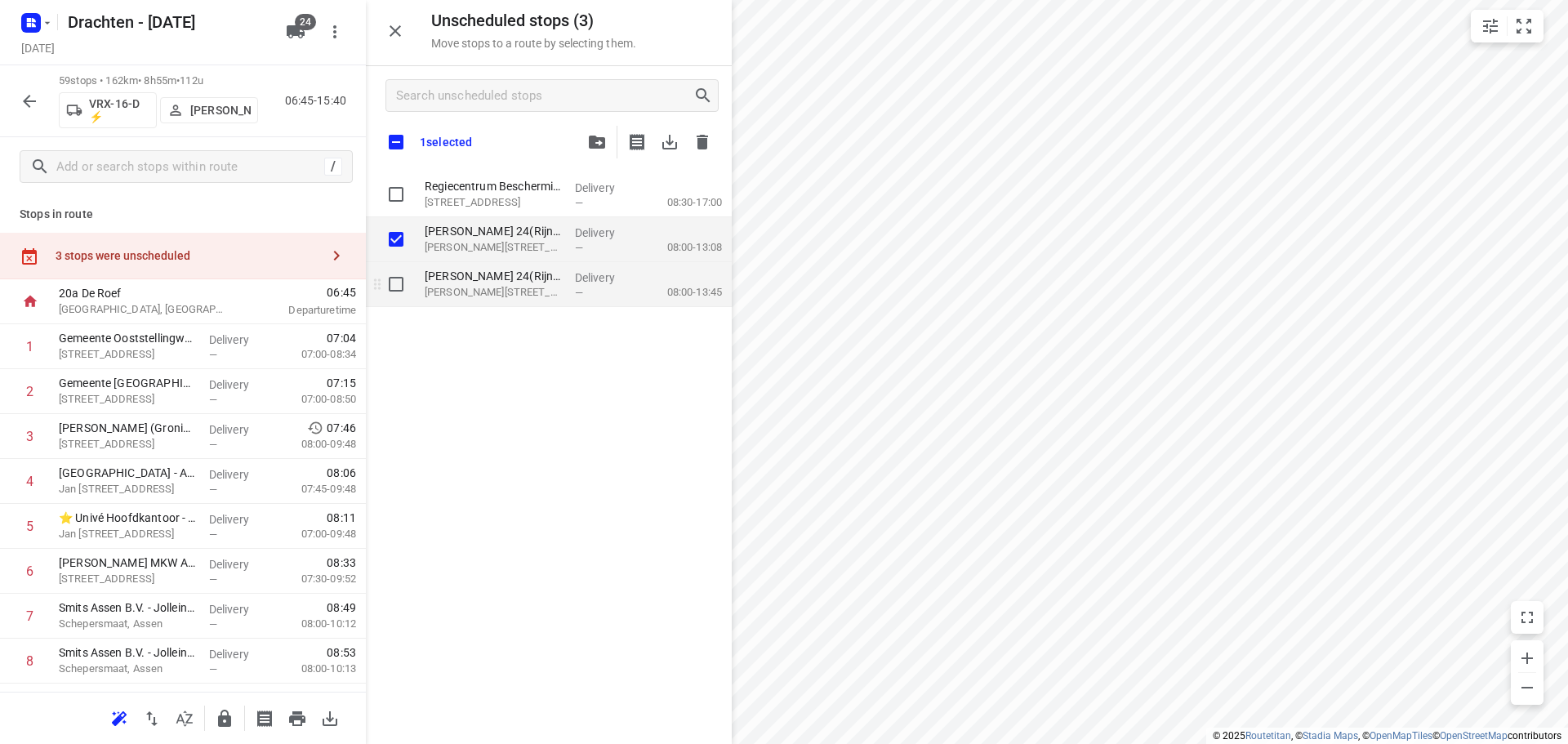
checkbox input "true"
click at [409, 288] on input "grid" at bounding box center [396, 284] width 32 height 32
checkbox input "true"
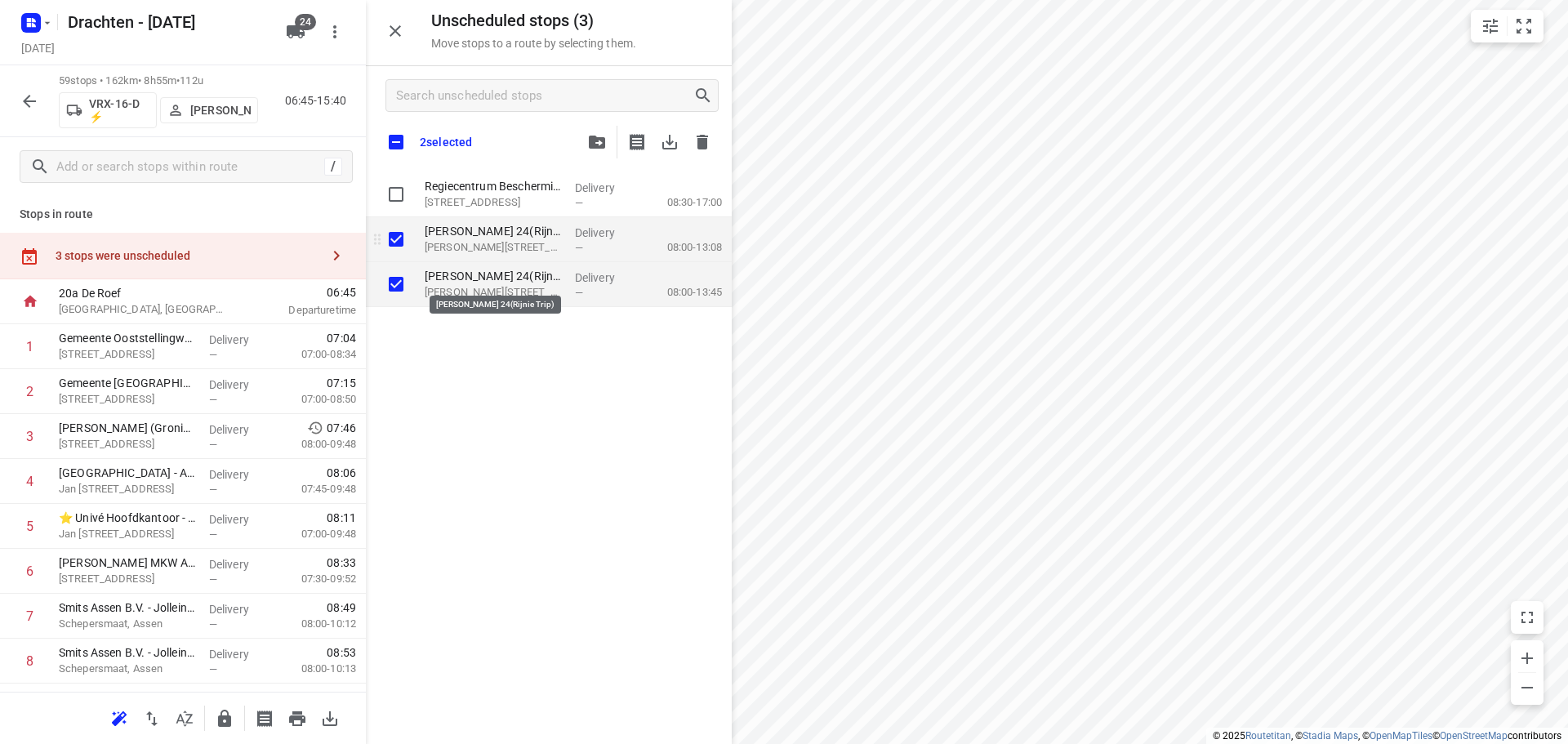
checkbox input "true"
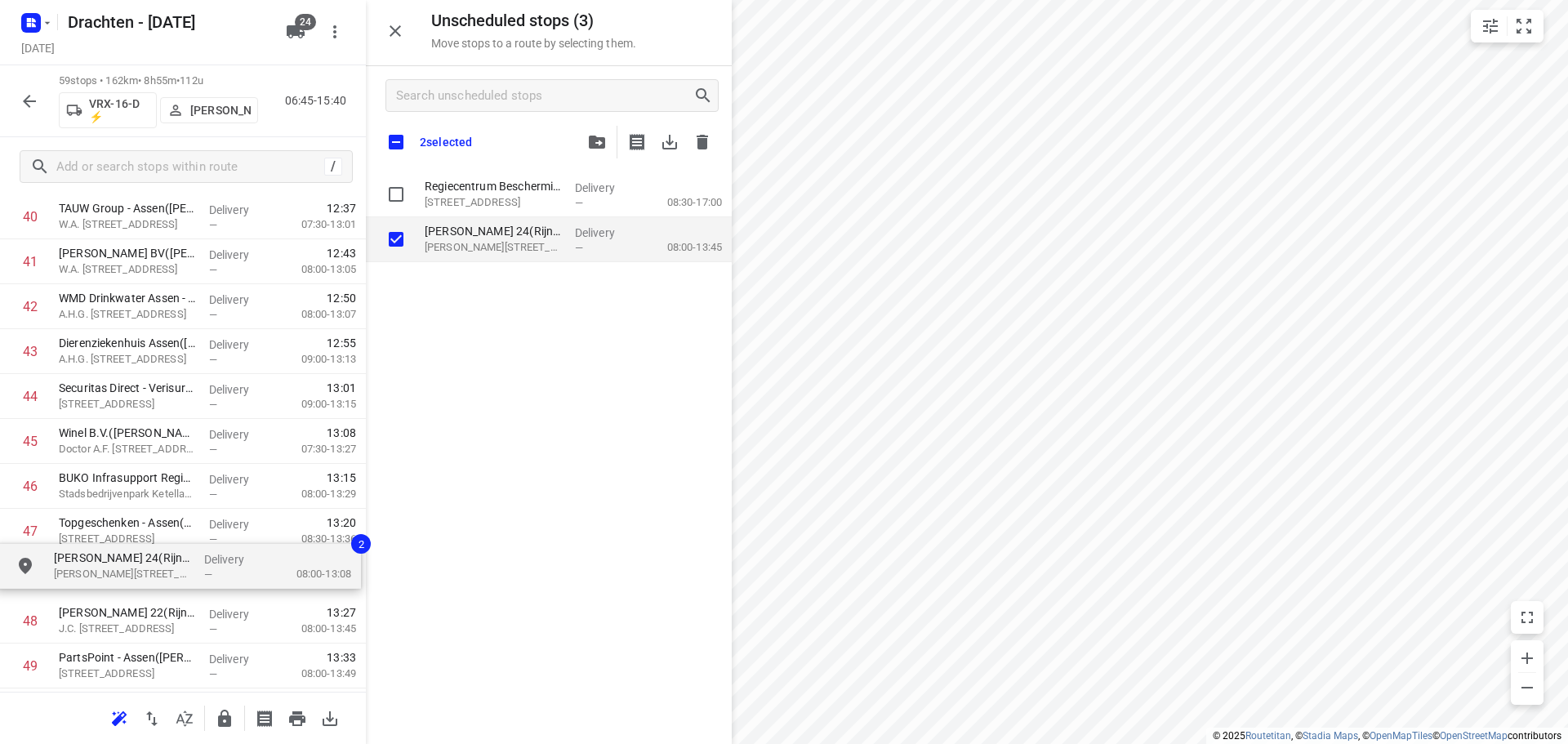
scroll to position [1882, 0]
drag, startPoint x: 473, startPoint y: 240, endPoint x: 100, endPoint y: 574, distance: 500.7
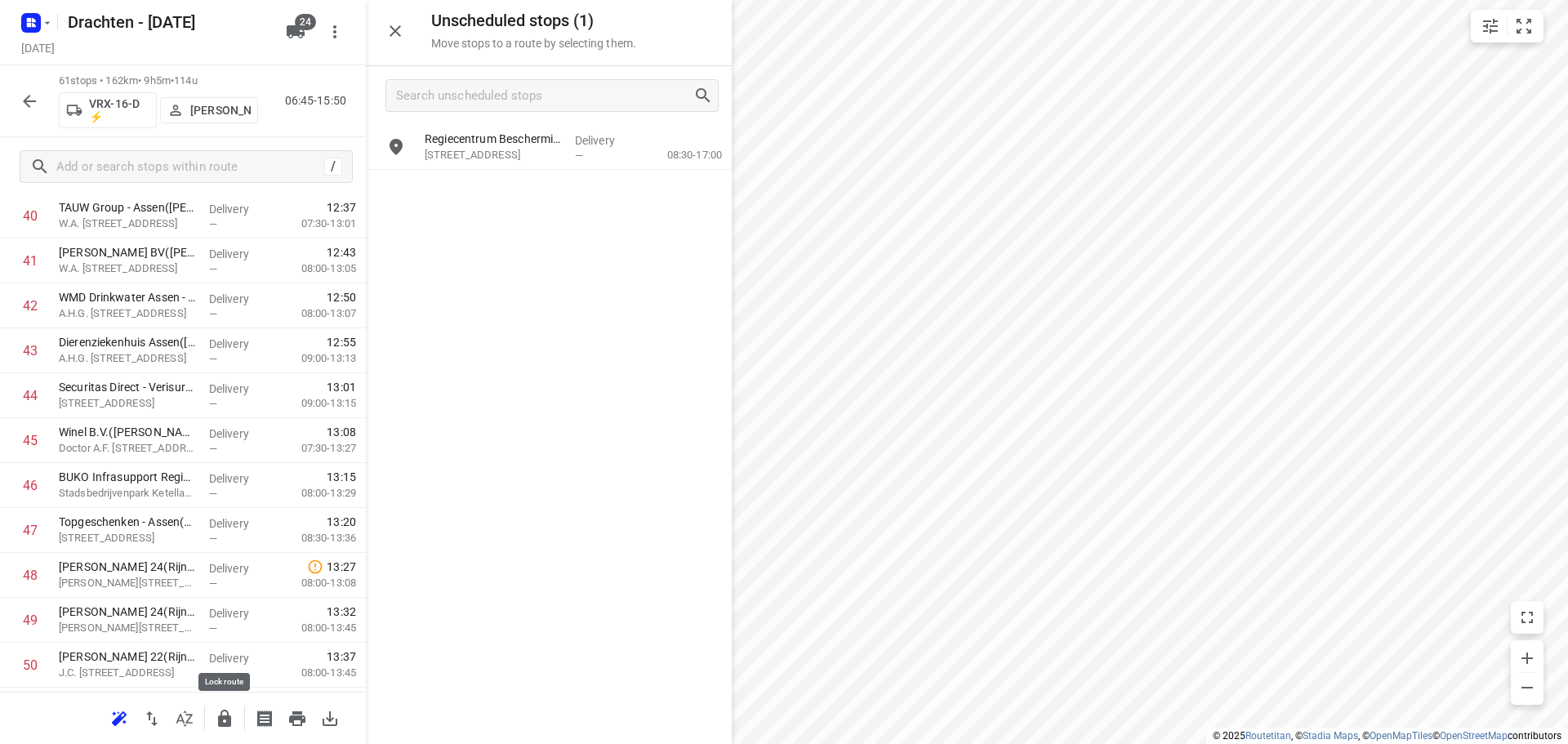
click at [234, 722] on icon "button" at bounding box center [225, 719] width 20 height 20
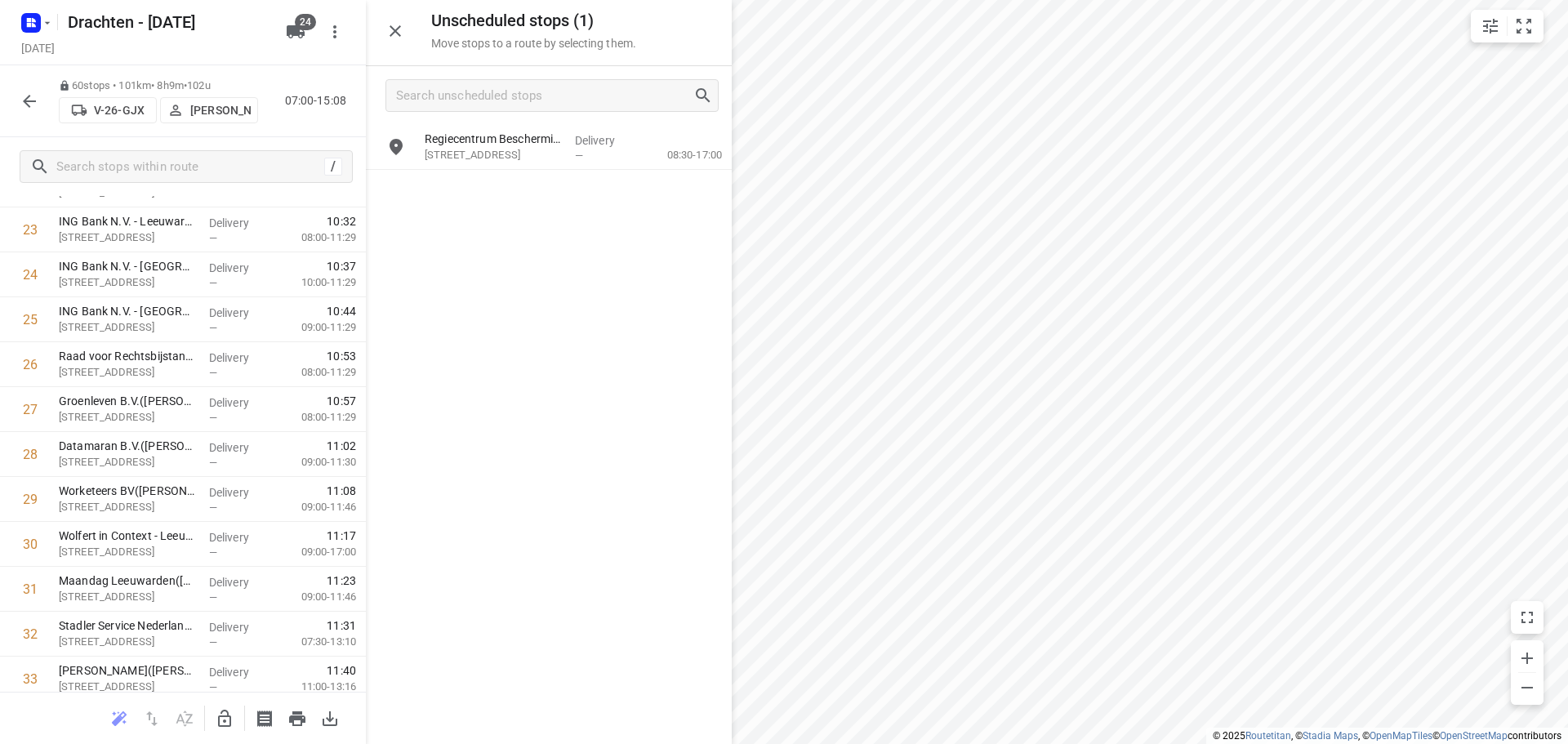
scroll to position [1066, 0]
click at [229, 718] on icon "button" at bounding box center [225, 719] width 20 height 20
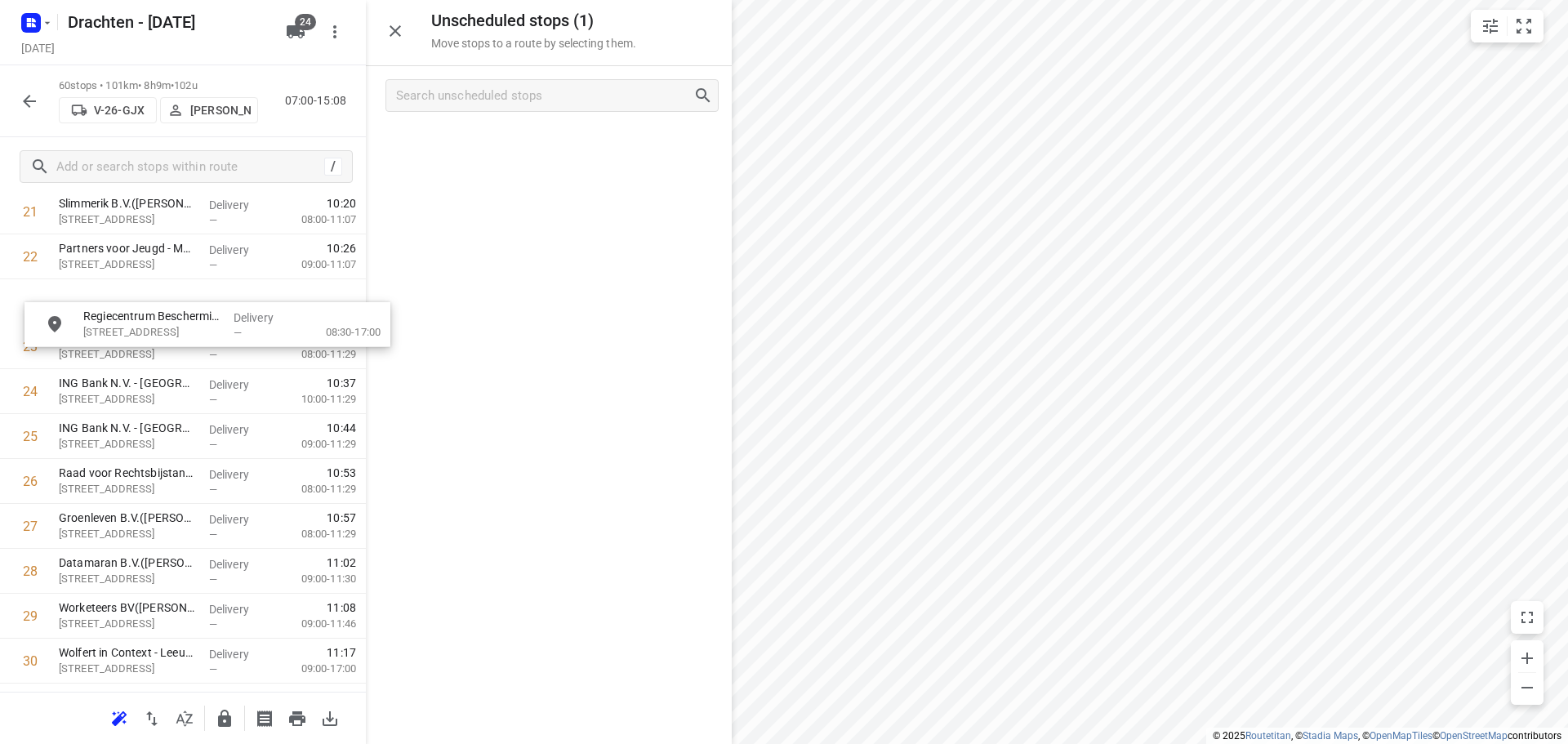
scroll to position [1033, 0]
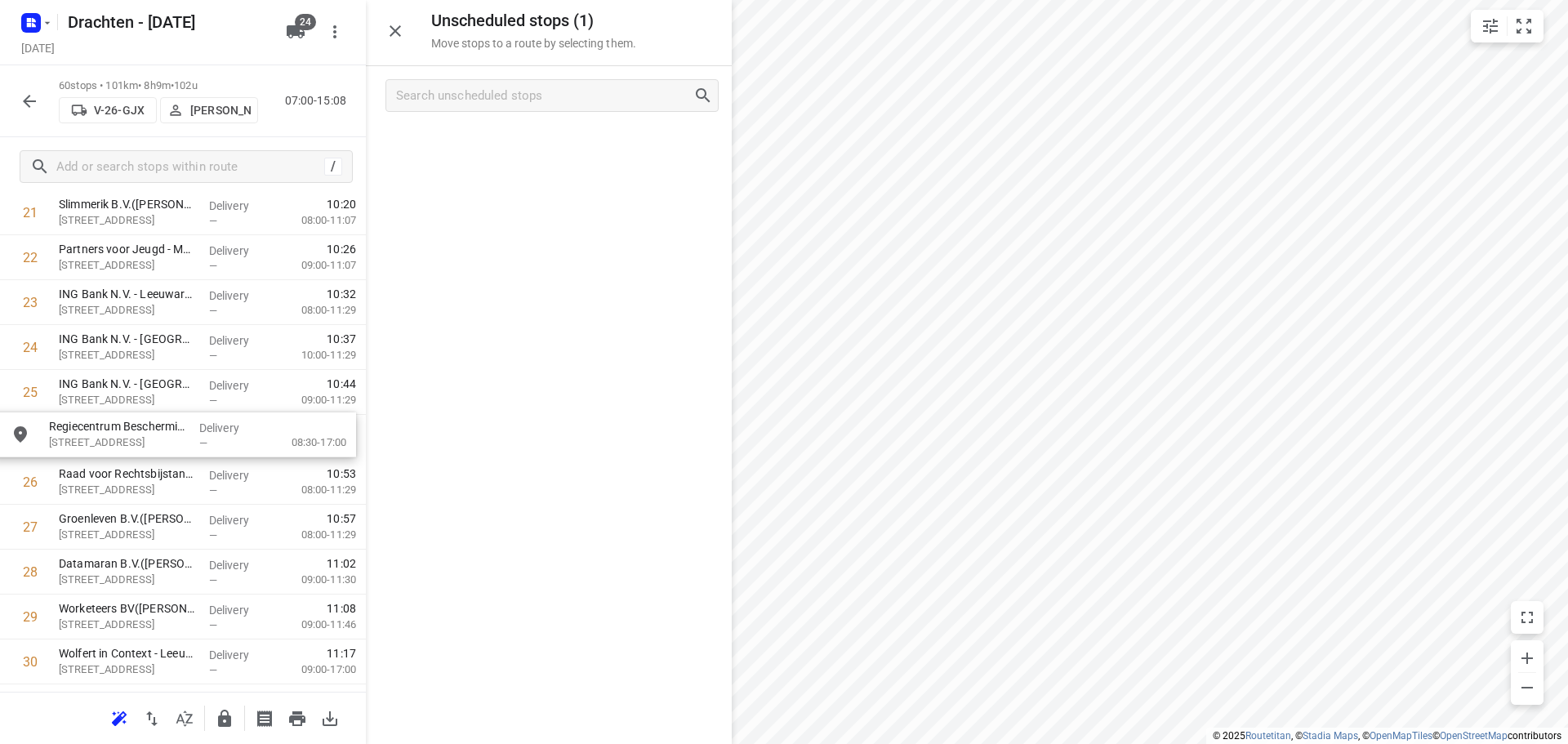
drag, startPoint x: 498, startPoint y: 152, endPoint x: 117, endPoint y: 454, distance: 486.2
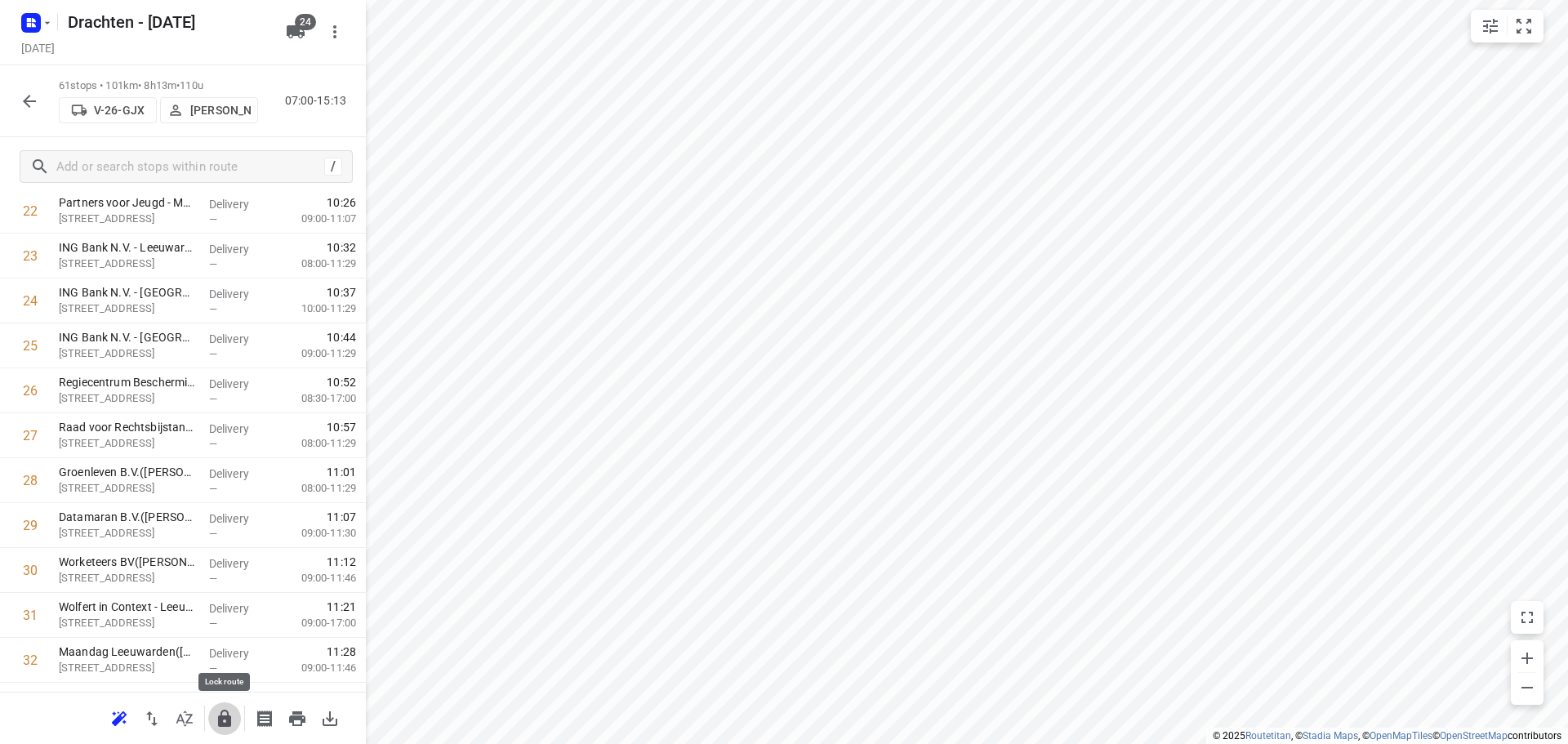
click at [218, 720] on icon "button" at bounding box center [224, 718] width 13 height 17
click at [41, 19] on icon "button" at bounding box center [48, 22] width 13 height 13
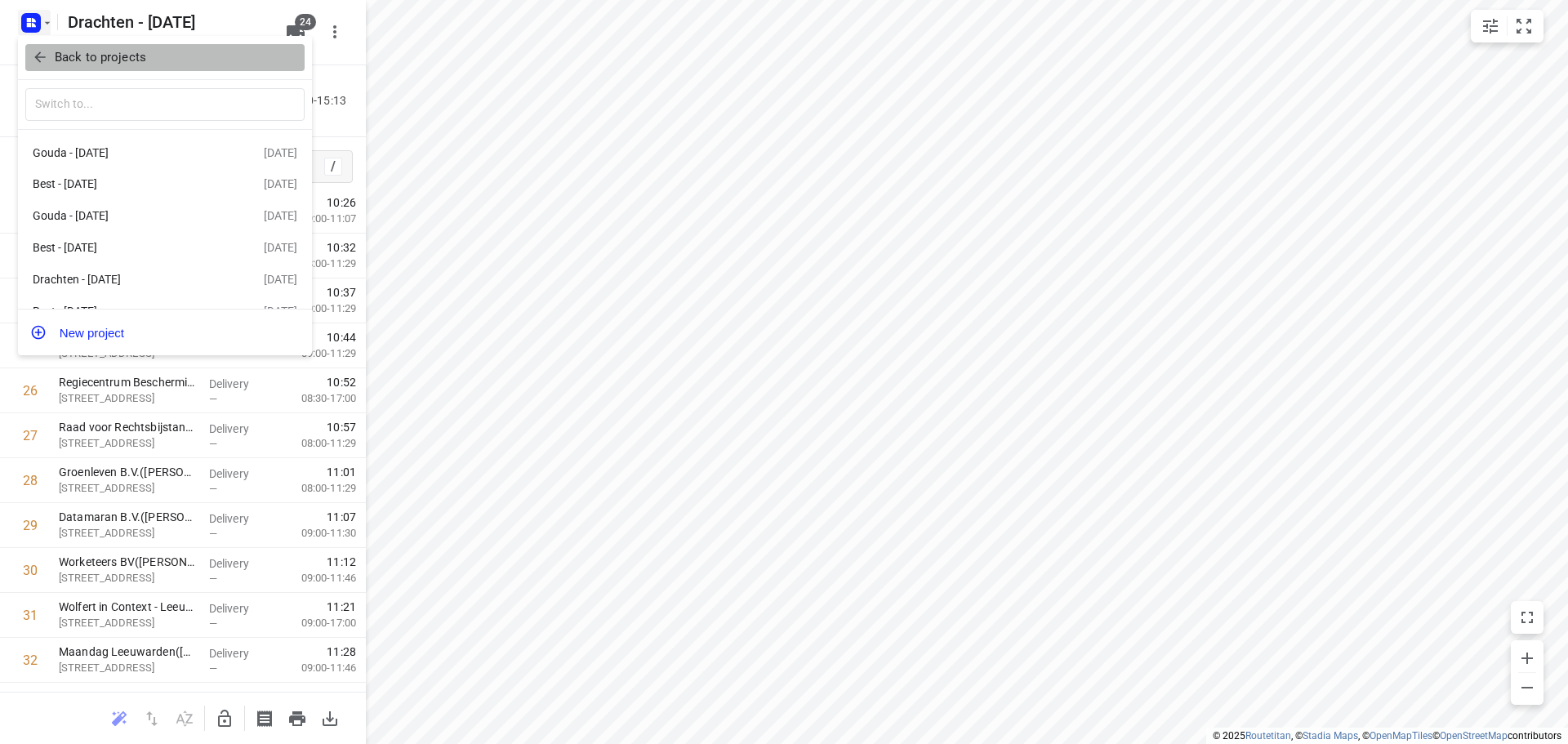
click at [129, 60] on p "Back to projects" at bounding box center [100, 57] width 91 height 19
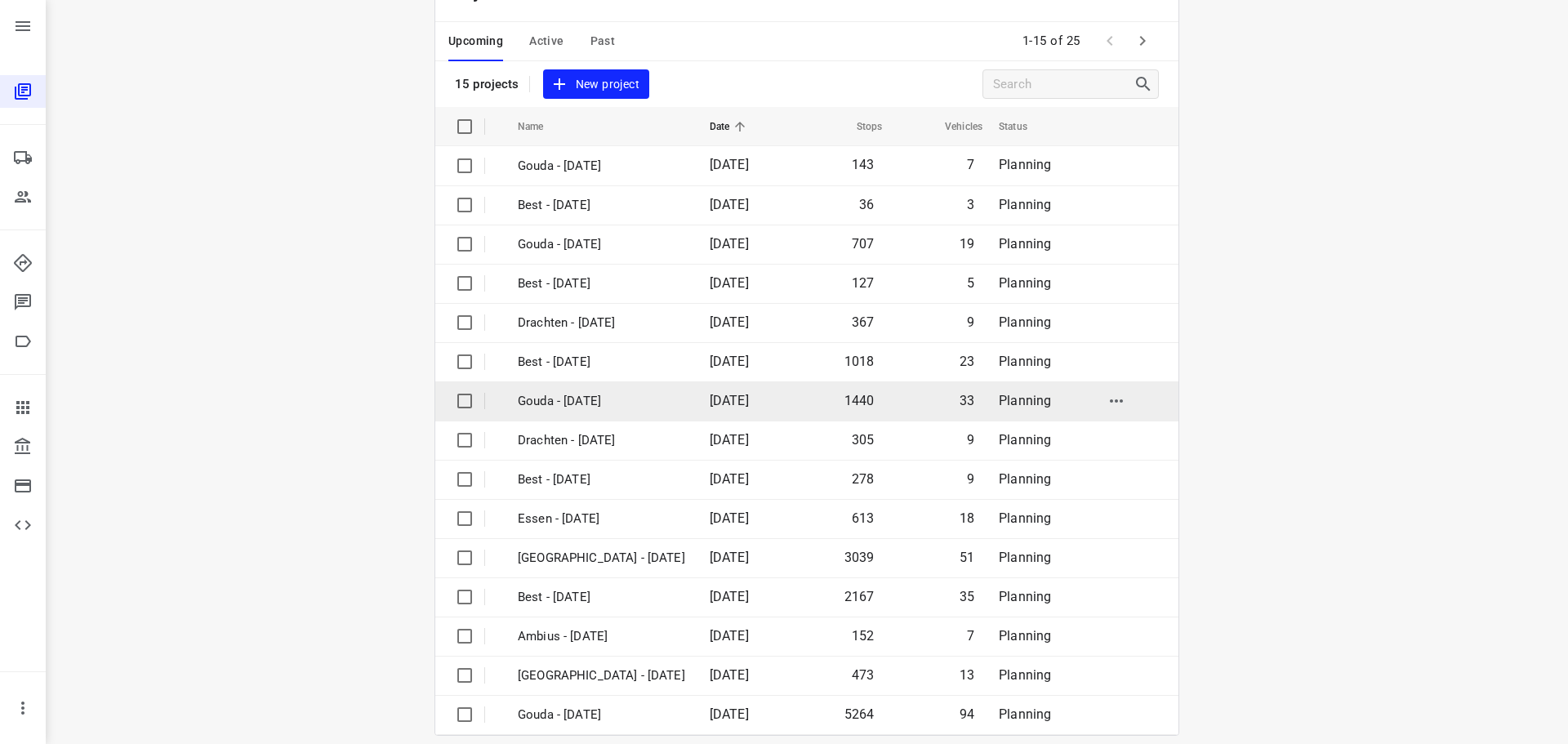
scroll to position [82, 0]
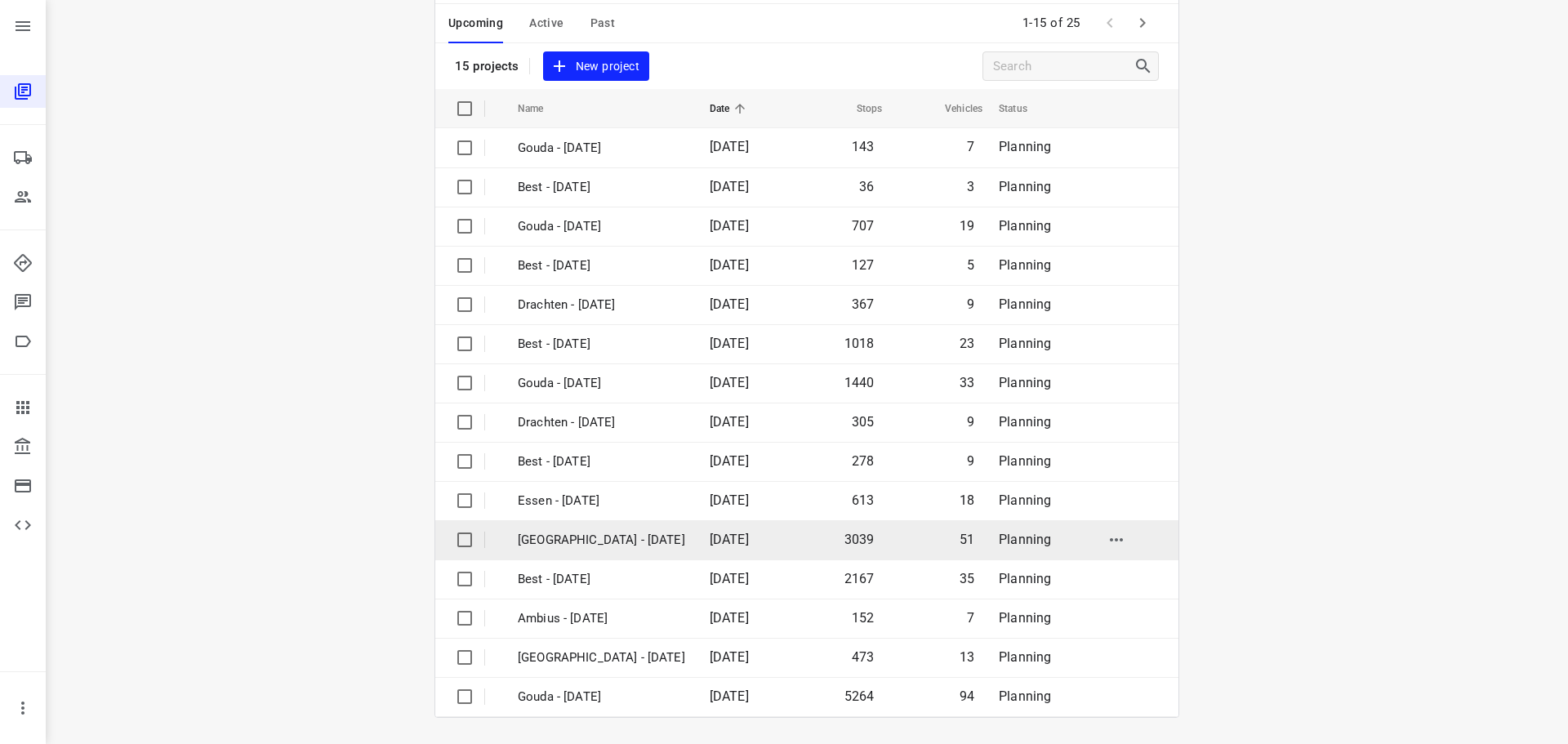
click at [585, 540] on p "[GEOGRAPHIC_DATA] - [DATE]" at bounding box center [602, 540] width 168 height 19
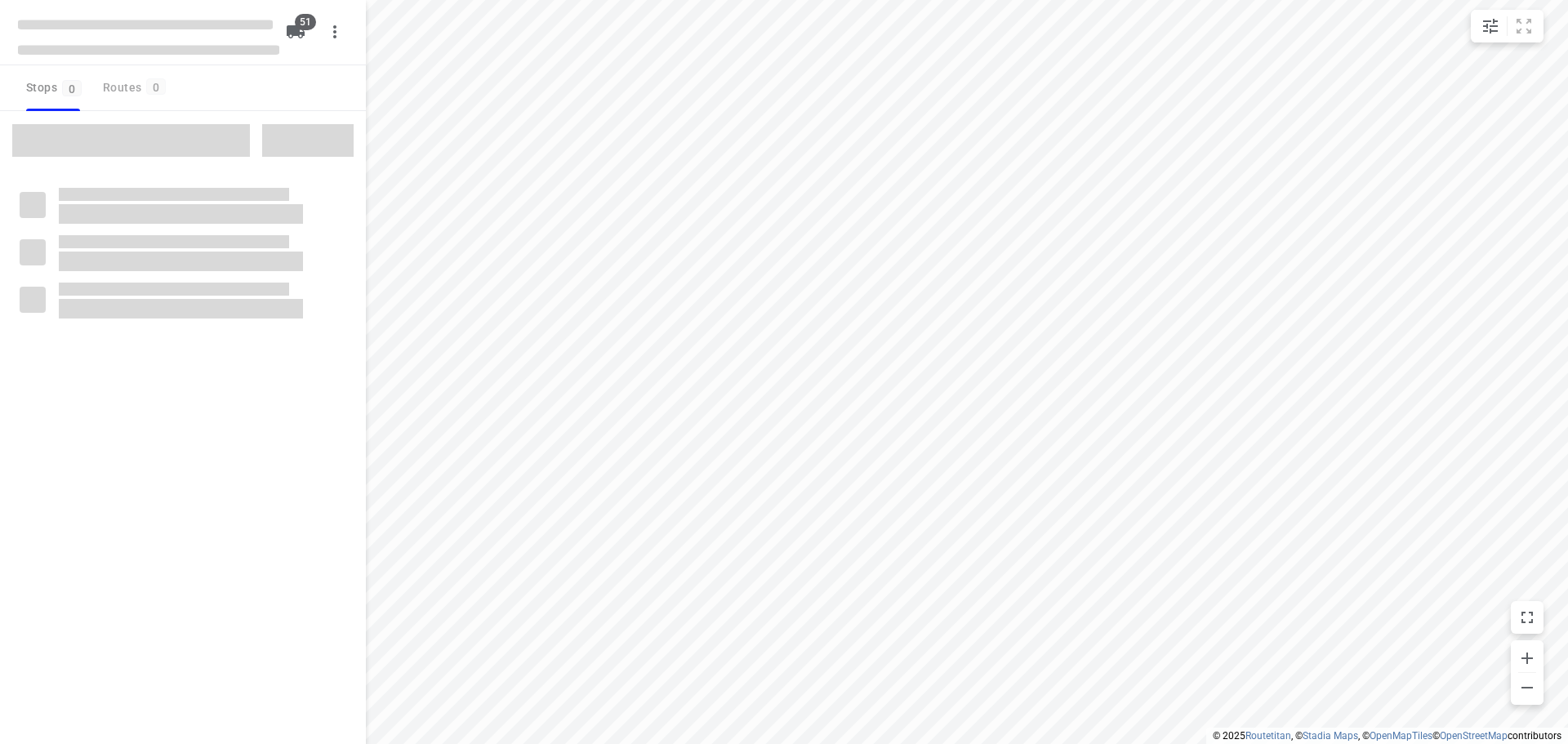
checkbox input "true"
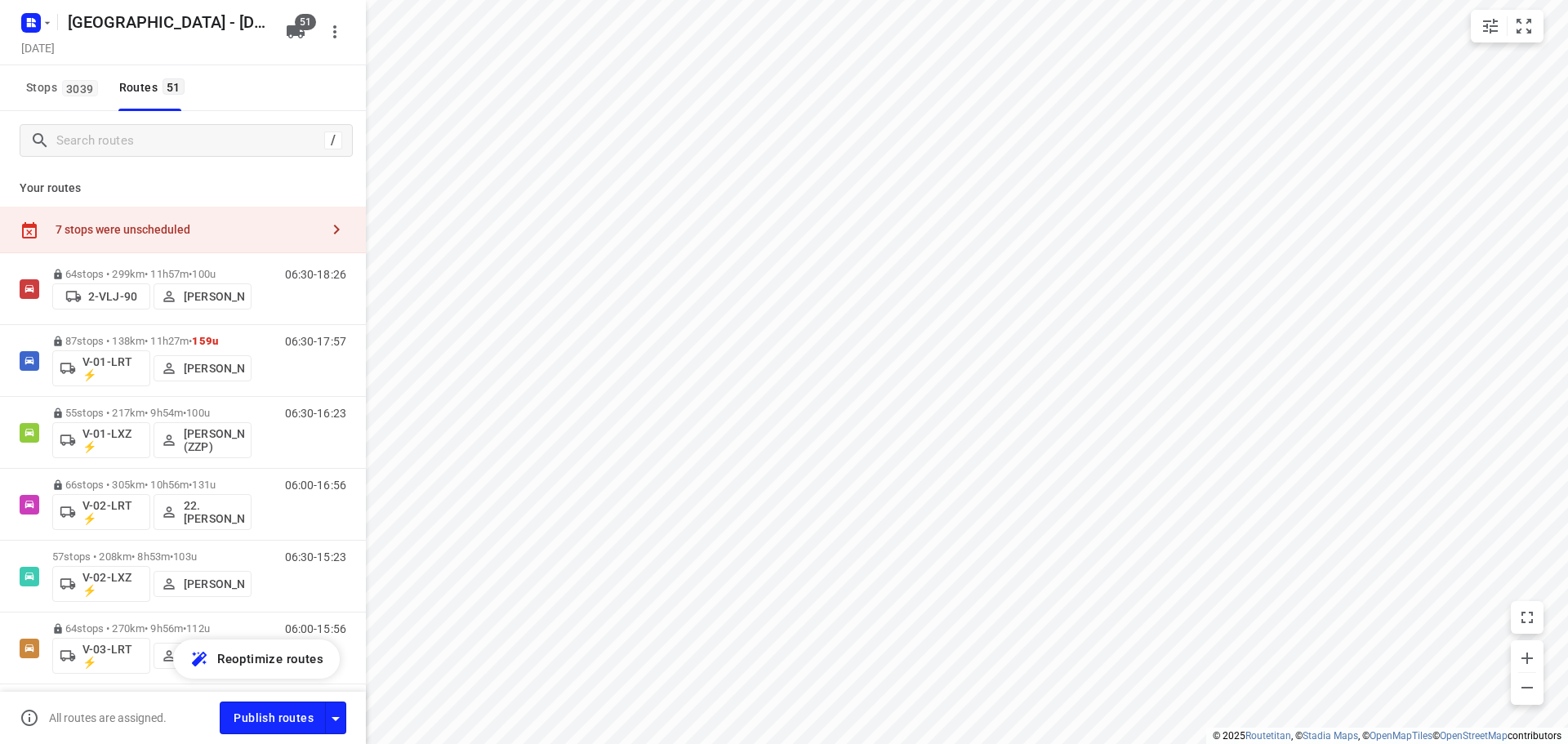
click at [305, 236] on div "7 stops were unscheduled" at bounding box center [187, 229] width 264 height 13
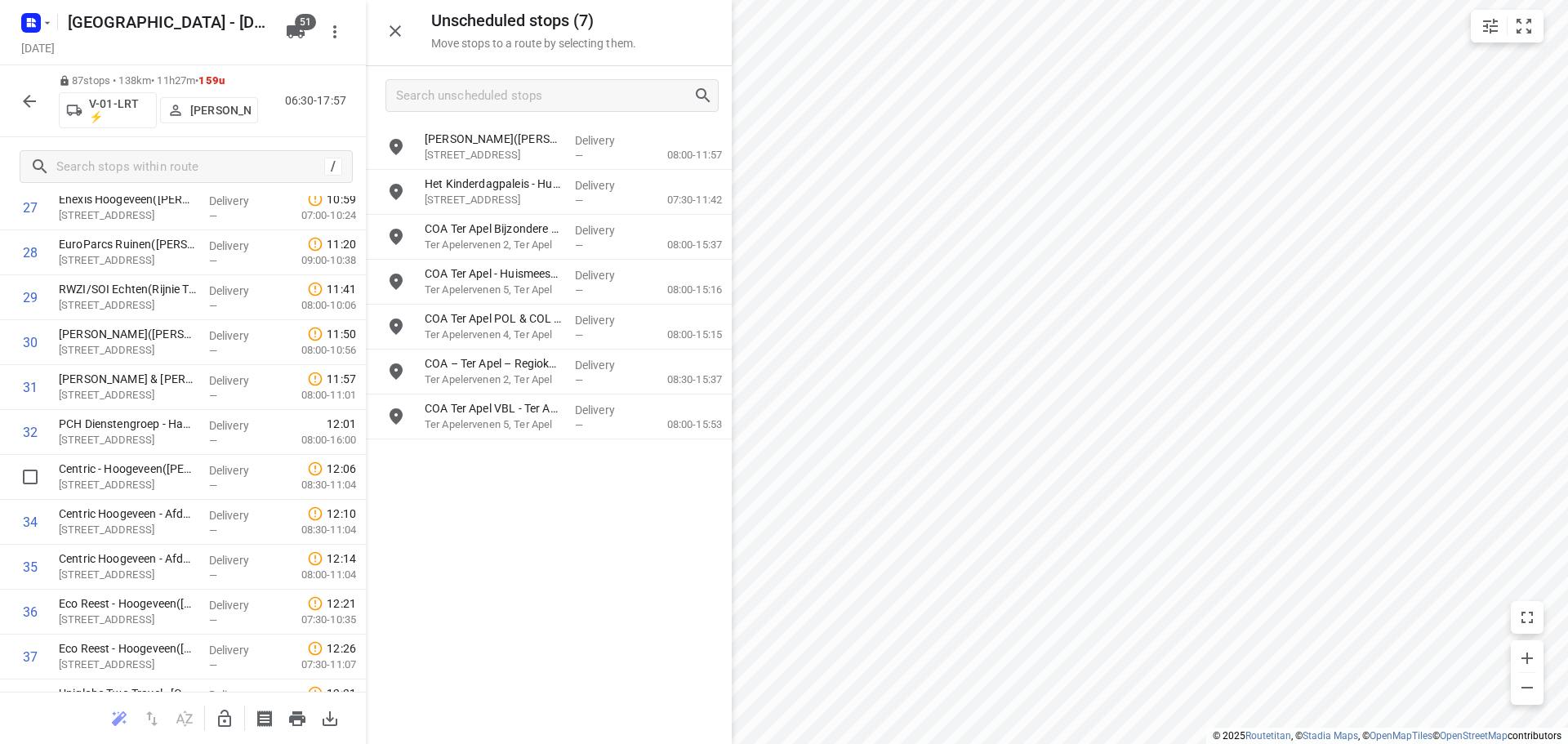
scroll to position [1225, 0]
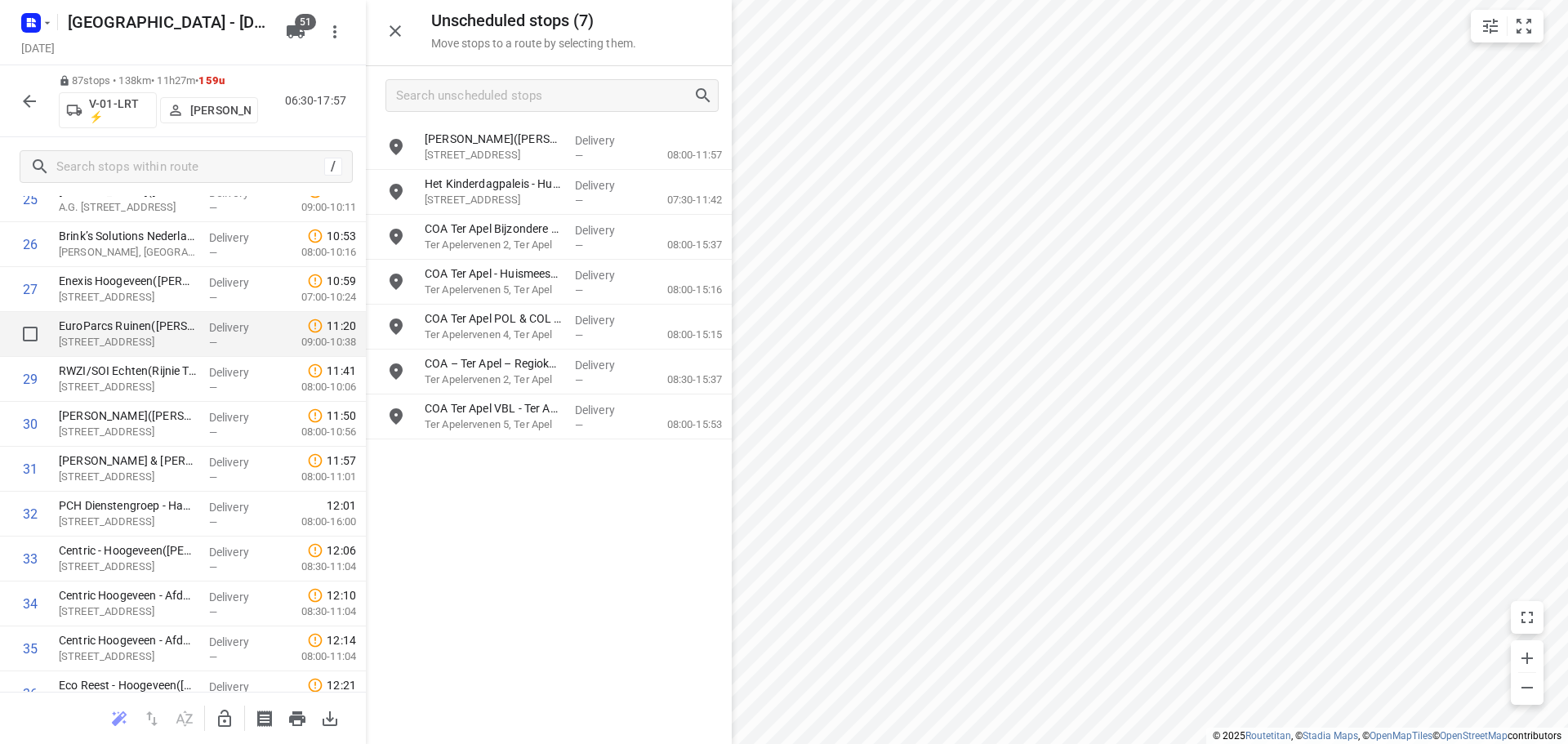
click at [154, 351] on div "EuroParcs Ruinen([PERSON_NAME]) [STREET_ADDRESS]" at bounding box center [127, 334] width 151 height 45
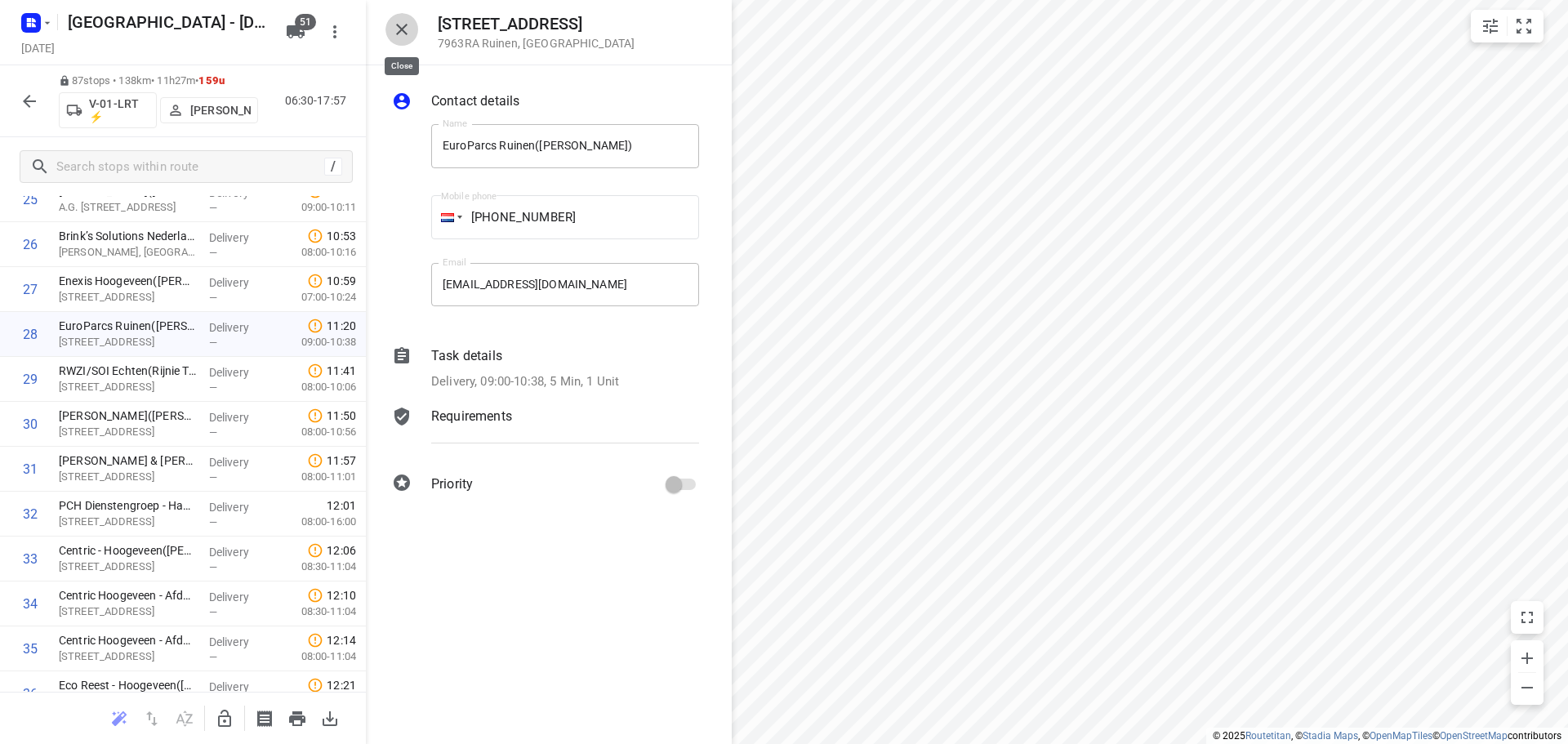
click at [416, 32] on button "button" at bounding box center [402, 30] width 32 height 32
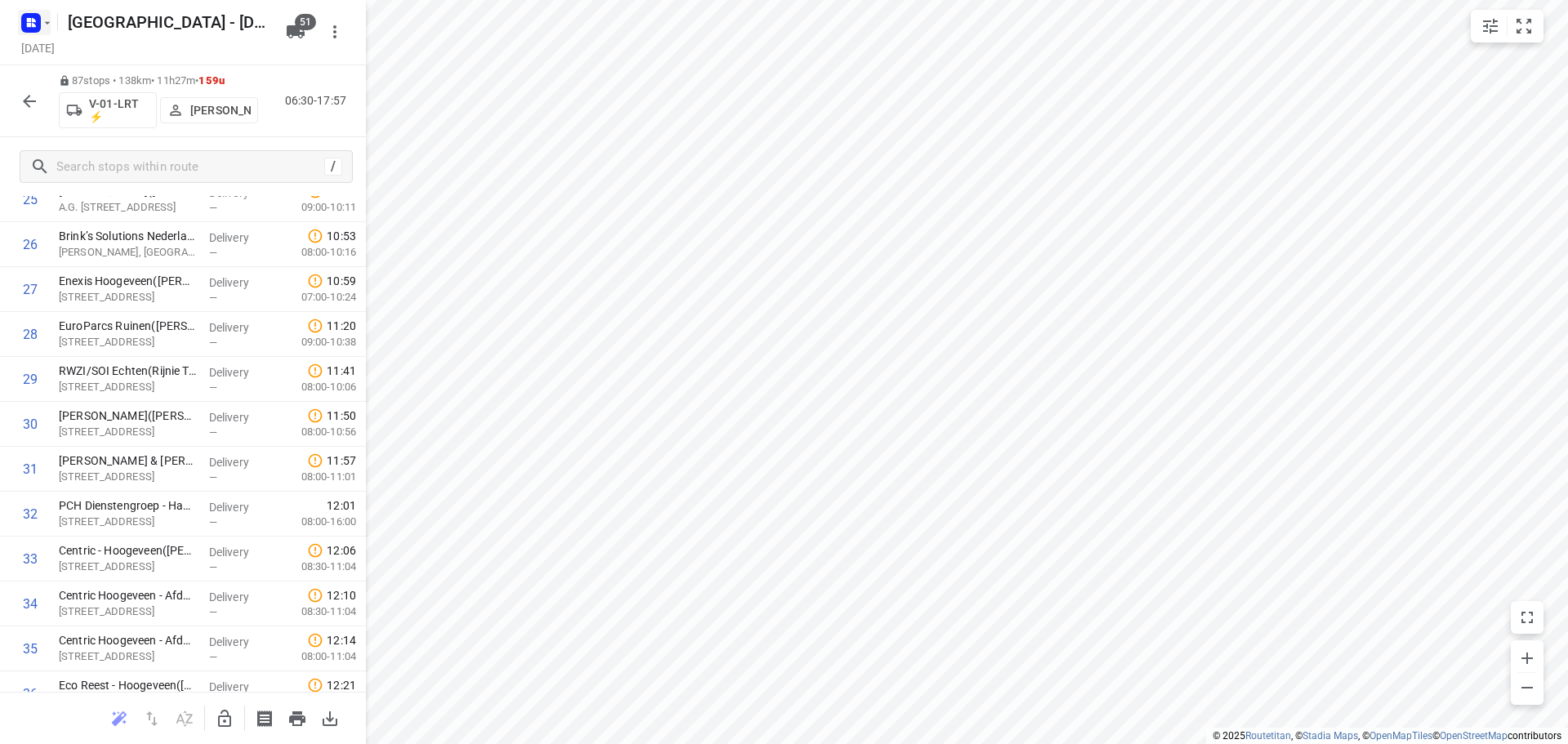
click at [30, 27] on rect "button" at bounding box center [31, 23] width 20 height 20
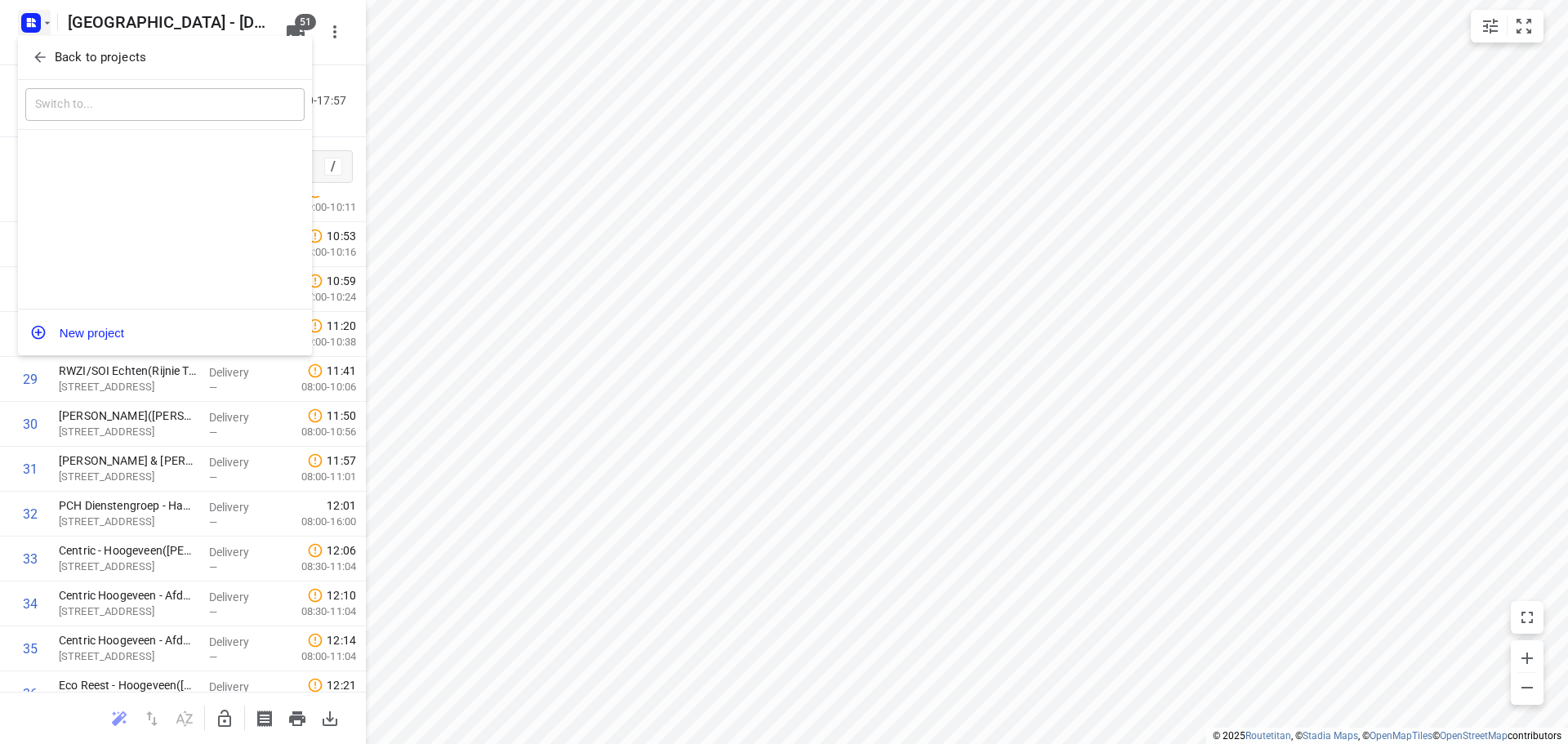
click at [117, 50] on p "Back to projects" at bounding box center [100, 57] width 91 height 19
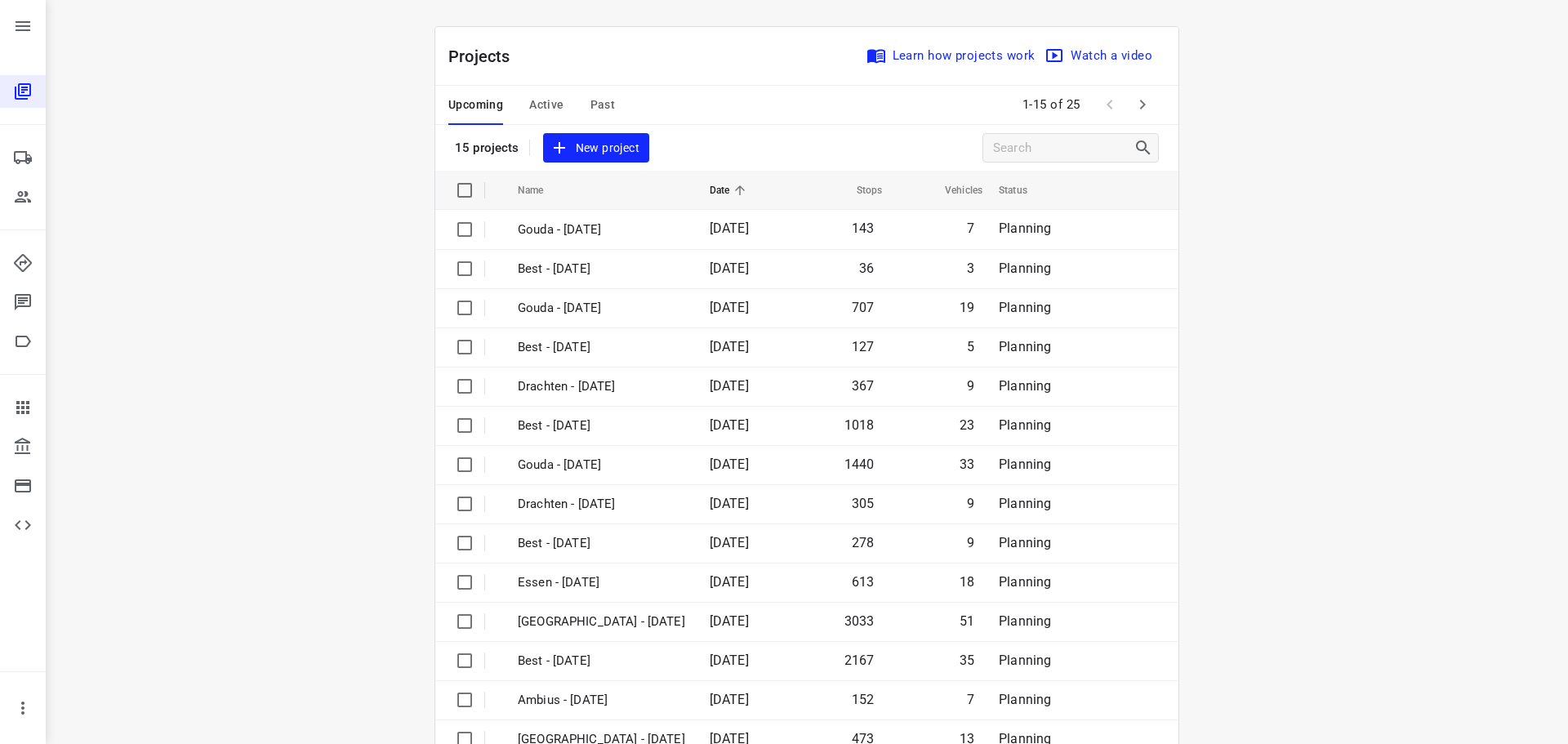
click at [594, 102] on span "Past" at bounding box center [603, 105] width 25 height 21
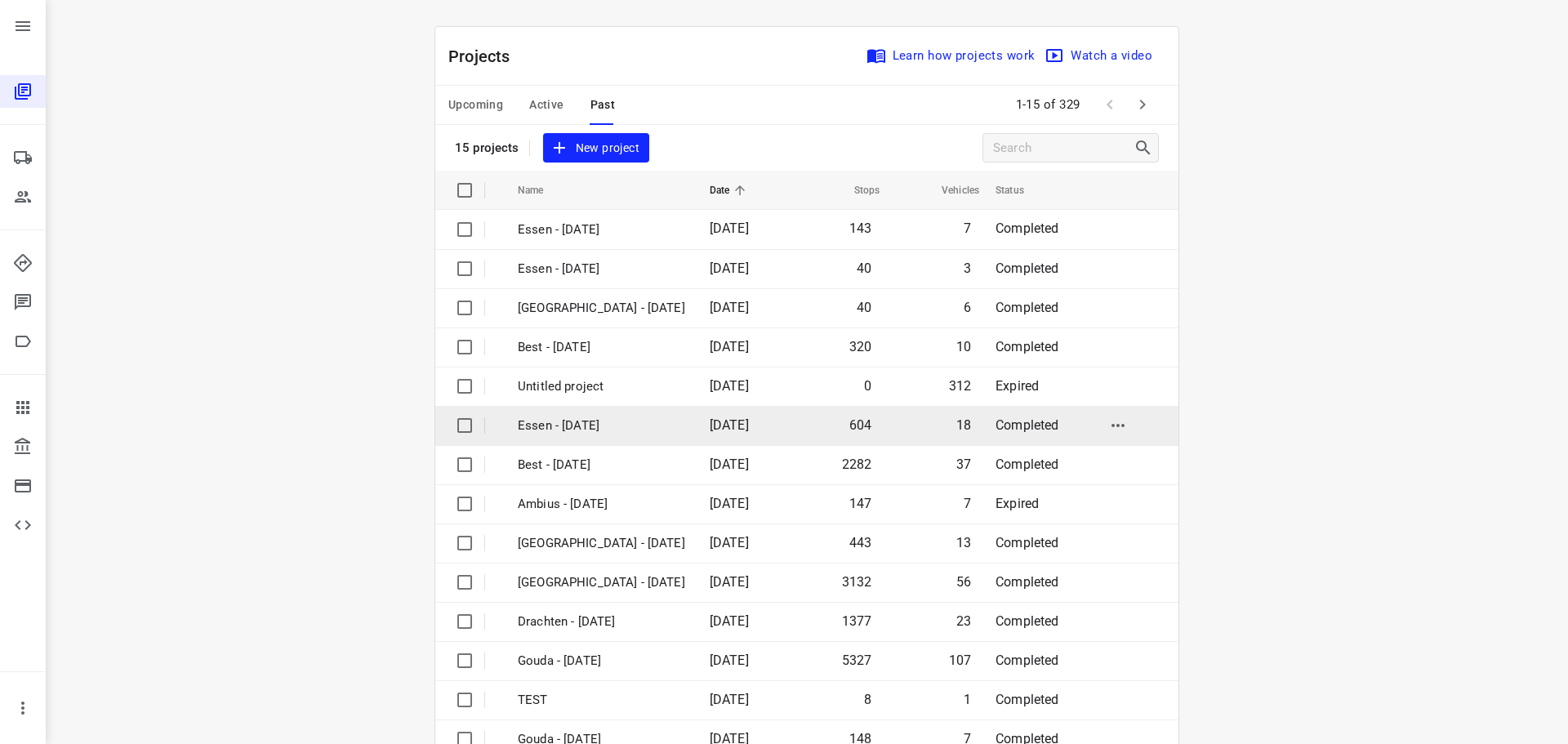
scroll to position [82, 0]
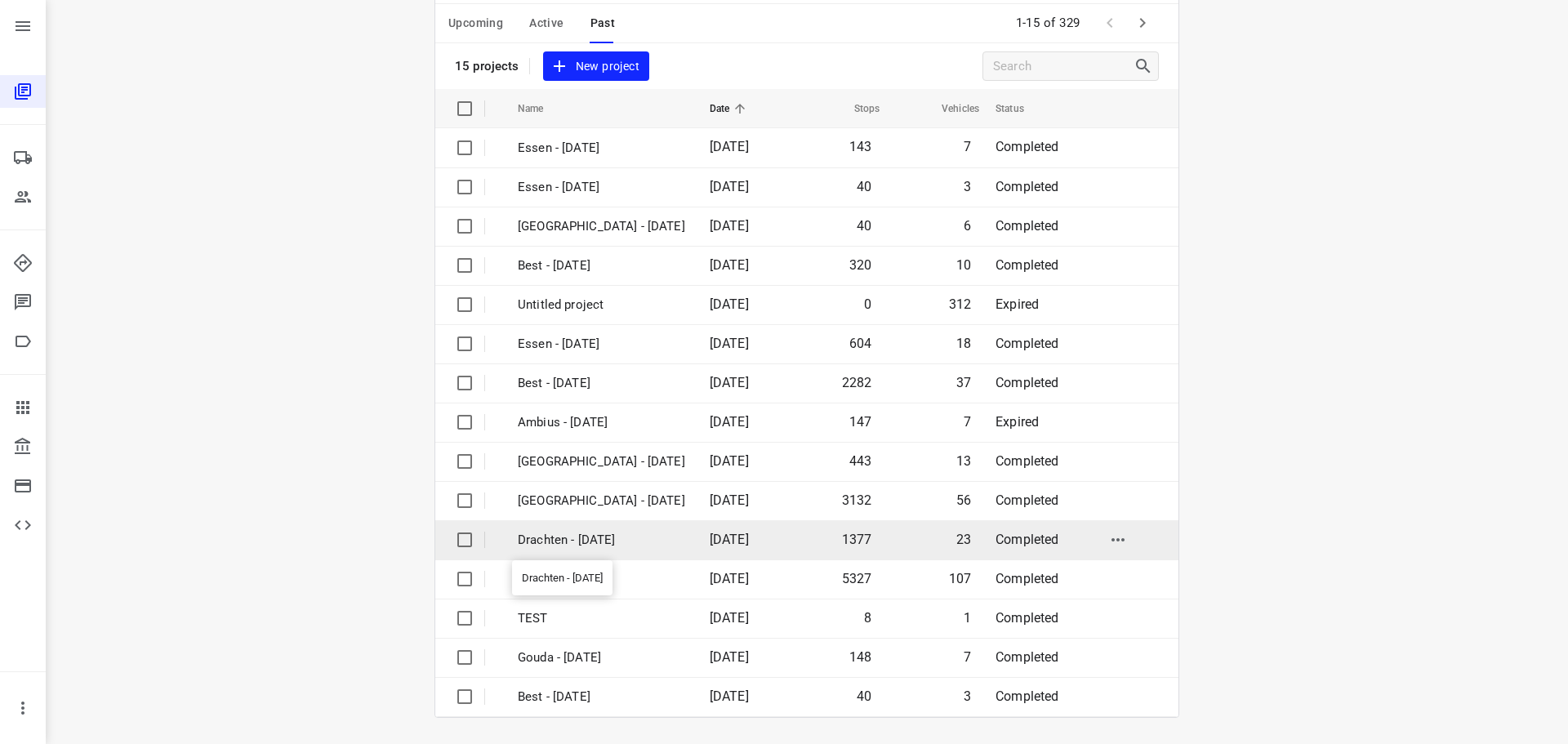
click at [559, 543] on p "Drachten - [DATE]" at bounding box center [602, 540] width 168 height 19
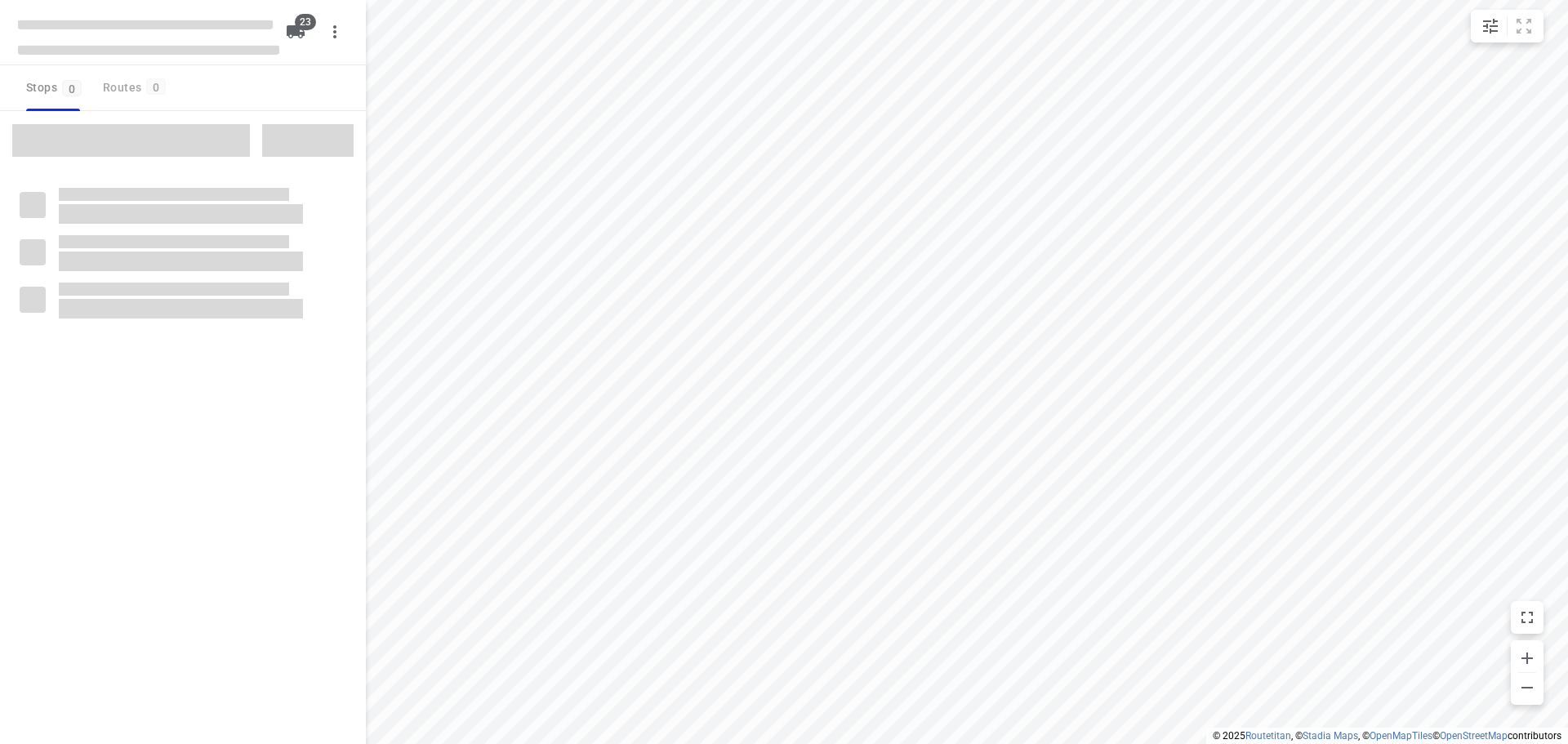
checkbox input "true"
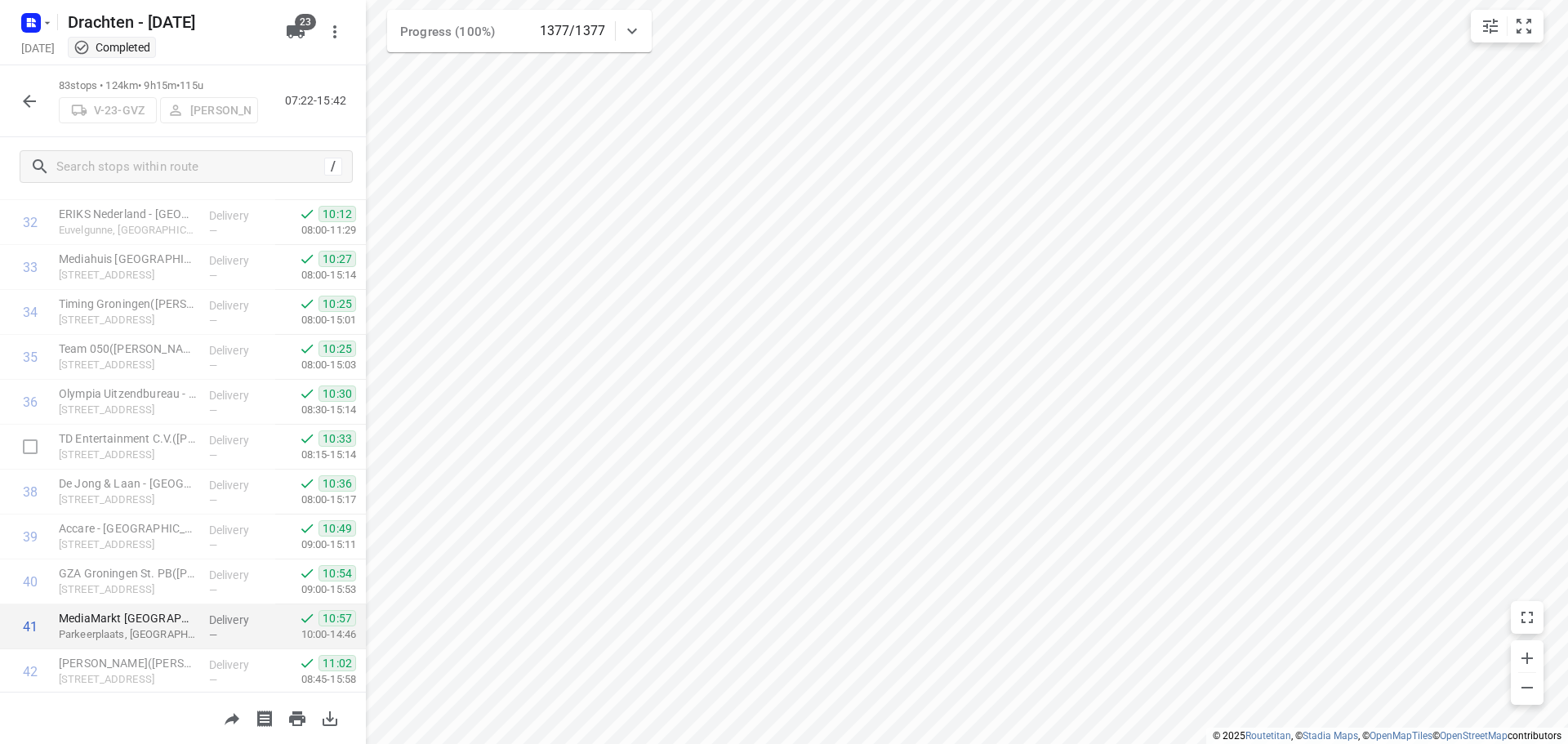
scroll to position [1389, 0]
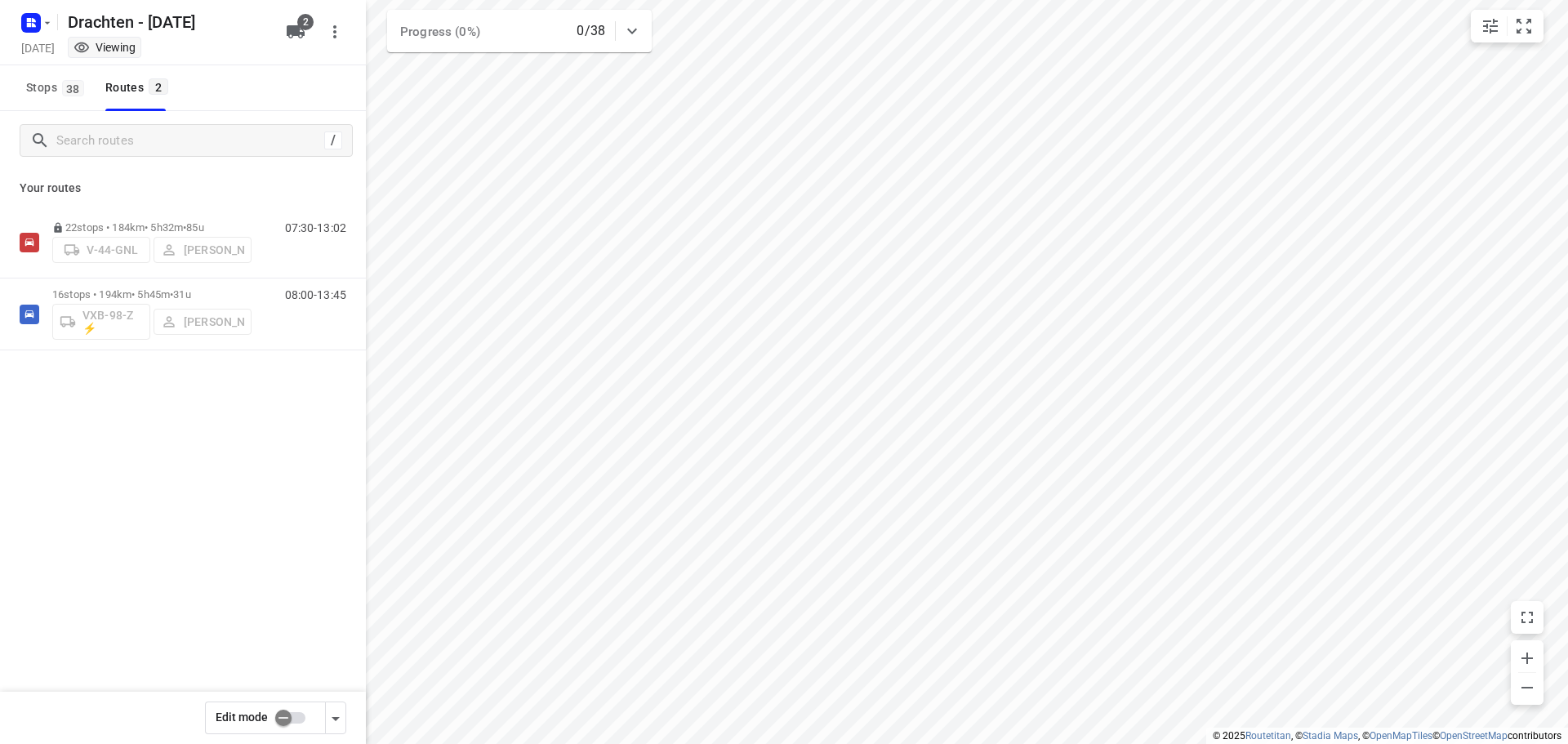
click at [33, 28] on rect "button" at bounding box center [31, 23] width 20 height 20
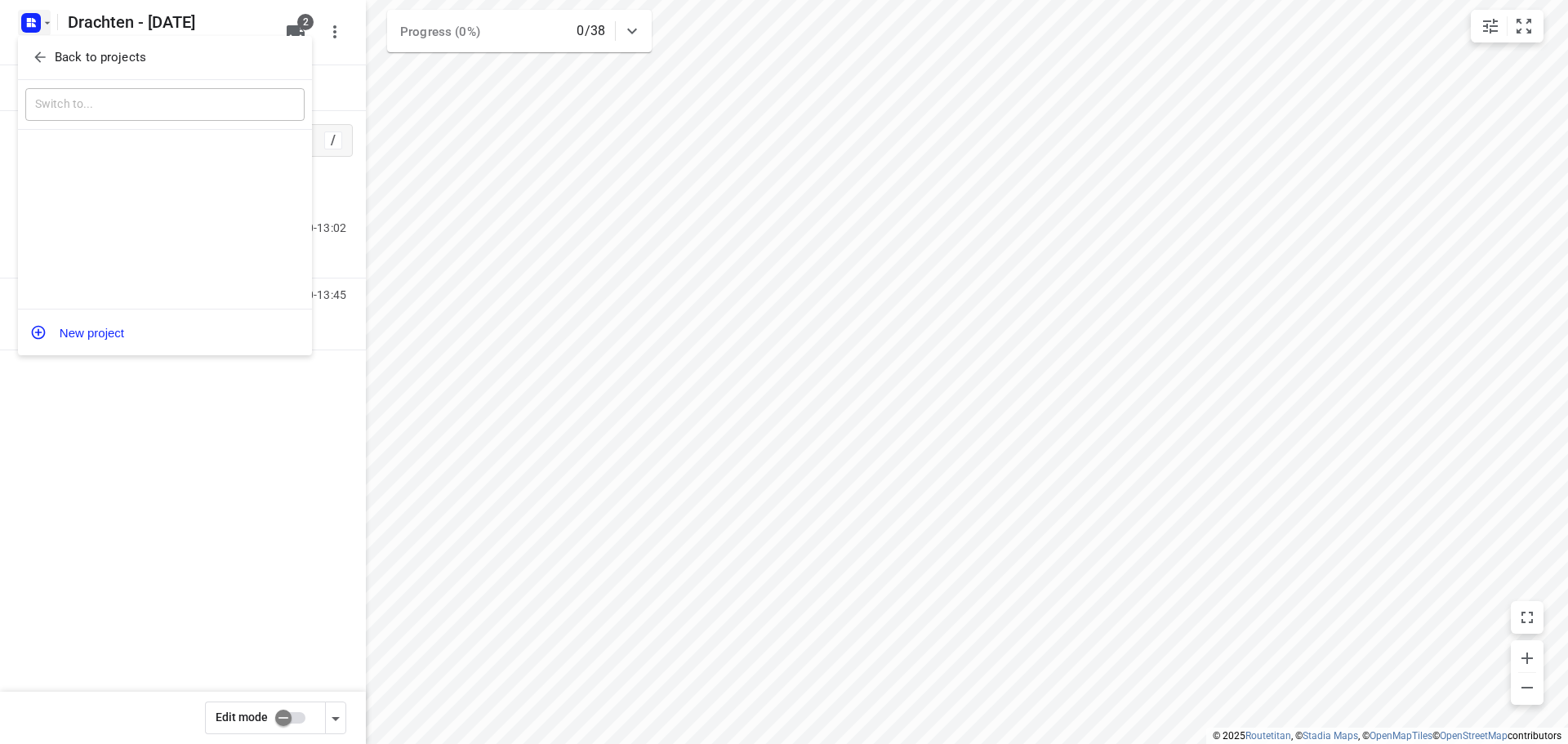
click at [121, 59] on p "Back to projects" at bounding box center [100, 57] width 91 height 19
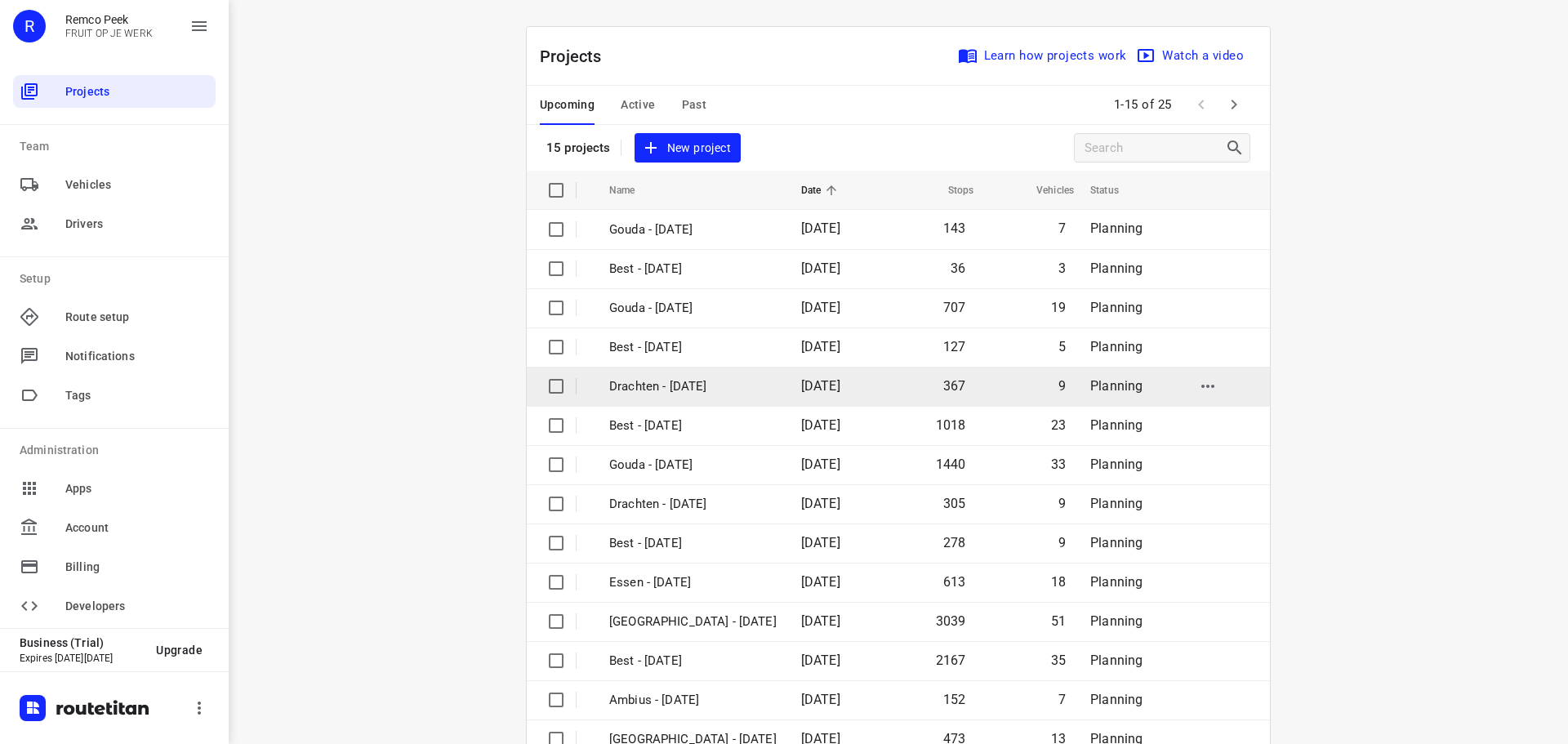
scroll to position [82, 0]
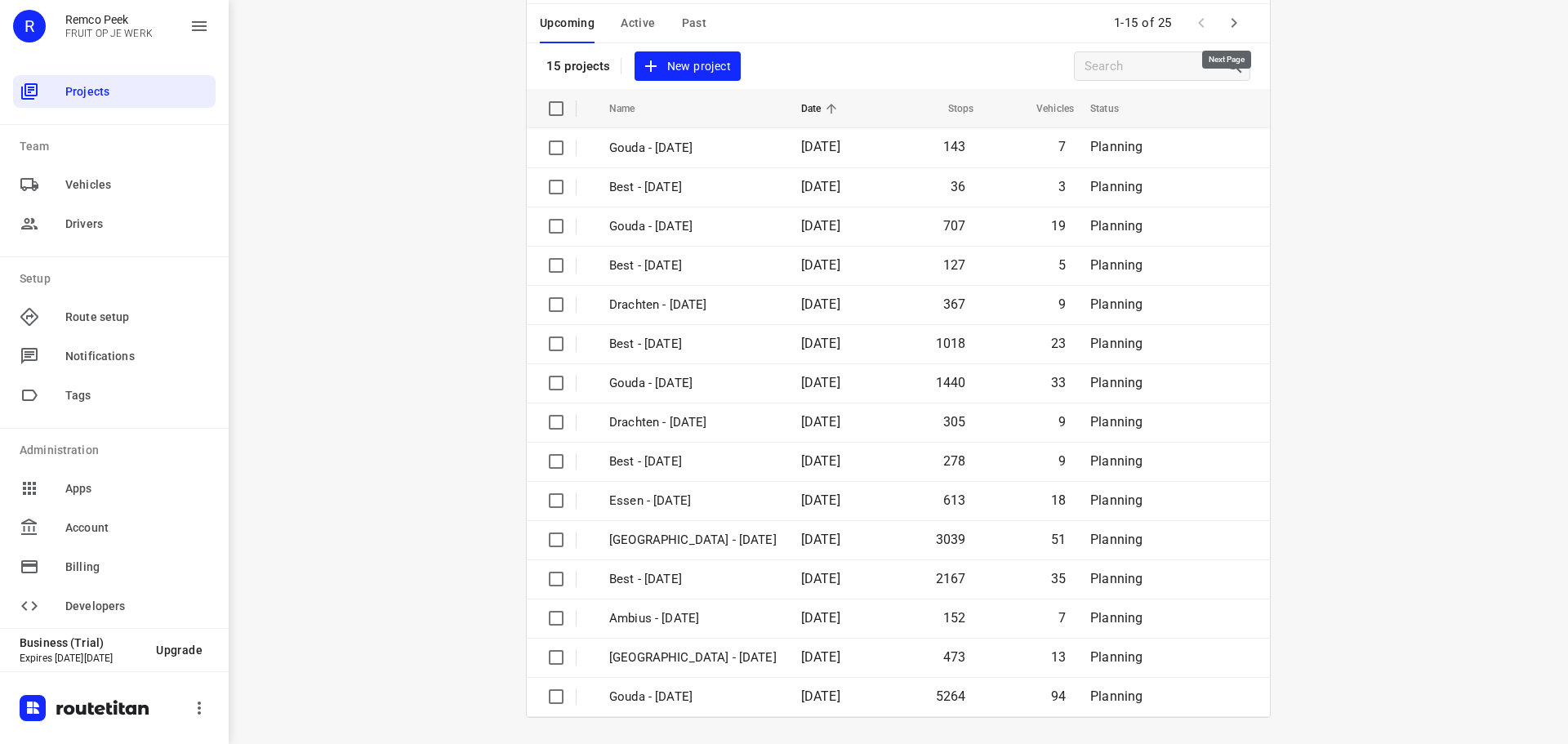
click at [1236, 30] on icon "button" at bounding box center [1234, 23] width 20 height 20
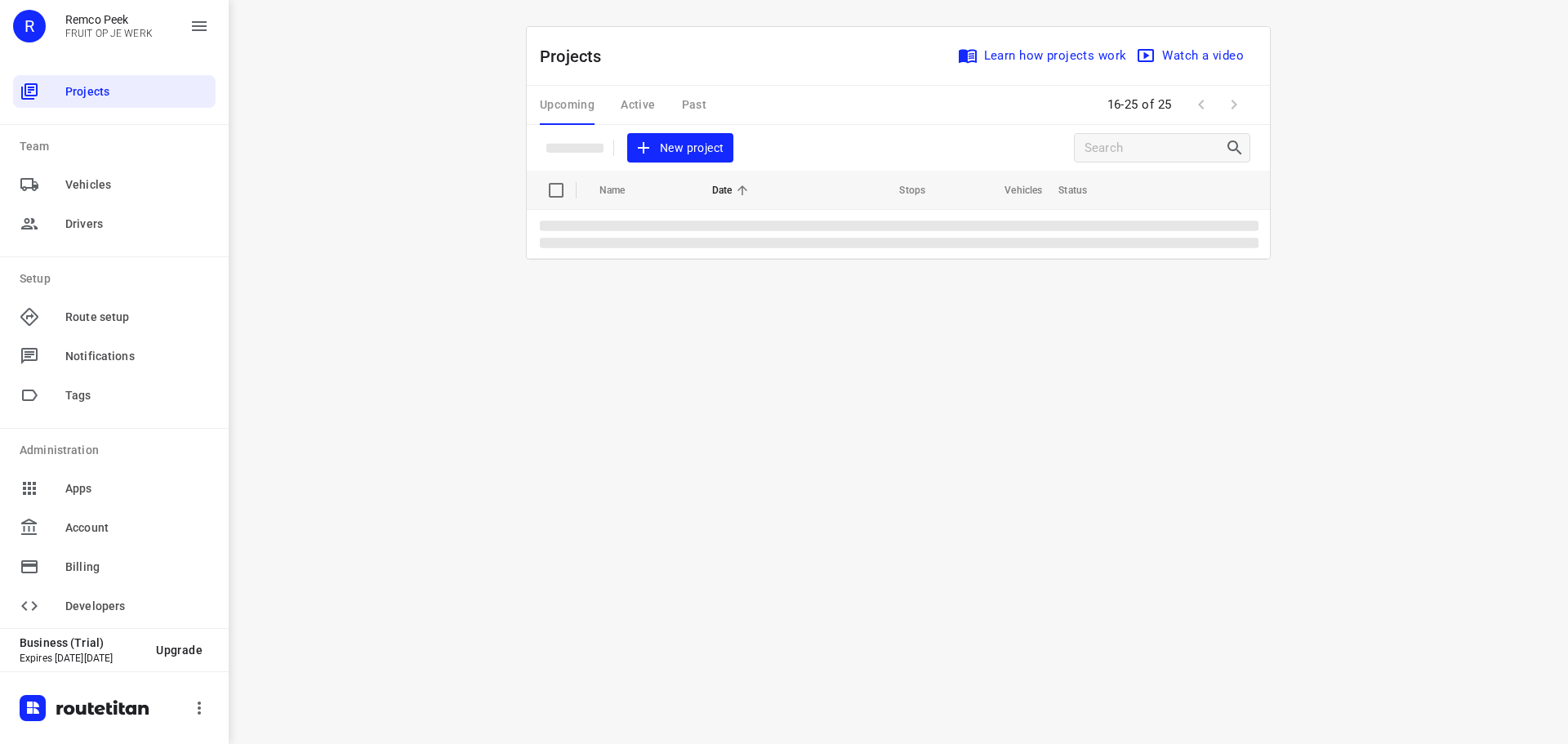
scroll to position [0, 0]
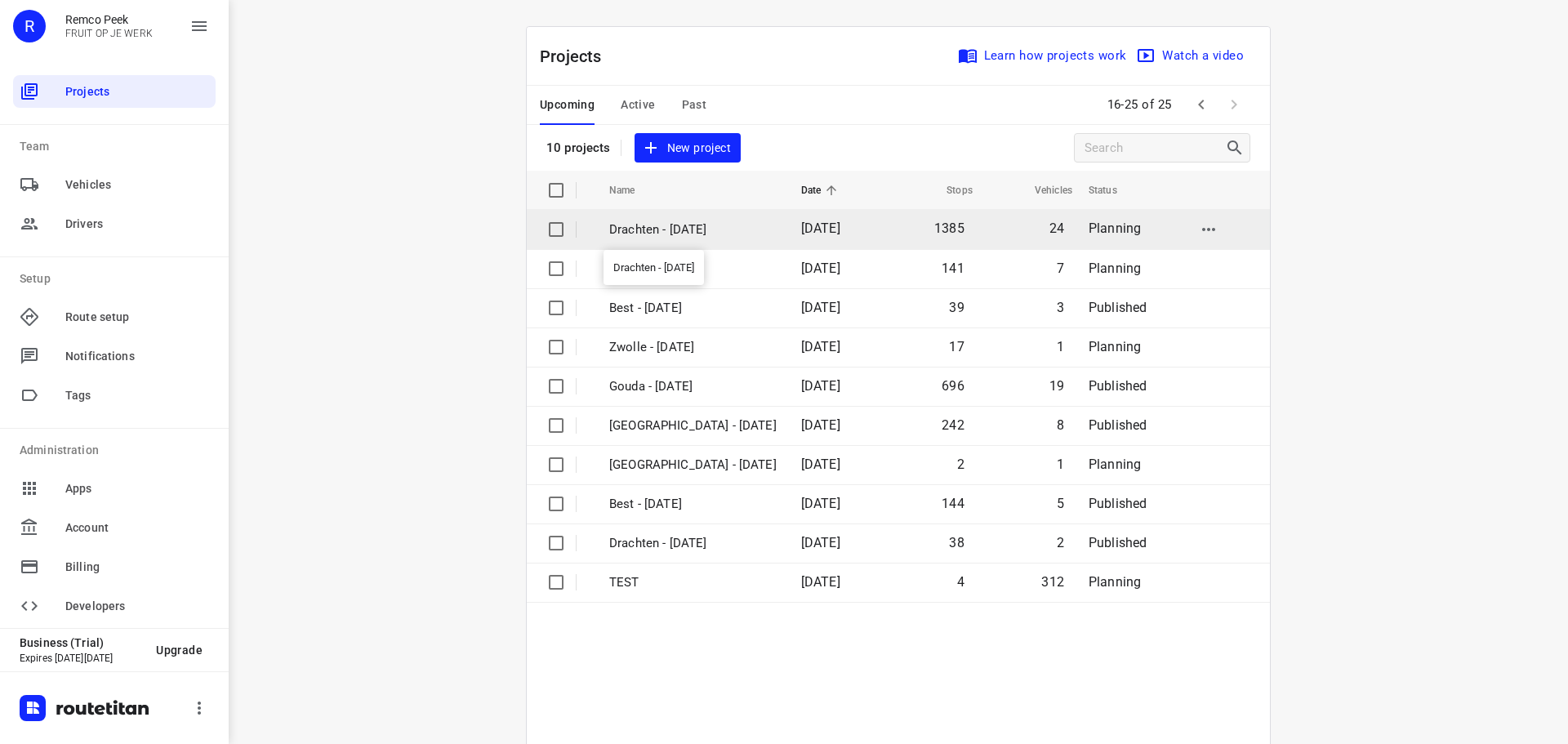
click at [670, 232] on p "Drachten - [DATE]" at bounding box center [693, 229] width 168 height 19
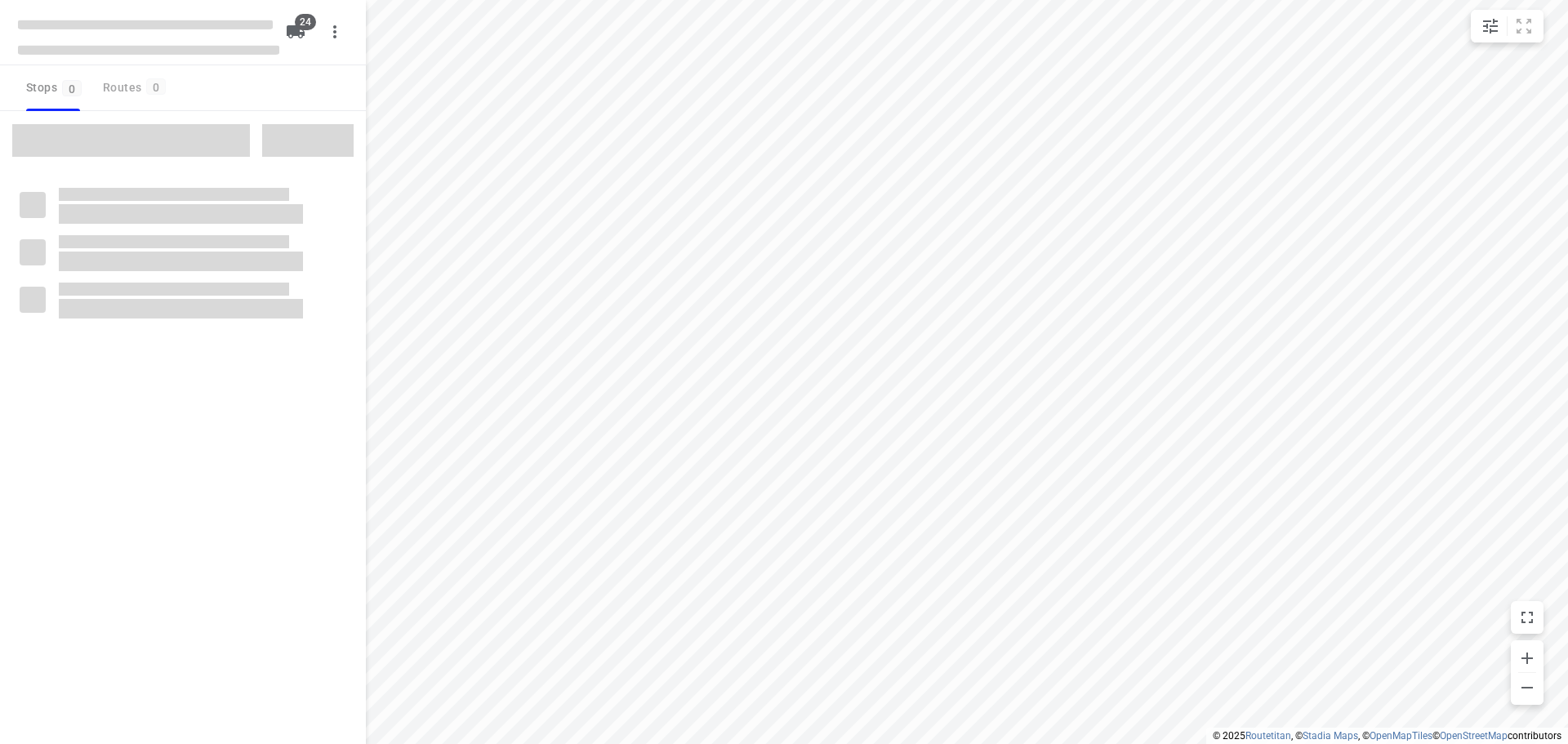
checkbox input "true"
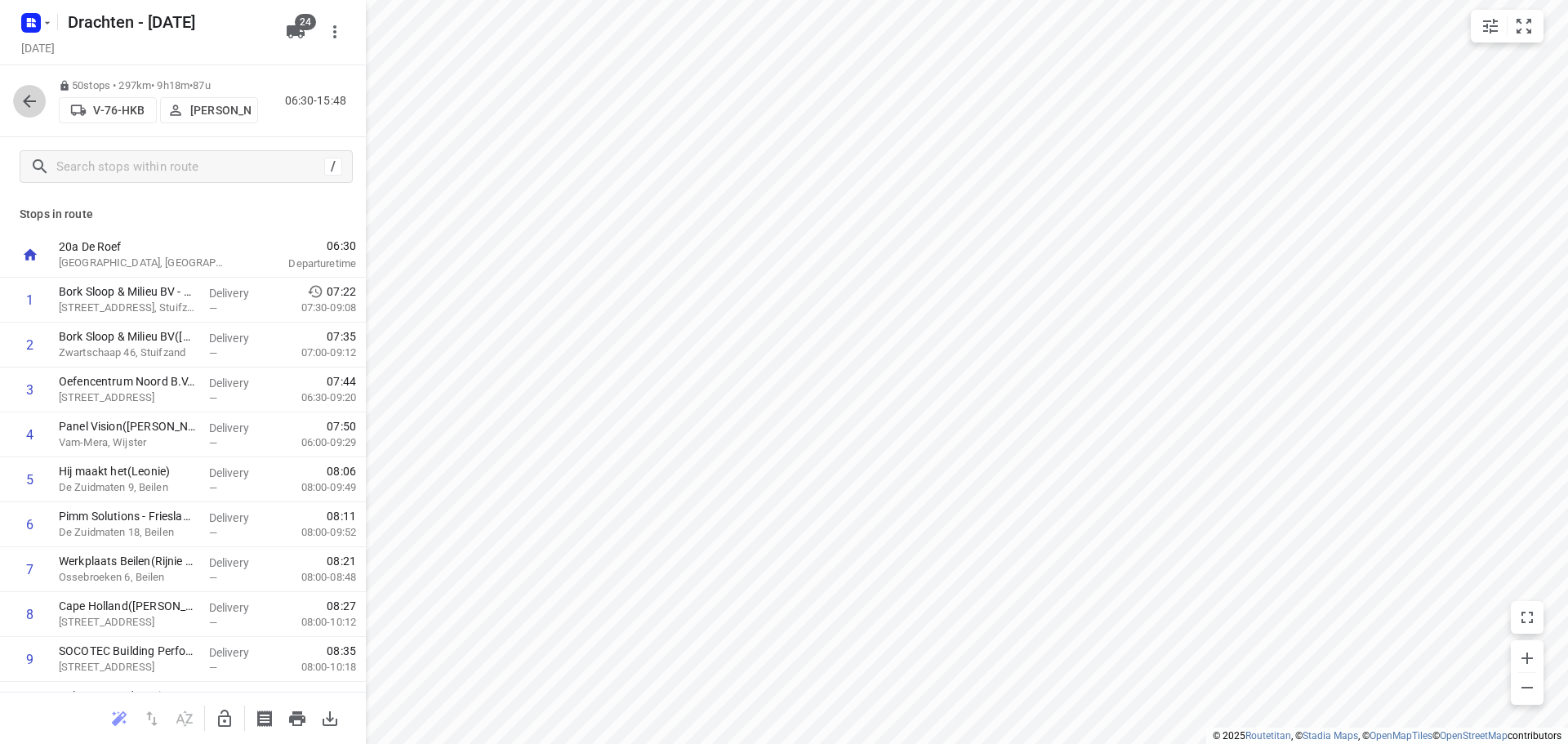
click at [38, 102] on icon "button" at bounding box center [30, 101] width 20 height 20
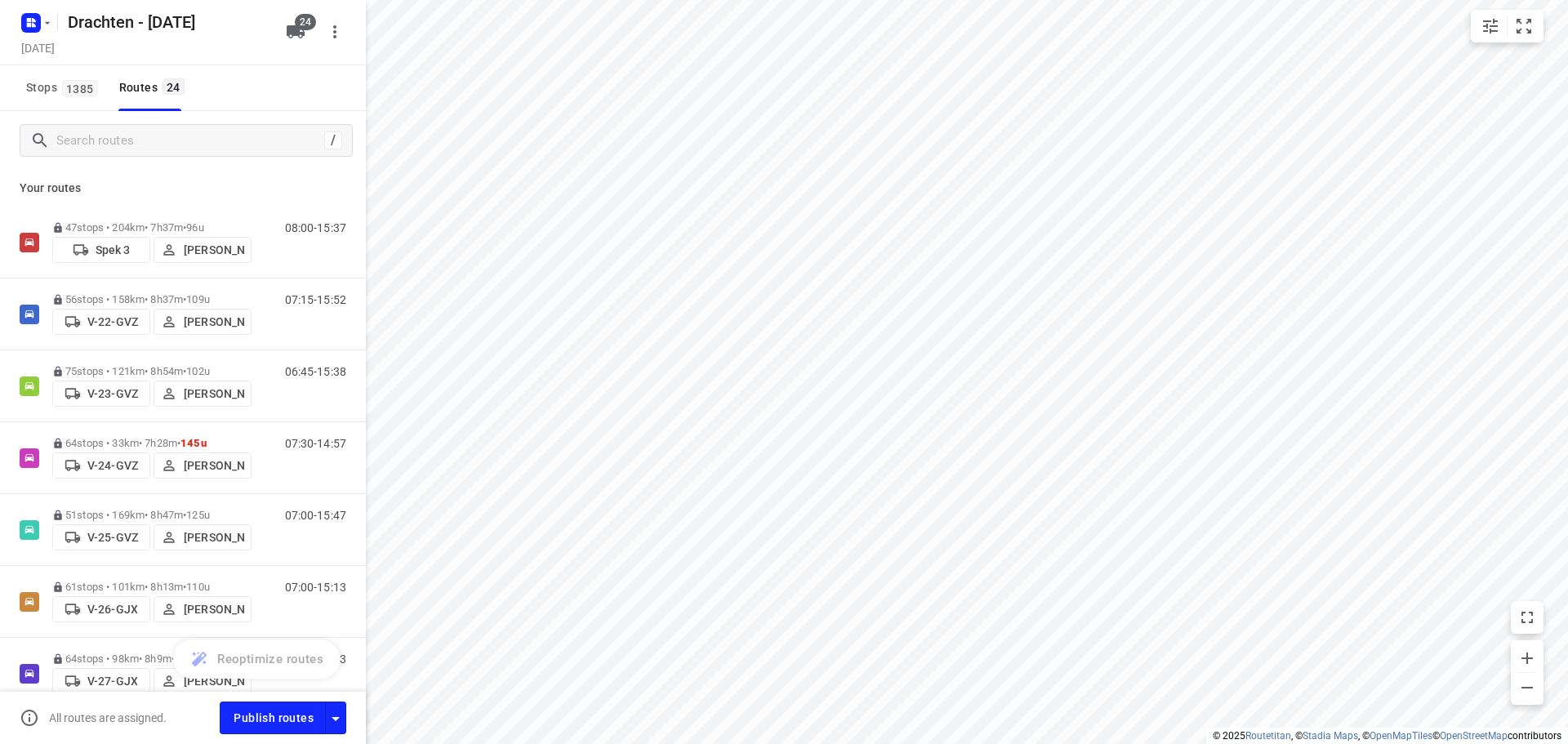
click at [299, 42] on button "24" at bounding box center [296, 31] width 32 height 32
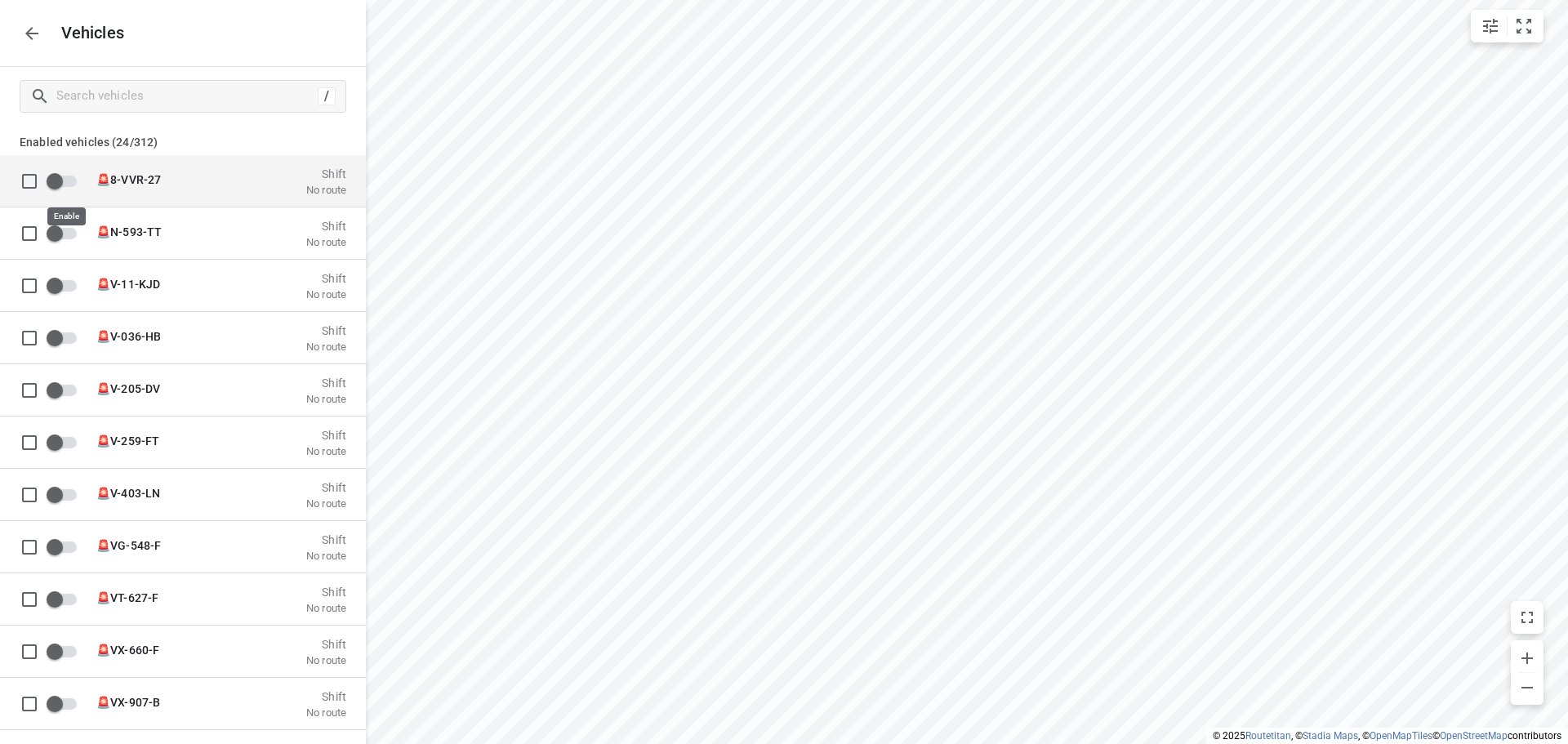
click at [72, 183] on input "grid" at bounding box center [55, 180] width 93 height 31
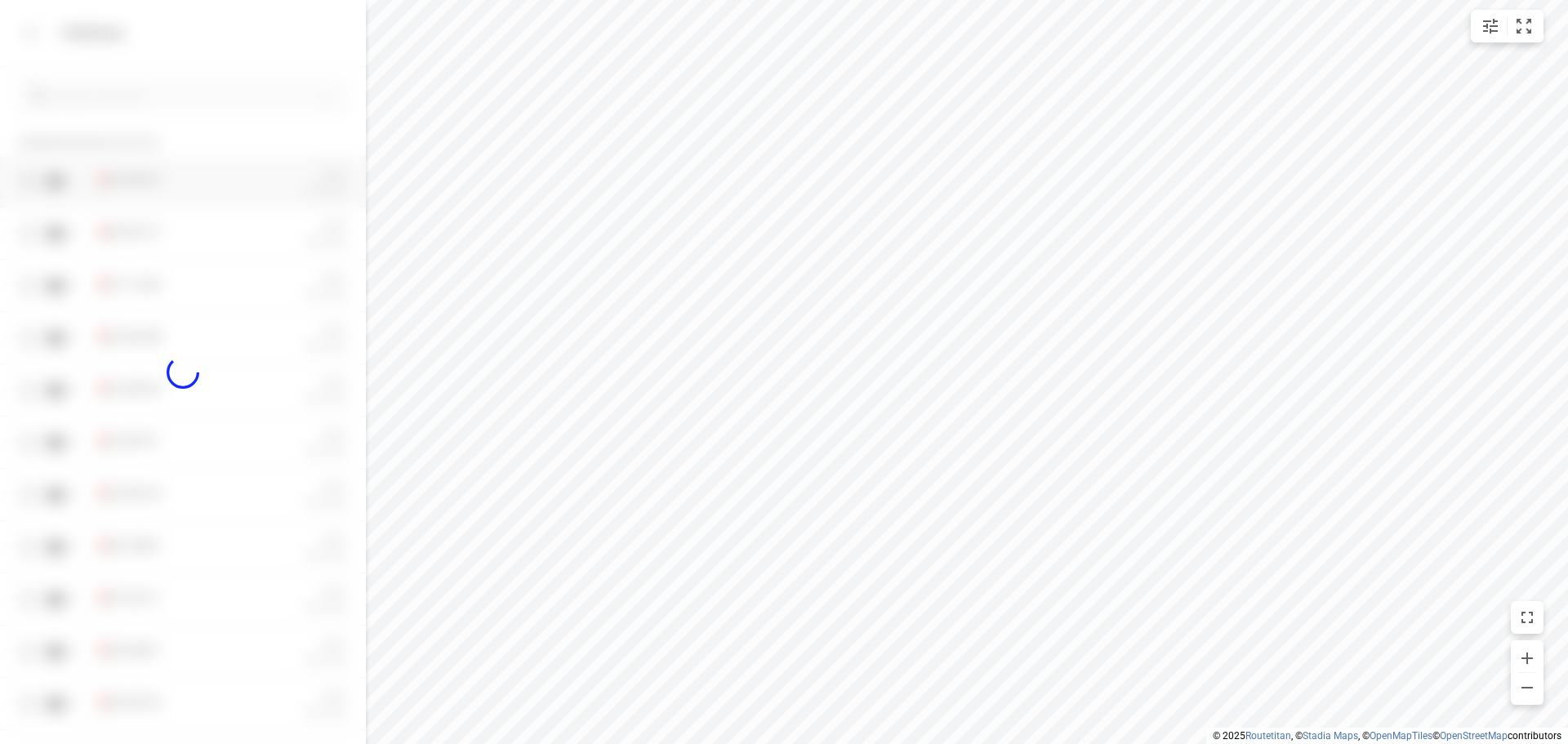
checkbox input "true"
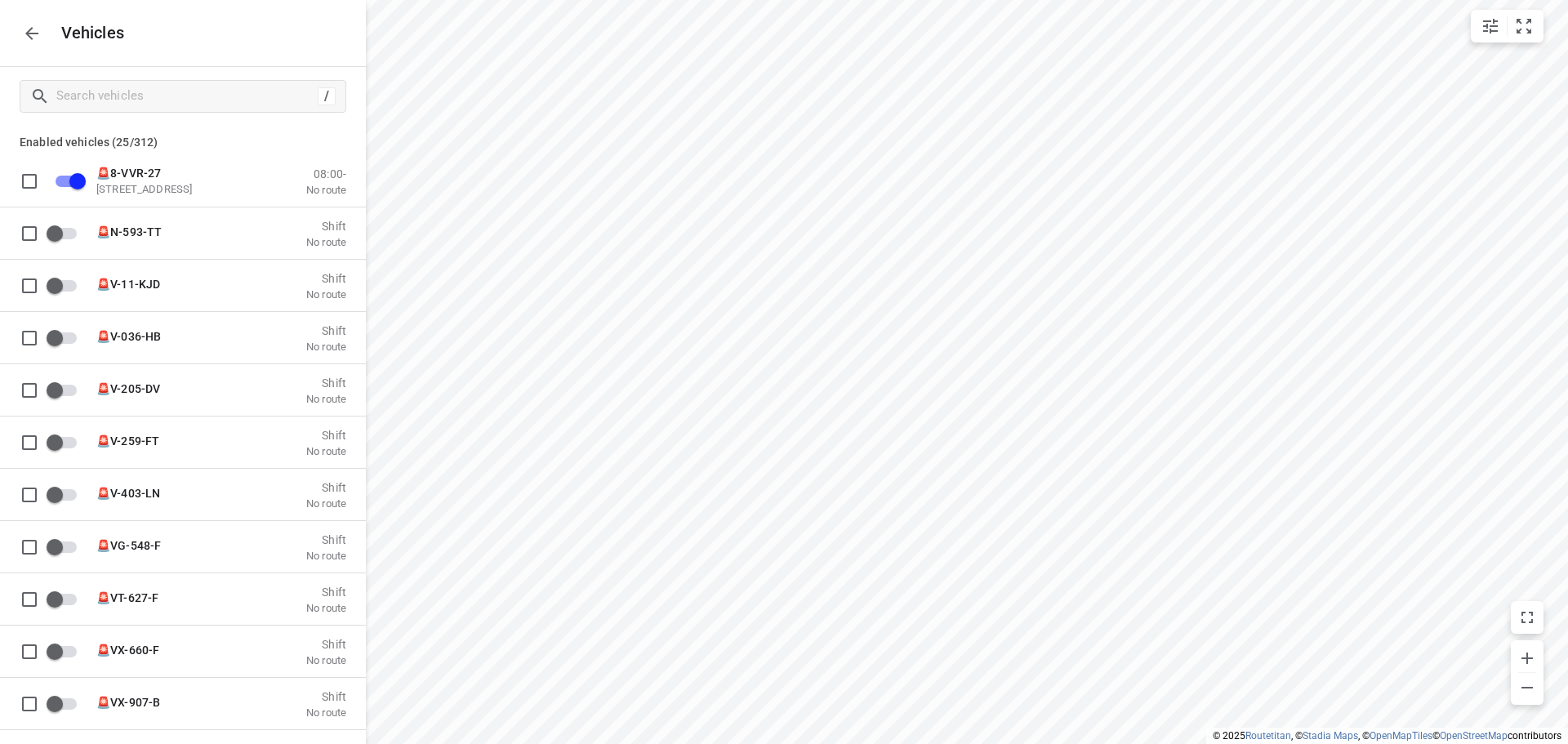
click at [38, 48] on button "button" at bounding box center [31, 33] width 32 height 32
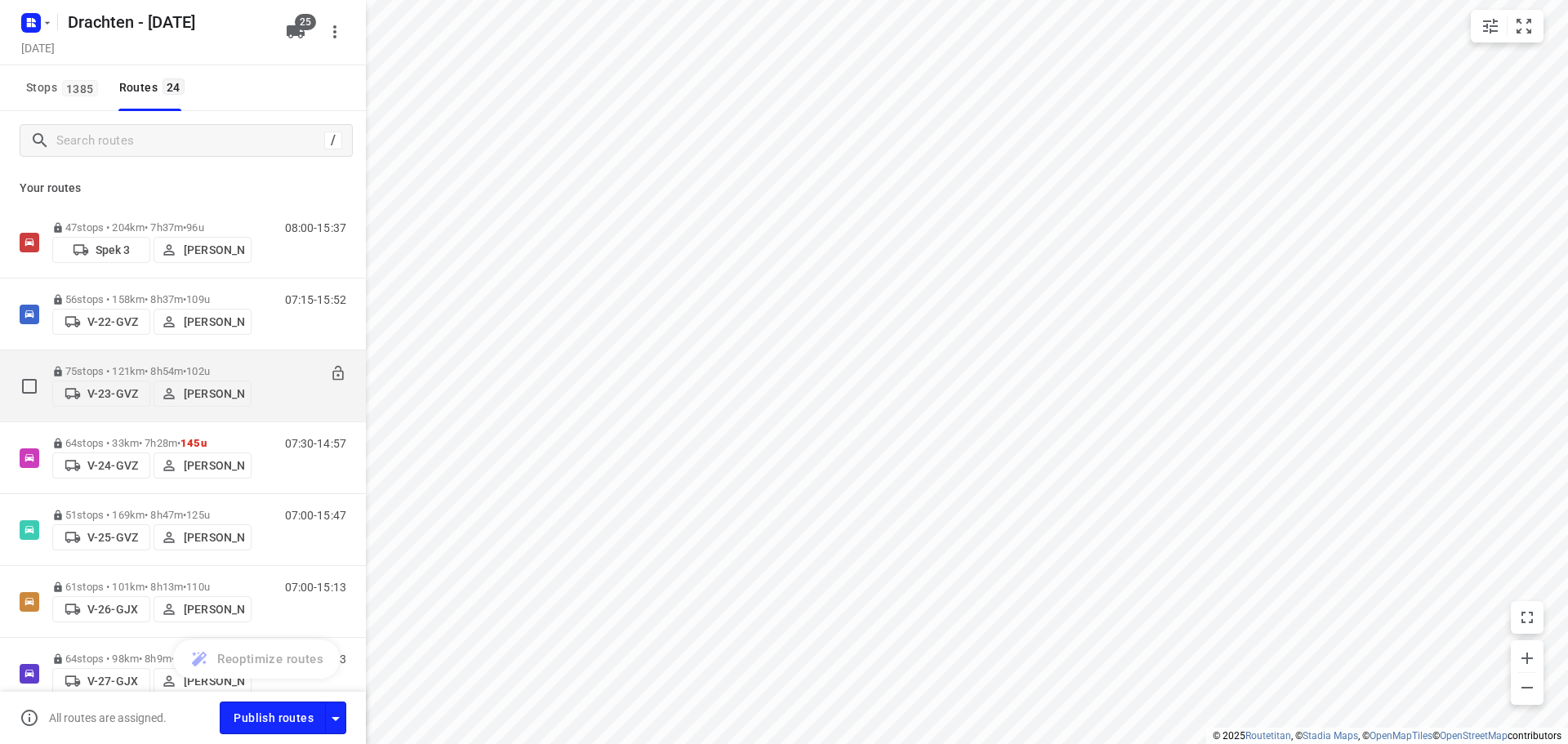
click at [91, 391] on p "V-23-GVZ" at bounding box center [112, 394] width 50 height 13
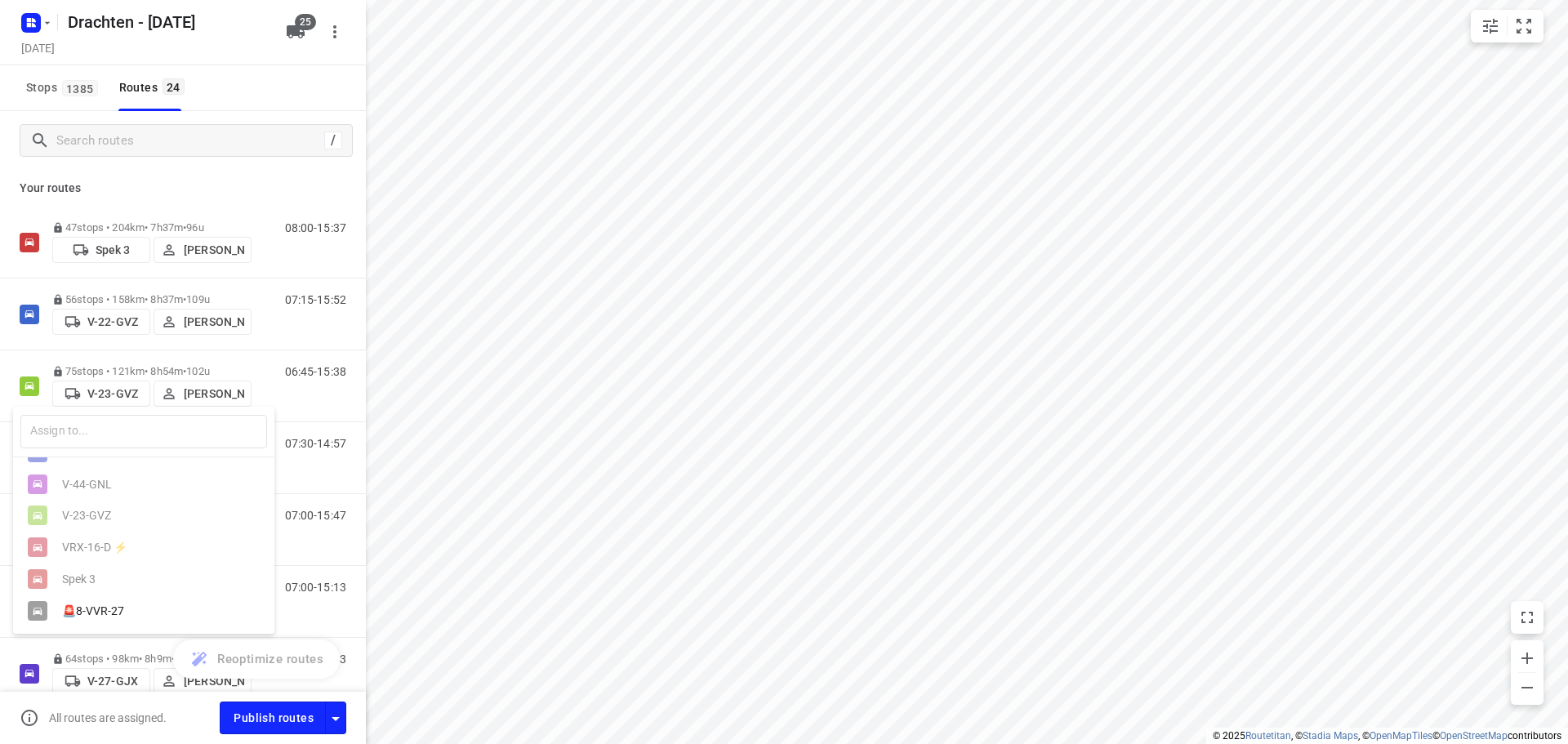
scroll to position [666, 0]
click at [304, 32] on div at bounding box center [784, 372] width 1568 height 744
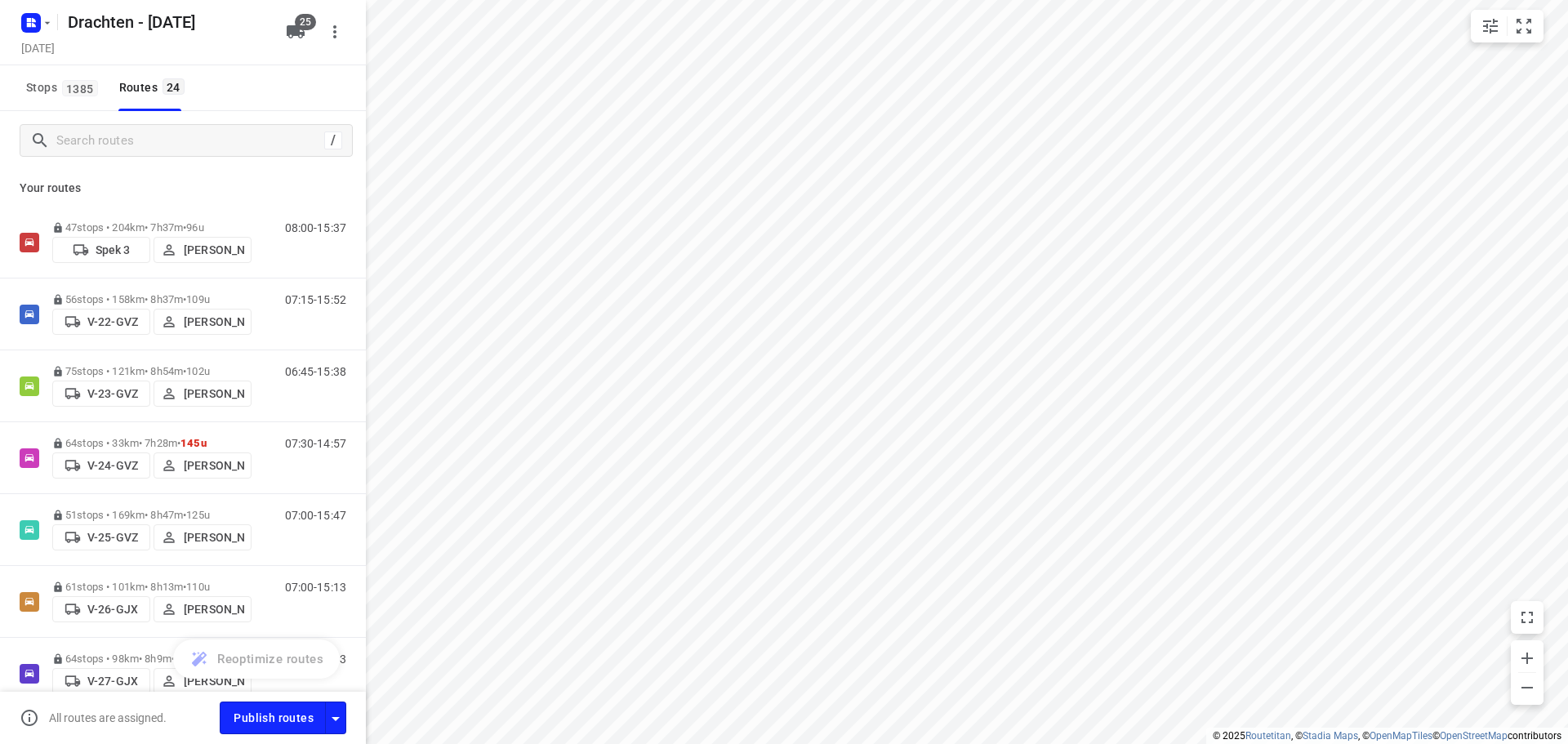
click at [299, 30] on icon "button" at bounding box center [296, 31] width 18 height 13
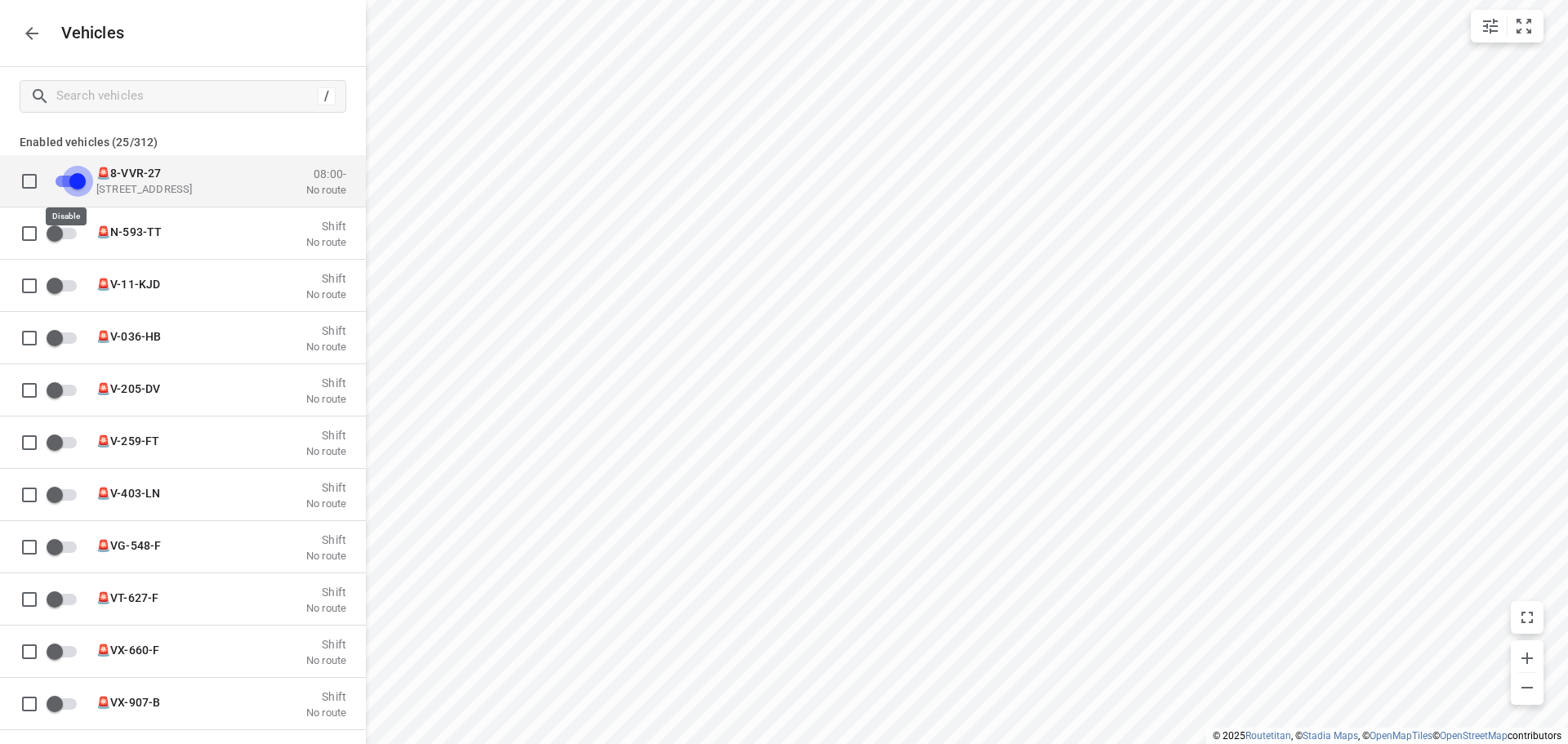
click at [76, 190] on input "grid" at bounding box center [78, 180] width 93 height 31
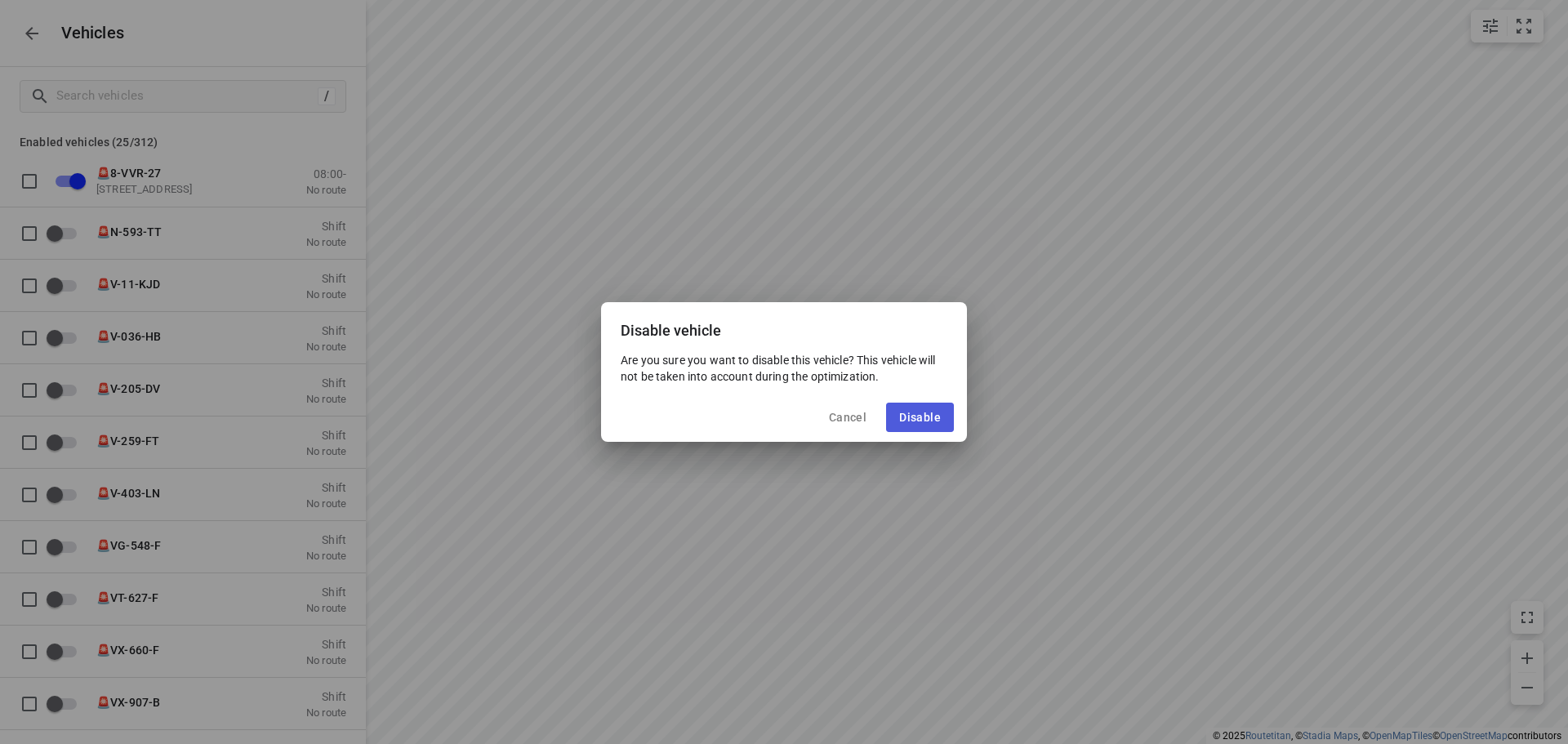
click at [920, 419] on span "Disable" at bounding box center [920, 417] width 41 height 13
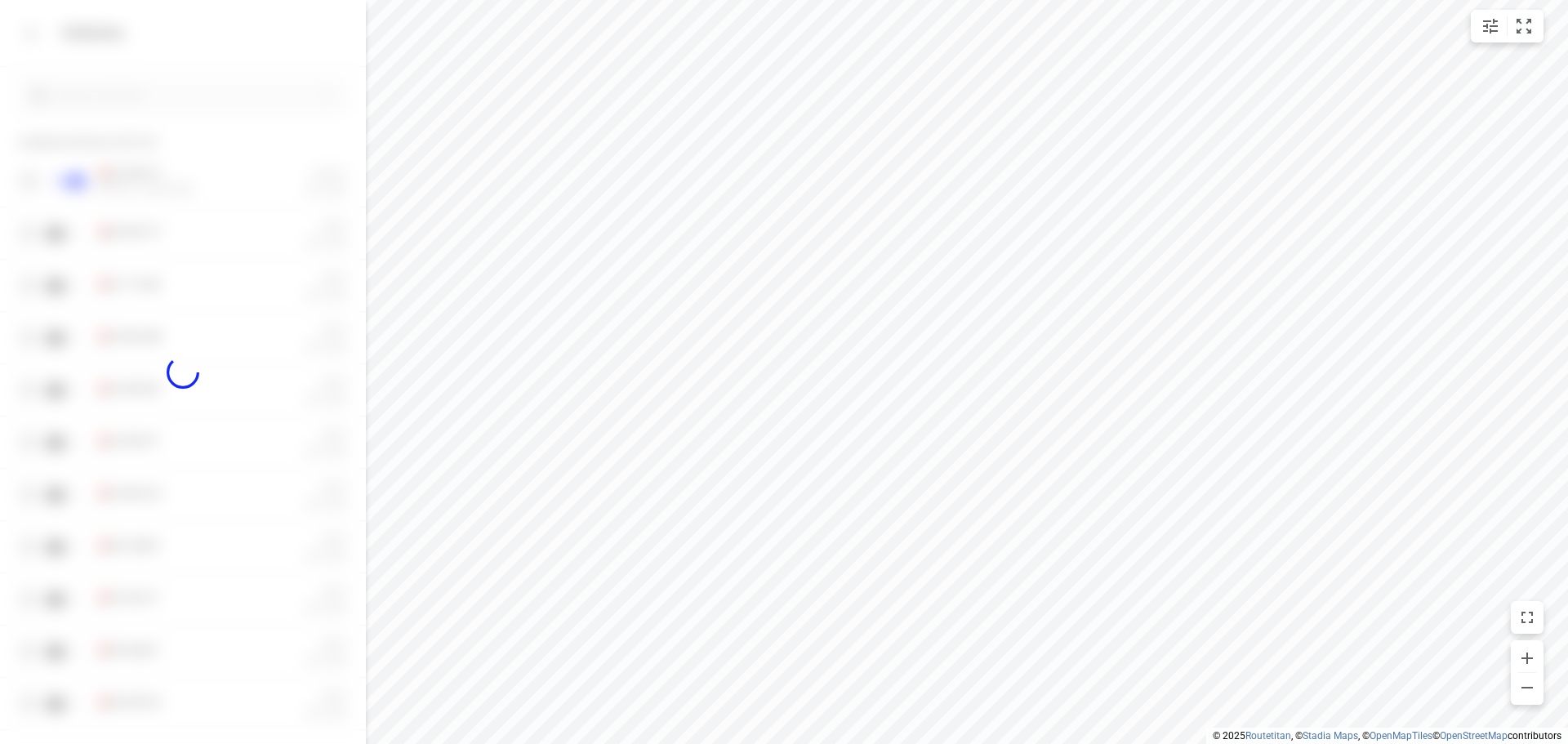
checkbox input "false"
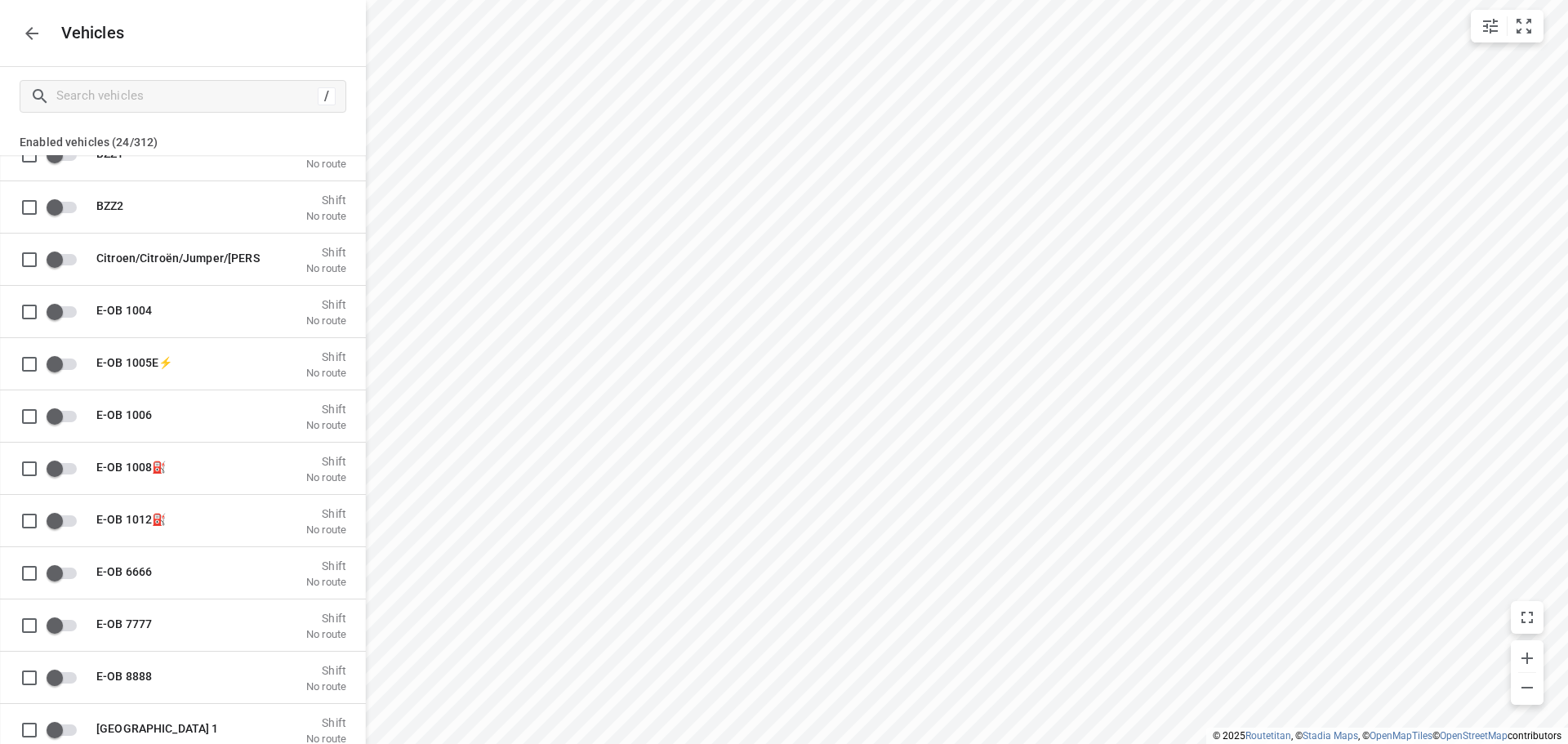
scroll to position [1470, 0]
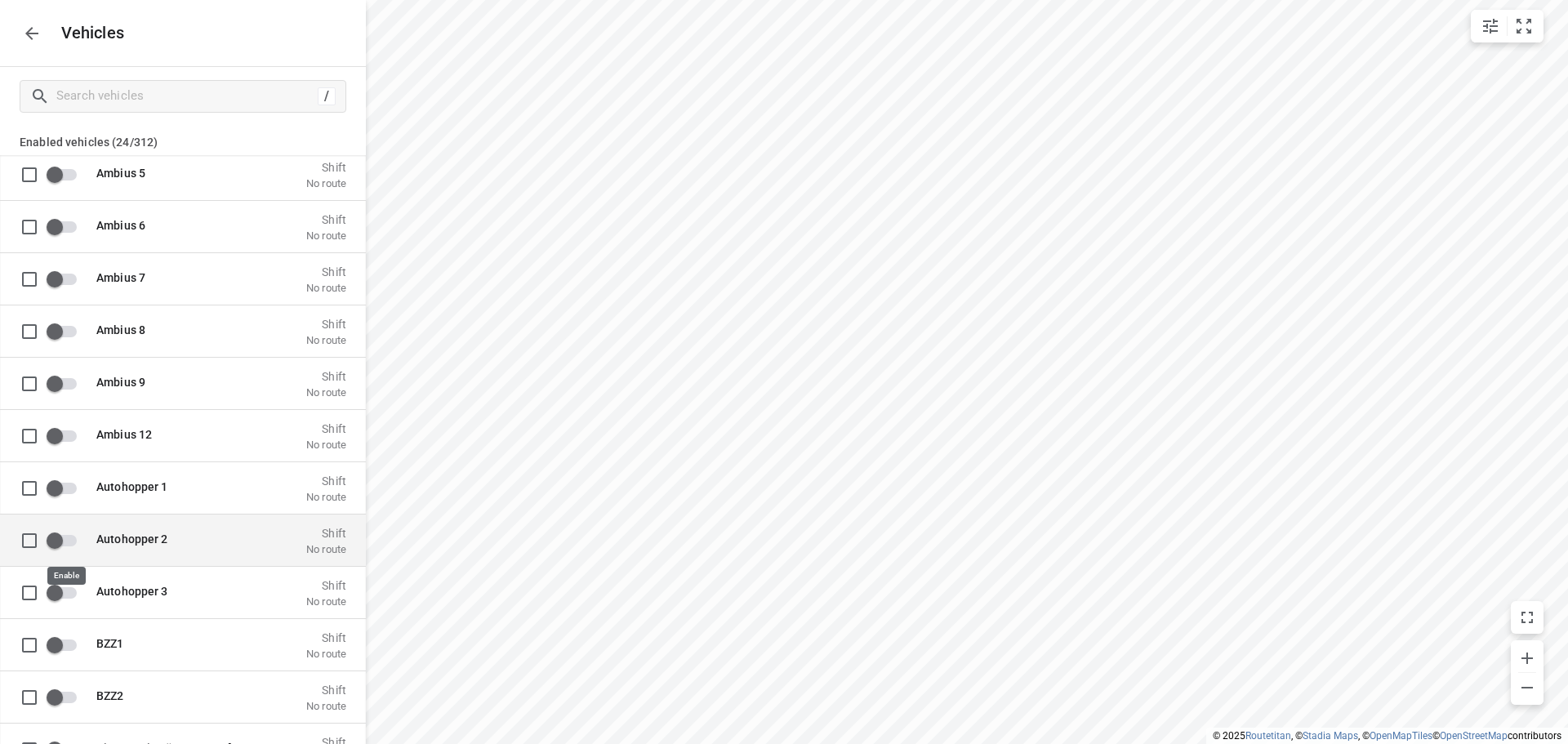
click at [64, 543] on input "grid" at bounding box center [55, 540] width 93 height 31
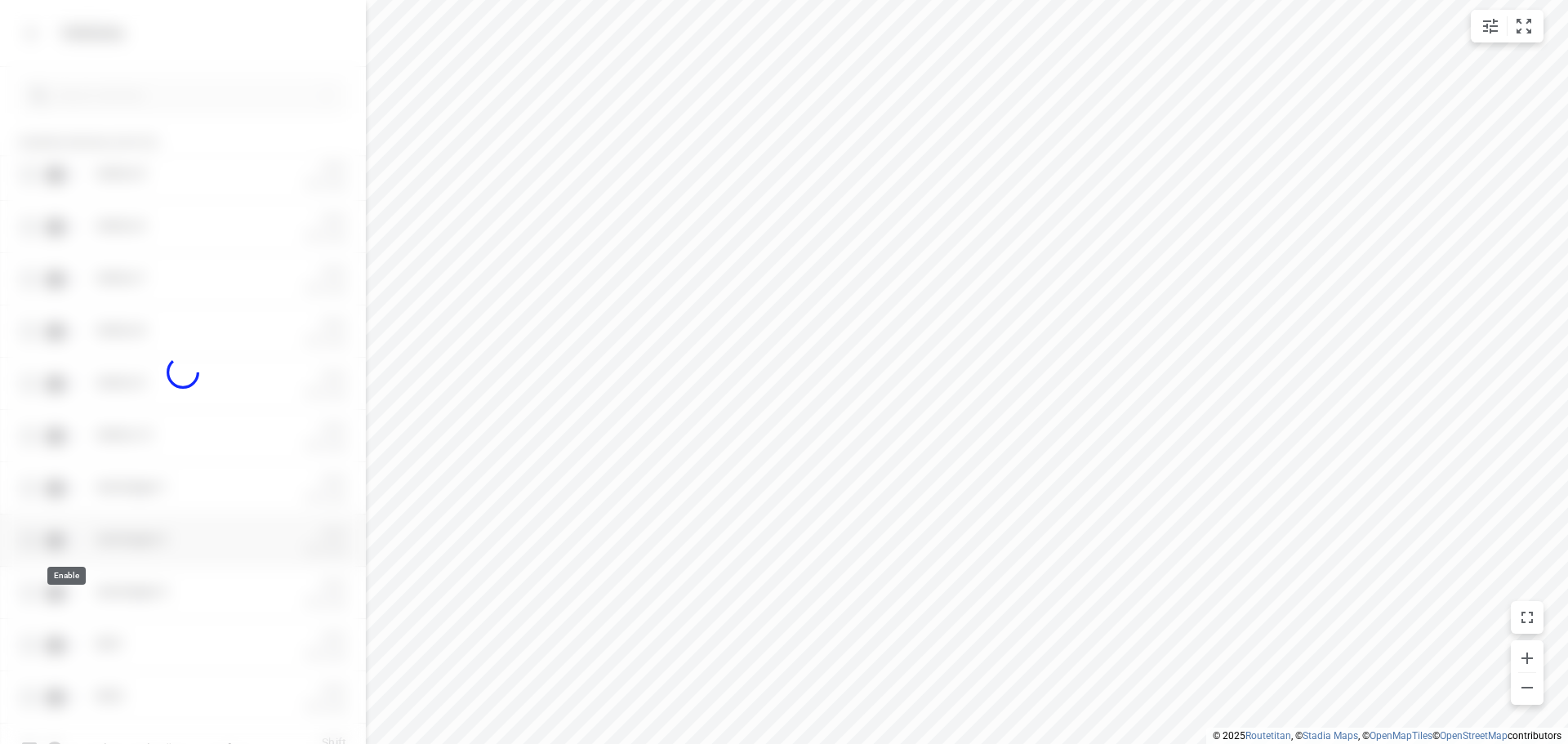
checkbox input "true"
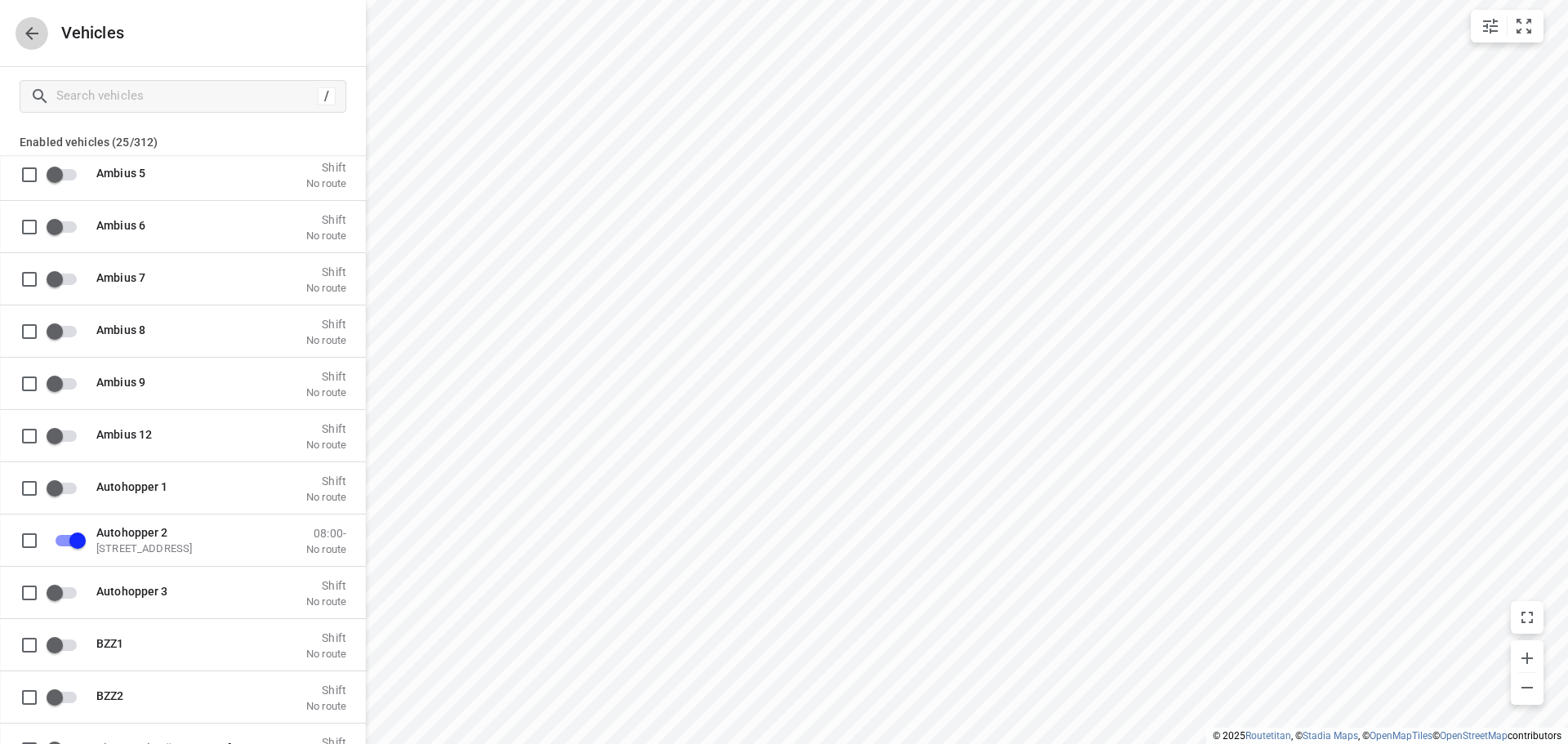
click at [20, 36] on button "button" at bounding box center [31, 33] width 32 height 32
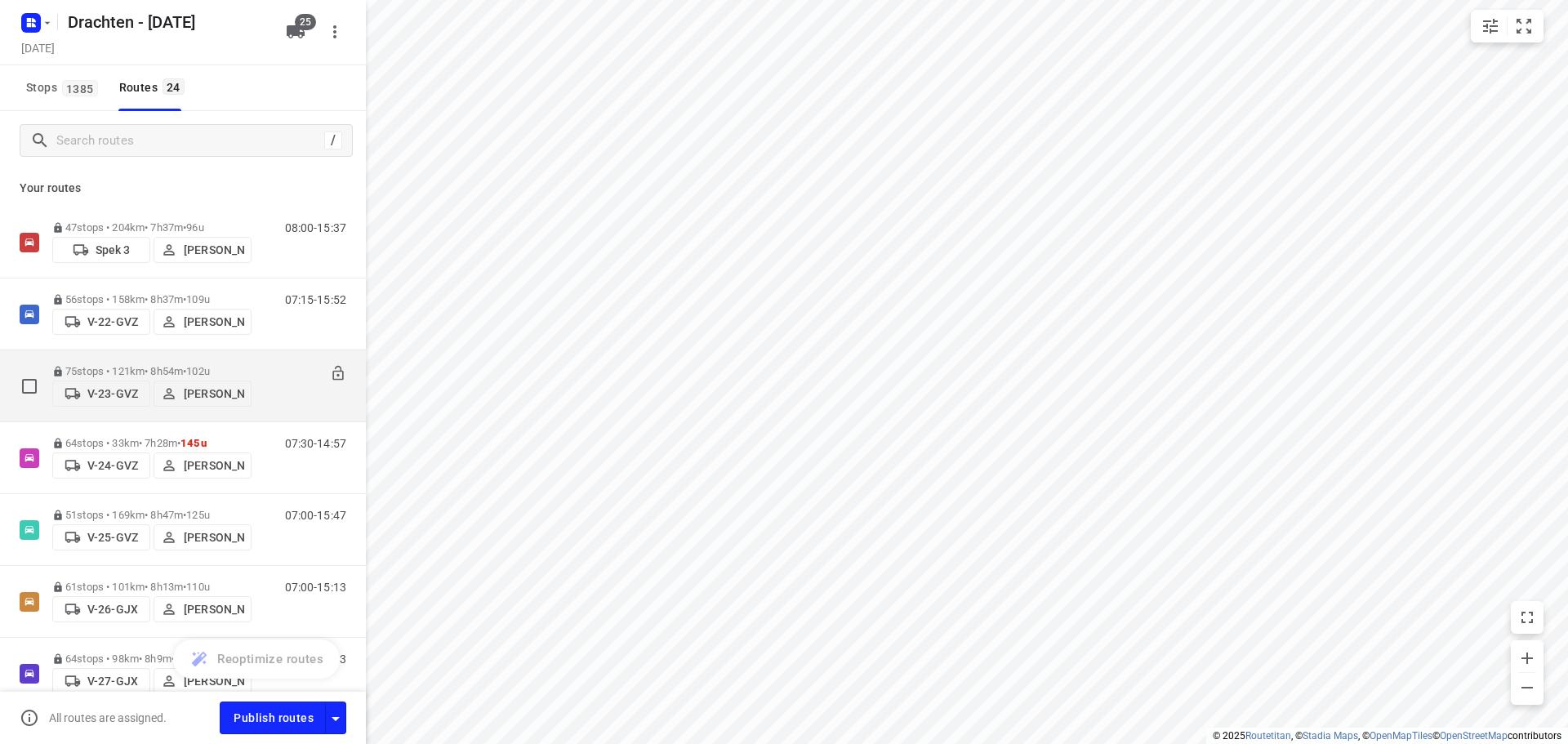
click at [88, 391] on p "V-23-GVZ" at bounding box center [112, 394] width 50 height 13
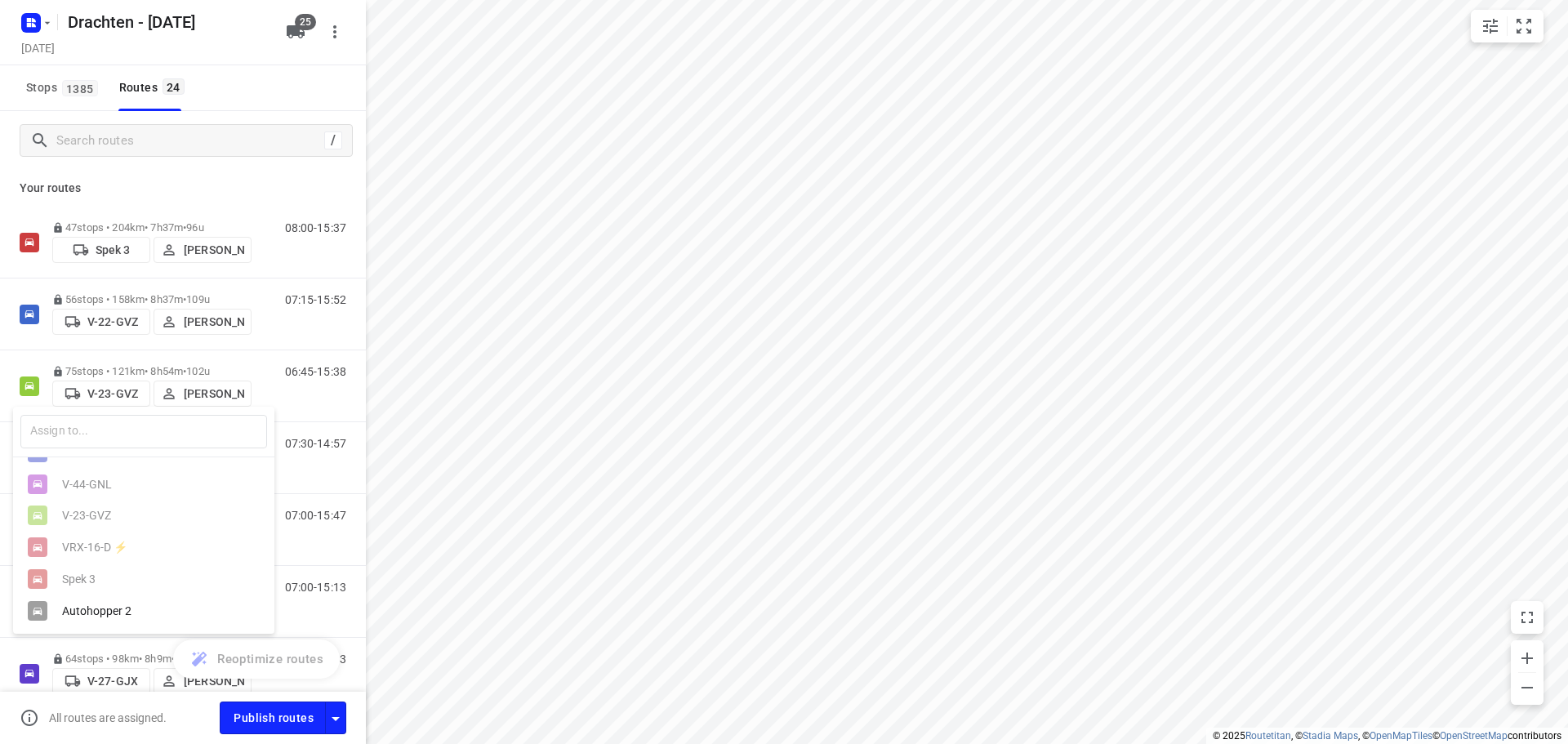
scroll to position [664, 0]
click at [100, 602] on div "Autohopper 2" at bounding box center [144, 611] width 262 height 32
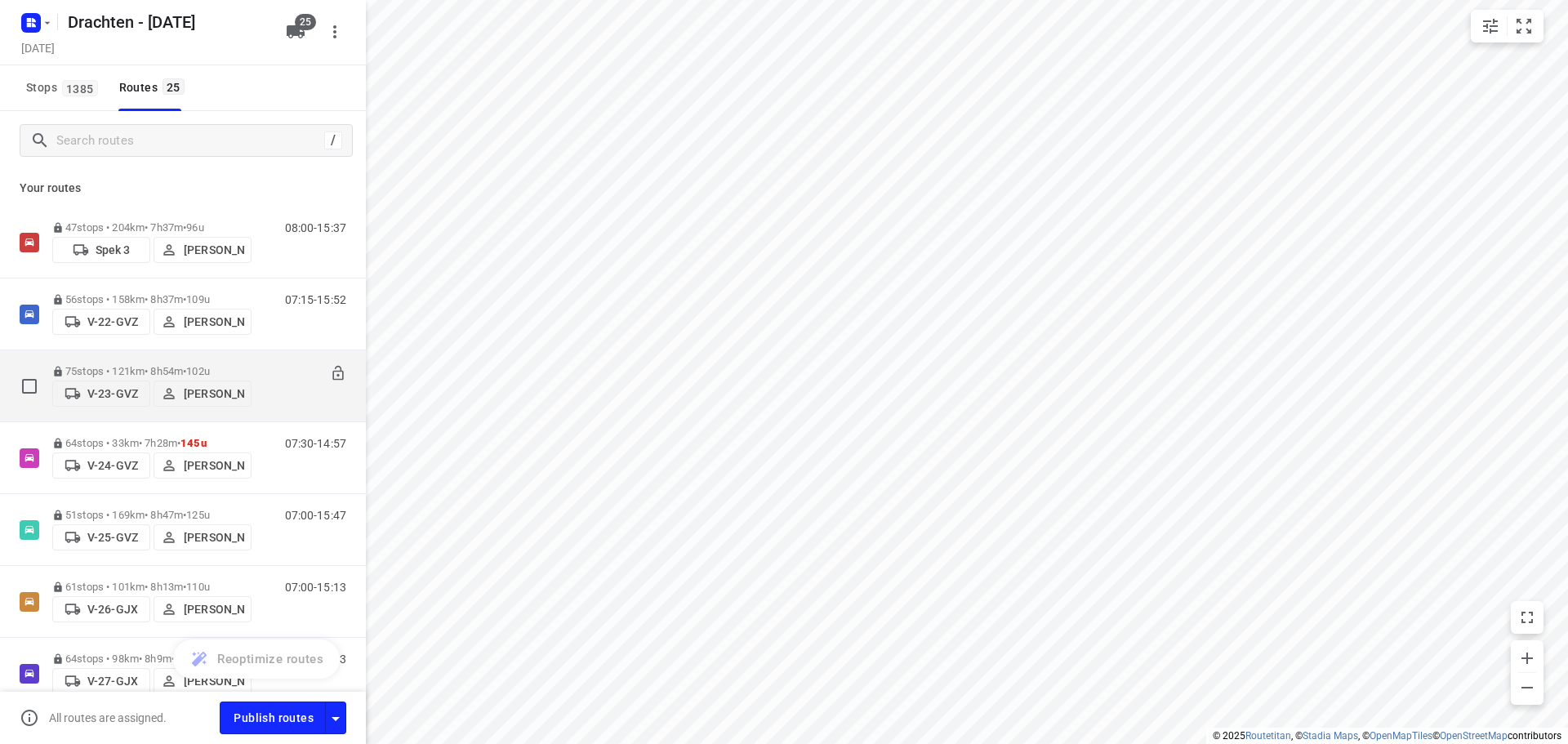
click at [112, 402] on button "V-23-GVZ" at bounding box center [100, 394] width 98 height 26
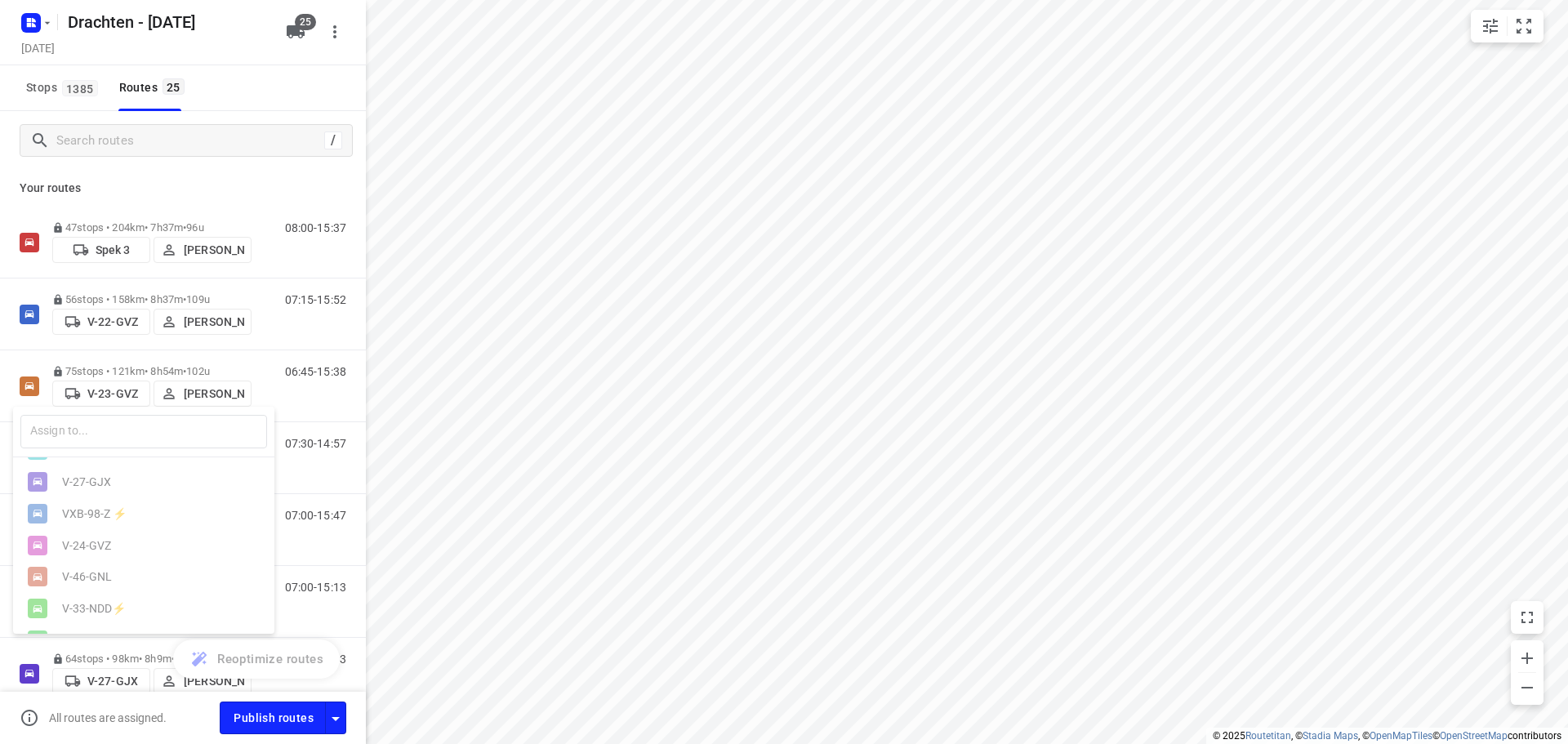
scroll to position [0, 0]
click at [219, 193] on div at bounding box center [784, 372] width 1568 height 744
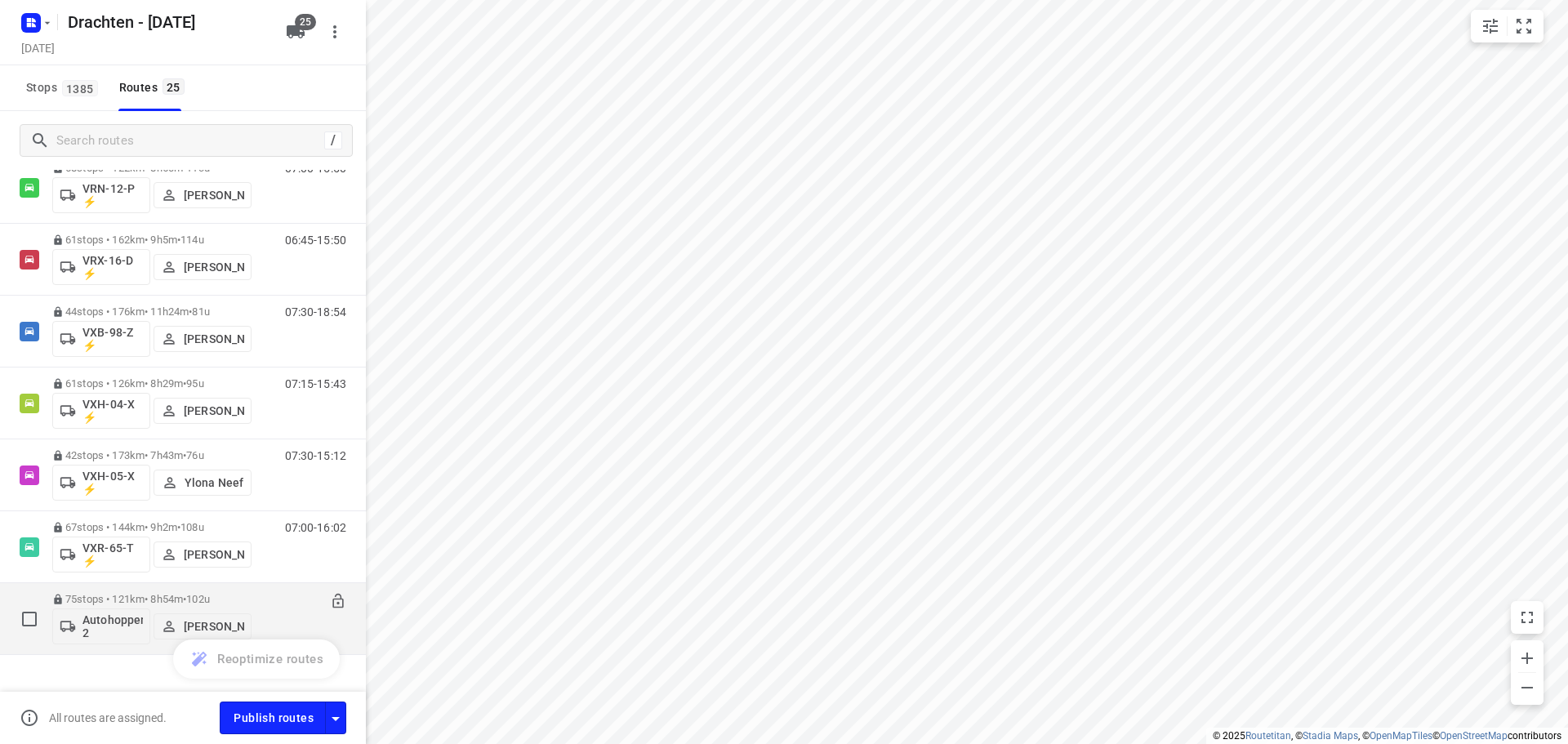
scroll to position [1377, 0]
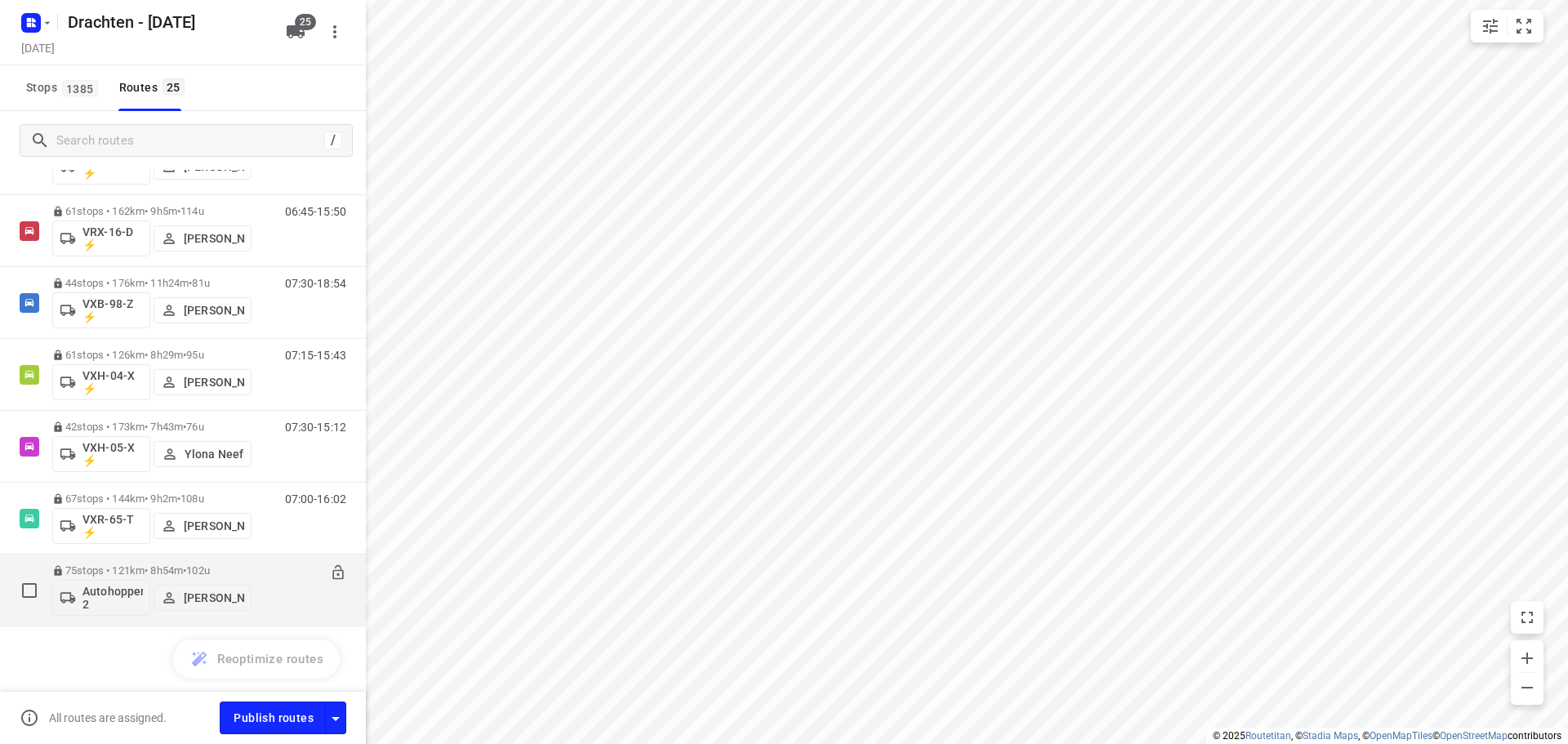
click at [94, 594] on p "Autohopper 2" at bounding box center [112, 597] width 60 height 26
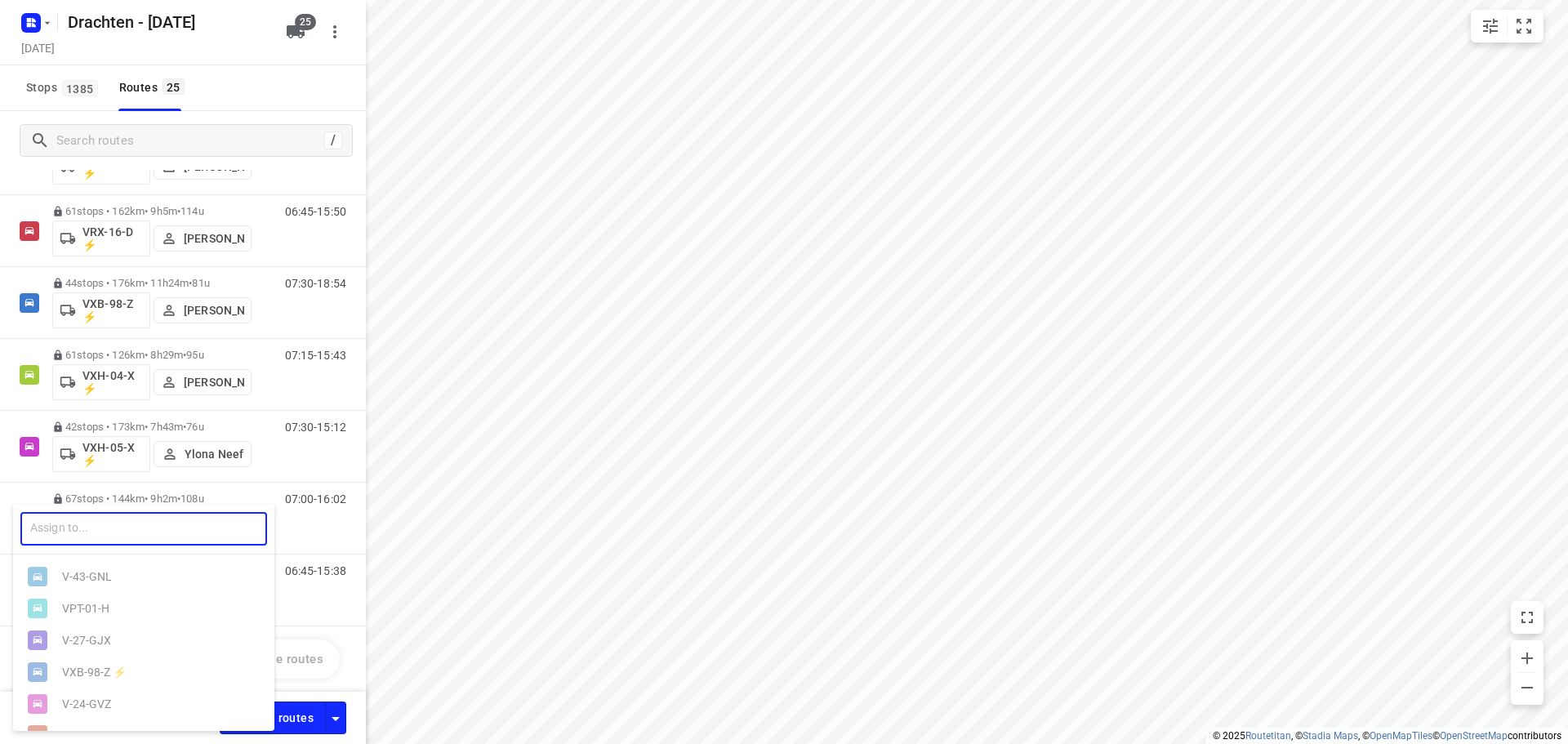
click at [121, 541] on input "text" at bounding box center [143, 528] width 247 height 33
click at [302, 601] on div at bounding box center [784, 372] width 1568 height 744
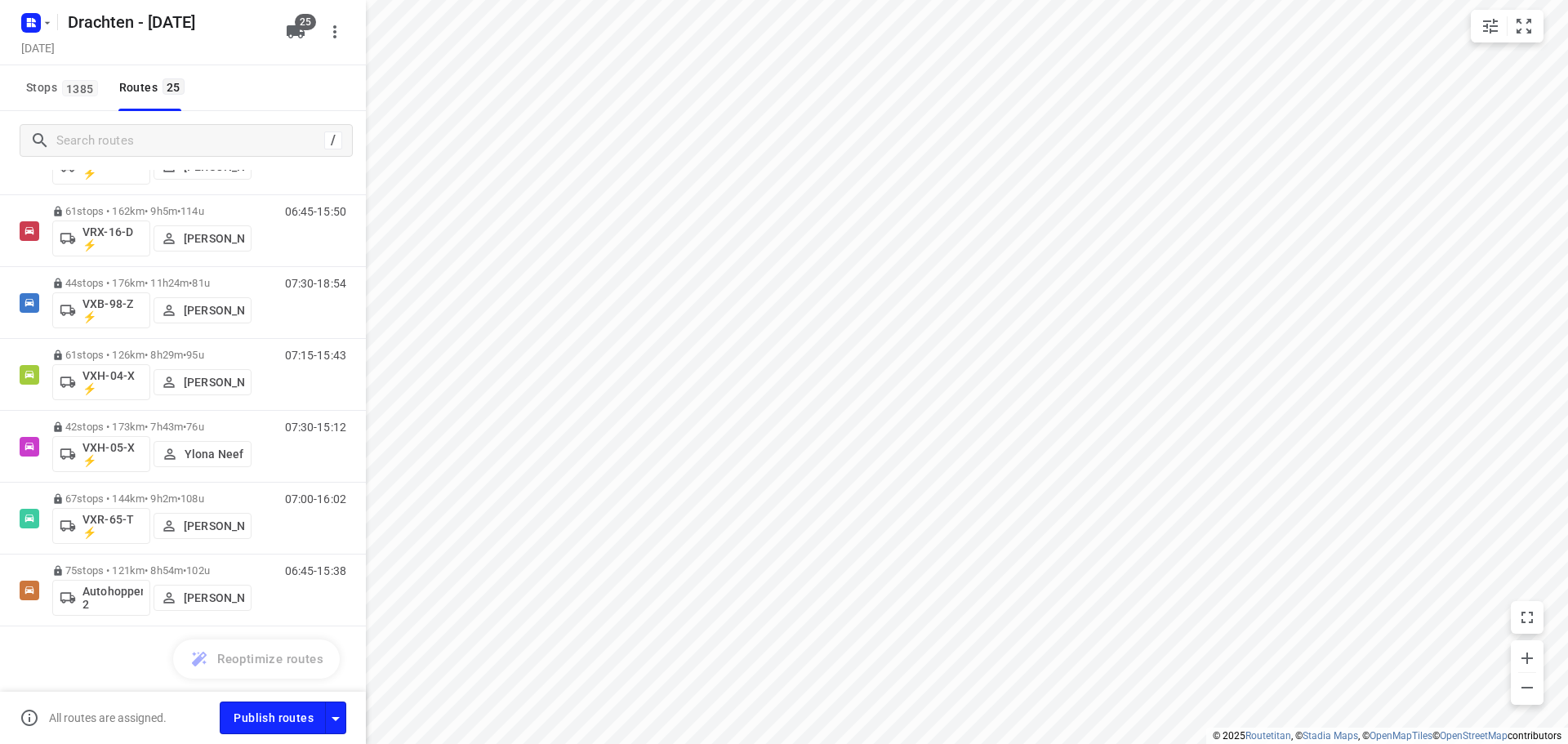
click at [304, 47] on div "25" at bounding box center [299, 31] width 39 height 32
click at [308, 35] on button "25" at bounding box center [296, 31] width 32 height 32
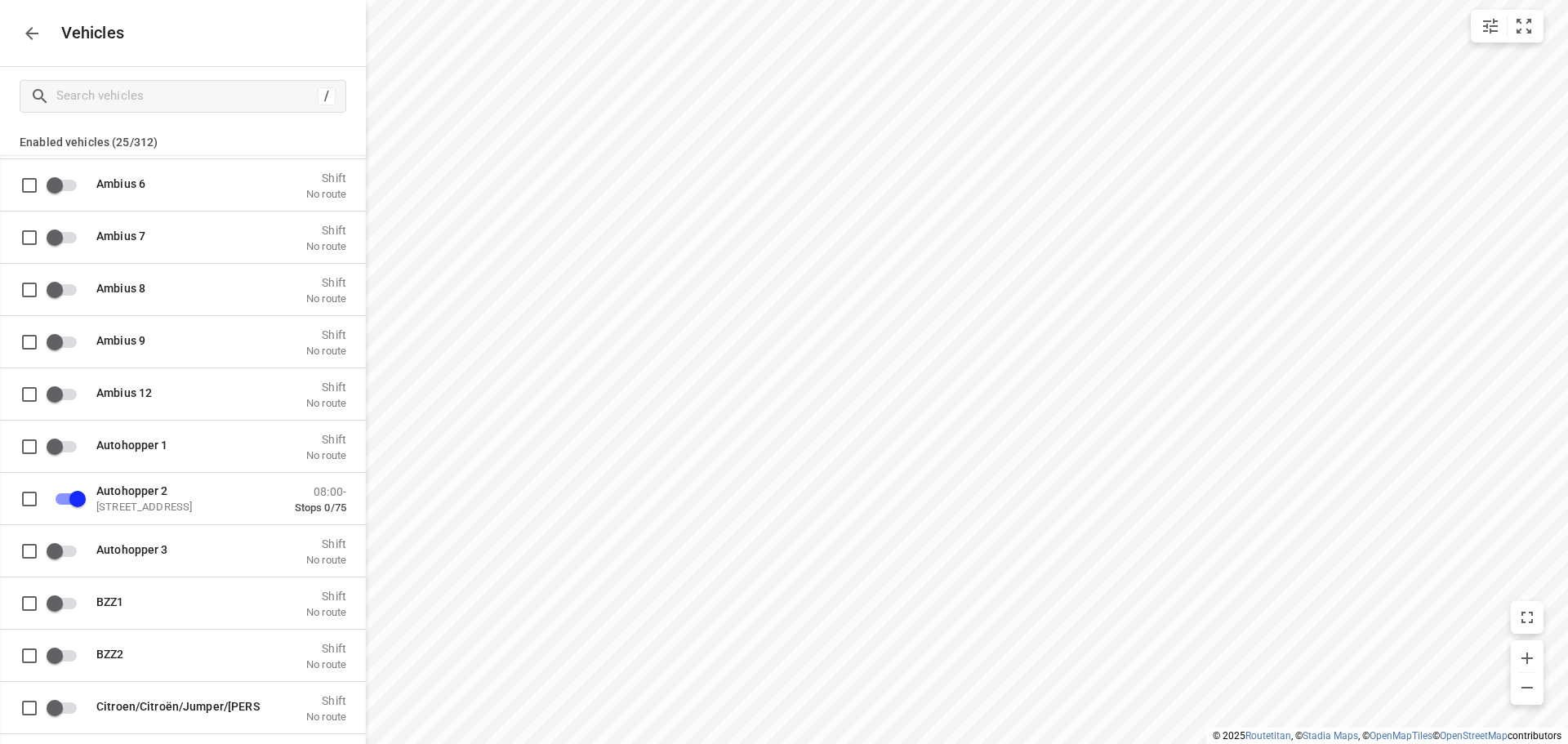
scroll to position [1633, 0]
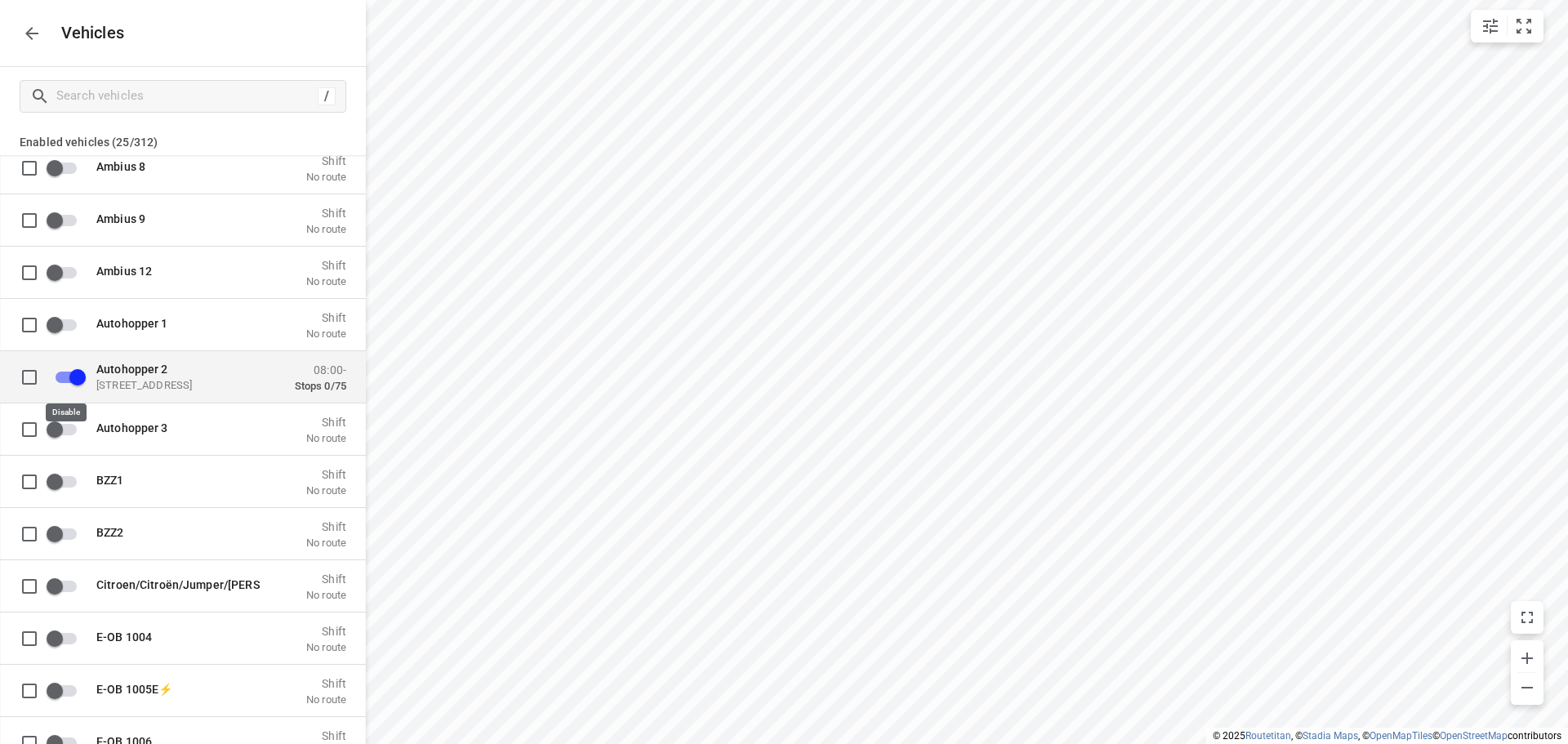
click at [75, 375] on input "grid" at bounding box center [78, 376] width 93 height 31
checkbox input "true"
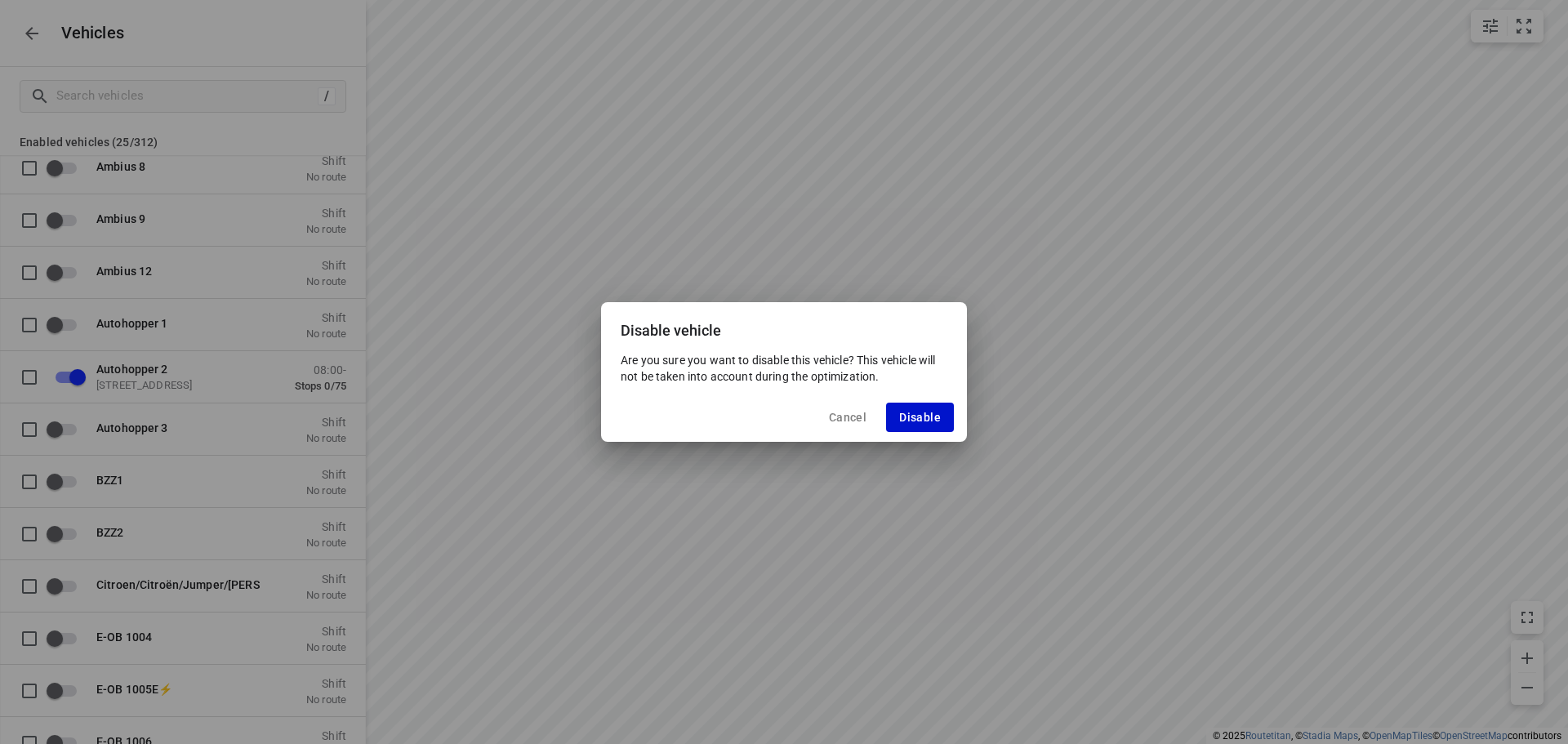
click at [918, 418] on span "Disable" at bounding box center [920, 417] width 41 height 13
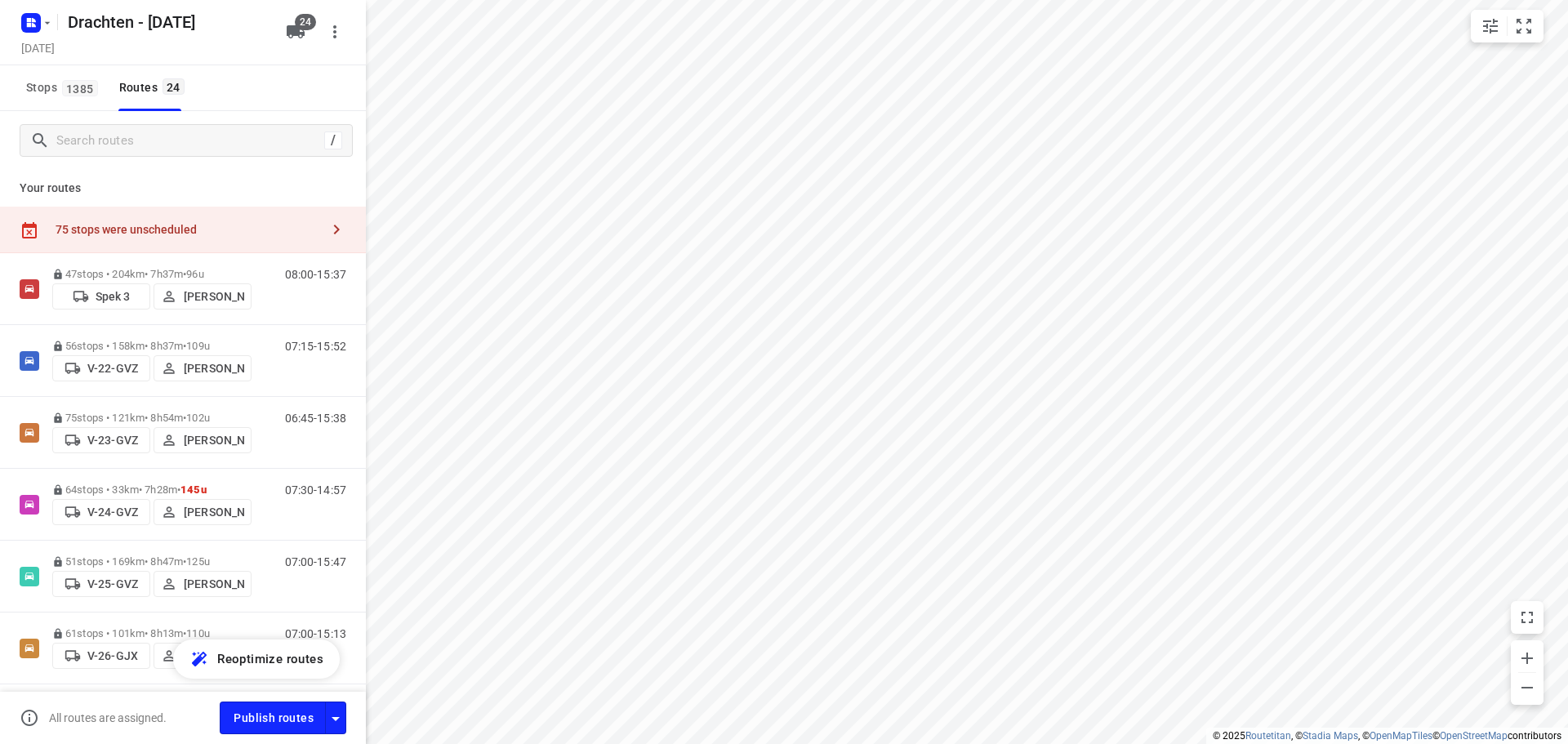
click at [320, 238] on button "button" at bounding box center [336, 229] width 32 height 32
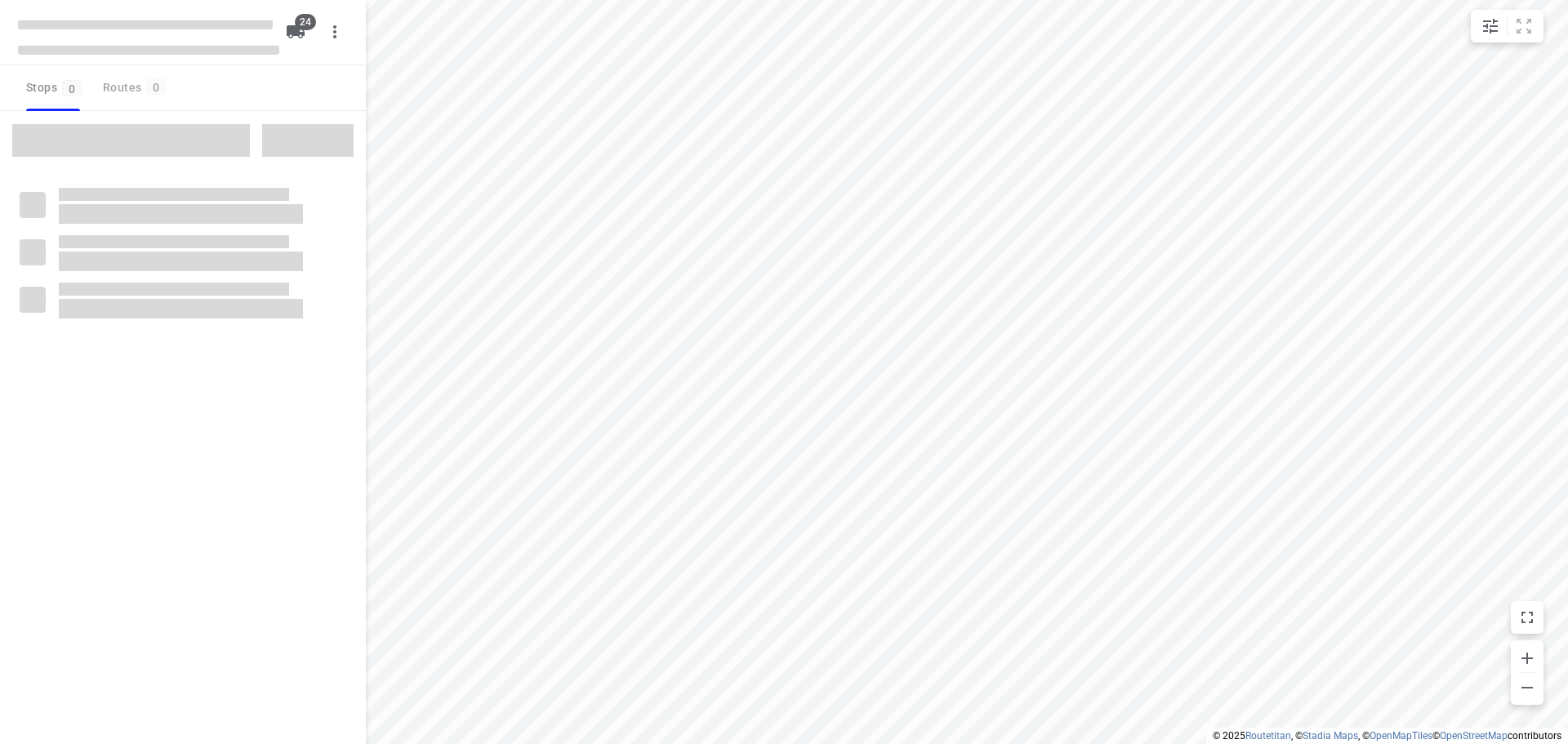
checkbox input "true"
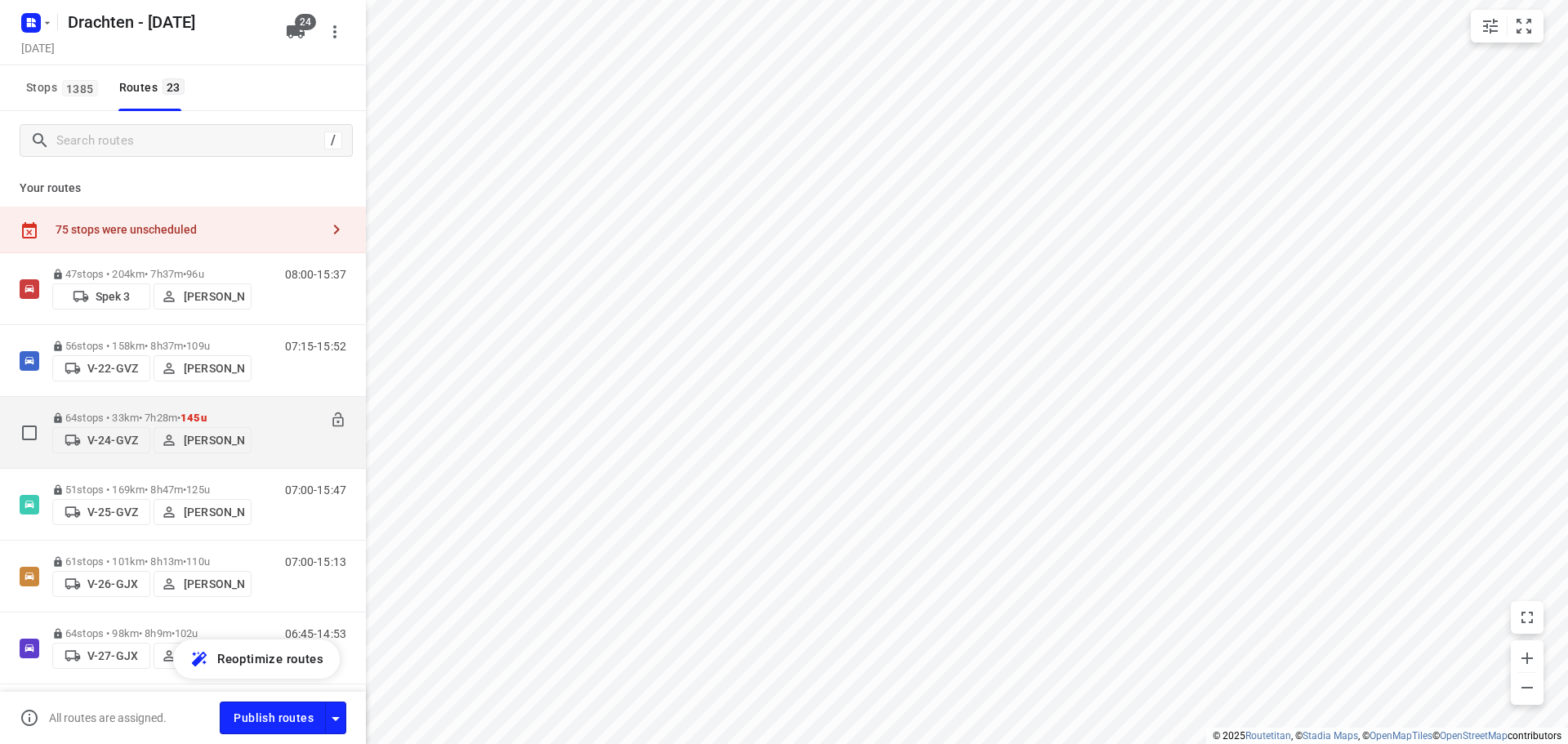
click at [117, 432] on span "V-24-GVZ" at bounding box center [101, 440] width 83 height 16
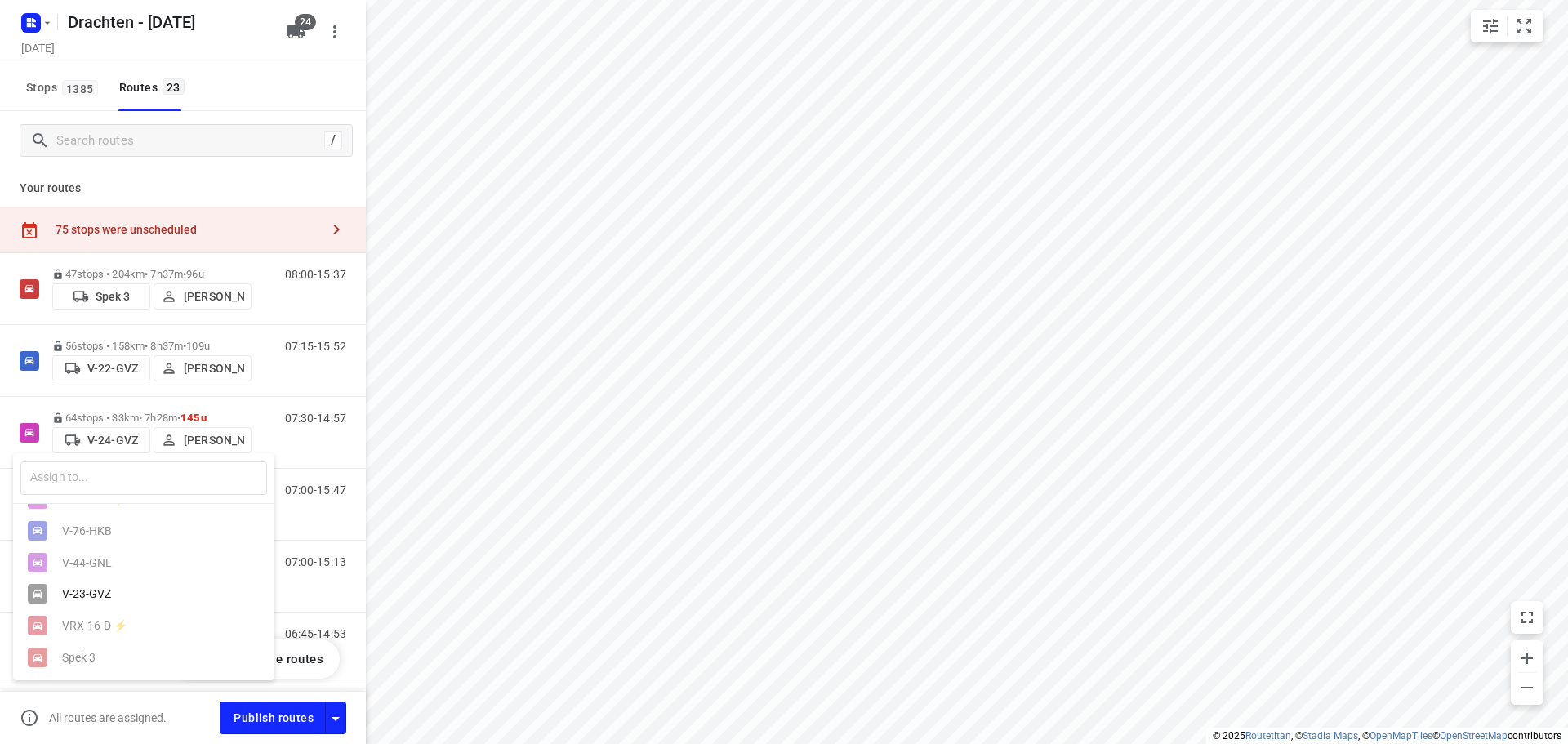
scroll to position [631, 0]
click at [87, 587] on div "V-23-GVZ" at bounding box center [147, 593] width 171 height 13
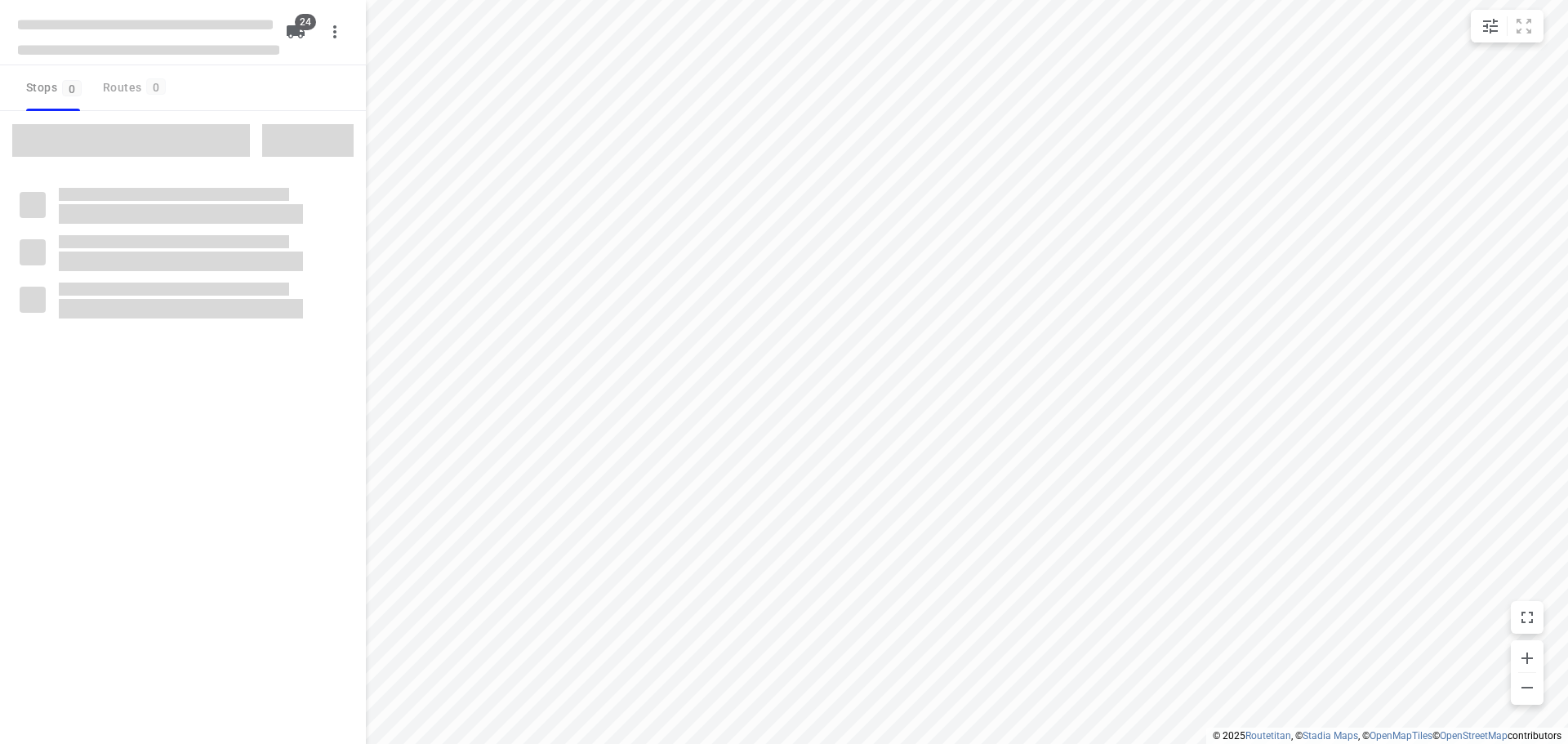
checkbox input "true"
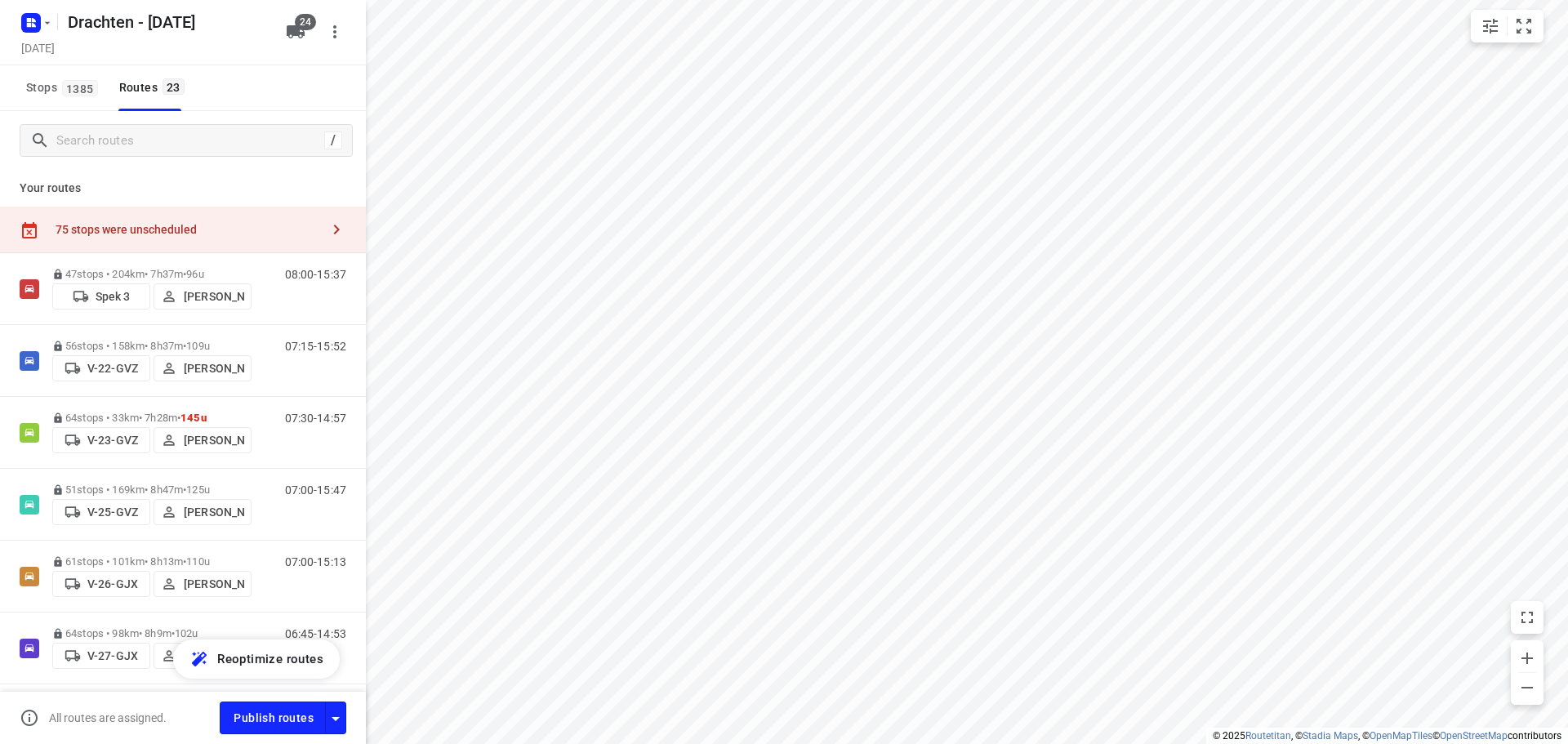
click at [137, 221] on div "75 stops were unscheduled" at bounding box center [183, 230] width 366 height 47
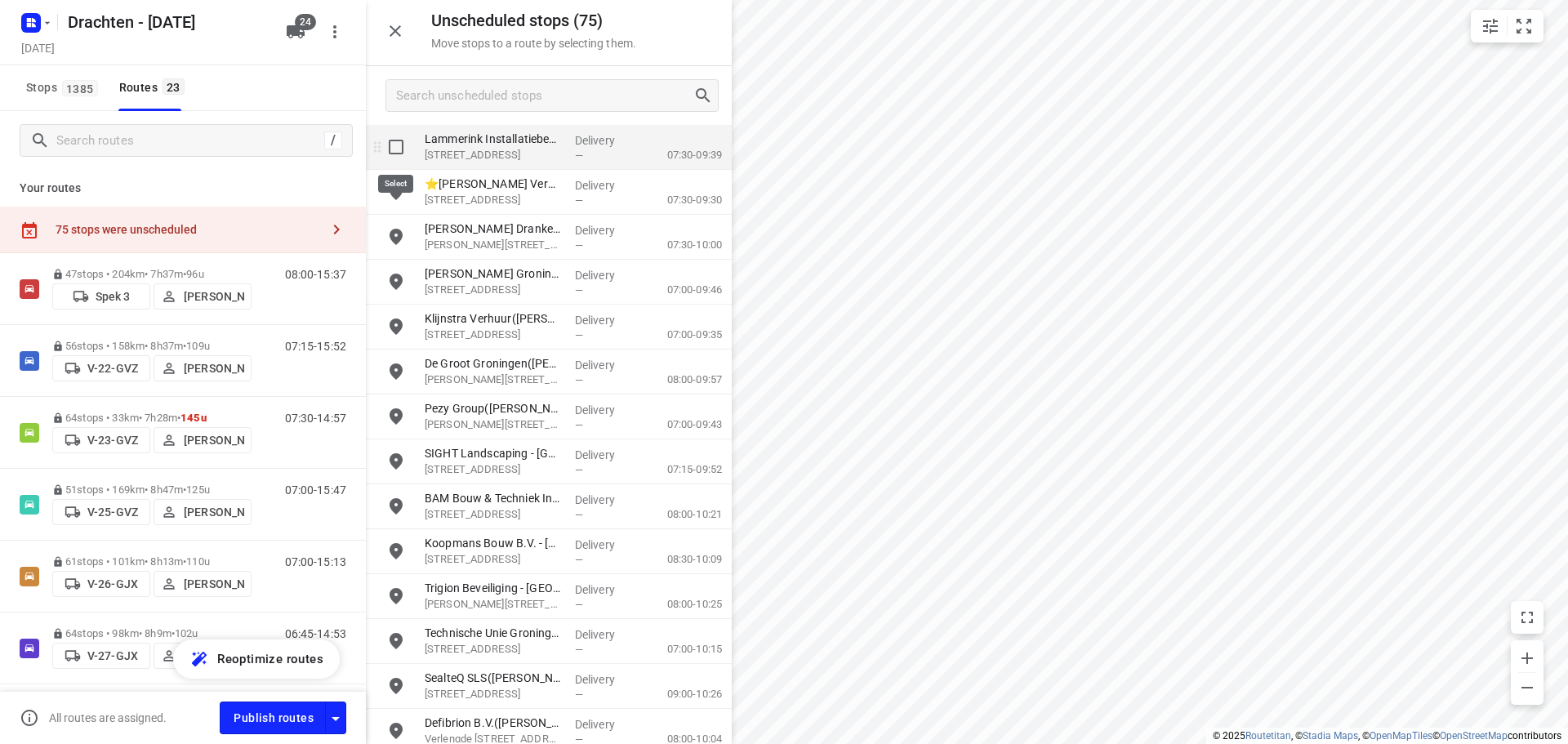
click at [397, 153] on input "grid" at bounding box center [396, 147] width 32 height 32
checkbox input "true"
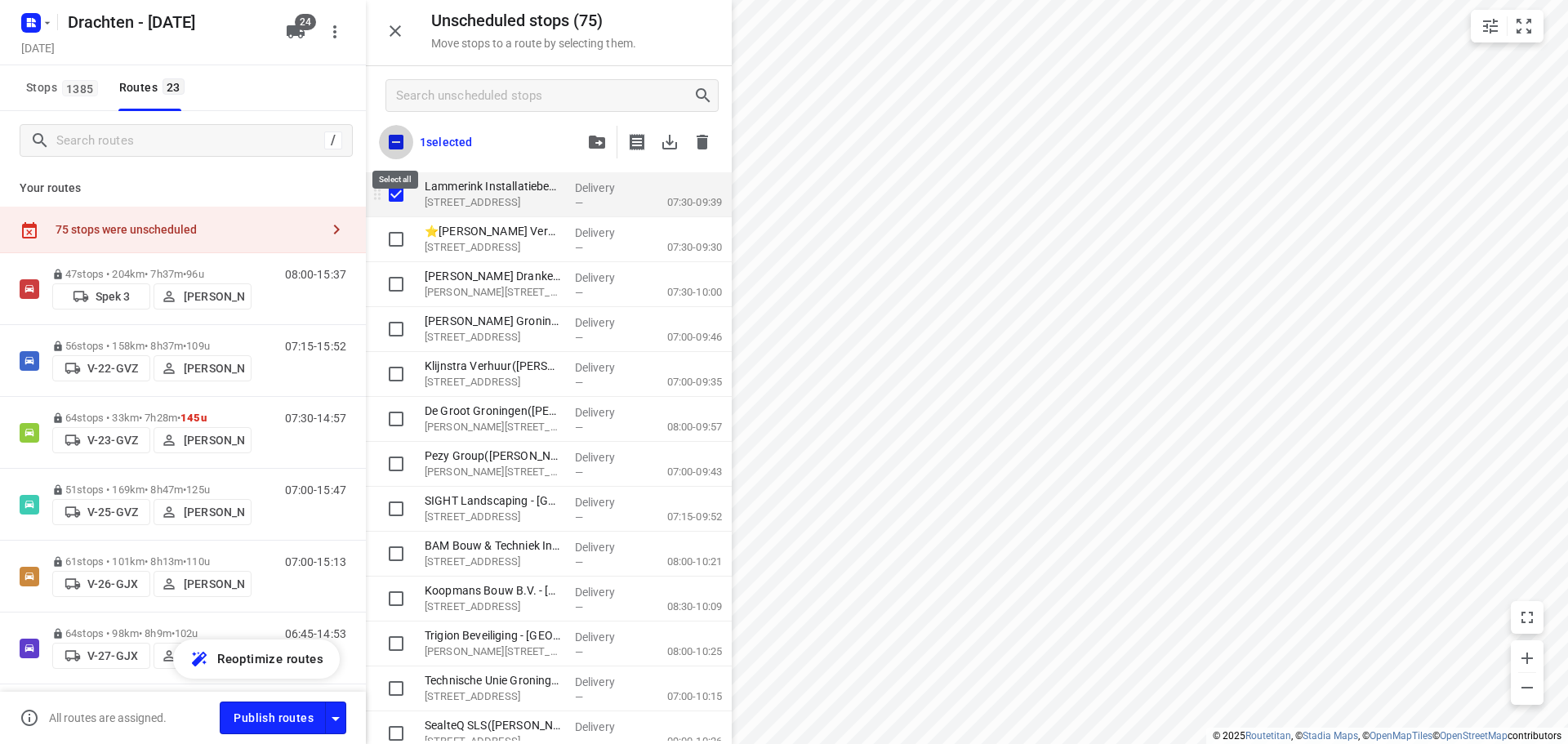
click at [397, 153] on input "checkbox" at bounding box center [396, 142] width 34 height 34
checkbox input "true"
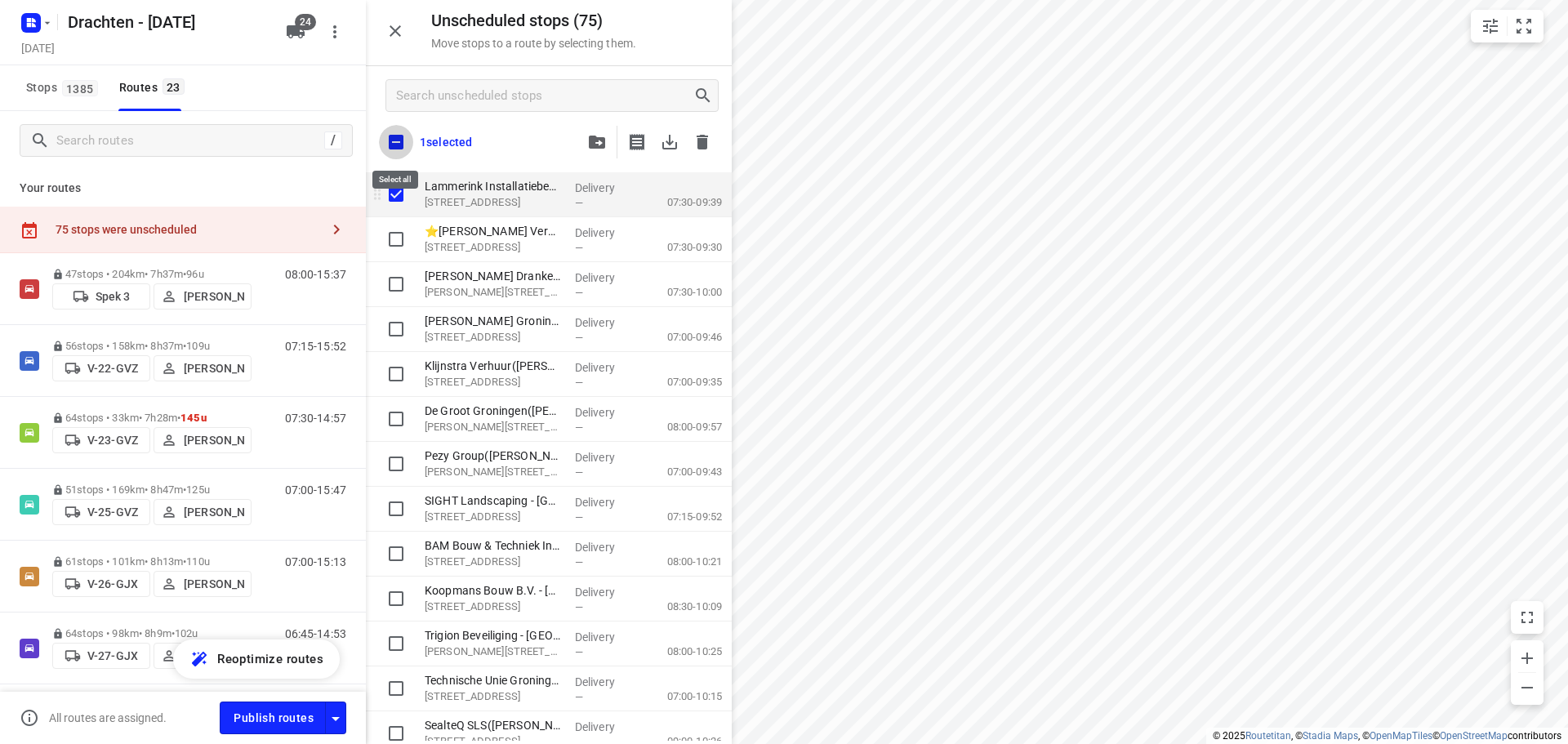
checkbox input "true"
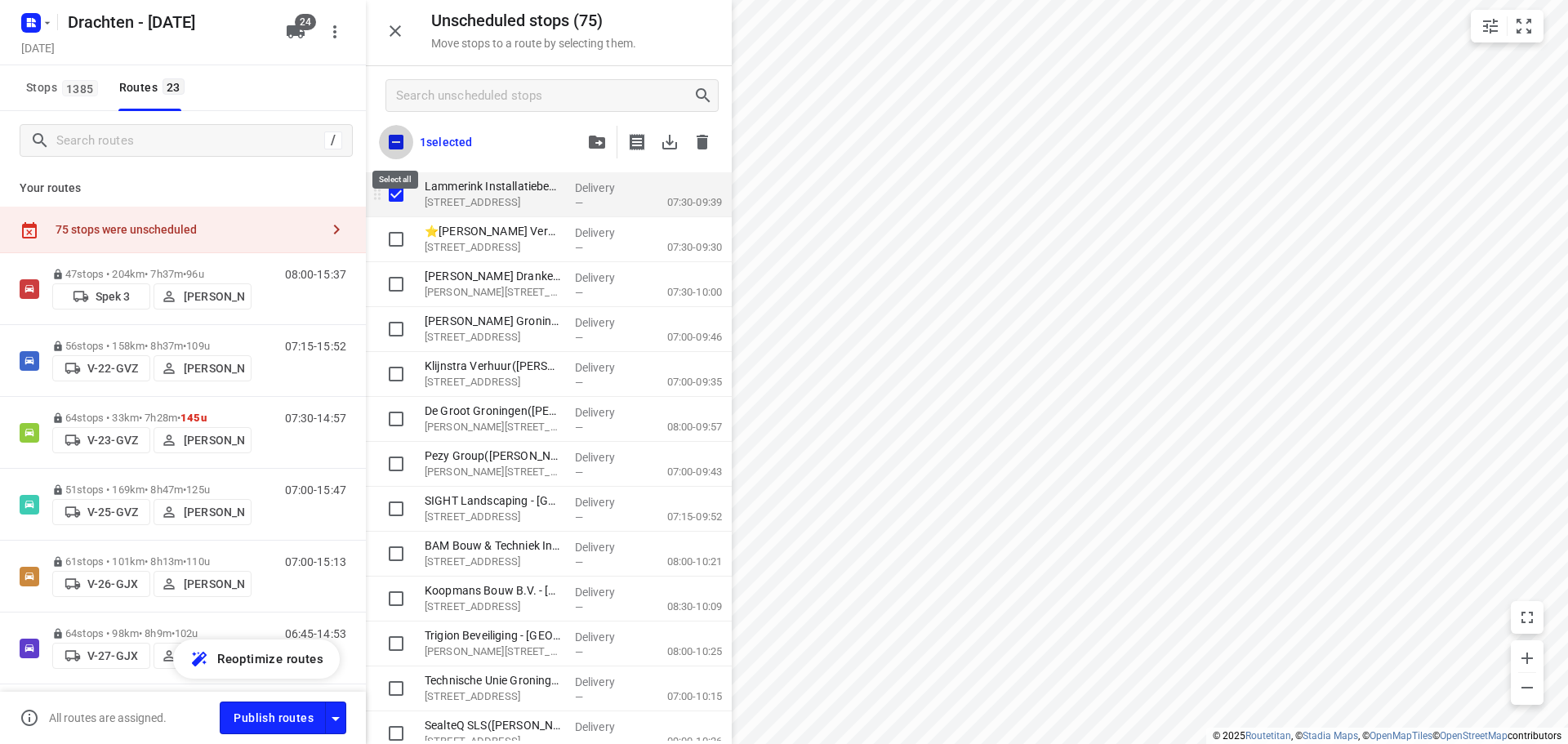
checkbox input "true"
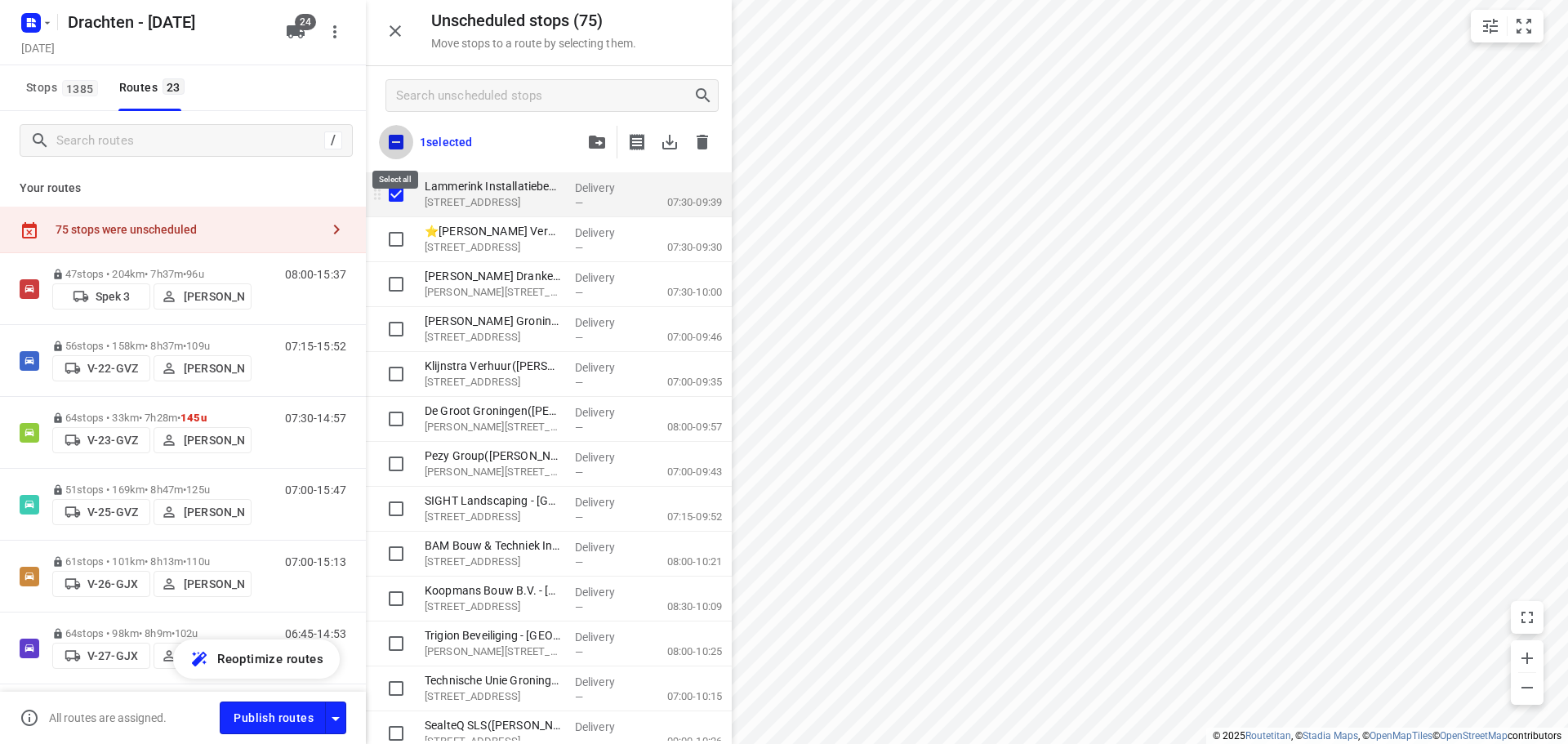
checkbox input "true"
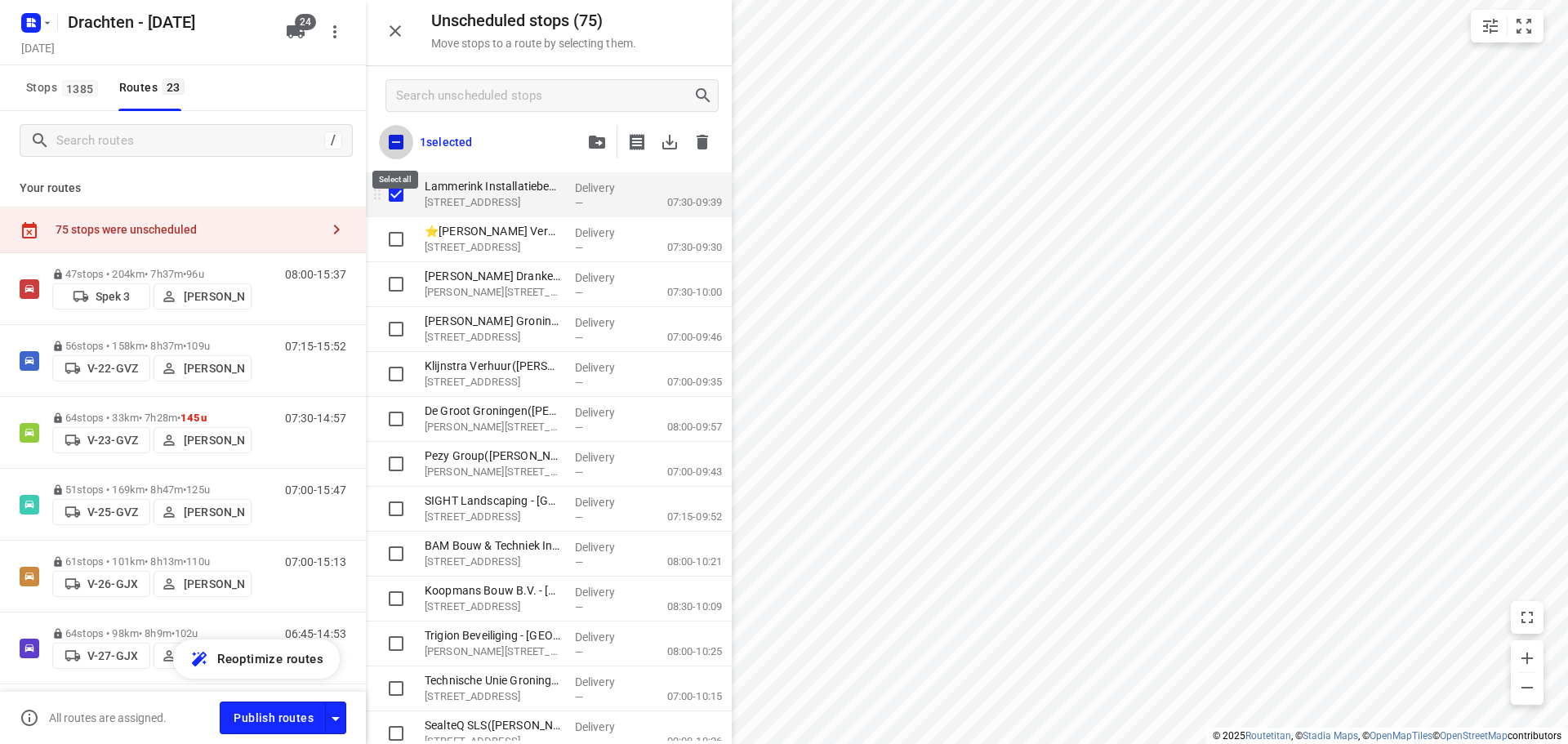
checkbox input "true"
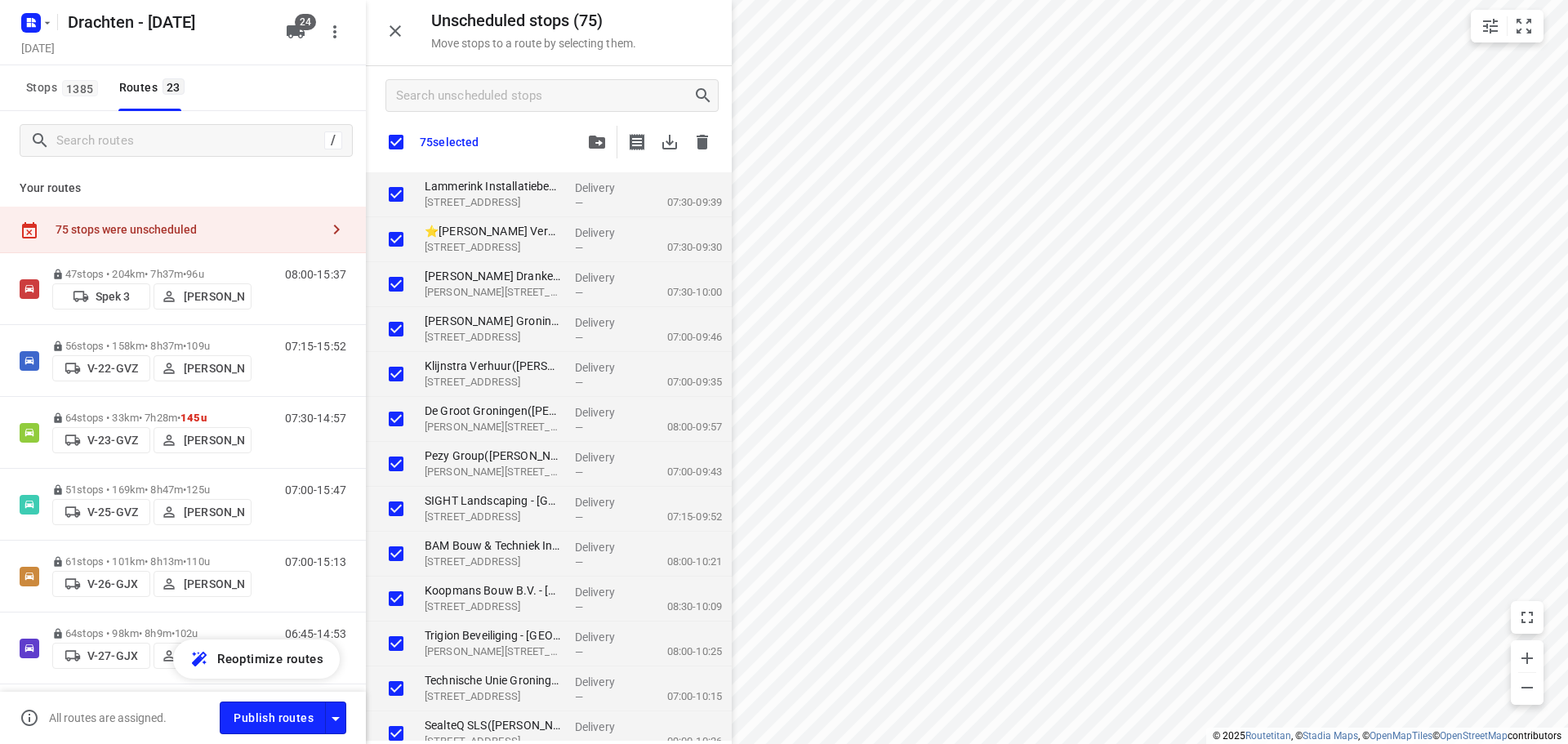
click at [577, 143] on div "75 selected" at bounding box center [549, 142] width 366 height 34
click at [586, 143] on button "button" at bounding box center [597, 142] width 32 height 32
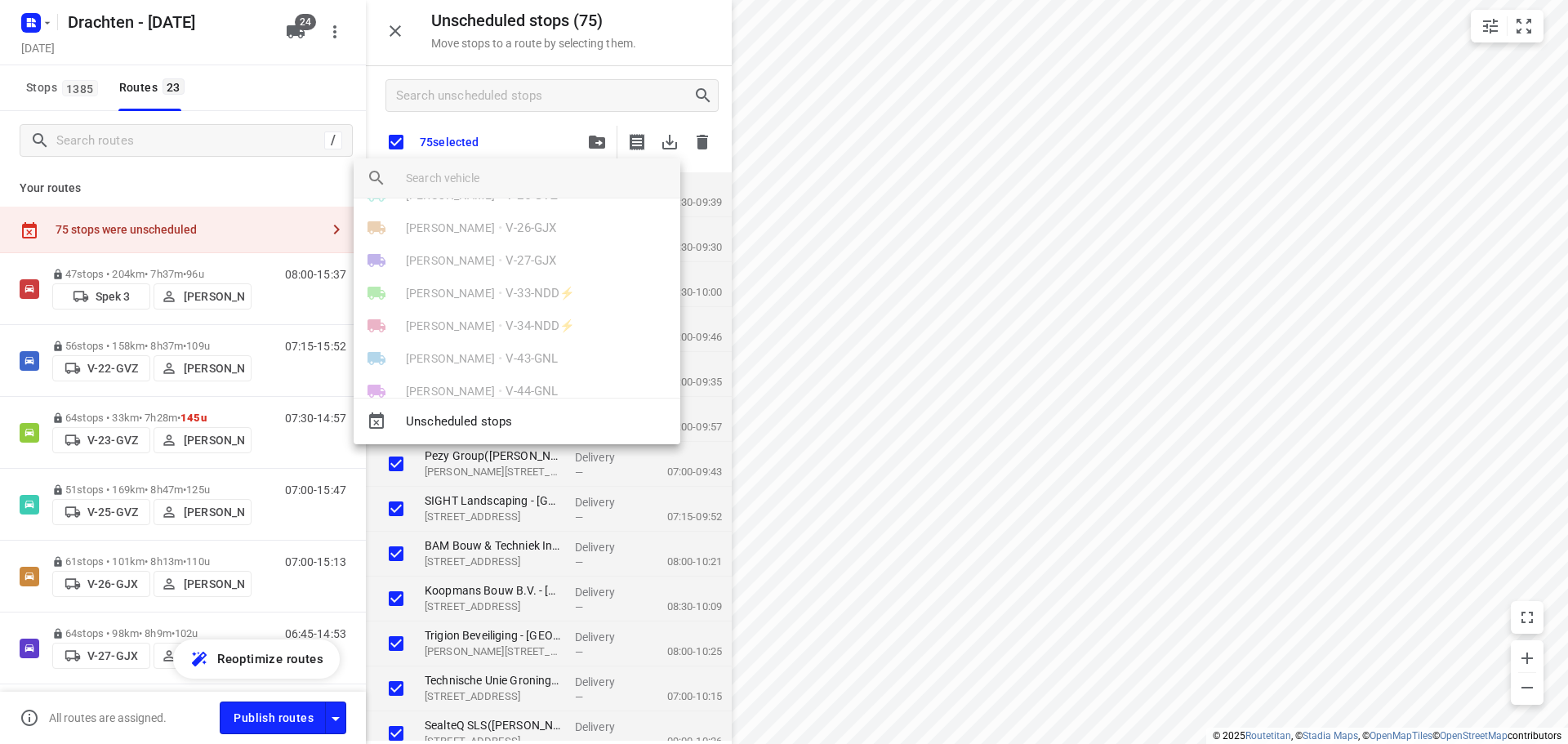
scroll to position [82, 0]
click at [511, 253] on span "V-24-GVZ" at bounding box center [532, 244] width 52 height 19
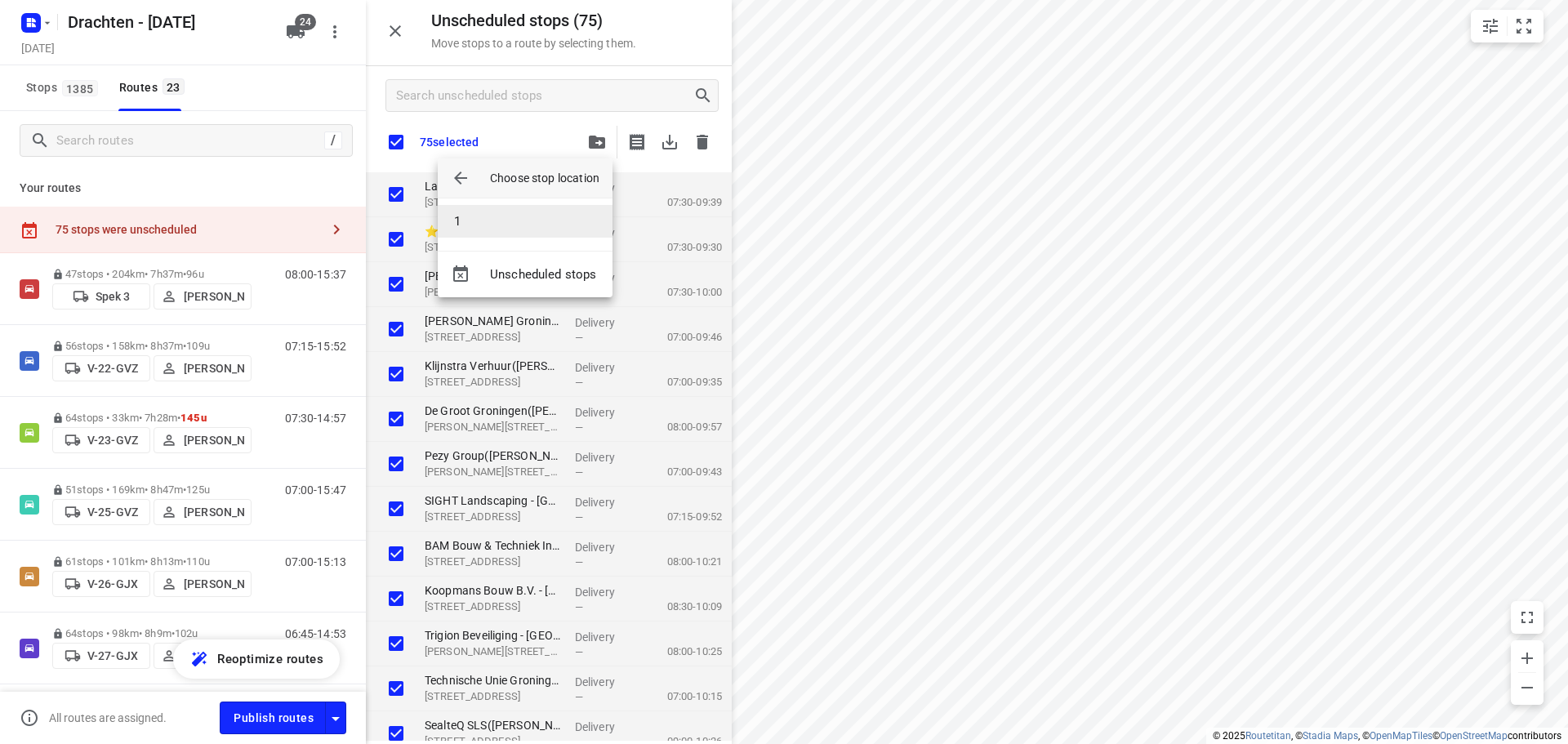
click at [498, 225] on li "1" at bounding box center [524, 221] width 175 height 32
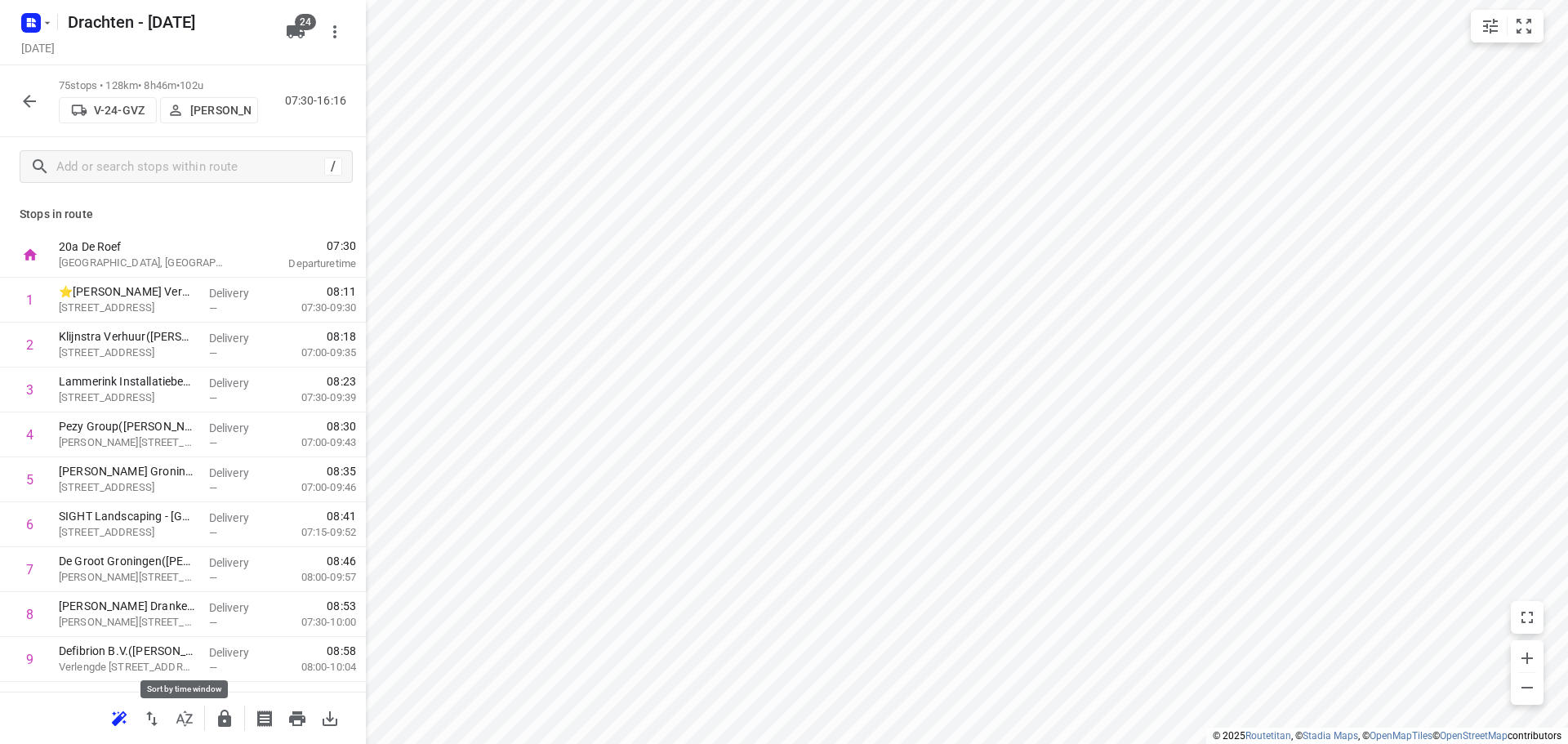
click at [191, 716] on icon "button" at bounding box center [185, 718] width 16 height 15
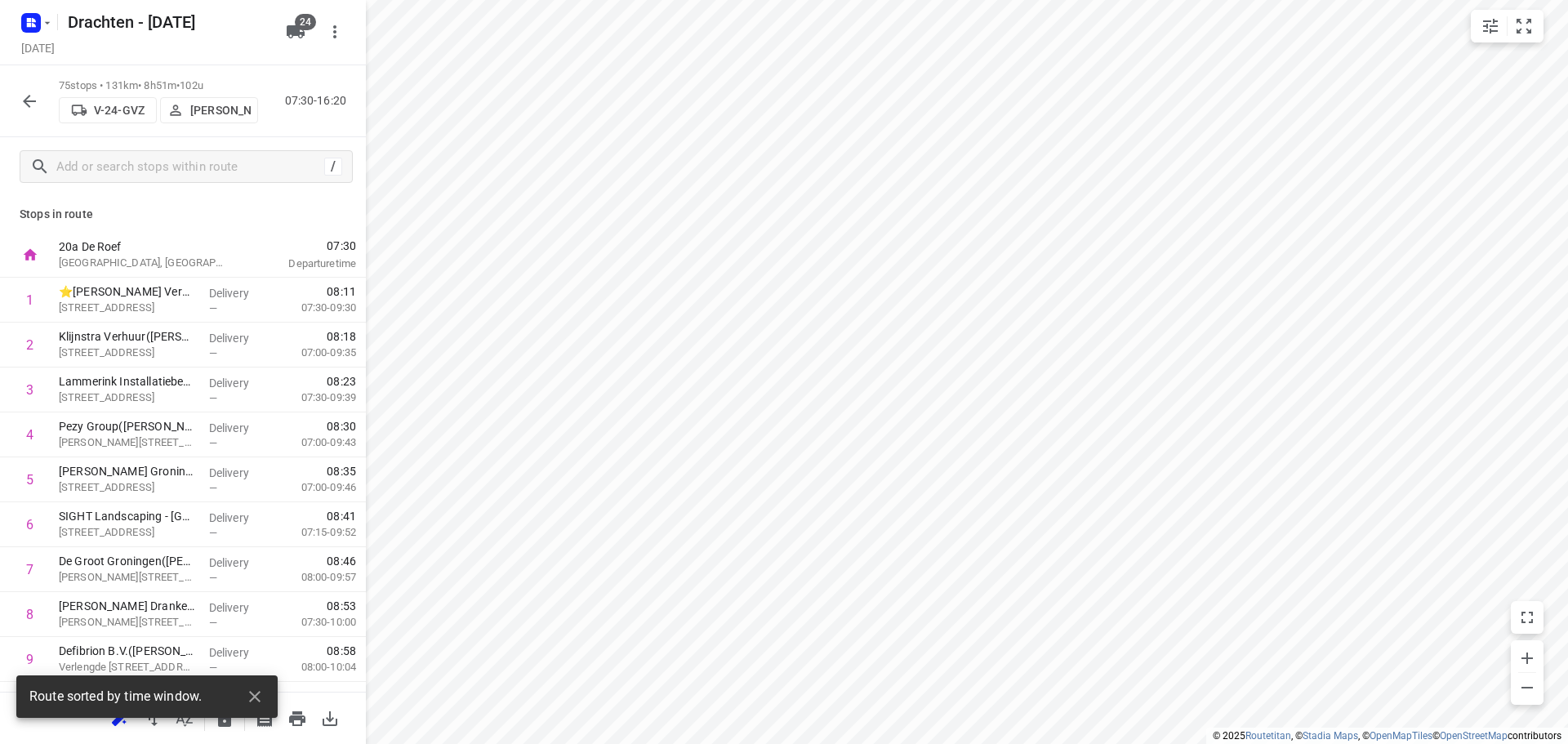
click at [195, 111] on p "[PERSON_NAME]" at bounding box center [220, 110] width 60 height 13
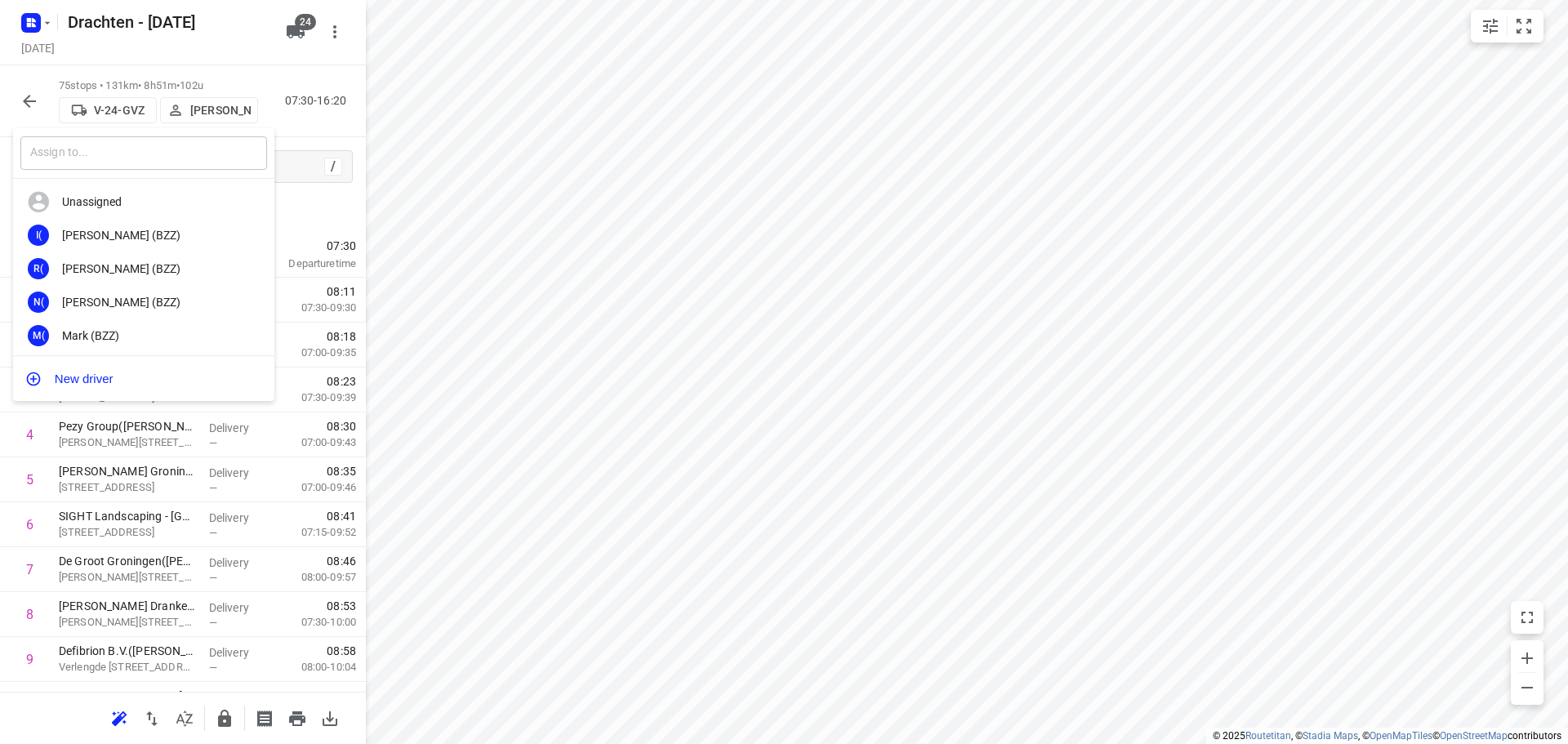
click at [188, 150] on input "text" at bounding box center [143, 152] width 247 height 33
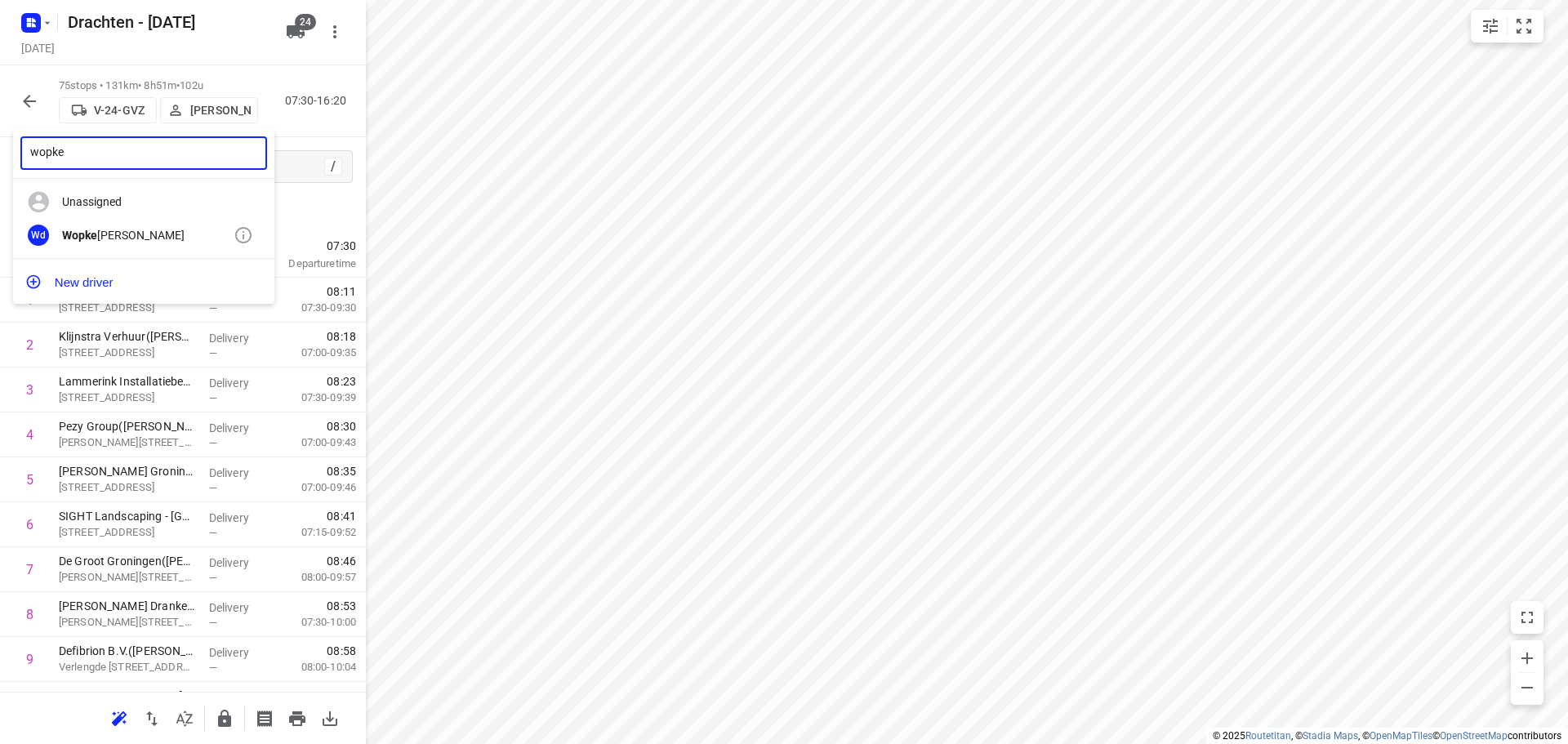
type input "wopke"
click at [134, 234] on div "Wopke de Vries" at bounding box center [147, 235] width 171 height 13
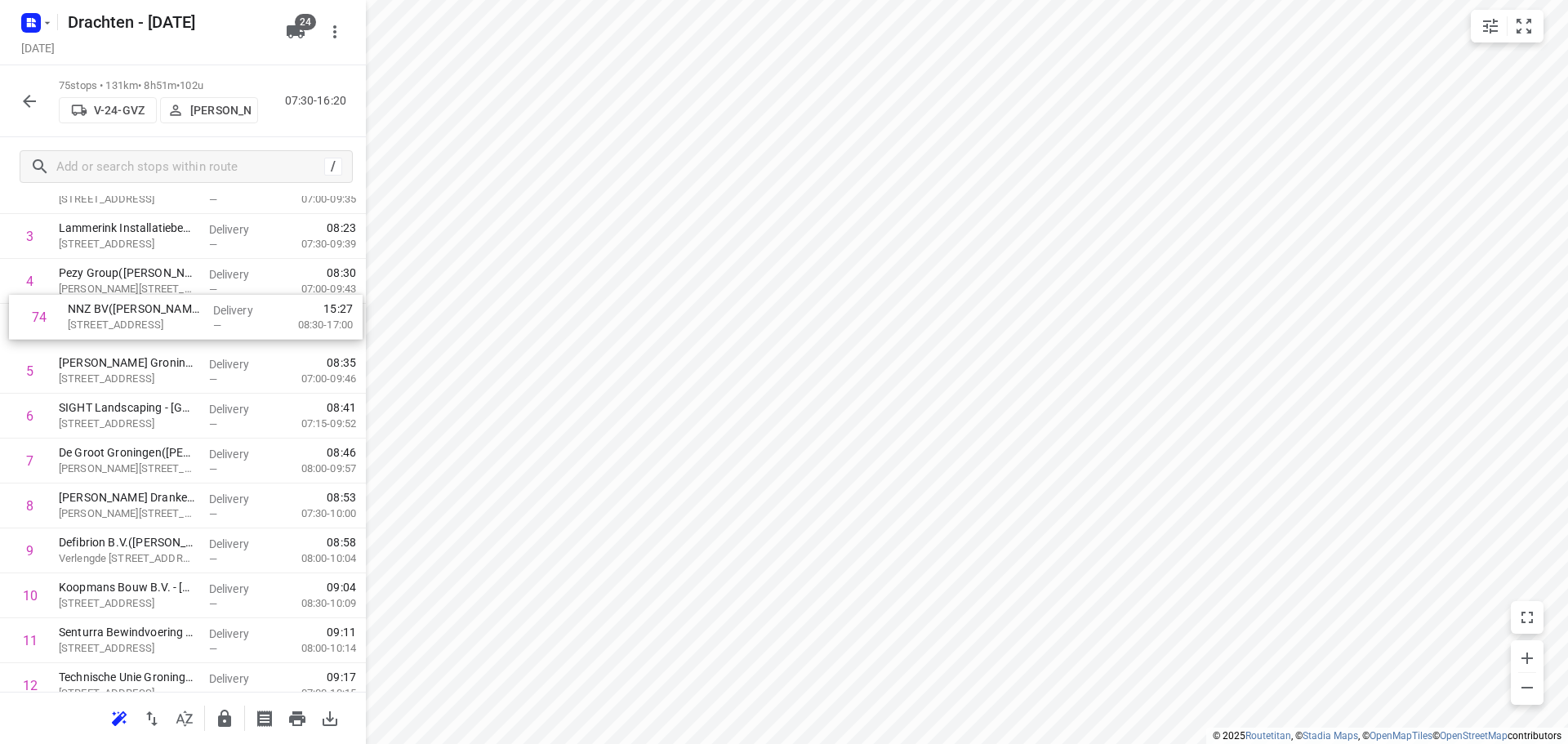
scroll to position [153, 0]
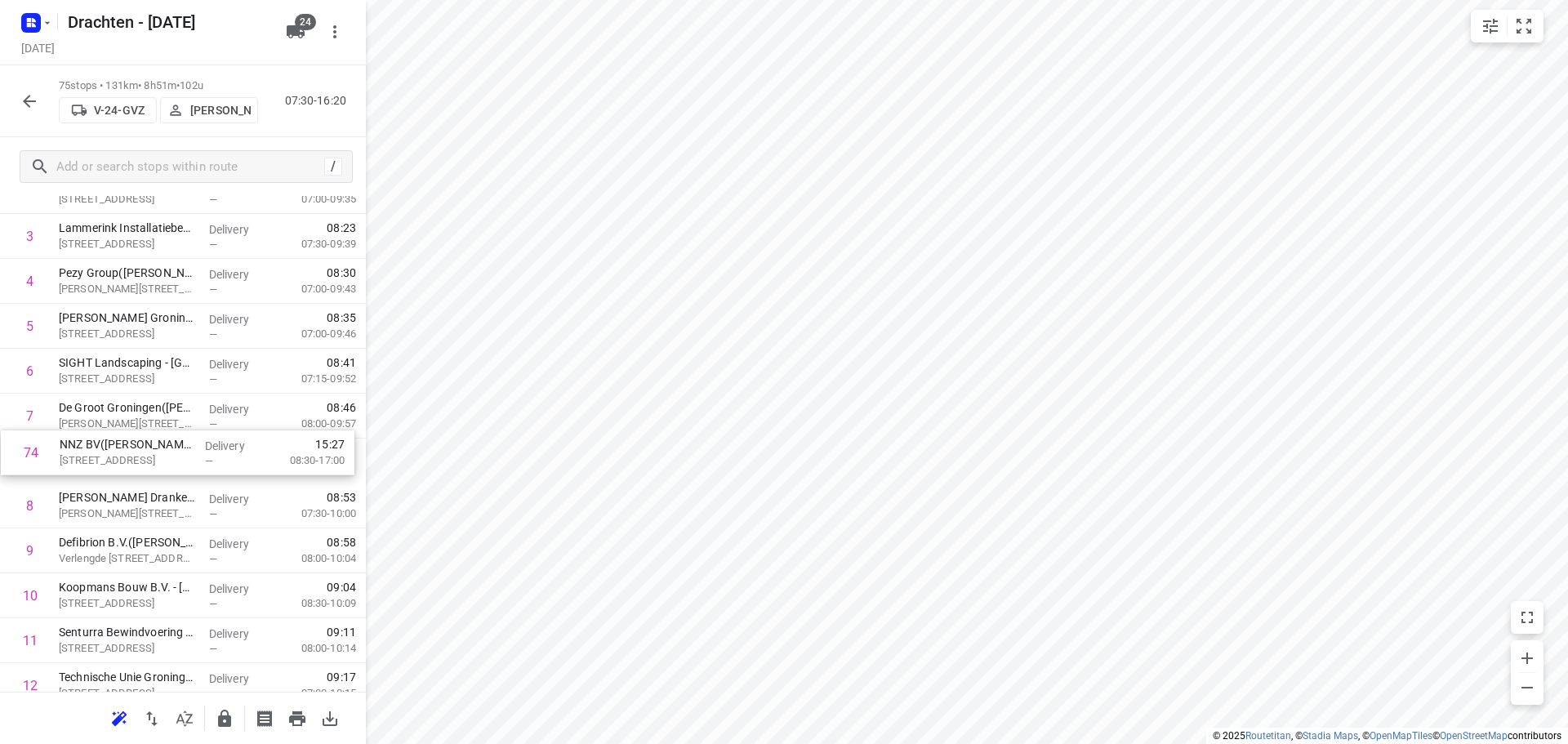
drag, startPoint x: 113, startPoint y: 600, endPoint x: 113, endPoint y: 468, distance: 132.0
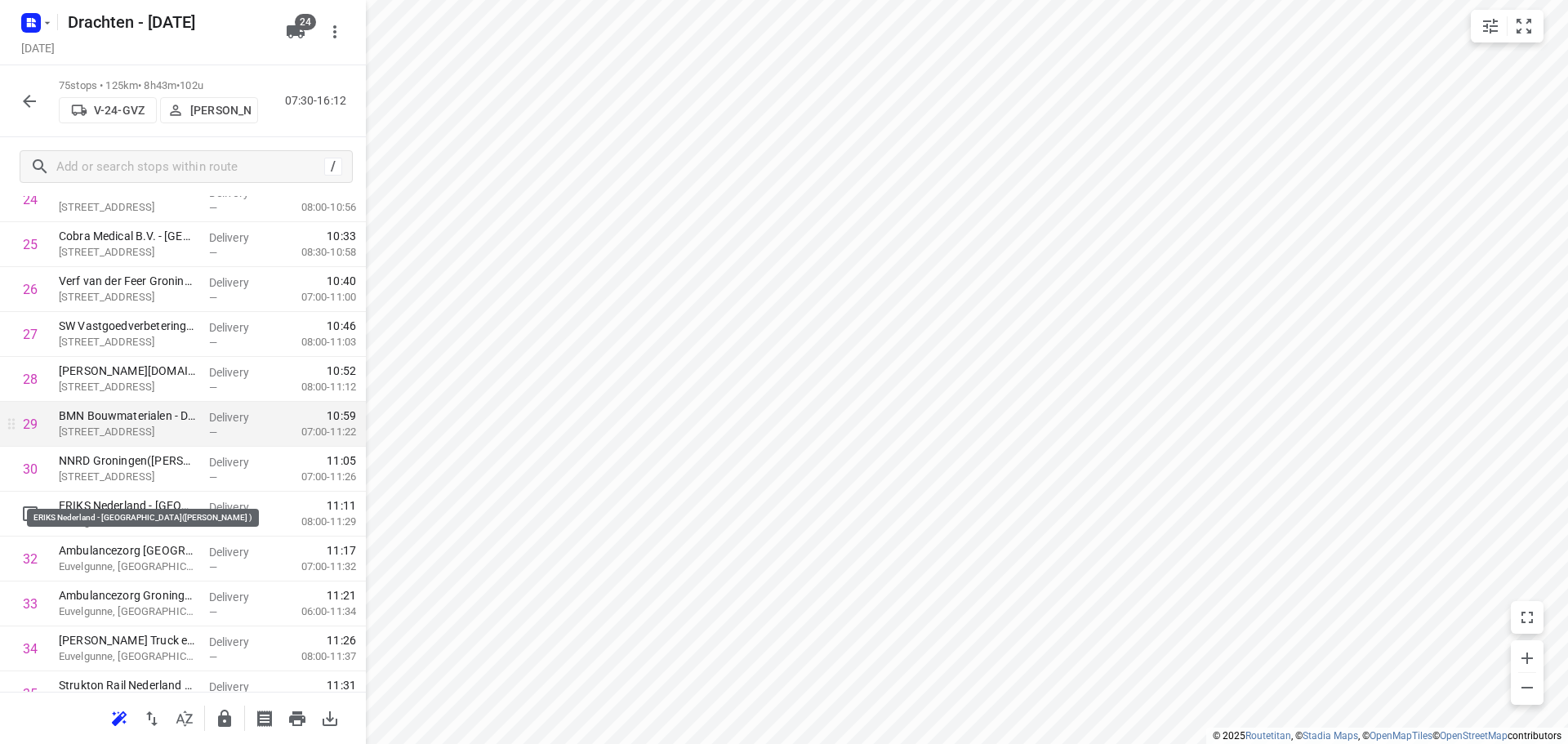
scroll to position [1215, 0]
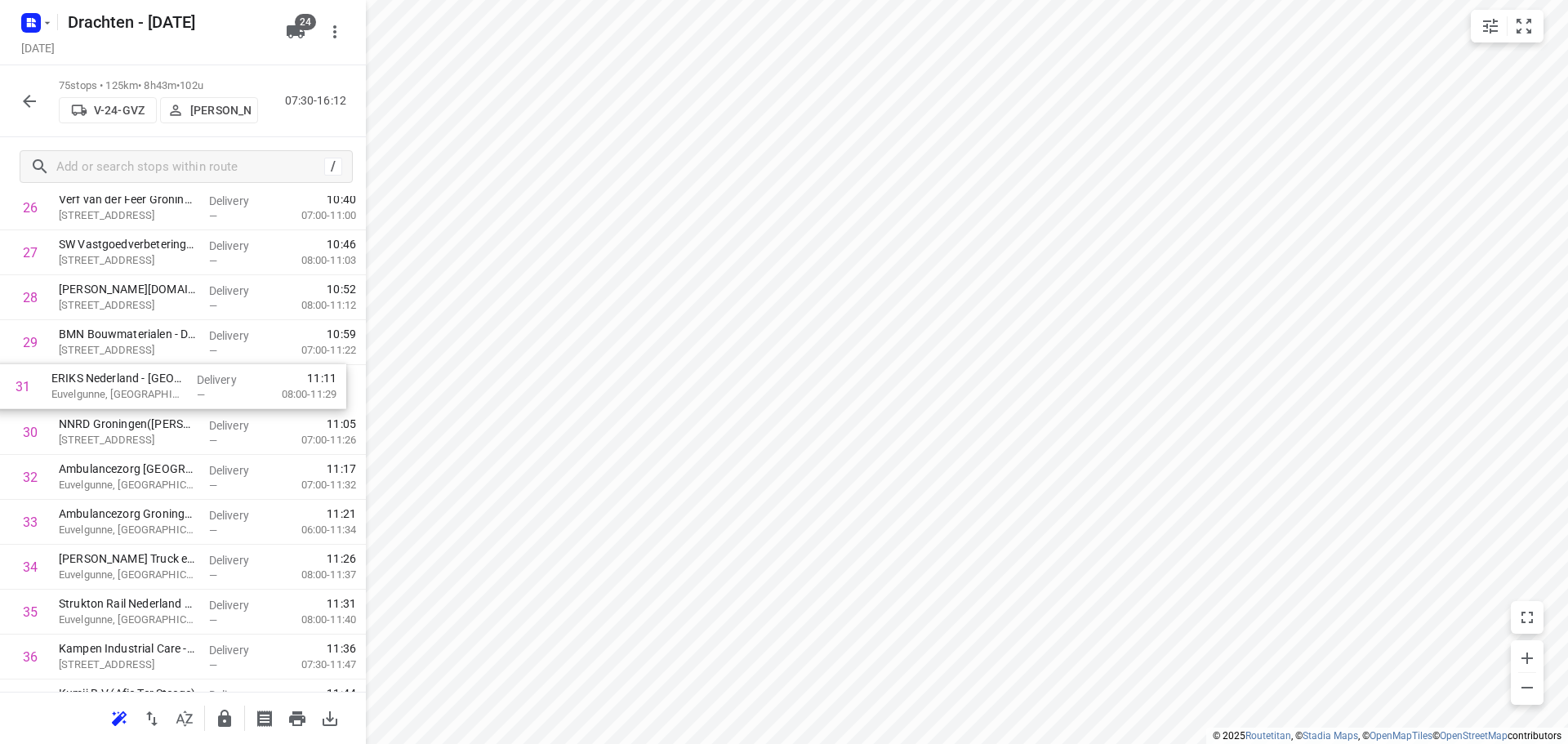
drag, startPoint x: 165, startPoint y: 428, endPoint x: 156, endPoint y: 376, distance: 52.8
click at [156, 376] on div "1 ⭐Feenstra Verwarming B.V. - Groningen(Johan Wolfrat) Emdenweg 5, Groningen De…" at bounding box center [183, 747] width 366 height 3369
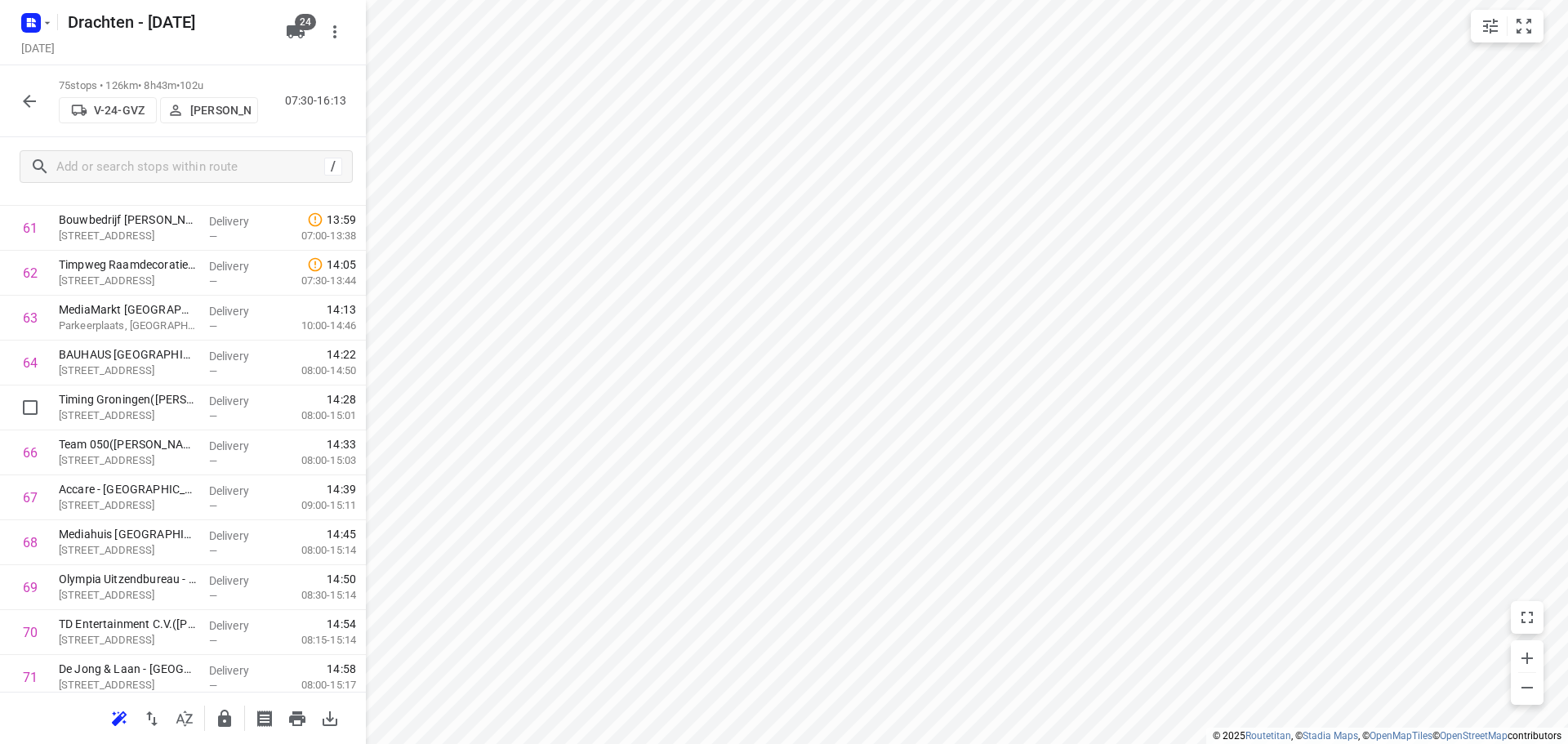
scroll to position [2849, 0]
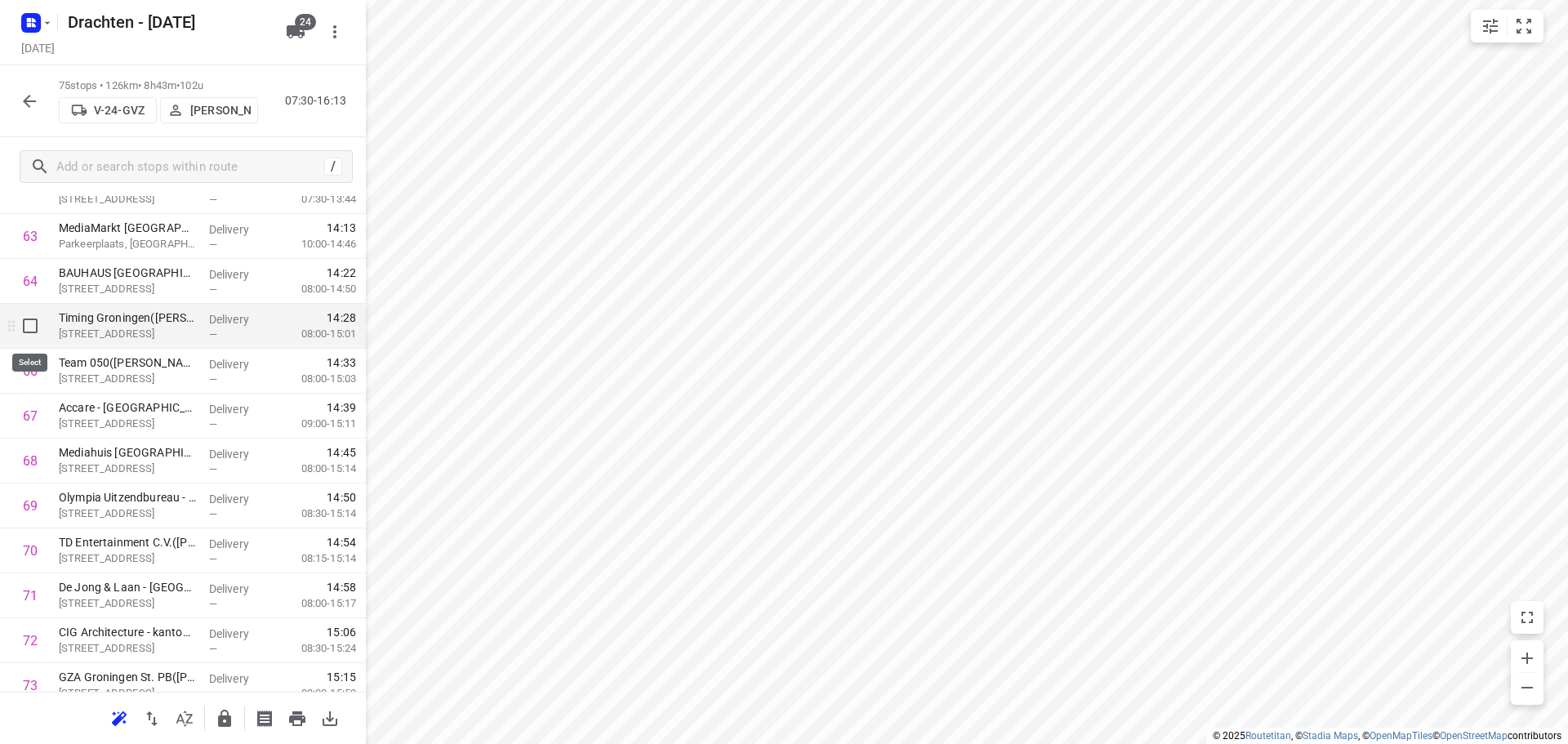
click at [27, 316] on input "checkbox" at bounding box center [30, 325] width 32 height 32
checkbox input "true"
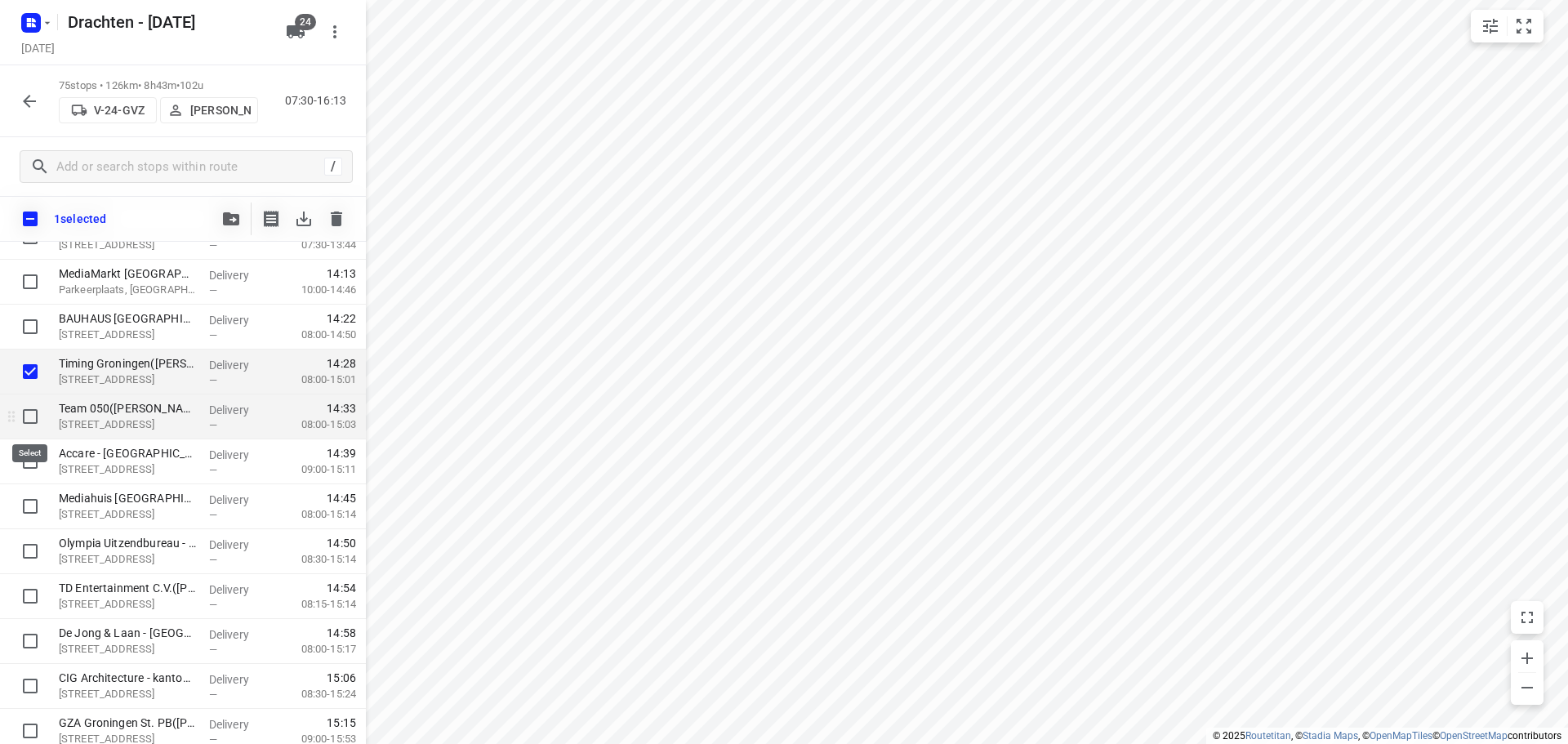
click at [24, 417] on input "checkbox" at bounding box center [30, 416] width 32 height 32
checkbox input "true"
click at [27, 455] on input "checkbox" at bounding box center [30, 462] width 32 height 32
checkbox input "true"
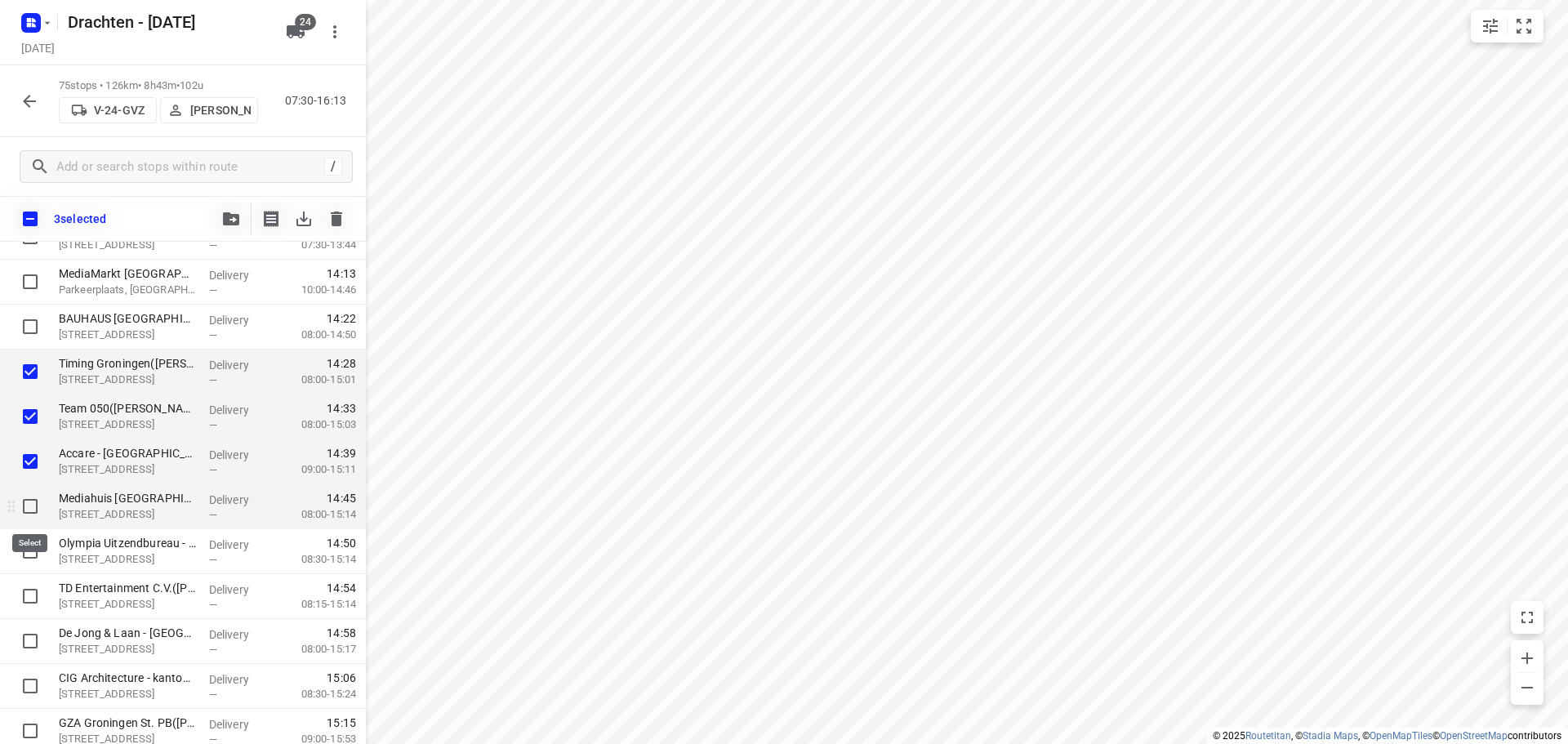
click at [32, 504] on input "checkbox" at bounding box center [30, 506] width 32 height 32
checkbox input "true"
click at [30, 562] on input "checkbox" at bounding box center [30, 551] width 32 height 32
checkbox input "true"
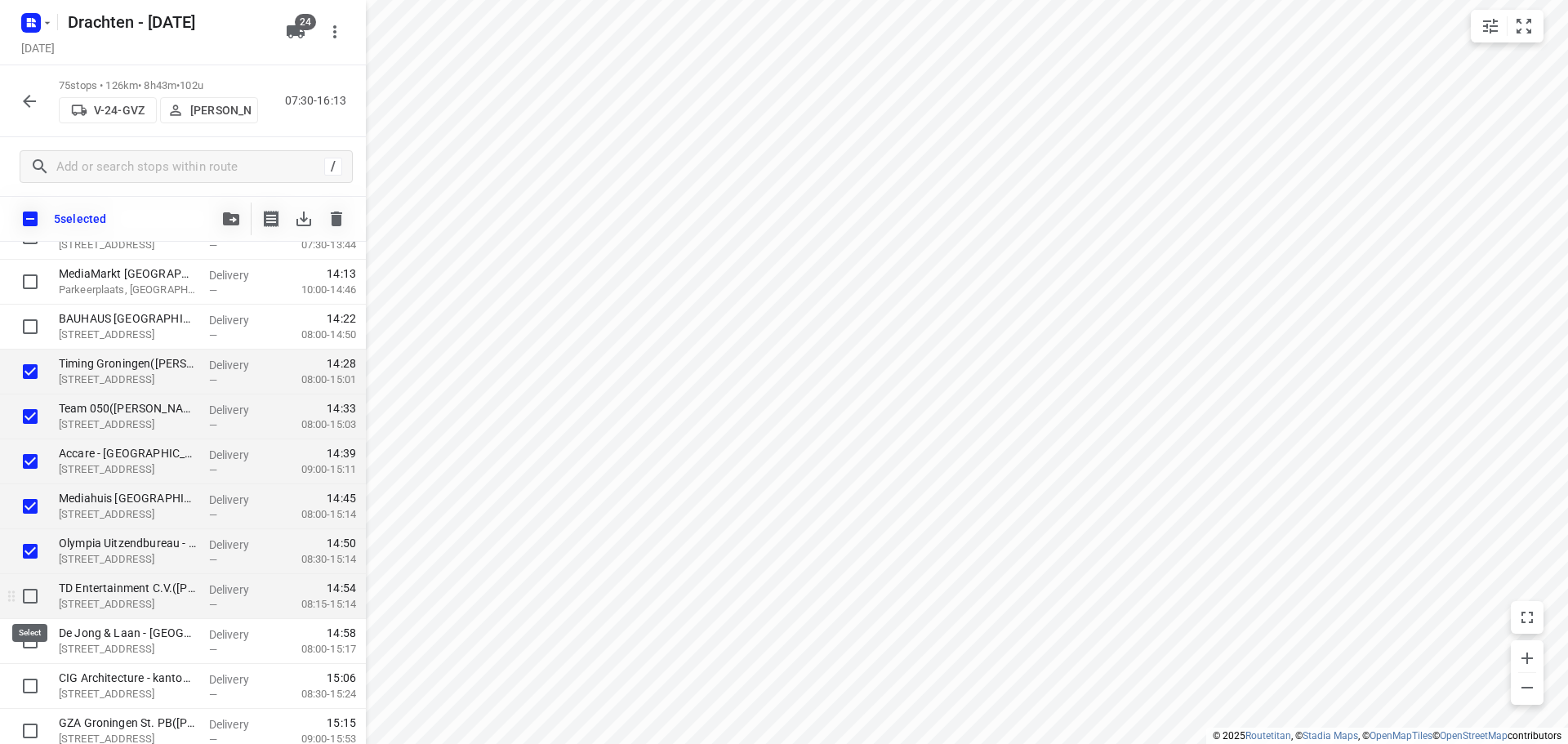
click at [26, 593] on input "checkbox" at bounding box center [30, 596] width 32 height 32
checkbox input "true"
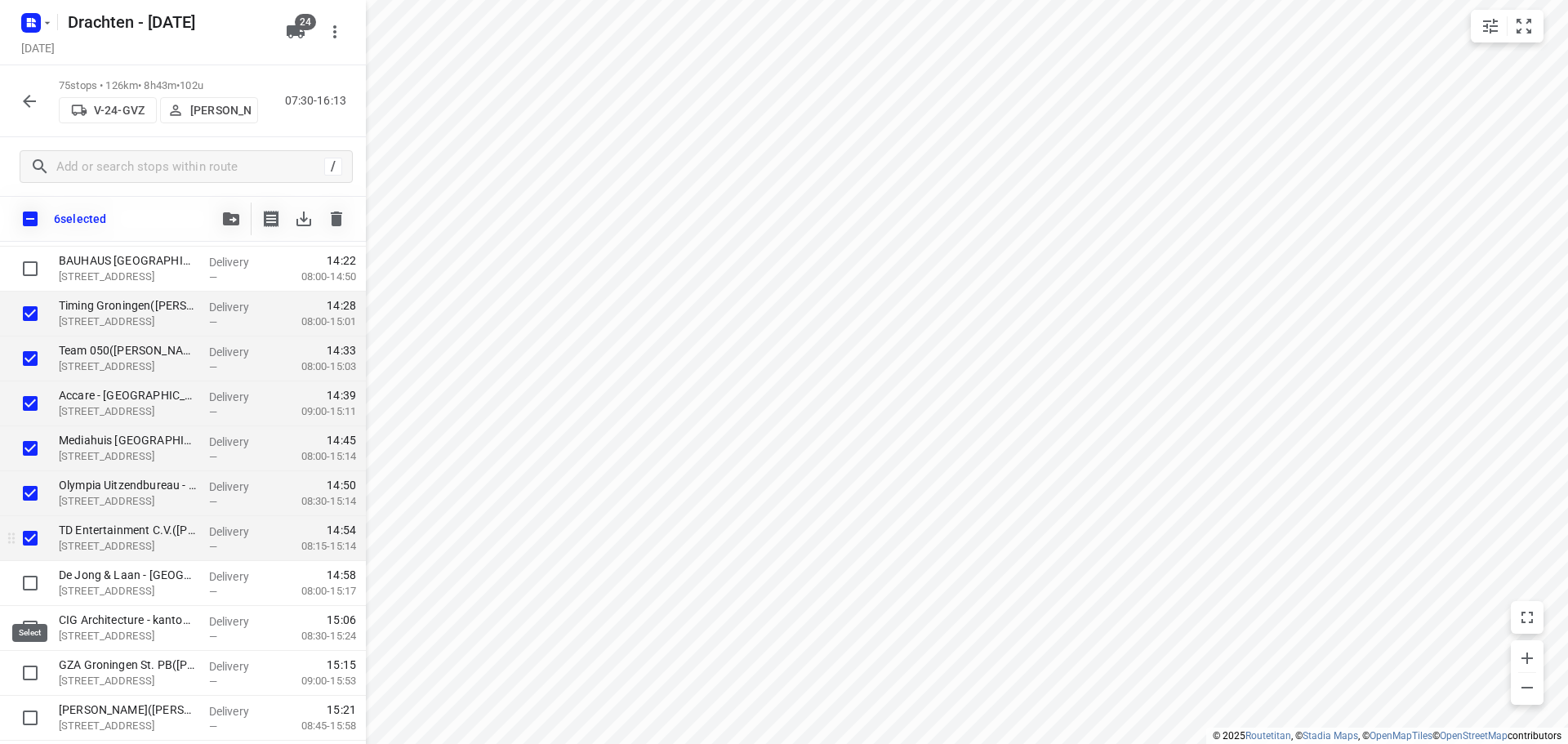
scroll to position [2993, 0]
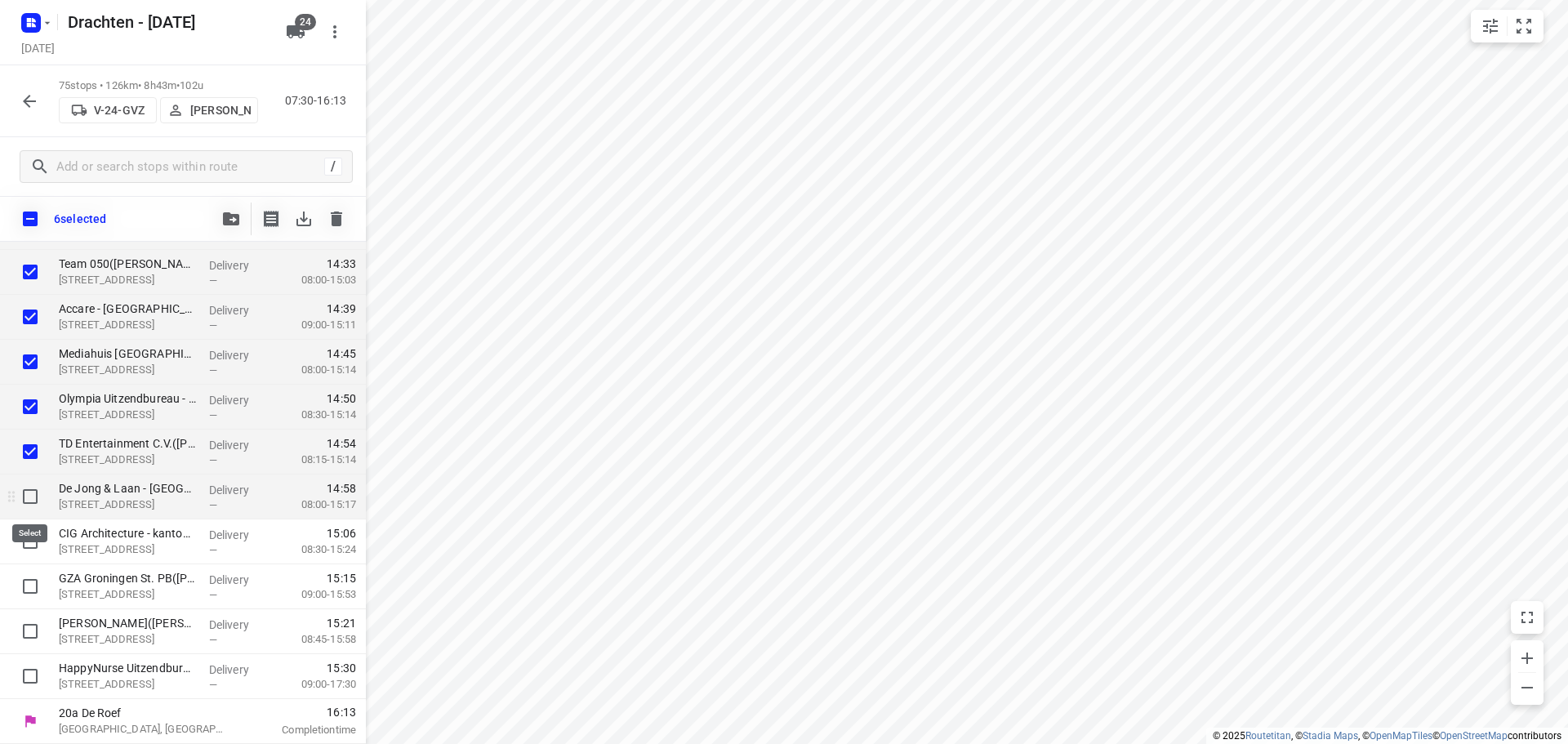
click at [31, 489] on input "checkbox" at bounding box center [30, 497] width 32 height 32
checkbox input "true"
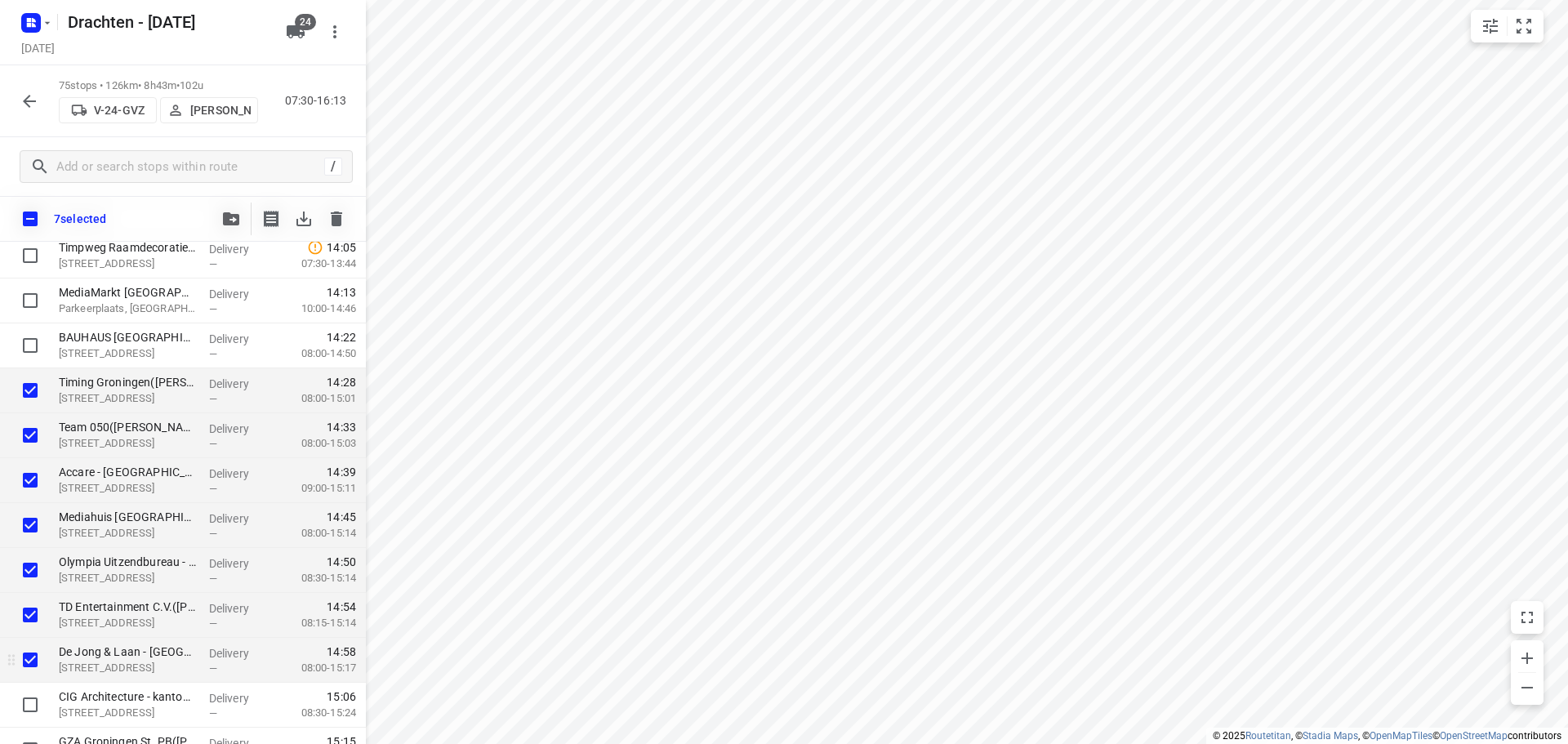
scroll to position [2748, 0]
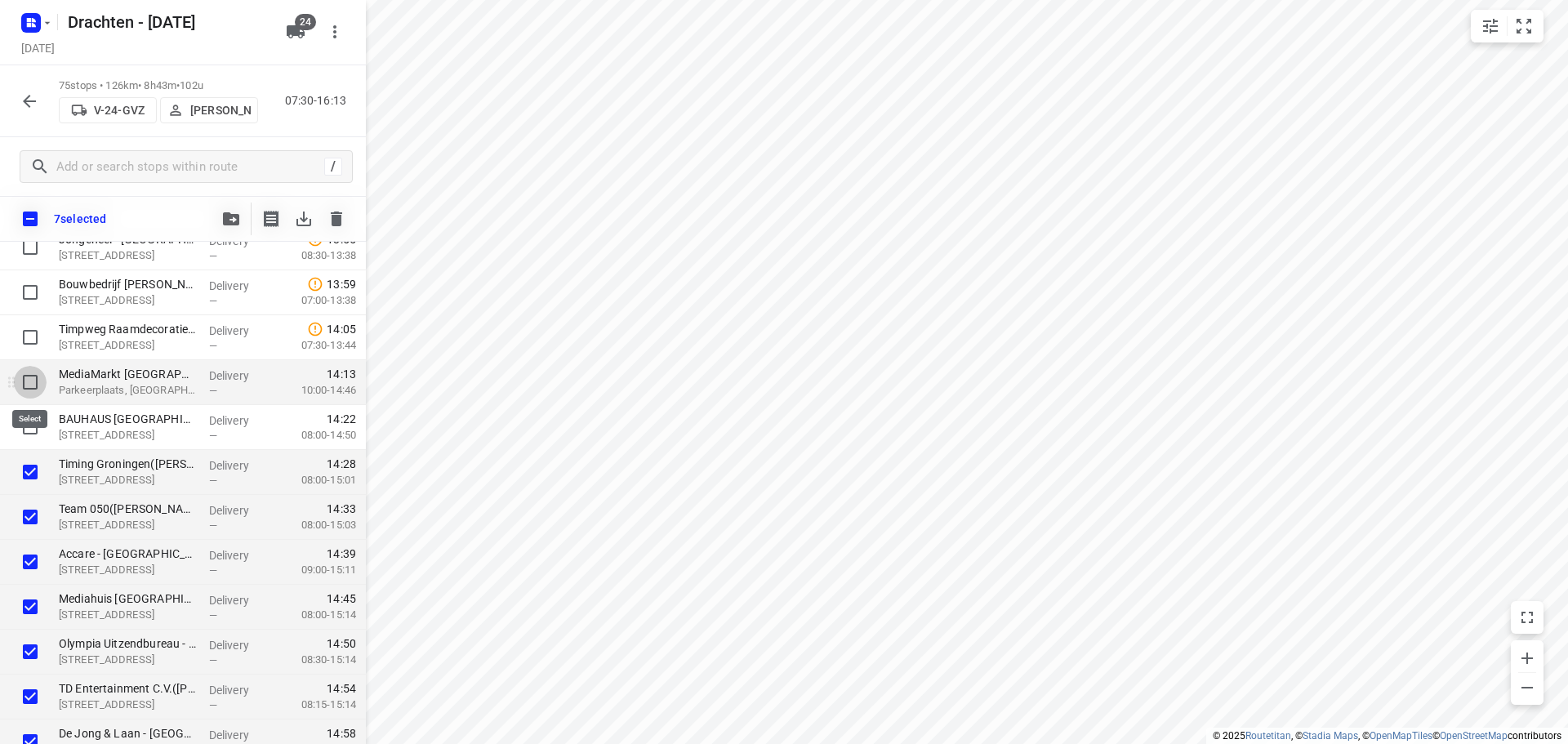
click at [39, 391] on input "checkbox" at bounding box center [30, 382] width 32 height 32
checkbox input "true"
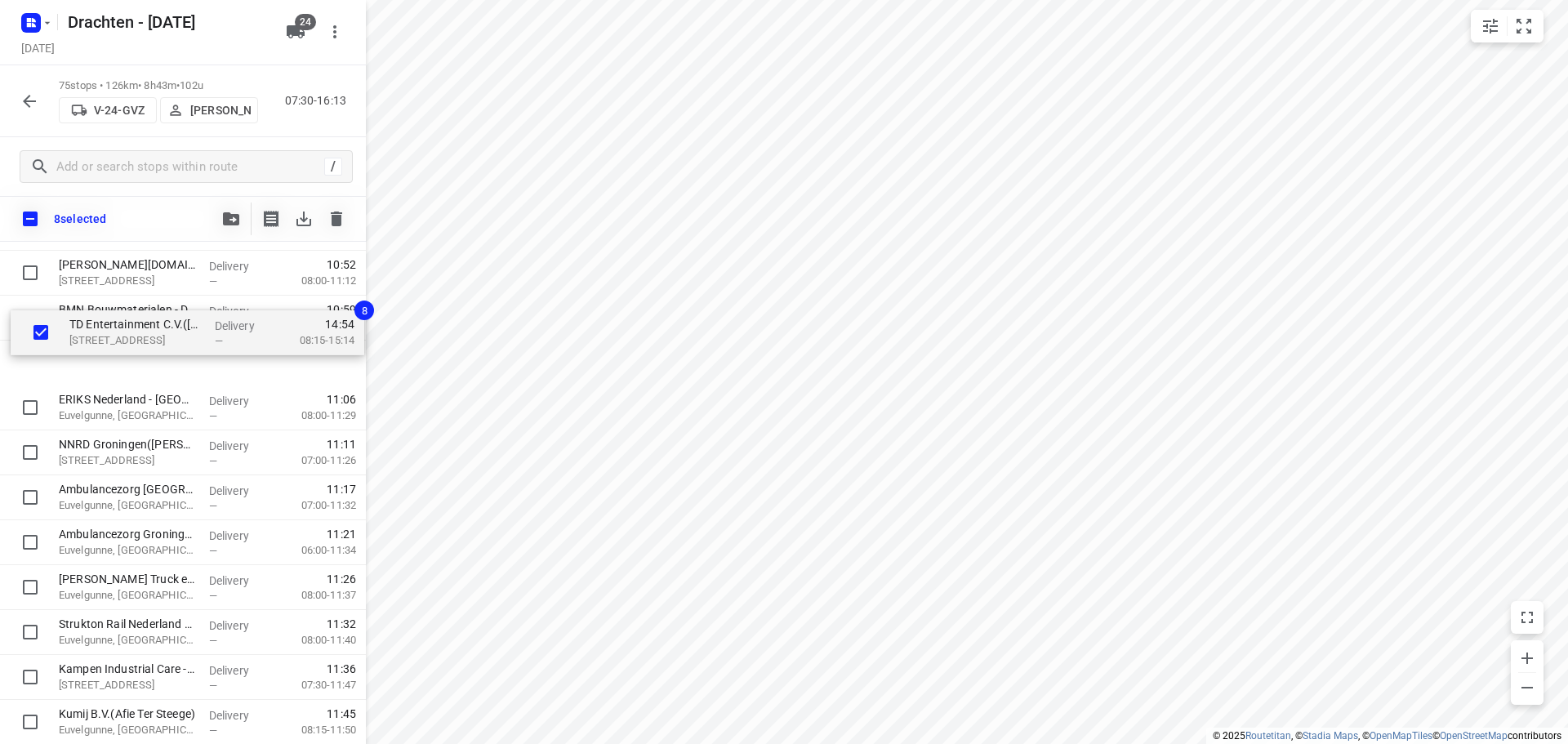
scroll to position [1285, 0]
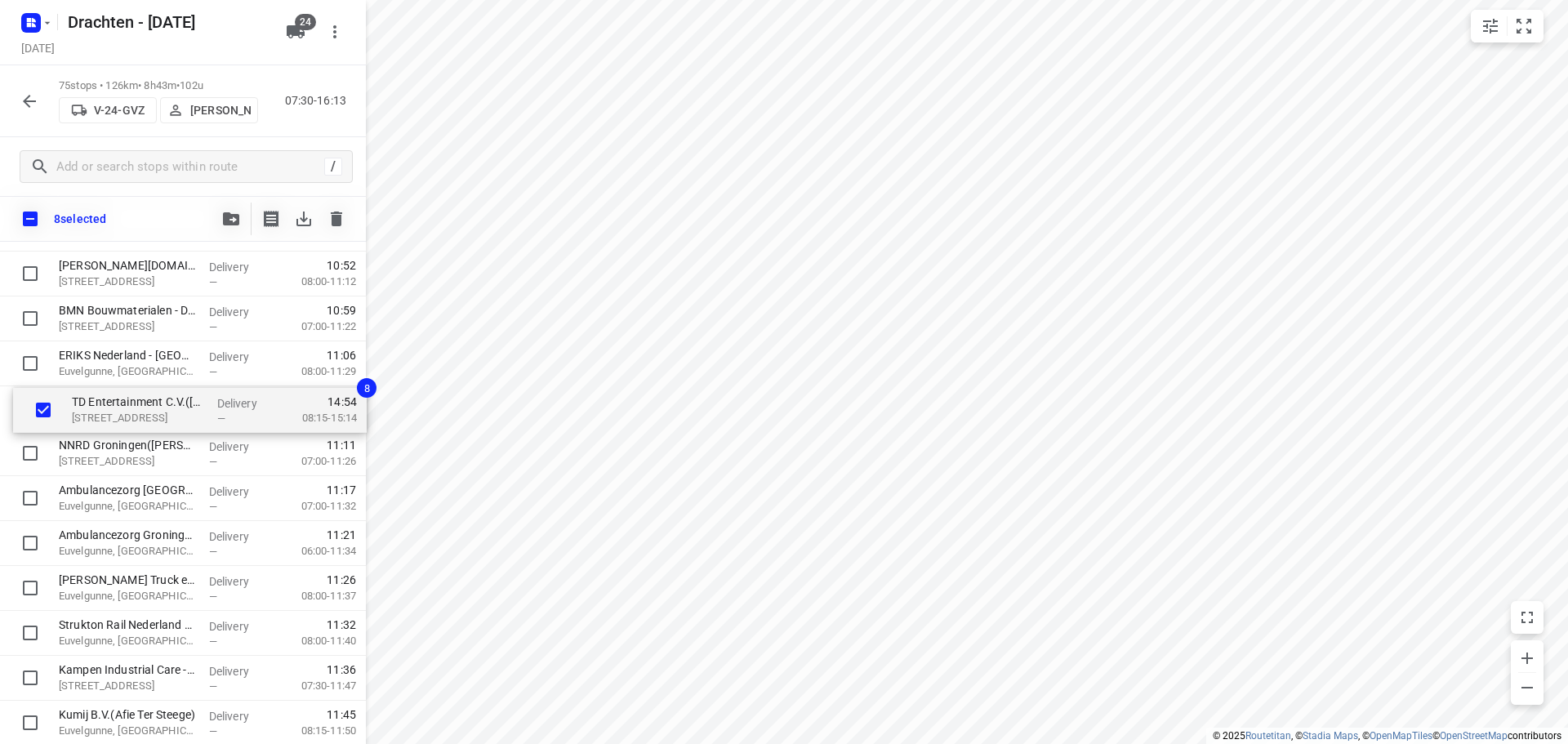
drag, startPoint x: 144, startPoint y: 385, endPoint x: 169, endPoint y: 408, distance: 34.0
click at [169, 408] on div "⭐Feenstra Verwarming B.V. - Groningen(Johan Wolfrat) Emdenweg 5, Groningen Deli…" at bounding box center [183, 723] width 366 height 3369
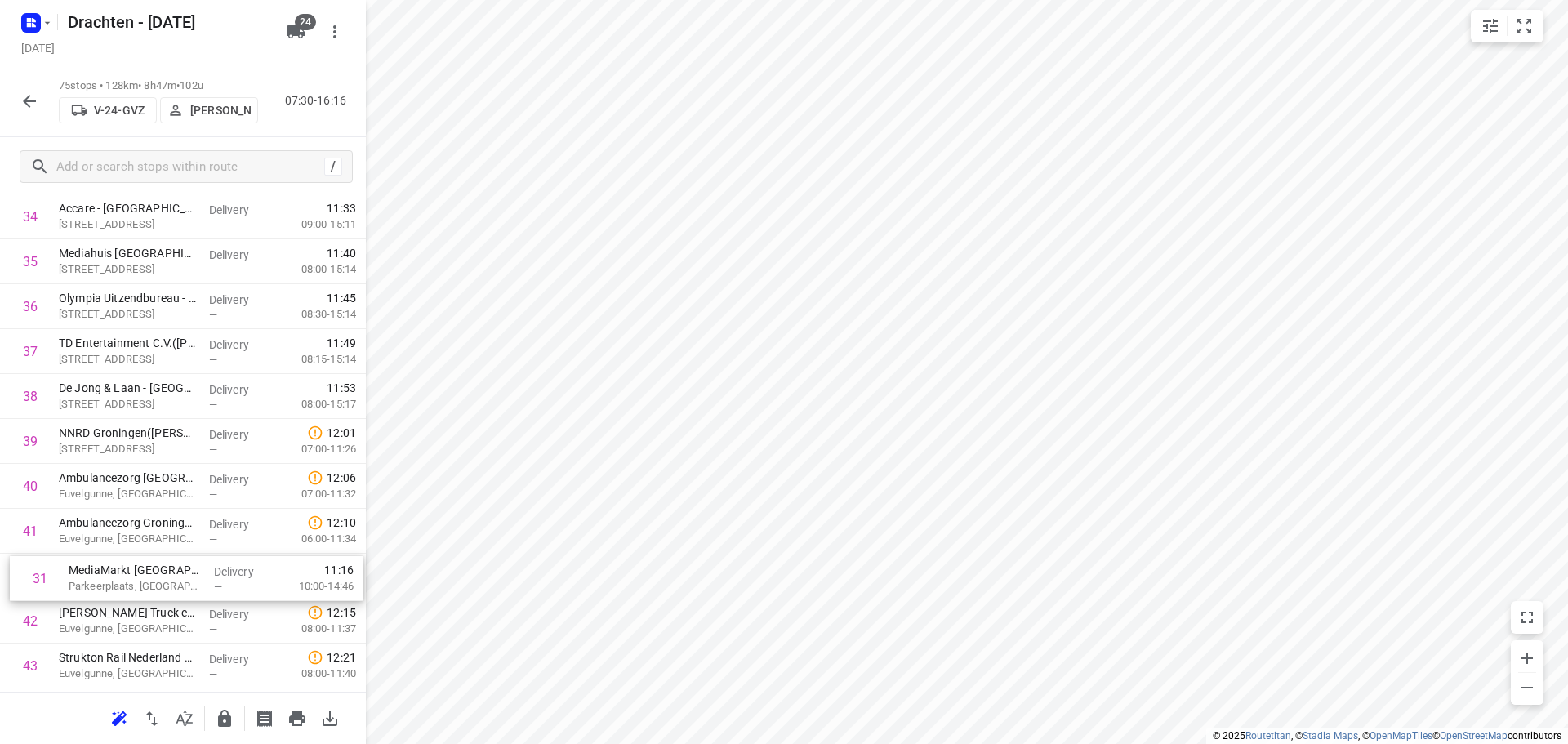
scroll to position [1524, 0]
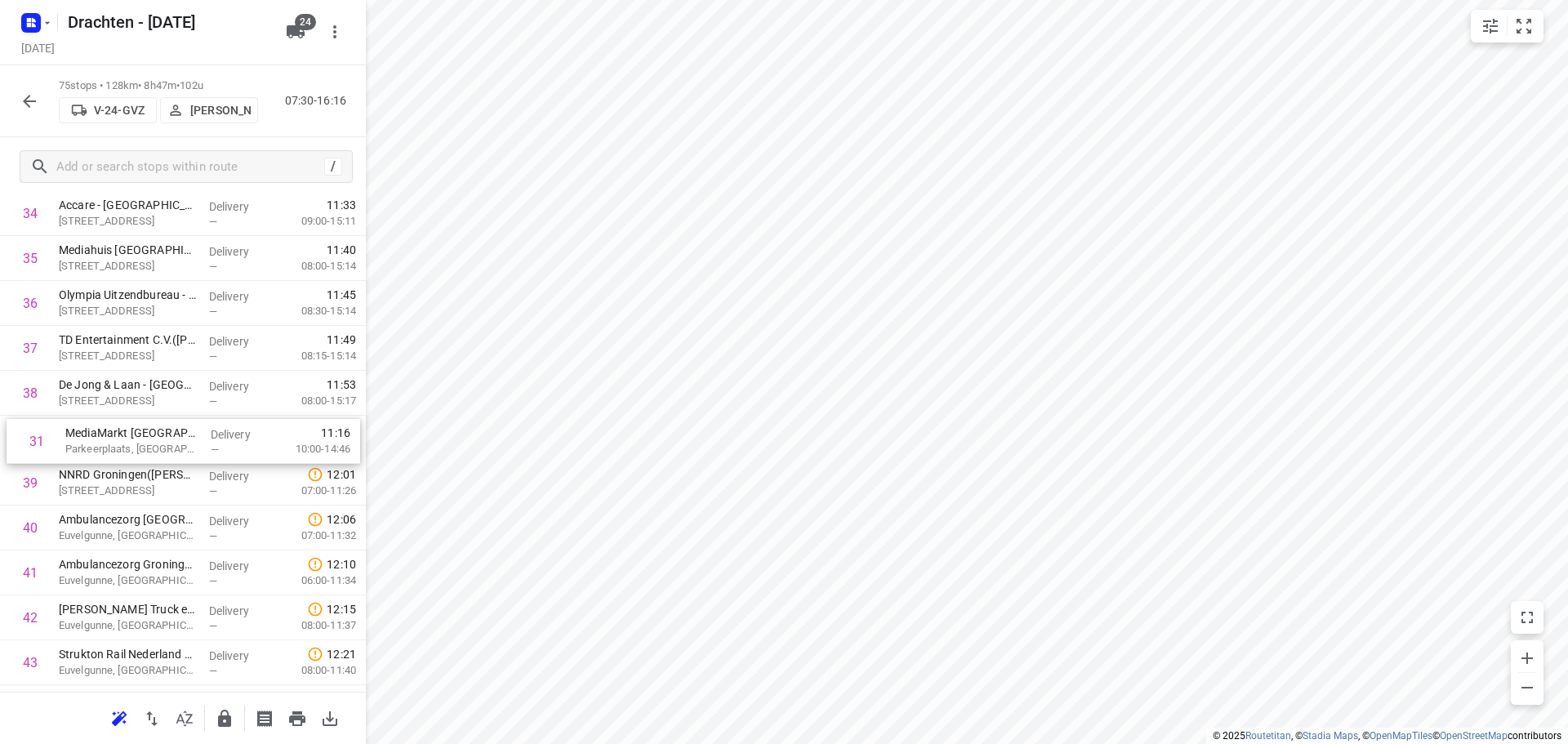
drag, startPoint x: 141, startPoint y: 351, endPoint x: 145, endPoint y: 435, distance: 84.1
click at [145, 435] on div "1 ⭐Feenstra Verwarming B.V. - Groningen(Johan Wolfrat) Emdenweg 5, Groningen De…" at bounding box center [183, 438] width 366 height 3369
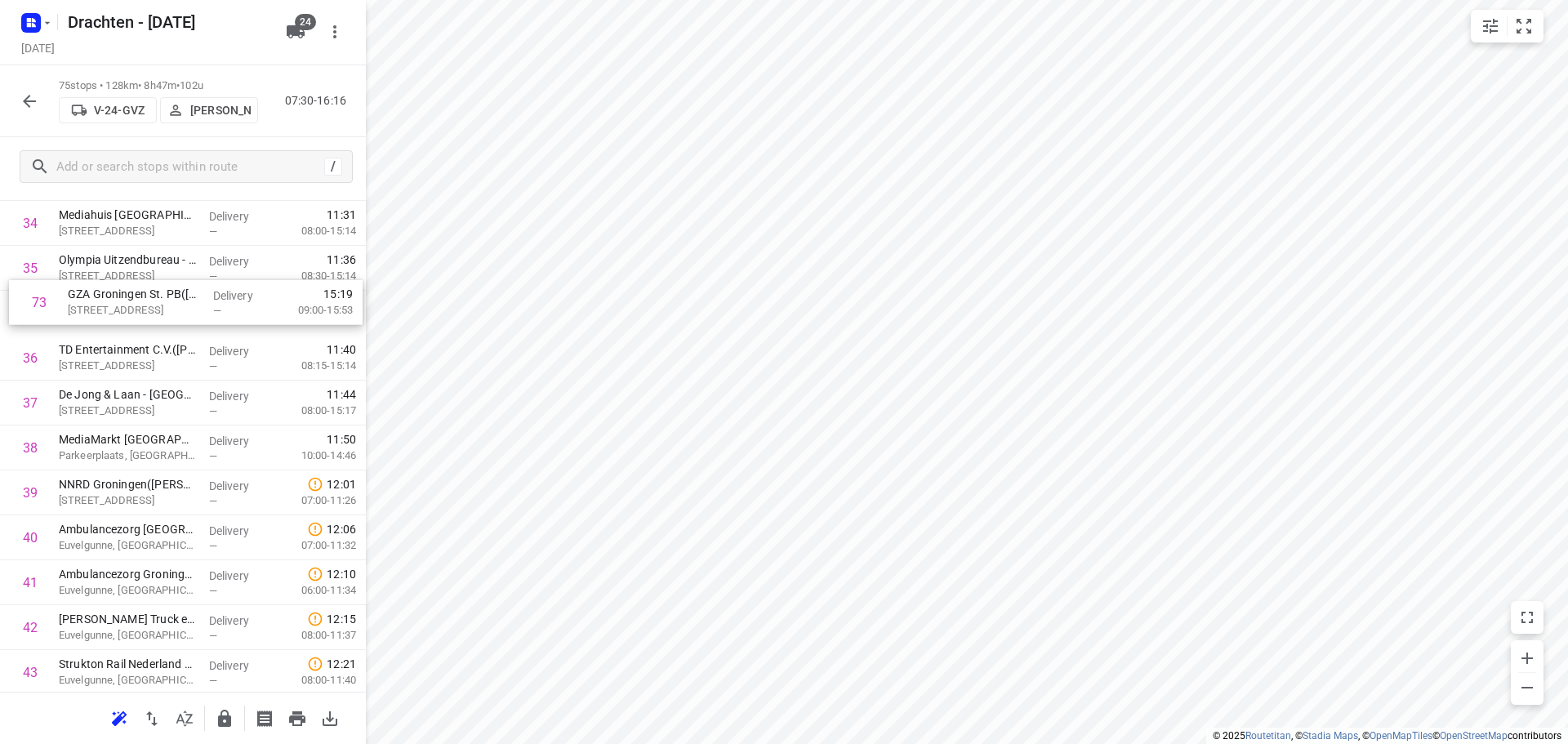
scroll to position [1557, 0]
drag, startPoint x: 149, startPoint y: 542, endPoint x: 167, endPoint y: 397, distance: 146.1
click at [167, 397] on div "1 ⭐Feenstra Verwarming B.V. - Groningen(Johan Wolfrat) Emdenweg 5, Groningen De…" at bounding box center [183, 405] width 366 height 3369
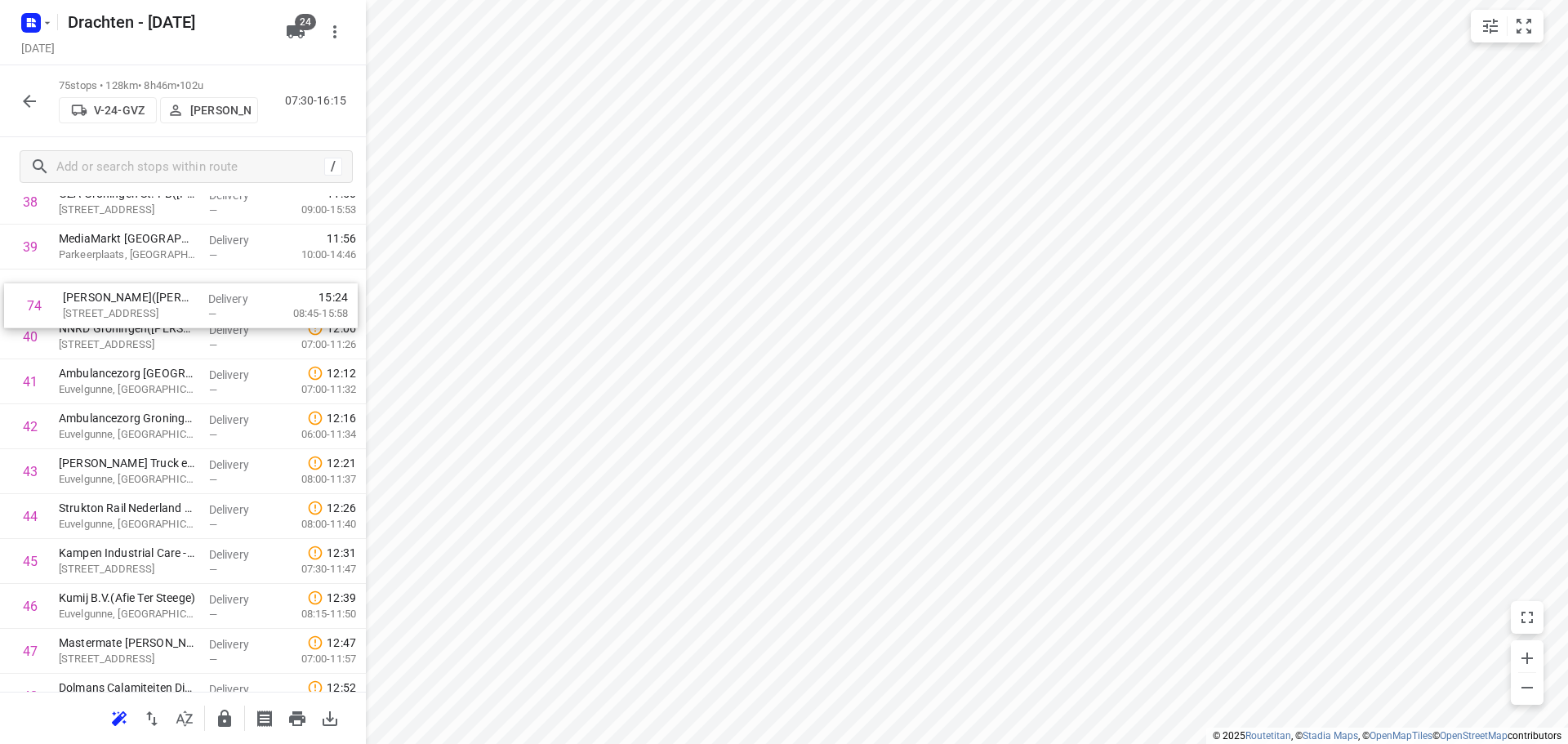
scroll to position [1753, 0]
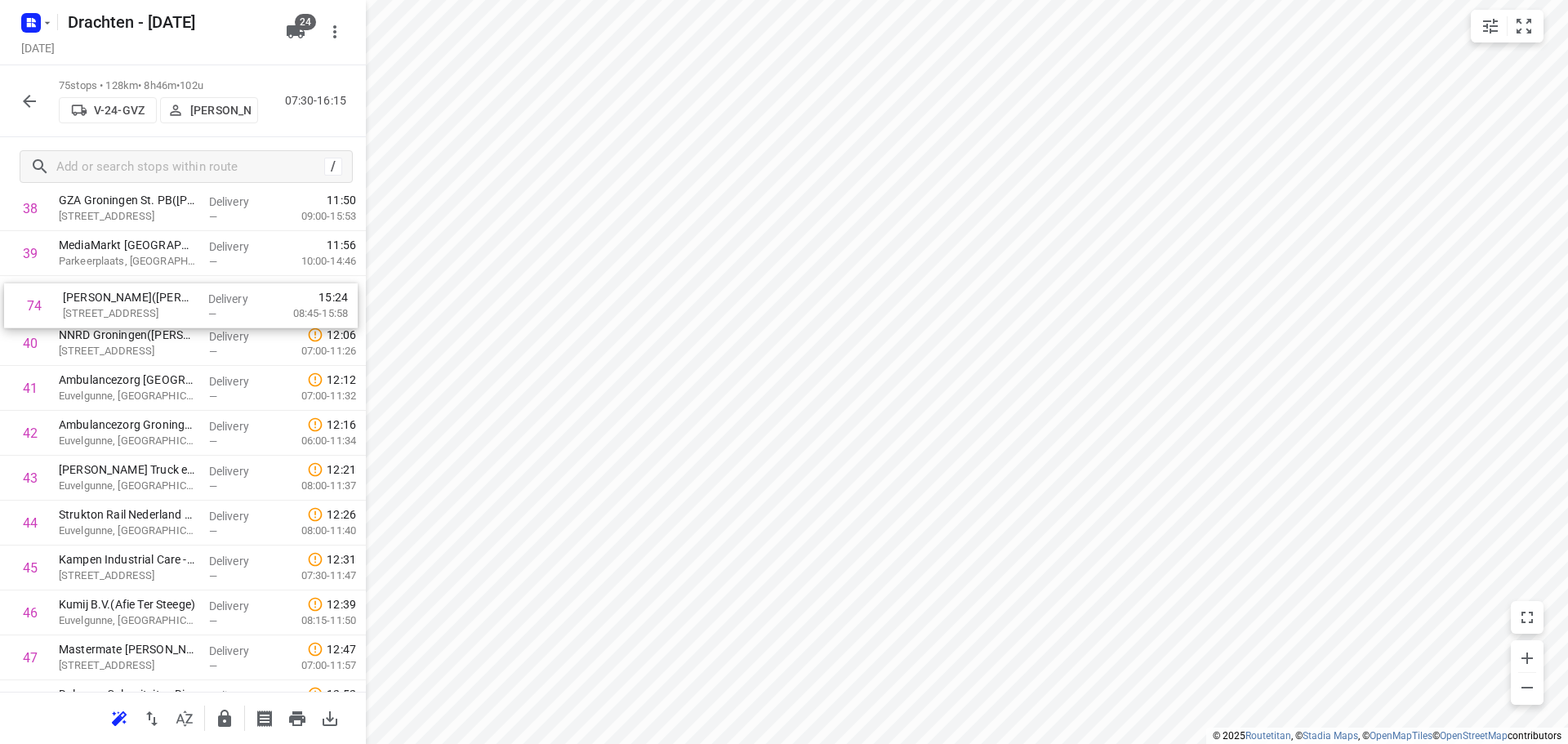
drag, startPoint x: 155, startPoint y: 593, endPoint x: 160, endPoint y: 311, distance: 282.0
click at [160, 311] on div "1 ⭐Feenstra Verwarming B.V. - Groningen(Johan Wolfrat) Emdenweg 5, Groningen De…" at bounding box center [183, 209] width 366 height 3369
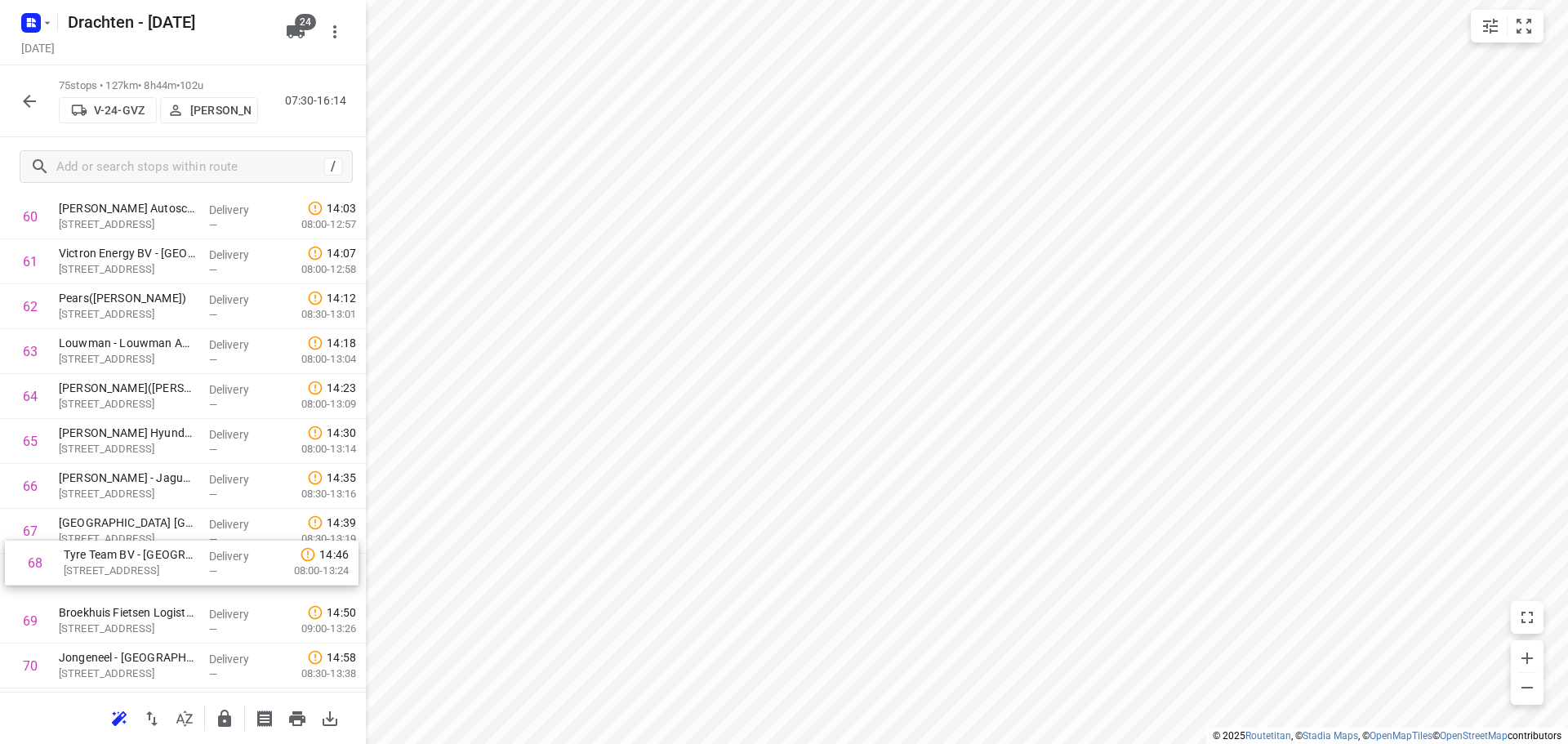
scroll to position [2734, 0]
drag, startPoint x: 150, startPoint y: 578, endPoint x: 160, endPoint y: 534, distance: 45.1
drag, startPoint x: 158, startPoint y: 547, endPoint x: 152, endPoint y: 580, distance: 33.5
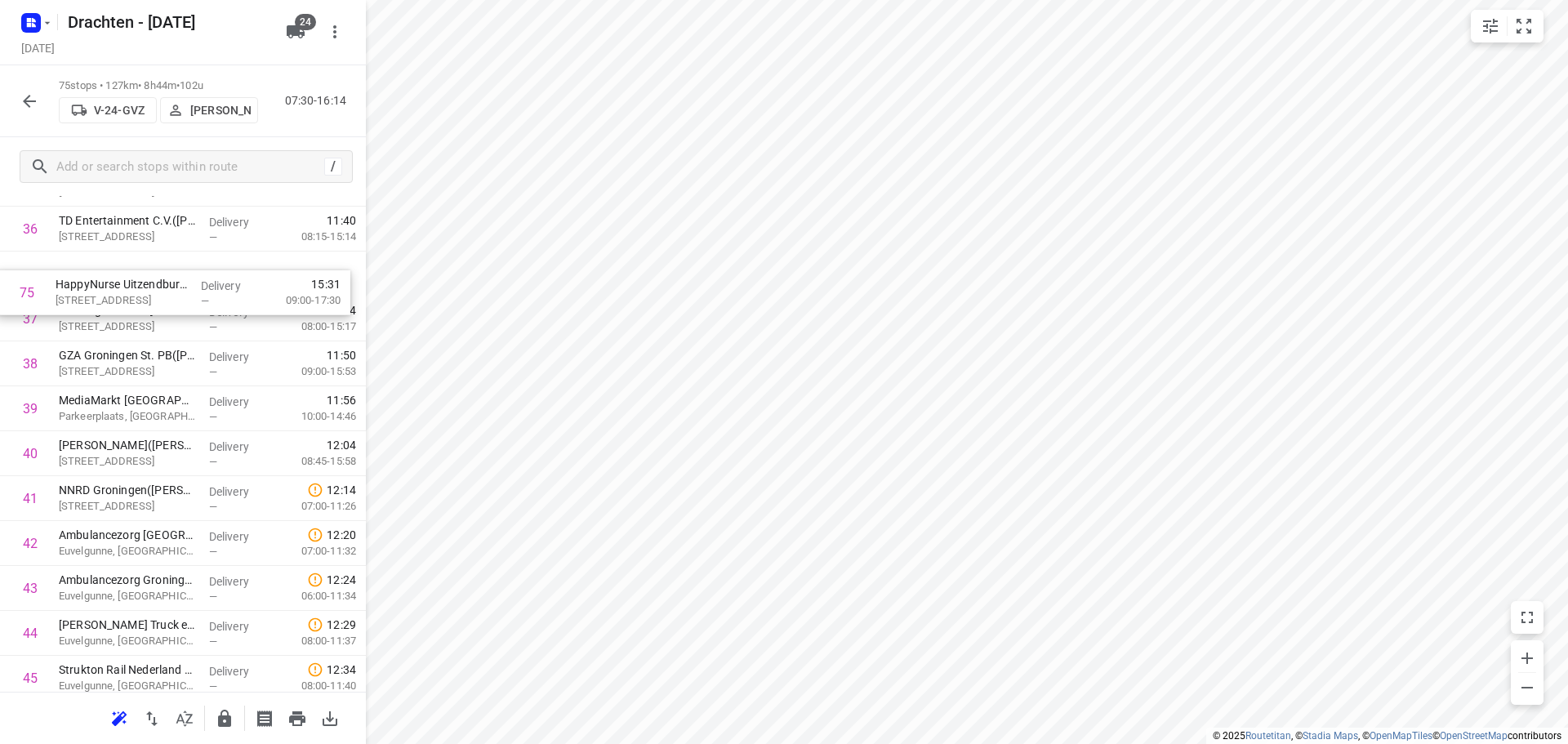
scroll to position [1616, 0]
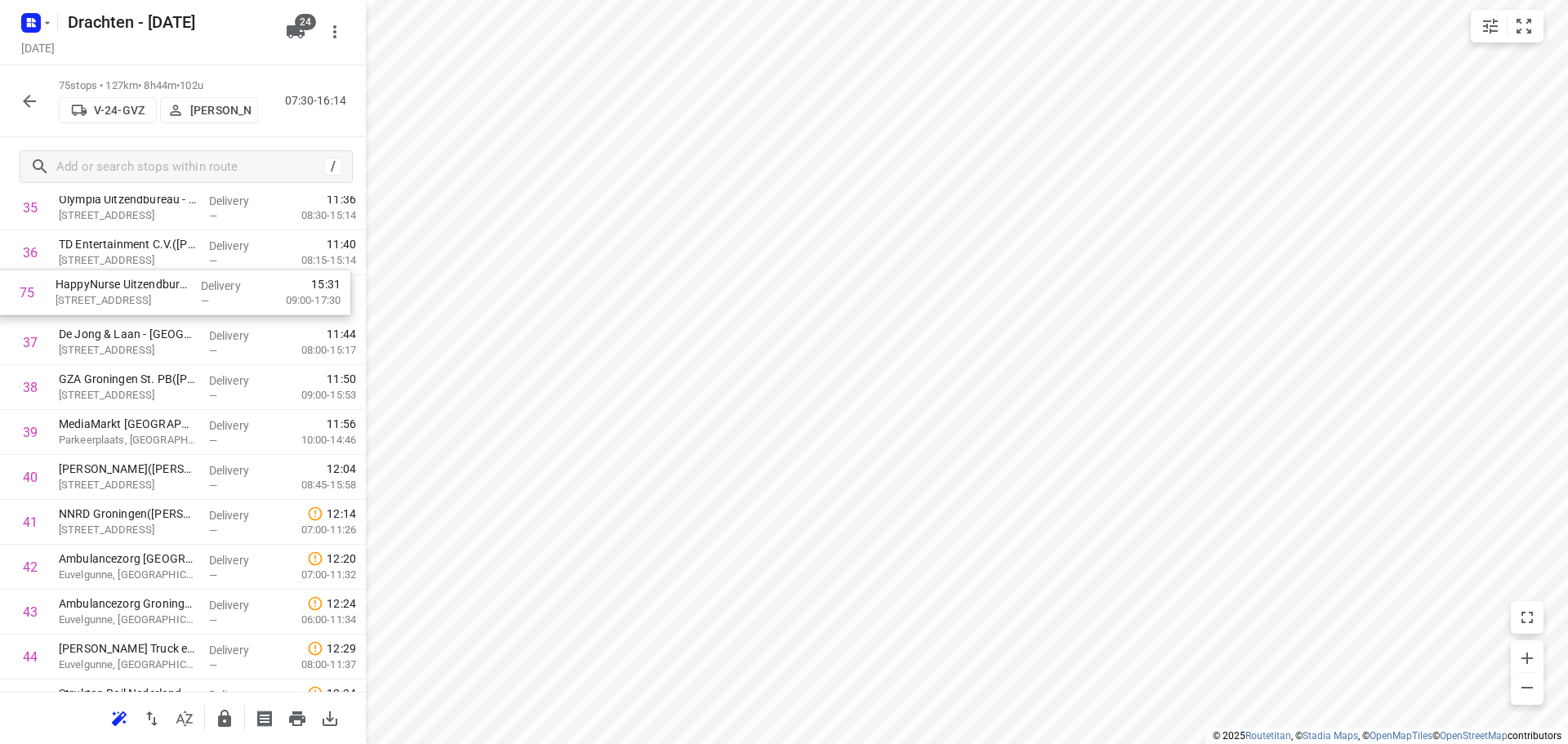
drag, startPoint x: 117, startPoint y: 631, endPoint x: 115, endPoint y: 294, distance: 337.0
click at [115, 294] on div "1 ⭐Feenstra Verwarming B.V. - Groningen(Johan Wolfrat) Emdenweg 5, Groningen De…" at bounding box center [183, 343] width 366 height 3369
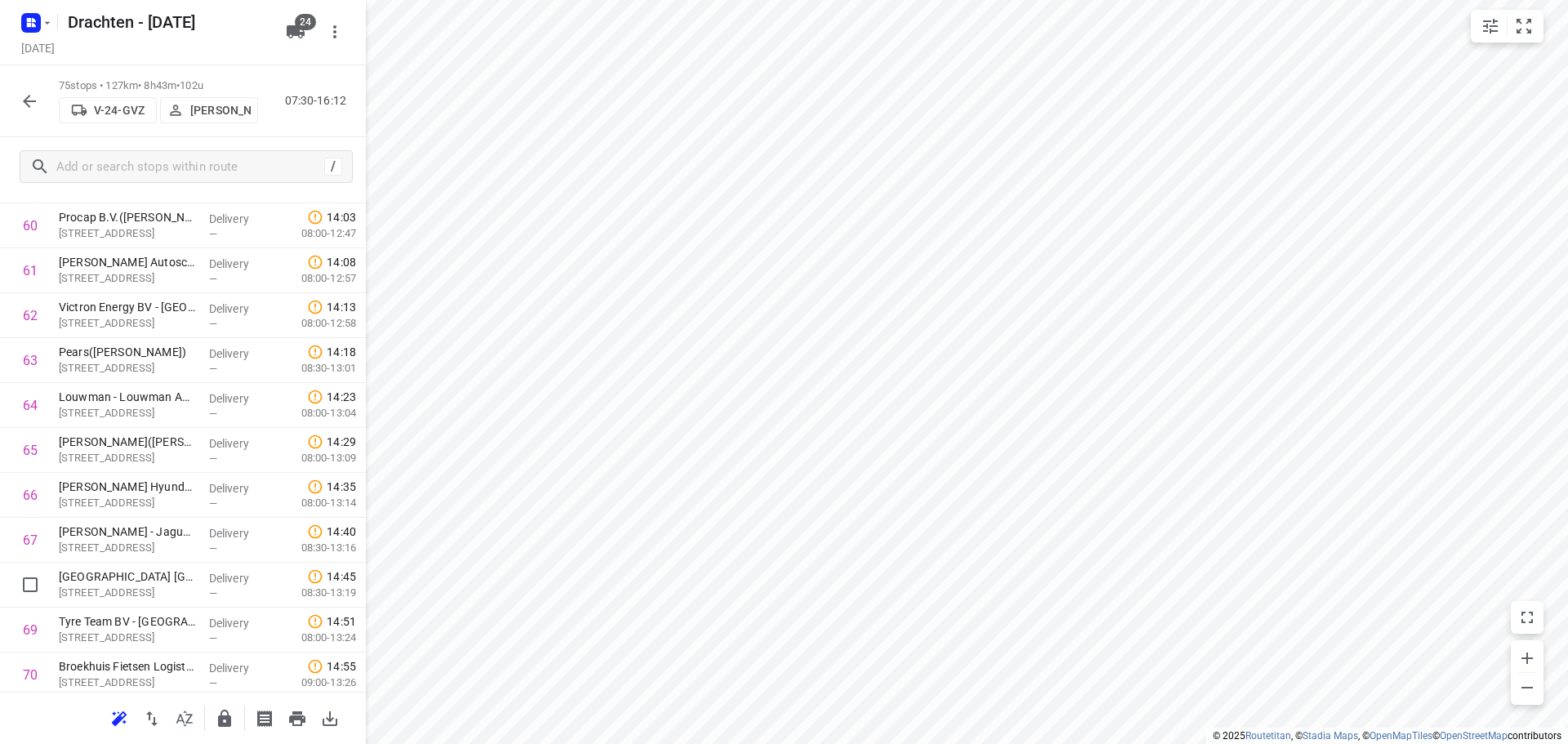
scroll to position [2999, 0]
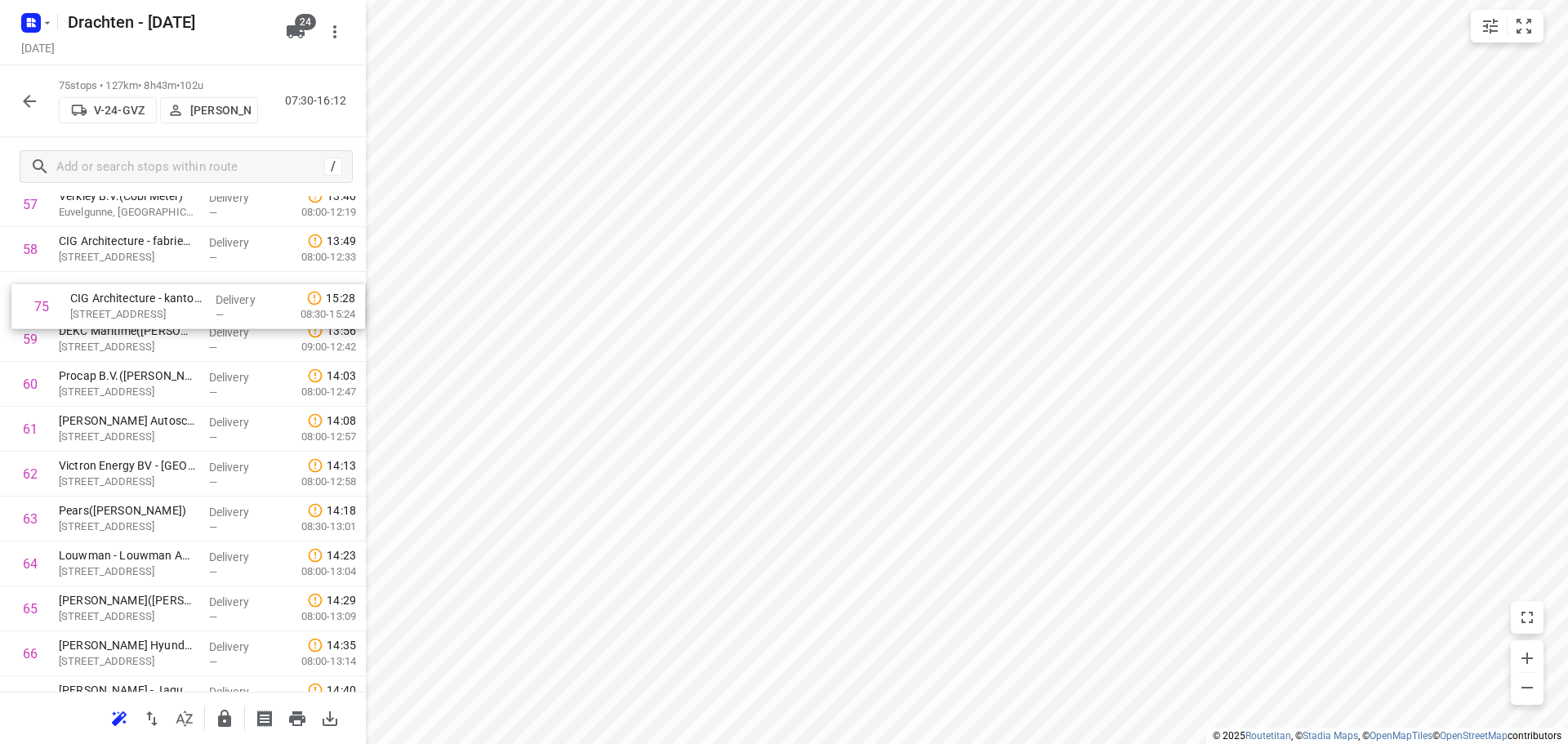
drag, startPoint x: 126, startPoint y: 632, endPoint x: 136, endPoint y: 310, distance: 322.2
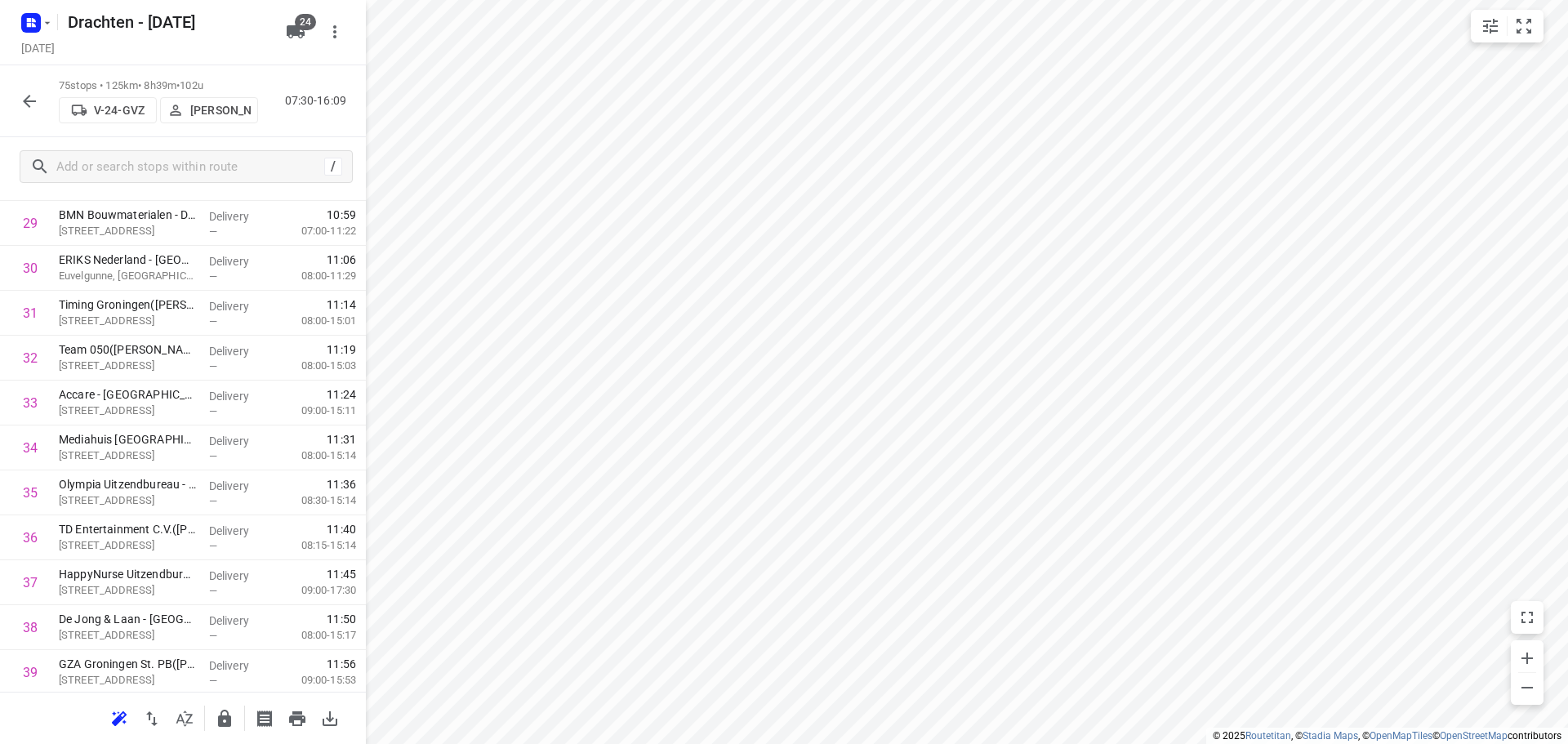
scroll to position [1633, 0]
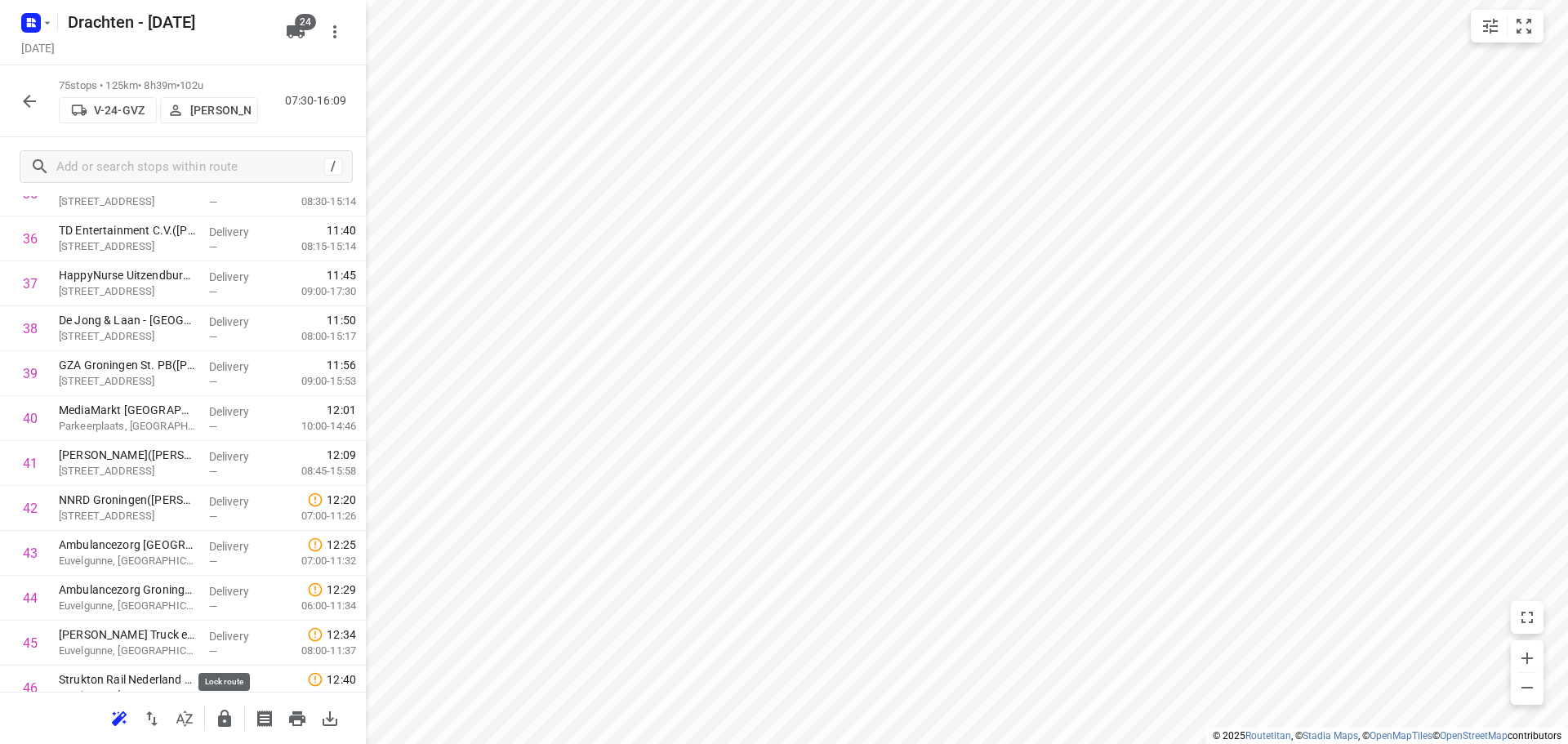
click at [221, 722] on icon "button" at bounding box center [224, 718] width 13 height 17
click at [26, 106] on icon "button" at bounding box center [30, 101] width 20 height 20
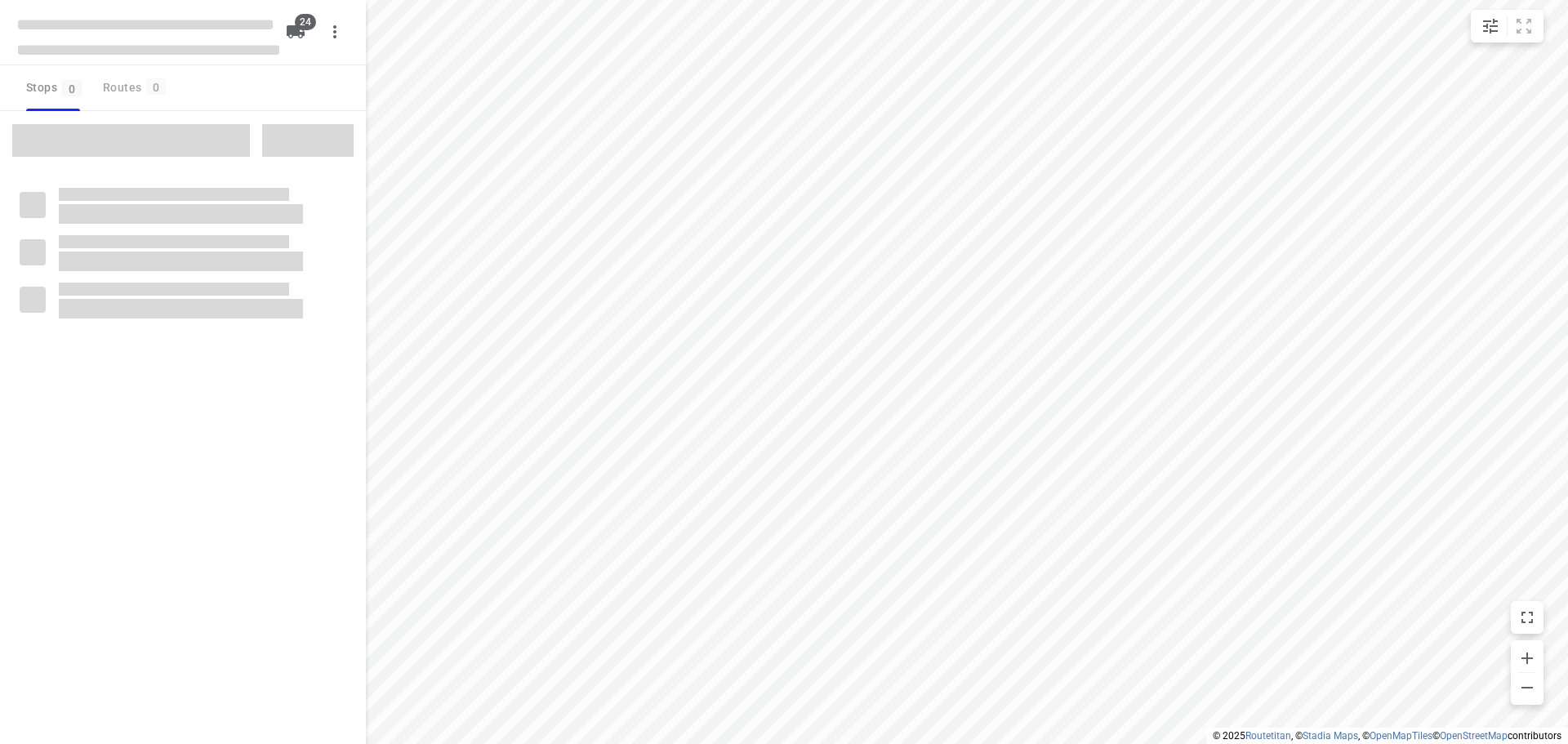
checkbox input "true"
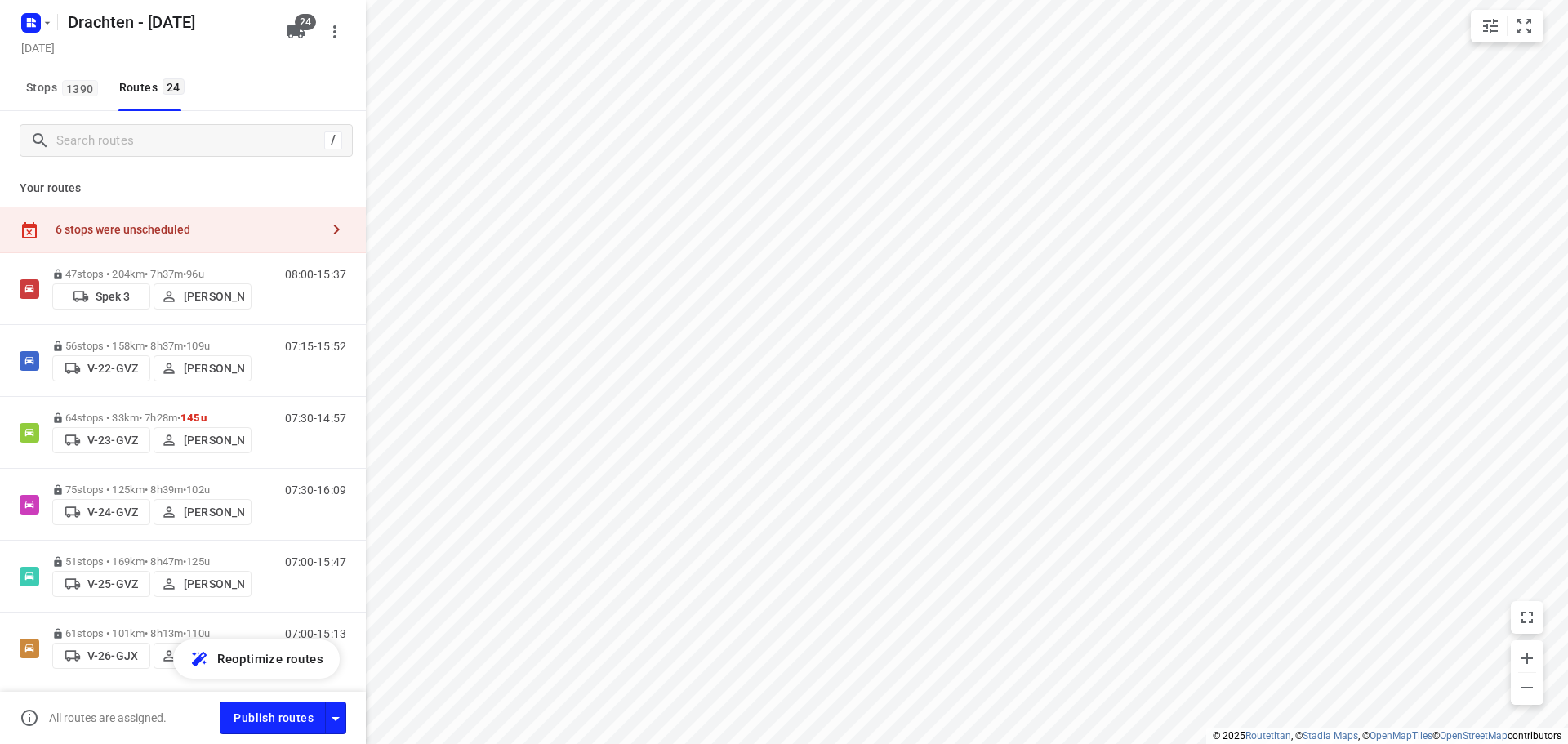
click at [320, 241] on div at bounding box center [336, 229] width 32 height 32
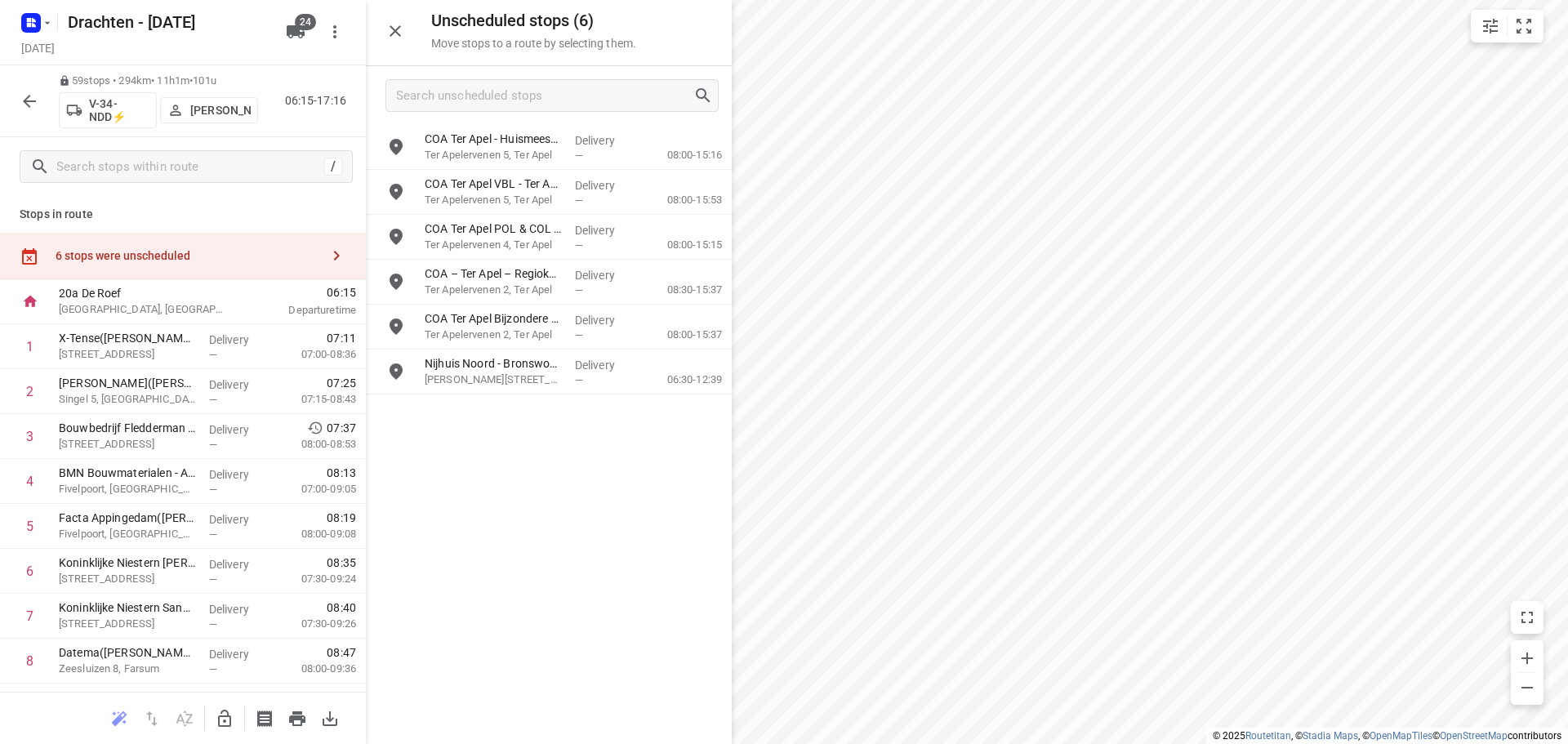
click at [221, 722] on icon "button" at bounding box center [225, 719] width 20 height 20
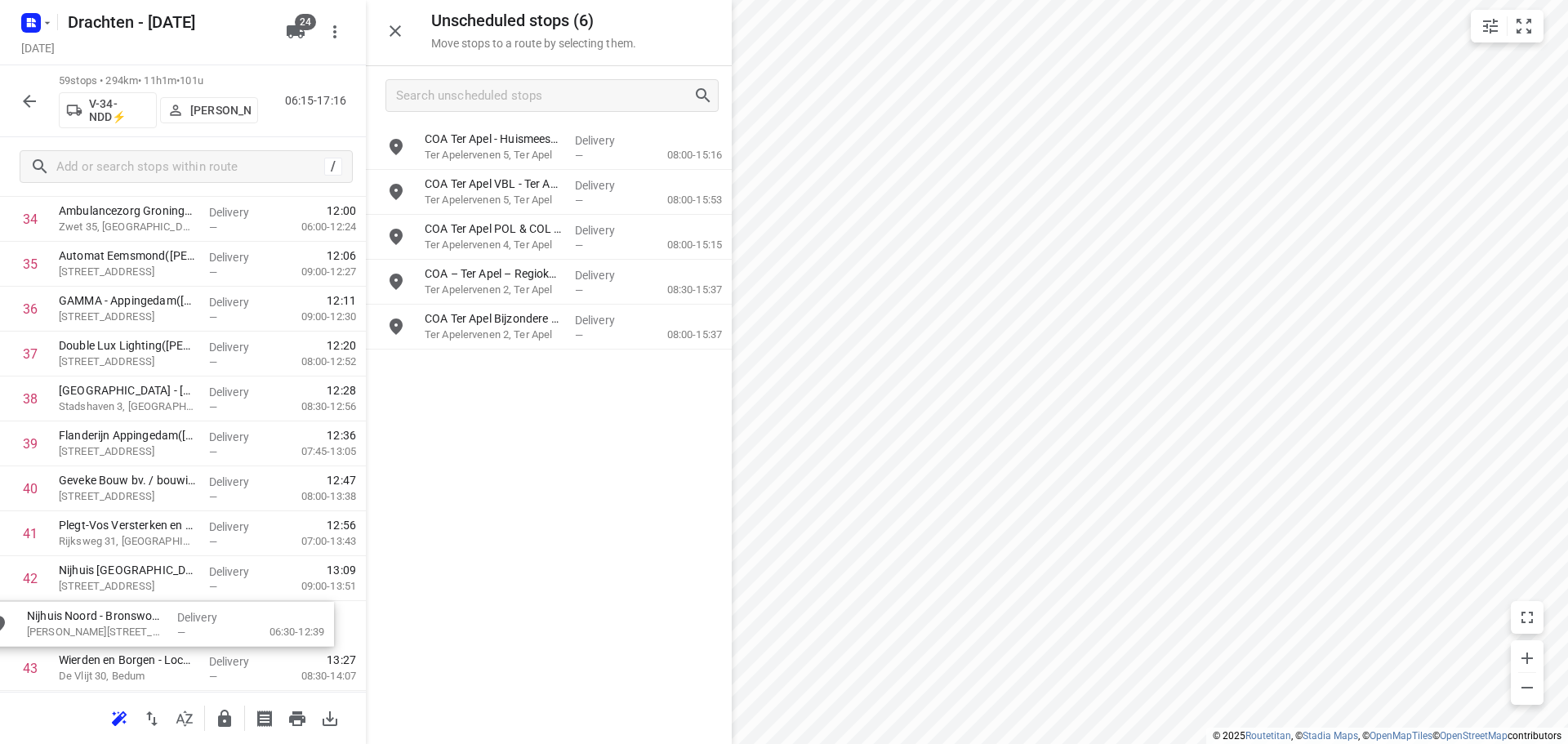
scroll to position [1653, 0]
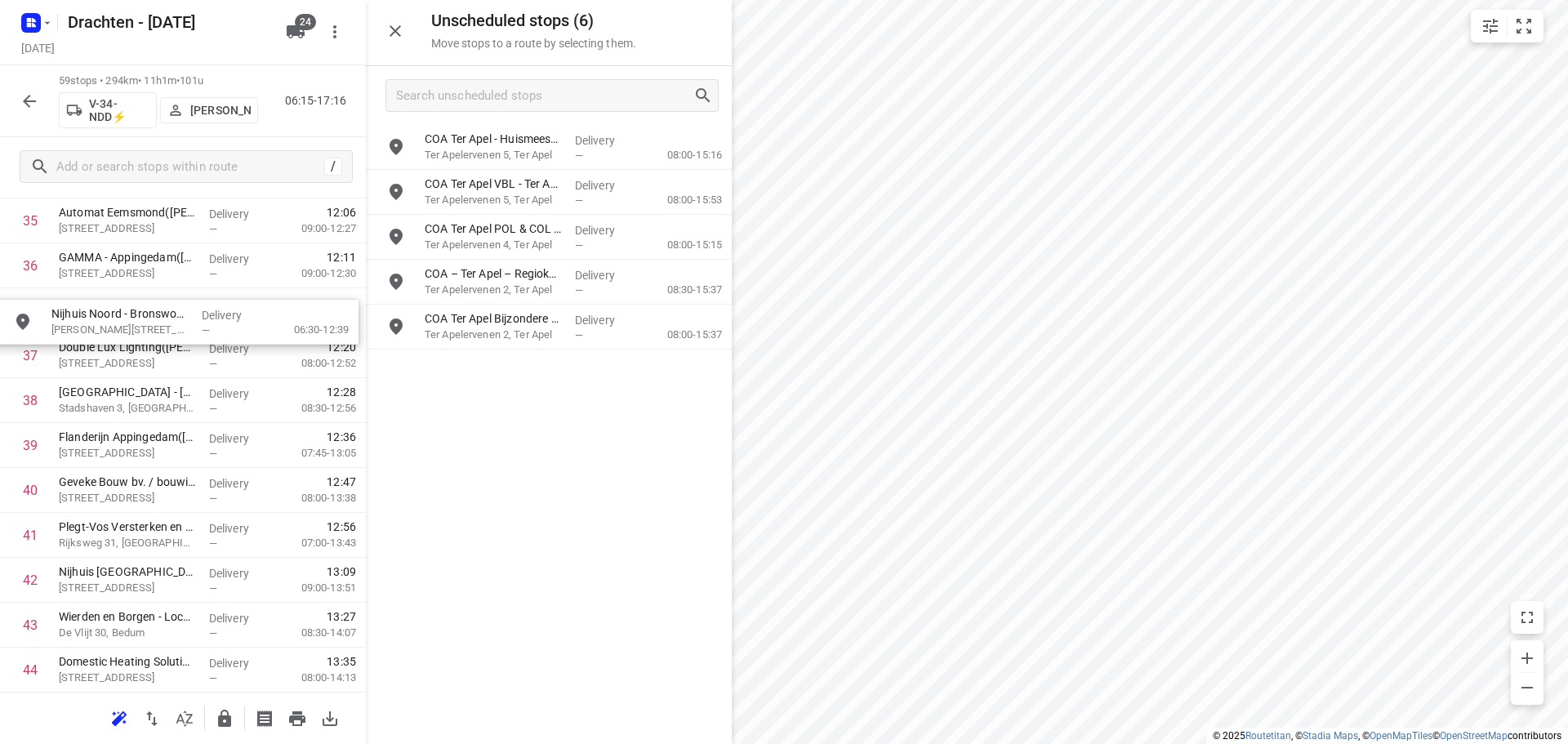
drag, startPoint x: 538, startPoint y: 375, endPoint x: 160, endPoint y: 329, distance: 380.8
click at [224, 718] on icon "button" at bounding box center [224, 718] width 13 height 17
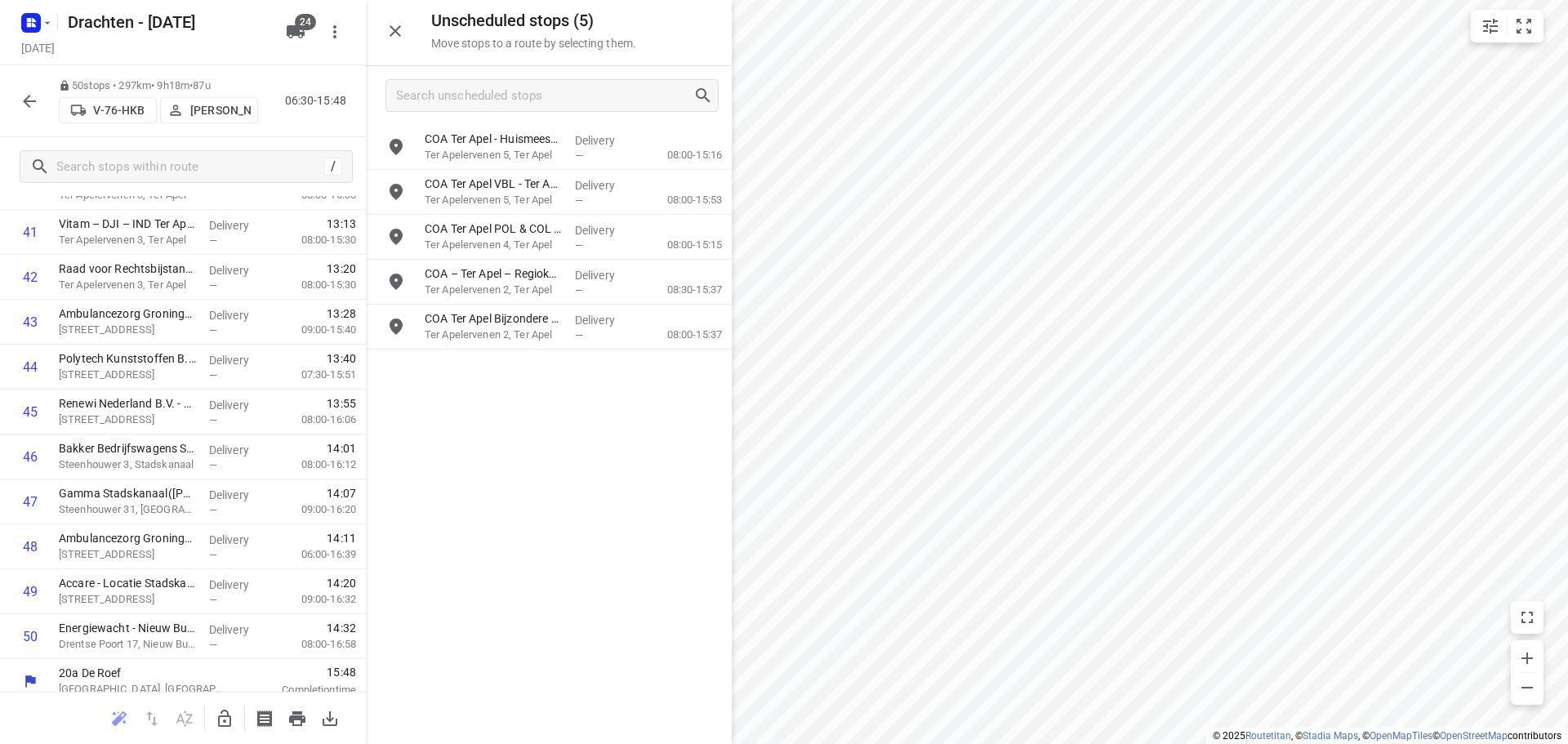
scroll to position [1924, 0]
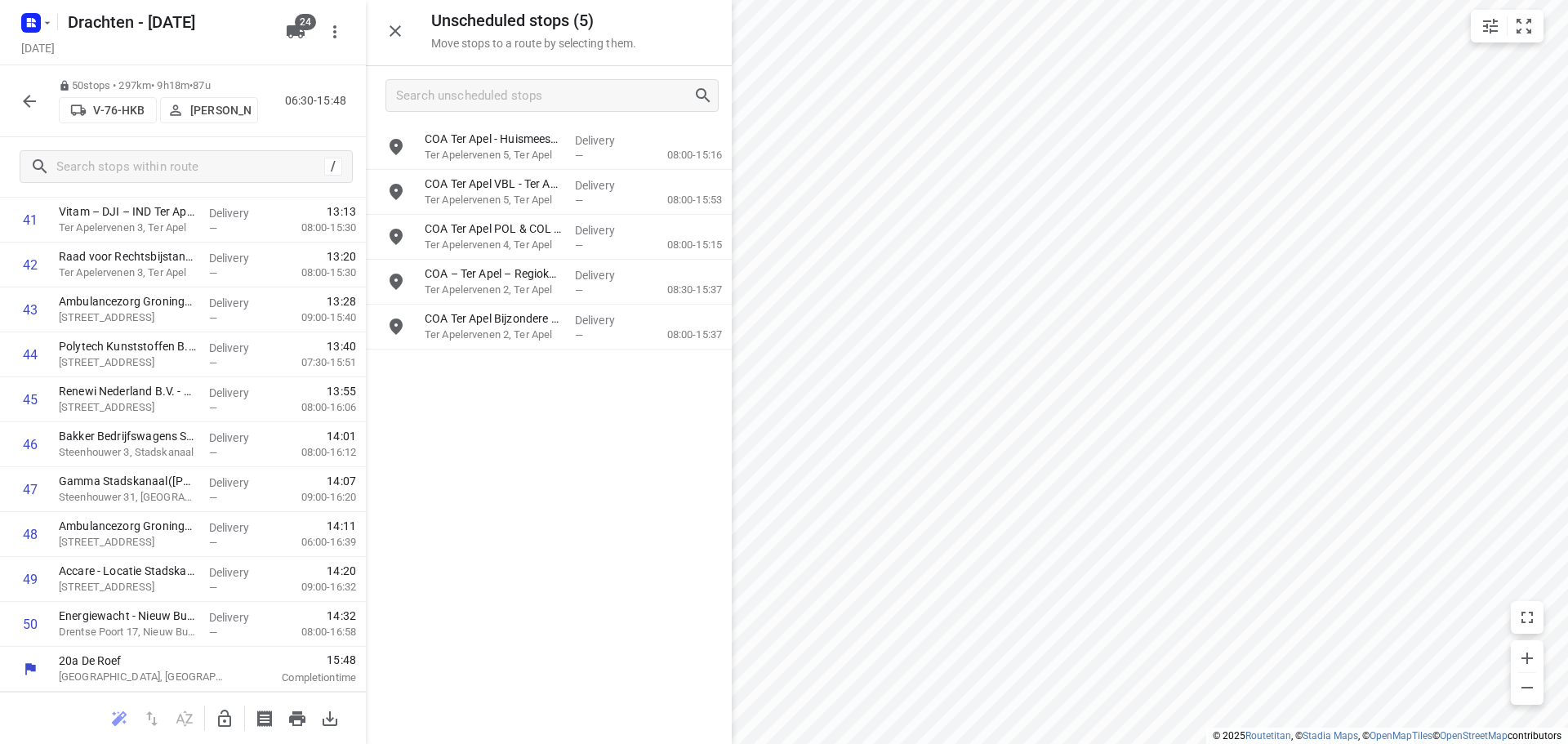
click at [223, 709] on icon "button" at bounding box center [225, 719] width 20 height 20
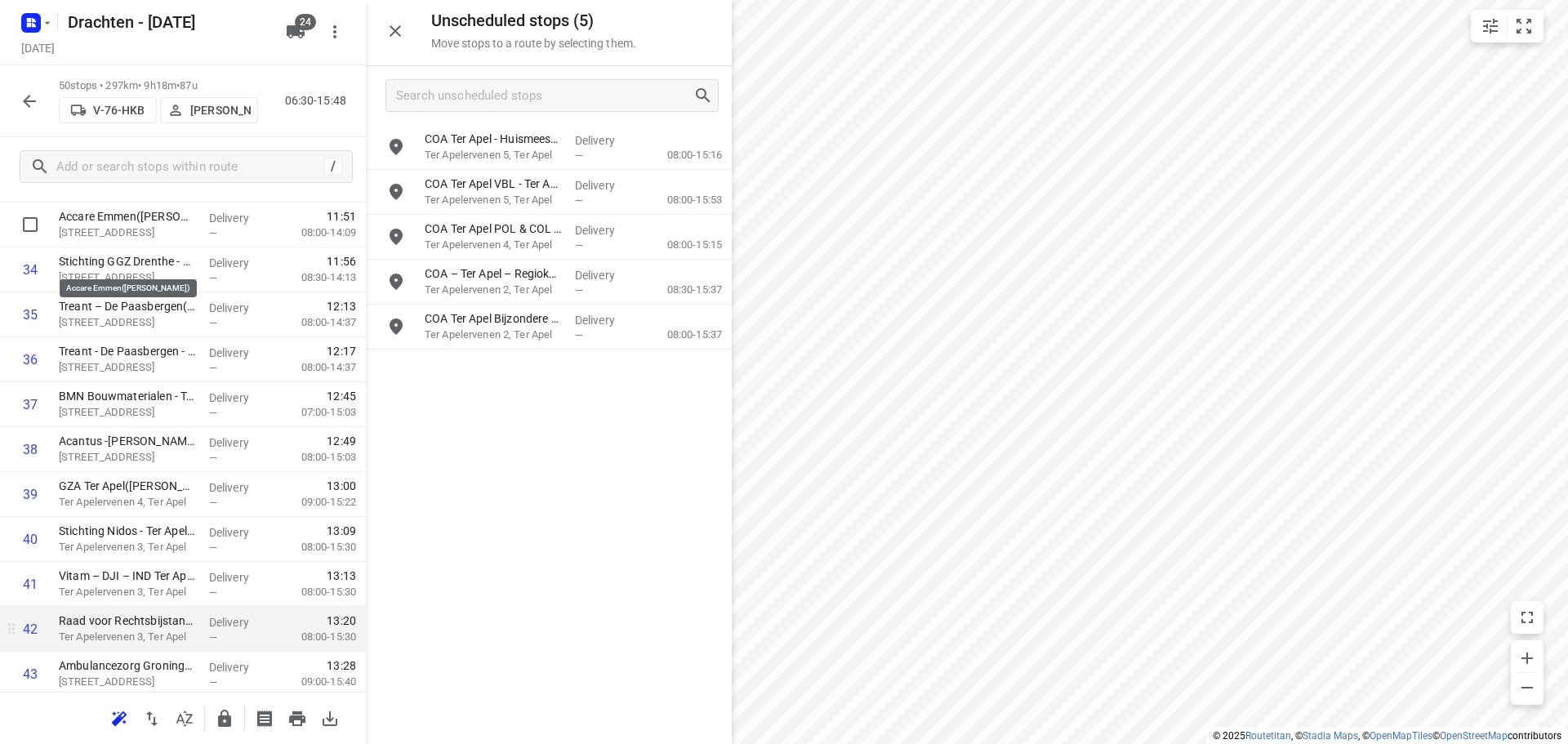
scroll to position [1515, 0]
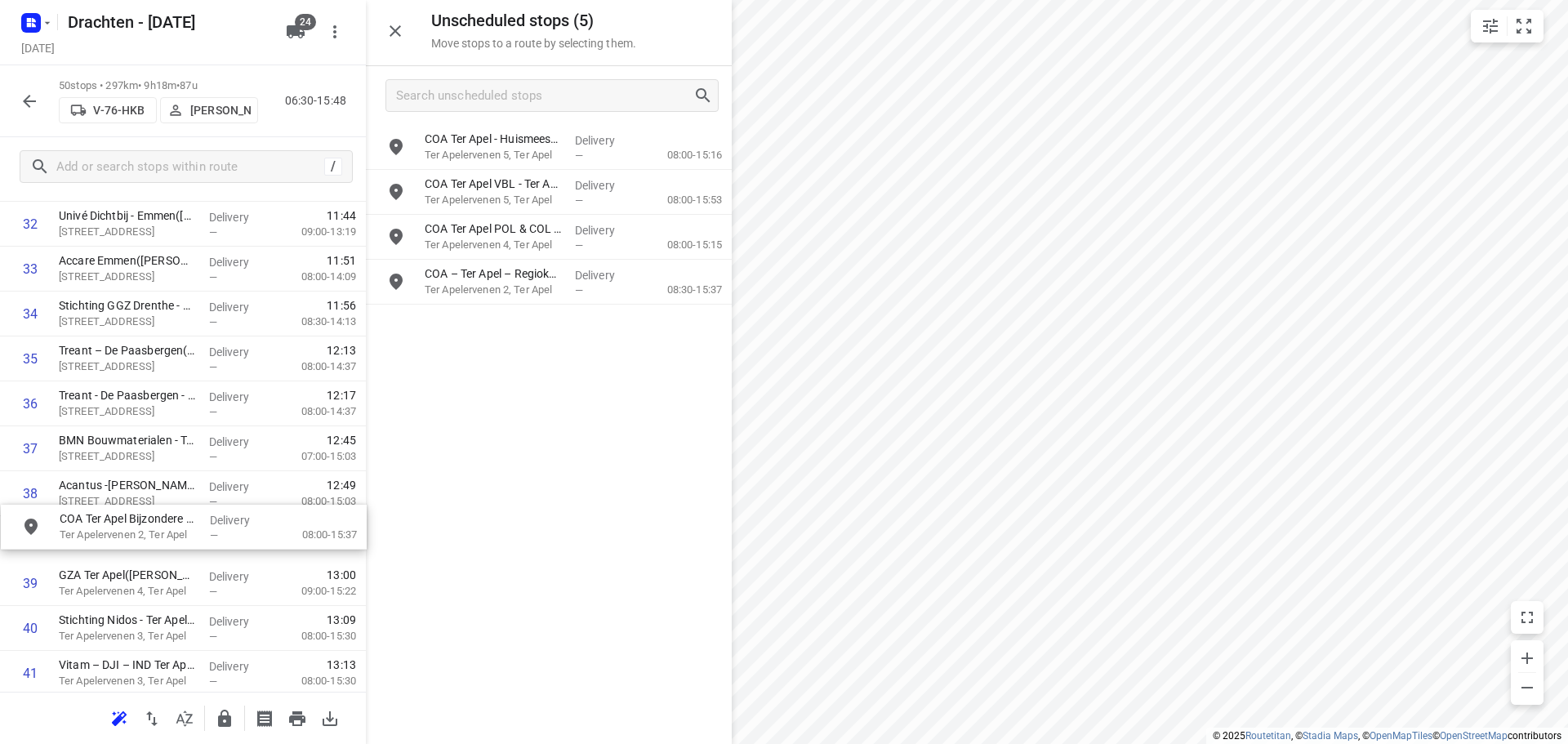
drag, startPoint x: 559, startPoint y: 329, endPoint x: 190, endPoint y: 532, distance: 421.2
drag, startPoint x: 547, startPoint y: 290, endPoint x: 160, endPoint y: 542, distance: 461.8
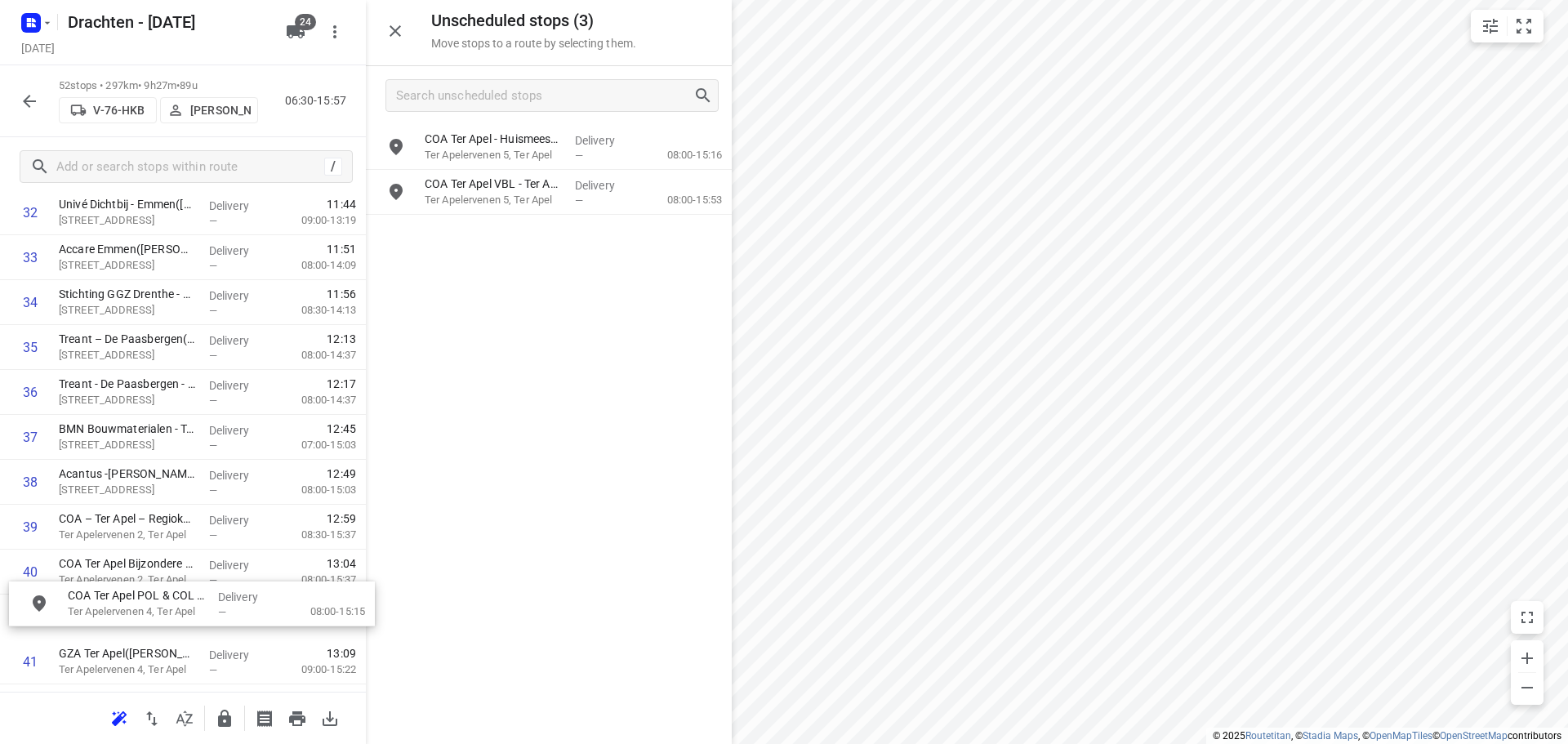
scroll to position [1562, 0]
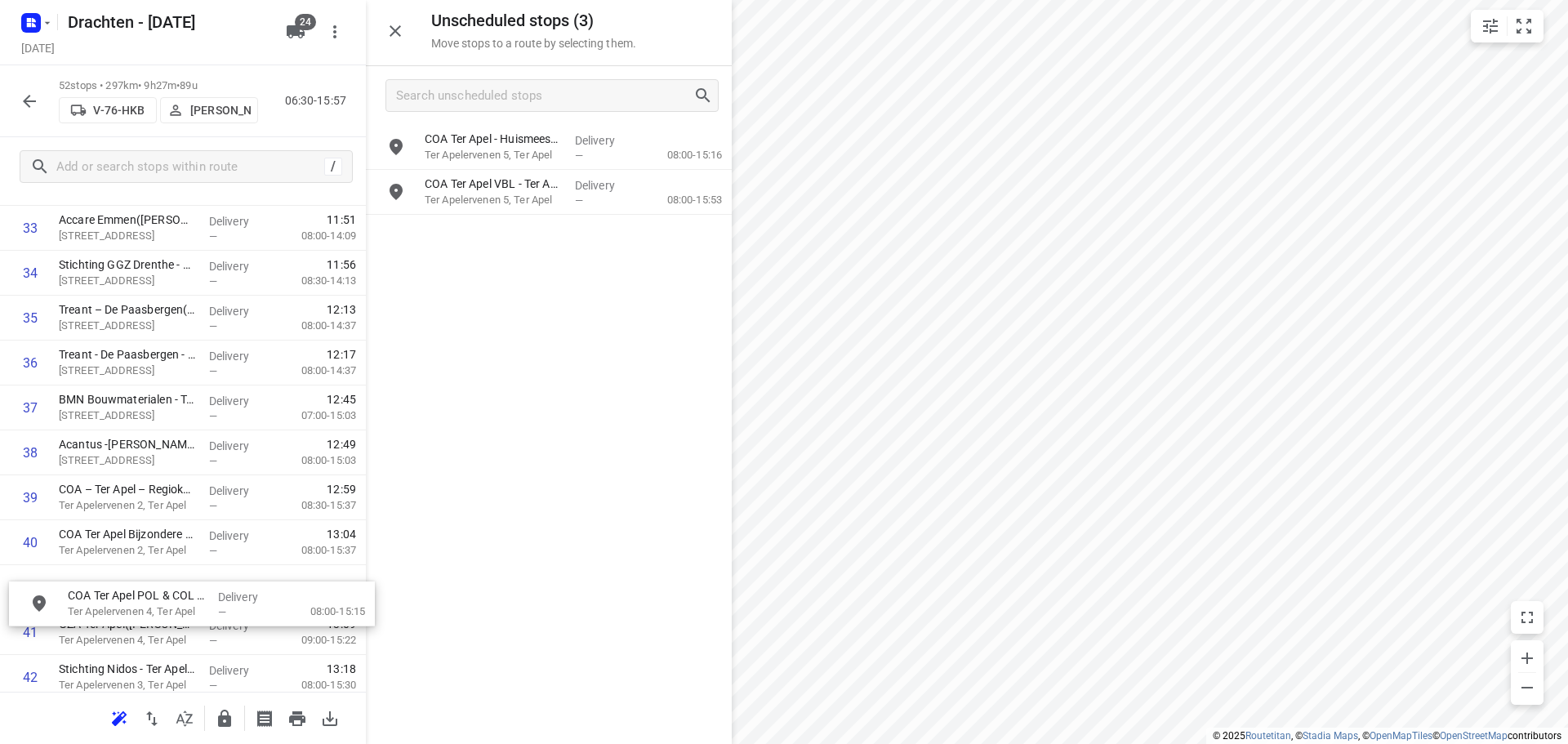
drag, startPoint x: 506, startPoint y: 243, endPoint x: 149, endPoint y: 619, distance: 518.5
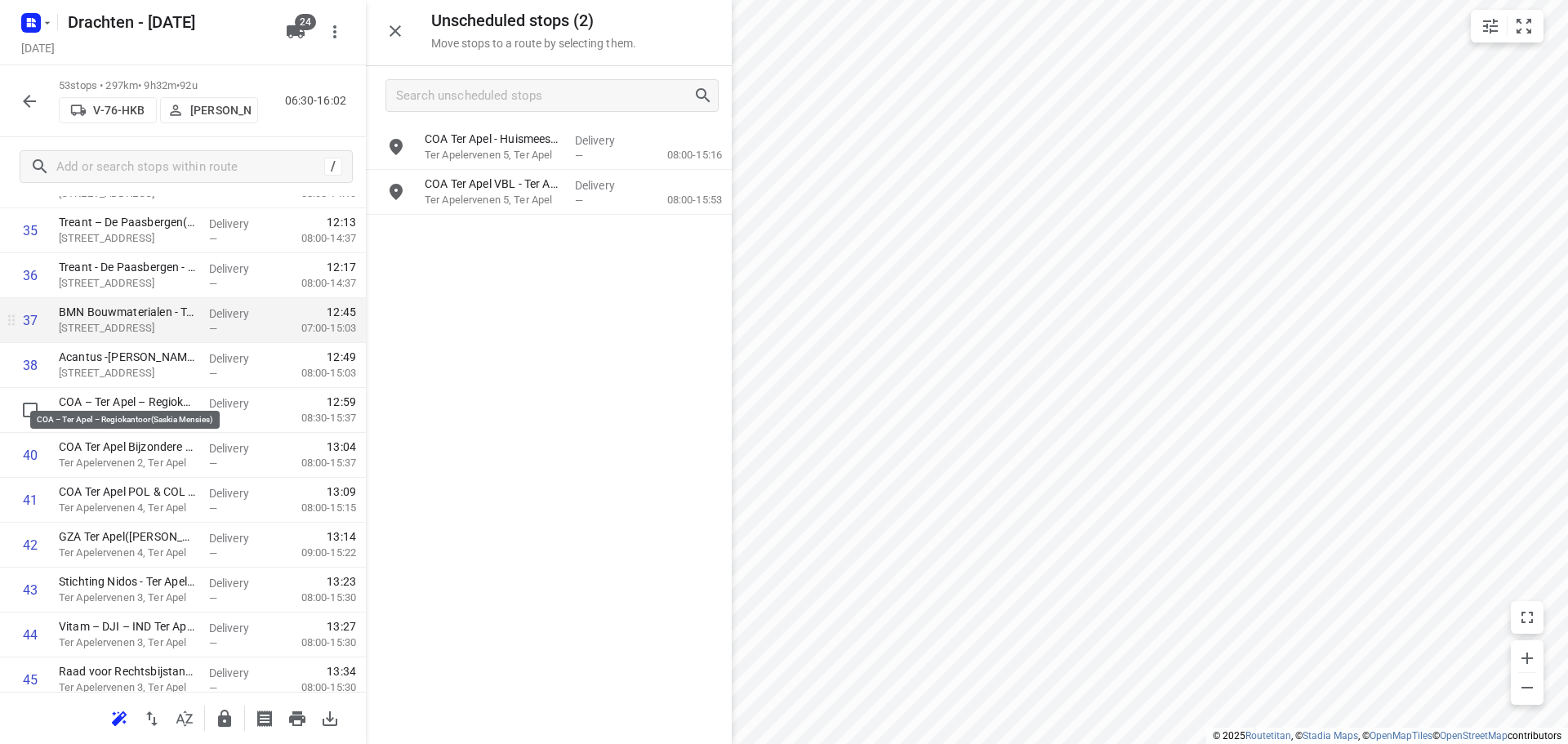
scroll to position [1725, 0]
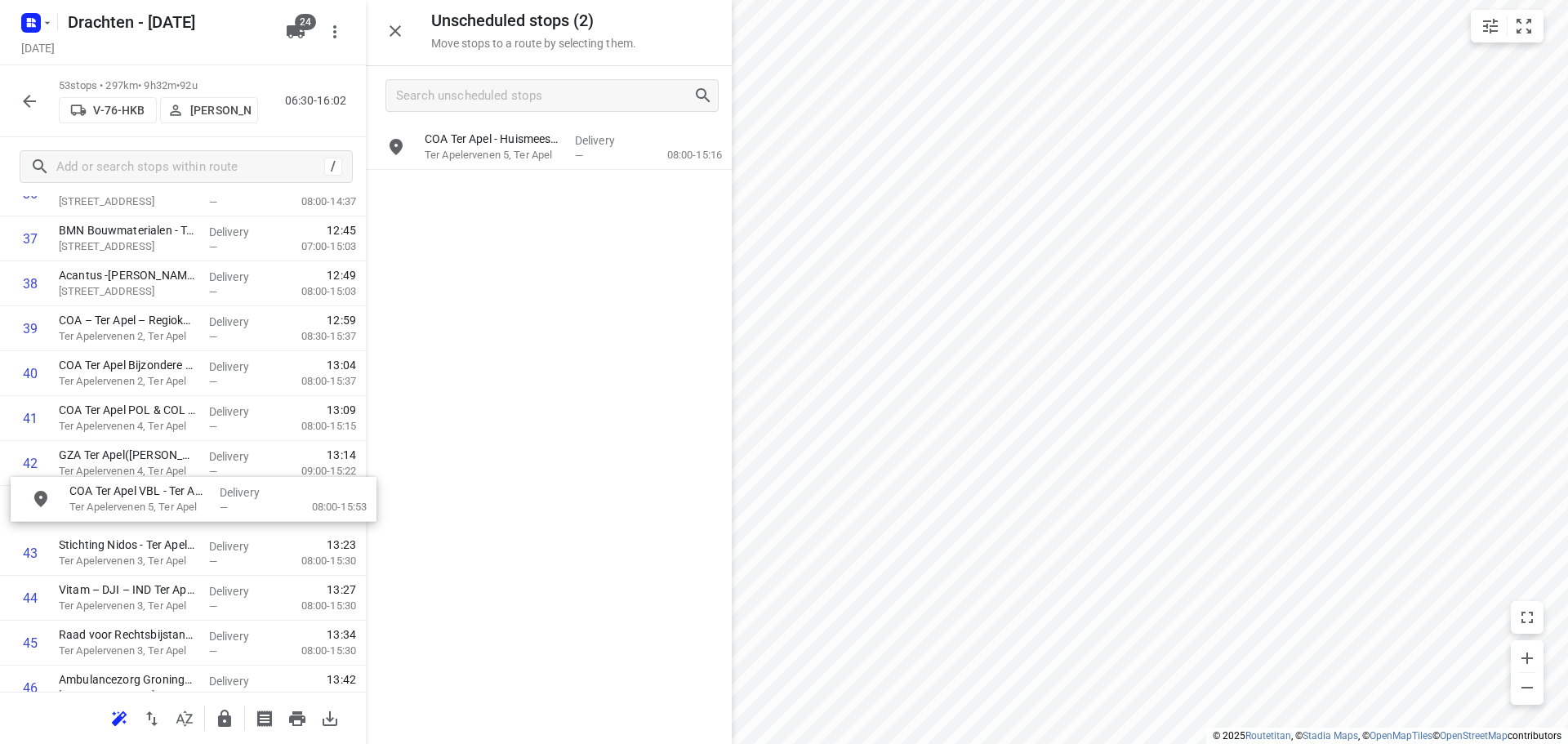
drag, startPoint x: 509, startPoint y: 192, endPoint x: 143, endPoint y: 515, distance: 488.1
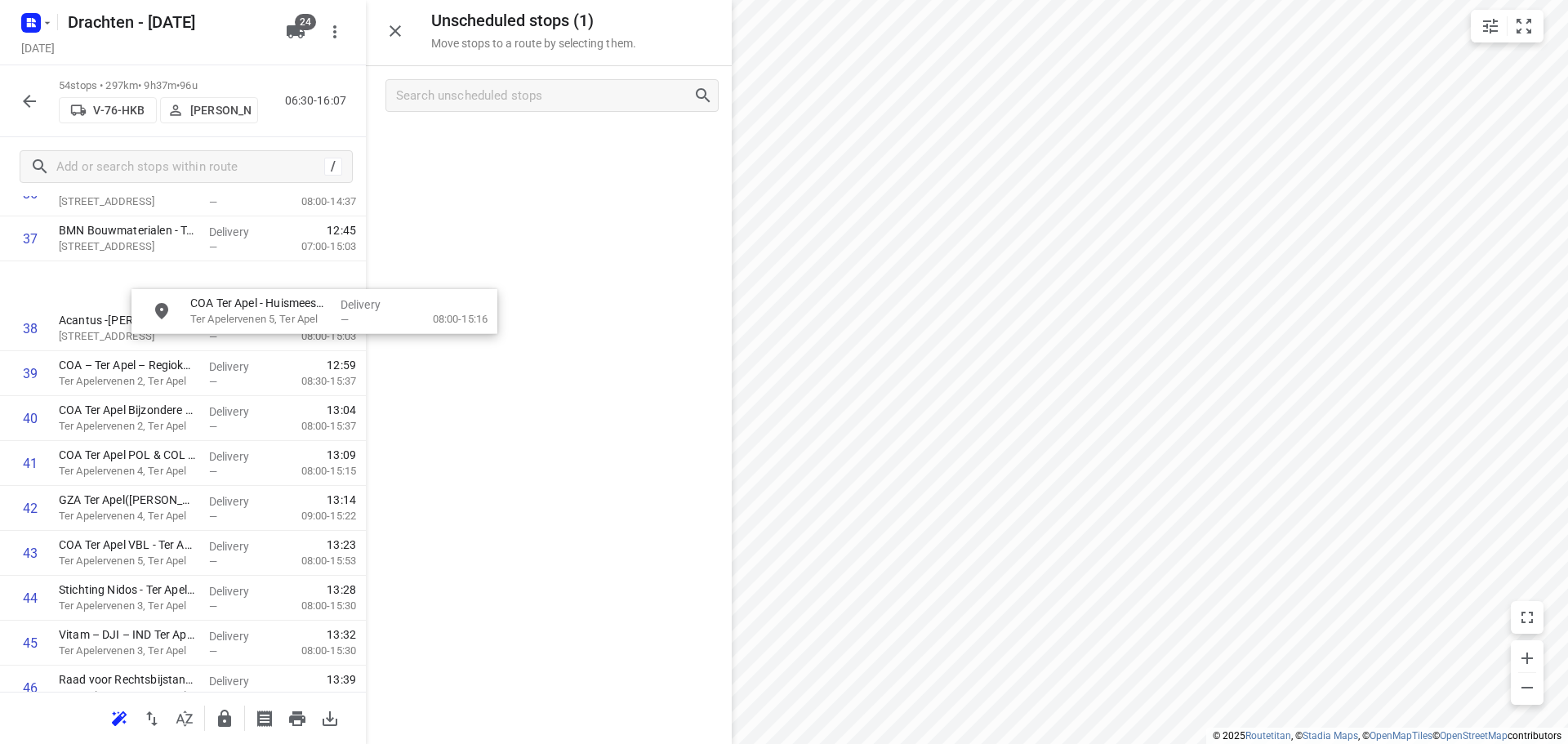
scroll to position [1714, 0]
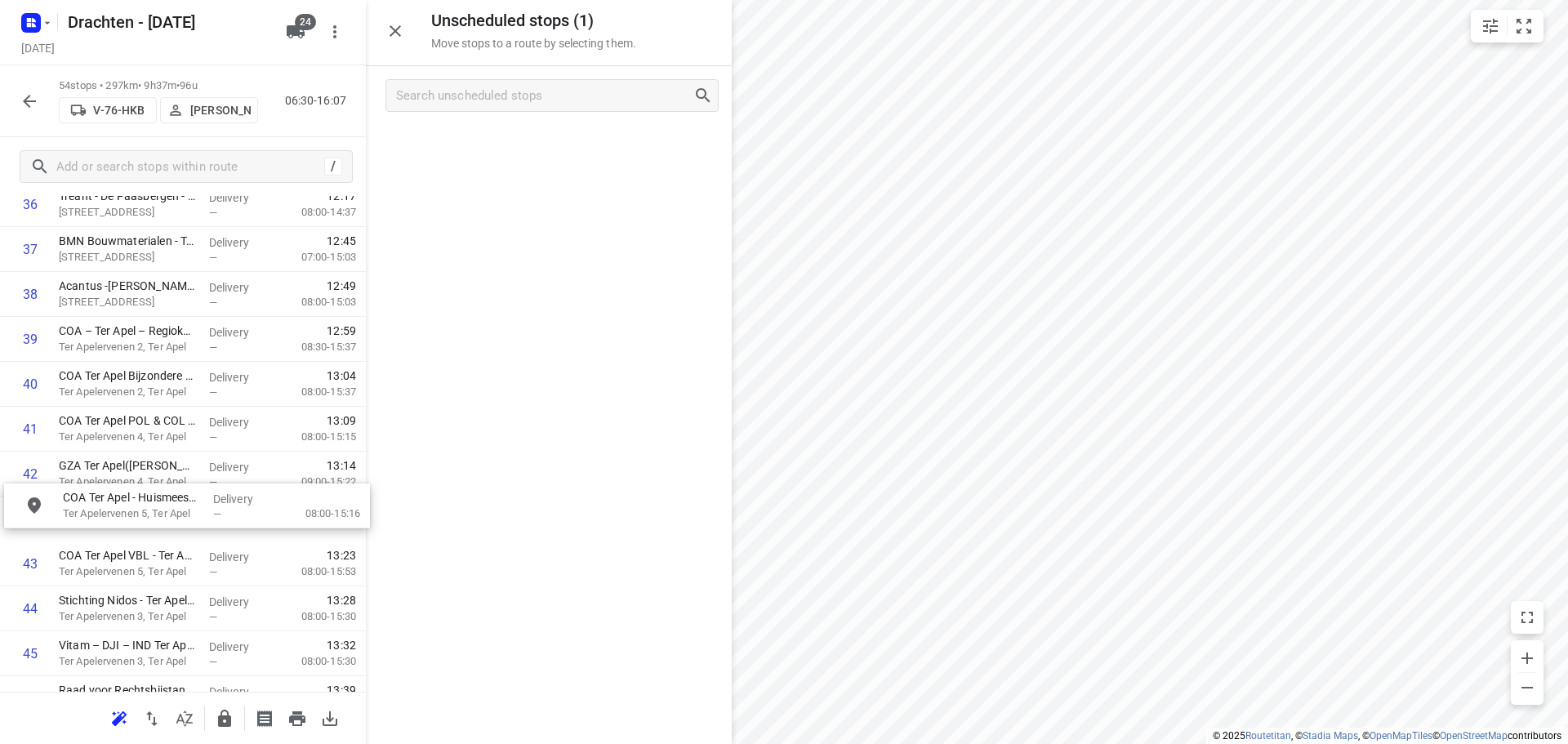
drag, startPoint x: 538, startPoint y: 150, endPoint x: 153, endPoint y: 523, distance: 536.1
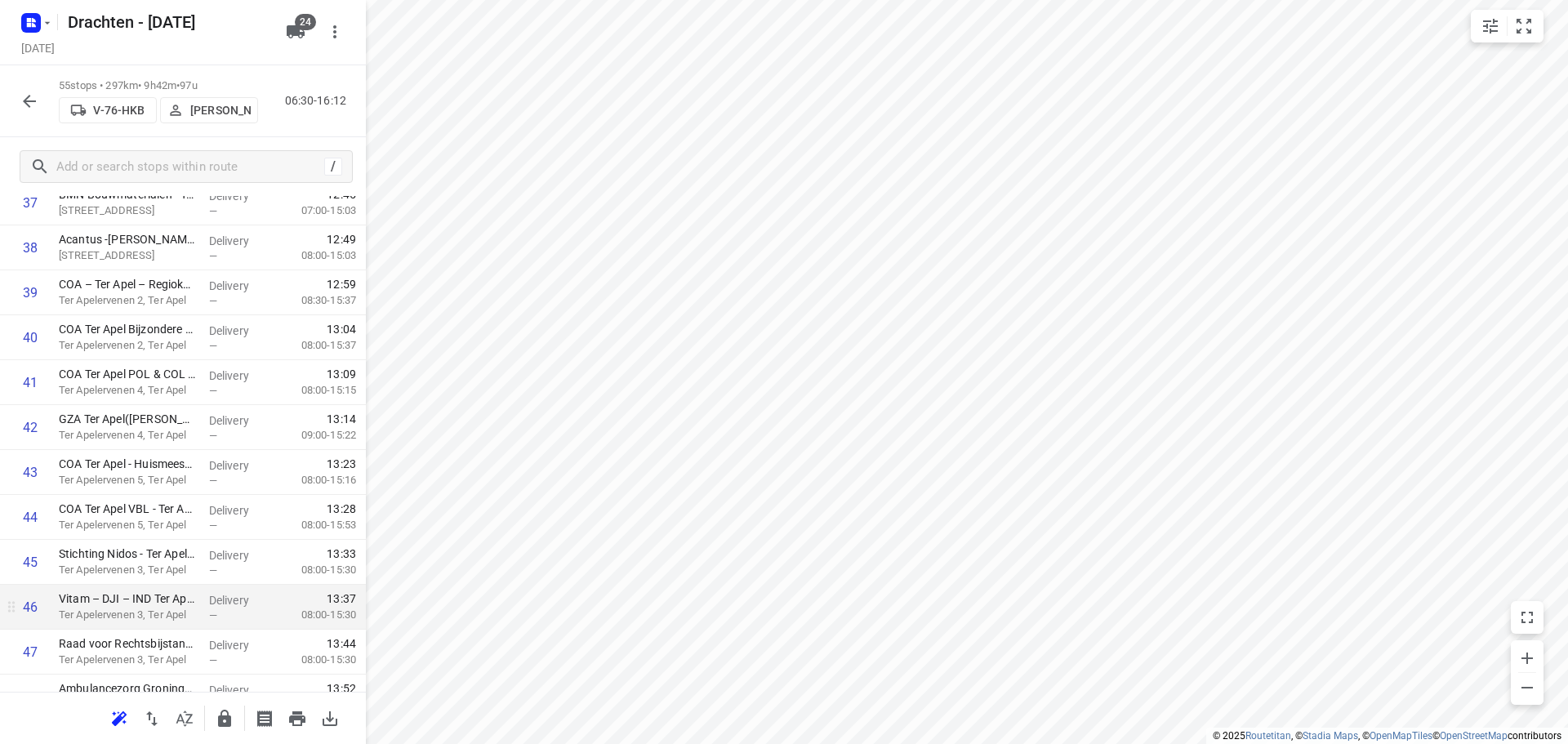
scroll to position [2101, 0]
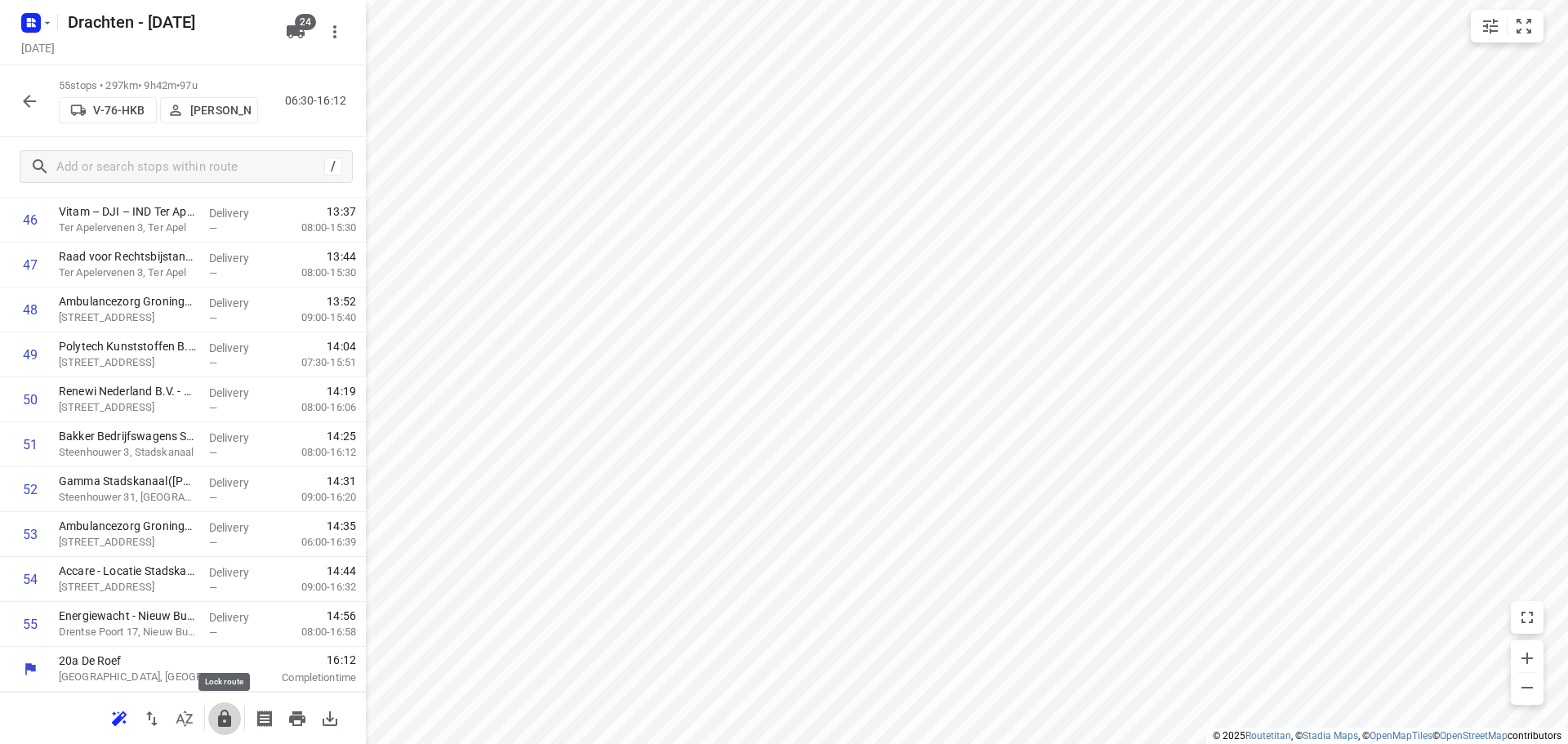
click at [232, 714] on icon "button" at bounding box center [225, 719] width 20 height 20
click at [37, 32] on icon "button" at bounding box center [30, 22] width 26 height 26
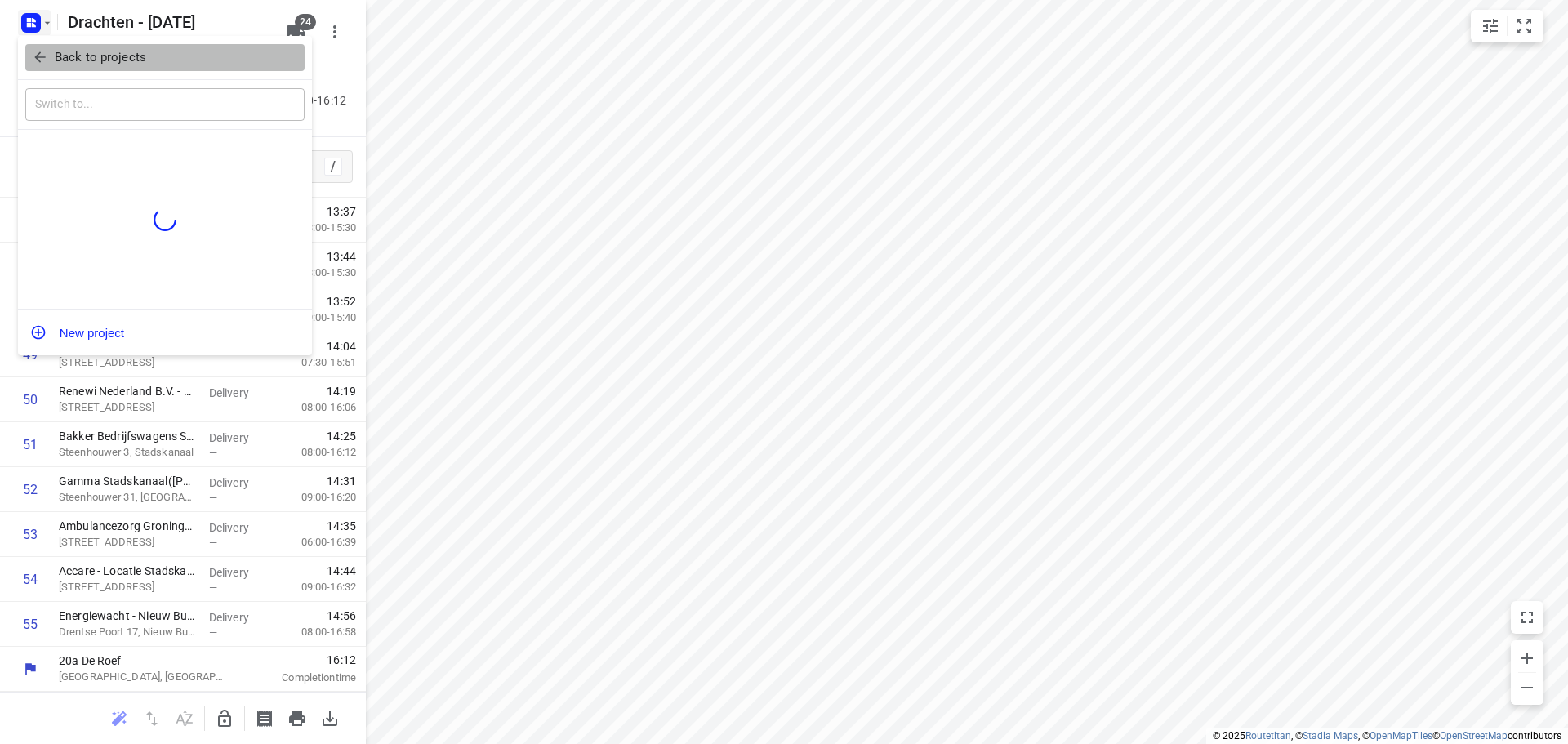
click at [106, 58] on p "Back to projects" at bounding box center [100, 57] width 91 height 19
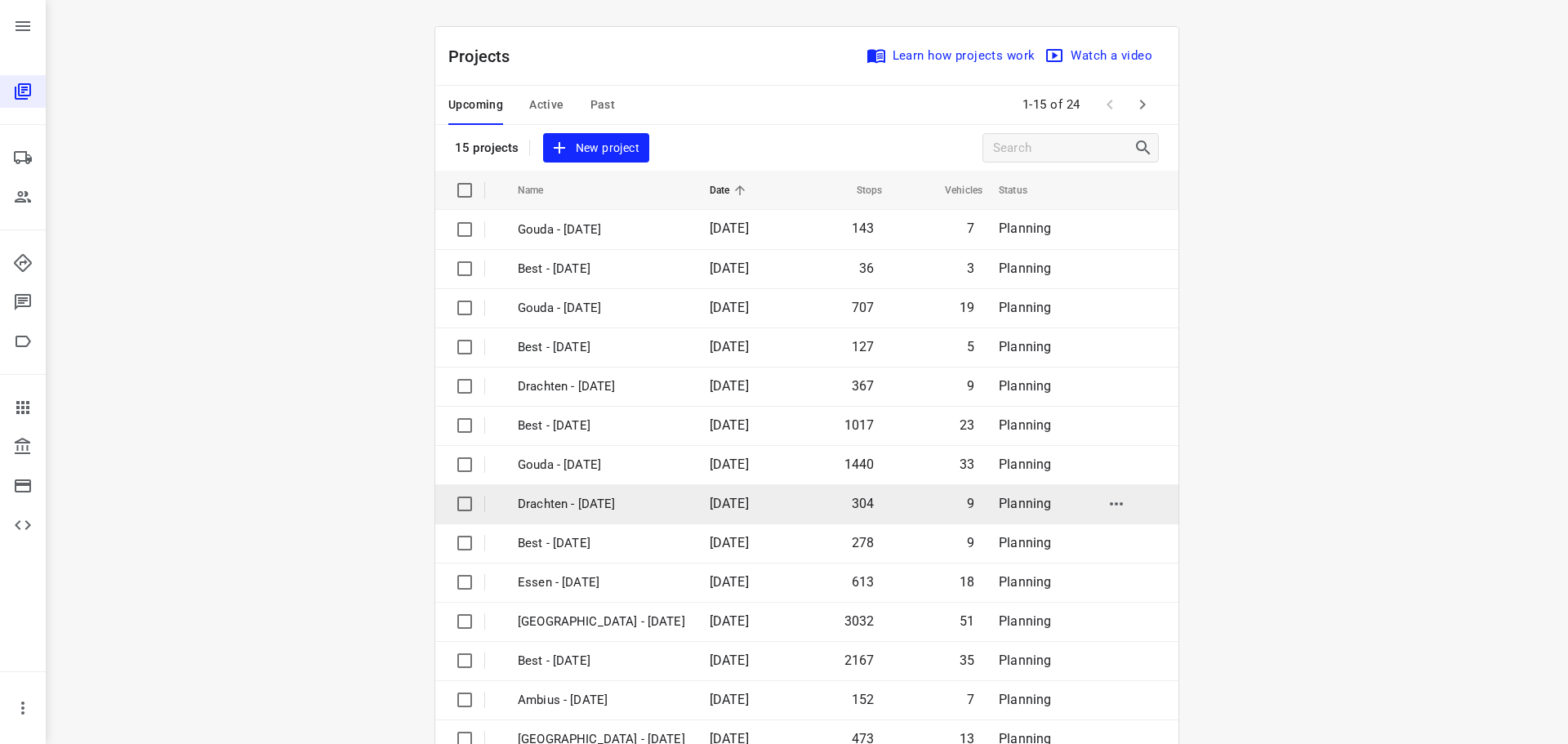
click at [564, 498] on p "Drachten - [DATE]" at bounding box center [602, 504] width 168 height 19
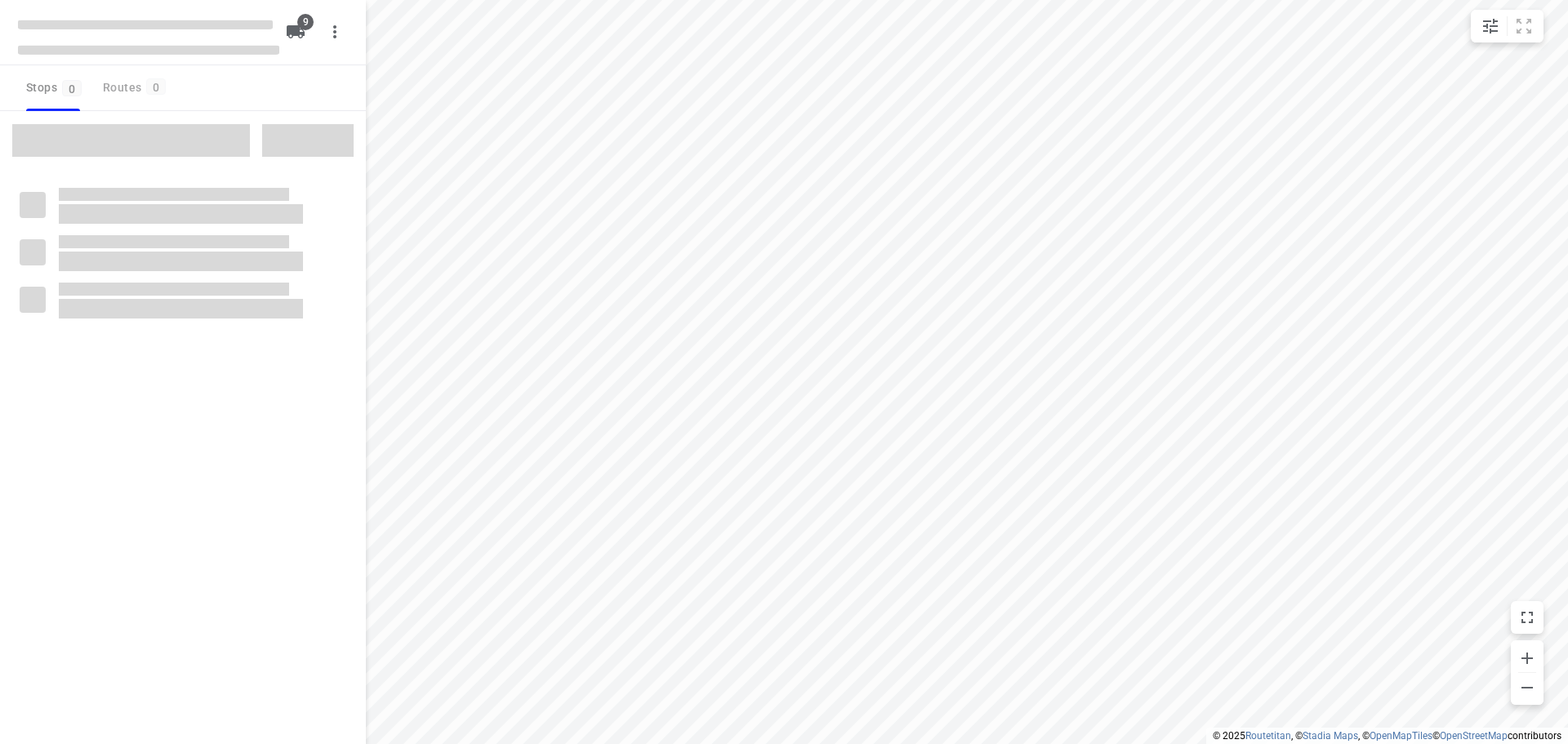
checkbox input "true"
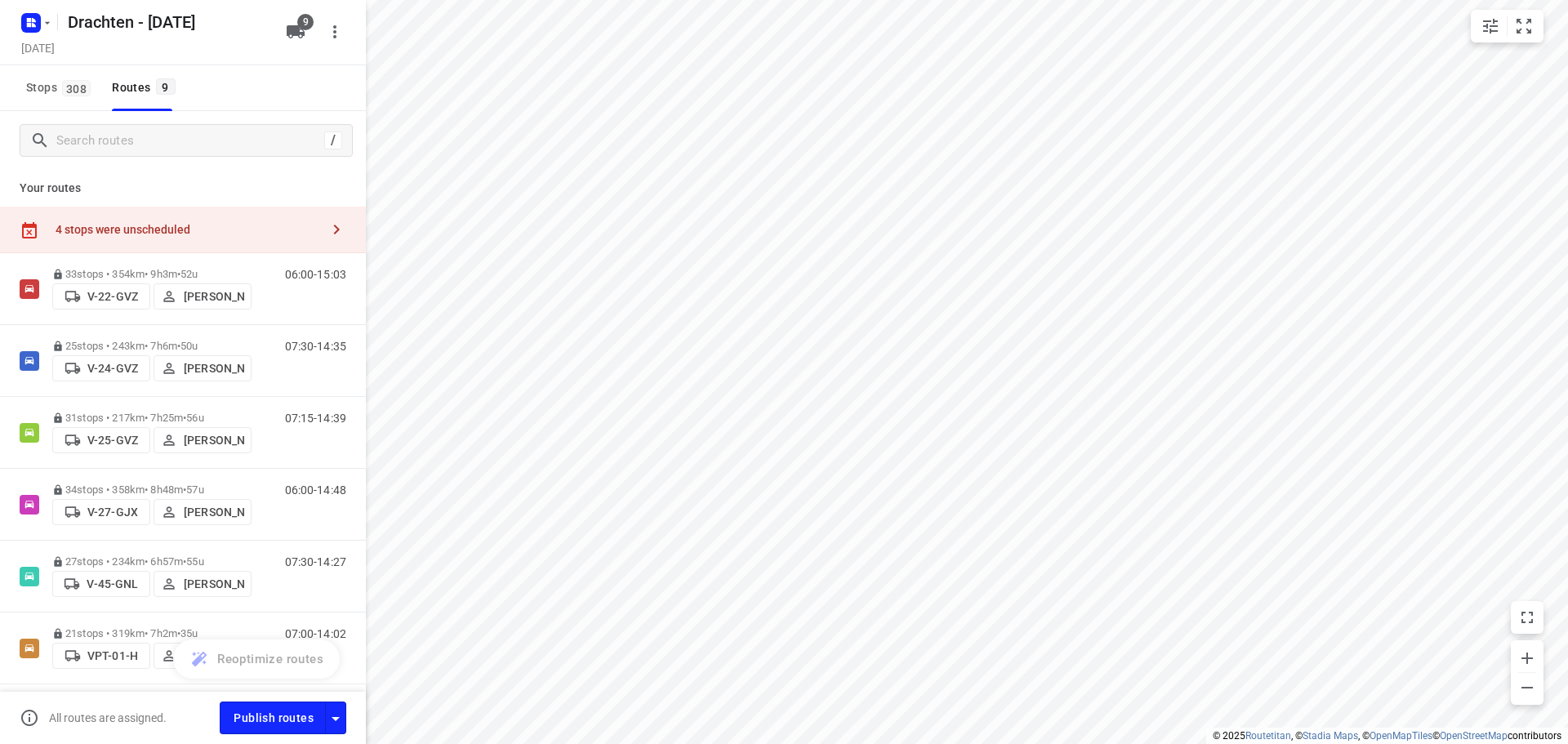
click at [263, 237] on div "4 stops were unscheduled" at bounding box center [183, 230] width 366 height 47
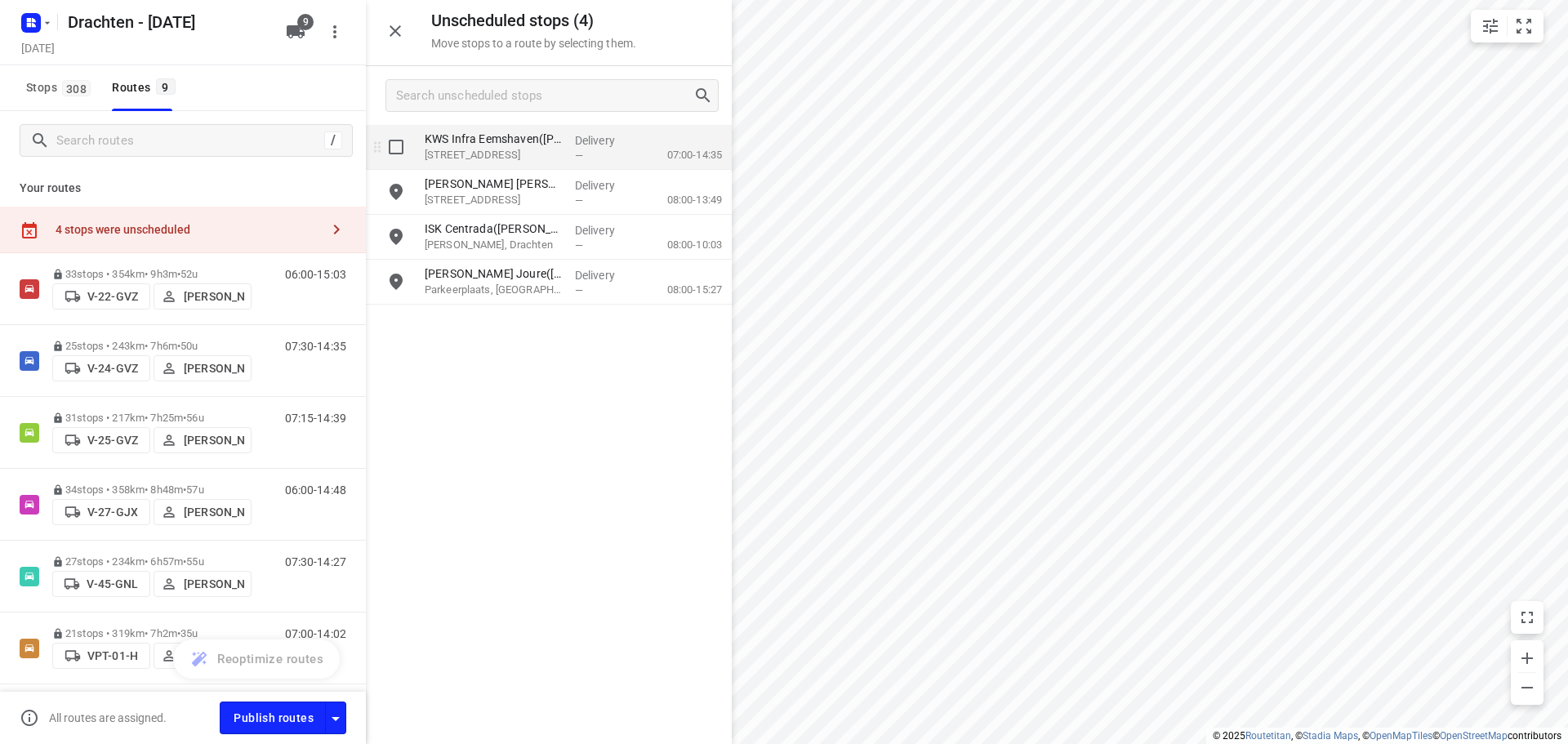
click at [653, 162] on p "07:00-14:35" at bounding box center [681, 155] width 81 height 16
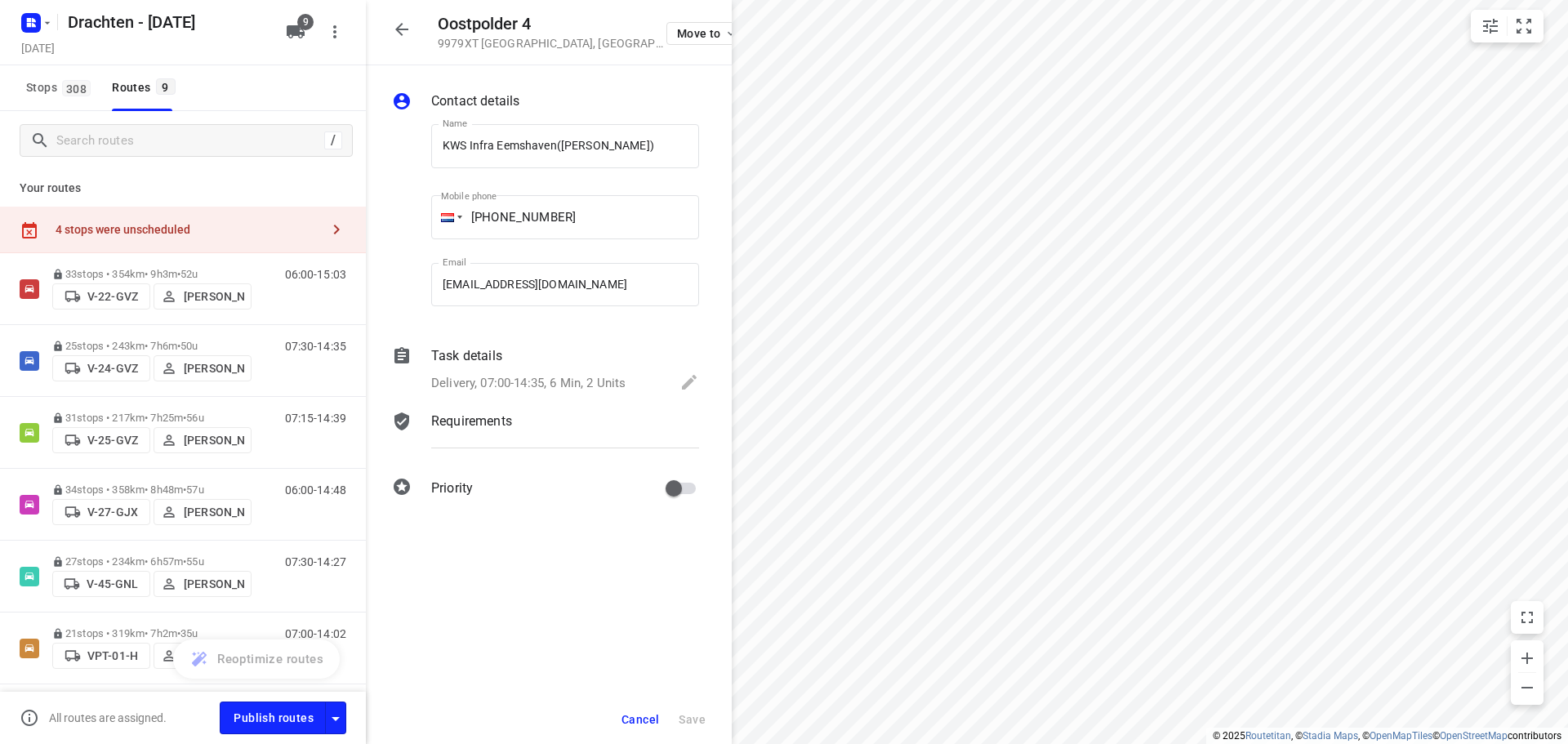
click at [535, 372] on div "Delivery, 07:00-14:35, 6 Min, 2 Units" at bounding box center [565, 384] width 268 height 23
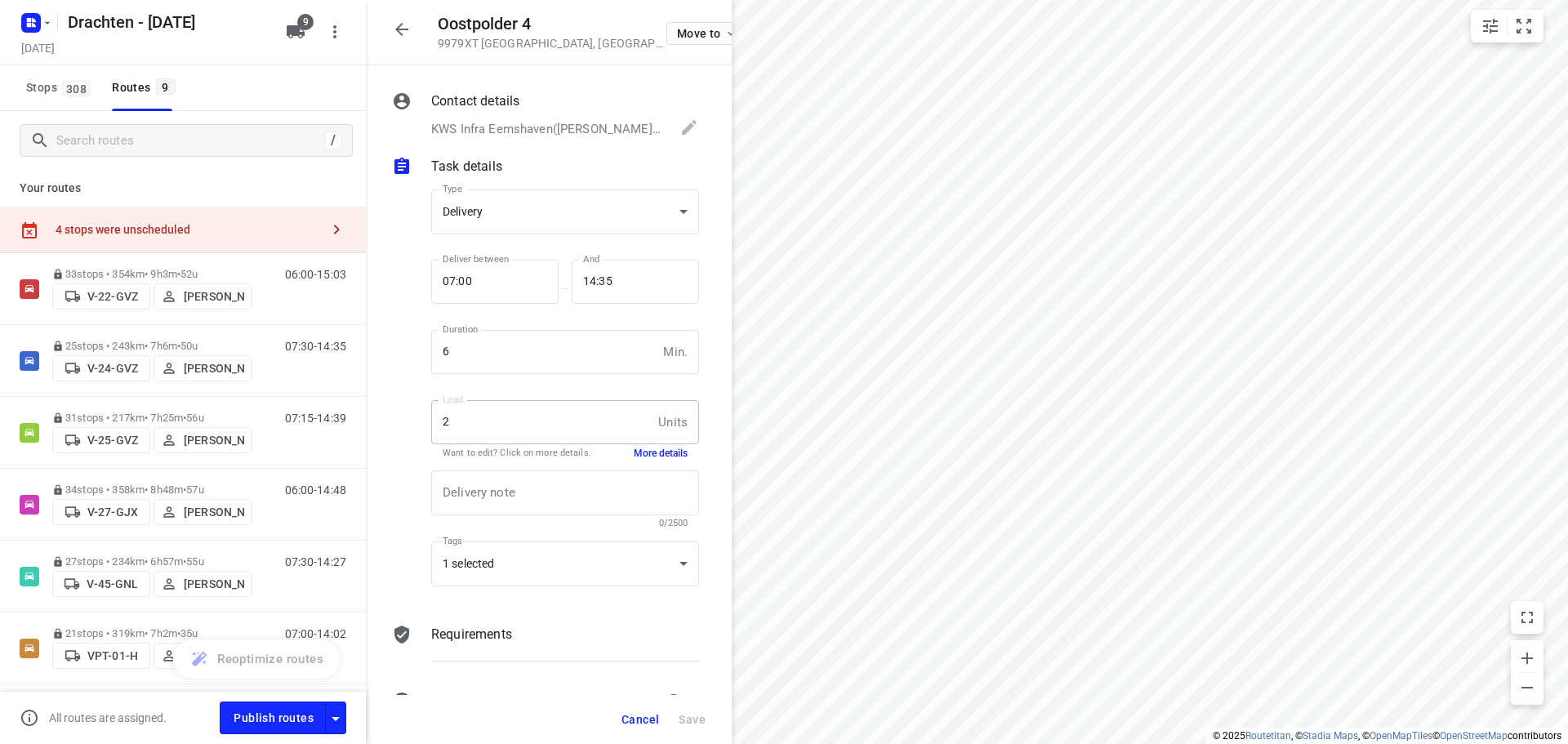
click at [659, 458] on button "More details" at bounding box center [661, 453] width 54 height 13
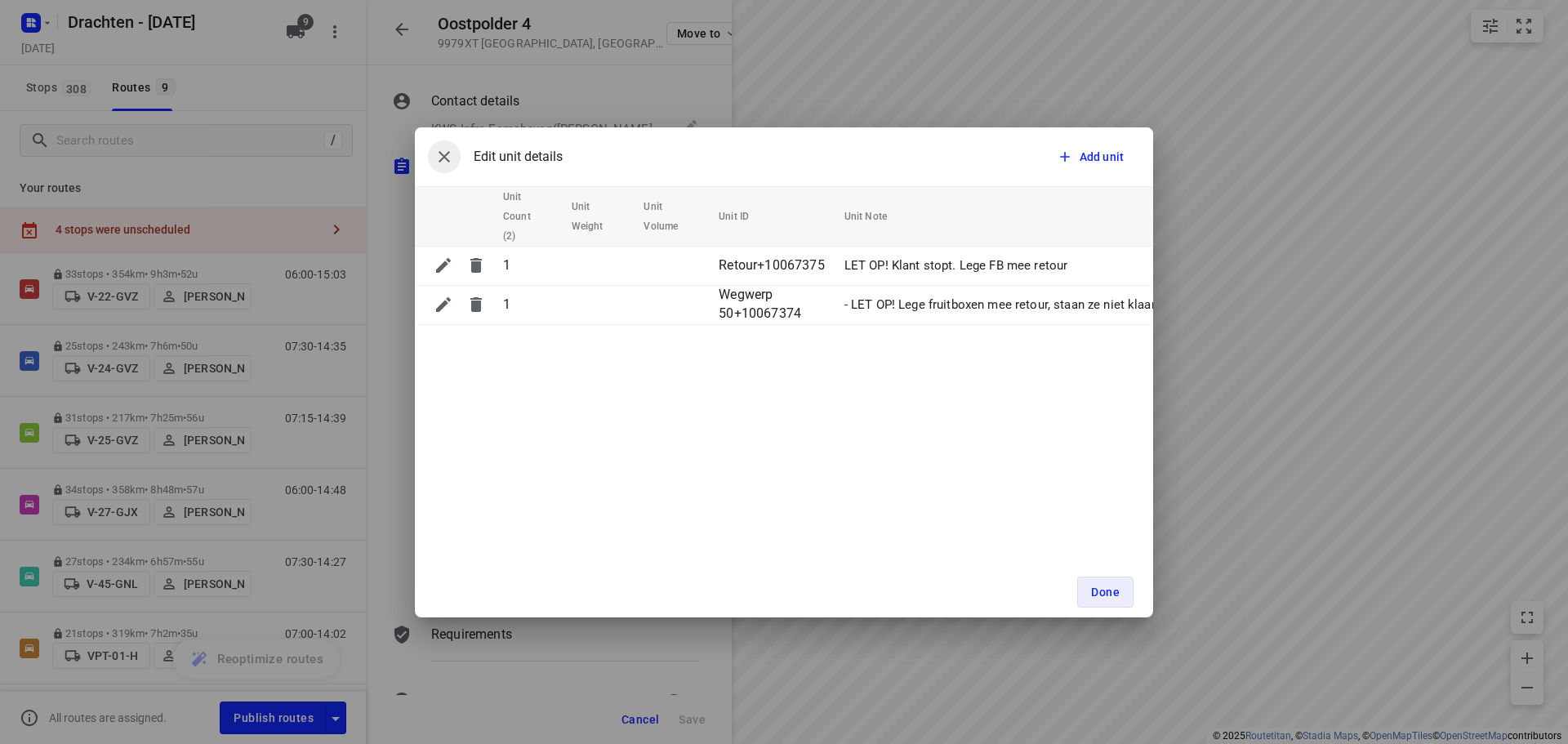
click at [444, 157] on icon "button" at bounding box center [444, 157] width 12 height 12
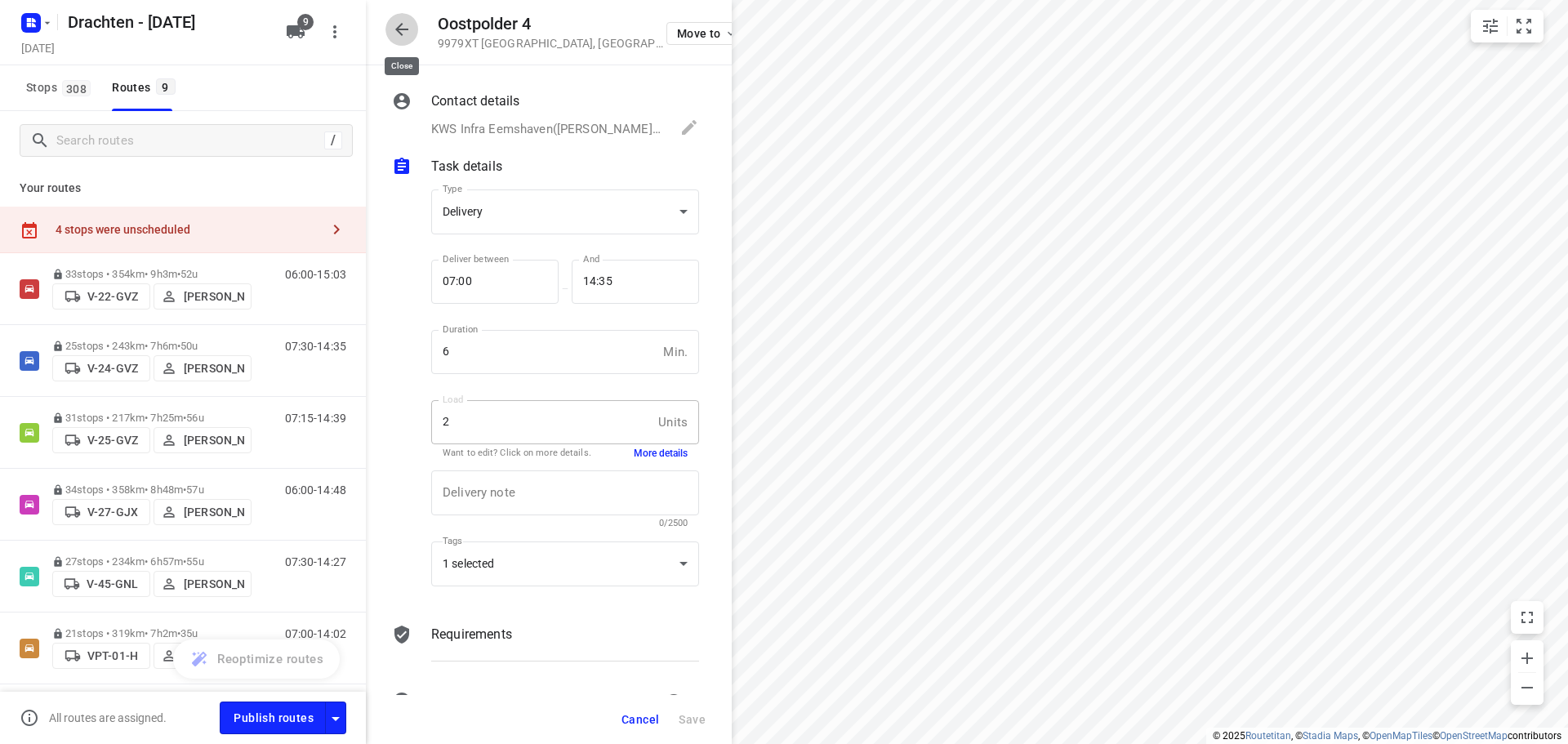
click at [406, 26] on icon "button" at bounding box center [402, 30] width 20 height 20
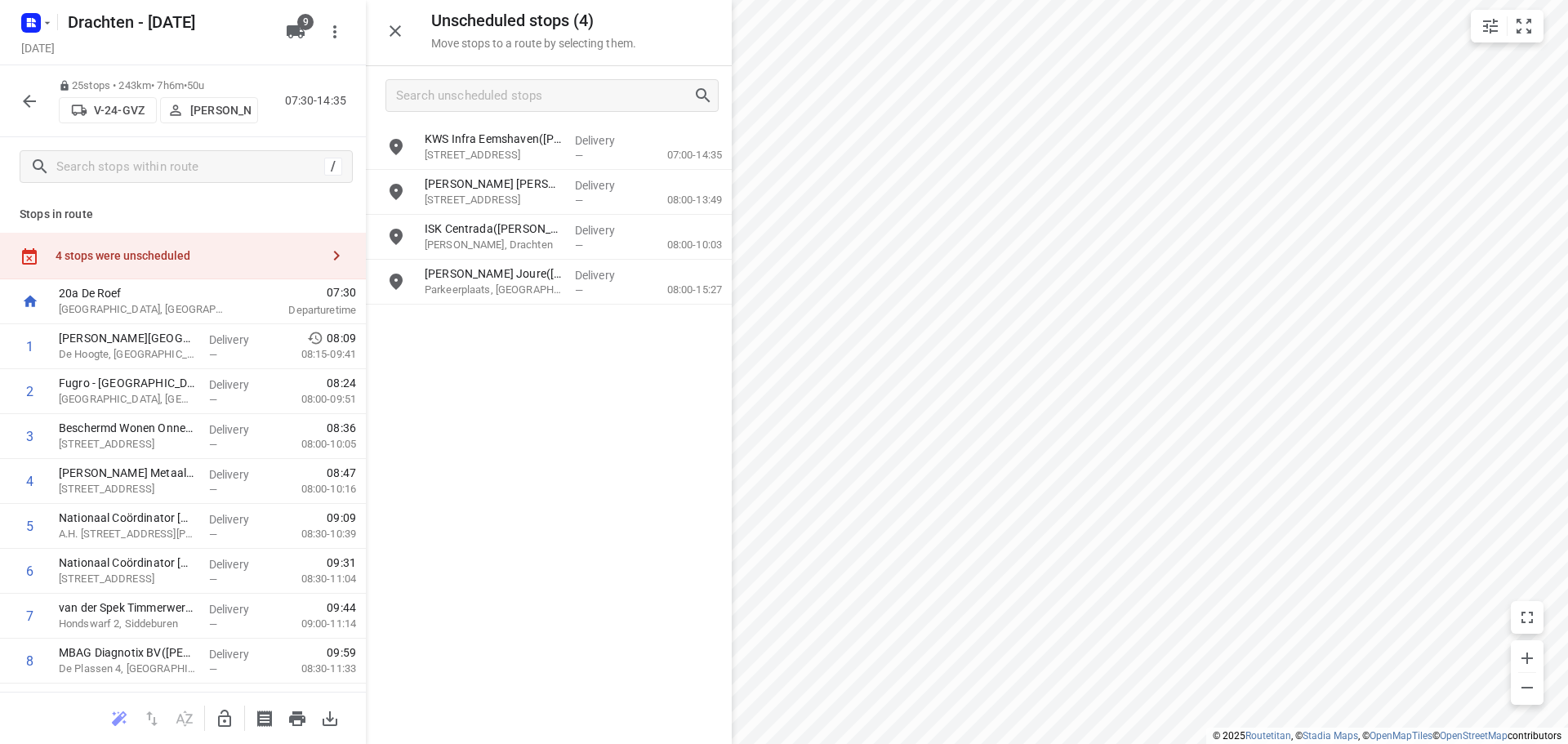
click at [226, 713] on icon "button" at bounding box center [225, 719] width 20 height 20
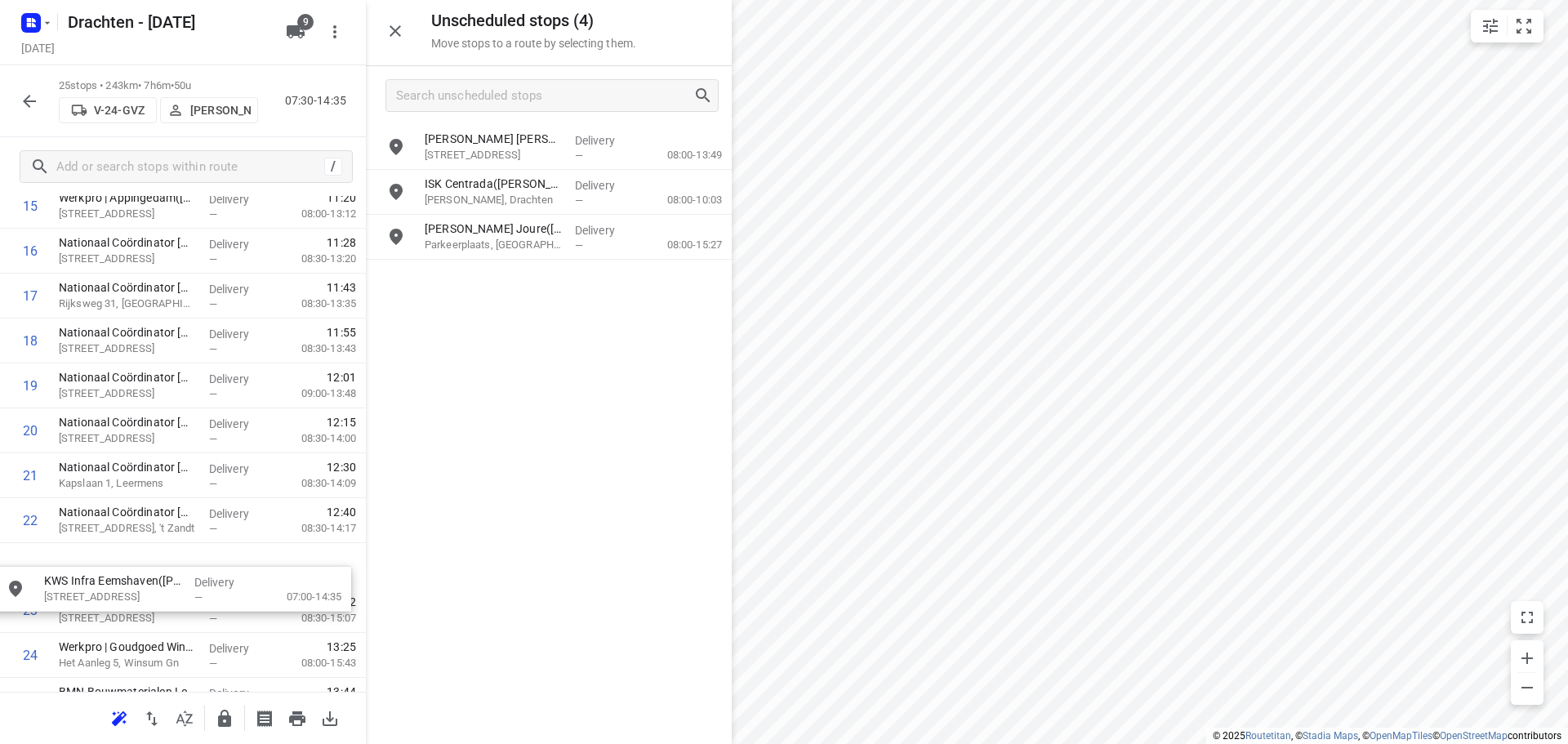
scroll to position [772, 0]
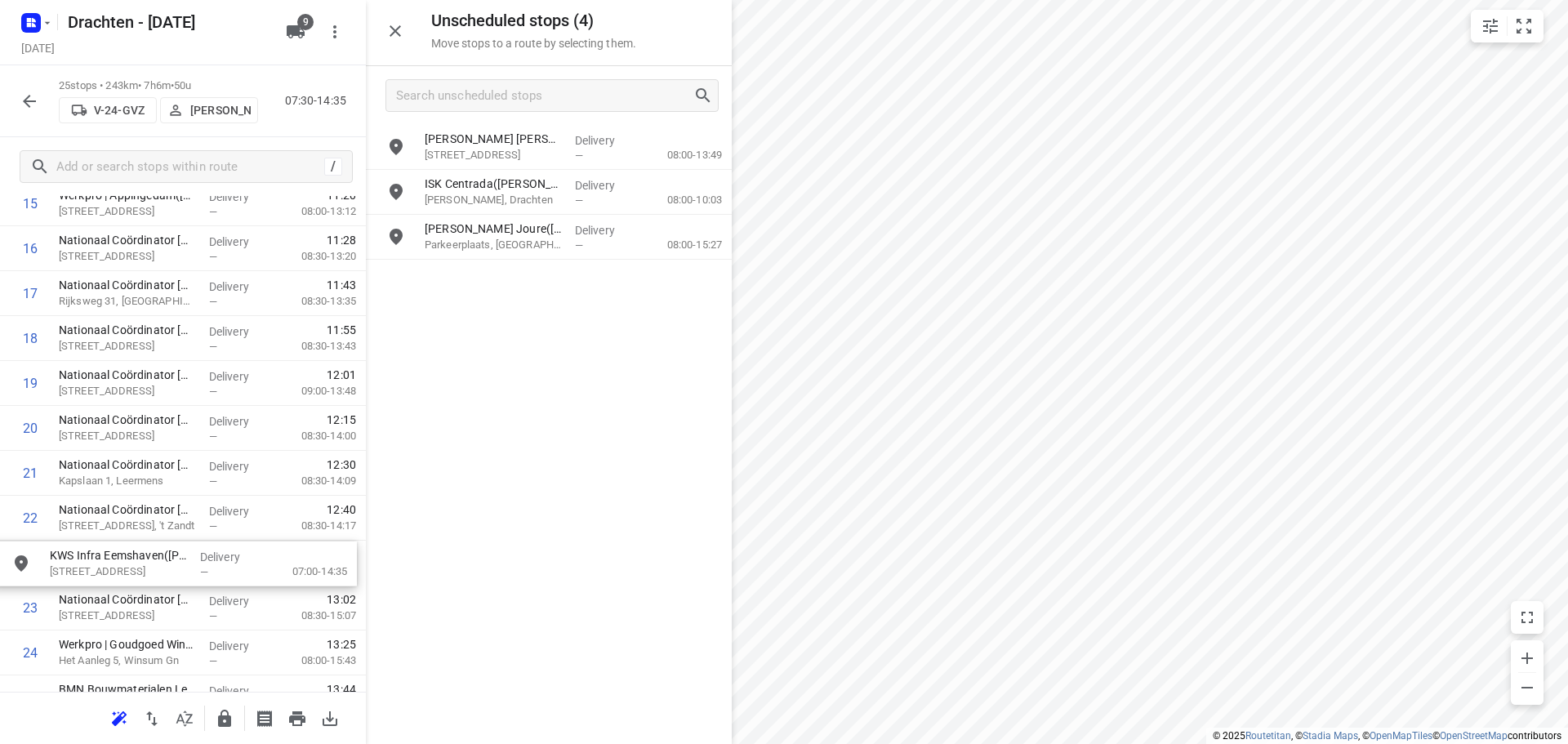
drag, startPoint x: 530, startPoint y: 153, endPoint x: 153, endPoint y: 570, distance: 562.2
click at [216, 715] on icon "button" at bounding box center [225, 719] width 20 height 20
click at [232, 718] on icon "button" at bounding box center [225, 719] width 20 height 20
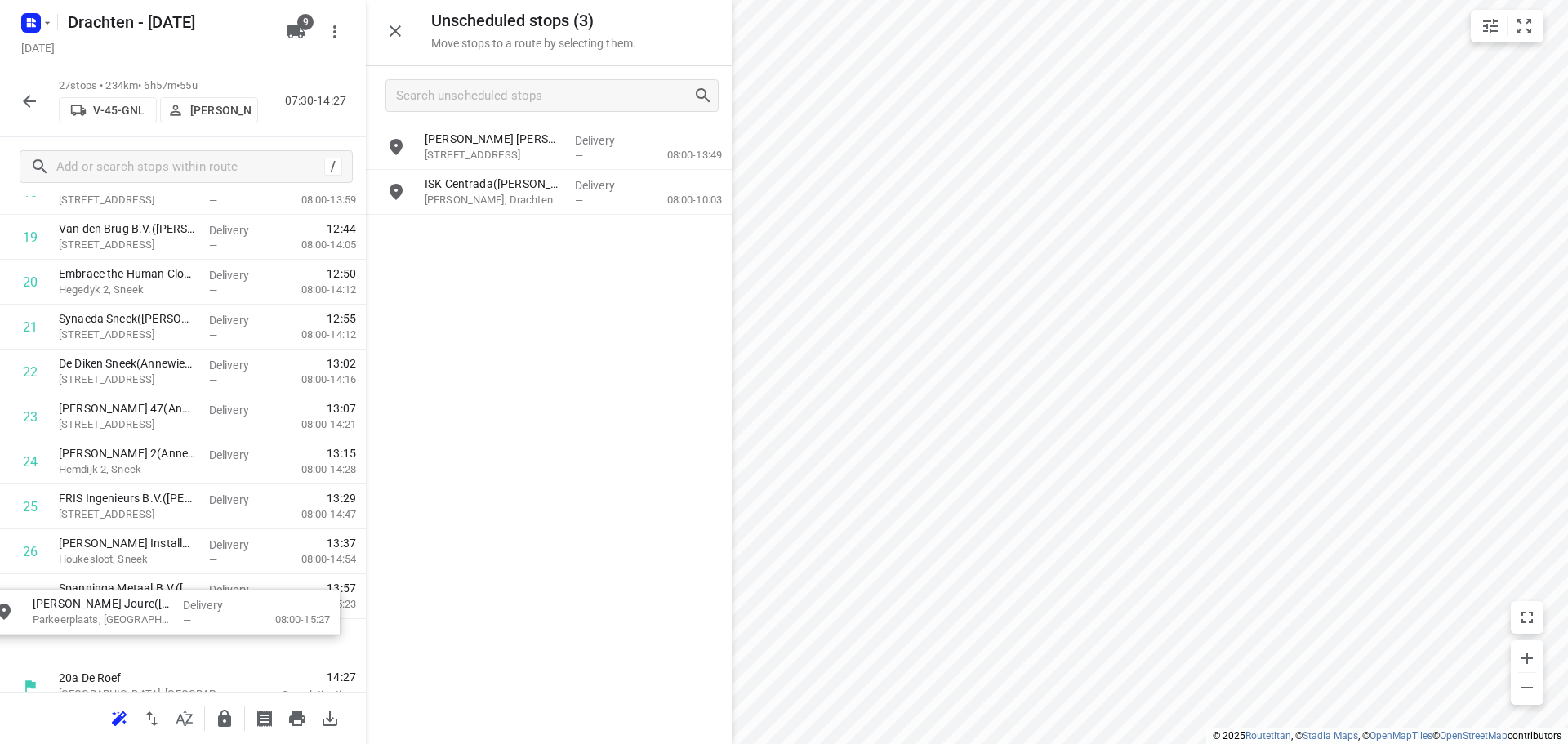
scroll to position [942, 0]
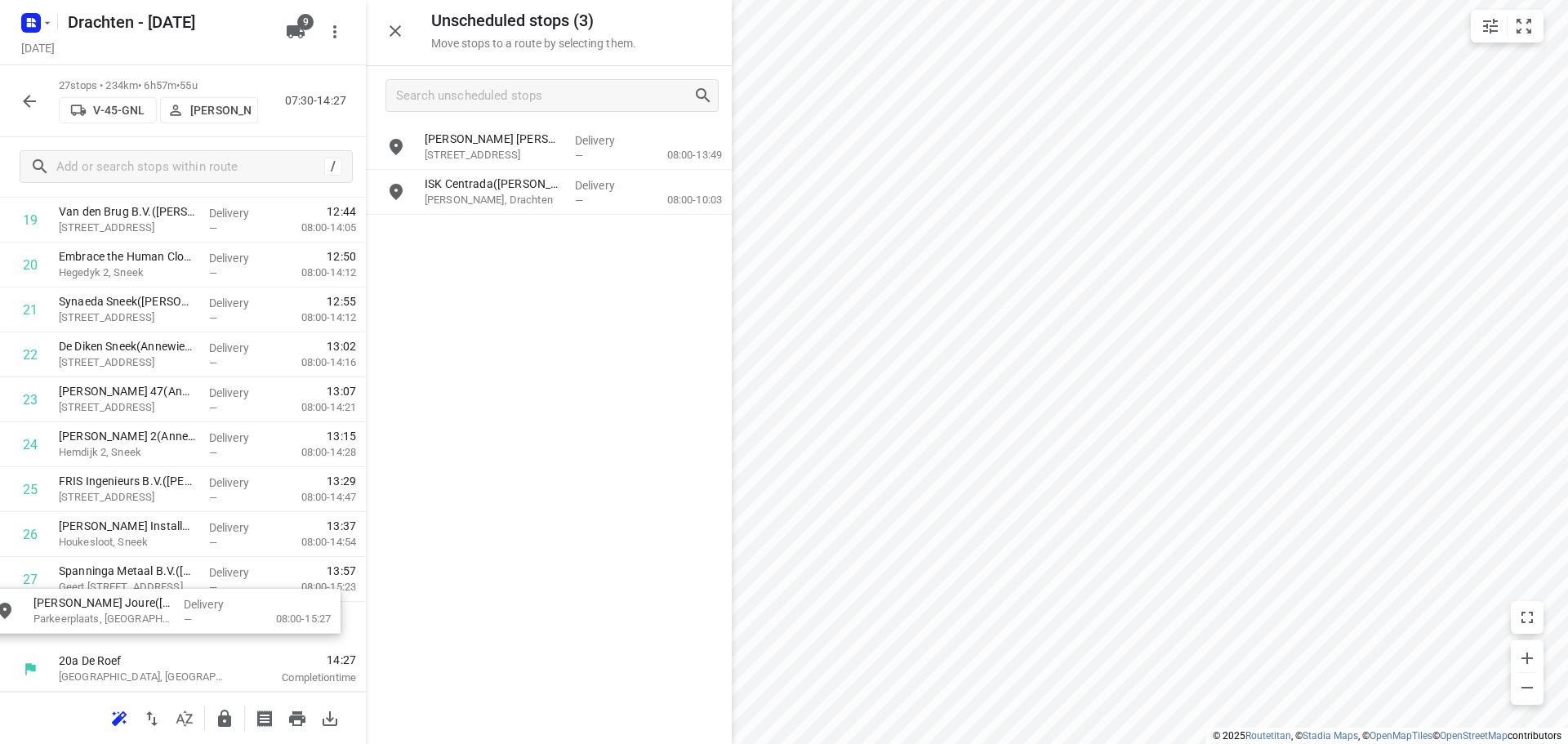
drag, startPoint x: 510, startPoint y: 251, endPoint x: 102, endPoint y: 644, distance: 566.5
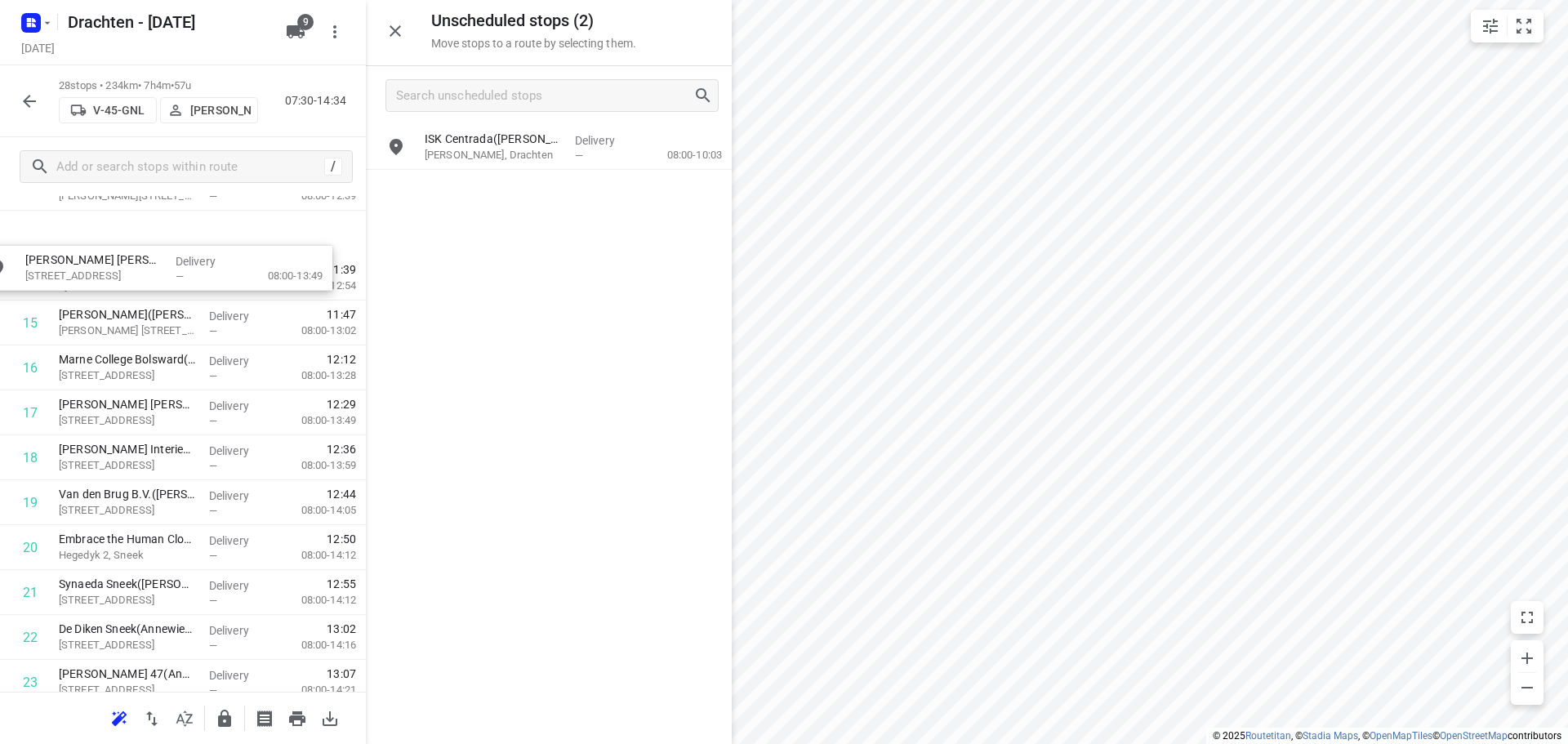
scroll to position [650, 0]
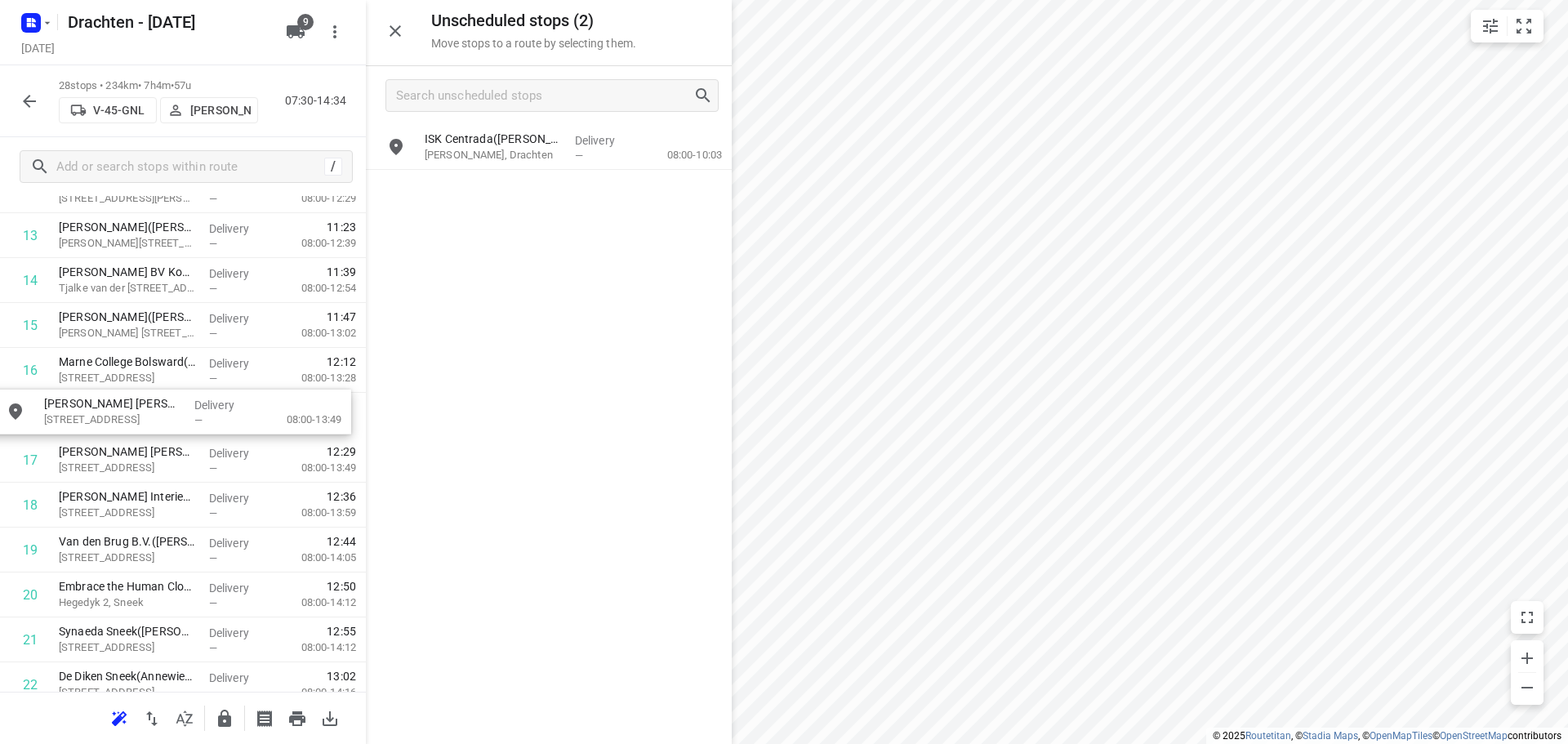
drag, startPoint x: 535, startPoint y: 158, endPoint x: 140, endPoint y: 433, distance: 481.3
click at [227, 727] on icon "button" at bounding box center [225, 719] width 20 height 20
click at [214, 706] on button "button" at bounding box center [224, 719] width 32 height 32
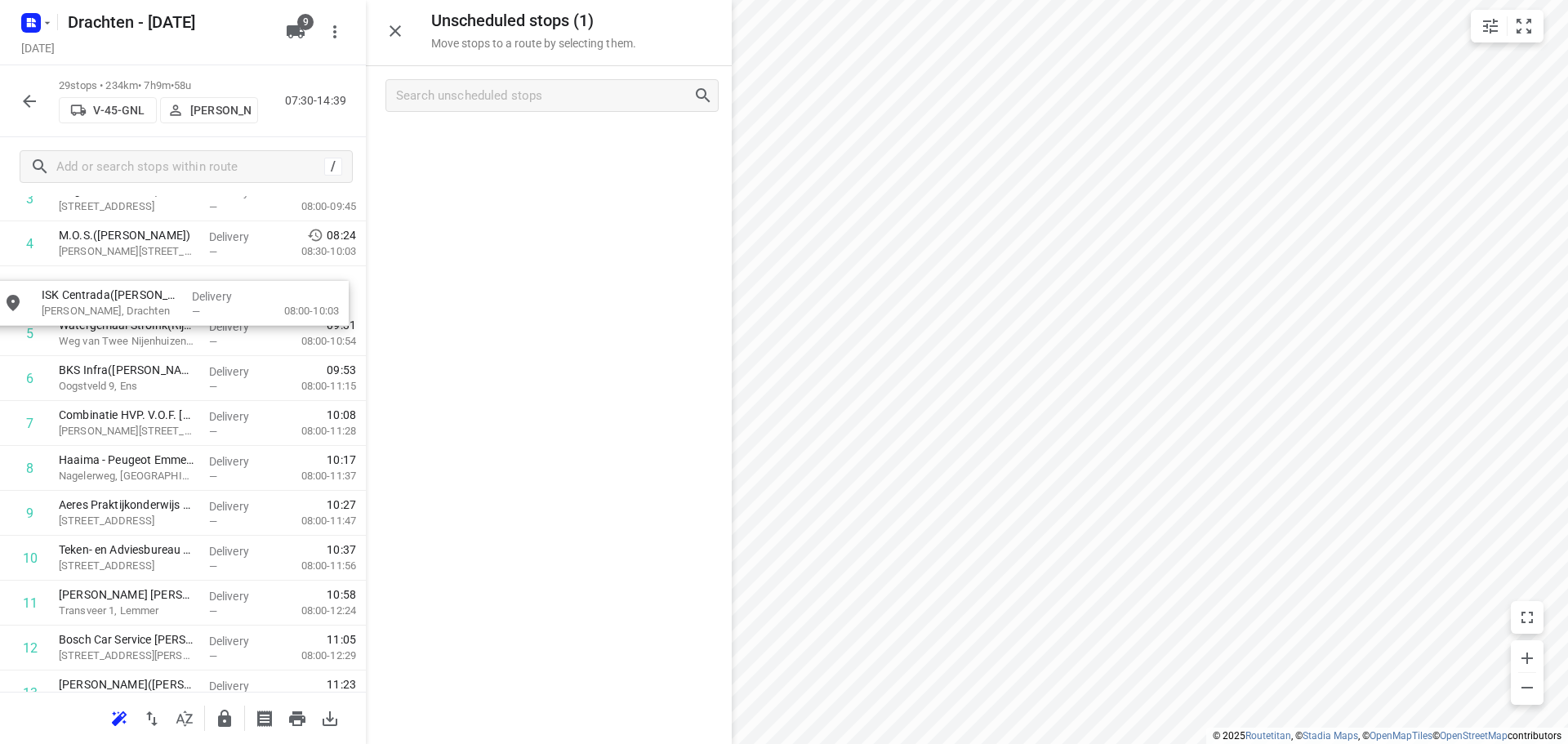
scroll to position [229, 0]
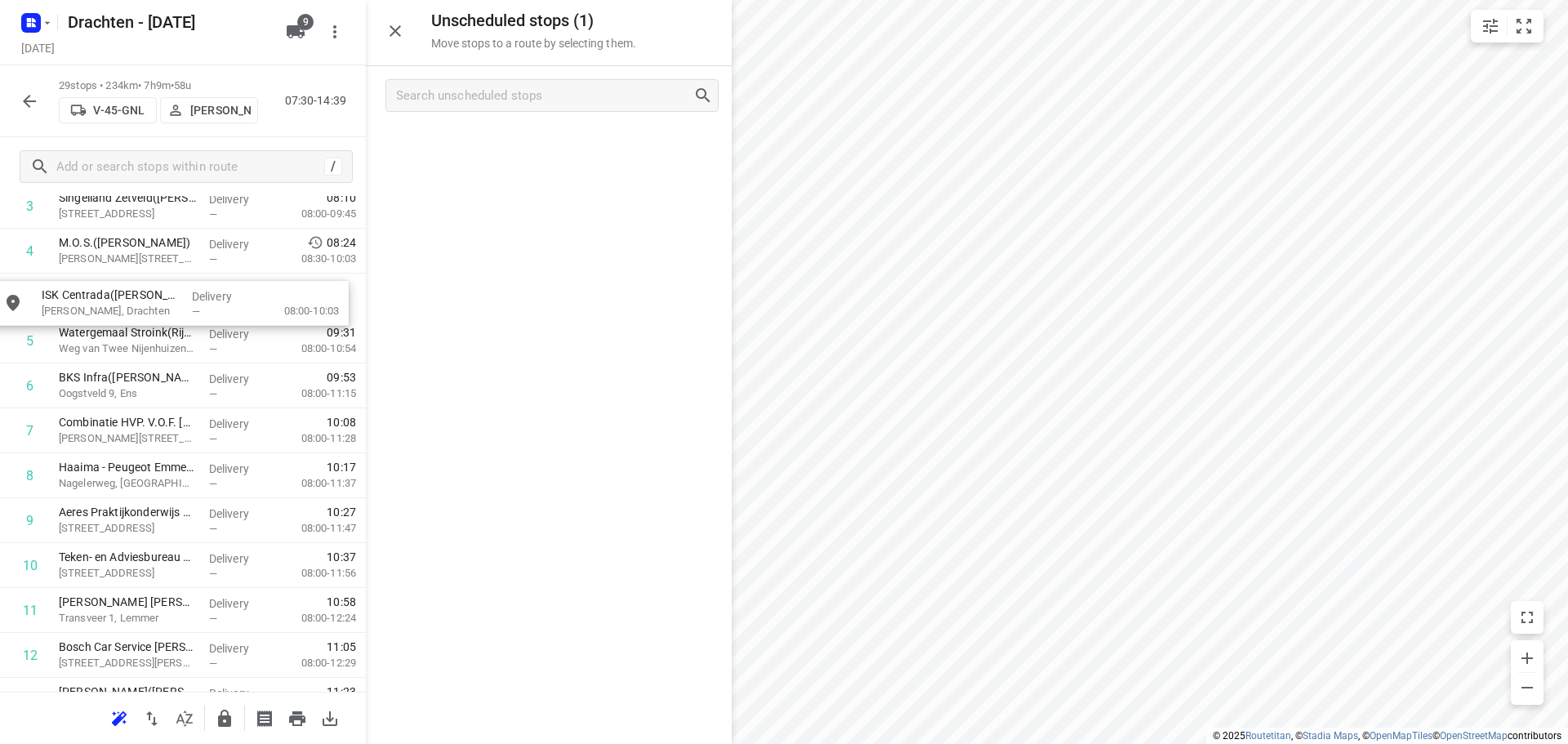
drag, startPoint x: 541, startPoint y: 157, endPoint x: 152, endPoint y: 317, distance: 420.6
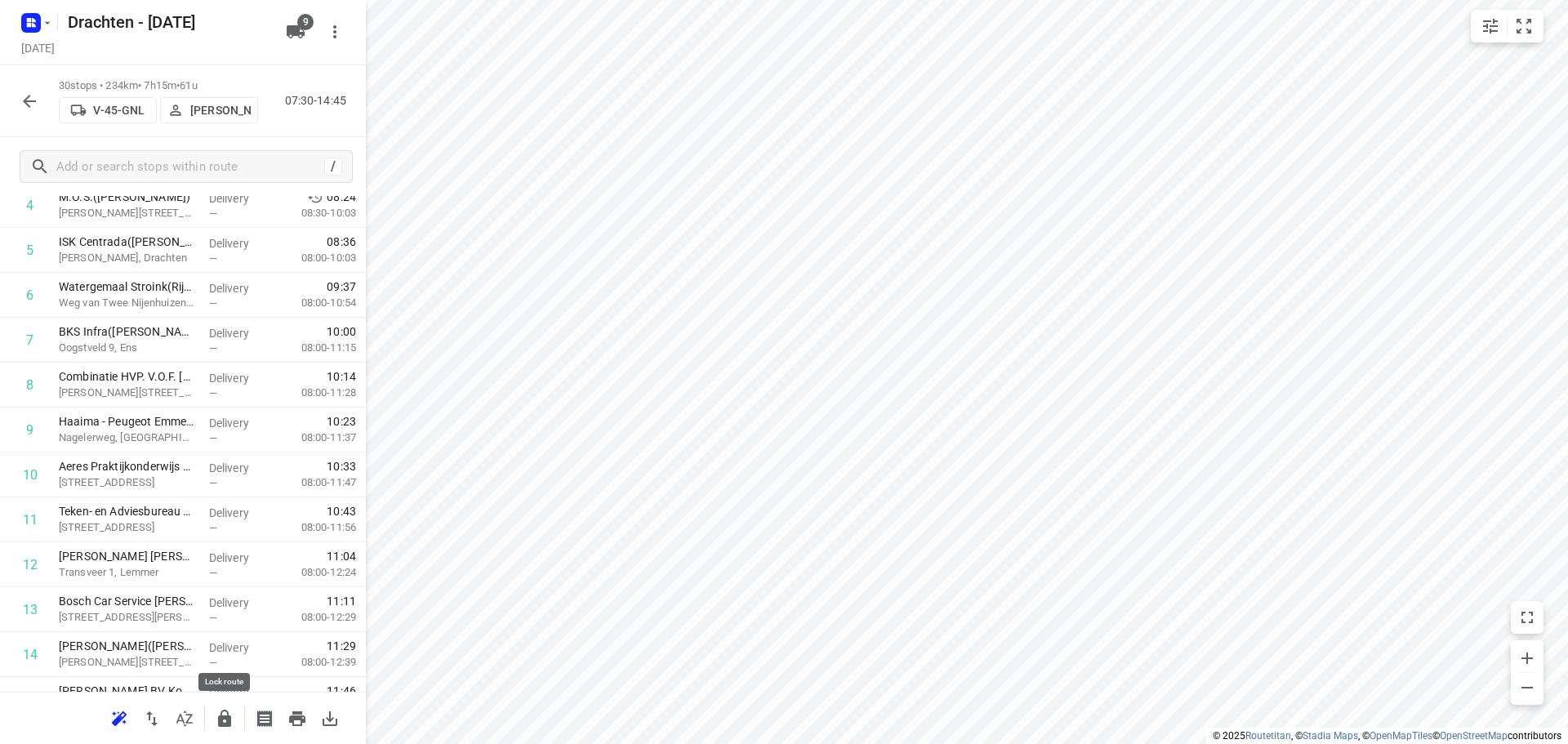
click at [220, 722] on icon "button" at bounding box center [224, 718] width 13 height 17
click at [39, 102] on icon "button" at bounding box center [30, 101] width 20 height 20
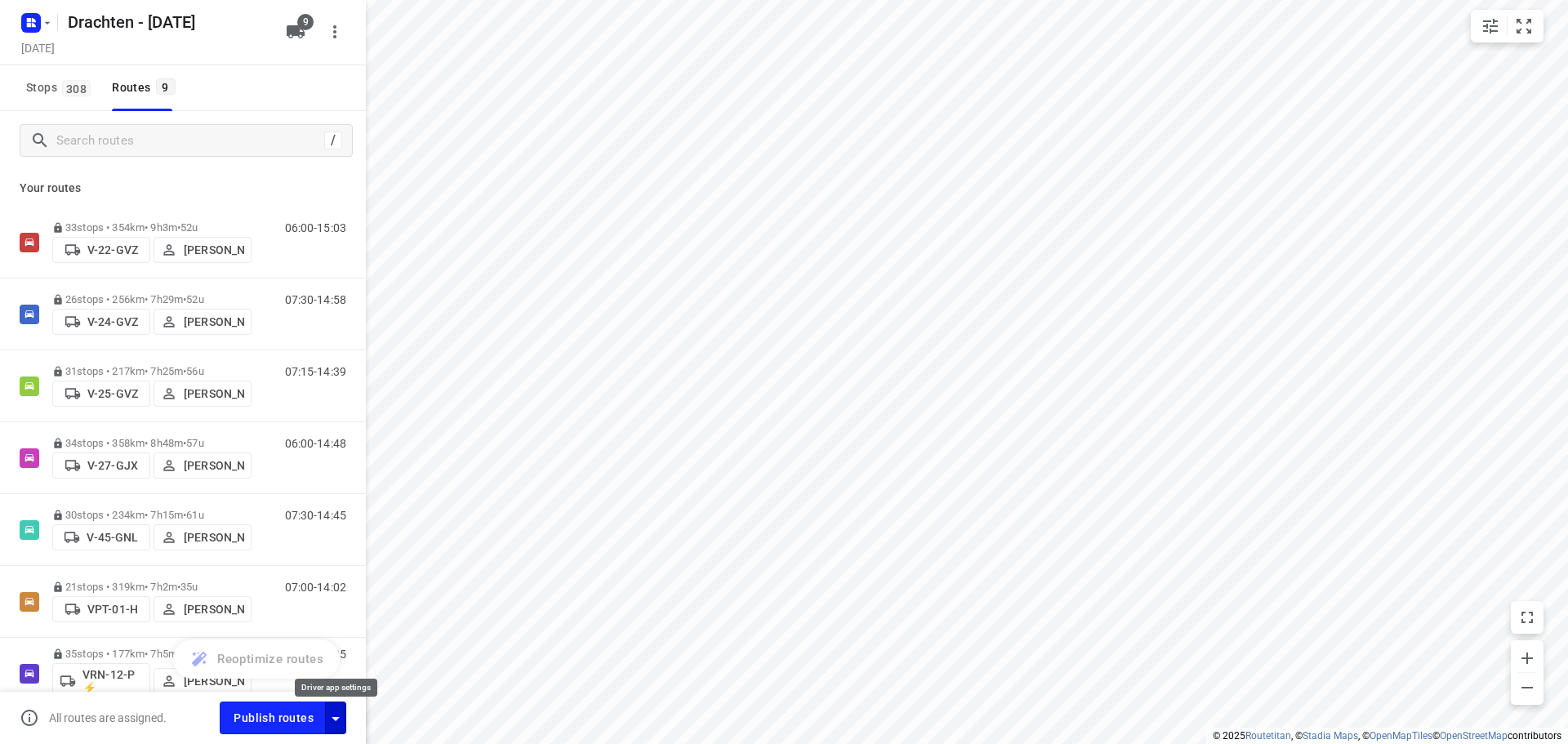
click at [337, 709] on icon "button" at bounding box center [336, 719] width 20 height 20
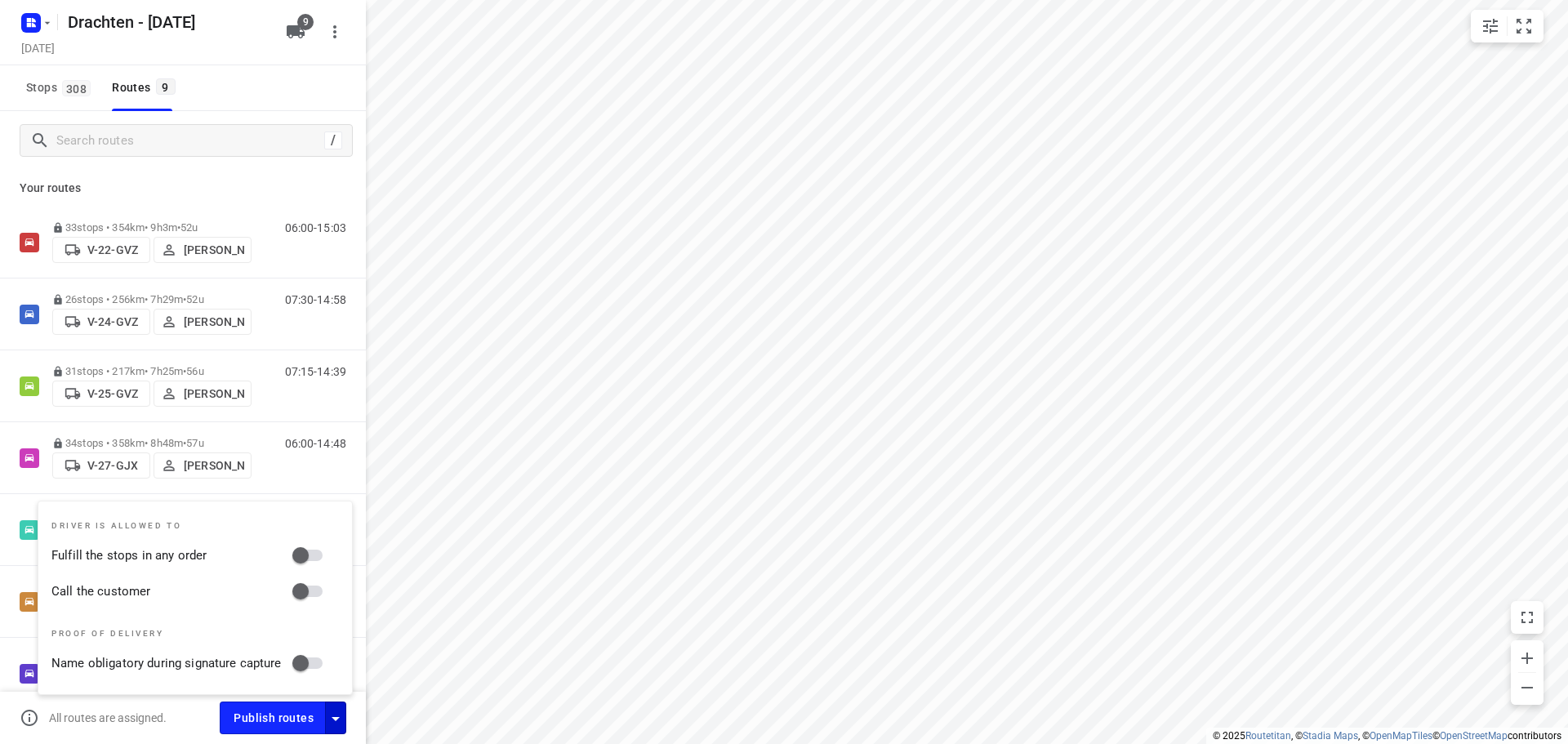
click at [305, 561] on input "Fulfill the stops in any order" at bounding box center [300, 555] width 93 height 31
checkbox input "true"
click at [304, 588] on input "Call the customer" at bounding box center [300, 591] width 93 height 31
checkbox input "true"
click at [336, 710] on icon "button" at bounding box center [336, 719] width 20 height 20
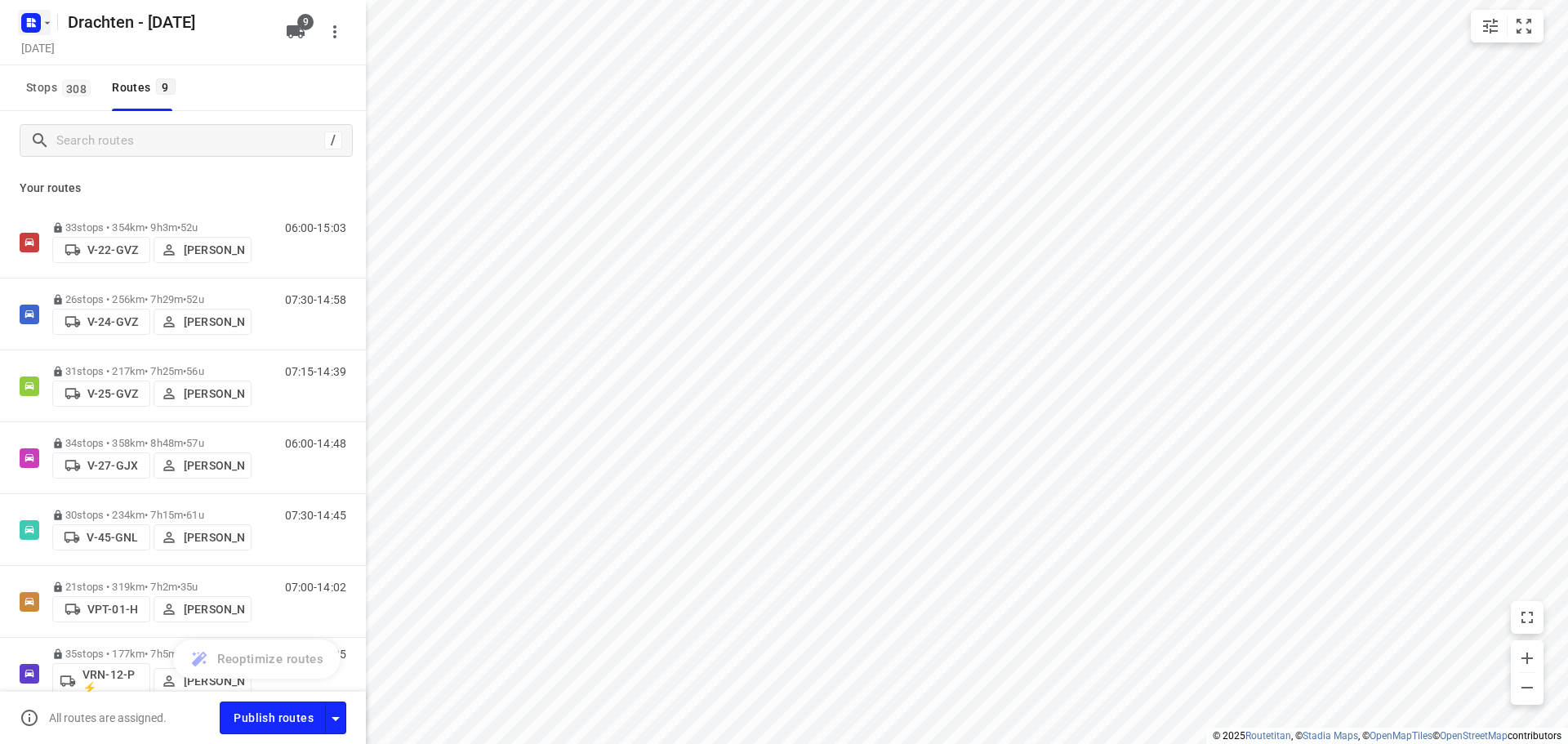
click at [30, 18] on icon "button" at bounding box center [29, 20] width 4 height 4
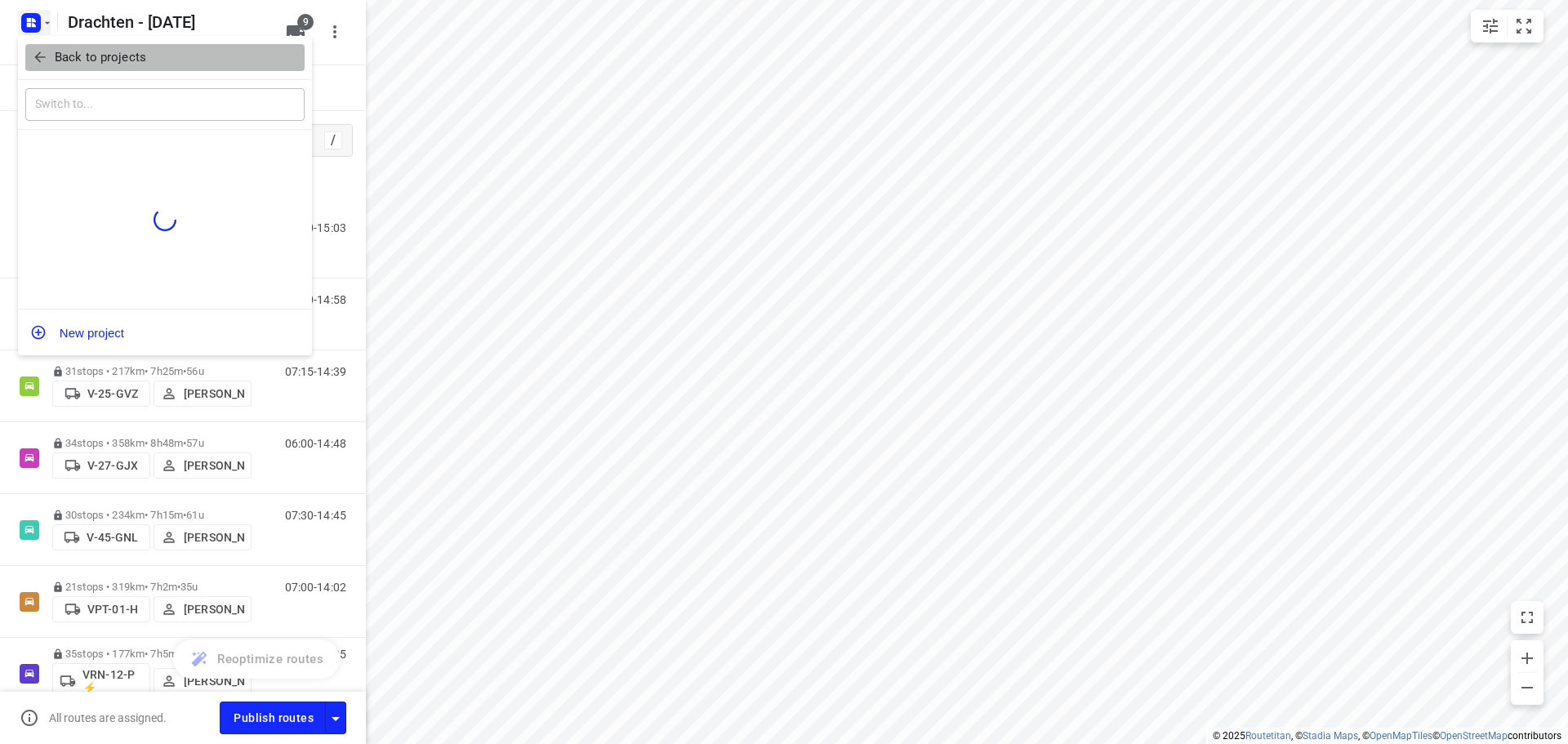
click at [101, 58] on p "Back to projects" at bounding box center [100, 57] width 91 height 19
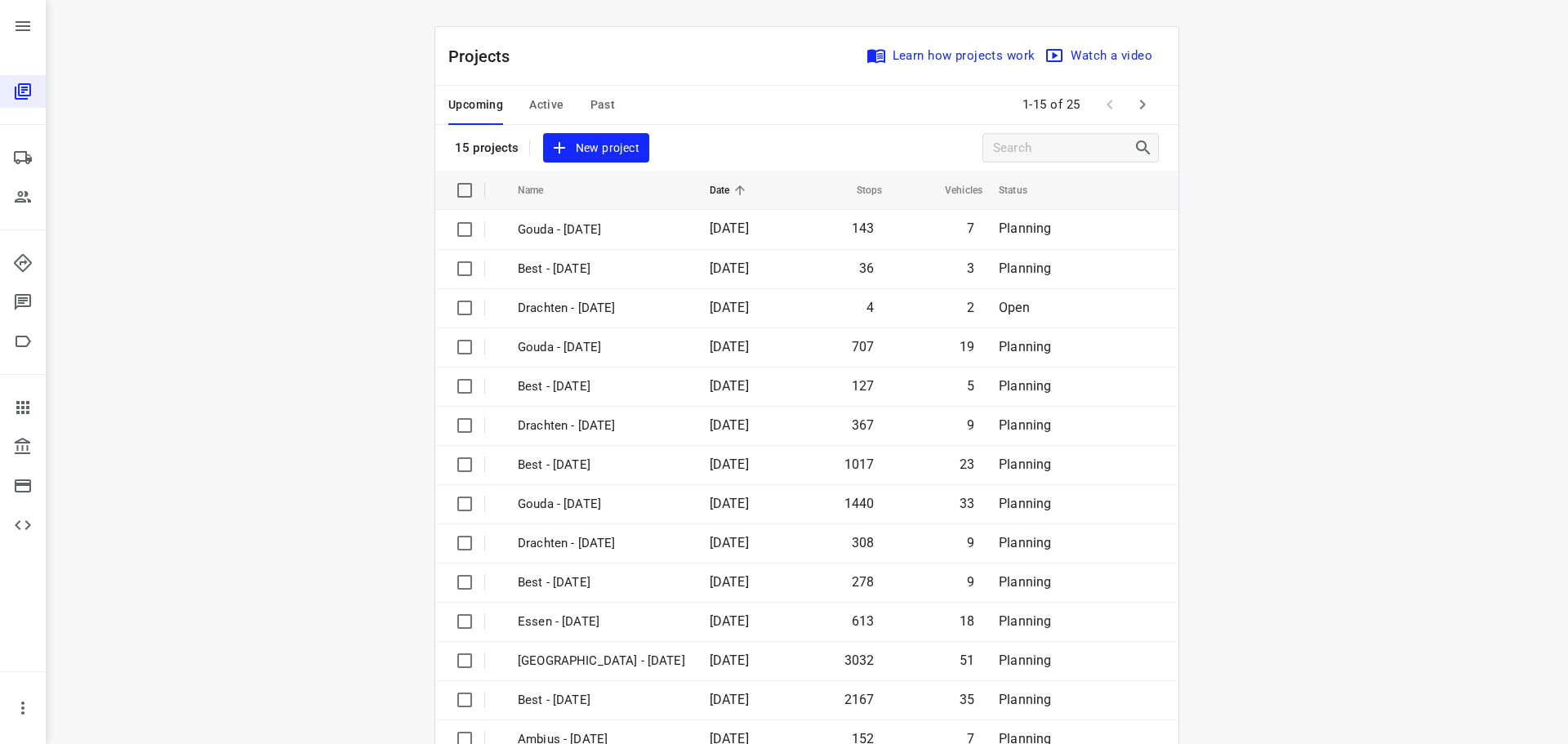
click at [1143, 110] on icon "button" at bounding box center [1143, 105] width 20 height 20
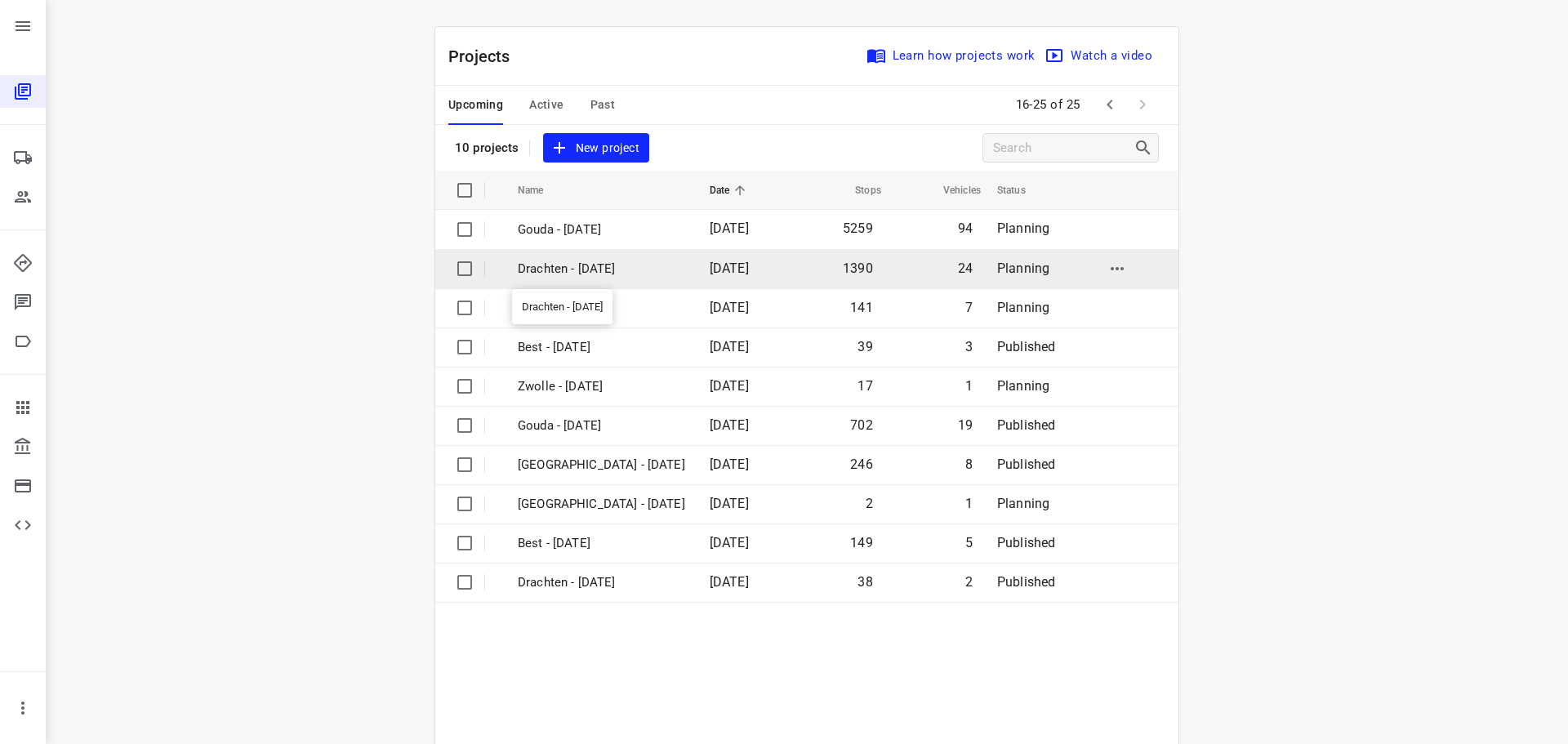
click at [567, 271] on p "Drachten - [DATE]" at bounding box center [602, 269] width 168 height 19
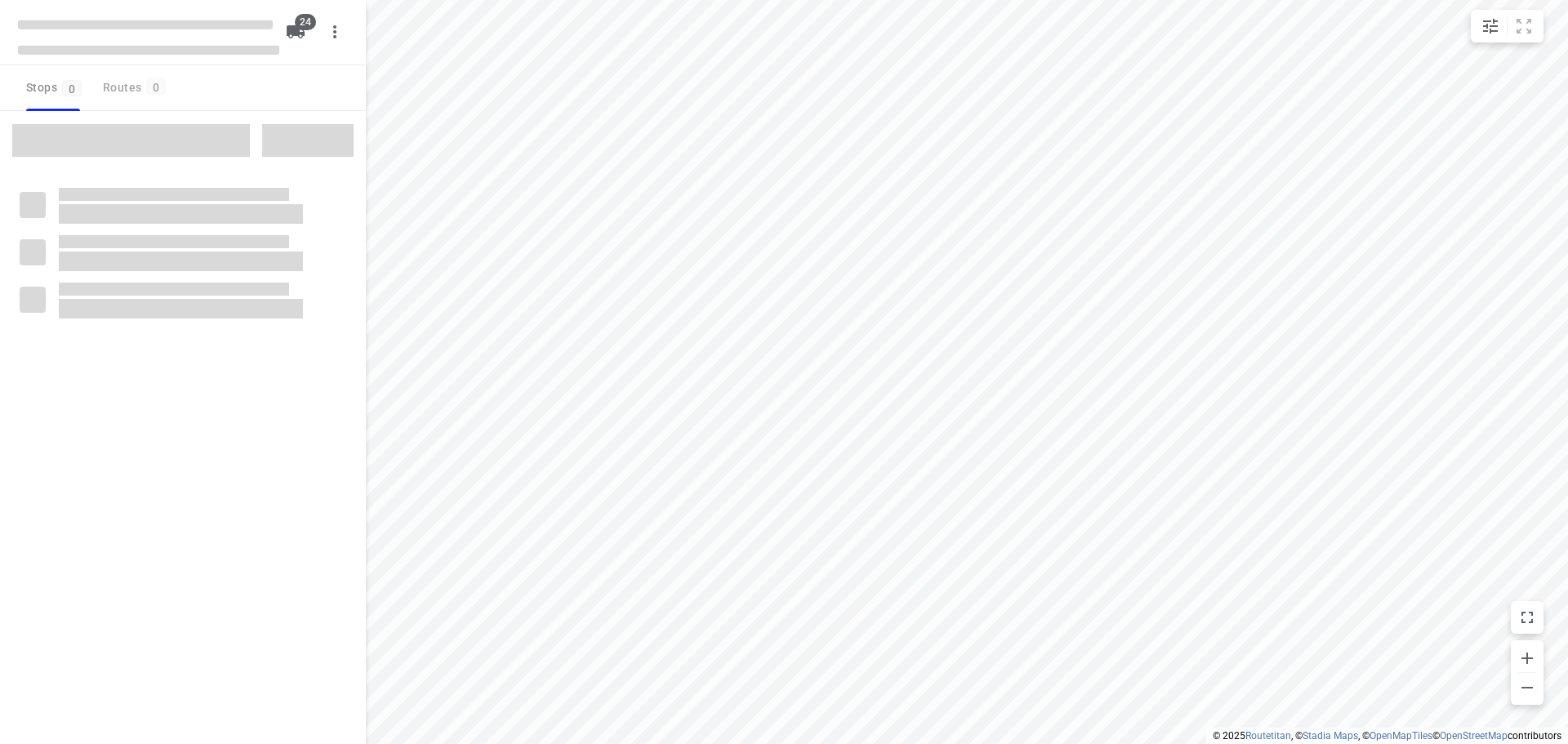
checkbox input "true"
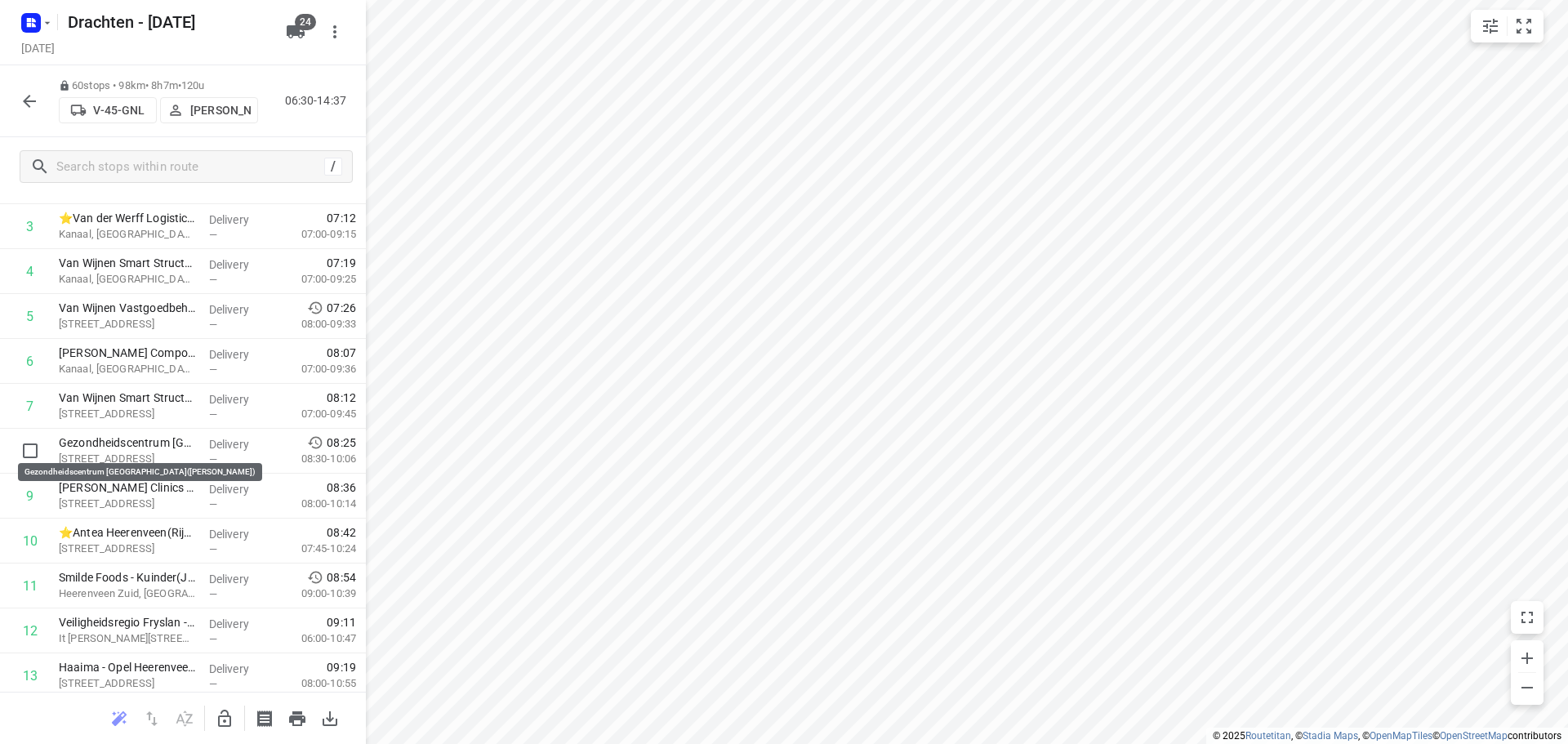
scroll to position [82, 0]
